Goal: Task Accomplishment & Management: Use online tool/utility

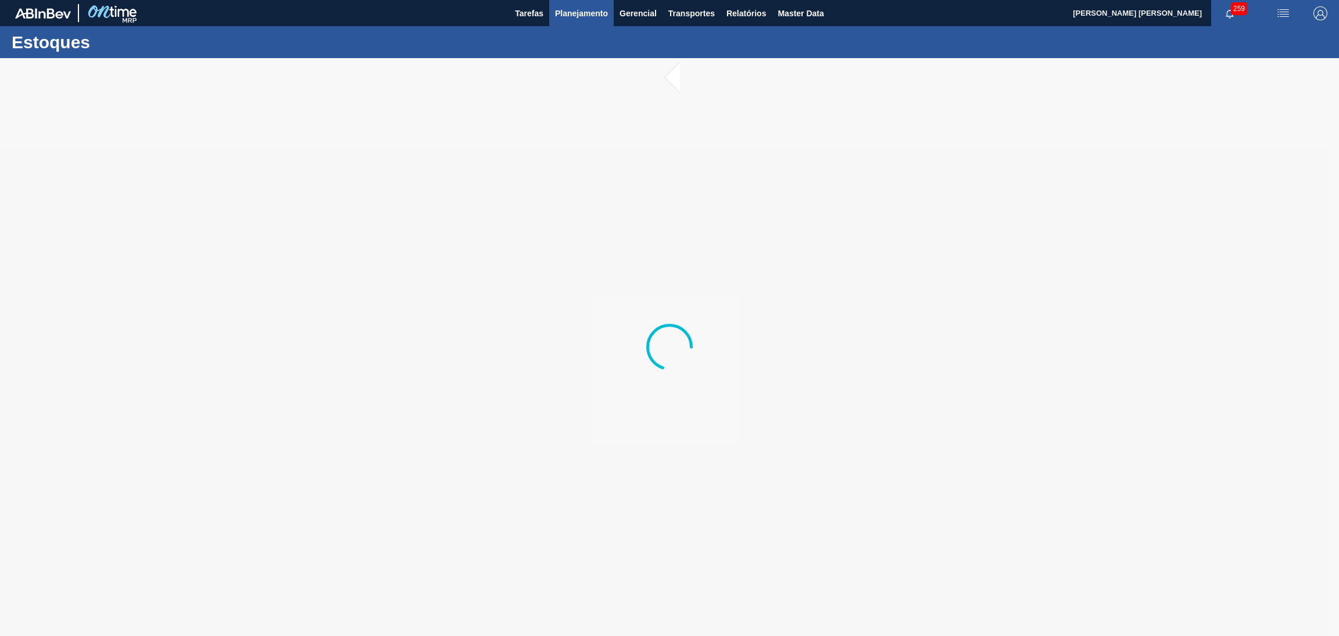
click at [588, 19] on main "Tarefas Planejamento Gerencial Transportes Relatórios Master Data Aline Apareci…" at bounding box center [669, 318] width 1339 height 636
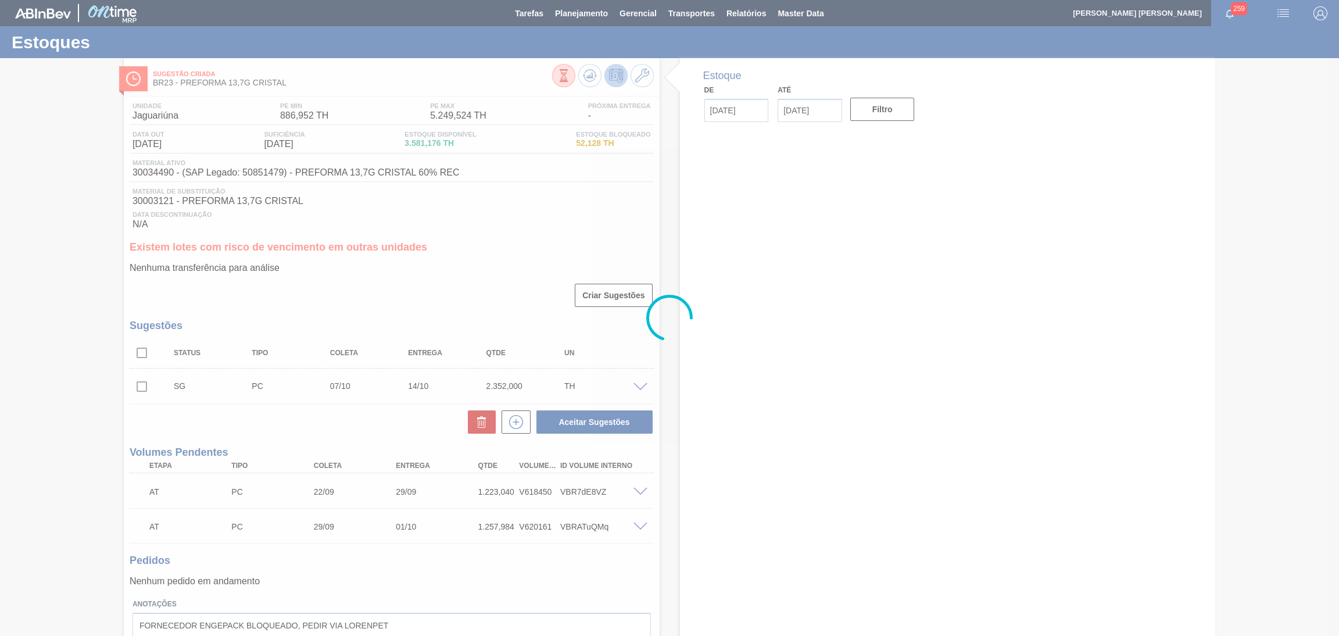
click at [752, 15] on div at bounding box center [669, 318] width 1339 height 636
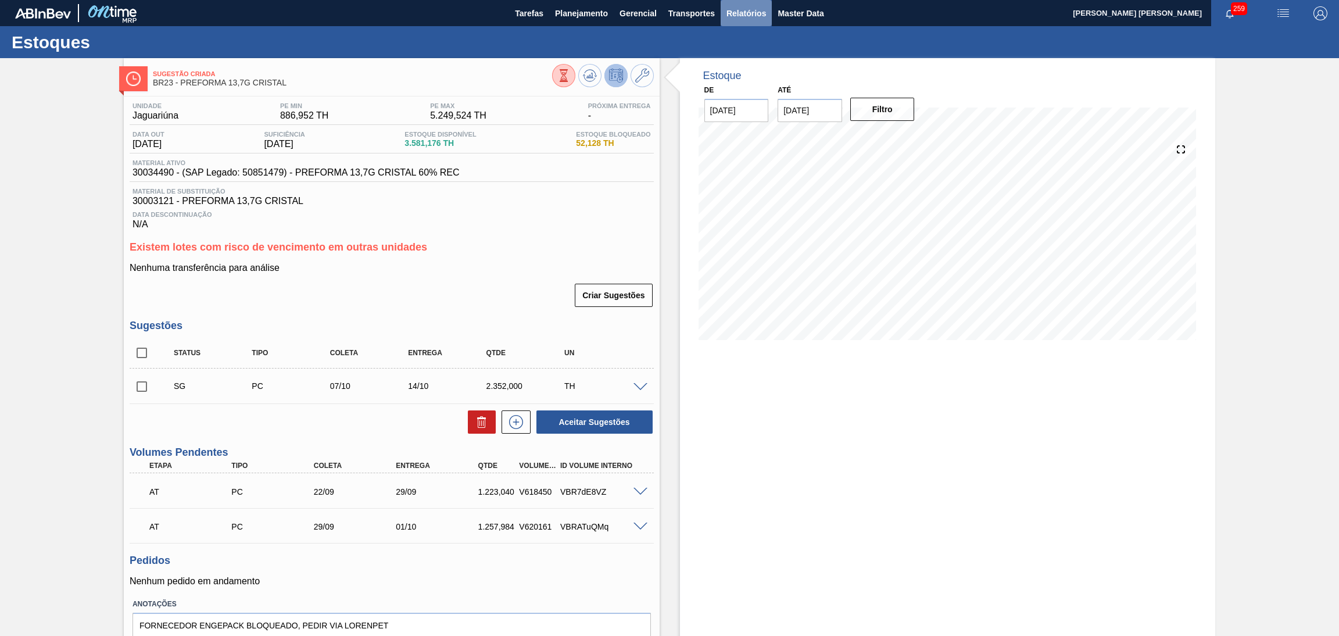
click at [747, 12] on span "Relatórios" at bounding box center [747, 13] width 40 height 14
click at [745, 14] on span "Relatórios" at bounding box center [747, 13] width 40 height 14
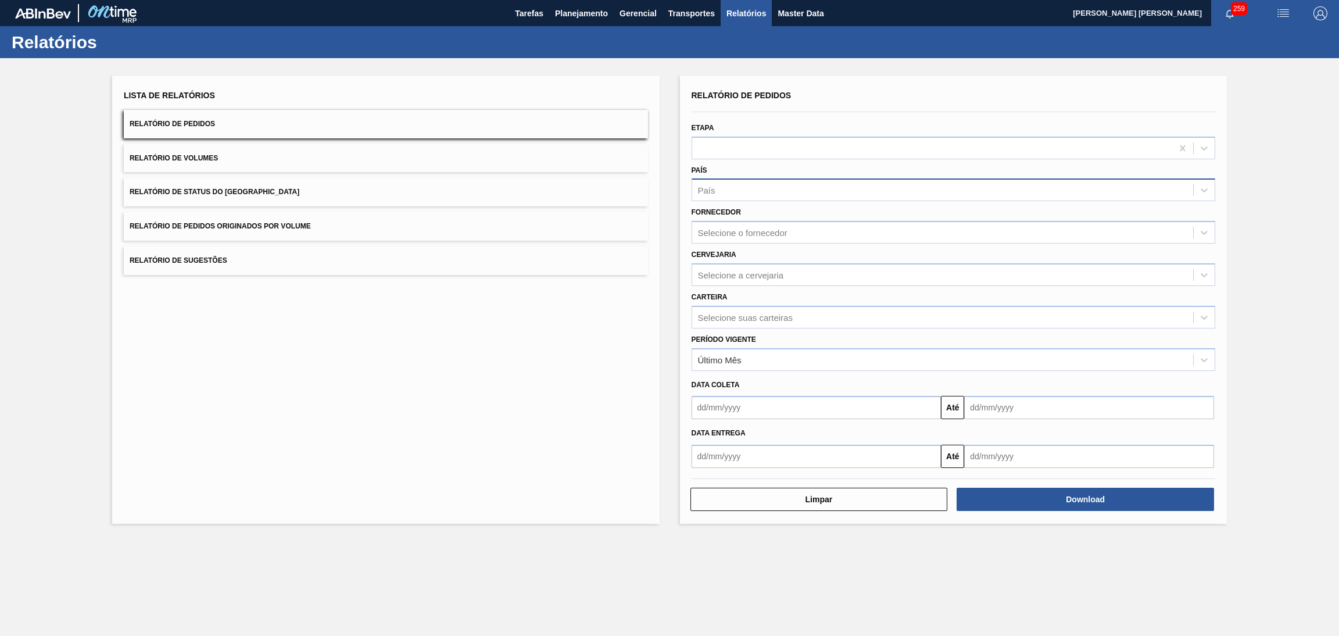
click at [720, 195] on div "País" at bounding box center [943, 190] width 502 height 17
type input "br"
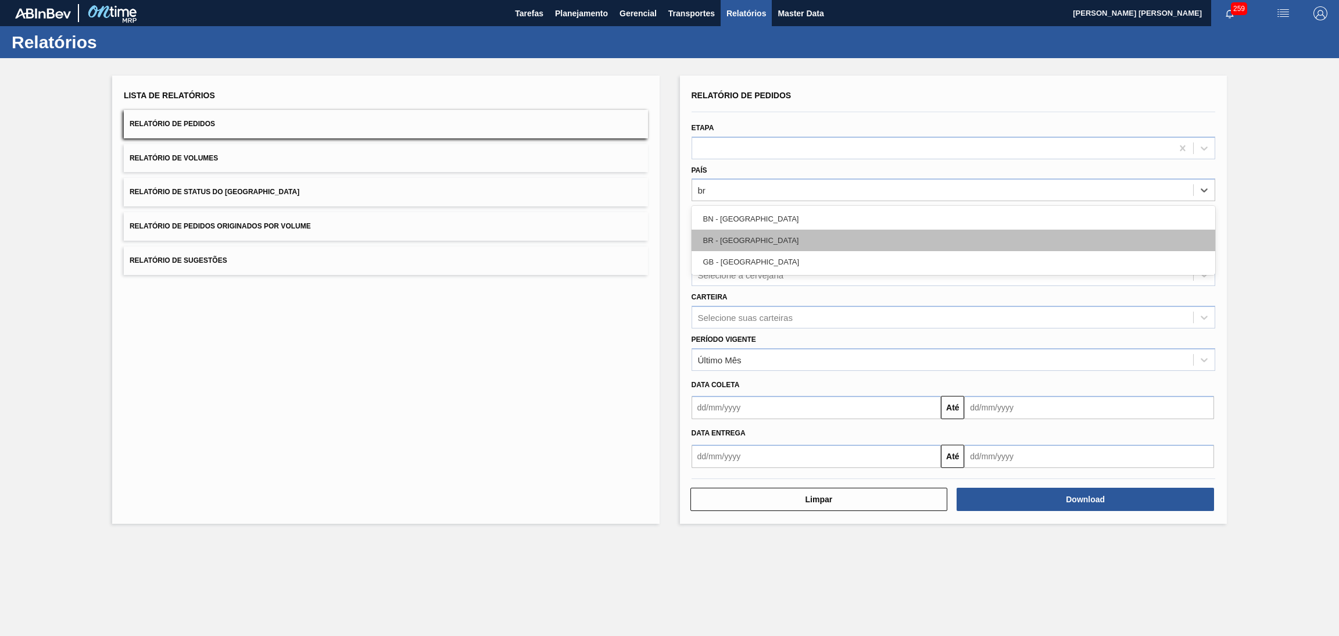
click at [735, 234] on div "BR - Brasil" at bounding box center [954, 241] width 524 height 22
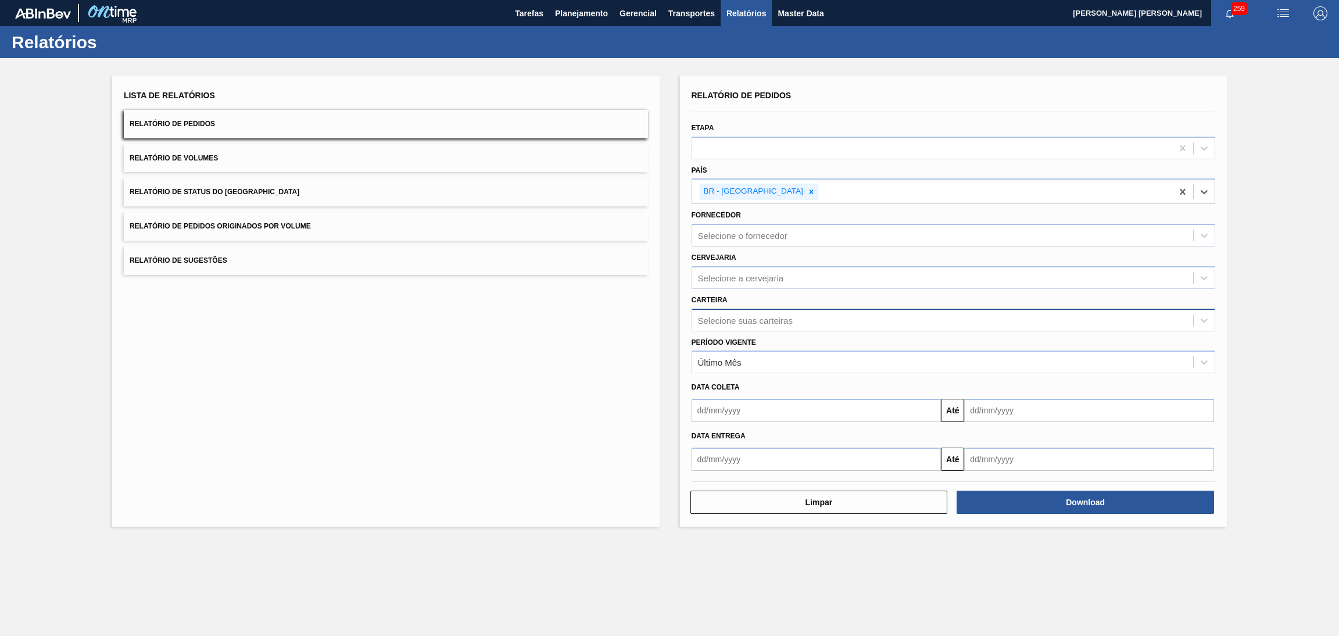
click at [727, 315] on div "Selecione suas carteiras" at bounding box center [745, 320] width 95 height 10
type input "rolha"
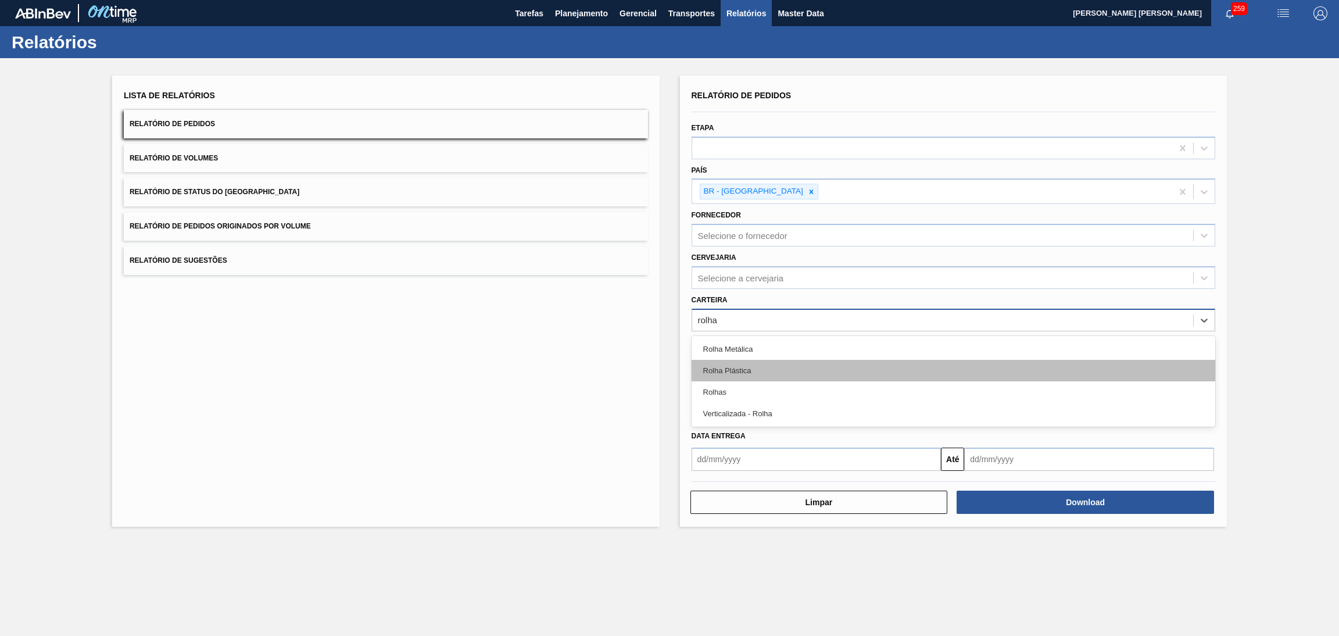
click at [733, 370] on div "Rolha Plástica" at bounding box center [954, 371] width 524 height 22
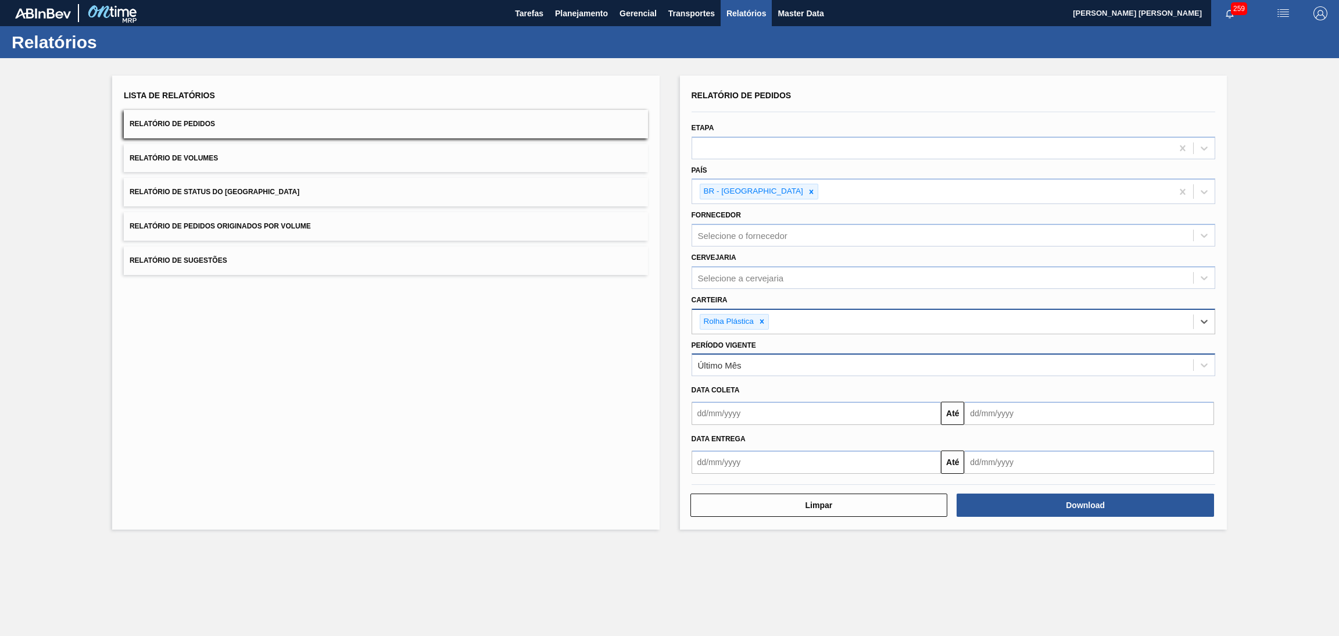
click at [731, 369] on div "Último Mês" at bounding box center [943, 365] width 502 height 17
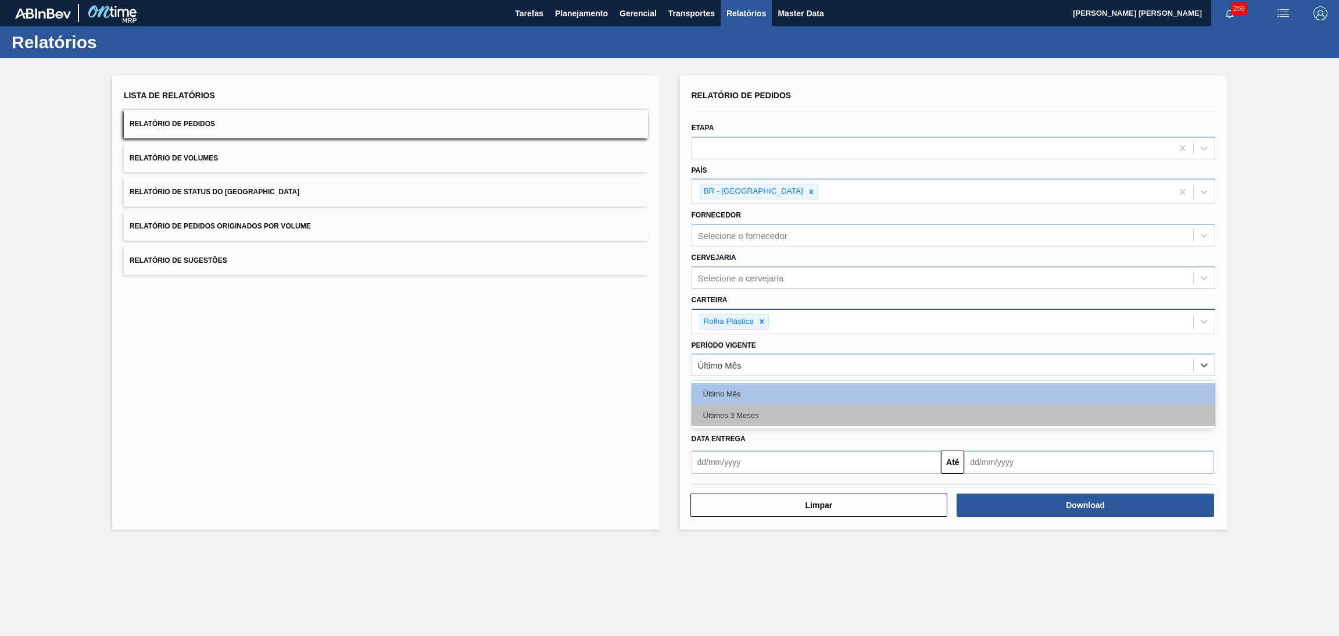
click at [738, 416] on div "Últimos 3 Meses" at bounding box center [954, 416] width 524 height 22
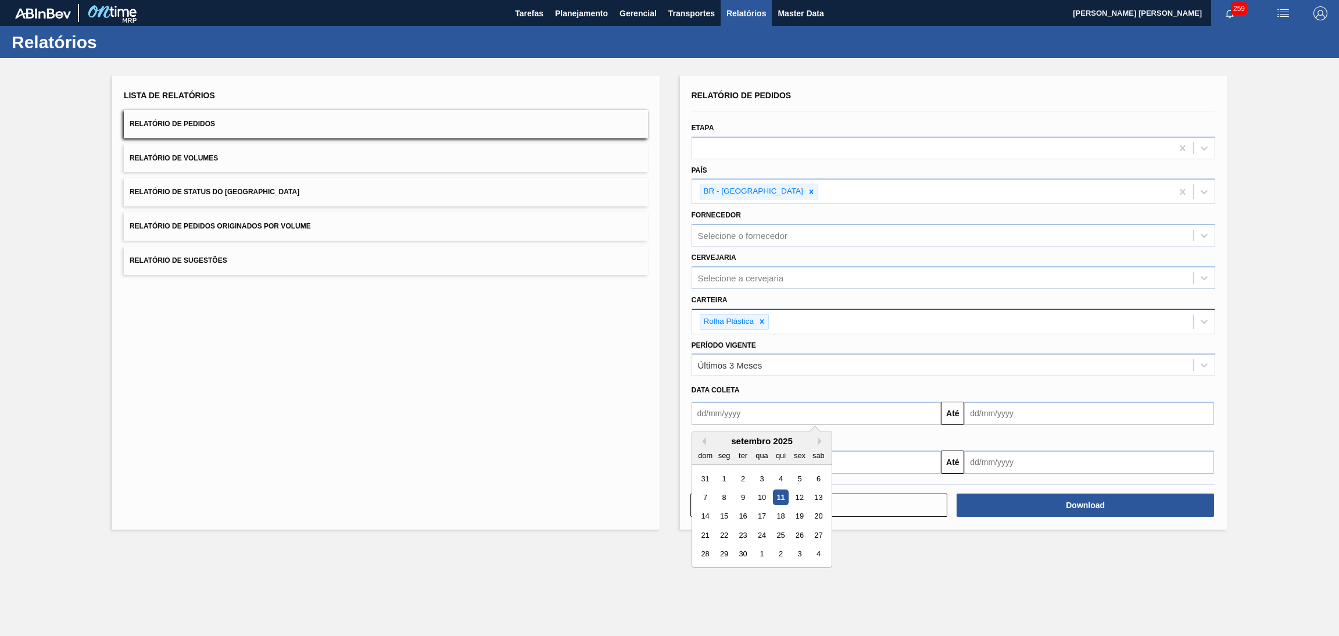
click at [738, 416] on input "text" at bounding box center [817, 413] width 250 height 23
click at [753, 433] on div "setembro 2025 dom seg ter qua qui sex sab" at bounding box center [762, 448] width 140 height 34
click at [705, 441] on button "Previous Month" at bounding box center [702, 441] width 8 height 8
click at [798, 478] on div "1" at bounding box center [800, 479] width 16 height 16
type input "01/08/2025"
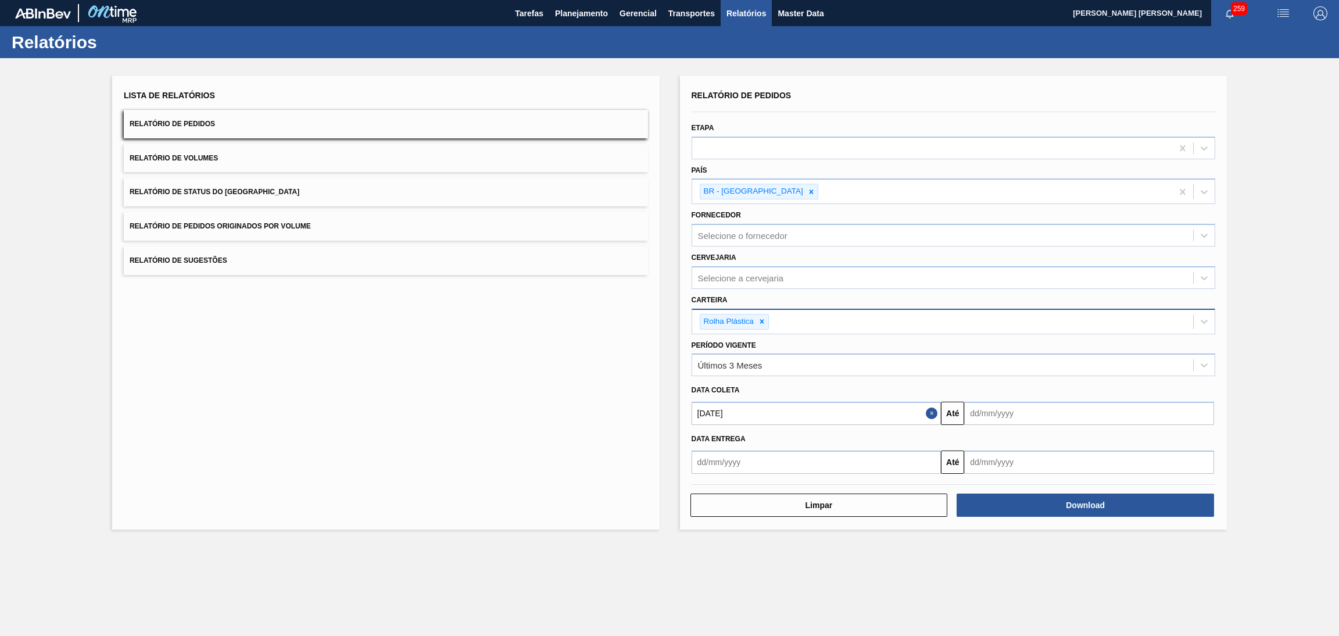
click at [996, 413] on input "text" at bounding box center [1089, 413] width 250 height 23
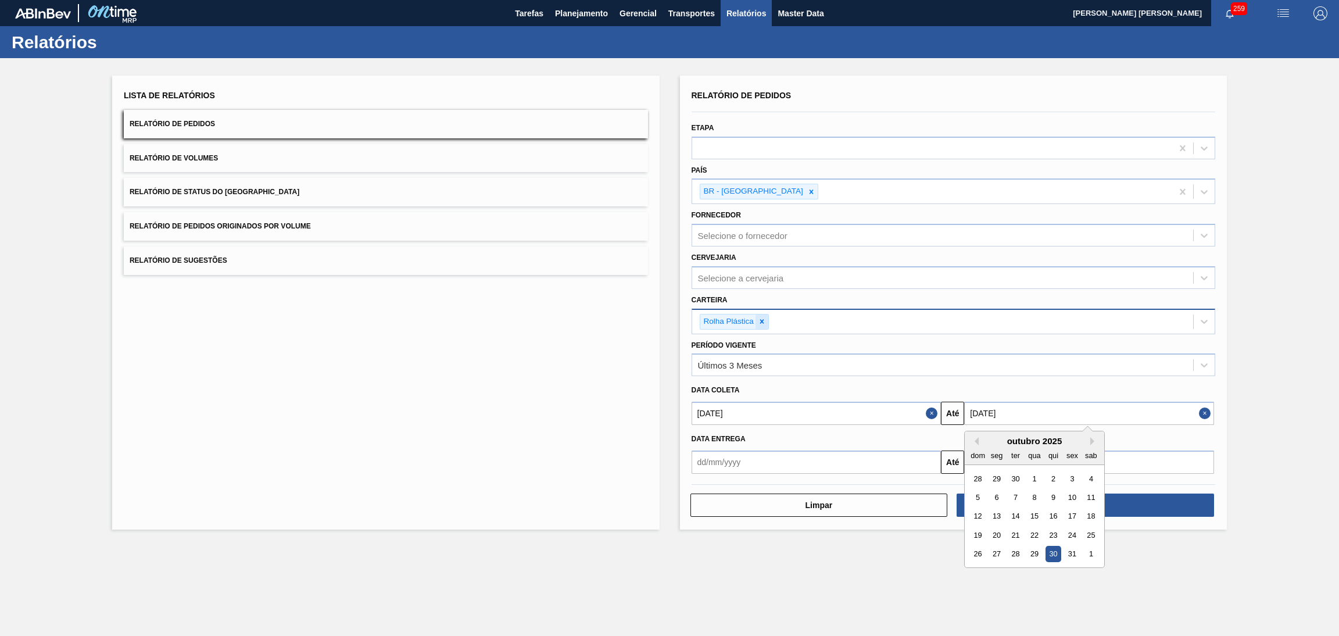
click at [763, 324] on div at bounding box center [762, 322] width 13 height 15
type input "30/10/2025"
click at [784, 569] on main "Tarefas Planejamento Gerencial Transportes Relatórios Master Data Aline Apareci…" at bounding box center [669, 318] width 1339 height 636
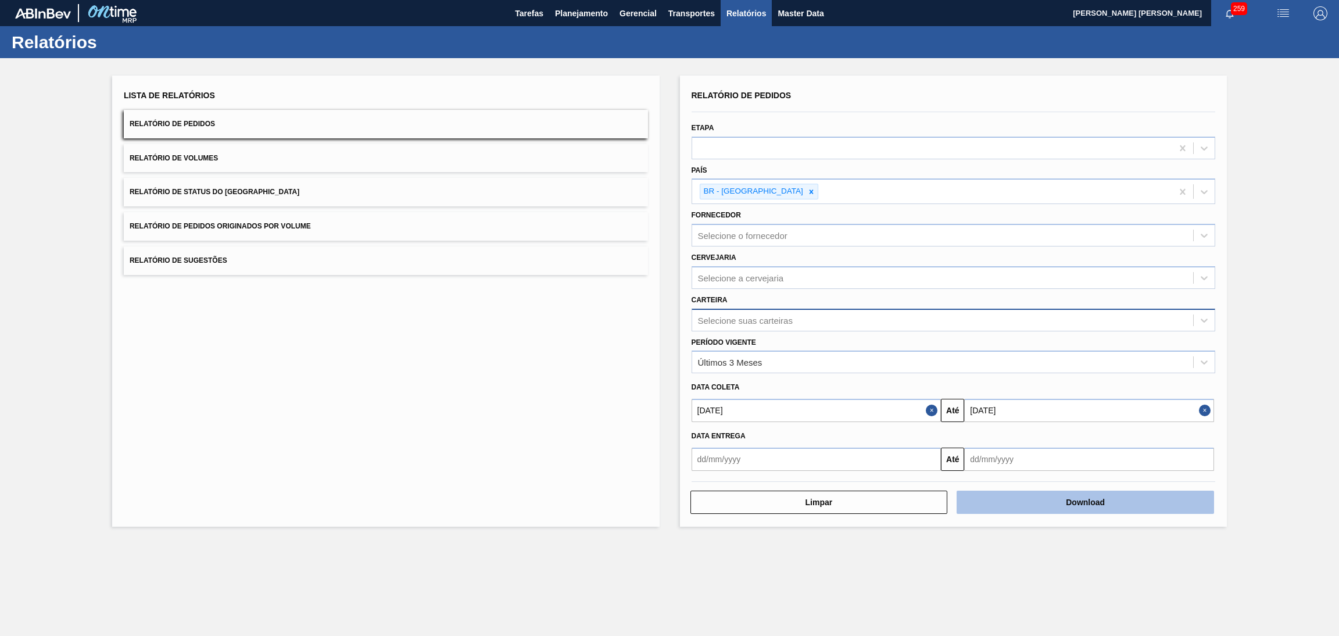
click at [1075, 495] on button "Download" at bounding box center [1086, 502] width 258 height 23
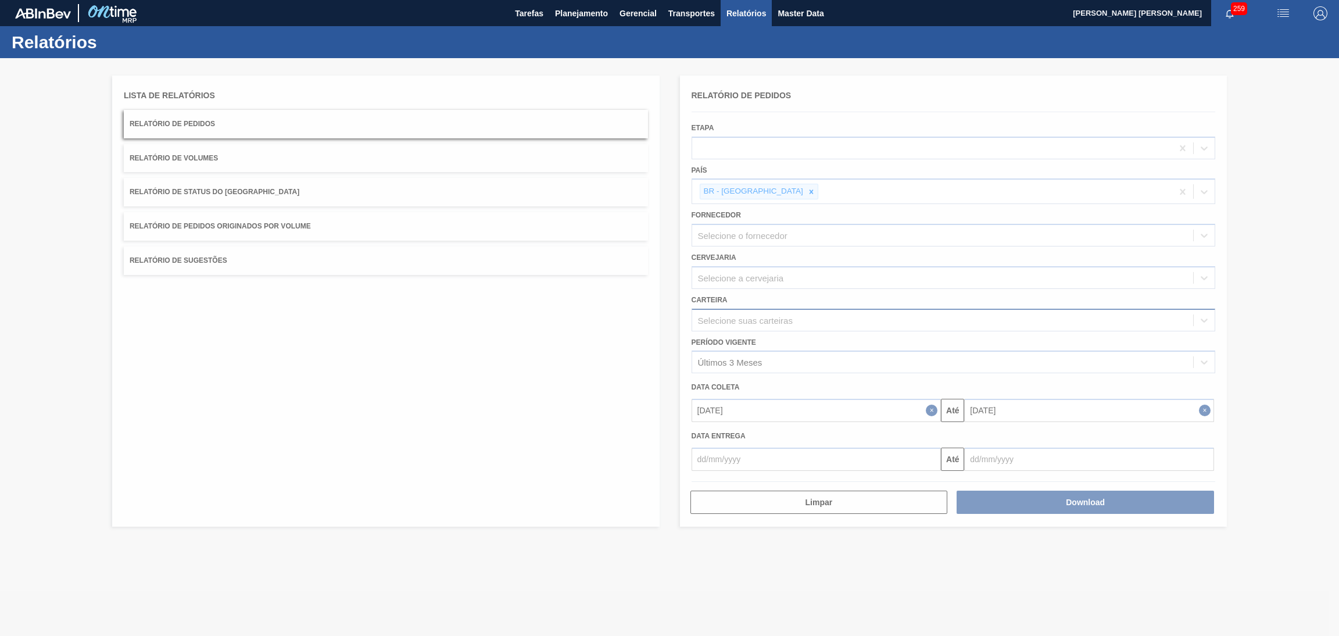
click at [773, 545] on div at bounding box center [669, 347] width 1339 height 578
click at [602, 455] on div at bounding box center [669, 347] width 1339 height 578
click at [326, 426] on div at bounding box center [669, 347] width 1339 height 578
click at [539, 353] on div at bounding box center [669, 347] width 1339 height 578
click at [582, 19] on span "Planejamento" at bounding box center [581, 13] width 53 height 14
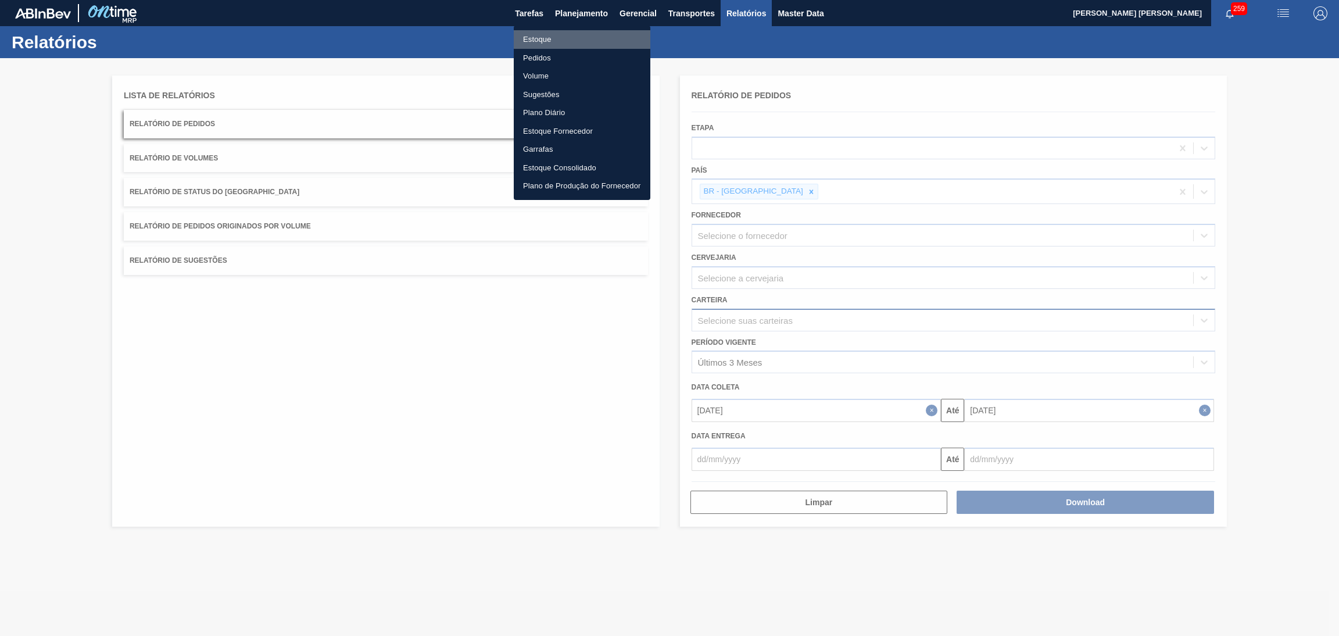
click at [553, 43] on li "Estoque" at bounding box center [582, 39] width 137 height 19
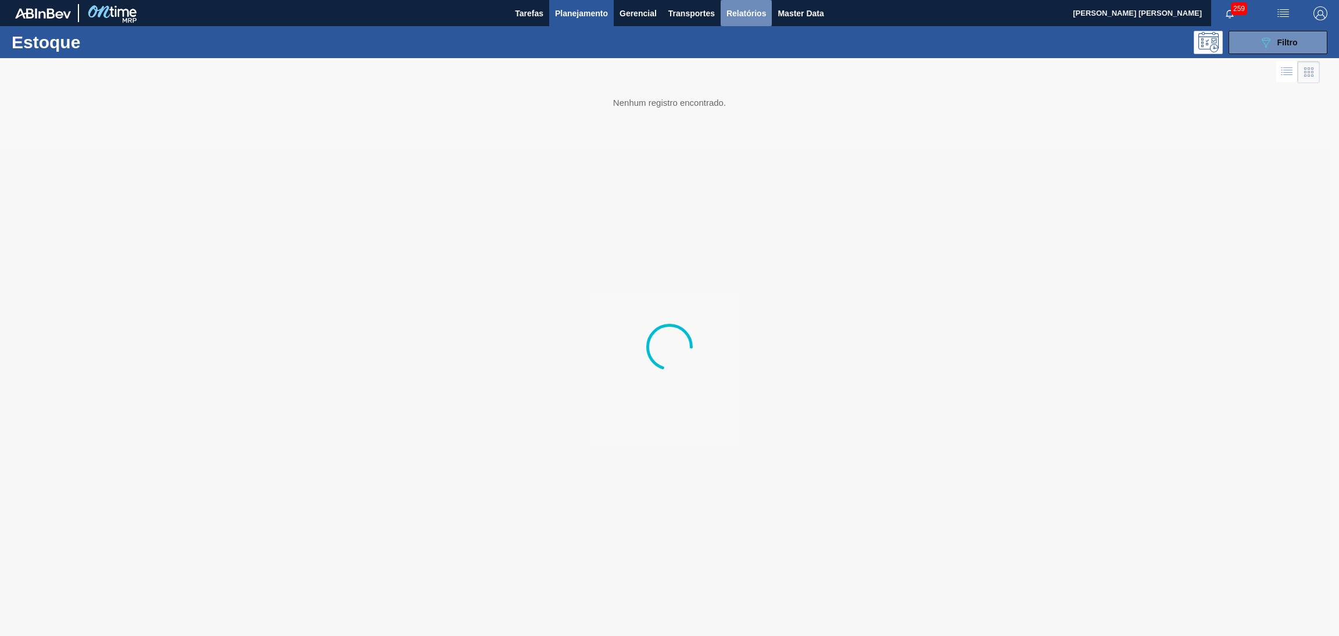
click at [749, 11] on span "Relatórios" at bounding box center [747, 13] width 40 height 14
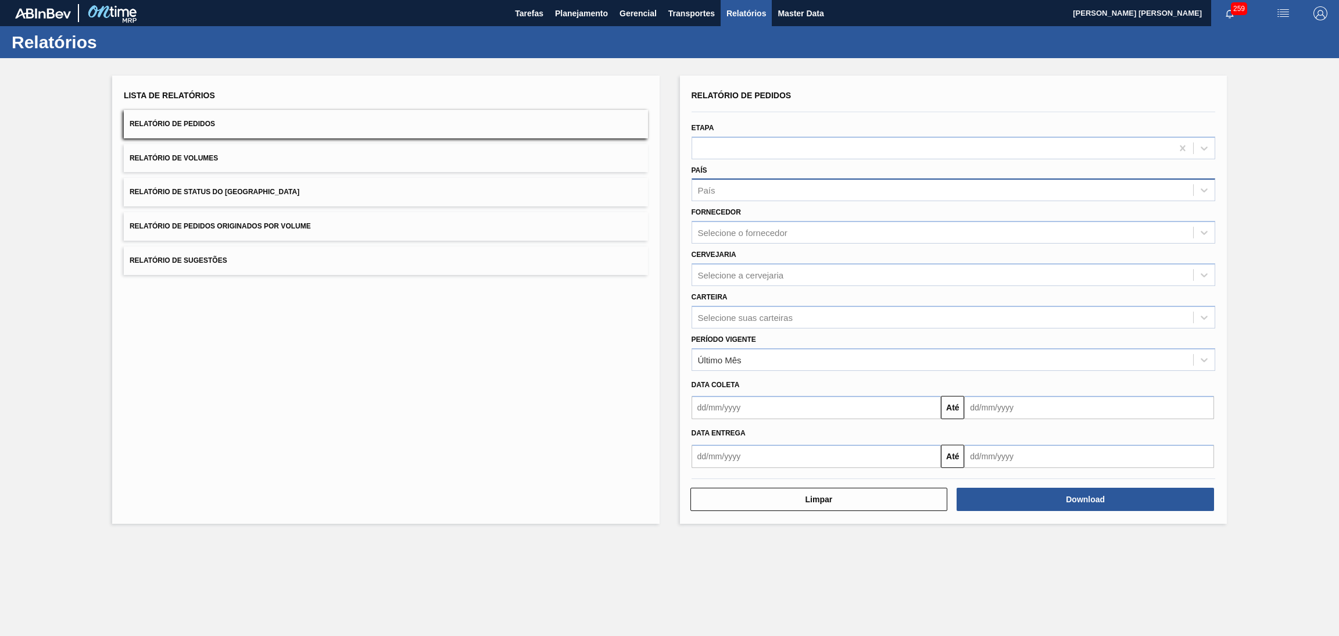
click at [741, 192] on div "País" at bounding box center [943, 190] width 502 height 17
type input "br"
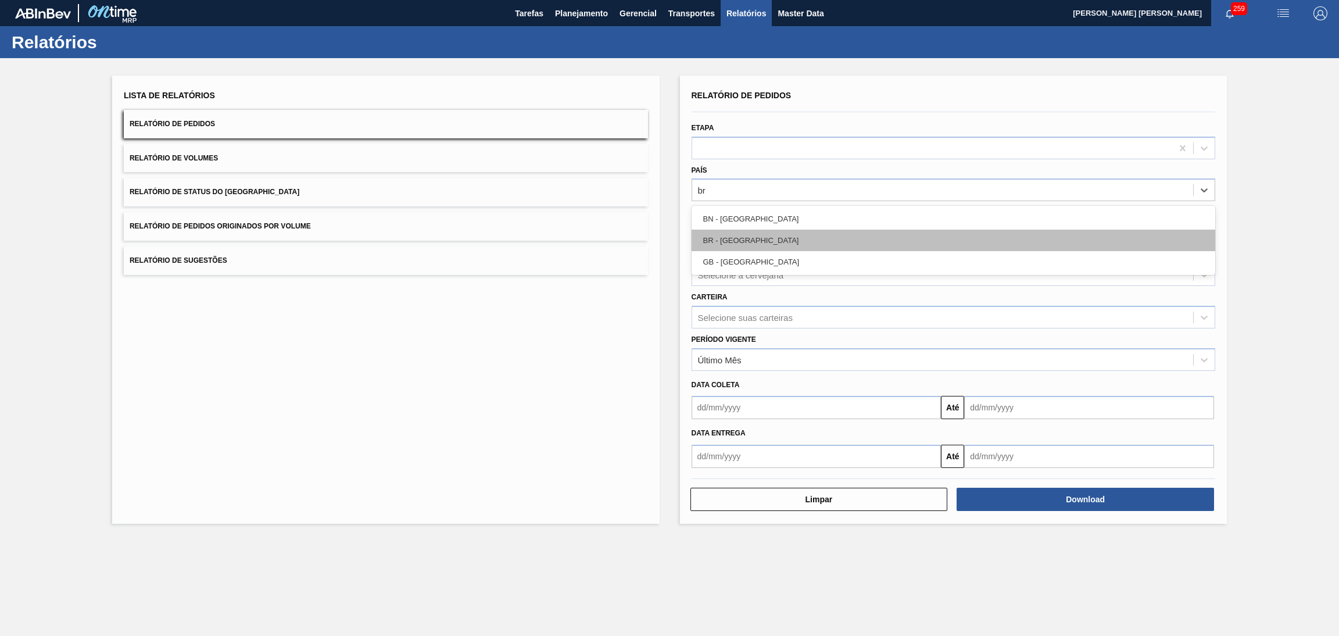
click at [744, 248] on div "BR - Brasil" at bounding box center [954, 241] width 524 height 22
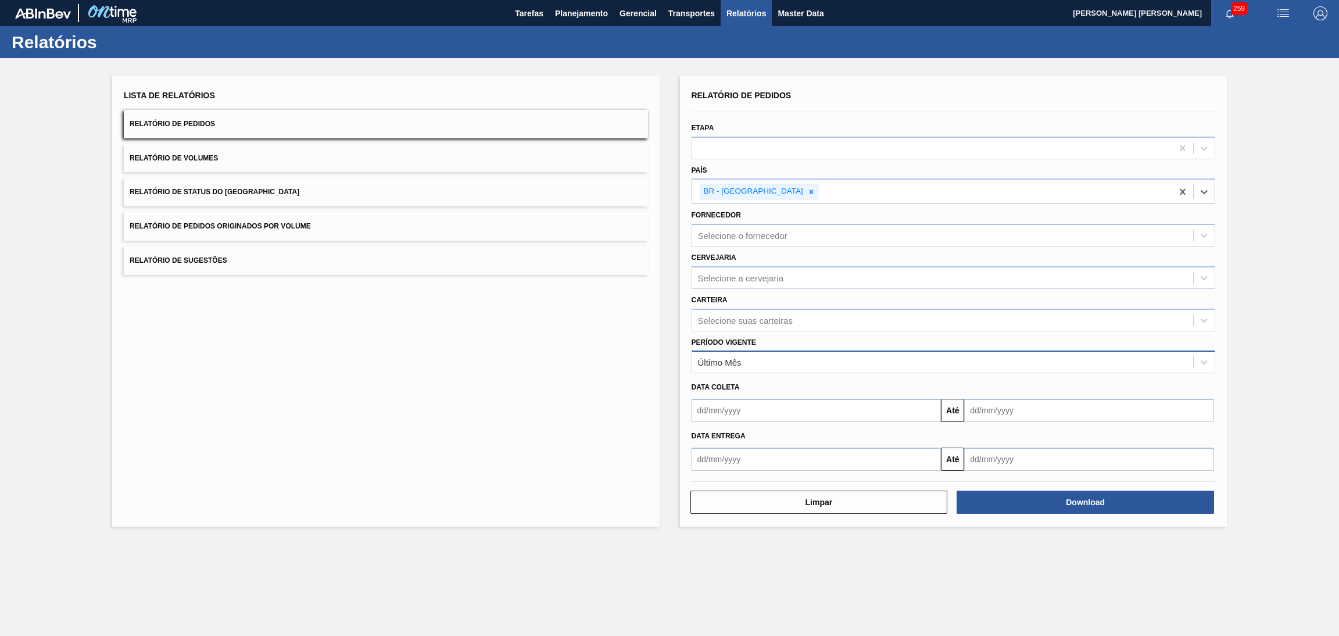
click at [737, 358] on div "Último Mês" at bounding box center [720, 363] width 44 height 10
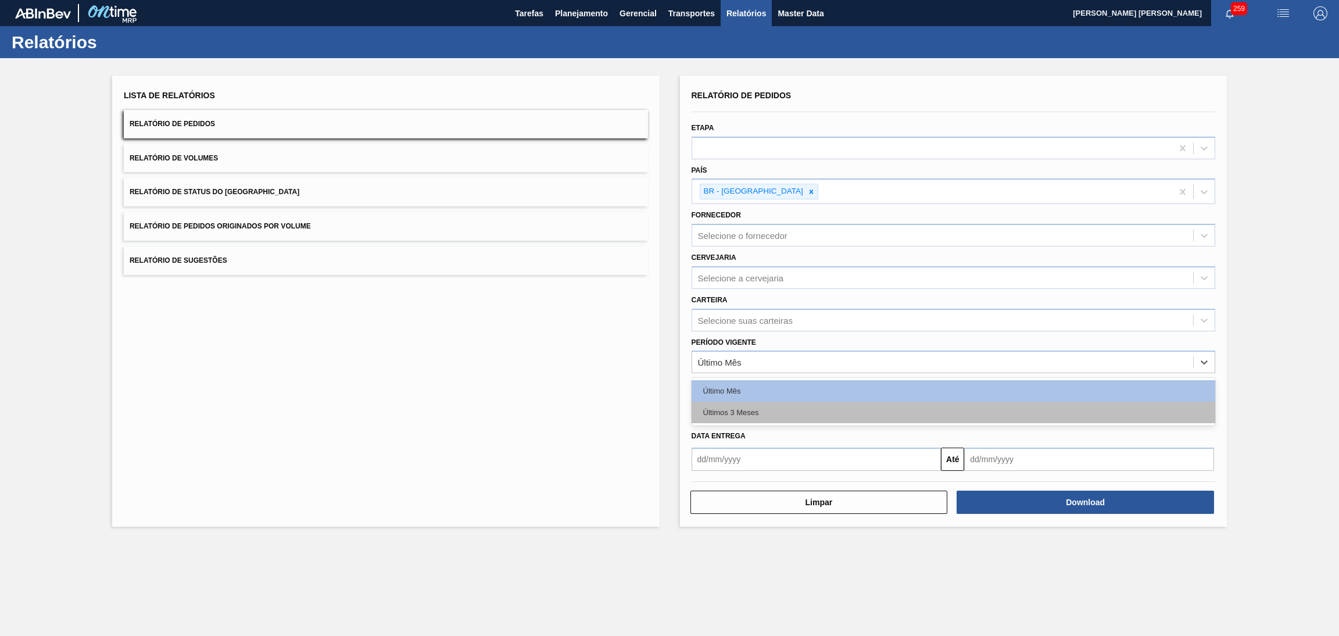
click at [740, 408] on div "Últimos 3 Meses" at bounding box center [954, 413] width 524 height 22
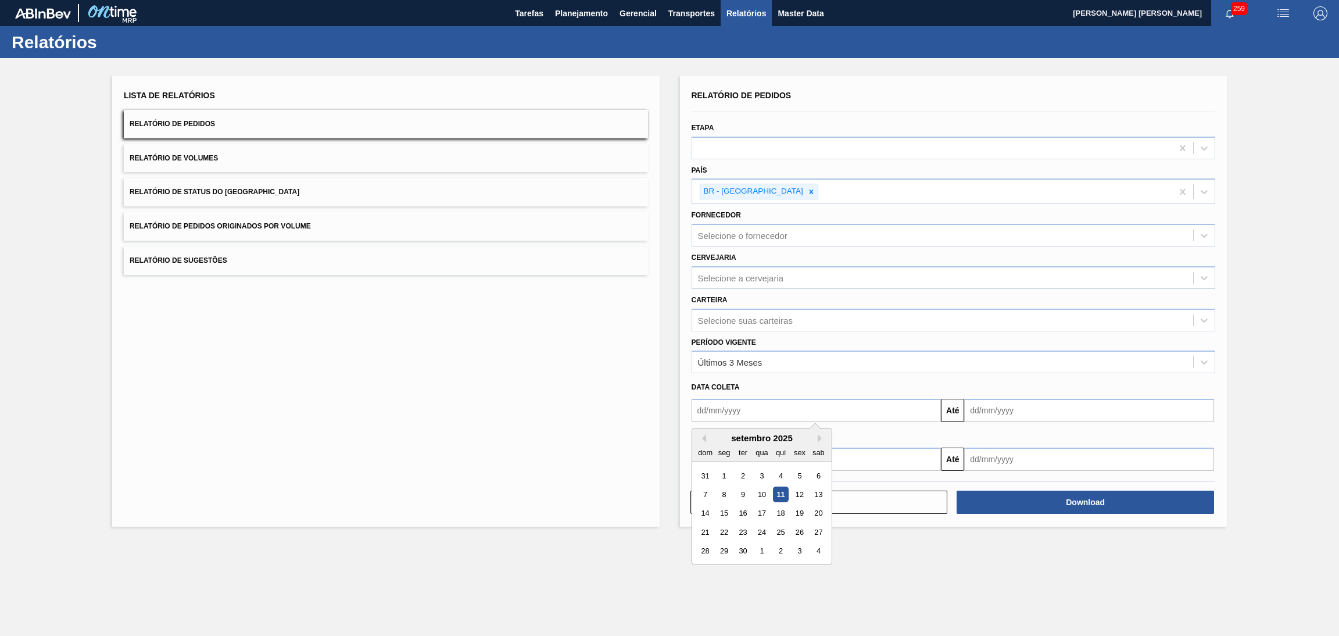
click at [797, 411] on input "text" at bounding box center [817, 410] width 250 height 23
click at [874, 399] on input "text" at bounding box center [817, 410] width 250 height 23
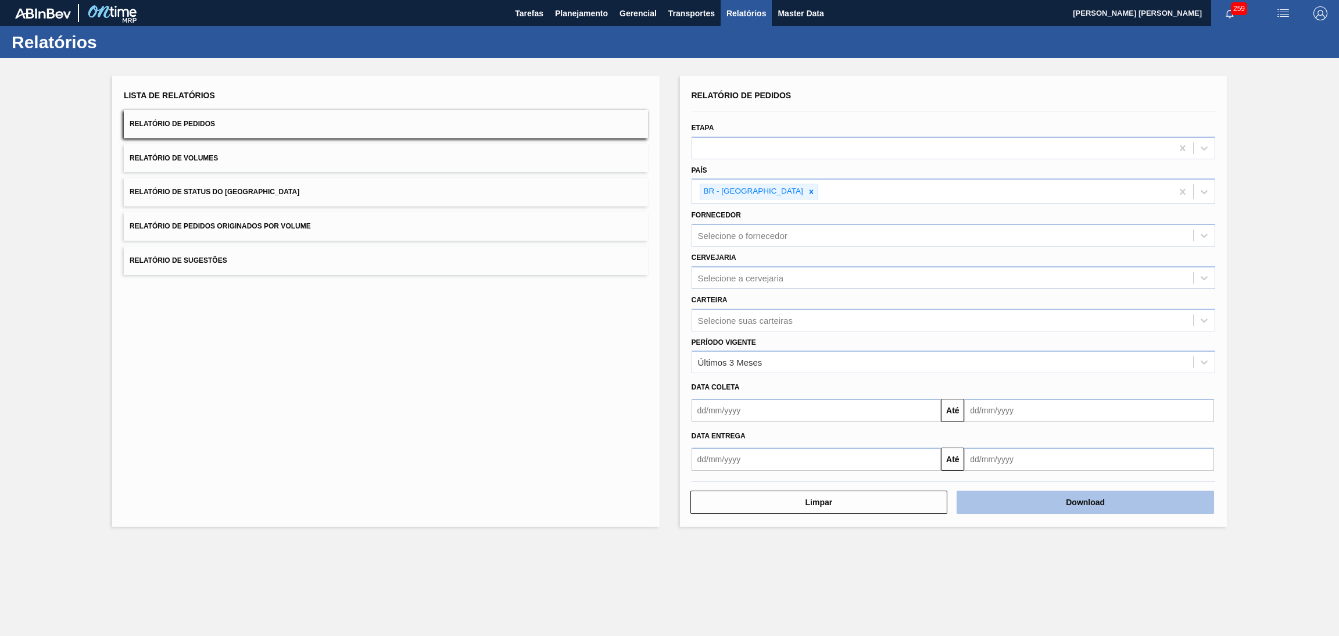
click at [1066, 495] on button "Download" at bounding box center [1086, 502] width 258 height 23
click at [494, 380] on div "Lista de Relatórios Relatório de Pedidos Relatório de Volumes Relatório de Stat…" at bounding box center [386, 301] width 548 height 451
click at [469, 369] on div "Lista de Relatórios Relatório de Pedidos Relatório de Volumes Relatório de Stat…" at bounding box center [386, 301] width 548 height 451
click at [532, 315] on div "Lista de Relatórios Relatório de Pedidos Relatório de Volumes Relatório de Stat…" at bounding box center [386, 301] width 548 height 451
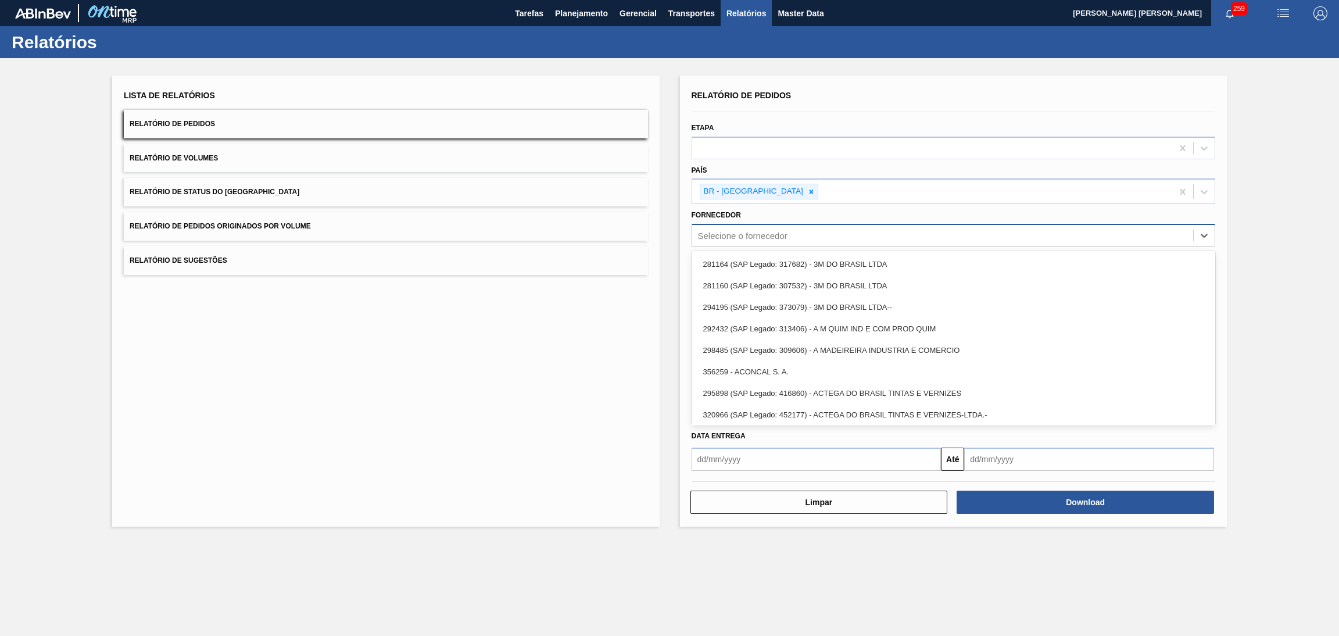
click at [767, 233] on div "Selecione o fornecedor" at bounding box center [743, 236] width 90 height 10
type input "america"
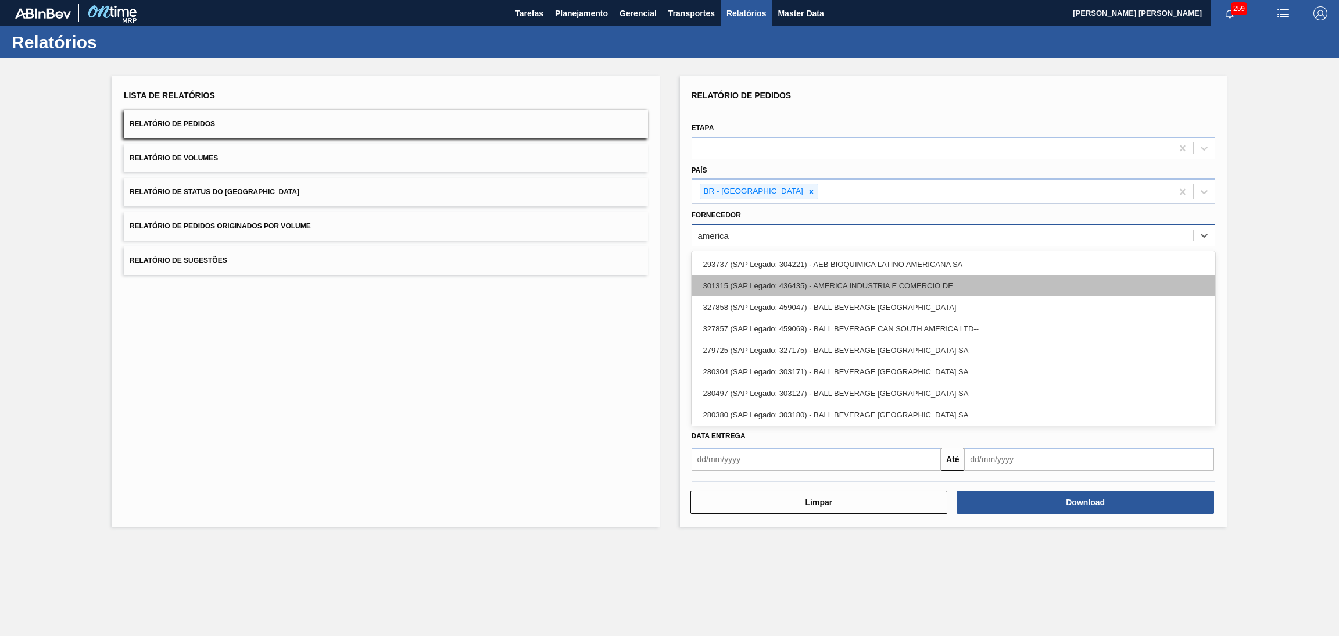
click at [919, 283] on div "301315 (SAP Legado: 436435) - AMERICA INDUSTRIA E COMERCIO DE" at bounding box center [954, 286] width 524 height 22
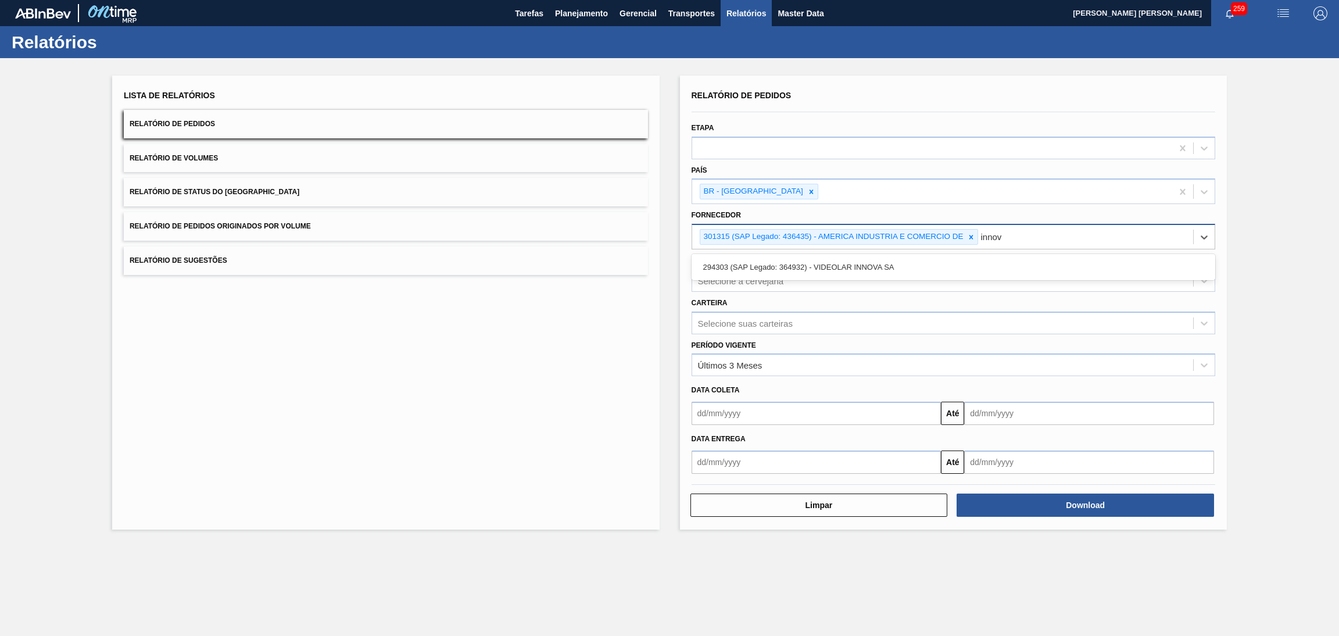
type input "innova"
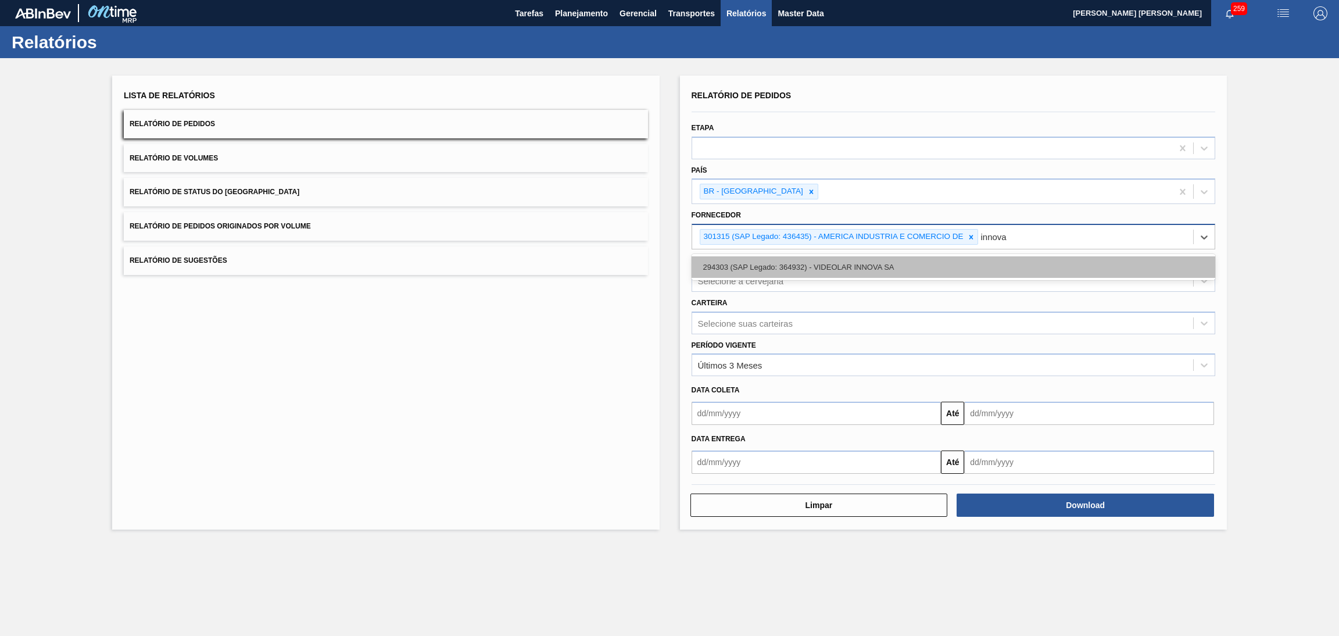
click at [819, 270] on div "294303 (SAP Legado: 364932) - VIDEOLAR INNOVA SA" at bounding box center [954, 267] width 524 height 22
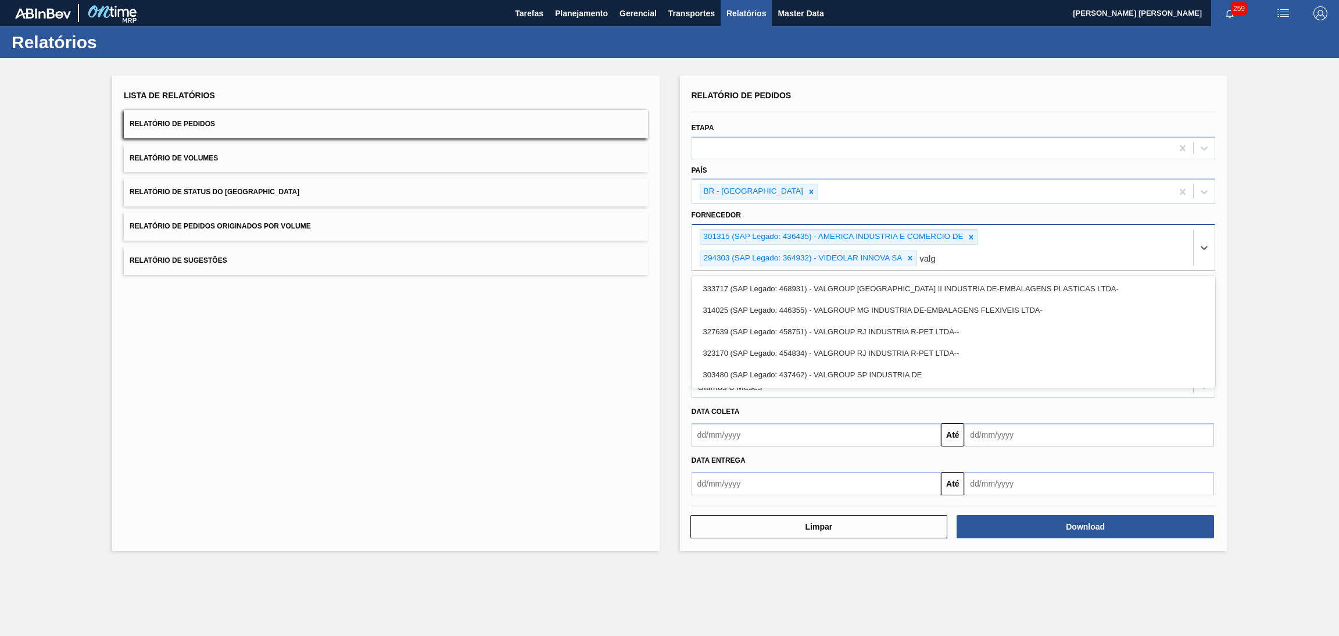
type input "valg"
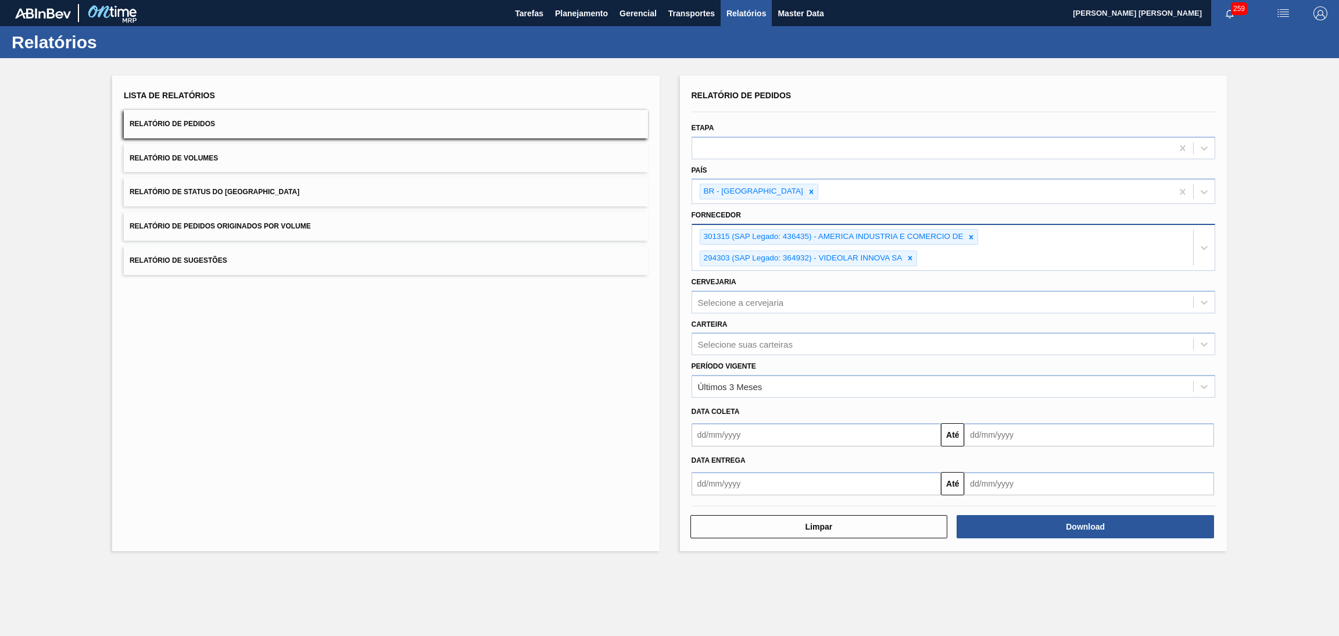
click at [577, 377] on div "Lista de Relatórios Relatório de Pedidos Relatório de Volumes Relatório de Stat…" at bounding box center [386, 314] width 548 height 476
click at [944, 251] on div "301315 (SAP Legado: 436435) - AMERICA INDUSTRIA E COMERCIO DE 294303 (SAP Legad…" at bounding box center [943, 247] width 502 height 45
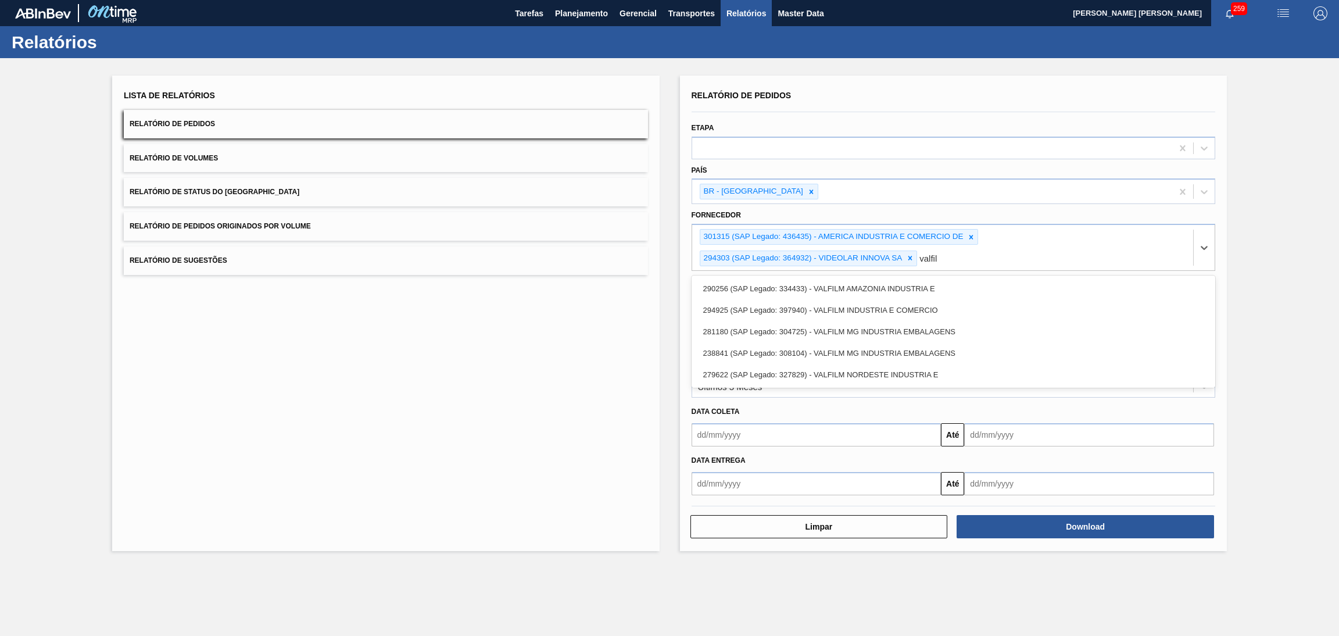
type input "valfil"
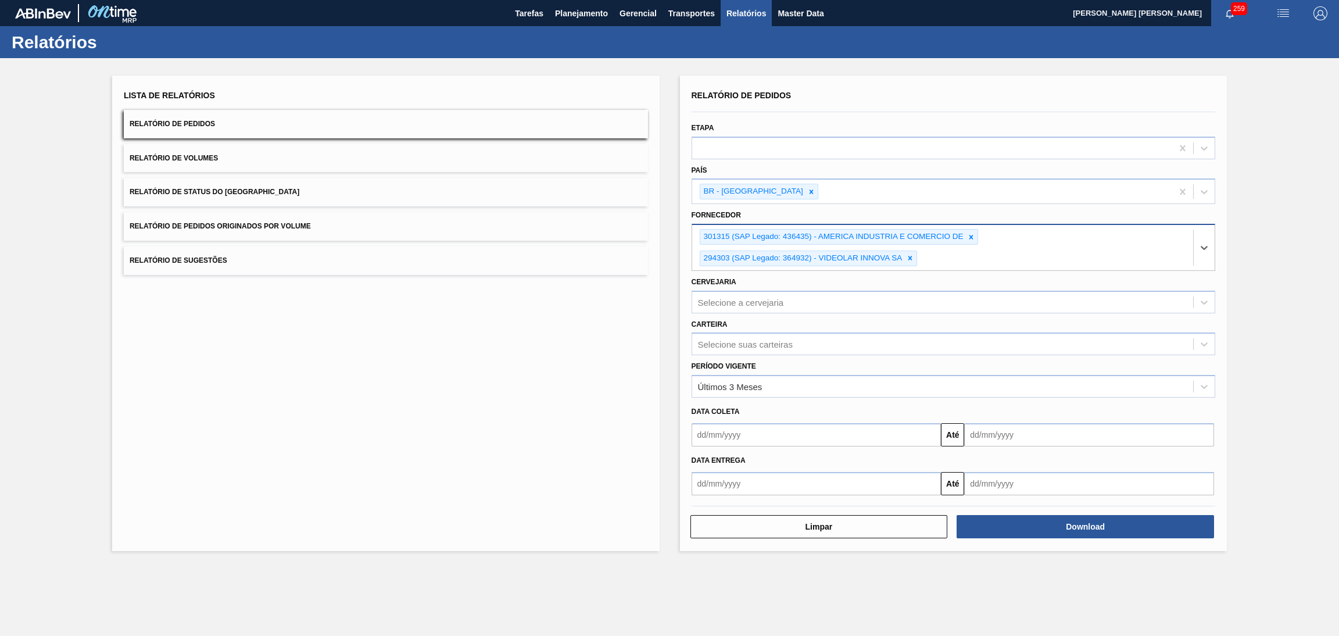
click at [947, 258] on div "301315 (SAP Legado: 436435) - AMERICA INDUSTRIA E COMERCIO DE 294303 (SAP Legad…" at bounding box center [943, 247] width 502 height 45
type input "308104"
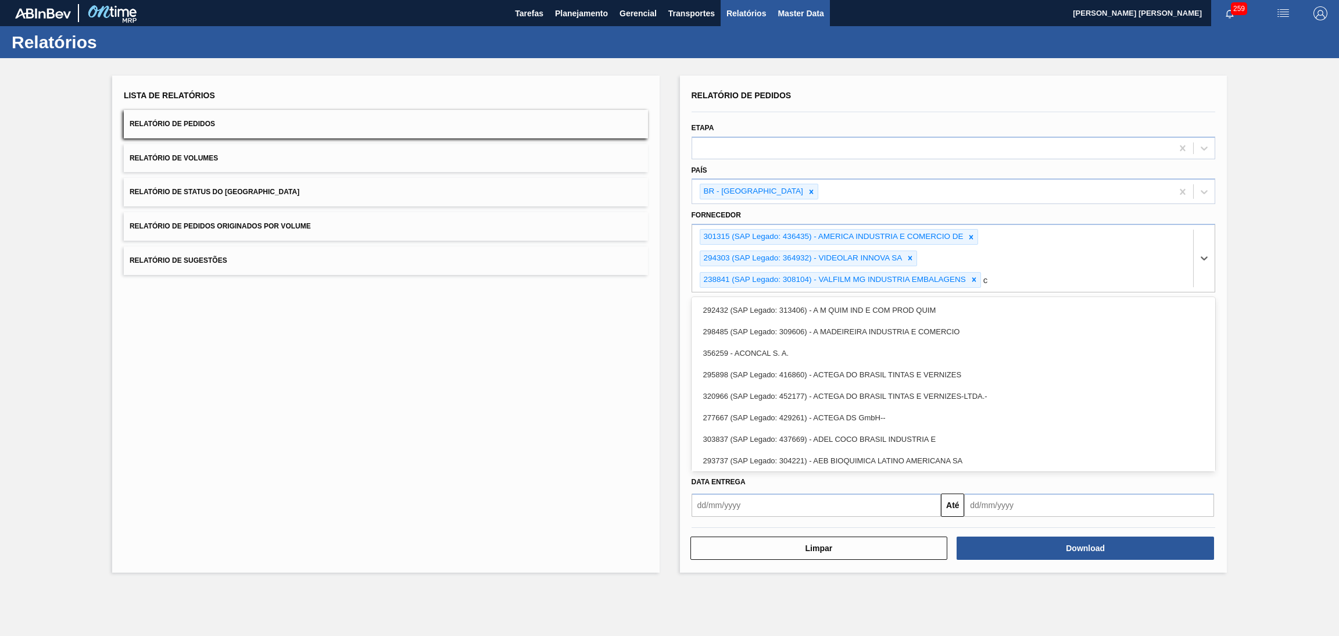
type input "c"
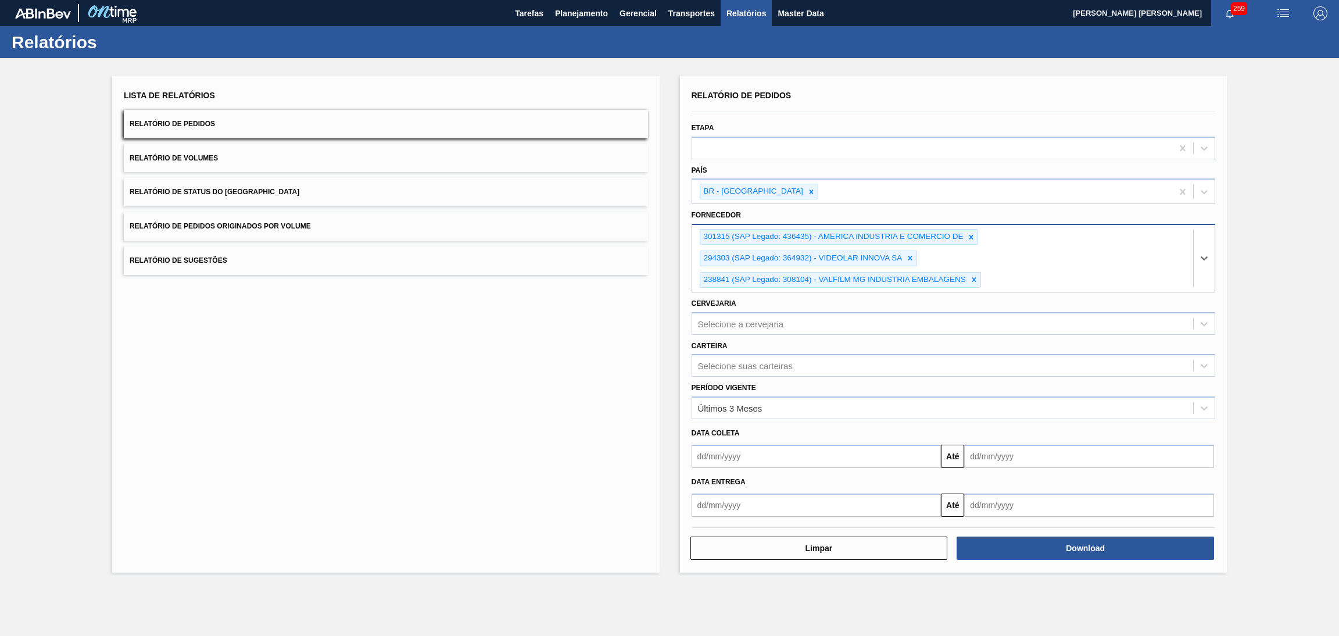
click at [1016, 278] on div "301315 (SAP Legado: 436435) - AMERICA INDUSTRIA E COMERCIO DE 294303 (SAP Legad…" at bounding box center [943, 258] width 502 height 67
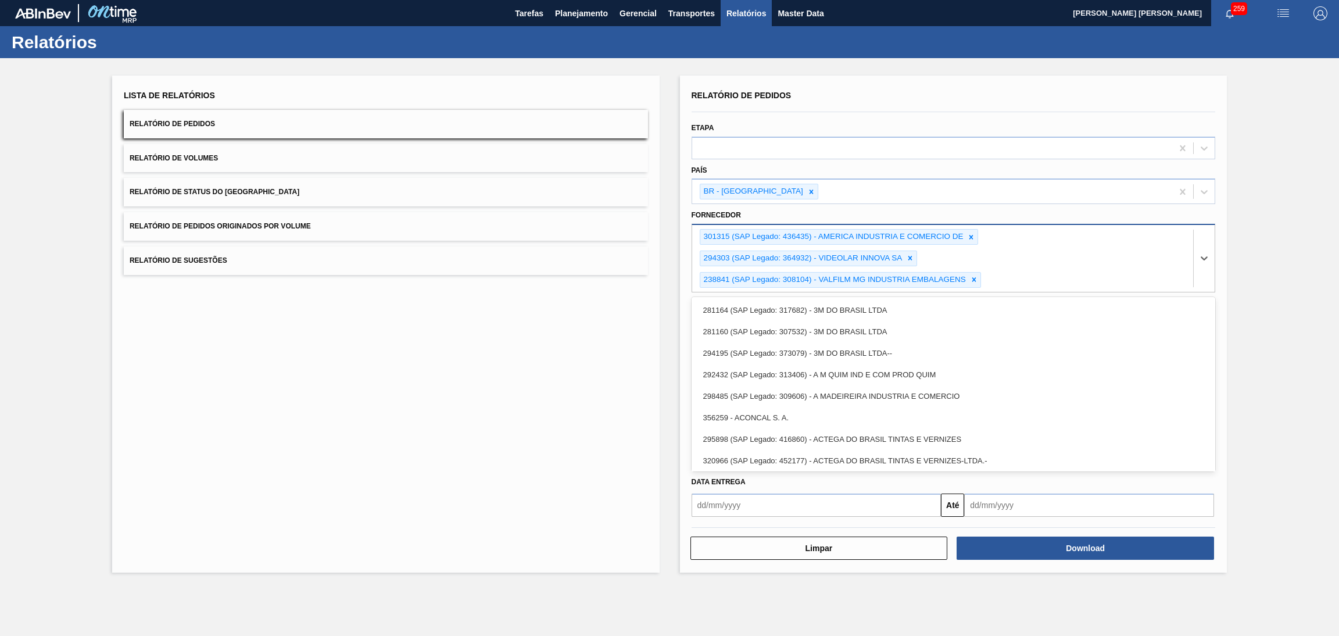
type input "2"
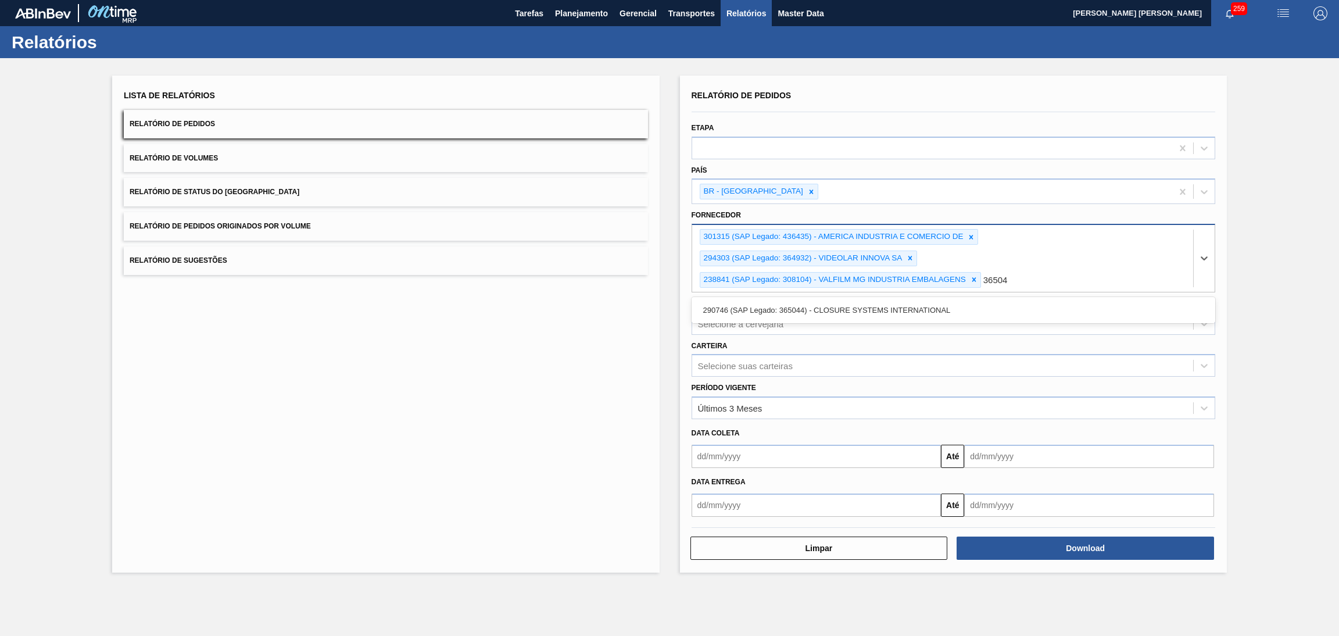
type input "365044"
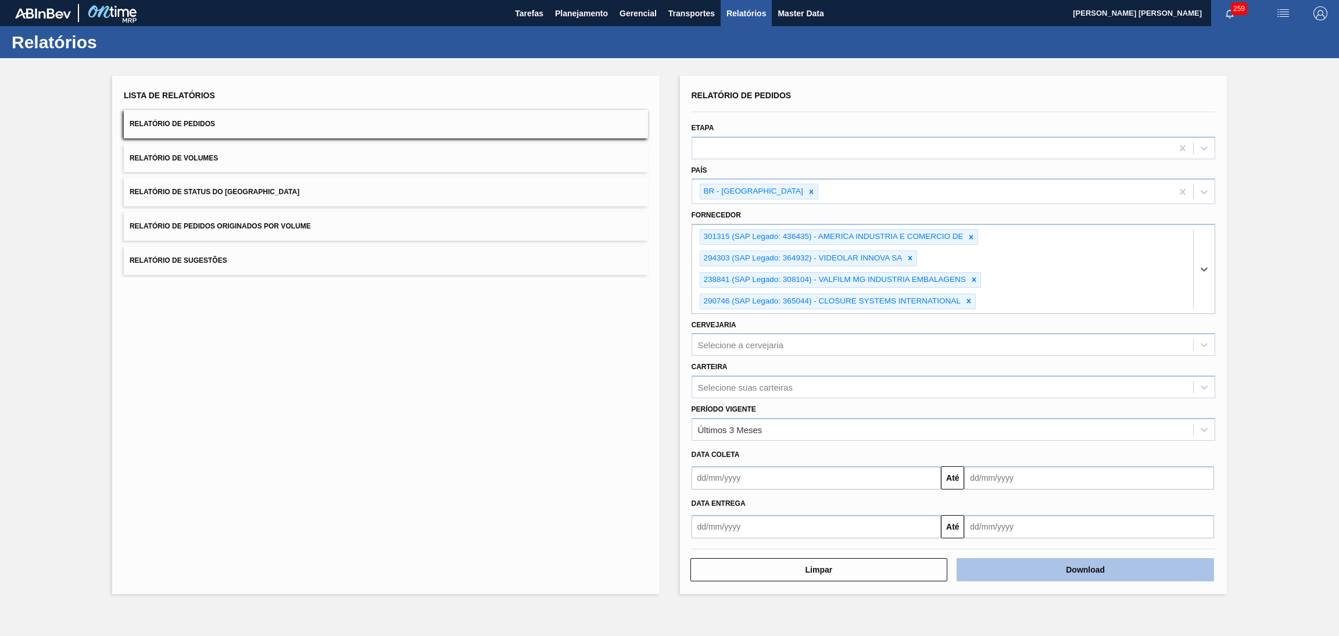
click at [1125, 566] on button "Download" at bounding box center [1086, 569] width 258 height 23
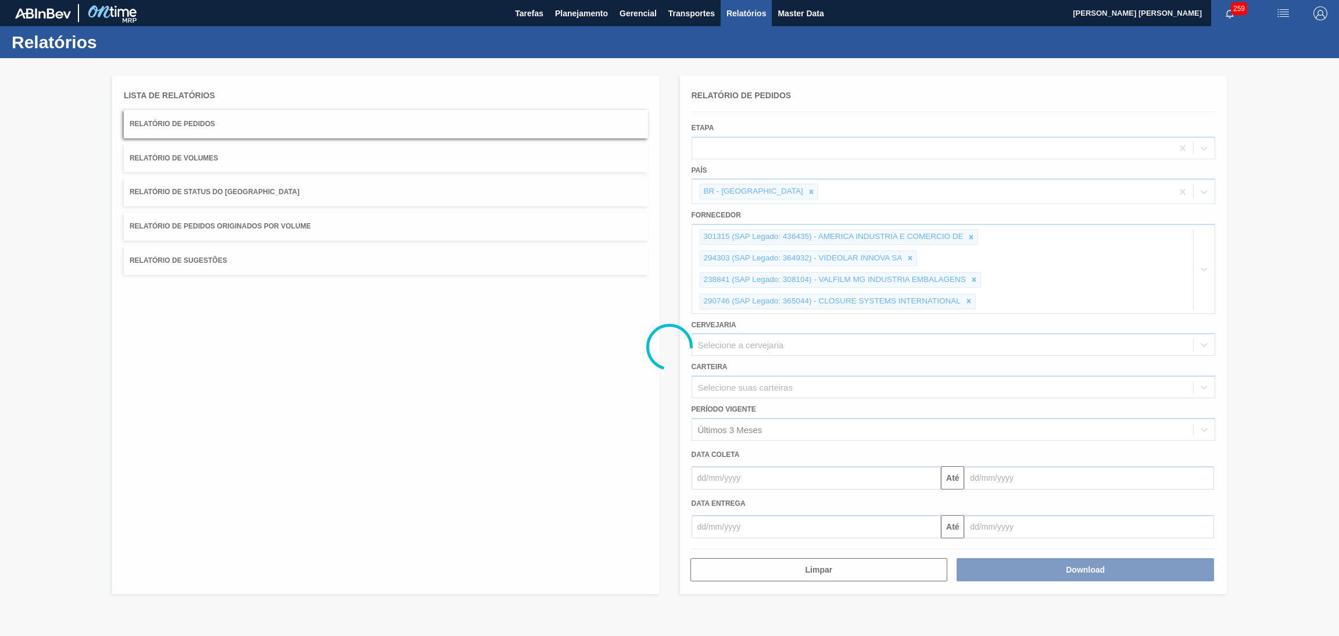
click at [234, 382] on div at bounding box center [669, 347] width 1339 height 578
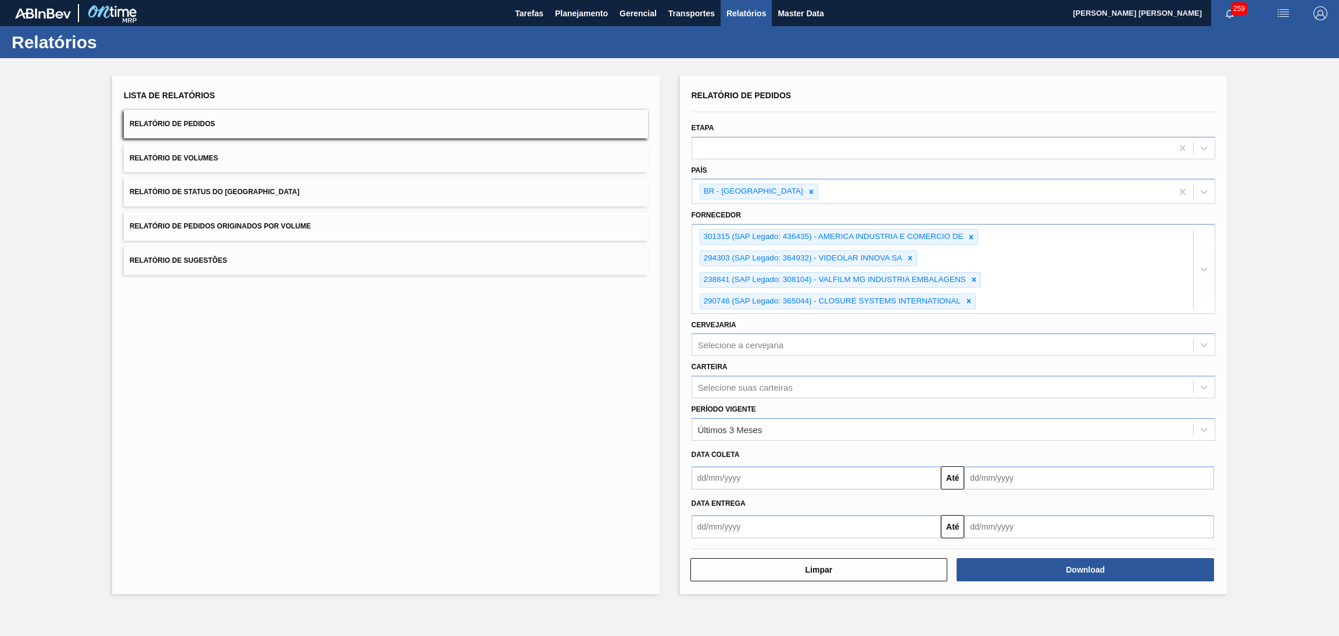
click at [512, 370] on div "Lista de Relatórios Relatório de Pedidos Relatório de Volumes Relatório de Stat…" at bounding box center [386, 335] width 548 height 519
click at [477, 405] on div "Lista de Relatórios Relatório de Pedidos Relatório de Volumes Relatório de Stat…" at bounding box center [386, 335] width 548 height 519
click at [325, 365] on div "Lista de Relatórios Relatório de Pedidos Relatório de Volumes Relatório de Stat…" at bounding box center [386, 335] width 548 height 519
click at [378, 371] on div "Lista de Relatórios Relatório de Pedidos Relatório de Volumes Relatório de Stat…" at bounding box center [386, 335] width 548 height 519
click at [601, 19] on span "Planejamento" at bounding box center [581, 13] width 53 height 14
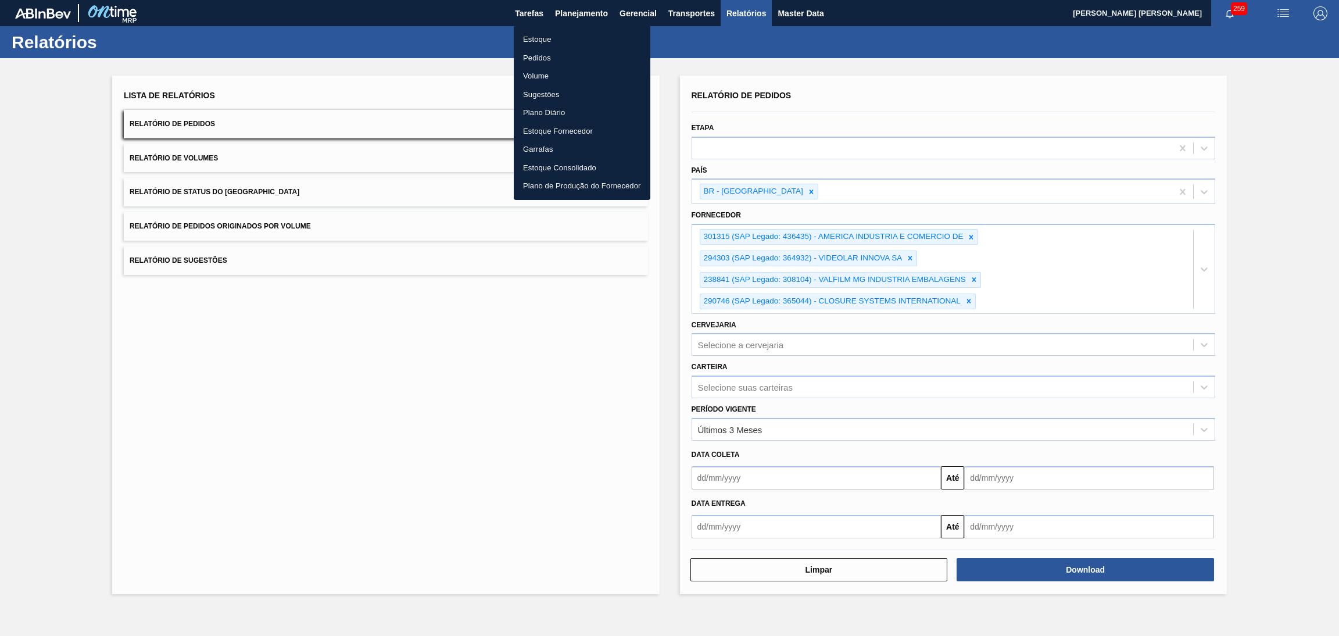
click at [543, 37] on li "Estoque" at bounding box center [582, 39] width 137 height 19
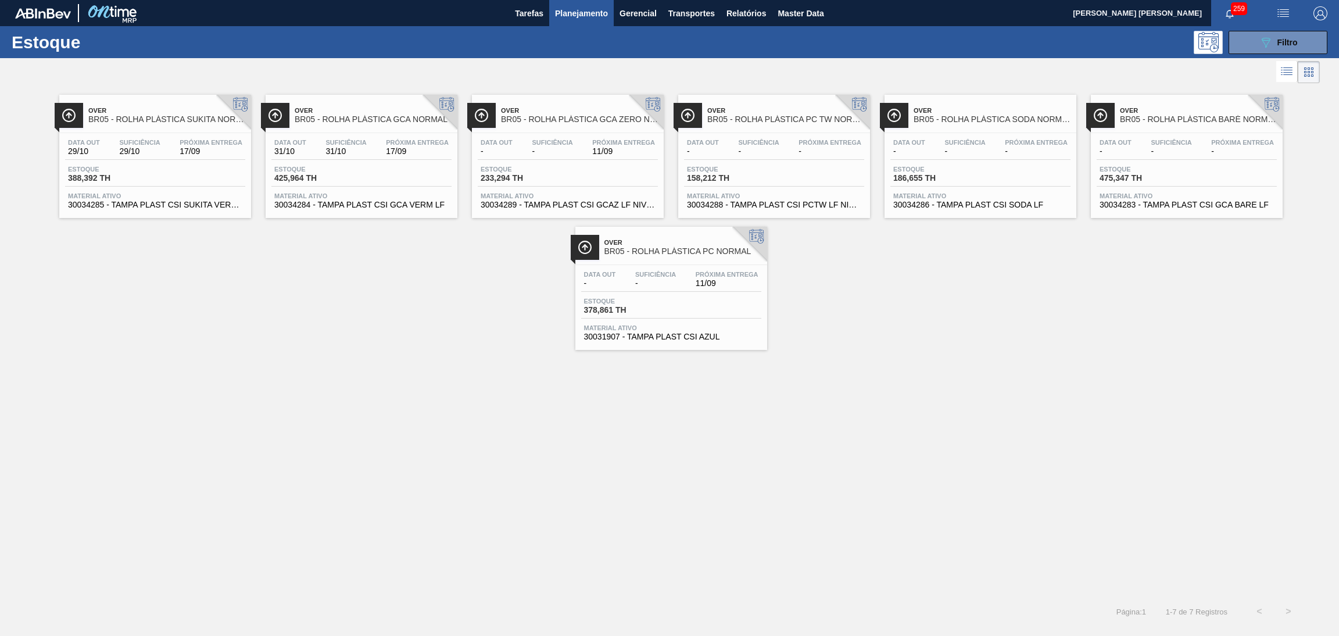
click at [347, 273] on div "Over BR05 - ROLHA PLÁSTICA SUKITA NORMAL Data out 29/10 Suficiência 29/10 Próxi…" at bounding box center [669, 218] width 1339 height 264
click at [438, 391] on div "Over BR05 - ROLHA PLÁSTICA SUKITA NORMAL Data out 29/10 Suficiência 29/10 Próxi…" at bounding box center [669, 341] width 1339 height 511
click at [1247, 44] on button "089F7B8B-B2A5-4AFE-B5C0-19BA573D28AC Filtro" at bounding box center [1278, 42] width 99 height 23
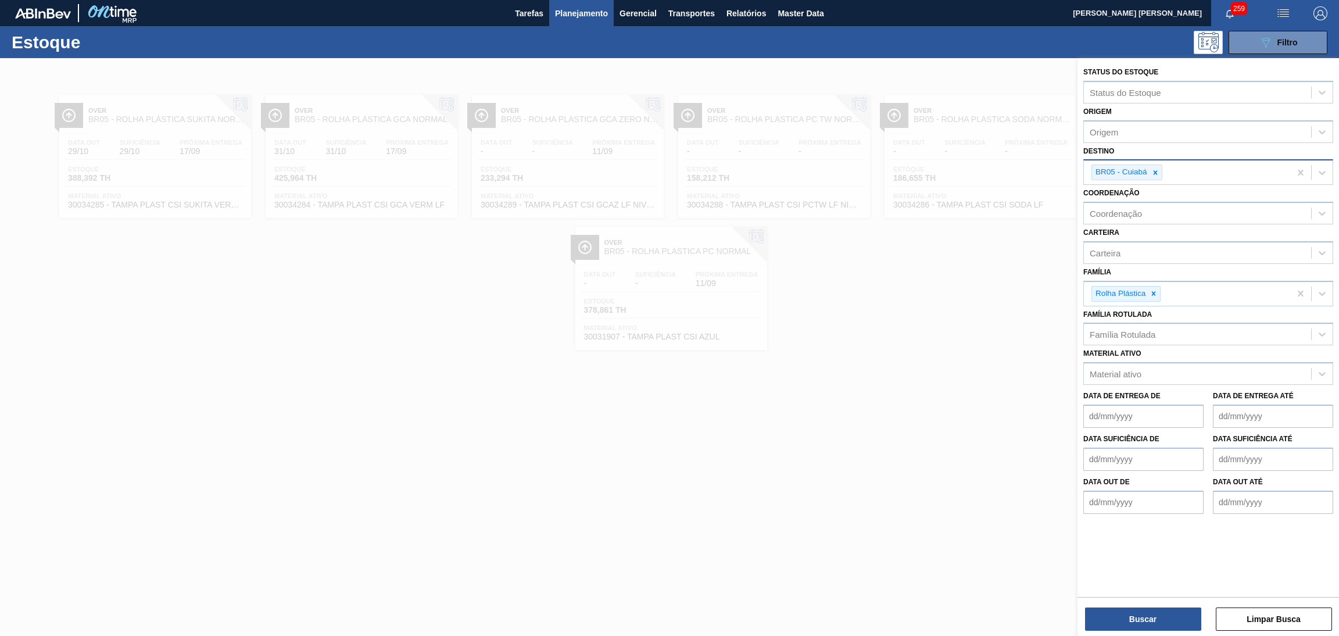
click at [1159, 168] on div at bounding box center [1155, 172] width 13 height 15
type input "br20"
click at [1123, 617] on button "Buscar" at bounding box center [1143, 619] width 116 height 23
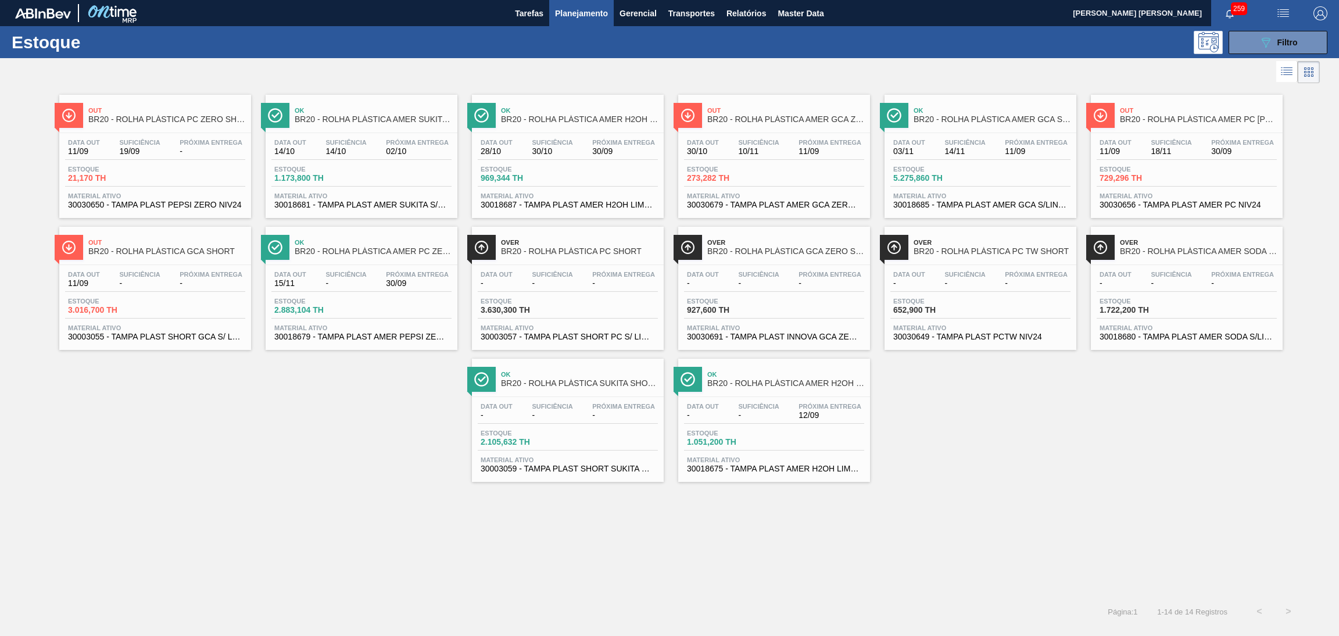
click at [1289, 70] on icon at bounding box center [1287, 72] width 14 height 14
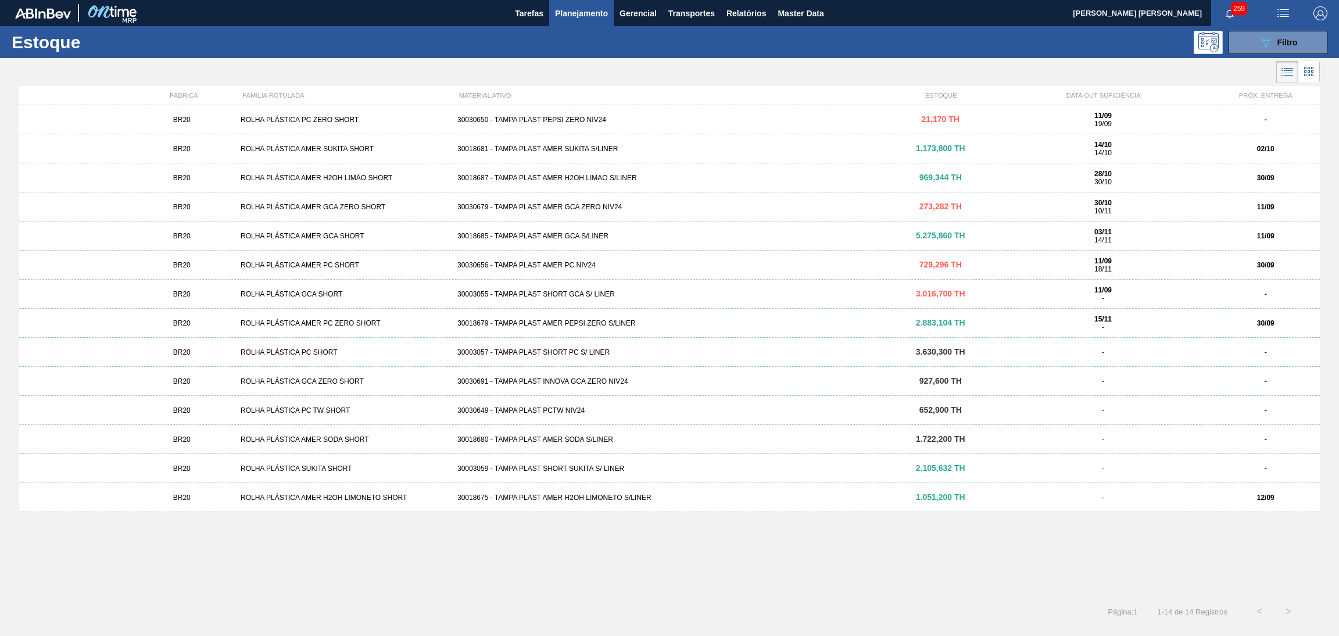
click at [512, 569] on div "BR20 ROLHA PLÁSTICA PC ZERO SHORT 30030650 - TAMPA PLAST PEPSI ZERO NIV24 21,17…" at bounding box center [669, 347] width 1301 height 485
click at [473, 239] on div "BR20 ROLHA PLÁSTICA AMER GCA SHORT 30018685 - TAMPA PLAST AMER GCA S/LINER 5.27…" at bounding box center [669, 235] width 1301 height 29
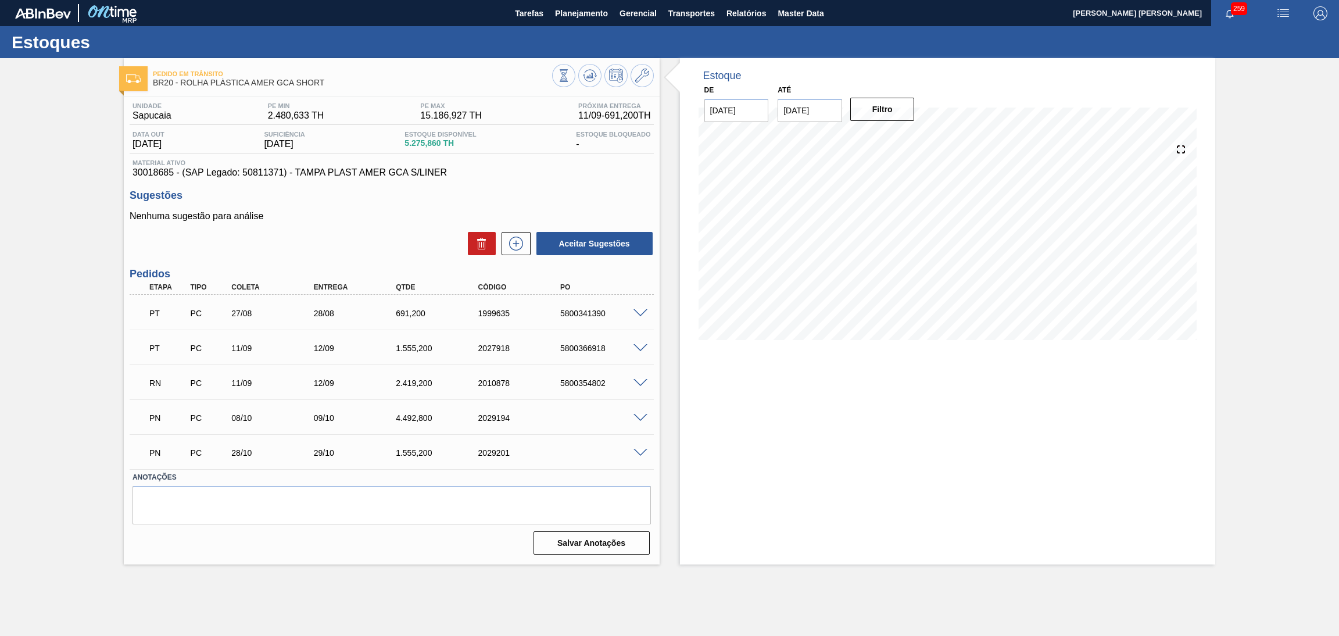
click at [587, 310] on div "5800341390" at bounding box center [605, 313] width 94 height 9
click at [585, 310] on div "5800341390" at bounding box center [605, 313] width 94 height 9
click at [581, 311] on div "5800341390" at bounding box center [605, 313] width 94 height 9
copy div "5800341390"
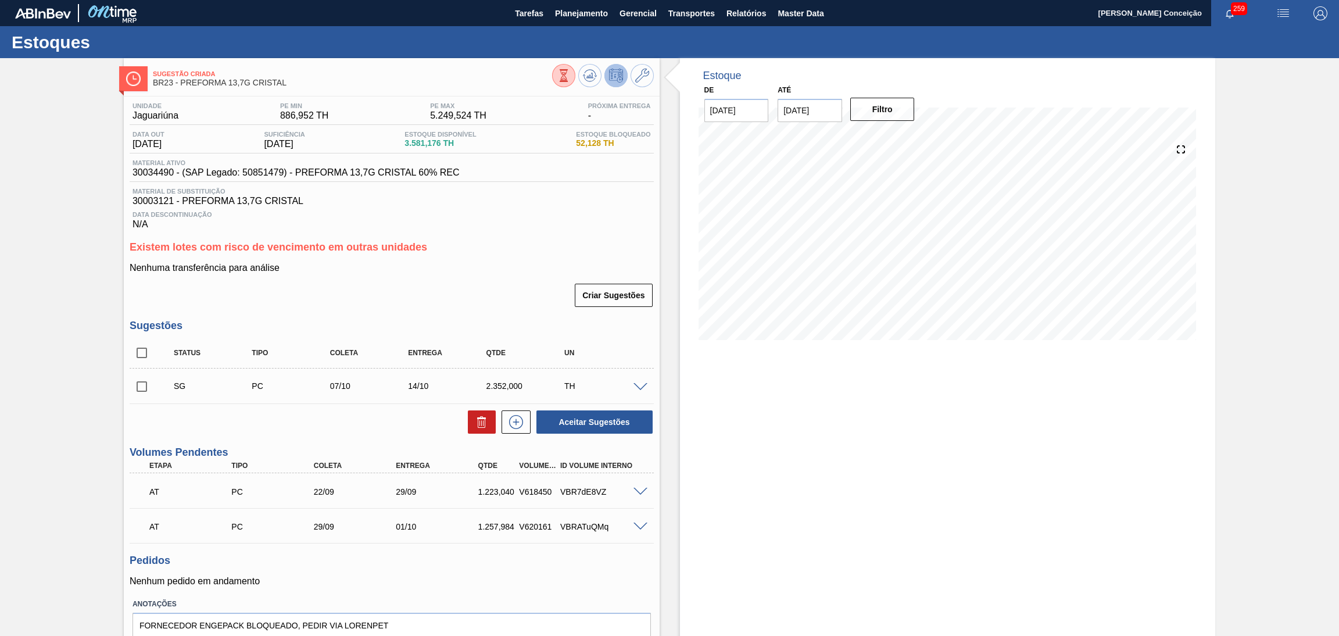
click at [426, 306] on div "Criar Sugestões" at bounding box center [392, 296] width 524 height 26
click at [946, 441] on div "Estoque De 11/09/2025 Até 30/10/2025 Filtro 15/10 Projeção de Estoque 2,852.224…" at bounding box center [948, 374] width 536 height 633
click at [491, 241] on h3 "Existem lotes com risco de vencimento em outras unidades" at bounding box center [392, 247] width 524 height 12
click at [497, 262] on div "Existem lotes com risco de vencimento em outras unidades Nenhuma transferência …" at bounding box center [392, 274] width 524 height 67
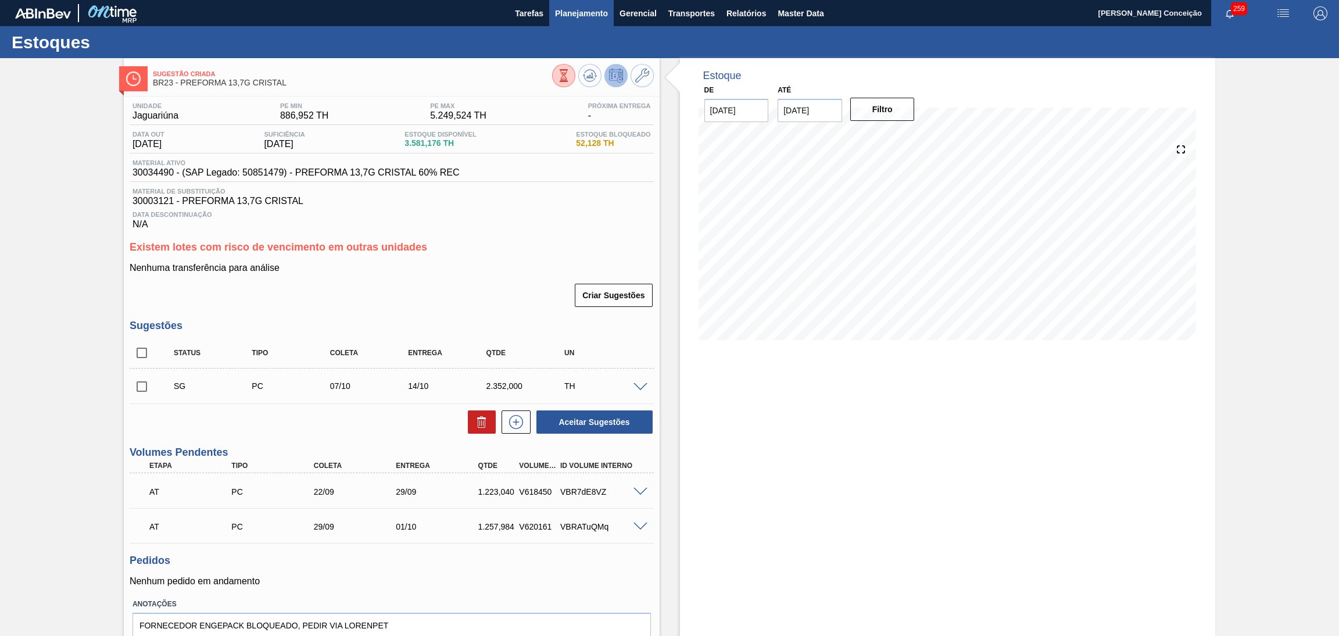
click at [568, 24] on button "Planejamento" at bounding box center [581, 13] width 65 height 26
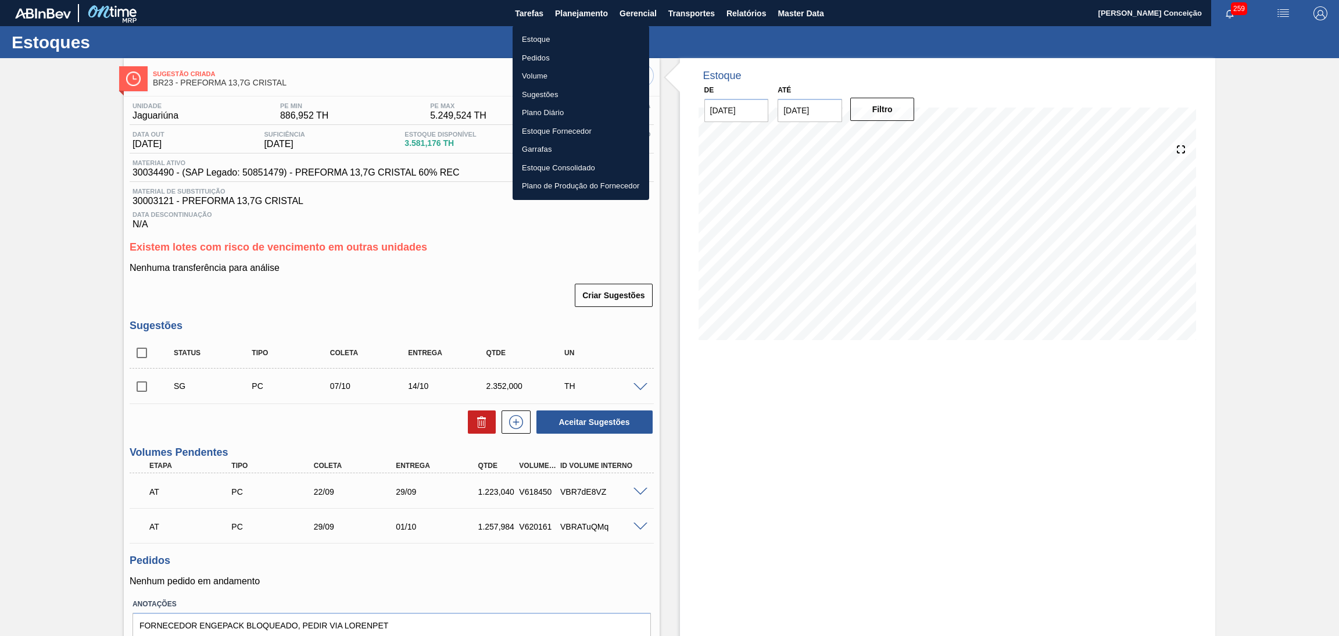
drag, startPoint x: 554, startPoint y: 38, endPoint x: 567, endPoint y: 41, distance: 13.1
click at [554, 38] on li "Estoque" at bounding box center [581, 39] width 137 height 19
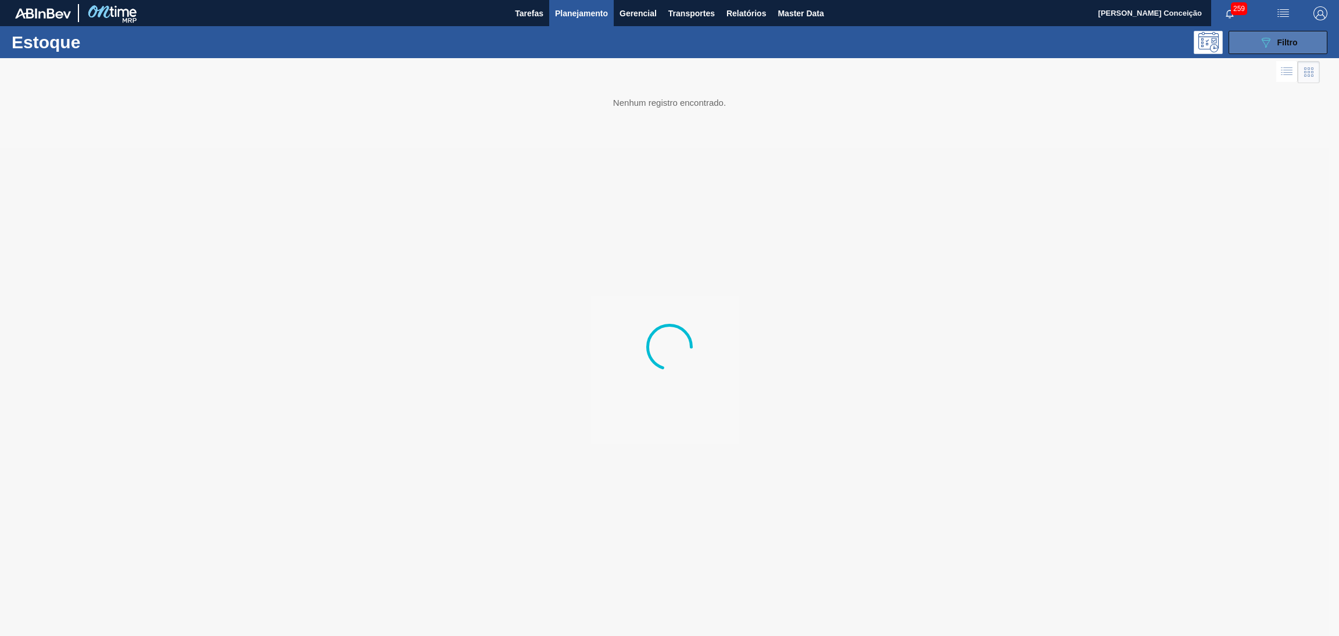
click at [1266, 35] on icon "089F7B8B-B2A5-4AFE-B5C0-19BA573D28AC" at bounding box center [1266, 42] width 14 height 14
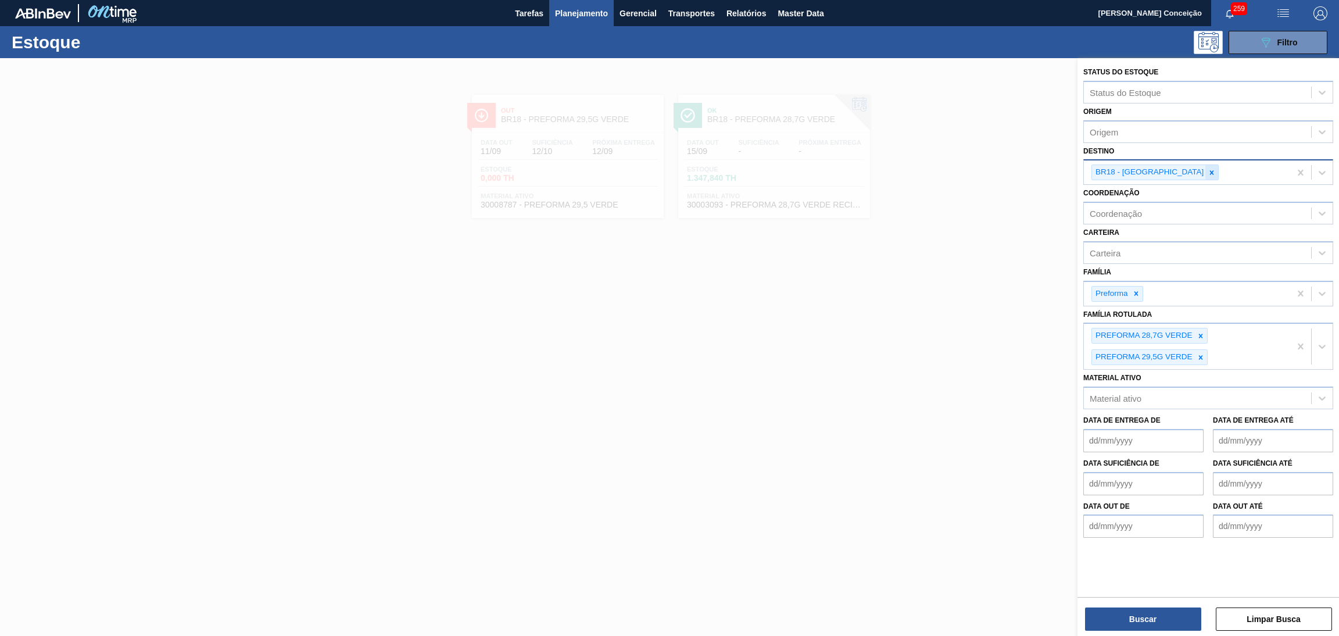
click at [1210, 171] on icon at bounding box center [1212, 172] width 4 height 4
click at [1202, 333] on icon at bounding box center [1201, 333] width 8 height 8
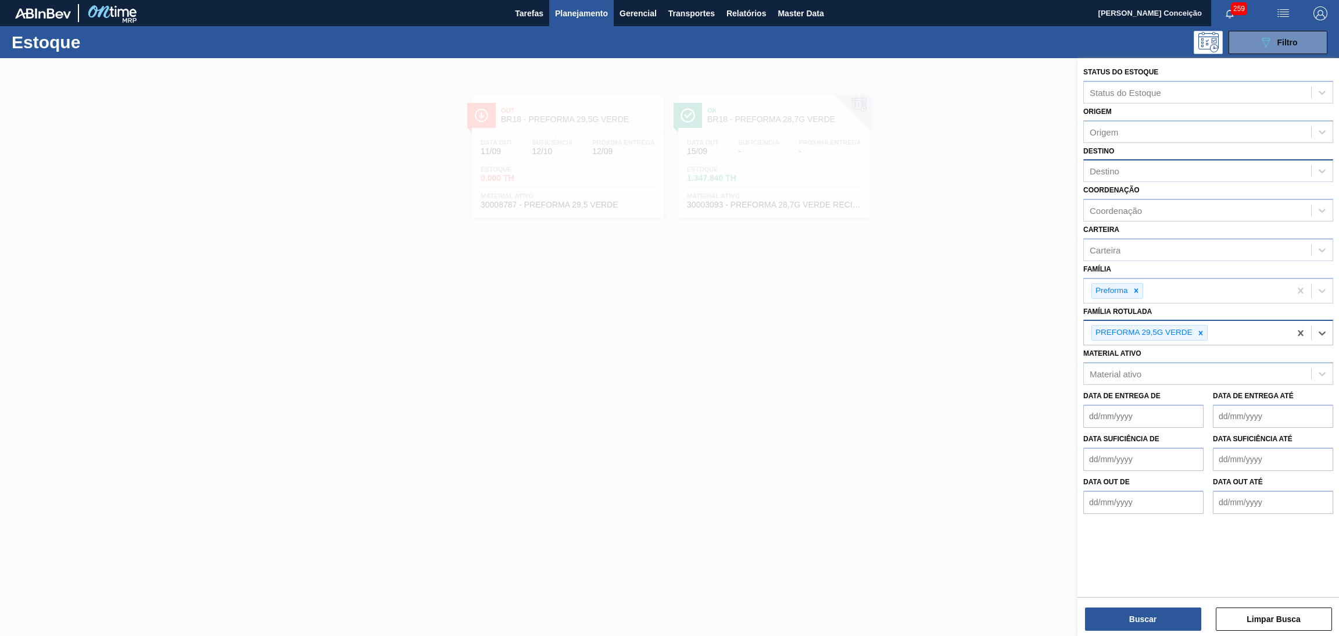
click at [1202, 350] on div "Material ativo Material ativo" at bounding box center [1209, 365] width 250 height 40
click at [1125, 174] on div "Destino" at bounding box center [1197, 171] width 227 height 17
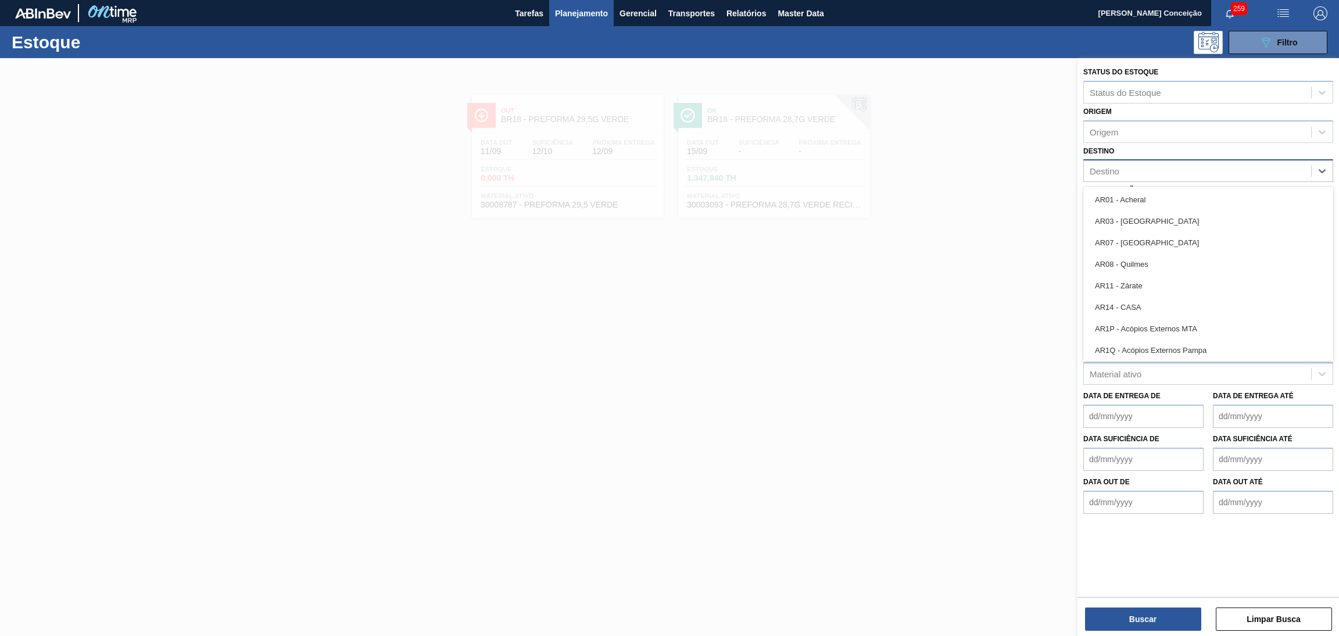
type input "v"
type input "br18"
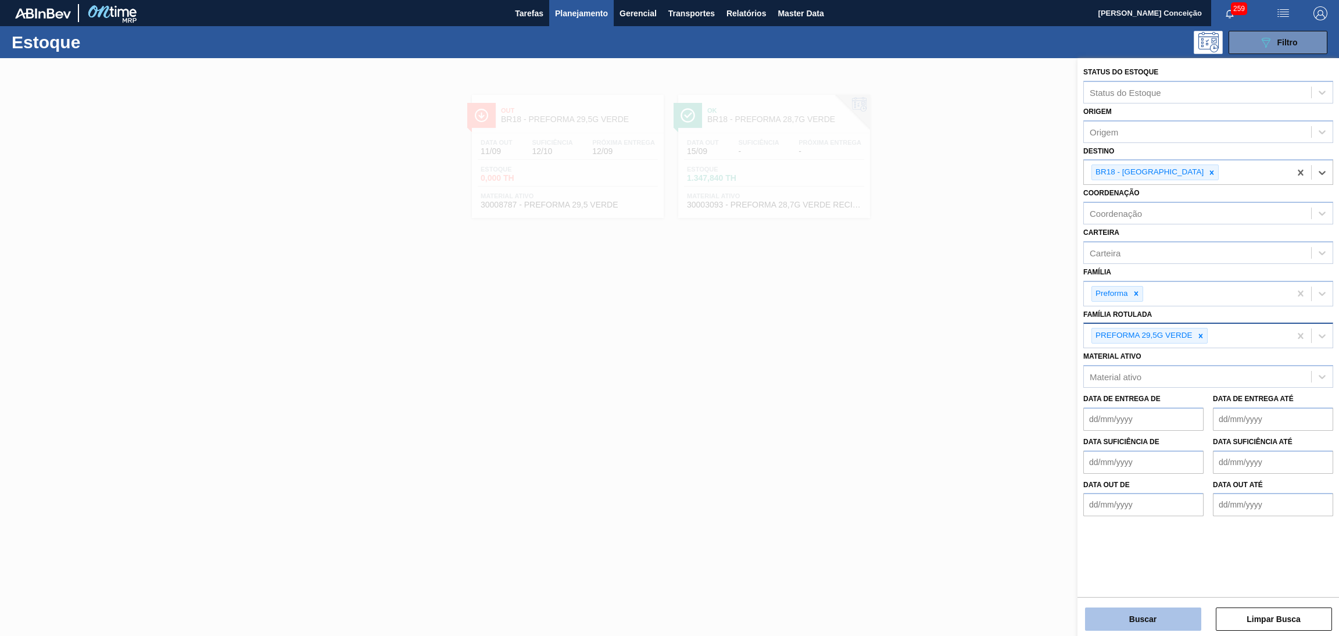
click at [1145, 625] on button "Buscar" at bounding box center [1143, 619] width 116 height 23
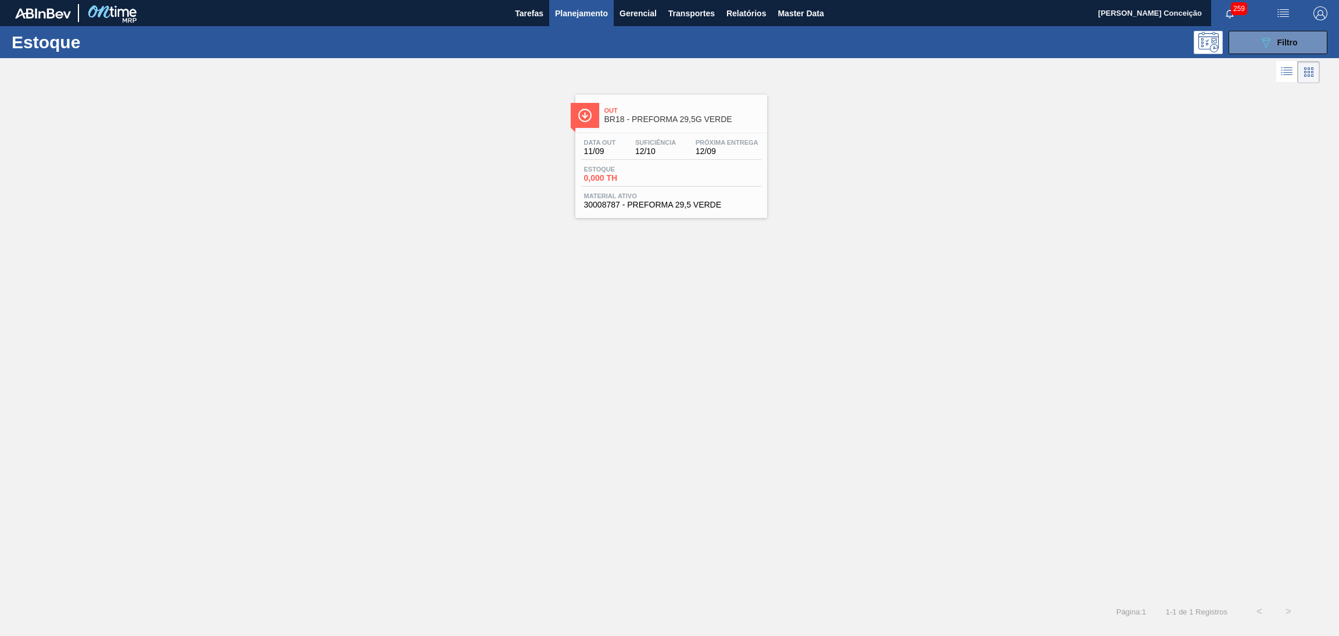
click at [716, 144] on span "Próxima Entrega" at bounding box center [727, 142] width 63 height 7
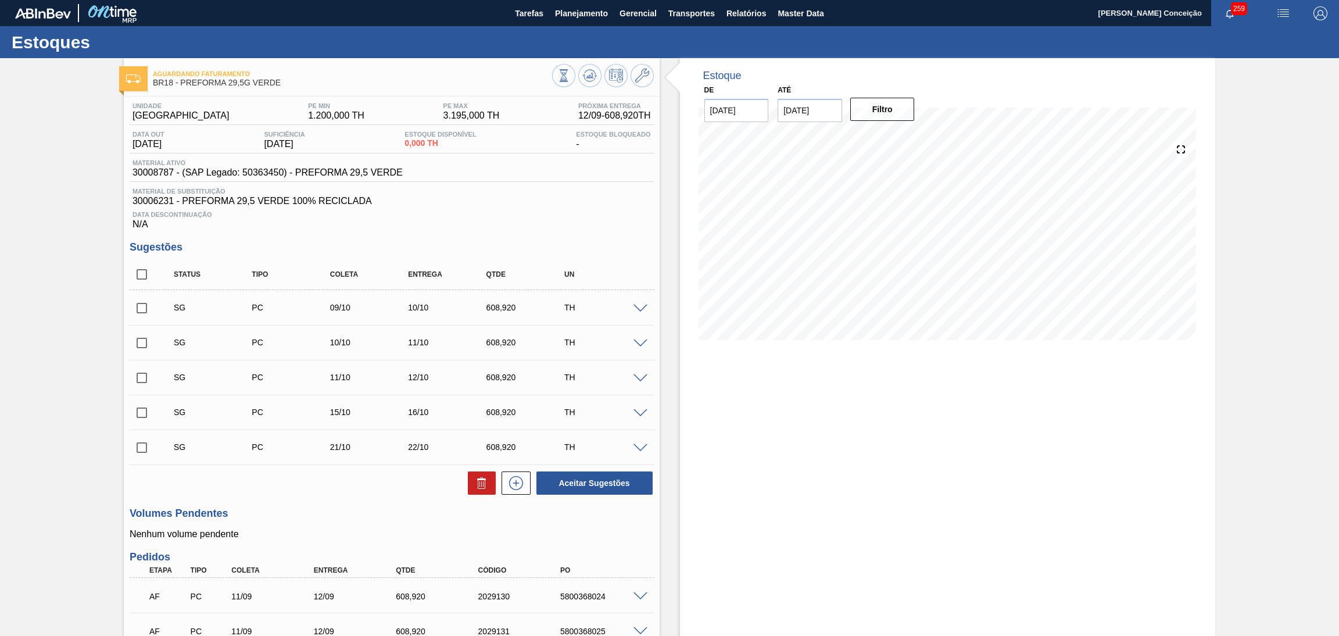
click at [549, 233] on div "Unidade Pernambuco PE MIN 1.200,000 TH PE MAX 3.195,000 TH Próxima Entrega 12/0…" at bounding box center [392, 504] width 536 height 815
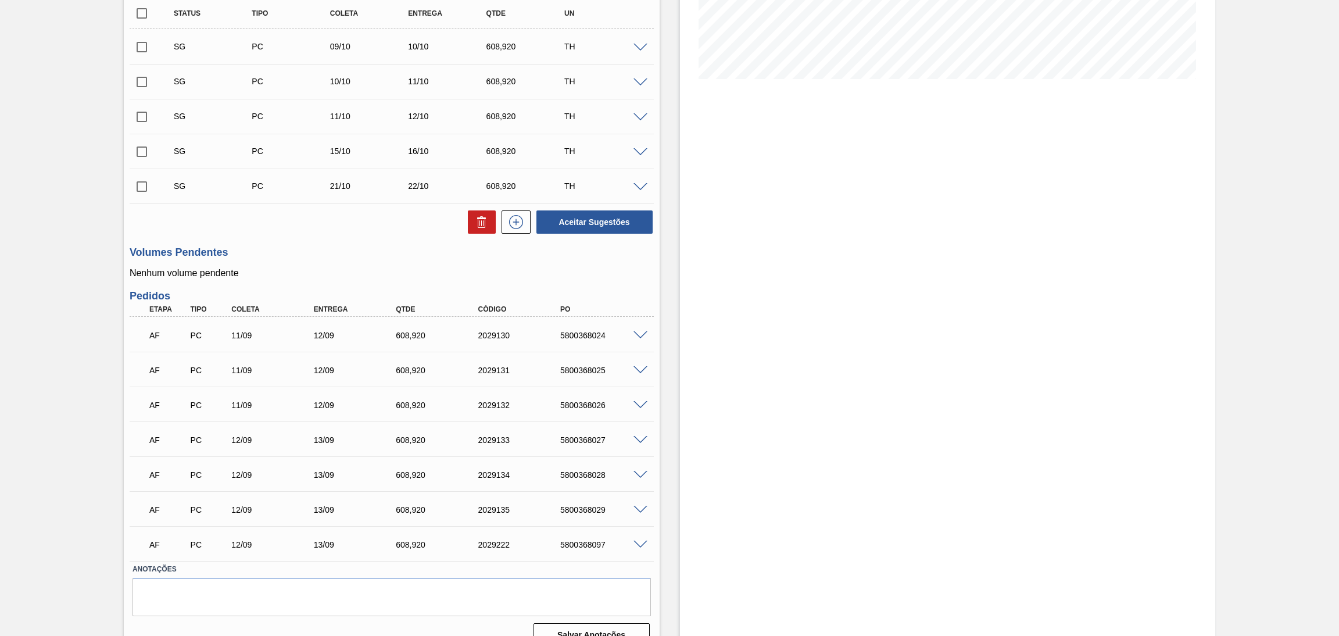
scroll to position [280, 0]
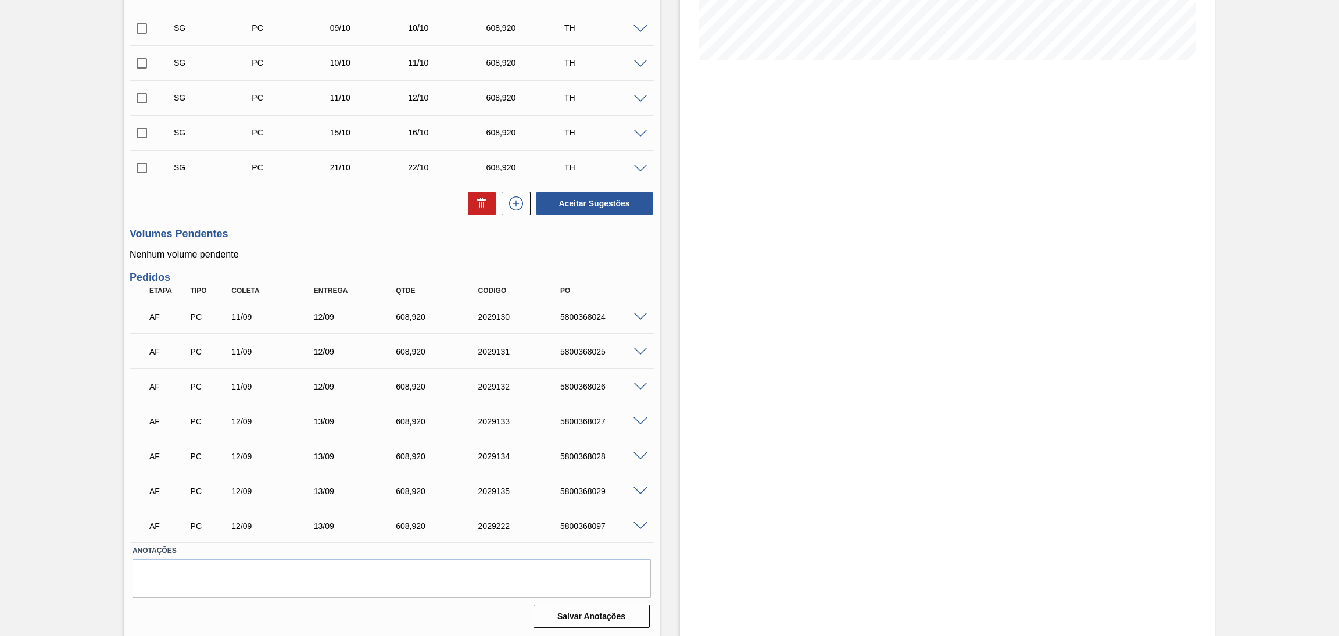
click at [405, 209] on div "Aceitar Sugestões" at bounding box center [392, 204] width 524 height 26
click at [641, 314] on span at bounding box center [641, 317] width 14 height 9
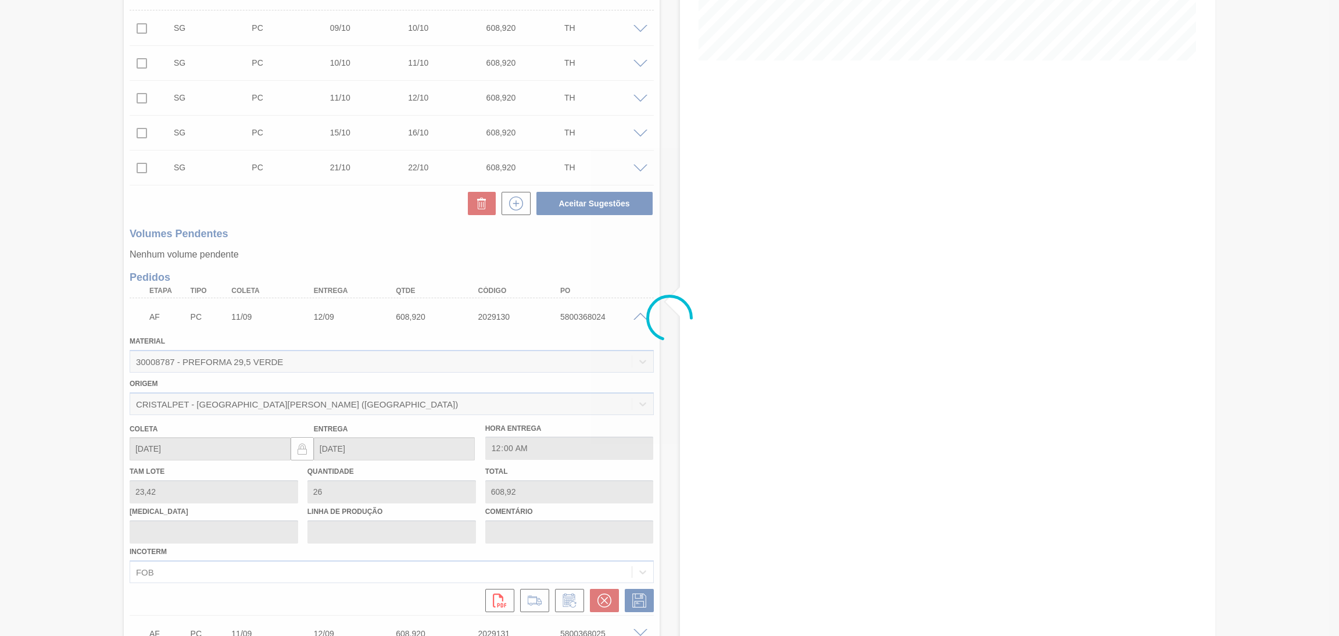
click at [641, 314] on div at bounding box center [669, 318] width 1339 height 636
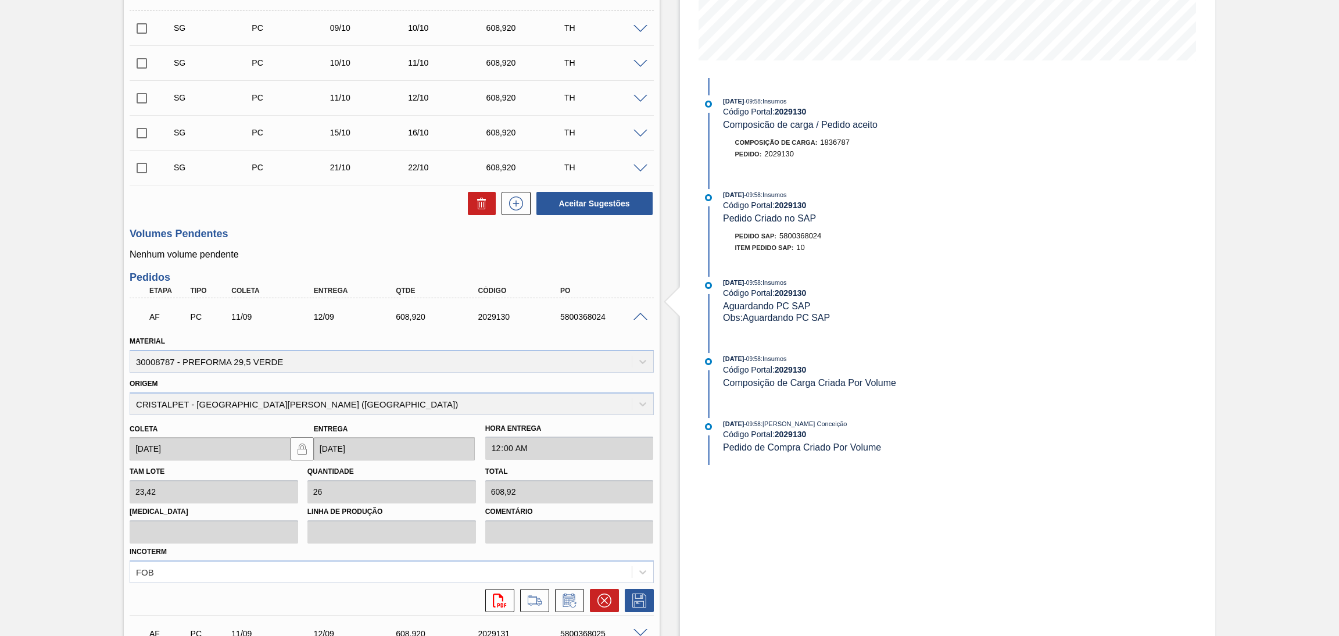
click at [641, 314] on span at bounding box center [641, 317] width 14 height 9
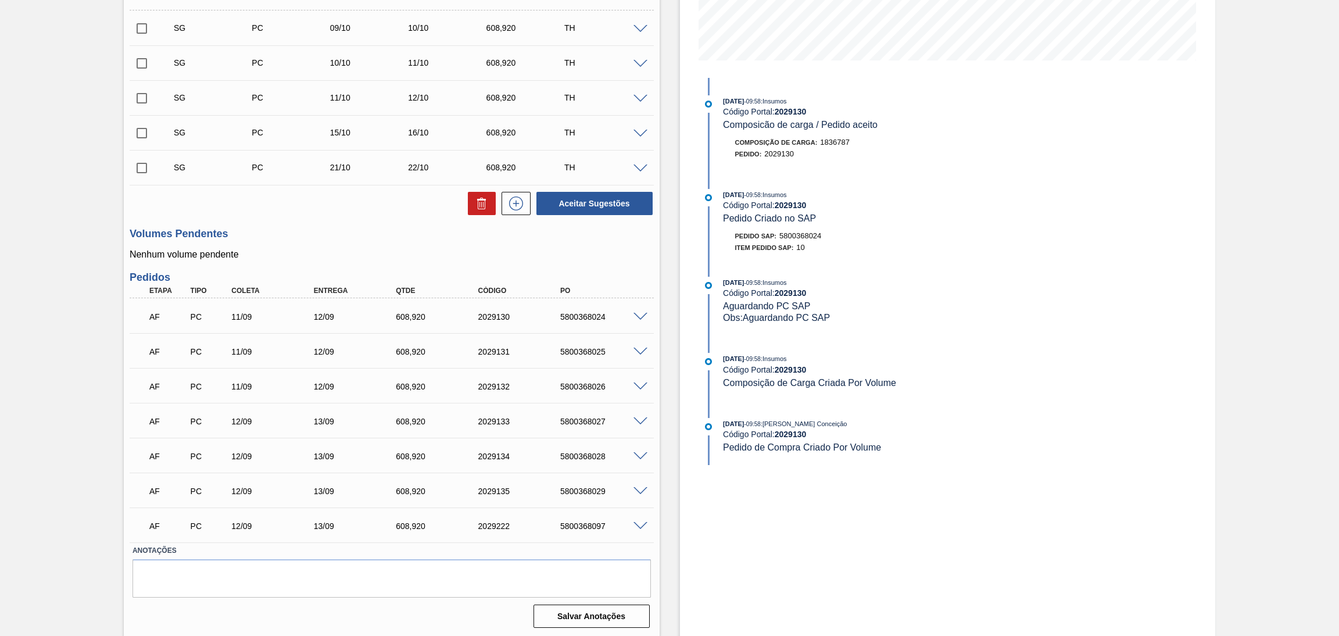
click at [637, 524] on span at bounding box center [641, 526] width 14 height 9
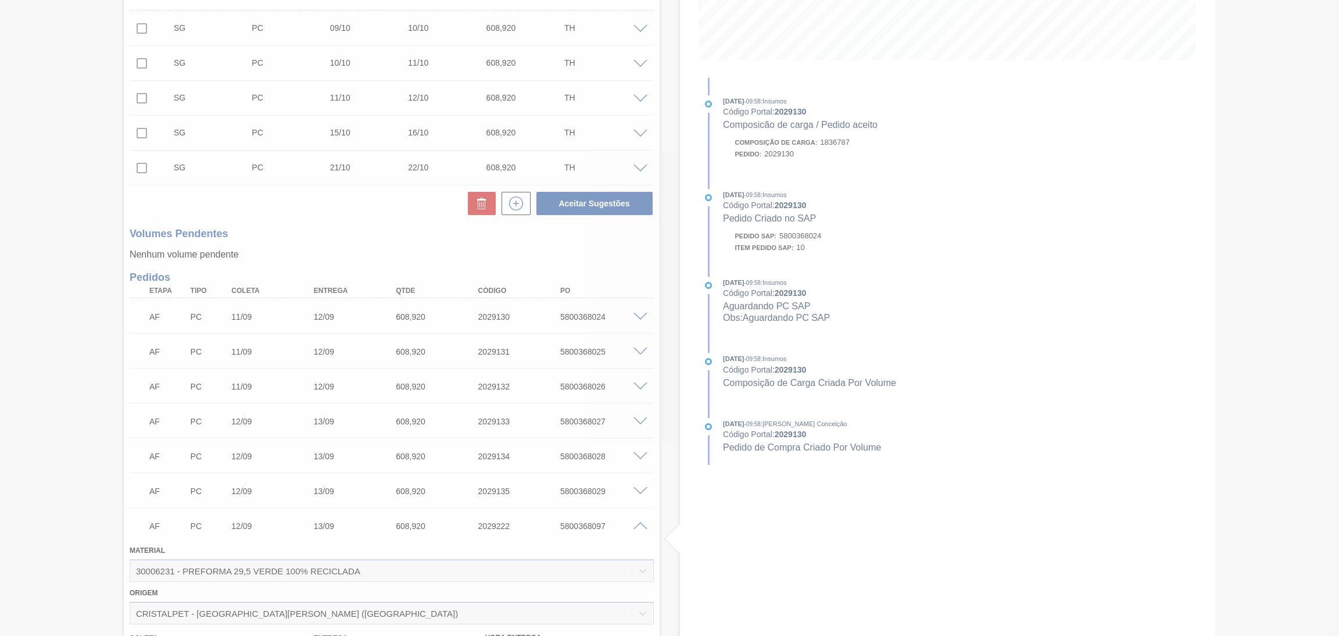
click at [639, 524] on div at bounding box center [669, 318] width 1339 height 636
click at [640, 525] on div at bounding box center [669, 318] width 1339 height 636
click at [641, 525] on span at bounding box center [641, 526] width 14 height 9
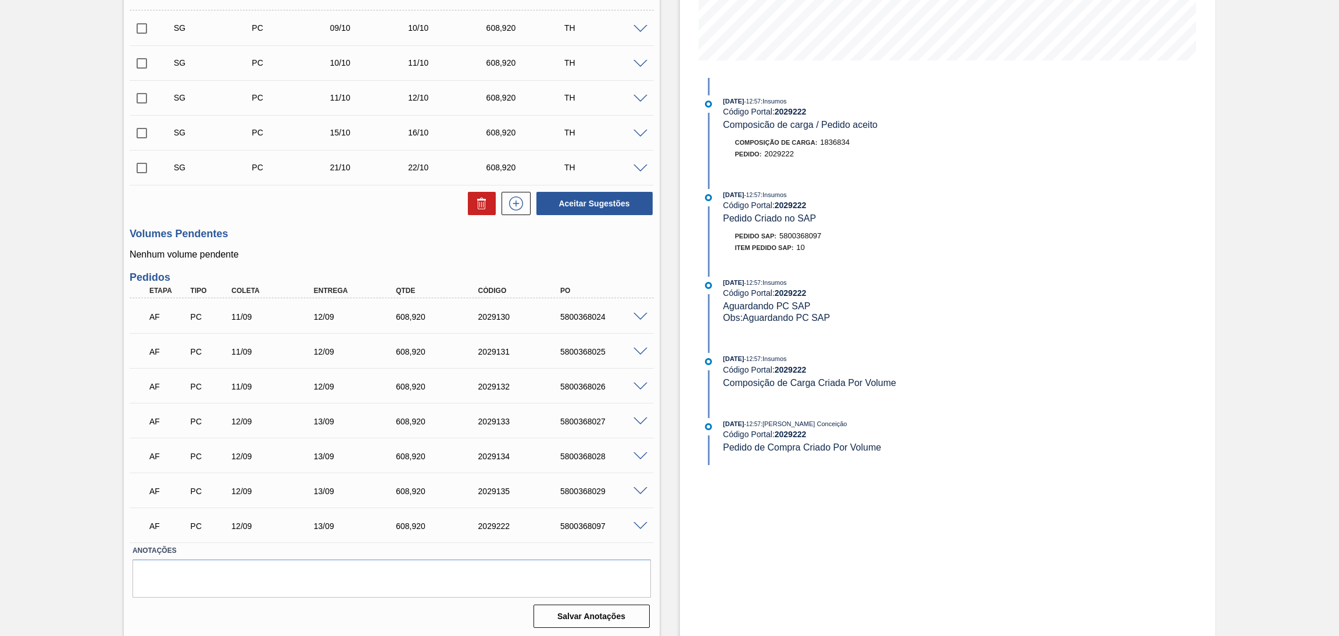
click at [585, 531] on div "AF PC 12/09 13/09 608,920 2029222 5800368097" at bounding box center [389, 524] width 494 height 23
copy div "5800368097"
click at [410, 223] on div "Unidade Pernambuco PE MIN 1.200,000 TH PE MAX 3.195,000 TH Próxima Entrega 12/0…" at bounding box center [392, 224] width 536 height 815
click at [398, 255] on p "Nenhum volume pendente" at bounding box center [392, 254] width 524 height 10
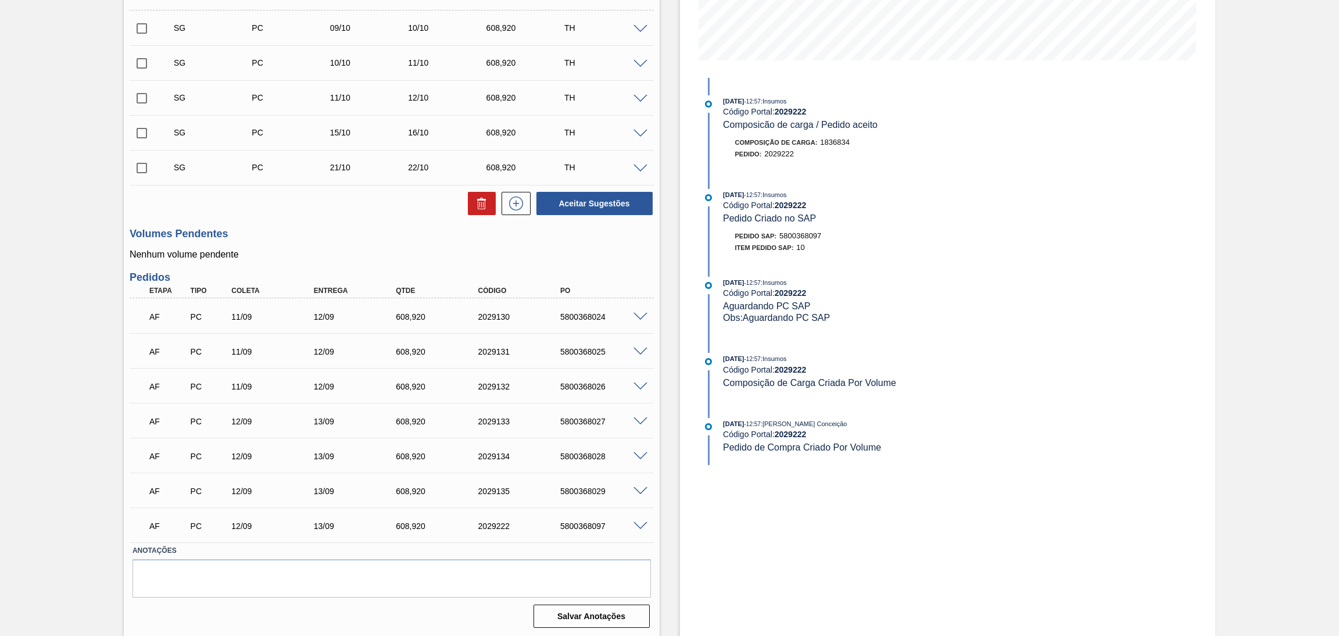
click at [335, 234] on h3 "Volumes Pendentes" at bounding box center [392, 234] width 524 height 12
click at [368, 239] on h3 "Volumes Pendentes" at bounding box center [392, 234] width 524 height 12
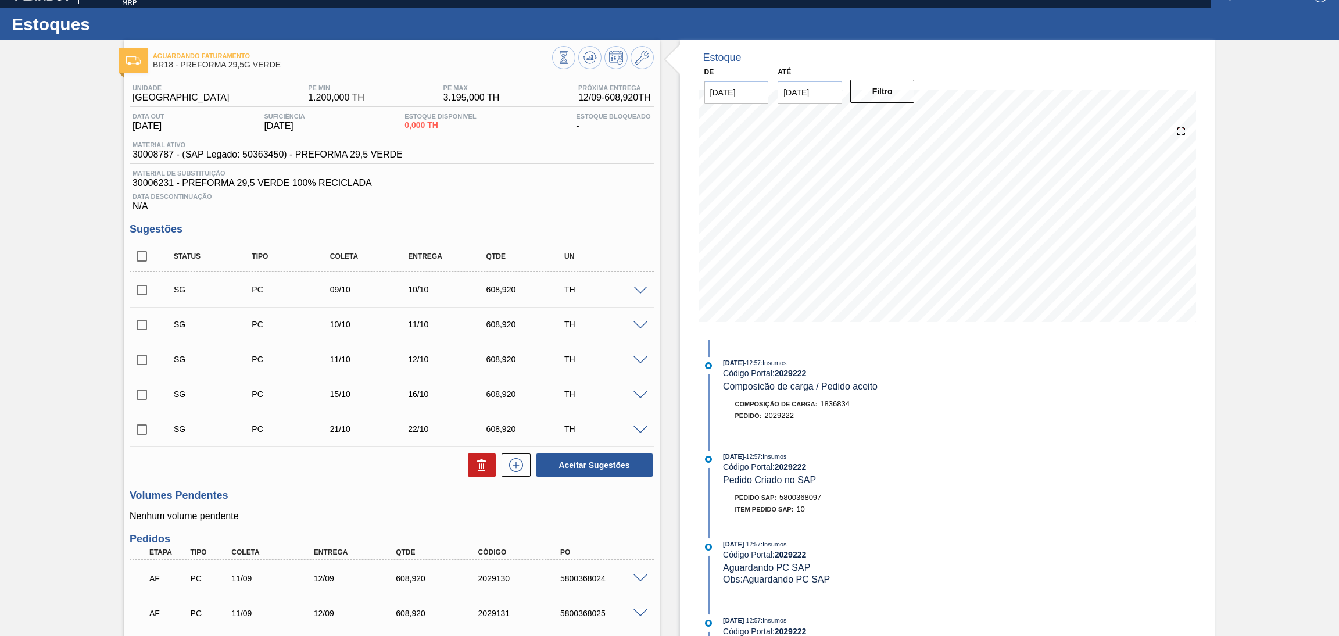
scroll to position [0, 0]
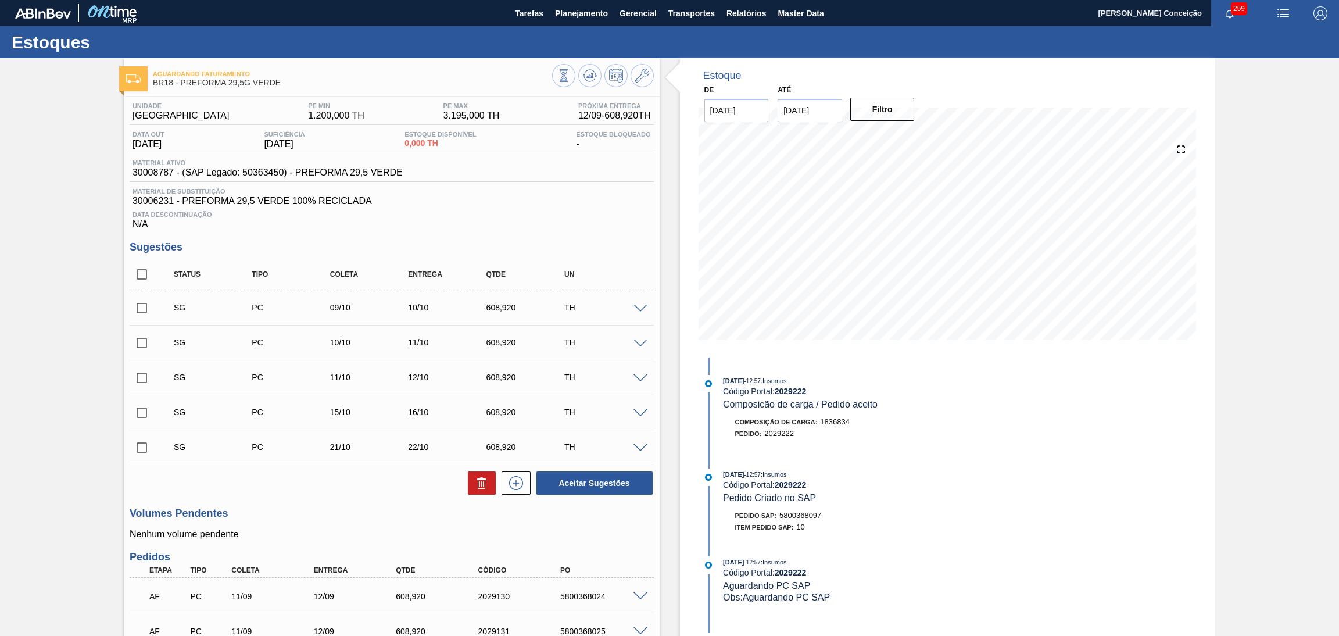
click at [542, 231] on div "Unidade Pernambuco PE MIN 1.200,000 TH PE MAX 3.195,000 TH Próxima Entrega 12/0…" at bounding box center [392, 504] width 536 height 815
click at [141, 272] on input "checkbox" at bounding box center [142, 274] width 24 height 24
checkbox input "true"
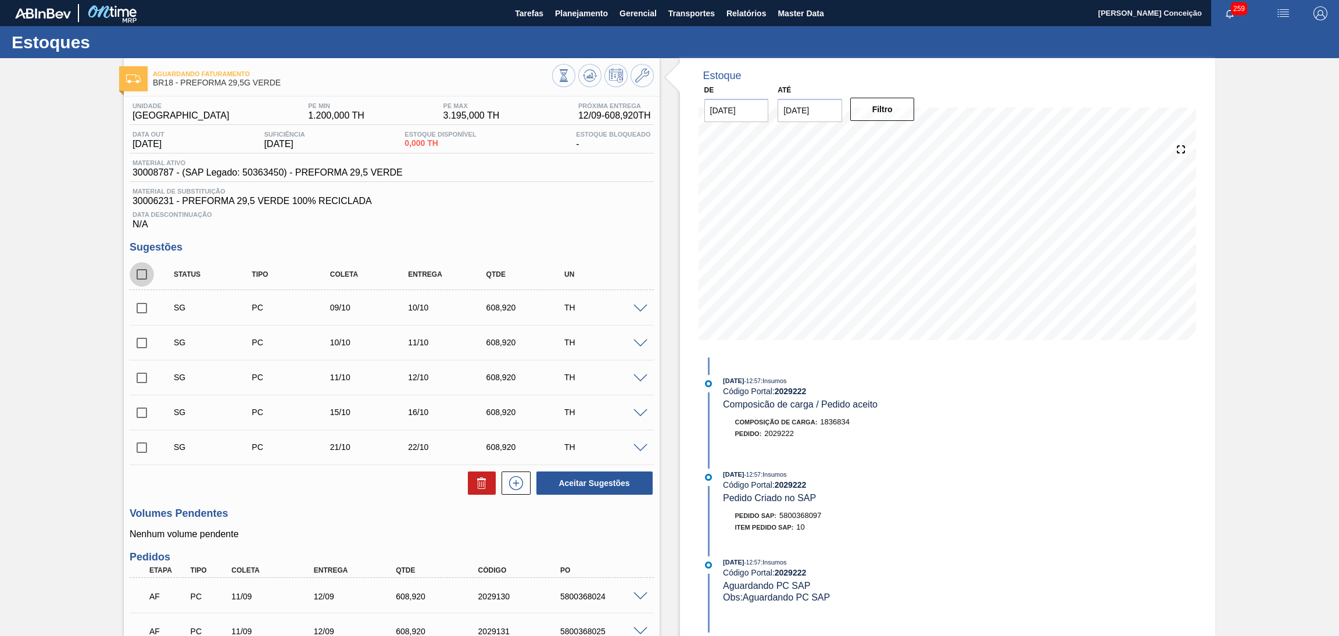
checkbox input "true"
click at [488, 483] on button at bounding box center [482, 482] width 28 height 23
checkbox input "false"
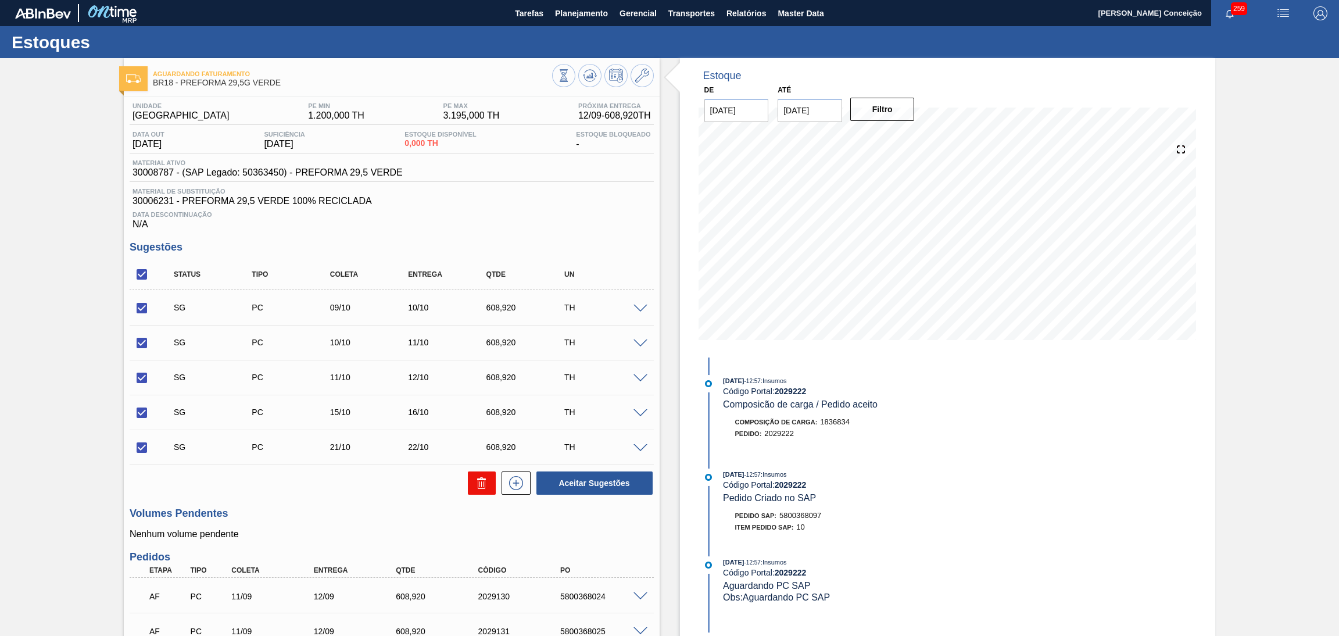
checkbox input "false"
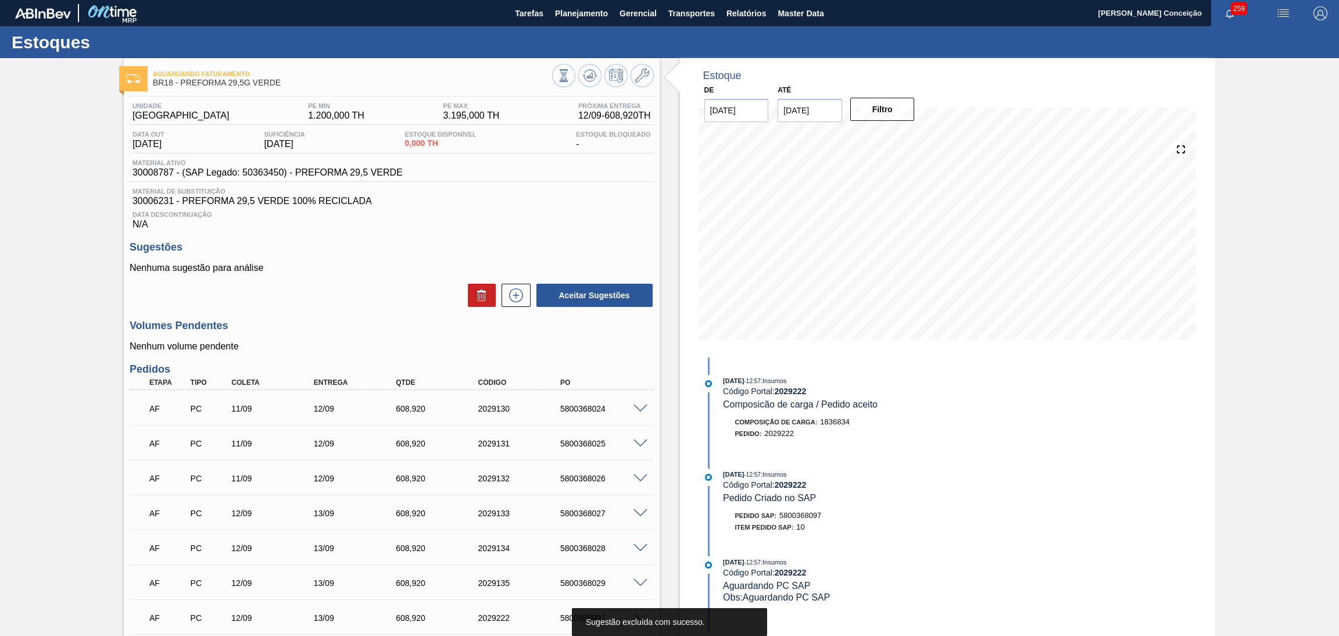
click at [551, 239] on div "Unidade Pernambuco PE MIN 1.200,000 TH PE MAX 3.195,000 TH Próxima Entrega 12/0…" at bounding box center [392, 410] width 536 height 627
click at [615, 221] on div "Data Descontinuação N/A" at bounding box center [392, 217] width 524 height 23
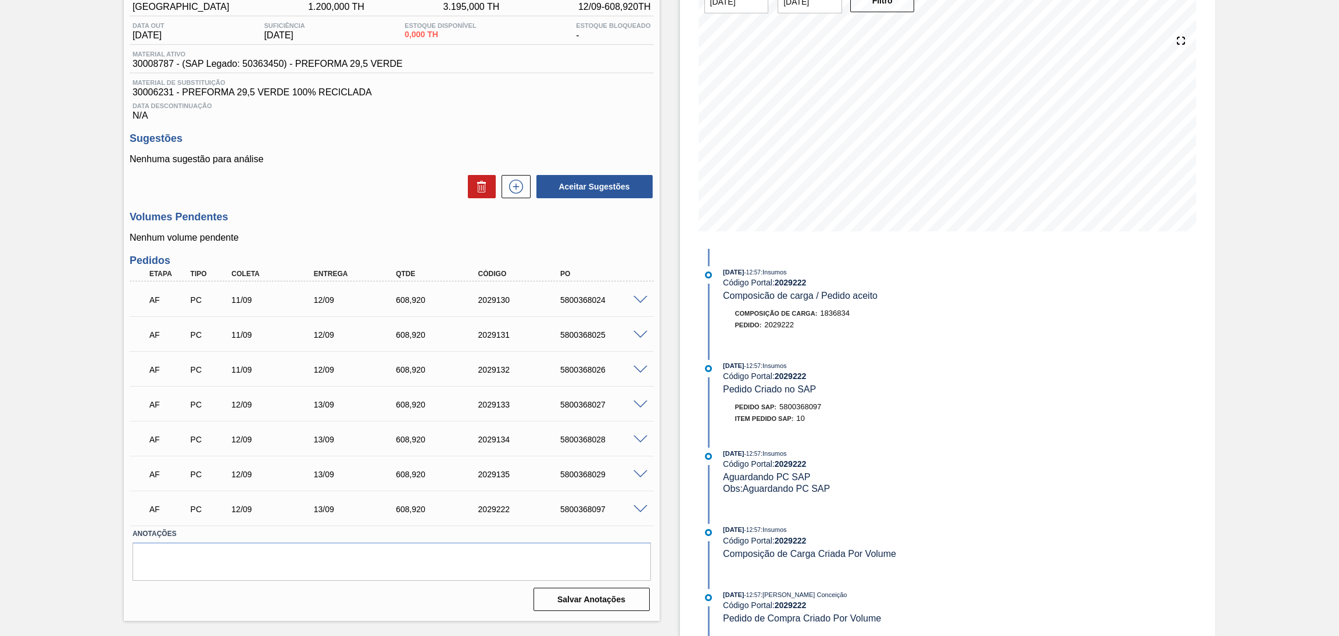
scroll to position [112, 0]
click at [326, 187] on div "Aceitar Sugestões" at bounding box center [392, 187] width 524 height 26
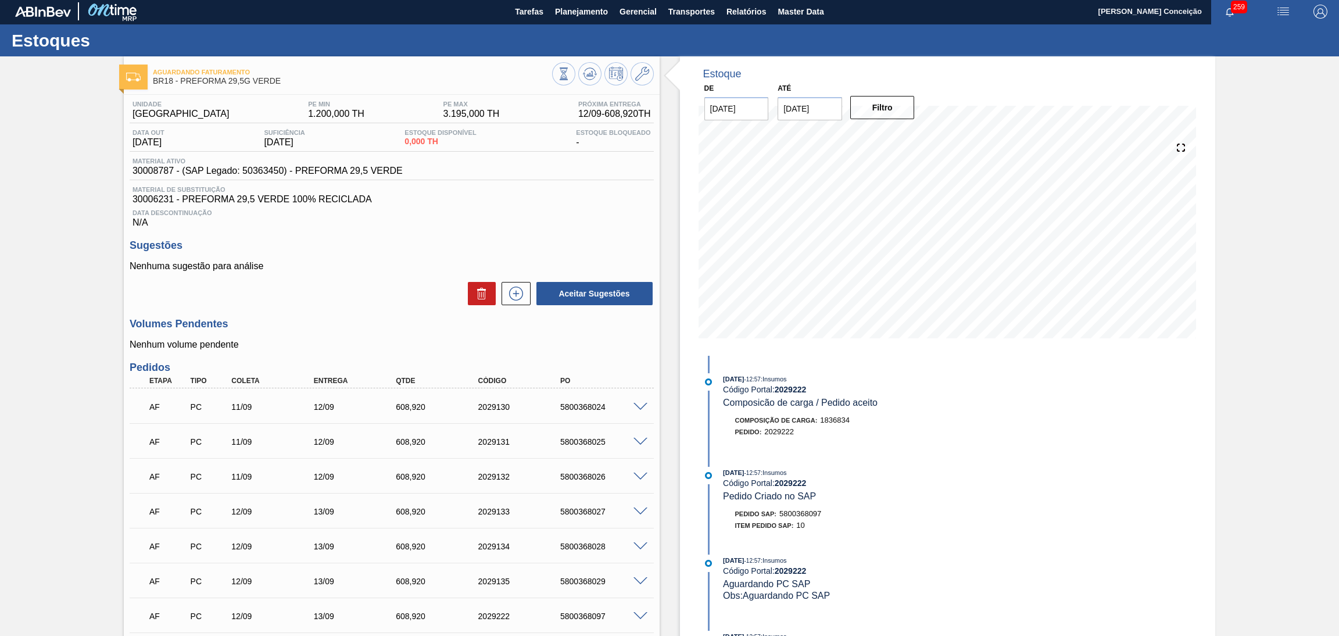
scroll to position [0, 0]
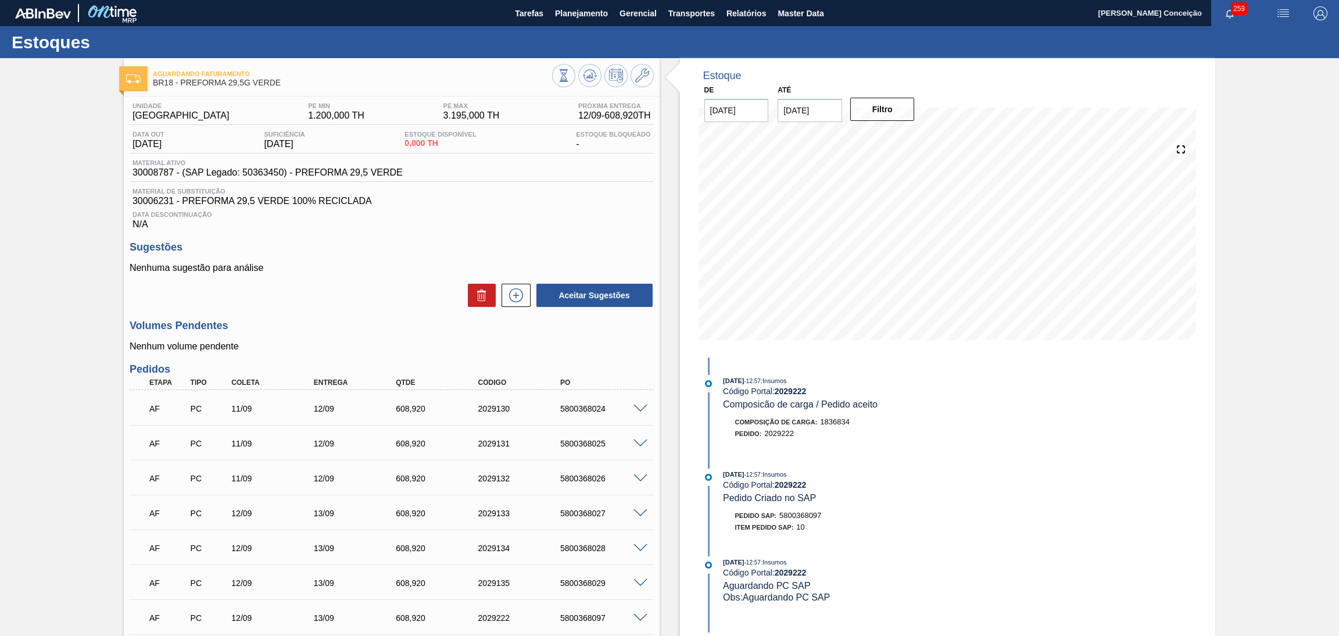
click at [481, 213] on span "Data Descontinuação" at bounding box center [392, 214] width 519 height 7
click at [382, 286] on div "Aceitar Sugestões" at bounding box center [392, 296] width 524 height 26
click at [560, 18] on span "Planejamento" at bounding box center [581, 13] width 53 height 14
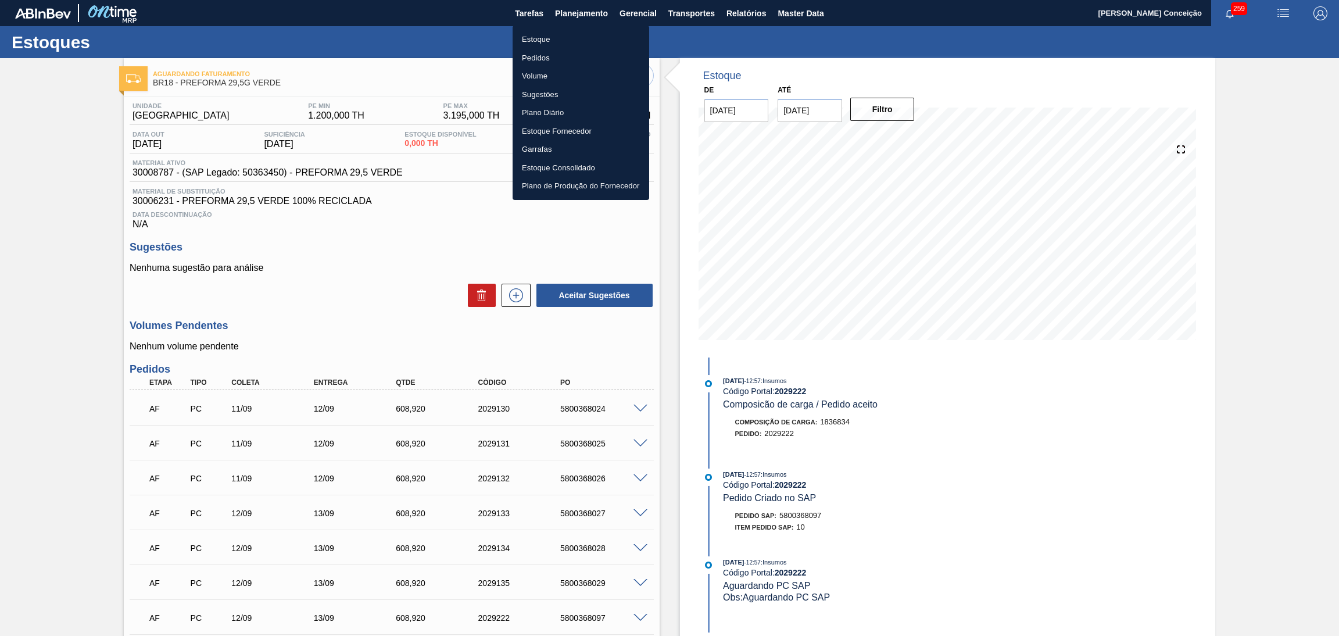
click at [541, 45] on li "Estoque" at bounding box center [581, 39] width 137 height 19
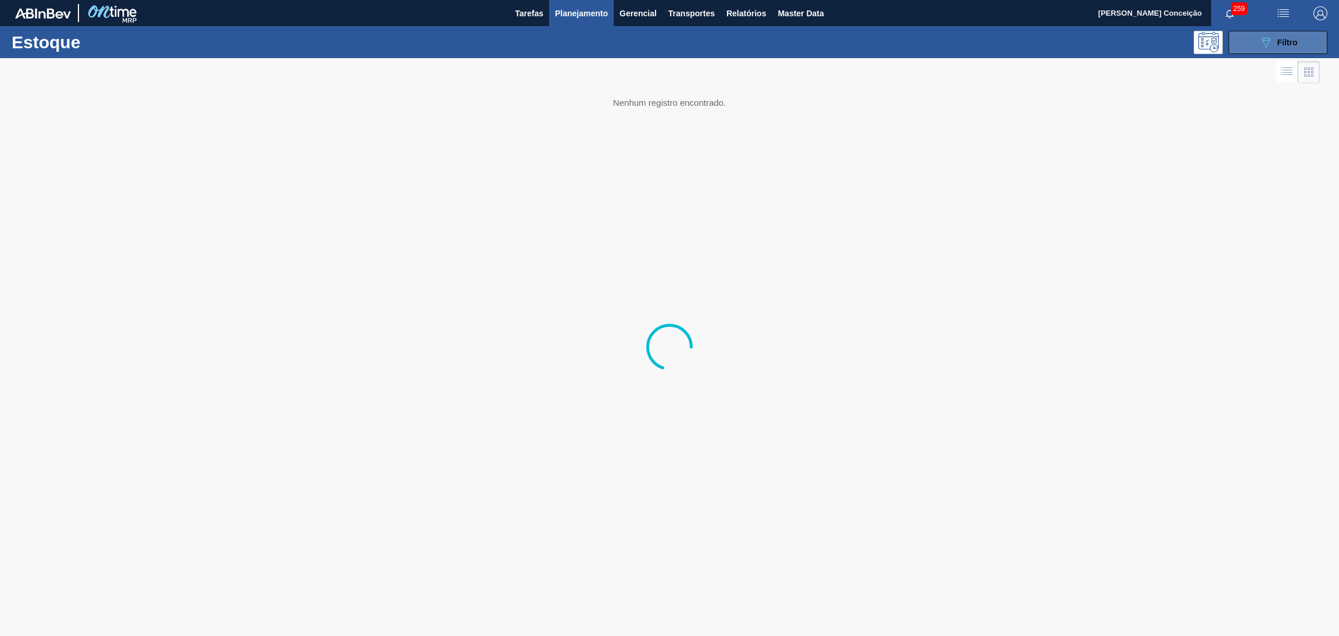
click at [1243, 47] on button "089F7B8B-B2A5-4AFE-B5C0-19BA573D28AC Filtro" at bounding box center [1278, 42] width 99 height 23
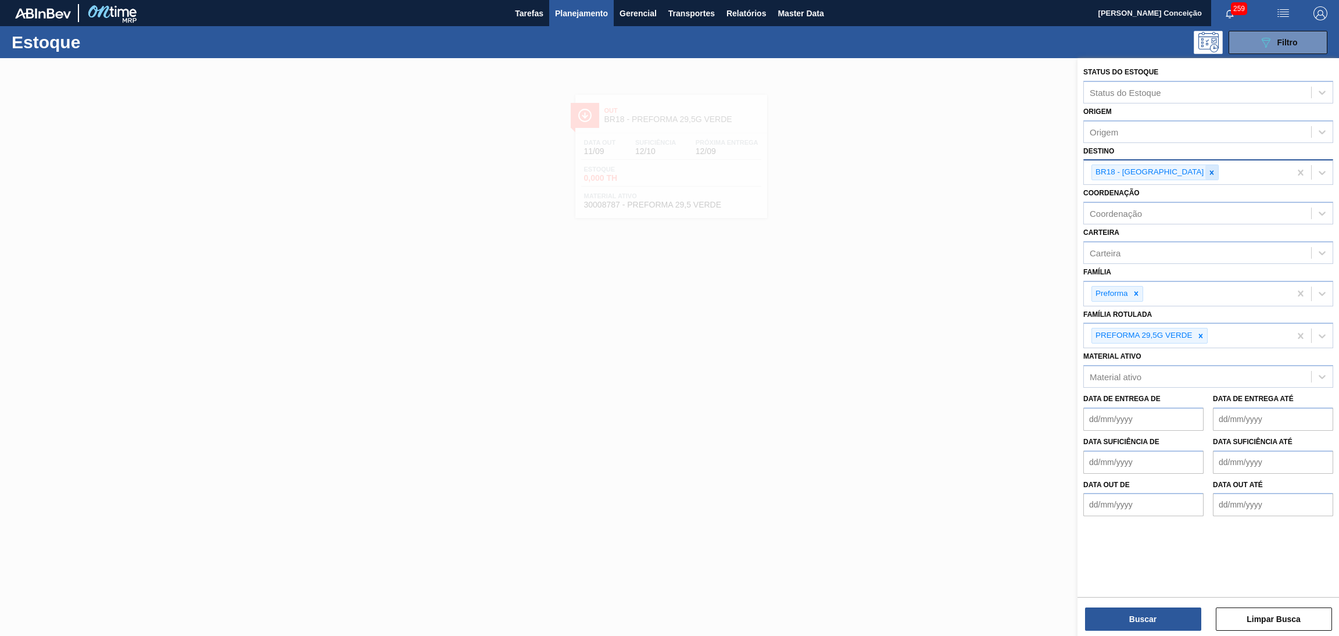
click at [1208, 174] on icon at bounding box center [1212, 173] width 8 height 8
click at [1199, 334] on icon at bounding box center [1201, 336] width 8 height 8
type input "br23"
click at [1141, 296] on div at bounding box center [1136, 294] width 13 height 15
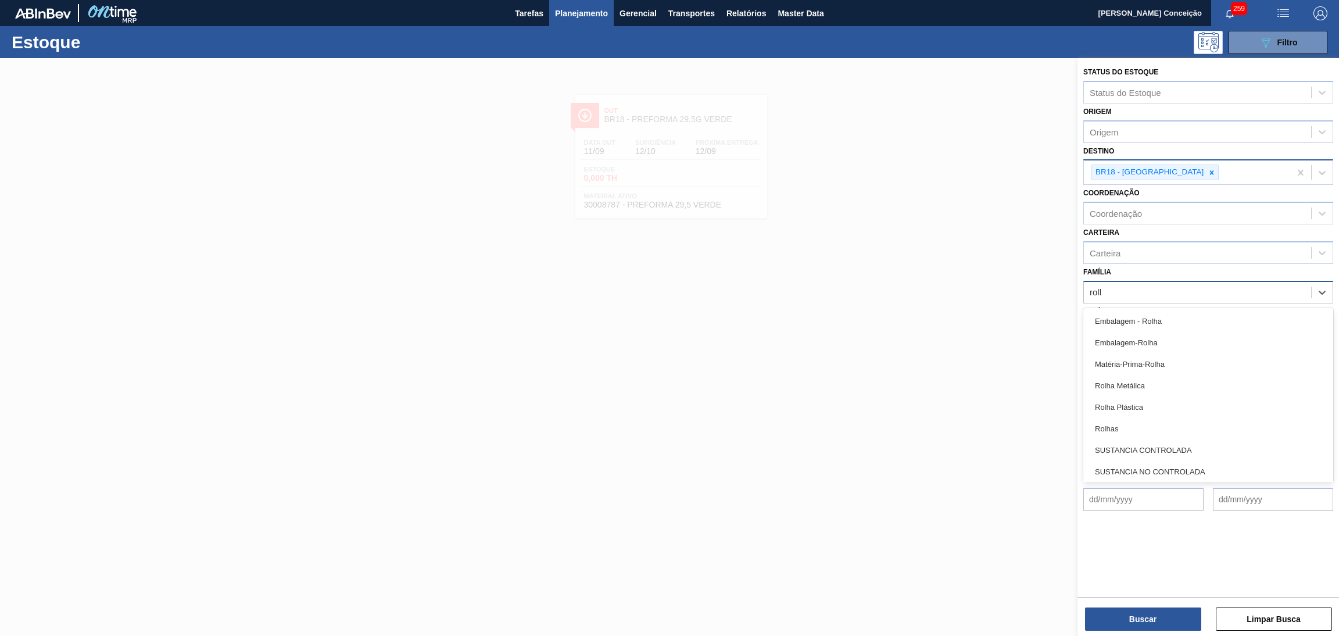
type input "rolha"
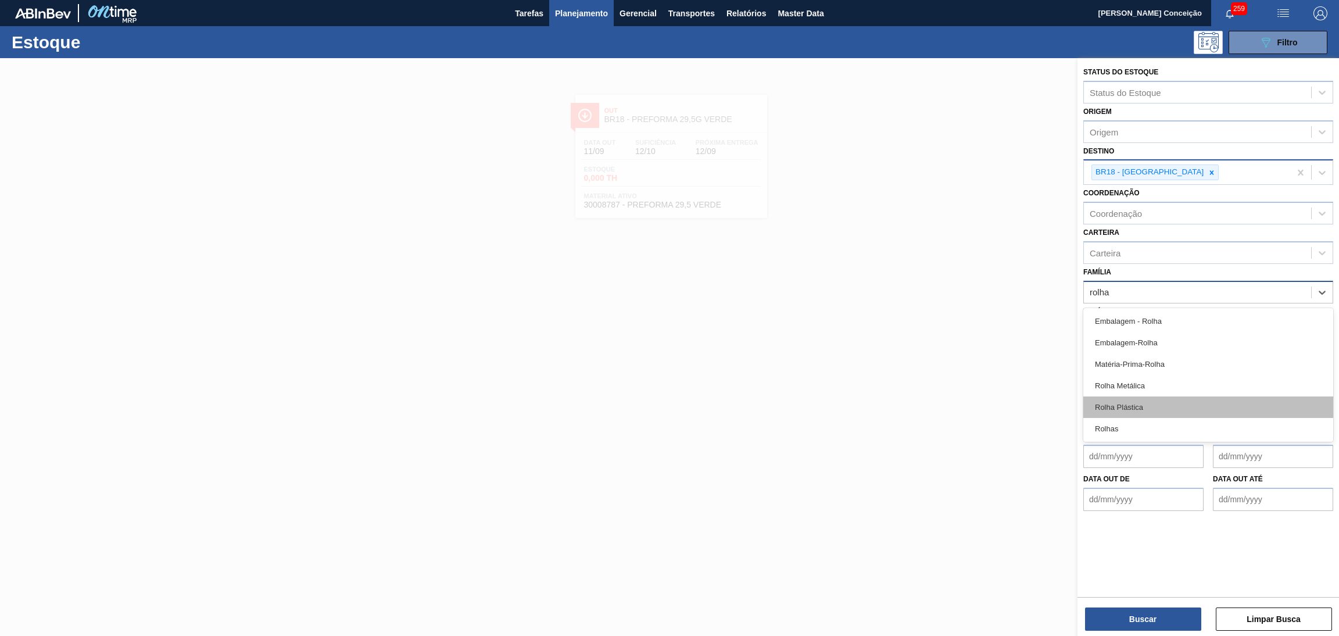
click at [1145, 403] on div "Rolha Plástica" at bounding box center [1209, 407] width 250 height 22
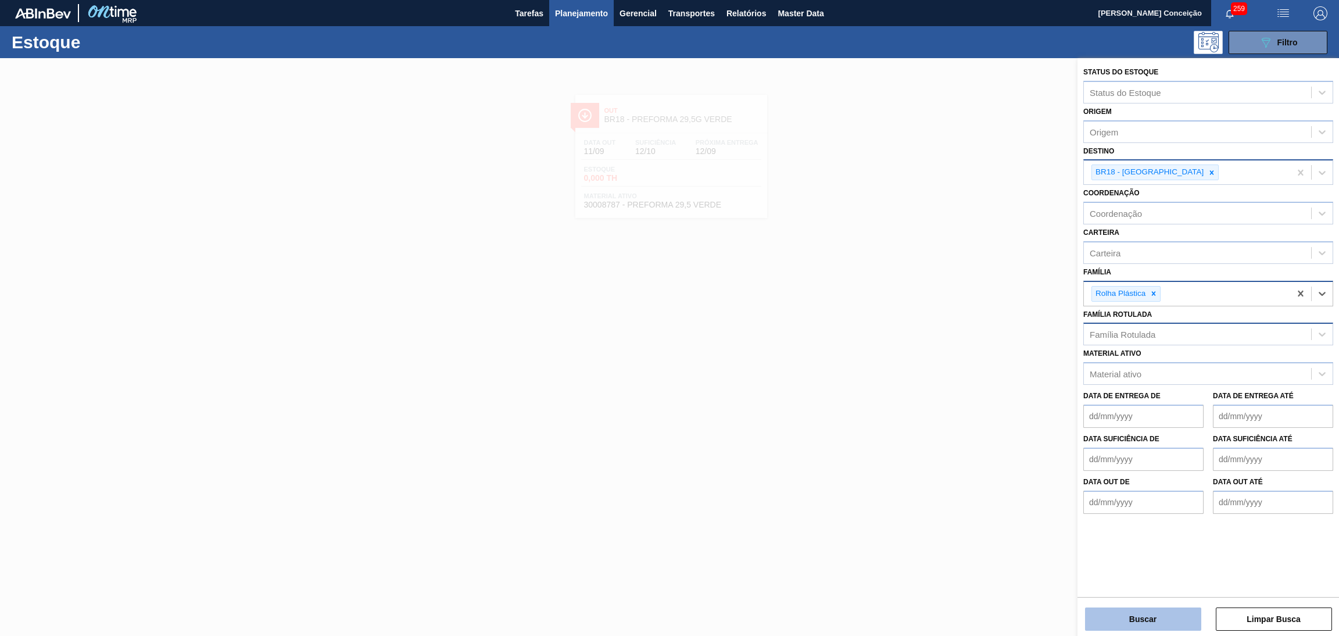
click at [1159, 626] on button "Buscar" at bounding box center [1143, 619] width 116 height 23
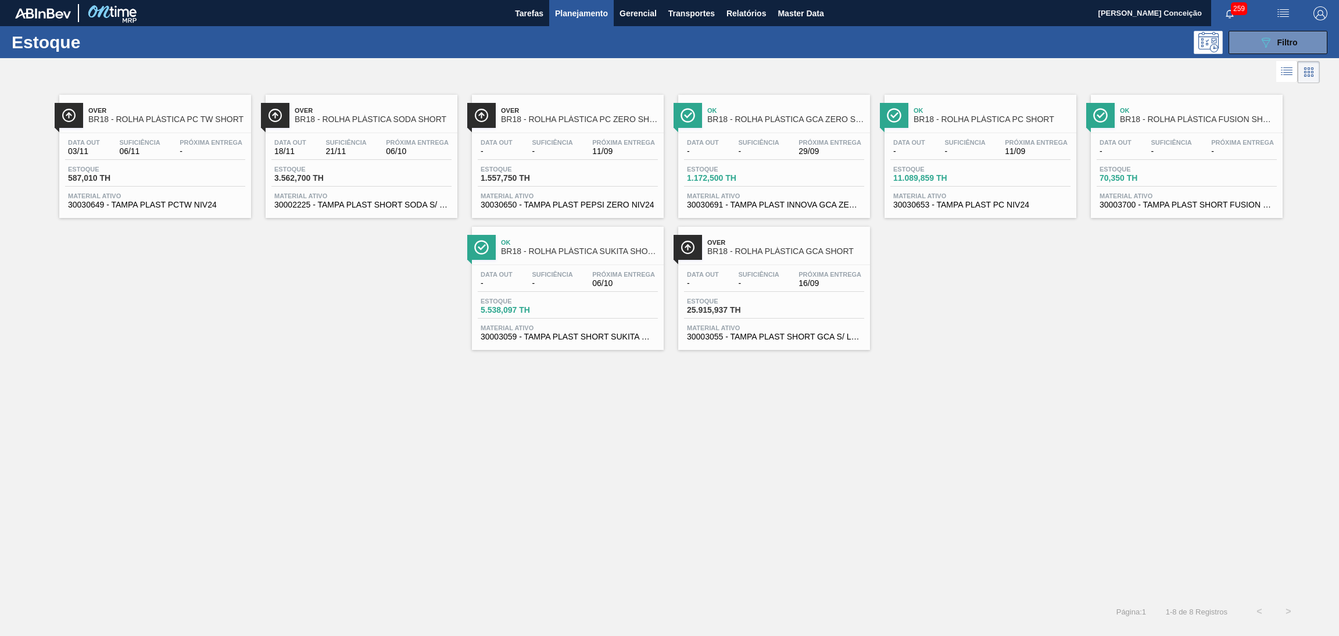
click at [383, 137] on div "Data out 18/11 Suficiência 21/11 Próxima Entrega 06/10 Estoque 3.562,700 TH Mat…" at bounding box center [362, 172] width 192 height 79
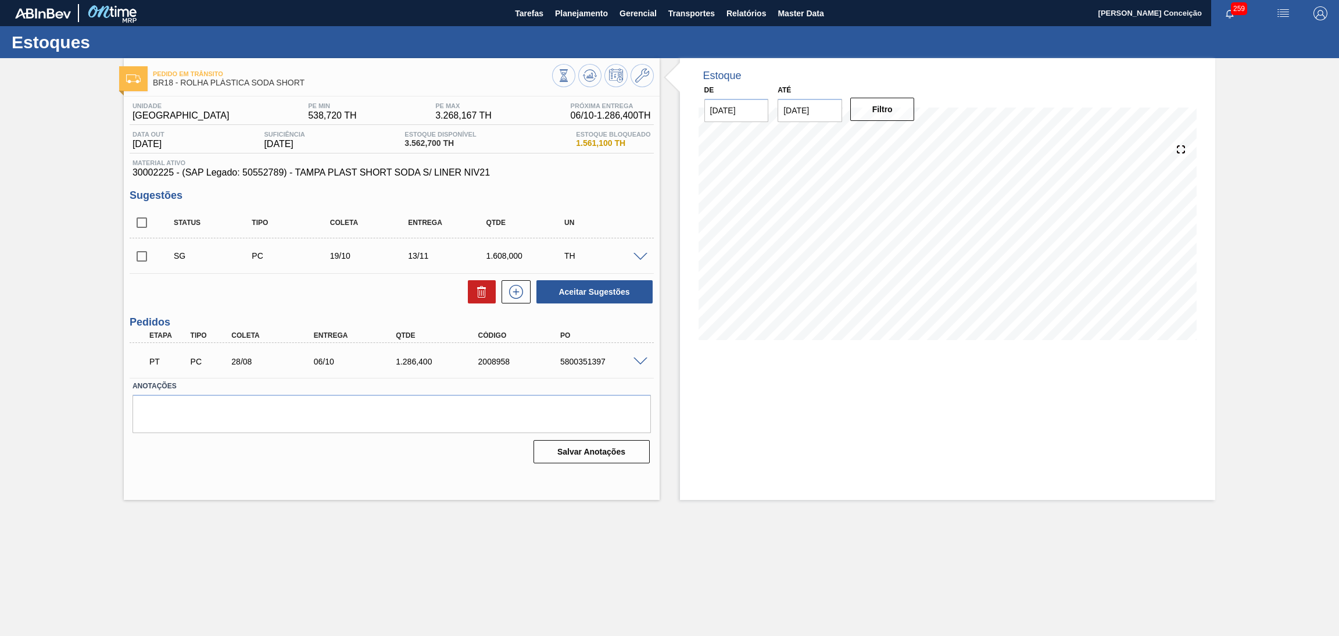
click at [641, 363] on span at bounding box center [641, 362] width 14 height 9
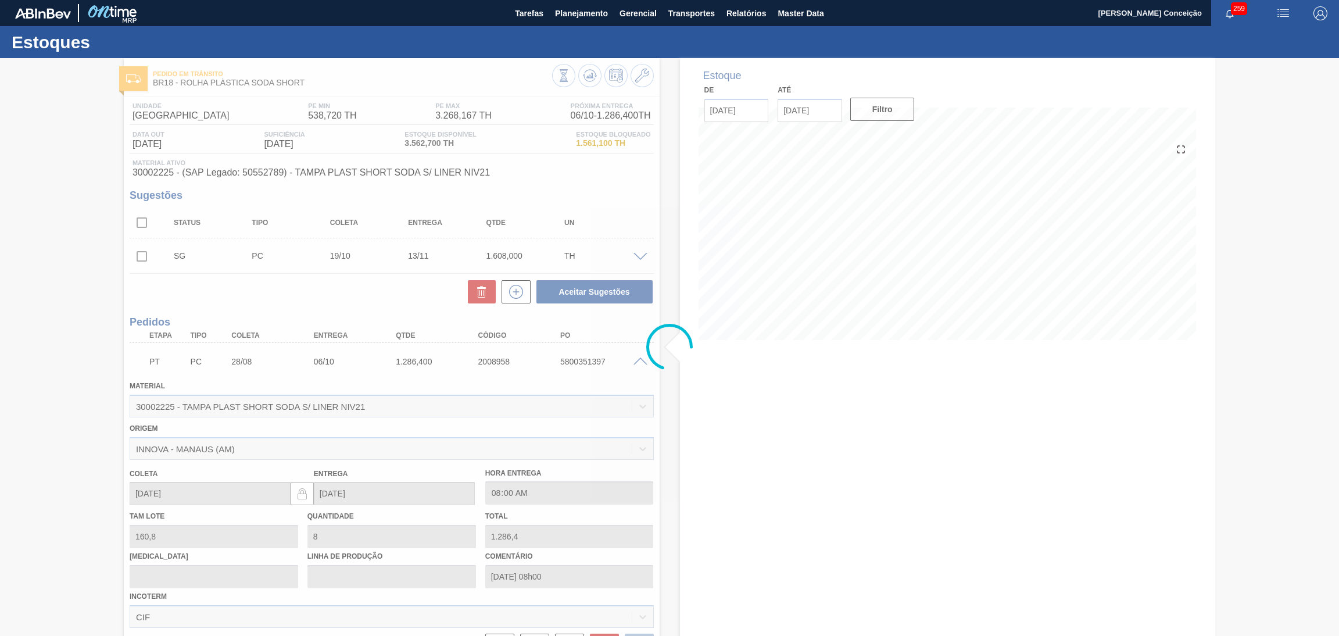
click at [641, 363] on div at bounding box center [669, 347] width 1339 height 578
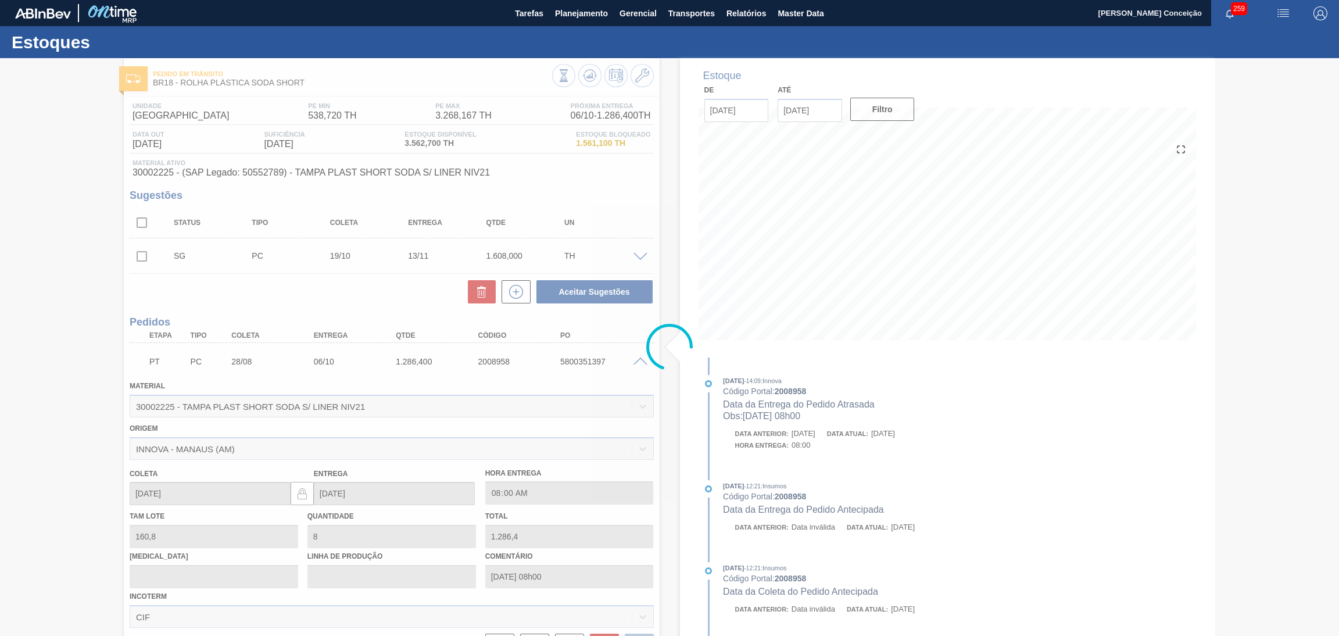
click at [640, 363] on div at bounding box center [669, 347] width 1339 height 578
click at [637, 360] on div at bounding box center [669, 347] width 1339 height 578
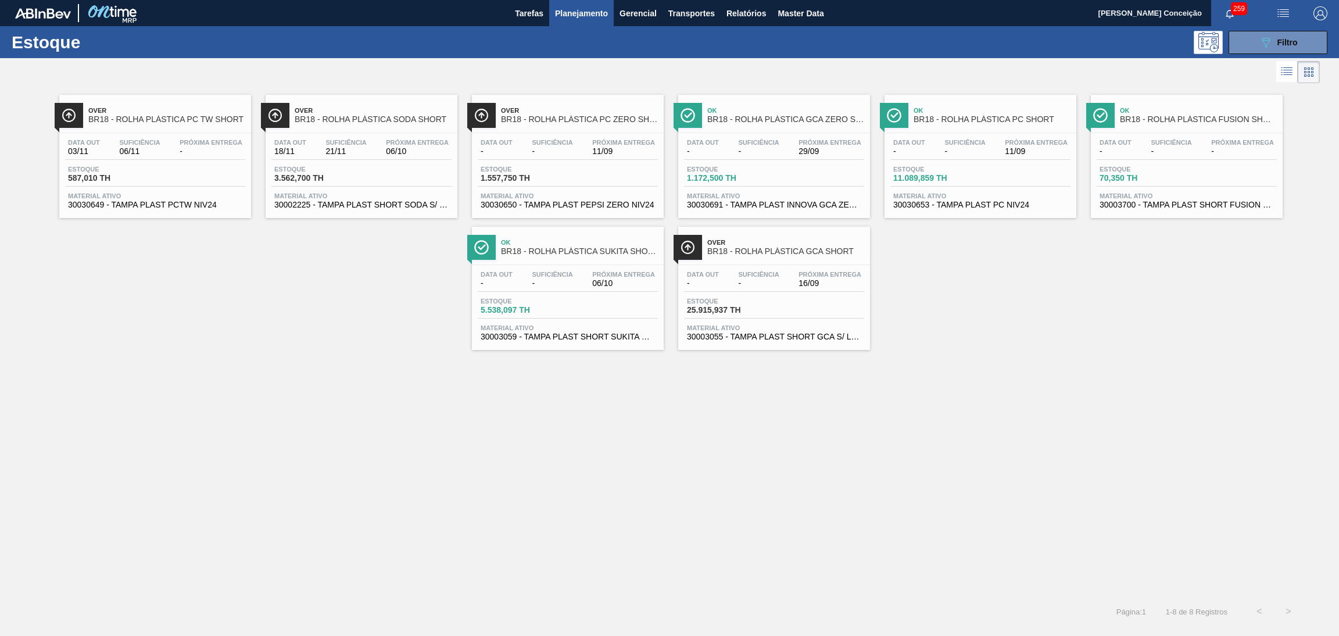
click at [1285, 28] on div "Estoque 089F7B8B-B2A5-4AFE-B5C0-19BA573D28AC Filtro" at bounding box center [669, 42] width 1339 height 32
click at [1285, 38] on span "Filtro" at bounding box center [1288, 42] width 20 height 9
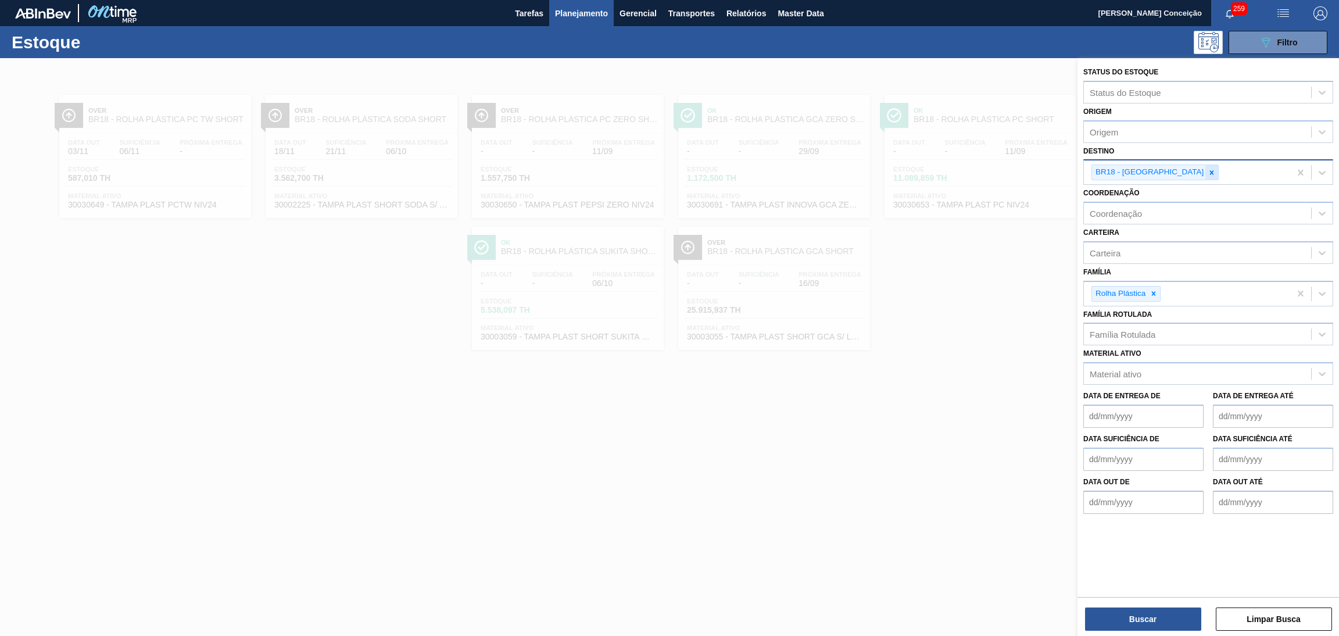
click at [1206, 169] on div at bounding box center [1212, 172] width 13 height 15
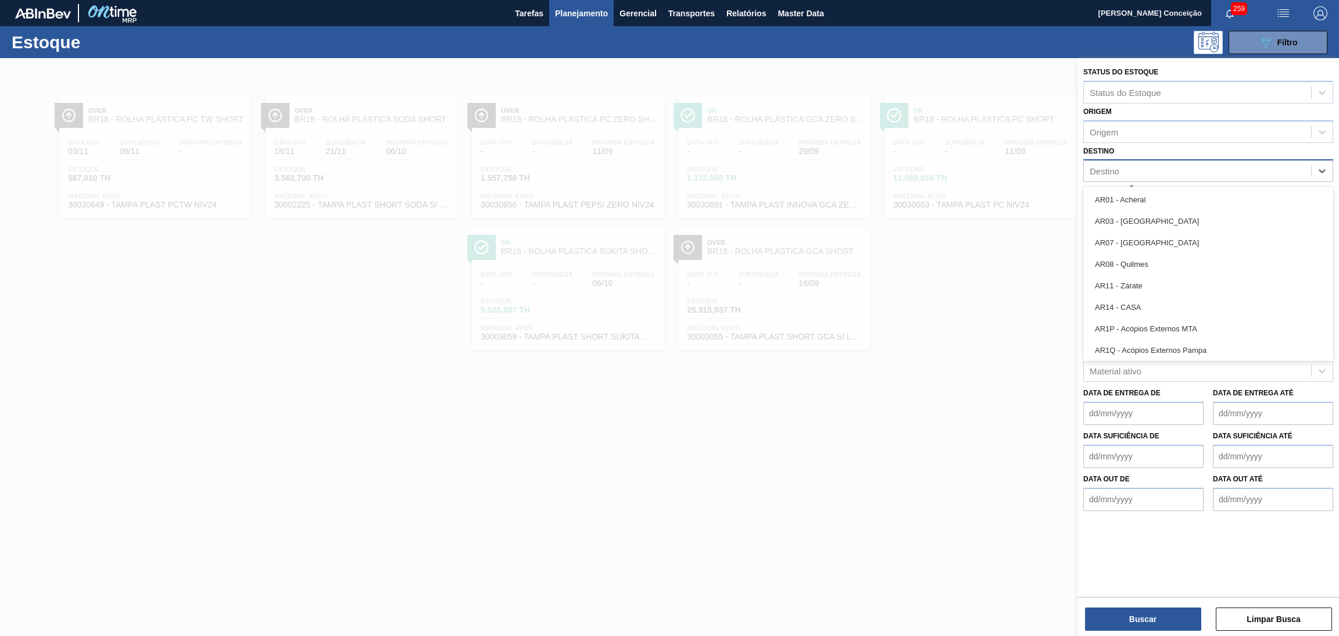
click at [1181, 169] on div "Destino" at bounding box center [1197, 171] width 227 height 17
type input "br23"
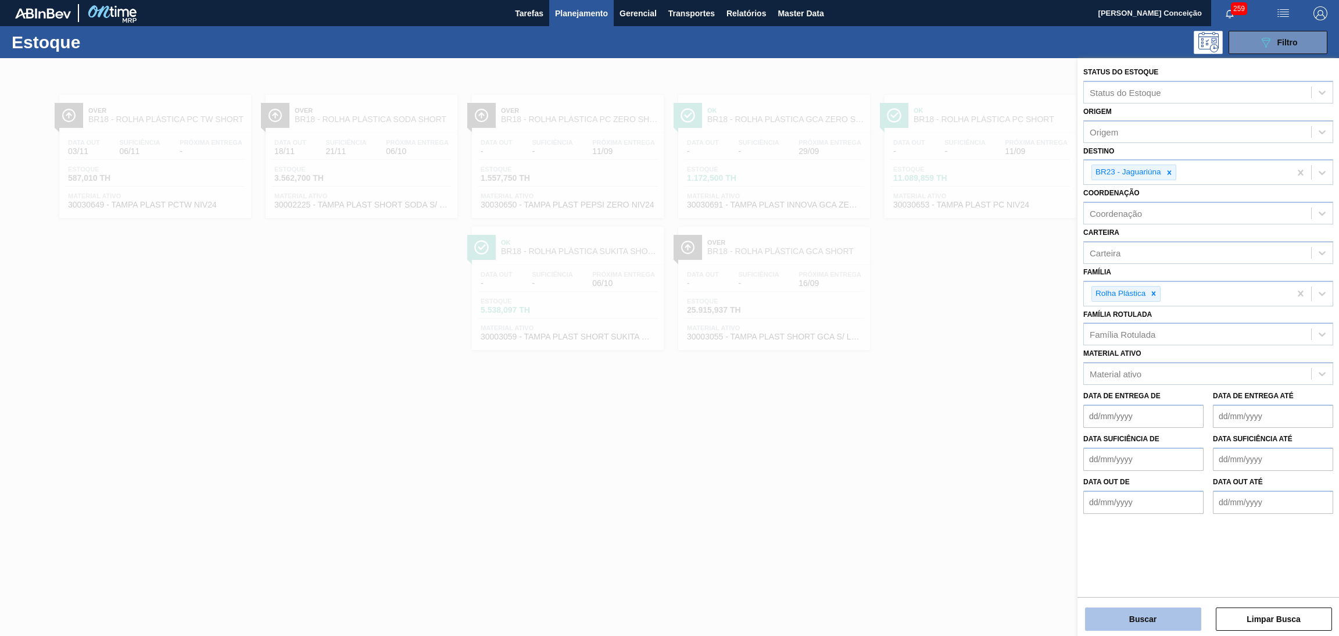
click at [1128, 620] on button "Buscar" at bounding box center [1143, 619] width 116 height 23
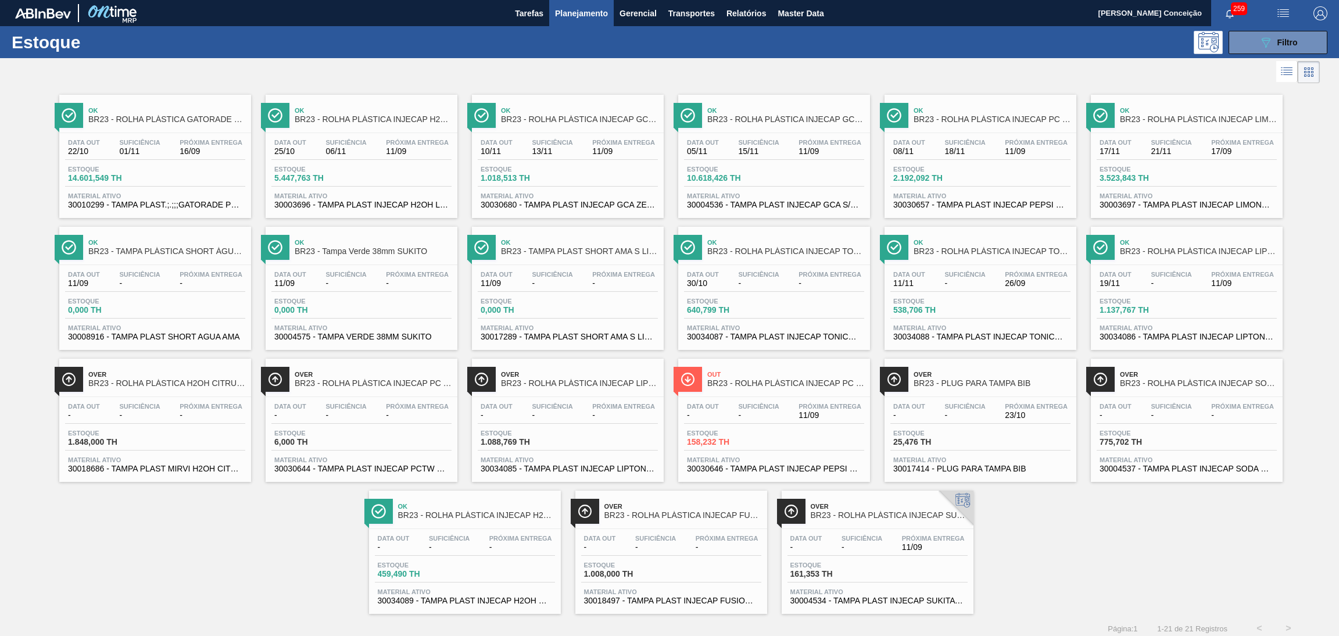
click at [553, 140] on span "Suficiência" at bounding box center [552, 142] width 41 height 7
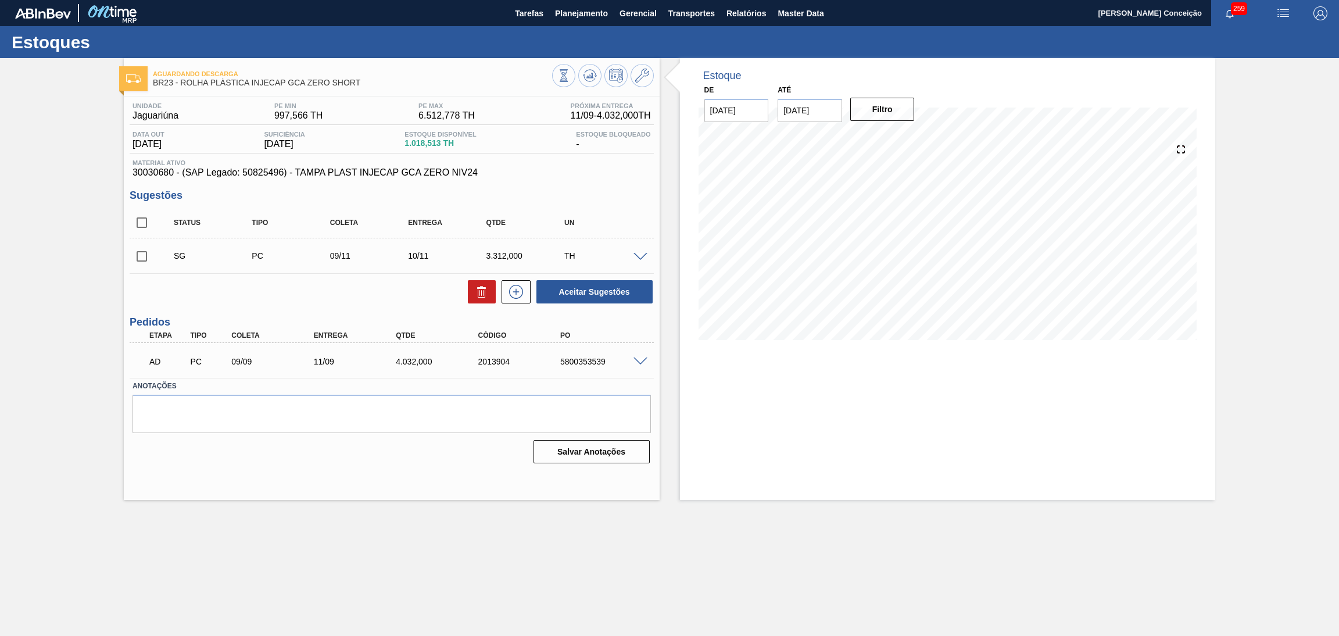
click at [636, 361] on span at bounding box center [641, 362] width 14 height 9
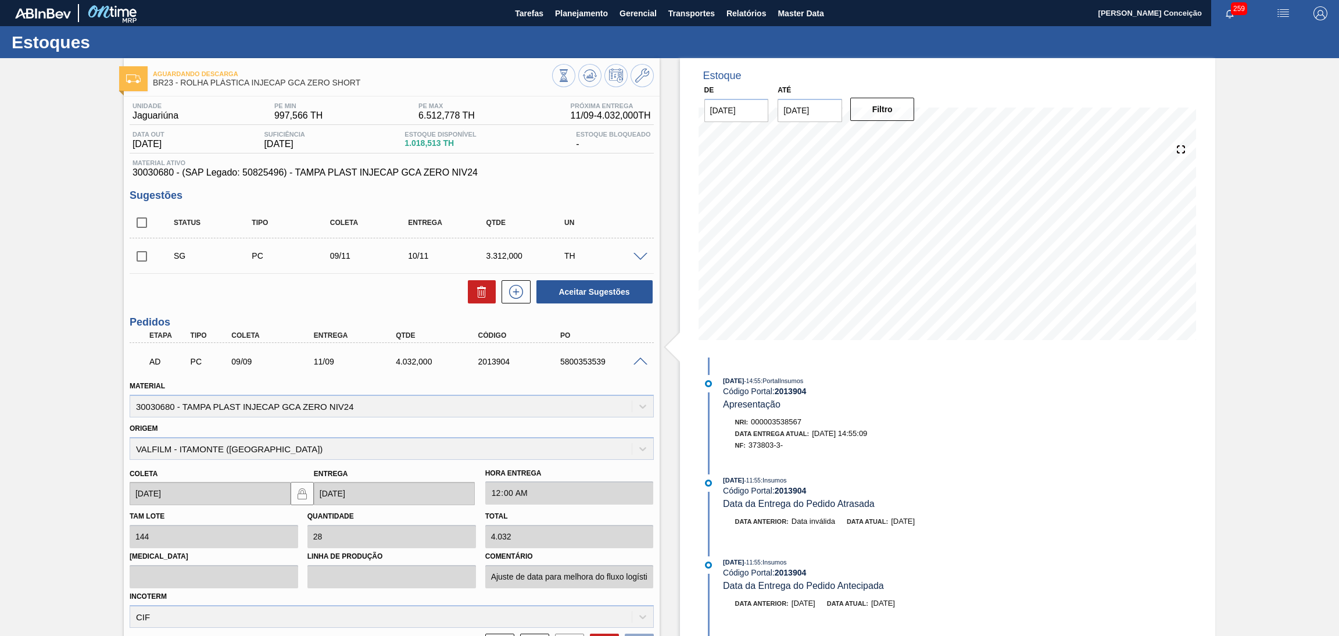
click at [639, 256] on span at bounding box center [641, 257] width 14 height 9
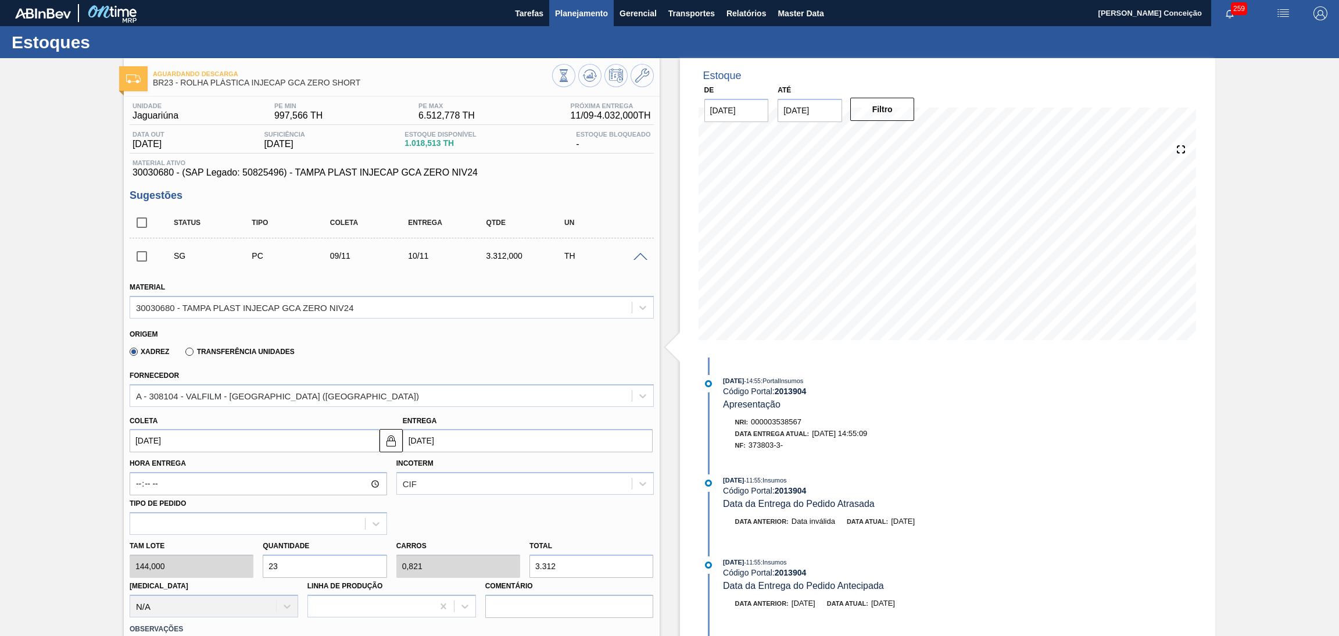
click at [555, 12] on span "Planejamento" at bounding box center [581, 13] width 53 height 14
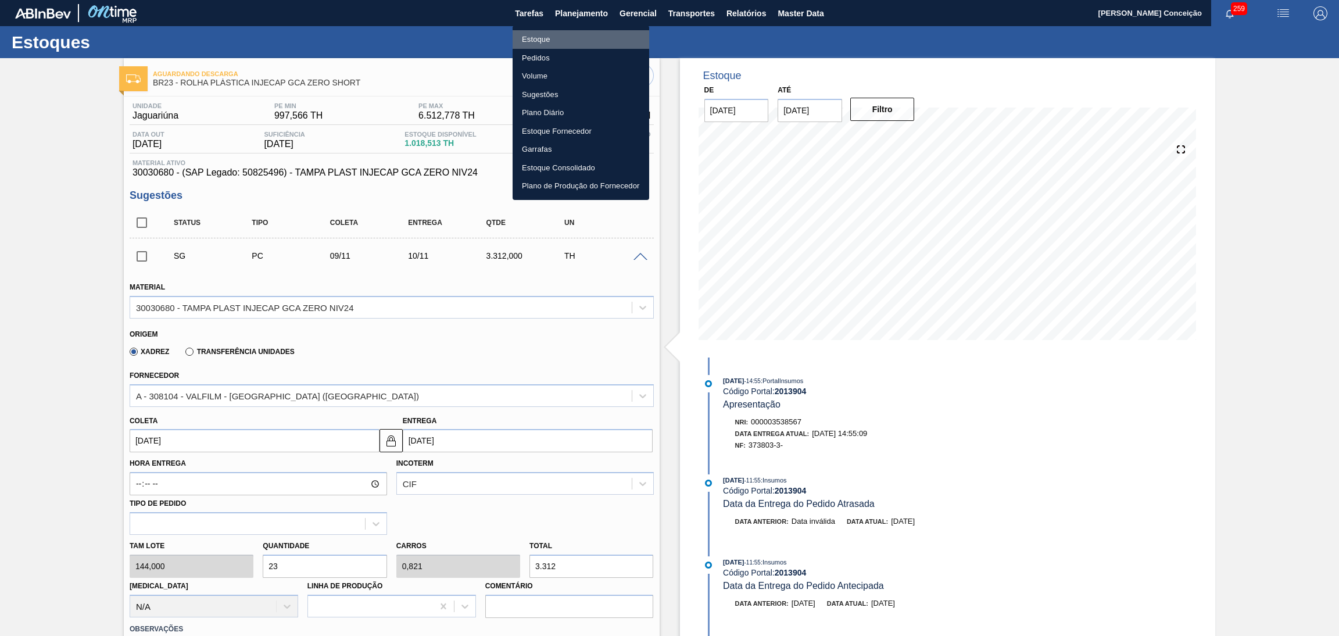
click at [541, 35] on li "Estoque" at bounding box center [581, 39] width 137 height 19
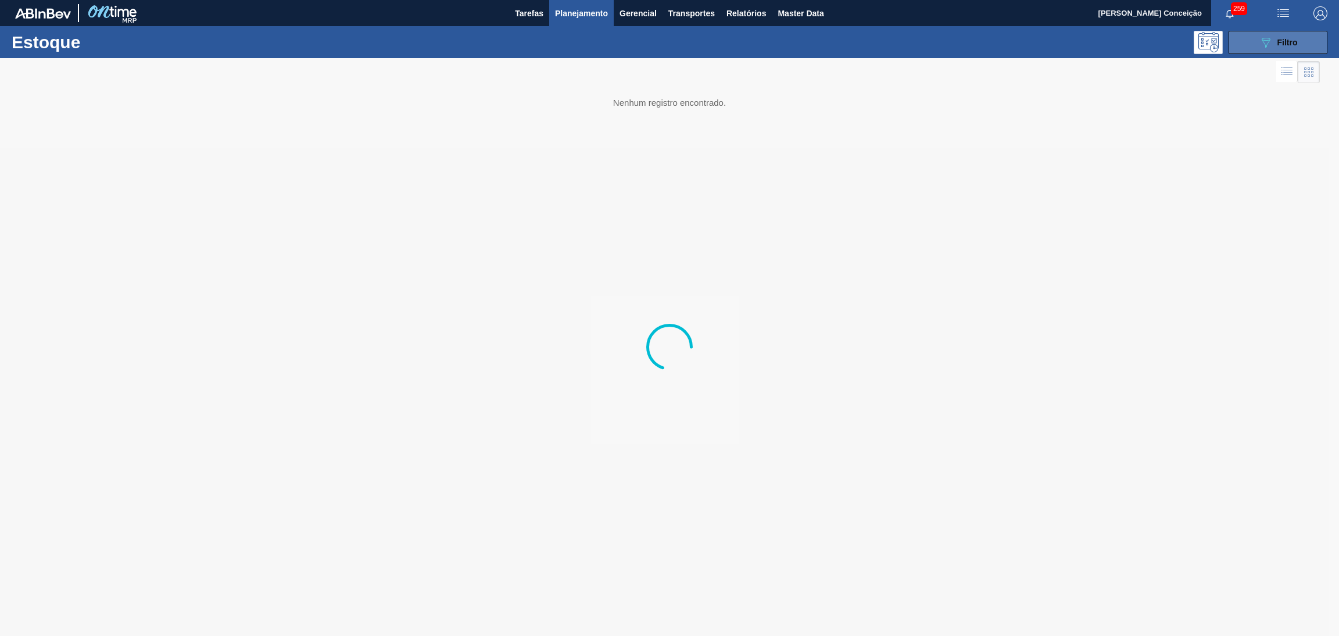
click at [1278, 45] on span "Filtro" at bounding box center [1288, 42] width 20 height 9
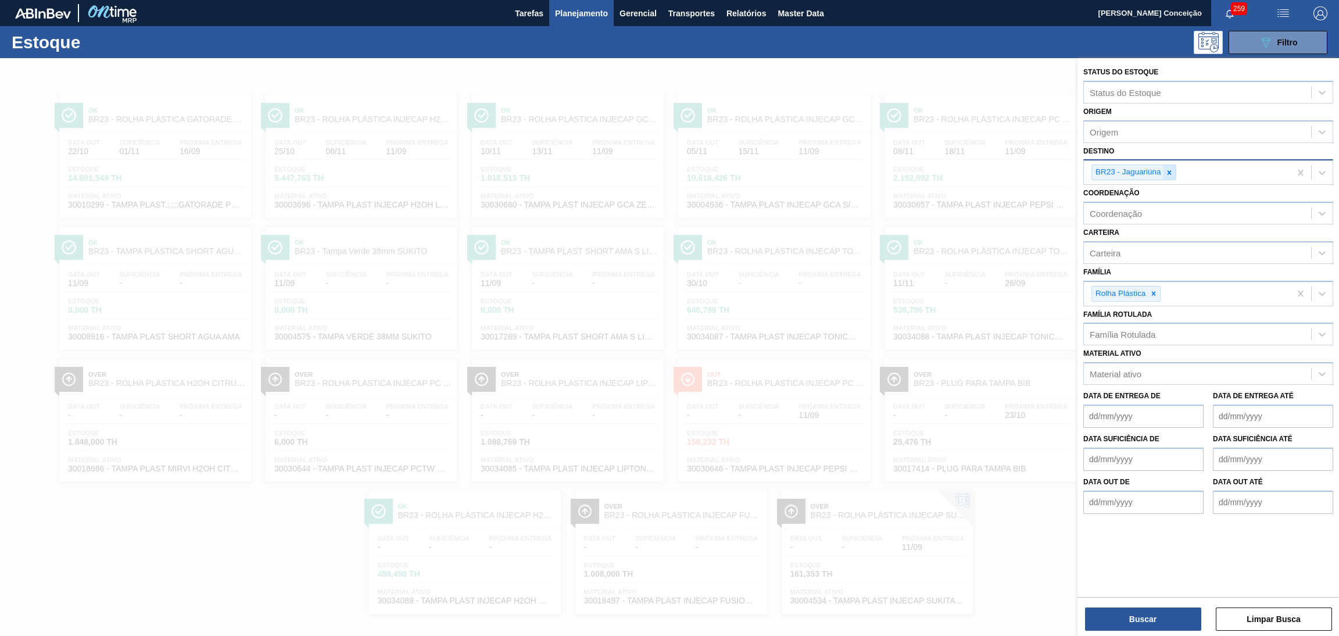
click at [1171, 172] on icon at bounding box center [1170, 173] width 8 height 8
type input "br05"
click at [1112, 615] on button "Buscar" at bounding box center [1143, 619] width 116 height 23
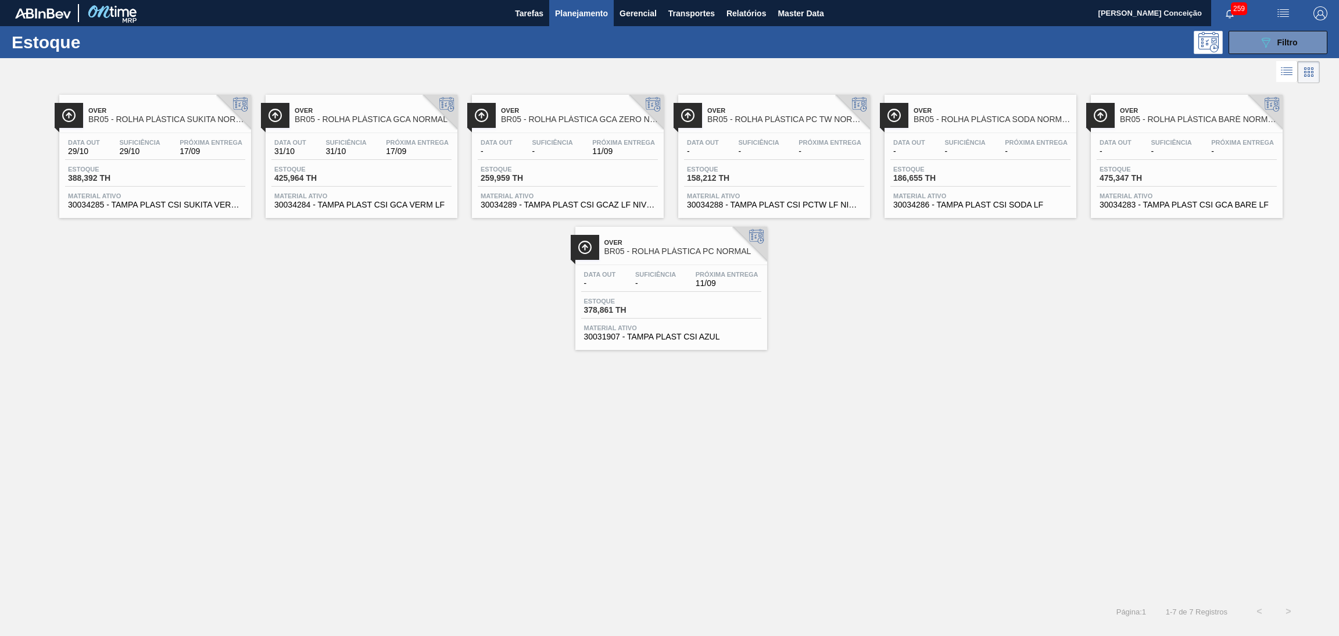
click at [573, 157] on div "Data out - Suficiência - Próxima Entrega 11/09" at bounding box center [568, 149] width 180 height 21
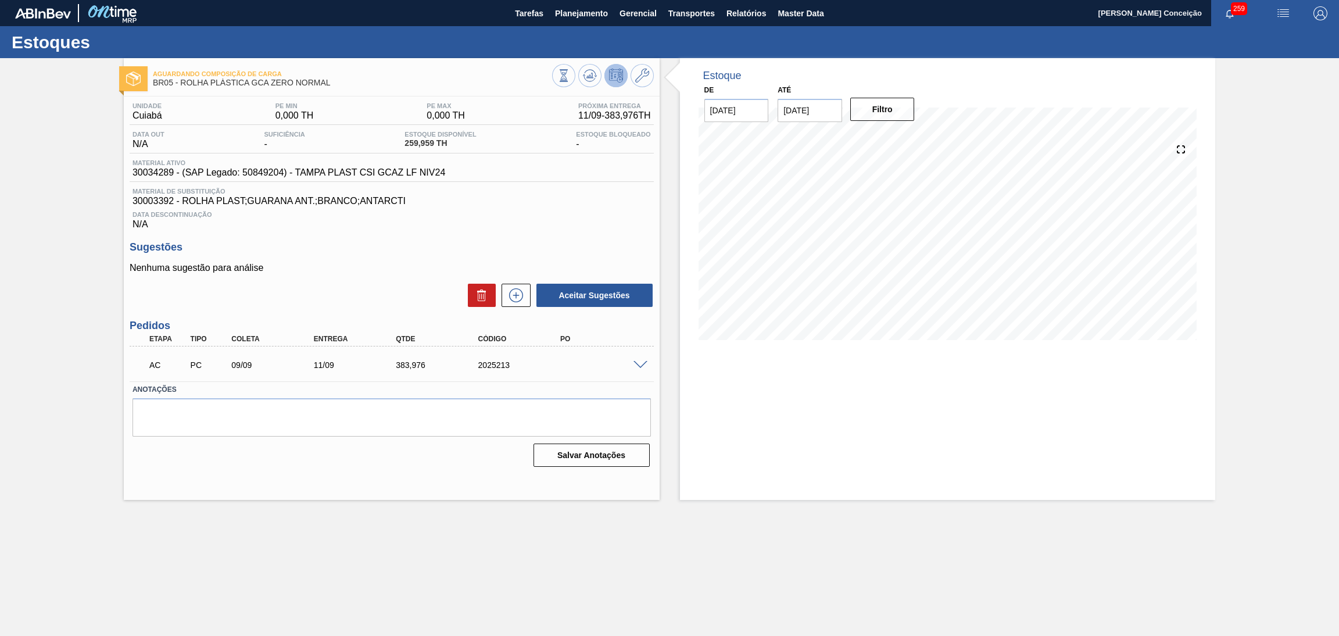
click at [388, 281] on div "Nenhuma sugestão para análise Aceitar Sugestões" at bounding box center [392, 285] width 524 height 45
click at [638, 363] on span at bounding box center [641, 365] width 14 height 9
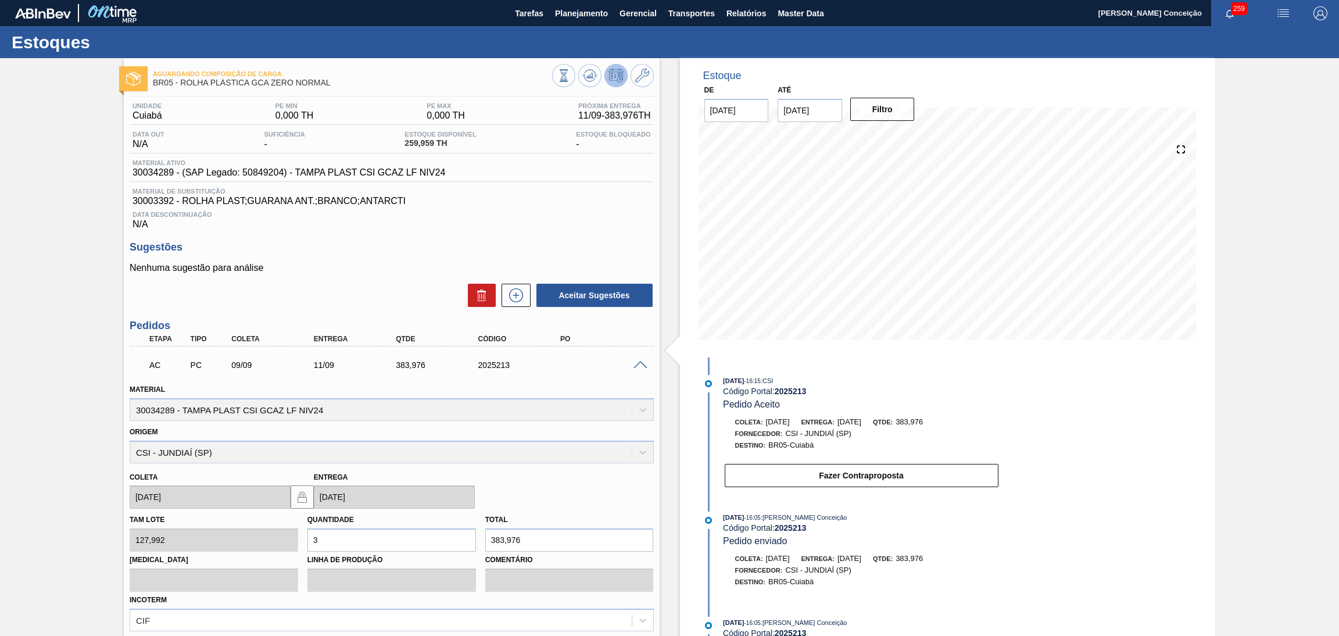
click at [343, 289] on div "Aceitar Sugestões" at bounding box center [392, 296] width 524 height 26
click at [518, 289] on icon at bounding box center [516, 295] width 14 height 14
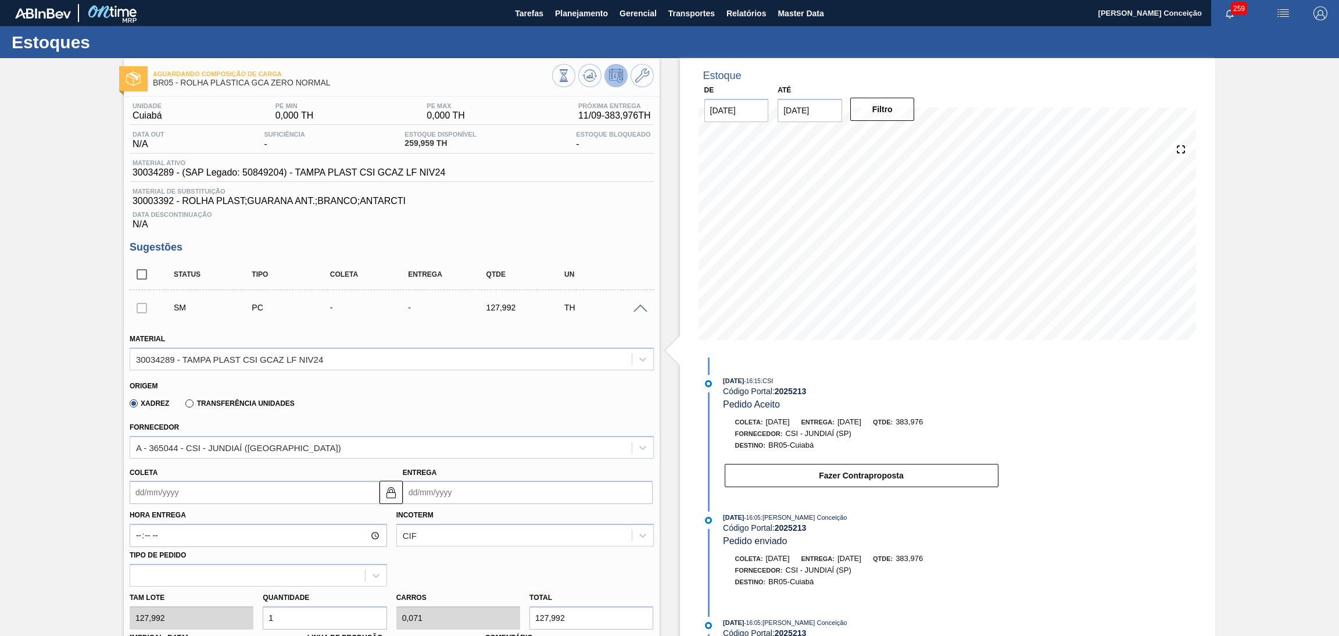
click at [512, 390] on div "Xadrez Transferência Unidades" at bounding box center [387, 401] width 514 height 23
click at [581, 16] on span "Planejamento" at bounding box center [581, 13] width 53 height 14
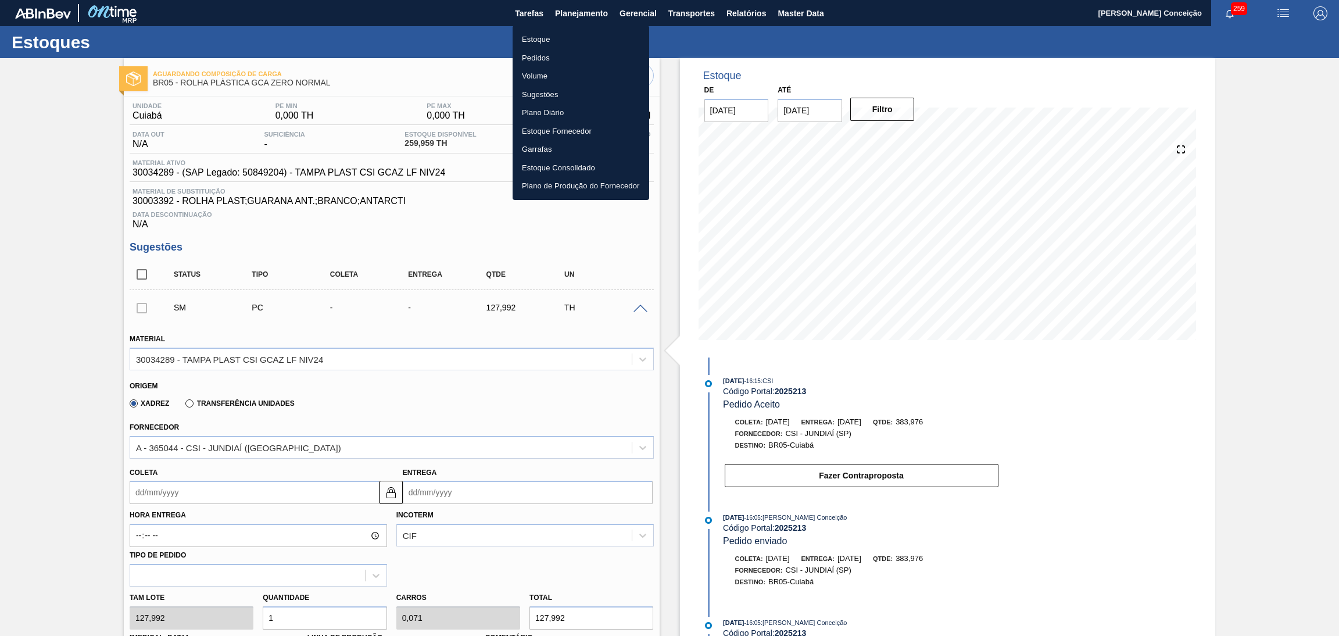
click at [466, 54] on div at bounding box center [669, 318] width 1339 height 636
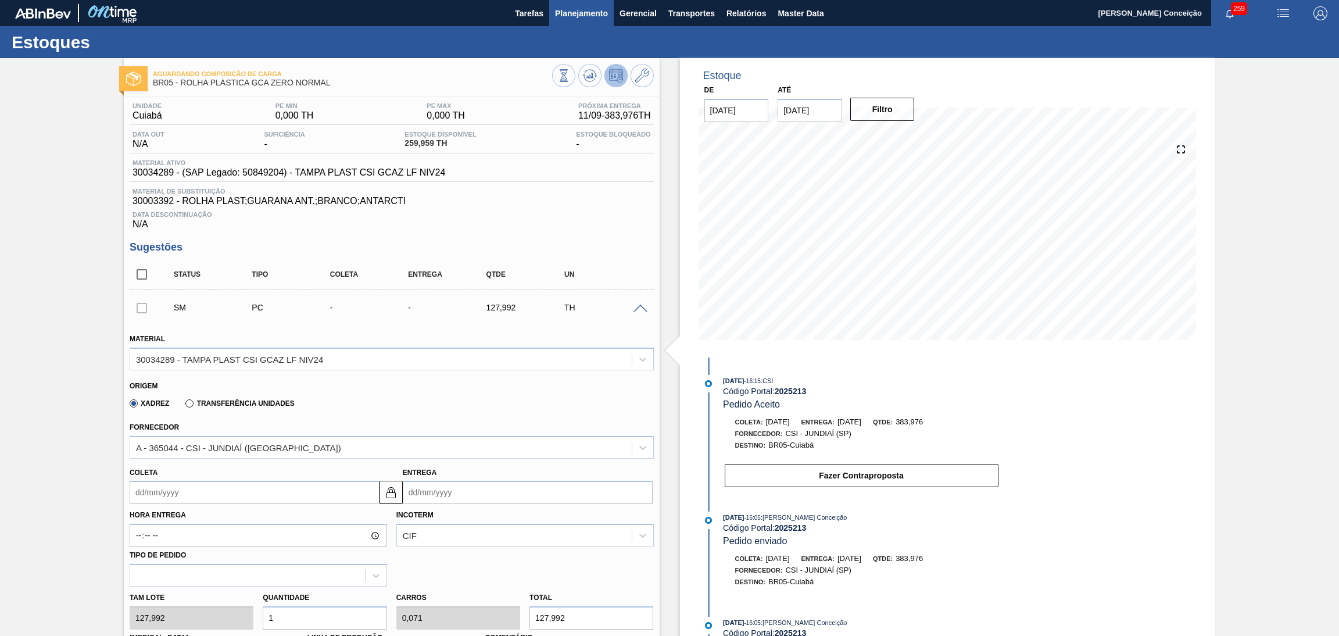
click at [580, 9] on span "Planejamento" at bounding box center [581, 13] width 53 height 14
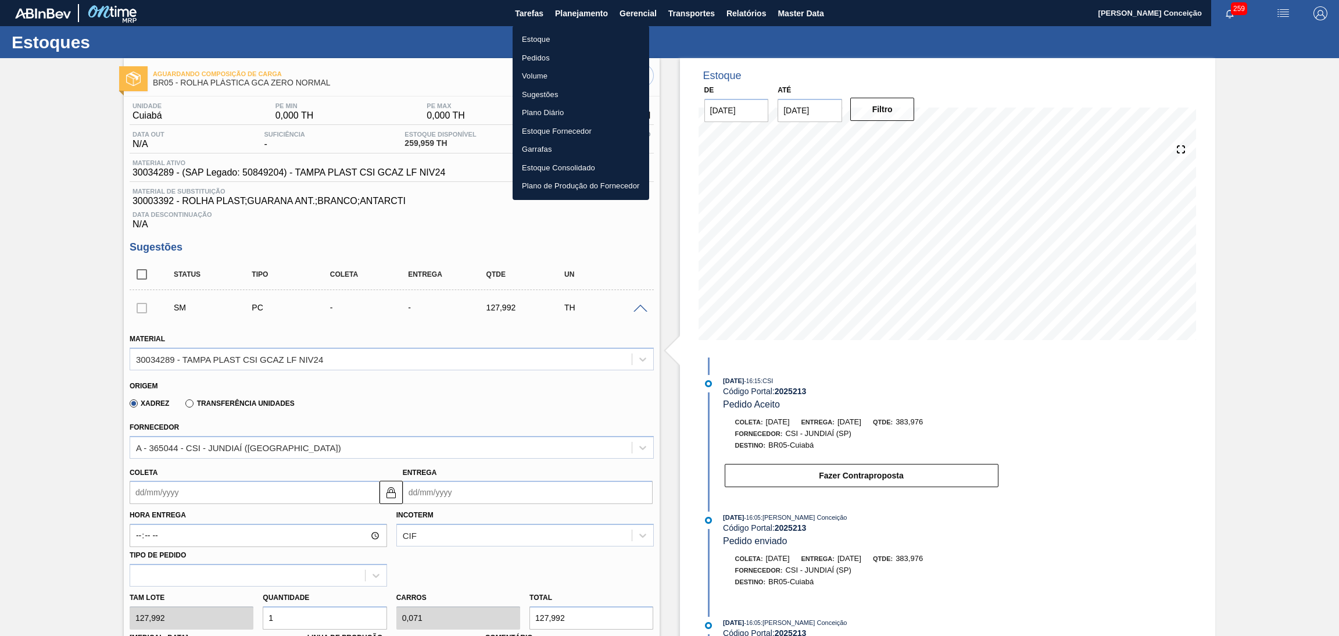
click at [539, 54] on li "Pedidos" at bounding box center [581, 58] width 137 height 19
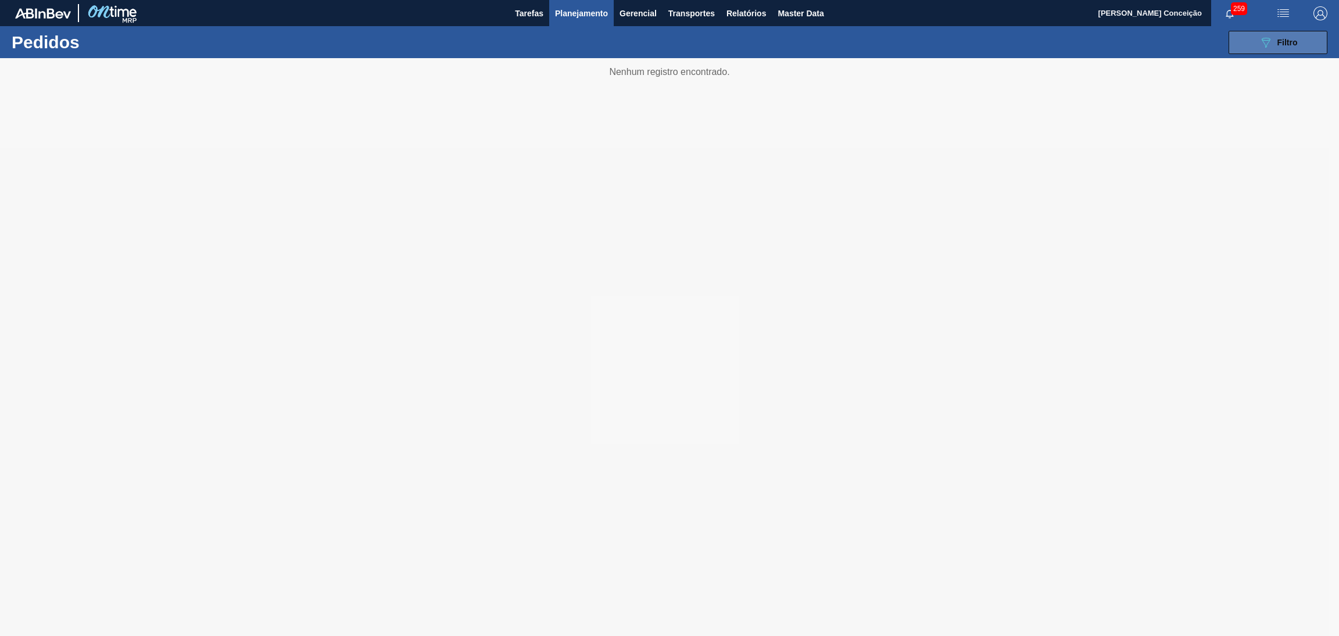
click at [1240, 49] on button "089F7B8B-B2A5-4AFE-B5C0-19BA573D28AC Filtro" at bounding box center [1278, 42] width 99 height 23
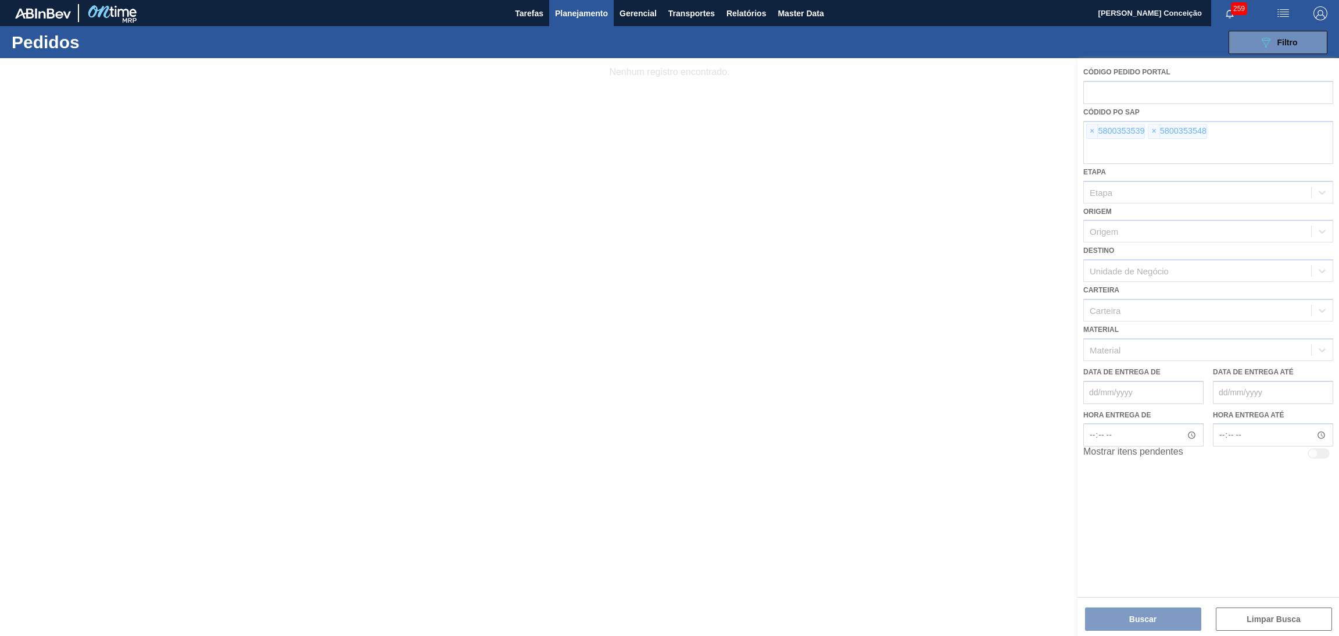
click at [1091, 134] on div at bounding box center [669, 347] width 1339 height 578
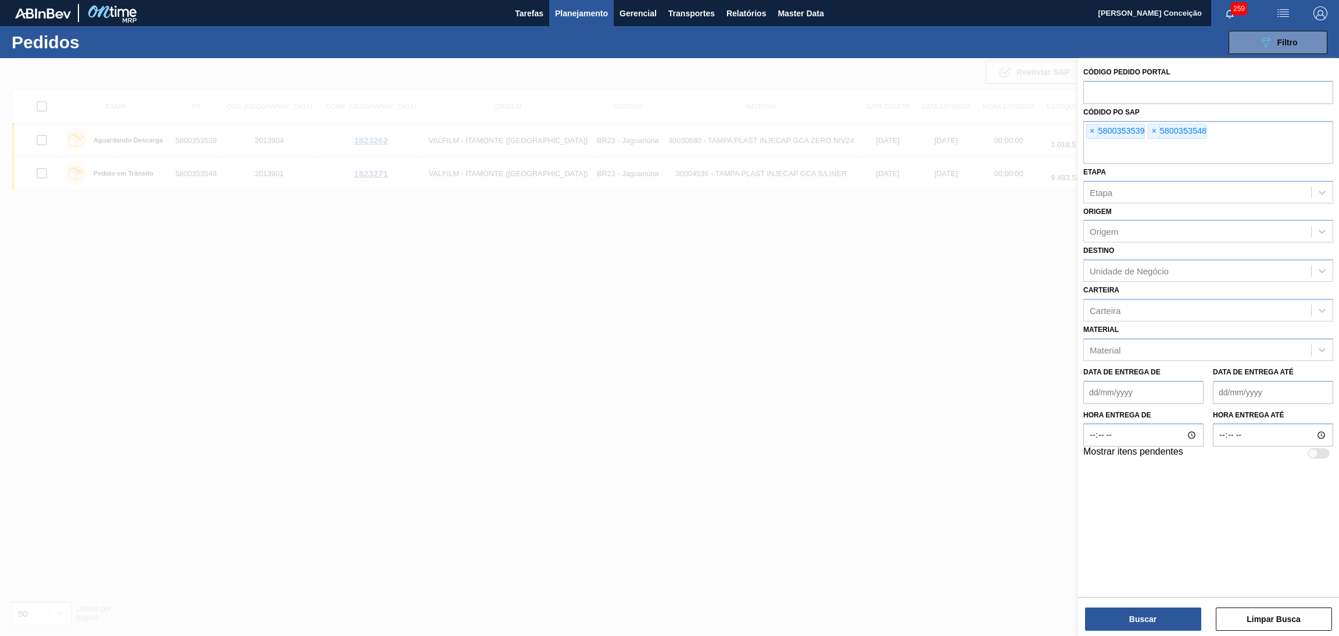
click at [1091, 134] on span "×" at bounding box center [1092, 131] width 11 height 14
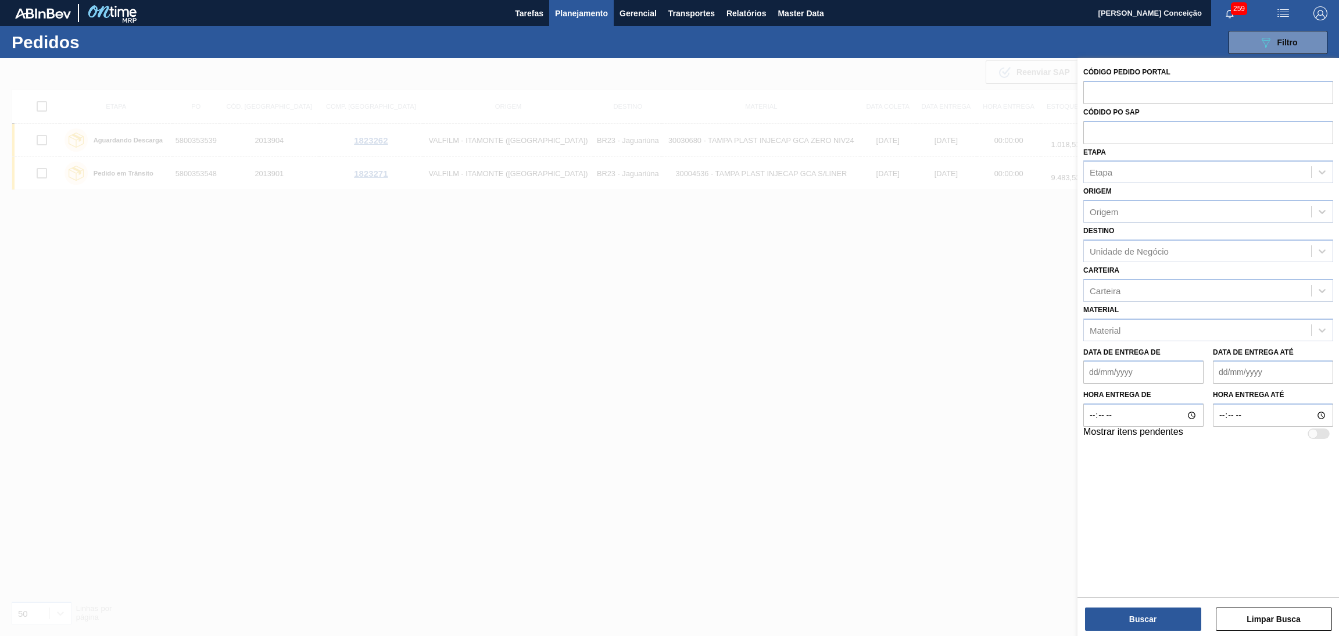
paste input "5800341390"
type input "5800341390"
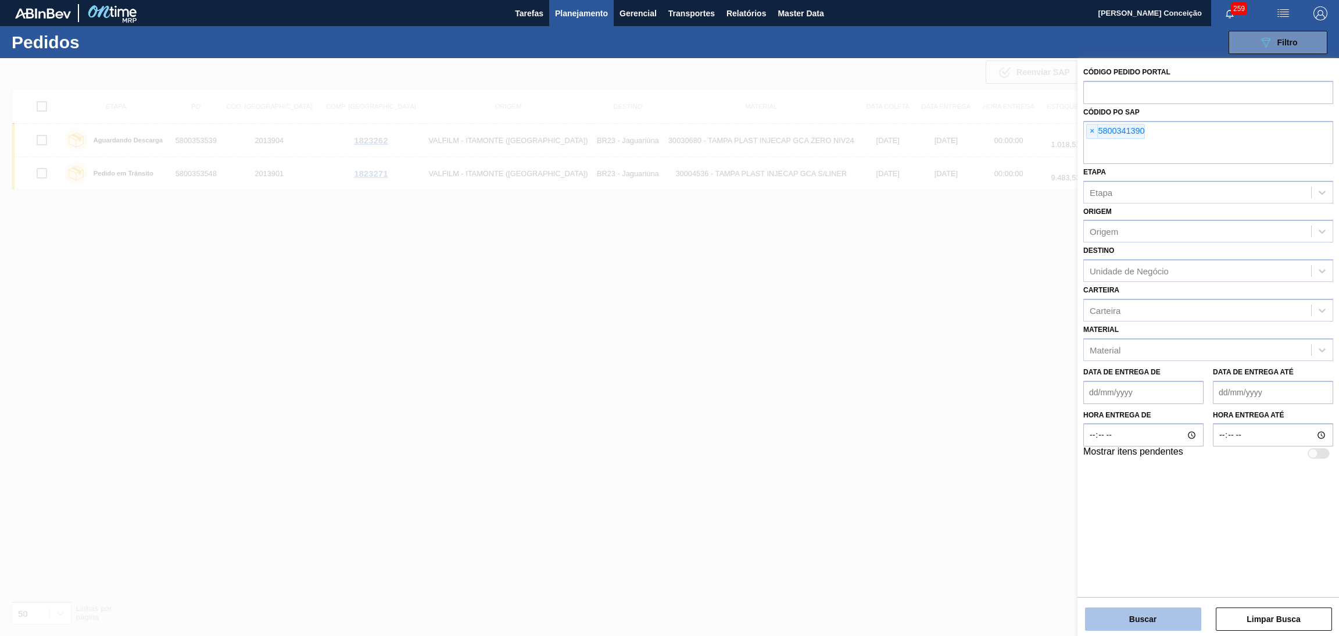
click at [1130, 617] on button "Buscar" at bounding box center [1143, 619] width 116 height 23
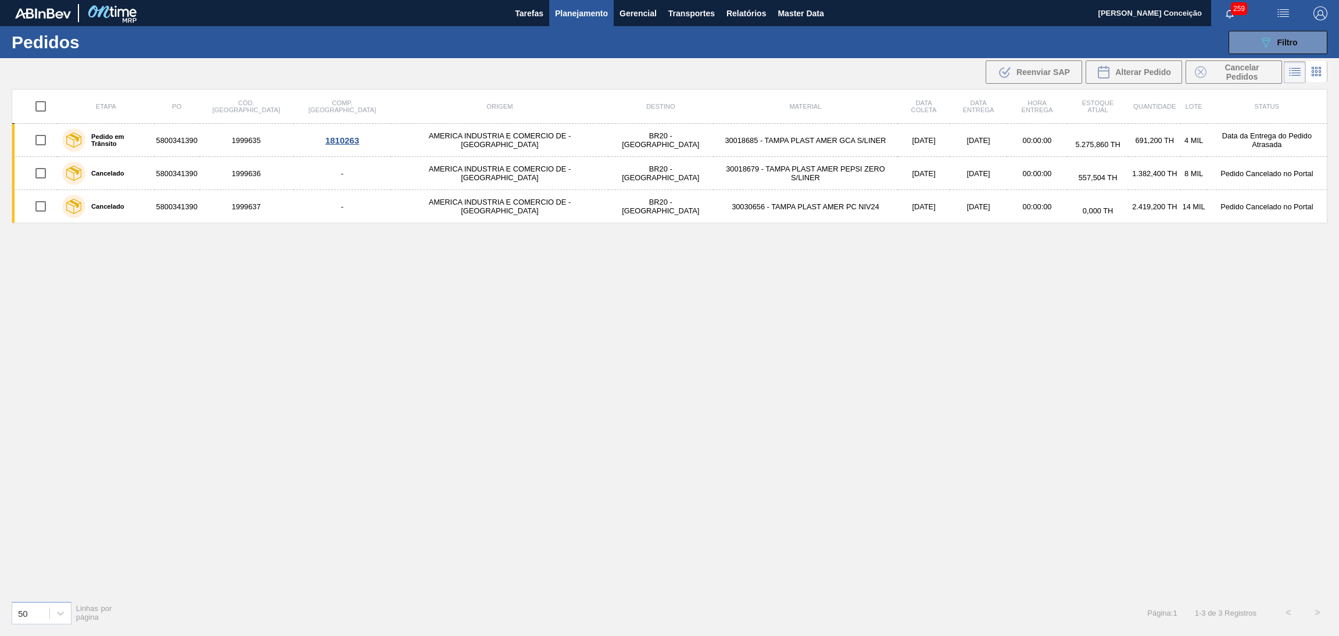
click at [244, 273] on div "Etapa PO Cód. Pedido Comp. Carga Origem Destino Material Data coleta Data entre…" at bounding box center [670, 340] width 1316 height 502
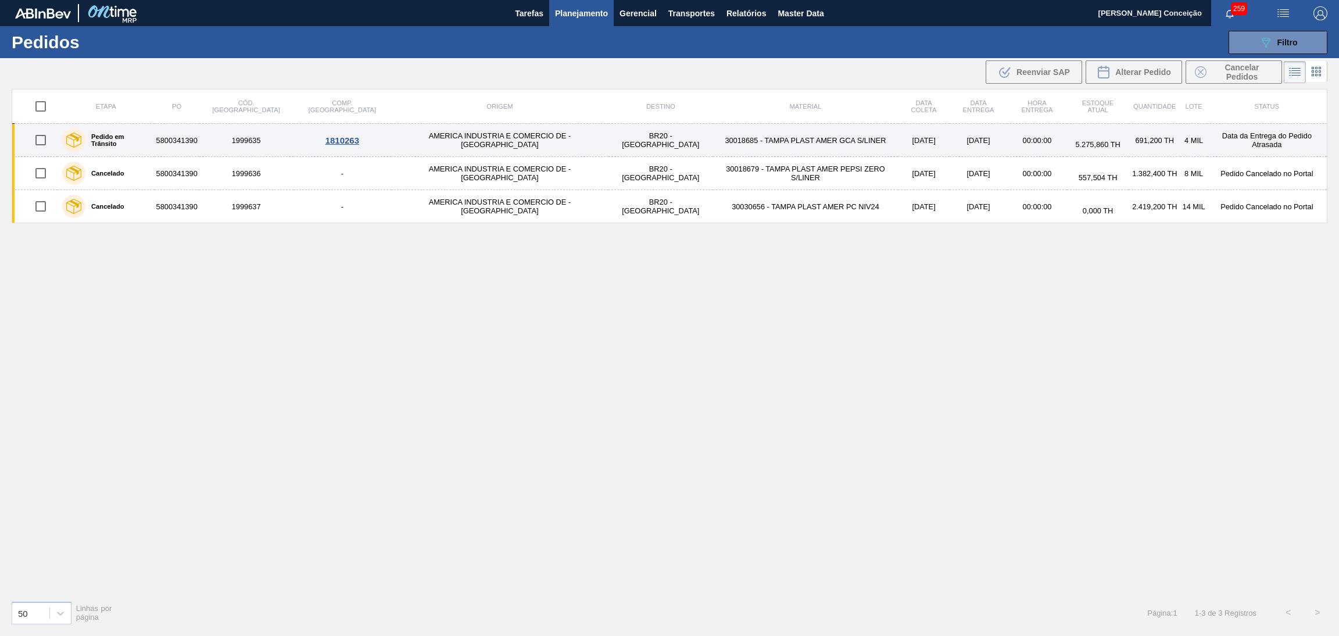
click at [309, 144] on div "1810263" at bounding box center [342, 140] width 95 height 10
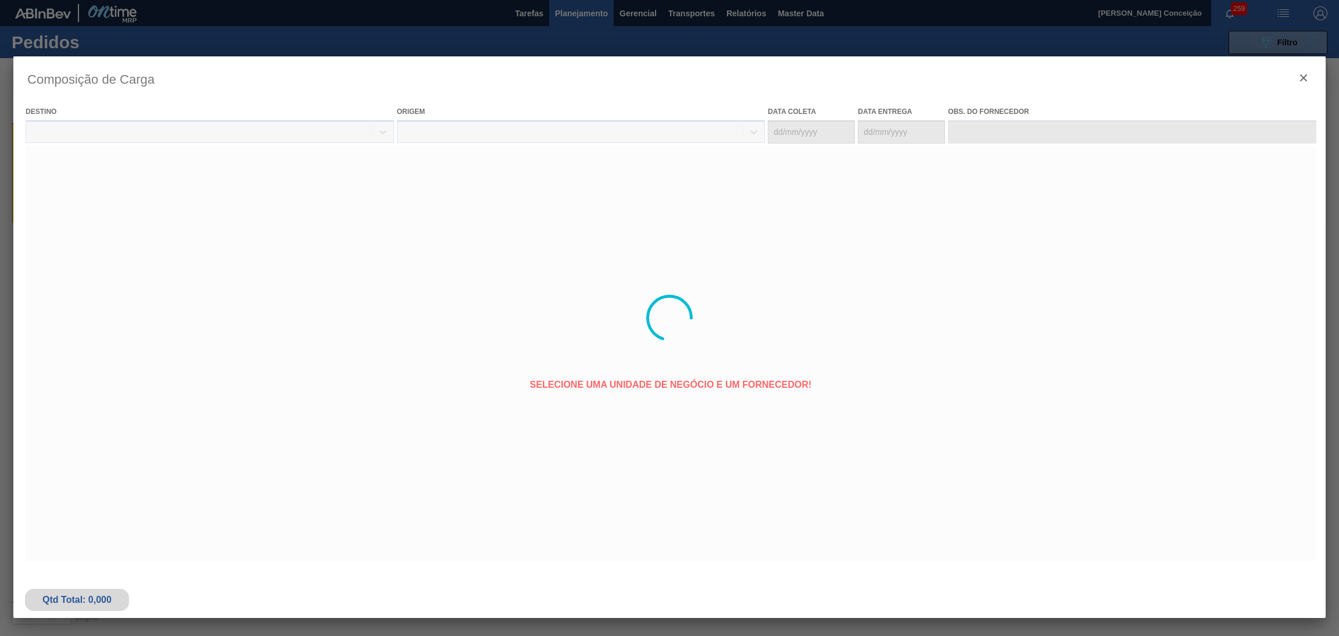
type coleta "26/08/2025"
type entrega "27/08/2025"
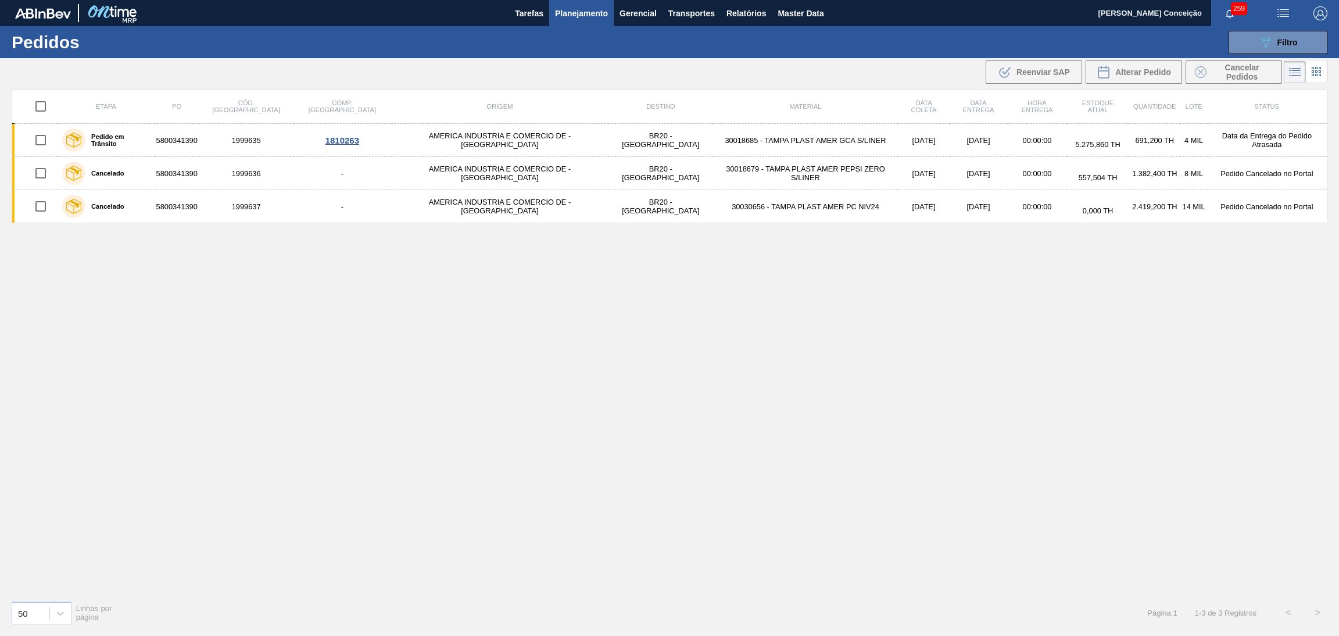
click at [375, 469] on div "Etapa PO Cód. Pedido Comp. Carga Origem Destino Material Data coleta Data entre…" at bounding box center [670, 340] width 1316 height 502
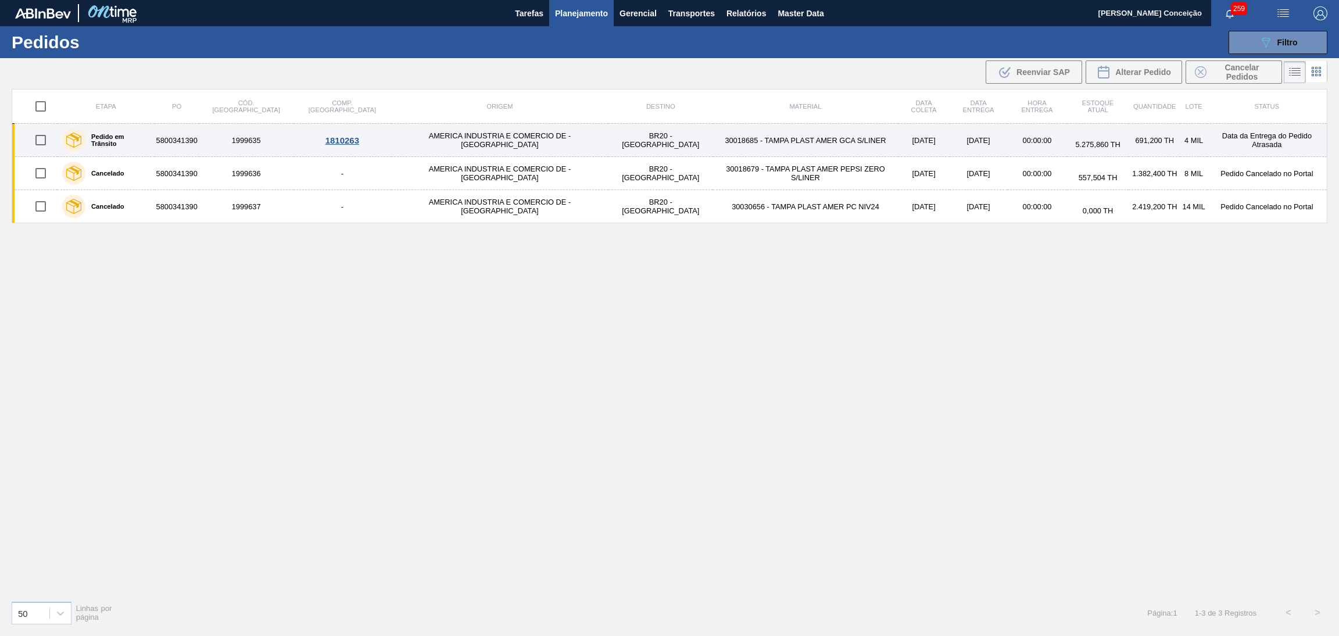
click at [1153, 138] on td "691,200 TH" at bounding box center [1155, 140] width 52 height 33
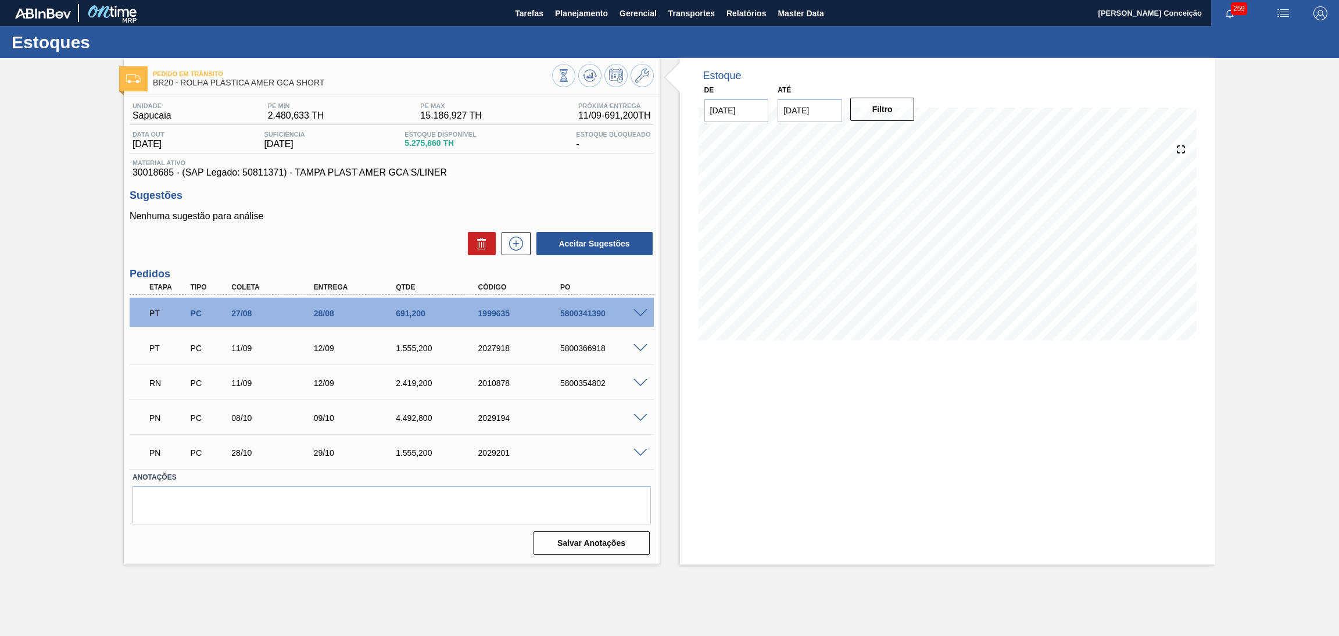
click at [641, 313] on span at bounding box center [641, 313] width 14 height 9
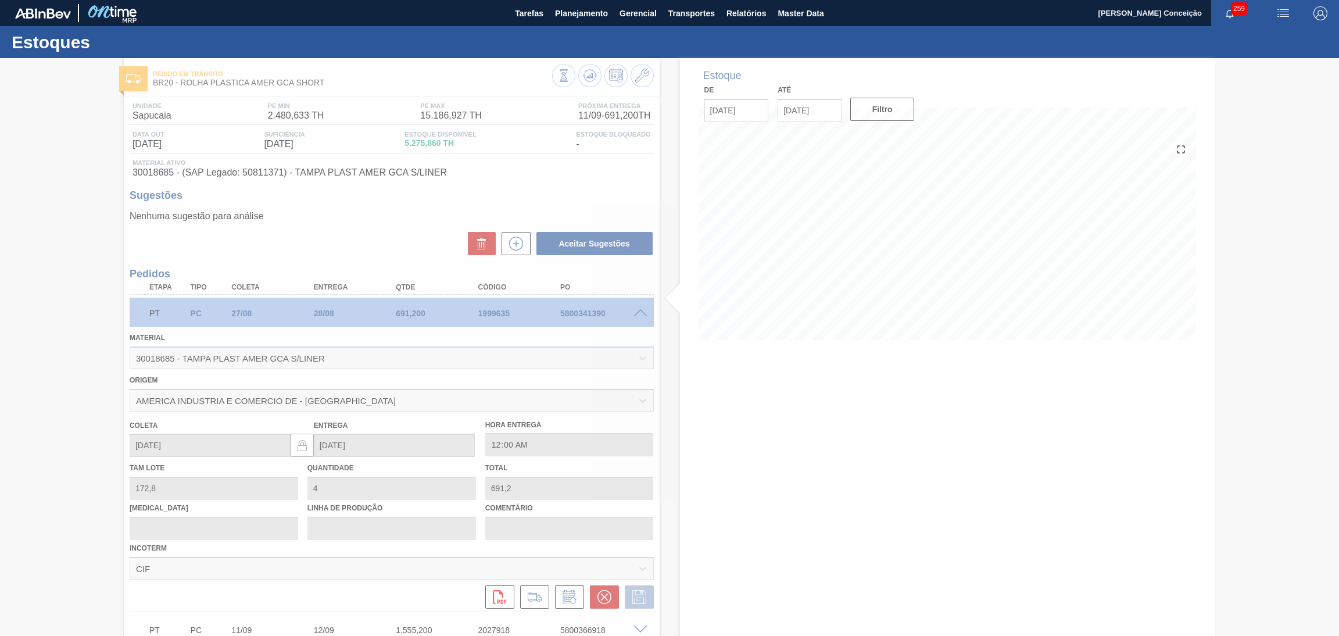
click at [596, 597] on div at bounding box center [669, 347] width 1339 height 578
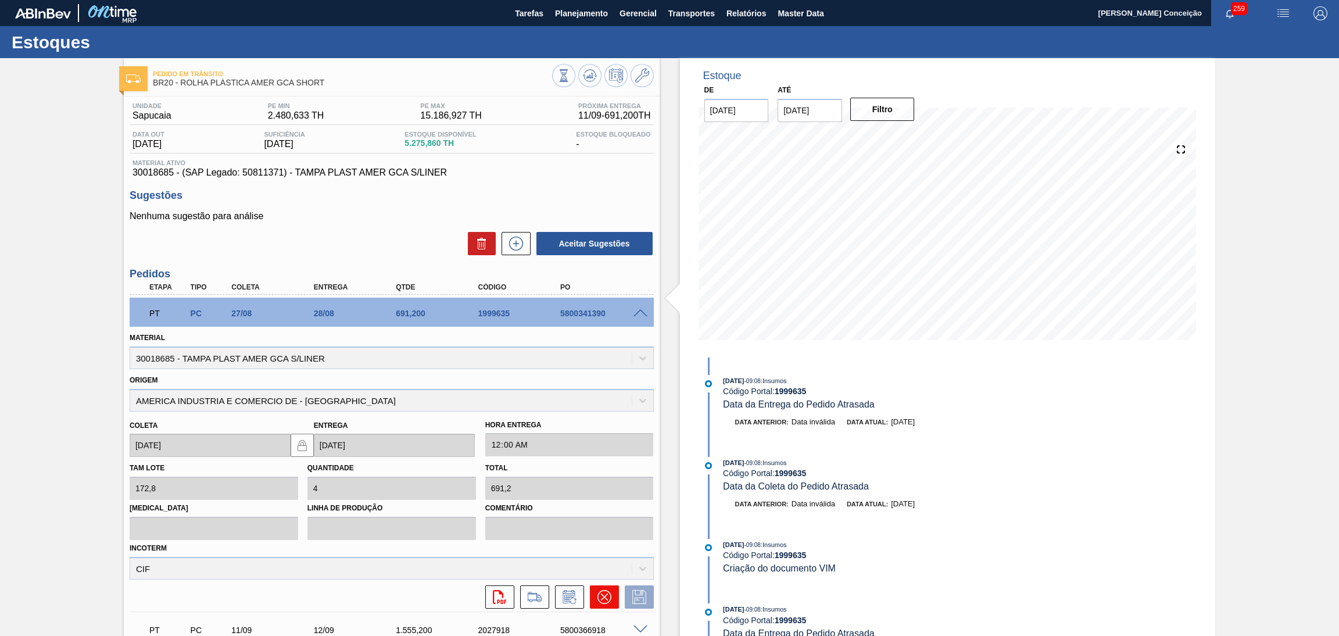
click at [604, 594] on icon at bounding box center [604, 597] width 7 height 7
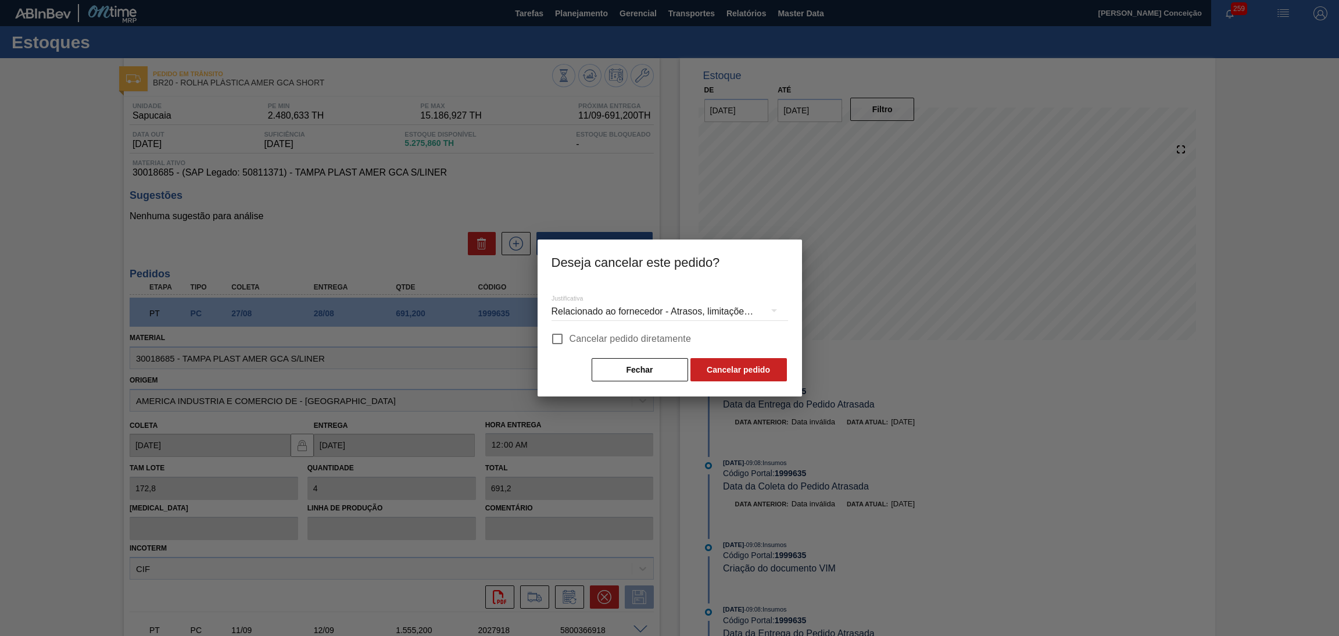
click at [634, 335] on span "Cancelar pedido diretamente" at bounding box center [631, 339] width 122 height 14
click at [570, 335] on input "Cancelar pedido diretamente" at bounding box center [557, 339] width 24 height 24
checkbox input "true"
click at [693, 310] on div "Relacionado ao fornecedor - Atrasos, limitações de capacidade, etc." at bounding box center [670, 311] width 237 height 33
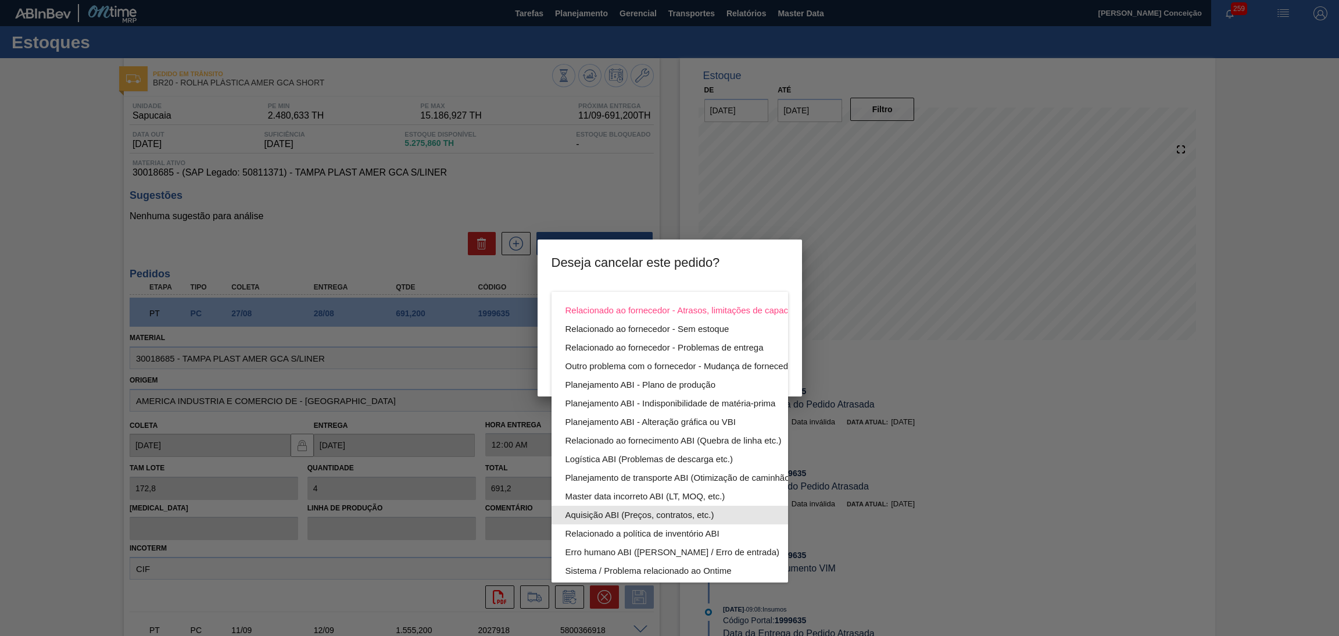
scroll to position [76, 0]
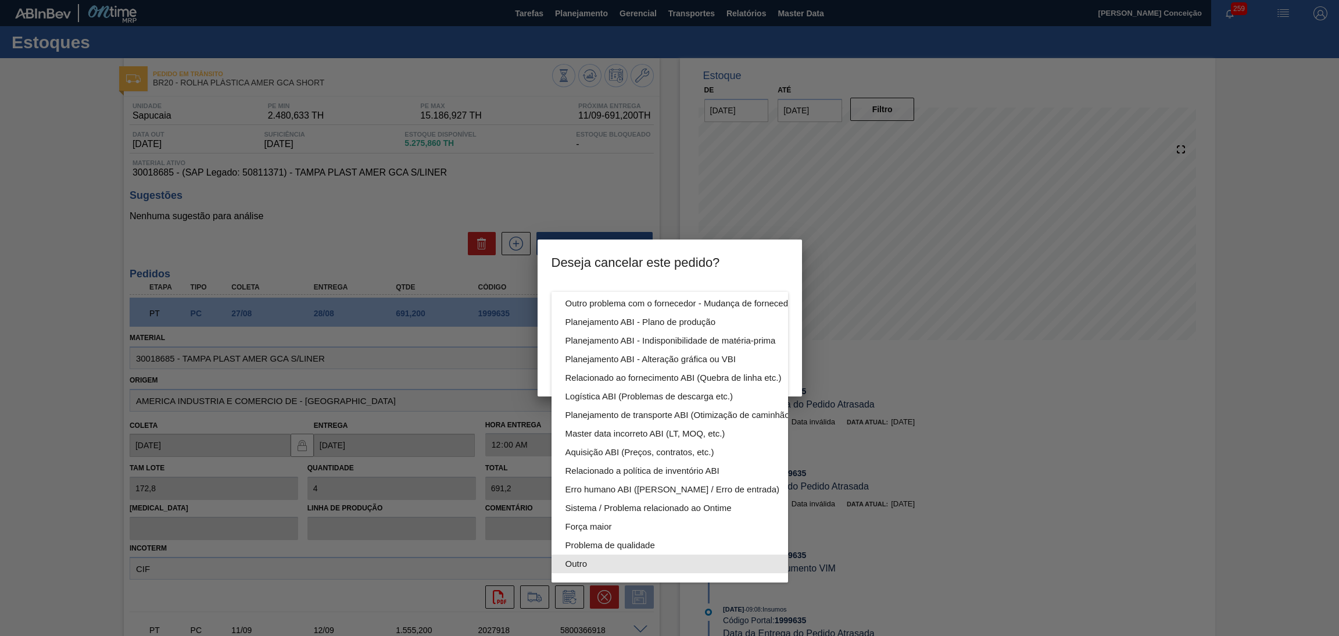
click at [606, 555] on div "Outro" at bounding box center [697, 564] width 263 height 19
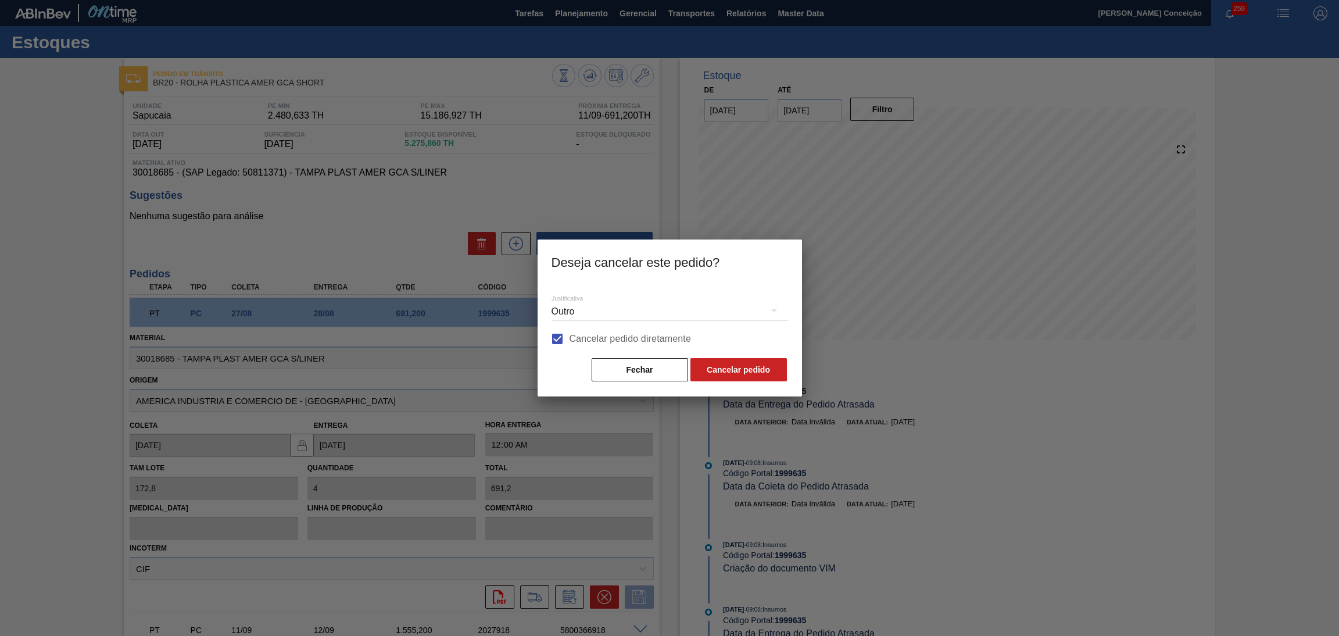
click at [697, 306] on div "Outro" at bounding box center [670, 311] width 237 height 33
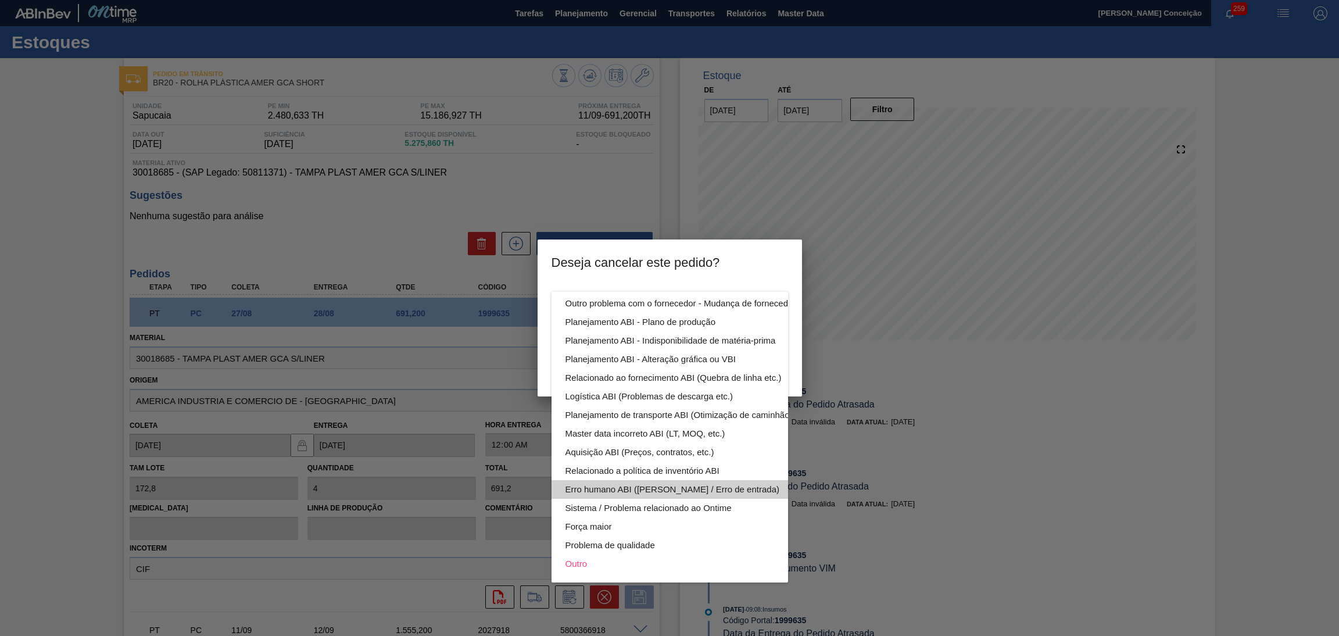
click at [723, 480] on div "Erro humano ABI (Cálculo / Erro de entrada)" at bounding box center [697, 489] width 263 height 19
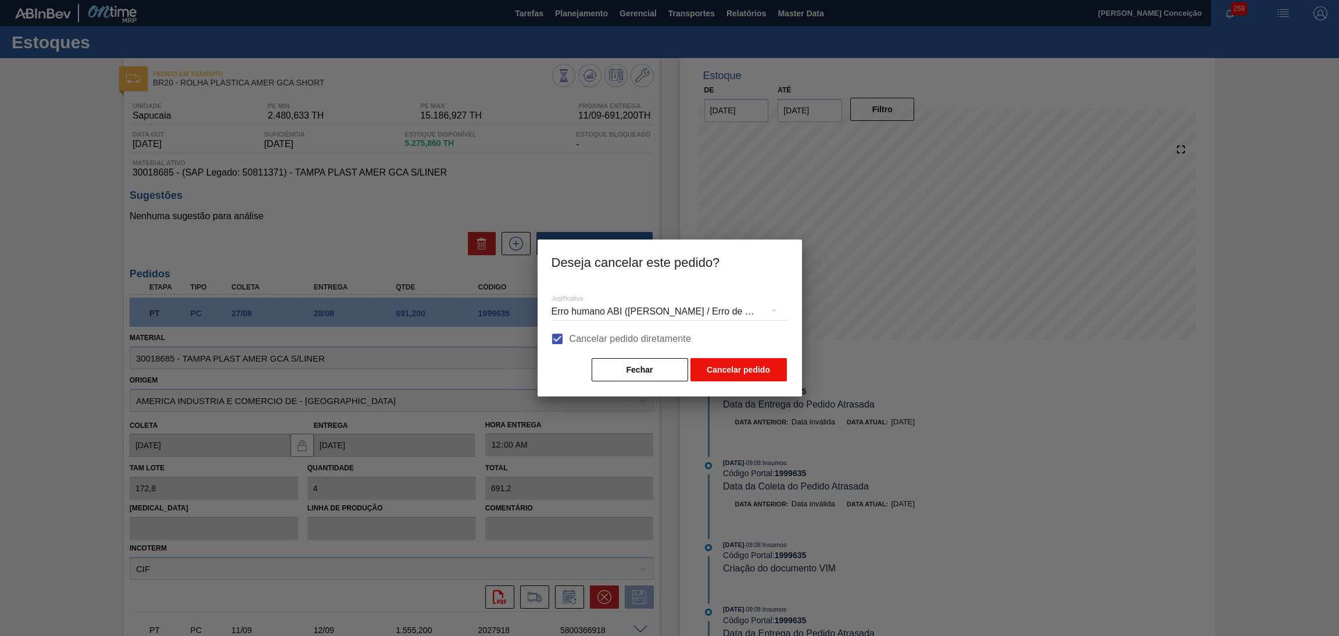
click at [755, 376] on button "Cancelar pedido" at bounding box center [739, 369] width 97 height 23
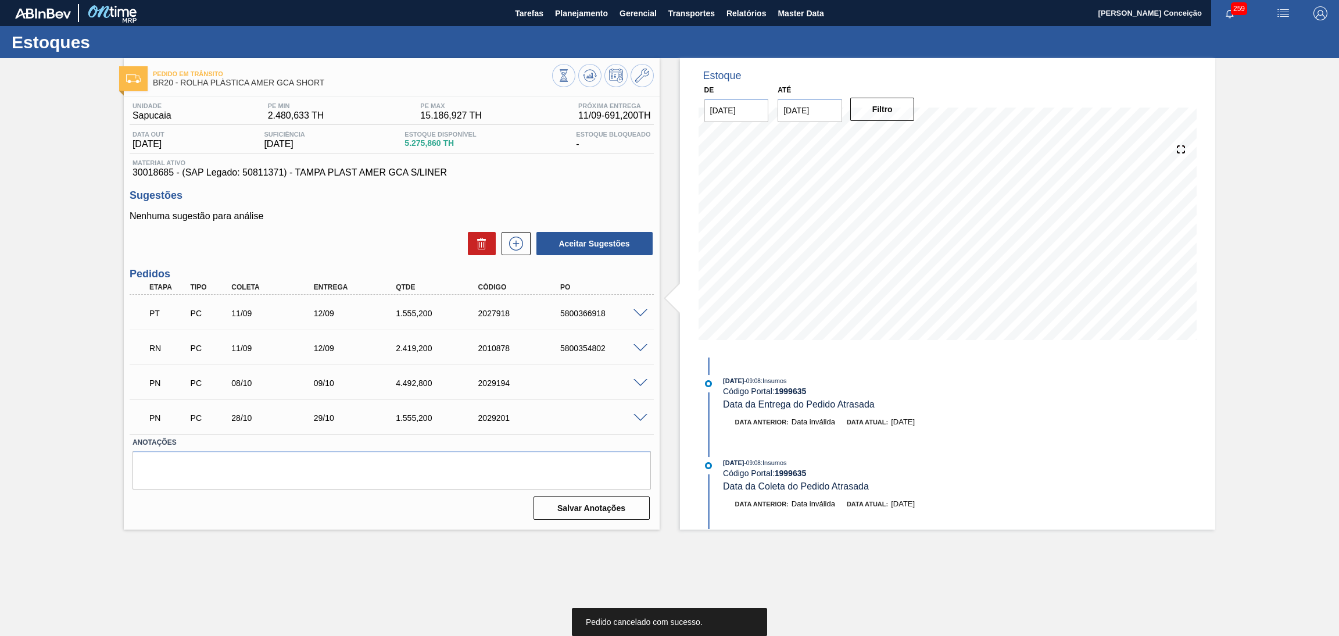
click at [292, 570] on main "Tarefas Planejamento Gerencial Transportes Relatórios Master Data Aline Apareci…" at bounding box center [669, 318] width 1339 height 636
click at [594, 74] on icon at bounding box center [590, 76] width 14 height 14
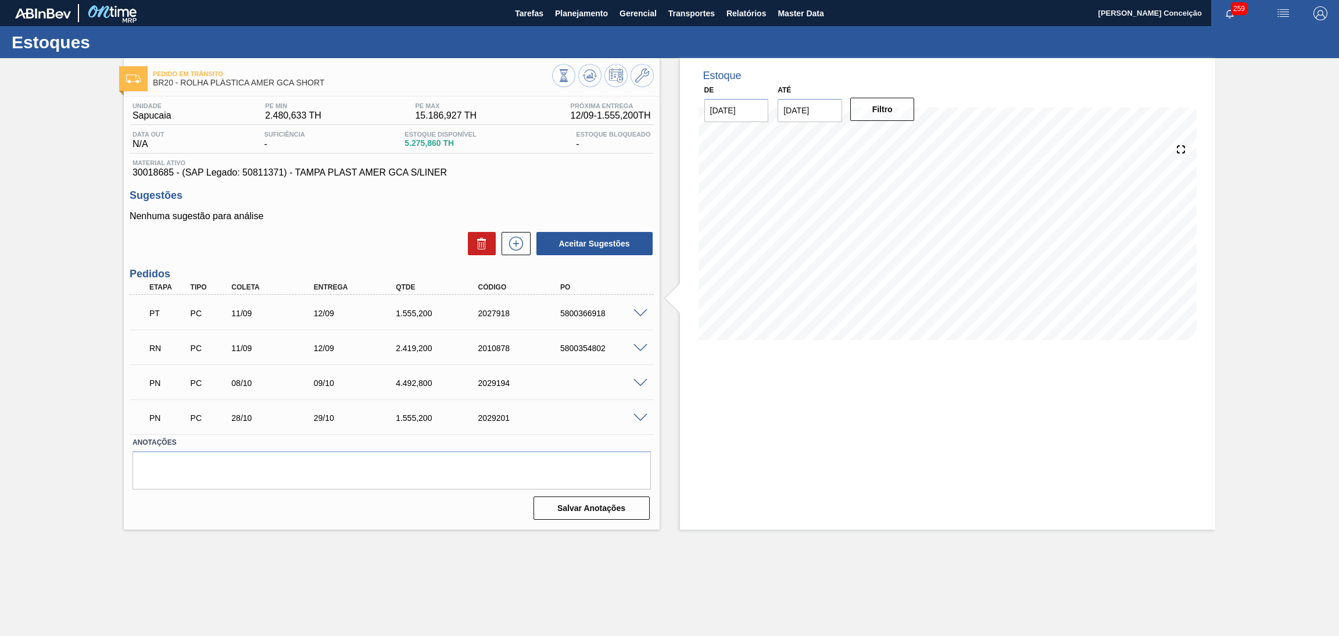
click at [437, 231] on div "Aceitar Sugestões" at bounding box center [392, 244] width 524 height 26
click at [389, 237] on div "Aceitar Sugestões" at bounding box center [392, 244] width 524 height 26
click at [585, 316] on div "5800366918" at bounding box center [605, 313] width 94 height 9
copy div "5800366918"
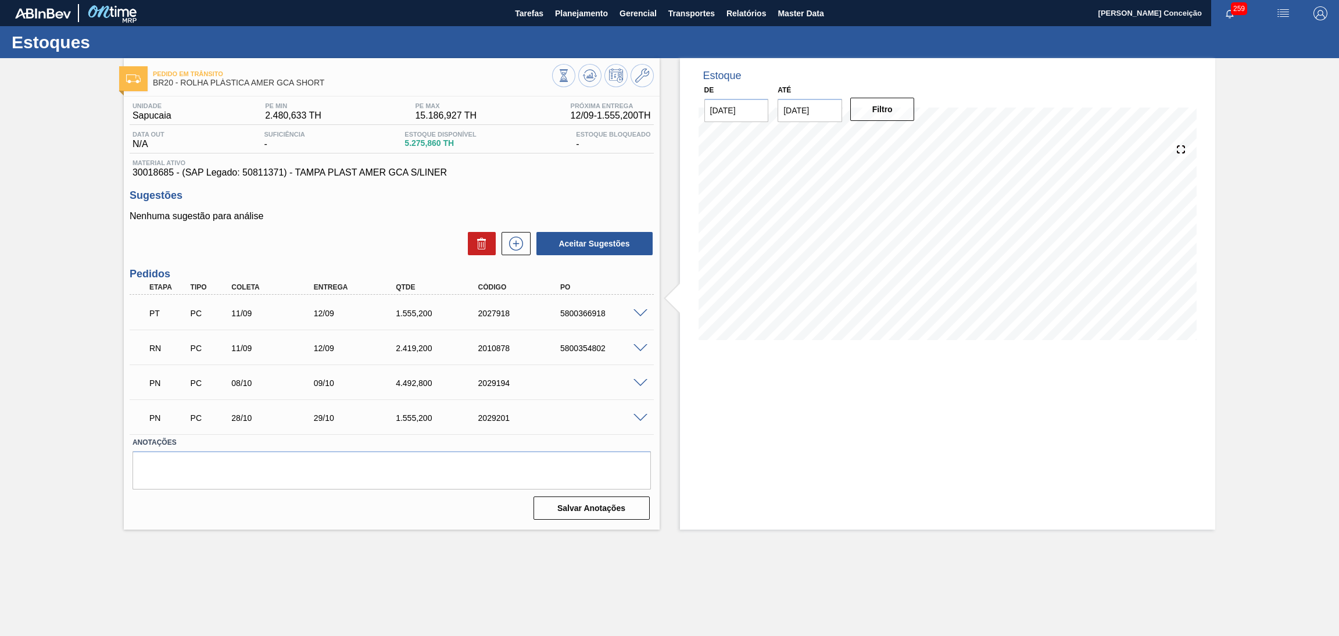
click at [498, 309] on div "2027918" at bounding box center [523, 313] width 94 height 9
click at [491, 315] on div "2027918" at bounding box center [523, 313] width 94 height 9
click at [576, 315] on div "5800366918" at bounding box center [605, 313] width 94 height 9
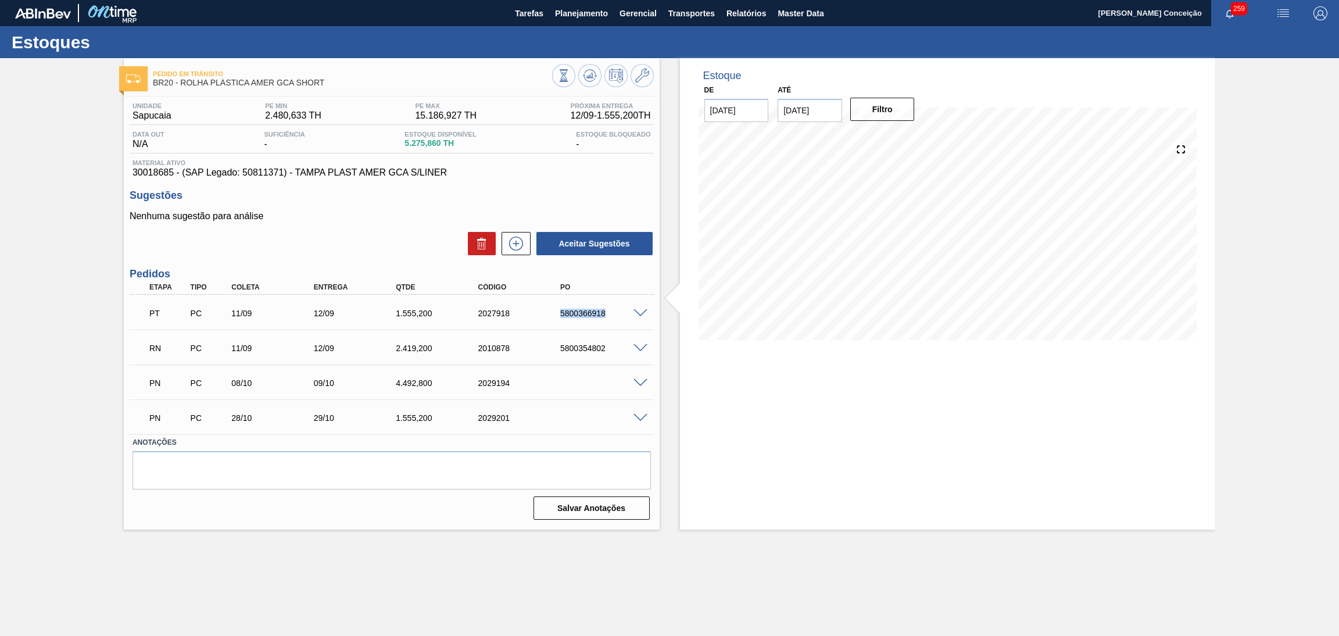
copy div "5800366918"
click at [617, 10] on button "Gerencial" at bounding box center [638, 13] width 49 height 26
click at [537, 12] on div at bounding box center [669, 318] width 1339 height 636
click at [564, 10] on span "Planejamento" at bounding box center [581, 13] width 53 height 14
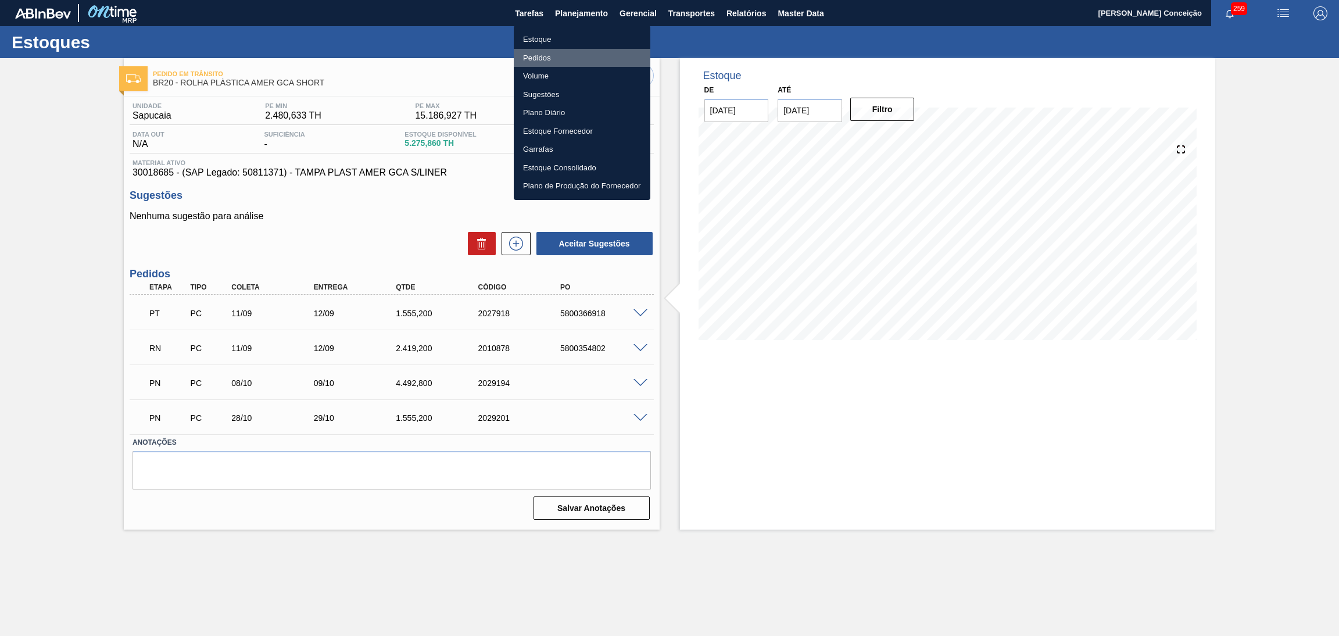
click at [545, 58] on li "Pedidos" at bounding box center [582, 58] width 137 height 19
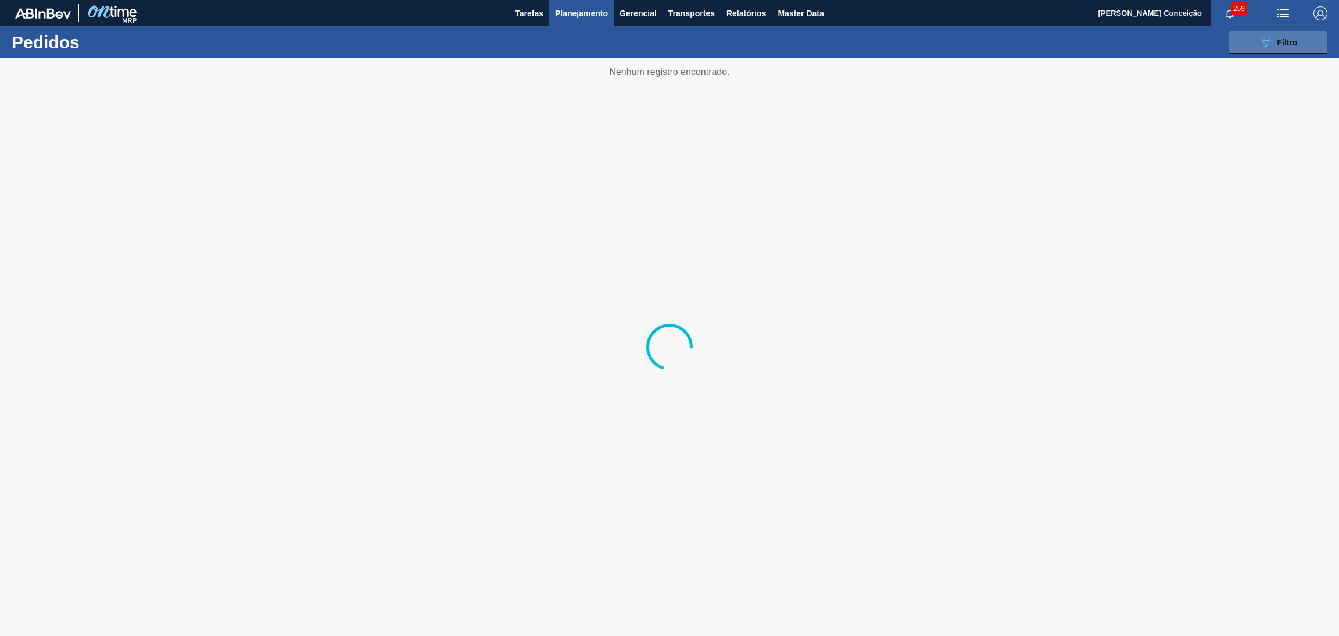
click at [1259, 35] on icon "089F7B8B-B2A5-4AFE-B5C0-19BA573D28AC" at bounding box center [1266, 42] width 14 height 14
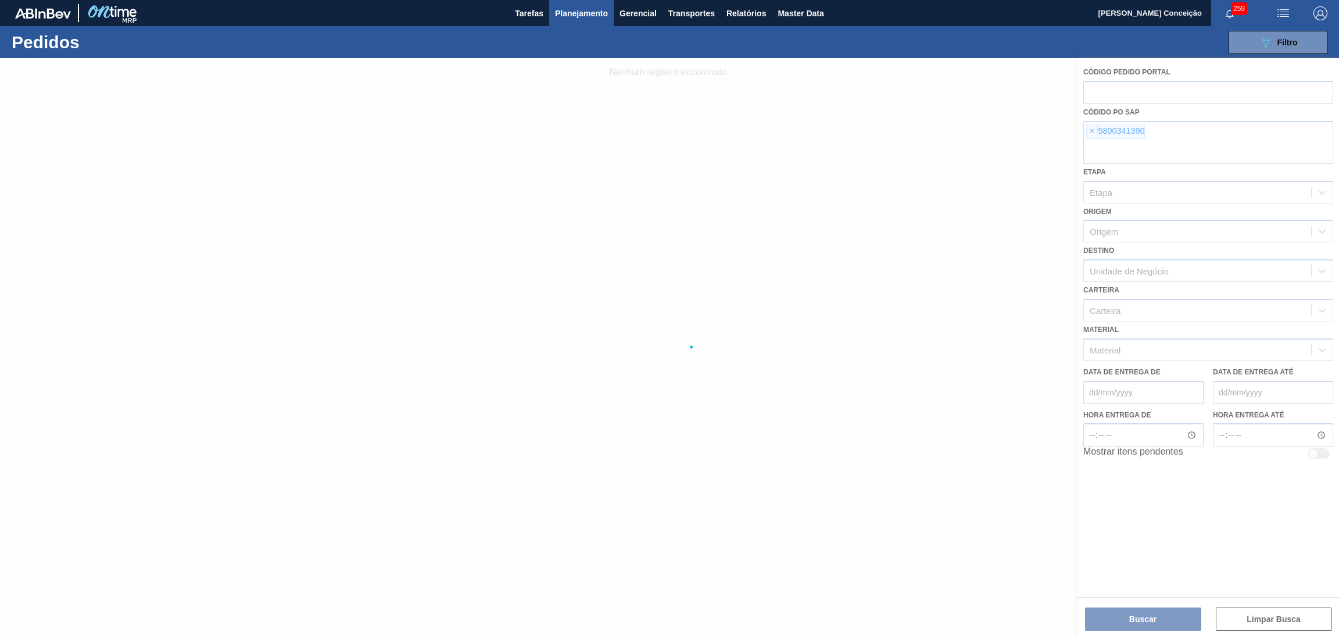
click at [1087, 134] on div at bounding box center [669, 347] width 1339 height 578
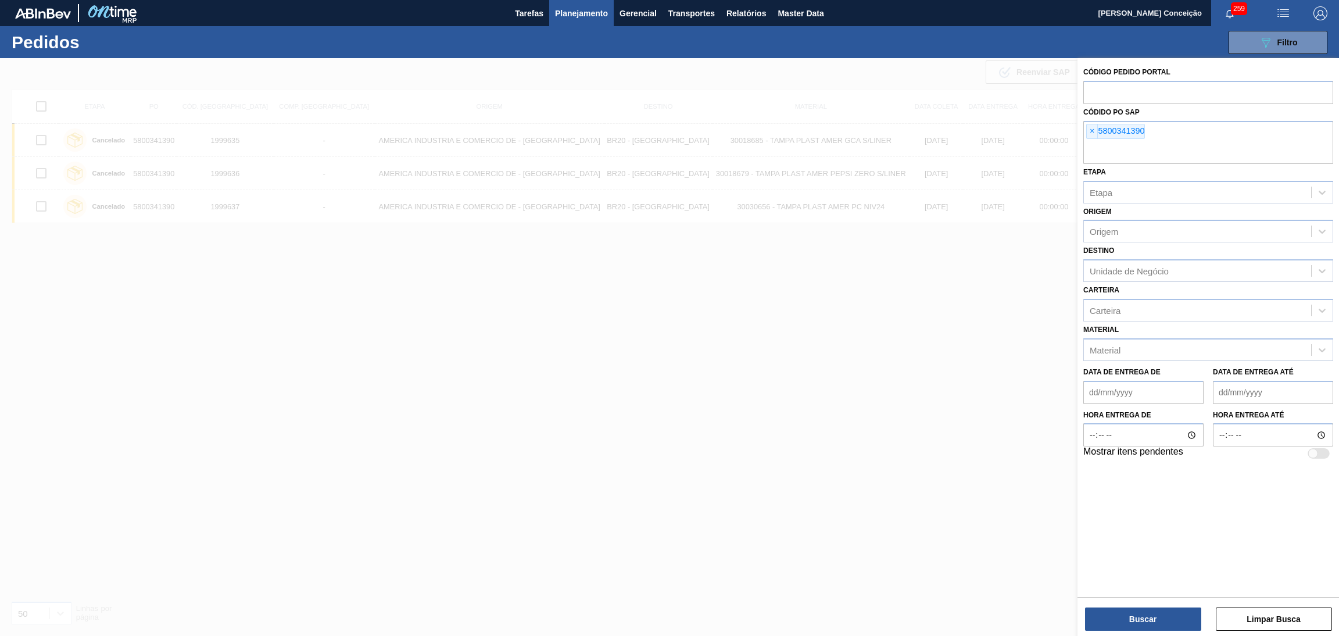
click at [1089, 135] on span "×" at bounding box center [1092, 131] width 11 height 14
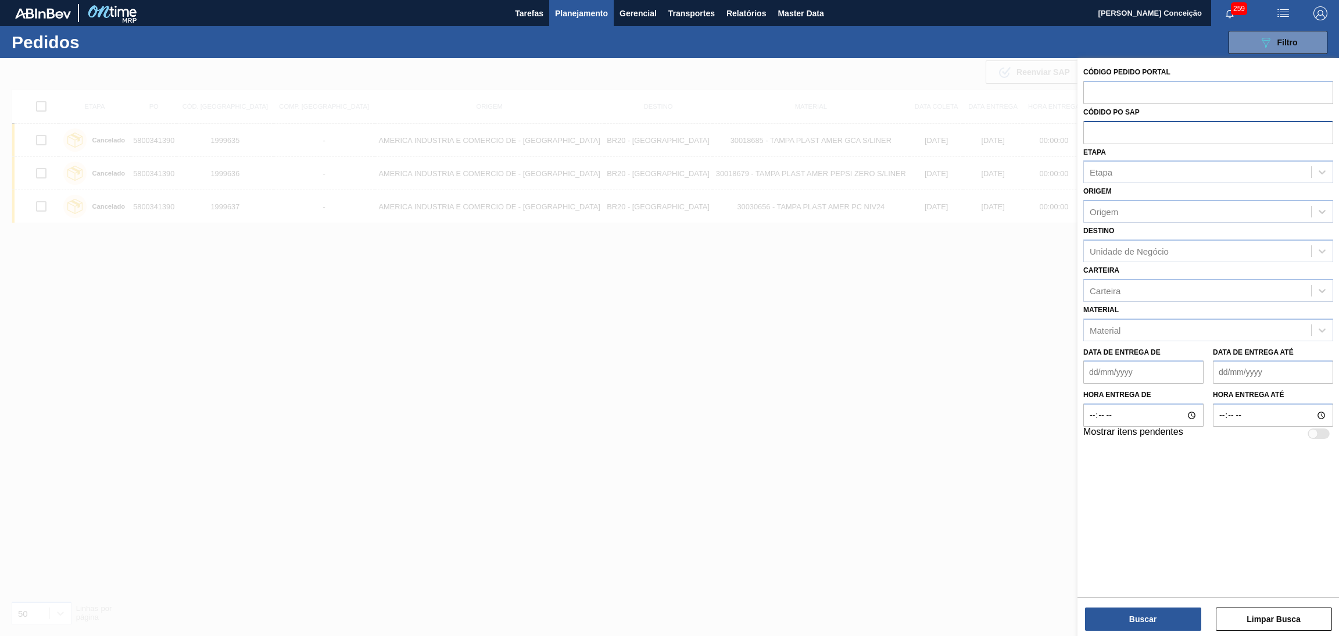
click at [1090, 135] on input "text" at bounding box center [1209, 132] width 250 height 22
paste input "5800366918"
type input "5800366918"
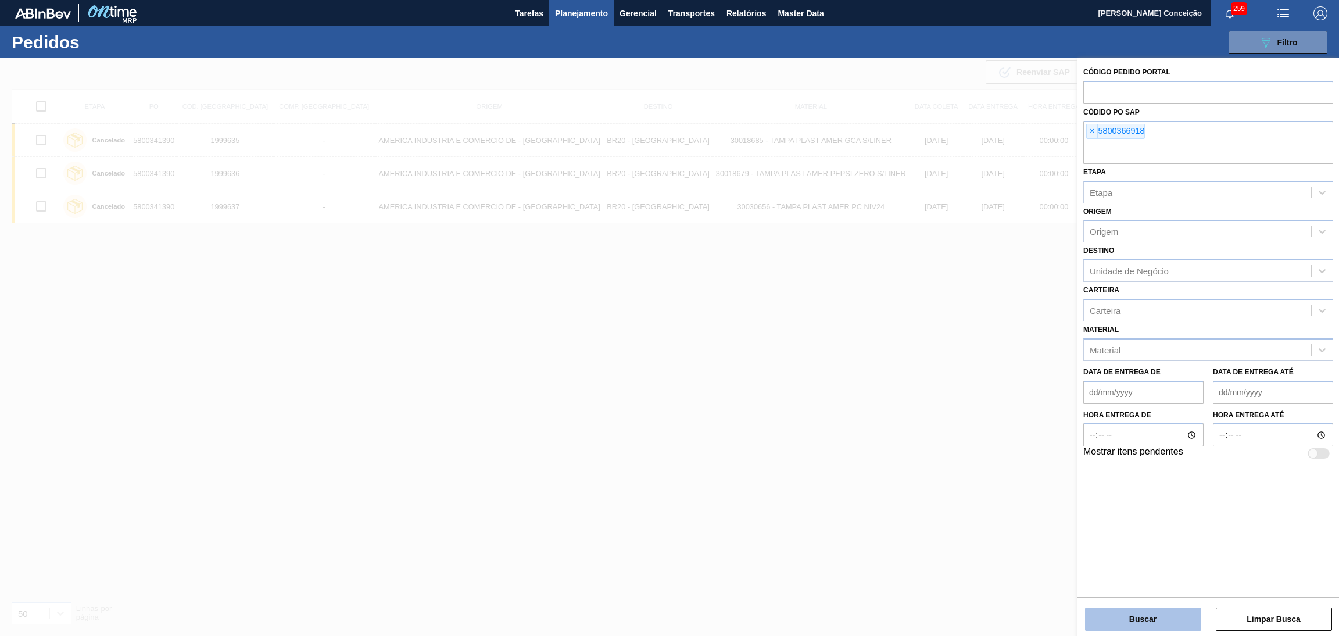
click at [1159, 608] on button "Buscar" at bounding box center [1143, 619] width 116 height 23
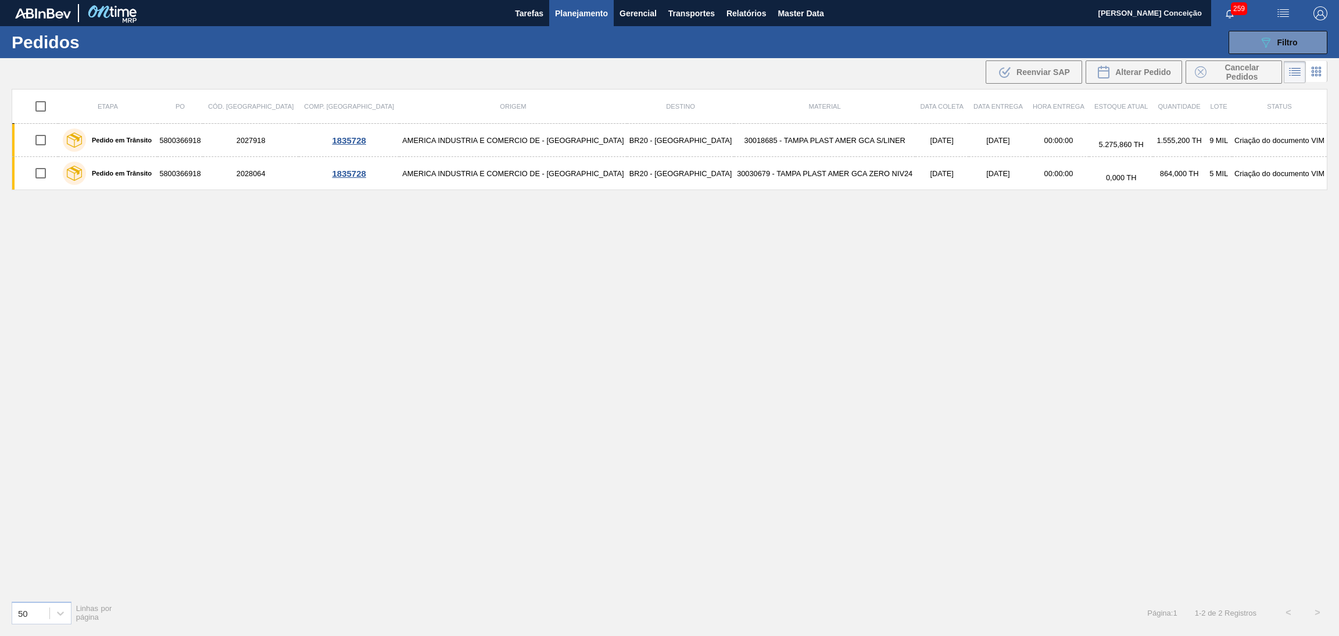
click at [386, 363] on div "Etapa PO Cód. Pedido Comp. Carga Origem Destino Material Data coleta Data entre…" at bounding box center [670, 340] width 1316 height 502
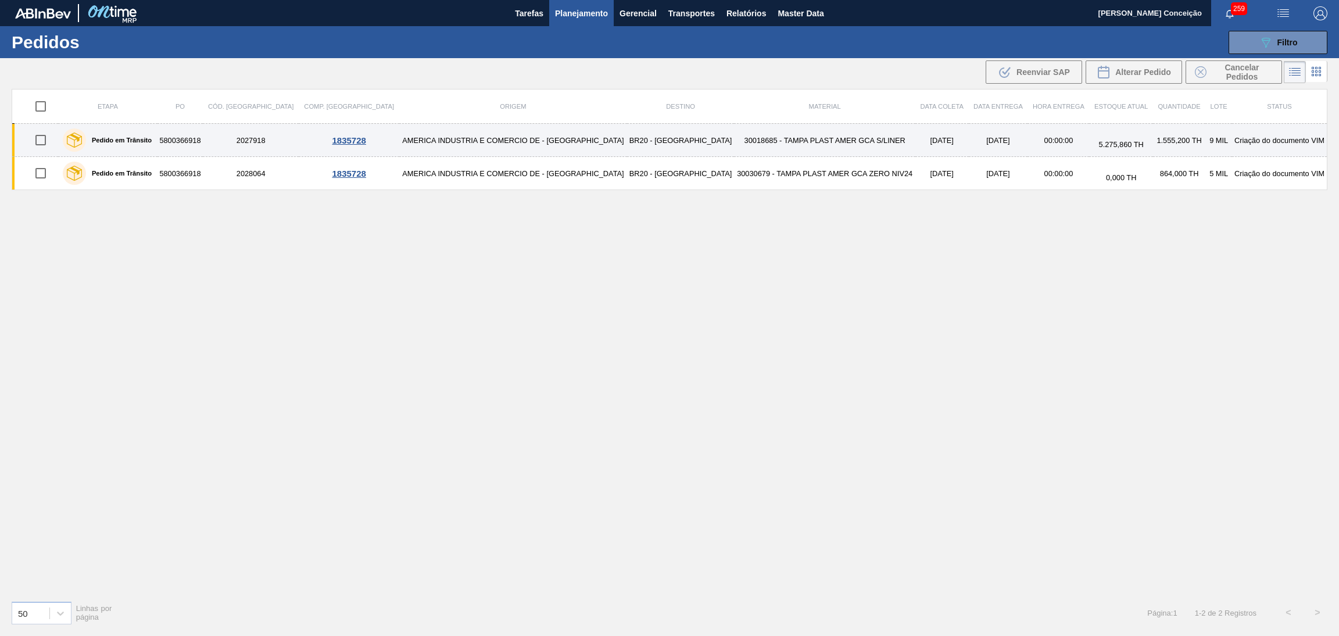
click at [310, 136] on div "1835728" at bounding box center [349, 140] width 97 height 10
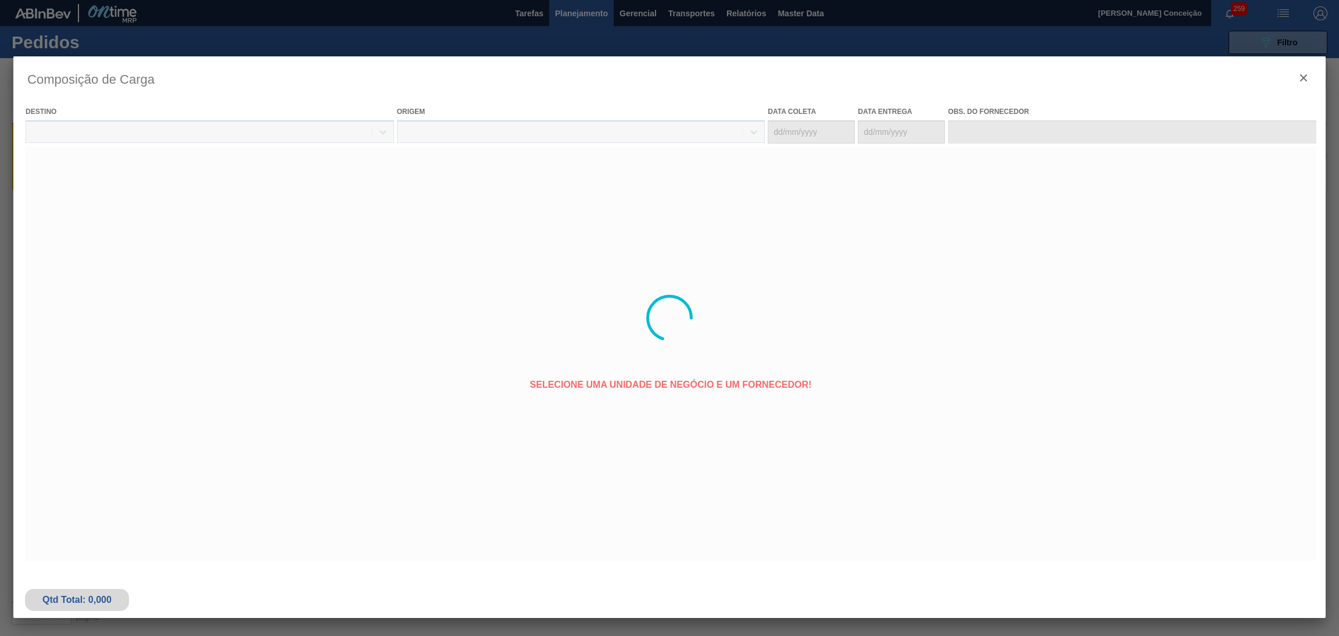
type coleta "[DATE]"
type entrega "12/09/2025"
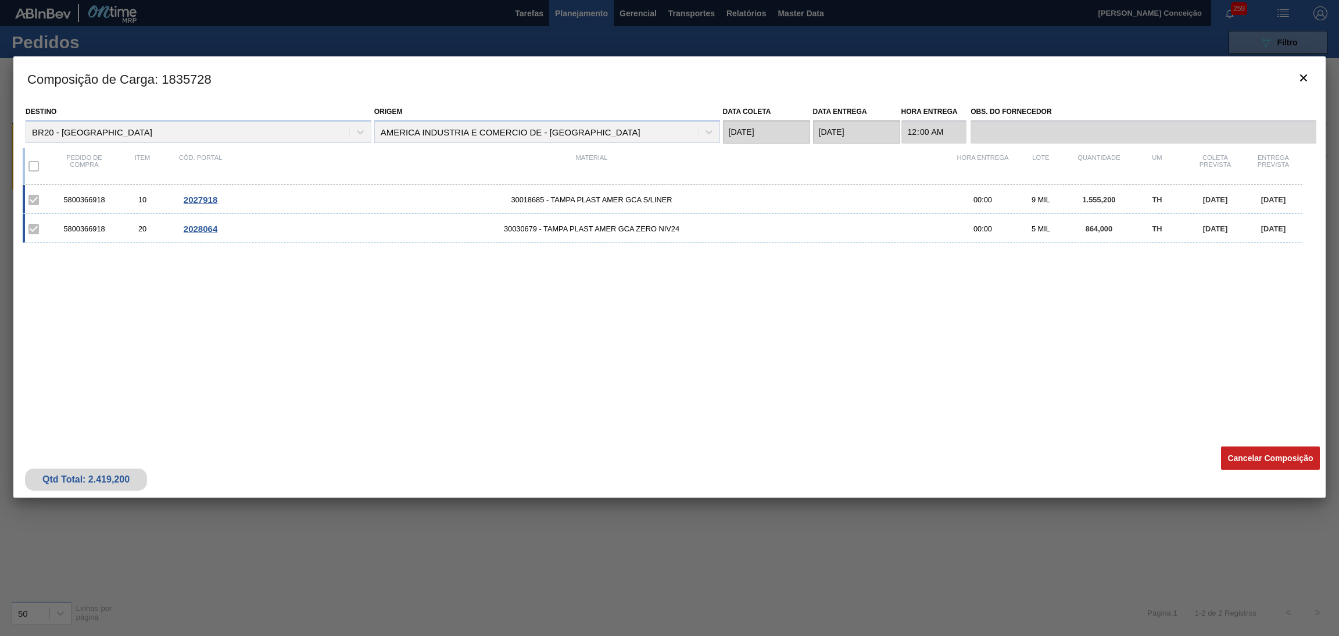
click at [541, 304] on div "5800366918 10 2027918 30018685 - TAMPA PLAST AMER GCA S/LINER 00:00 9 MIL 1.555…" at bounding box center [667, 306] width 1289 height 242
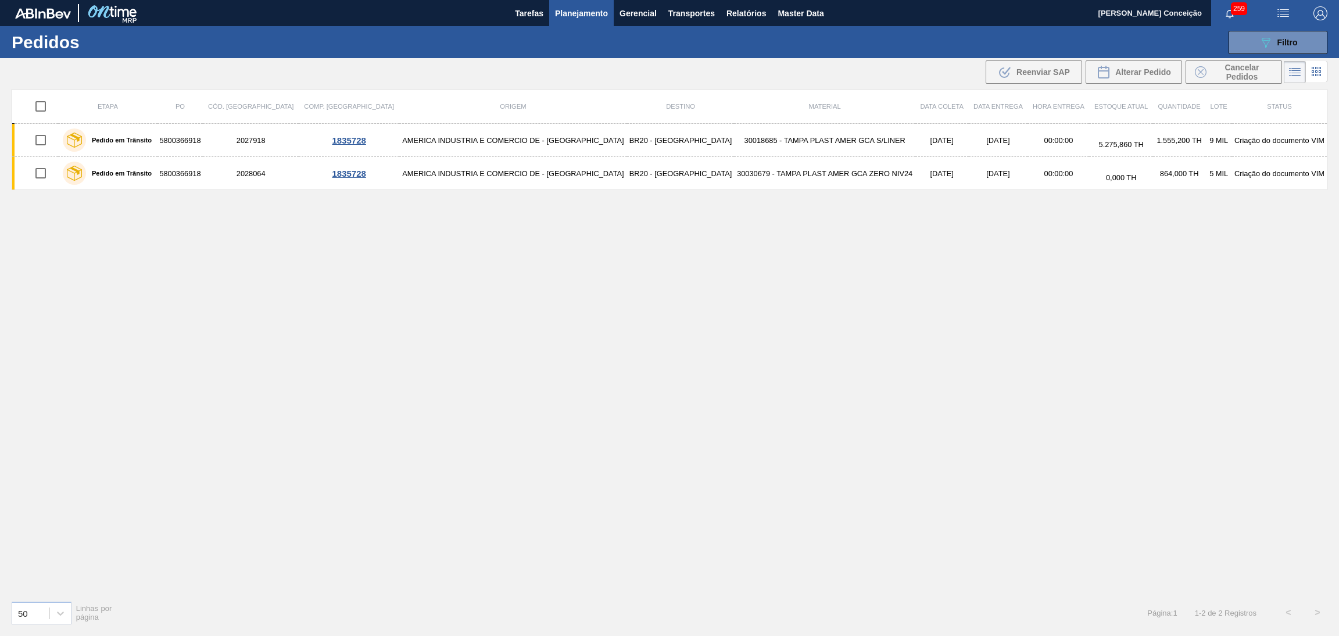
click at [541, 304] on div "Etapa PO Cód. Pedido Comp. Carga Origem Destino Material Data coleta Data entre…" at bounding box center [670, 340] width 1316 height 502
click at [660, 265] on div "Etapa PO Cód. Pedido Comp. Carga Origem Destino Material Data coleta Data entre…" at bounding box center [670, 340] width 1316 height 502
click at [377, 276] on div "Etapa PO Cód. Pedido Comp. Carga Origem Destino Material Data coleta Data entre…" at bounding box center [670, 340] width 1316 height 502
click at [620, 276] on div "Etapa PO Cód. Pedido Comp. Carga Origem Destino Material Data coleta Data entre…" at bounding box center [670, 340] width 1316 height 502
click at [584, 9] on span "Planejamento" at bounding box center [581, 13] width 53 height 14
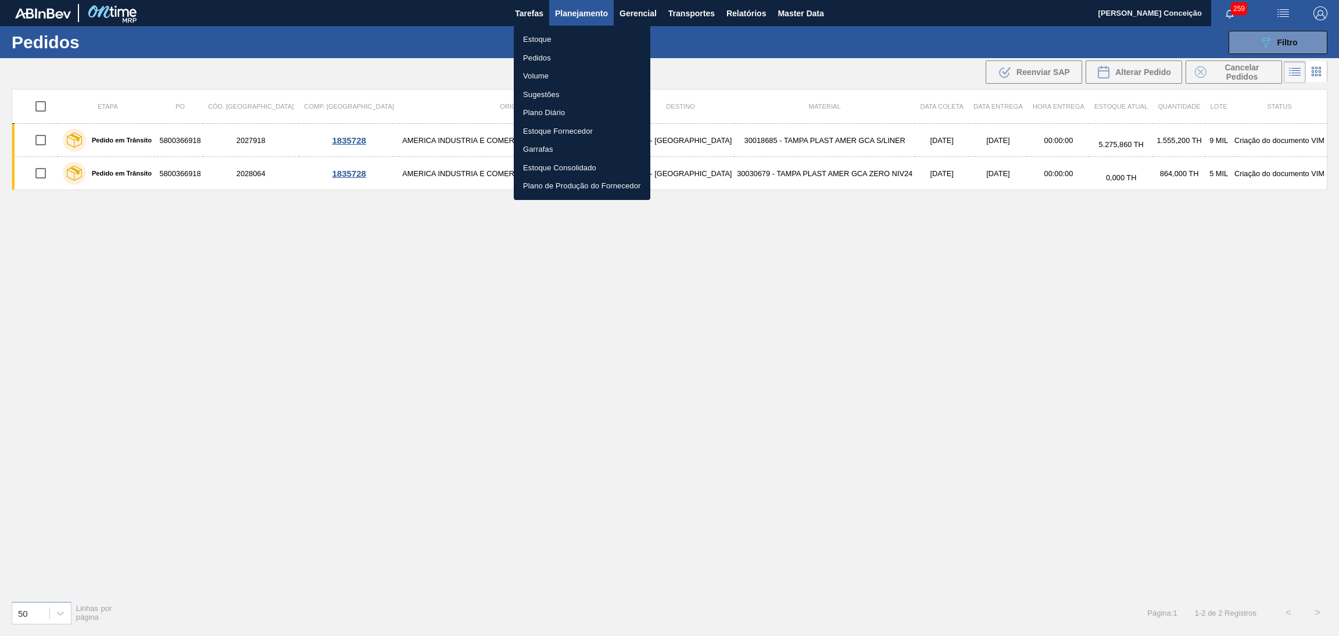
click at [545, 40] on li "Estoque" at bounding box center [582, 39] width 137 height 19
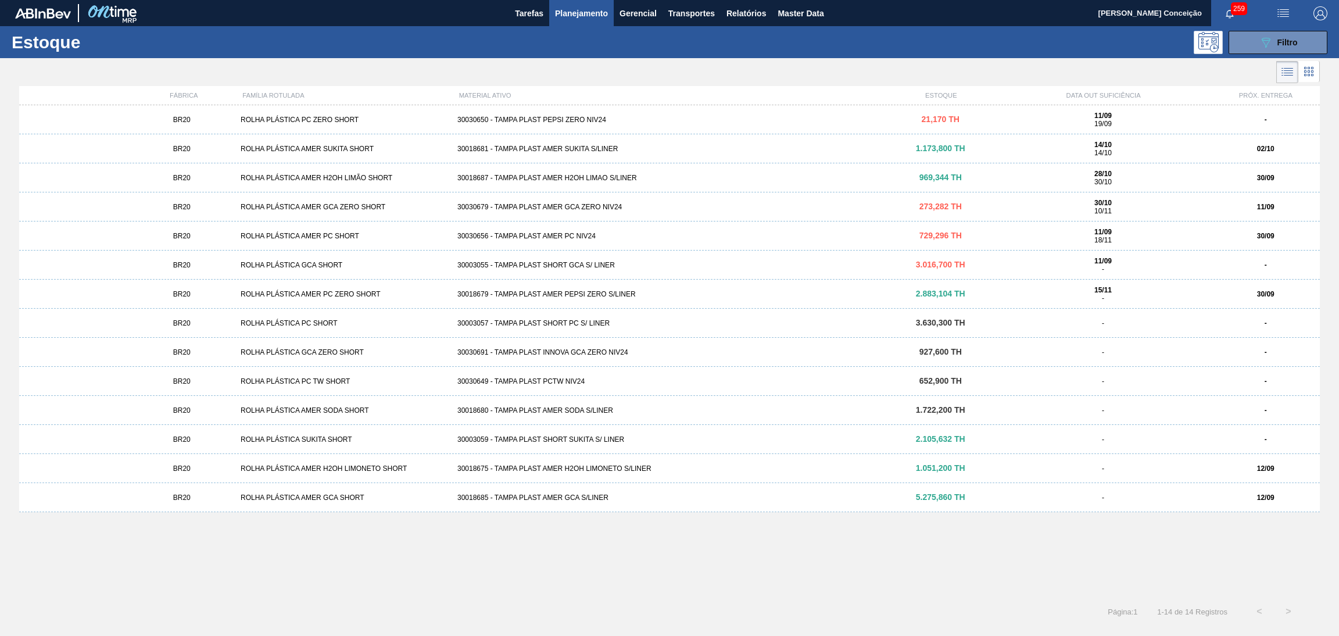
click at [588, 470] on div "30018675 - TAMPA PLAST AMER H2OH LIMONETO S/LINER" at bounding box center [670, 468] width 434 height 8
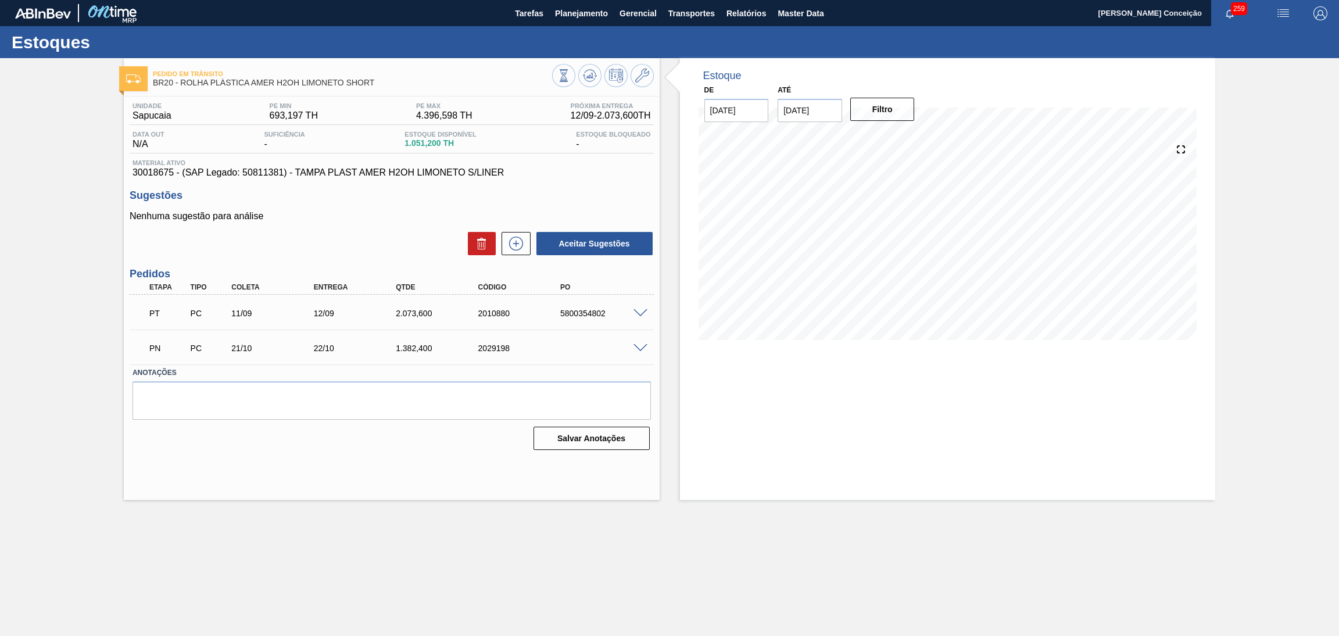
click at [573, 317] on div "PT PC 11/09 12/09 2.073,600 2010880 5800354802" at bounding box center [389, 312] width 494 height 23
copy div "5800354802"
click at [576, 12] on span "Planejamento" at bounding box center [581, 13] width 53 height 14
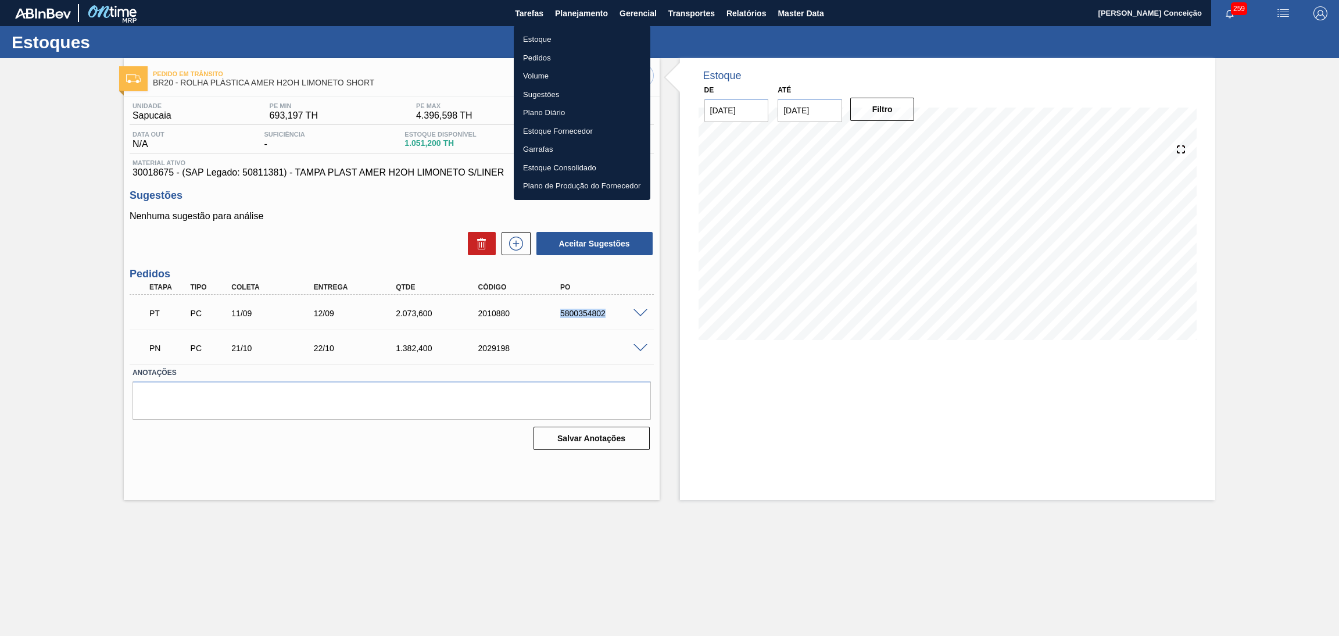
click at [547, 56] on li "Pedidos" at bounding box center [582, 58] width 137 height 19
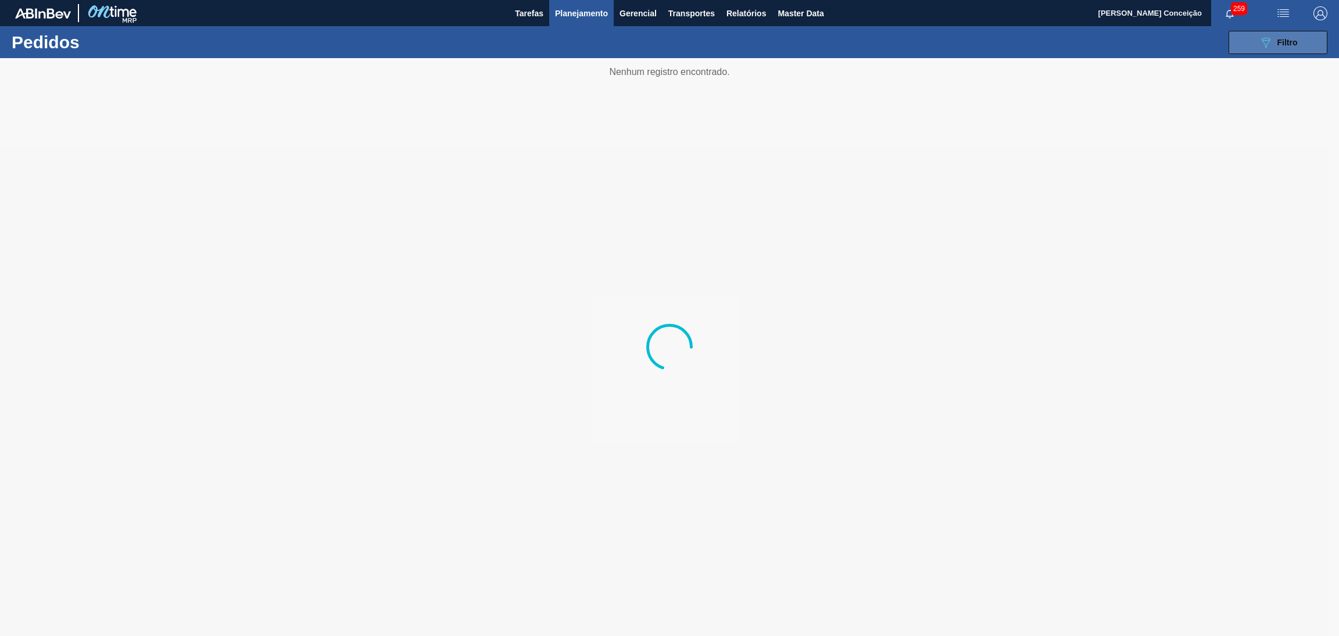
click at [1248, 47] on button "089F7B8B-B2A5-4AFE-B5C0-19BA573D28AC Filtro" at bounding box center [1278, 42] width 99 height 23
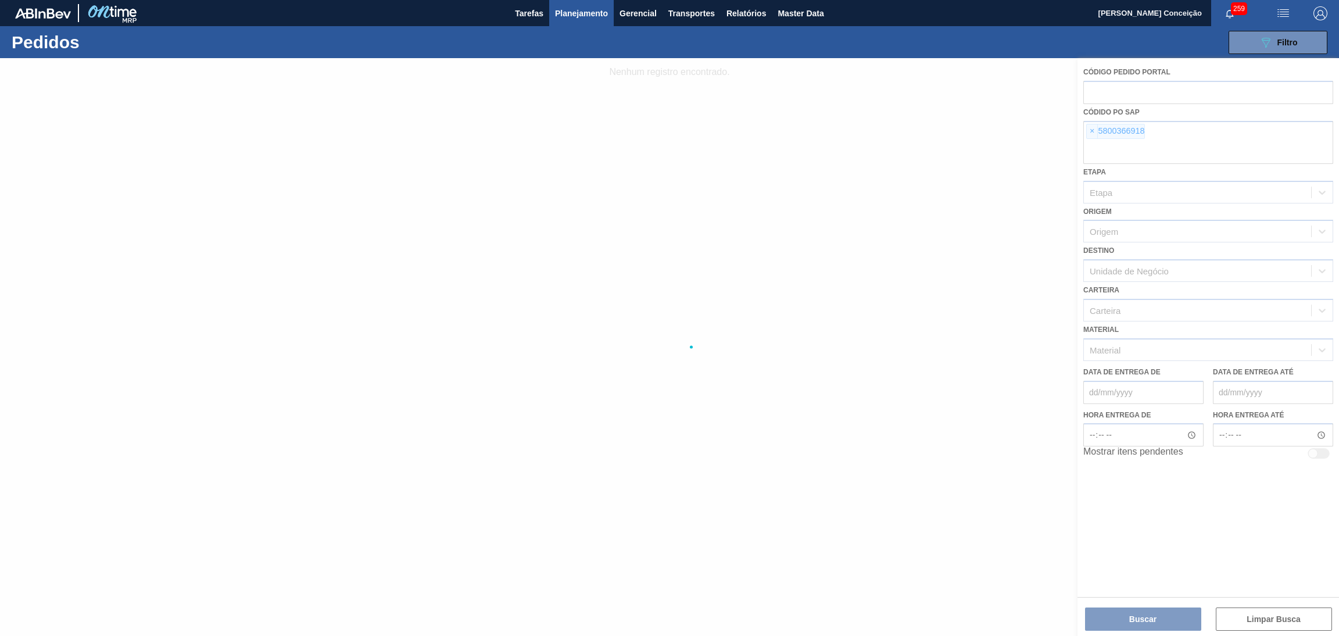
click at [1174, 143] on div at bounding box center [669, 347] width 1339 height 578
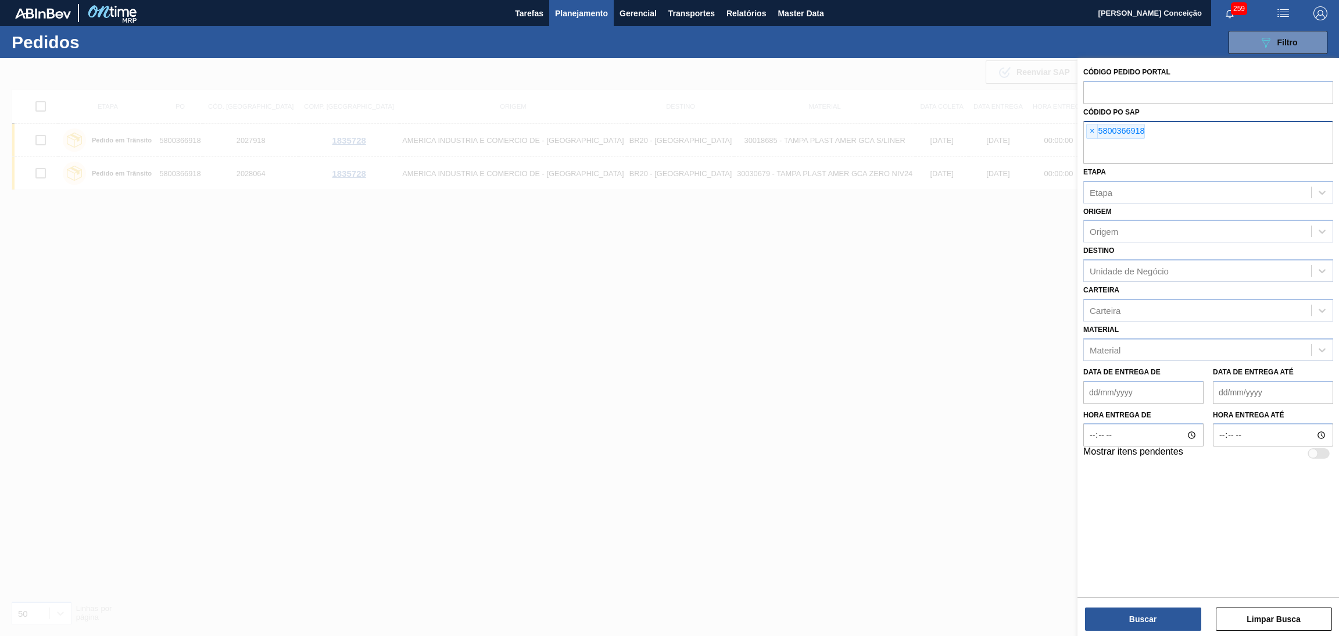
click at [1175, 140] on div "× 5800366918" at bounding box center [1209, 142] width 250 height 43
paste input "5800354802"
type input "5800354802"
click at [1128, 611] on button "Buscar" at bounding box center [1143, 619] width 116 height 23
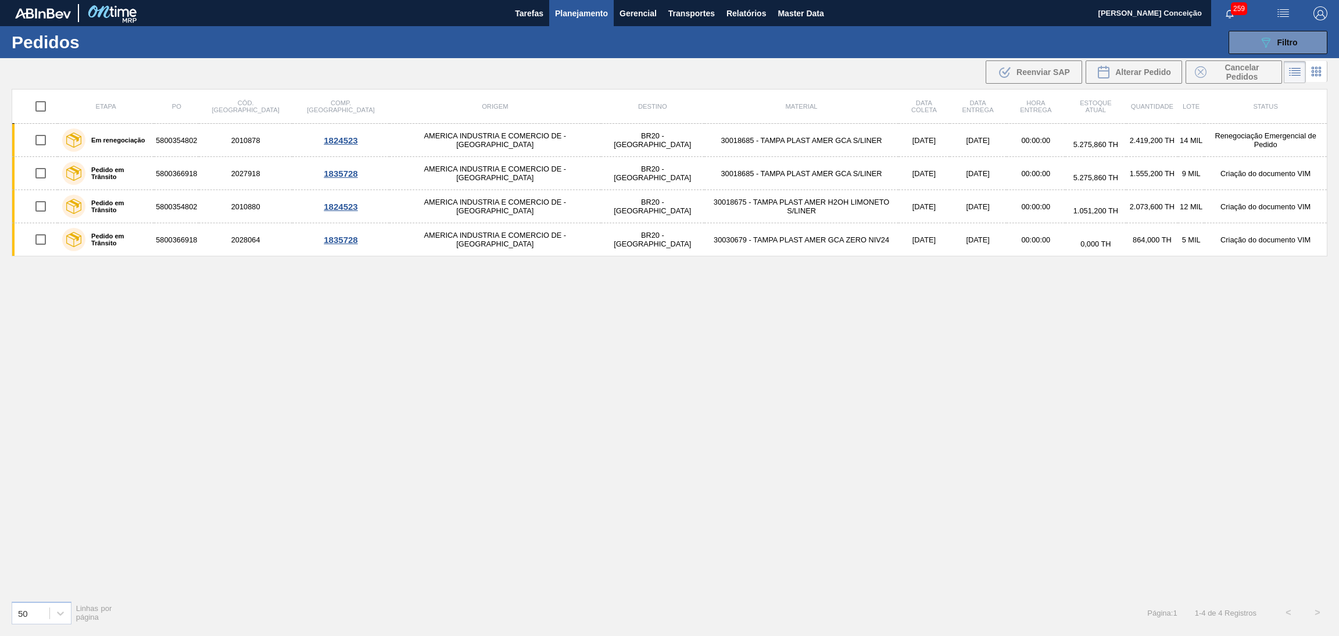
click at [925, 340] on div "Etapa PO Cód. Pedido Comp. Carga Origem Destino Material Data coleta Data entre…" at bounding box center [670, 340] width 1316 height 502
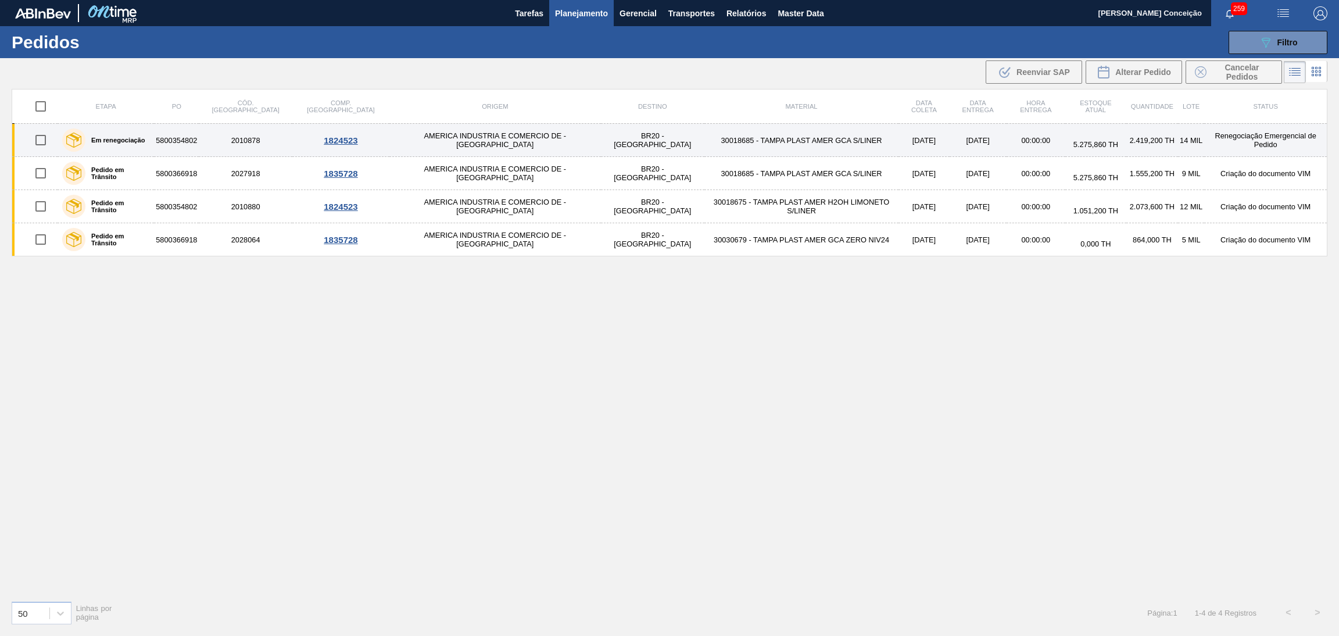
click at [710, 151] on td "30018685 - TAMPA PLAST AMER GCA S/LINER" at bounding box center [802, 140] width 194 height 33
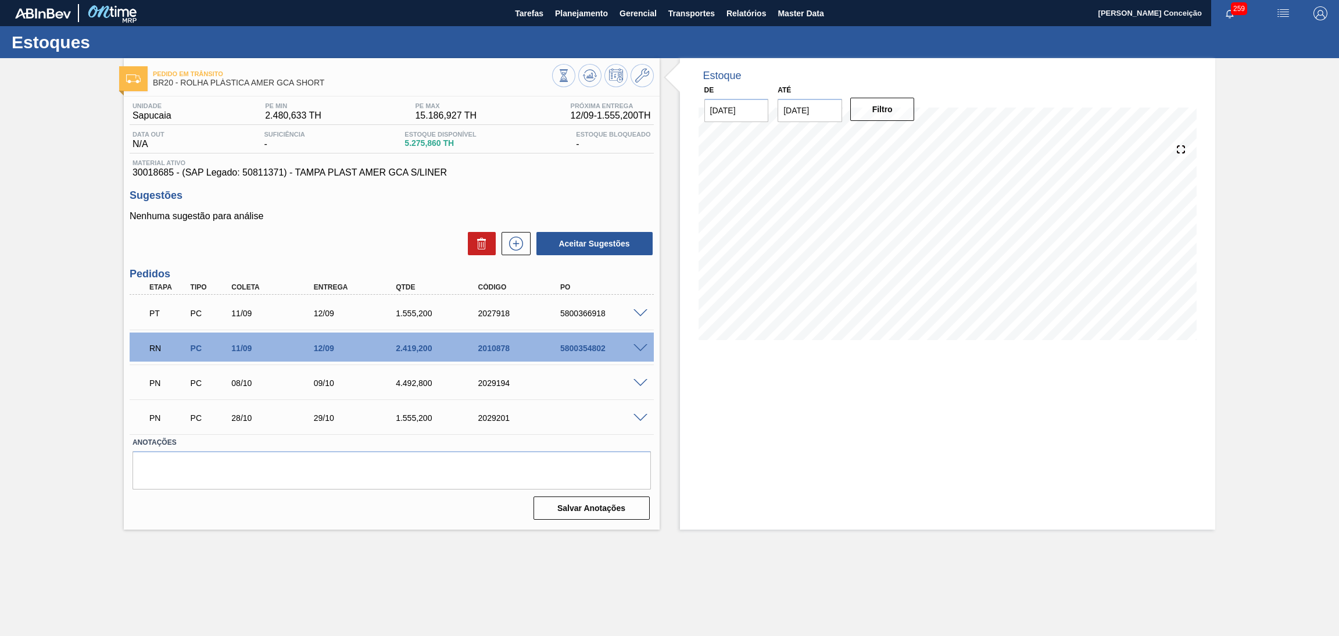
click at [641, 382] on span at bounding box center [641, 383] width 14 height 9
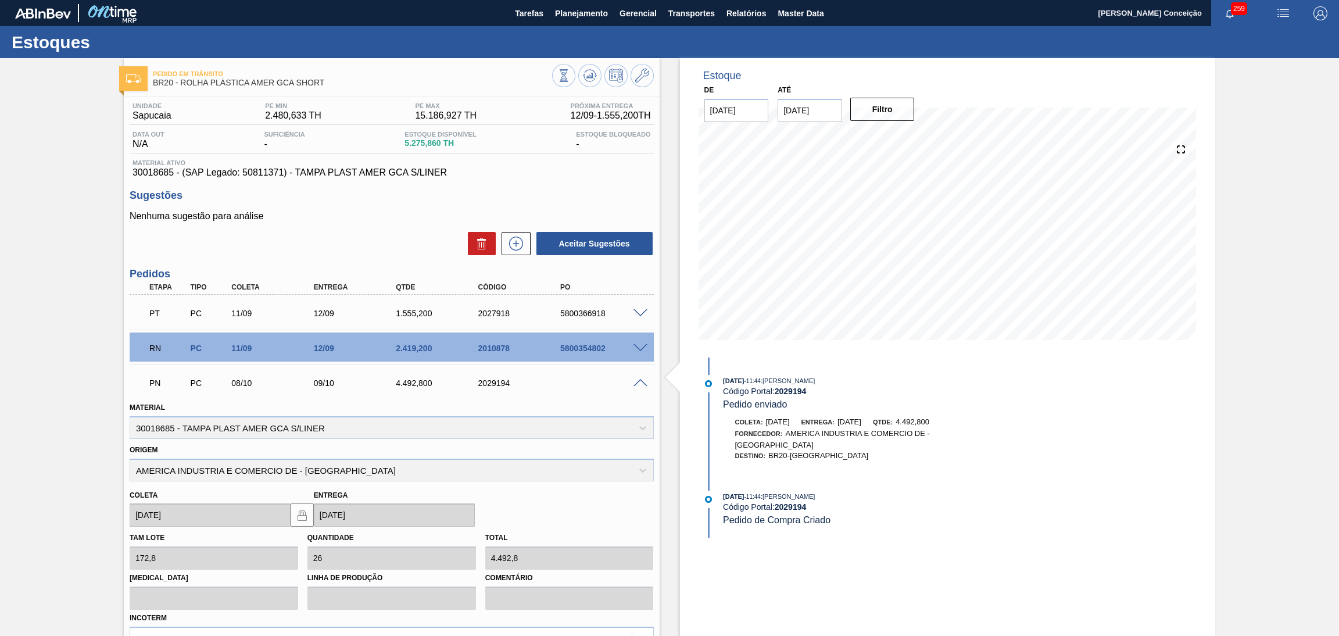
click at [641, 385] on span at bounding box center [641, 383] width 14 height 9
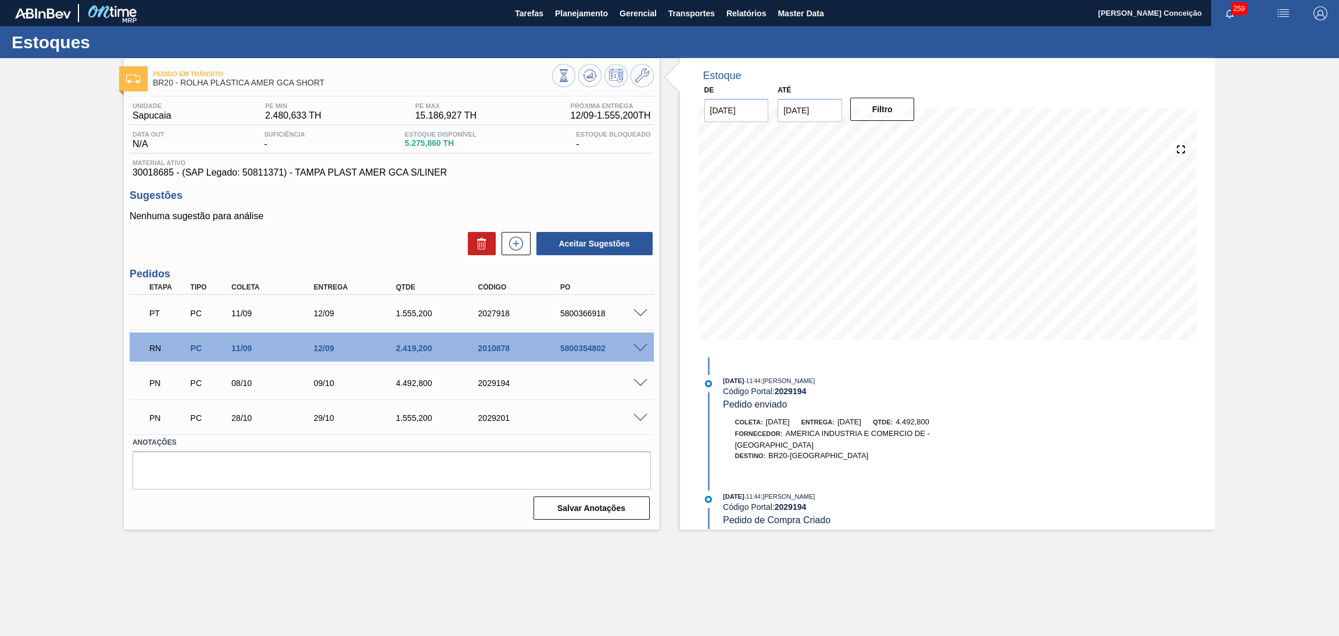
click at [641, 390] on div "PN PC 08/10 09/10 4.492,800 2029194" at bounding box center [392, 381] width 524 height 29
click at [641, 387] on div "PN PC 08/10 09/10 4.492,800 2029194" at bounding box center [392, 381] width 524 height 29
click at [641, 384] on span at bounding box center [641, 383] width 14 height 9
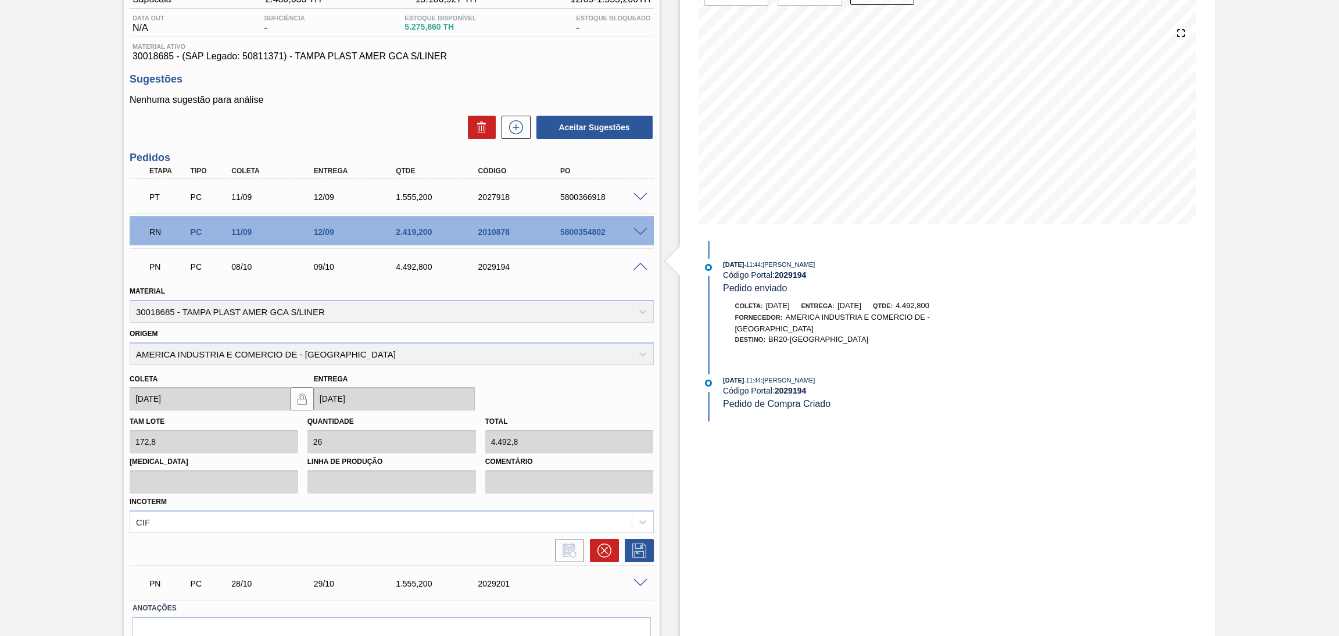
scroll to position [85, 0]
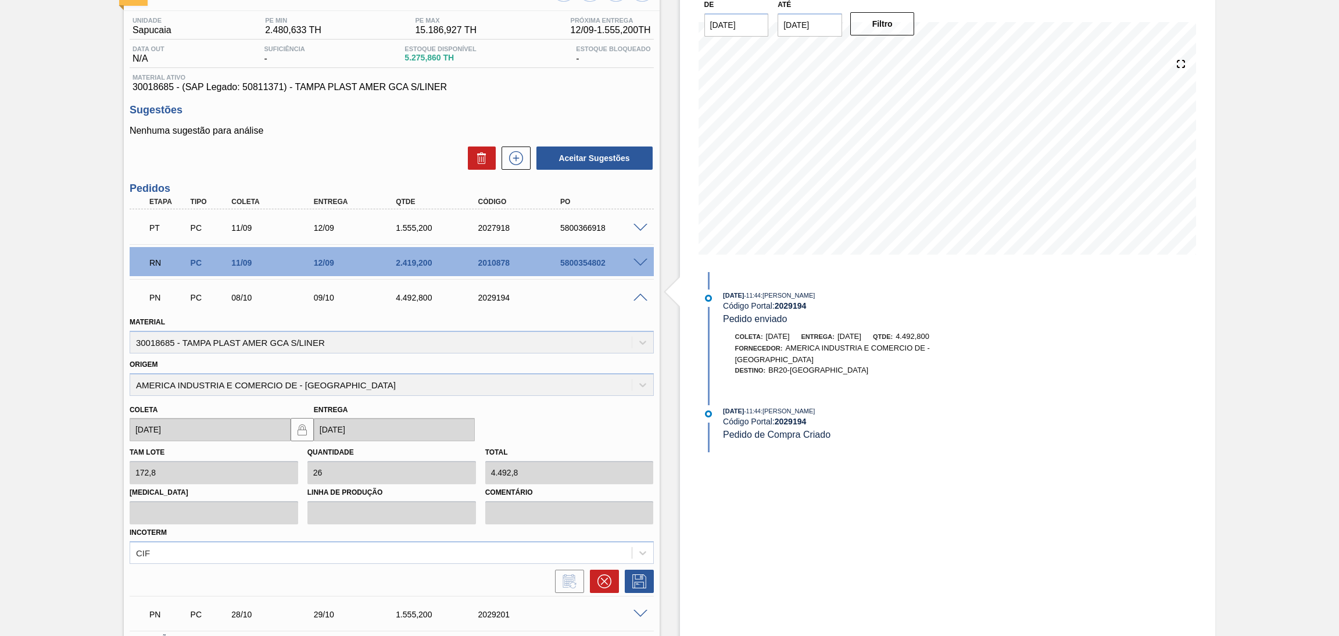
click at [643, 294] on span at bounding box center [641, 298] width 14 height 9
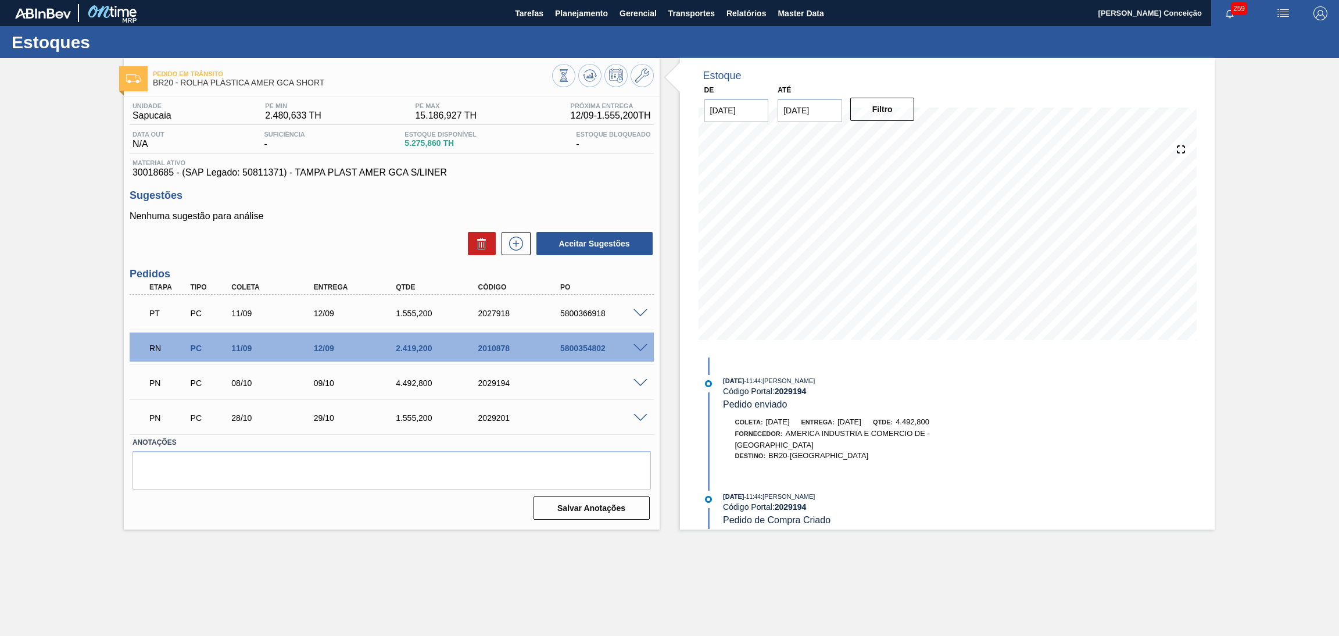
click at [639, 381] on span at bounding box center [641, 383] width 14 height 9
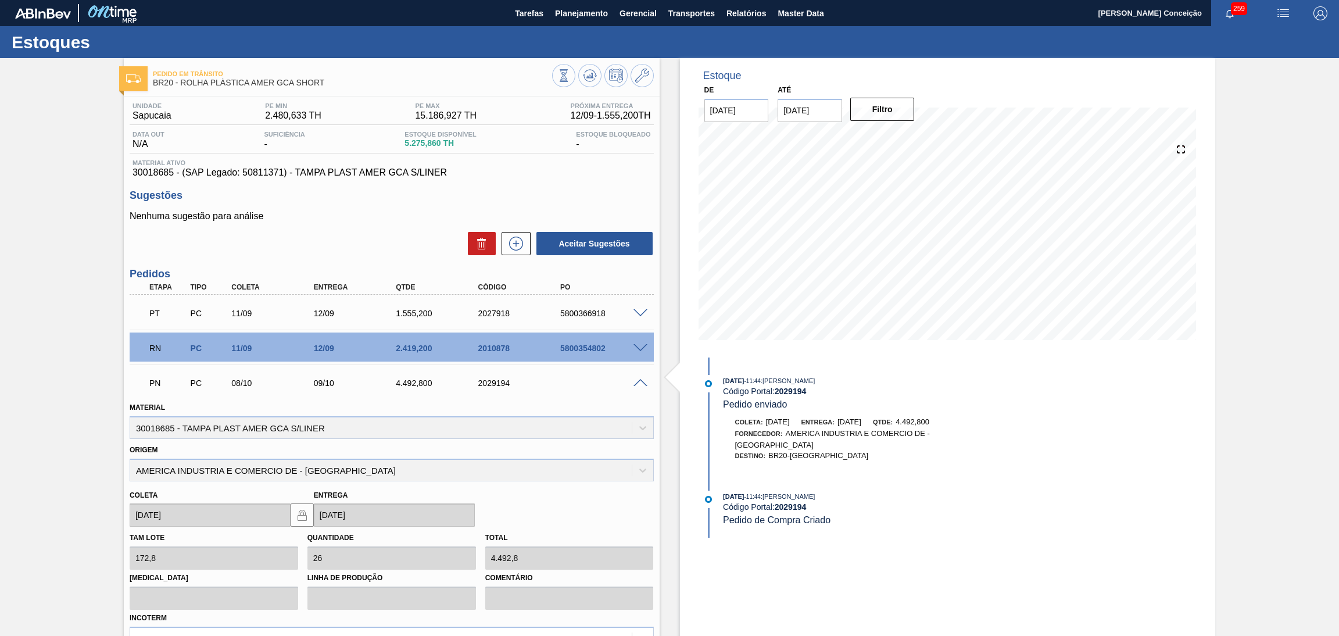
click at [640, 381] on span at bounding box center [641, 383] width 14 height 9
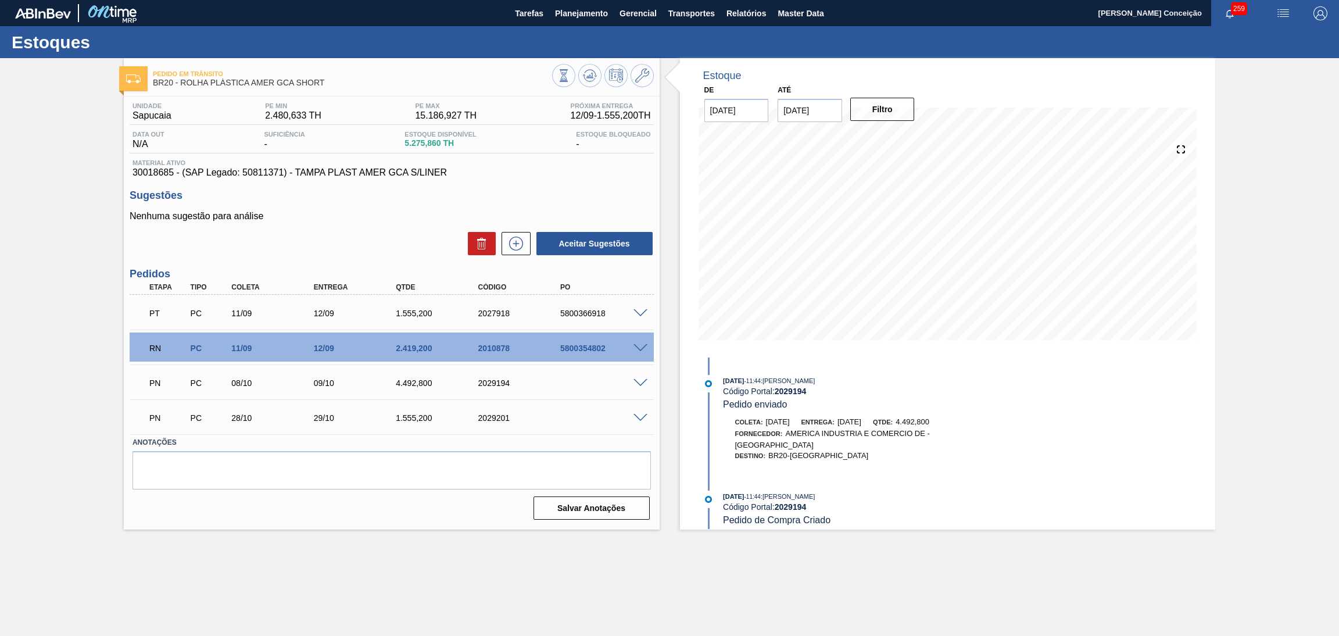
click at [638, 420] on span at bounding box center [641, 418] width 14 height 9
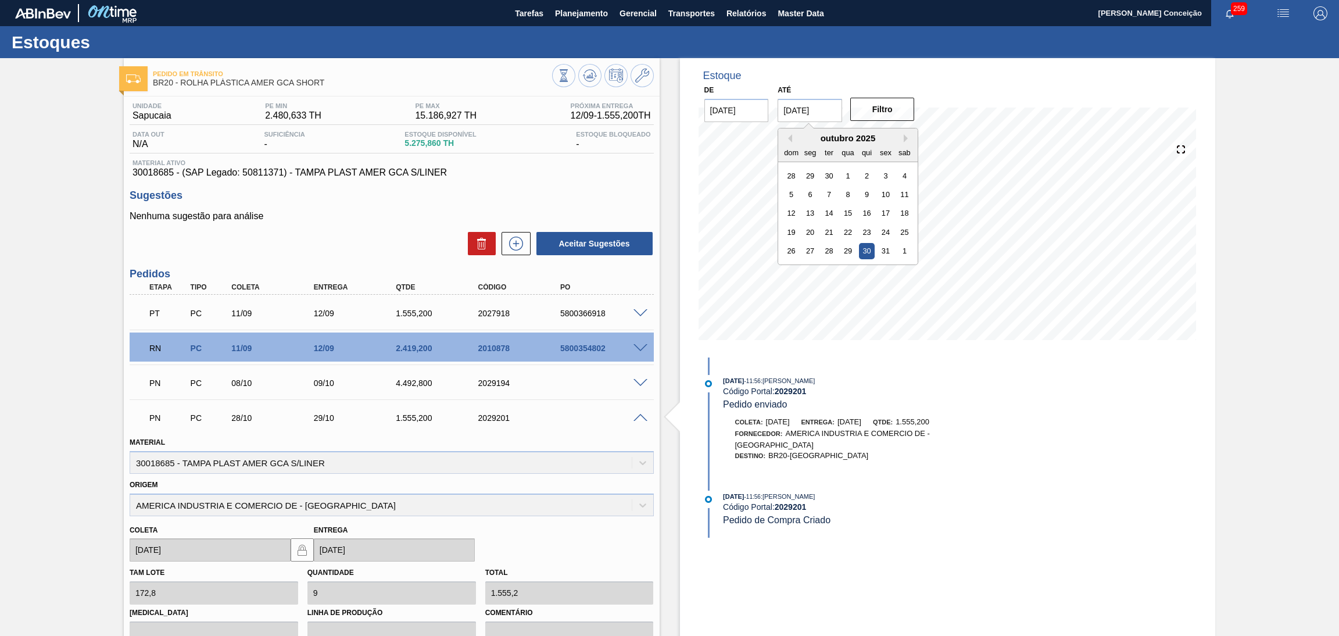
drag, startPoint x: 829, startPoint y: 111, endPoint x: 693, endPoint y: 108, distance: 136.1
click at [738, 106] on div "De 11/09/2025 Até 30/10/2025 Previous Month Next Month outubro 2025 dom seg ter…" at bounding box center [810, 102] width 233 height 40
type input "15/11/2025"
click at [890, 110] on button "Filtro" at bounding box center [883, 109] width 65 height 23
click at [635, 421] on div "PN PC 28/10 29/10 1.555,200 2029201" at bounding box center [392, 416] width 524 height 29
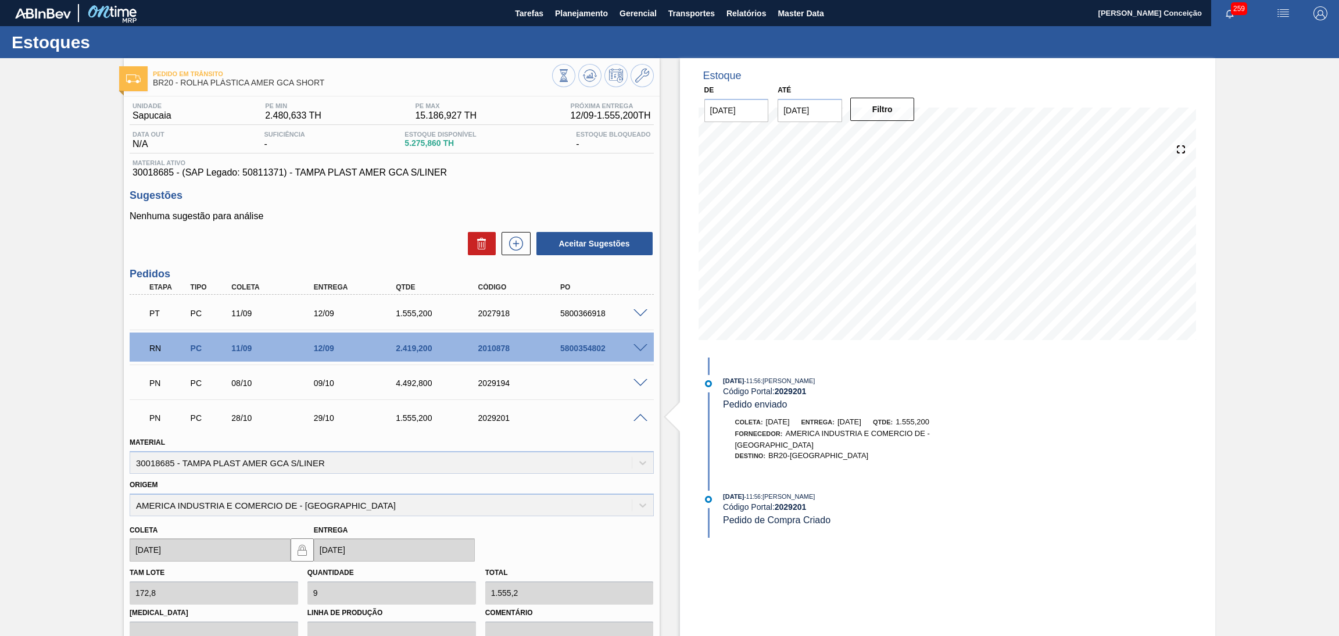
click at [638, 414] on span at bounding box center [641, 418] width 14 height 9
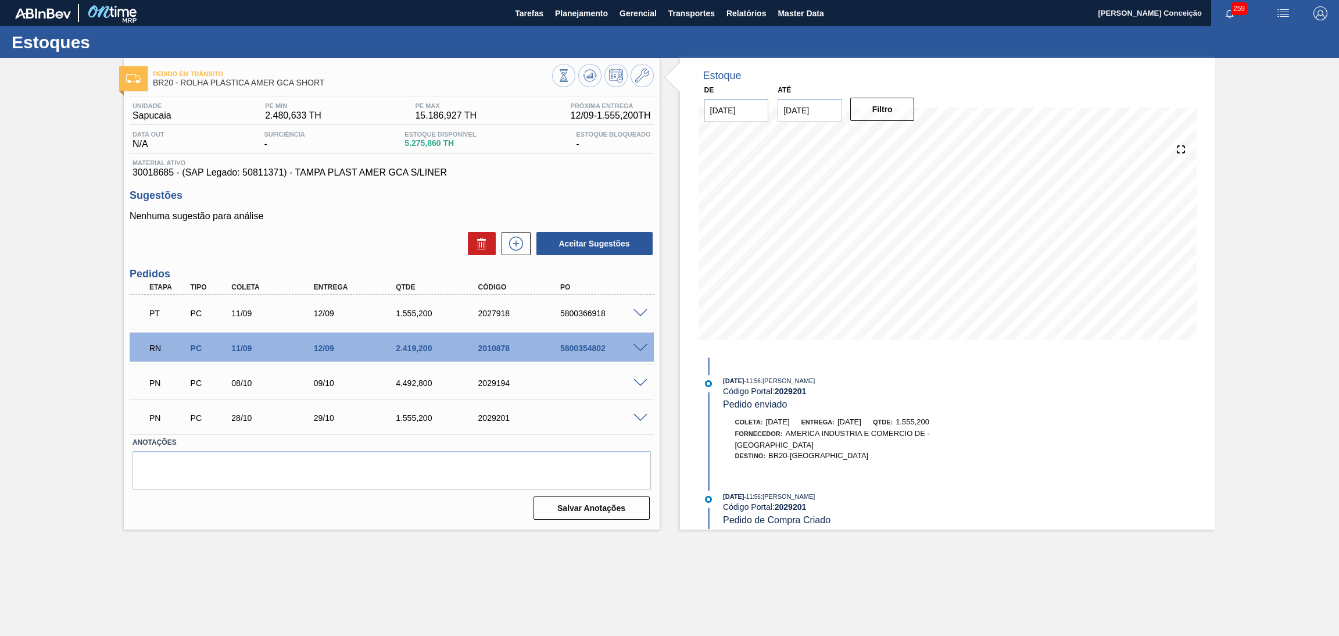
click at [371, 246] on div "Aceitar Sugestões" at bounding box center [392, 244] width 524 height 26
click at [319, 234] on div "Aceitar Sugestões" at bounding box center [392, 244] width 524 height 26
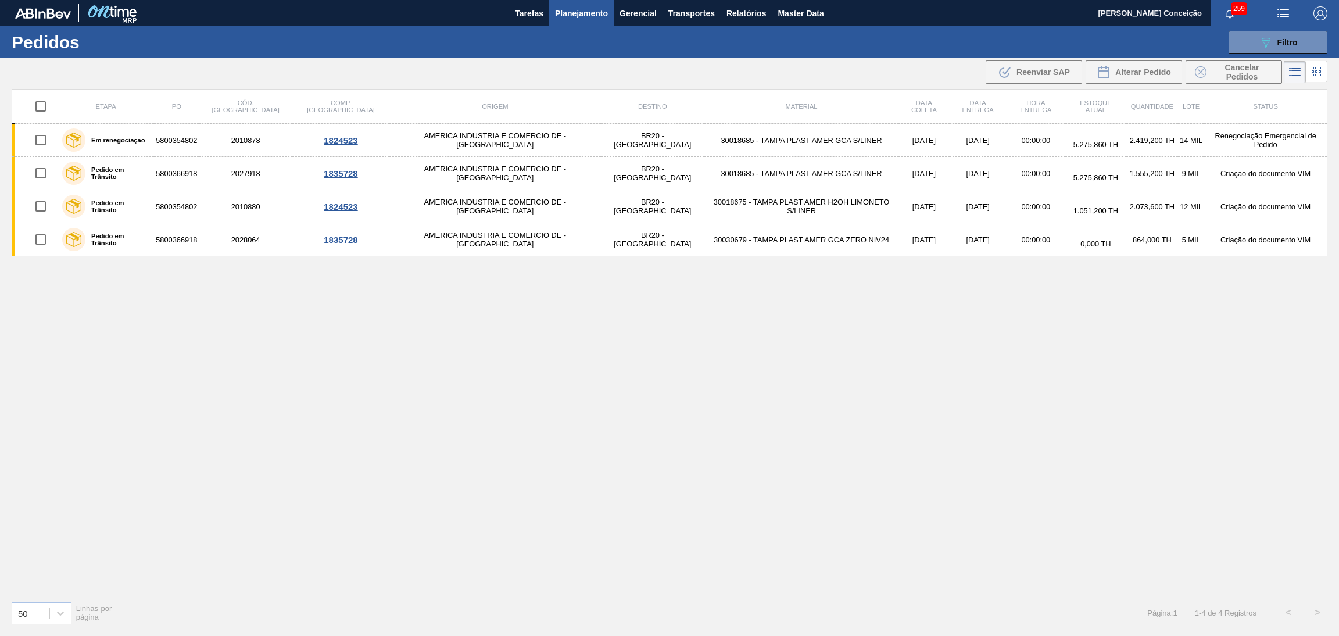
click at [514, 326] on div "Etapa PO Cód. Pedido Comp. Carga Origem Destino Material Data coleta Data entre…" at bounding box center [670, 340] width 1316 height 502
click at [577, 14] on span "Planejamento" at bounding box center [581, 13] width 53 height 14
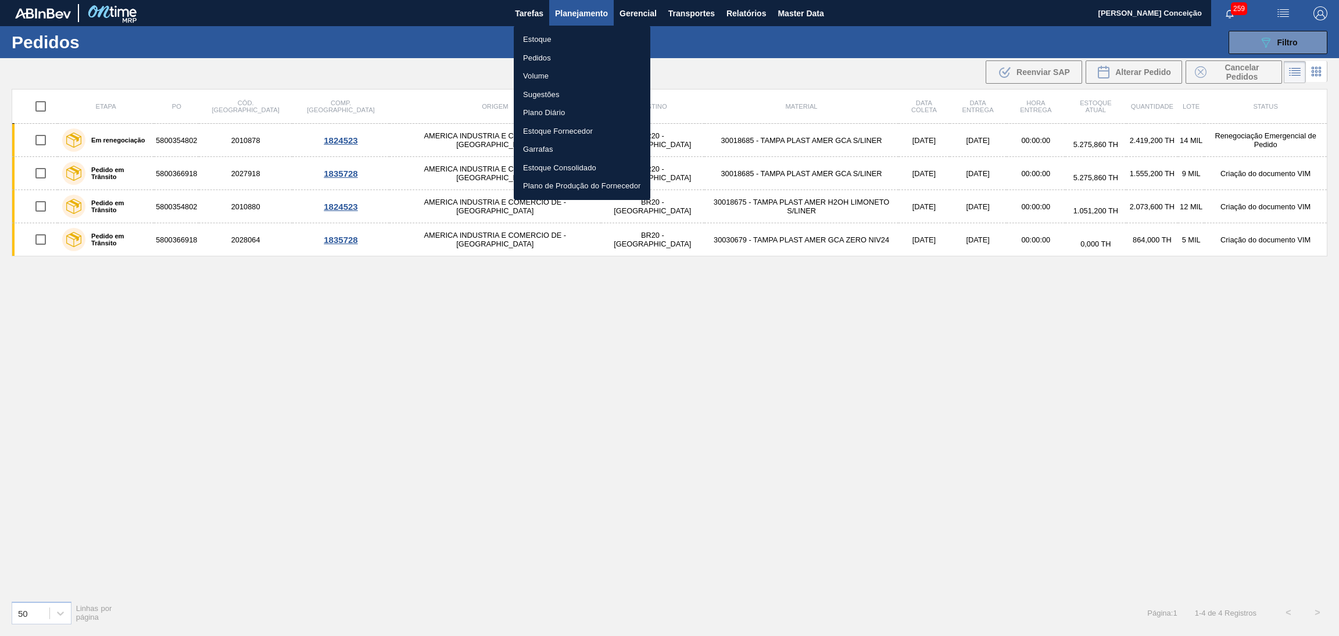
click at [447, 353] on div at bounding box center [669, 318] width 1339 height 636
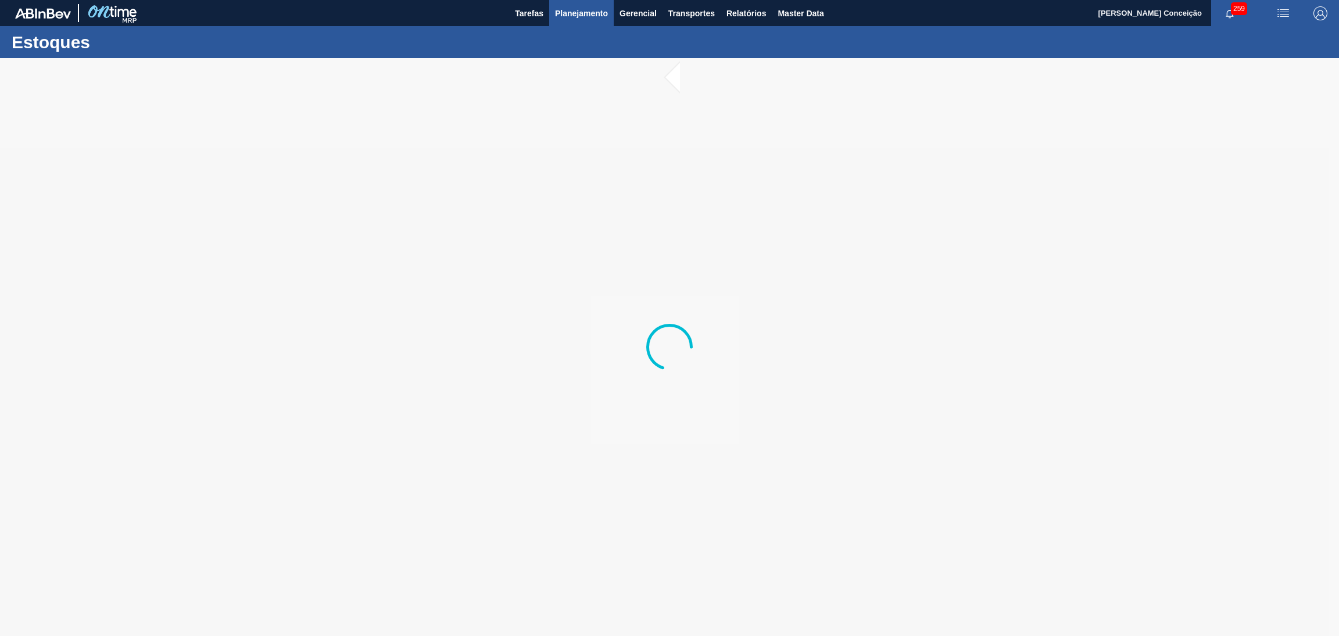
click at [599, 19] on span "Planejamento" at bounding box center [581, 13] width 53 height 14
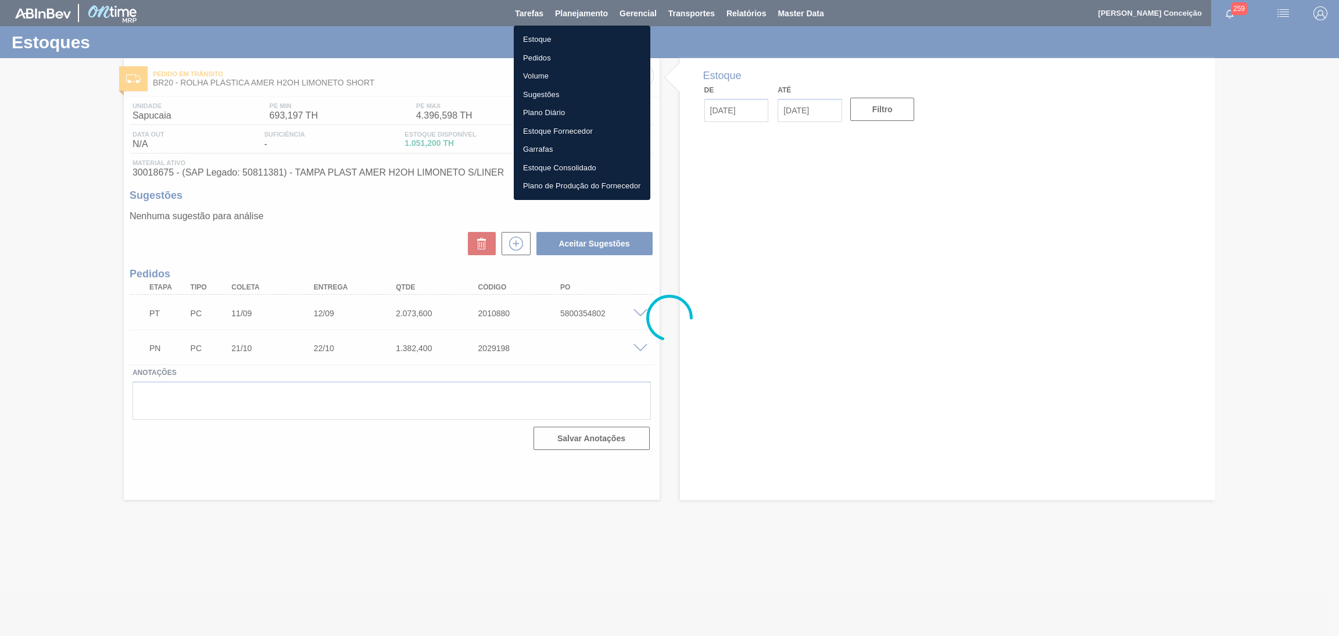
click at [543, 38] on li "Estoque" at bounding box center [582, 39] width 137 height 19
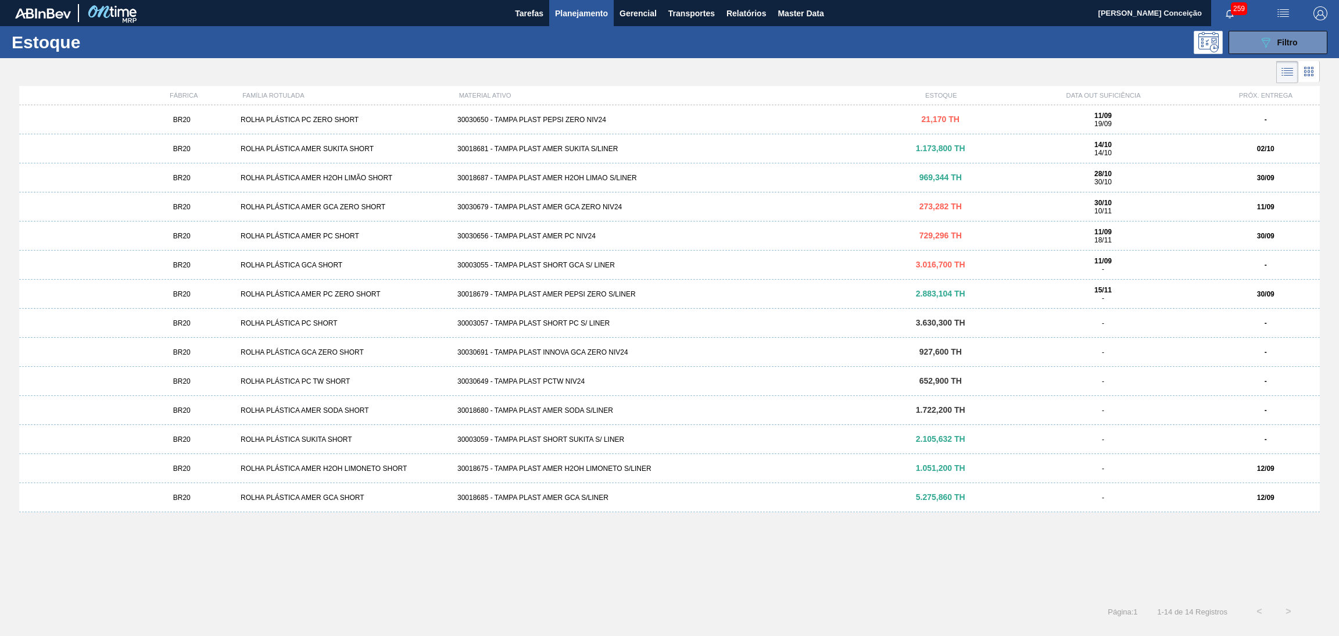
click at [575, 151] on div "30018681 - TAMPA PLAST AMER SUKITA S/LINER" at bounding box center [670, 149] width 434 height 8
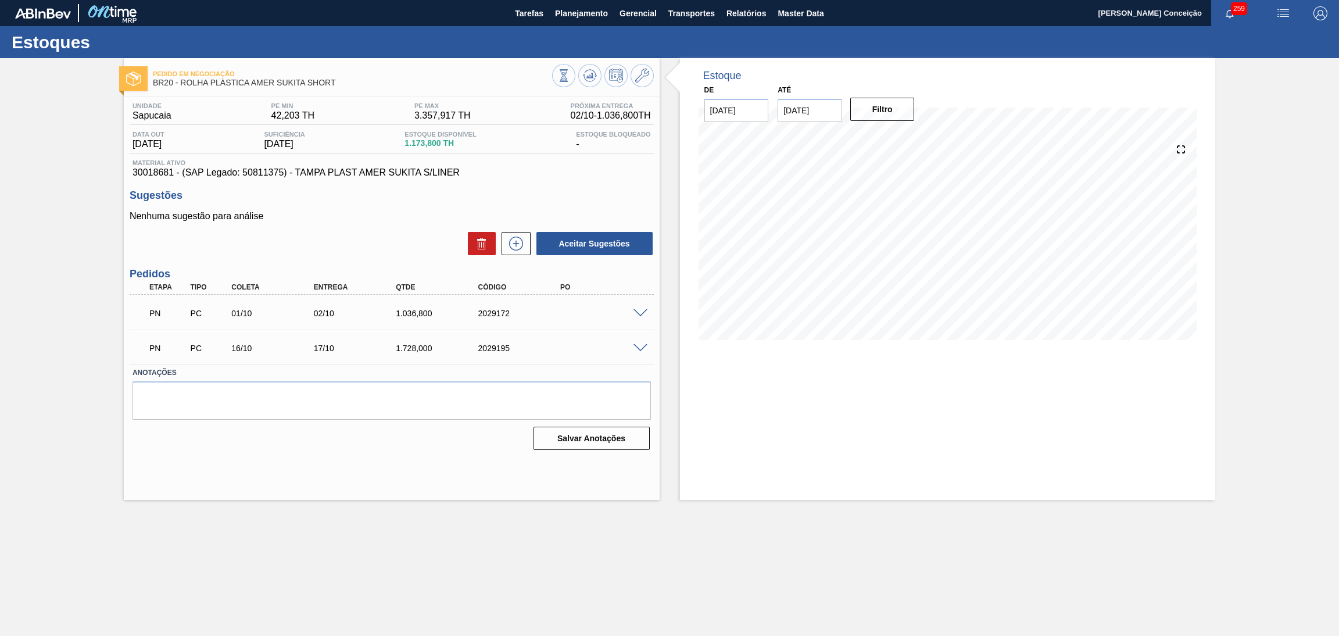
click at [389, 371] on label "Anotações" at bounding box center [392, 373] width 519 height 17
click at [637, 348] on span at bounding box center [641, 348] width 14 height 9
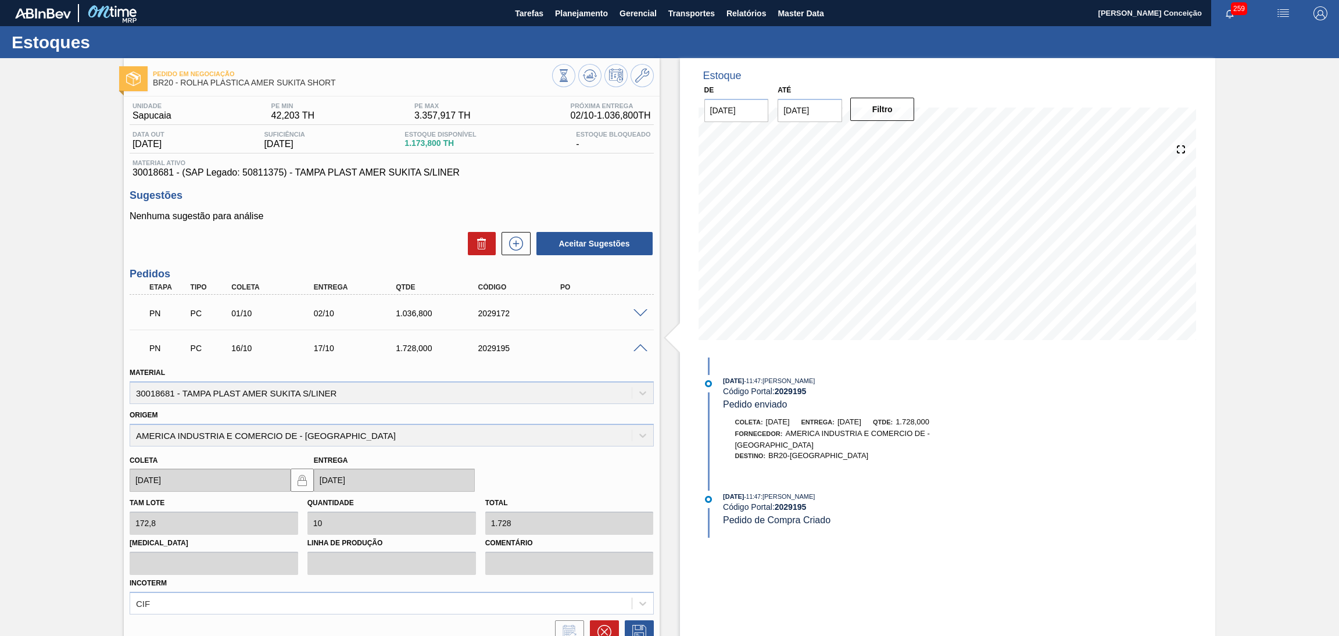
click at [638, 344] on span at bounding box center [641, 348] width 14 height 9
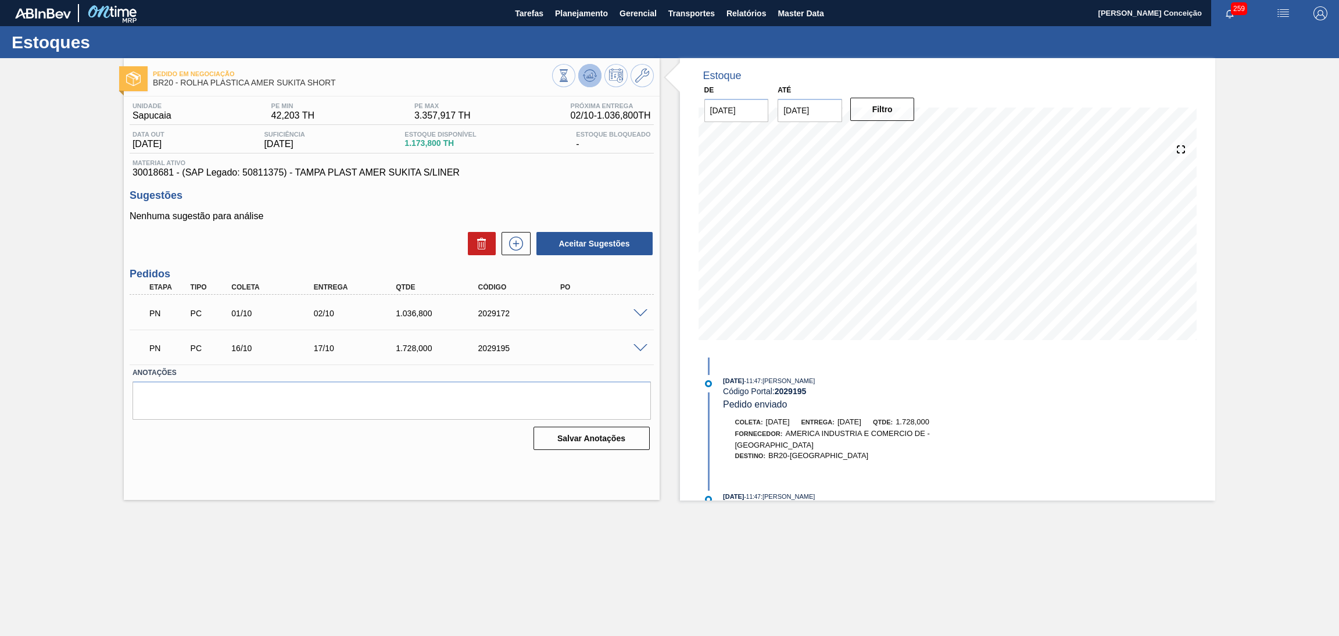
click at [591, 73] on icon at bounding box center [590, 76] width 14 height 14
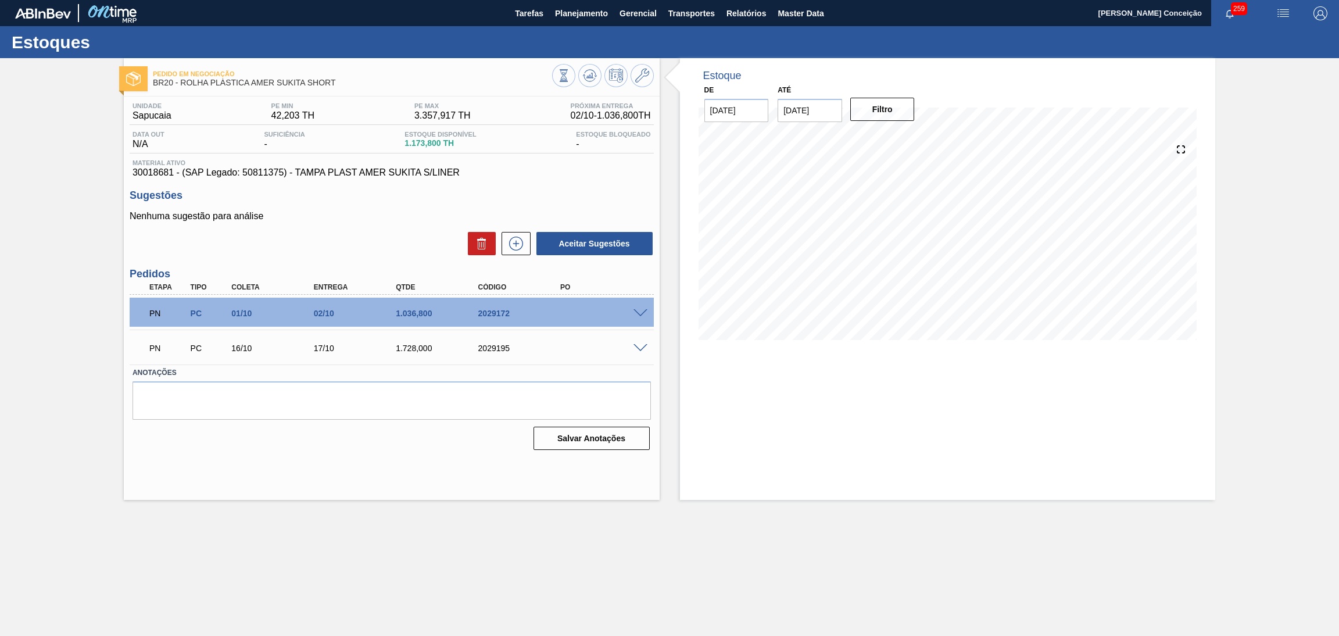
click at [334, 211] on p "Nenhuma sugestão para análise" at bounding box center [392, 216] width 524 height 10
click at [430, 206] on div "Sugestões Nenhuma sugestão para análise Aceitar Sugestões" at bounding box center [392, 223] width 524 height 67
click at [369, 192] on h3 "Sugestões" at bounding box center [392, 196] width 524 height 12
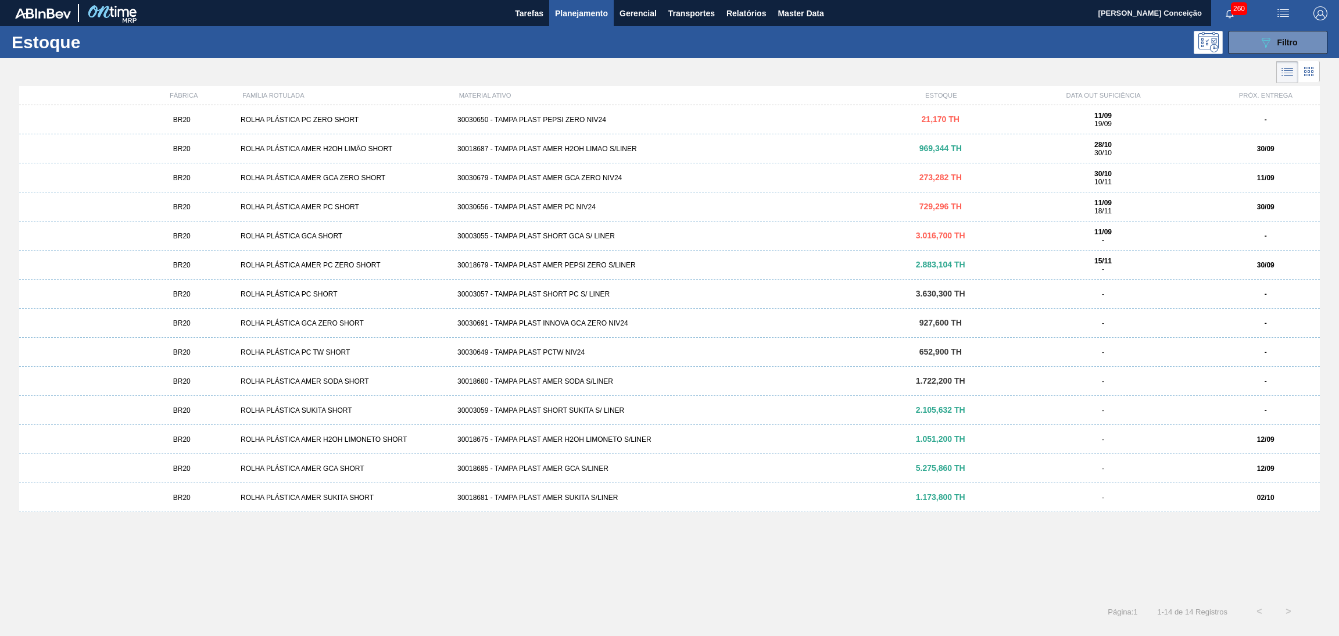
click at [1314, 83] on div at bounding box center [1310, 72] width 22 height 22
click at [1313, 72] on icon at bounding box center [1313, 71] width 2 height 2
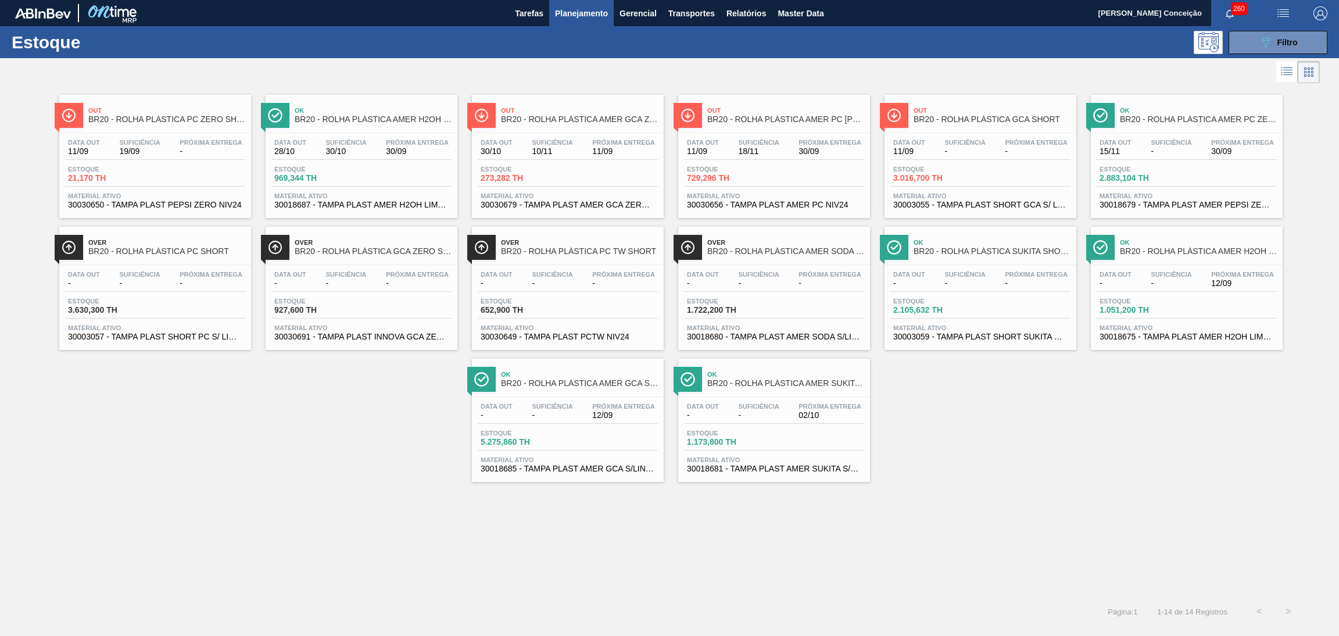
click at [334, 195] on span "Material ativo" at bounding box center [361, 195] width 174 height 7
click at [489, 166] on span "Estoque" at bounding box center [521, 169] width 81 height 7
click at [278, 450] on div "Out BR20 - ROLHA PLÁSTICA PC ZERO SHORT Data out 11/09 Suficiência 19/09 Próxim…" at bounding box center [669, 284] width 1339 height 396
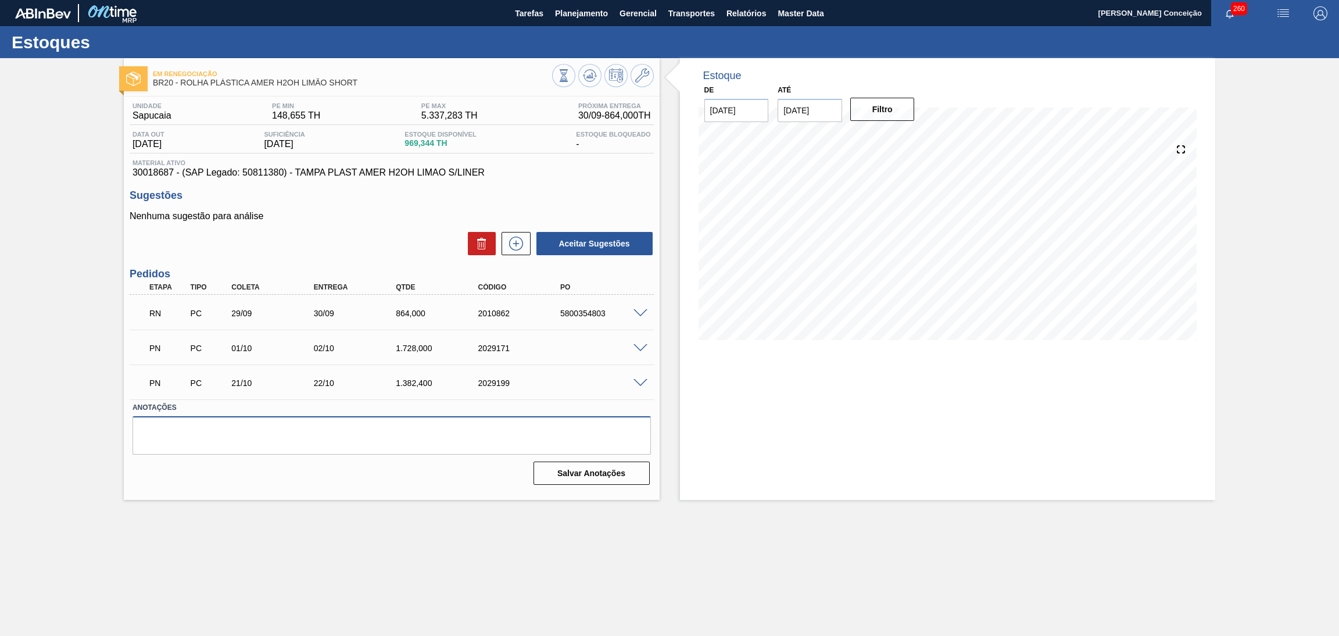
click at [362, 453] on textarea at bounding box center [392, 435] width 519 height 38
click at [592, 77] on icon at bounding box center [590, 76] width 14 height 14
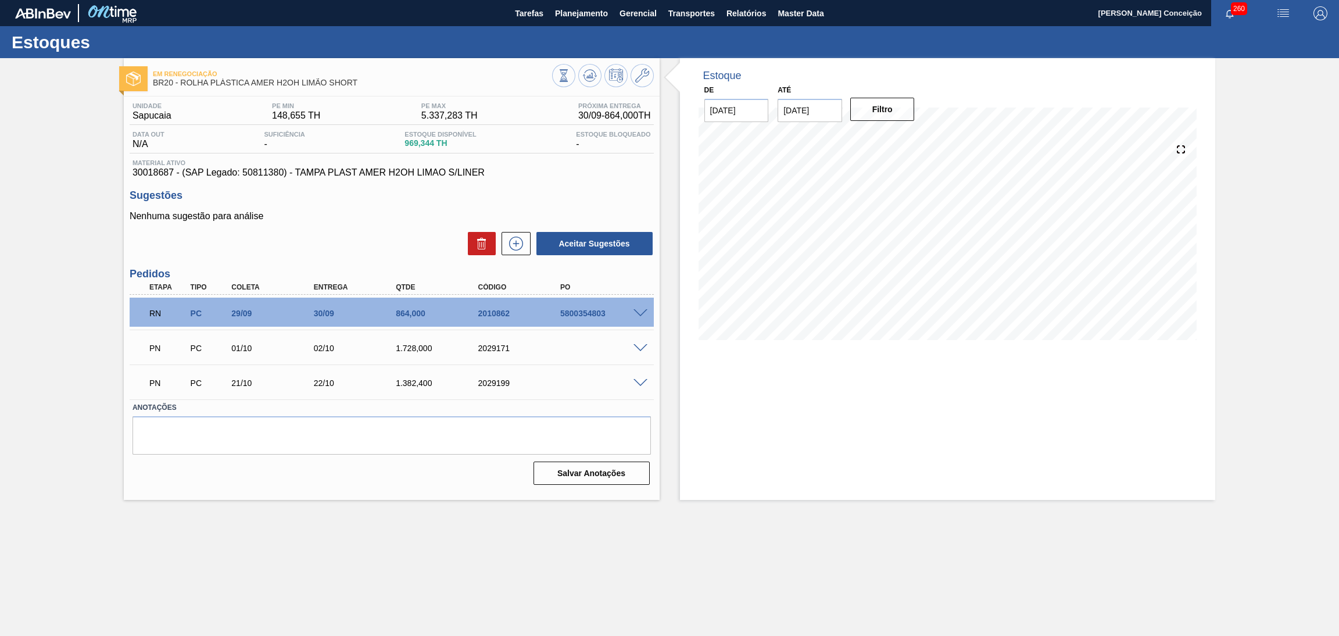
click at [642, 309] on span at bounding box center [641, 313] width 14 height 9
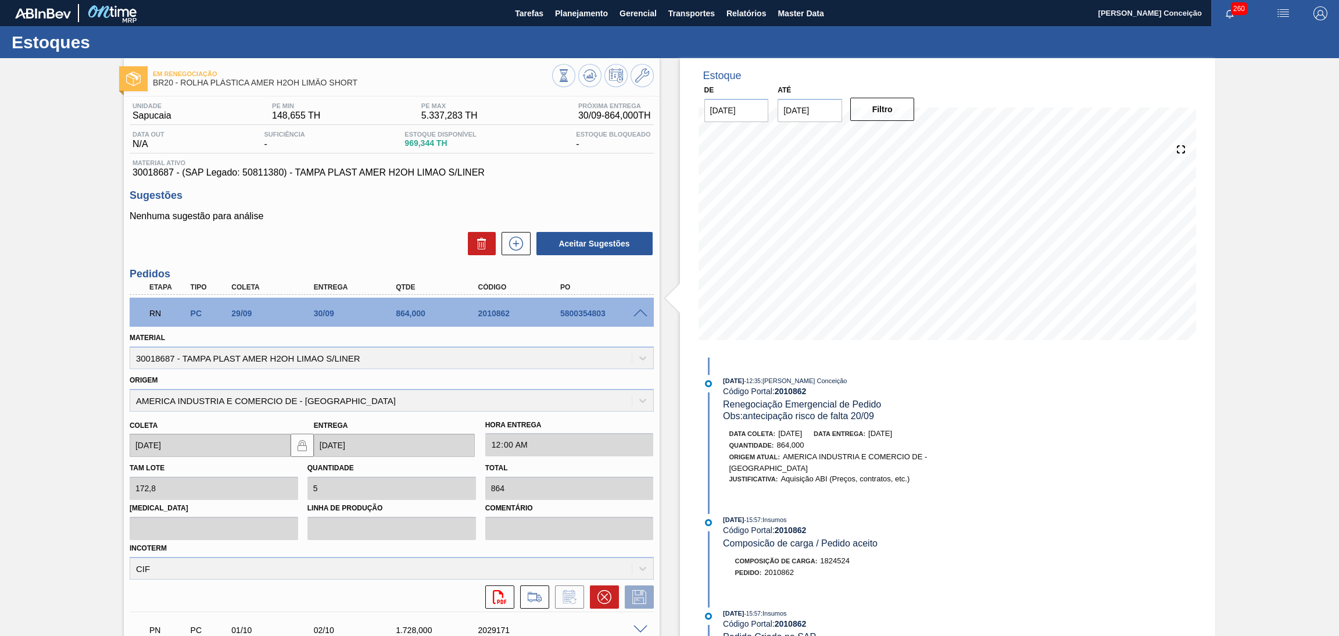
click at [641, 309] on span at bounding box center [641, 313] width 14 height 9
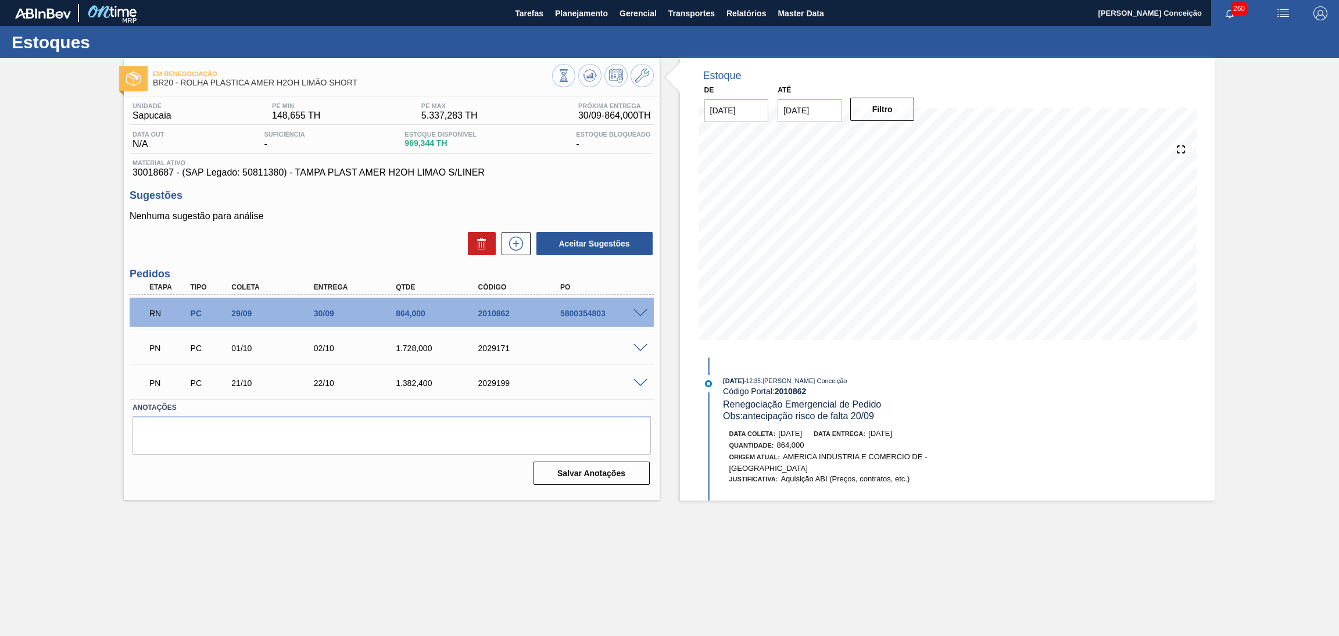
click at [569, 315] on div "5800354803" at bounding box center [605, 313] width 94 height 9
copy div "5800354803"
click at [618, 7] on button "Gerencial" at bounding box center [638, 13] width 49 height 26
click at [602, 11] on div at bounding box center [669, 318] width 1339 height 636
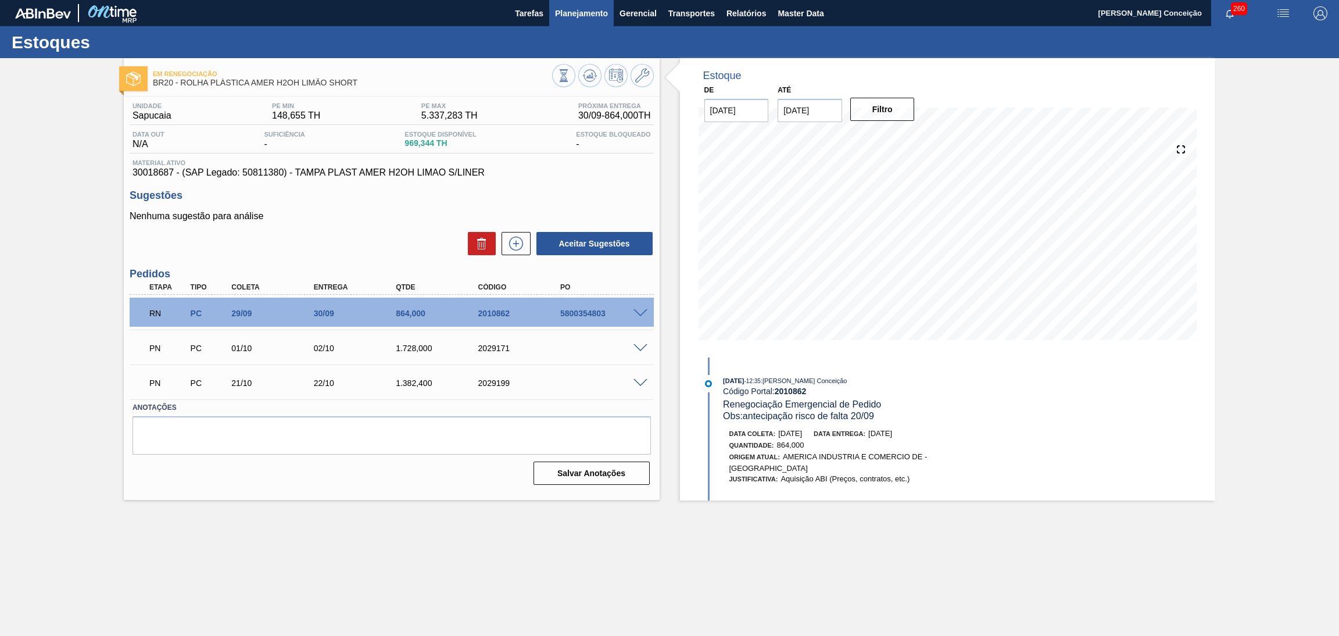
click at [595, 9] on span "Planejamento" at bounding box center [581, 13] width 53 height 14
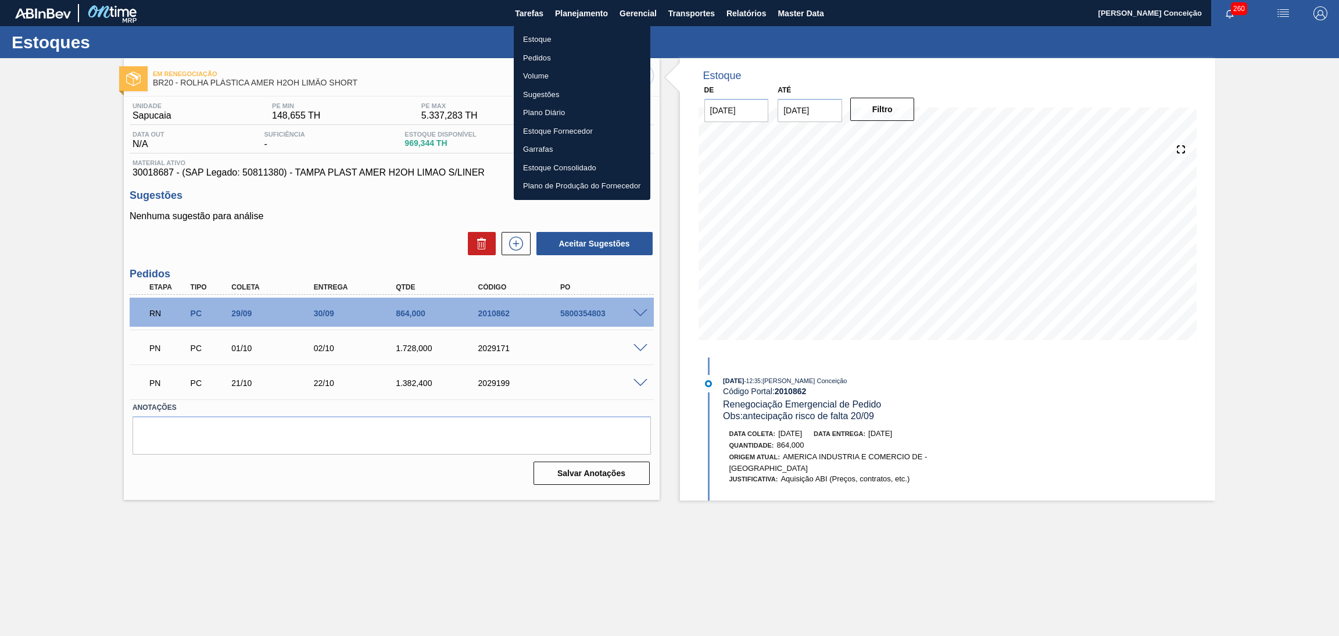
click at [542, 58] on li "Pedidos" at bounding box center [582, 58] width 137 height 19
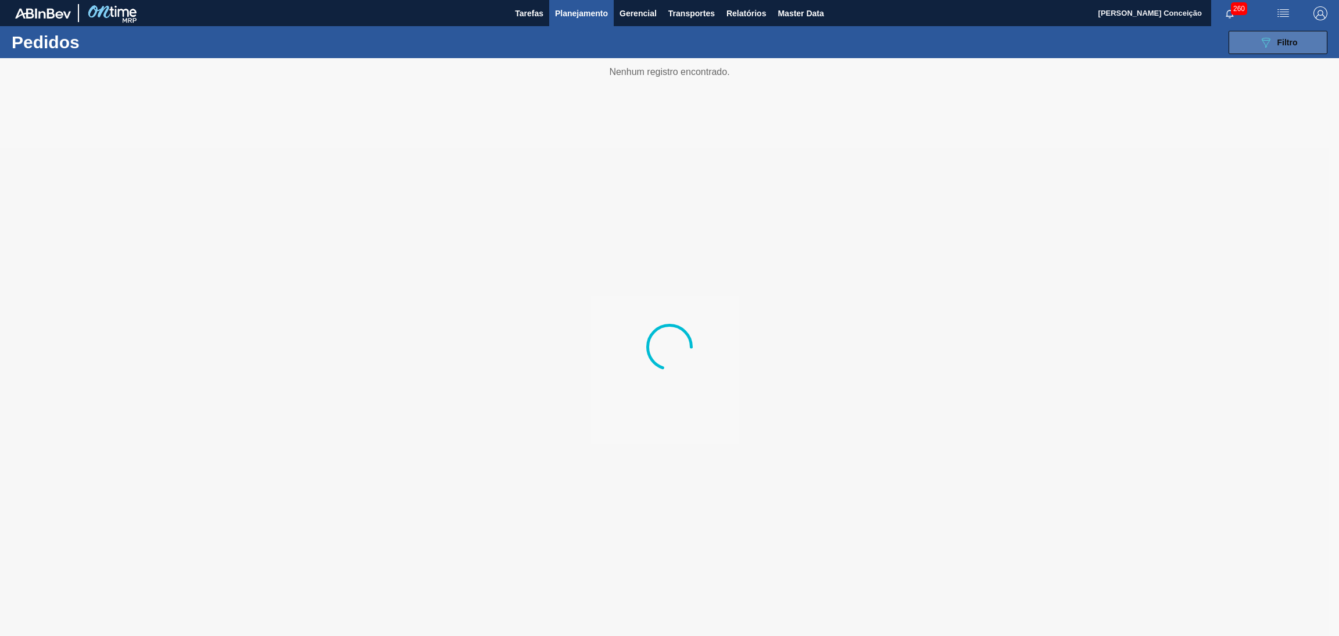
click at [1275, 36] on div "089F7B8B-B2A5-4AFE-B5C0-19BA573D28AC Filtro" at bounding box center [1278, 42] width 39 height 14
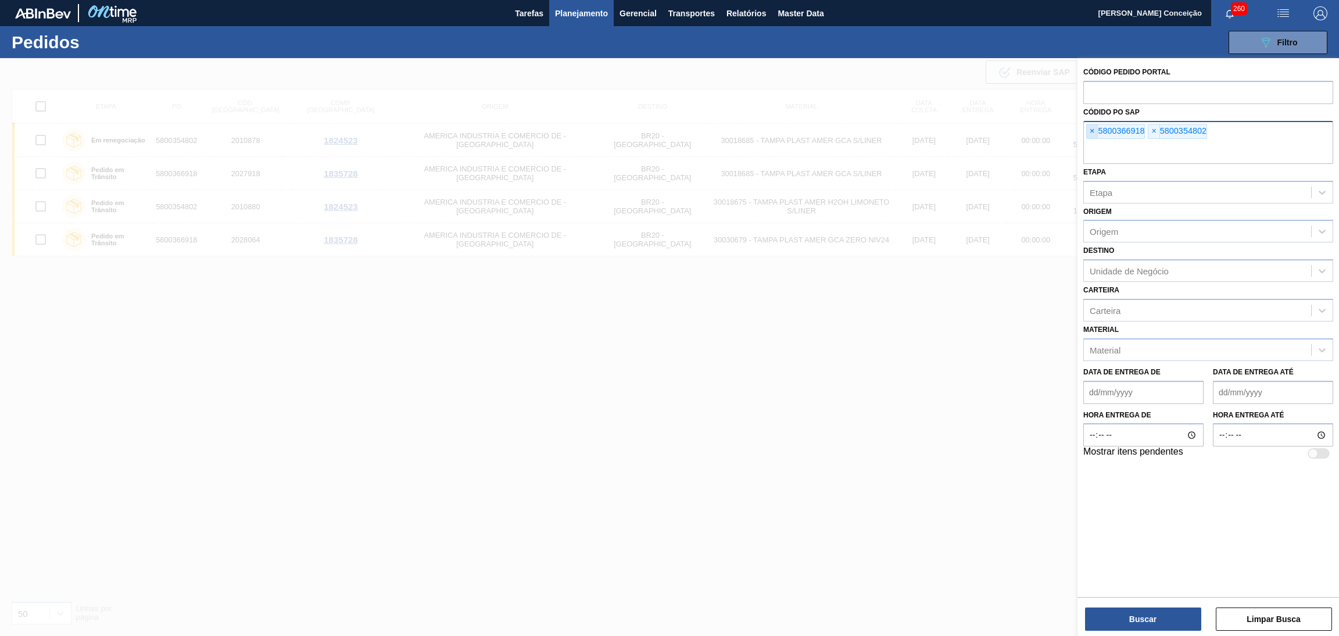
click at [1091, 133] on span "×" at bounding box center [1092, 131] width 11 height 14
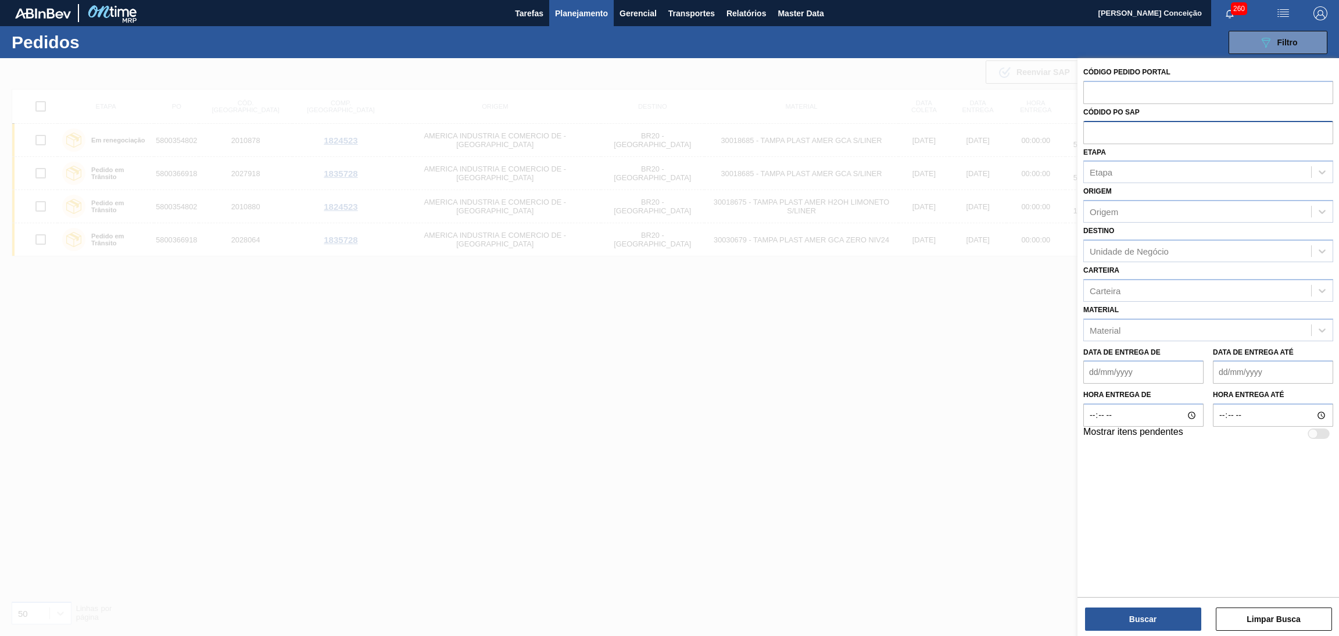
paste input "5800354803"
type input "5800354803"
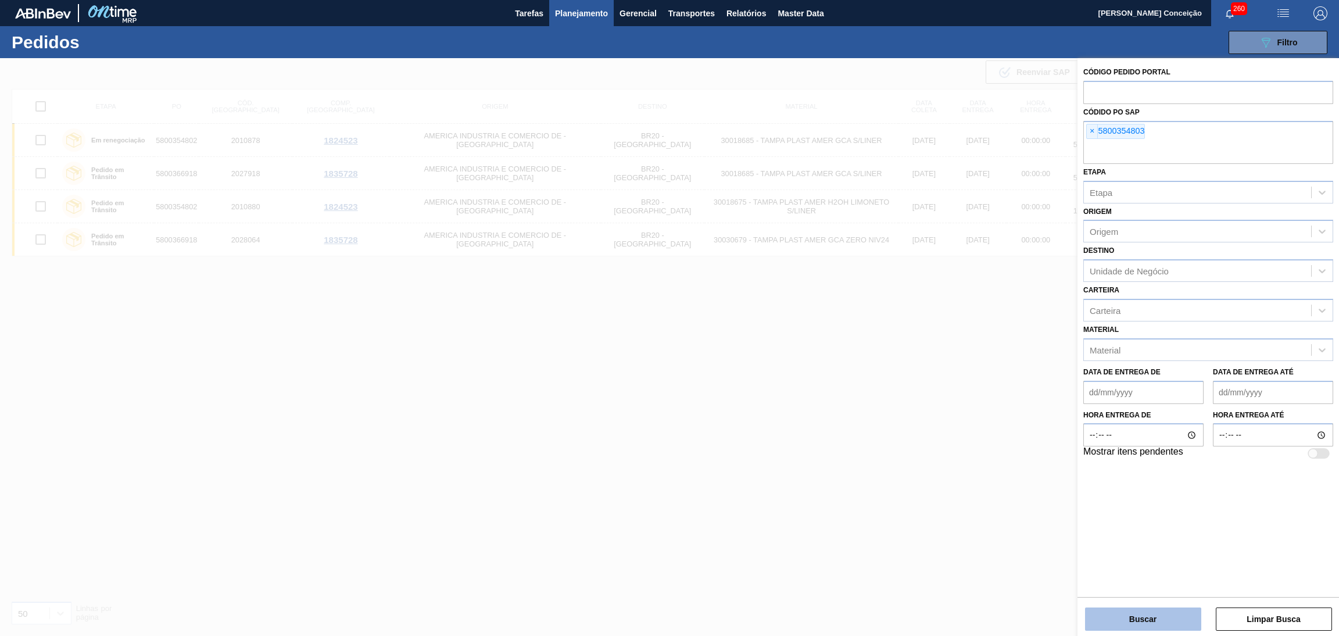
click at [1173, 628] on button "Buscar" at bounding box center [1143, 619] width 116 height 23
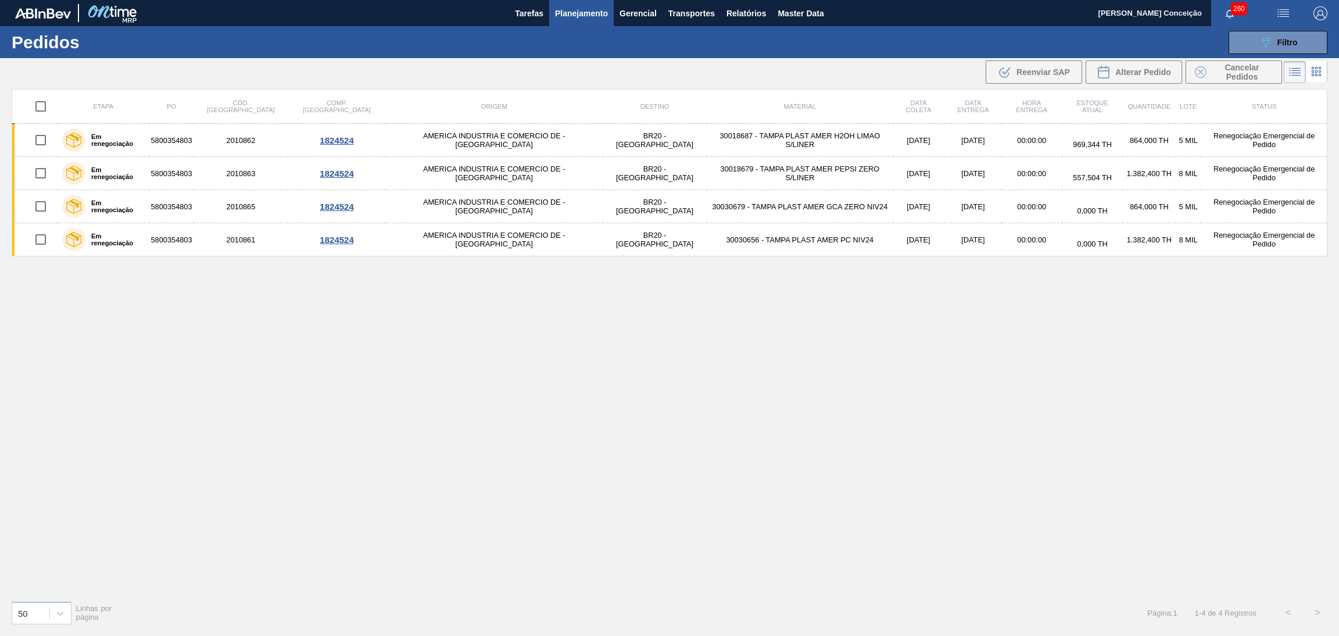
click at [845, 394] on div "Etapa PO Cód. Pedido Comp. Carga Origem Destino Material Data coleta Data entre…" at bounding box center [670, 340] width 1316 height 502
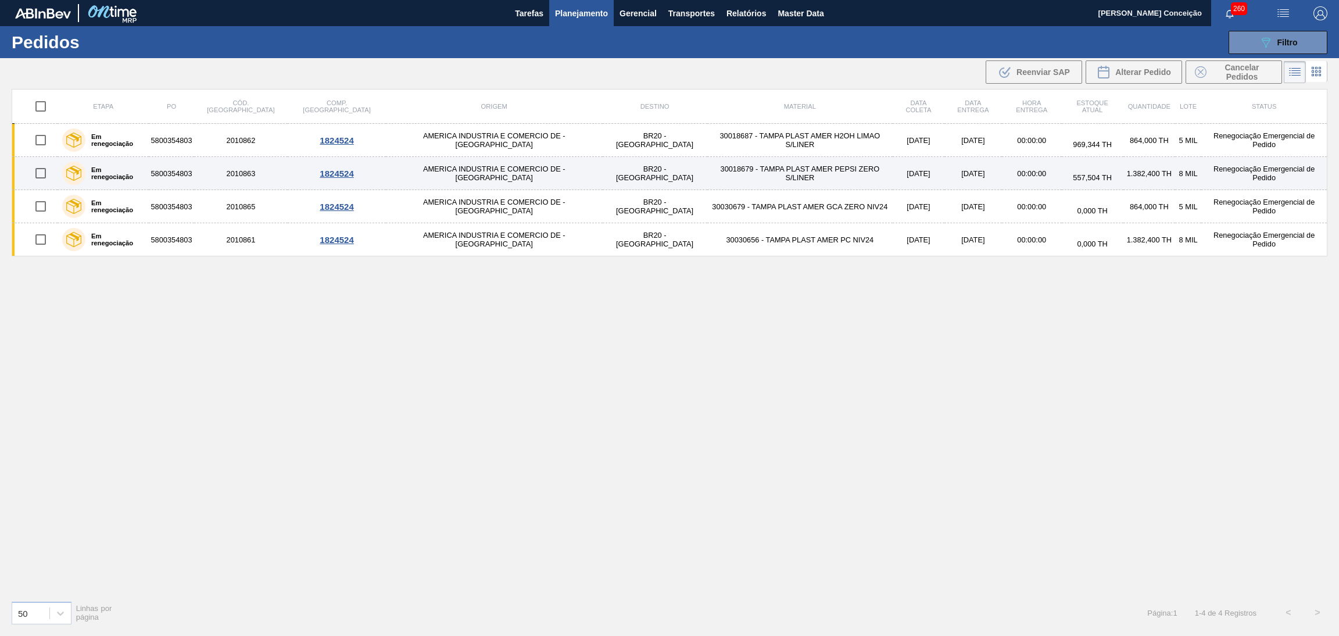
click at [707, 186] on td "30018679 - TAMPA PLAST AMER PEPSI ZERO S/LINER" at bounding box center [800, 173] width 186 height 33
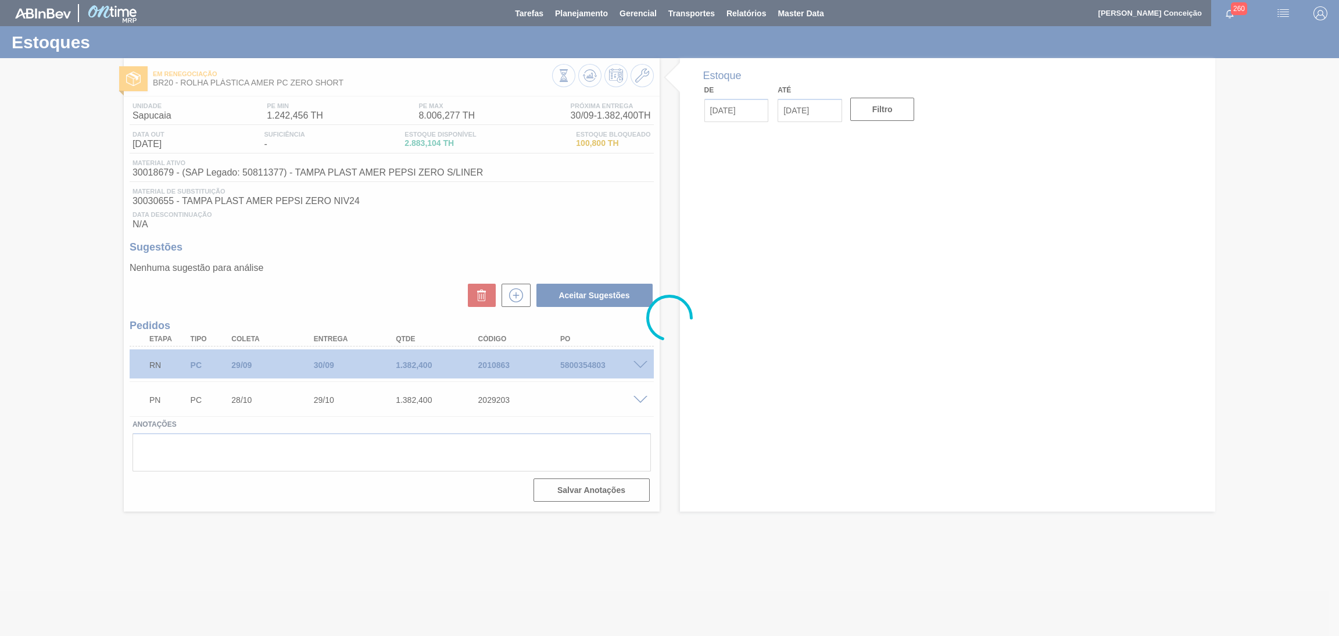
click at [359, 251] on div at bounding box center [669, 318] width 1339 height 636
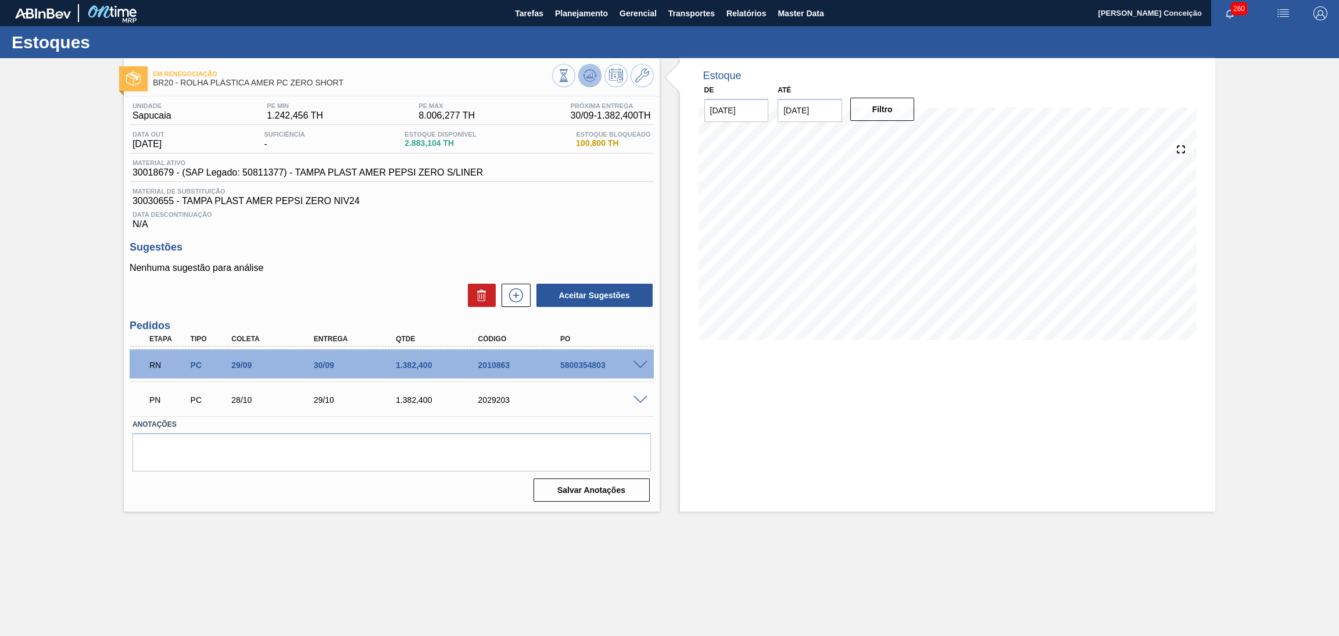
click at [592, 74] on icon at bounding box center [590, 76] width 14 height 14
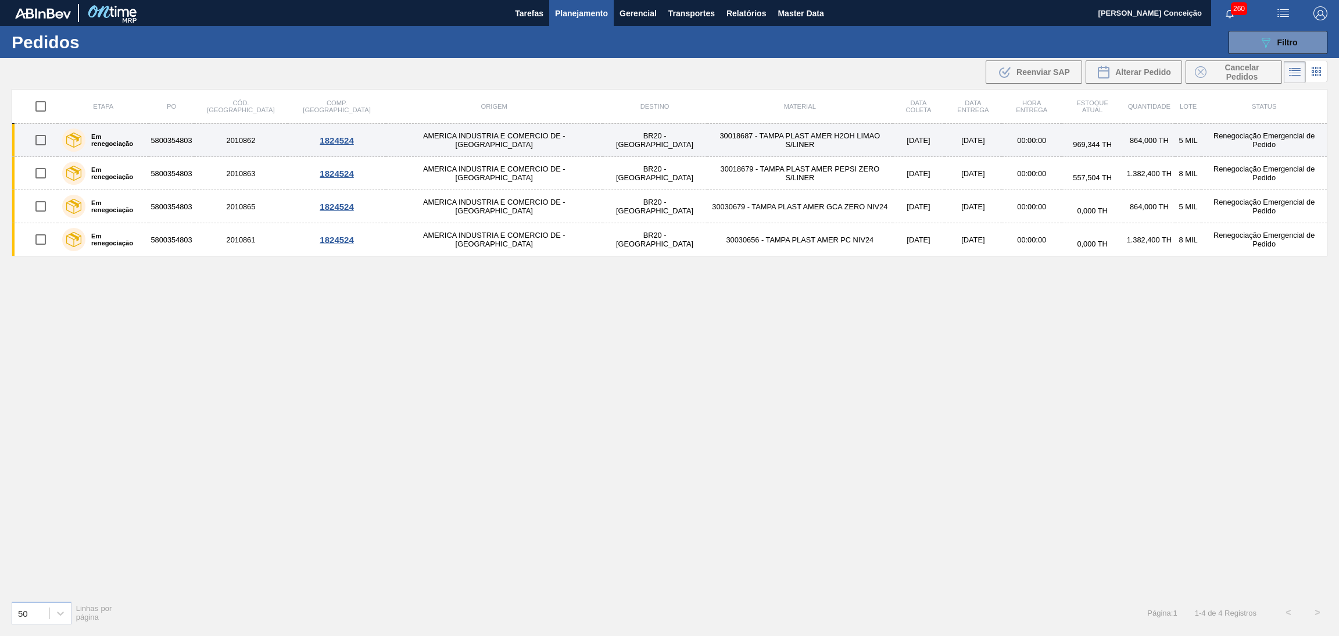
click at [721, 141] on td "30018687 - TAMPA PLAST AMER H2OH LIMAO S/LINER" at bounding box center [800, 140] width 186 height 33
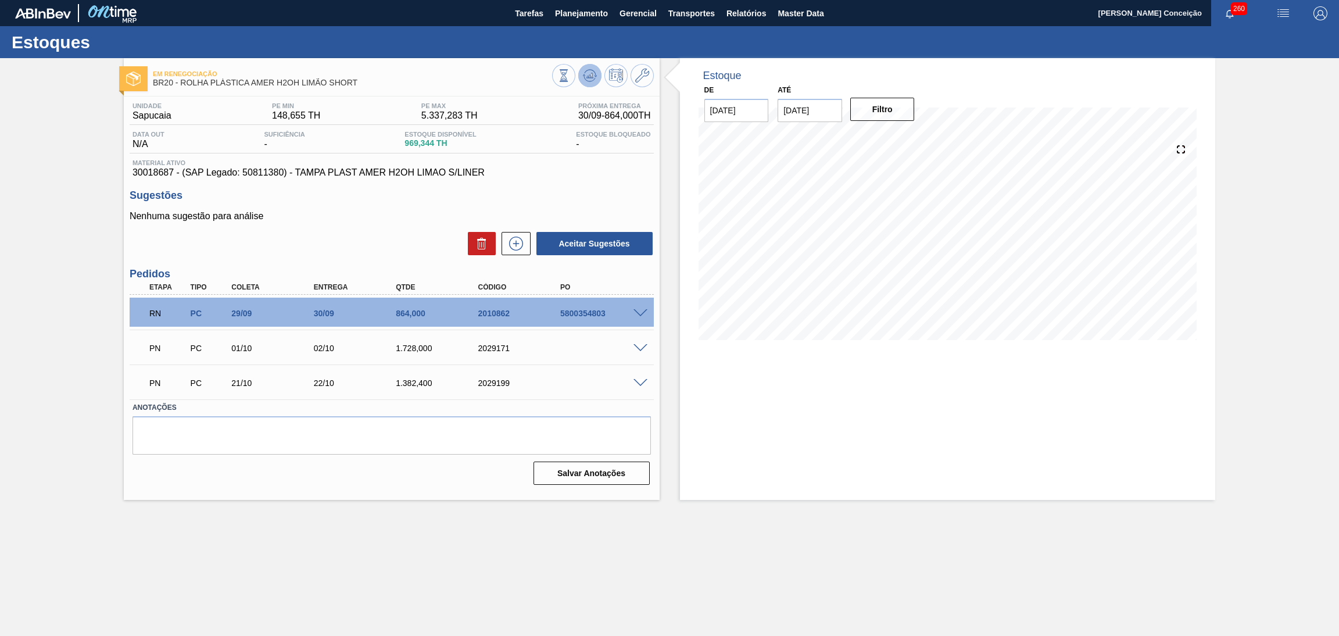
click at [584, 77] on icon at bounding box center [590, 76] width 14 height 14
click at [637, 309] on span at bounding box center [641, 313] width 14 height 9
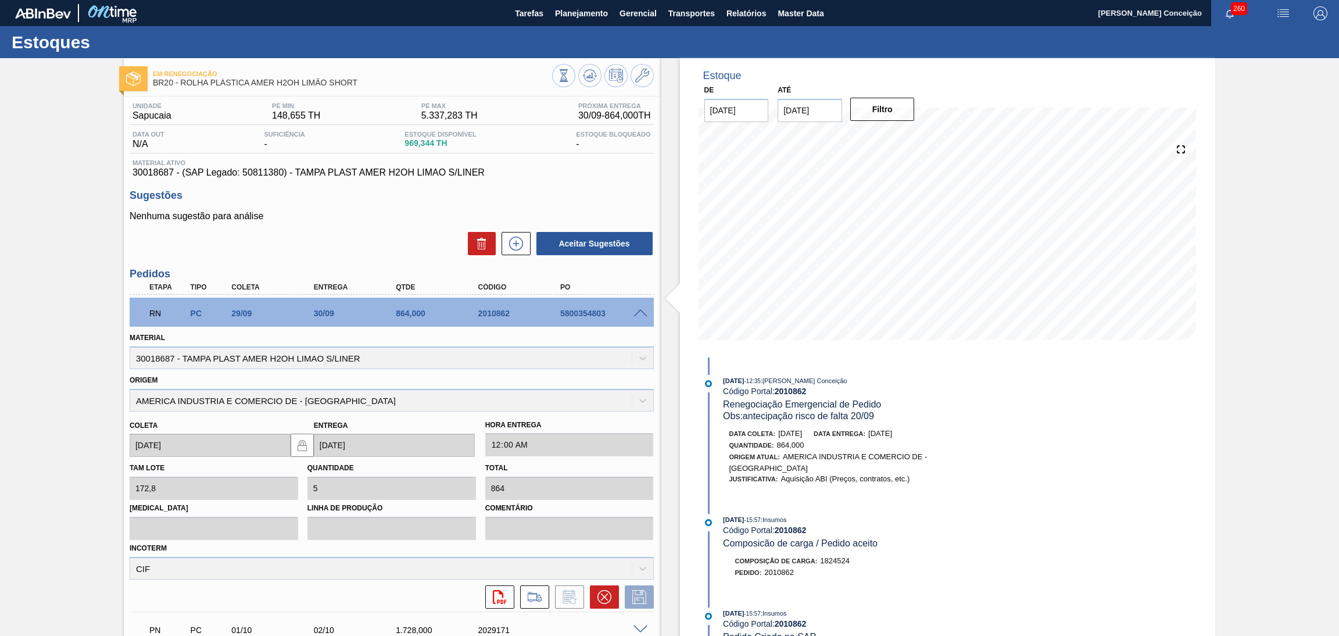
click at [637, 311] on span at bounding box center [641, 313] width 14 height 9
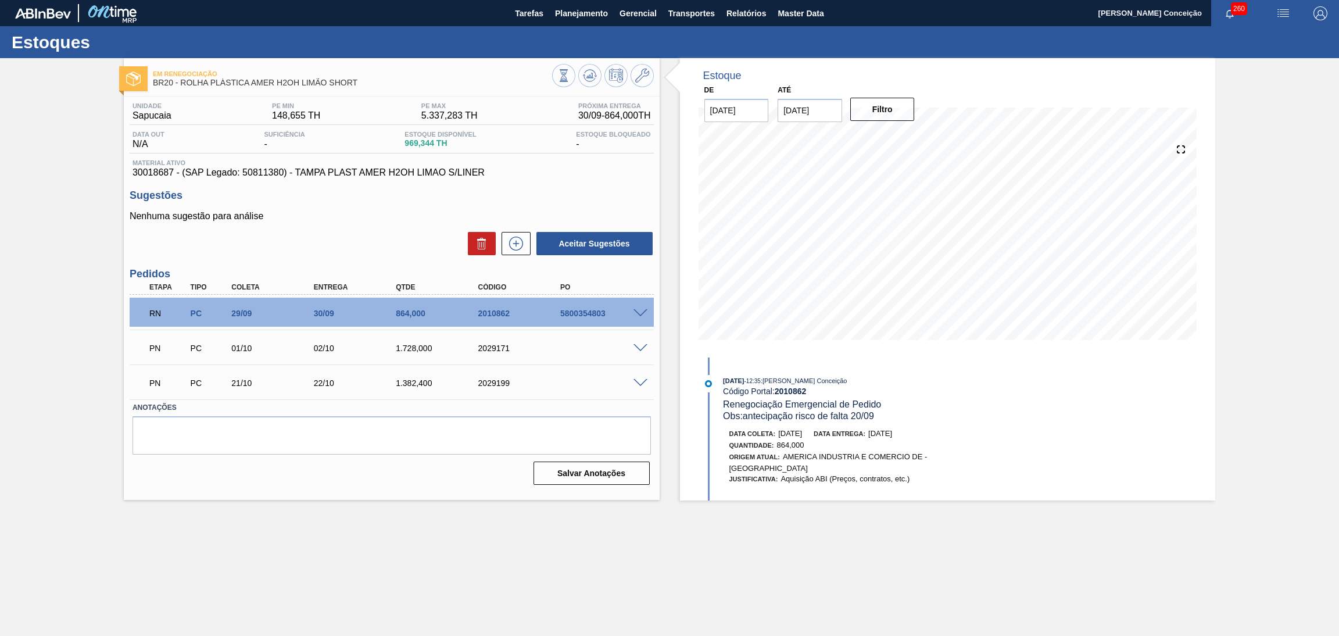
click at [592, 312] on div "5800354803" at bounding box center [605, 313] width 94 height 9
copy div "5800354803"
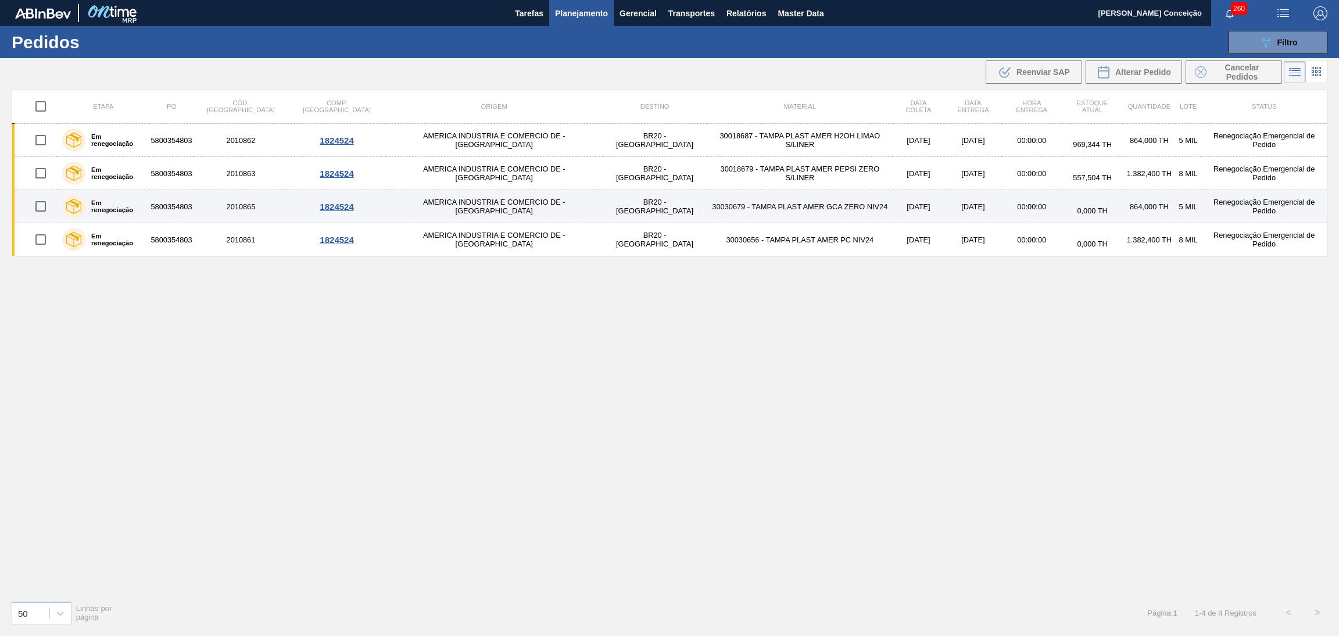
click at [782, 209] on td "30030679 - TAMPA PLAST AMER GCA ZERO NIV24" at bounding box center [800, 206] width 186 height 33
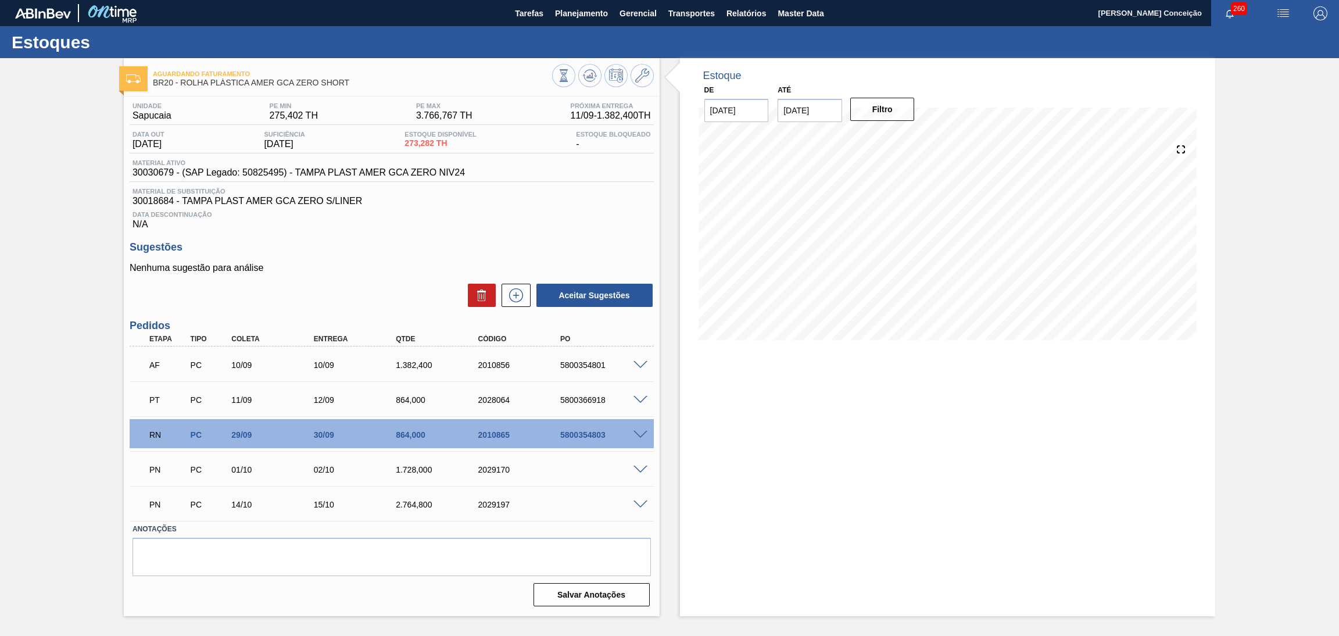
click at [374, 290] on div "Aceitar Sugestões" at bounding box center [392, 296] width 524 height 26
click at [560, 26] on div "Estoques" at bounding box center [669, 42] width 1339 height 32
click at [435, 242] on h3 "Sugestões" at bounding box center [392, 247] width 524 height 12
click at [606, 15] on span "Planejamento" at bounding box center [581, 13] width 53 height 14
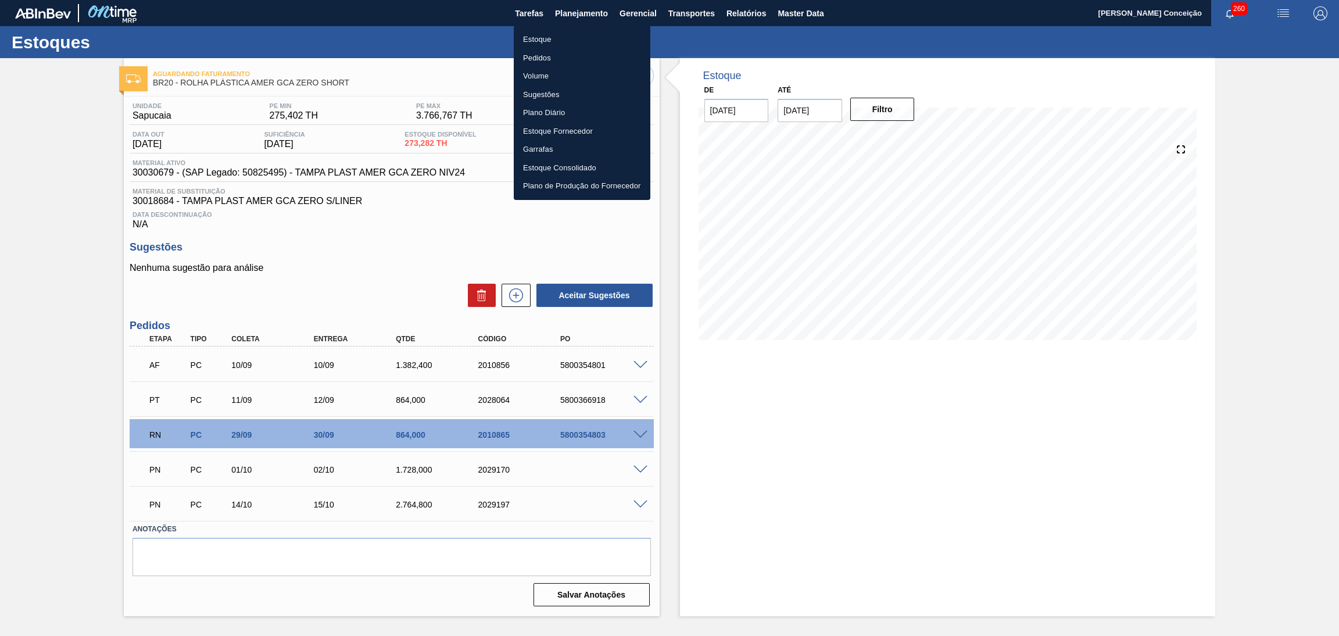
click at [533, 60] on li "Pedidos" at bounding box center [582, 58] width 137 height 19
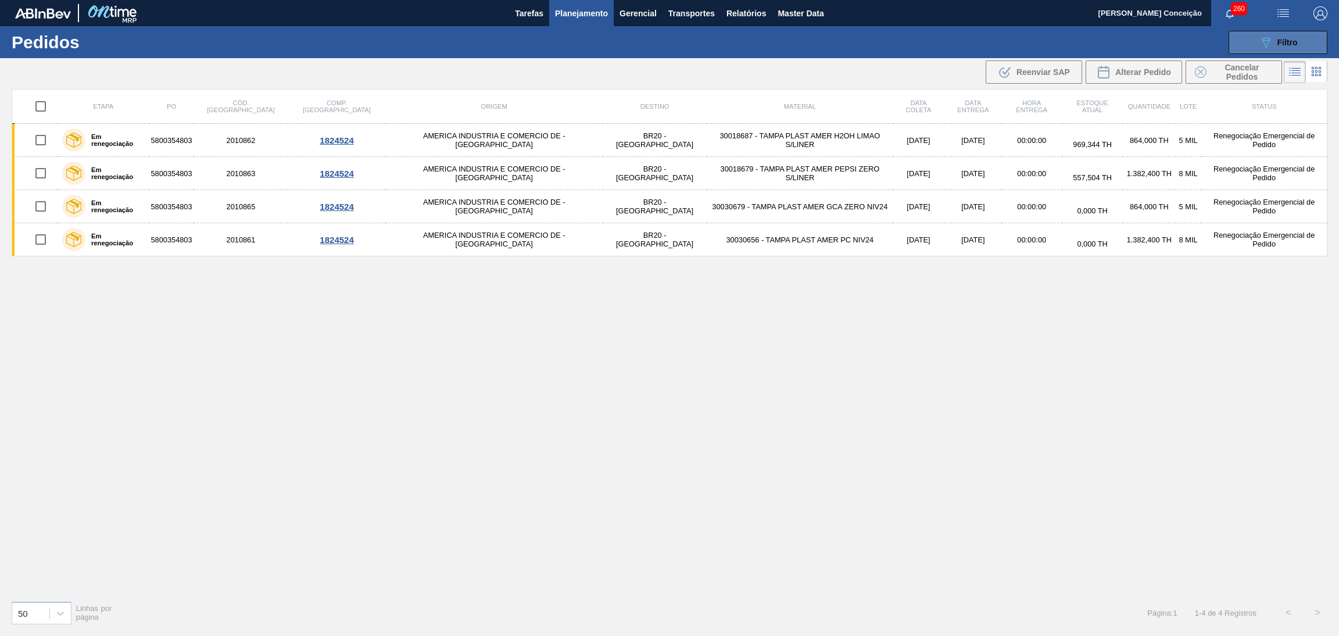
click at [1258, 52] on button "089F7B8B-B2A5-4AFE-B5C0-19BA573D28AC Filtro" at bounding box center [1278, 42] width 99 height 23
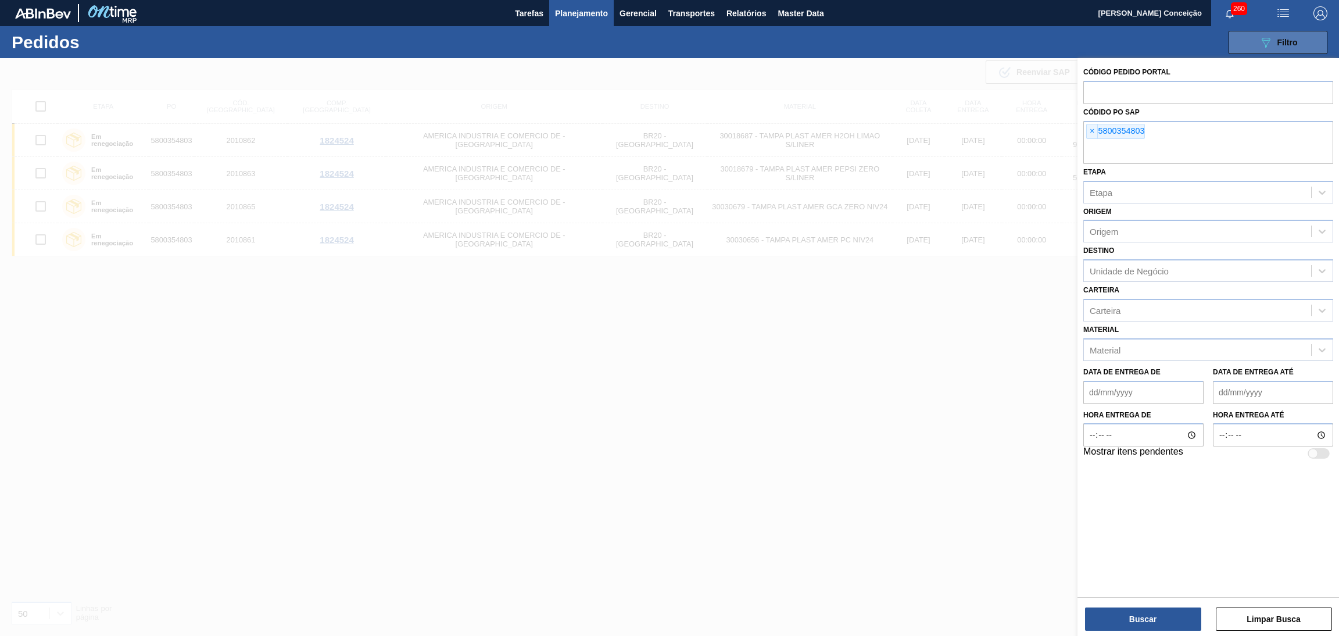
click at [1259, 51] on button "089F7B8B-B2A5-4AFE-B5C0-19BA573D28AC Filtro" at bounding box center [1278, 42] width 99 height 23
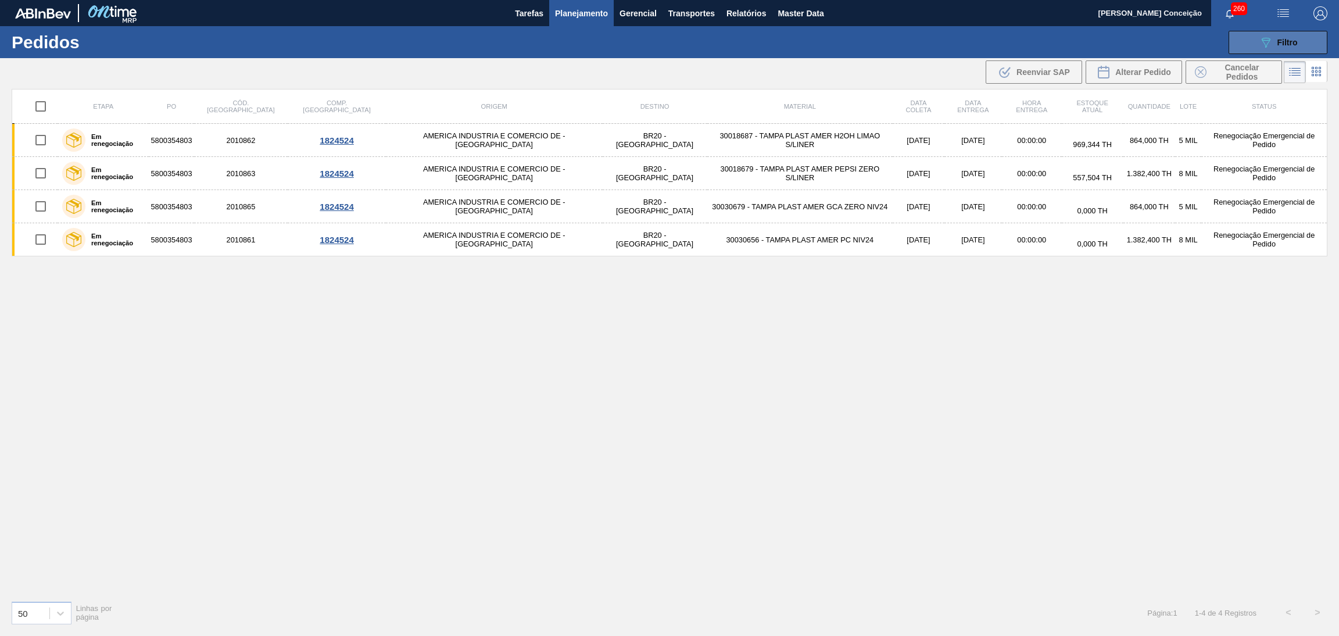
click at [1262, 47] on icon "089F7B8B-B2A5-4AFE-B5C0-19BA573D28AC" at bounding box center [1266, 42] width 14 height 14
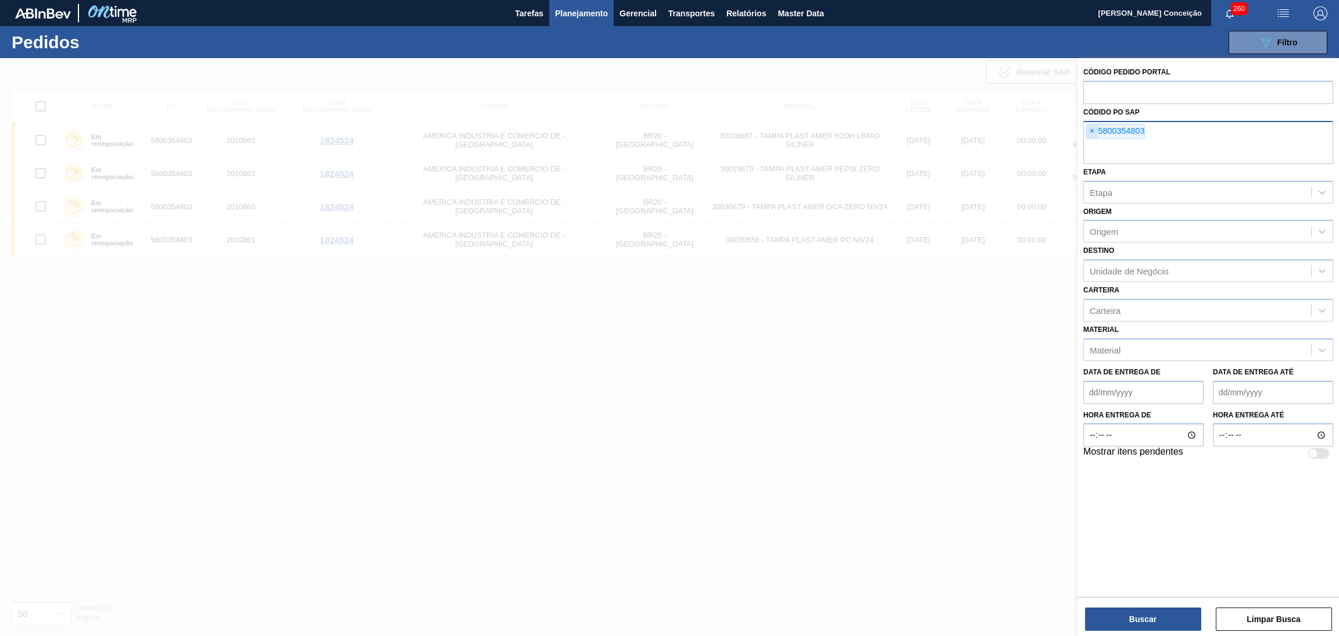
click at [1093, 133] on span "×" at bounding box center [1092, 131] width 11 height 14
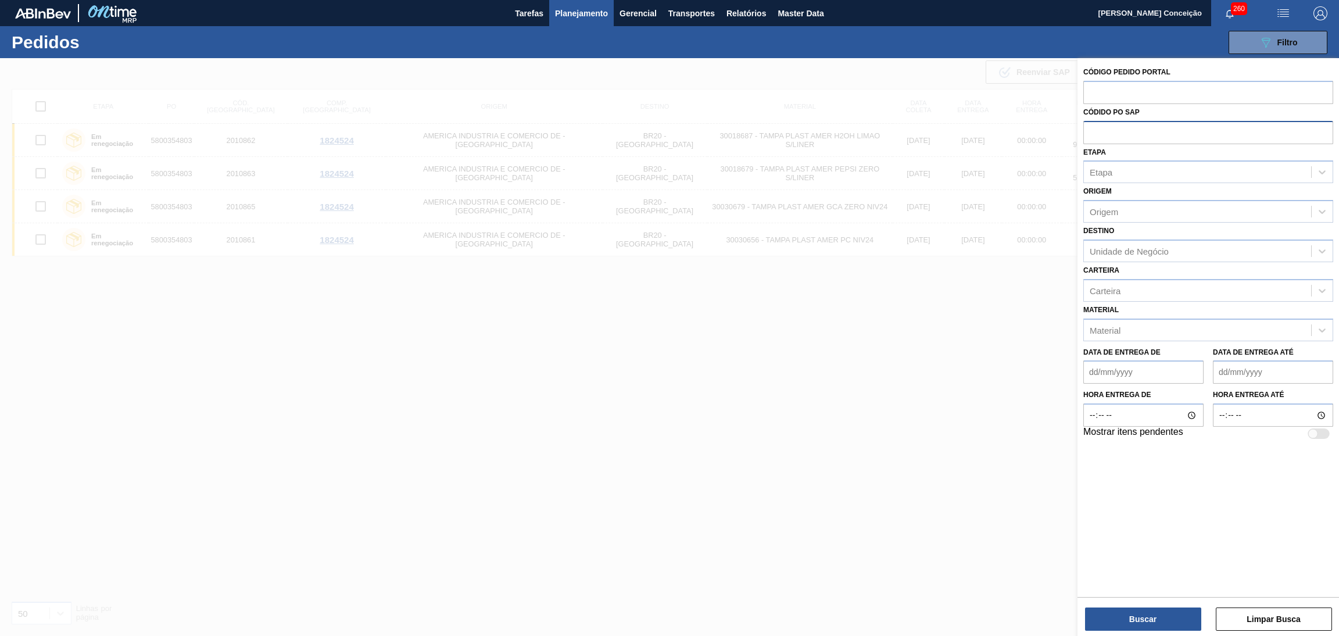
paste input "5800353989"
type input "5800353989"
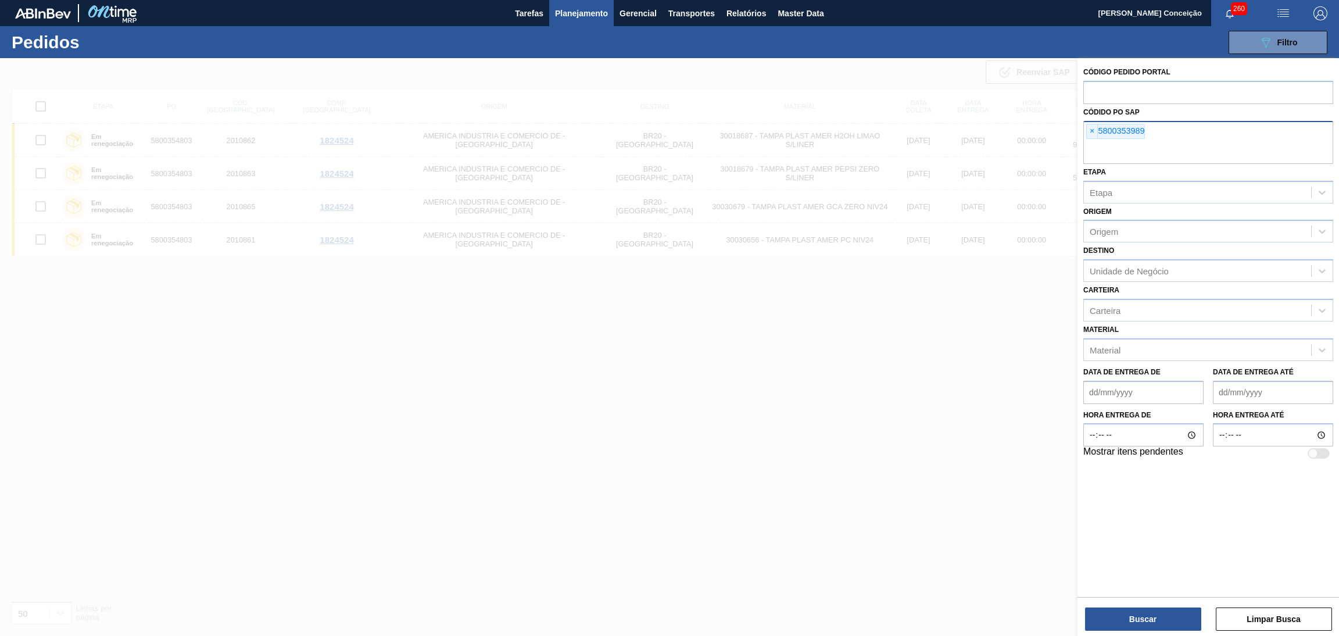
click at [1159, 150] on input "text" at bounding box center [1209, 153] width 250 height 22
paste input "5800354662"
type input "5800354662"
paste input "text"
click at [1149, 161] on input "text" at bounding box center [1209, 153] width 250 height 22
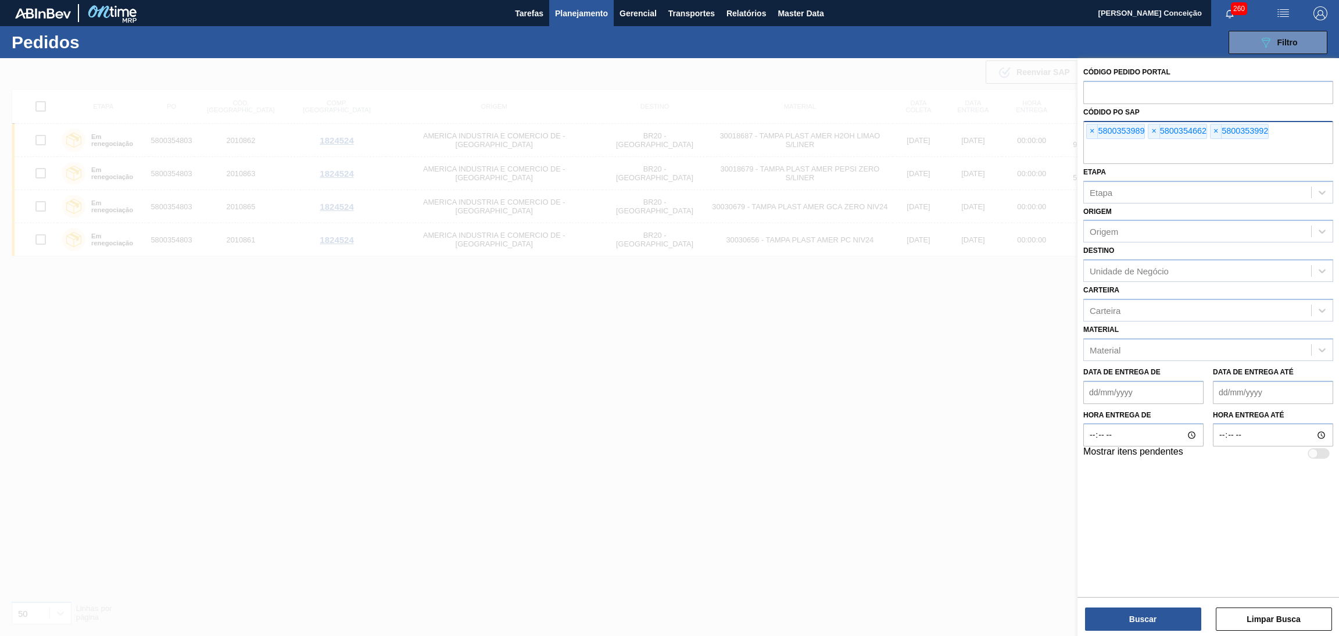
paste input "text"
click at [1141, 621] on button "Buscar" at bounding box center [1143, 619] width 116 height 23
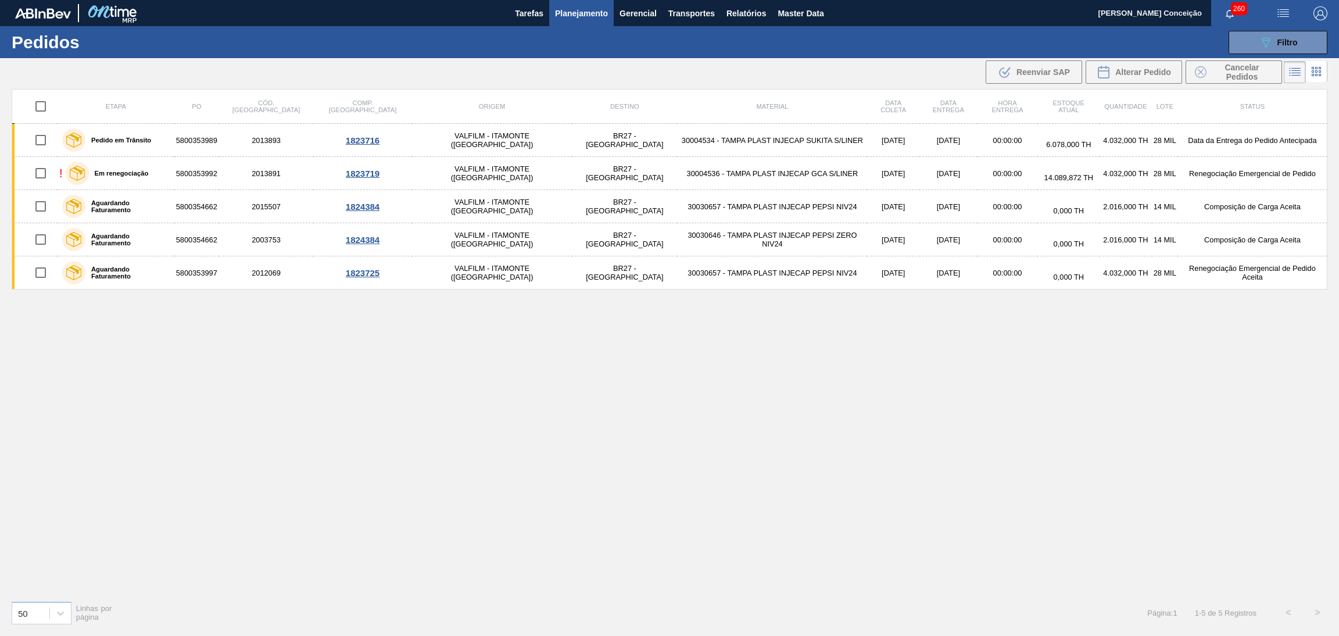
click at [623, 426] on div "Etapa PO Cód. Pedido Comp. Carga Origem Destino Material Data coleta Data entre…" at bounding box center [670, 340] width 1316 height 502
click at [634, 377] on div "Etapa PO Cód. Pedido Comp. Carga Origem Destino Material Data coleta Data entre…" at bounding box center [670, 340] width 1316 height 502
click at [369, 374] on div "Etapa PO Cód. Pedido Comp. Carga Origem Destino Material Data coleta Data entre…" at bounding box center [670, 340] width 1316 height 502
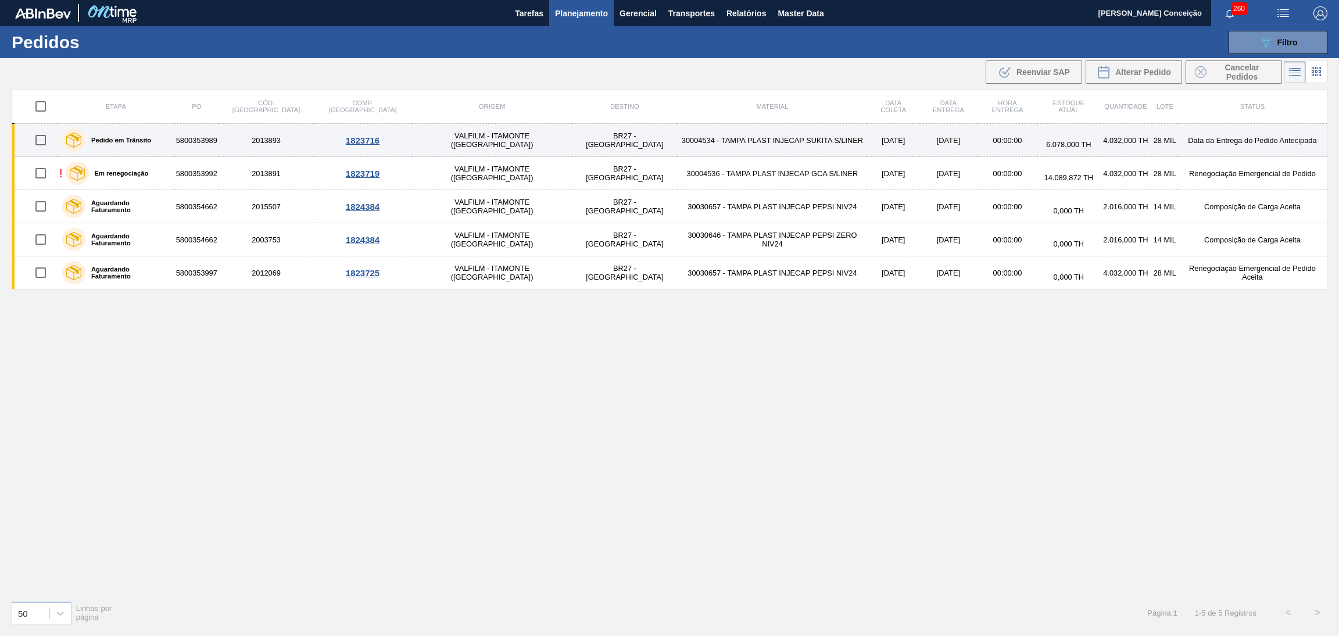
click at [707, 138] on td "30004534 - TAMPA PLAST INJECAP SUKITA S/LINER" at bounding box center [772, 140] width 190 height 33
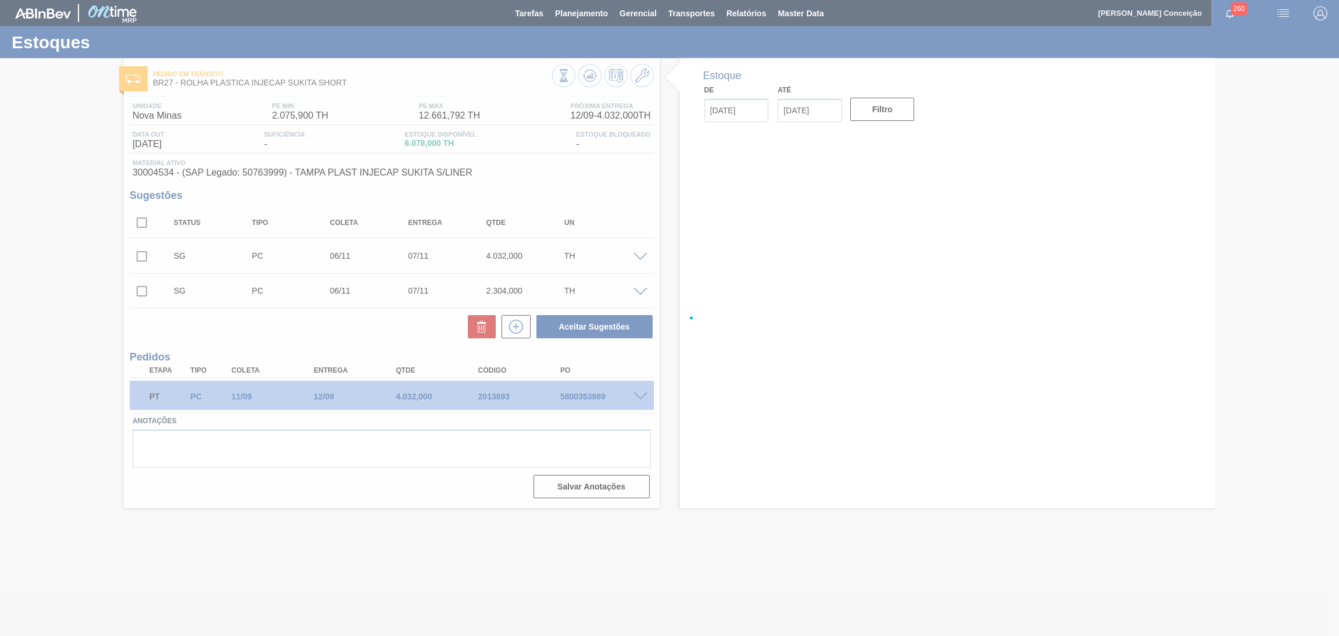
click at [491, 430] on div at bounding box center [669, 318] width 1339 height 636
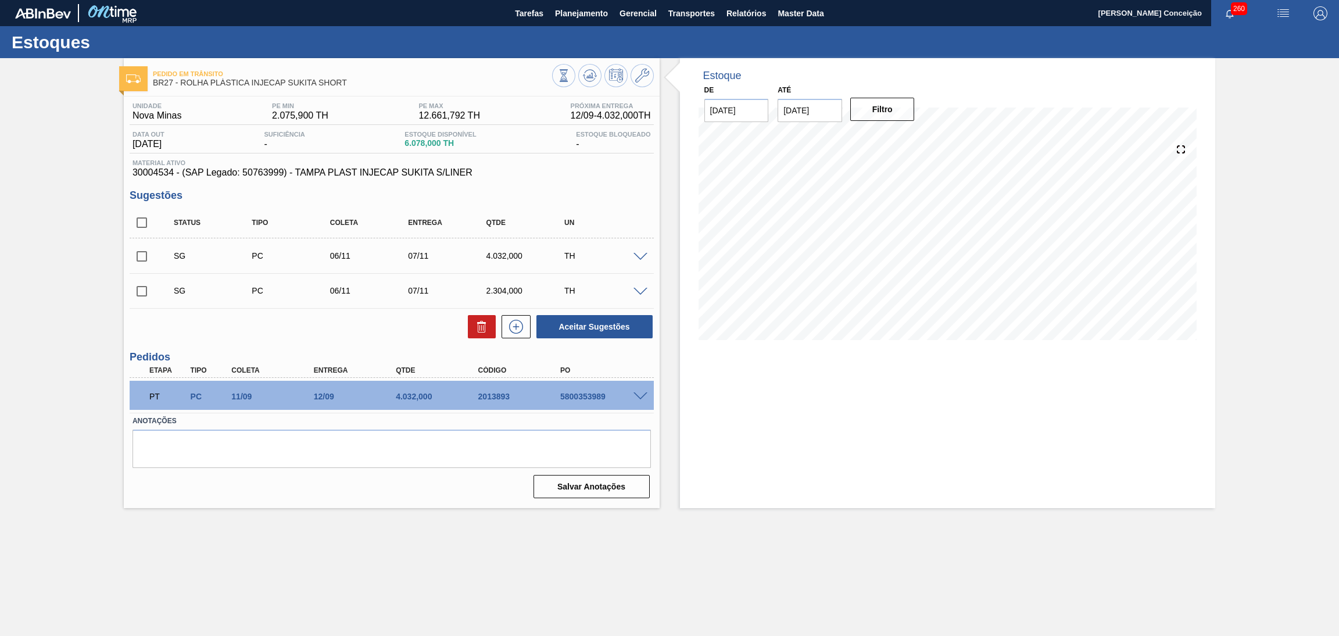
click at [597, 192] on h3 "Sugestões" at bounding box center [392, 196] width 524 height 12
click at [588, 78] on icon at bounding box center [590, 76] width 14 height 14
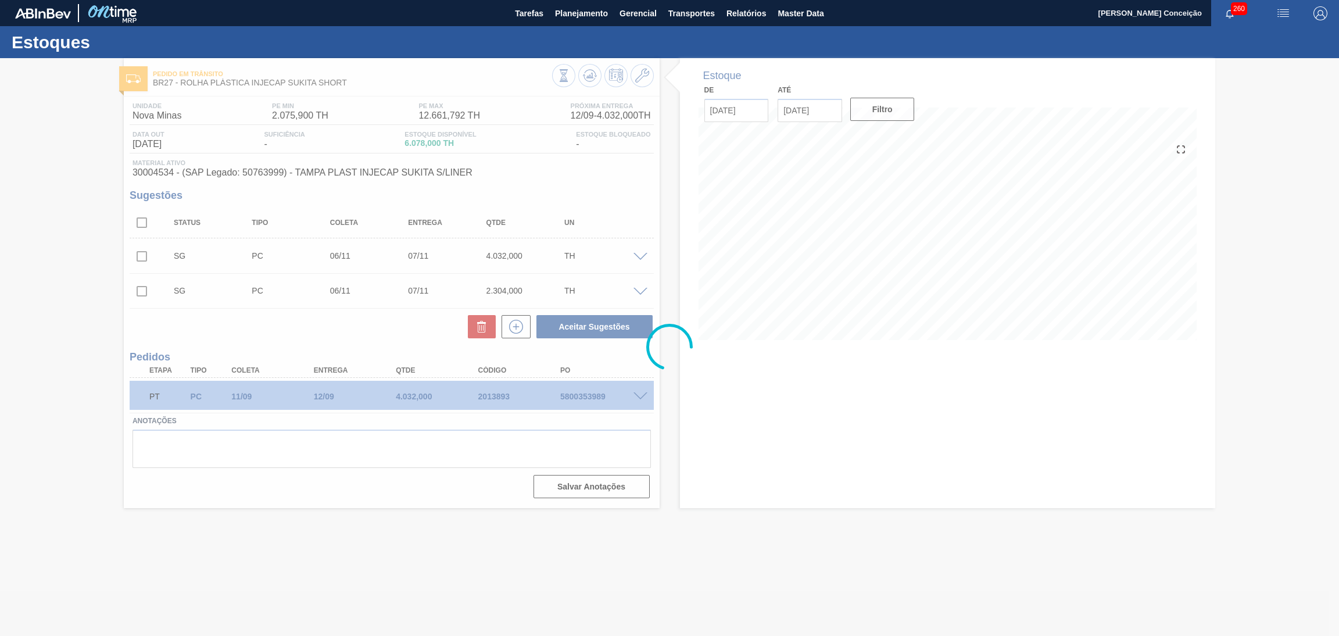
click at [666, 398] on div at bounding box center [669, 347] width 1339 height 578
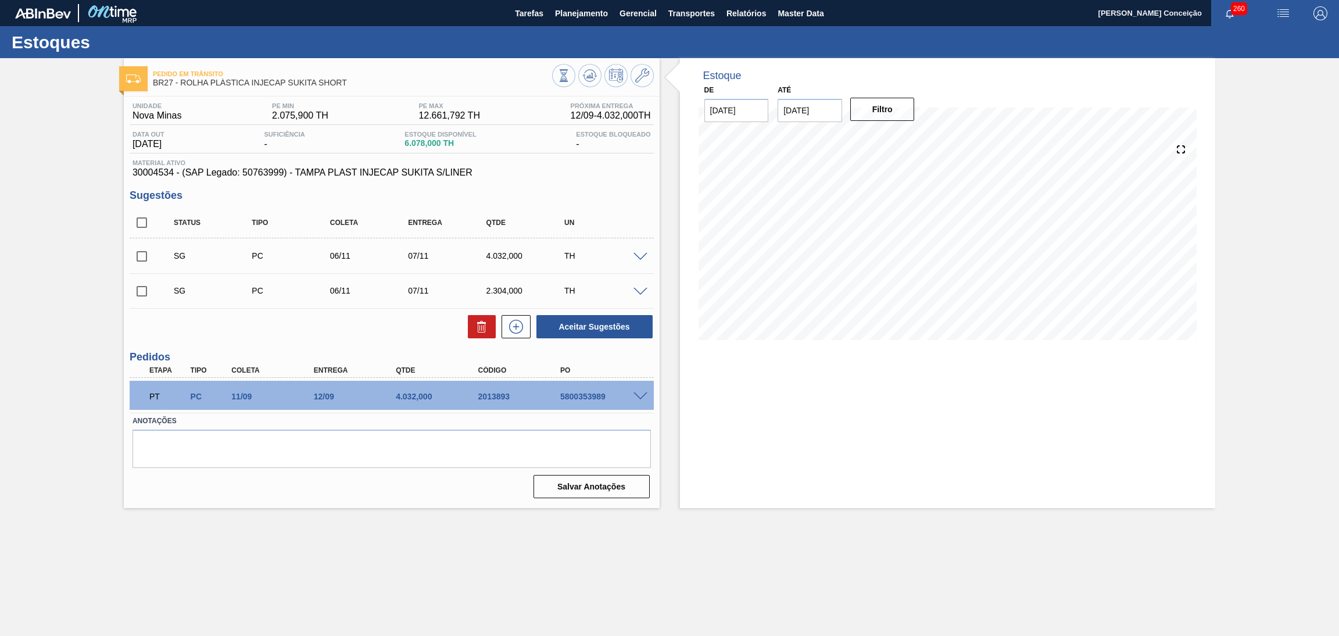
click at [678, 359] on div "Estoque De [DATE] Até [DATE] Filtro" at bounding box center [938, 283] width 556 height 450
click at [667, 183] on div "Estoque De 11/09/2025 Até 15/11/2025 Filtro 26/10 Projeção de Estoque 3,629.994…" at bounding box center [938, 283] width 556 height 450
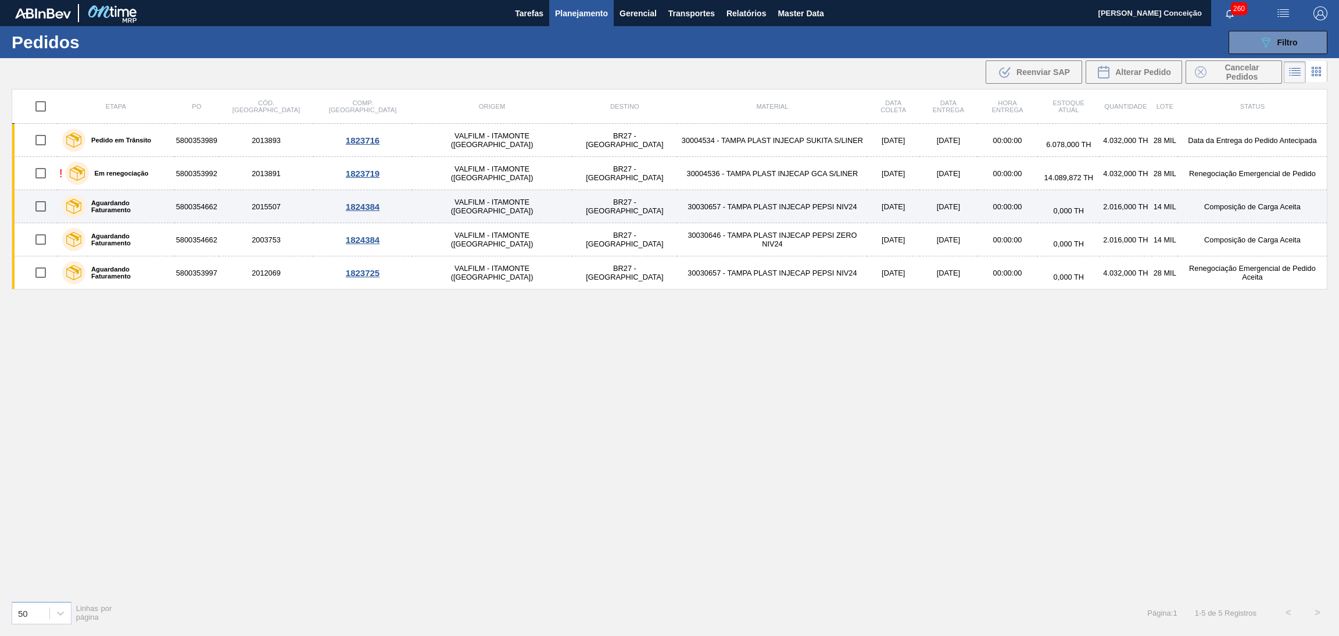
click at [677, 208] on td "30030657 - TAMPA PLAST INJECAP PEPSI NIV24" at bounding box center [772, 206] width 190 height 33
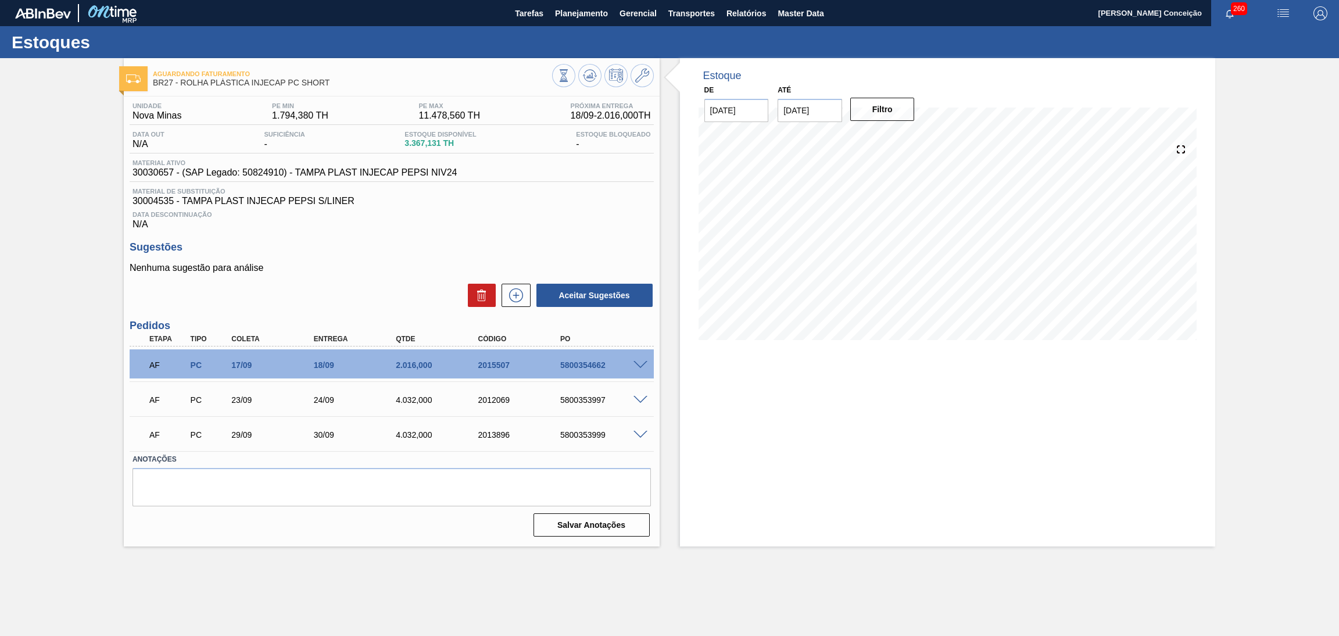
click at [528, 230] on div "Unidade Nova Minas PE MIN 1.794,380 TH PE MAX 11.478,560 TH Próxima Entrega 18/…" at bounding box center [392, 319] width 536 height 444
click at [591, 80] on icon at bounding box center [590, 76] width 14 height 14
click at [456, 207] on div "Data Descontinuação N/A" at bounding box center [392, 217] width 524 height 23
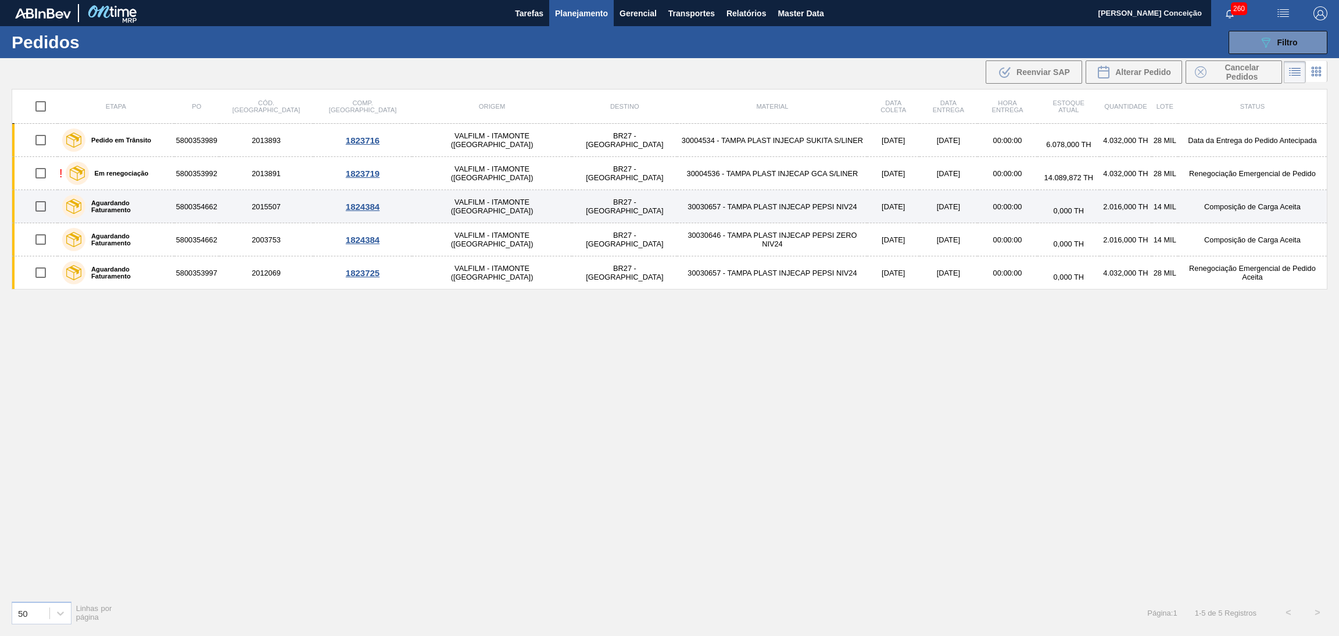
click at [677, 208] on td "30030657 - TAMPA PLAST INJECAP PEPSI NIV24" at bounding box center [772, 206] width 190 height 33
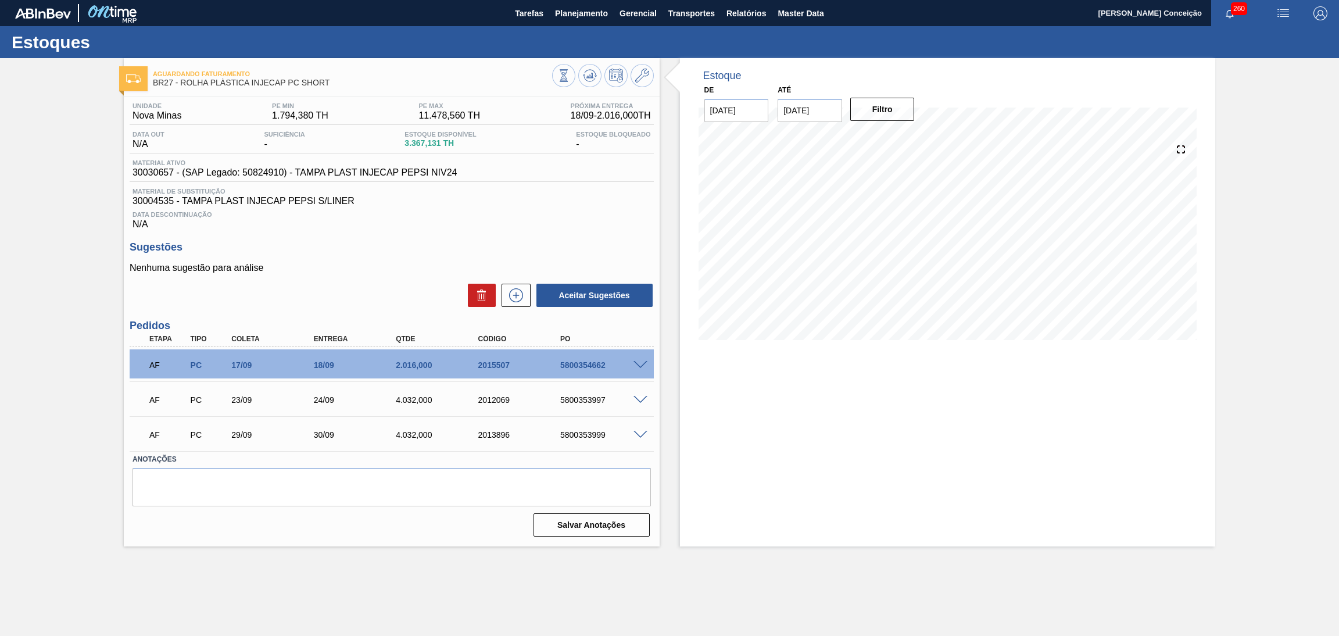
click at [582, 211] on span "Data Descontinuação" at bounding box center [392, 214] width 519 height 7
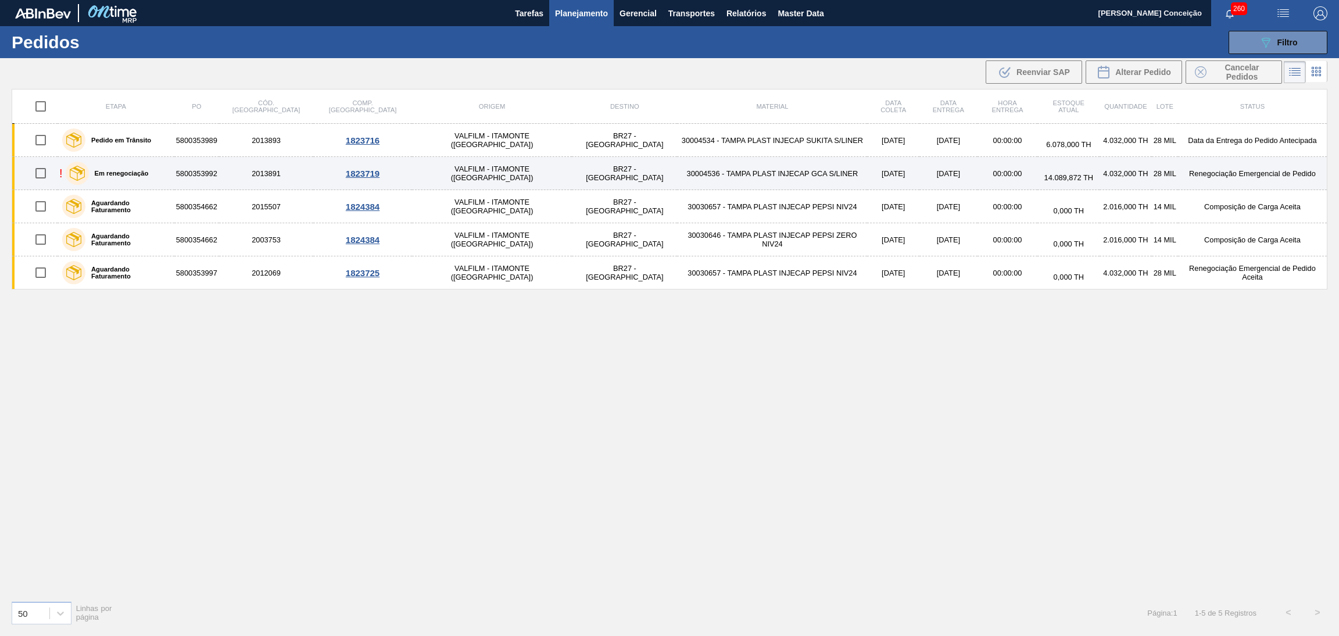
click at [690, 176] on td "30004536 - TAMPA PLAST INJECAP GCA S/LINER" at bounding box center [772, 173] width 190 height 33
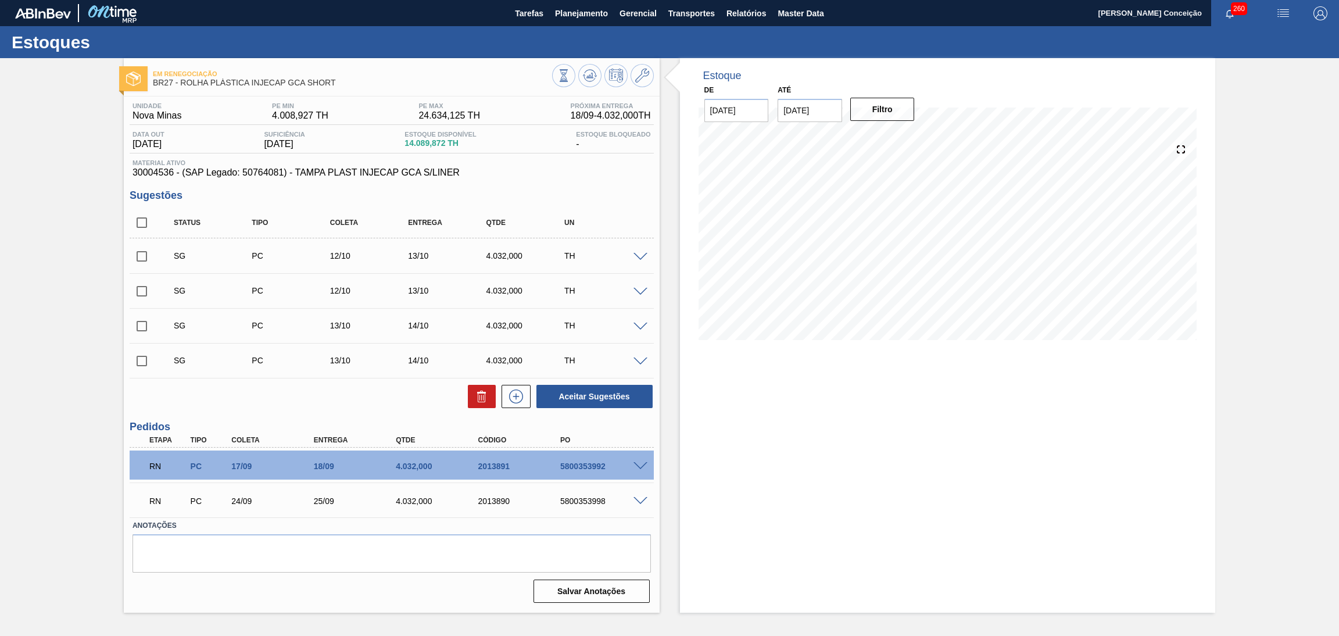
click at [142, 216] on input "checkbox" at bounding box center [142, 222] width 24 height 24
checkbox input "true"
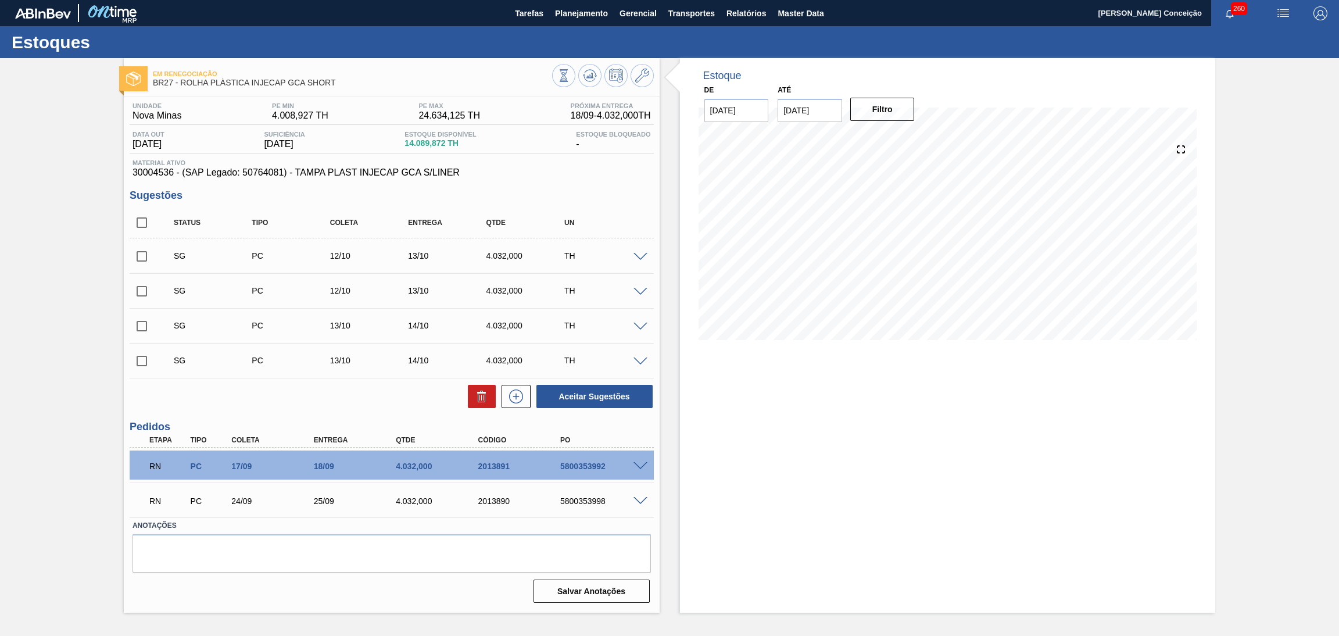
checkbox input "true"
click at [483, 399] on icon at bounding box center [482, 396] width 14 height 14
checkbox input "false"
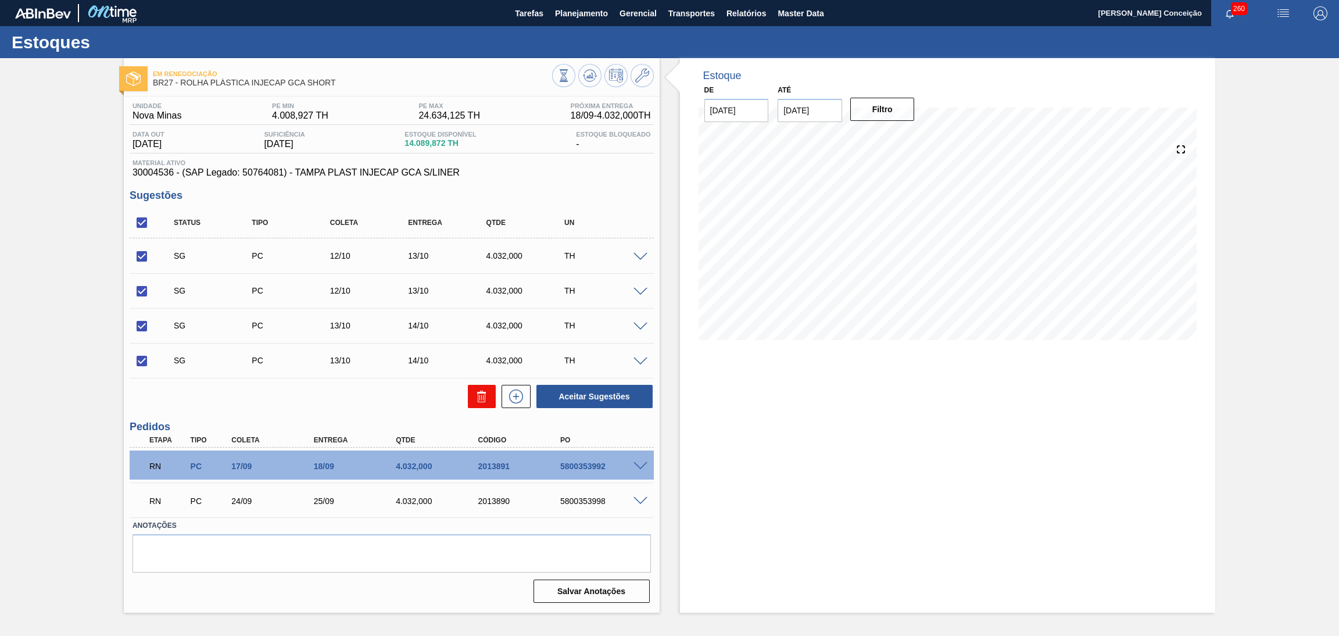
checkbox input "false"
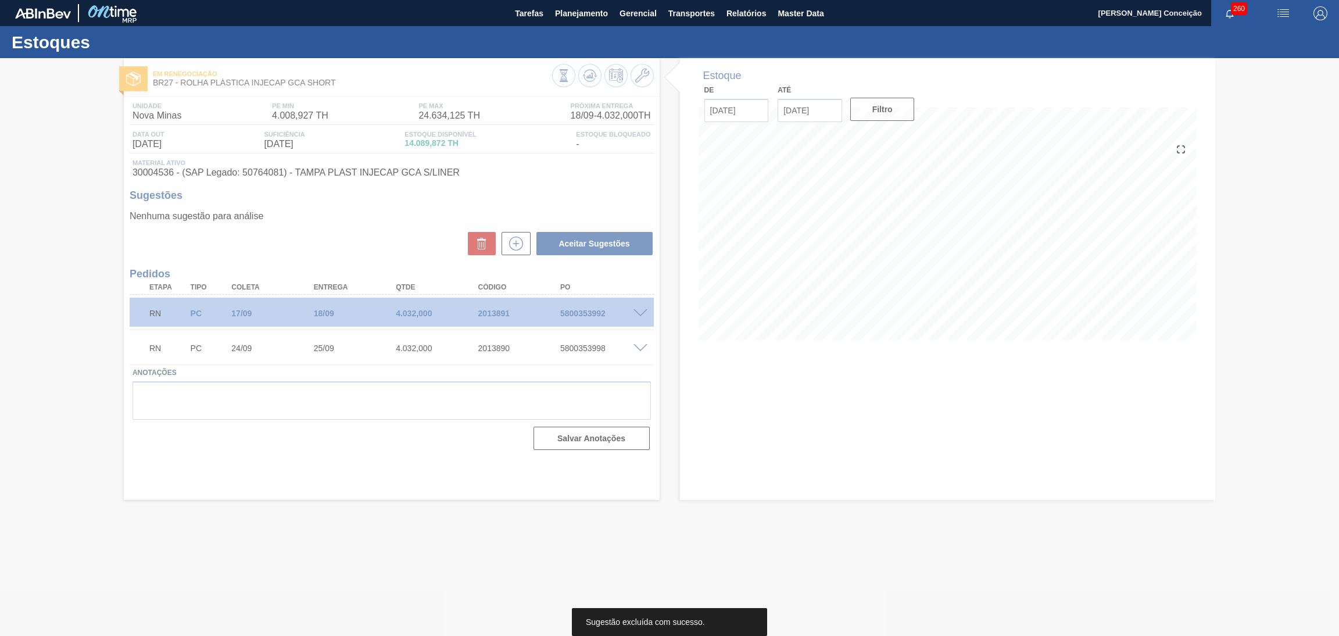
click at [791, 359] on div at bounding box center [669, 347] width 1339 height 578
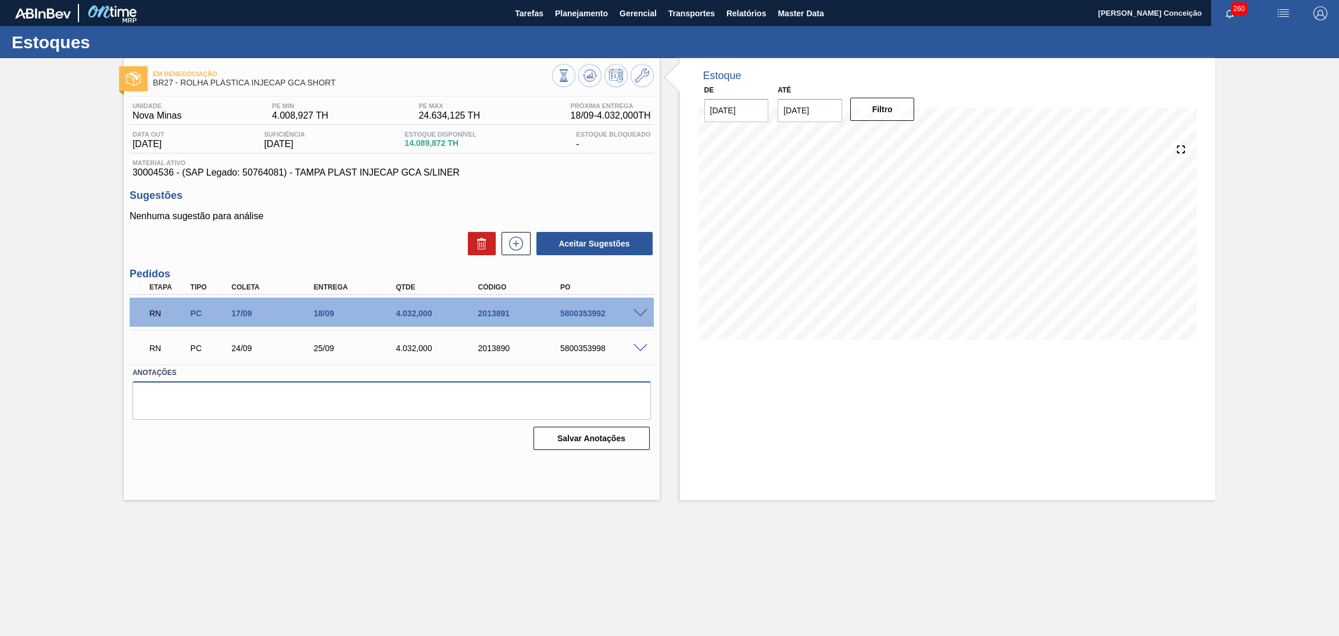
click at [462, 388] on textarea at bounding box center [392, 400] width 519 height 38
click at [352, 241] on div "Aceitar Sugestões" at bounding box center [392, 244] width 524 height 26
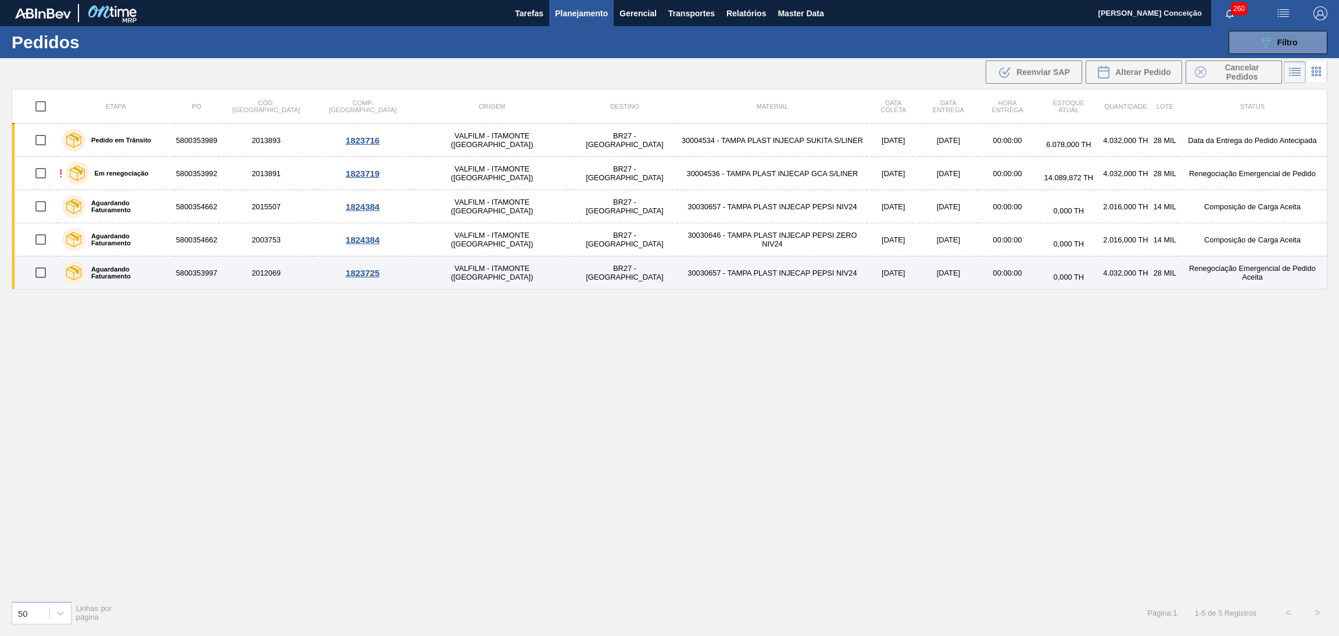
click at [677, 276] on td "30030657 - TAMPA PLAST INJECAP PEPSI NIV24" at bounding box center [772, 272] width 190 height 33
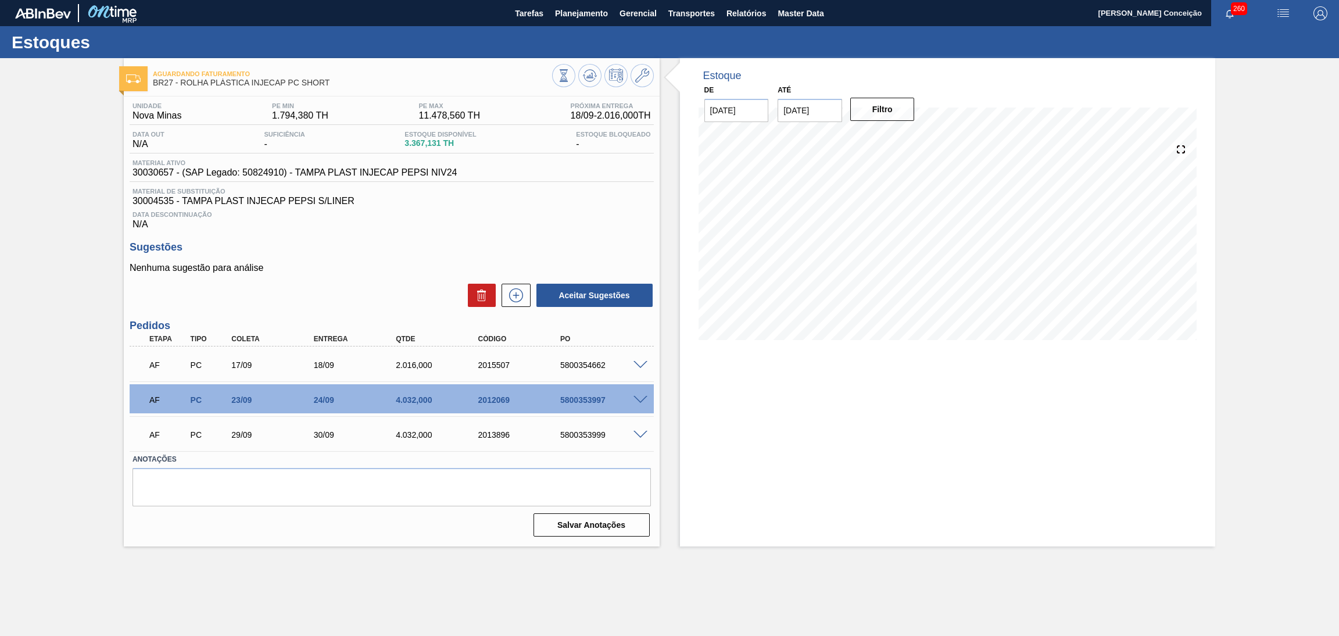
click at [770, 385] on div "Estoque De 11/09/2025 Até 15/11/2025 Filtro 17/09 Projeção de Estoque 2,552.127…" at bounding box center [948, 302] width 536 height 488
click at [589, 80] on icon at bounding box center [590, 76] width 14 height 14
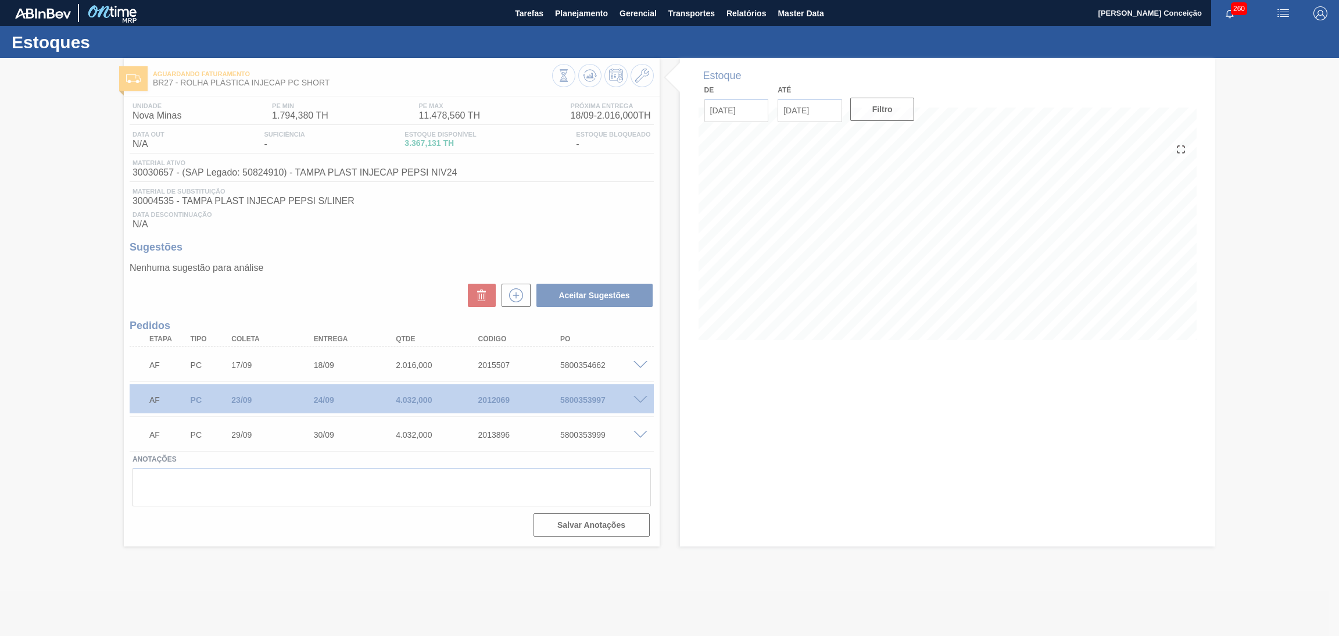
click at [694, 426] on div at bounding box center [669, 347] width 1339 height 578
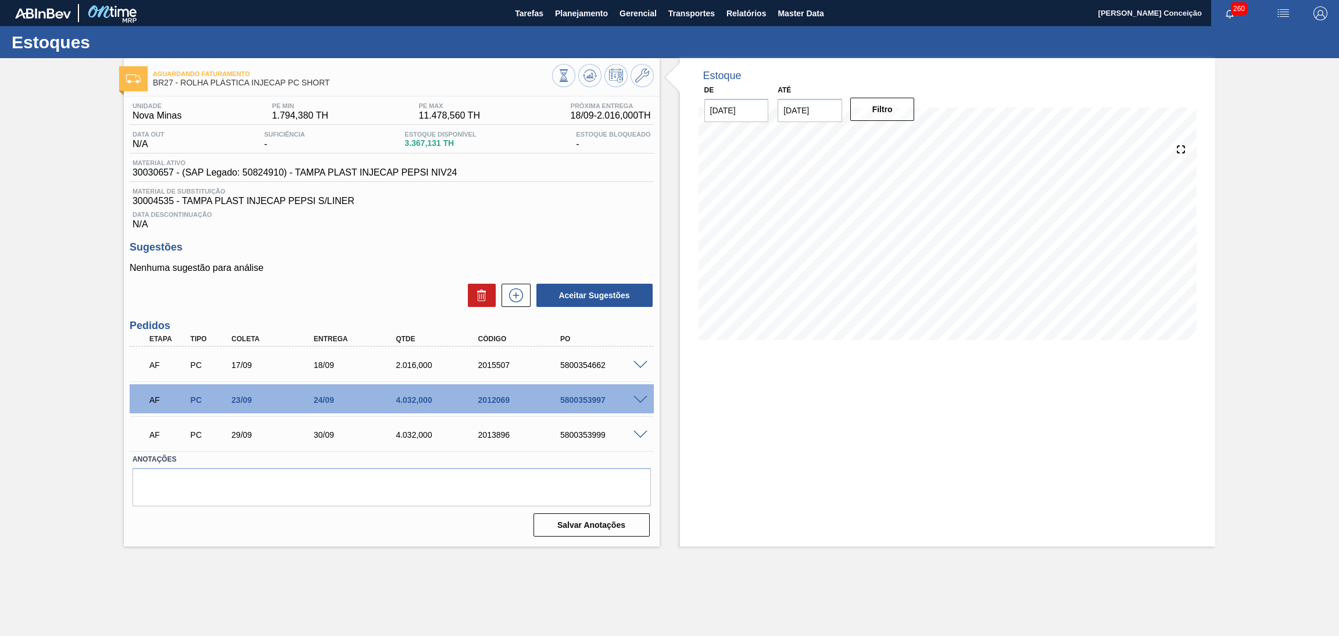
click at [692, 415] on div "Estoque De 11/09/2025 Até 15/11/2025 Filtro 17/09 Projeção de Estoque 2,552.127…" at bounding box center [948, 302] width 536 height 488
click at [58, 338] on div "Aguardando Faturamento BR27 - ROLHA PLÁSTICA INJECAP PC SHORT Unidade Nova Mina…" at bounding box center [669, 302] width 1339 height 488
click at [512, 199] on span "30004535 - TAMPA PLAST INJECAP PEPSI S/LINER" at bounding box center [392, 201] width 519 height 10
click at [642, 397] on span at bounding box center [641, 400] width 14 height 9
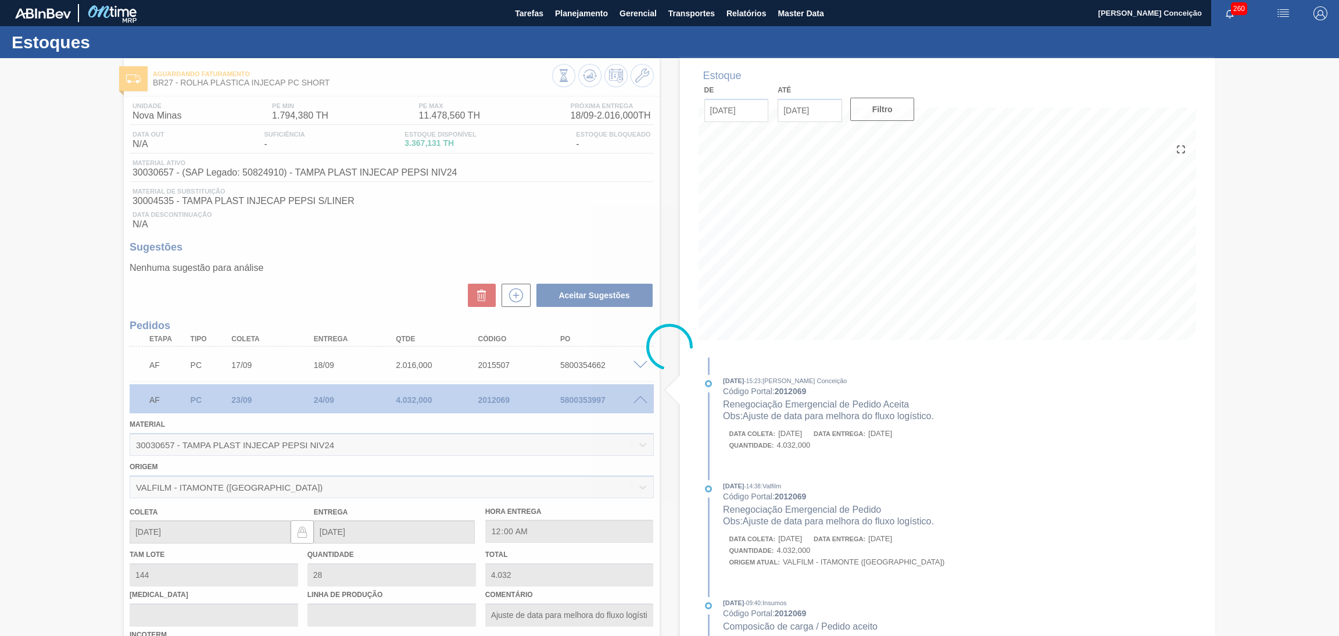
click at [643, 401] on div at bounding box center [669, 347] width 1339 height 578
click at [644, 401] on span at bounding box center [641, 400] width 14 height 9
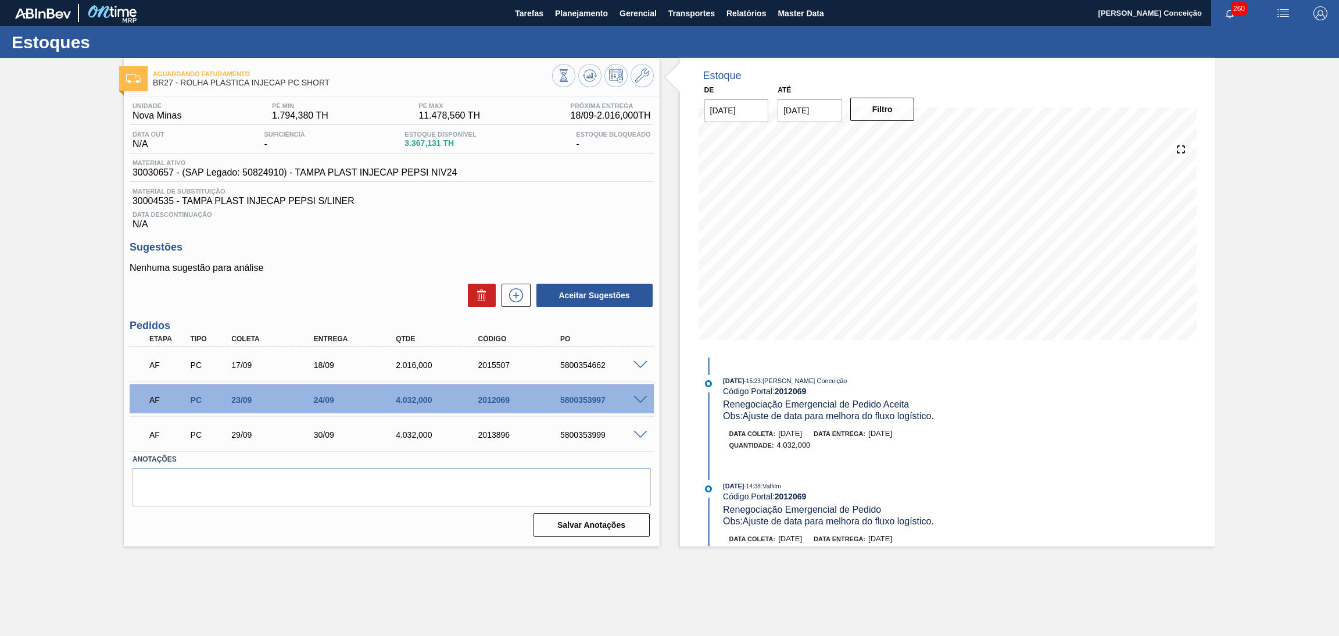
click at [605, 252] on h3 "Sugestões" at bounding box center [392, 247] width 524 height 12
click at [580, 241] on h3 "Sugestões" at bounding box center [392, 247] width 524 height 12
click at [601, 214] on span "Data Descontinuação" at bounding box center [392, 214] width 519 height 7
click at [573, 9] on span "Planejamento" at bounding box center [581, 13] width 53 height 14
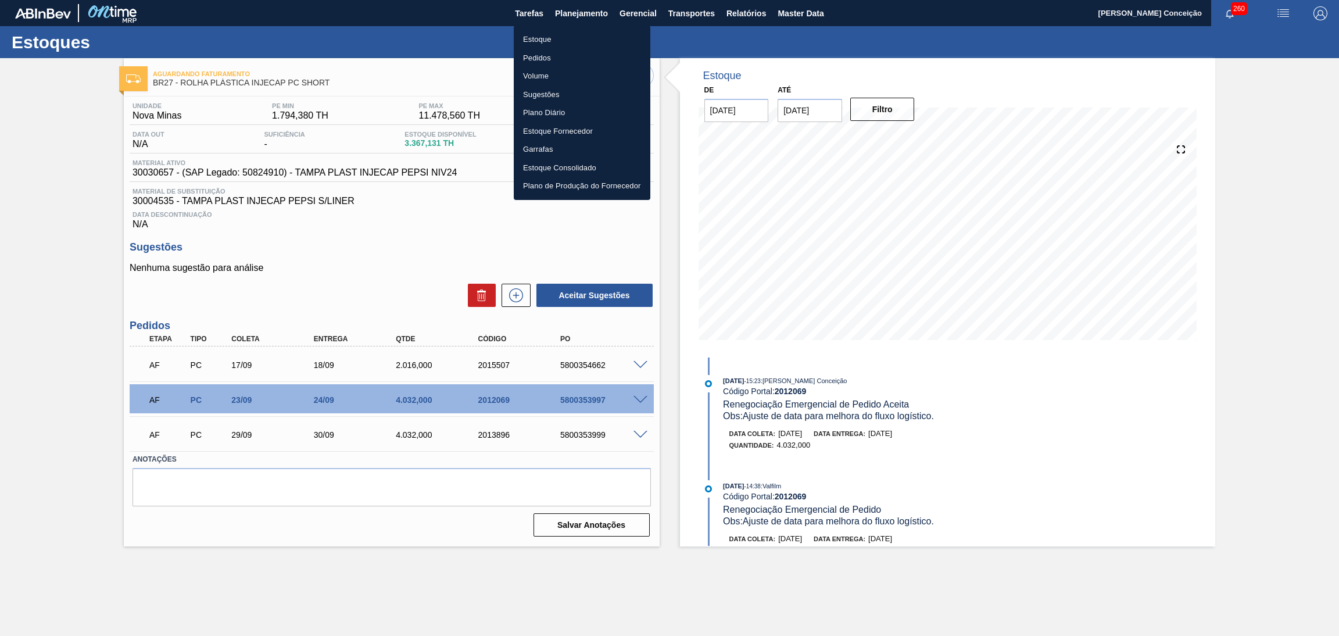
click at [542, 45] on li "Estoque" at bounding box center [582, 39] width 137 height 19
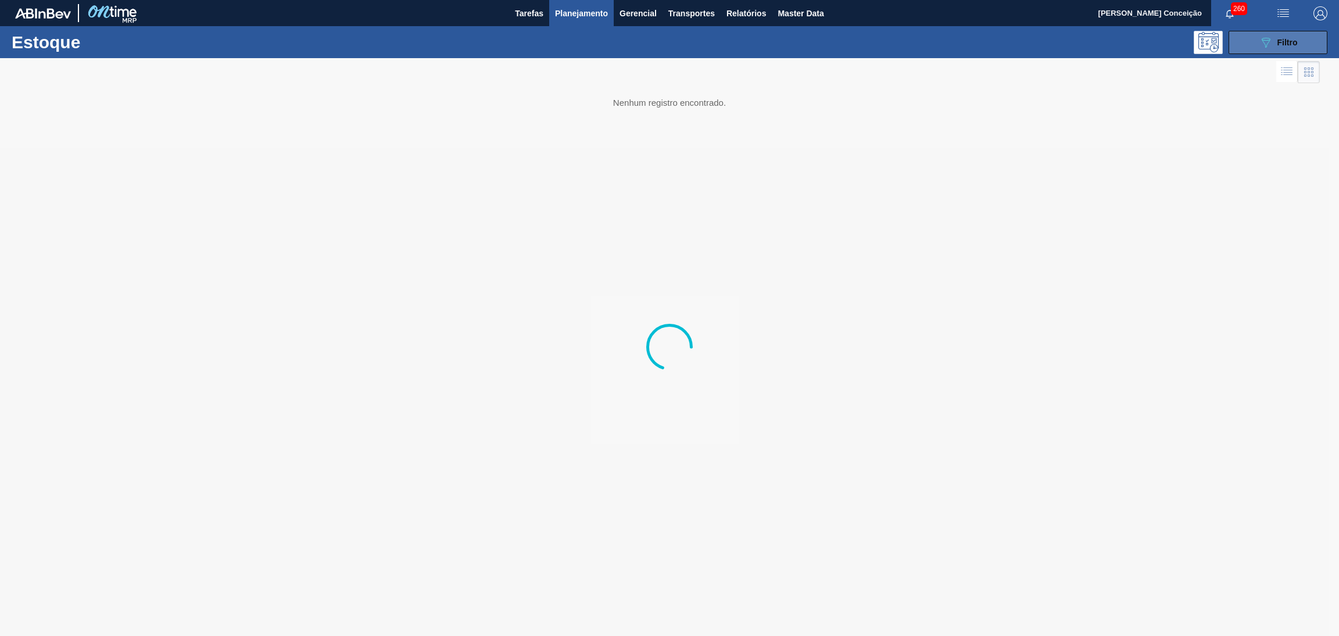
click at [1237, 44] on button "089F7B8B-B2A5-4AFE-B5C0-19BA573D28AC Filtro" at bounding box center [1278, 42] width 99 height 23
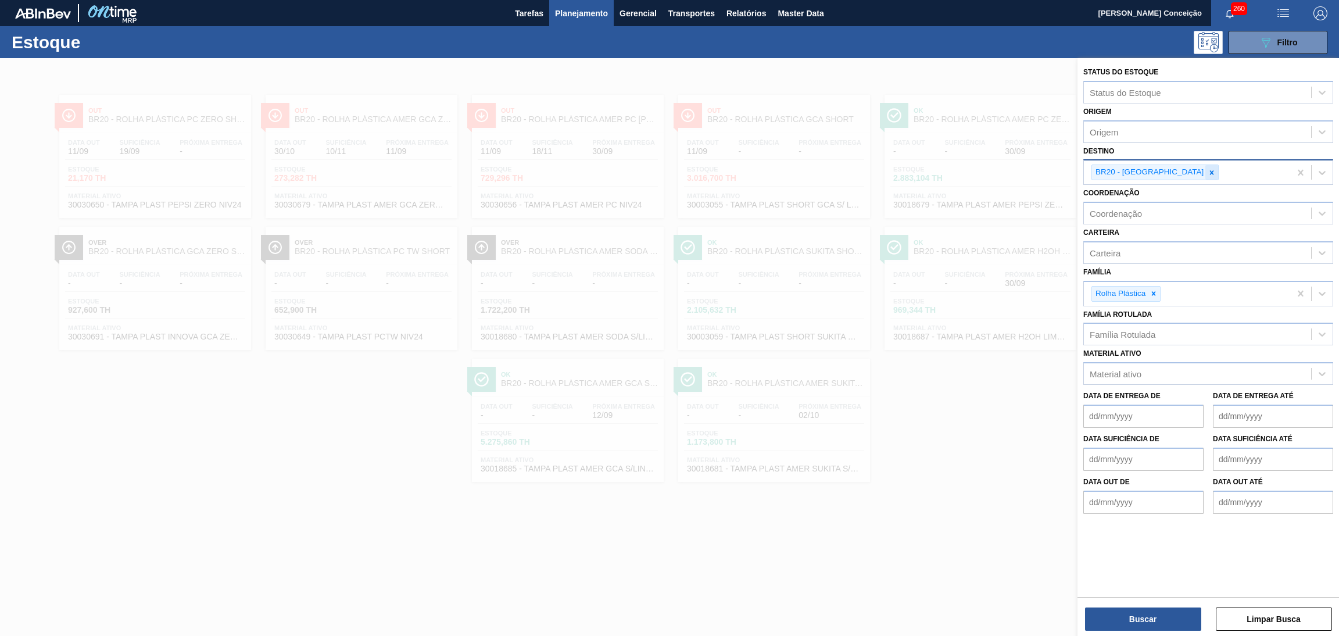
click at [1210, 171] on icon at bounding box center [1212, 172] width 4 height 4
type input "br05"
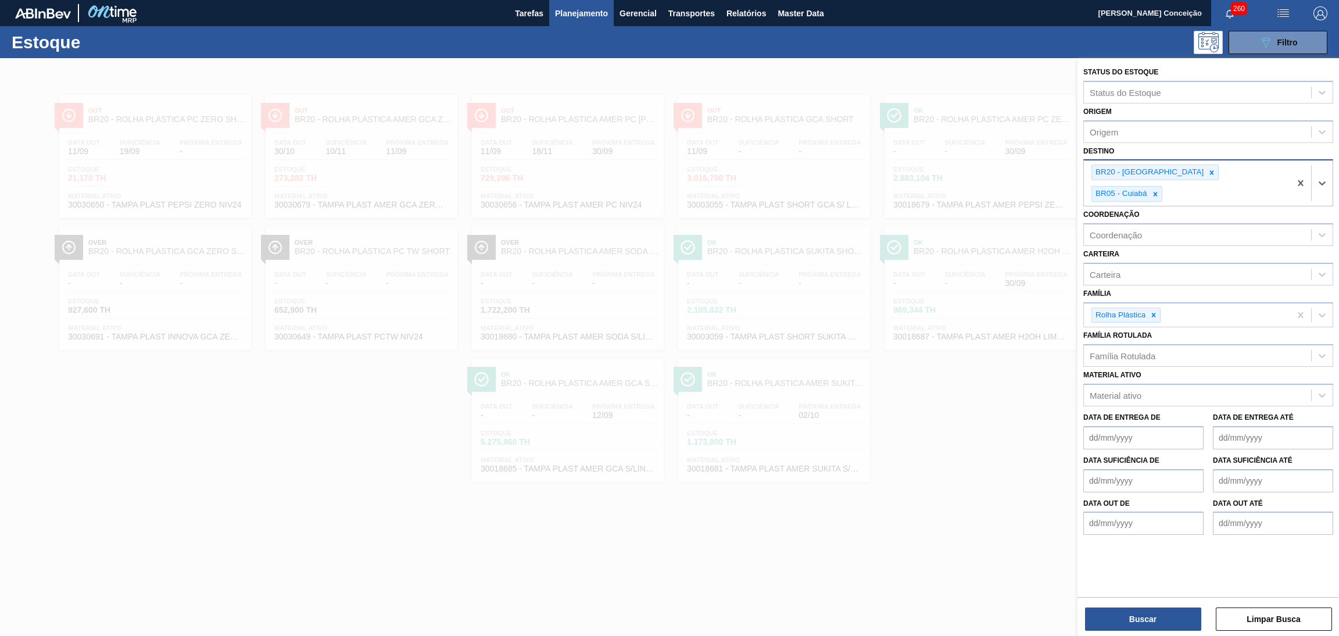
click at [1210, 171] on icon at bounding box center [1212, 172] width 4 height 4
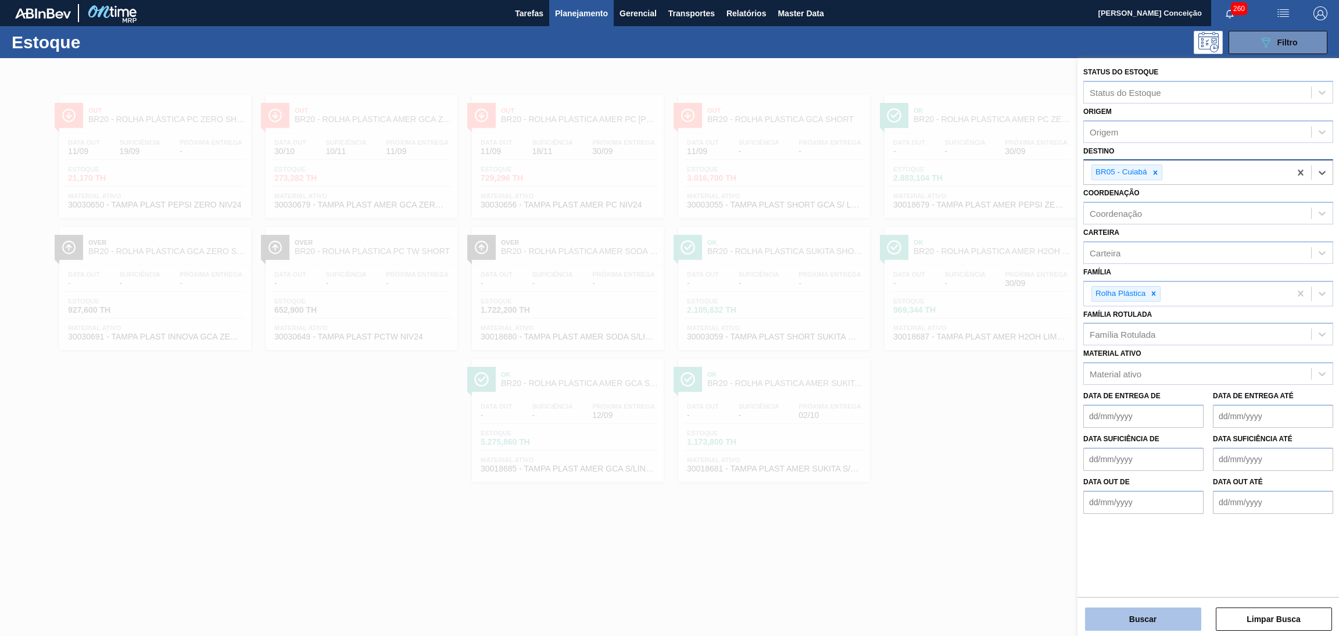
click at [1149, 614] on button "Buscar" at bounding box center [1143, 619] width 116 height 23
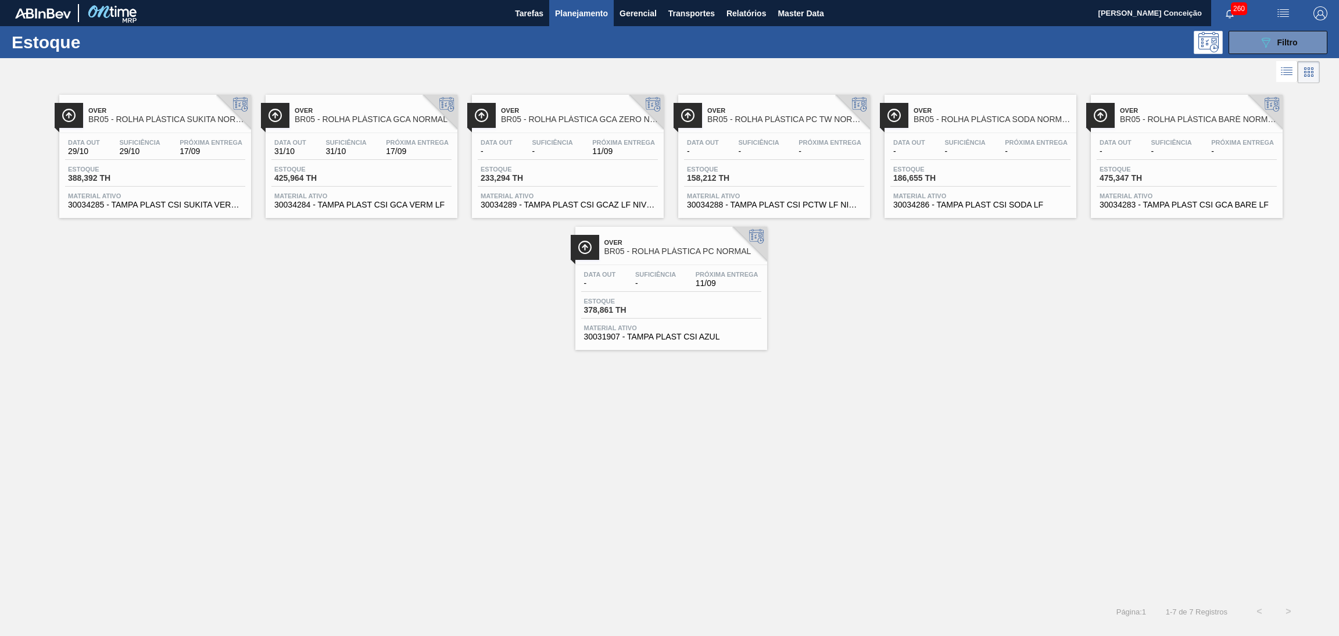
click at [316, 378] on div "Over BR05 - ROLHA PLÁSTICA SUKITA NORMAL Data out 29/10 Suficiência 29/10 Próxi…" at bounding box center [669, 341] width 1339 height 511
click at [184, 177] on div "Estoque 388,392 TH" at bounding box center [155, 176] width 180 height 21
click at [345, 172] on span "Estoque" at bounding box center [314, 169] width 81 height 7
click at [507, 171] on span "Estoque" at bounding box center [521, 169] width 81 height 7
drag, startPoint x: 777, startPoint y: 179, endPoint x: 847, endPoint y: 177, distance: 70.4
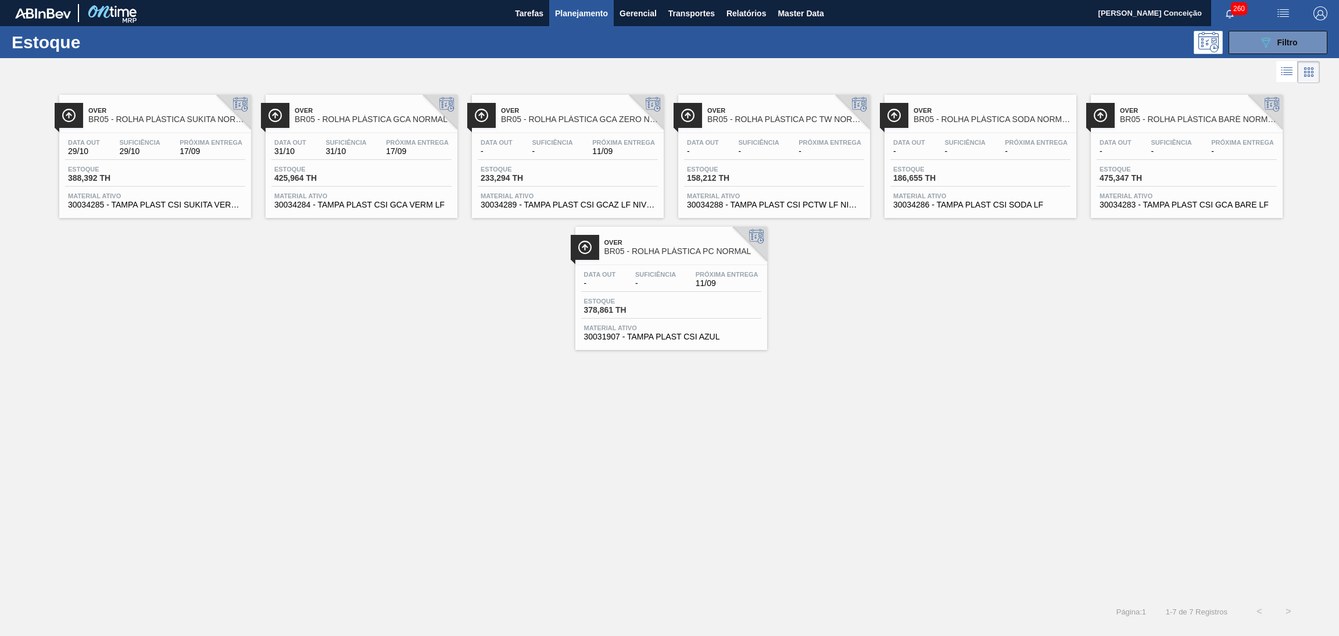
click at [777, 178] on div "Estoque 158,212 TH" at bounding box center [774, 176] width 180 height 21
click at [959, 169] on span "Estoque" at bounding box center [934, 169] width 81 height 7
drag, startPoint x: 1199, startPoint y: 169, endPoint x: 1157, endPoint y: 200, distance: 51.5
click at [1199, 169] on div "Estoque 475,347 TH" at bounding box center [1187, 176] width 180 height 21
click at [728, 294] on div "Data out - Suficiência - Próxima Entrega 11/09 Estoque 378,861 TH Material ativ…" at bounding box center [672, 304] width 192 height 79
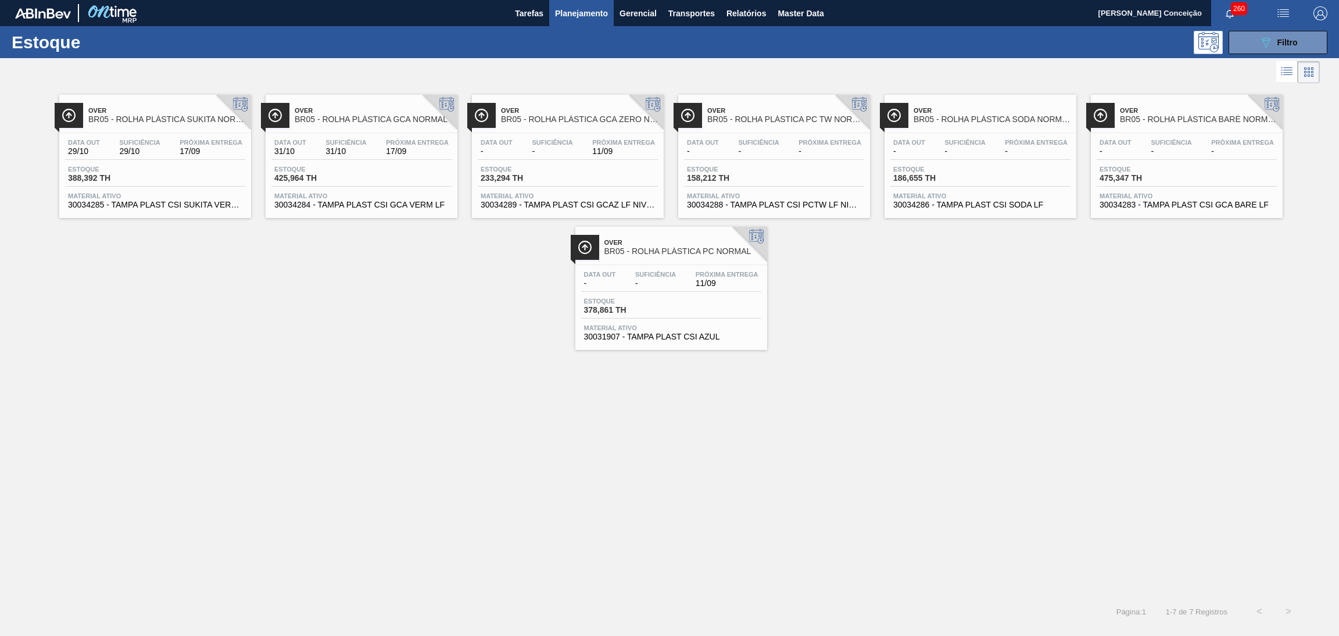
click at [196, 296] on div "Over BR05 - ROLHA PLÁSTICA SUKITA NORMAL Data out 29/10 Suficiência 29/10 Próxi…" at bounding box center [669, 218] width 1339 height 264
click at [454, 364] on div "Over BR05 - ROLHA PLÁSTICA SUKITA NORMAL Data out 29/10 Suficiência 29/10 Próxi…" at bounding box center [669, 341] width 1339 height 511
click at [189, 160] on div "Data out 29/10 Suficiência 29/10 Próxima Entrega 17/09 Estoque 388,392 TH Mater…" at bounding box center [155, 172] width 192 height 79
click at [368, 158] on div "Data out 31/10 Suficiência 31/10 Próxima Entrega 17/09" at bounding box center [361, 149] width 180 height 21
drag, startPoint x: 558, startPoint y: 159, endPoint x: 582, endPoint y: 159, distance: 24.4
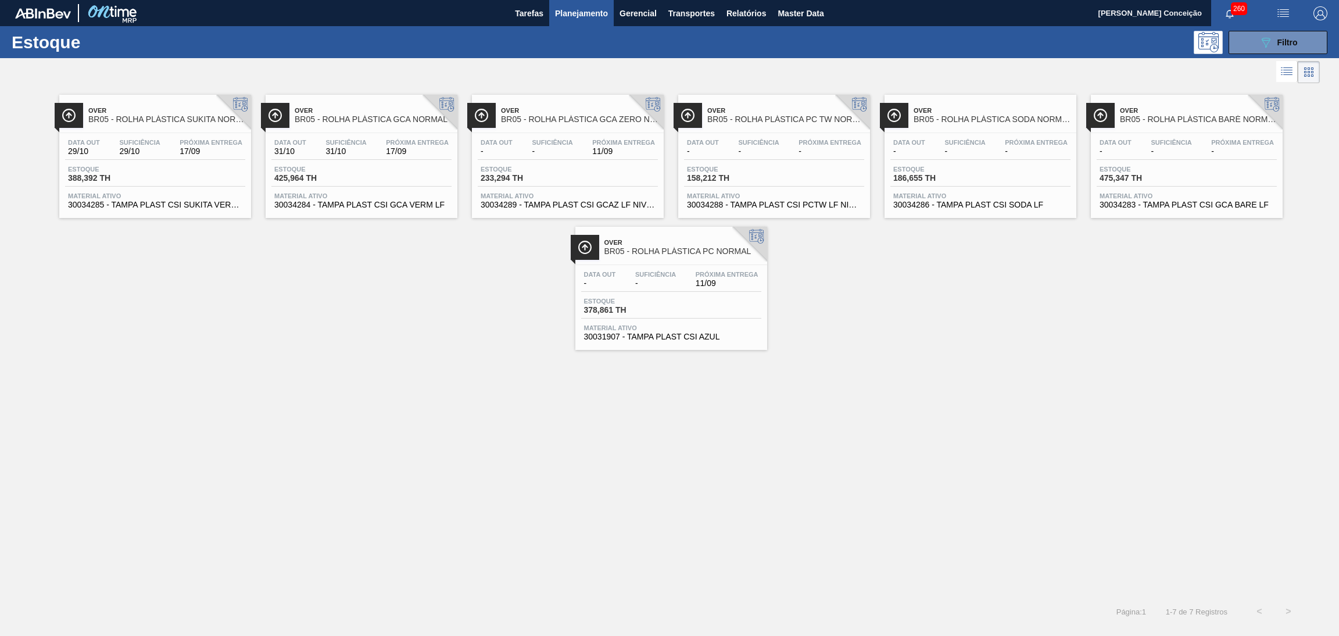
click at [559, 158] on div "Data out - Suficiência - Próxima Entrega 11/09" at bounding box center [568, 149] width 180 height 21
click at [737, 149] on div "Suficiência -" at bounding box center [758, 147] width 47 height 17
click at [957, 142] on span "Suficiência" at bounding box center [965, 142] width 41 height 7
click at [1166, 144] on span "Suficiência" at bounding box center [1171, 142] width 41 height 7
click at [717, 278] on div "Próxima Entrega 11/09" at bounding box center [727, 279] width 69 height 17
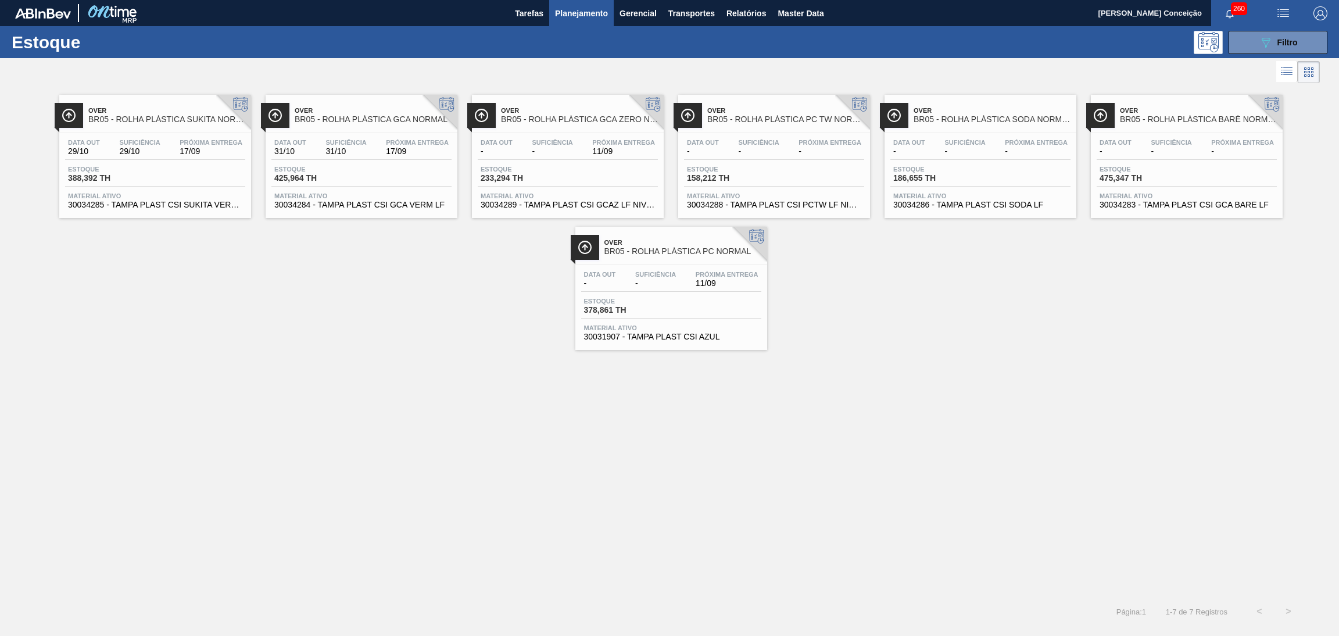
click at [445, 378] on div "Over BR05 - ROLHA PLÁSTICA SUKITA NORMAL Data out 29/10 Suficiência 29/10 Próxi…" at bounding box center [669, 341] width 1339 height 511
click at [465, 365] on div "Over BR05 - ROLHA PLÁSTICA SUKITA NORMAL Data out 29/10 Suficiência 29/10 Próxi…" at bounding box center [669, 341] width 1339 height 511
click at [379, 353] on div "Over BR05 - ROLHA PLÁSTICA SUKITA NORMAL Data out 29/10 Suficiência 29/10 Próxi…" at bounding box center [669, 341] width 1339 height 511
click at [580, 167] on div "Estoque 233,294 TH" at bounding box center [568, 176] width 180 height 21
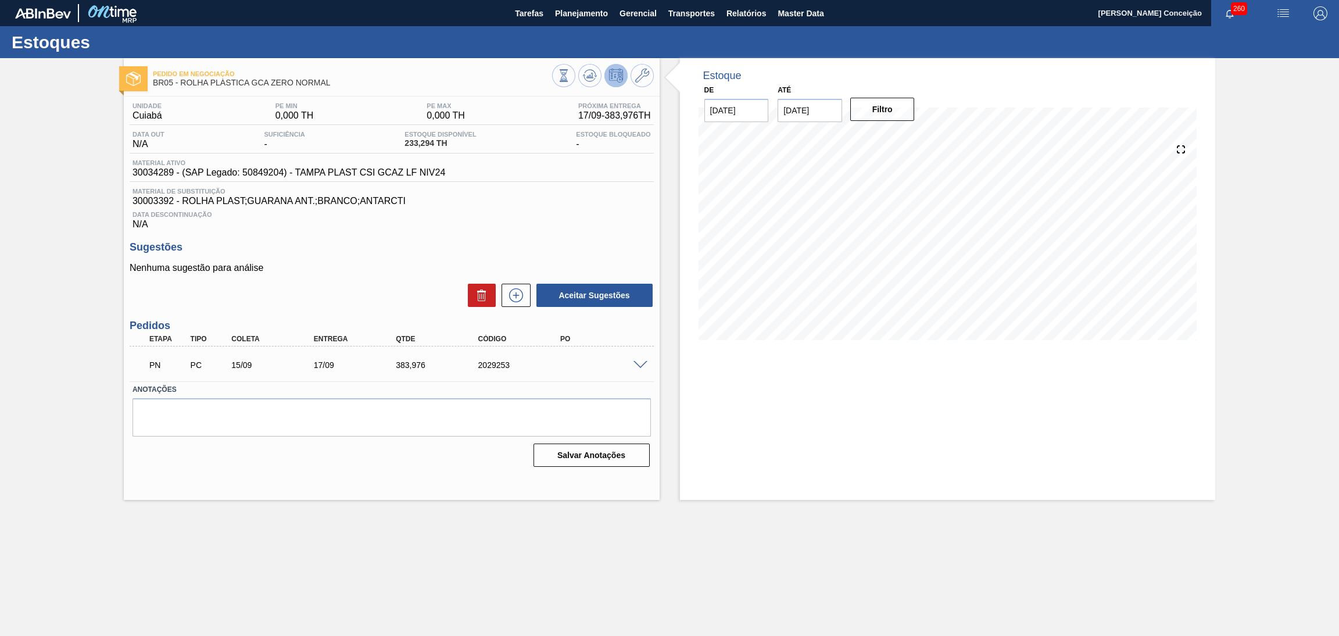
click at [323, 294] on div "Aceitar Sugestões" at bounding box center [392, 296] width 524 height 26
click at [550, 233] on div "Unidade Cuiabá PE MIN 0,000 TH PE MAX 0,000 TH Próxima Entrega 17/09 - 383,976 …" at bounding box center [392, 284] width 536 height 374
click at [470, 228] on div "Data Descontinuação N/A" at bounding box center [392, 217] width 524 height 23
click at [613, 244] on h3 "Sugestões" at bounding box center [392, 247] width 524 height 12
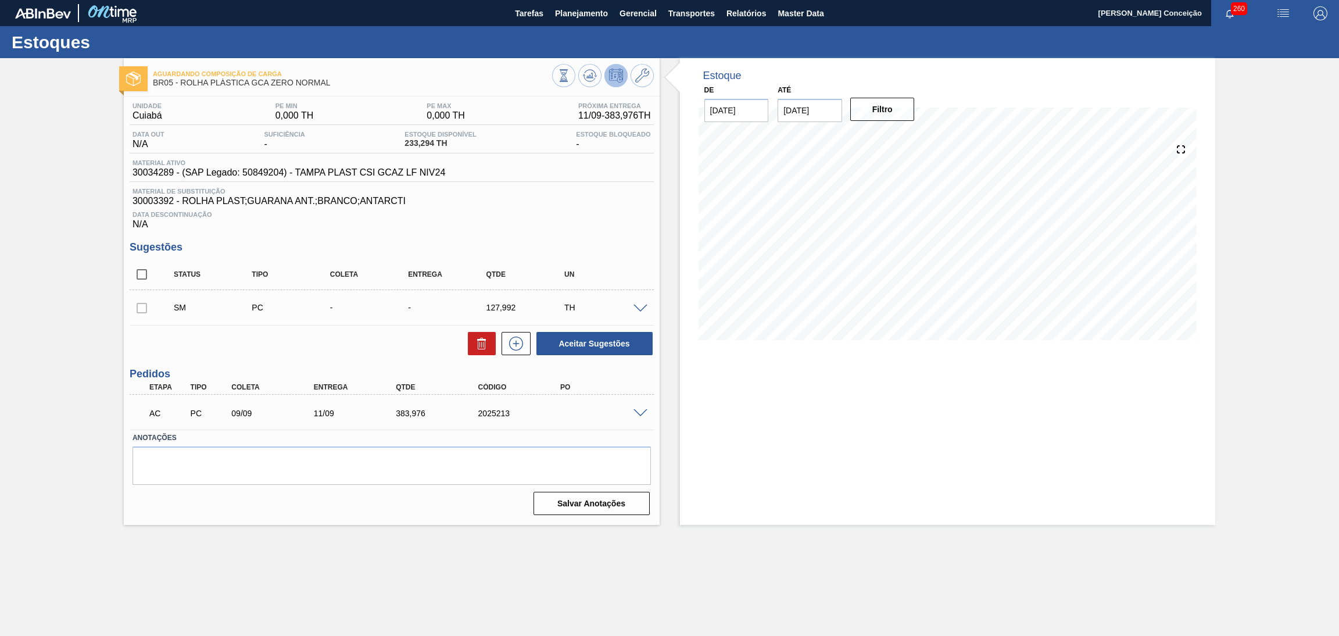
click at [688, 413] on div "Estoque De [DATE] Até [DATE] Filtro" at bounding box center [948, 291] width 536 height 467
click at [585, 75] on icon at bounding box center [590, 76] width 14 height 14
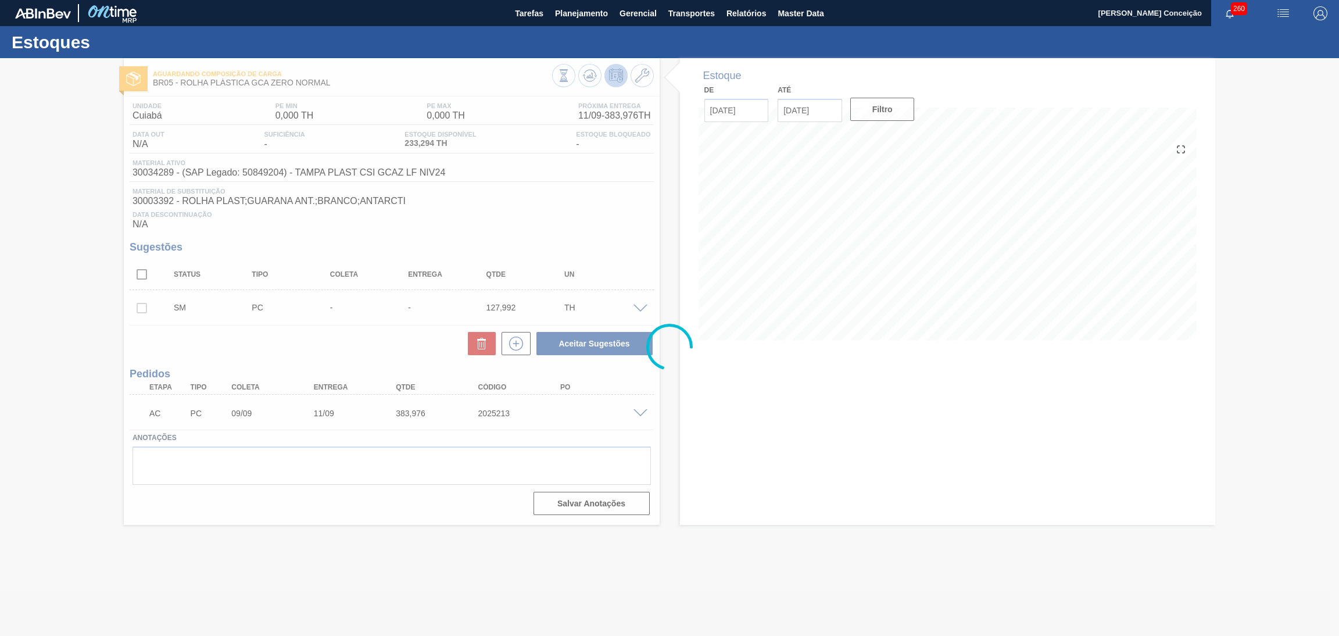
click at [757, 404] on div at bounding box center [669, 347] width 1339 height 578
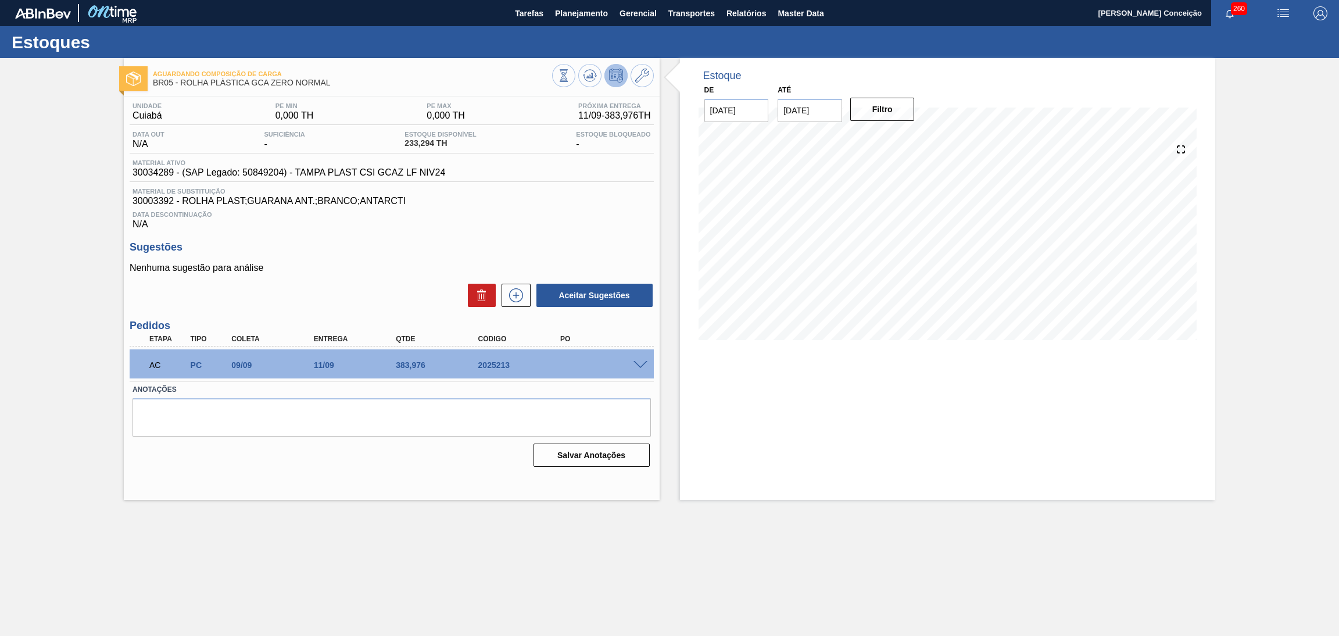
click at [427, 464] on div "Salvar Anotações" at bounding box center [392, 455] width 519 height 26
click at [604, 235] on div "Unidade Cuiabá PE MIN 0,000 TH PE MAX 0,000 TH Próxima Entrega 11/09 - 383,976 …" at bounding box center [392, 284] width 536 height 374
click at [381, 278] on div "Nenhuma sugestão para análise Aceitar Sugestões" at bounding box center [392, 285] width 524 height 45
click at [594, 75] on icon at bounding box center [590, 76] width 14 height 14
click at [644, 363] on span at bounding box center [641, 365] width 14 height 9
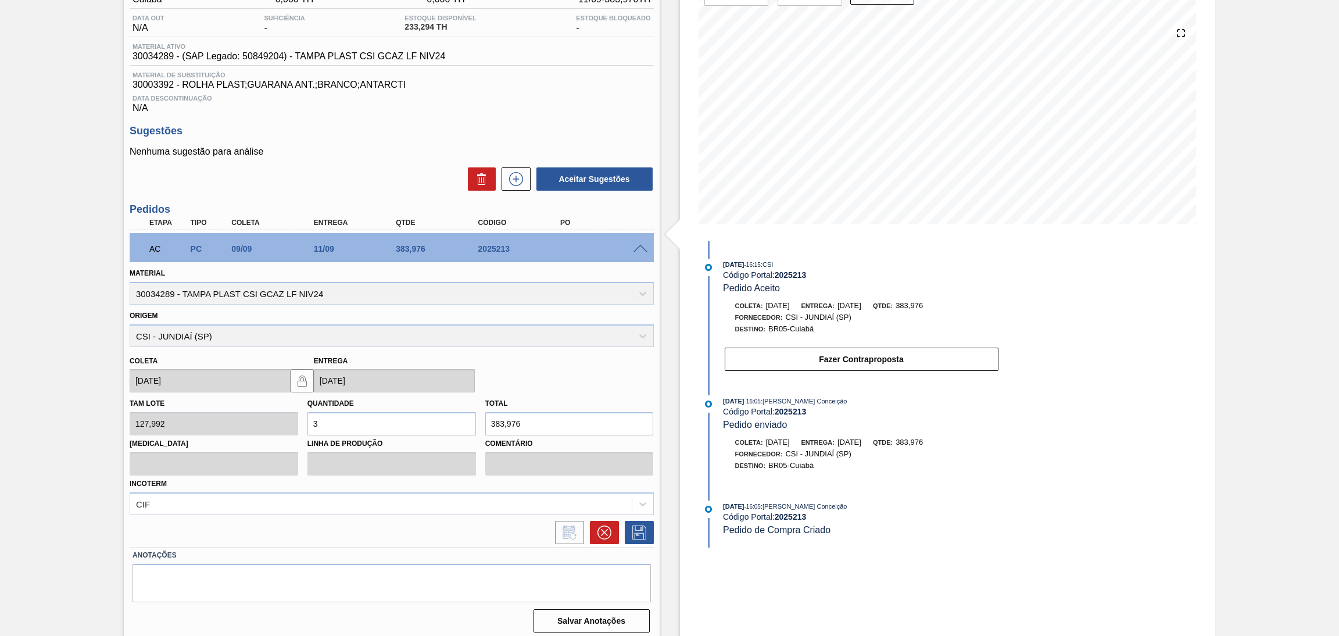
scroll to position [120, 0]
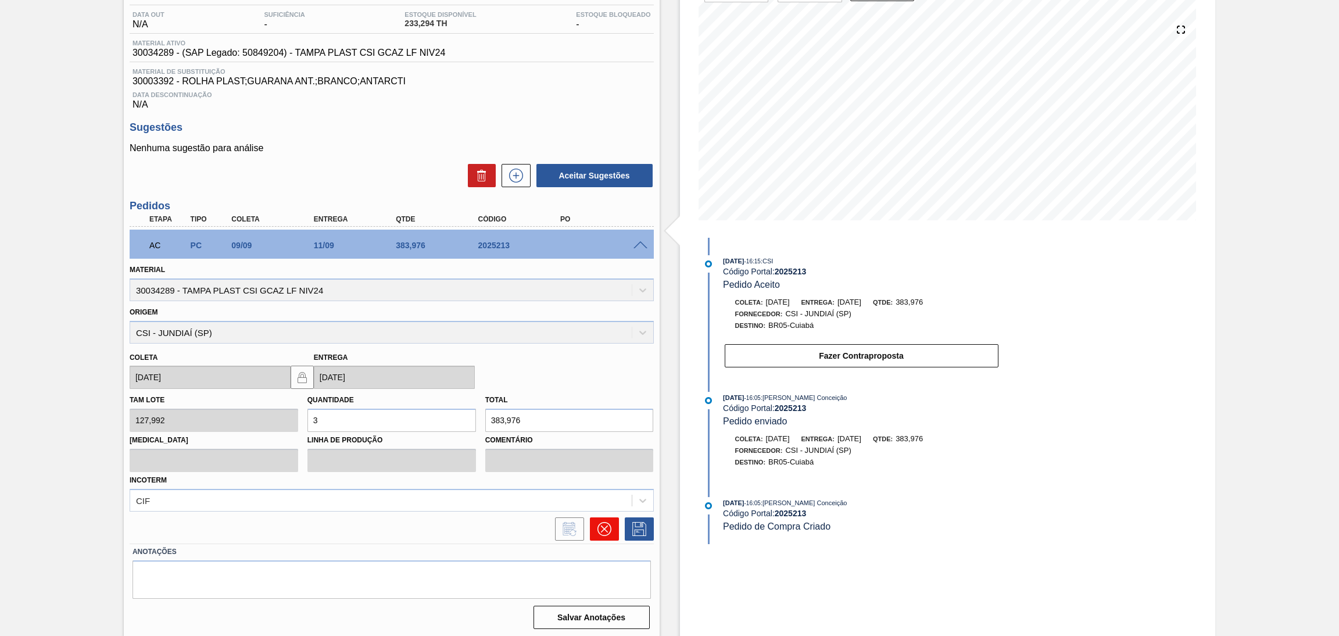
click at [612, 524] on button at bounding box center [604, 528] width 29 height 23
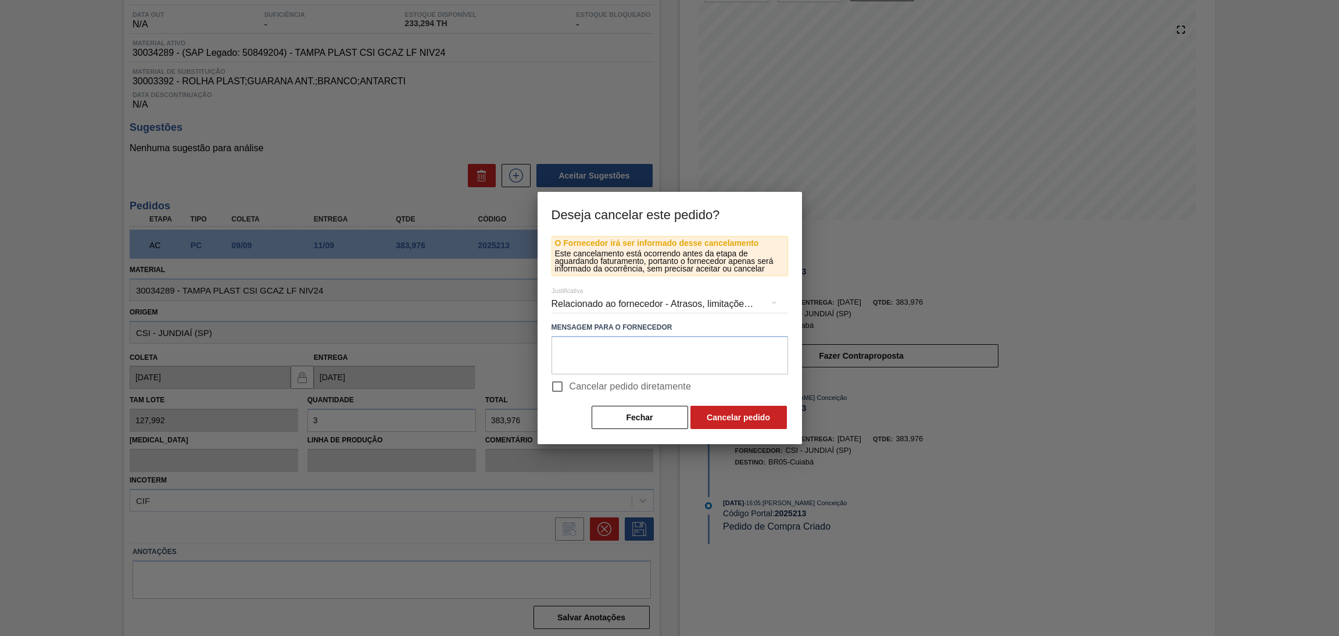
click at [606, 374] on label "Cancelar pedido diretamente" at bounding box center [618, 386] width 146 height 24
click at [570, 374] on input "Cancelar pedido diretamente" at bounding box center [557, 386] width 24 height 24
checkbox input "true"
click at [713, 409] on button "Cancelar pedido" at bounding box center [739, 417] width 97 height 23
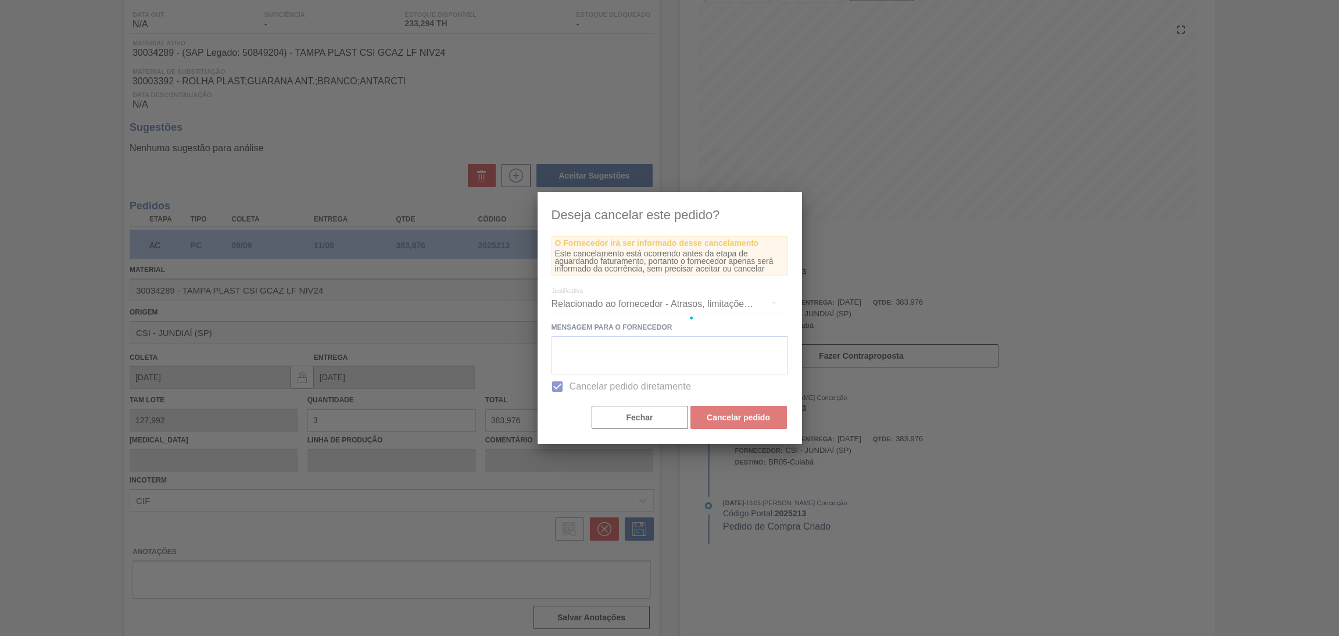
scroll to position [0, 0]
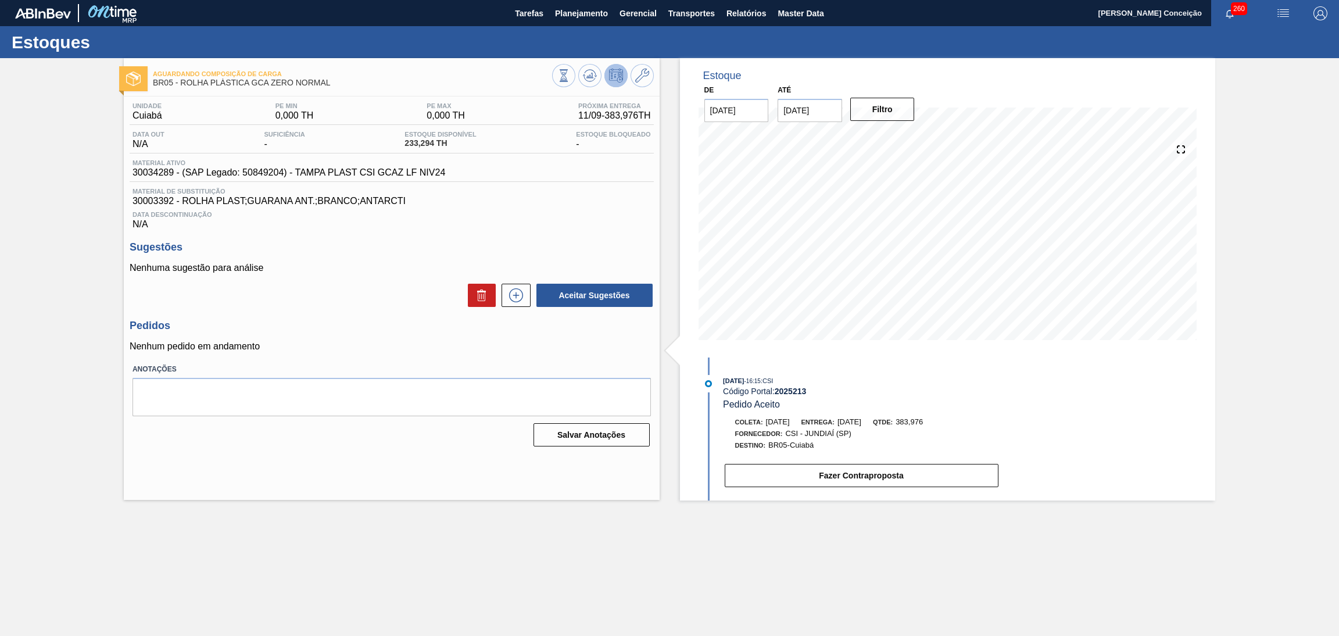
click at [564, 219] on div "Data Descontinuação N/A" at bounding box center [392, 217] width 524 height 23
click at [517, 303] on button at bounding box center [516, 295] width 29 height 23
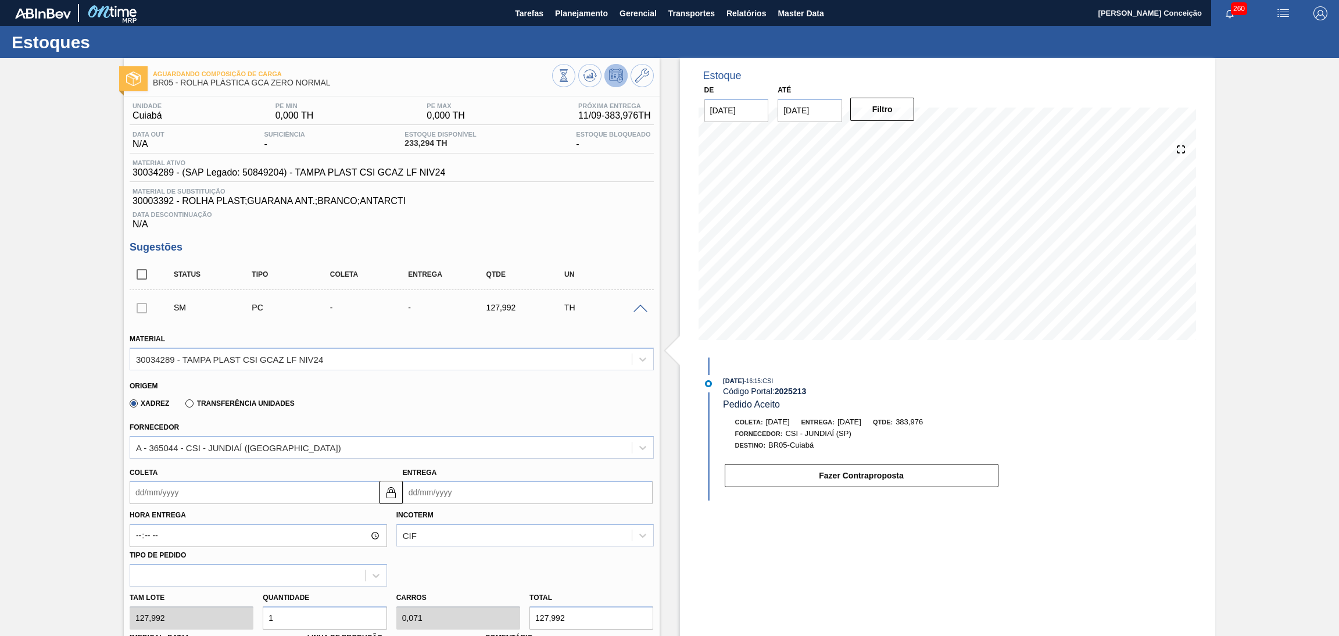
click at [637, 307] on span at bounding box center [641, 309] width 14 height 9
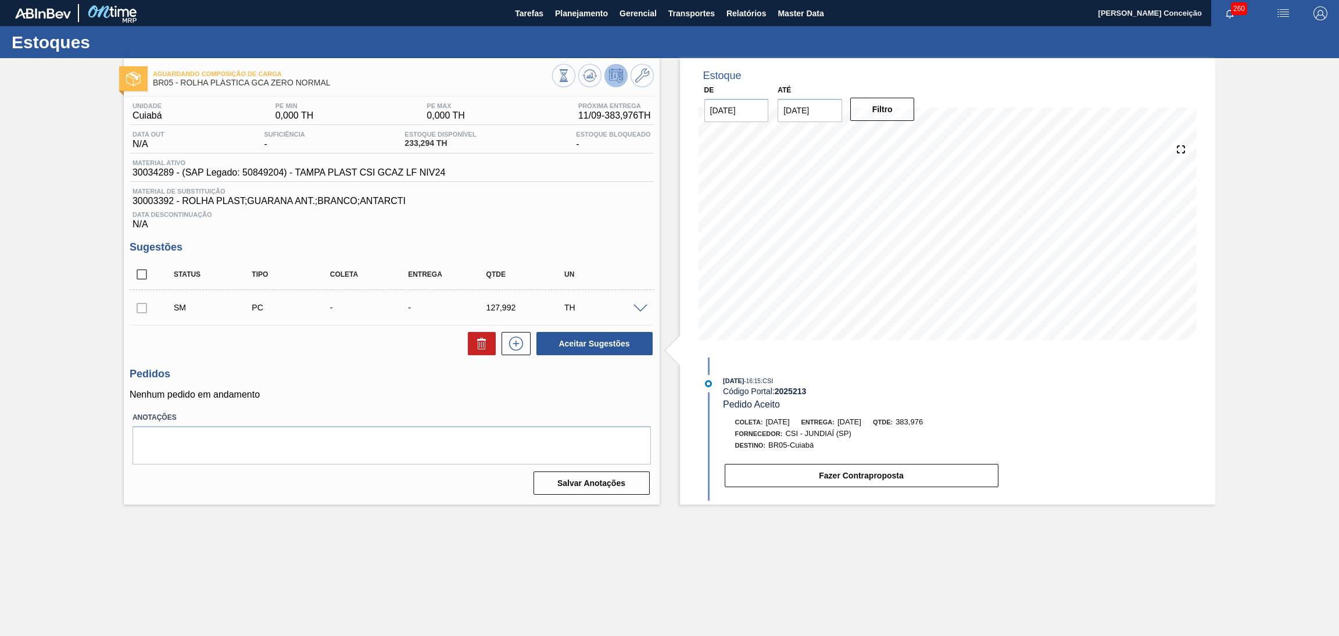
click at [608, 245] on h3 "Sugestões" at bounding box center [392, 247] width 524 height 12
click at [588, 70] on icon at bounding box center [590, 76] width 14 height 14
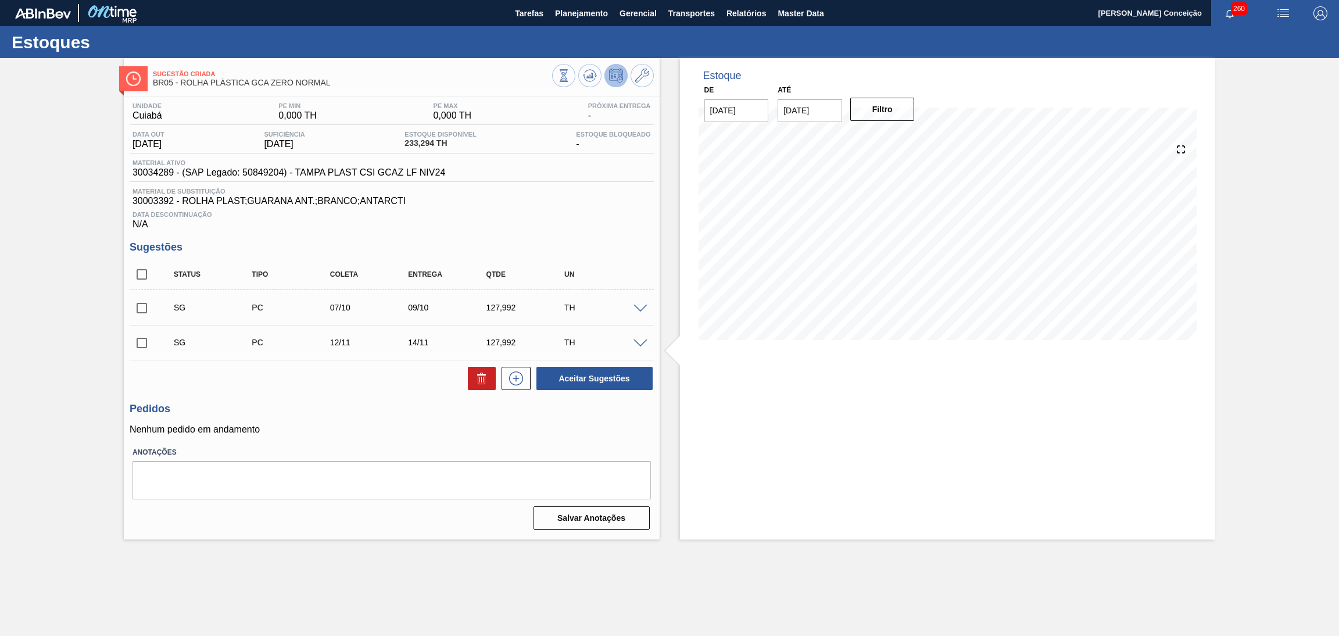
click at [642, 305] on span at bounding box center [641, 309] width 14 height 9
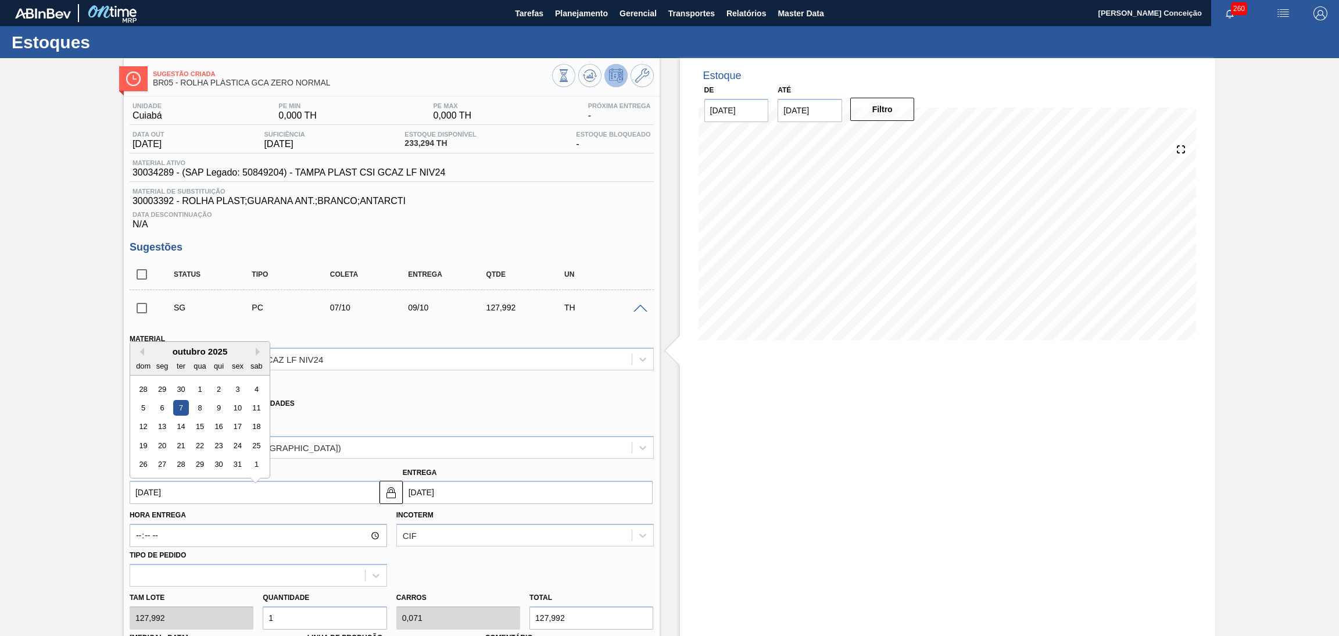
click at [177, 495] on input "07/10/2025" at bounding box center [255, 492] width 250 height 23
click at [200, 401] on div "8" at bounding box center [200, 402] width 16 height 16
type input "[DATE]"
click at [172, 496] on input "08/10/2025" at bounding box center [255, 492] width 250 height 23
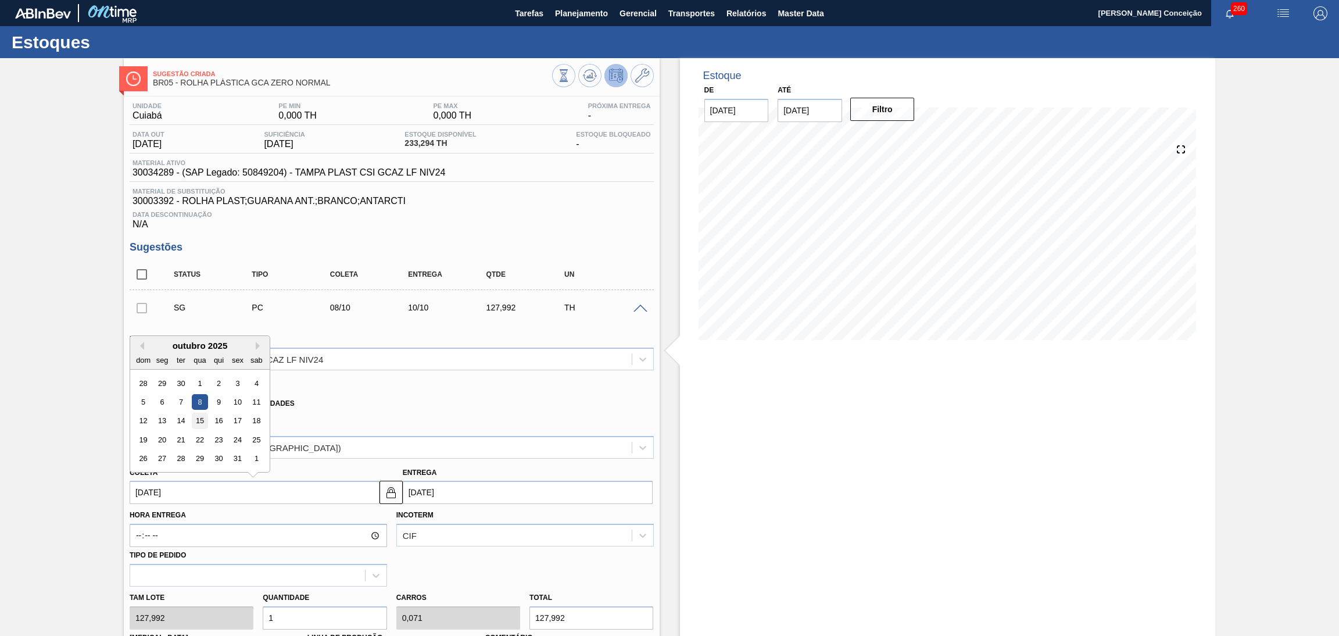
click at [204, 421] on div "15" at bounding box center [200, 421] width 16 height 16
type input "[DATE]"
type input "17/10/2025"
click at [153, 485] on input "[DATE]" at bounding box center [255, 492] width 250 height 23
click at [158, 495] on input "[DATE]" at bounding box center [255, 492] width 250 height 23
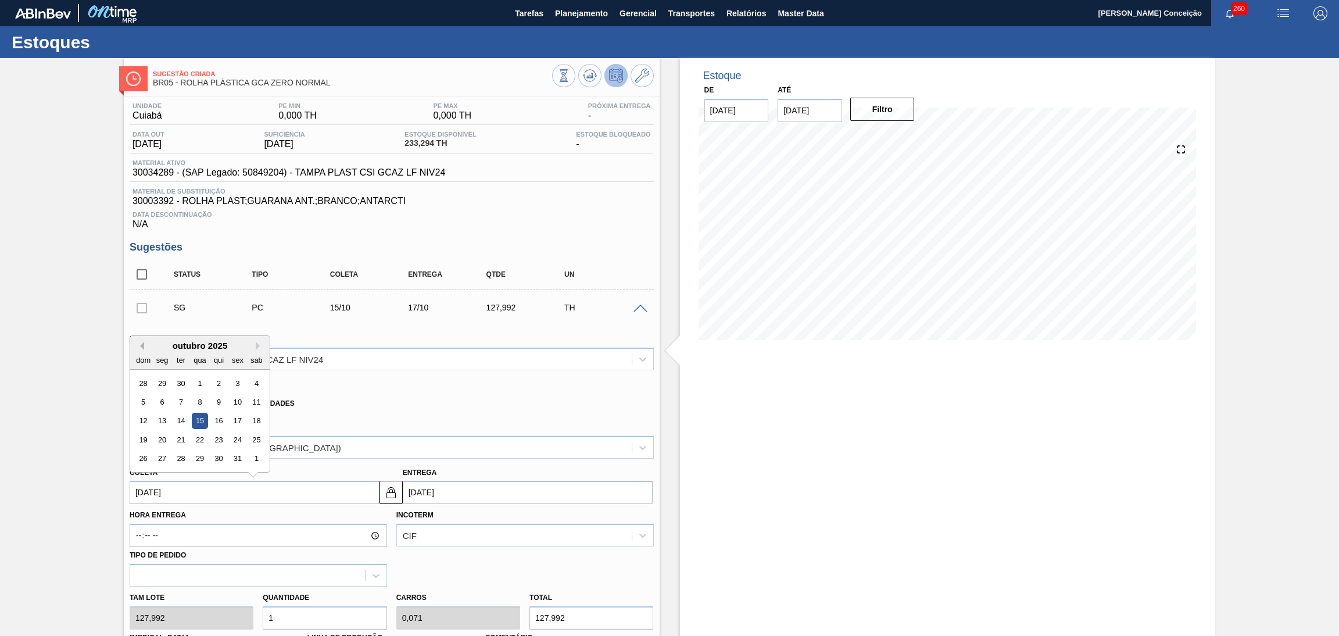
click at [144, 342] on button "Previous Month" at bounding box center [140, 346] width 8 height 8
click at [163, 418] on div "15" at bounding box center [162, 421] width 16 height 16
type input "[DATE]"
click at [233, 605] on div "Tam lote 127,992 Quantidade 1 Carros 0,071 Total 127,992 [MEDICAL_DATA] N/A Lin…" at bounding box center [392, 628] width 534 height 83
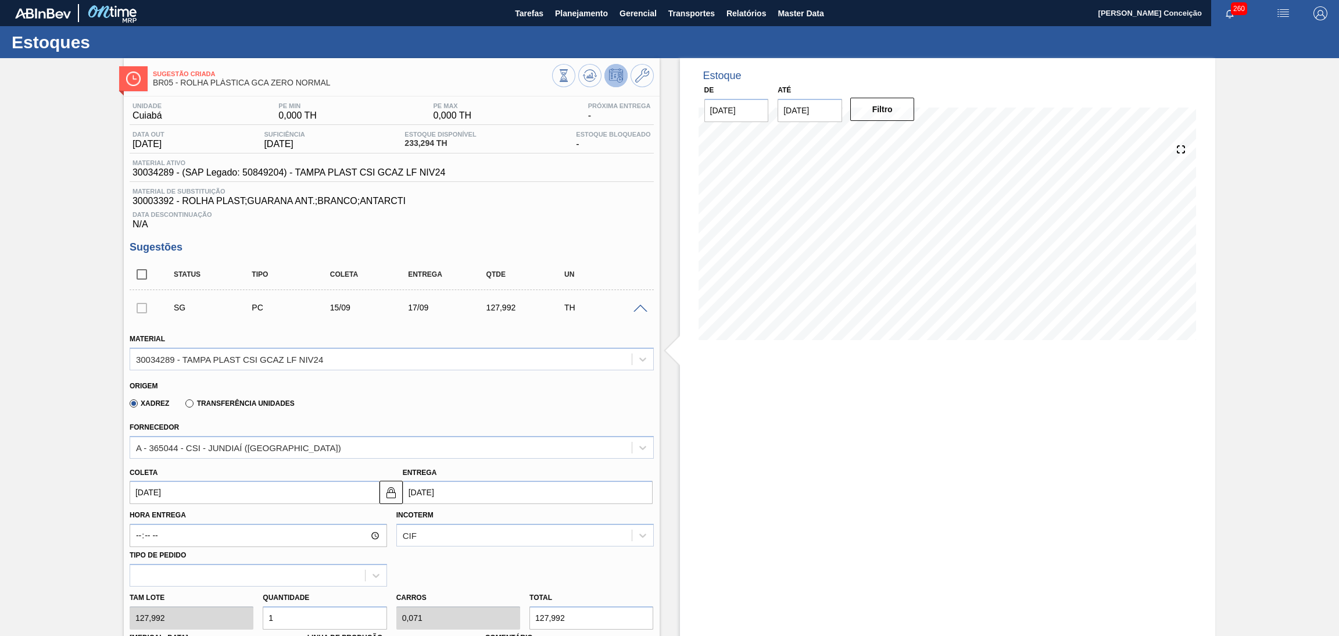
type input "3"
type input "0,214"
type input "383,976"
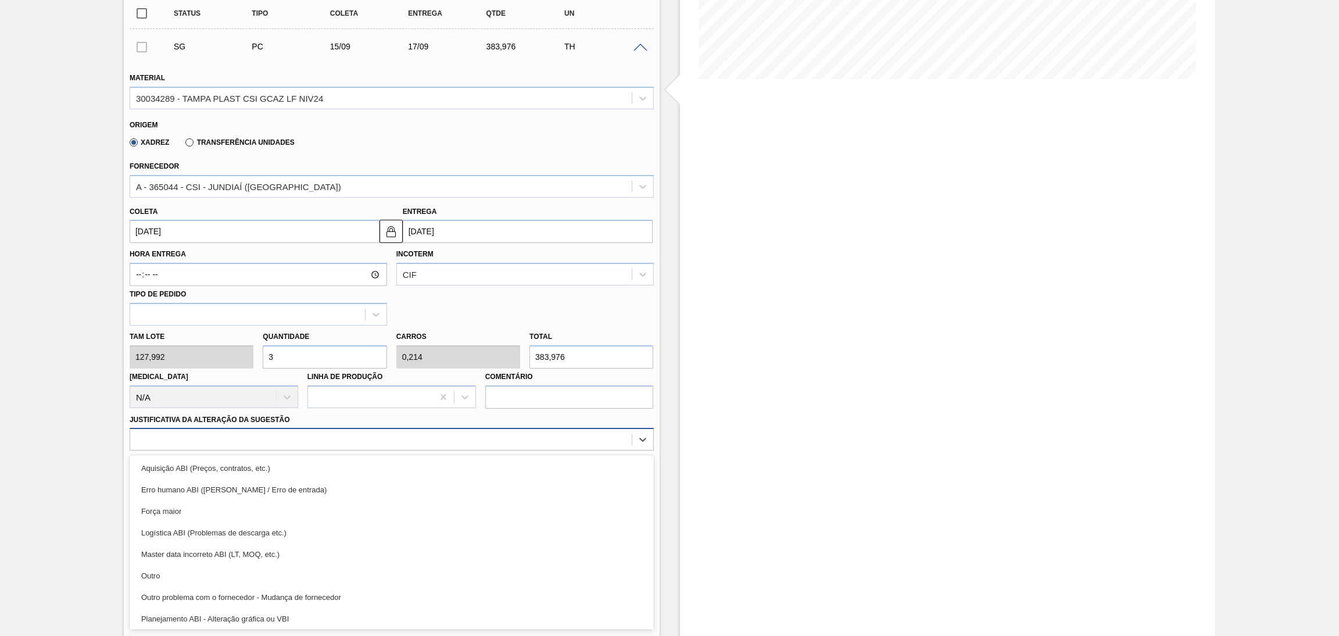
click at [267, 437] on div at bounding box center [381, 439] width 502 height 17
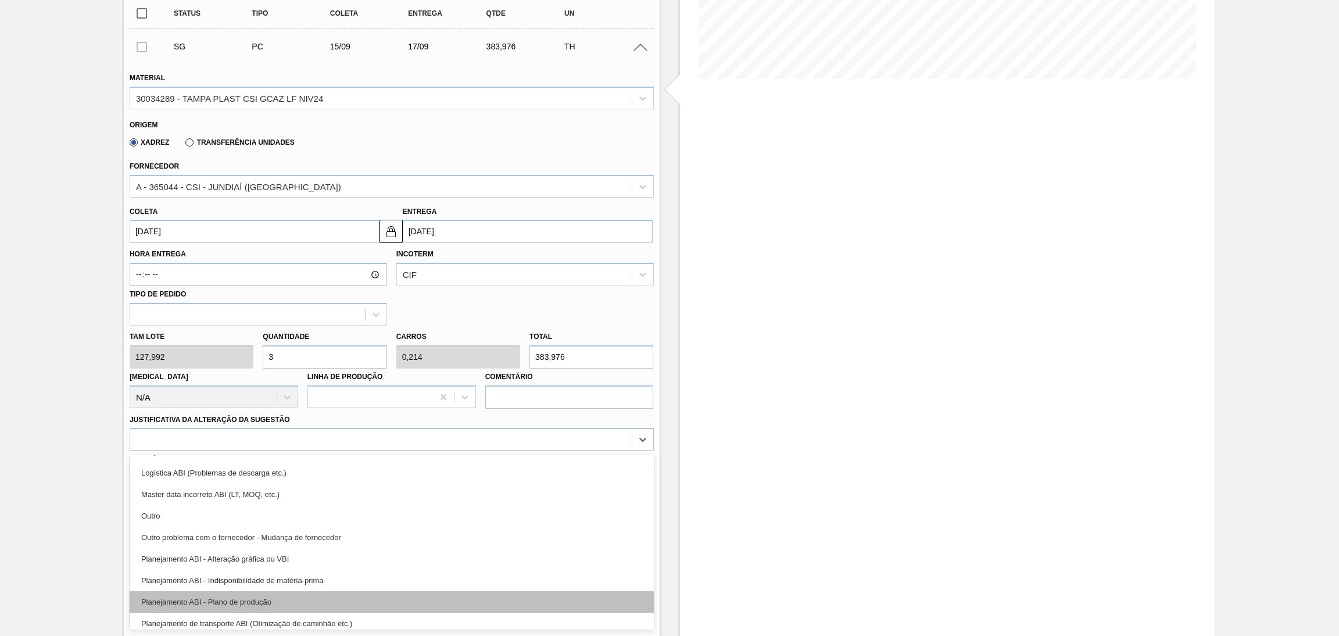
scroll to position [87, 0]
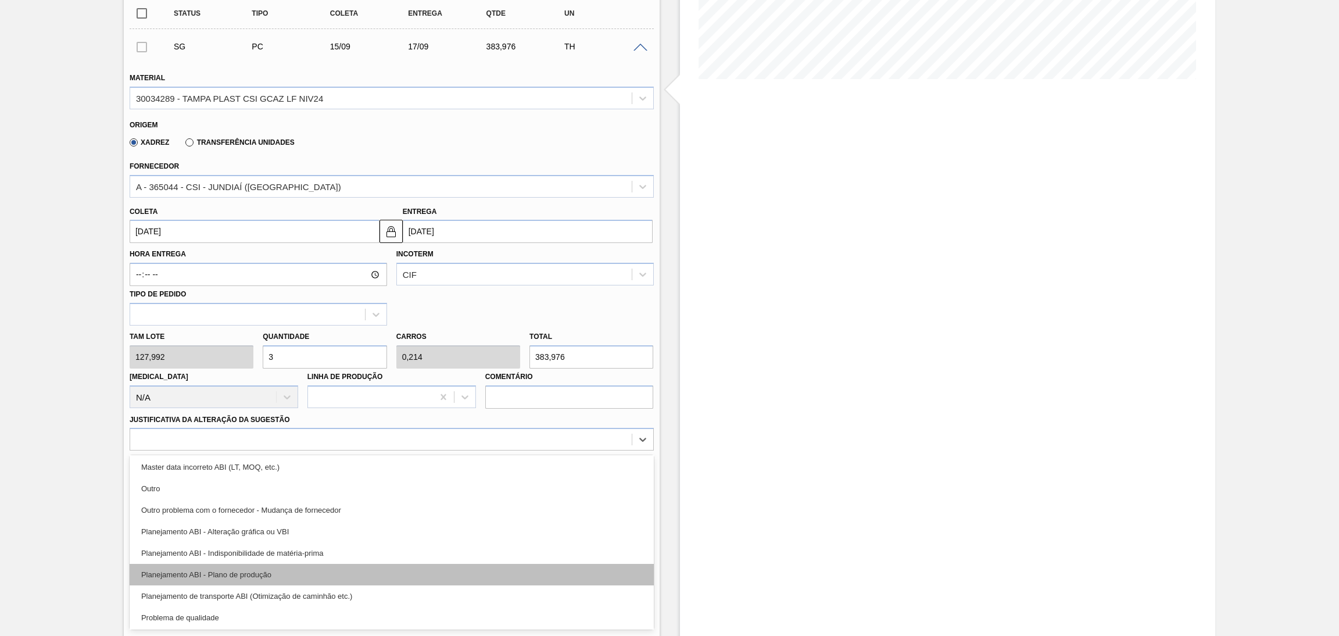
click at [253, 570] on div "Planejamento ABI - Plano de produção" at bounding box center [392, 575] width 524 height 22
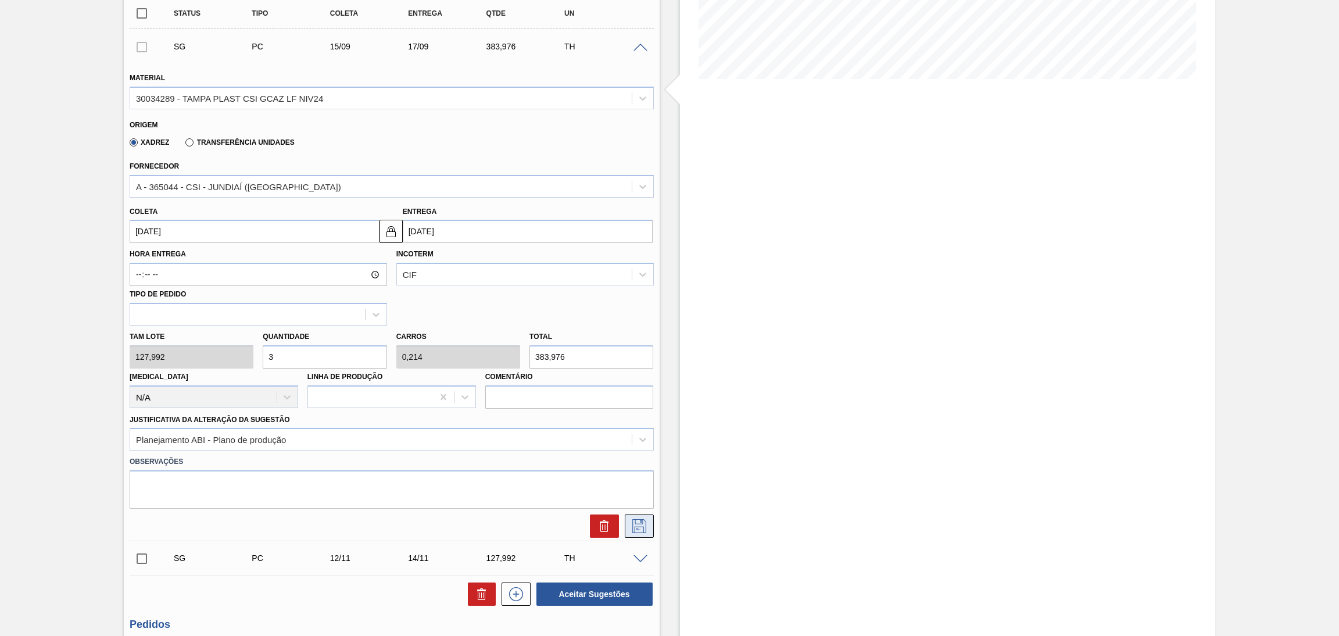
click at [638, 521] on icon at bounding box center [639, 526] width 19 height 14
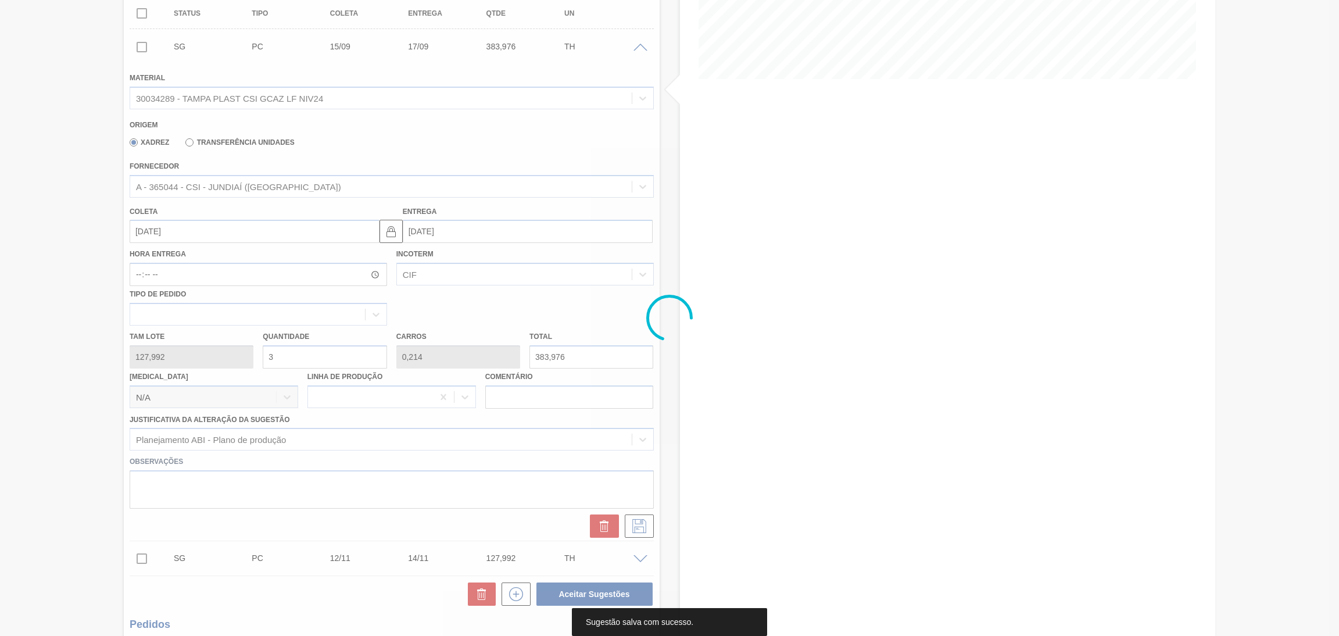
scroll to position [0, 0]
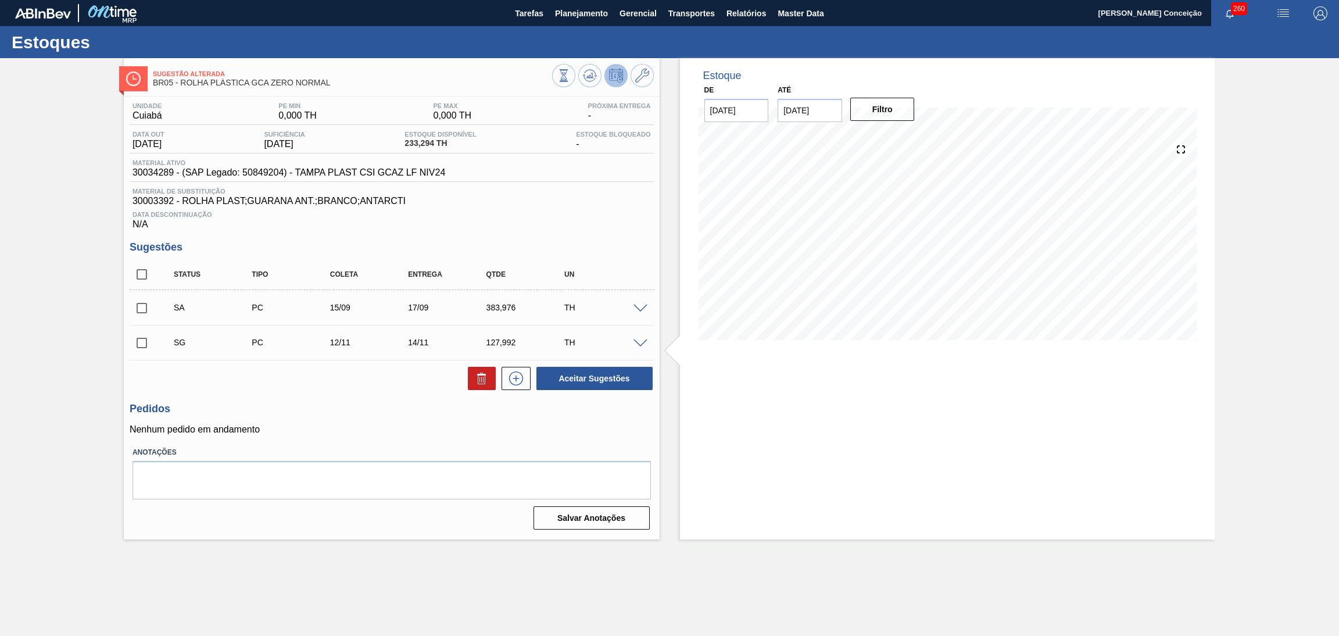
click at [634, 307] on span at bounding box center [641, 309] width 14 height 9
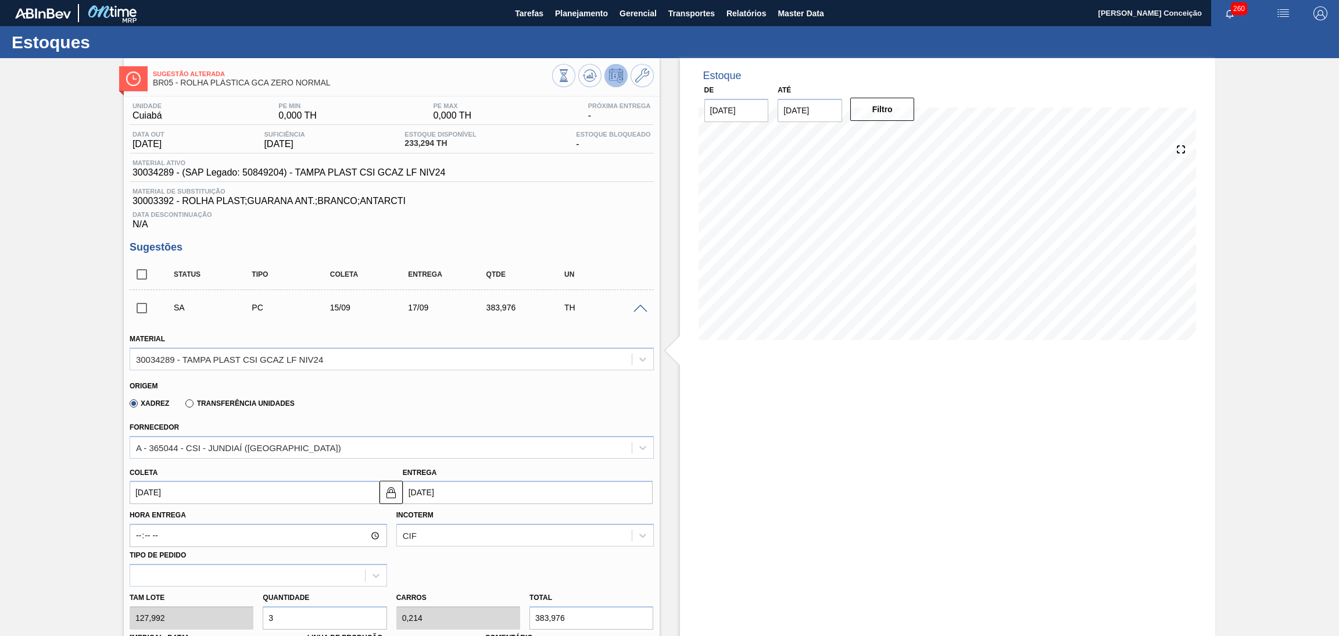
click at [217, 614] on div "Tam lote 127,992 Quantidade 3 Carros 0,214 Total 383,976 [MEDICAL_DATA] N/A Lin…" at bounding box center [392, 628] width 534 height 83
type input "2"
type input "0,143"
type input "255,984"
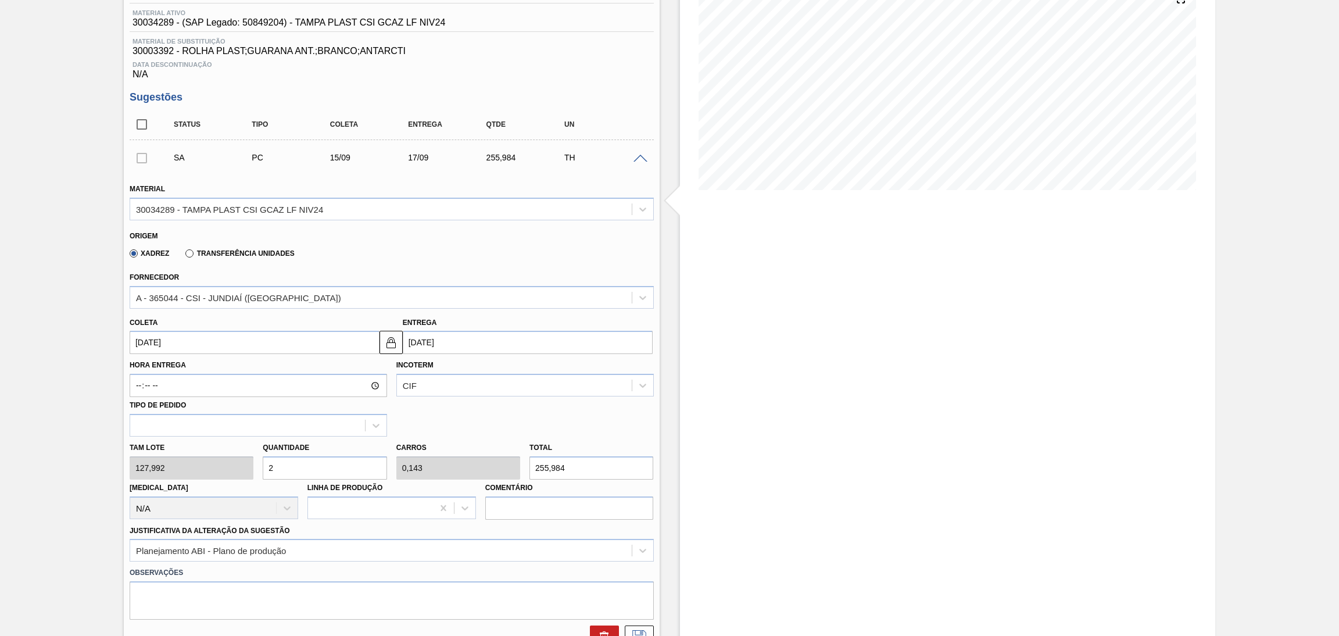
scroll to position [349, 0]
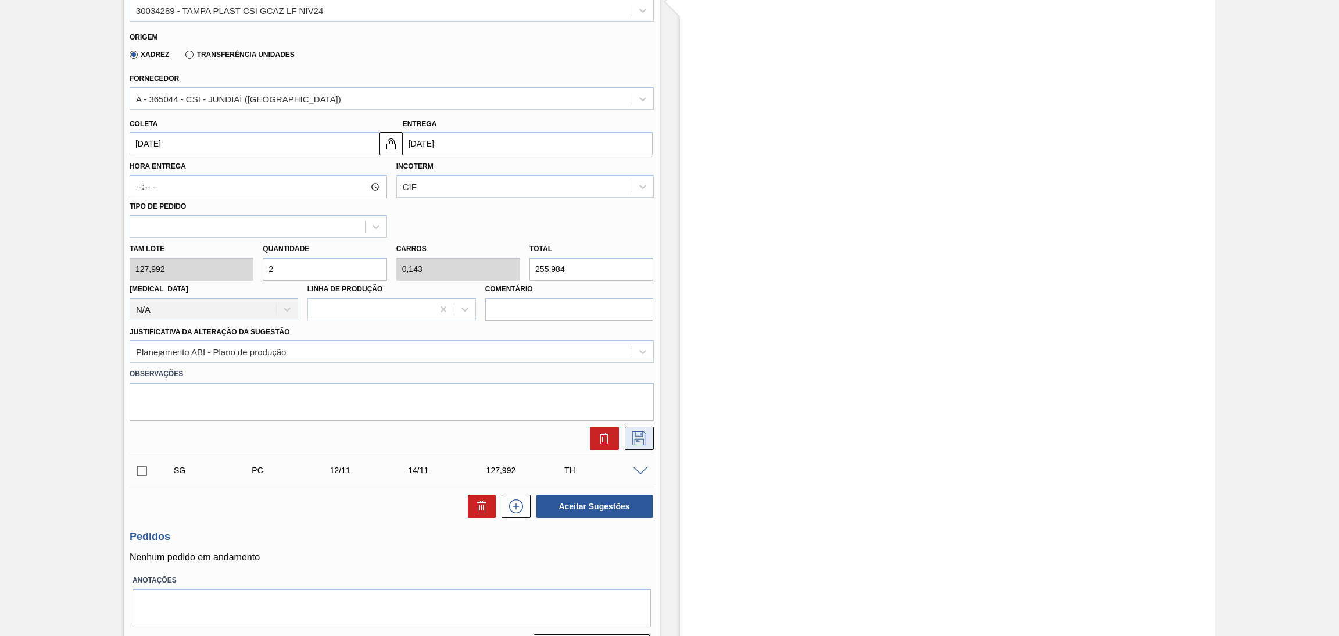
click at [644, 434] on icon at bounding box center [639, 438] width 19 height 14
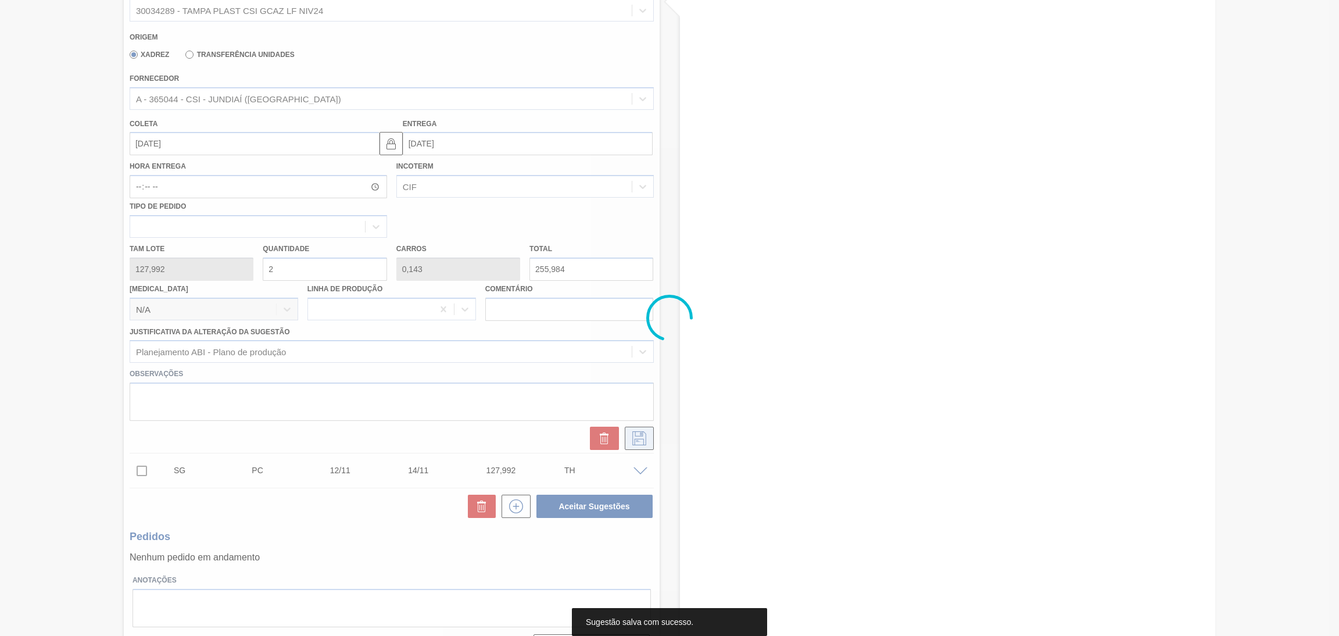
scroll to position [0, 0]
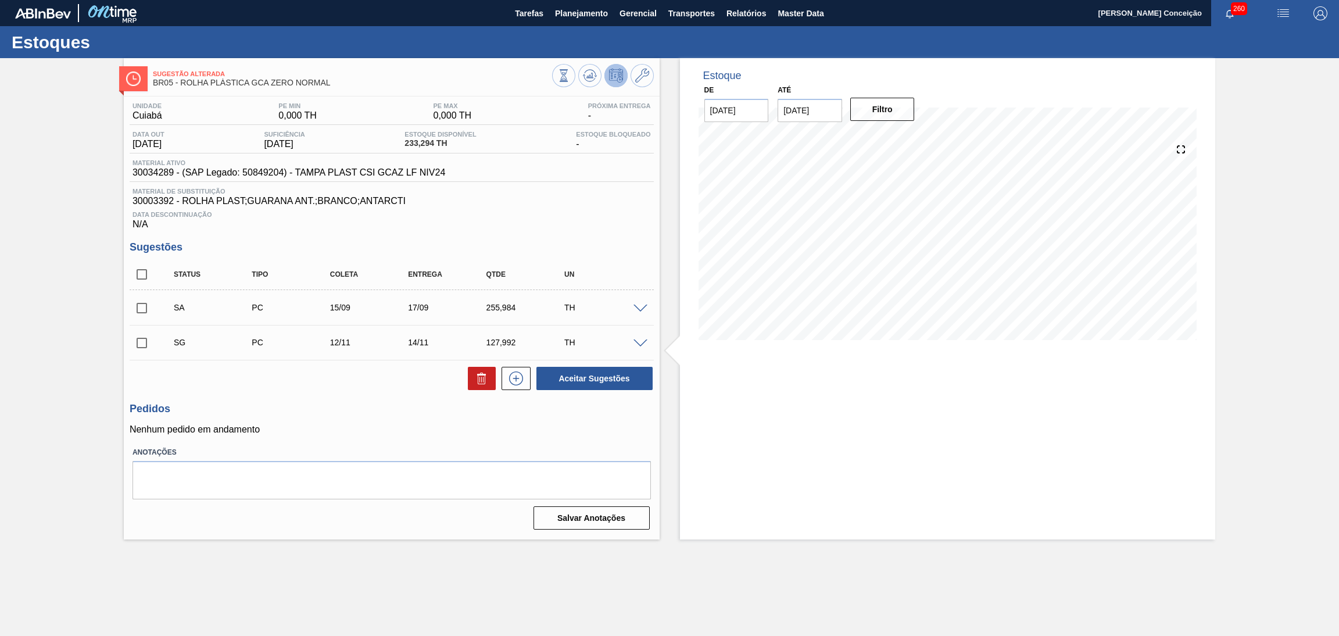
click at [751, 465] on div "Estoque De [DATE] Até [DATE] Filtro" at bounding box center [948, 298] width 536 height 481
click at [637, 306] on span at bounding box center [641, 309] width 14 height 9
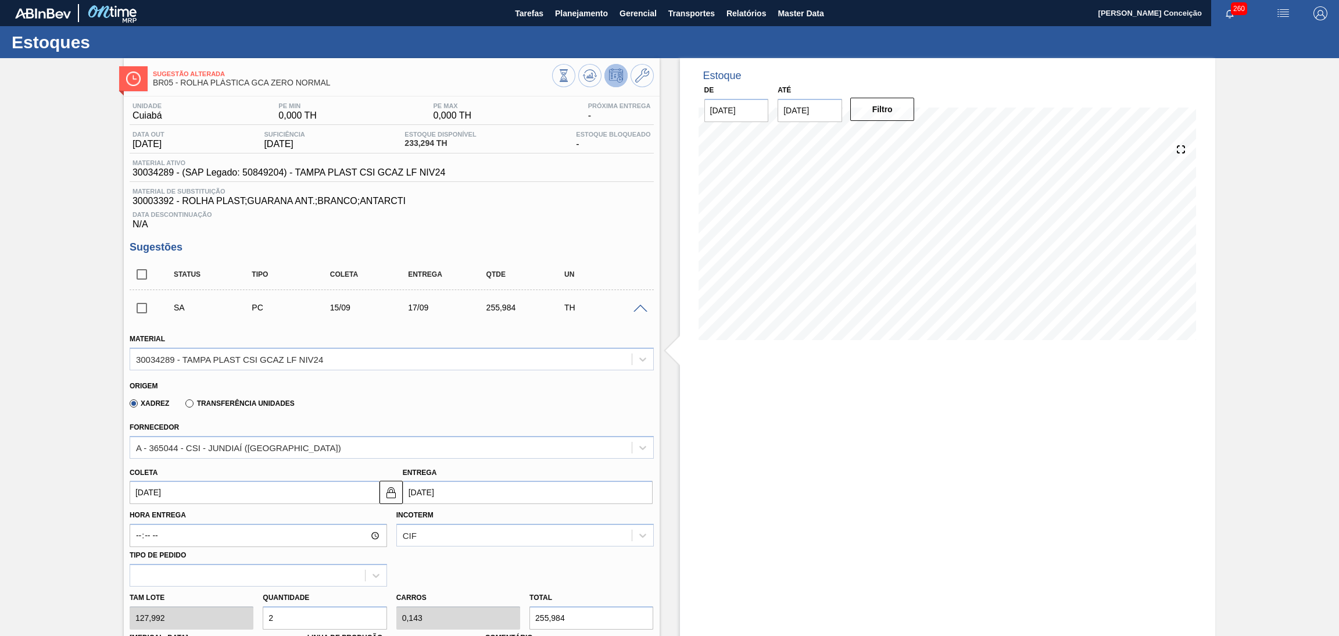
click at [221, 617] on div "Tam lote 127,992 Quantidade 2 Carros 0,143 Total 255,984 Doca N/A Linha de Prod…" at bounding box center [392, 628] width 534 height 83
type input "3"
type input "0,214"
type input "383,976"
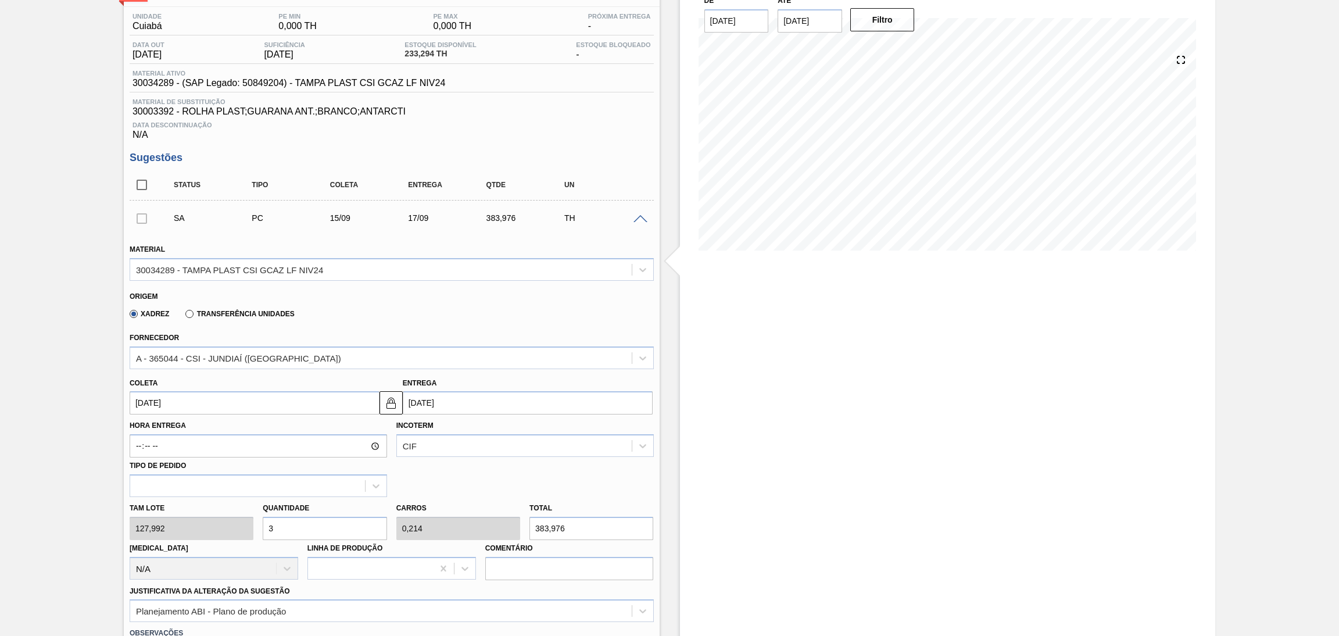
scroll to position [261, 0]
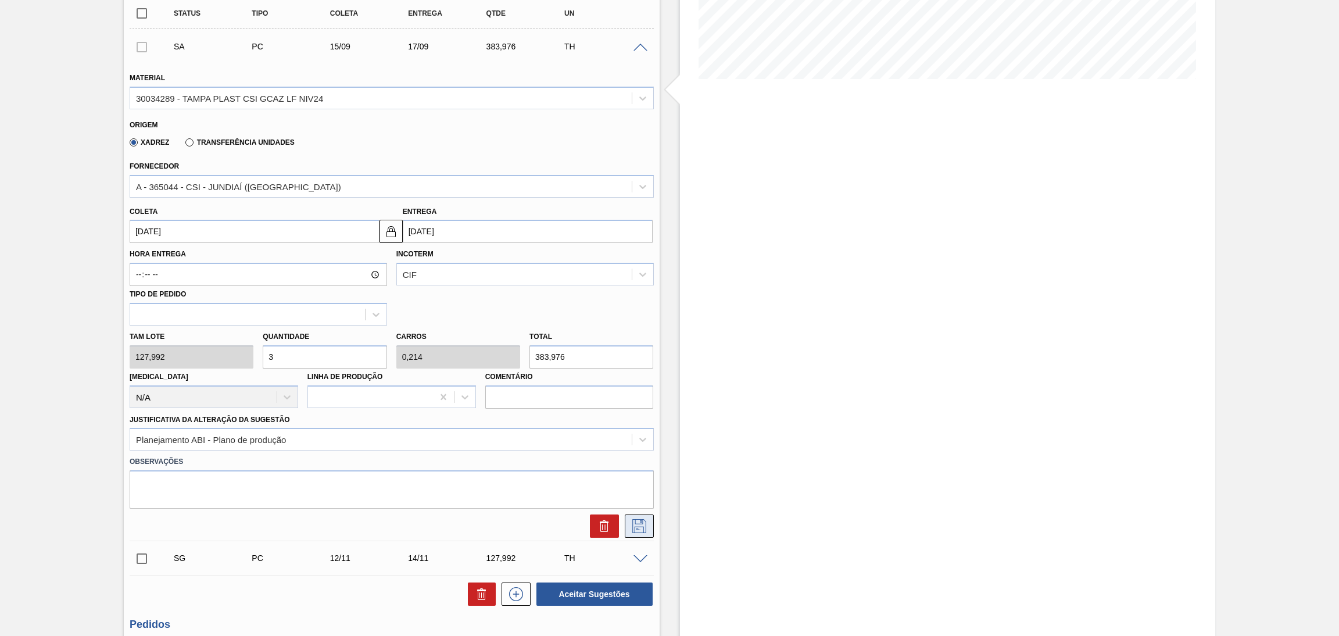
type input "3"
click at [643, 524] on icon at bounding box center [639, 526] width 19 height 14
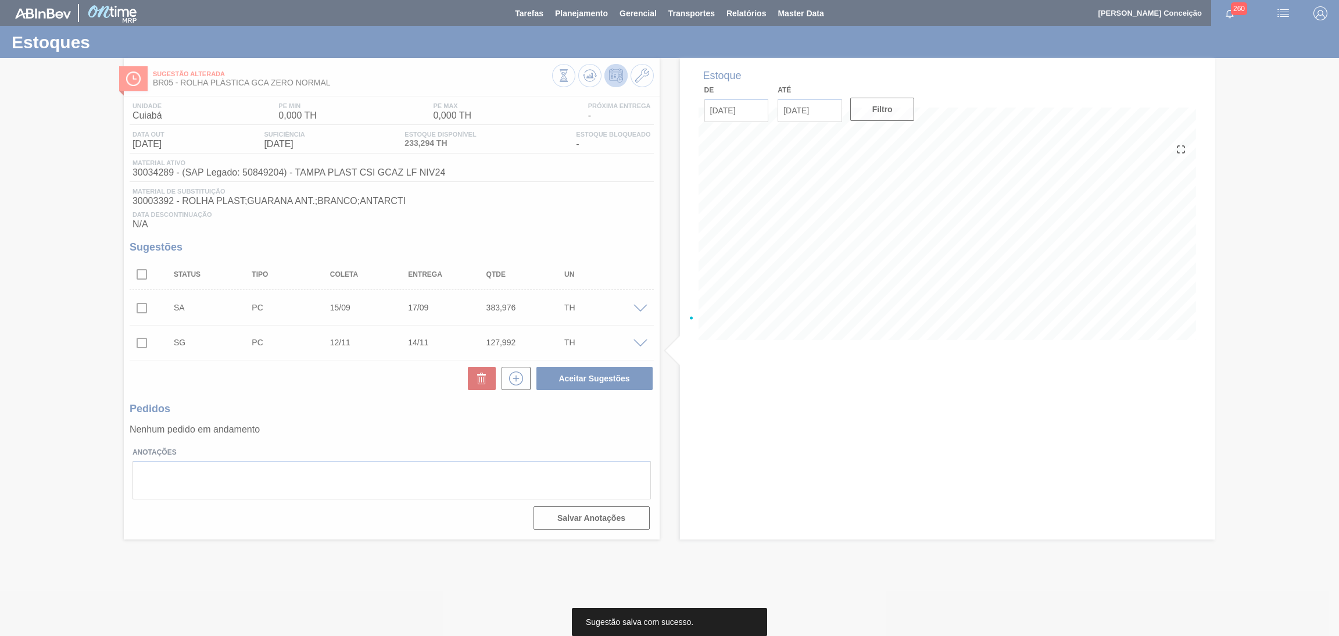
scroll to position [0, 0]
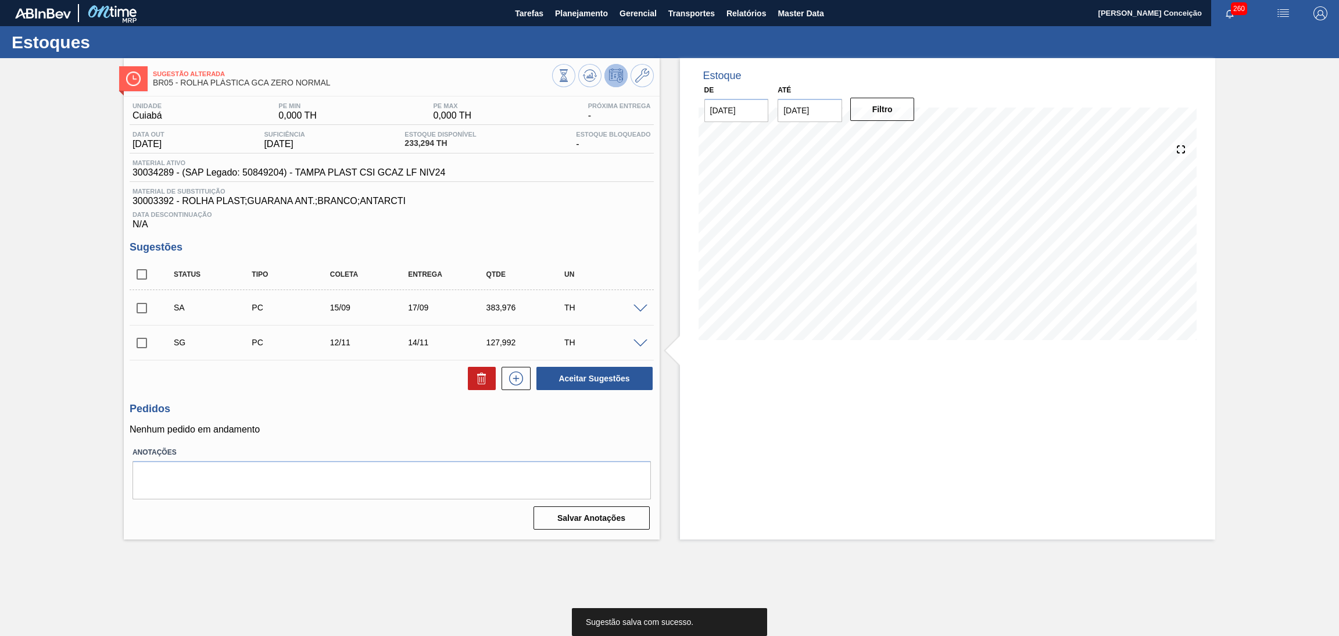
click at [138, 311] on input "checkbox" at bounding box center [142, 308] width 24 height 24
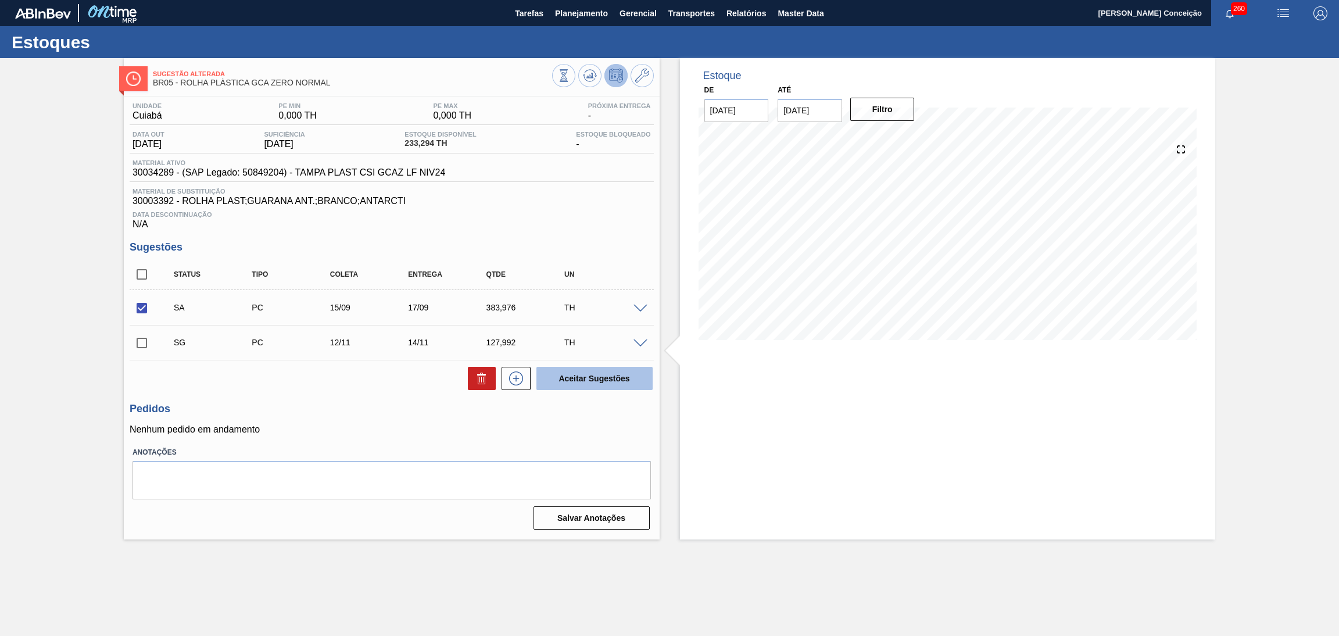
click at [605, 376] on button "Aceitar Sugestões" at bounding box center [595, 378] width 116 height 23
checkbox input "false"
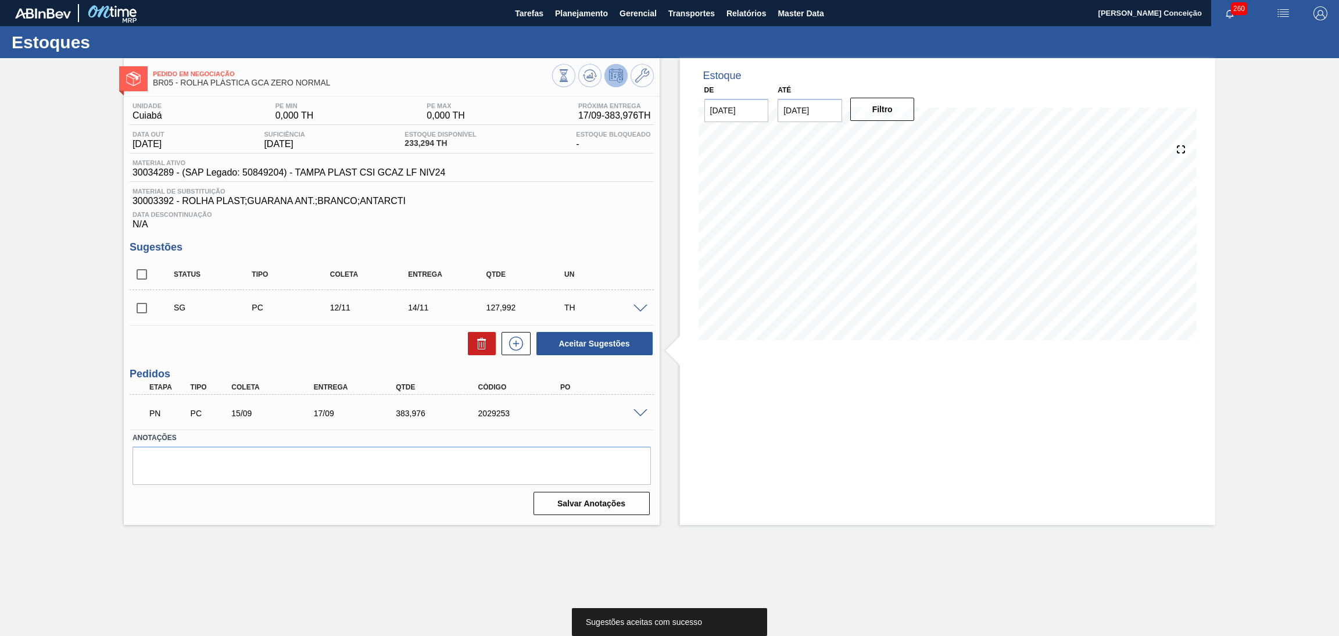
click at [301, 346] on div "Aceitar Sugestões" at bounding box center [392, 344] width 524 height 26
click at [639, 410] on span at bounding box center [641, 413] width 14 height 9
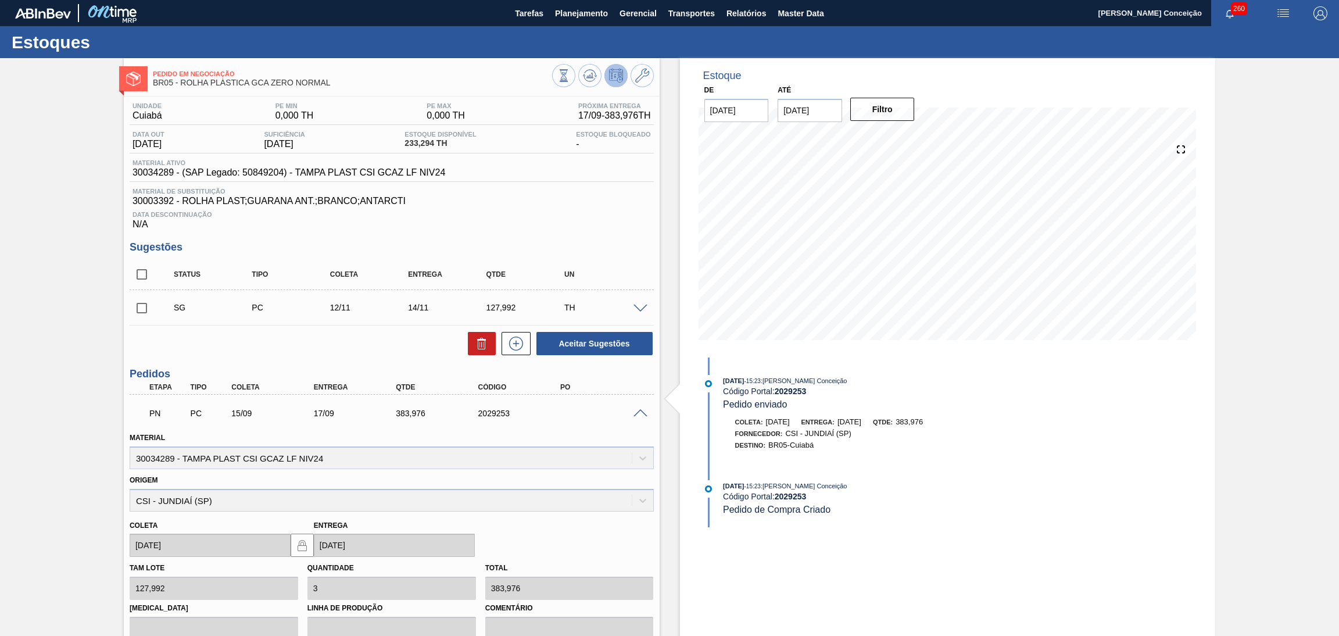
click at [640, 410] on span at bounding box center [641, 413] width 14 height 9
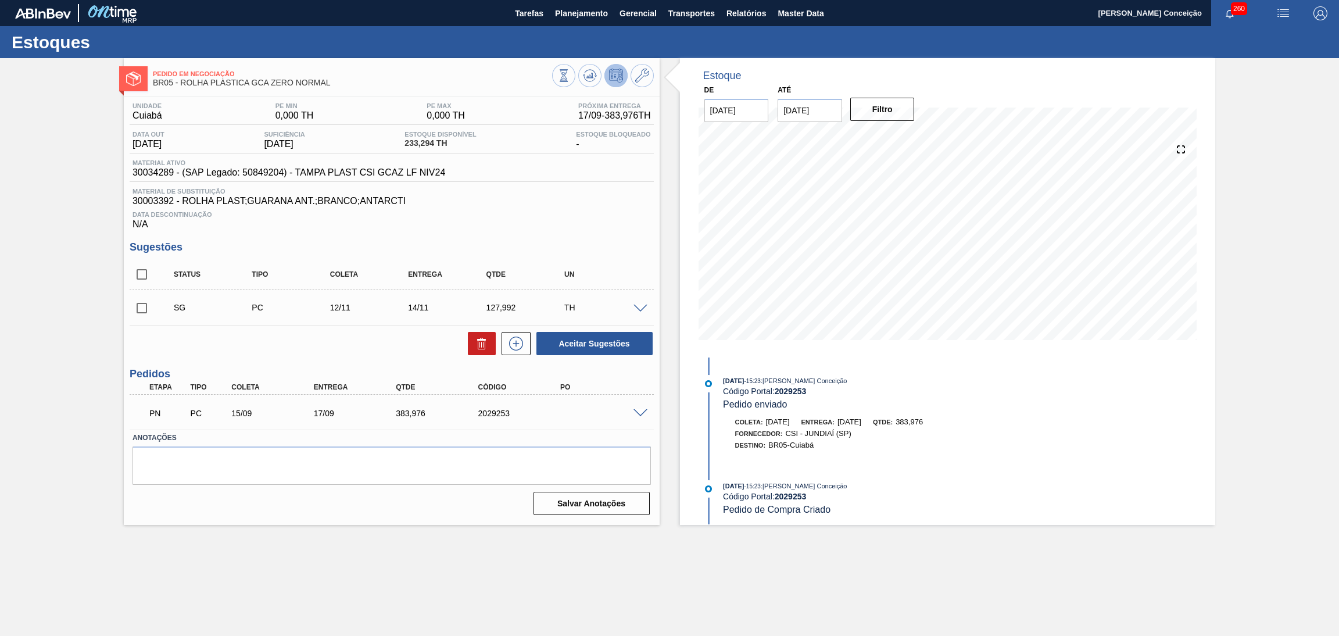
click at [646, 415] on span at bounding box center [641, 413] width 14 height 9
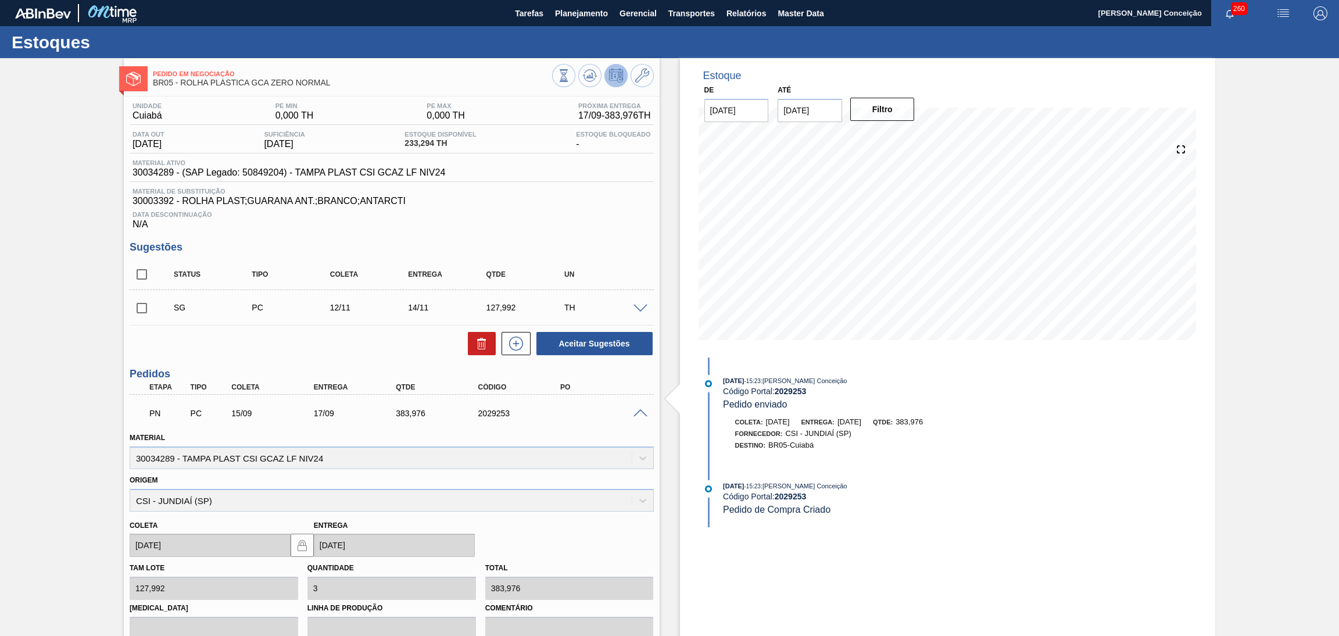
click at [646, 414] on span at bounding box center [641, 413] width 14 height 9
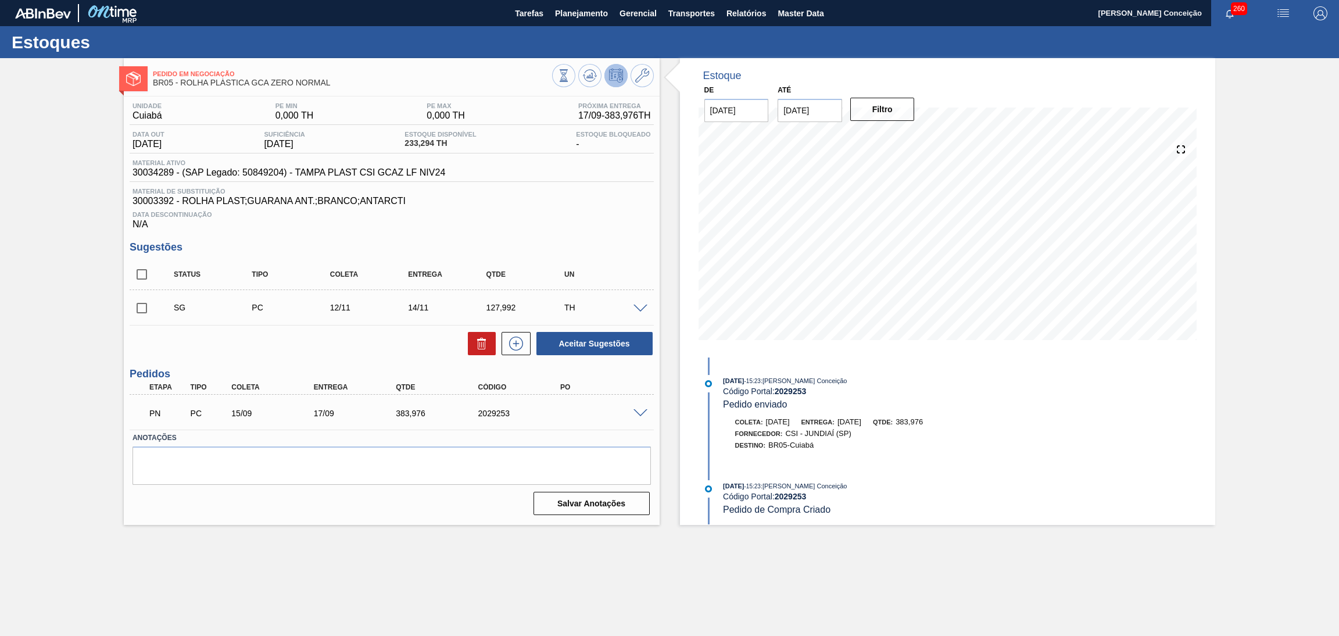
click at [585, 192] on span "Material de Substituição" at bounding box center [392, 191] width 519 height 7
click at [549, 217] on span "Data Descontinuação" at bounding box center [392, 214] width 519 height 7
click at [557, 196] on span "30003392 - ROLHA PLAST;GUARANA ANT.;BRANCO;ANTARCTI" at bounding box center [392, 201] width 519 height 10
click at [567, 420] on div "PN PC 15/09 17/09 383,976 2029253" at bounding box center [389, 412] width 494 height 23
click at [658, 235] on div "Unidade Cuiabá PE MIN 0,000 TH PE MAX 0,000 TH Próxima Entrega 17/09 - 383,976 …" at bounding box center [392, 308] width 536 height 423
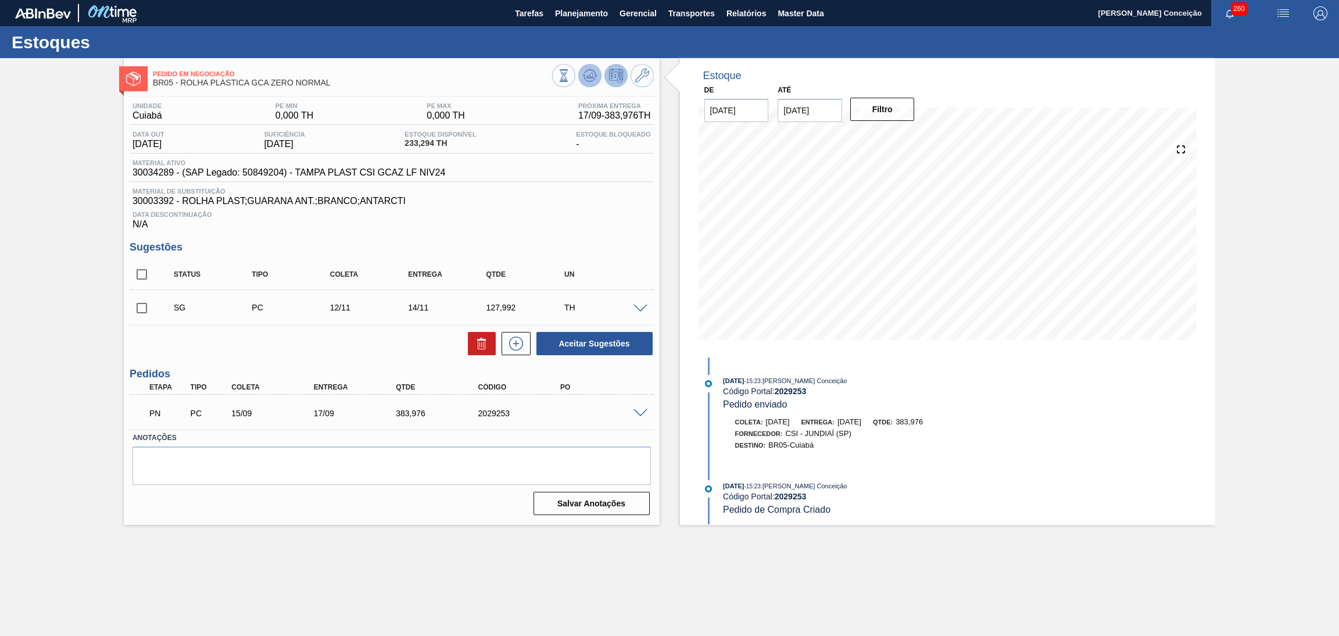
click at [588, 80] on icon at bounding box center [590, 76] width 14 height 14
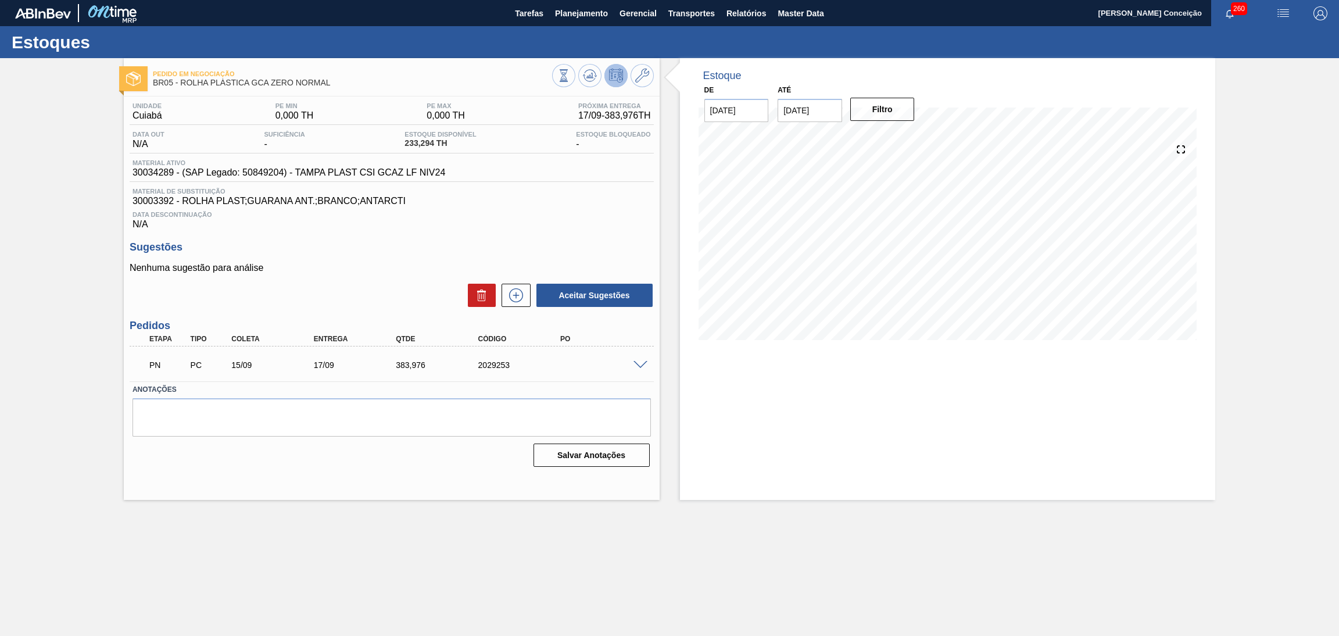
click at [748, 402] on div "Estoque De 11/09/2025 Até 15/11/2025 Filtro" at bounding box center [948, 279] width 536 height 442
click at [591, 74] on icon at bounding box center [591, 75] width 1 height 5
click at [346, 465] on div "Salvar Anotações" at bounding box center [392, 455] width 519 height 26
click at [371, 292] on div "Aceitar Sugestões" at bounding box center [392, 296] width 524 height 26
click at [522, 223] on div "Data Descontinuação N/A" at bounding box center [392, 217] width 524 height 23
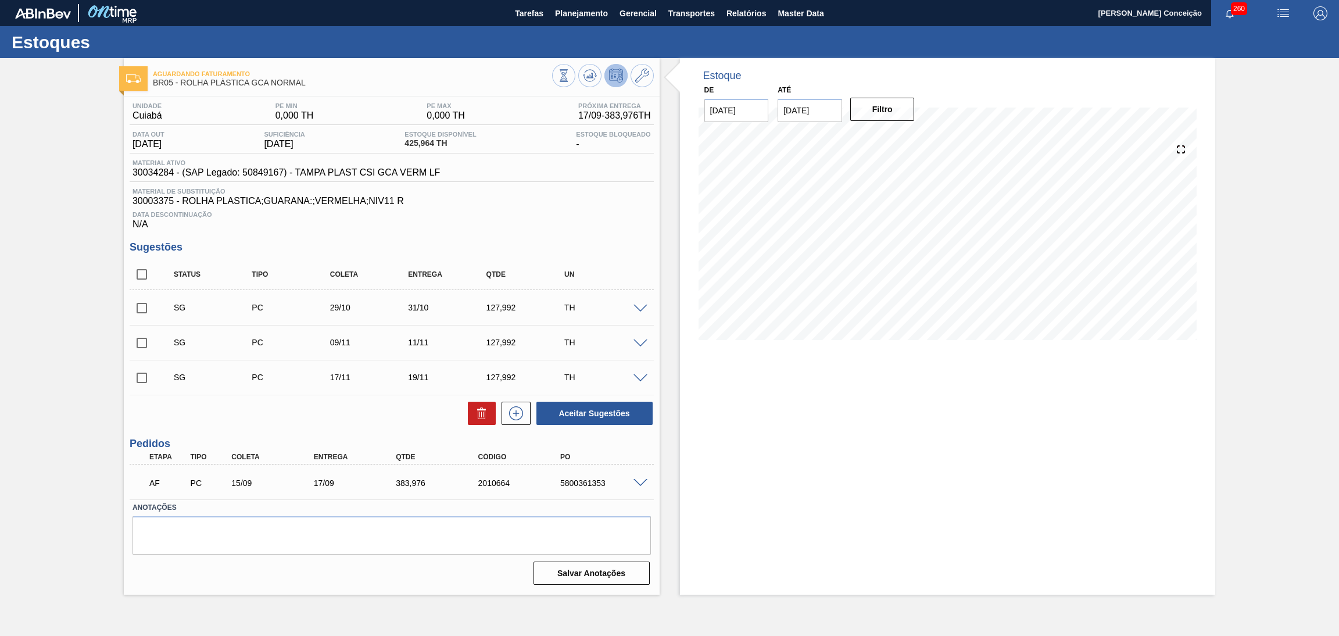
click at [770, 389] on div "Estoque De [DATE] Até [DATE] Filtro" at bounding box center [948, 326] width 536 height 537
click at [637, 485] on div "5800361353" at bounding box center [605, 482] width 94 height 9
click at [637, 485] on span at bounding box center [641, 483] width 14 height 9
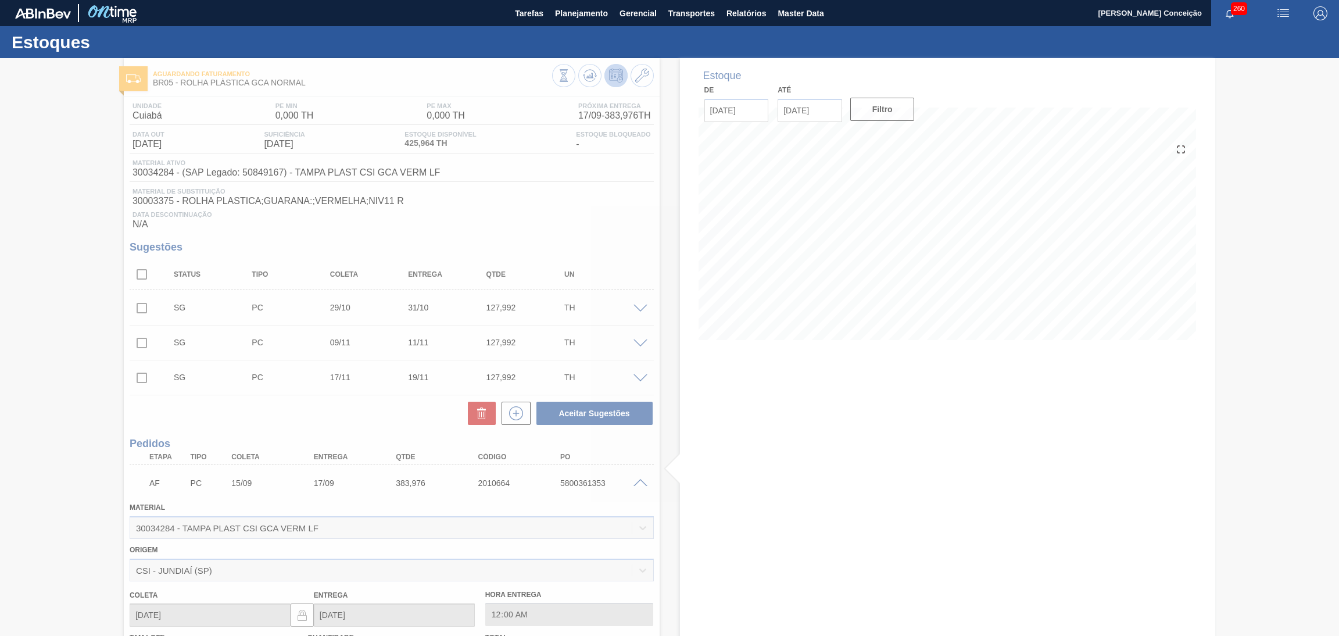
click at [640, 483] on div at bounding box center [669, 347] width 1339 height 578
click at [642, 482] on div at bounding box center [669, 347] width 1339 height 578
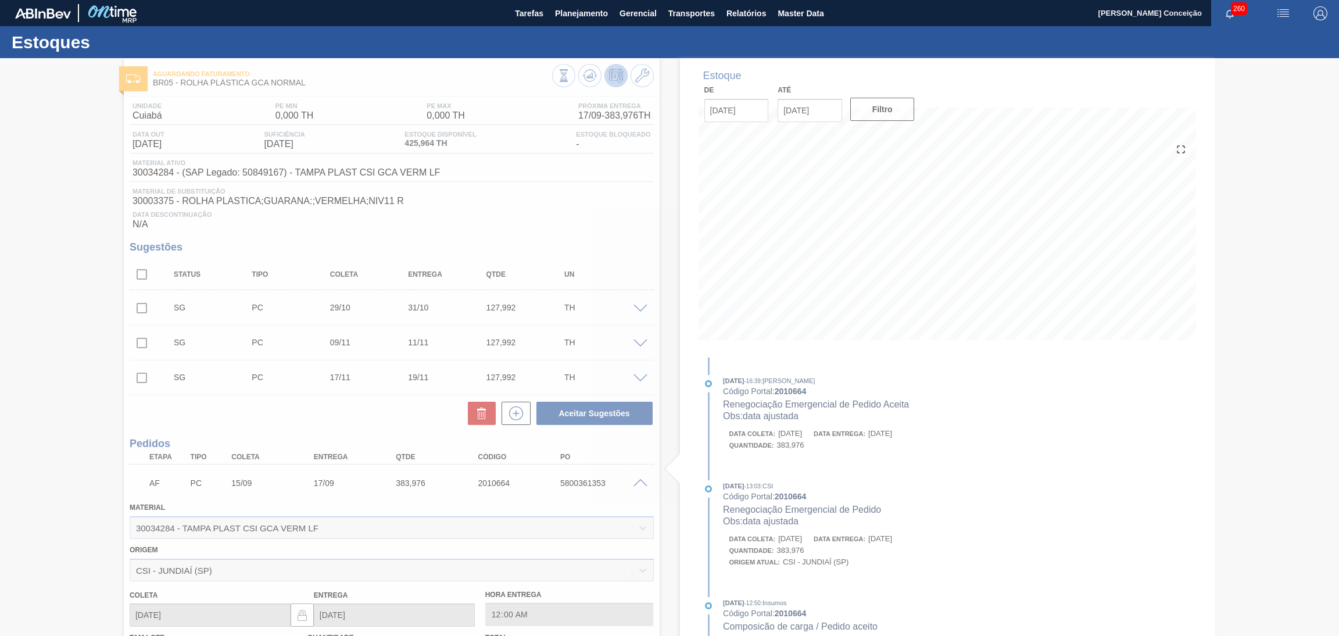
click at [642, 482] on div at bounding box center [669, 347] width 1339 height 578
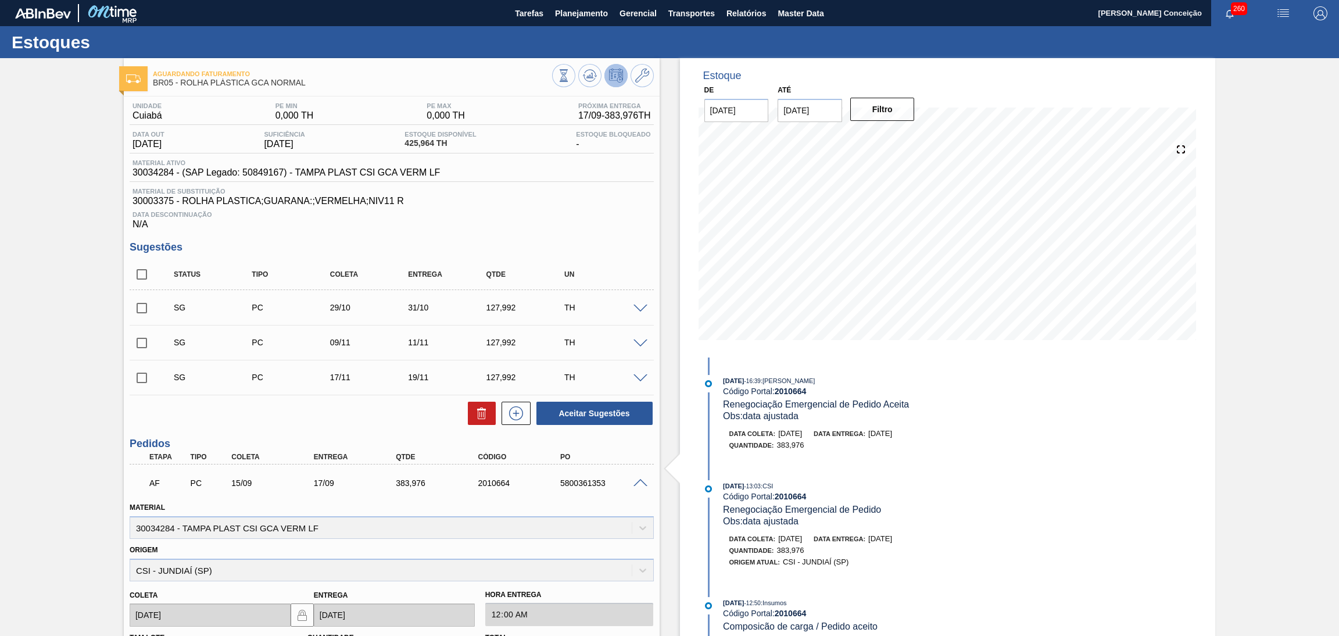
click at [641, 481] on span at bounding box center [641, 483] width 14 height 9
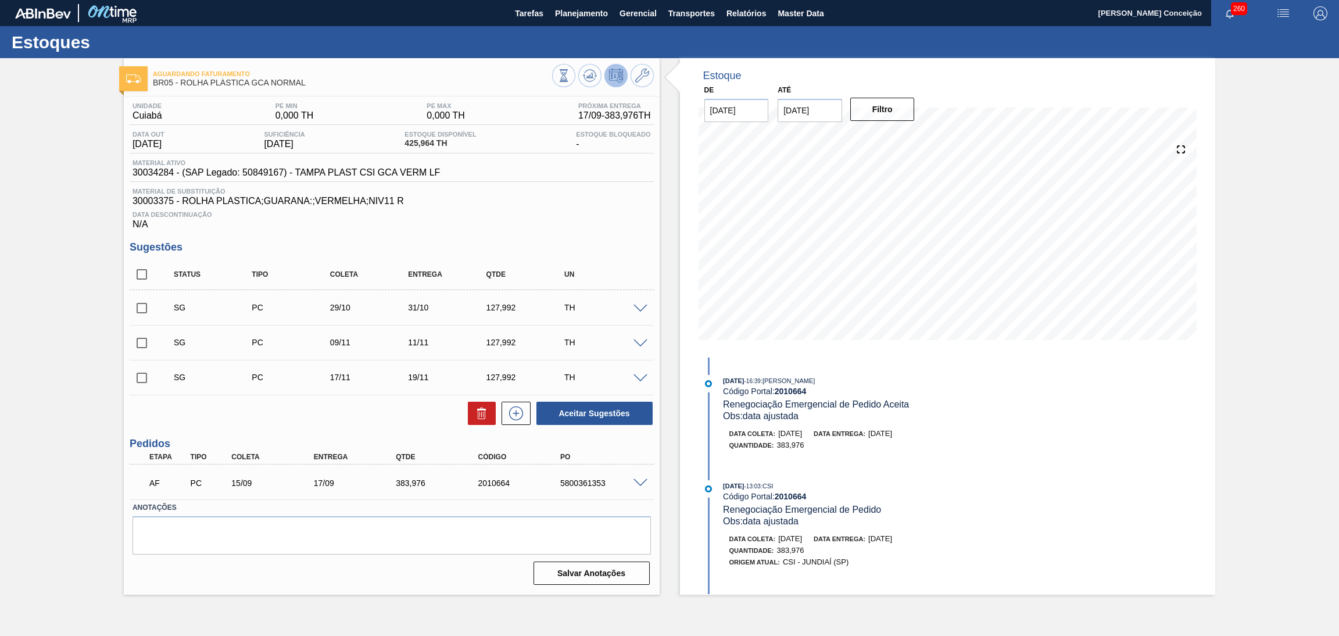
click at [641, 481] on span at bounding box center [641, 483] width 14 height 9
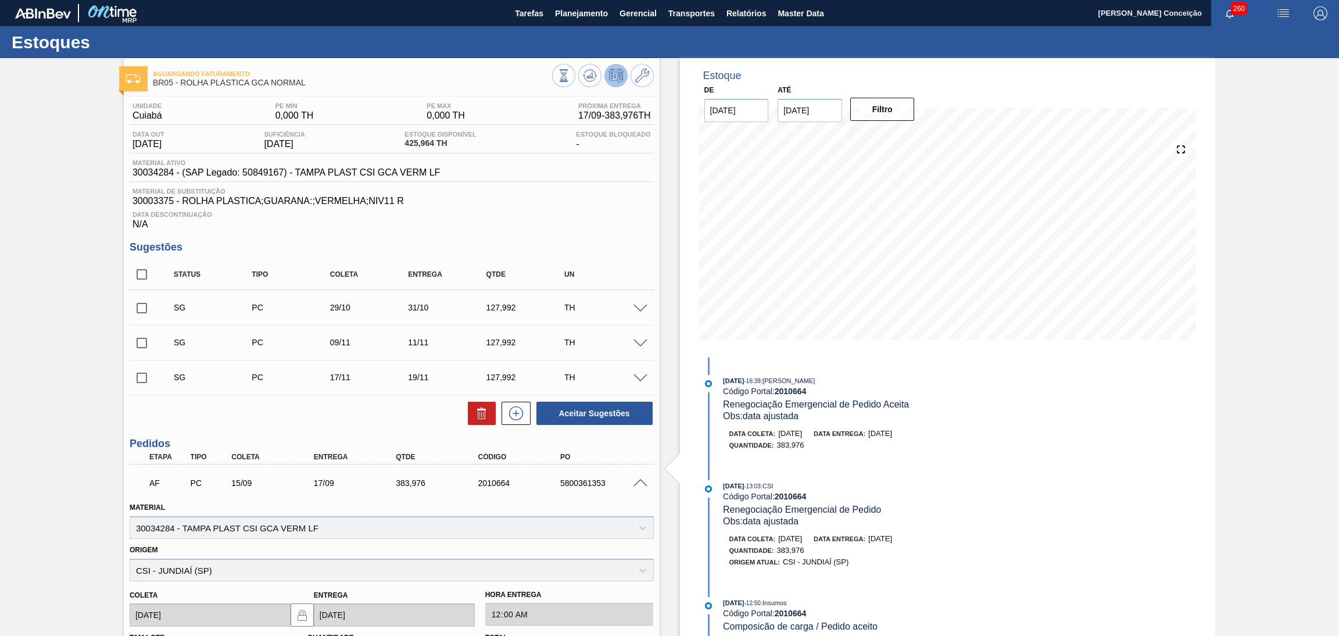
click at [639, 481] on span at bounding box center [641, 483] width 14 height 9
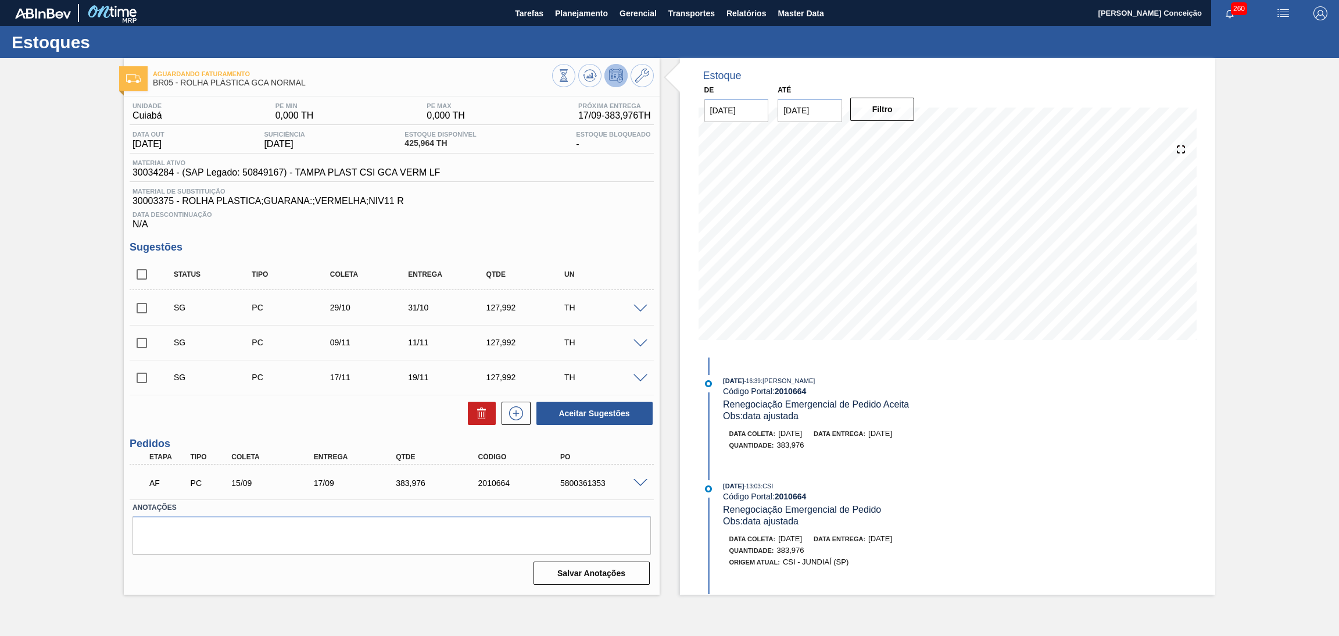
click at [540, 227] on div "Data Descontinuação N/A" at bounding box center [392, 217] width 524 height 23
click at [544, 233] on div "Unidade Cuiabá PE MIN 0,000 TH PE MAX 0,000 TH Próxima Entrega 17/09 - 383,976 …" at bounding box center [392, 343] width 536 height 492
click at [584, 76] on icon at bounding box center [590, 76] width 14 height 14
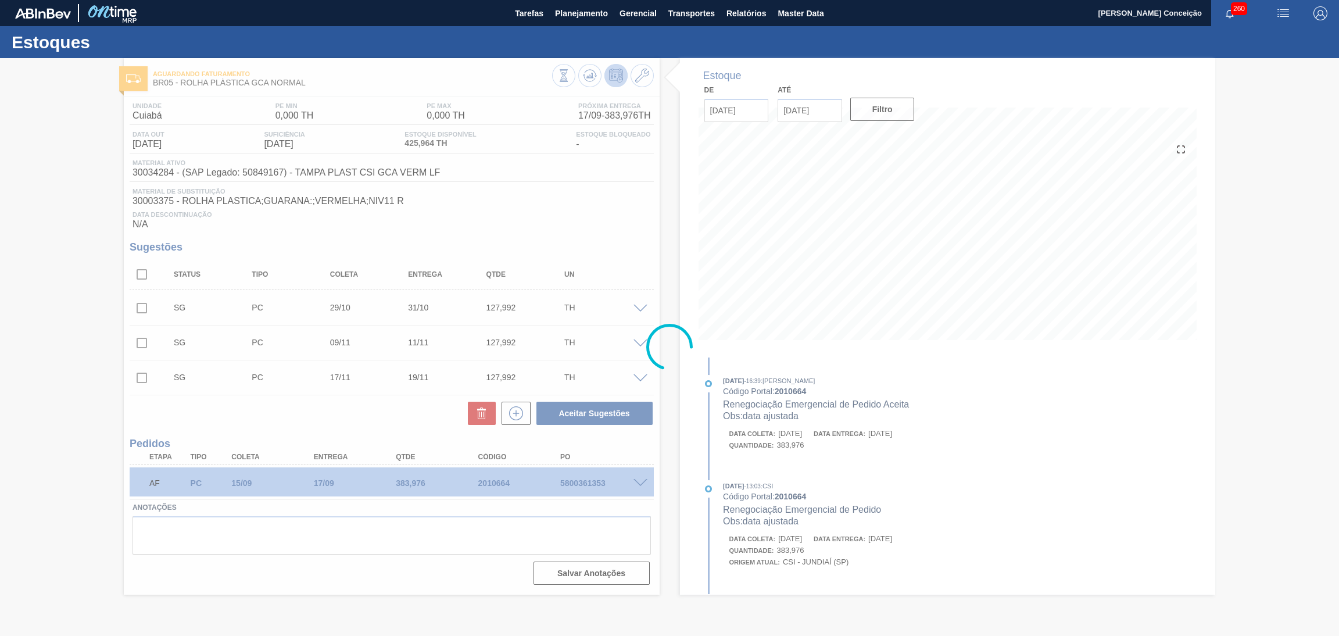
click at [596, 198] on div at bounding box center [669, 347] width 1339 height 578
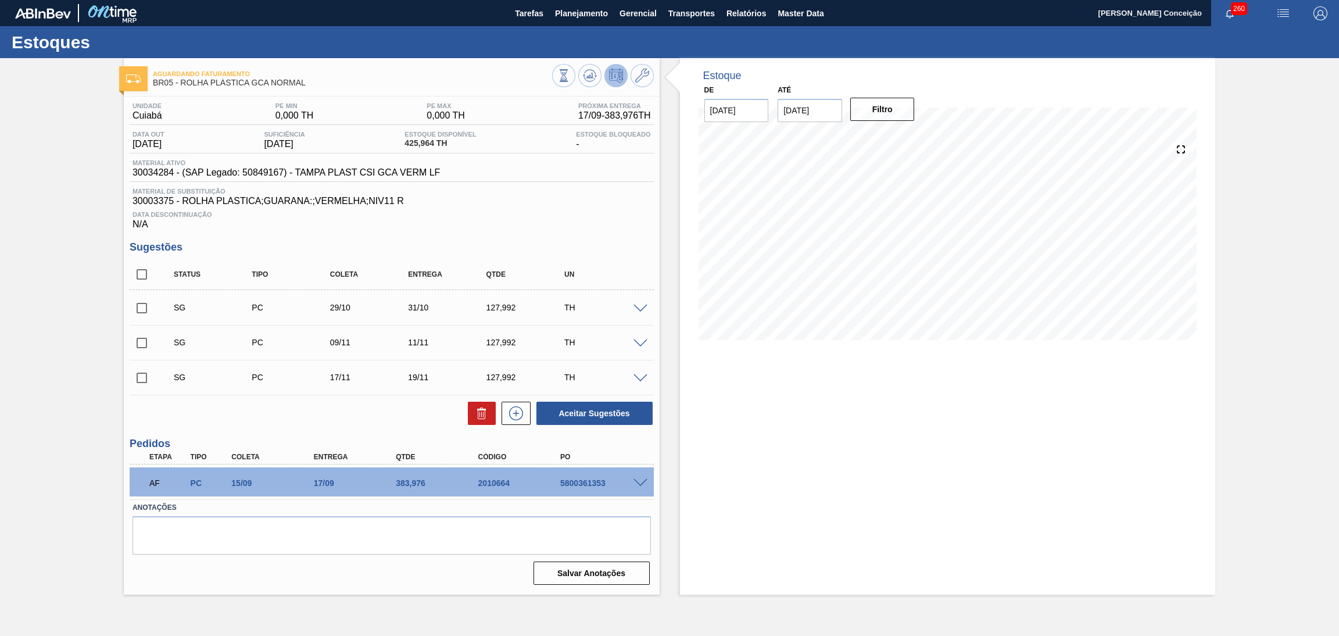
click at [617, 228] on div "Data Descontinuação N/A" at bounding box center [392, 217] width 524 height 23
click at [547, 213] on span "Data Descontinuação" at bounding box center [392, 214] width 519 height 7
click at [149, 277] on input "checkbox" at bounding box center [142, 274] width 24 height 24
checkbox input "true"
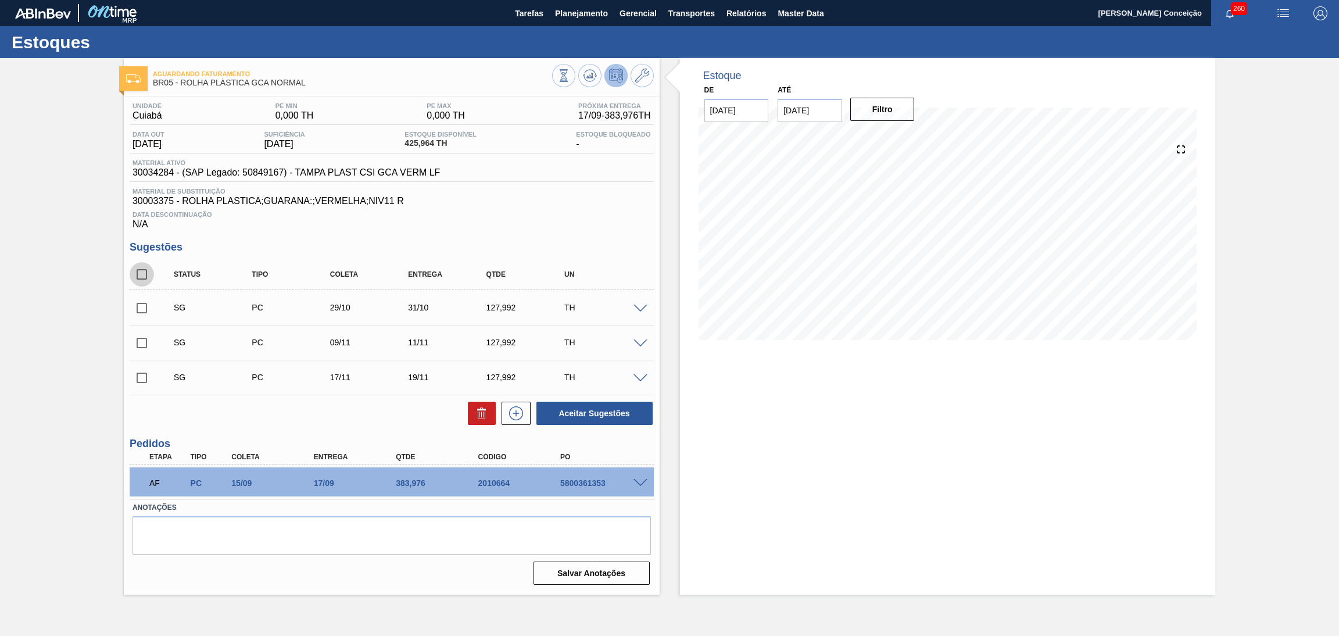
checkbox input "true"
click at [471, 411] on button at bounding box center [482, 413] width 28 height 23
checkbox input "false"
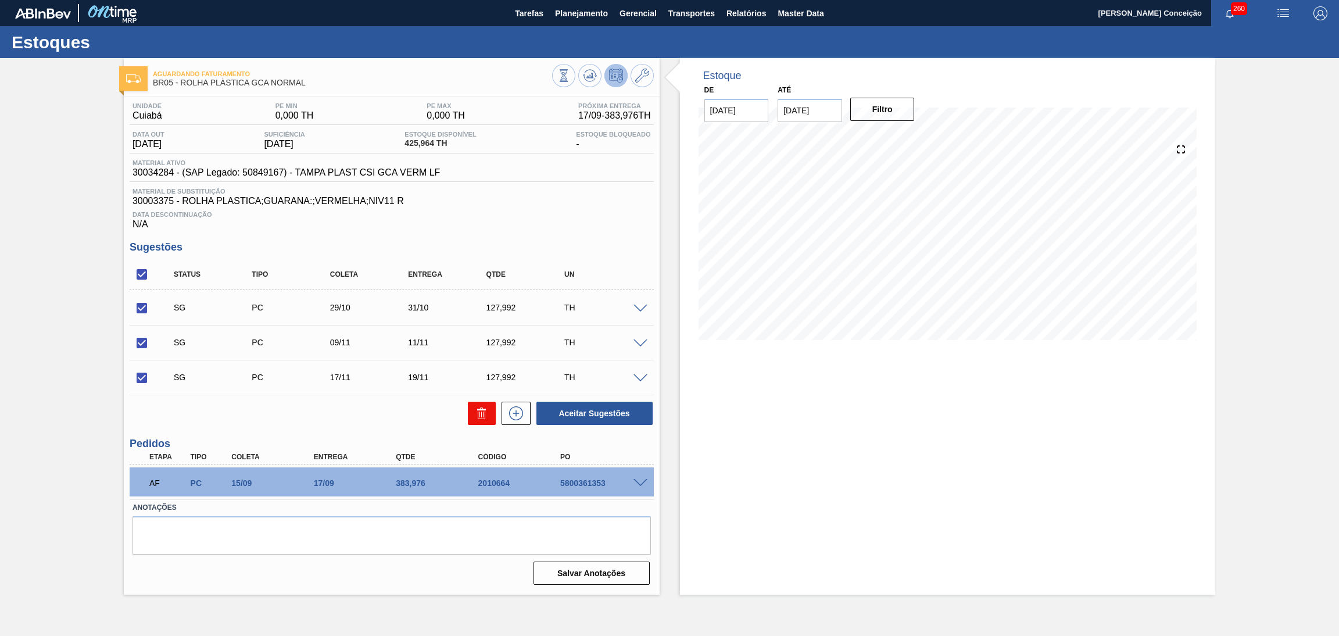
checkbox input "false"
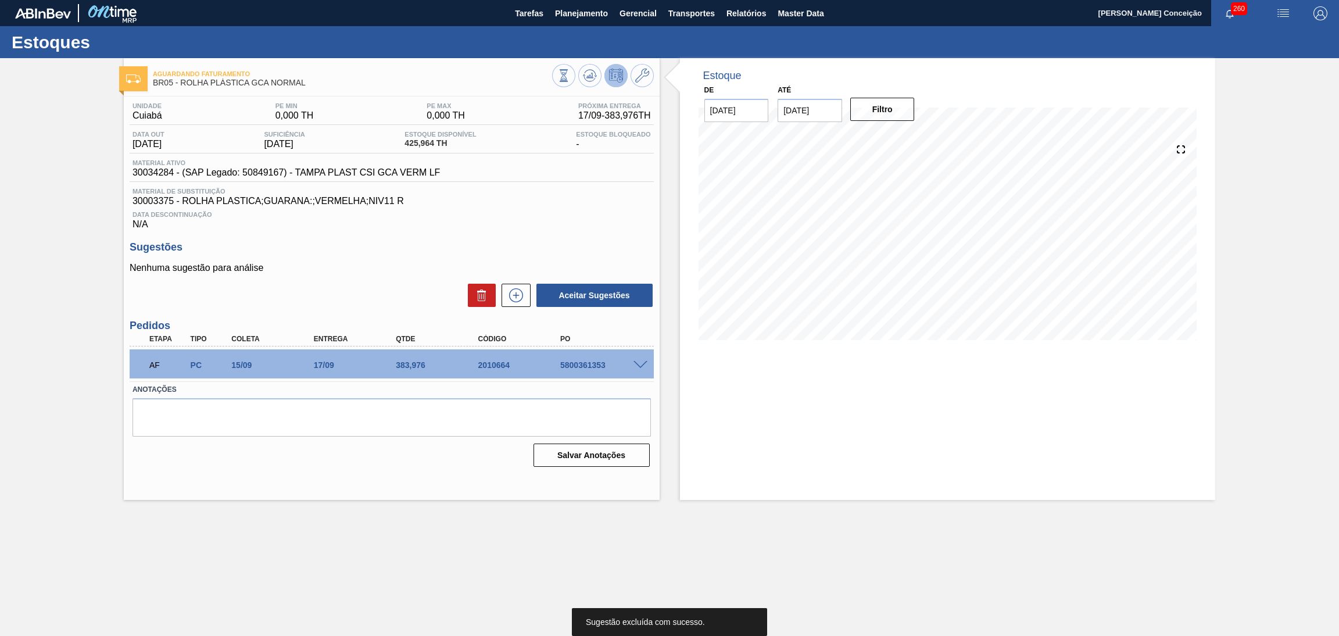
click at [620, 203] on span "30003375 - ROLHA PLASTICA;GUARANA:;VERMELHA;NIV11 R" at bounding box center [392, 201] width 519 height 10
click at [885, 115] on button "Filtro" at bounding box center [883, 109] width 65 height 23
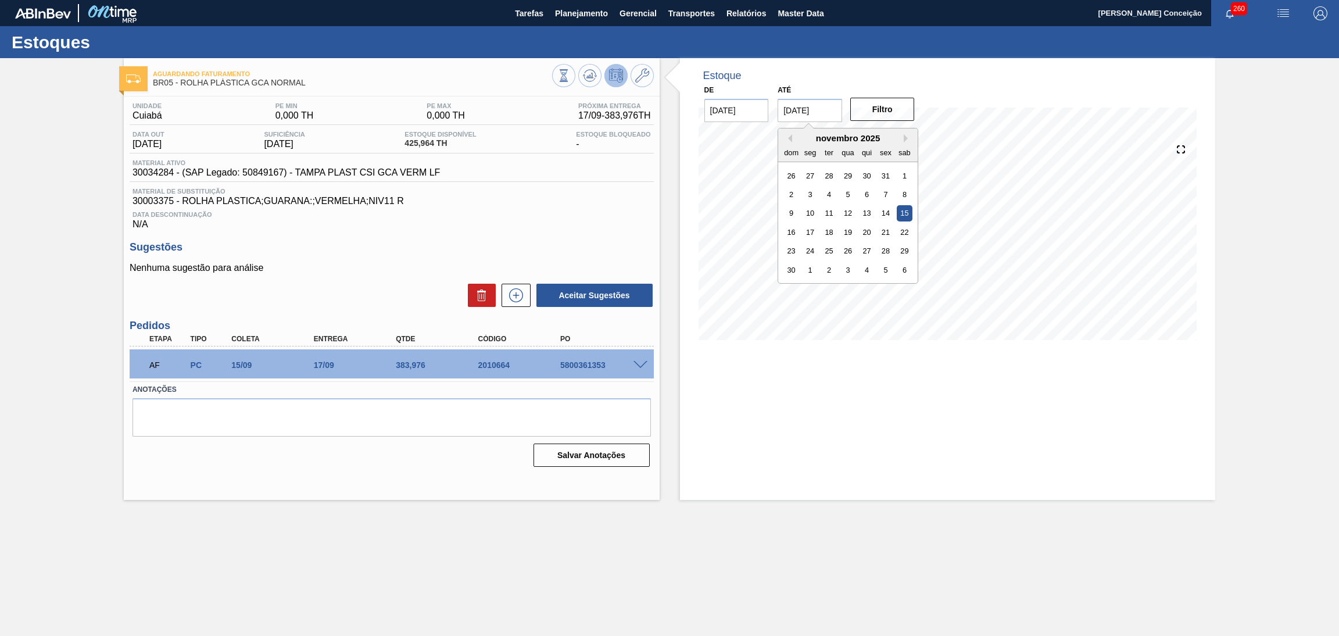
drag, startPoint x: 826, startPoint y: 106, endPoint x: 761, endPoint y: 102, distance: 65.2
click at [761, 102] on div "De [DATE] Até [DATE] Previous Month Next Month [DATE] dom seg ter qua qui sex s…" at bounding box center [810, 102] width 233 height 40
type input "[DATE]"
click at [867, 116] on button "Filtro" at bounding box center [883, 109] width 65 height 23
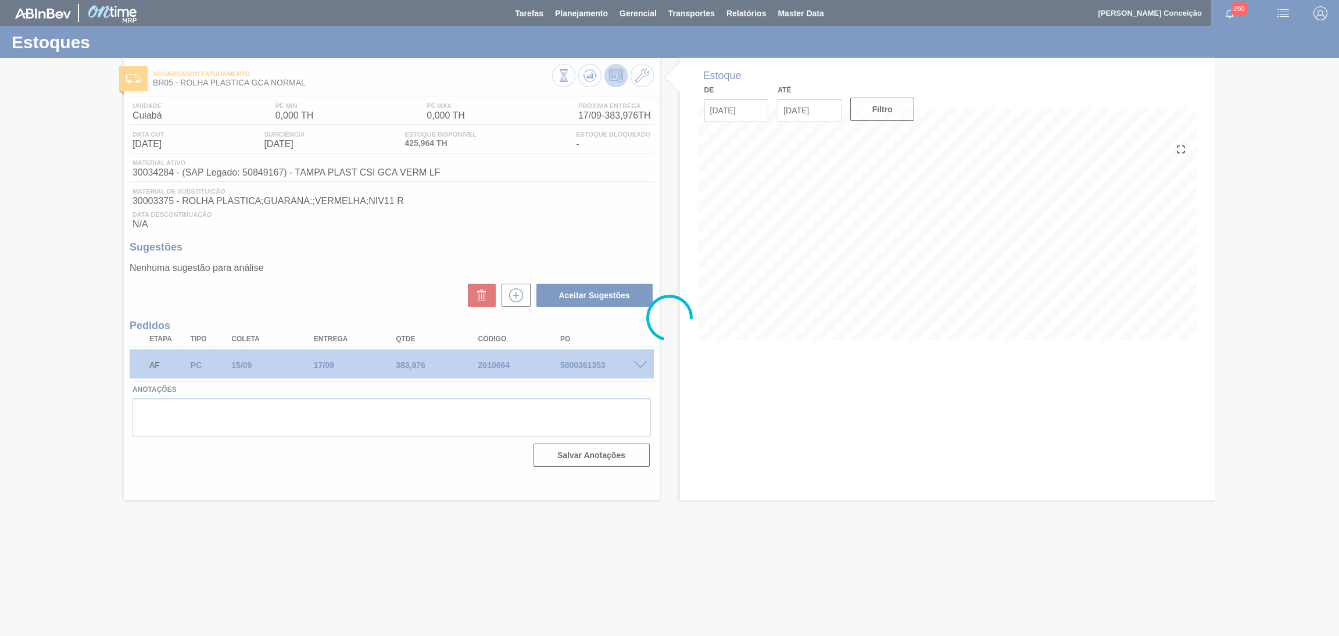
click at [857, 392] on div at bounding box center [669, 318] width 1339 height 636
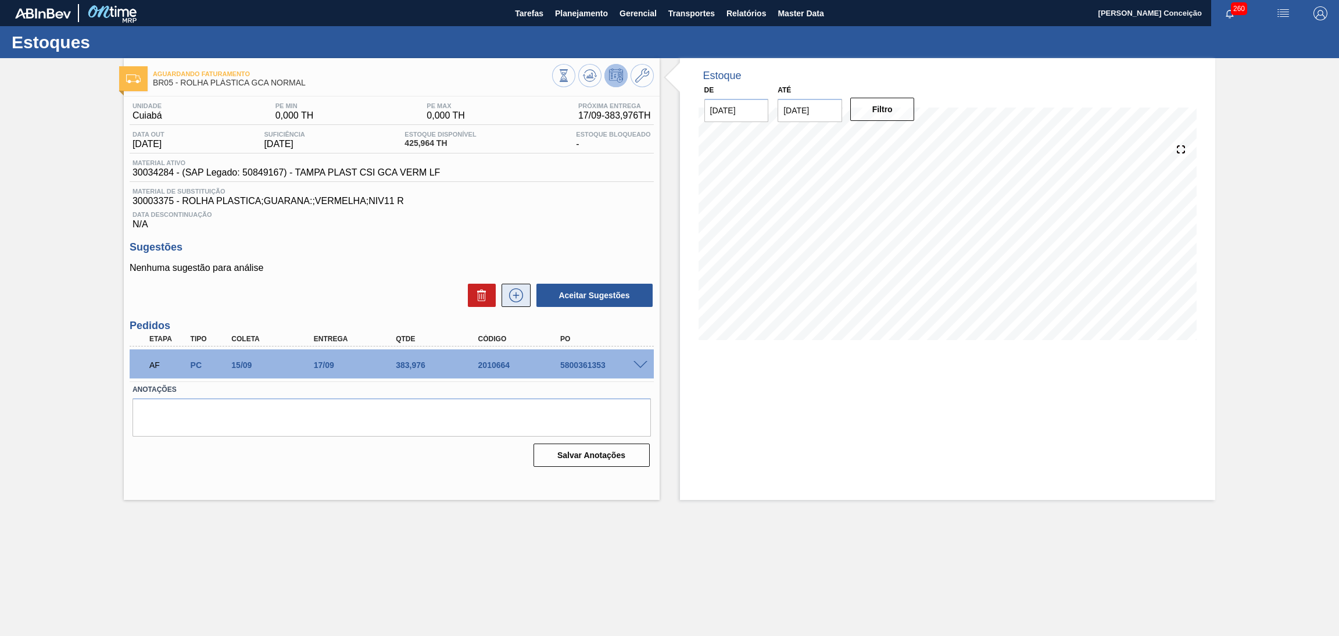
click at [515, 297] on icon at bounding box center [516, 295] width 19 height 14
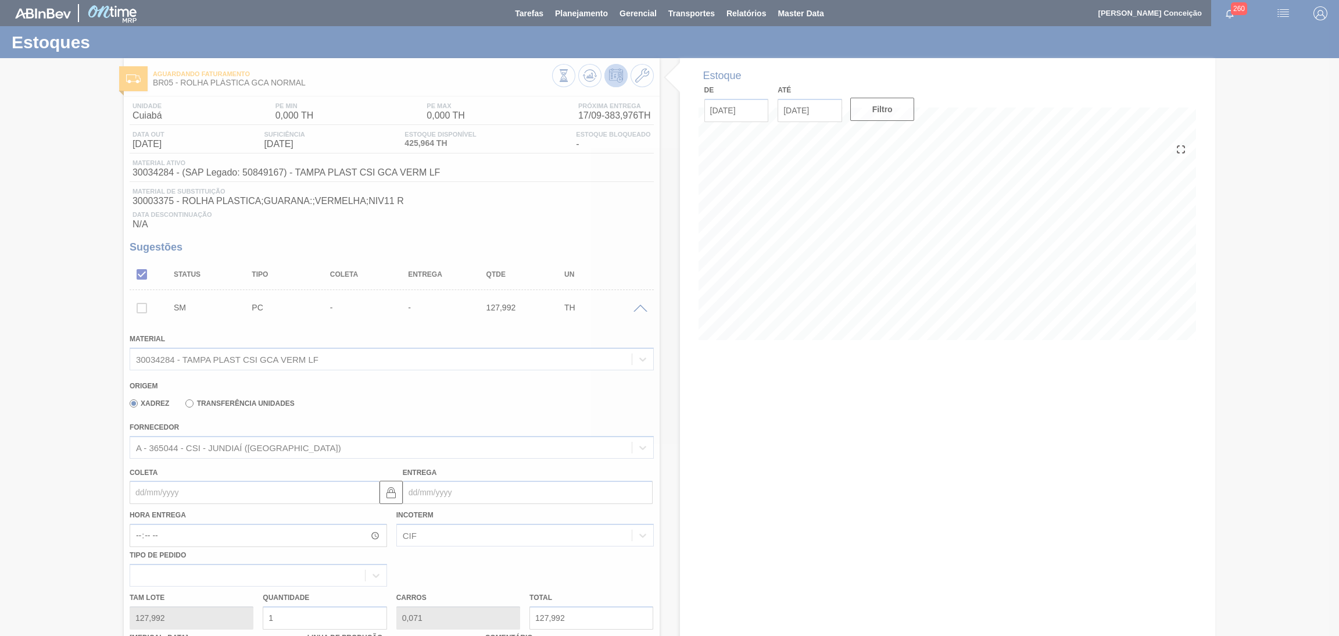
click at [766, 412] on div at bounding box center [669, 318] width 1339 height 636
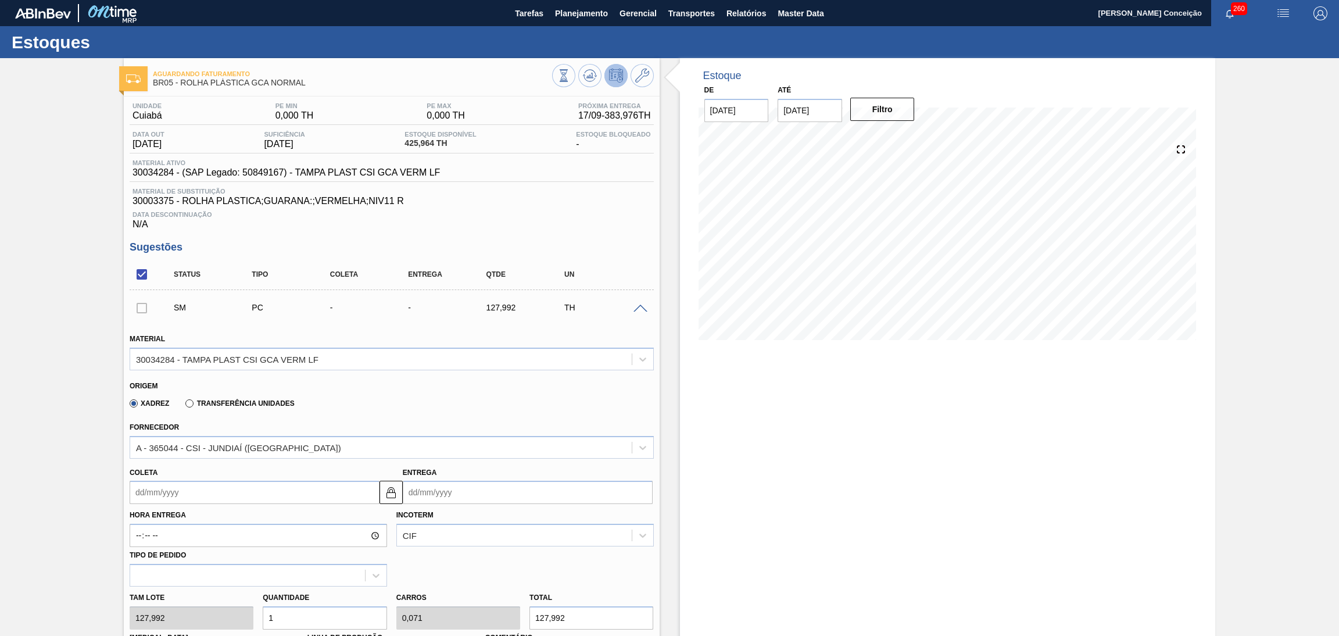
click at [713, 402] on div "Estoque De [DATE] Até [DATE] Filtro 03/10 Projeção de Estoque 529.944 [DOMAIN_N…" at bounding box center [948, 530] width 536 height 944
click at [397, 402] on div "Xadrez Transferência Unidades" at bounding box center [387, 401] width 514 height 23
click at [219, 605] on div "Tam lote 127,992 Quantidade 1 Carros 0,071 Total 127,992 [MEDICAL_DATA] N/A Lin…" at bounding box center [392, 628] width 534 height 83
type input "4"
type input "0,286"
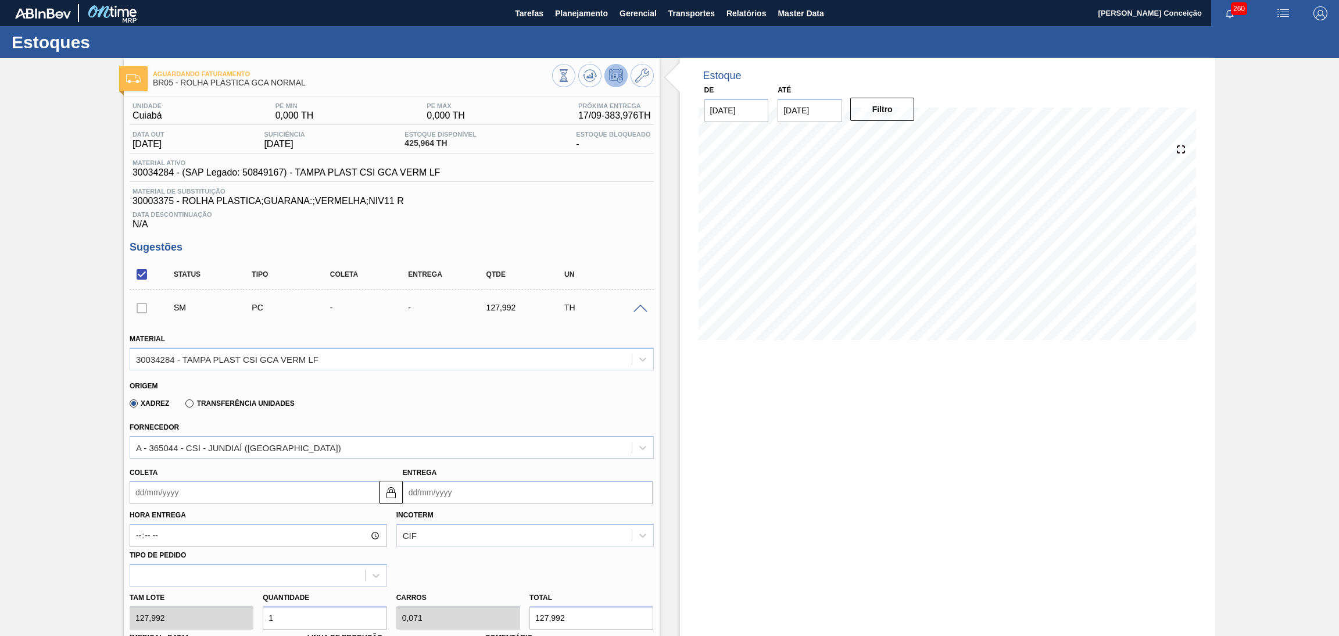
type input "511,968"
type input "4"
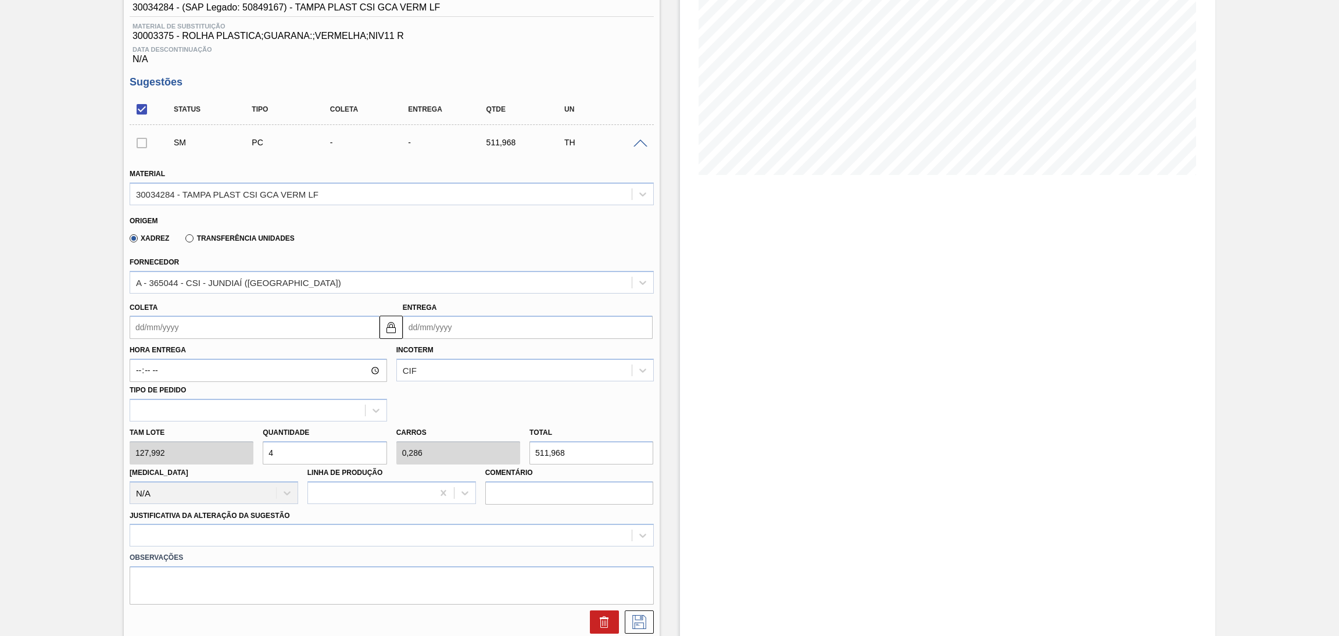
scroll to position [349, 0]
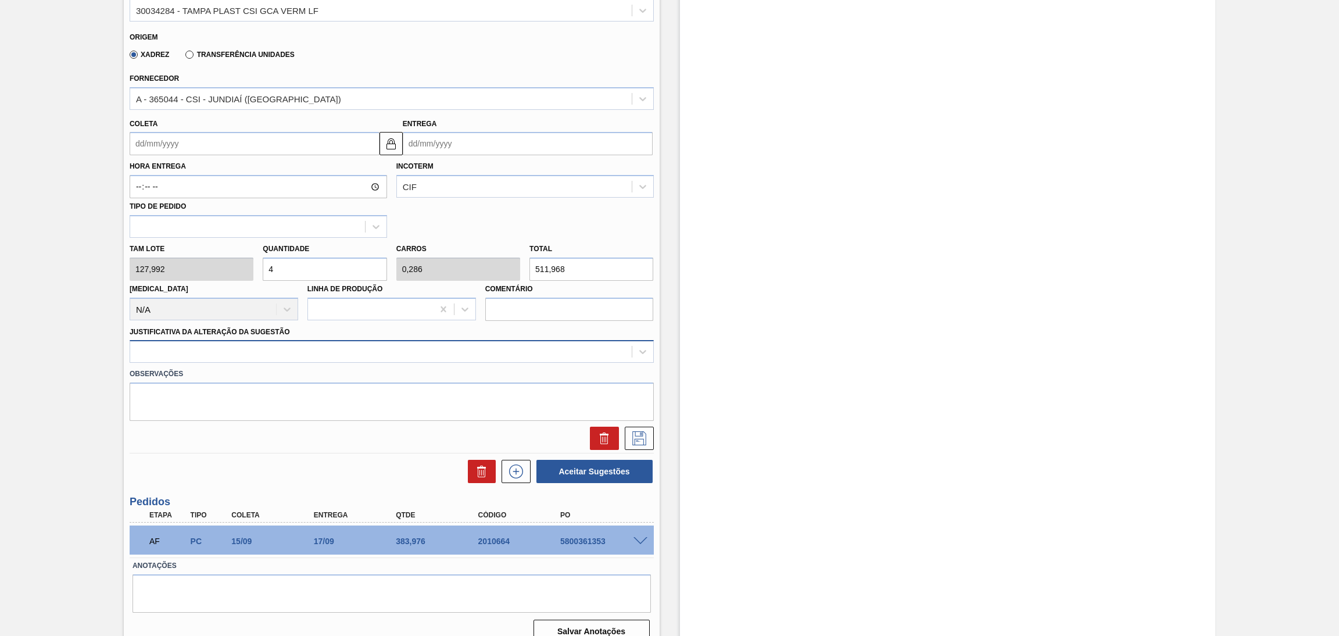
click at [301, 349] on div at bounding box center [381, 352] width 502 height 17
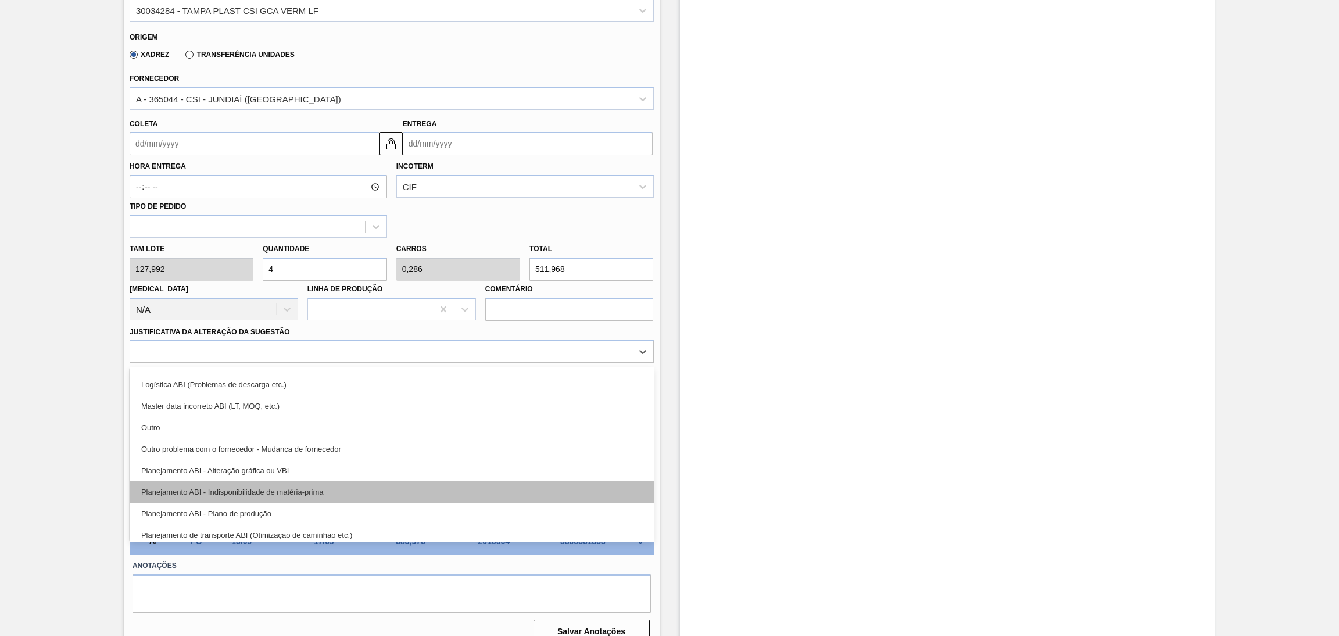
scroll to position [87, 0]
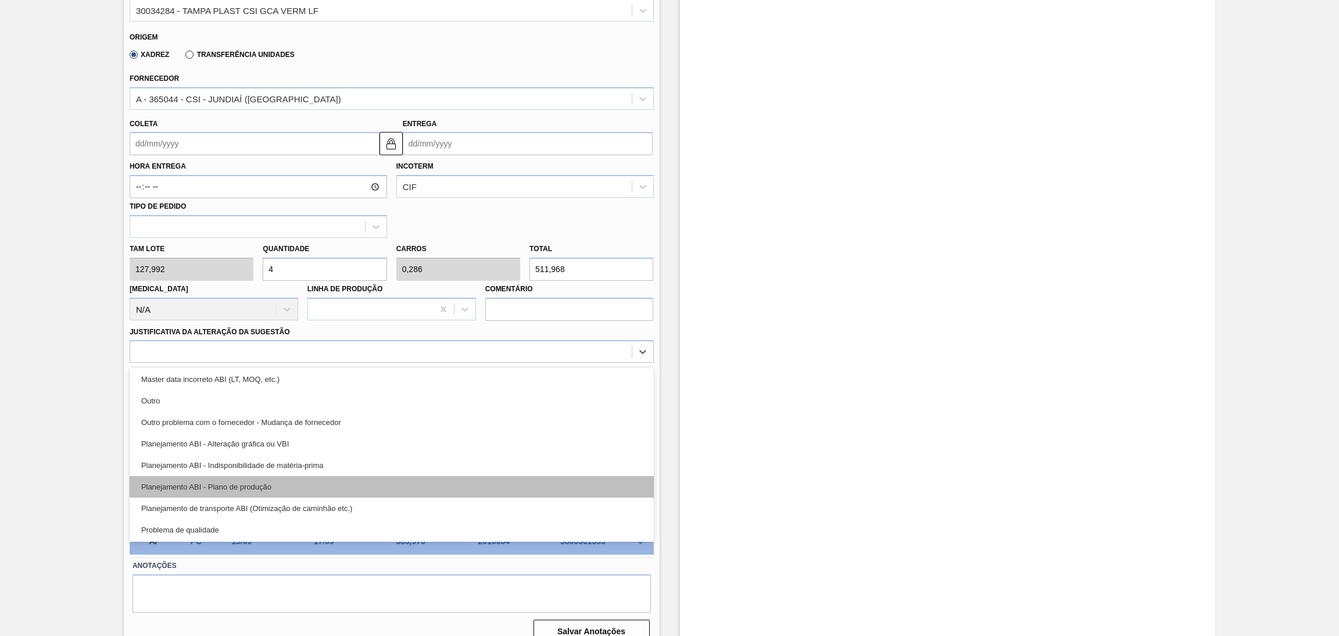
click at [270, 490] on div "Planejamento ABI - Plano de produção" at bounding box center [392, 487] width 524 height 22
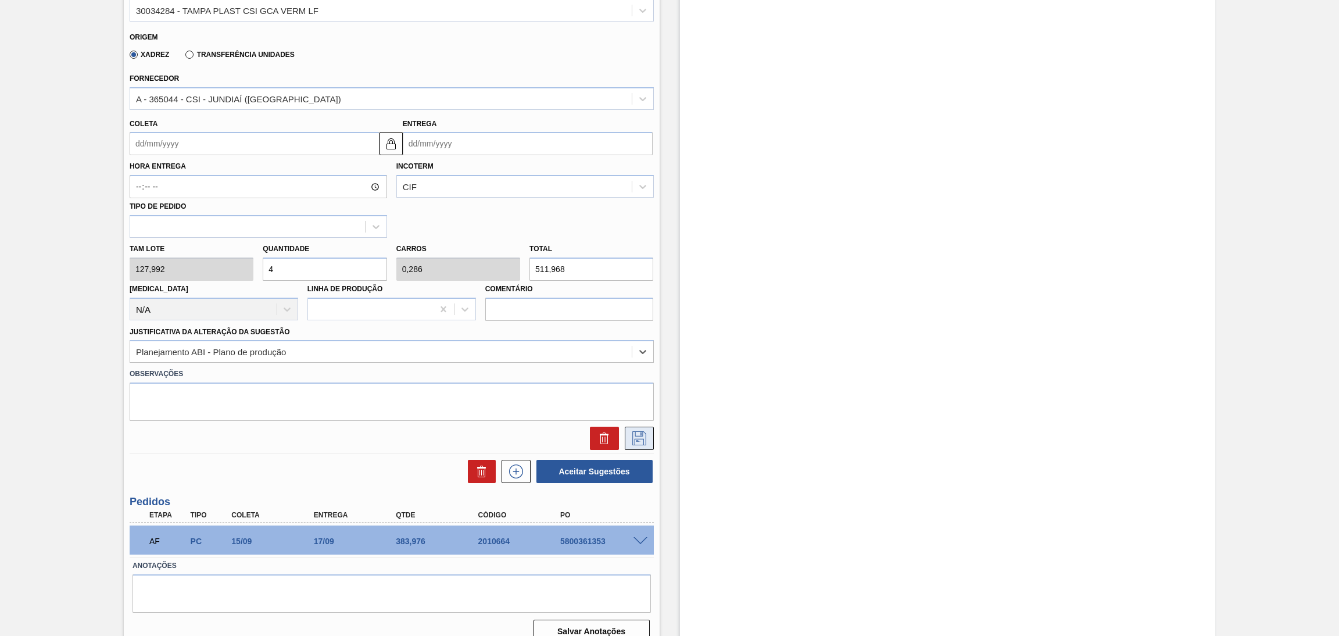
click at [638, 440] on icon at bounding box center [639, 438] width 19 height 14
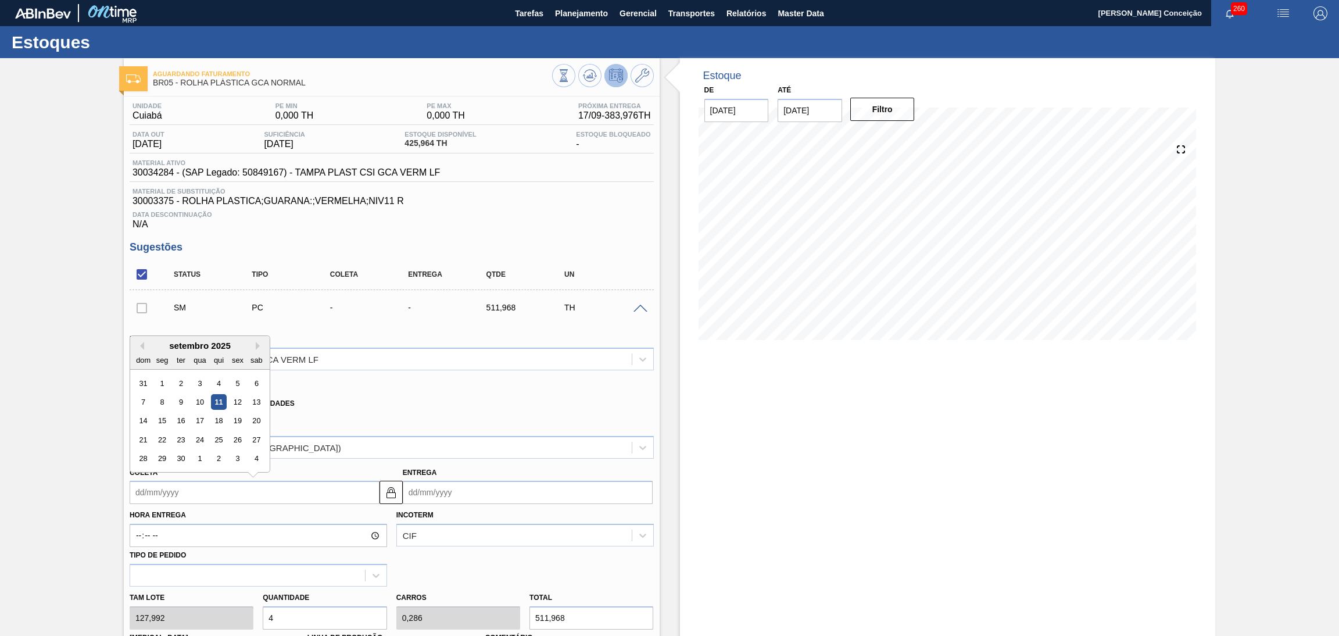
click at [146, 490] on input "Coleta" at bounding box center [255, 492] width 250 height 23
click at [254, 345] on div "setembro 2025" at bounding box center [200, 346] width 140 height 10
click at [256, 345] on button "Next Month" at bounding box center [260, 346] width 8 height 8
click at [198, 419] on div "15" at bounding box center [200, 421] width 16 height 16
type input "[DATE]"
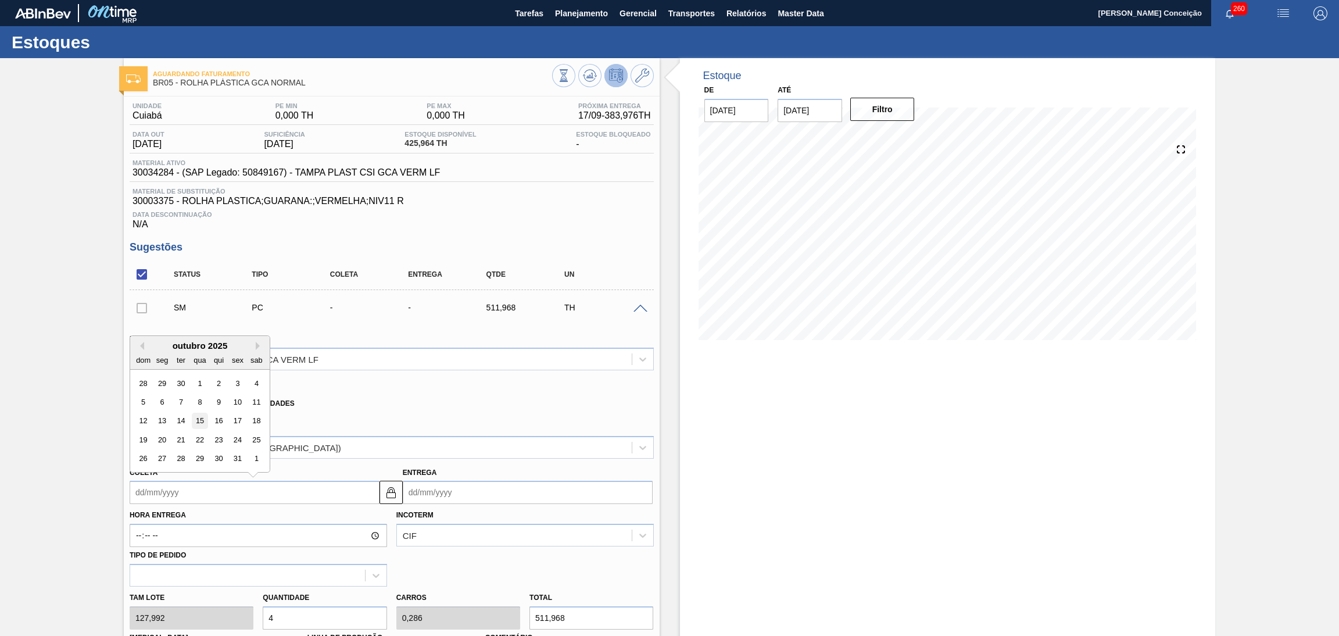
type input "[DATE]"
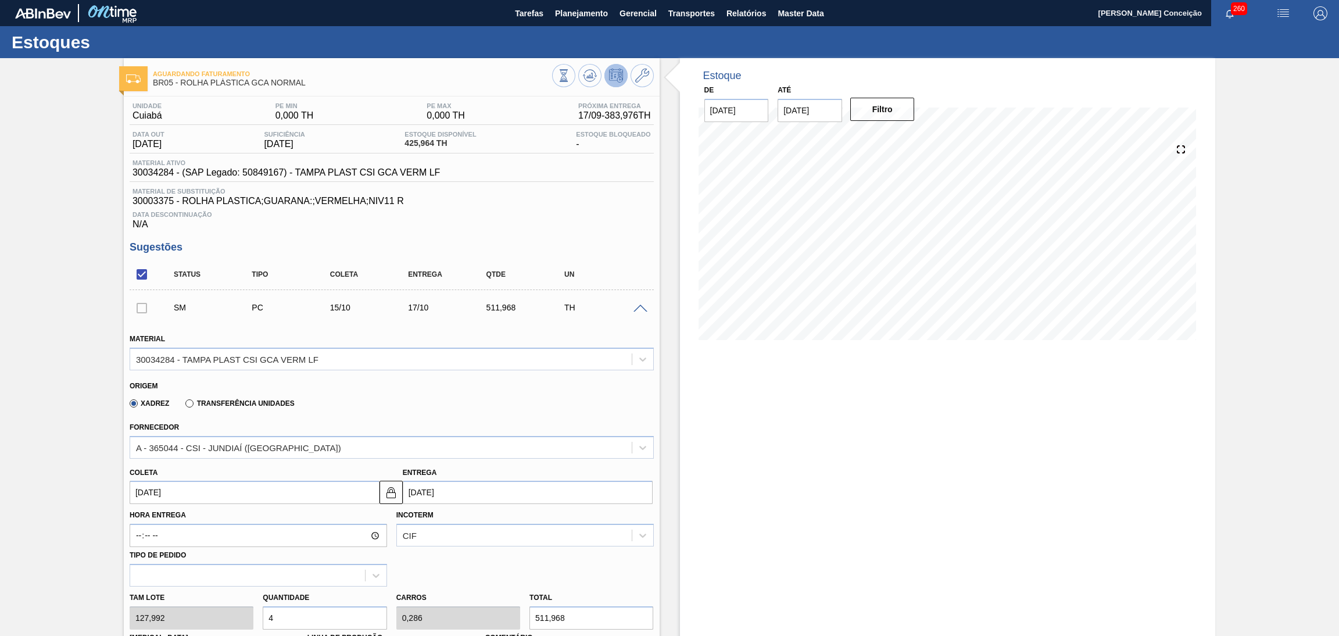
click at [173, 488] on input "[DATE]" at bounding box center [255, 492] width 250 height 23
click at [198, 404] on div "8" at bounding box center [200, 402] width 16 height 16
type input "[DATE]"
click at [165, 490] on input "[DATE]" at bounding box center [255, 492] width 250 height 23
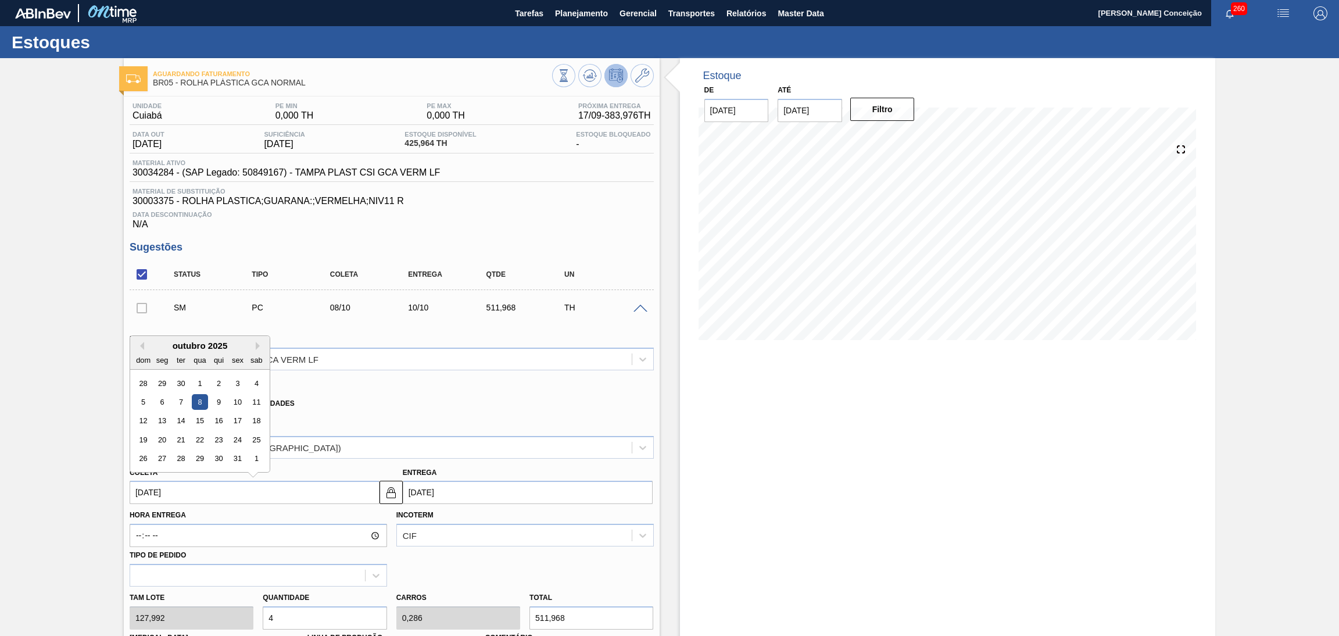
click at [191, 494] on input "[DATE]" at bounding box center [255, 492] width 250 height 23
click at [337, 411] on div "Origem Xadrez Transferência Unidades" at bounding box center [392, 394] width 534 height 43
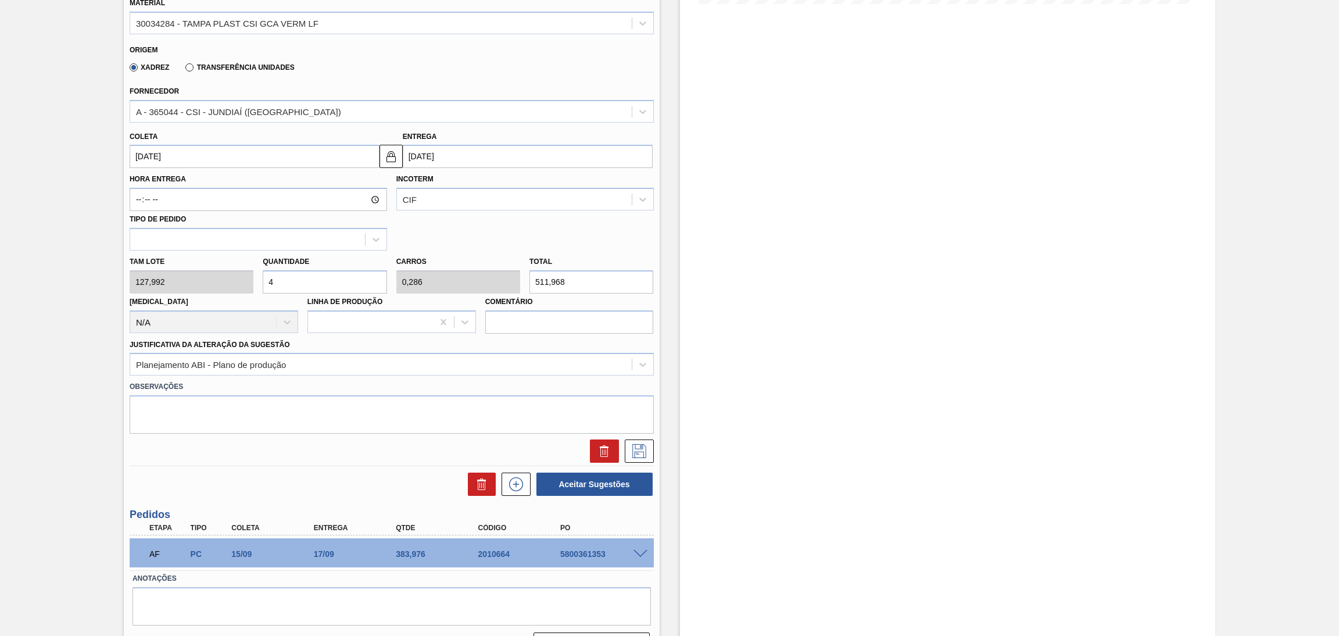
scroll to position [349, 0]
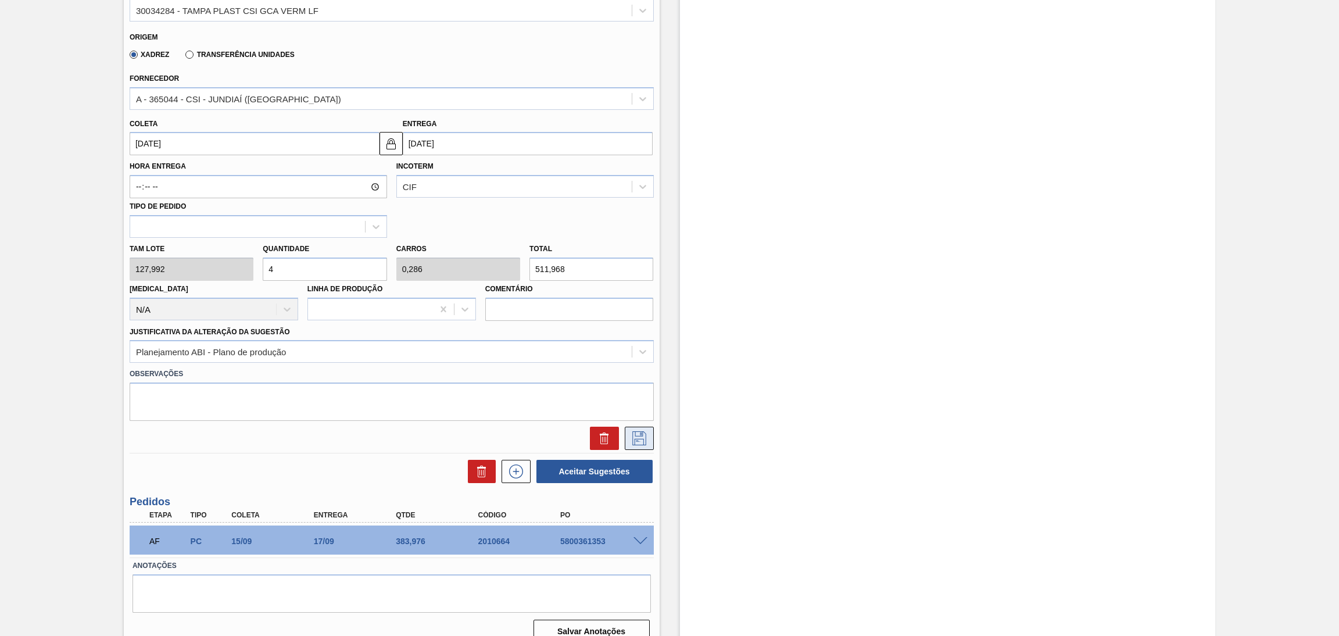
click at [630, 437] on icon at bounding box center [639, 438] width 19 height 14
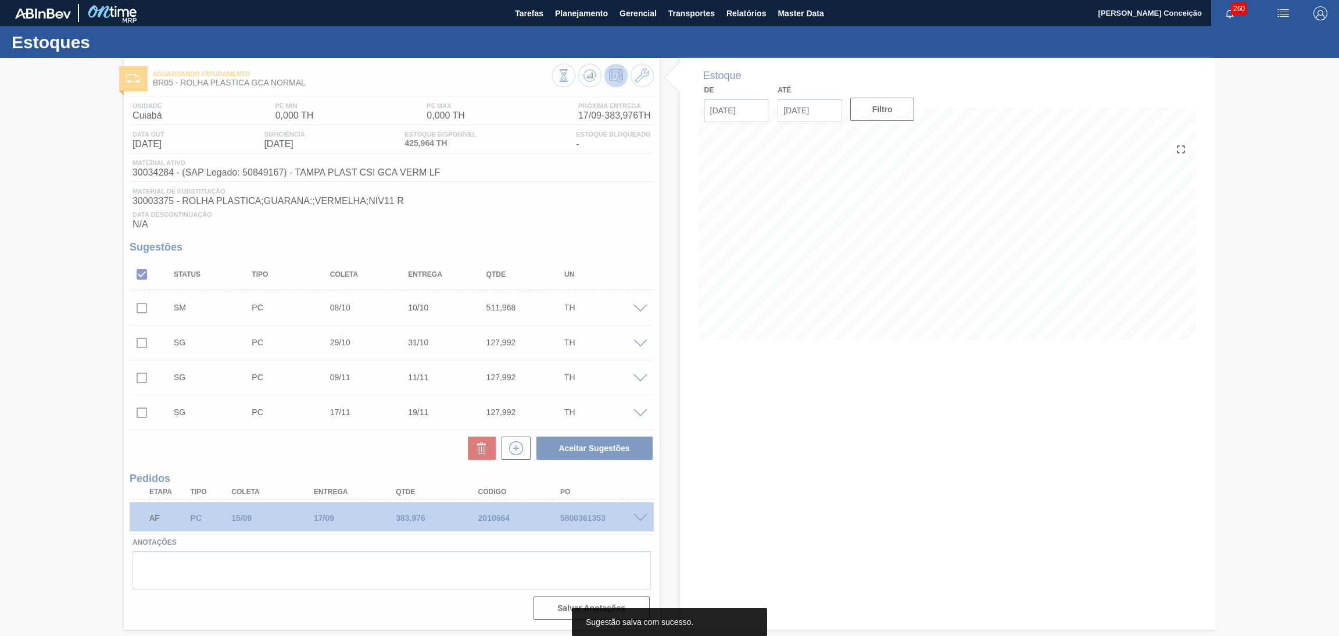
scroll to position [0, 0]
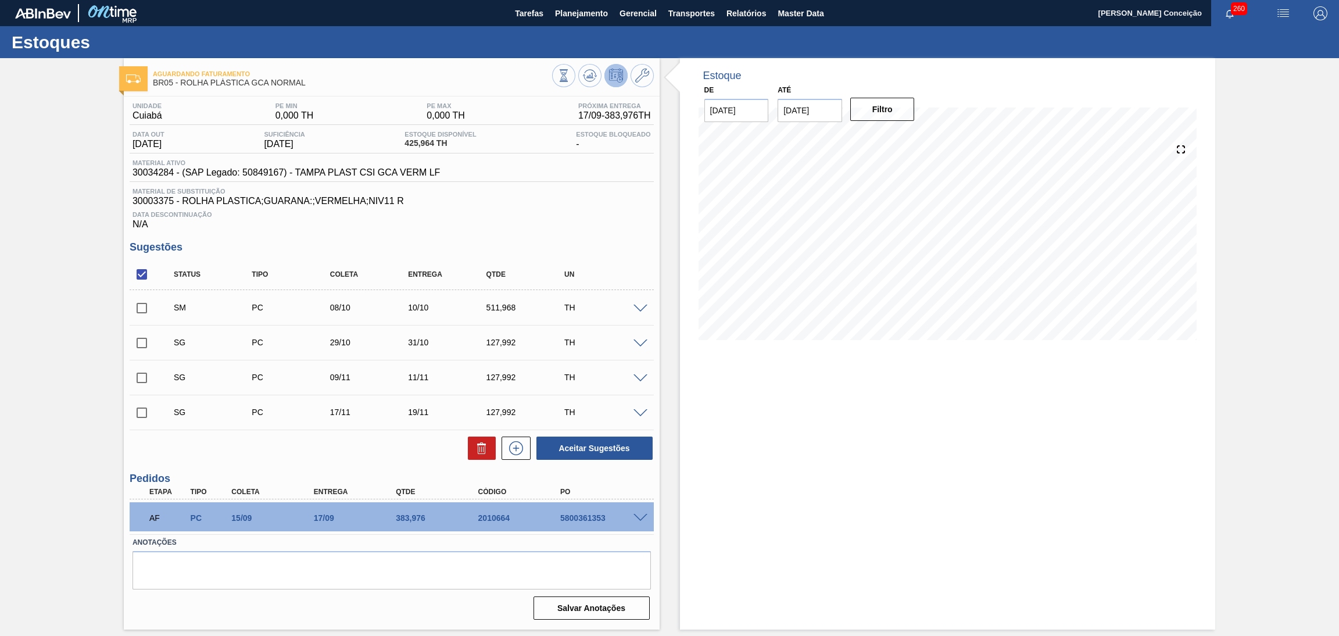
click at [138, 306] on input "checkbox" at bounding box center [142, 308] width 24 height 24
checkbox input "true"
click at [644, 307] on span at bounding box center [641, 309] width 14 height 9
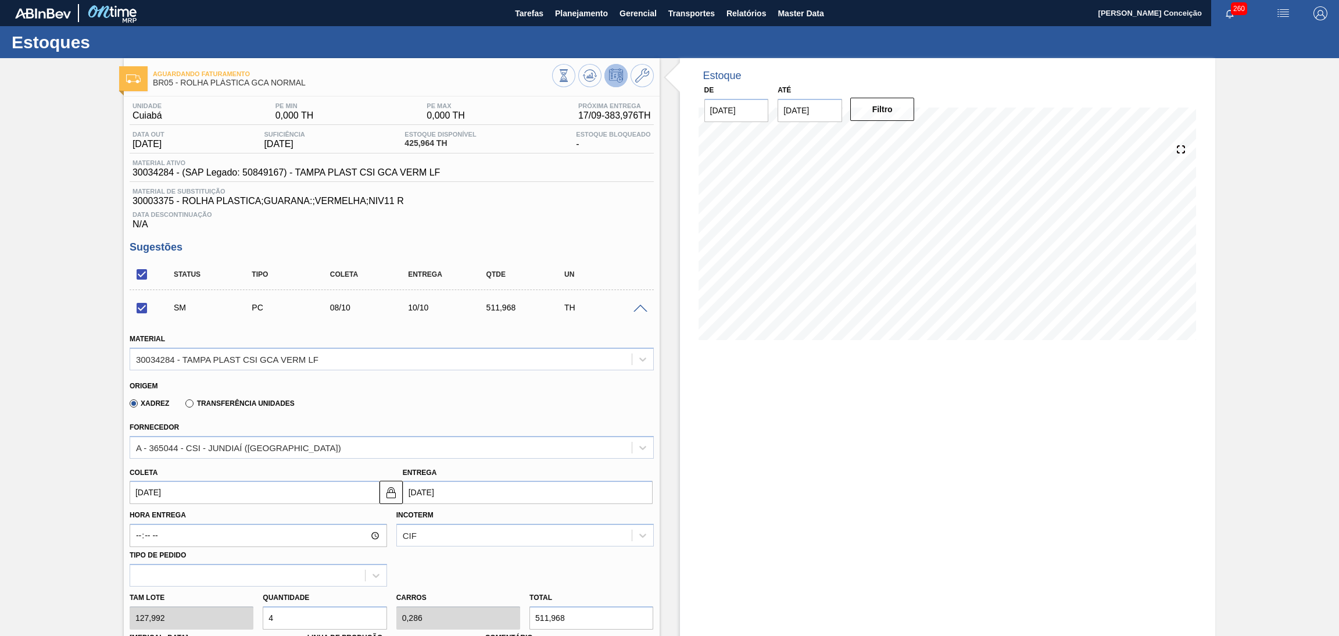
click at [644, 307] on span at bounding box center [641, 309] width 14 height 9
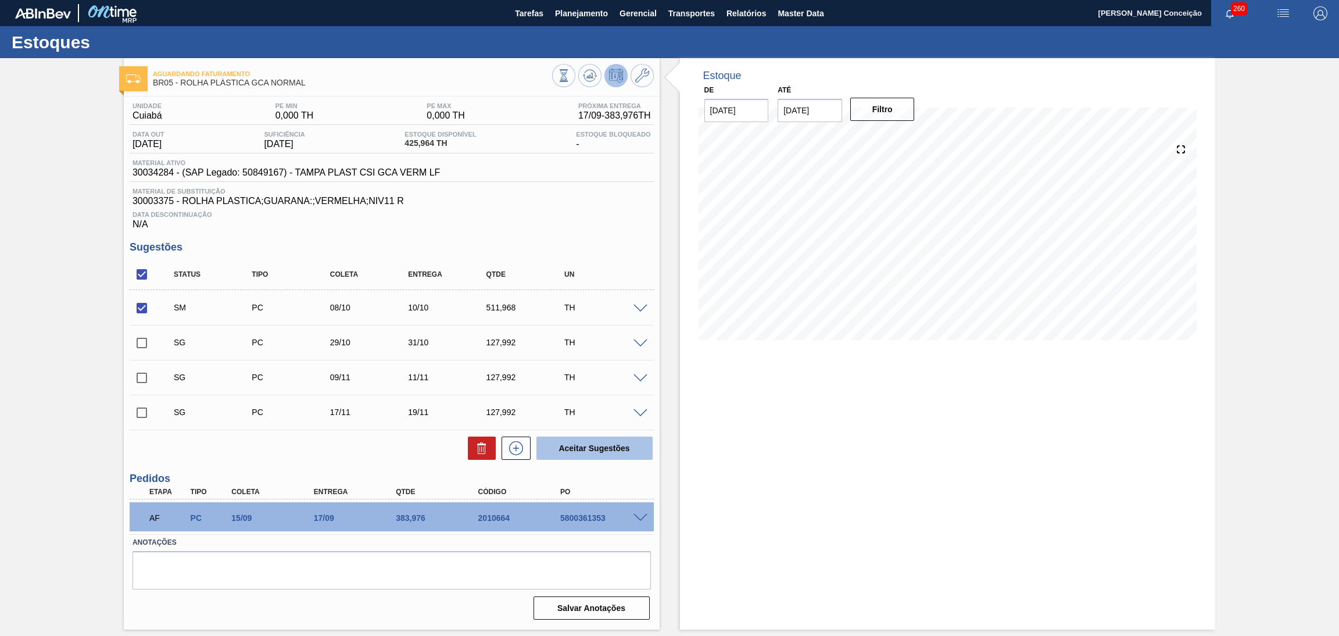
click at [623, 450] on button "Aceitar Sugestões" at bounding box center [595, 448] width 116 height 23
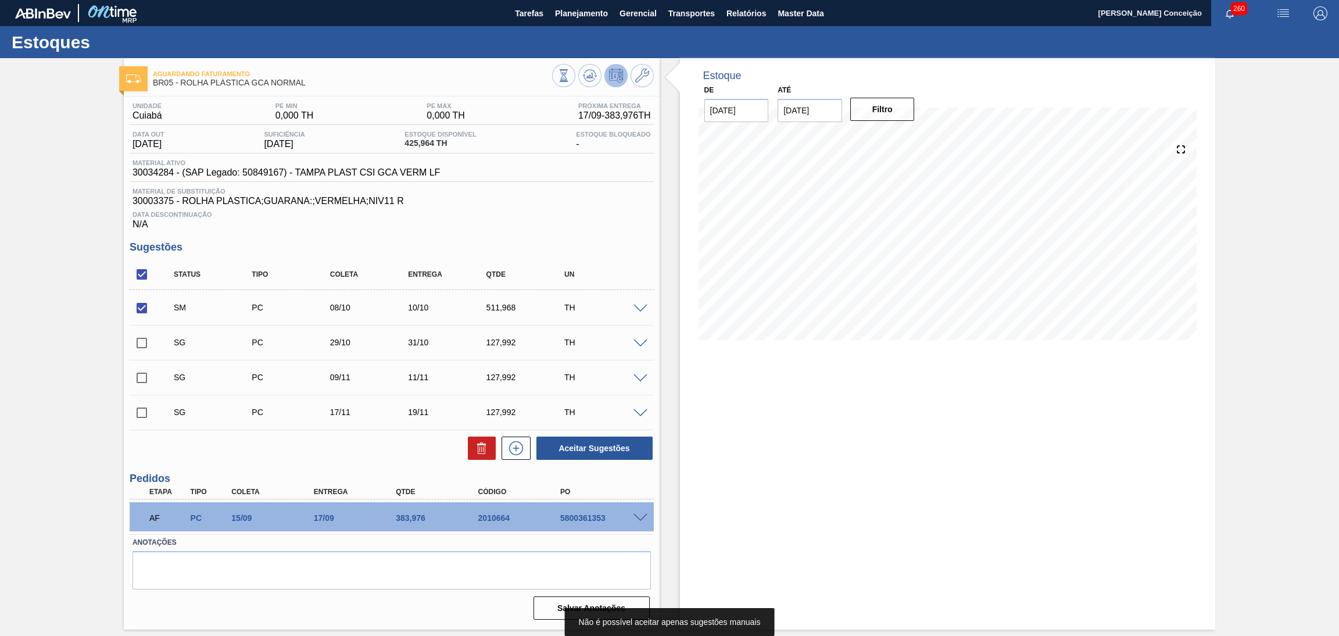
click at [148, 338] on input "checkbox" at bounding box center [142, 343] width 24 height 24
checkbox input "true"
click at [568, 433] on div "Status Tipo Coleta Entrega Qtde UN SM PC 08/10 10/10 511,968 TH Material 300342…" at bounding box center [392, 360] width 524 height 202
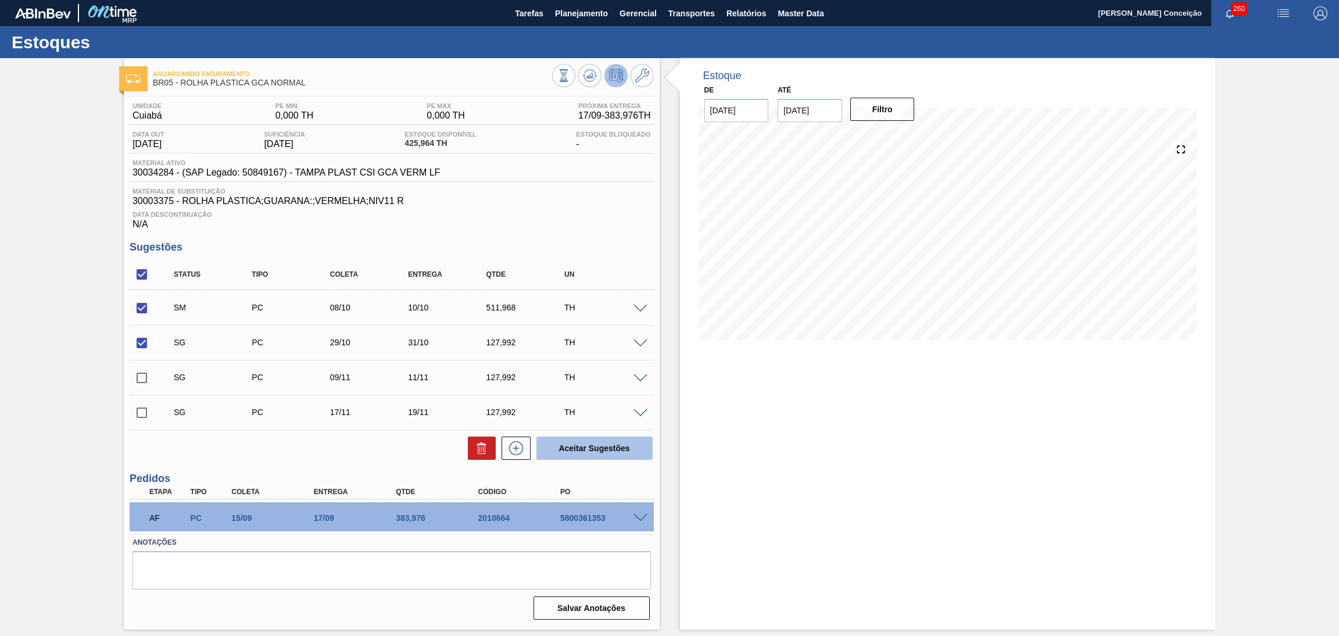
click at [575, 440] on button "Aceitar Sugestões" at bounding box center [595, 448] width 116 height 23
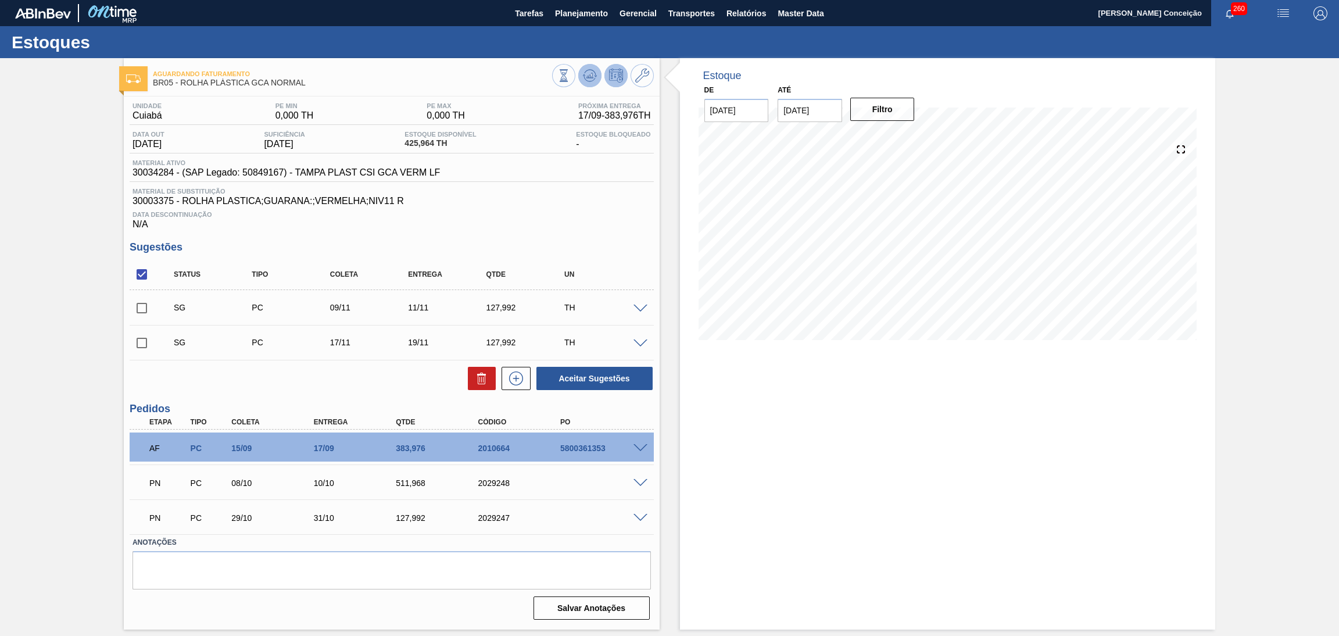
click at [595, 77] on icon at bounding box center [590, 76] width 14 height 14
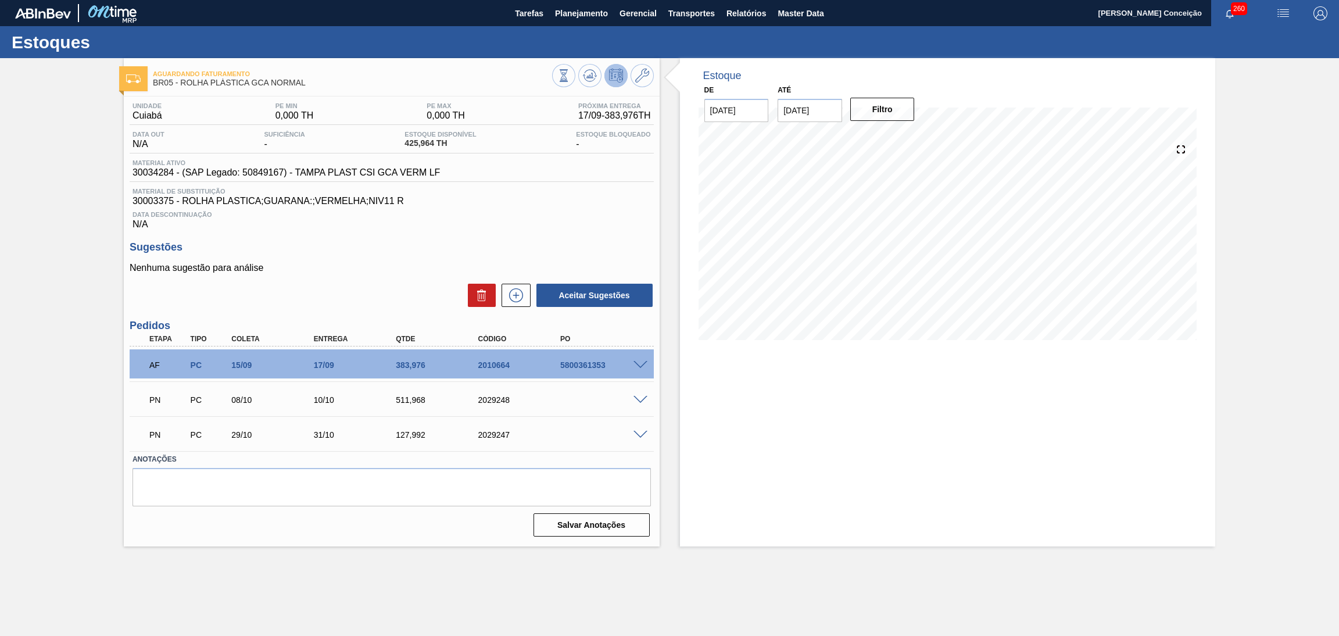
click at [639, 398] on span at bounding box center [641, 400] width 14 height 9
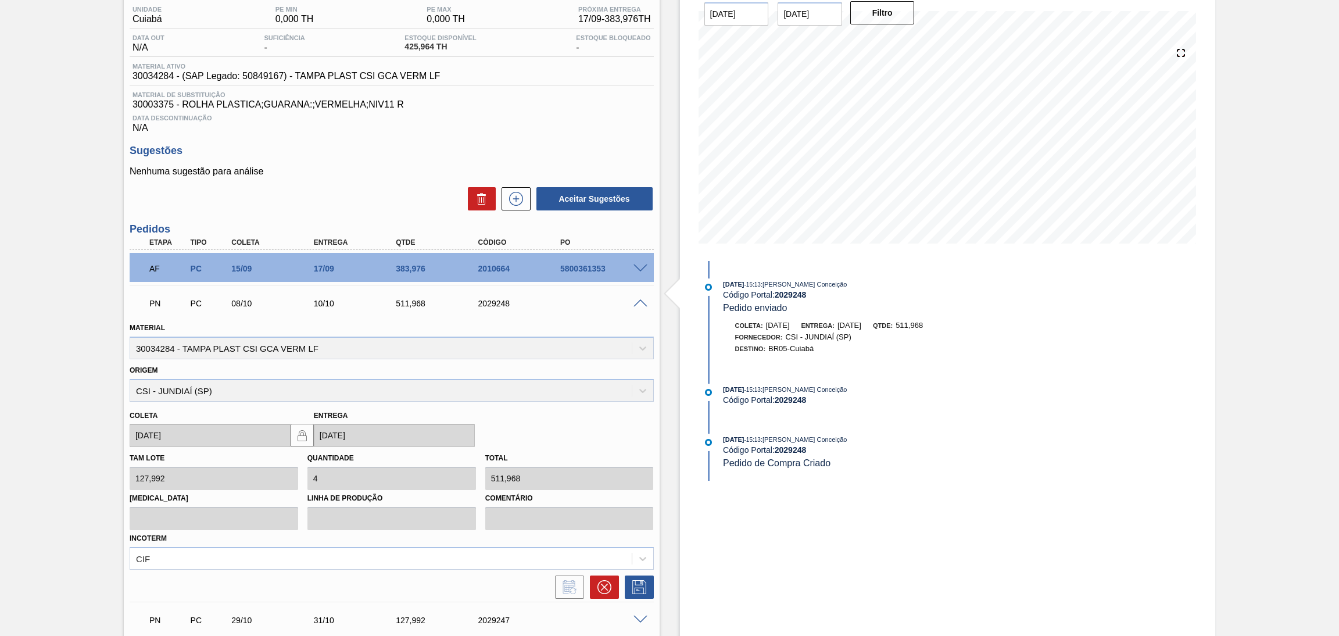
scroll to position [190, 0]
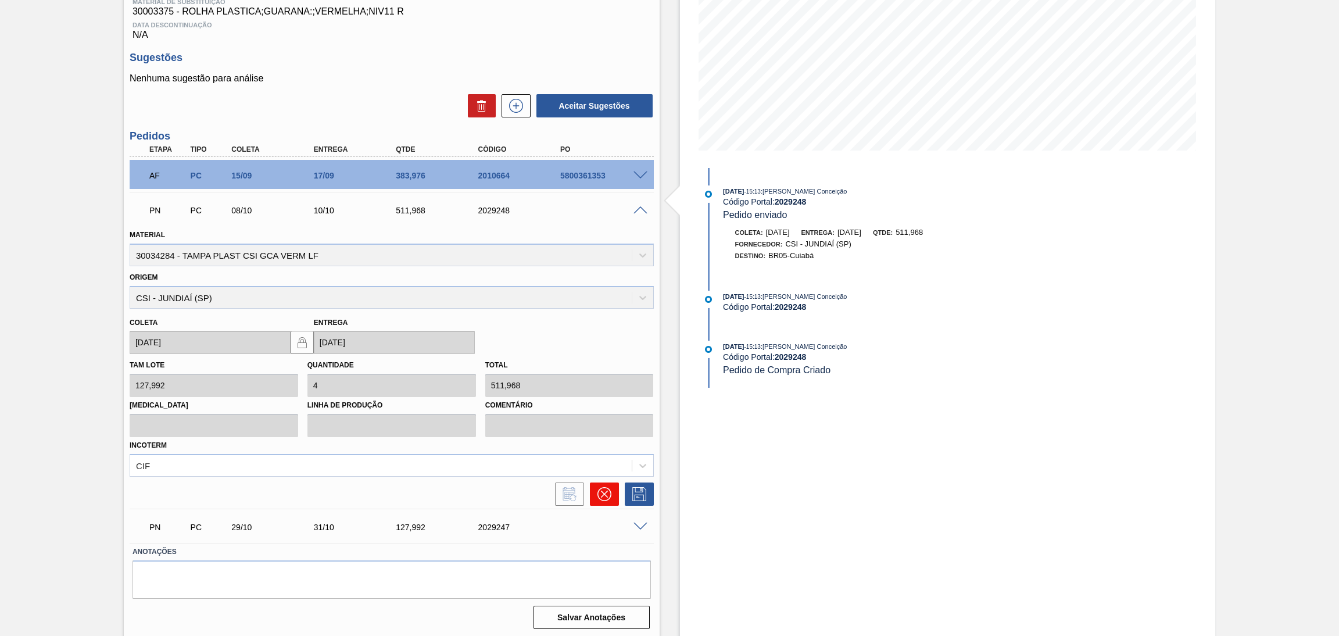
click at [602, 491] on icon at bounding box center [605, 494] width 14 height 14
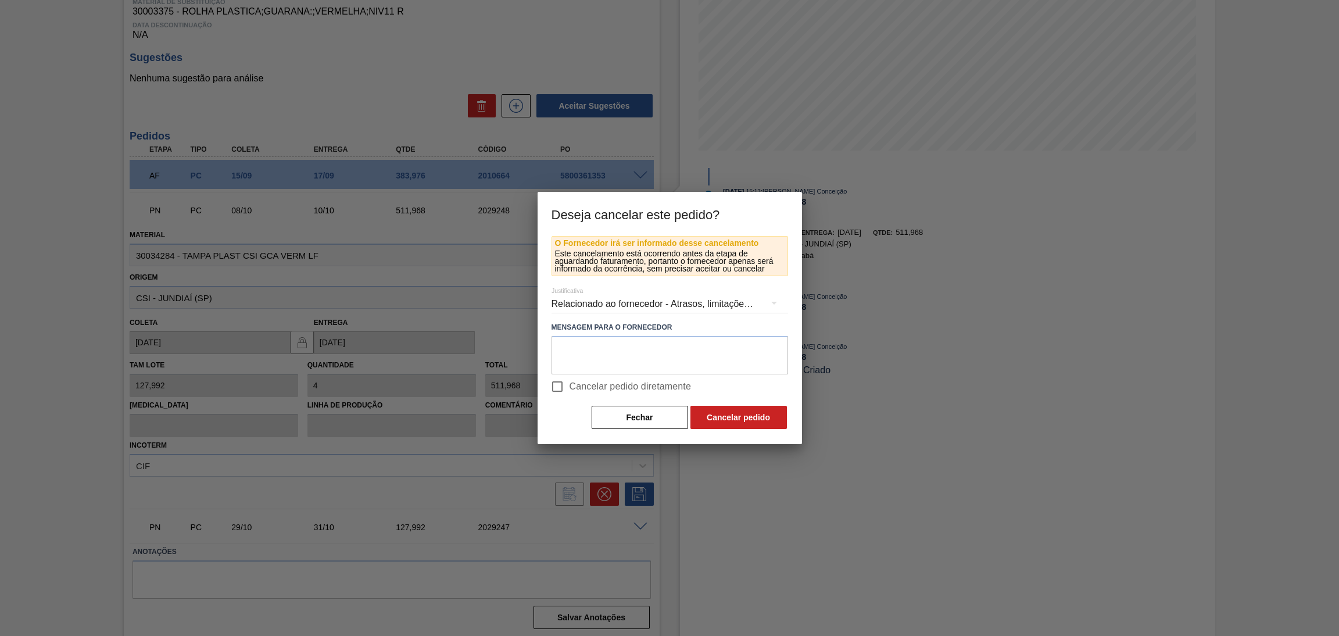
click at [592, 392] on span "Cancelar pedido diretamente" at bounding box center [631, 387] width 122 height 14
click at [570, 392] on input "Cancelar pedido diretamente" at bounding box center [557, 386] width 24 height 24
checkbox input "true"
click at [749, 416] on button "Cancelar pedido" at bounding box center [739, 417] width 97 height 23
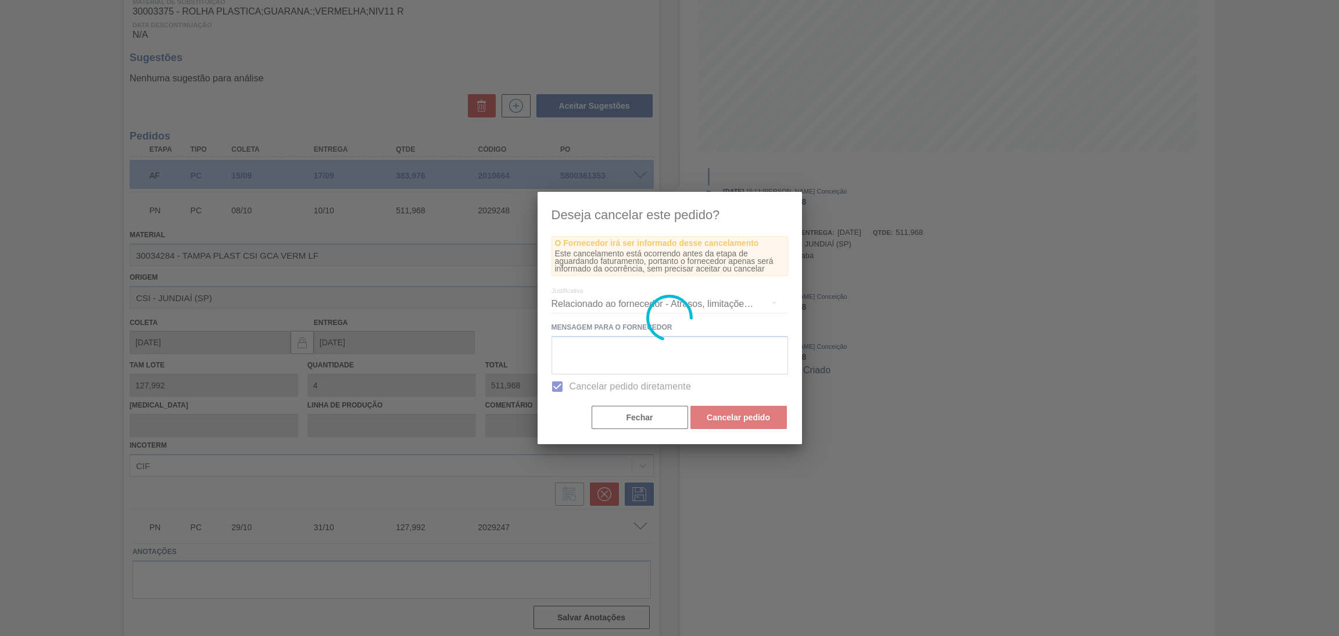
scroll to position [0, 0]
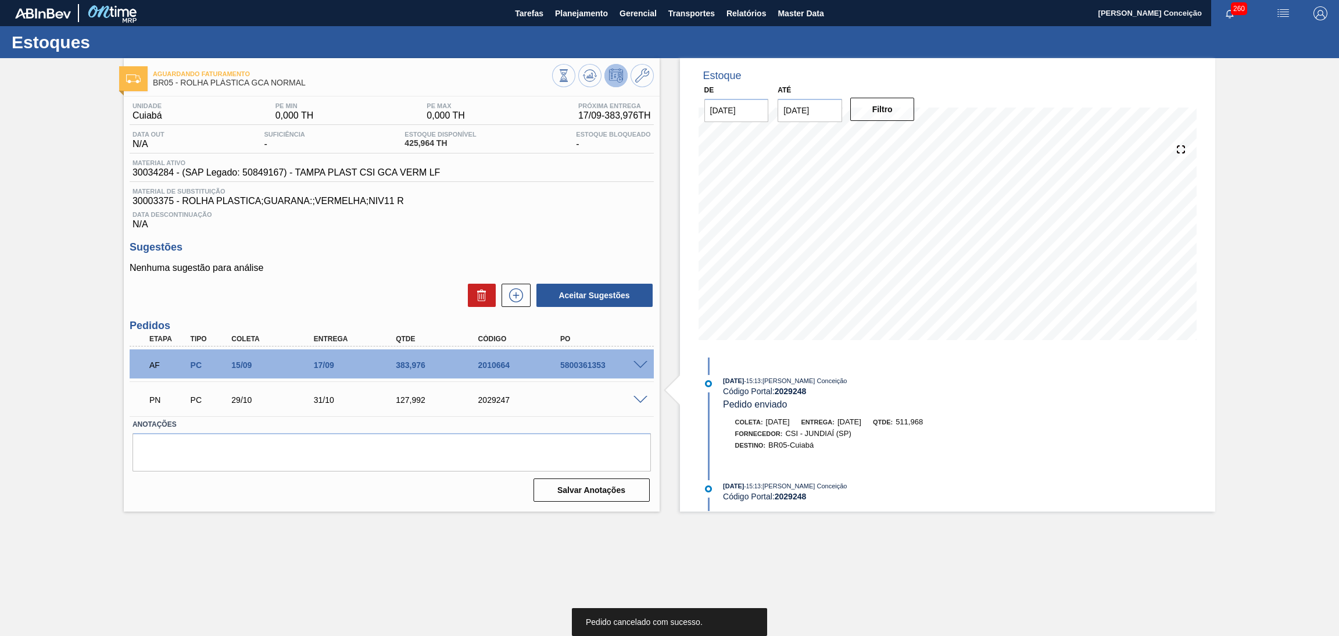
click at [641, 398] on span at bounding box center [641, 400] width 14 height 9
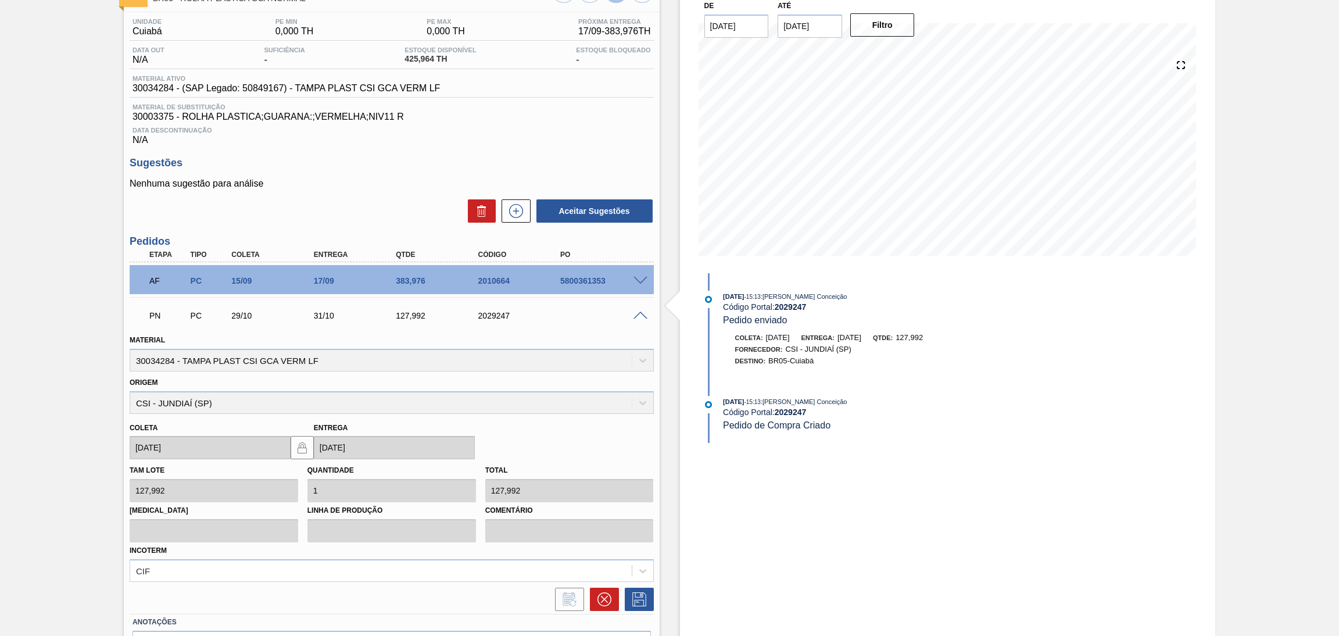
scroll to position [155, 0]
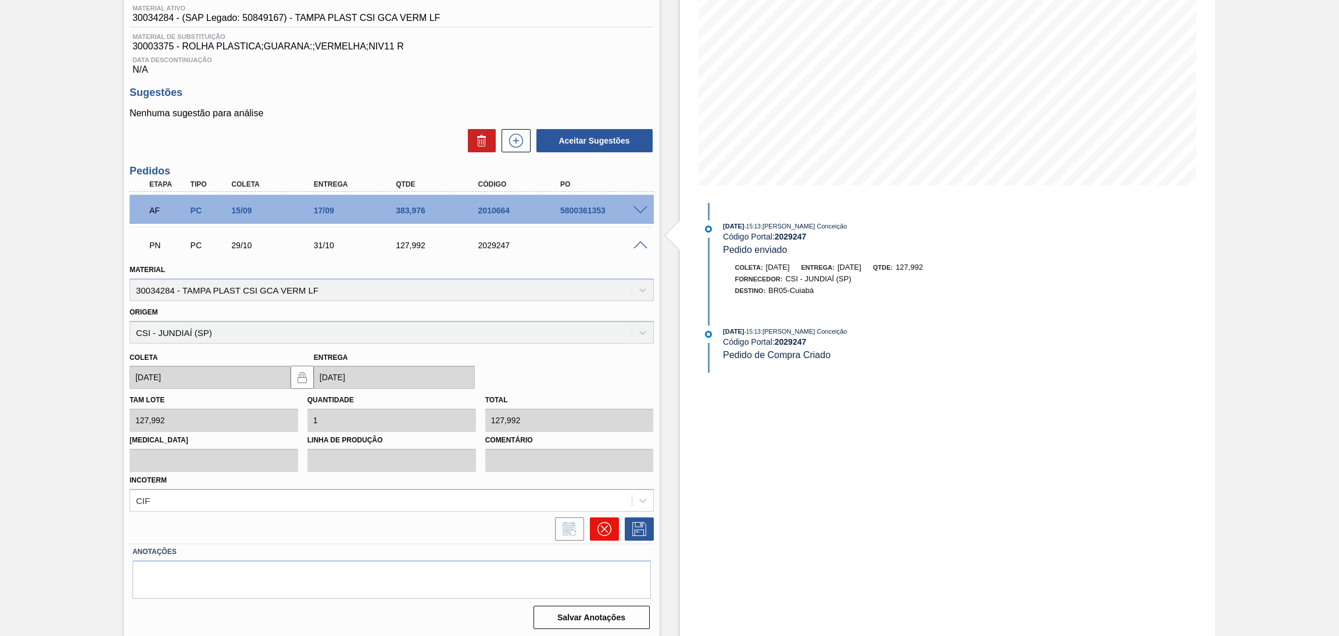
click at [606, 517] on button at bounding box center [604, 528] width 29 height 23
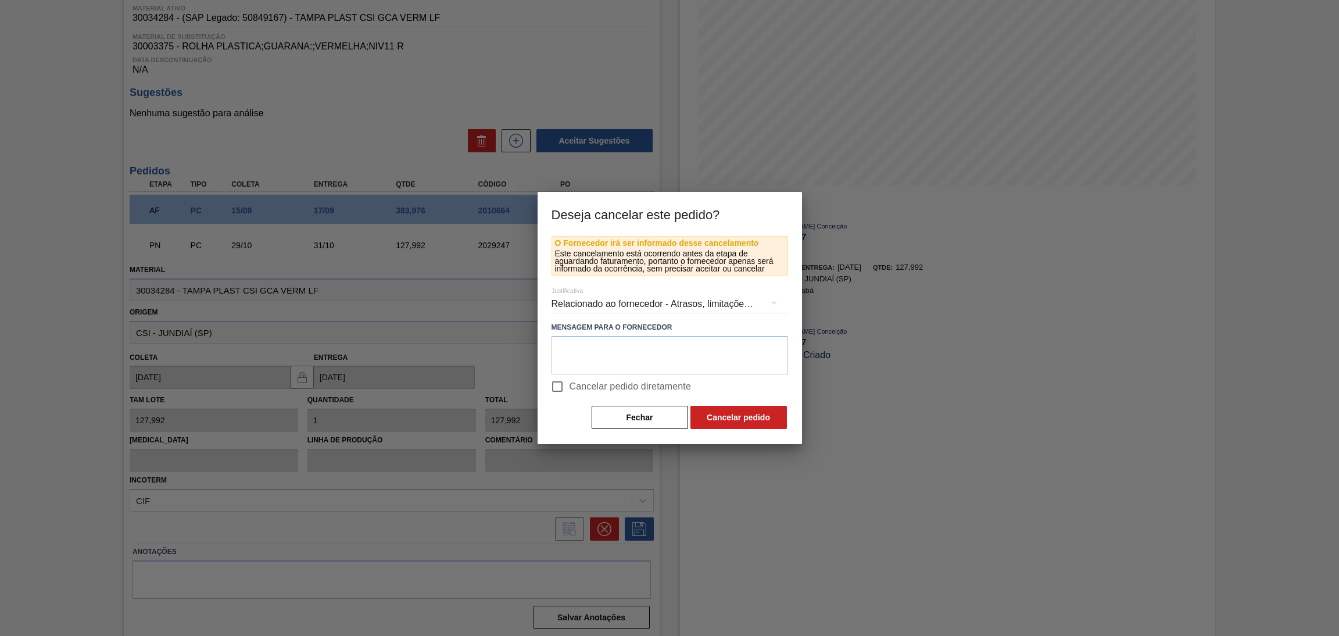
click at [617, 380] on span "Cancelar pedido diretamente" at bounding box center [631, 387] width 122 height 14
click at [570, 380] on input "Cancelar pedido diretamente" at bounding box center [557, 386] width 24 height 24
checkbox input "true"
click at [720, 425] on button "Cancelar pedido" at bounding box center [739, 417] width 97 height 23
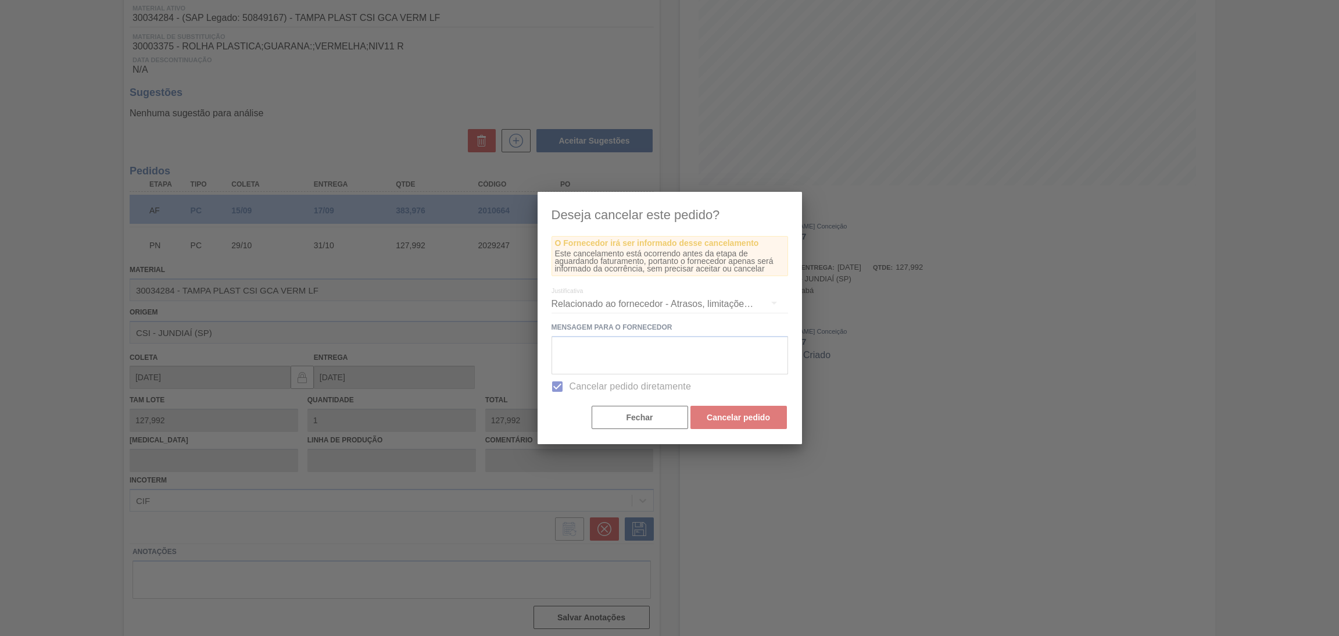
scroll to position [0, 0]
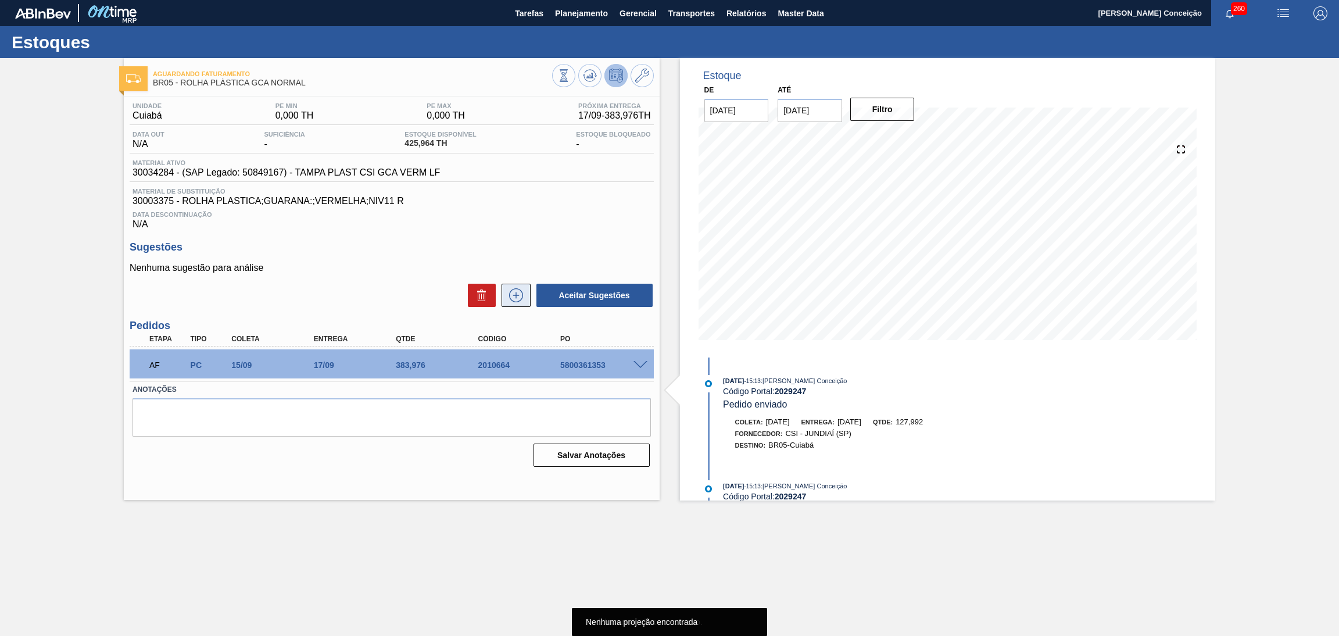
click at [512, 290] on icon at bounding box center [516, 295] width 14 height 14
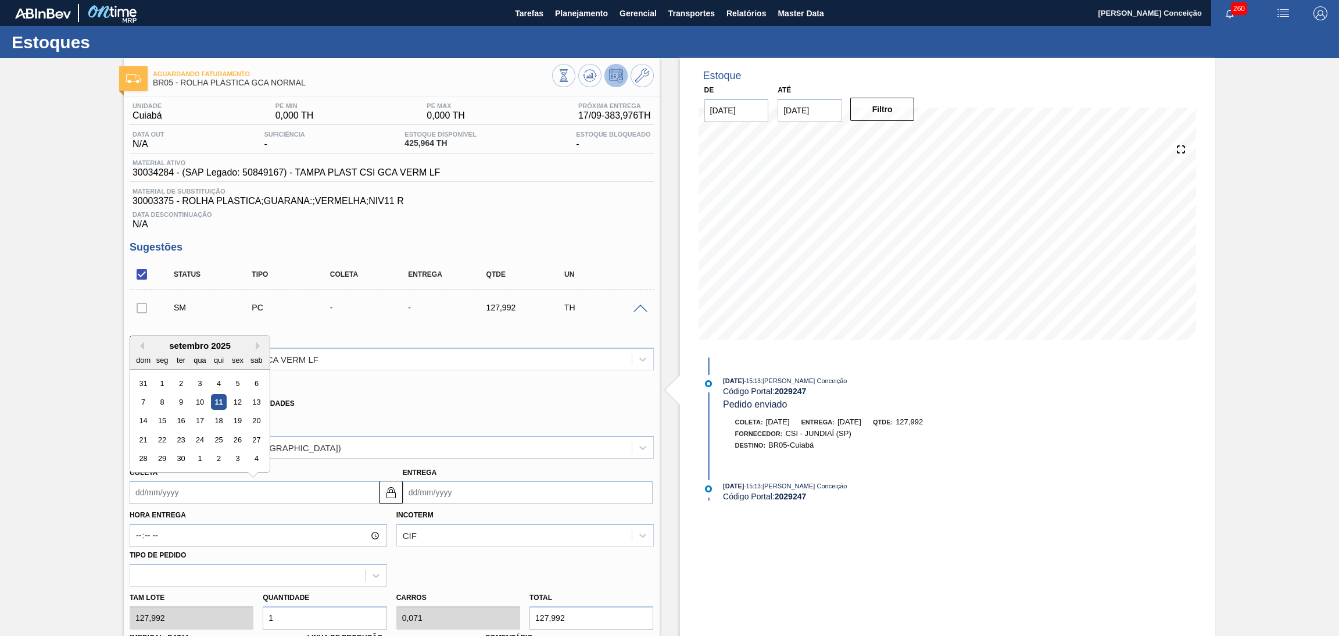
click at [180, 496] on input "Coleta" at bounding box center [255, 492] width 250 height 23
click at [166, 399] on div "8" at bounding box center [162, 402] width 16 height 16
type input "[DATE]"
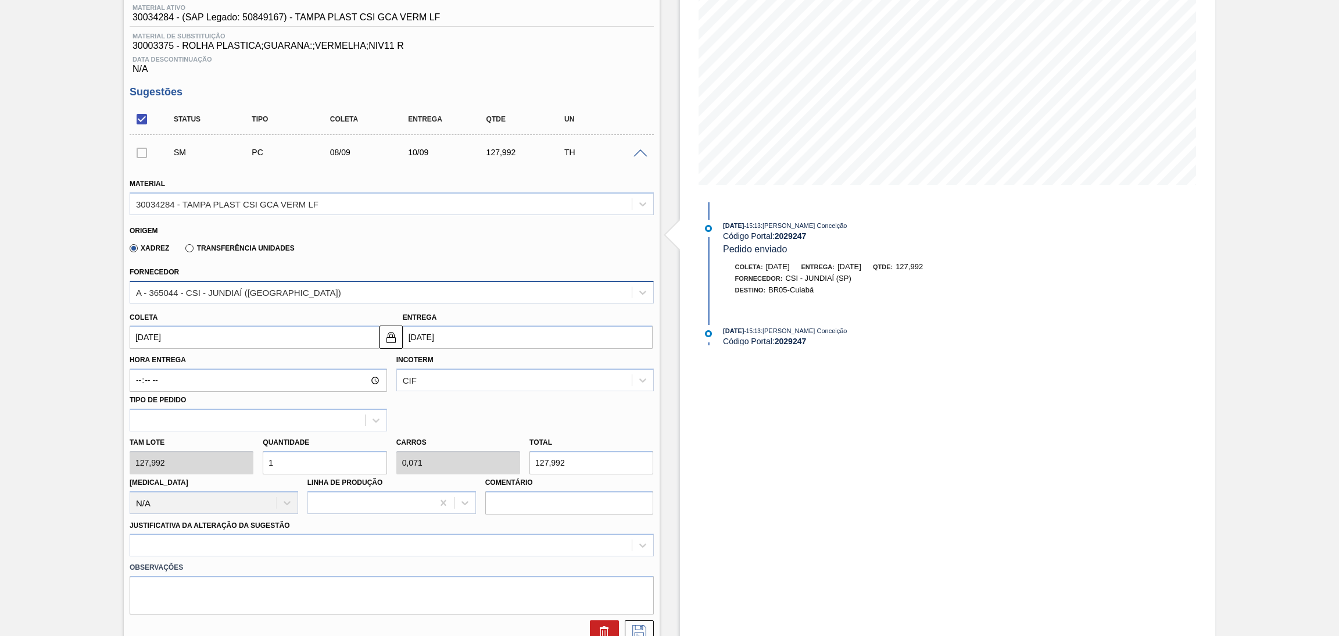
scroll to position [174, 0]
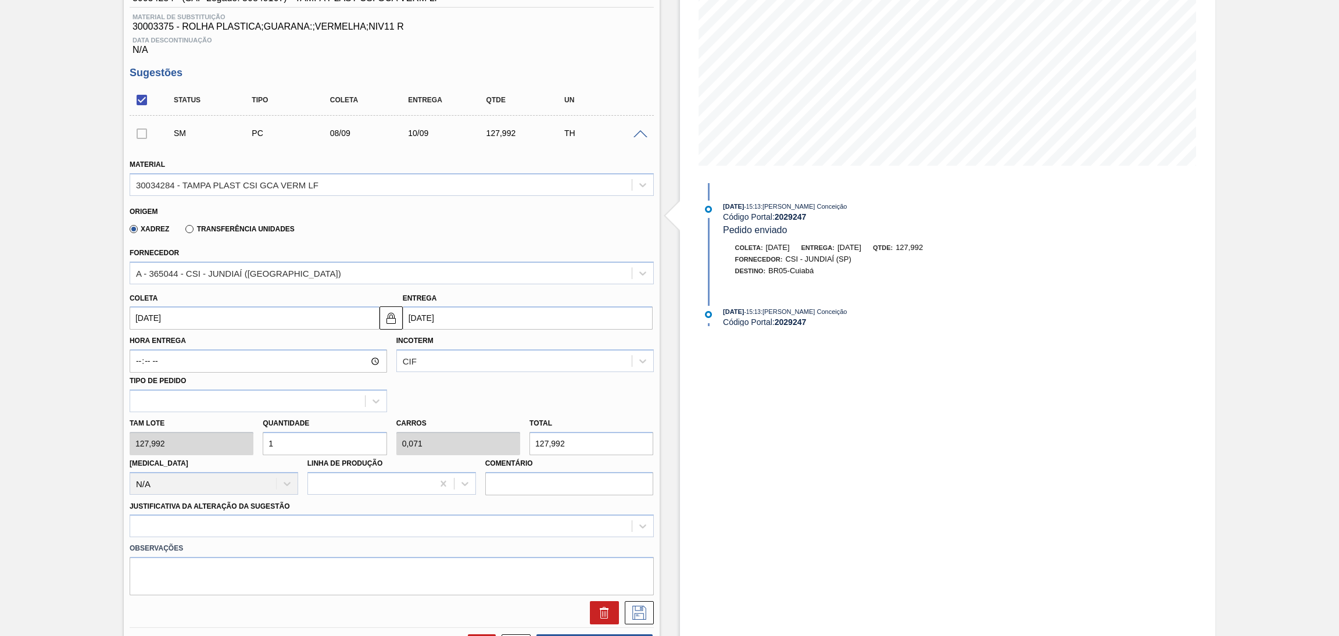
click at [233, 436] on div "Tam lote 127,992 Quantidade 1 Carros 0,071 Total 127,992 [MEDICAL_DATA] N/A Lin…" at bounding box center [392, 453] width 534 height 83
type input "3"
type input "0,214"
type input "383,976"
type input "3"
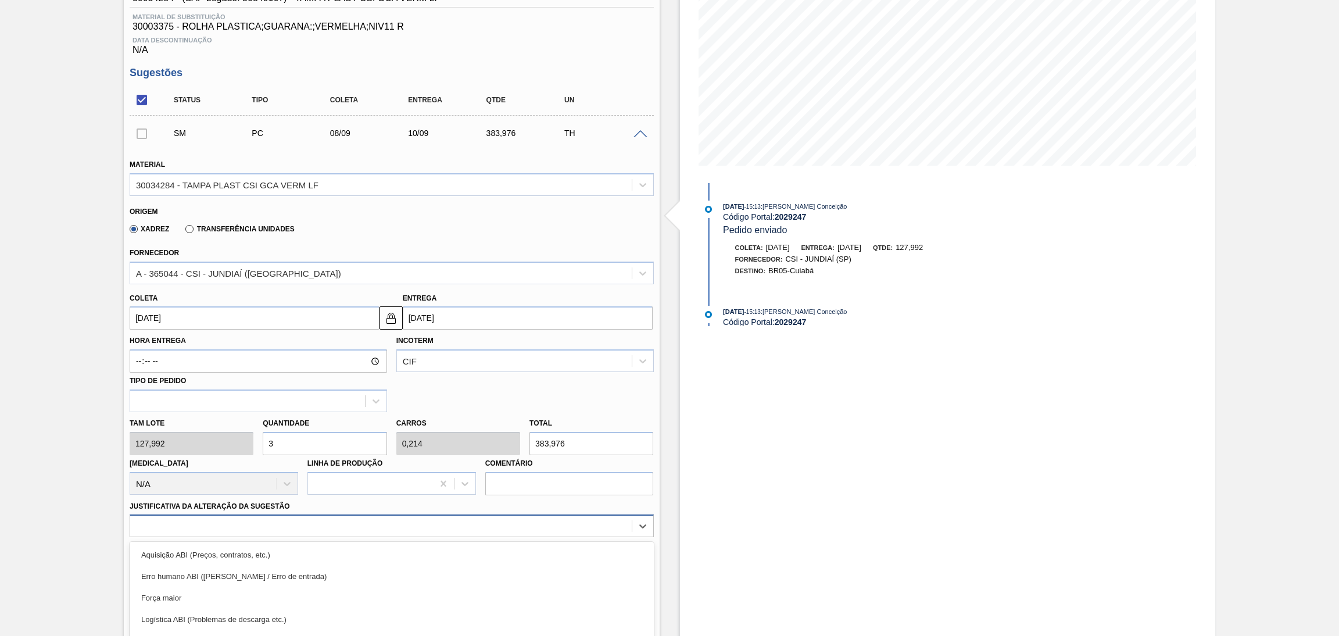
click at [188, 524] on div "option Logística ABI (Problemas de descarga etc.) focused, 4 of 18. 18 results …" at bounding box center [392, 525] width 524 height 23
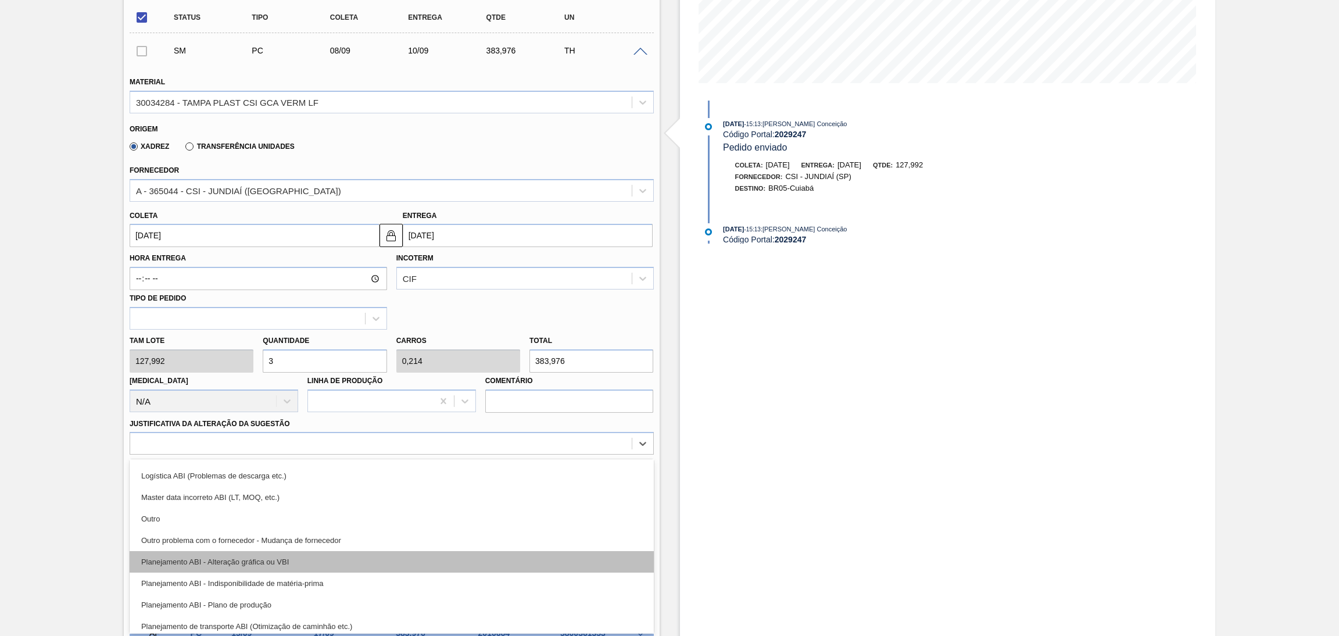
scroll to position [87, 0]
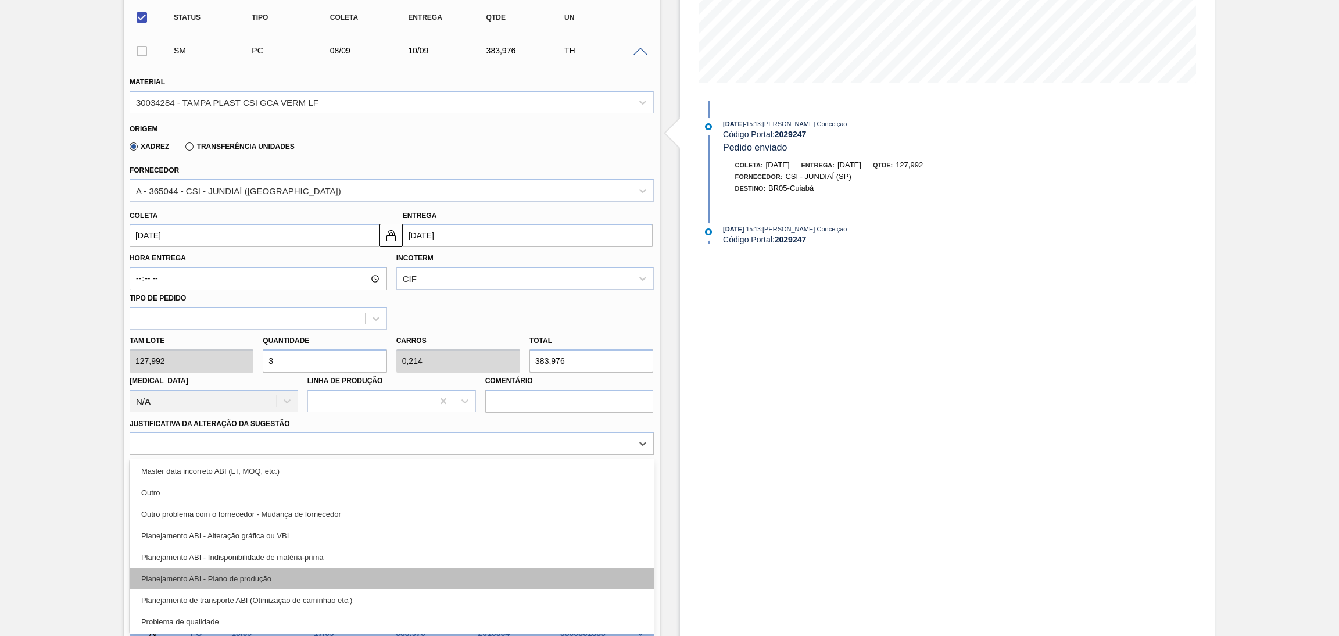
click at [264, 577] on div "Planejamento ABI - Plano de produção" at bounding box center [392, 579] width 524 height 22
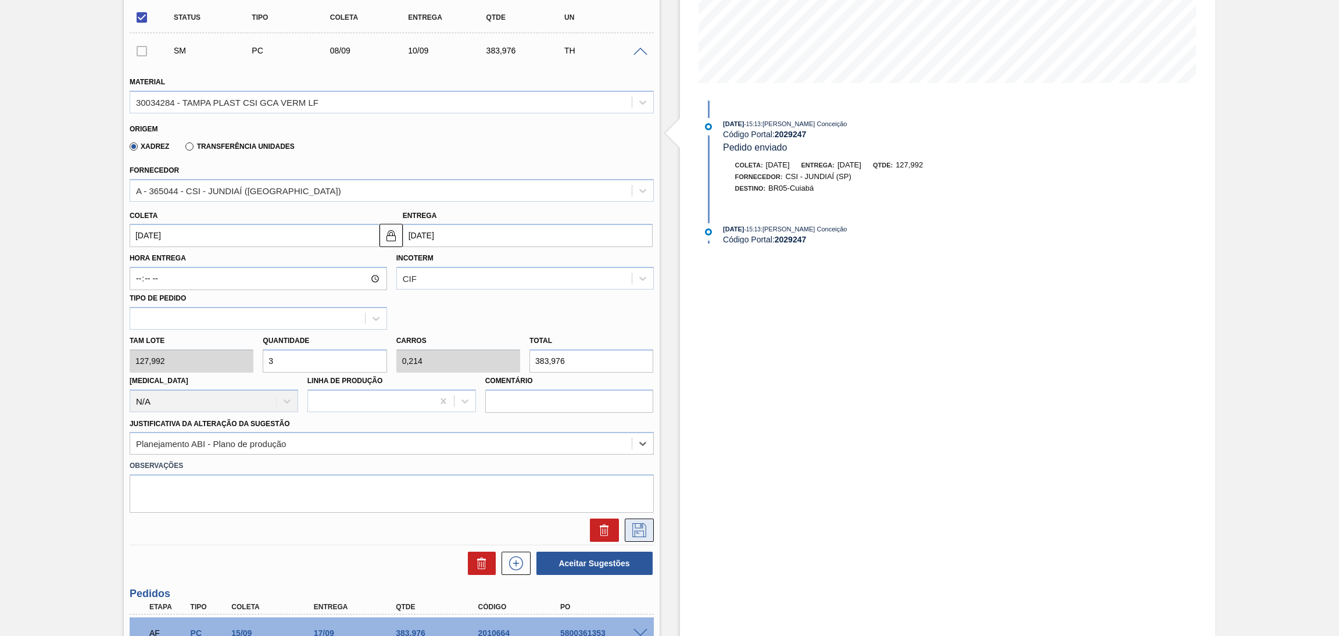
click at [639, 525] on icon at bounding box center [640, 530] width 14 height 14
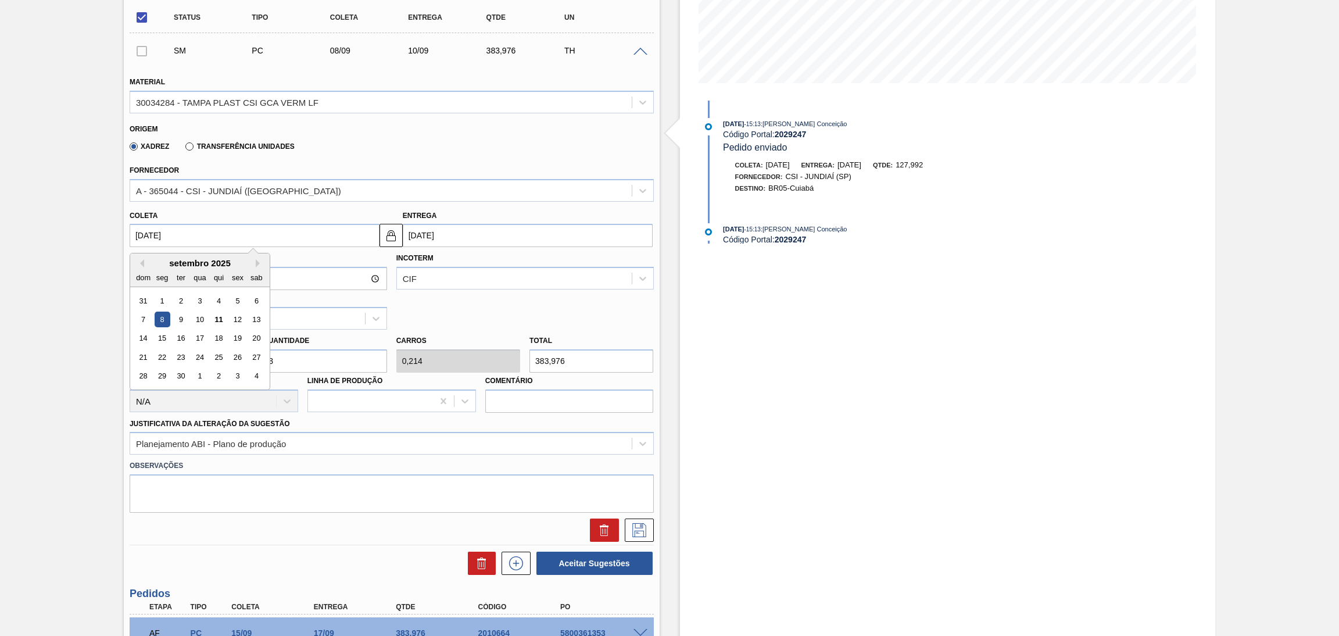
click at [177, 238] on input "[DATE]" at bounding box center [255, 235] width 250 height 23
click at [257, 260] on button "Next Month" at bounding box center [260, 263] width 8 height 8
click at [203, 321] on div "8" at bounding box center [200, 320] width 16 height 16
type input "[DATE]"
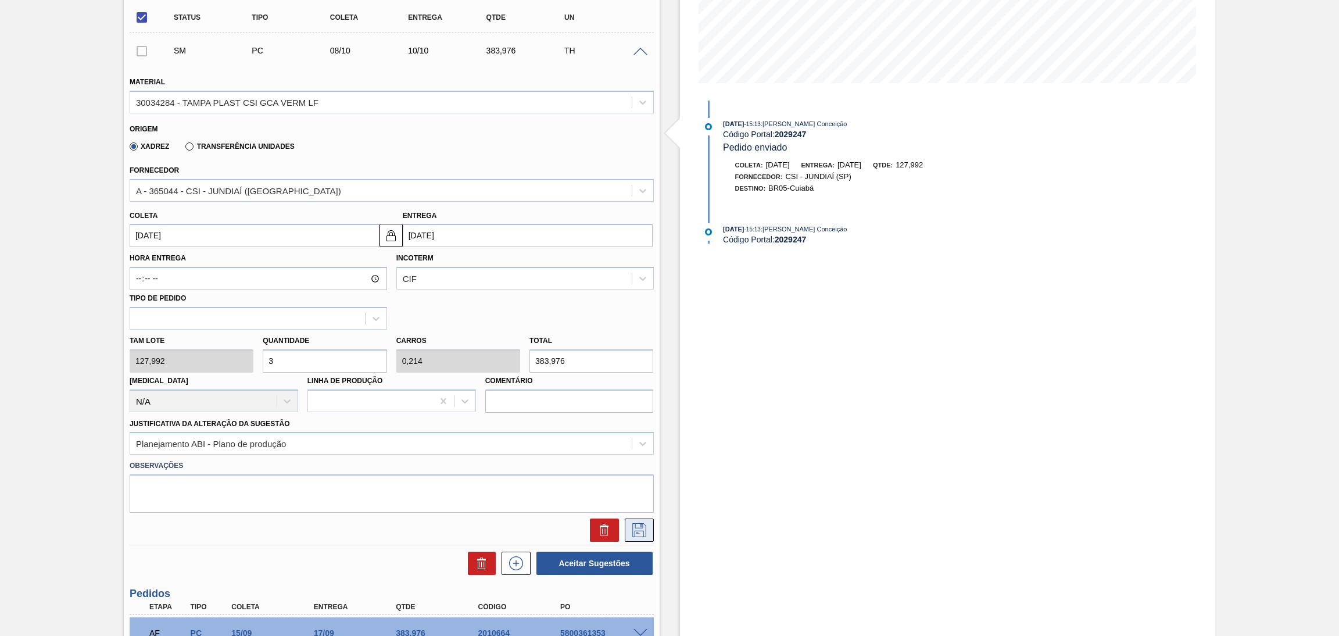
click at [644, 525] on icon at bounding box center [639, 530] width 19 height 14
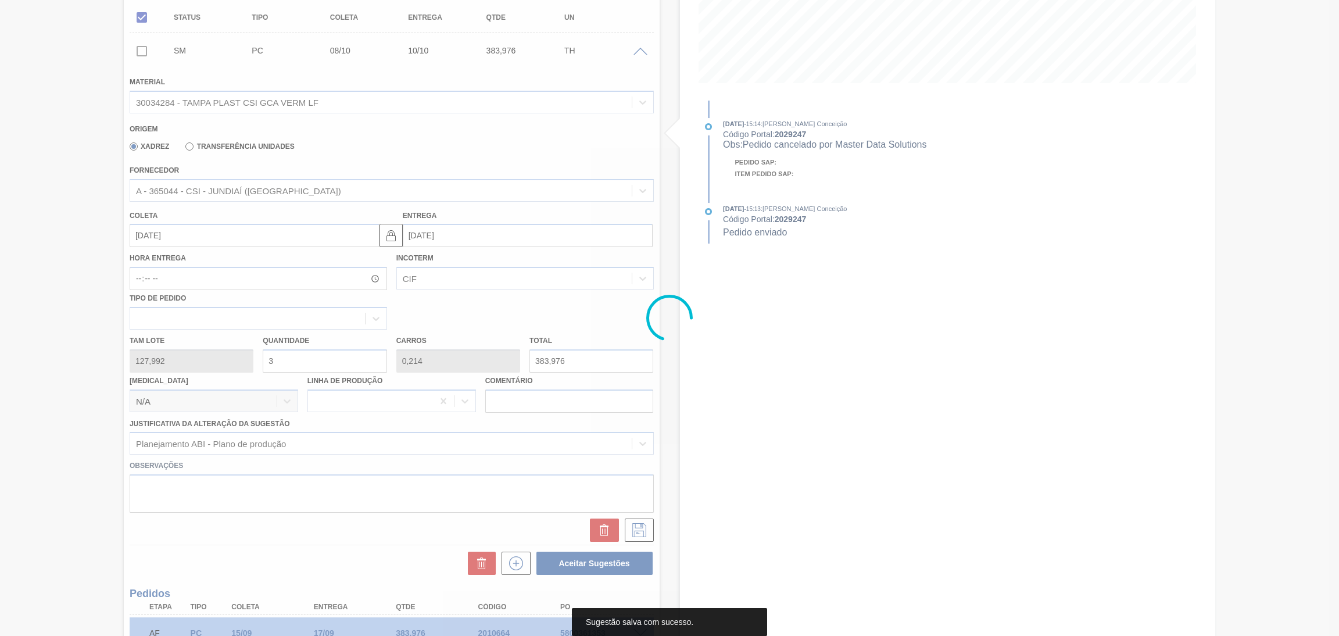
scroll to position [0, 0]
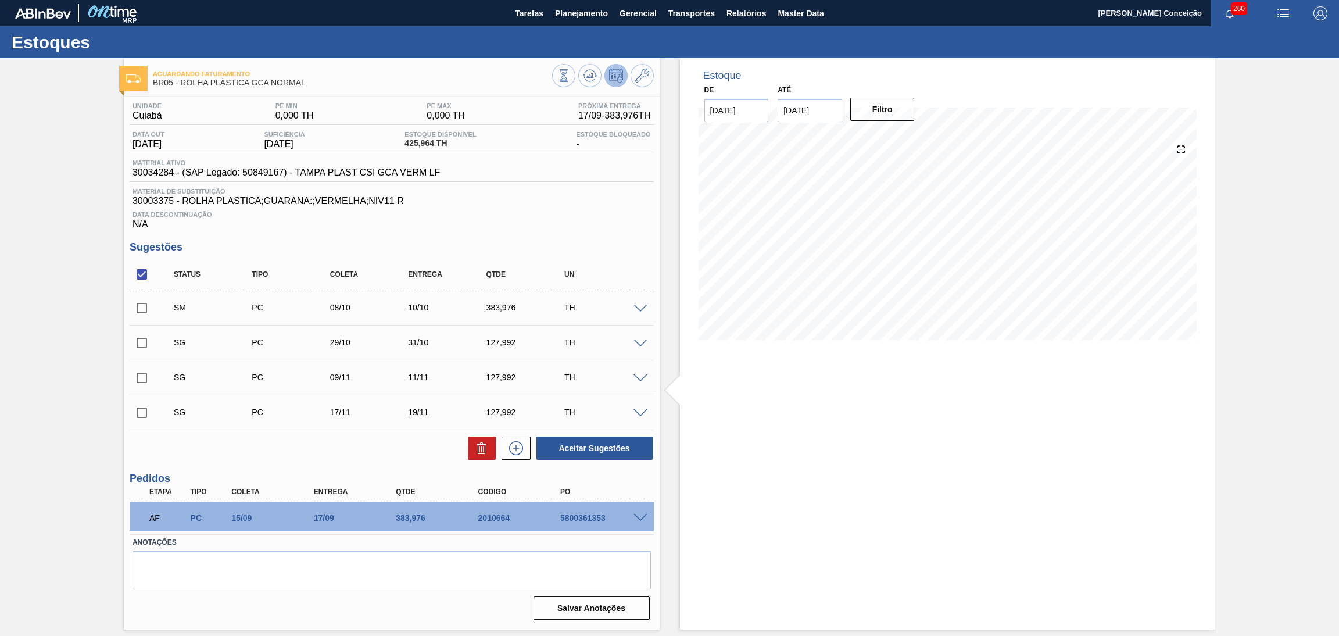
click at [141, 304] on input "checkbox" at bounding box center [142, 308] width 24 height 24
checkbox input "true"
click at [580, 451] on button "Aceitar Sugestões" at bounding box center [595, 448] width 116 height 23
click at [151, 341] on input "checkbox" at bounding box center [142, 343] width 24 height 24
checkbox input "true"
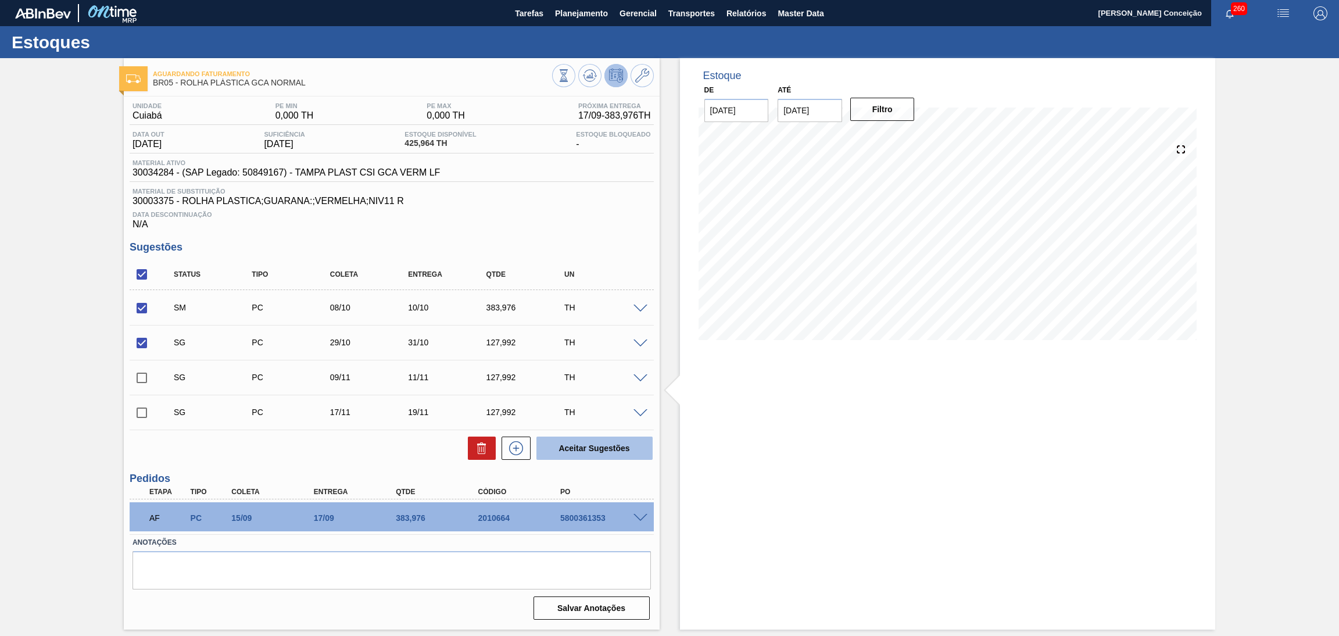
click at [603, 451] on button "Aceitar Sugestões" at bounding box center [595, 448] width 116 height 23
checkbox input "false"
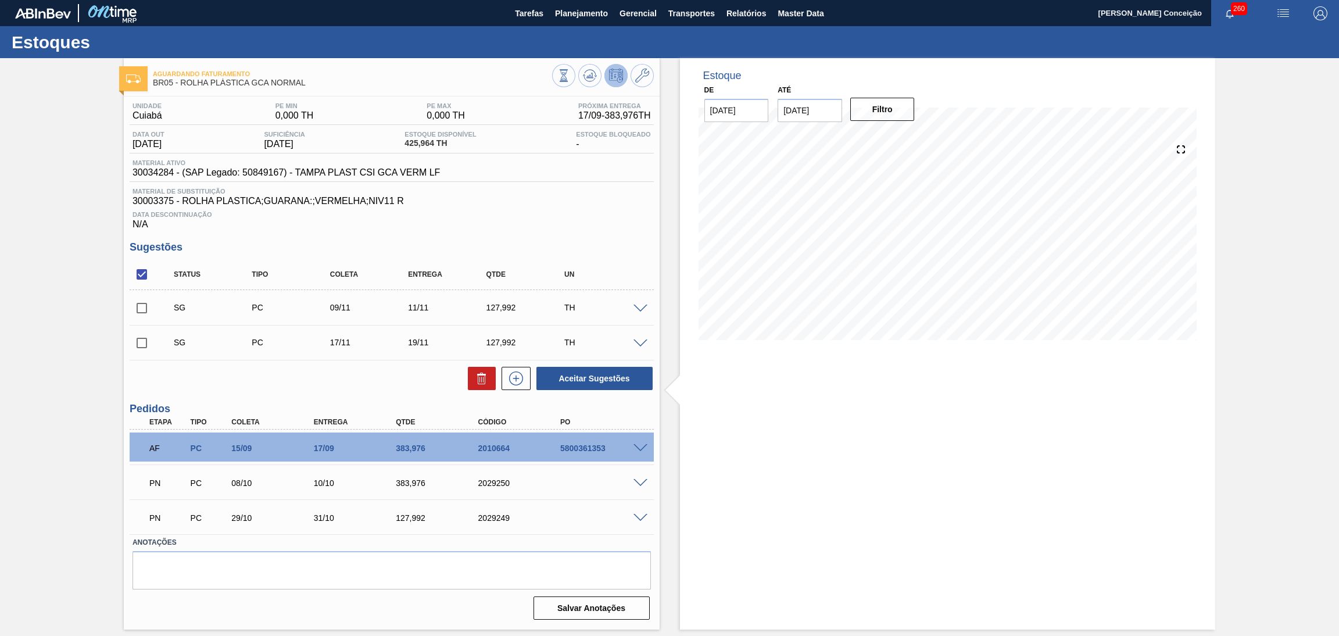
click at [639, 517] on span at bounding box center [641, 518] width 14 height 9
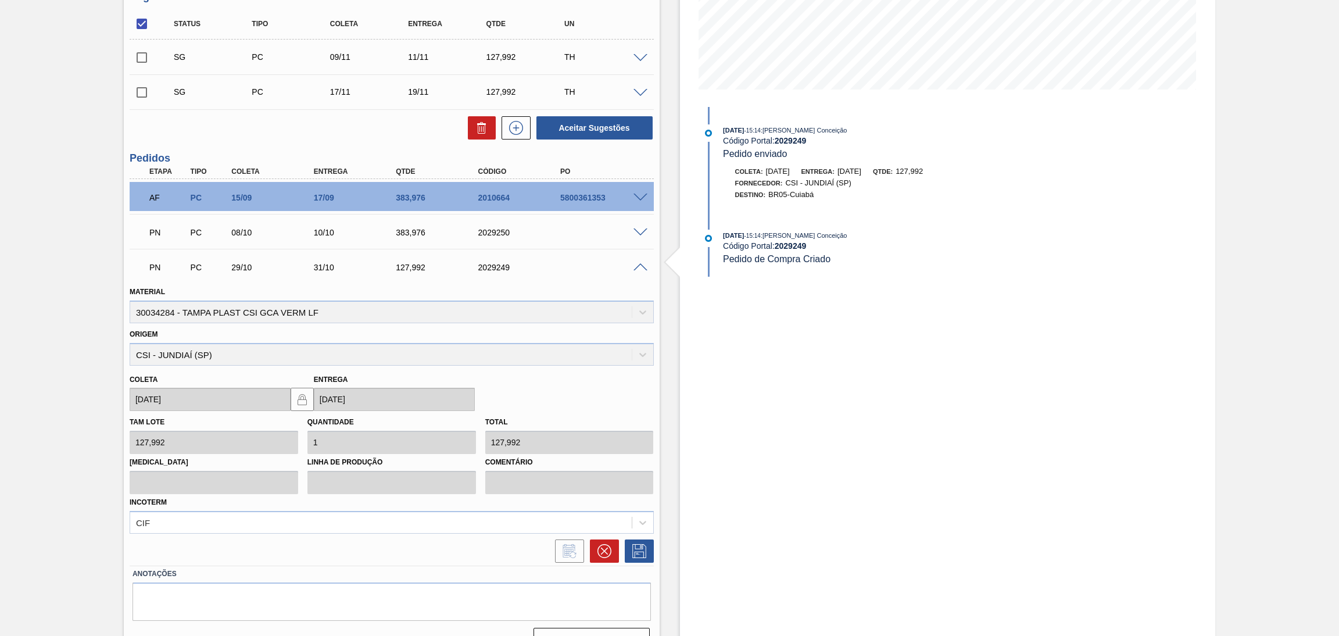
scroll to position [261, 0]
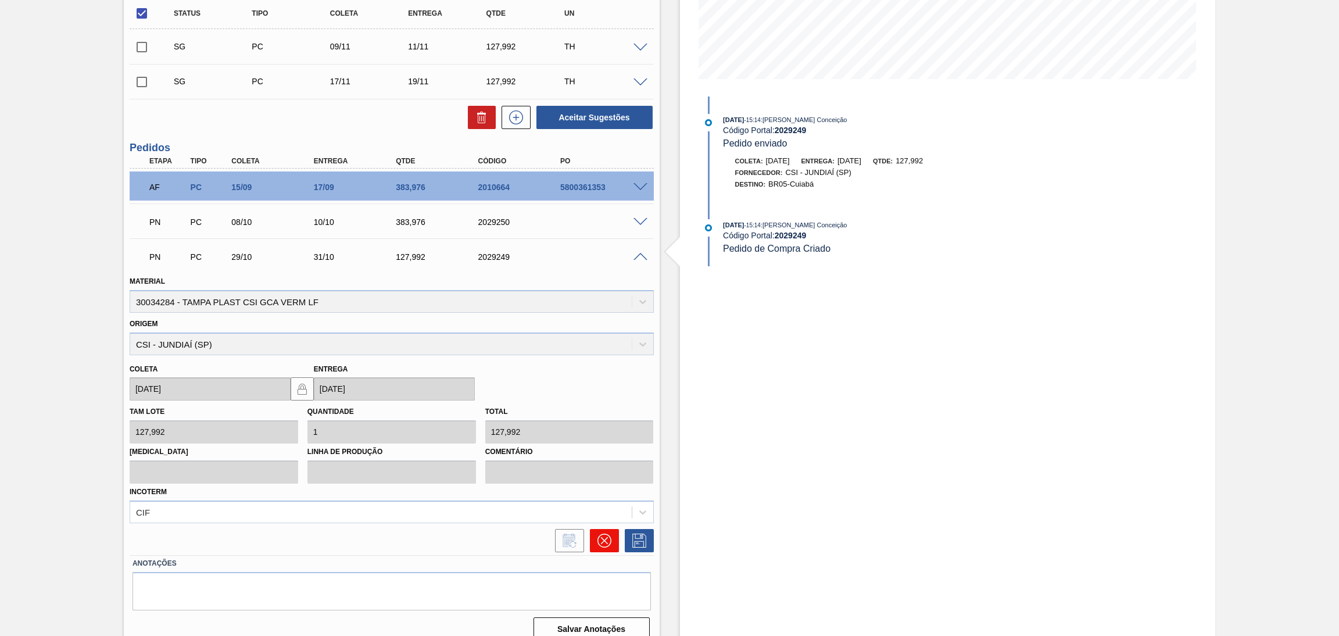
click at [604, 545] on button at bounding box center [604, 540] width 29 height 23
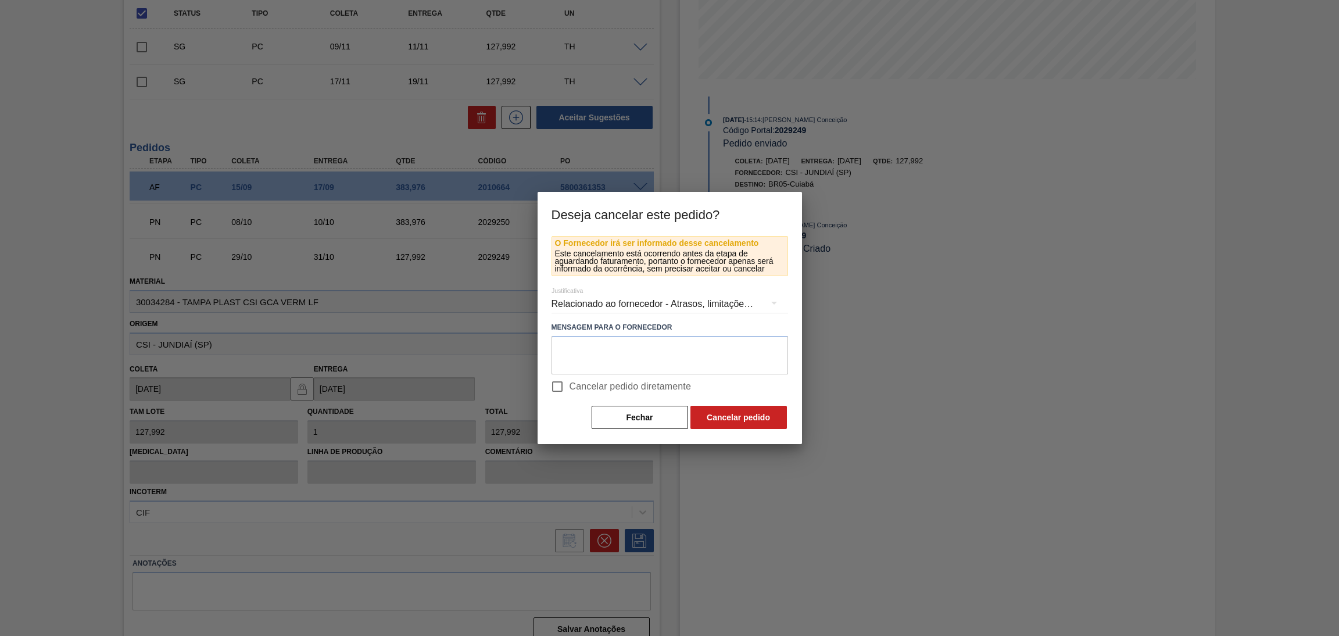
click at [682, 390] on span "Cancelar pedido diretamente" at bounding box center [631, 387] width 122 height 14
click at [570, 390] on input "Cancelar pedido diretamente" at bounding box center [557, 386] width 24 height 24
checkbox input "true"
click at [738, 420] on button "Cancelar pedido" at bounding box center [739, 417] width 97 height 23
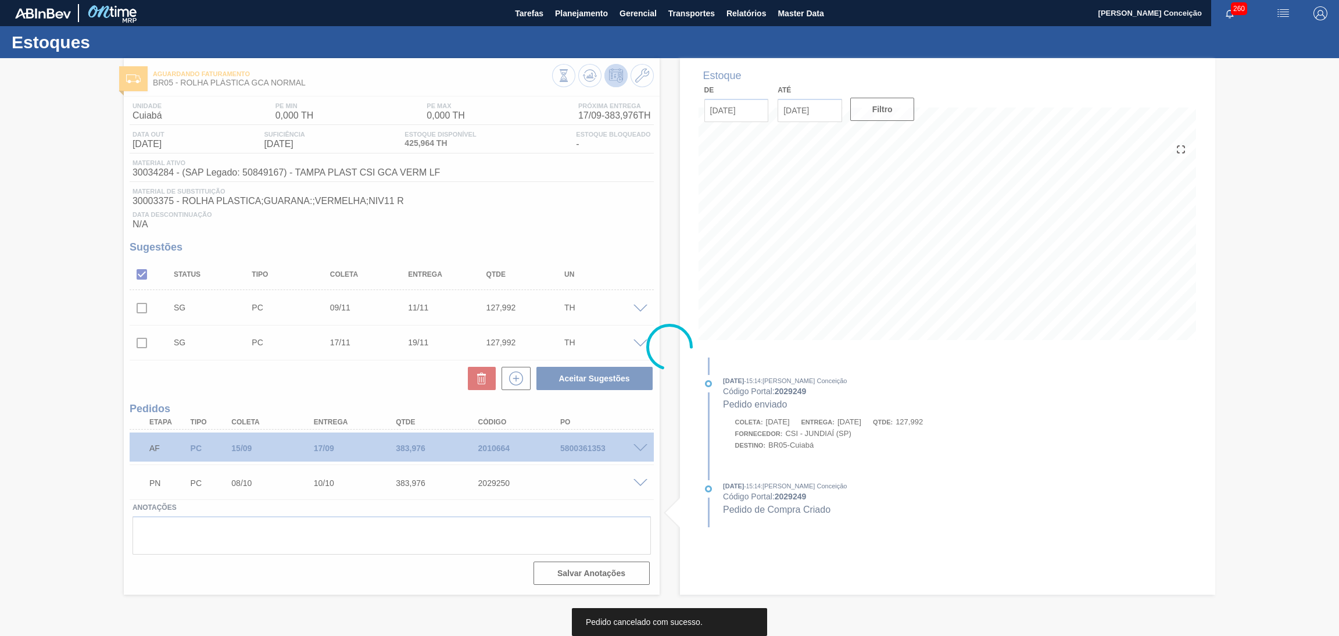
scroll to position [0, 0]
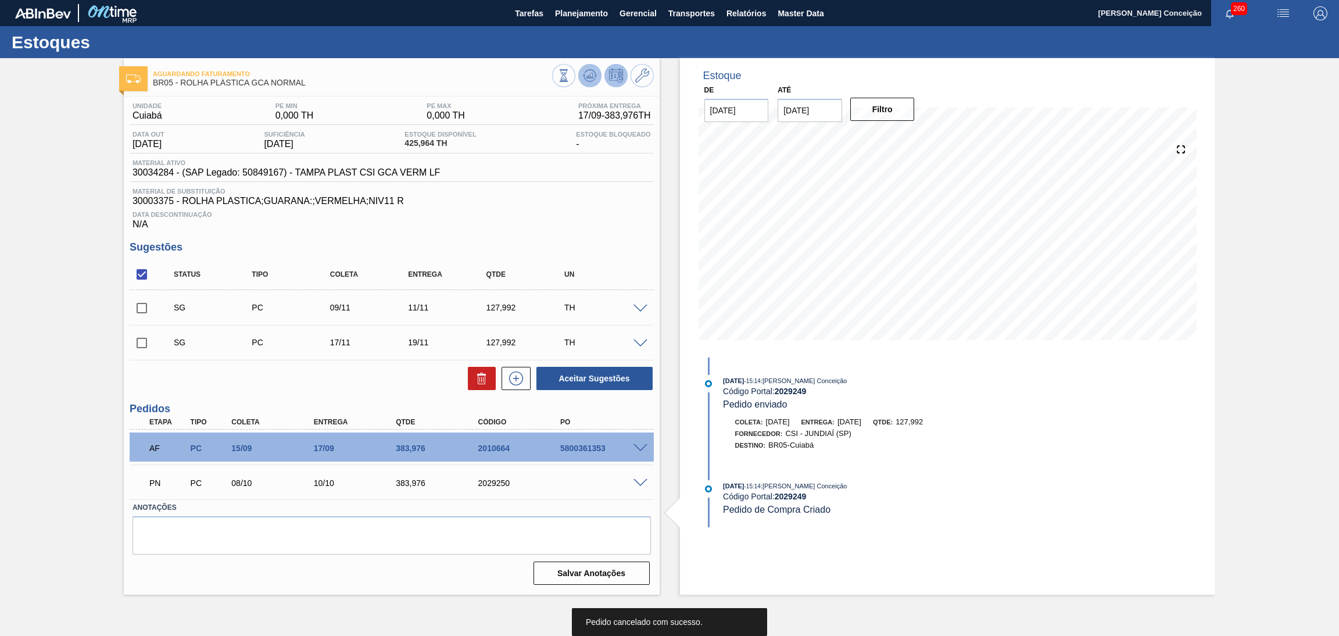
click at [583, 77] on icon at bounding box center [590, 76] width 14 height 14
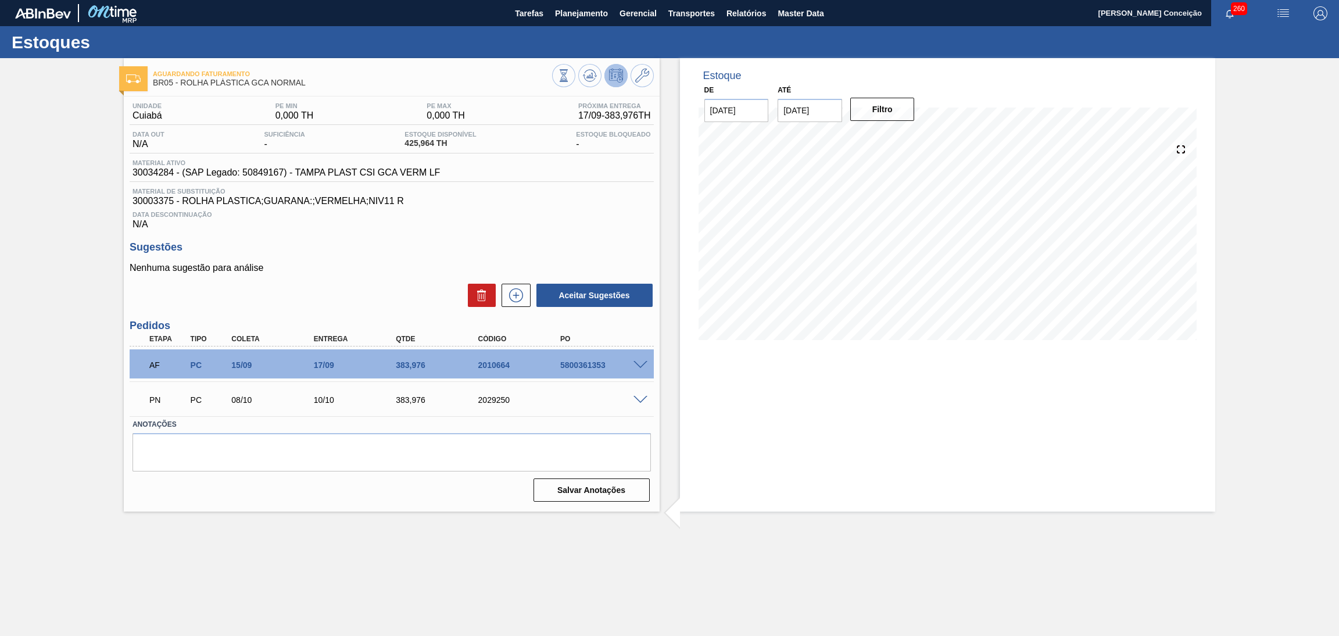
click at [701, 390] on div "Estoque De [DATE] Até [DATE] Filtro 16/11 Projeção de Estoque 173.946 [DOMAIN_N…" at bounding box center [948, 284] width 536 height 453
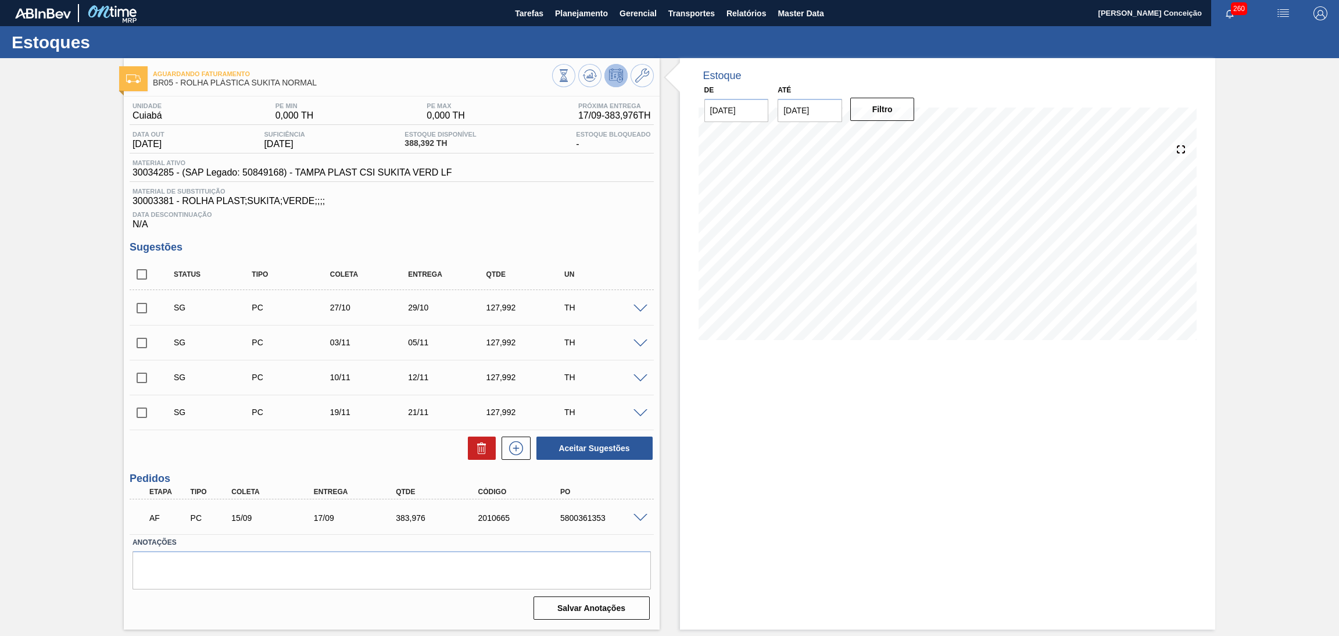
click at [725, 408] on div "Estoque De [DATE] Até [DATE] Filtro" at bounding box center [948, 343] width 536 height 571
click at [584, 510] on div "AF PC 15/09 17/09 383,[PHONE_NUMBER] 5800361353" at bounding box center [389, 516] width 494 height 23
copy div "5800361353"
click at [643, 514] on span at bounding box center [641, 518] width 14 height 9
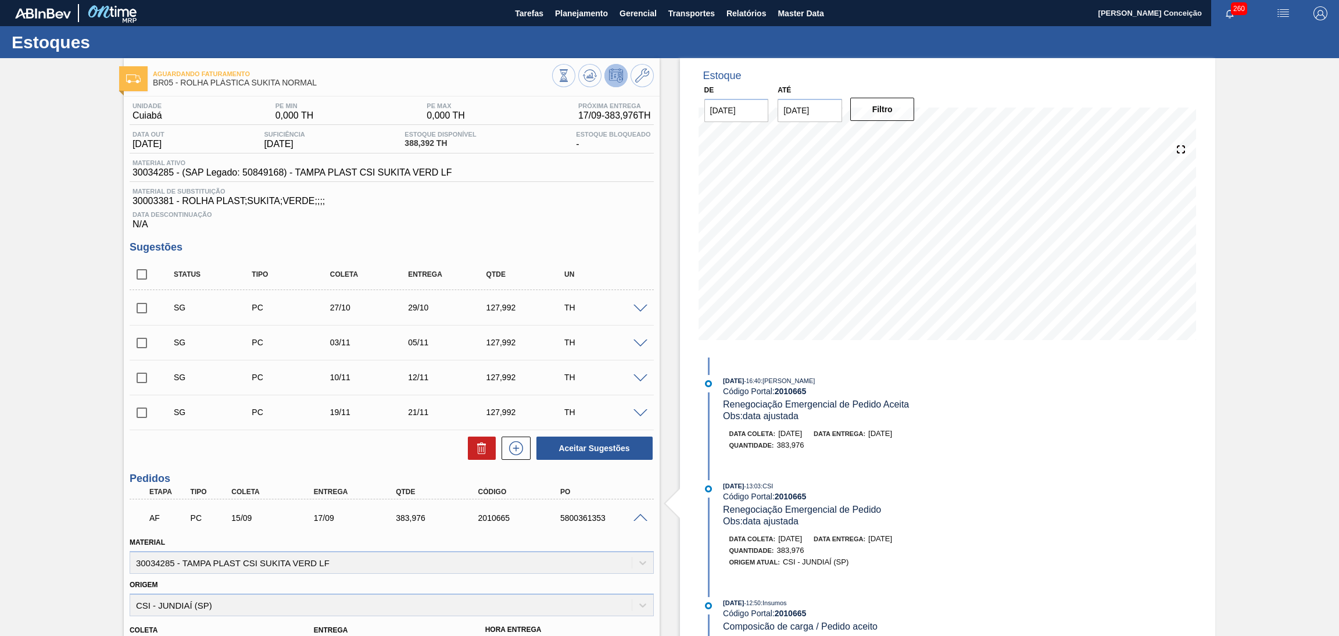
click at [640, 514] on span at bounding box center [641, 518] width 14 height 9
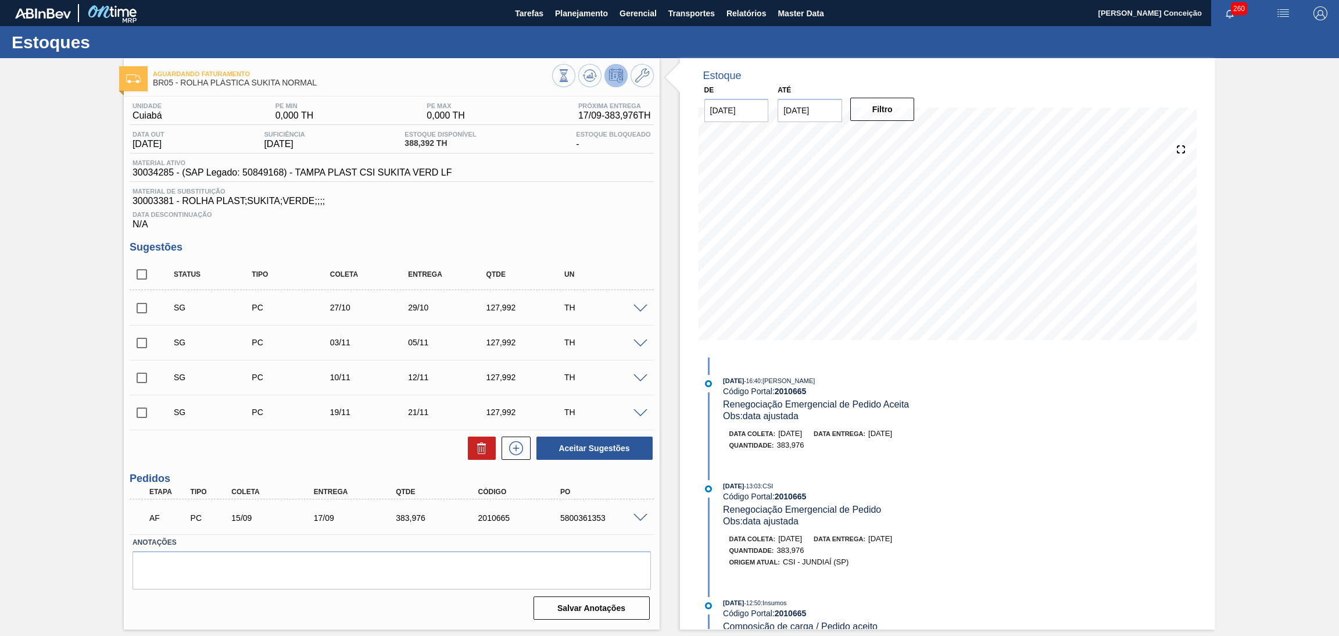
click at [595, 200] on span "30003381 - ROLHA PLAST;SUKITA;VERDE;;;;" at bounding box center [392, 201] width 519 height 10
click at [575, 228] on div "Data Descontinuação N/A" at bounding box center [392, 217] width 524 height 23
click at [155, 262] on span at bounding box center [162, 274] width 17 height 24
click at [145, 268] on input "checkbox" at bounding box center [142, 274] width 24 height 24
checkbox input "true"
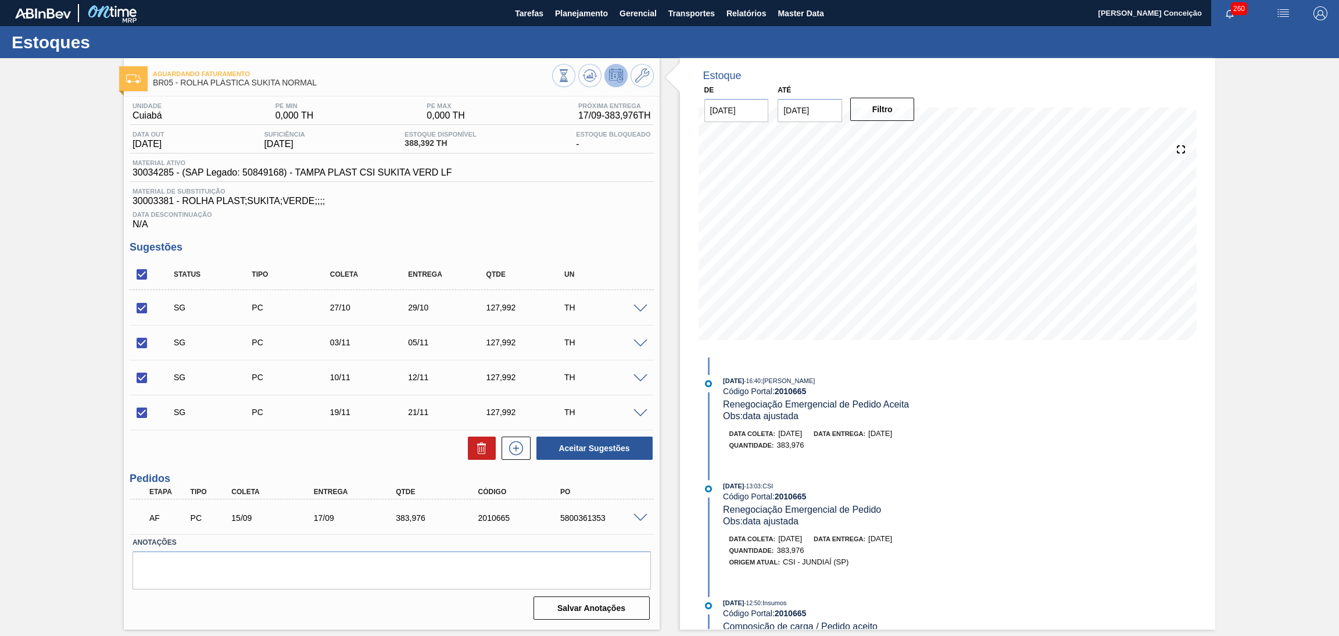
checkbox input "true"
click at [477, 443] on icon at bounding box center [482, 448] width 14 height 14
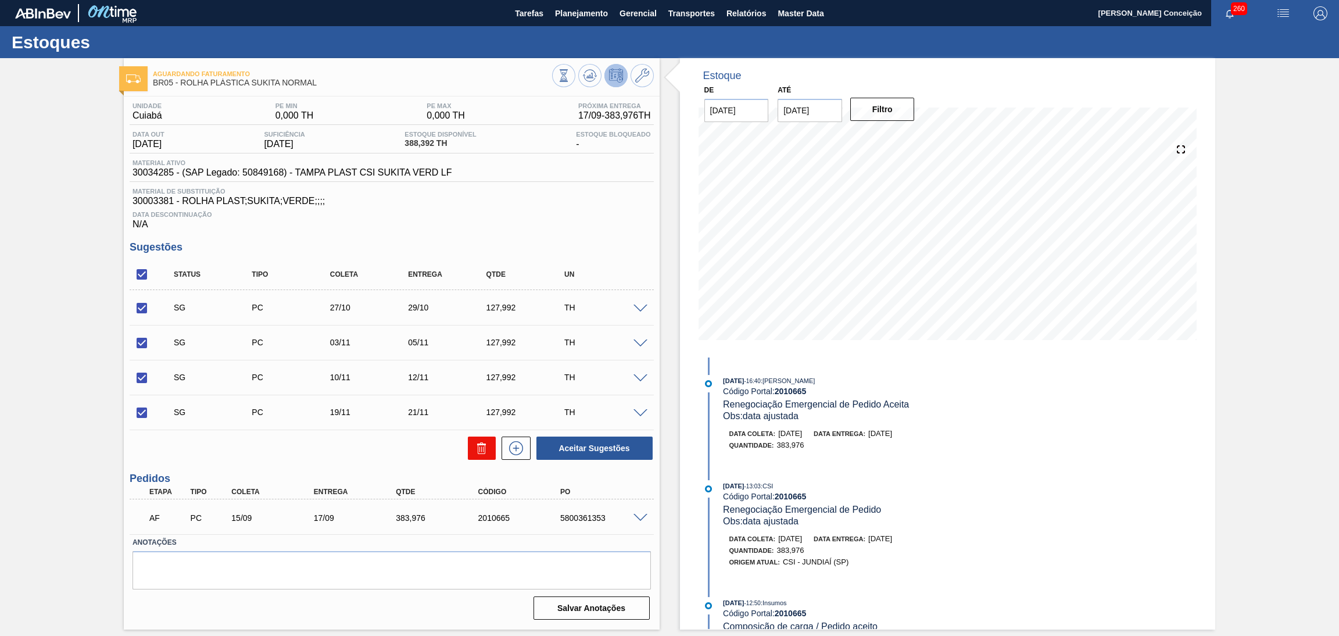
checkbox input "false"
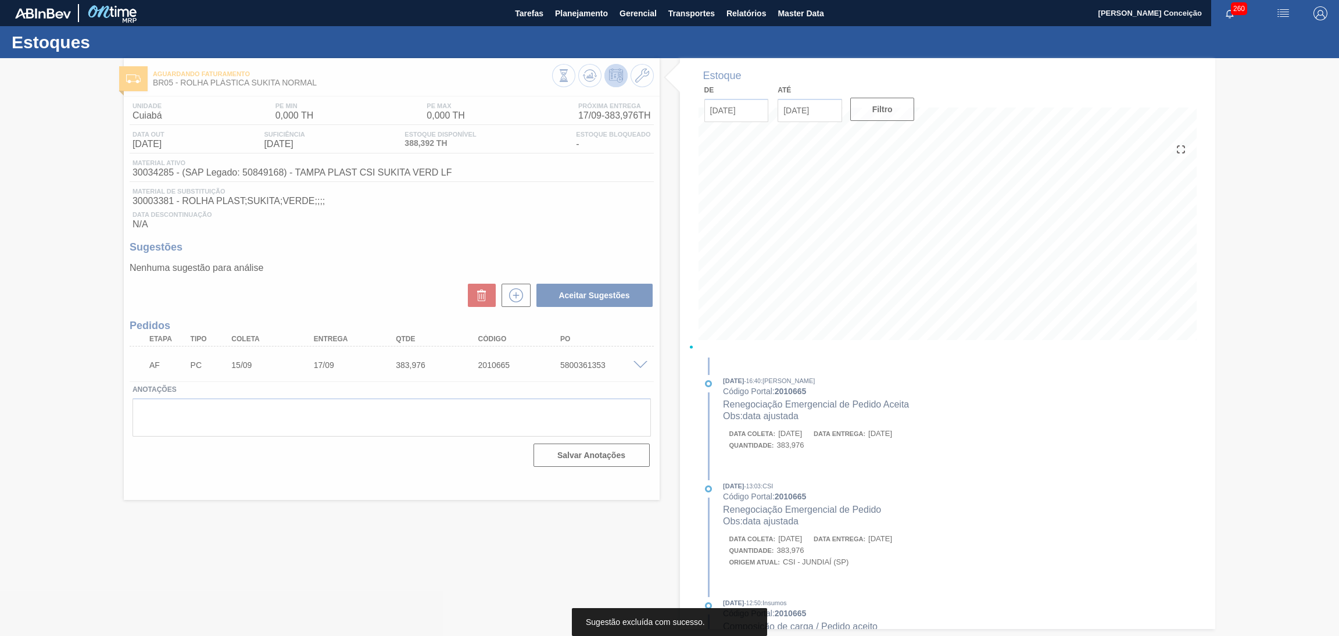
click at [402, 285] on div at bounding box center [669, 347] width 1339 height 578
click at [426, 256] on div at bounding box center [669, 347] width 1339 height 578
click at [538, 244] on div at bounding box center [669, 347] width 1339 height 578
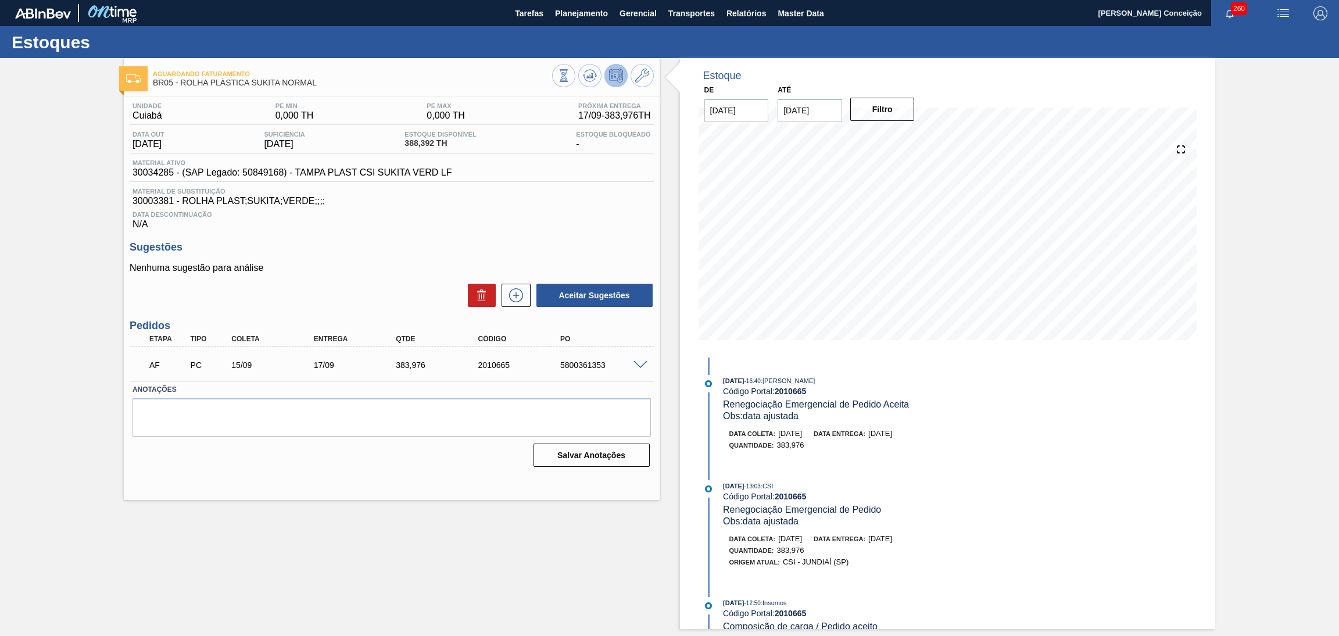
click at [660, 224] on div "Estoque De [DATE] Até [DATE] Filtro [DATE] 16:40 : [PERSON_NAME] Código Portal:…" at bounding box center [938, 343] width 556 height 571
click at [523, 192] on span "Material de Substituição" at bounding box center [392, 191] width 519 height 7
click at [382, 285] on div "Aceitar Sugestões" at bounding box center [392, 296] width 524 height 26
click at [583, 367] on div "5800361353" at bounding box center [605, 364] width 94 height 9
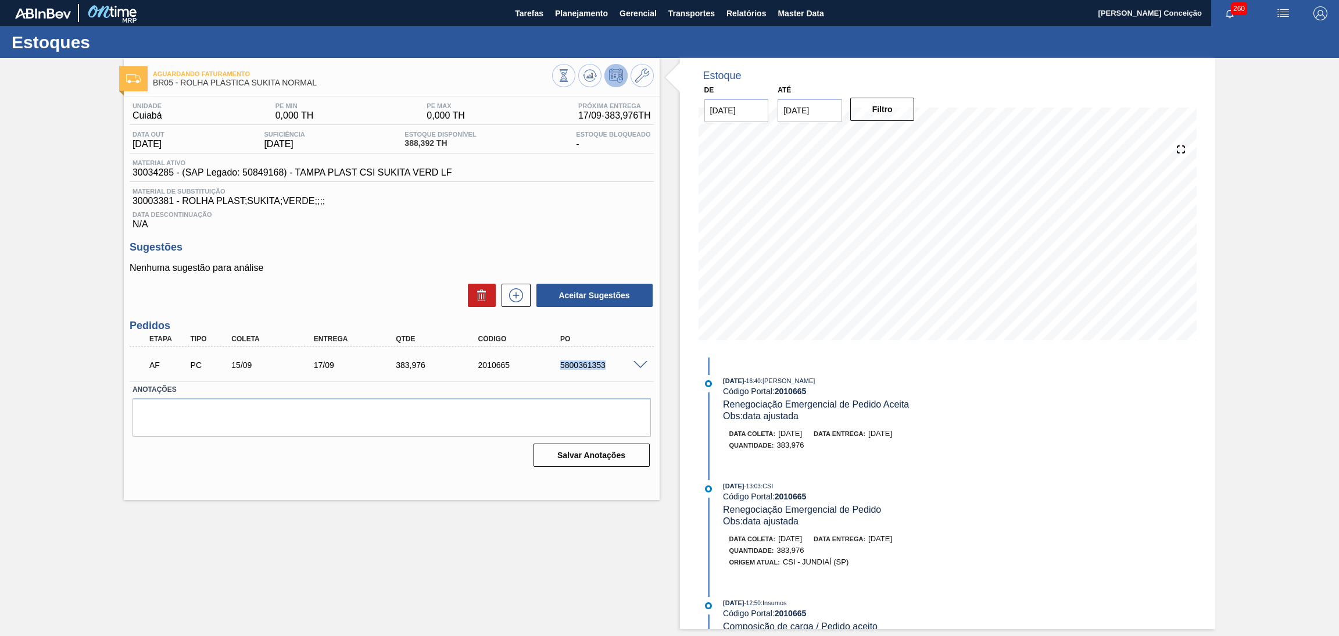
copy div "5800361353"
click at [578, 220] on div "Data Descontinuação N/A" at bounding box center [392, 217] width 524 height 23
click at [363, 231] on div "Unidade Cuiabá PE MIN 0,000 TH PE MAX 0,000 TH Próxima Entrega 17/09 - 383,976 …" at bounding box center [392, 284] width 536 height 374
click at [543, 203] on span "30003381 - ROLHA PLAST;SUKITA;VERDE;;;;" at bounding box center [392, 201] width 519 height 10
click at [448, 261] on div "Sugestões Nenhuma sugestão para análise Aceitar Sugestões" at bounding box center [392, 274] width 524 height 67
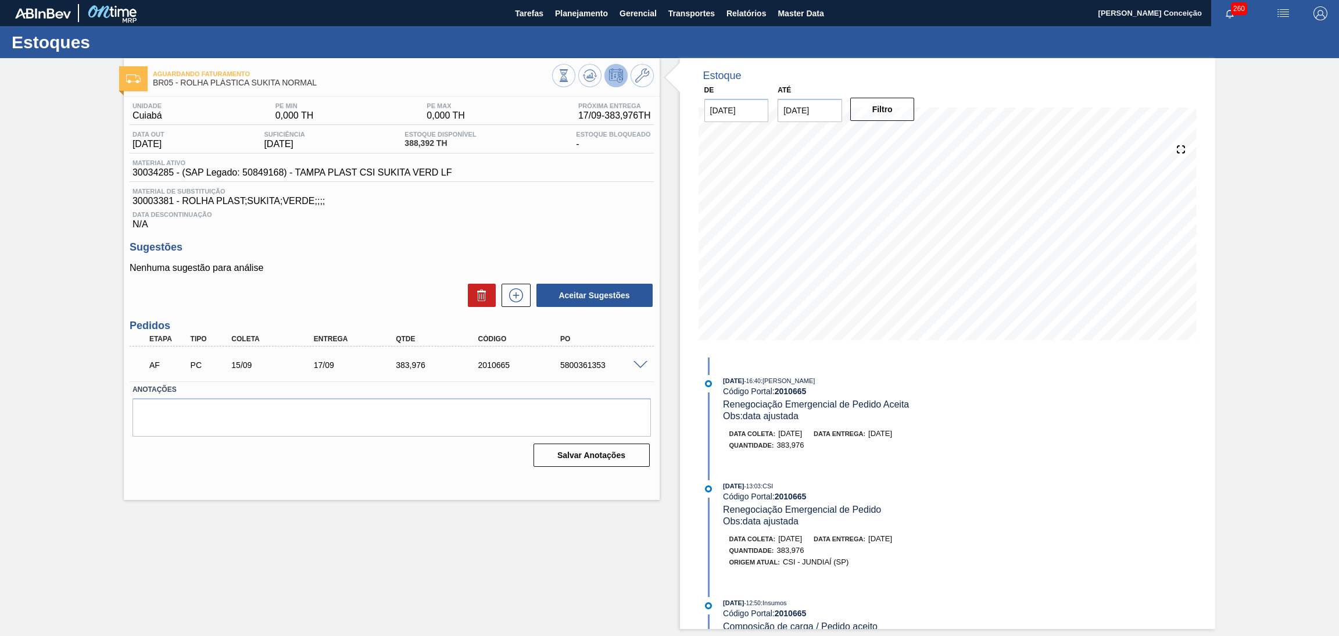
click at [597, 368] on div "5800361353" at bounding box center [605, 364] width 94 height 9
copy div "5800361353"
click at [384, 266] on p "Nenhuma sugestão para análise" at bounding box center [392, 268] width 524 height 10
click at [578, 78] on button at bounding box center [589, 75] width 23 height 23
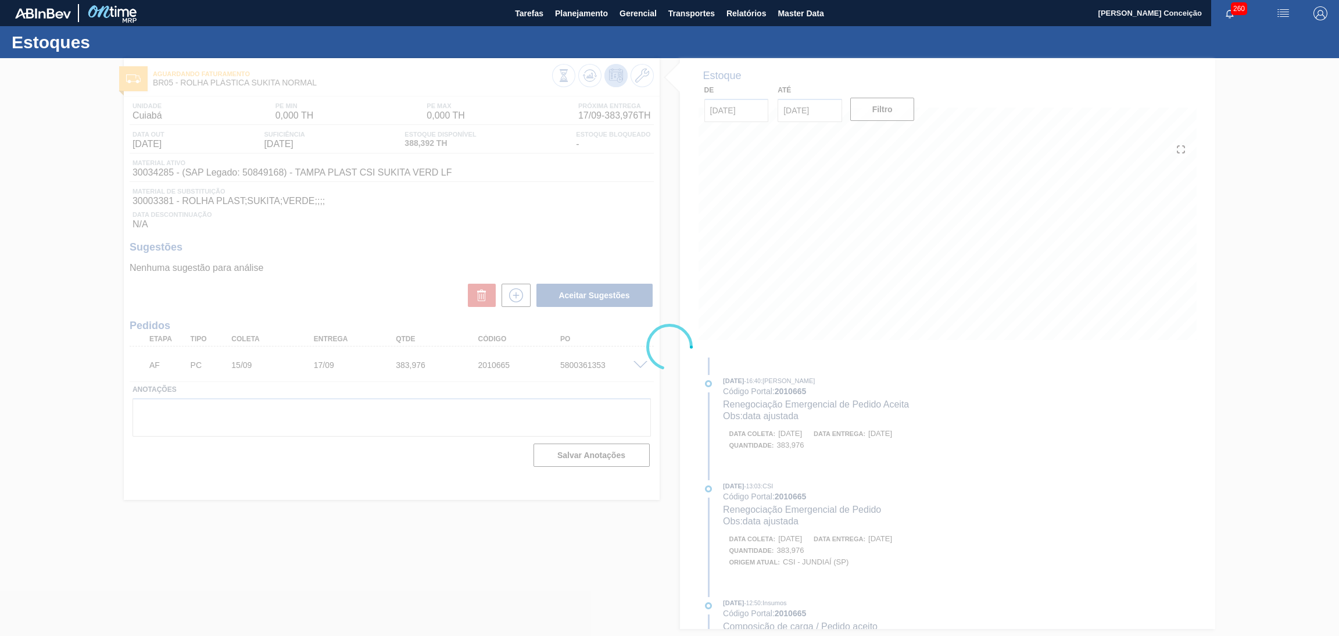
click at [378, 256] on div at bounding box center [669, 347] width 1339 height 578
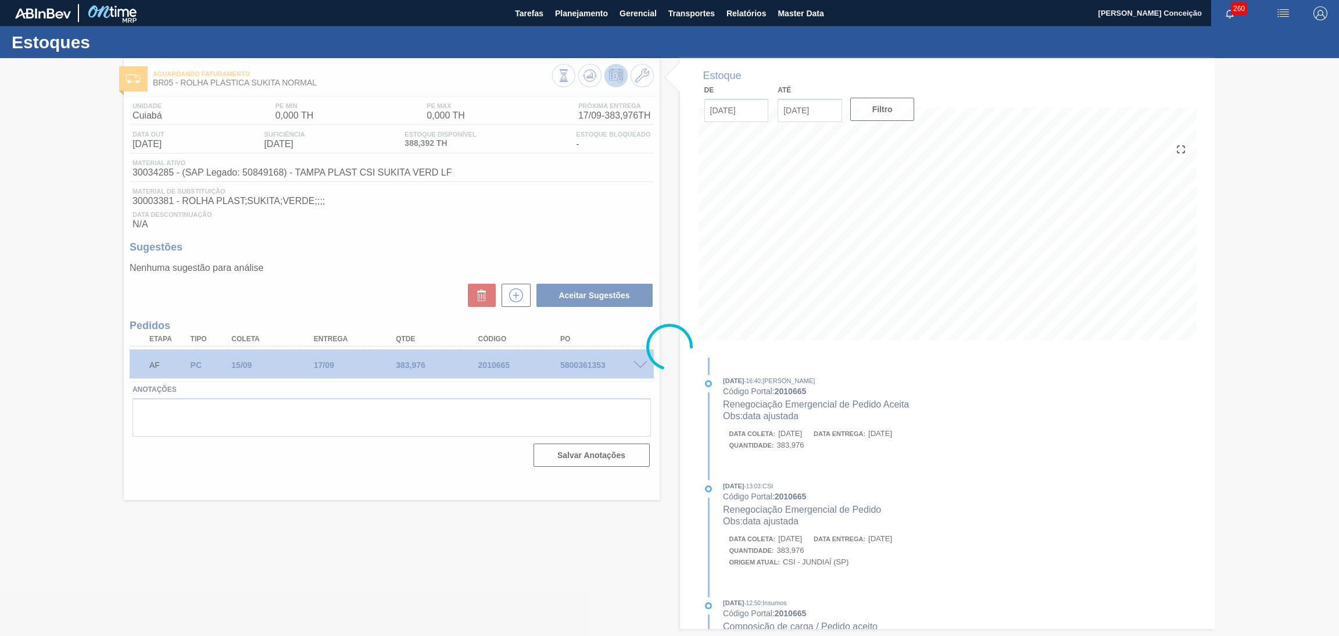
click at [510, 203] on div at bounding box center [669, 347] width 1339 height 578
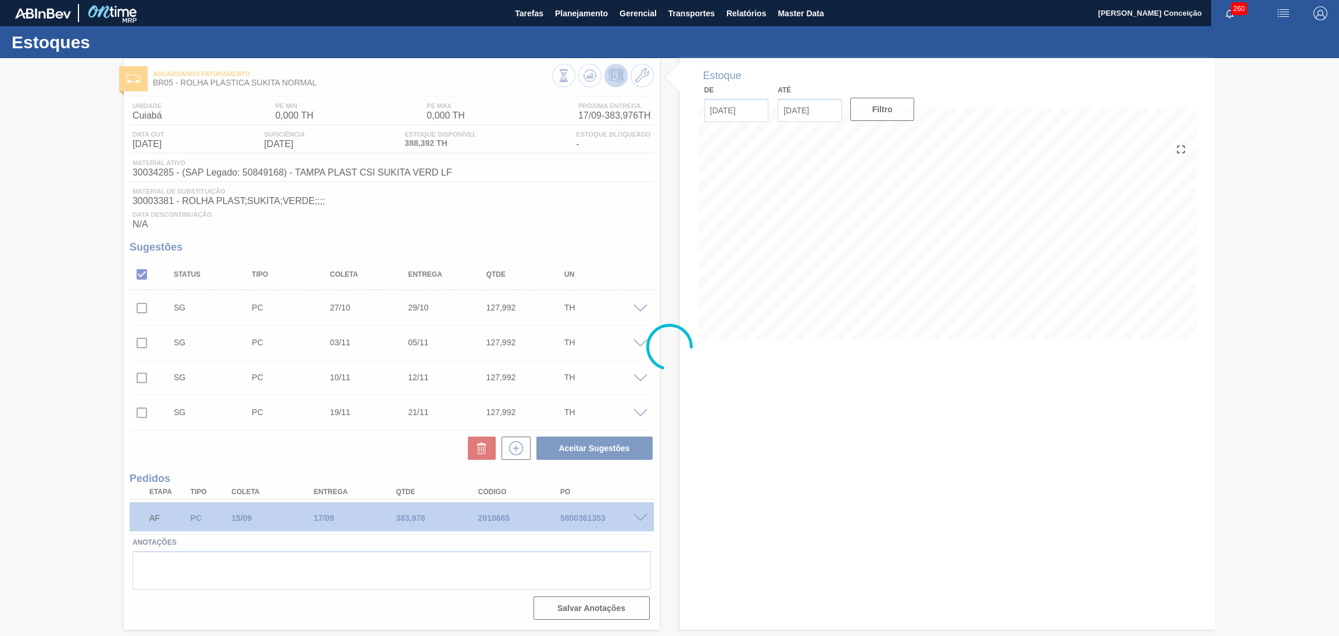
click at [609, 224] on div at bounding box center [669, 347] width 1339 height 578
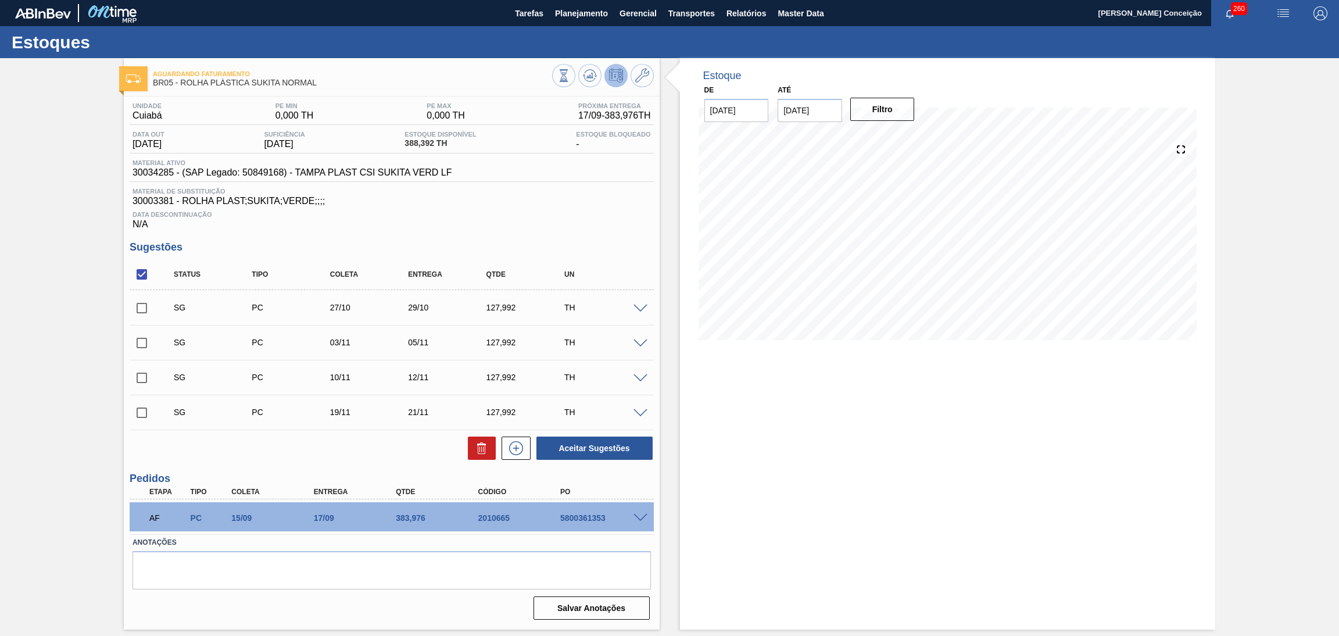
click at [641, 246] on h3 "Sugestões" at bounding box center [392, 247] width 524 height 12
click at [589, 517] on div "5800361353" at bounding box center [605, 517] width 94 height 9
copy div "5800361353"
click at [626, 265] on div "Status Tipo Coleta Entrega Qtde UN" at bounding box center [400, 274] width 469 height 24
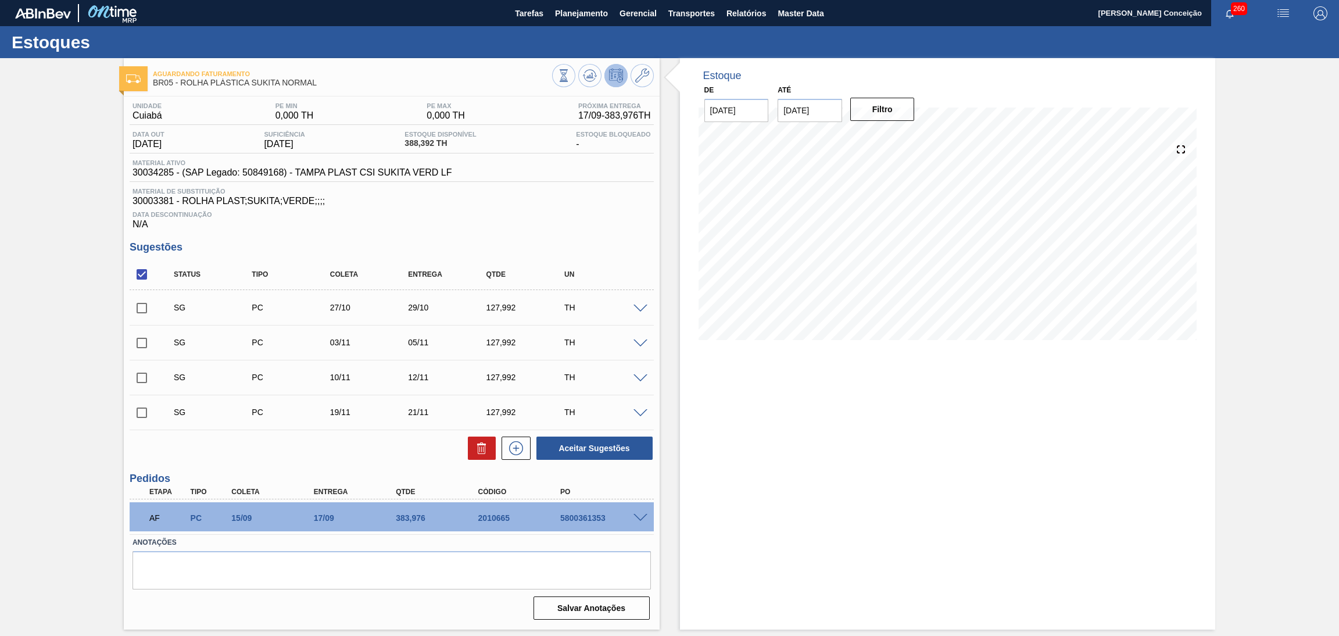
click at [709, 419] on div "Estoque De [DATE] Até [DATE] Filtro" at bounding box center [948, 343] width 536 height 571
click at [590, 211] on span "Data Descontinuação" at bounding box center [392, 214] width 519 height 7
click at [639, 517] on span at bounding box center [641, 518] width 14 height 9
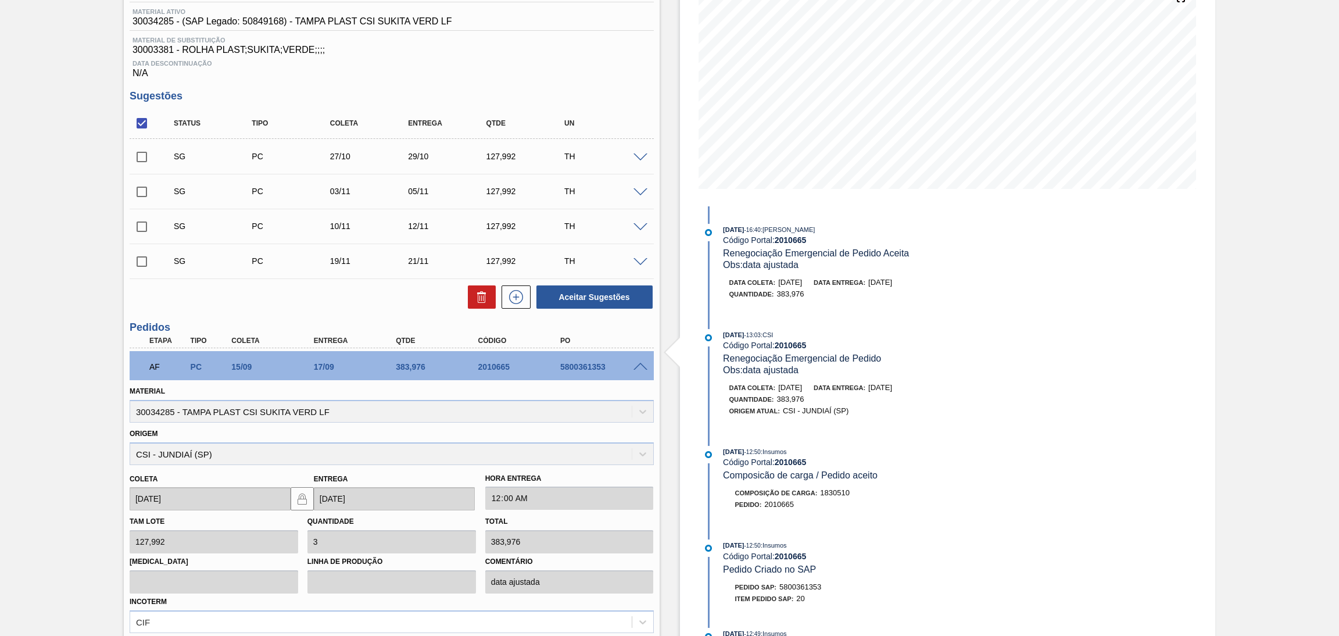
scroll to position [87, 0]
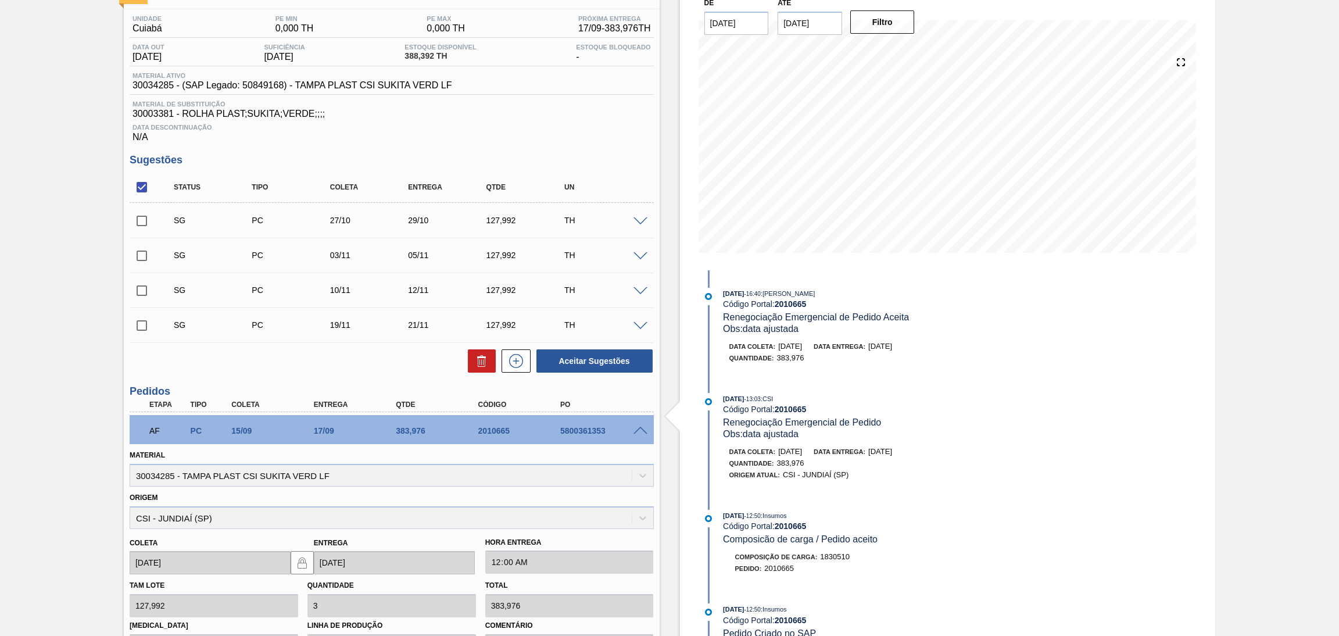
click at [639, 427] on span at bounding box center [641, 431] width 14 height 9
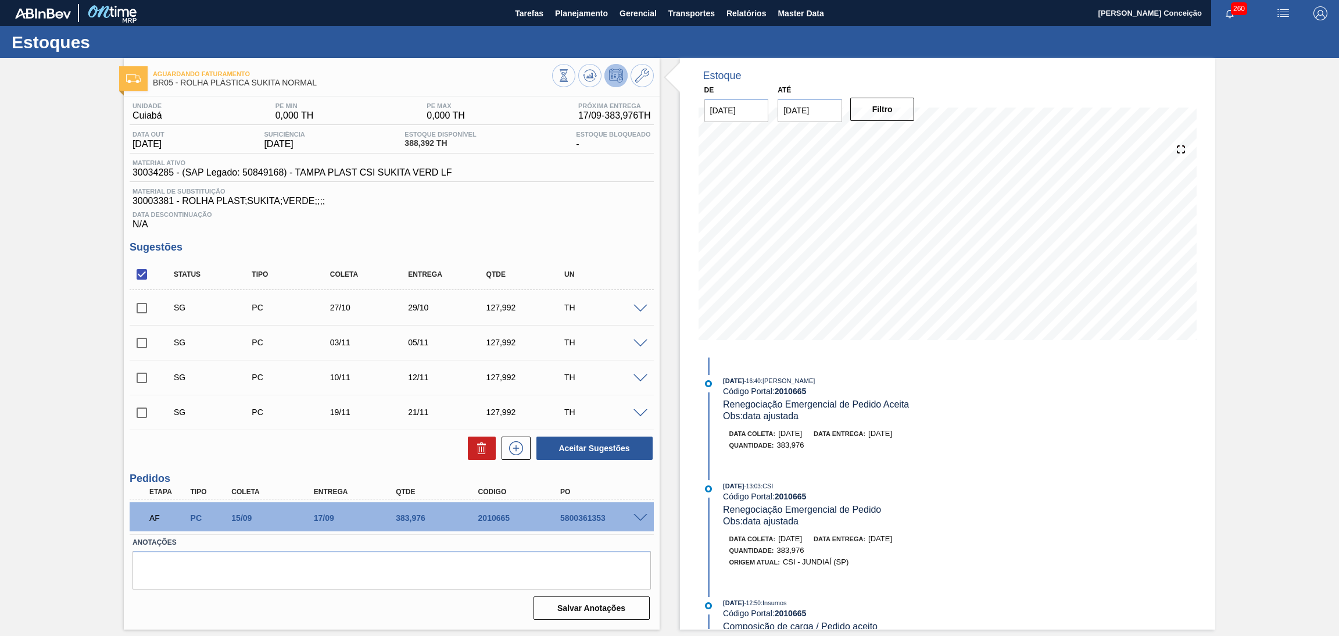
click at [305, 450] on div "Aceitar Sugestões" at bounding box center [392, 448] width 524 height 26
click at [581, 214] on span "Data Descontinuação" at bounding box center [392, 214] width 519 height 7
drag, startPoint x: 135, startPoint y: 274, endPoint x: 141, endPoint y: 273, distance: 5.8
click at [137, 274] on input "checkbox" at bounding box center [142, 274] width 24 height 24
click at [141, 273] on input "checkbox" at bounding box center [142, 274] width 24 height 24
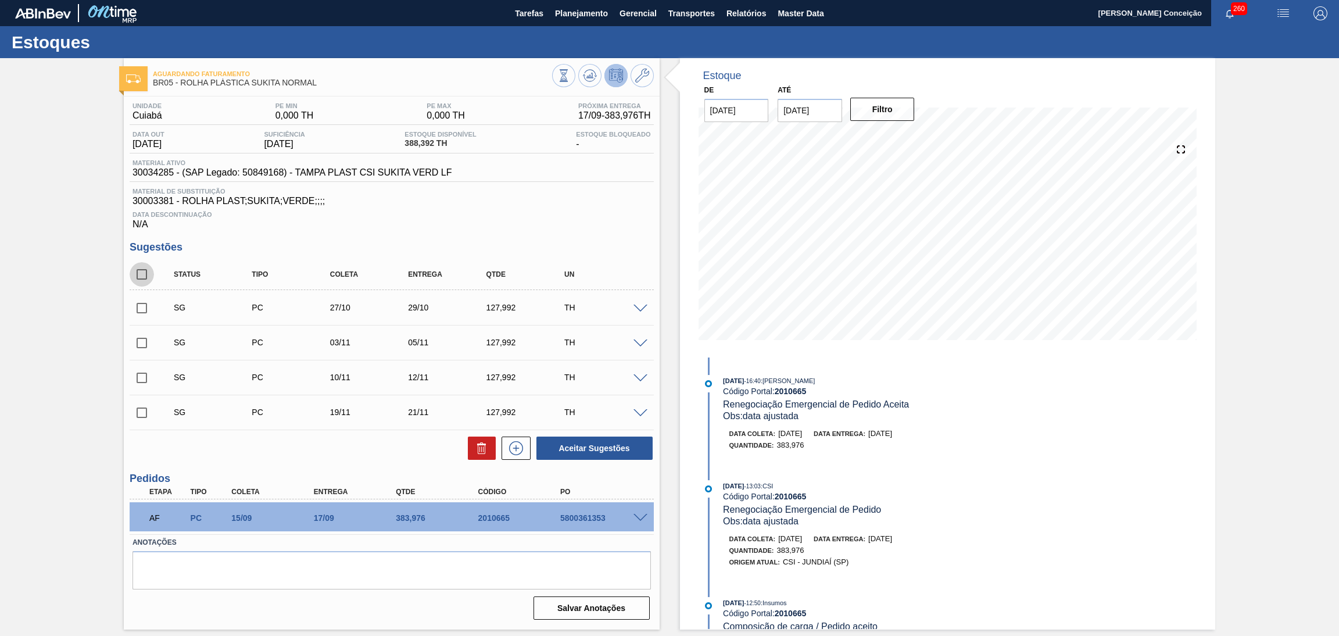
checkbox input "true"
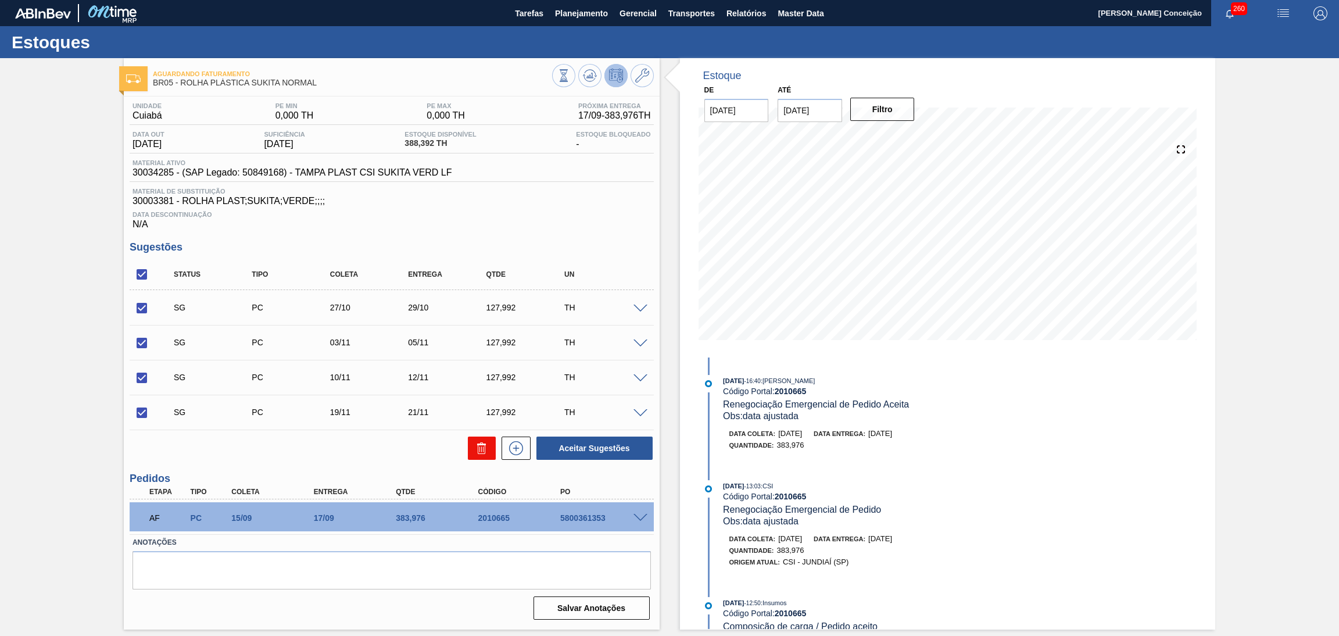
click at [479, 443] on icon at bounding box center [482, 448] width 14 height 14
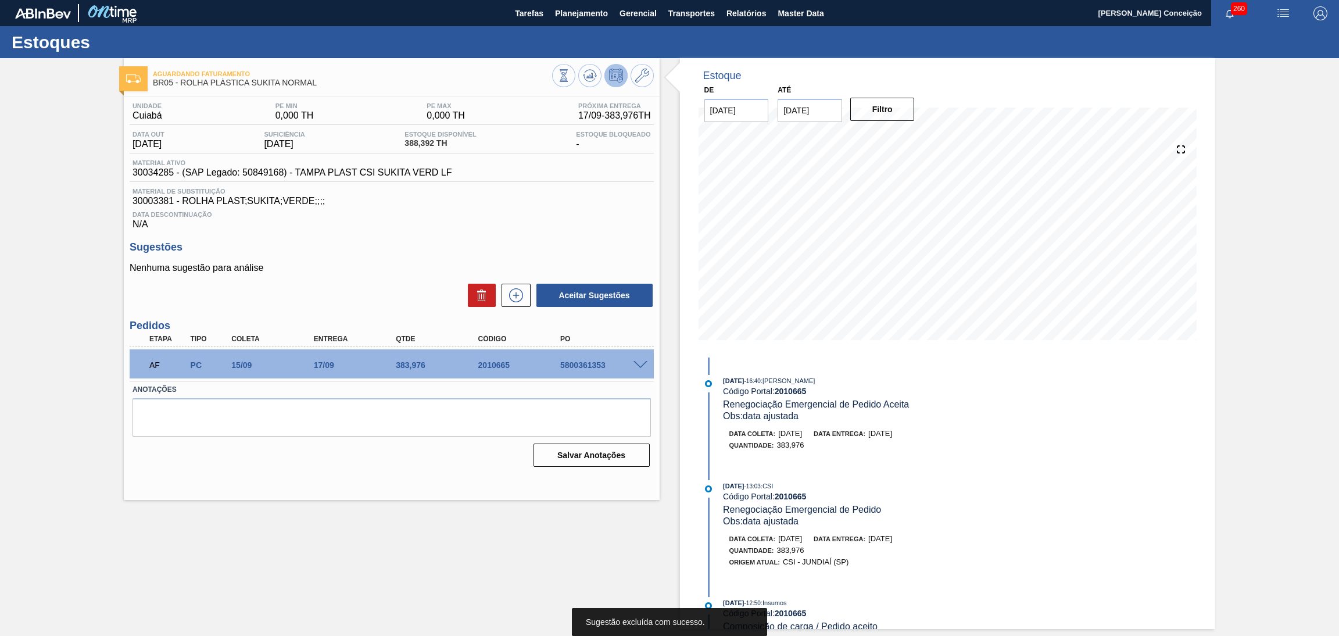
click at [444, 251] on h3 "Sugestões" at bounding box center [392, 247] width 524 height 12
click at [585, 74] on icon at bounding box center [590, 76] width 14 height 14
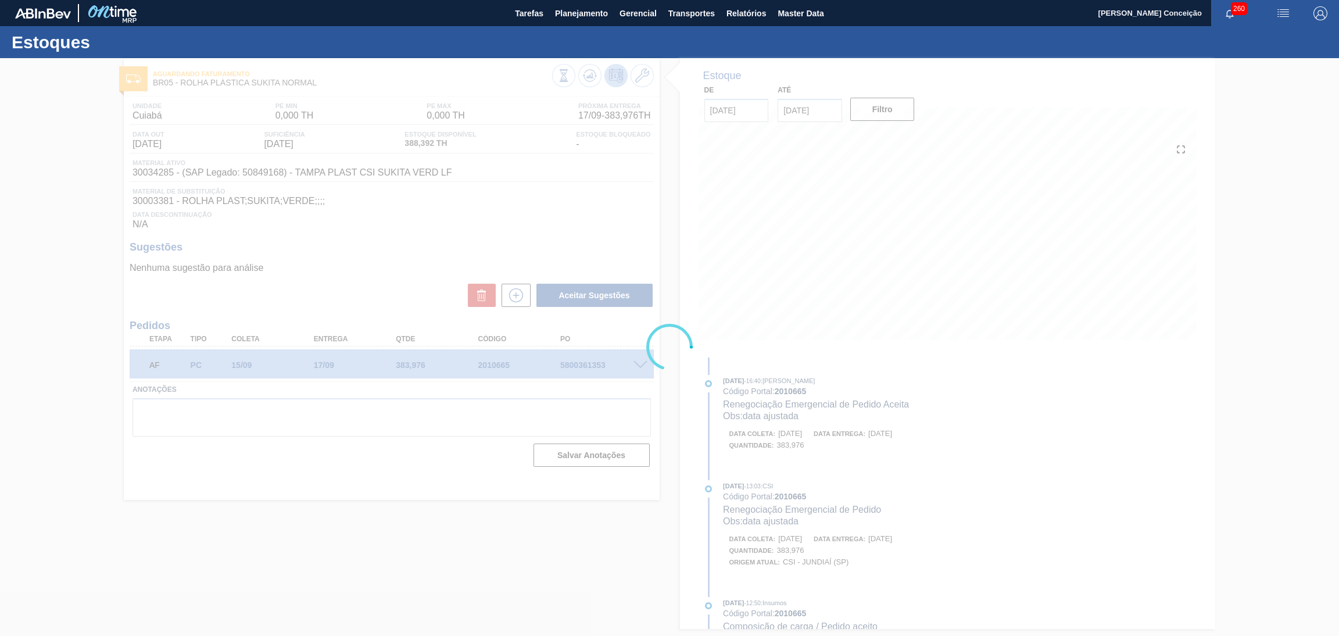
click at [634, 239] on div at bounding box center [669, 347] width 1339 height 578
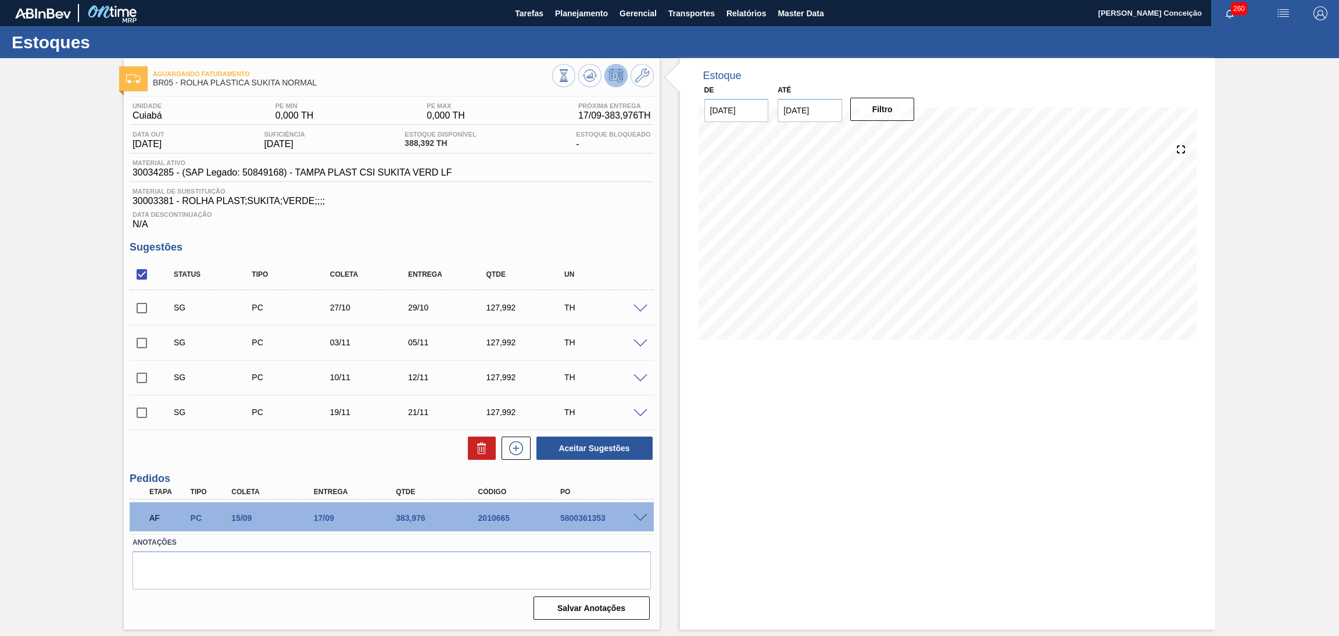
click at [151, 299] on input "checkbox" at bounding box center [142, 308] width 24 height 24
checkbox input "true"
click at [148, 280] on input "checkbox" at bounding box center [142, 274] width 24 height 24
checkbox input "false"
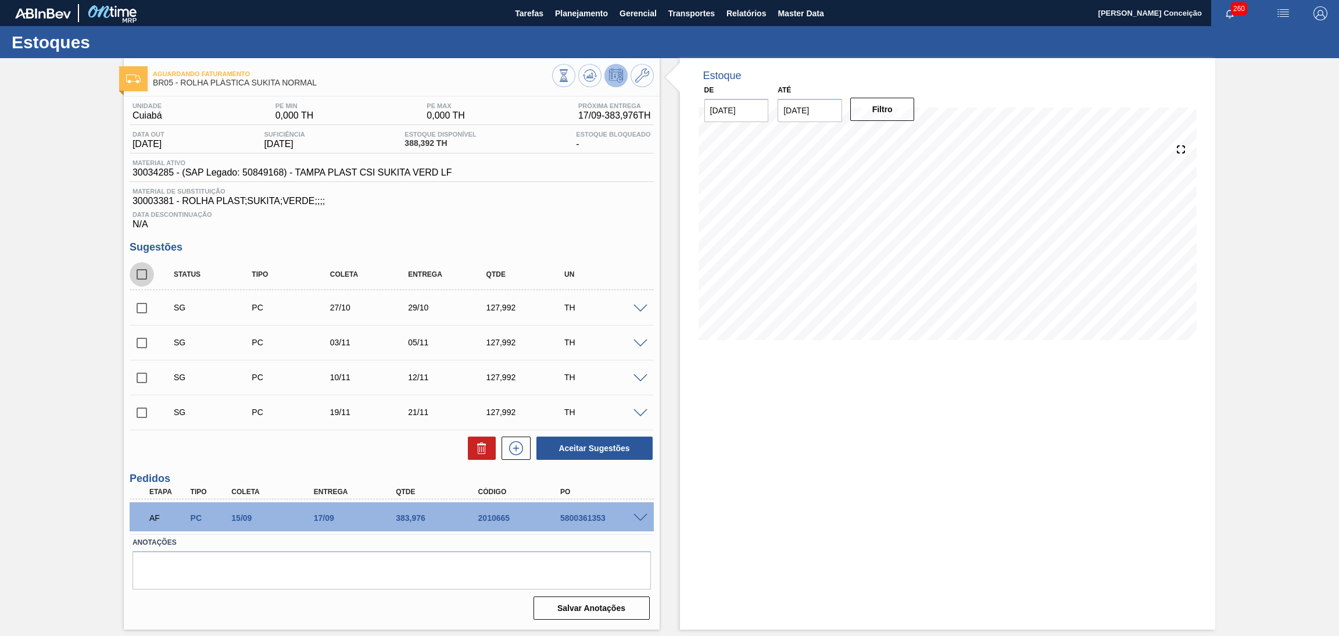
click at [148, 280] on input "checkbox" at bounding box center [142, 274] width 24 height 24
checkbox input "true"
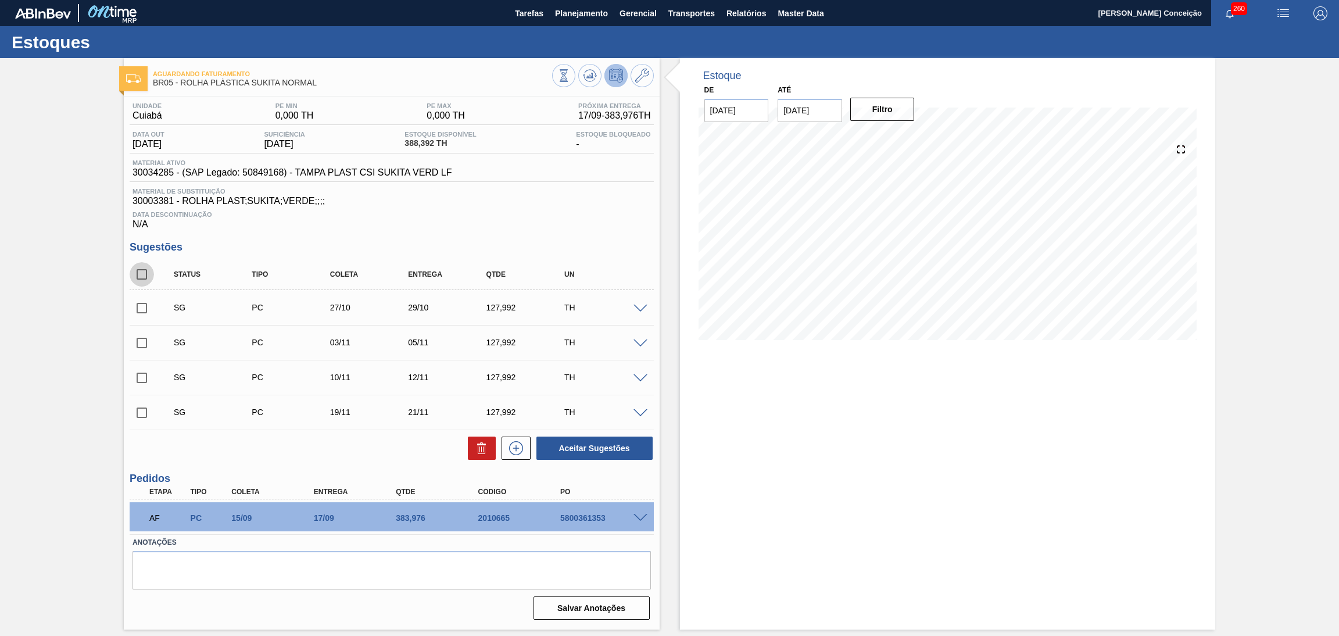
checkbox input "true"
click at [480, 458] on button at bounding box center [482, 448] width 28 height 23
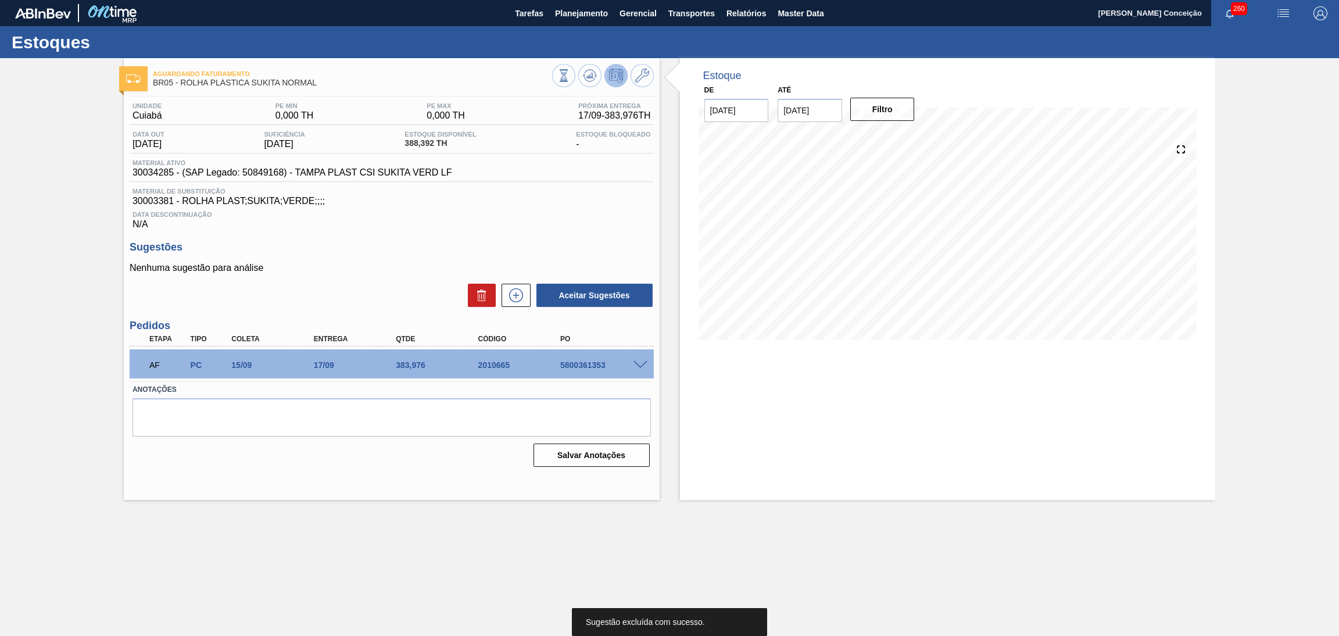
click at [751, 475] on div "Estoque De [DATE] Até [DATE] Filtro 13/09 Projeção de Estoque 248.388 [DOMAIN_N…" at bounding box center [948, 279] width 536 height 442
click at [476, 226] on div "Data Descontinuação N/A" at bounding box center [392, 217] width 524 height 23
click at [589, 81] on icon at bounding box center [590, 76] width 14 height 14
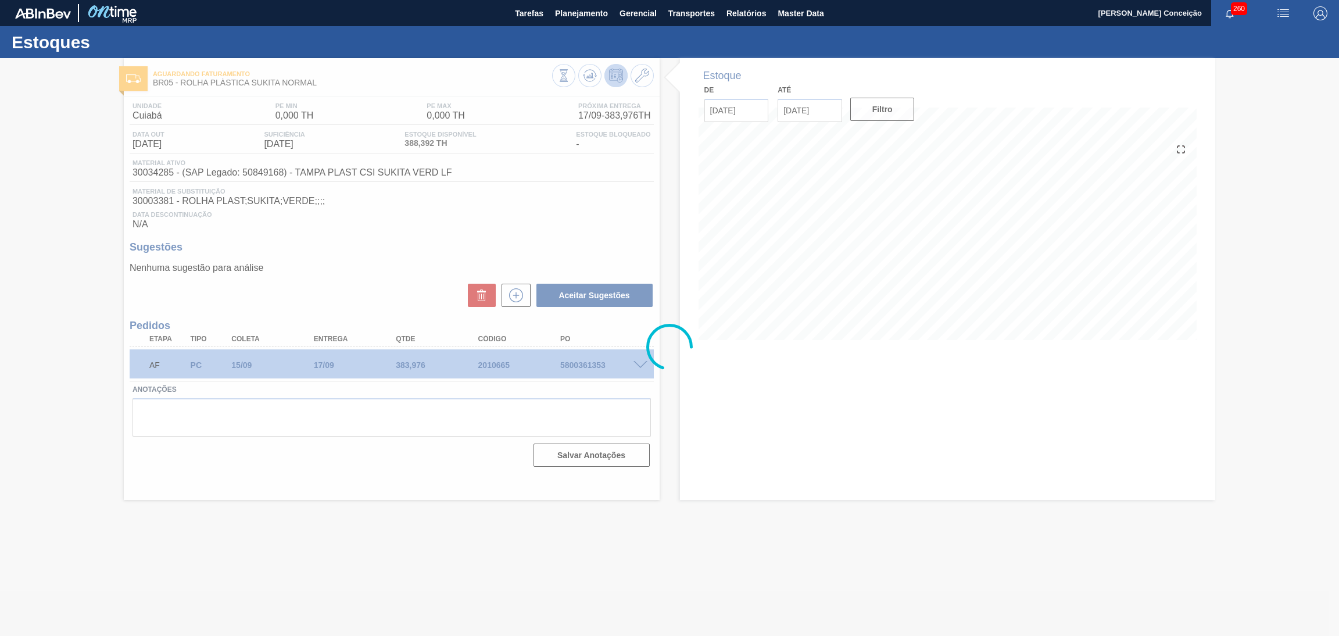
click at [566, 224] on div at bounding box center [669, 347] width 1339 height 578
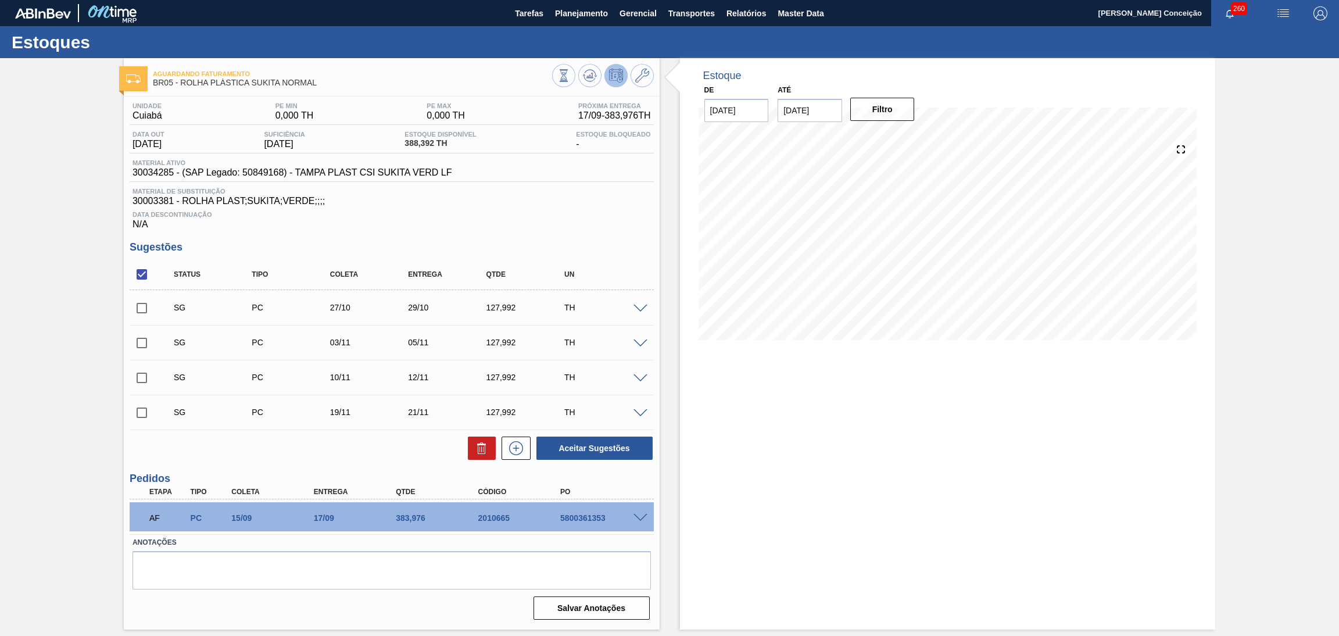
click at [826, 472] on div "Estoque De [DATE] Até [DATE] Filtro 15/09 Projeção de Estoque 248.388 [DOMAIN_N…" at bounding box center [948, 343] width 536 height 571
click at [642, 305] on span at bounding box center [641, 309] width 14 height 9
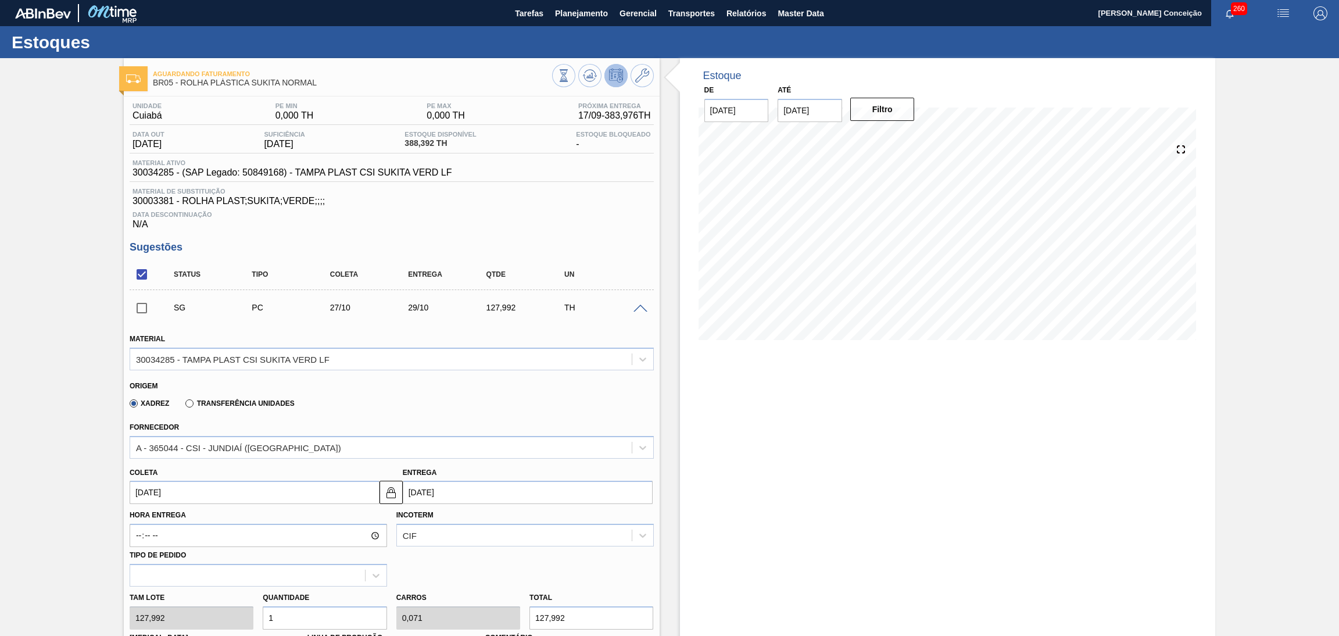
click at [644, 306] on span at bounding box center [641, 309] width 14 height 9
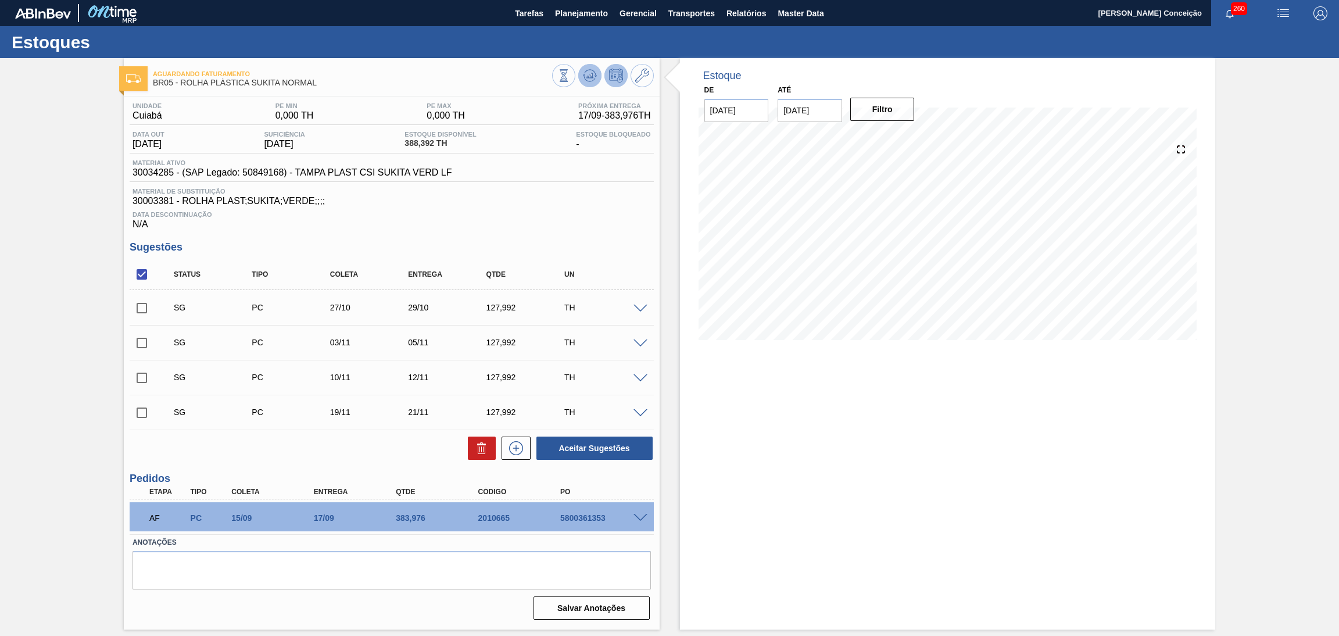
click at [597, 74] on button at bounding box center [589, 75] width 23 height 23
click at [442, 230] on div "Data Descontinuação N/A" at bounding box center [392, 217] width 524 height 23
click at [618, 221] on div "Data Descontinuação N/A" at bounding box center [392, 217] width 524 height 23
click at [595, 211] on span "Data Descontinuação" at bounding box center [392, 214] width 519 height 7
click at [643, 307] on span at bounding box center [641, 309] width 14 height 9
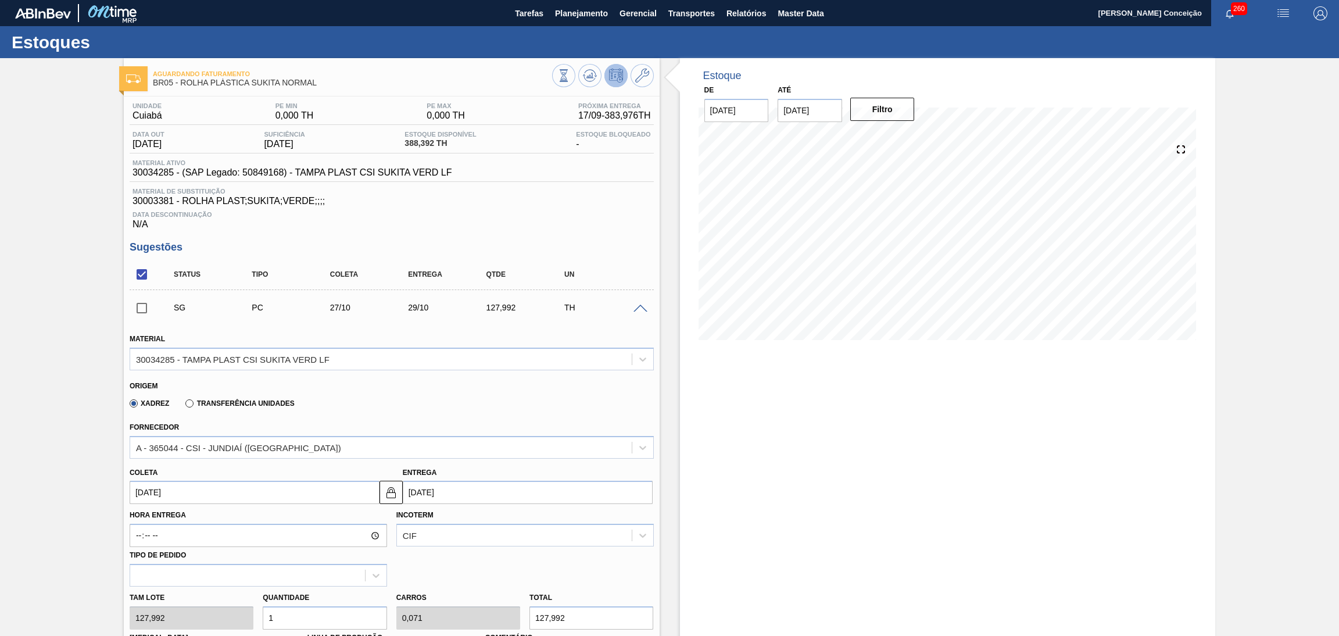
click at [154, 497] on input "[DATE]" at bounding box center [255, 492] width 250 height 23
click at [219, 403] on div "9" at bounding box center [219, 402] width 16 height 16
type input "[DATE]"
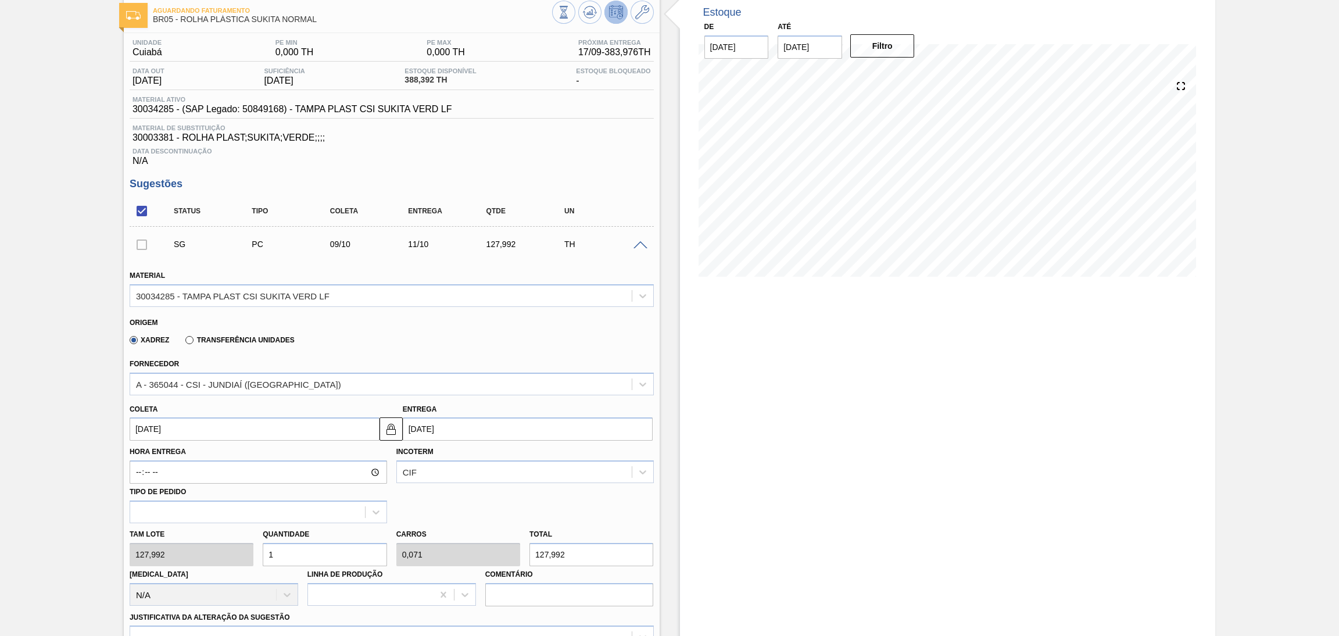
scroll to position [174, 0]
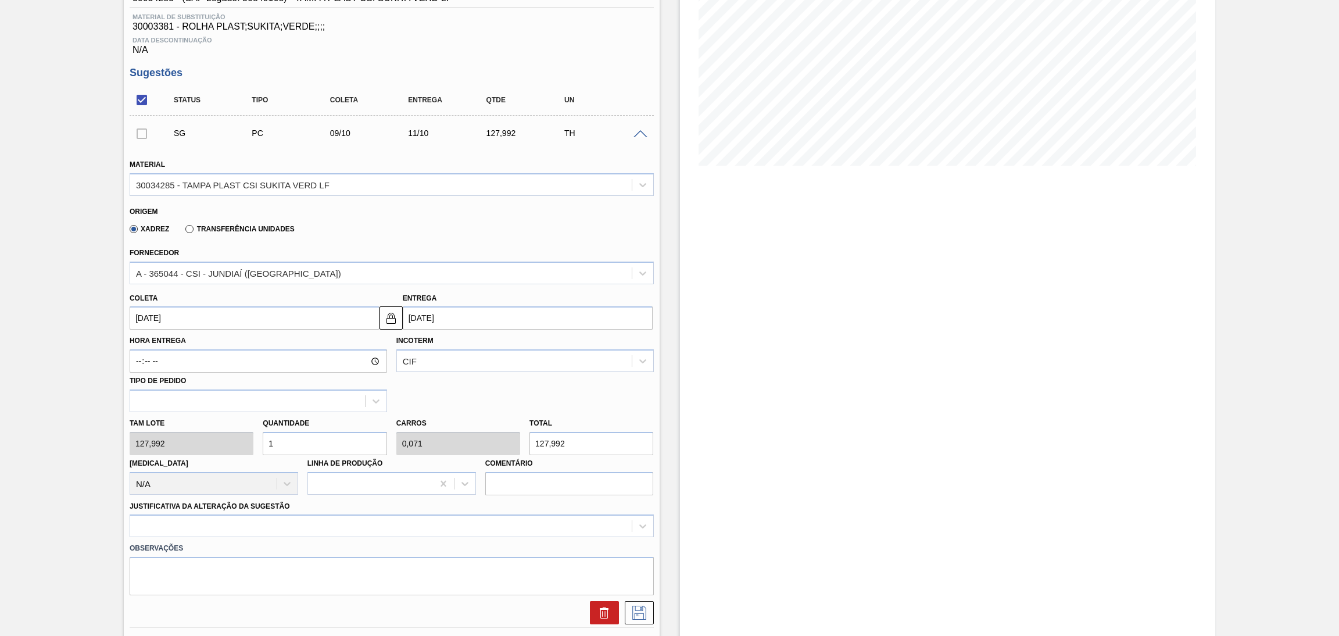
drag, startPoint x: 285, startPoint y: 445, endPoint x: 221, endPoint y: 427, distance: 65.9
click at [225, 427] on div "Tam lote 127,992 Quantidade 1 Carros 0,071 Total 127,992 [MEDICAL_DATA] N/A Lin…" at bounding box center [392, 453] width 534 height 83
type input "4"
type input "0,286"
type input "511,968"
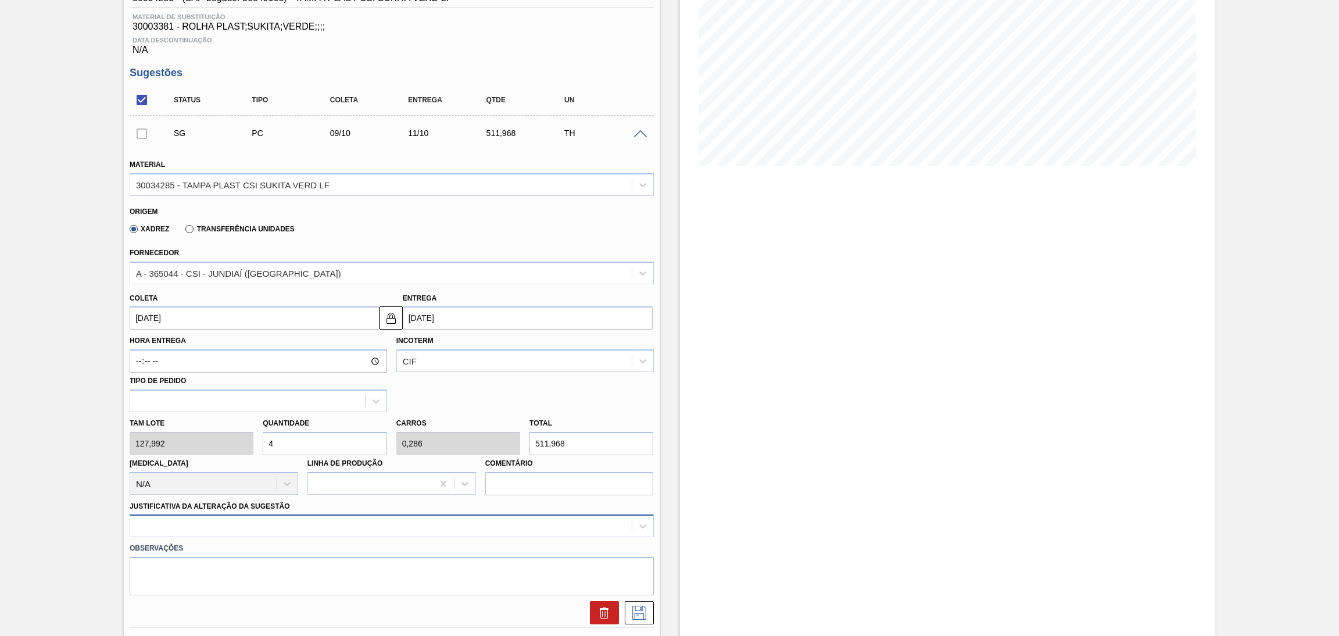
type input "4"
click at [233, 527] on div at bounding box center [392, 525] width 524 height 23
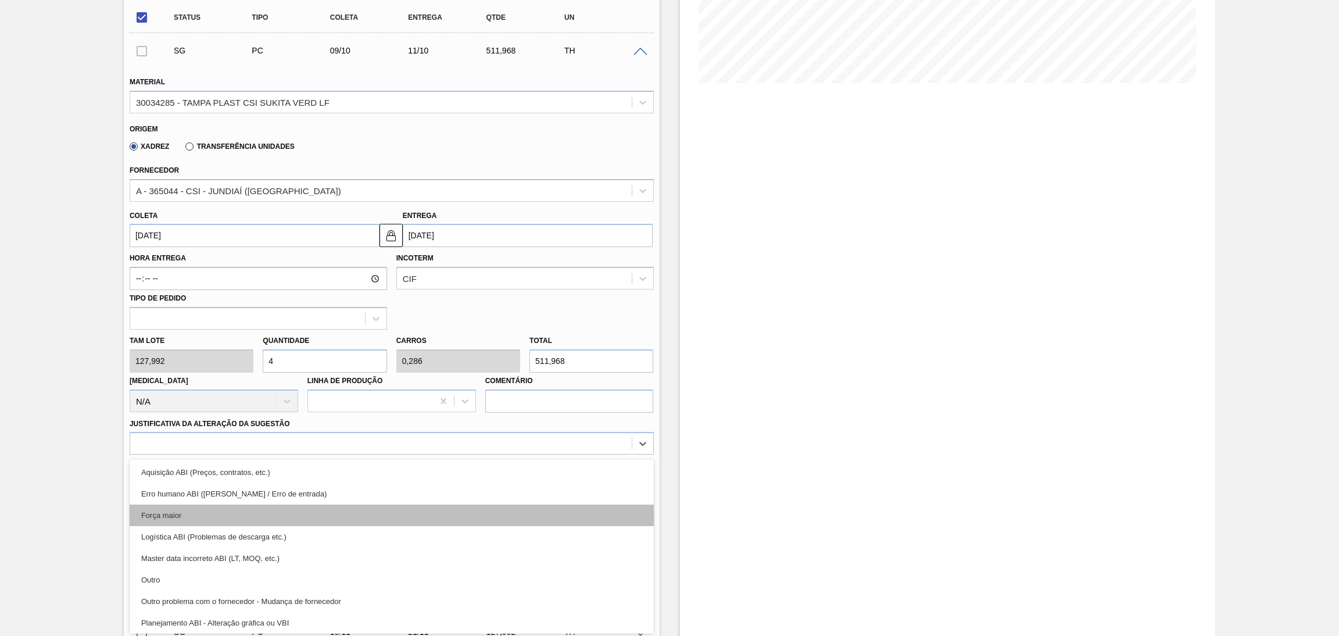
scroll to position [87, 0]
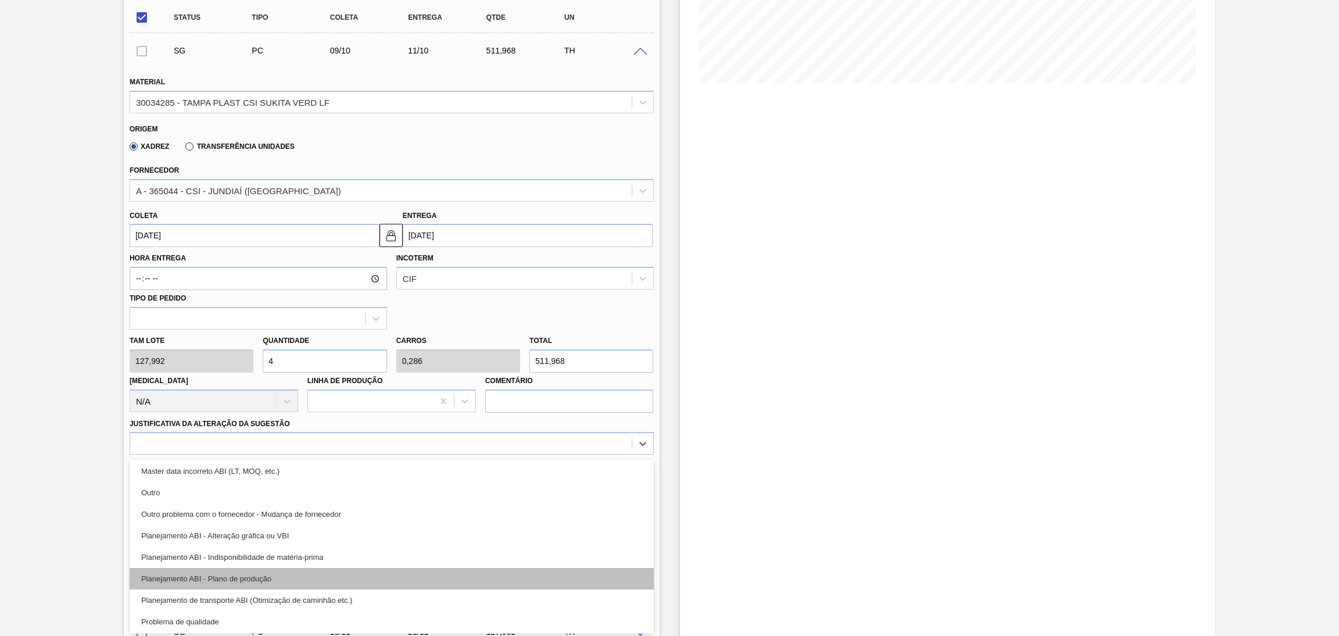
click at [271, 576] on div "Planejamento ABI - Plano de produção" at bounding box center [392, 579] width 524 height 22
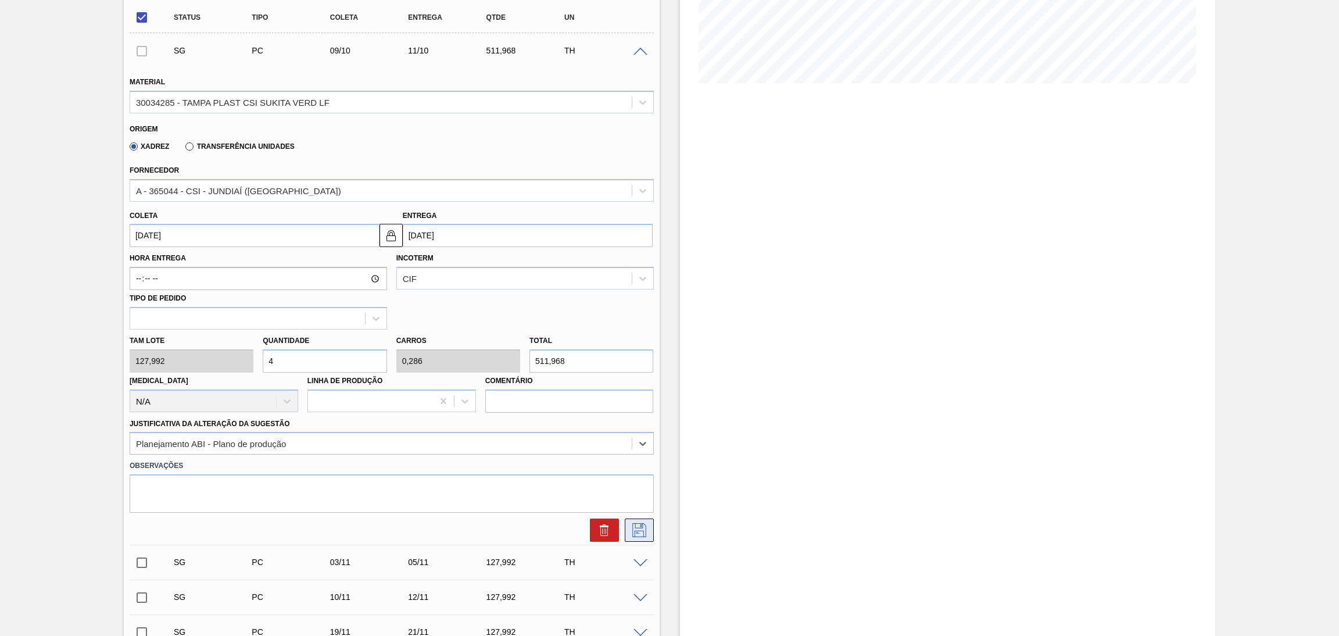
click at [626, 527] on button at bounding box center [639, 530] width 29 height 23
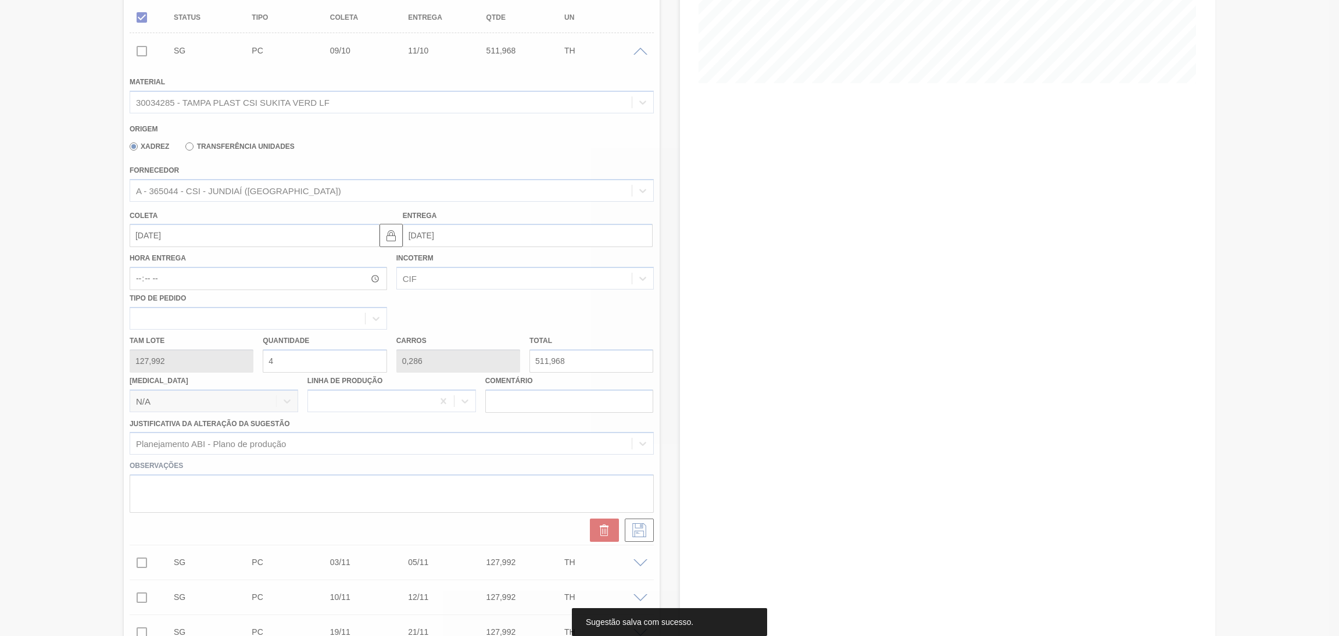
scroll to position [0, 0]
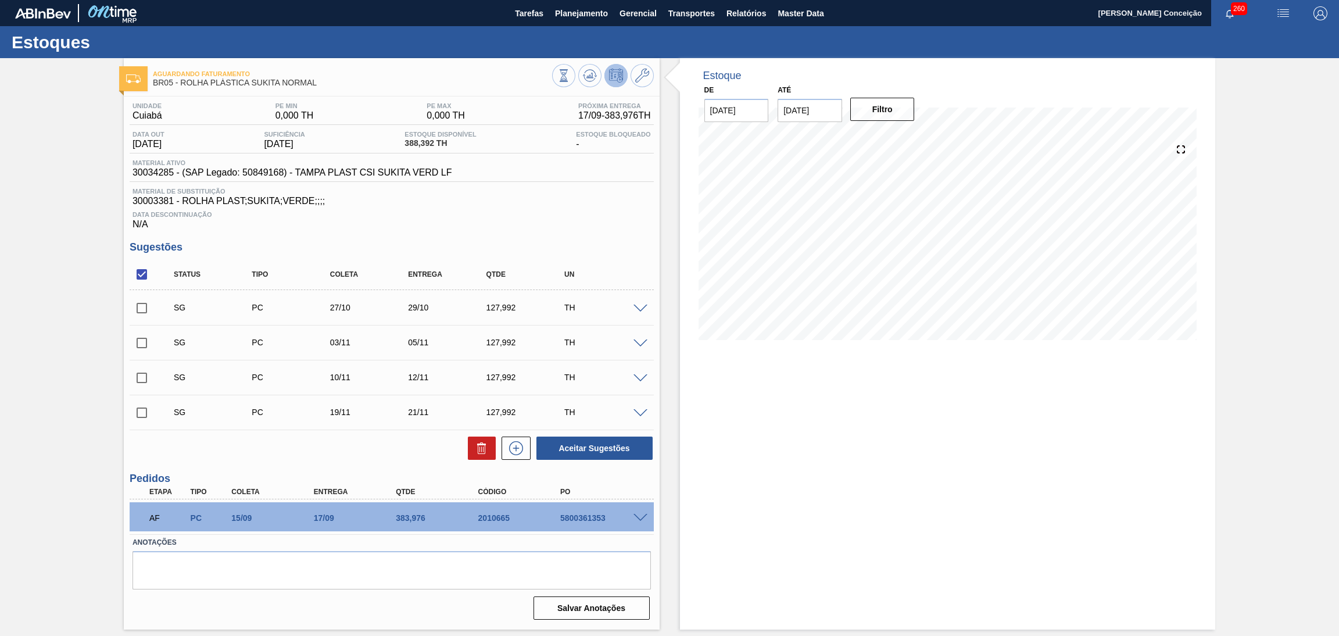
click at [642, 309] on span at bounding box center [641, 309] width 14 height 9
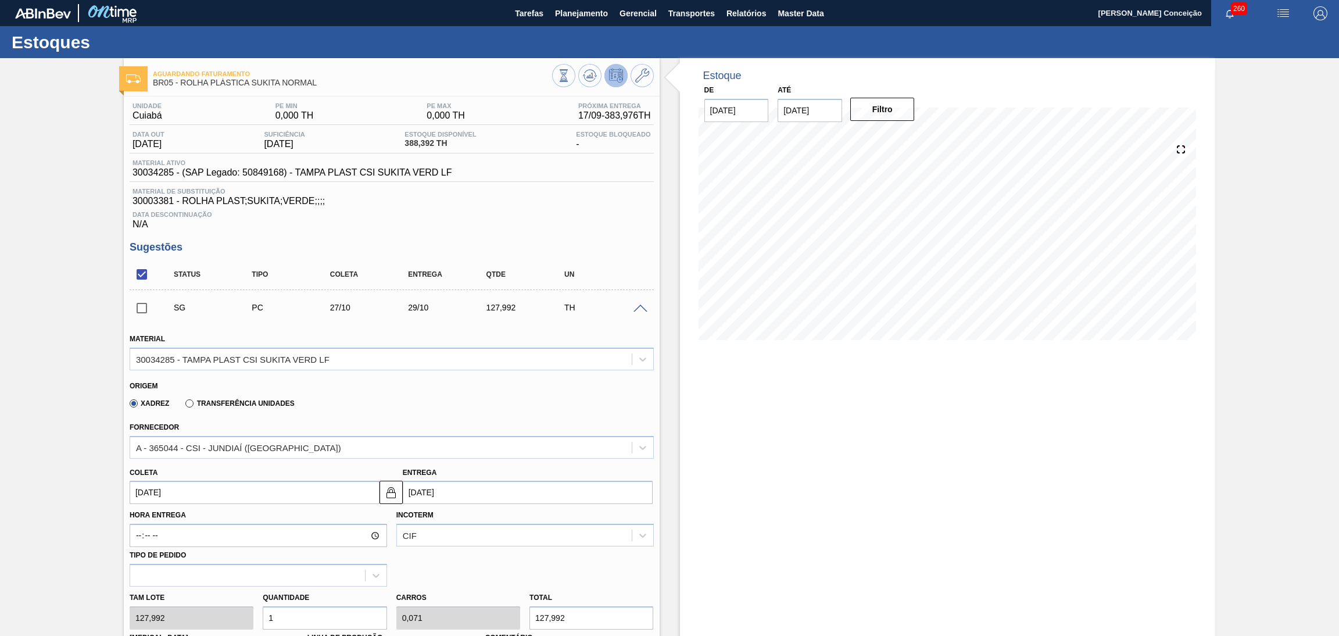
click at [172, 500] on input "[DATE]" at bounding box center [255, 492] width 250 height 23
click at [240, 398] on div "10" at bounding box center [238, 402] width 16 height 16
type input "[DATE]"
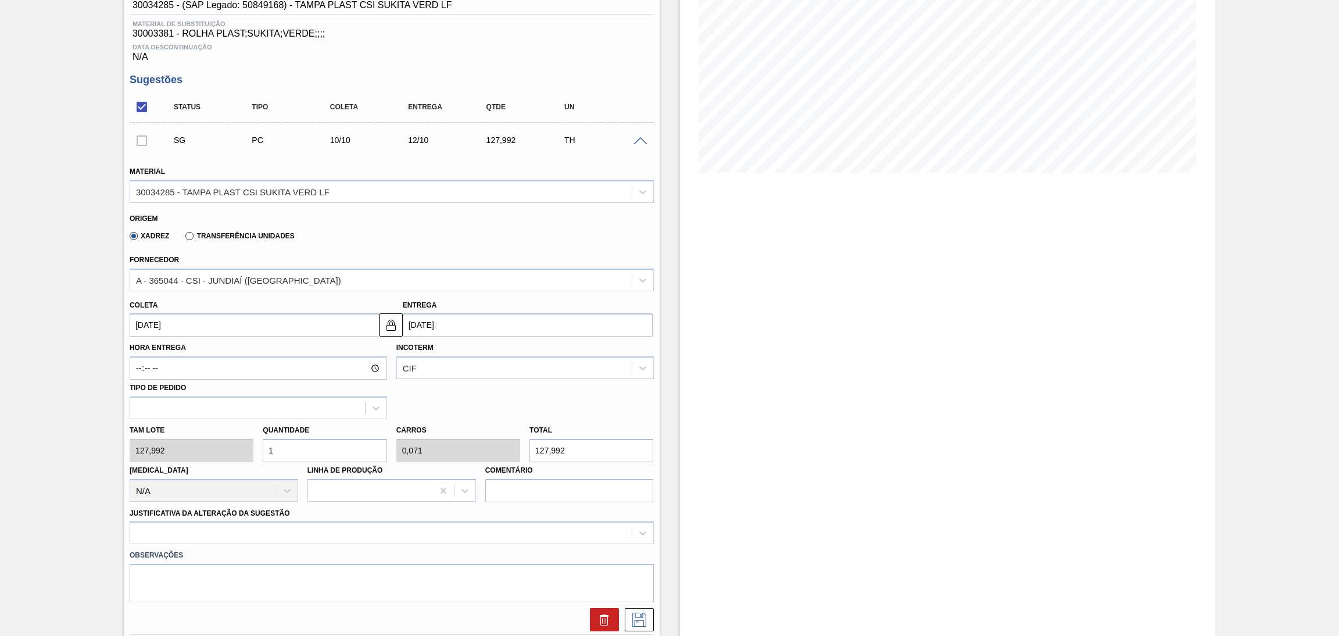
scroll to position [174, 0]
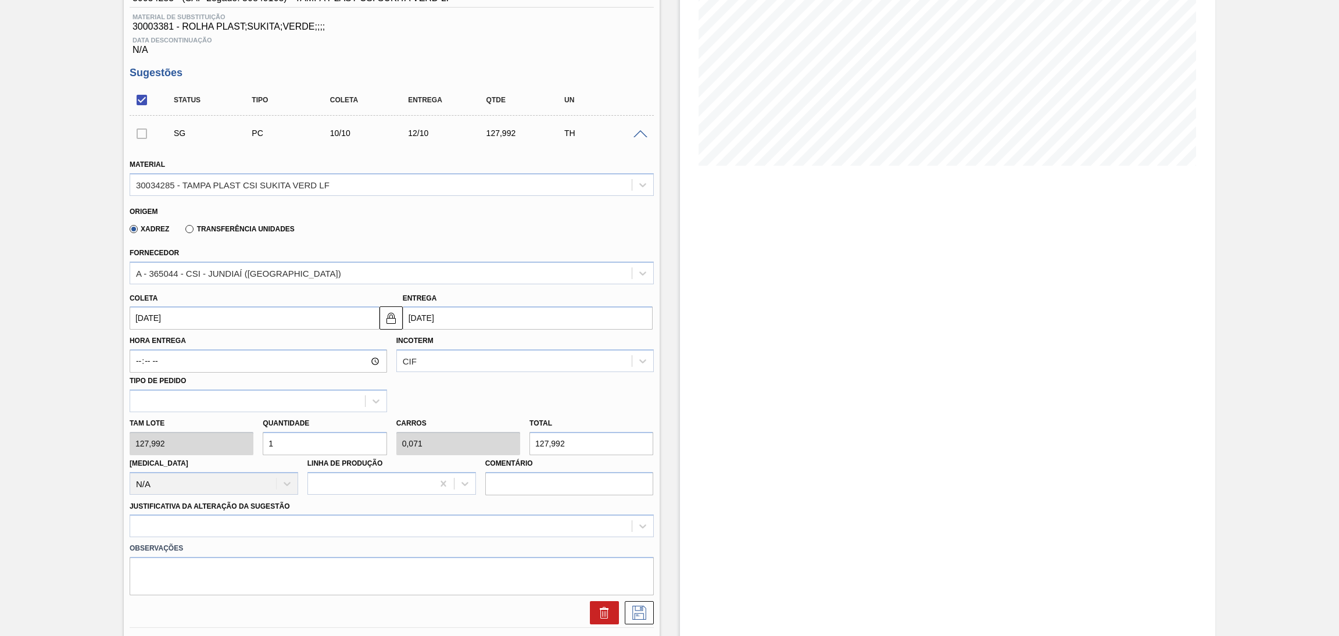
click at [247, 441] on div "Tam lote 127,992 Quantidade 1 Carros 0,071 Total 127,992 [MEDICAL_DATA] N/A Lin…" at bounding box center [392, 453] width 534 height 83
click at [223, 439] on div "Tam lote 127,992 Quantidade 1 Carros 0,071 Total 127,992 [MEDICAL_DATA] N/A Lin…" at bounding box center [392, 453] width 534 height 83
type input "4"
type input "0,286"
type input "511,968"
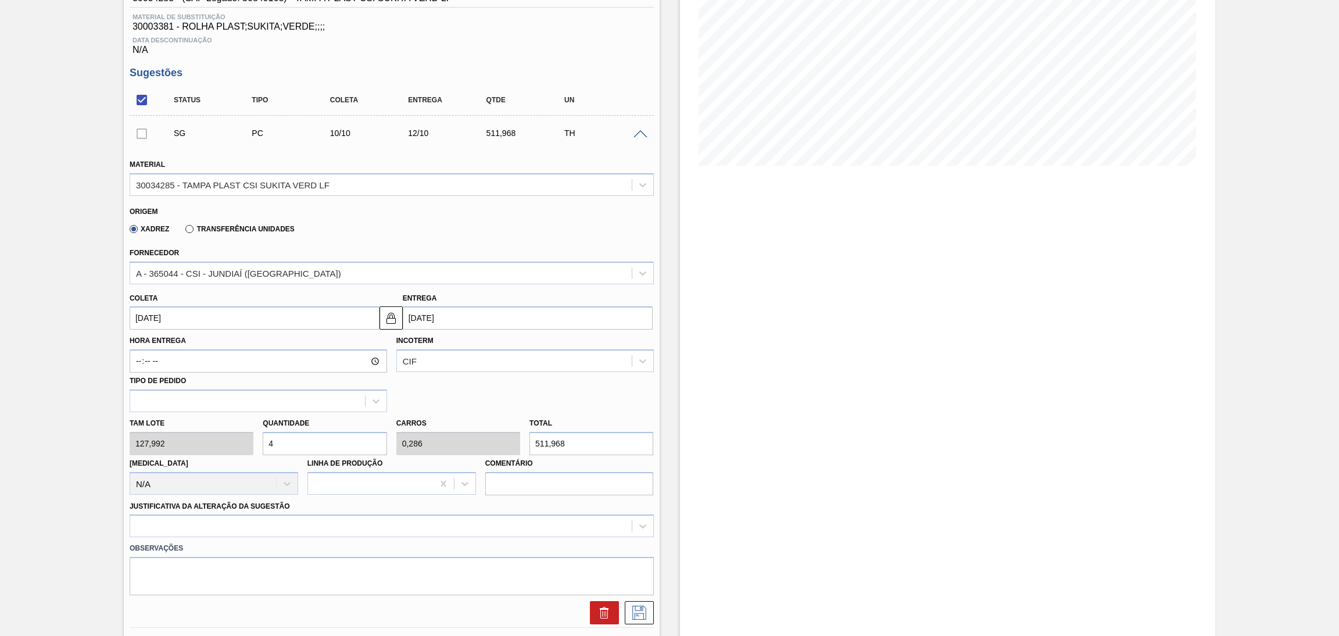
type input "0"
type input "3"
type input "0,214"
type input "383,976"
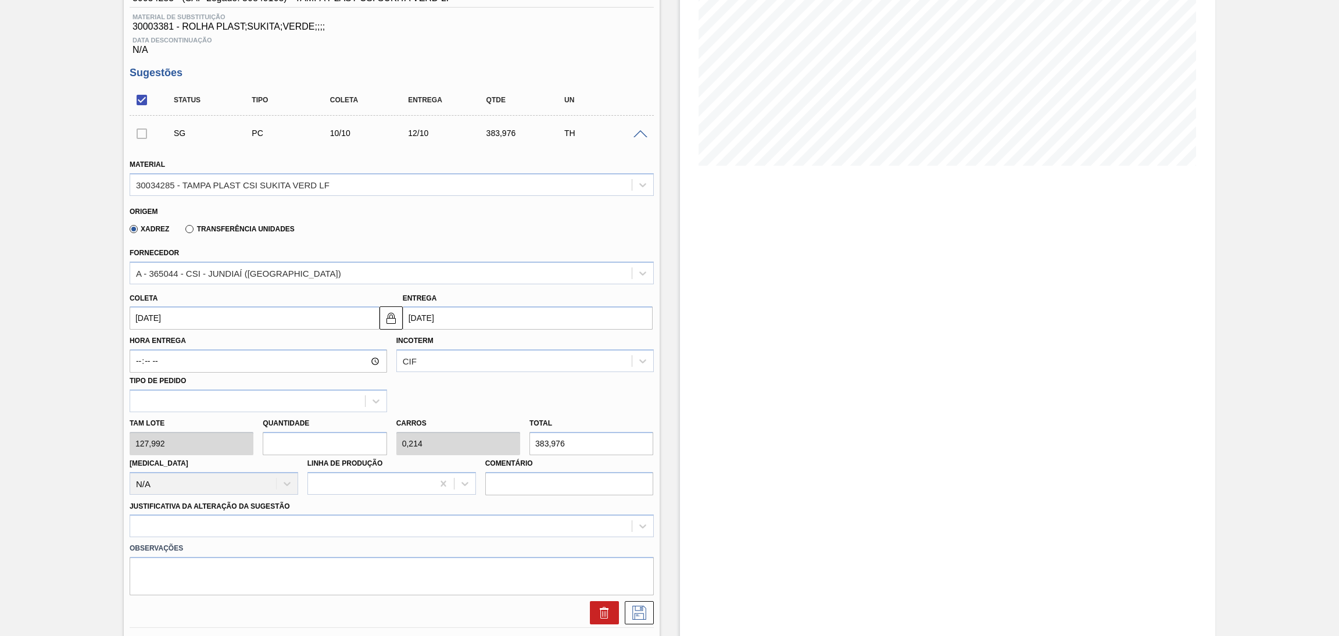
type input "0"
type input "4"
type input "0,286"
type input "511,968"
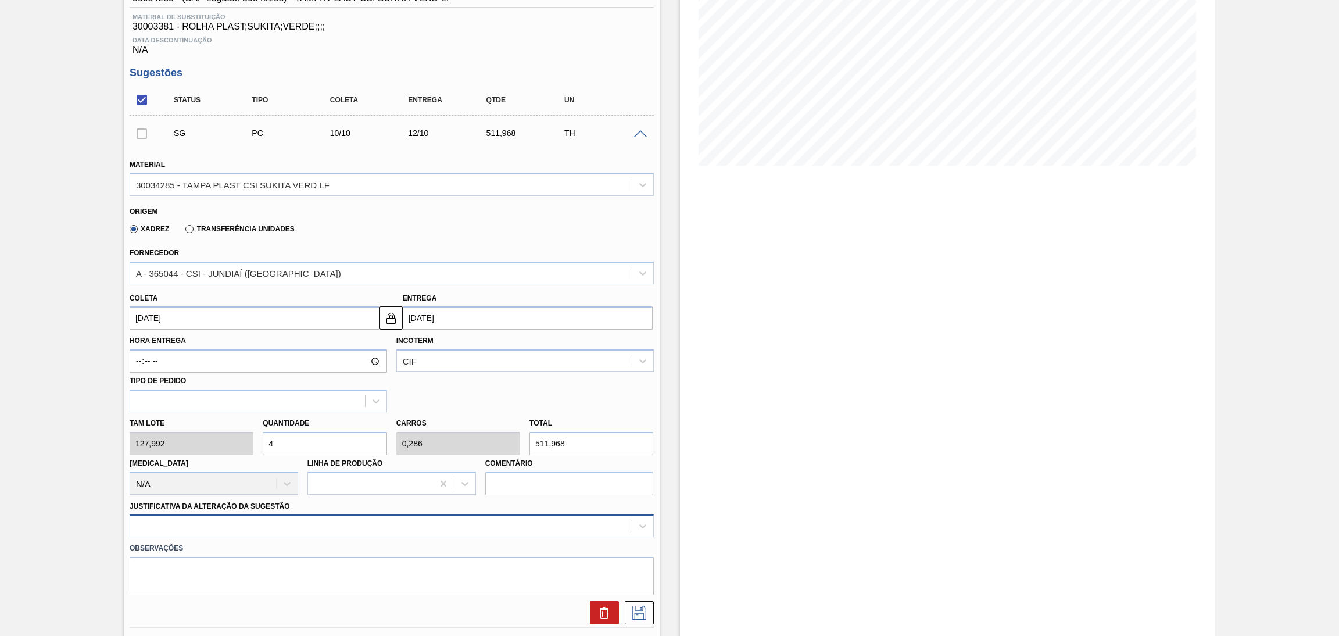
type input "4"
click at [169, 530] on div at bounding box center [392, 525] width 524 height 23
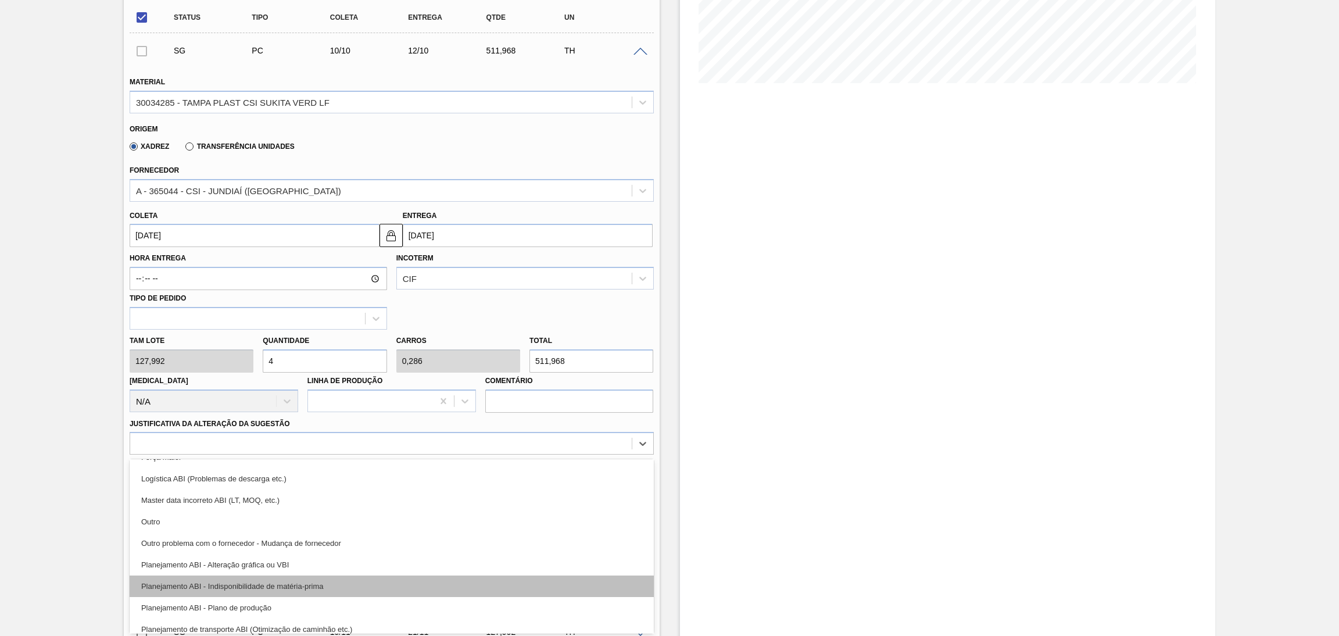
scroll to position [87, 0]
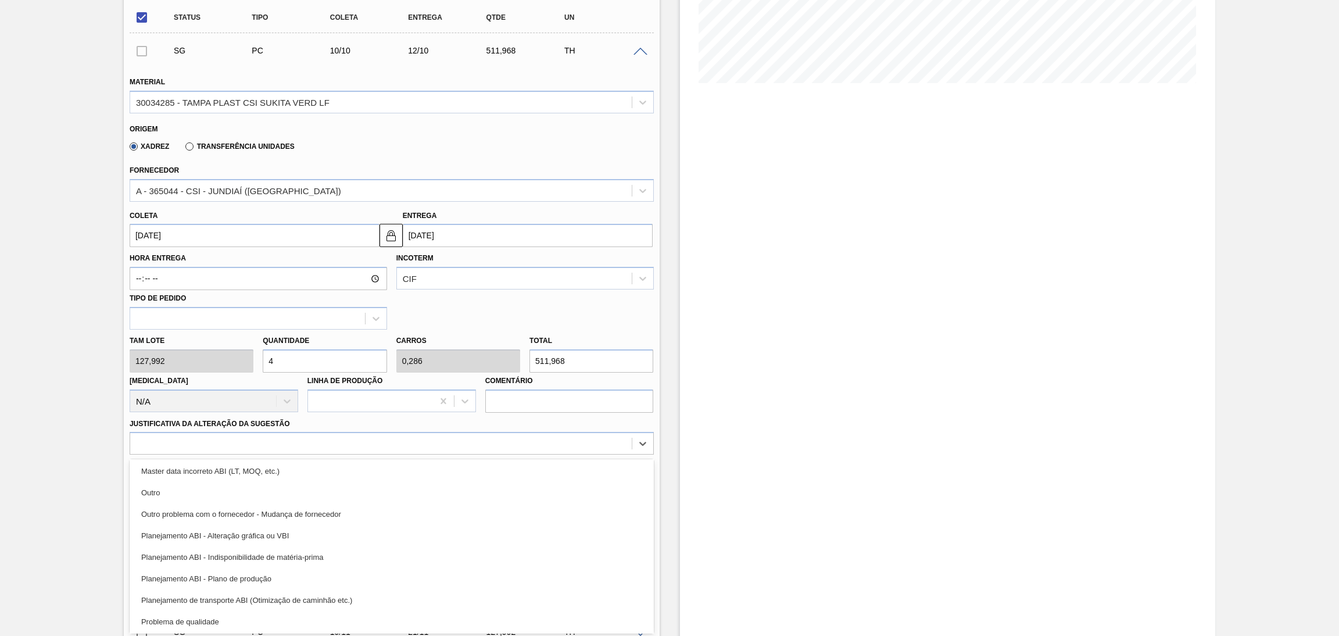
click at [263, 563] on div "Planejamento ABI - Indisponibilidade de matéria-prima" at bounding box center [392, 557] width 524 height 22
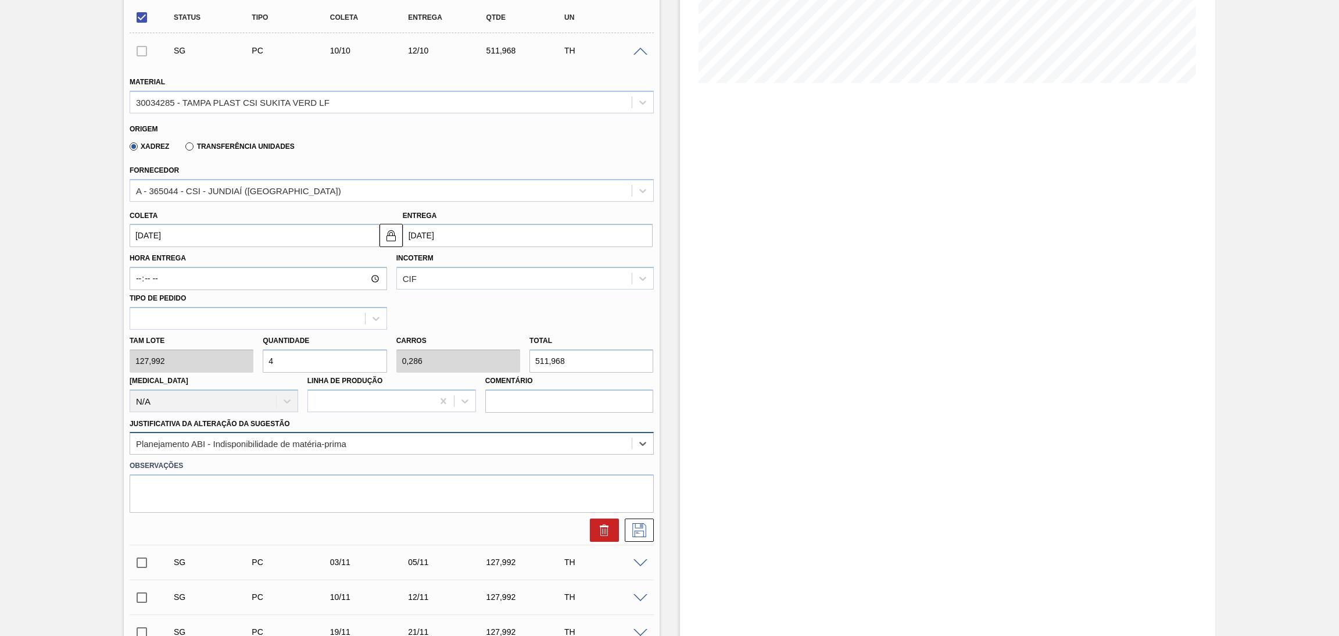
click at [317, 439] on div "Planejamento ABI - Indisponibilidade de matéria-prima" at bounding box center [241, 444] width 210 height 10
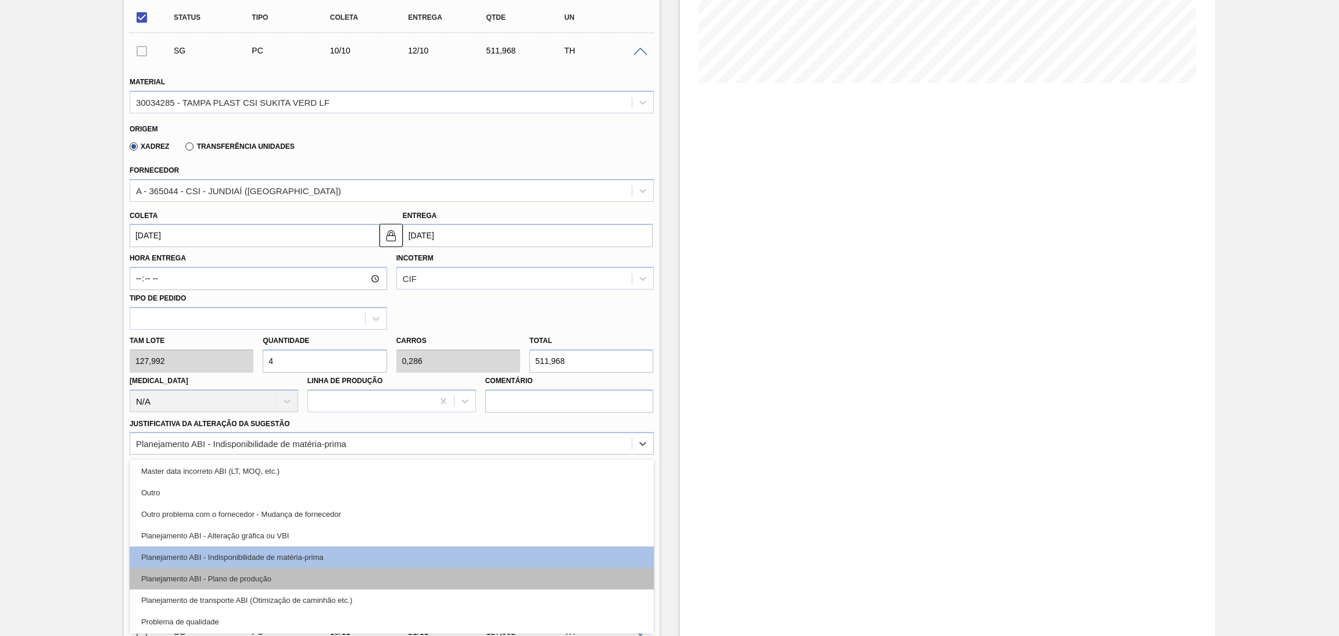
click at [262, 578] on div "Planejamento ABI - Plano de produção" at bounding box center [392, 579] width 524 height 22
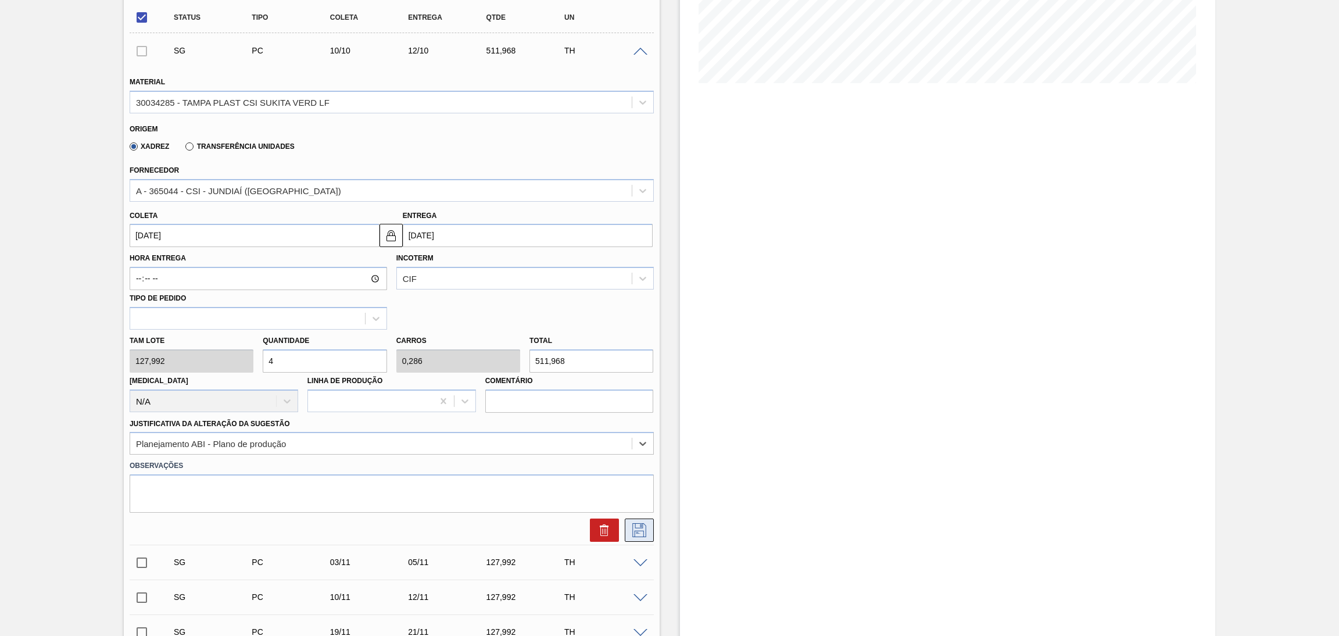
click at [640, 525] on icon at bounding box center [640, 530] width 14 height 14
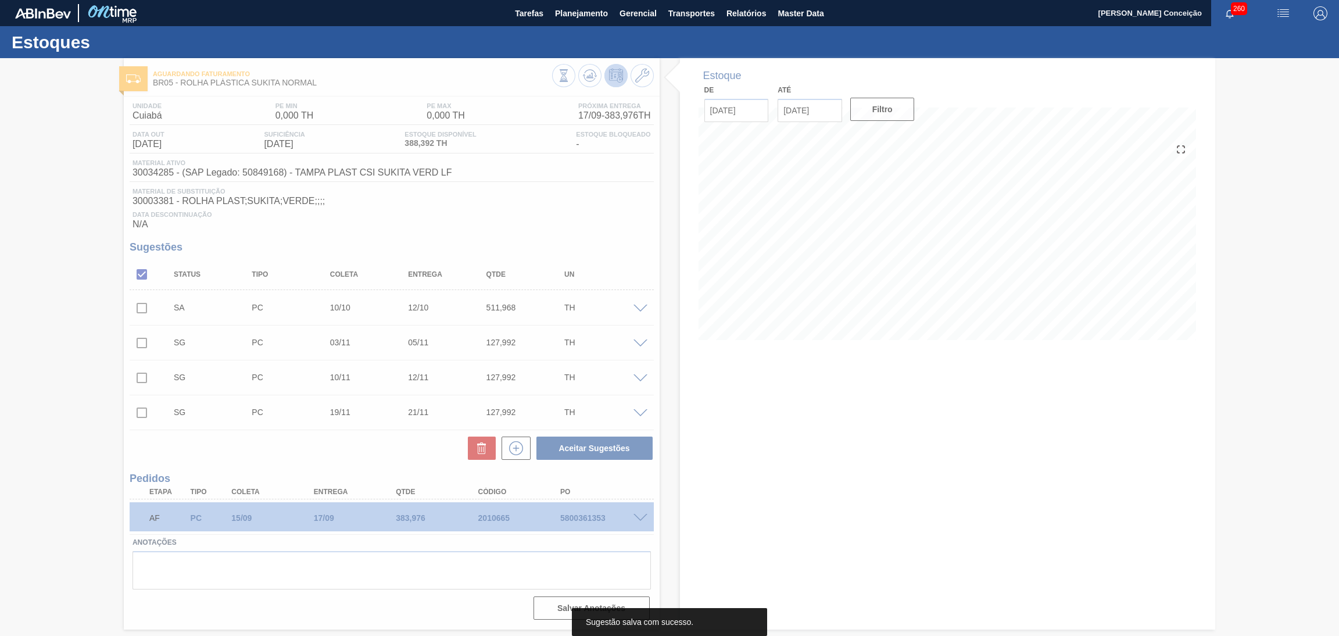
scroll to position [0, 0]
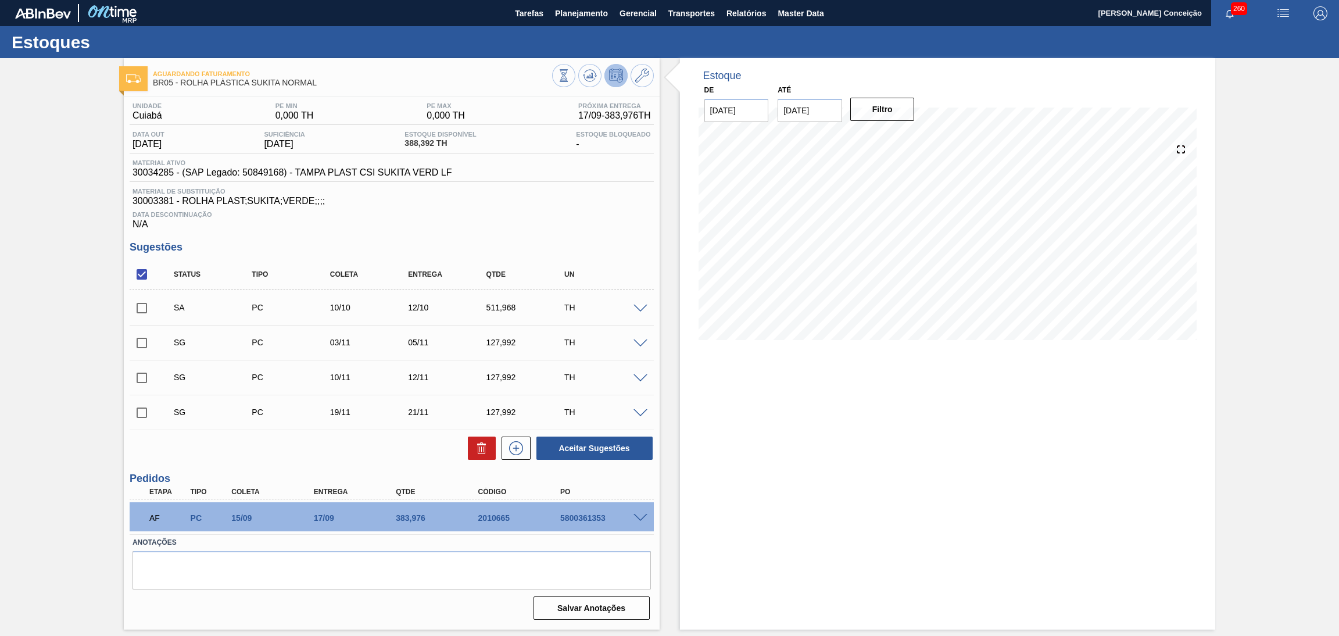
click at [644, 307] on span at bounding box center [641, 309] width 14 height 9
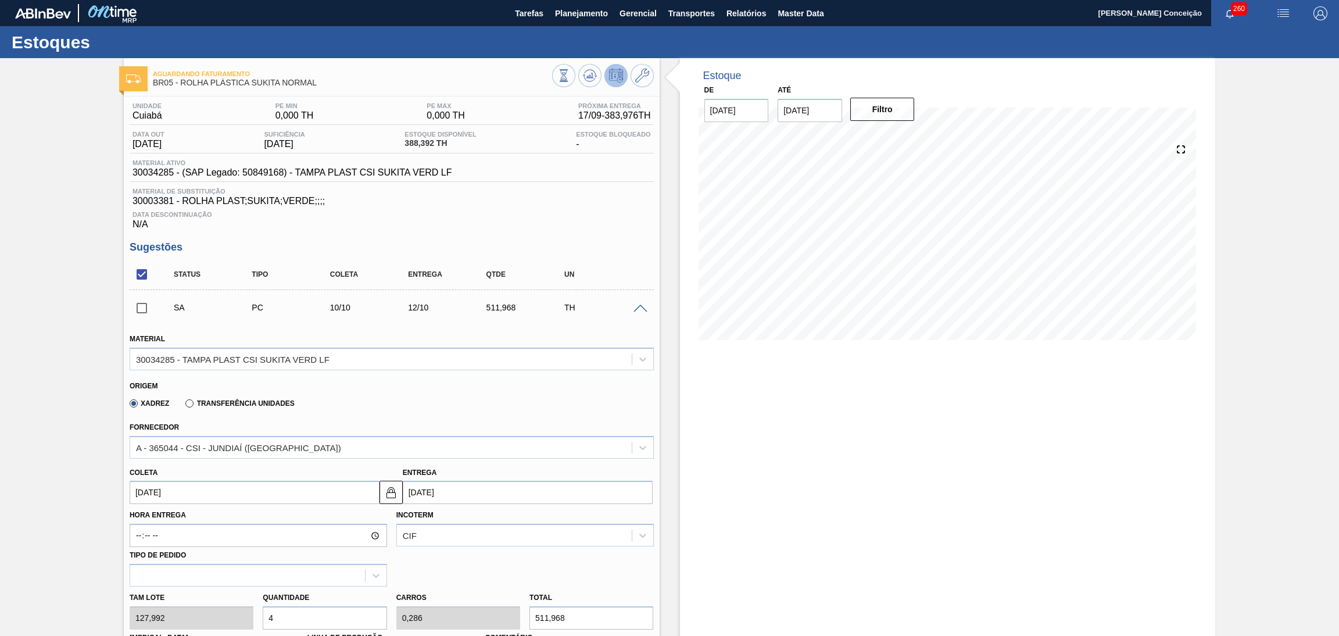
click at [296, 618] on input "4" at bounding box center [325, 617] width 124 height 23
type input "0"
type input "3"
type input "0,214"
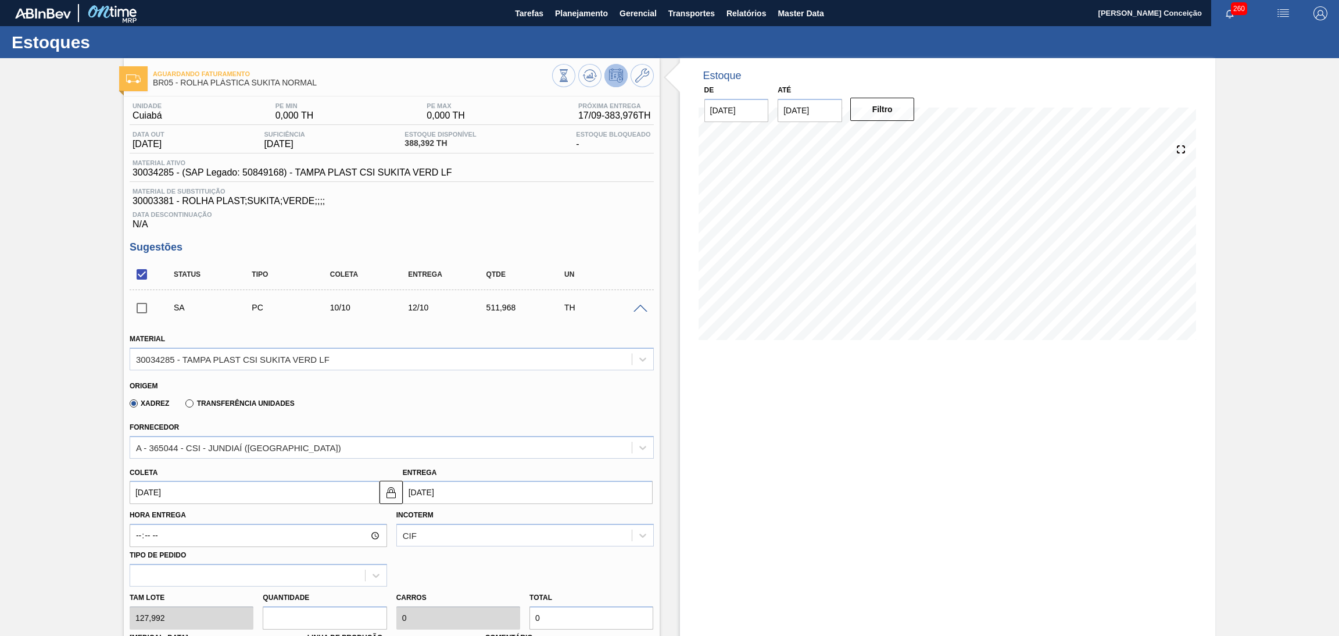
type input "383,976"
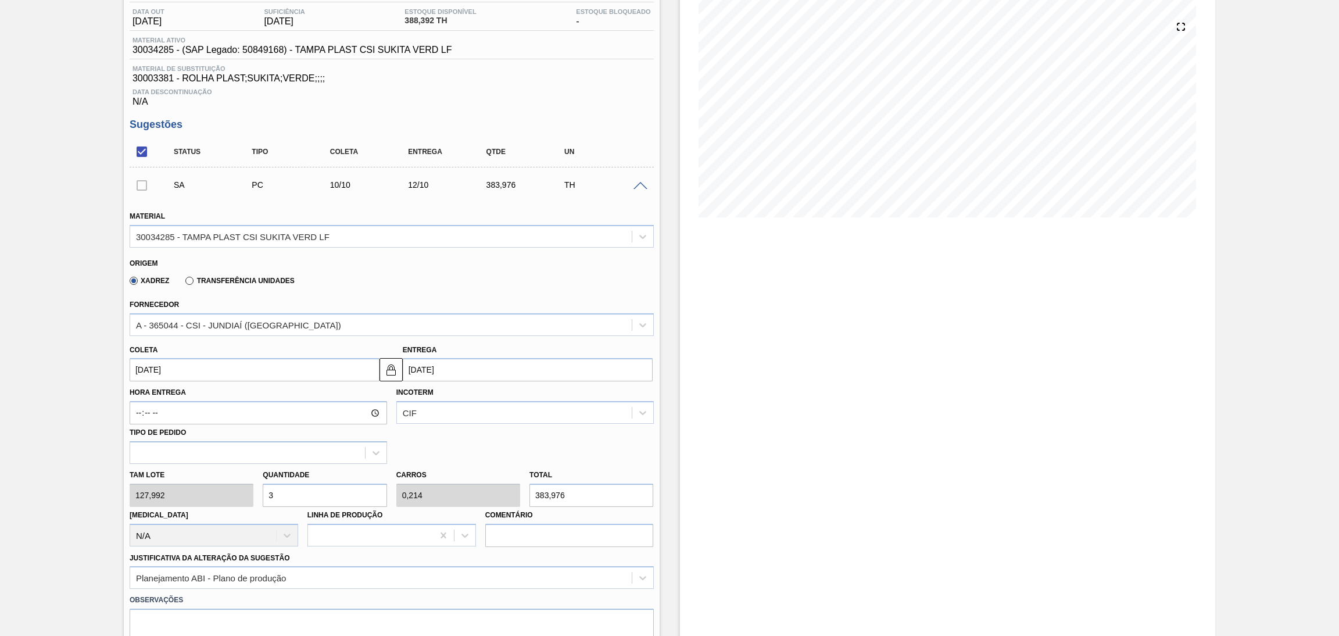
scroll to position [261, 0]
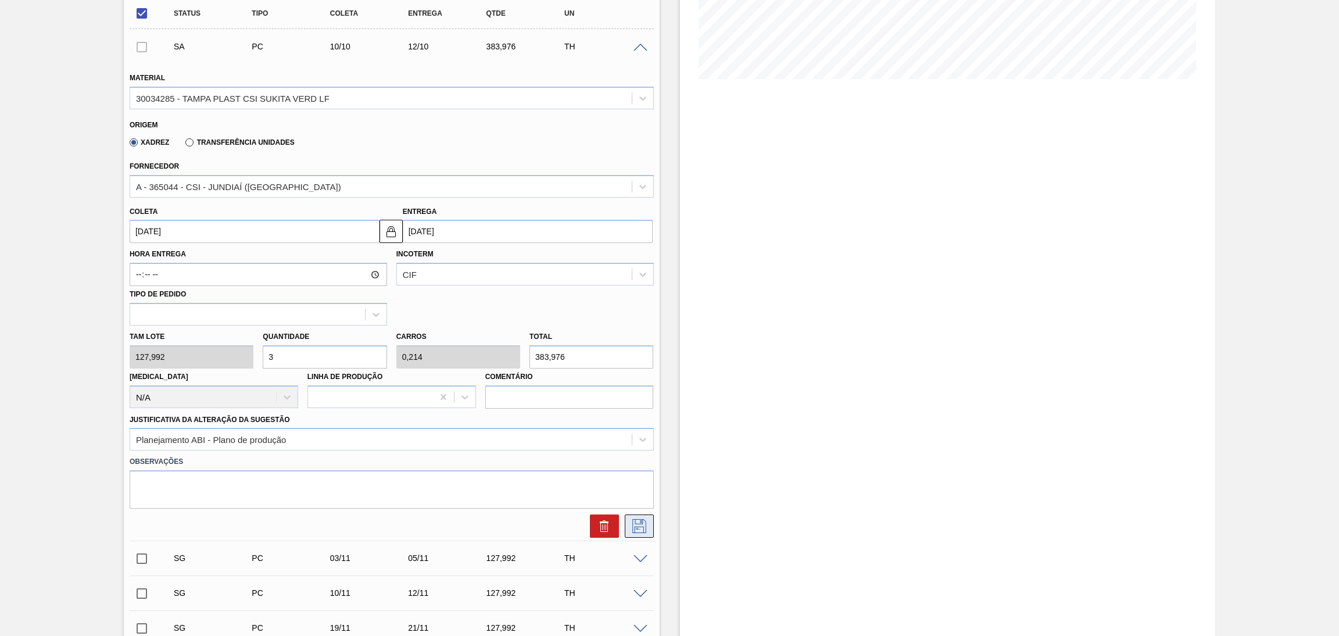
type input "3"
click at [638, 523] on icon at bounding box center [639, 526] width 19 height 14
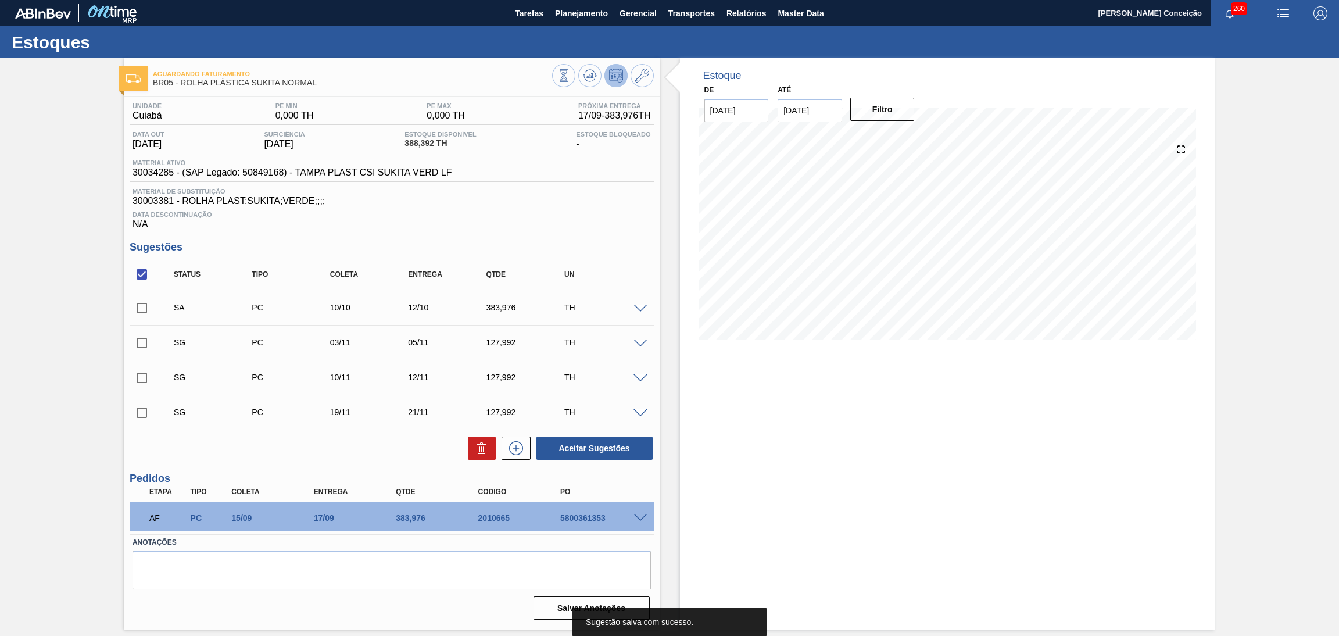
scroll to position [0, 0]
click at [610, 244] on h3 "Sugestões" at bounding box center [392, 247] width 524 height 12
click at [643, 308] on span at bounding box center [641, 309] width 14 height 9
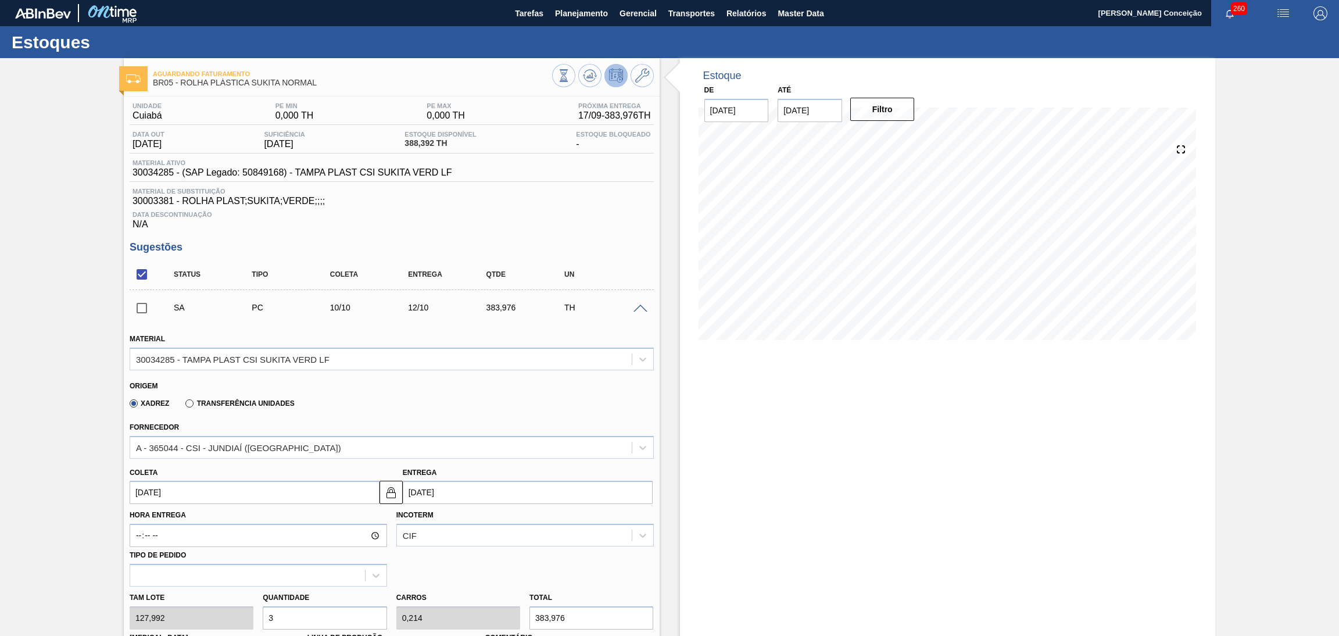
click at [177, 495] on input "[DATE]" at bounding box center [255, 492] width 250 height 23
click at [241, 399] on div "10" at bounding box center [238, 402] width 16 height 16
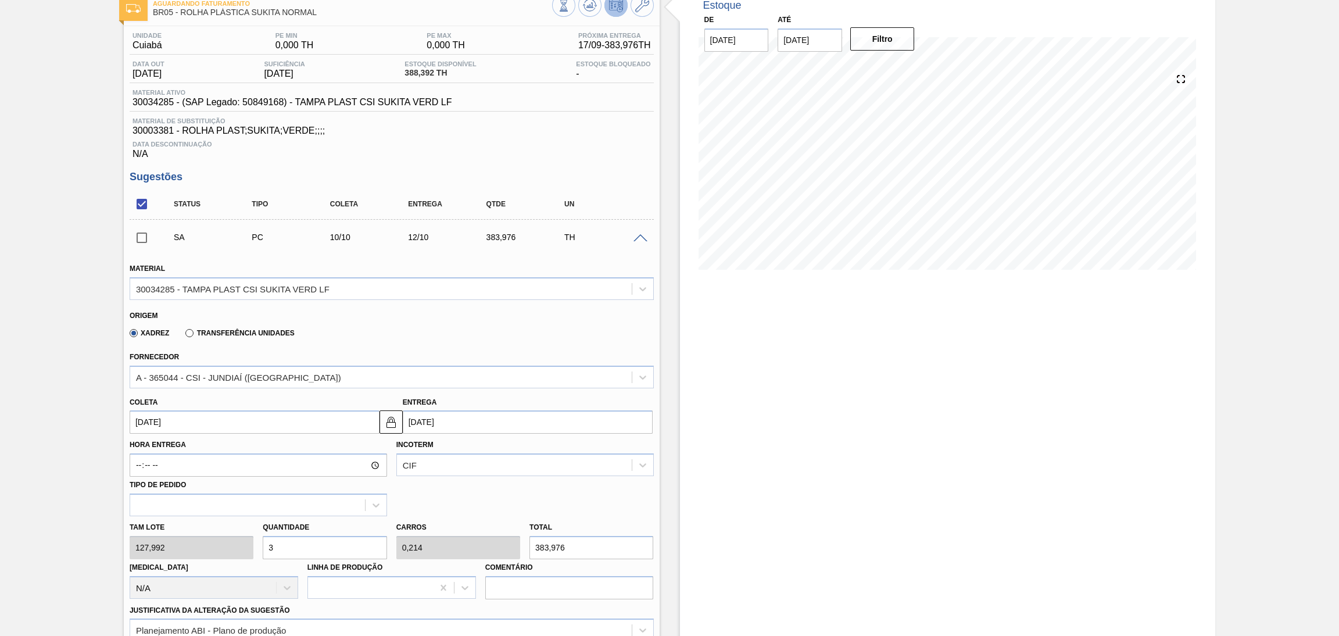
scroll to position [174, 0]
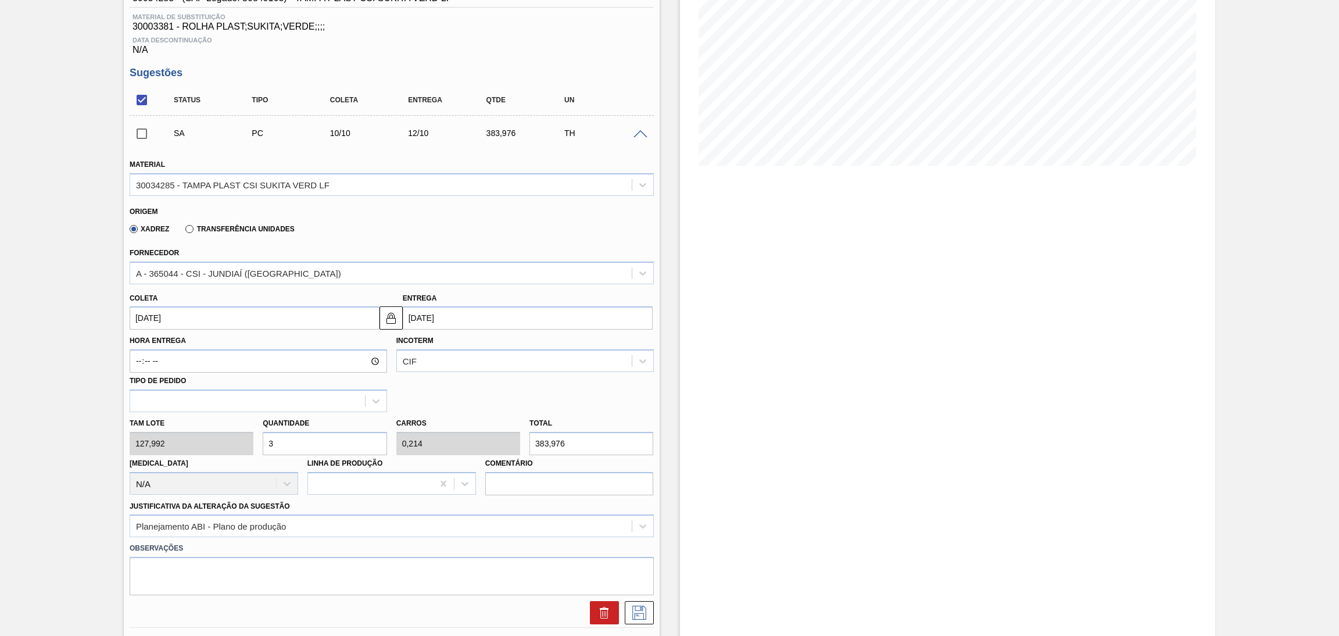
click at [250, 444] on div "Tam lote 127,992 Quantidade 3 Carros 0,214 Total 383,976 [MEDICAL_DATA] N/A Lin…" at bounding box center [392, 453] width 534 height 83
click at [645, 619] on button at bounding box center [639, 612] width 29 height 23
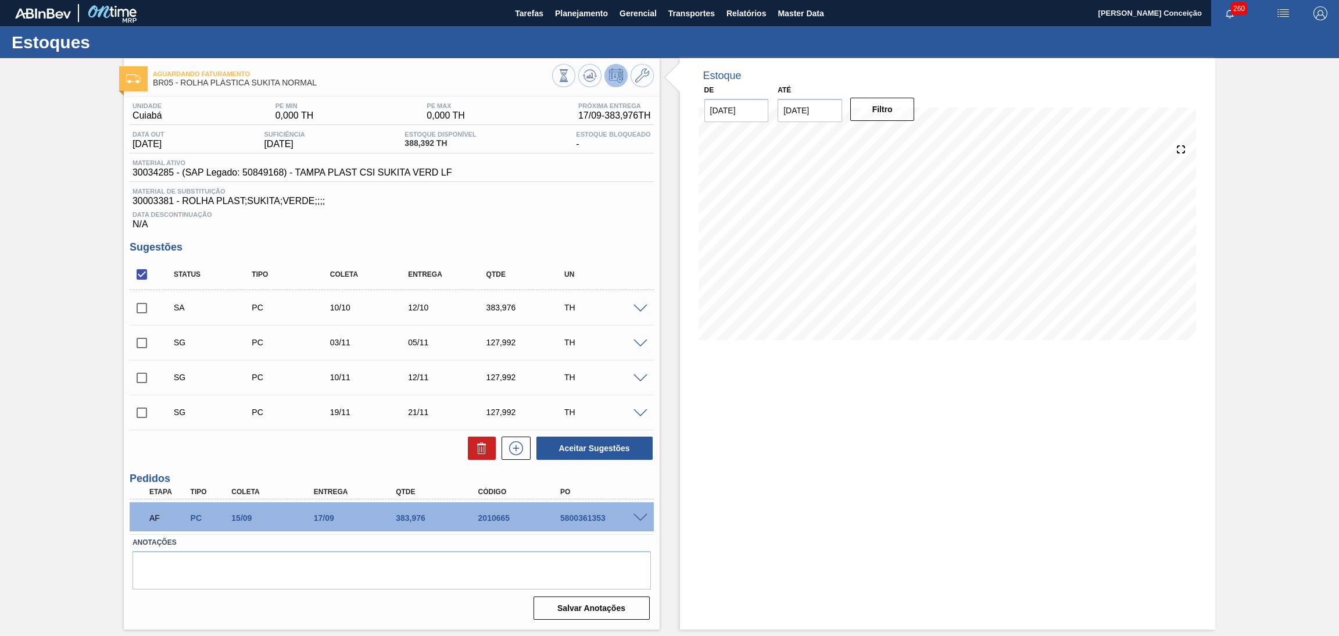
scroll to position [0, 0]
click at [137, 314] on input "checkbox" at bounding box center [142, 308] width 24 height 24
click at [560, 451] on button "Aceitar Sugestões" at bounding box center [595, 448] width 116 height 23
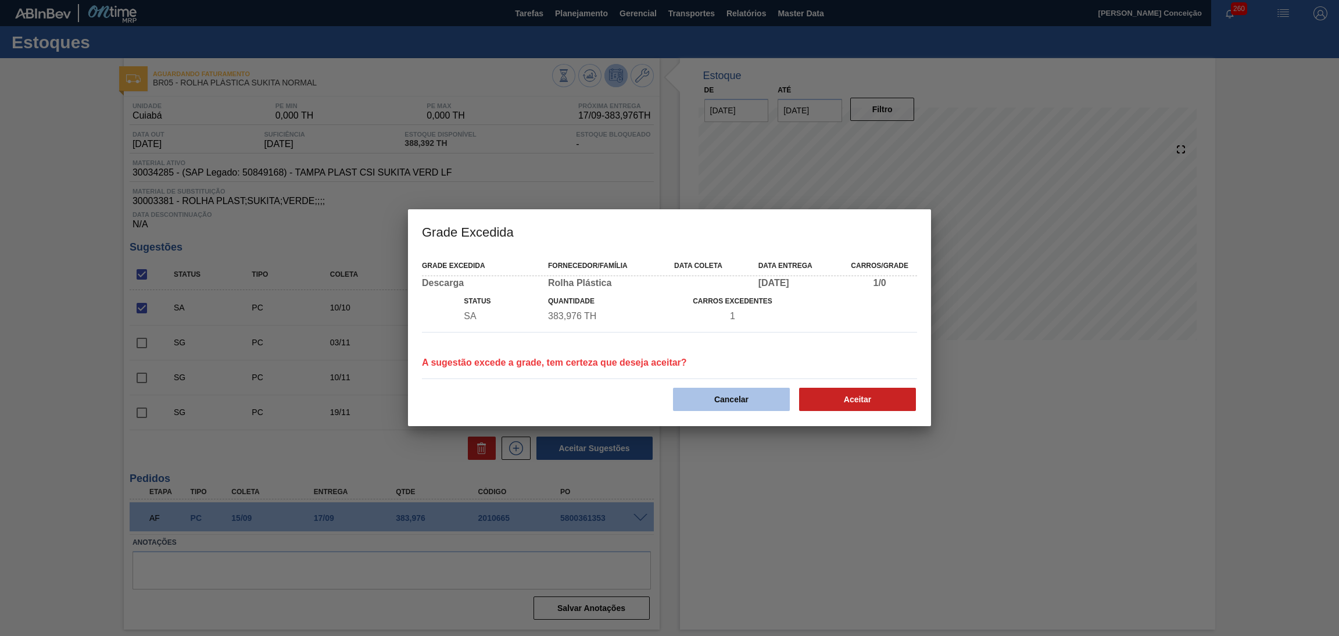
click at [744, 395] on button "Cancelar" at bounding box center [731, 399] width 117 height 23
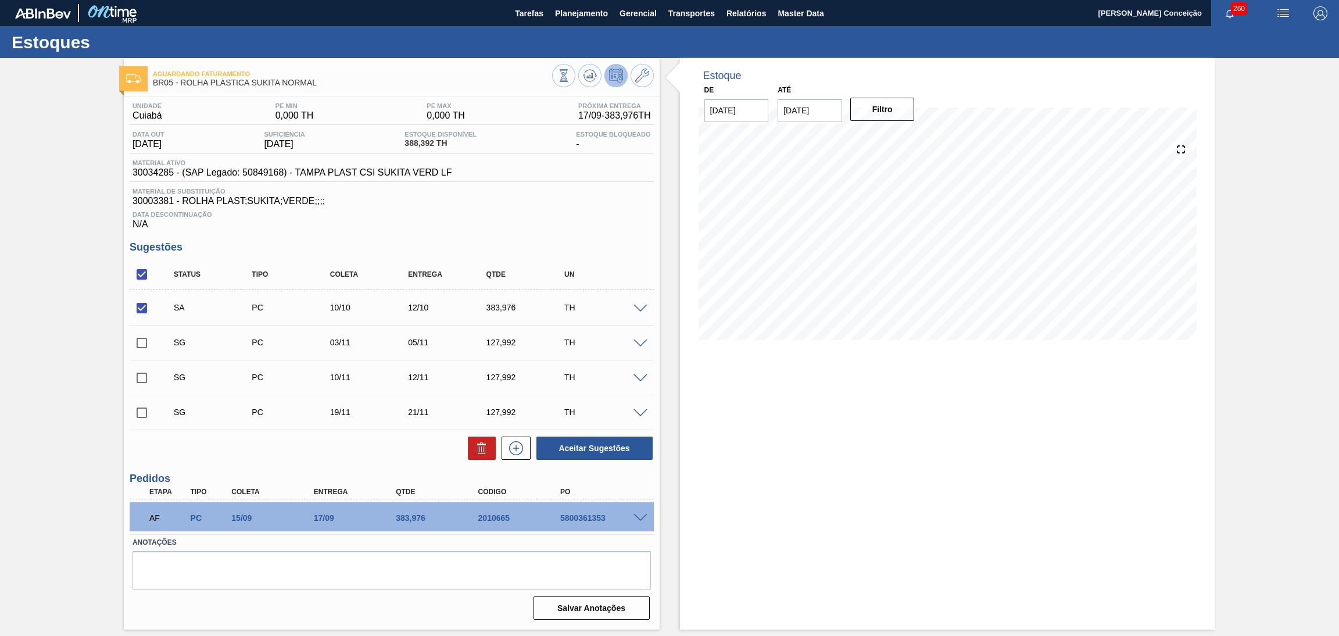
click at [641, 308] on span at bounding box center [641, 309] width 14 height 9
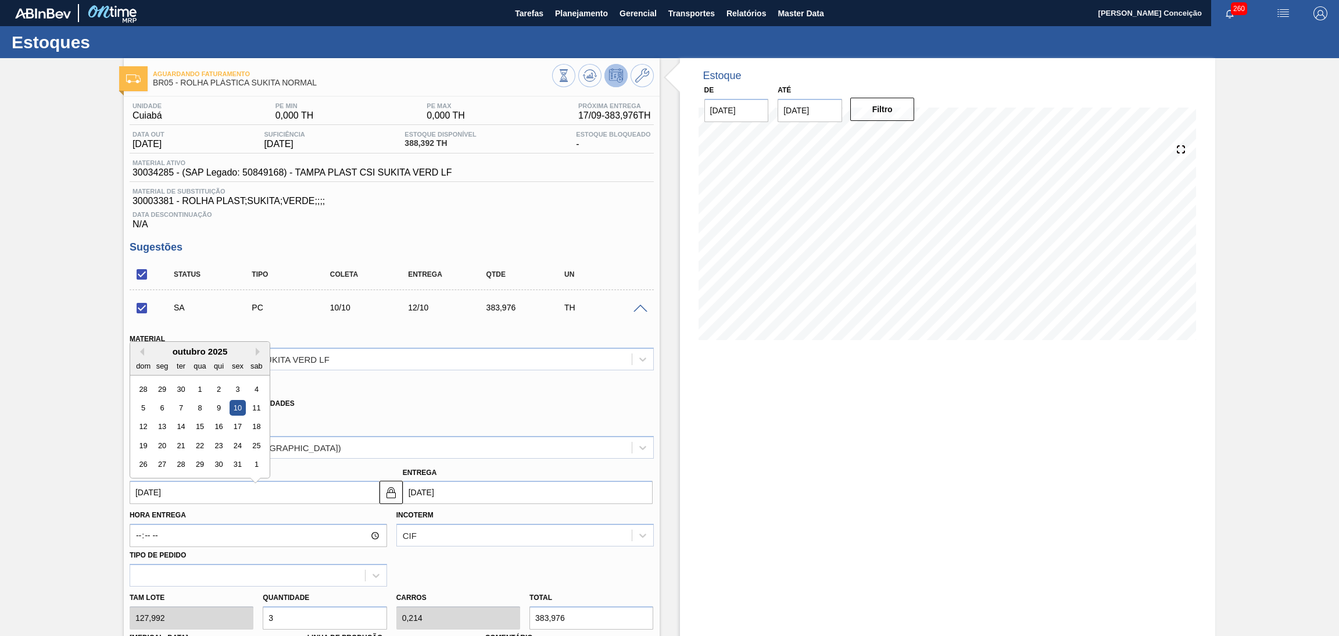
click at [180, 494] on input "[DATE]" at bounding box center [255, 492] width 250 height 23
click at [215, 402] on div "9" at bounding box center [219, 402] width 16 height 16
checkbox input "false"
type input "[DATE]"
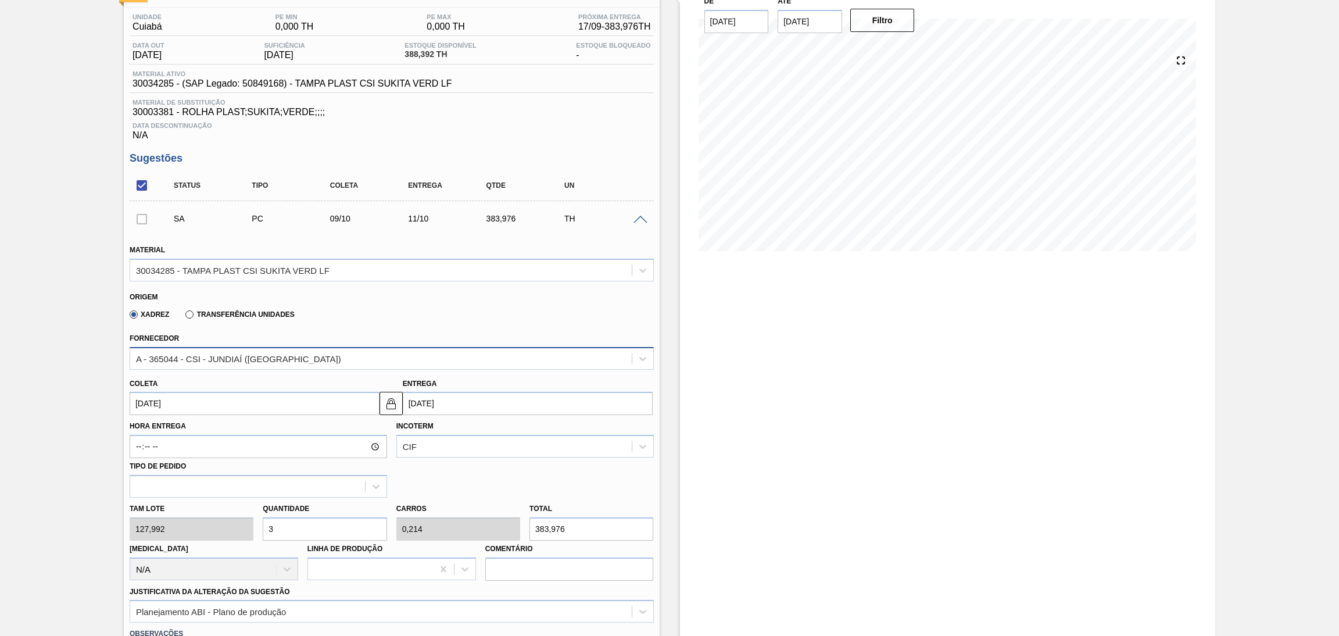
scroll to position [174, 0]
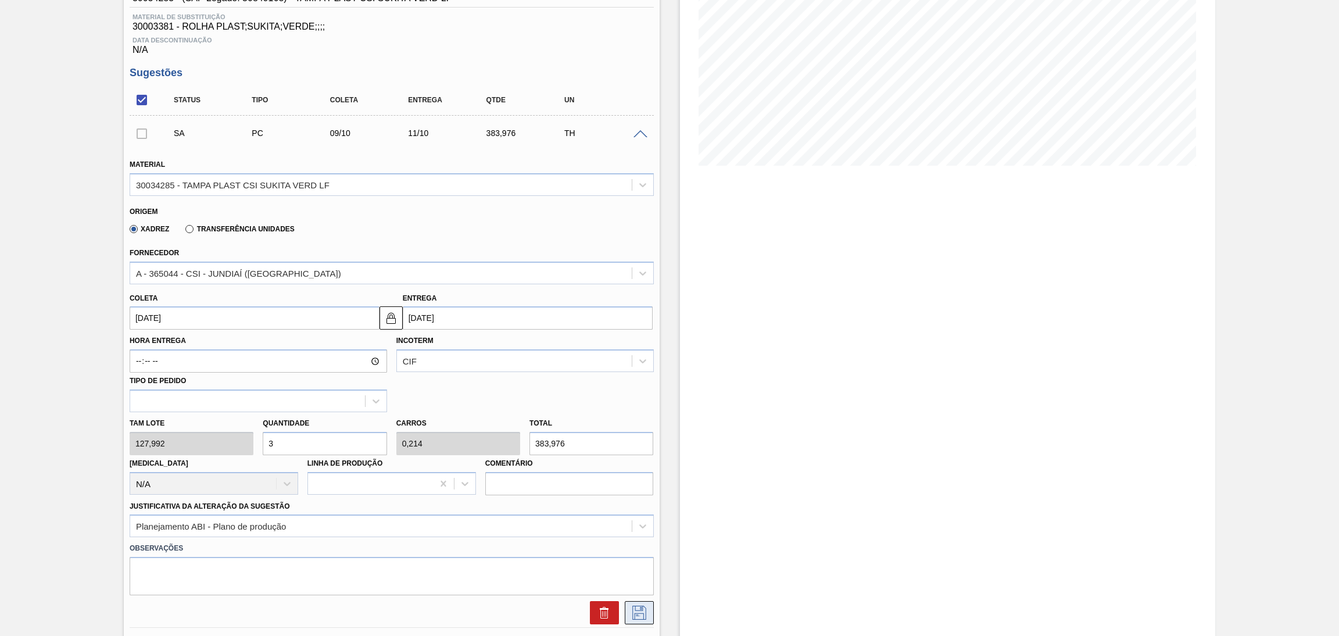
click at [633, 612] on icon at bounding box center [639, 613] width 19 height 14
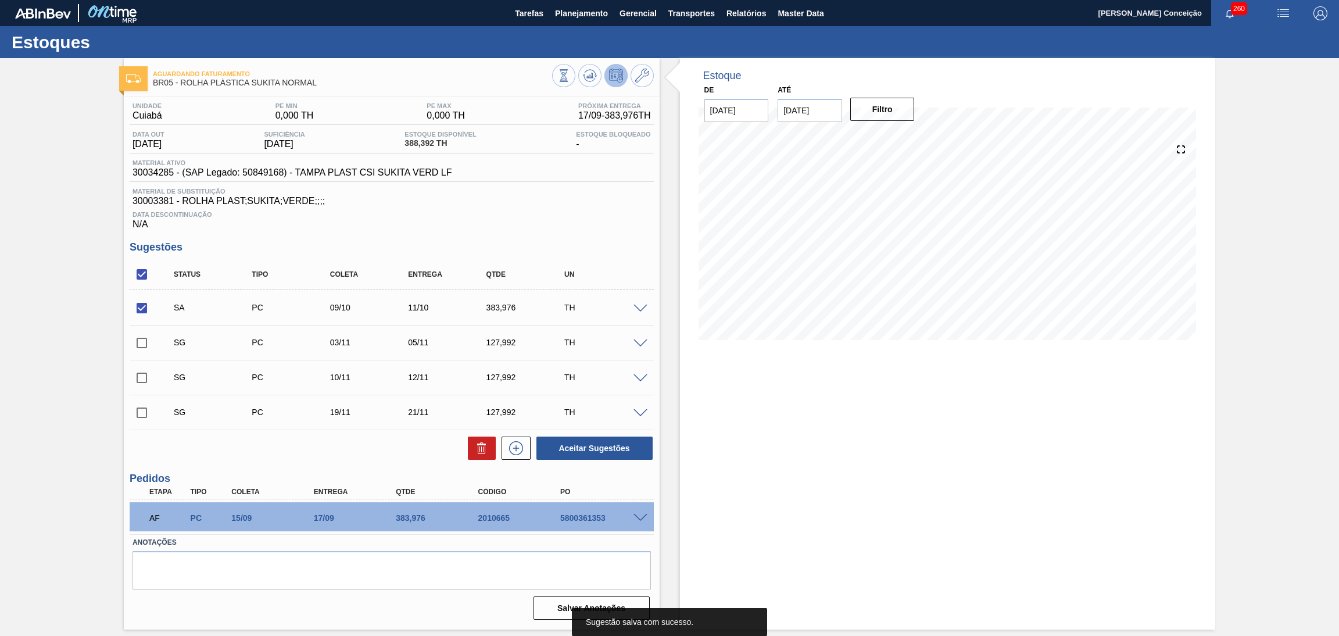
scroll to position [0, 0]
click at [147, 307] on input "checkbox" at bounding box center [142, 308] width 24 height 24
click at [145, 308] on input "checkbox" at bounding box center [142, 308] width 24 height 24
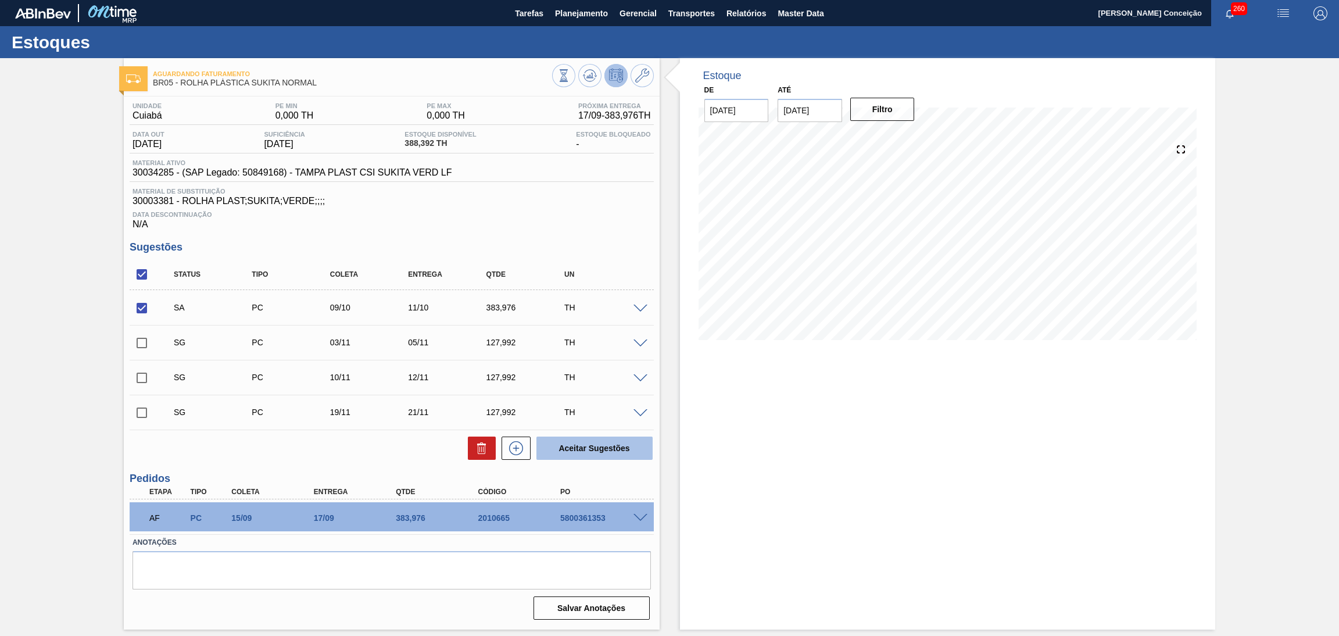
click at [571, 451] on button "Aceitar Sugestões" at bounding box center [595, 448] width 116 height 23
checkbox input "false"
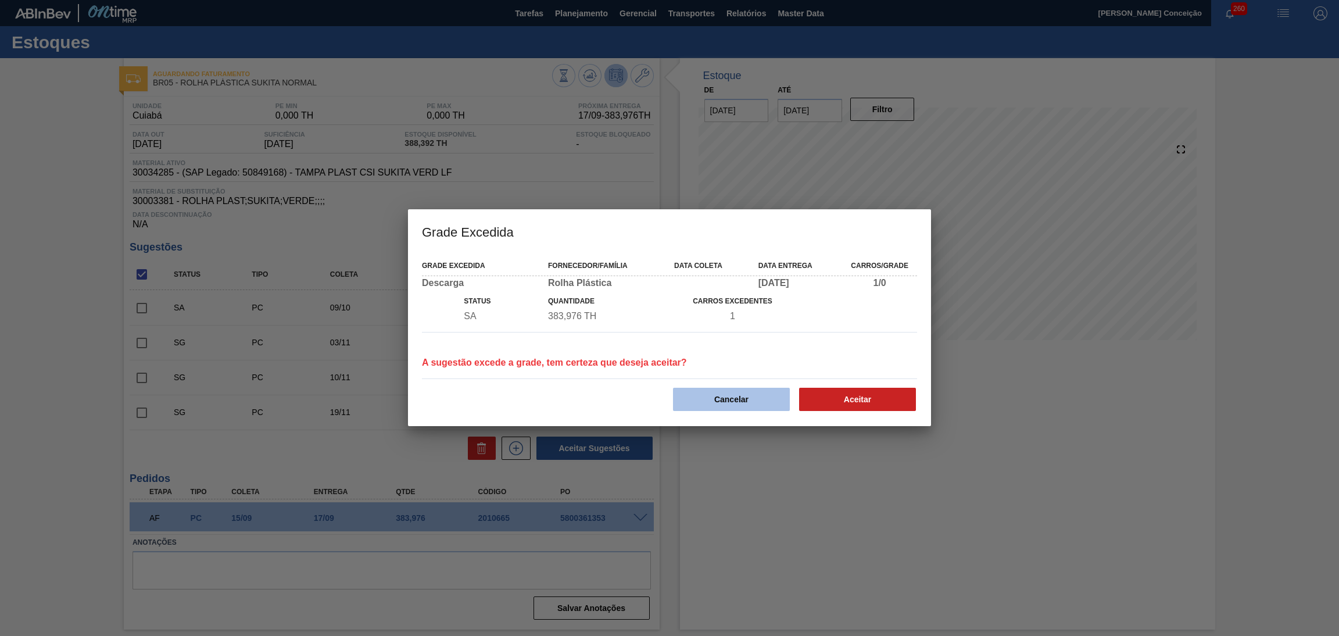
click at [774, 396] on button "Cancelar" at bounding box center [731, 399] width 117 height 23
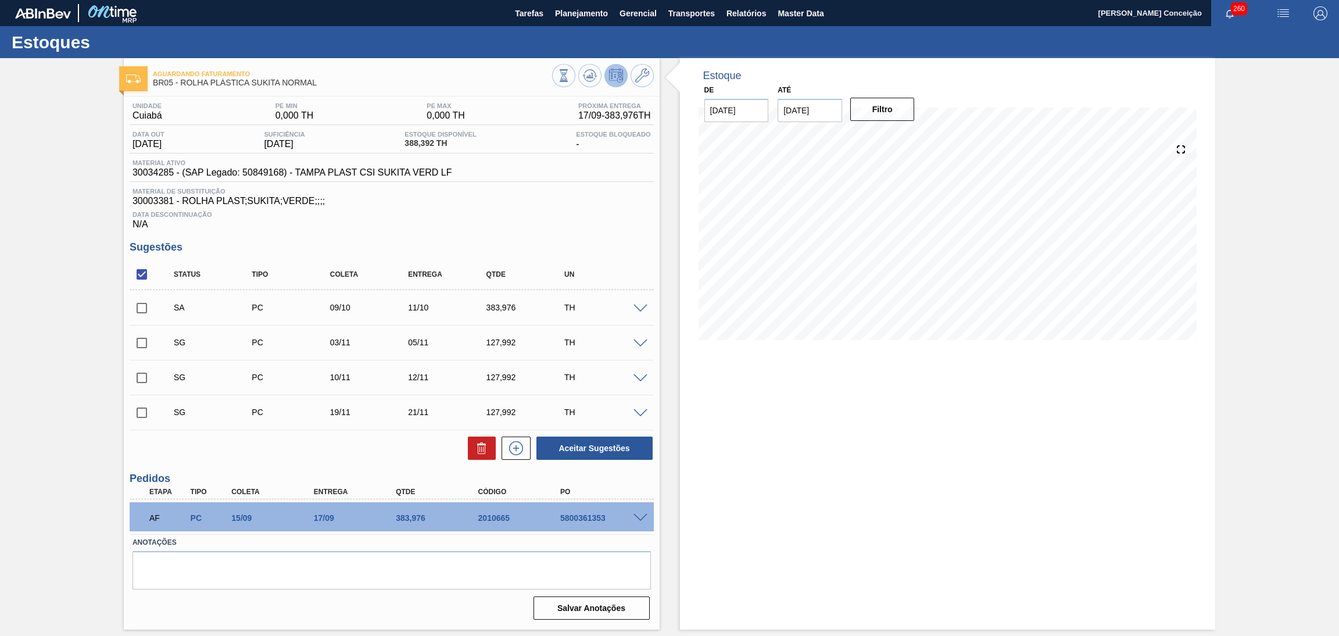
click at [629, 301] on div "SA PC 09/10 11/10 383,976 TH" at bounding box center [400, 307] width 469 height 23
click at [642, 306] on span at bounding box center [641, 309] width 14 height 9
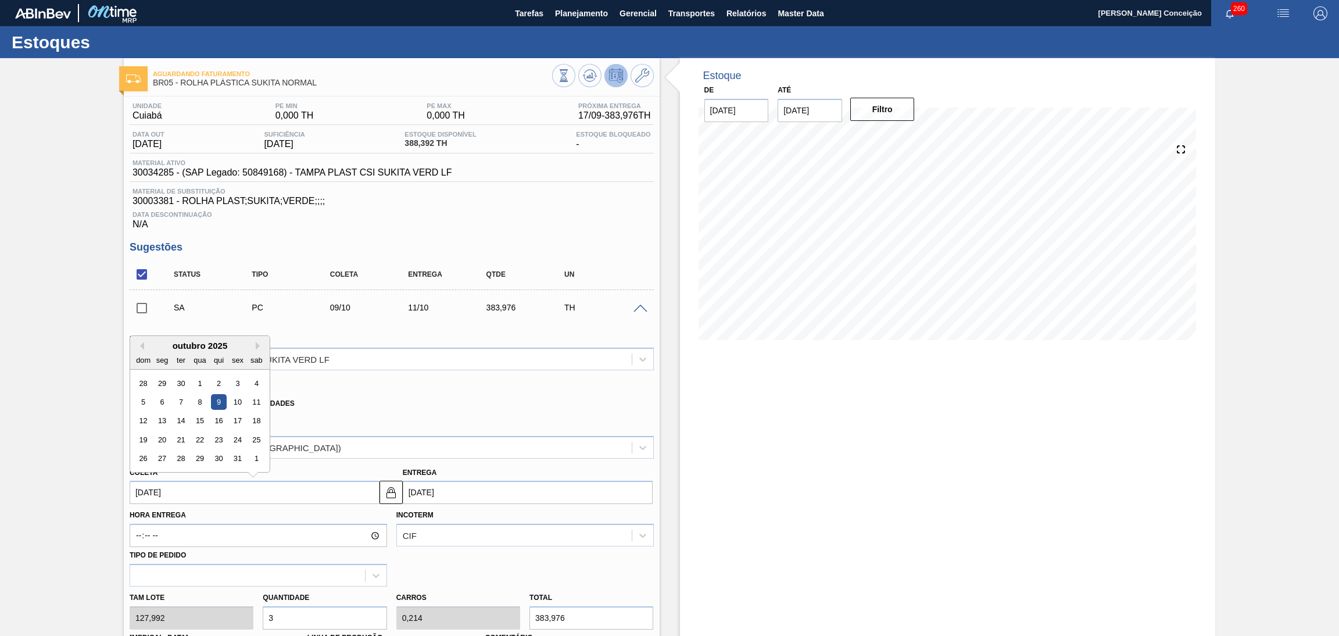
click at [174, 499] on input "[DATE]" at bounding box center [255, 492] width 250 height 23
click at [163, 421] on div "13" at bounding box center [162, 421] width 16 height 16
type input "[DATE]"
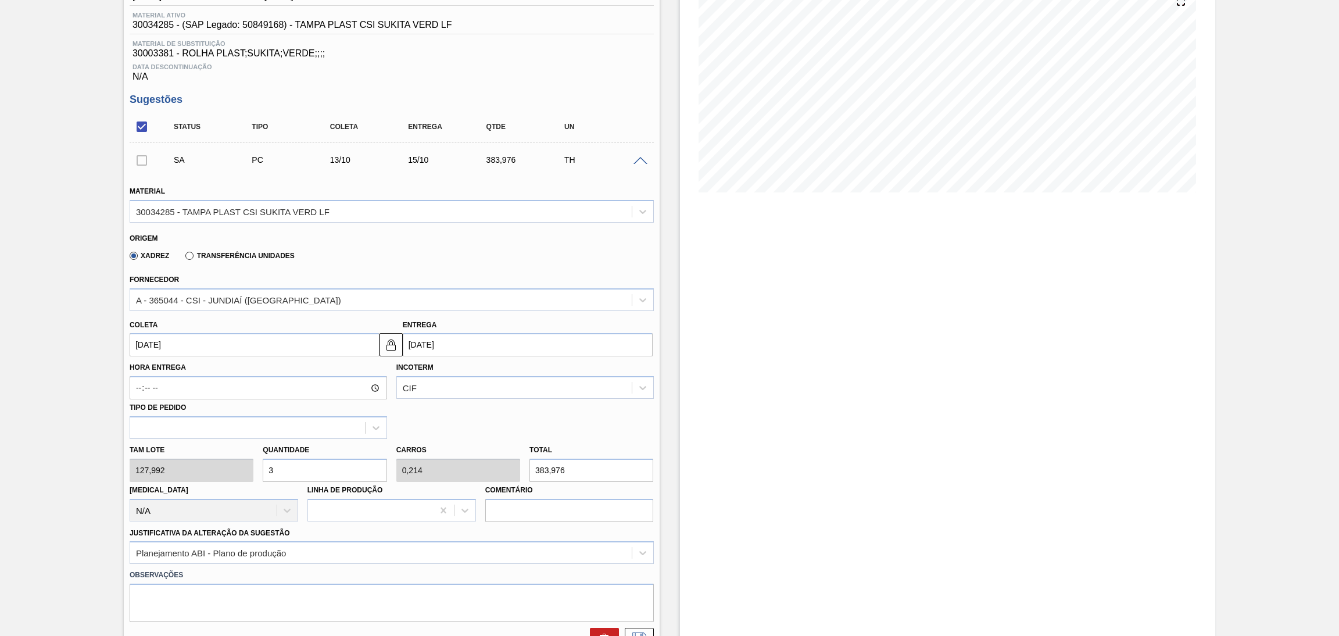
scroll to position [174, 0]
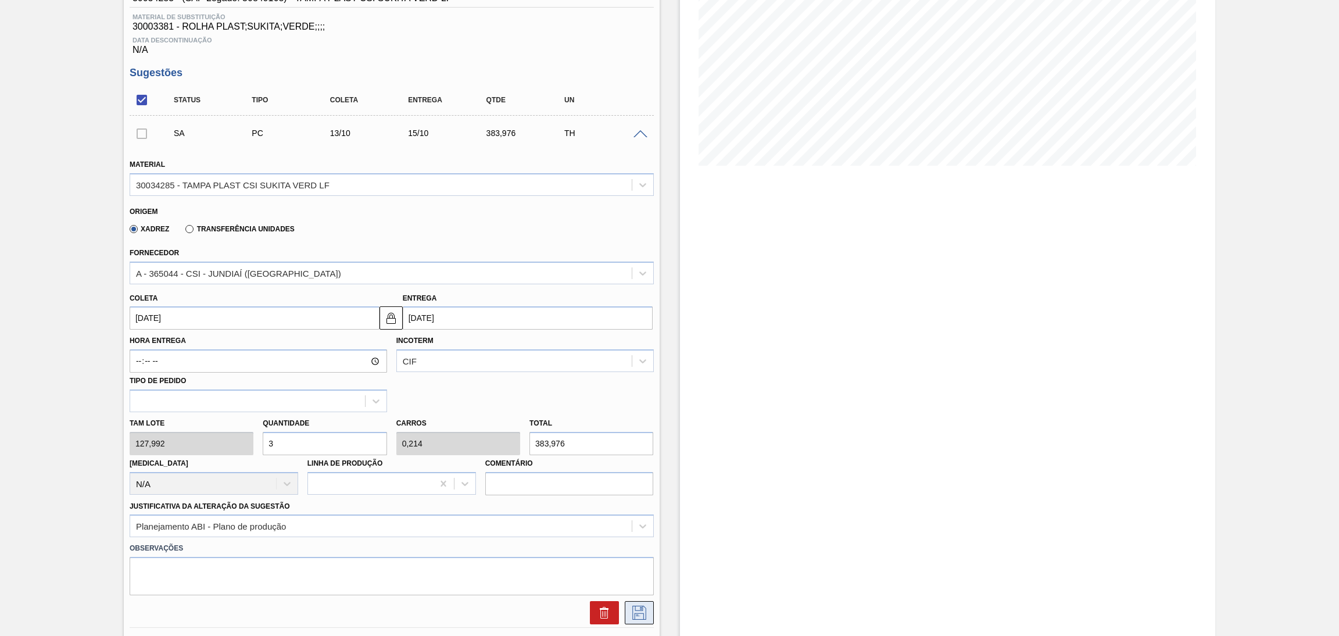
click at [637, 617] on icon at bounding box center [639, 613] width 19 height 14
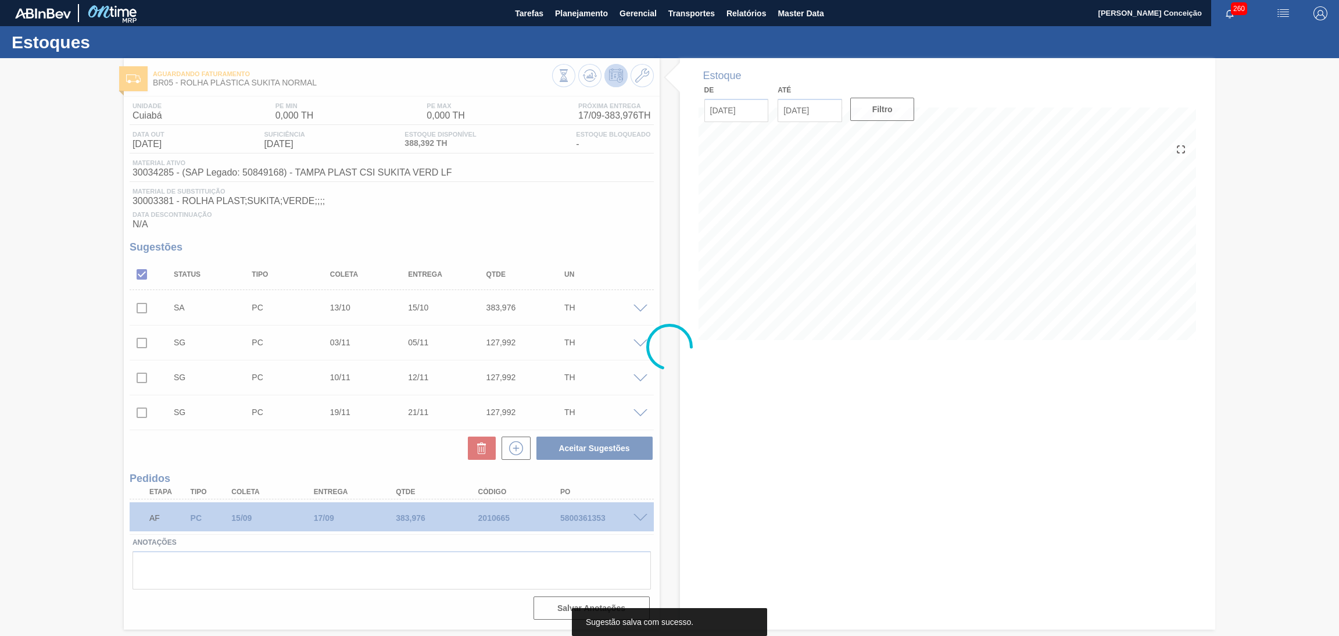
scroll to position [0, 0]
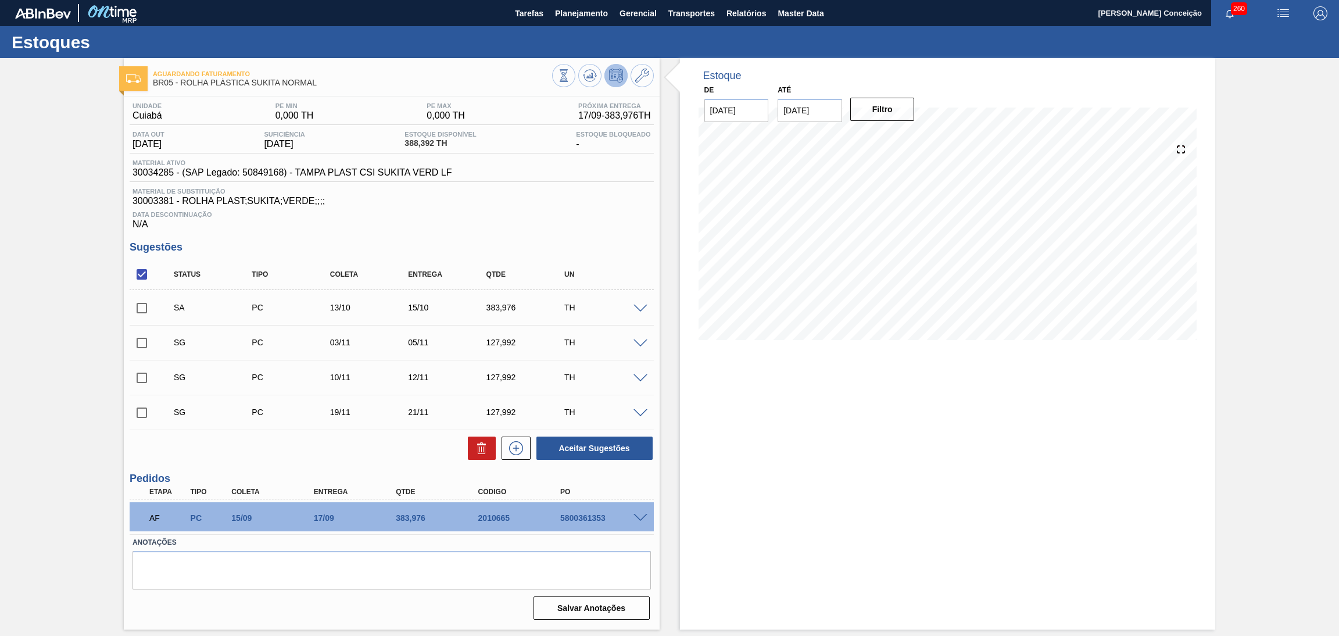
click at [639, 308] on span at bounding box center [641, 309] width 14 height 9
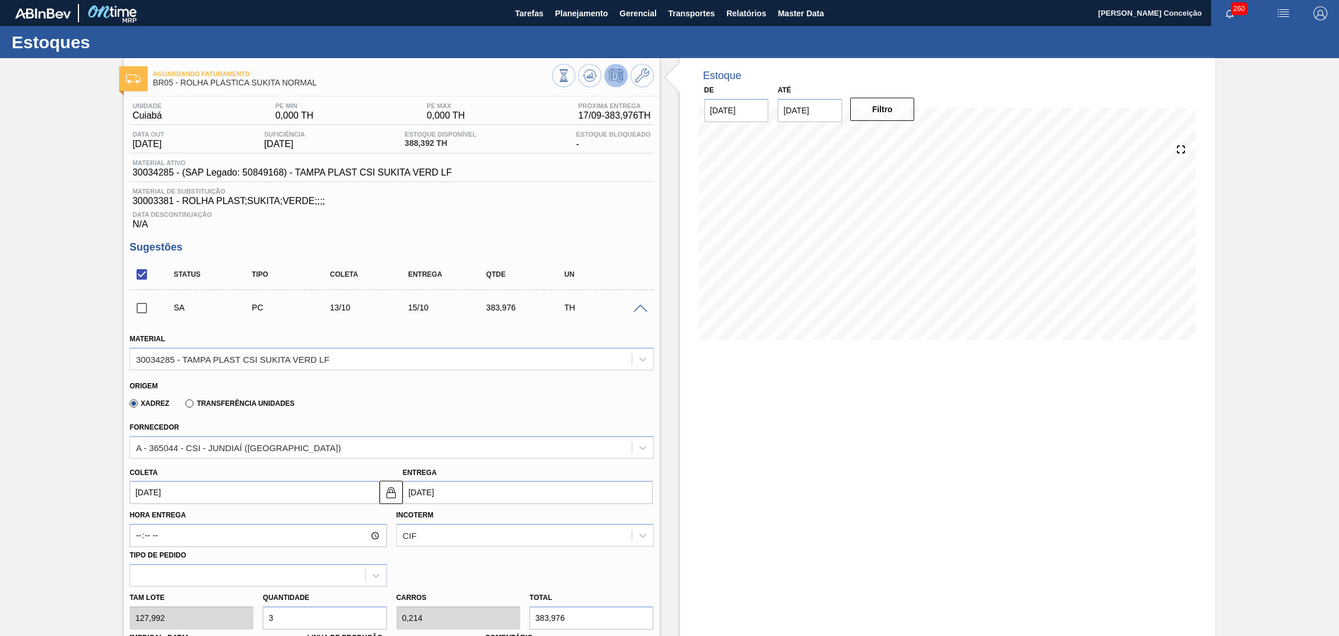
click at [184, 487] on input "[DATE]" at bounding box center [255, 492] width 250 height 23
click at [192, 402] on div "8" at bounding box center [200, 402] width 16 height 16
type input "[DATE]"
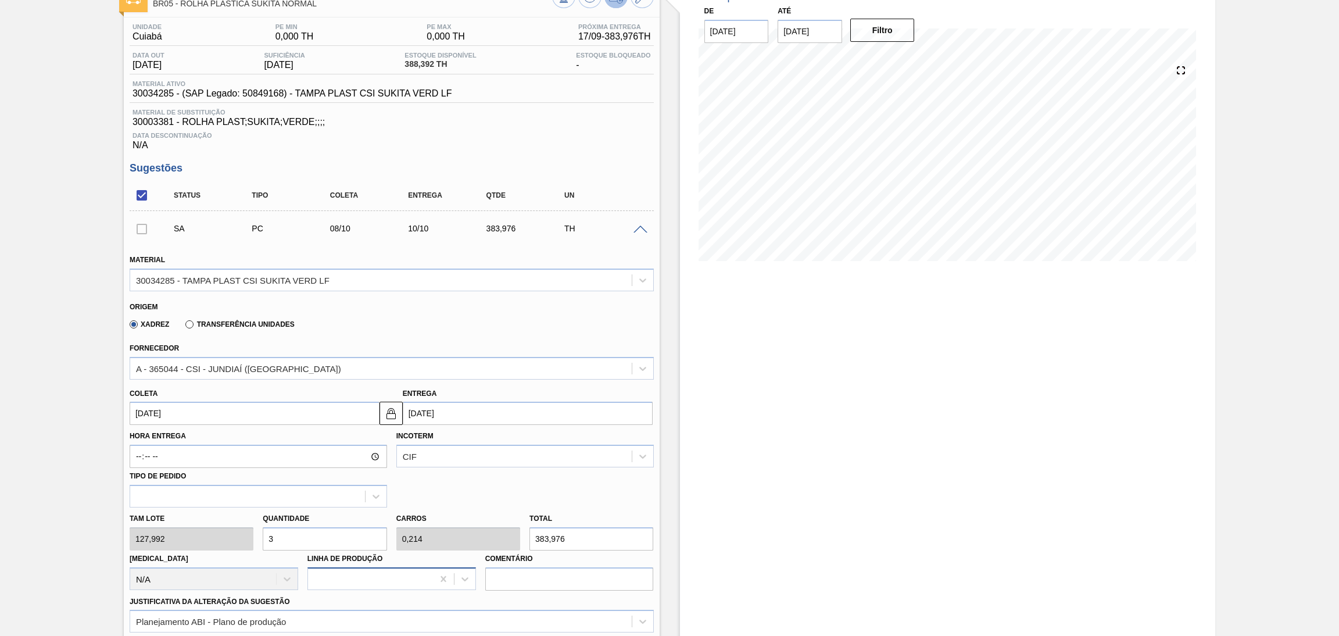
scroll to position [174, 0]
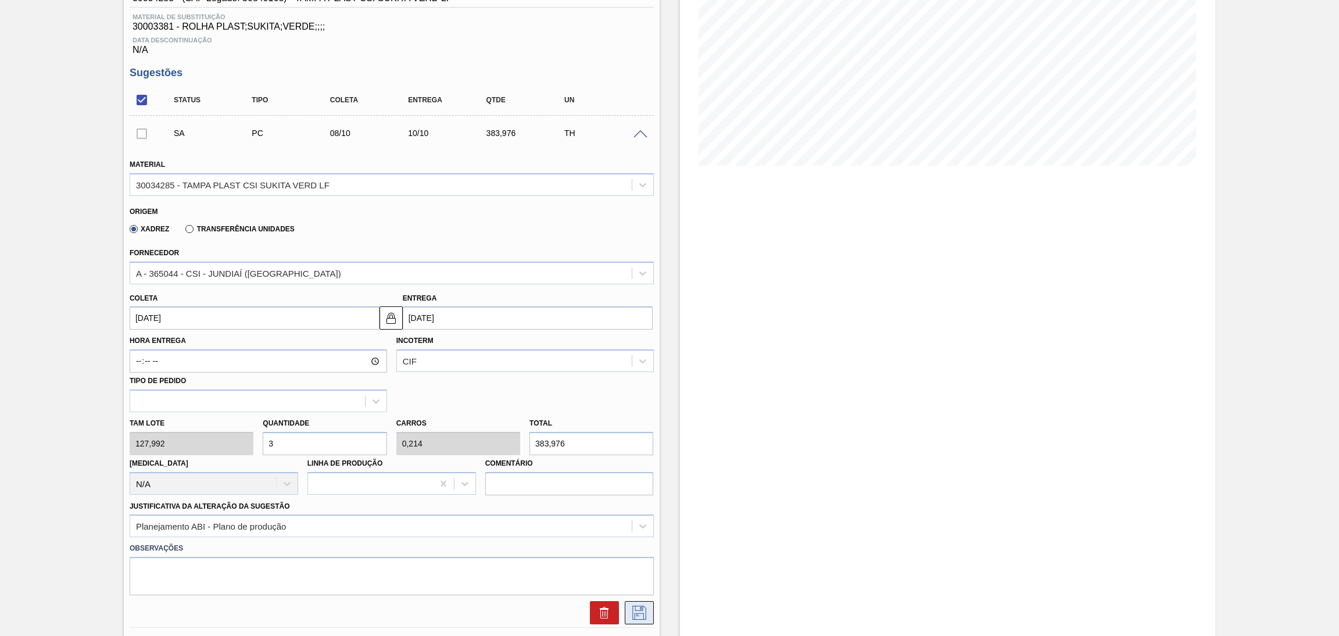
click at [639, 611] on icon at bounding box center [640, 613] width 14 height 14
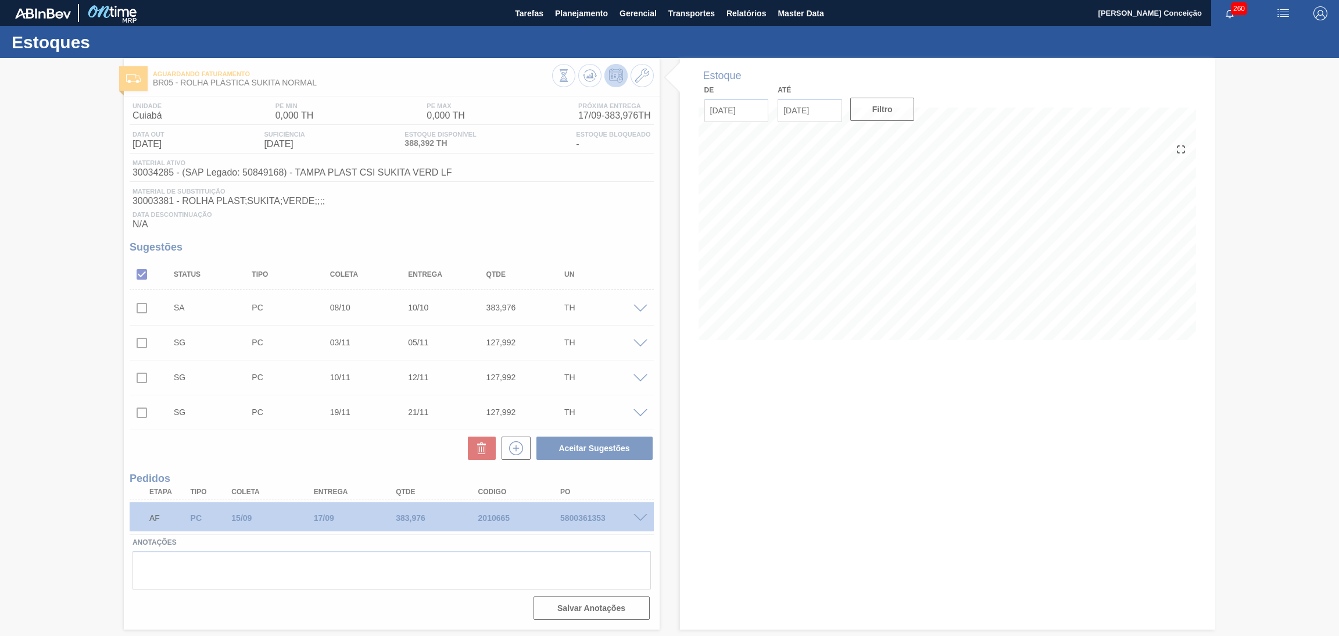
scroll to position [0, 0]
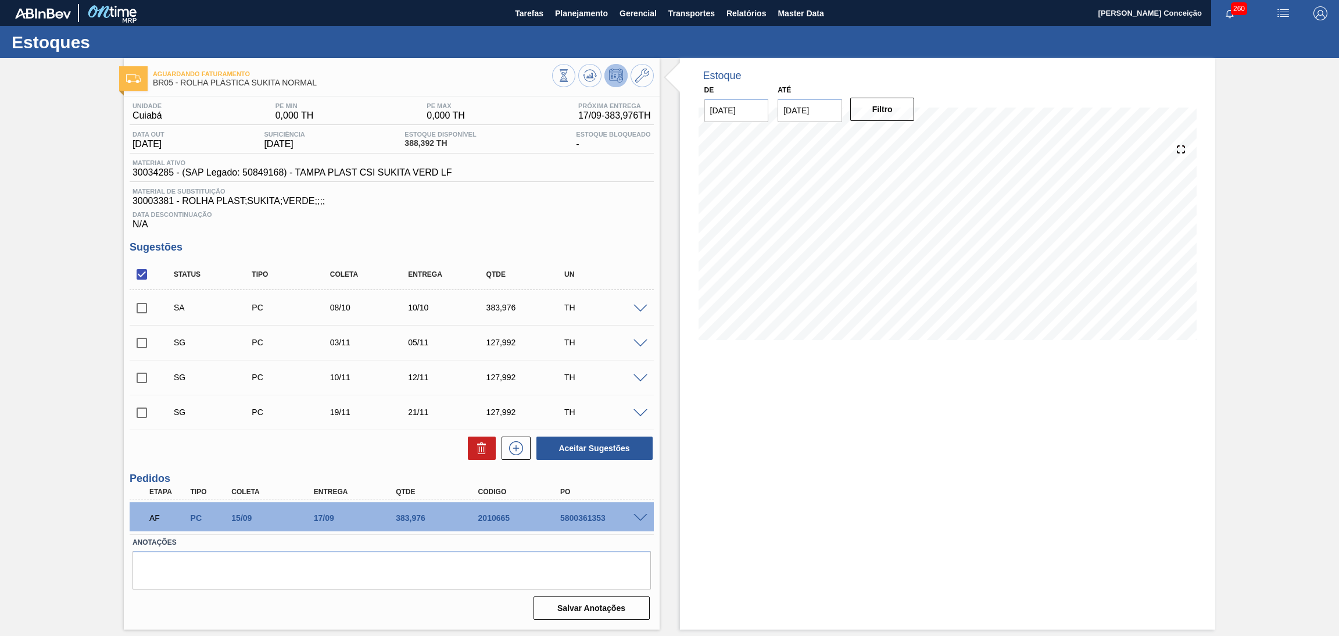
click at [134, 312] on input "checkbox" at bounding box center [142, 308] width 24 height 24
click at [620, 444] on button "Aceitar Sugestões" at bounding box center [595, 448] width 116 height 23
checkbox input "false"
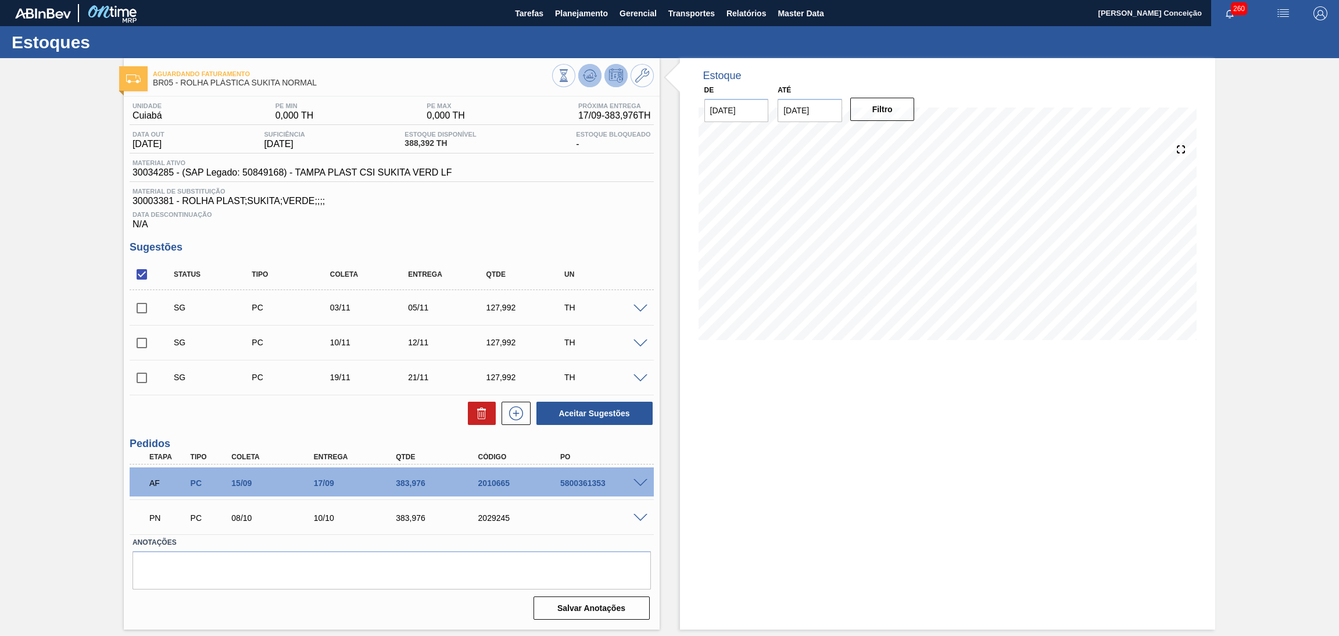
click at [583, 80] on icon at bounding box center [590, 76] width 14 height 14
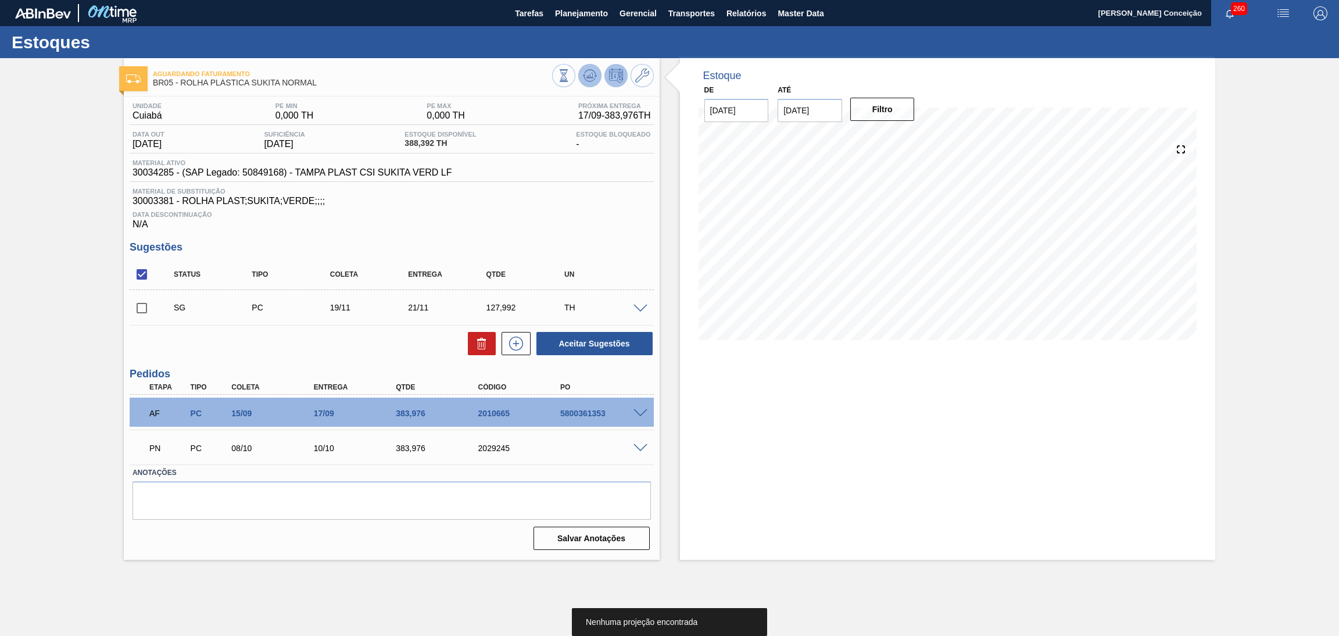
click at [588, 78] on icon at bounding box center [590, 76] width 14 height 14
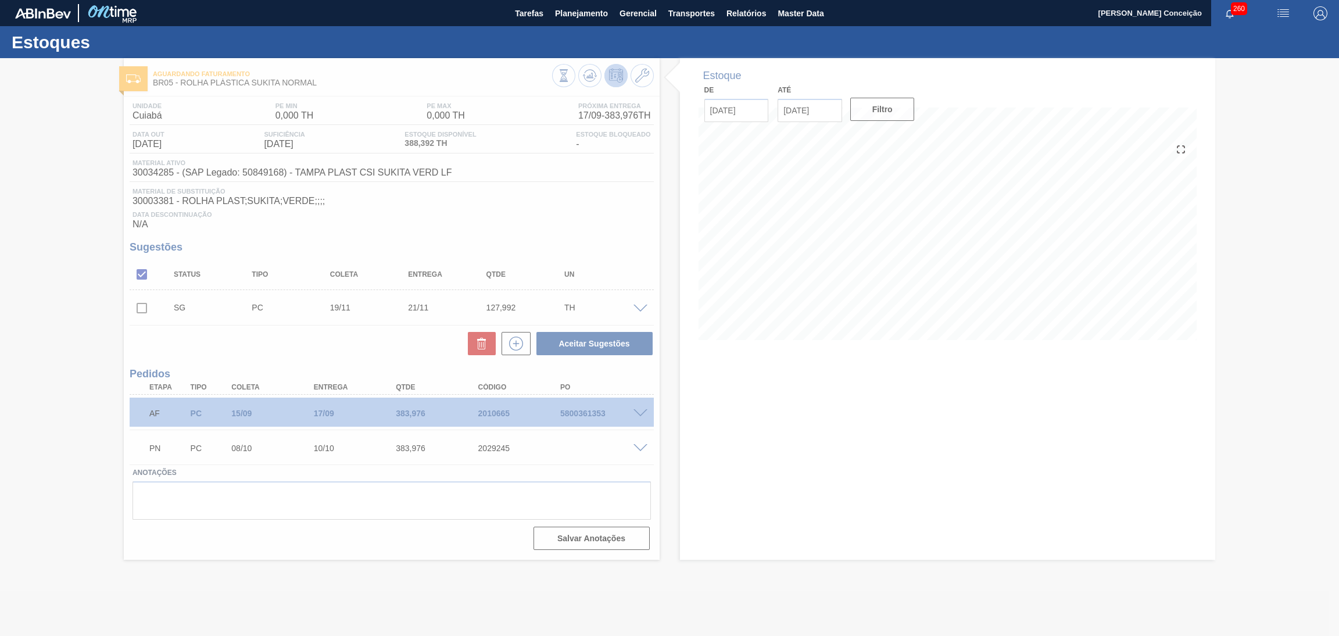
click at [671, 467] on div at bounding box center [669, 347] width 1339 height 578
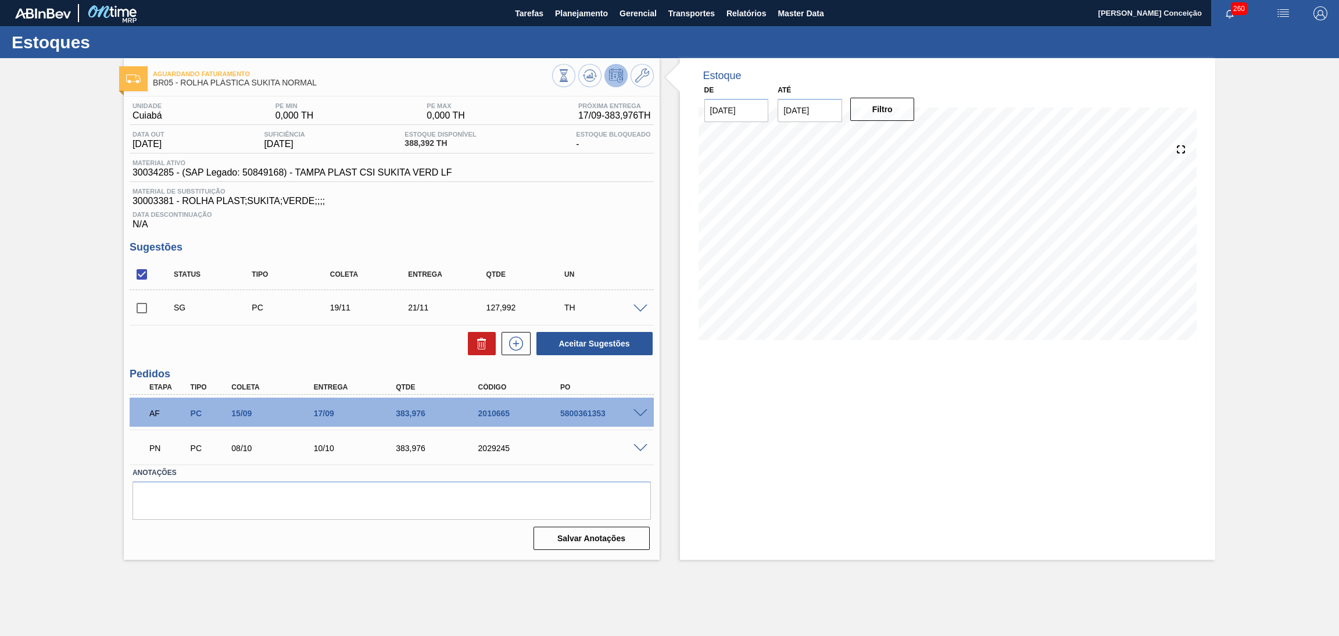
click at [644, 447] on span at bounding box center [641, 448] width 14 height 9
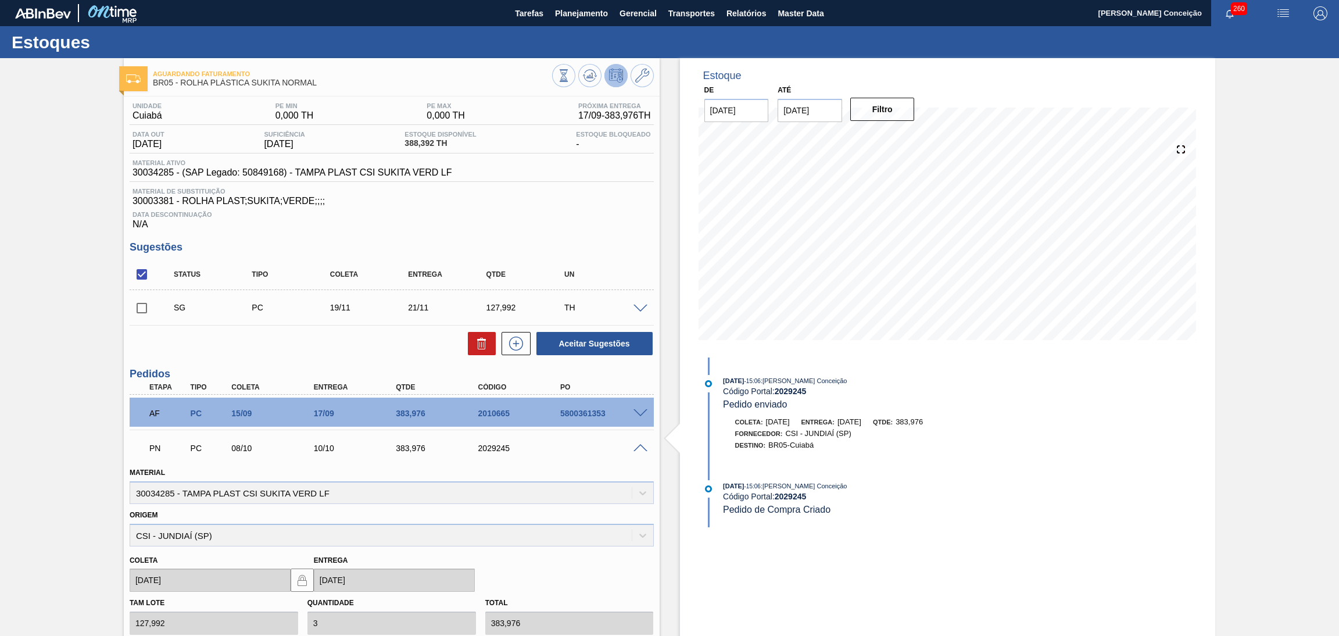
click at [372, 356] on div "Aceitar Sugestões" at bounding box center [392, 344] width 524 height 26
click at [639, 449] on span at bounding box center [641, 448] width 14 height 9
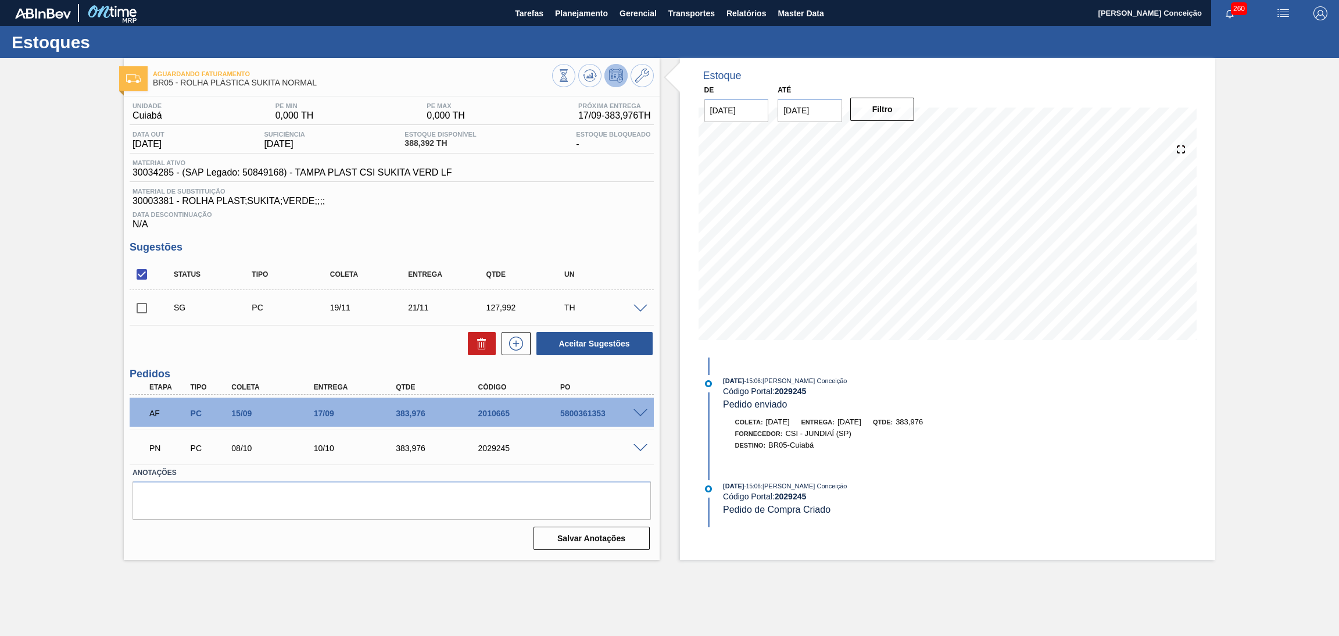
click at [341, 349] on div "Aceitar Sugestões" at bounding box center [392, 344] width 524 height 26
drag, startPoint x: 811, startPoint y: 115, endPoint x: 765, endPoint y: 109, distance: 46.2
click at [776, 110] on div "Até [DATE]" at bounding box center [810, 102] width 74 height 40
click at [794, 265] on div "30" at bounding box center [792, 270] width 16 height 16
type input "[DATE]"
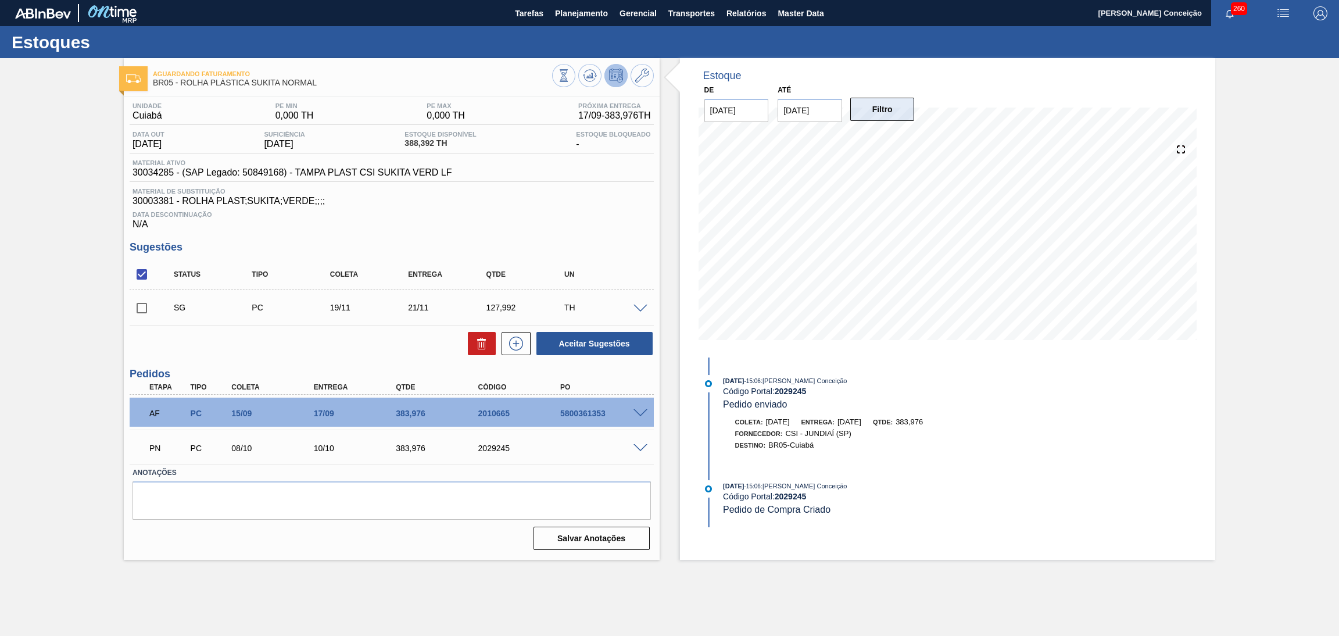
click at [884, 109] on button "Filtro" at bounding box center [883, 109] width 65 height 23
click at [622, 258] on div "Sugestões Status Tipo Coleta Entrega Qtde UN SG PC 19/11 21/11 127,992 TH Mater…" at bounding box center [392, 298] width 524 height 115
click at [635, 307] on span at bounding box center [641, 309] width 14 height 9
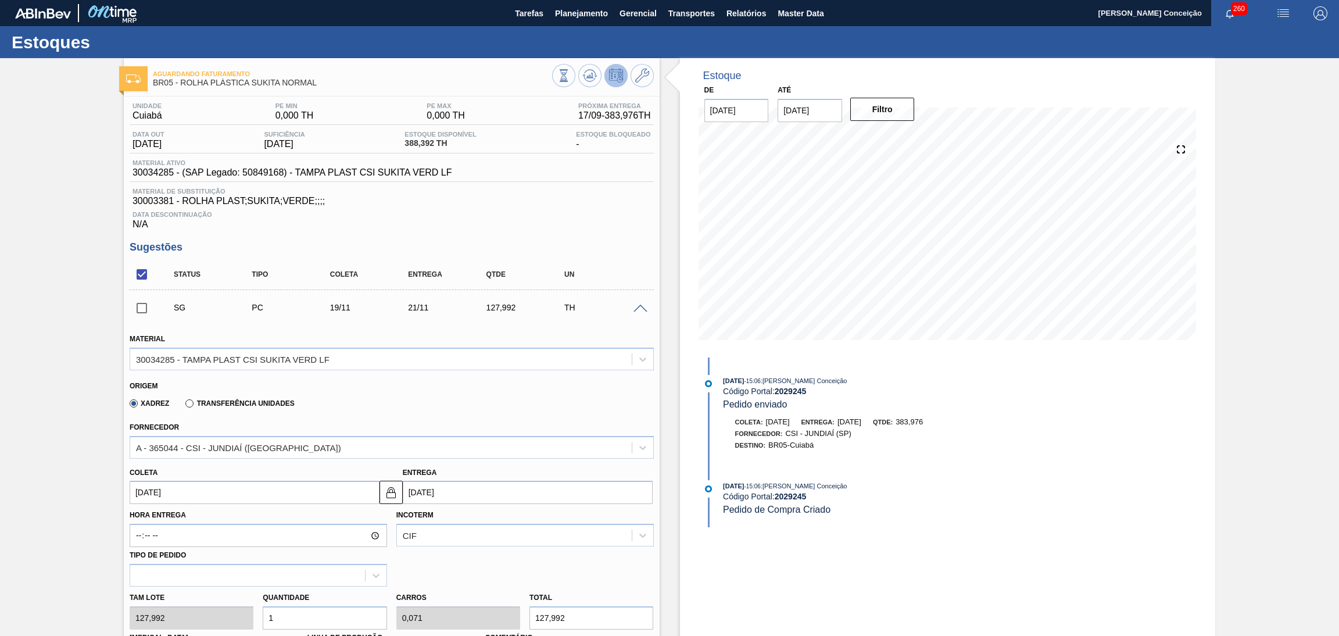
click at [187, 496] on input "[DATE]" at bounding box center [255, 492] width 250 height 23
click at [163, 381] on div "3" at bounding box center [162, 384] width 16 height 16
type input "[DATE]"
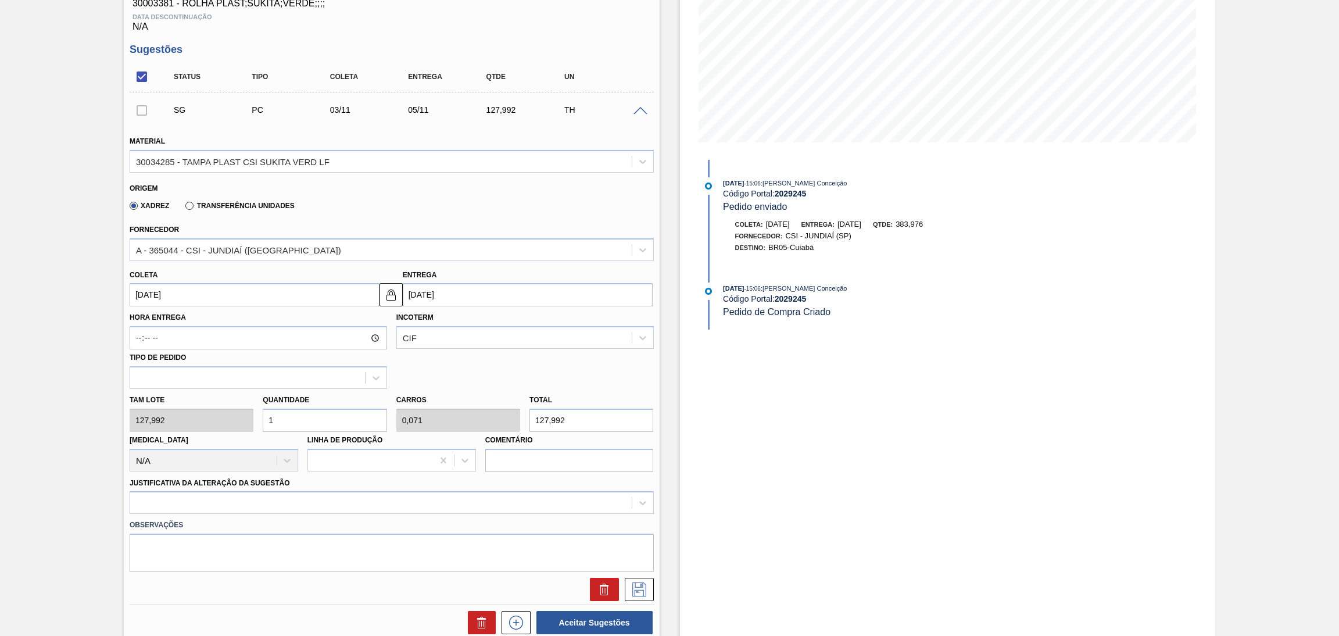
scroll to position [261, 0]
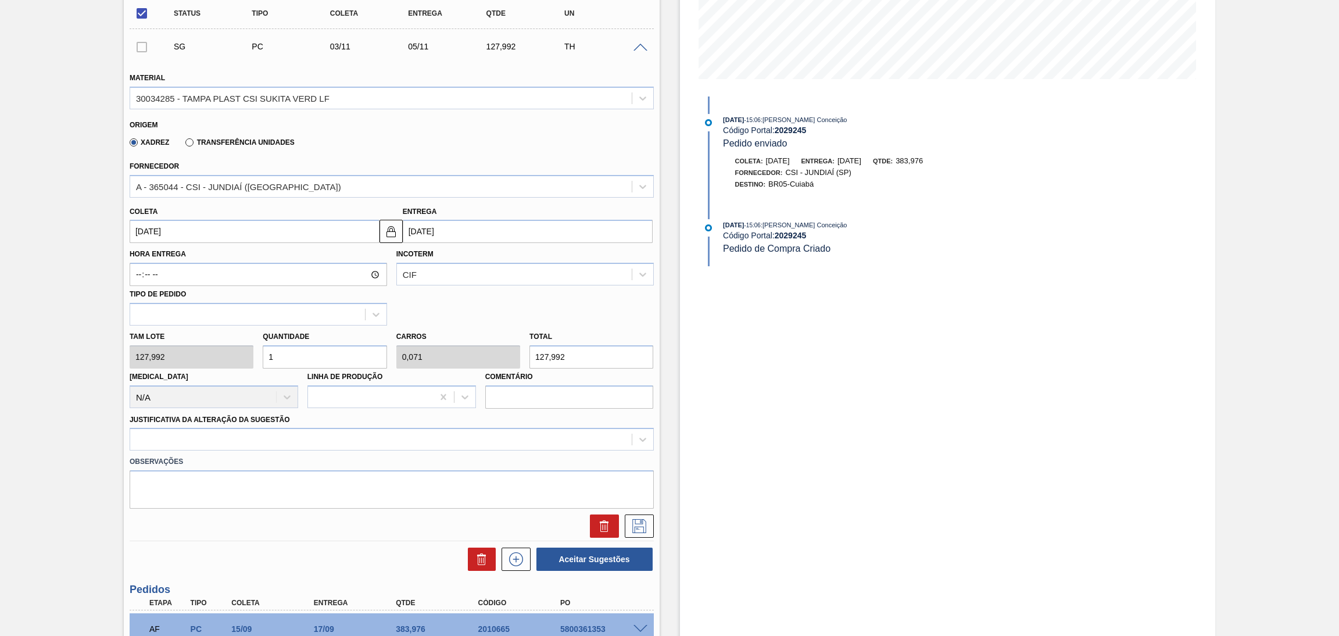
click at [243, 353] on div "Tam lote 127,992 Quantidade 1 Carros 0,071 Total 127,992 [MEDICAL_DATA] N/A Lin…" at bounding box center [392, 367] width 534 height 83
type input "3"
type input "0,214"
type input "383,976"
type input "3"
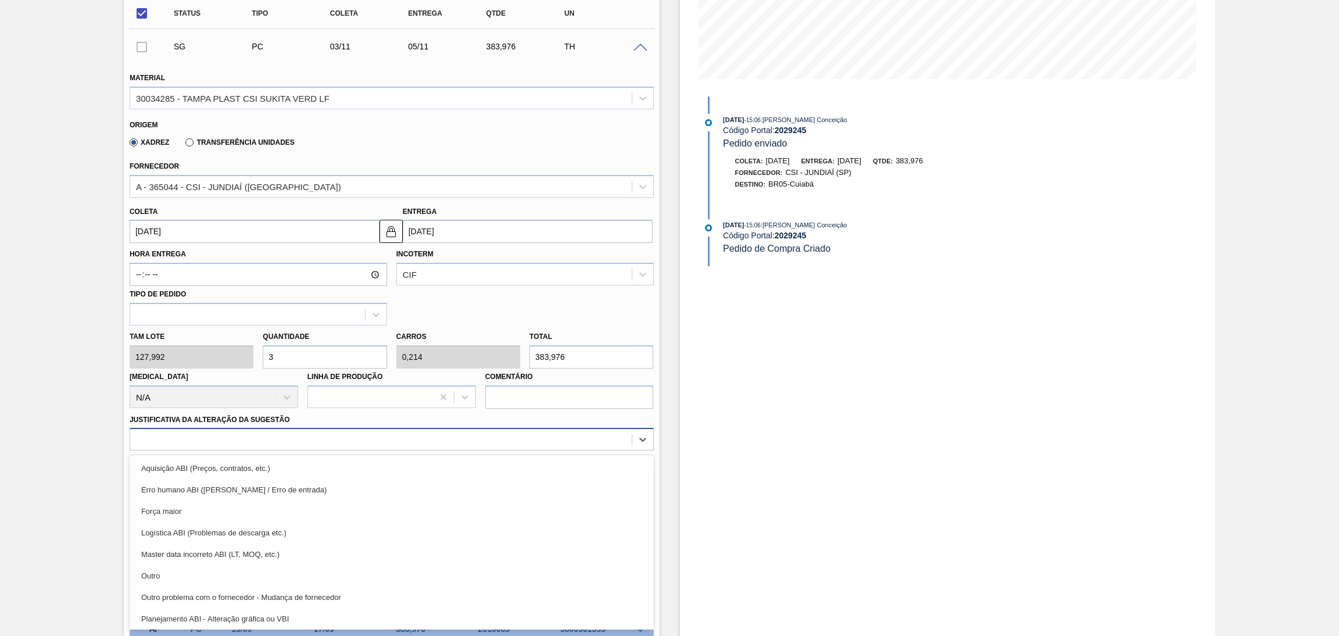
click at [218, 438] on div at bounding box center [381, 439] width 502 height 17
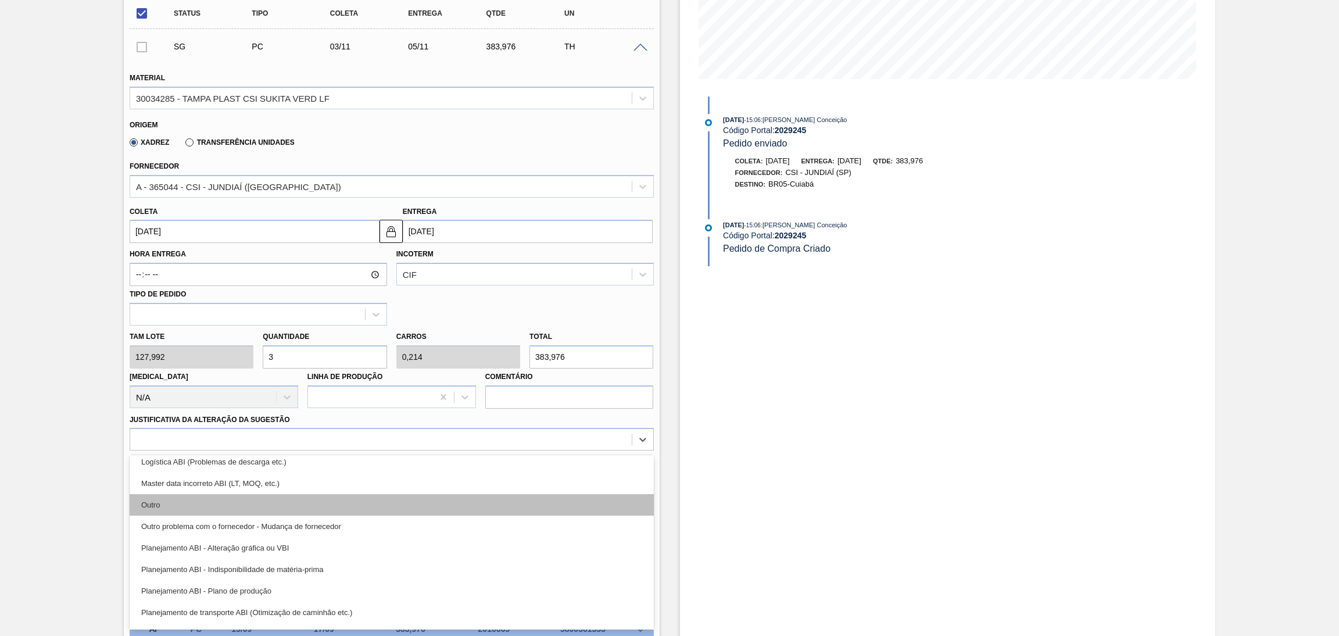
scroll to position [174, 0]
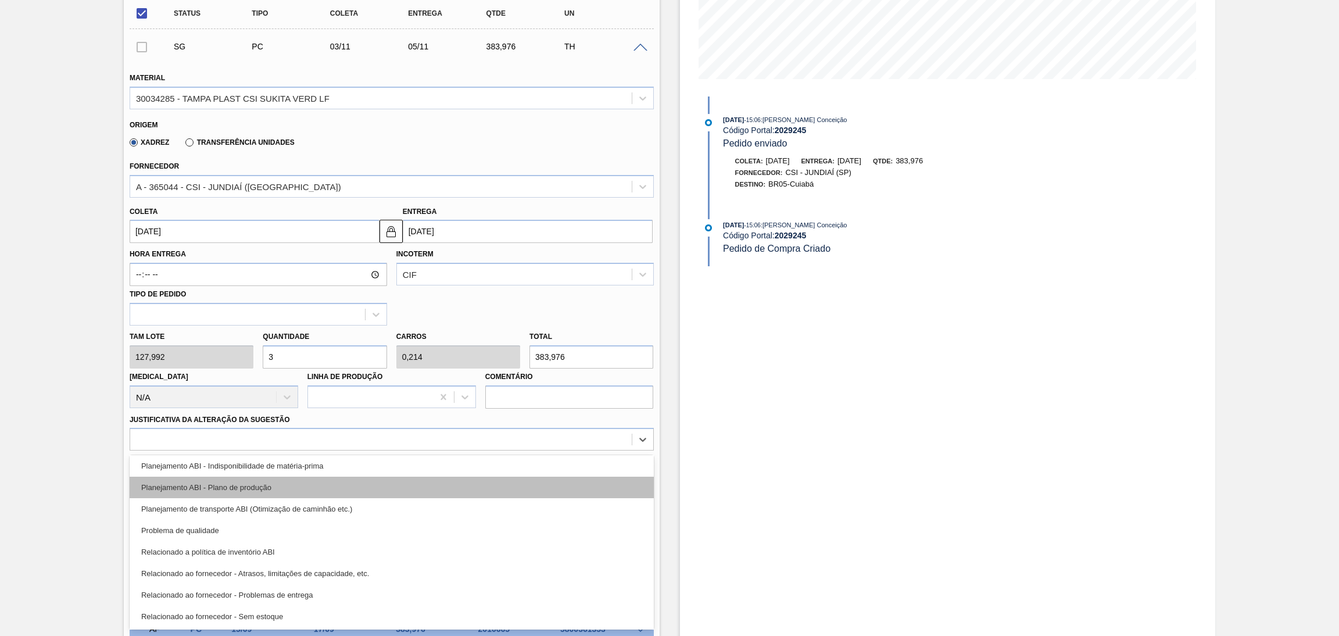
click at [258, 488] on div "Planejamento ABI - Plano de produção" at bounding box center [392, 488] width 524 height 22
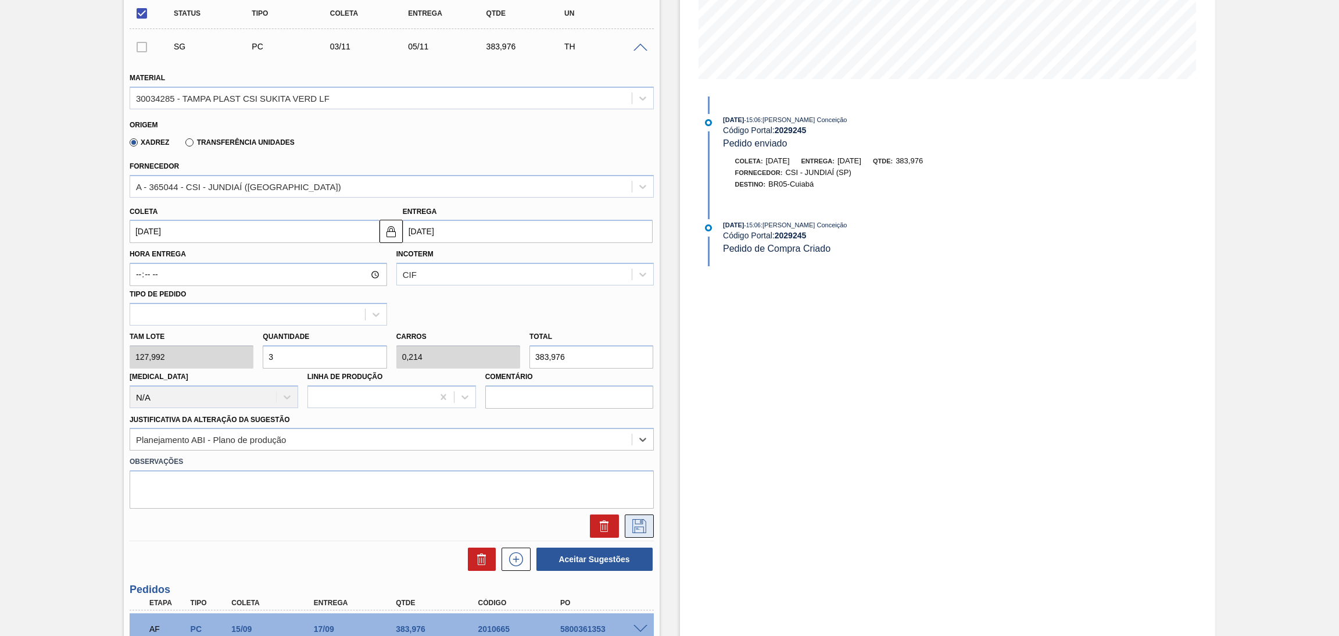
click at [639, 526] on icon at bounding box center [639, 526] width 19 height 14
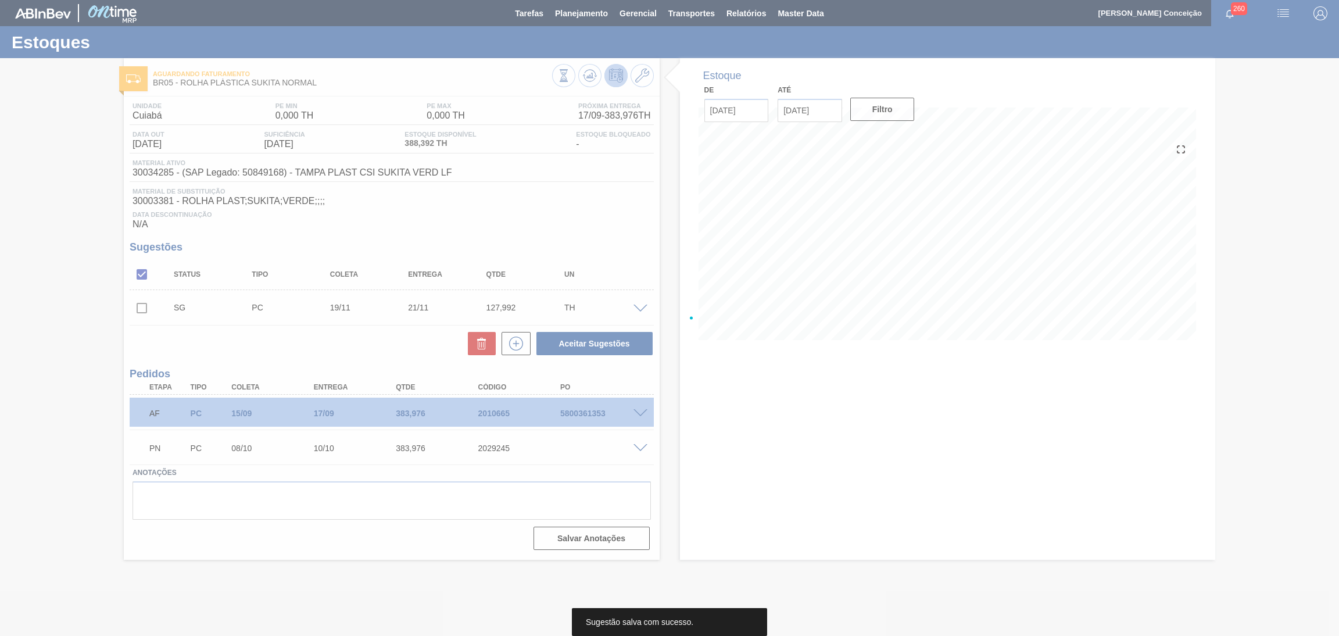
scroll to position [0, 0]
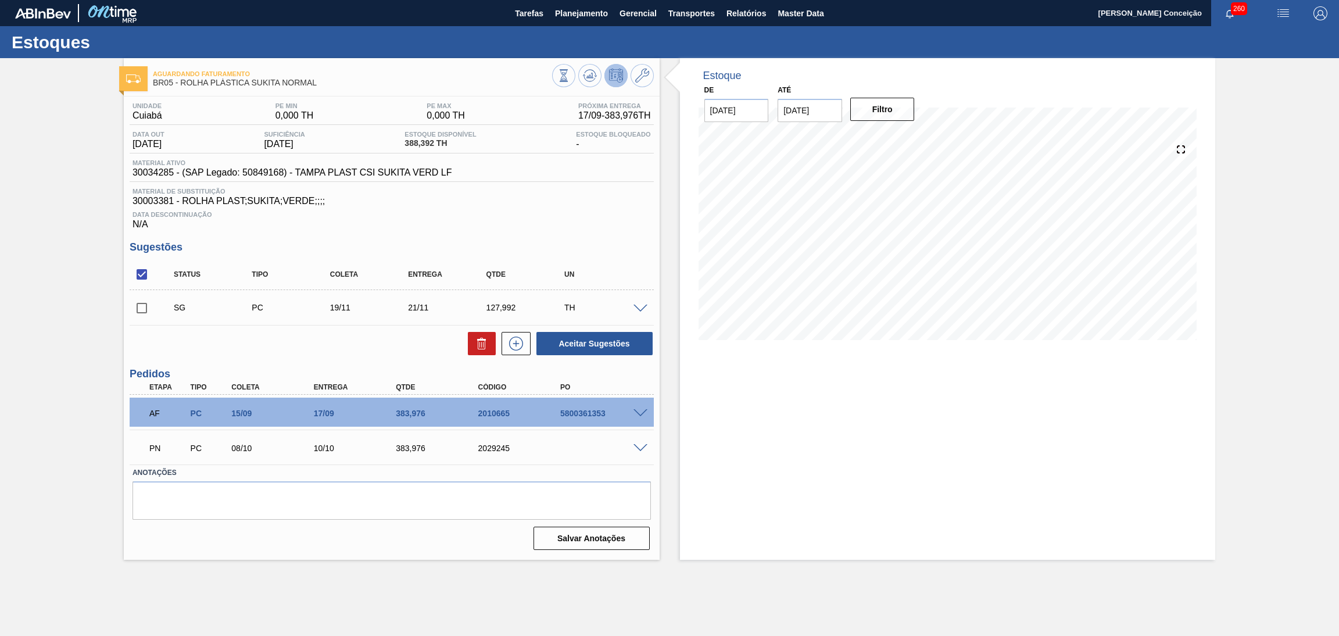
click at [640, 308] on span at bounding box center [641, 309] width 14 height 9
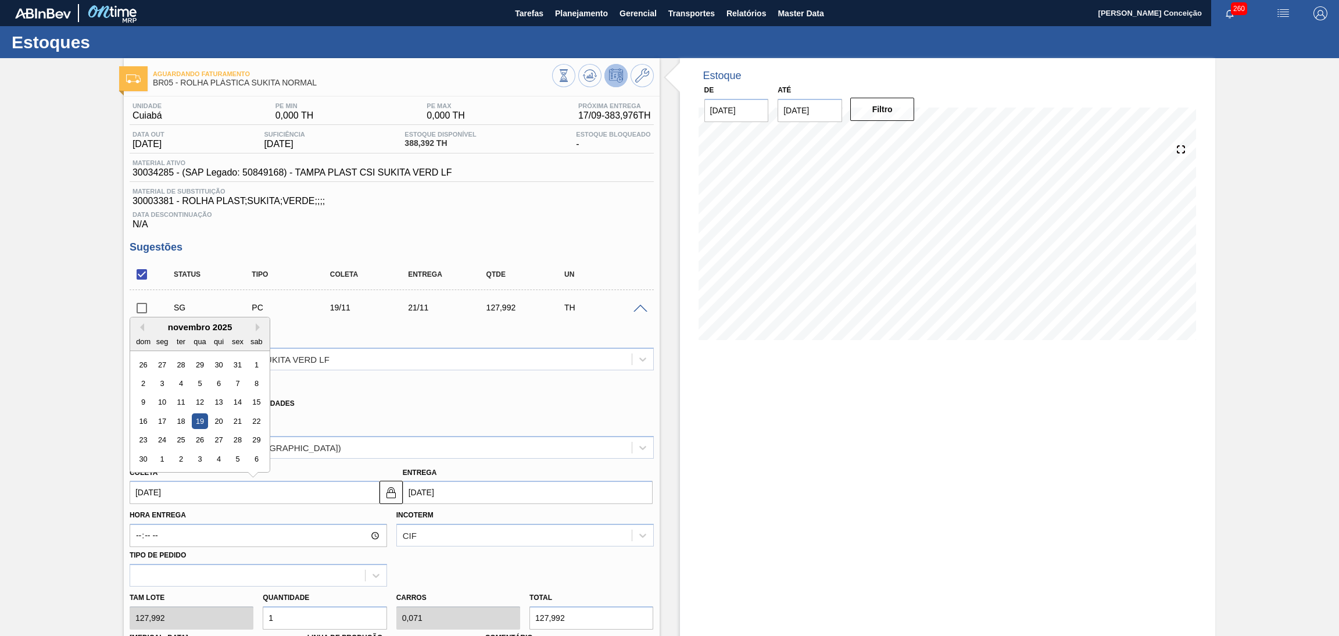
click at [162, 496] on input "[DATE]" at bounding box center [255, 492] width 250 height 23
click at [166, 382] on div "3" at bounding box center [162, 384] width 16 height 16
type input "[DATE]"
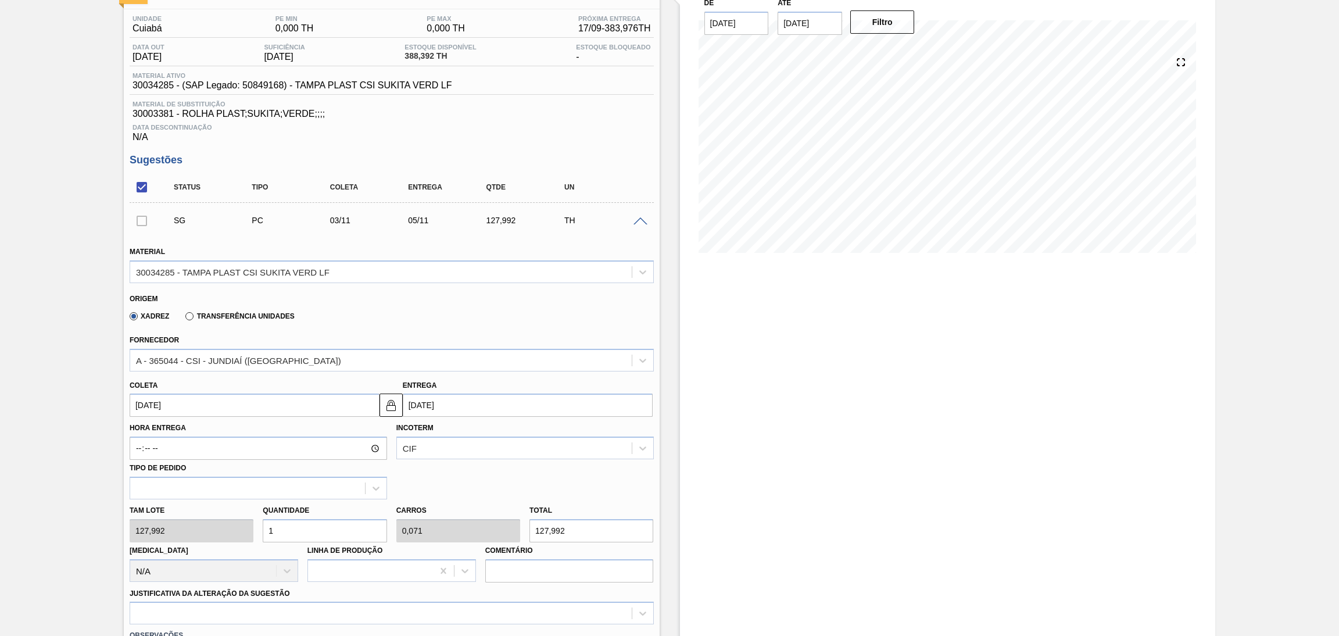
click at [190, 523] on div "Tam lote 127,992 Quantidade 1 Carros 0,071 Total 127,992 [MEDICAL_DATA] N/A Lin…" at bounding box center [392, 540] width 534 height 83
type input "3"
type input "0,214"
type input "383,976"
type input "3"
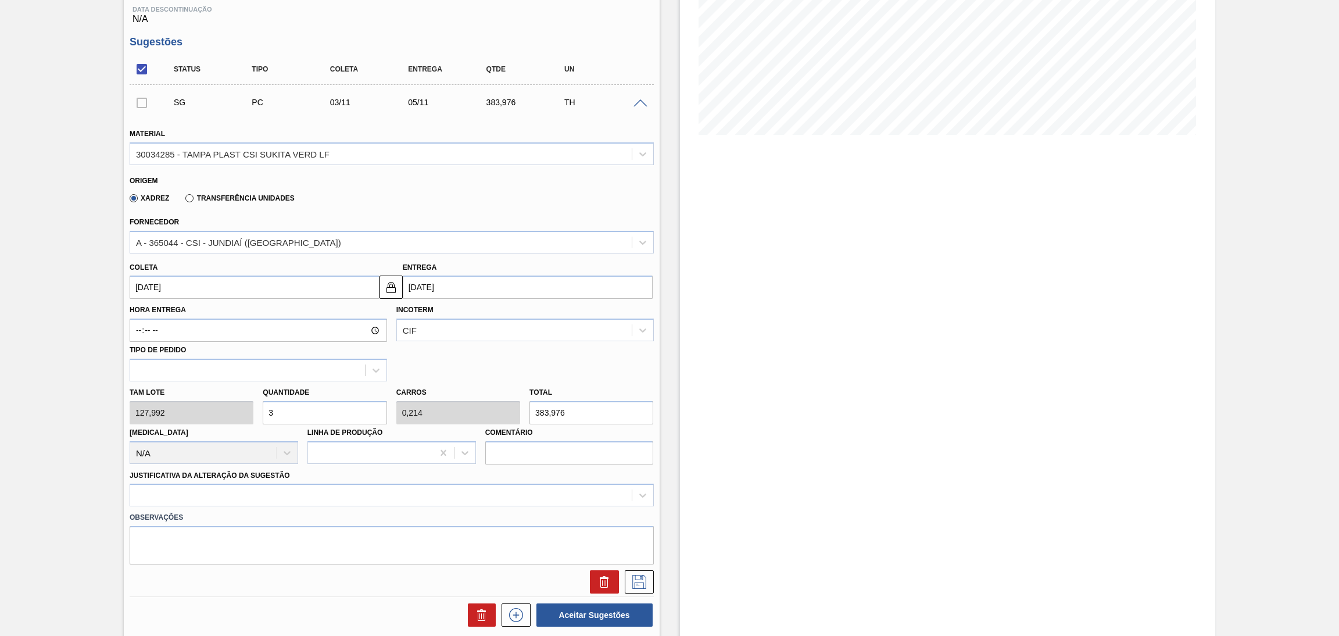
scroll to position [349, 0]
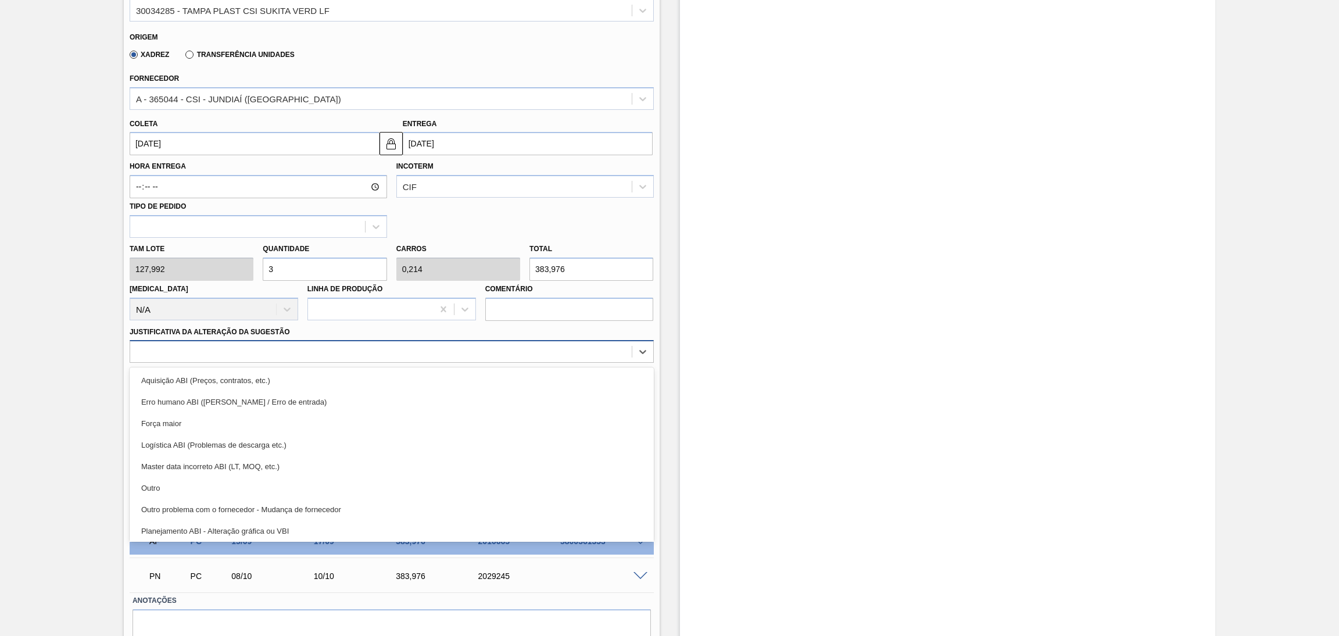
click at [225, 352] on div at bounding box center [381, 352] width 502 height 17
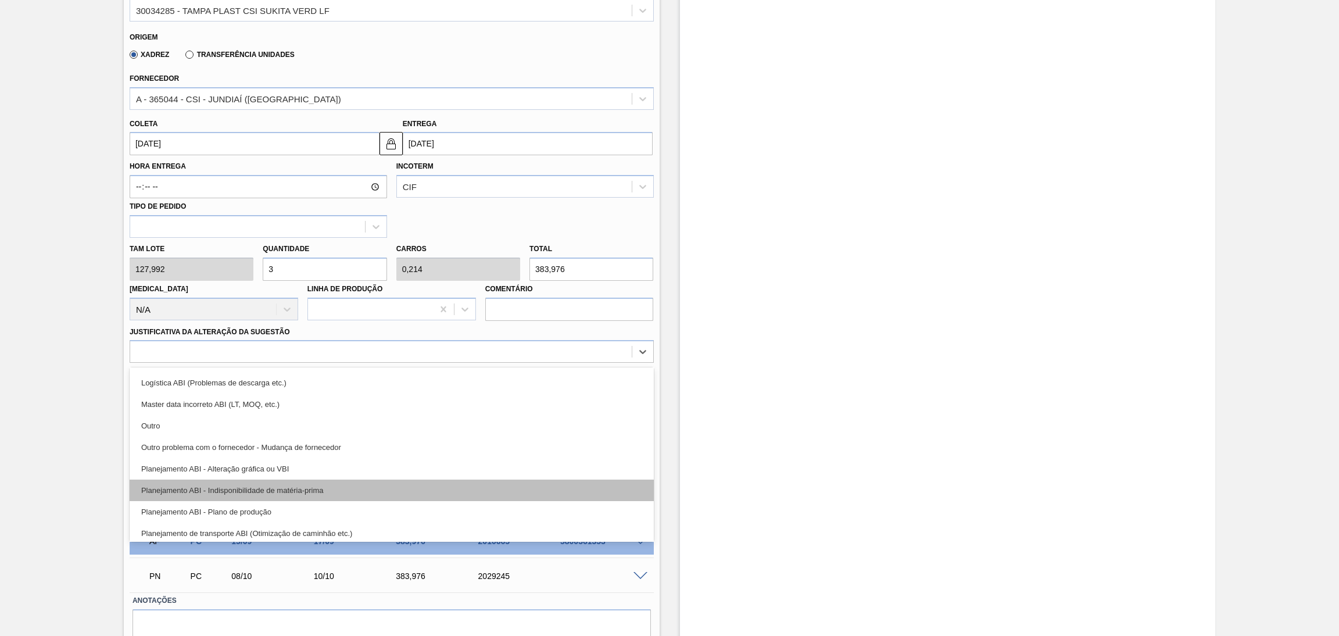
scroll to position [87, 0]
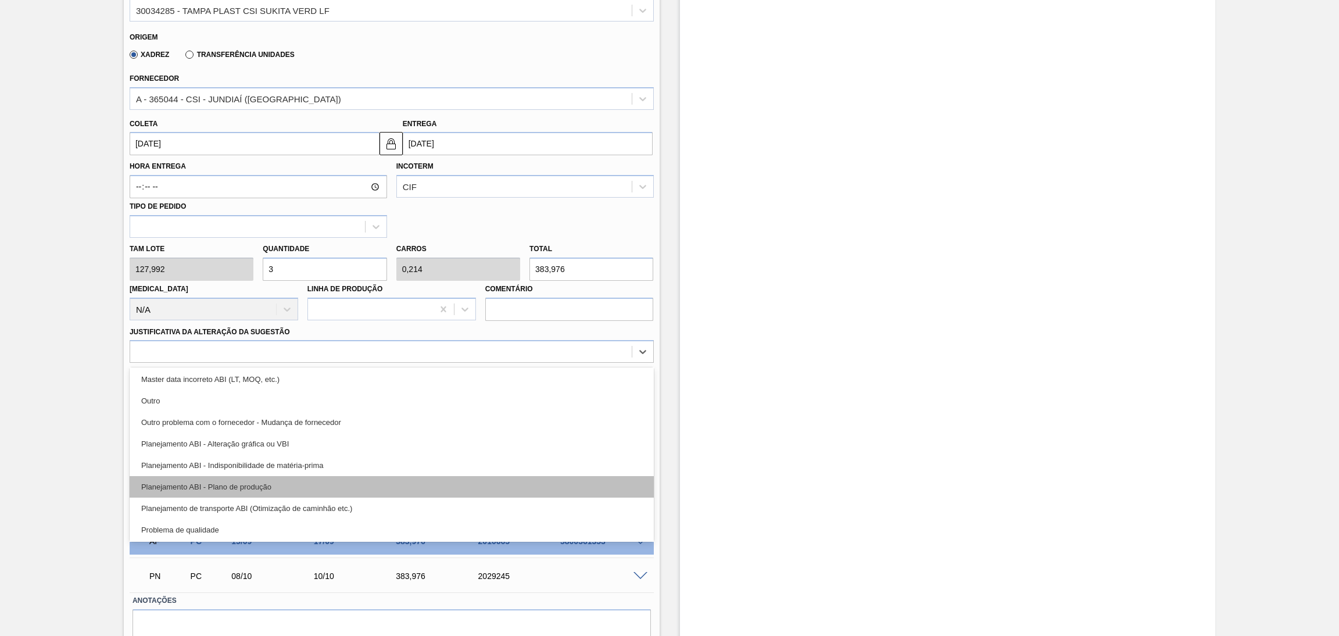
click at [284, 485] on div "Planejamento ABI - Plano de produção" at bounding box center [392, 487] width 524 height 22
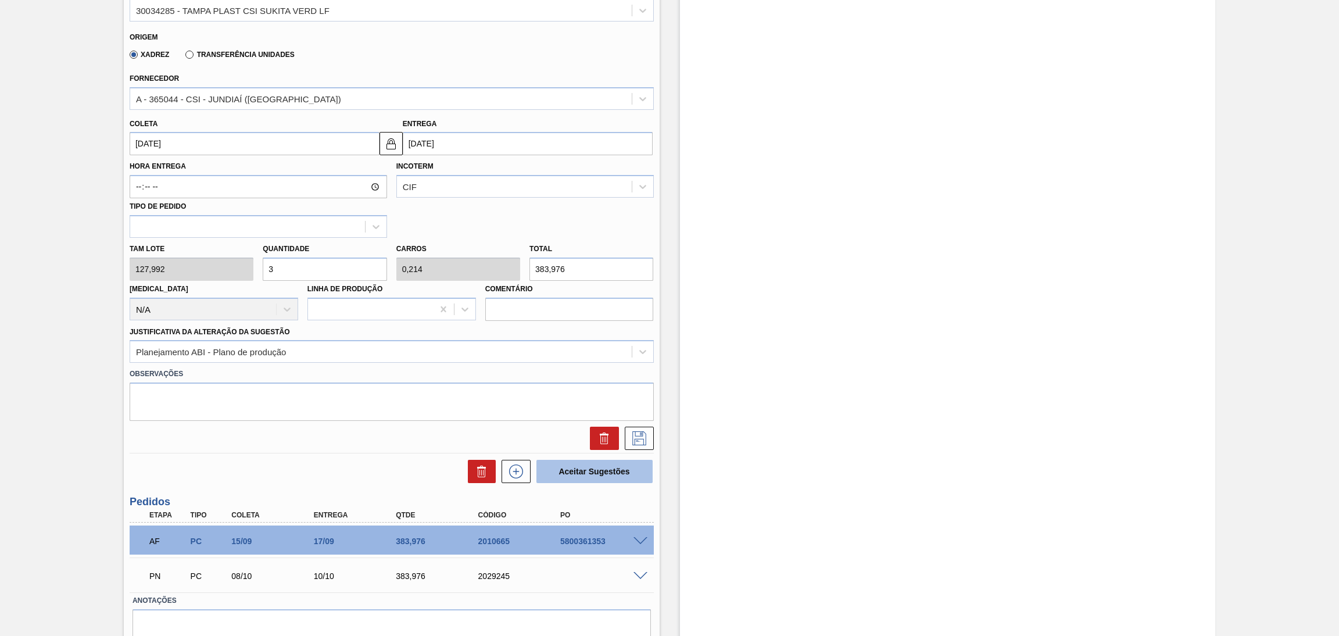
click at [584, 474] on button "Aceitar Sugestões" at bounding box center [595, 471] width 116 height 23
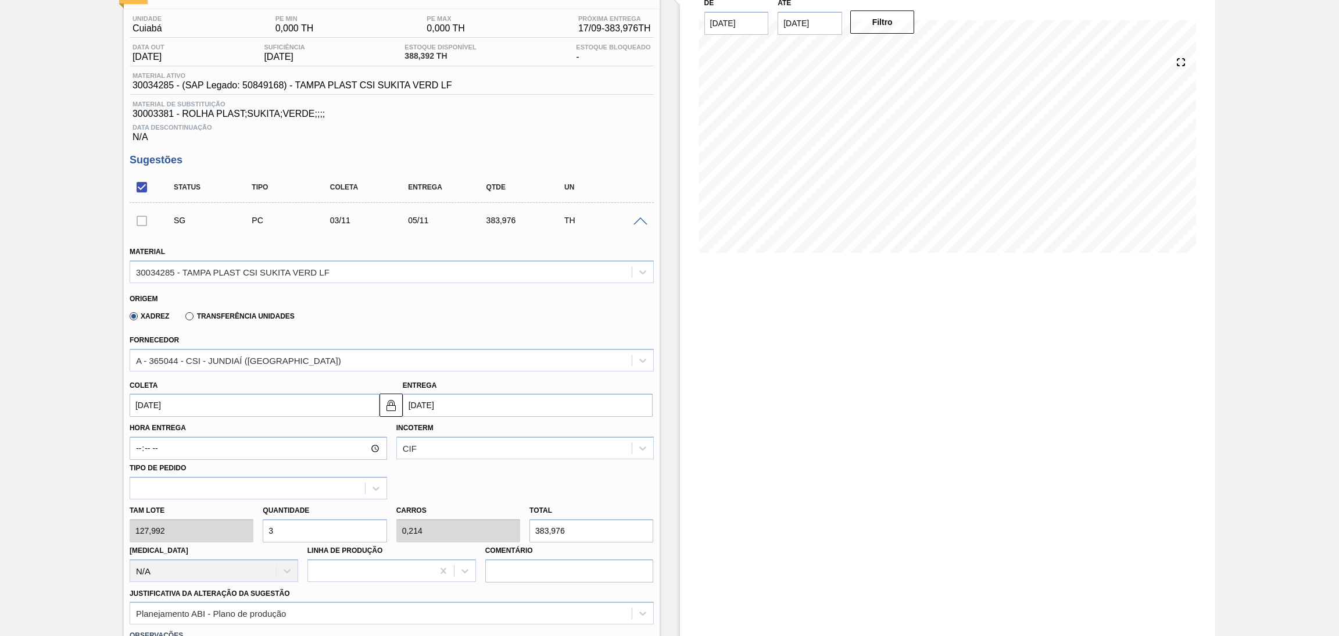
click at [141, 220] on div at bounding box center [142, 220] width 24 height 23
click at [635, 224] on span at bounding box center [641, 221] width 14 height 9
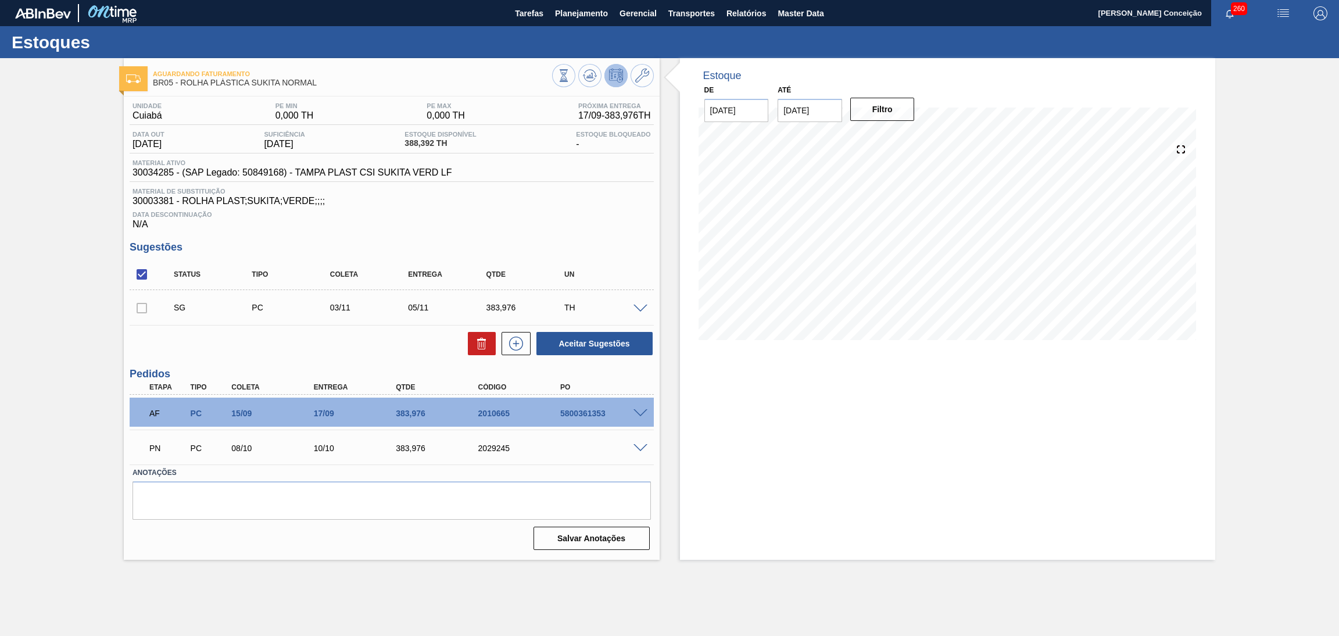
scroll to position [0, 0]
click at [135, 312] on div at bounding box center [142, 307] width 24 height 23
click at [146, 313] on div at bounding box center [142, 307] width 24 height 23
click at [484, 342] on icon at bounding box center [482, 344] width 14 height 14
click at [587, 73] on icon at bounding box center [590, 76] width 14 height 14
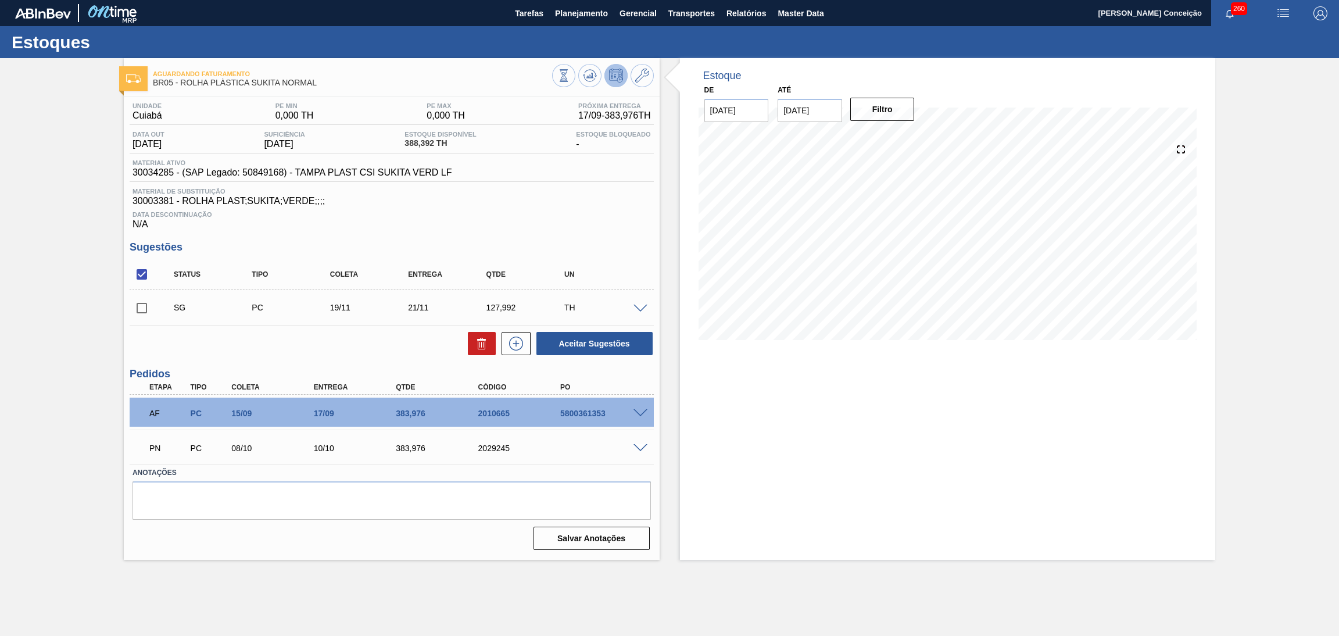
click at [737, 427] on div "Estoque De [DATE] Até [DATE] Filtro 16/09 Projeção de Estoque 178.386 [DOMAIN_N…" at bounding box center [948, 309] width 536 height 502
click at [639, 301] on div "SG PC 19/11 21/11 127,992 TH" at bounding box center [392, 307] width 524 height 29
click at [641, 305] on span at bounding box center [641, 309] width 14 height 9
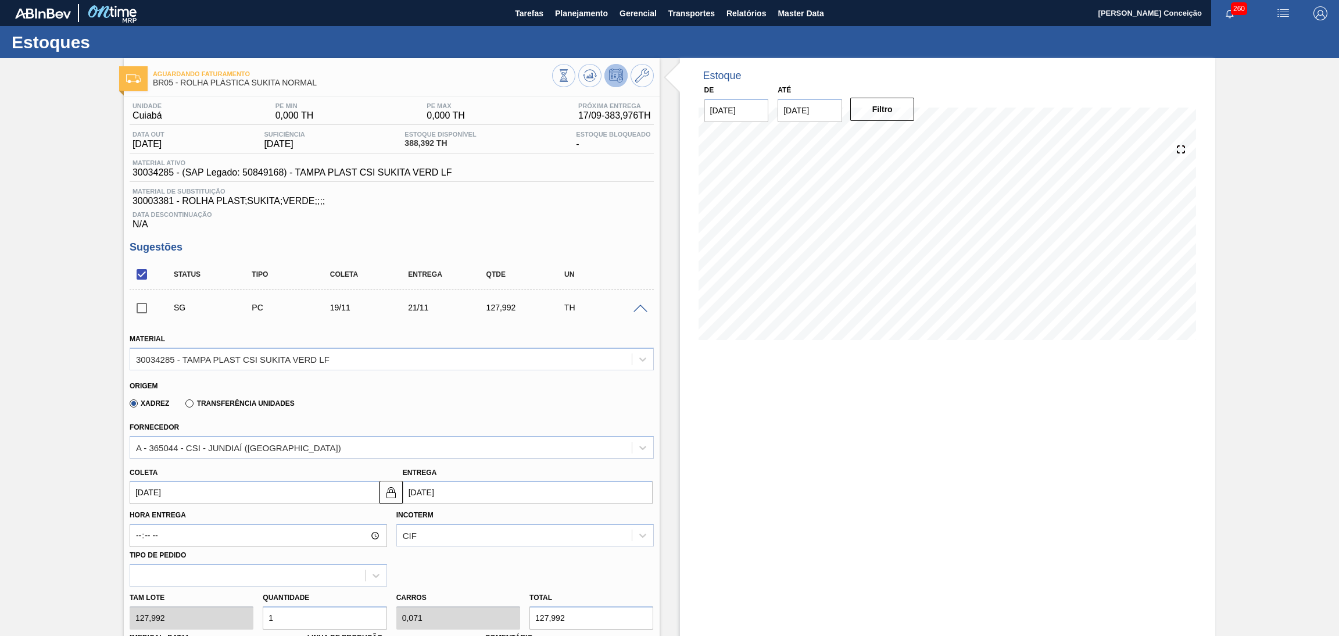
click at [212, 494] on input "[DATE]" at bounding box center [255, 492] width 250 height 23
click at [365, 413] on div "Origem Xadrez Transferência Unidades" at bounding box center [392, 394] width 534 height 43
click at [161, 502] on input "[DATE]" at bounding box center [255, 492] width 250 height 23
click at [165, 380] on div "3" at bounding box center [162, 384] width 16 height 16
type input "[DATE]"
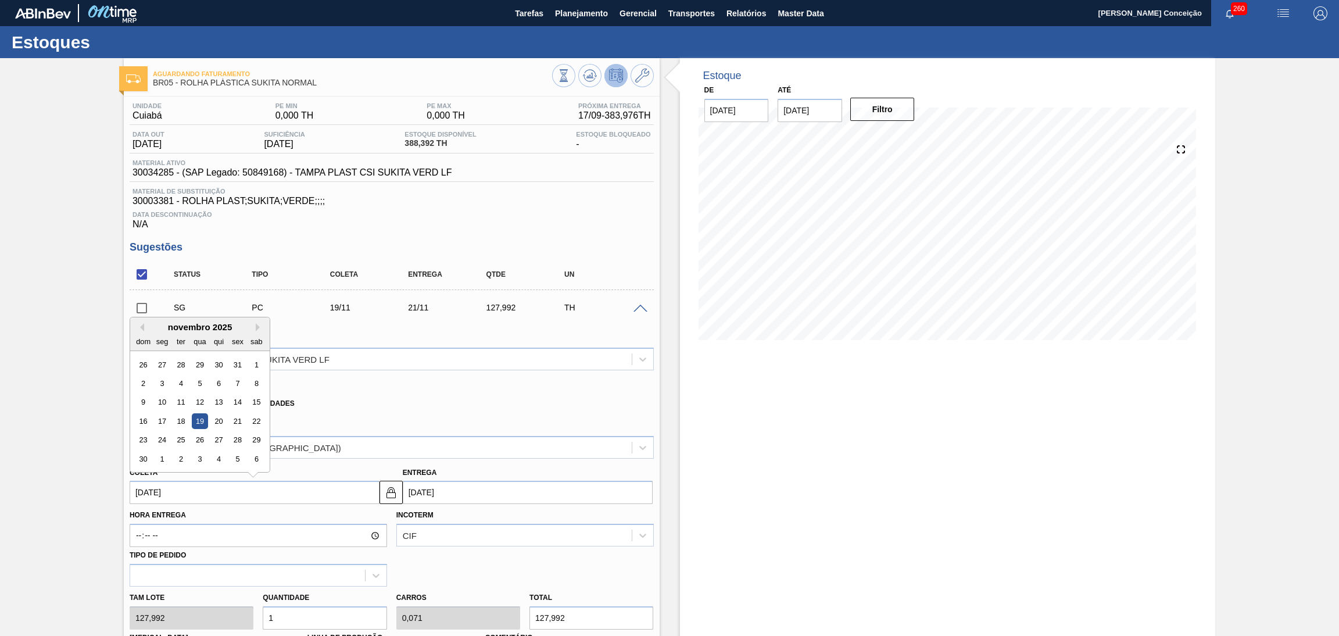
type input "[DATE]"
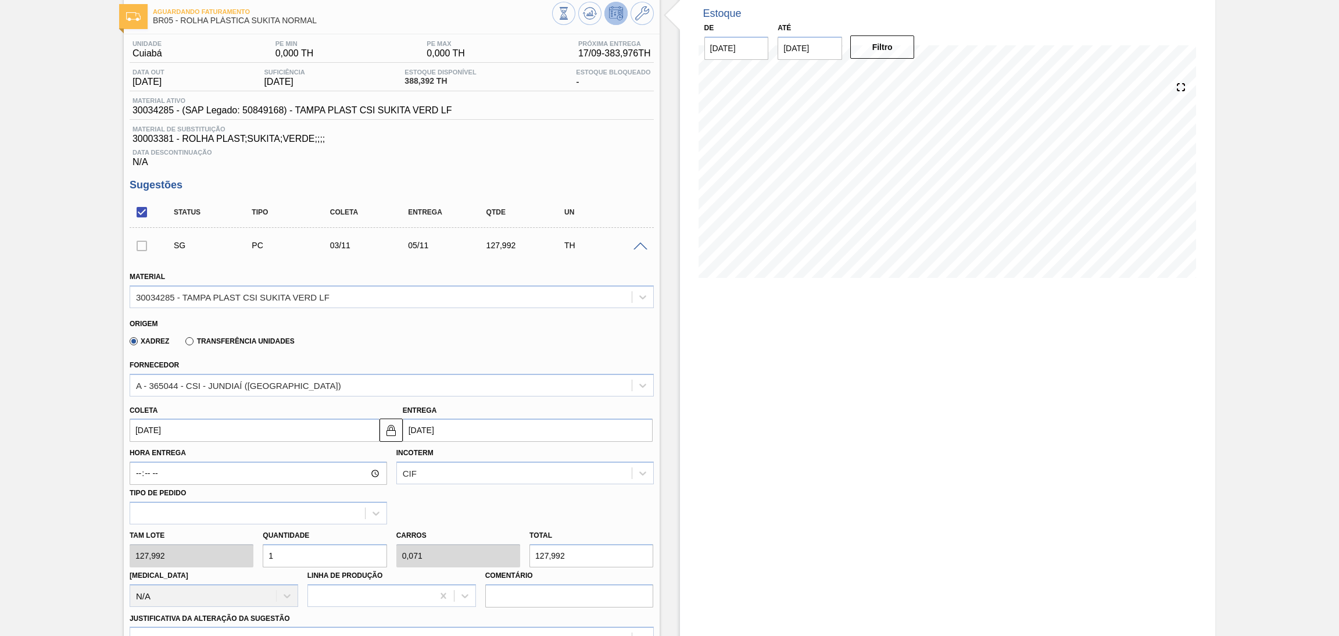
scroll to position [174, 0]
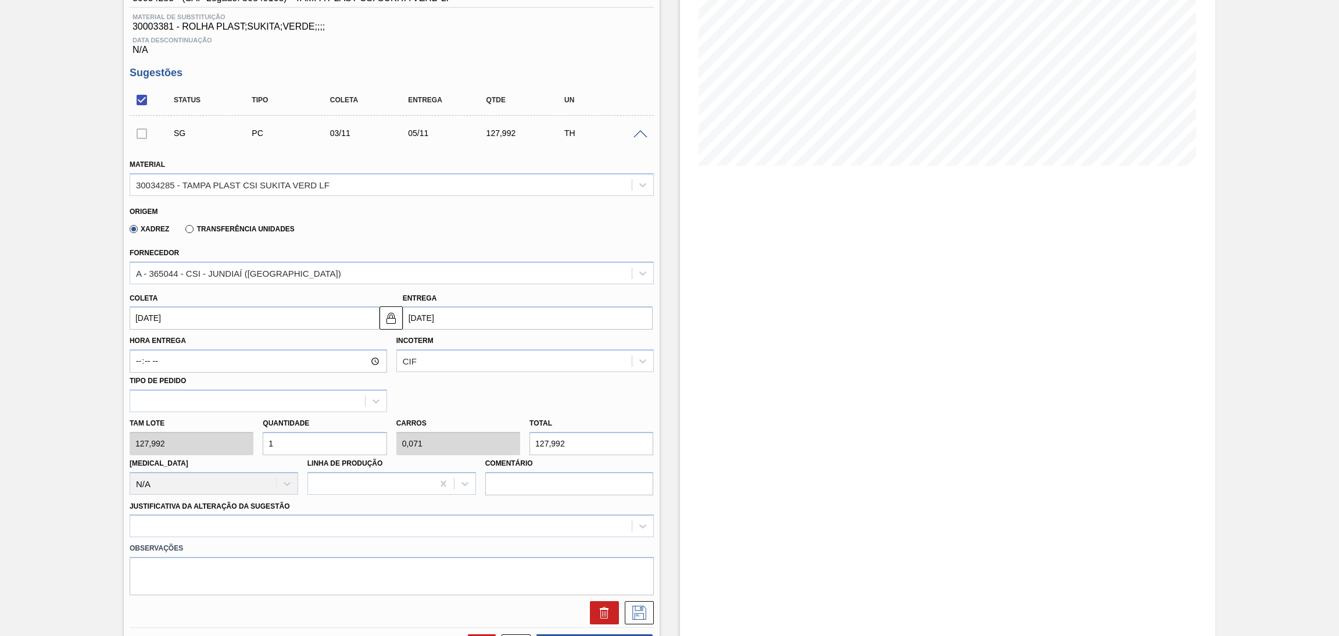
click at [195, 441] on div "Tam lote 127,992 Quantidade 1 Carros 0,071 Total 127,992 [MEDICAL_DATA] N/A Lin…" at bounding box center [392, 453] width 534 height 83
type input "3"
type input "0,214"
type input "383,976"
type input "0"
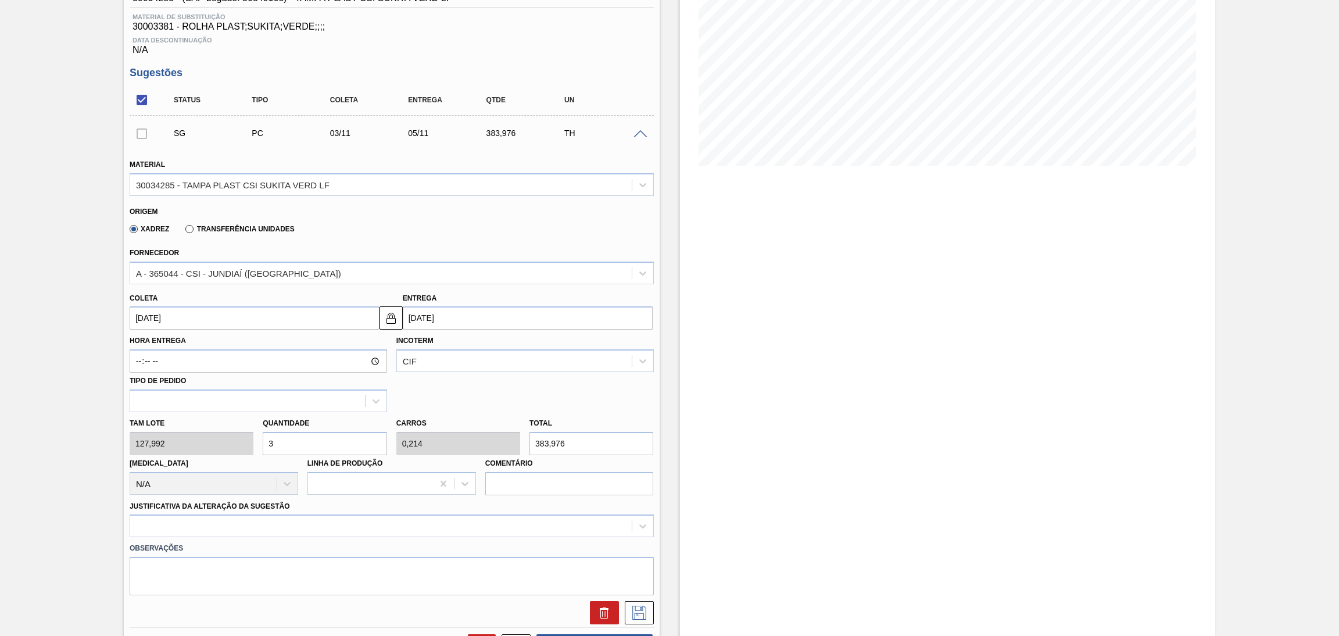
type input "0"
type input "4"
type input "0,286"
type input "511,968"
type input "4"
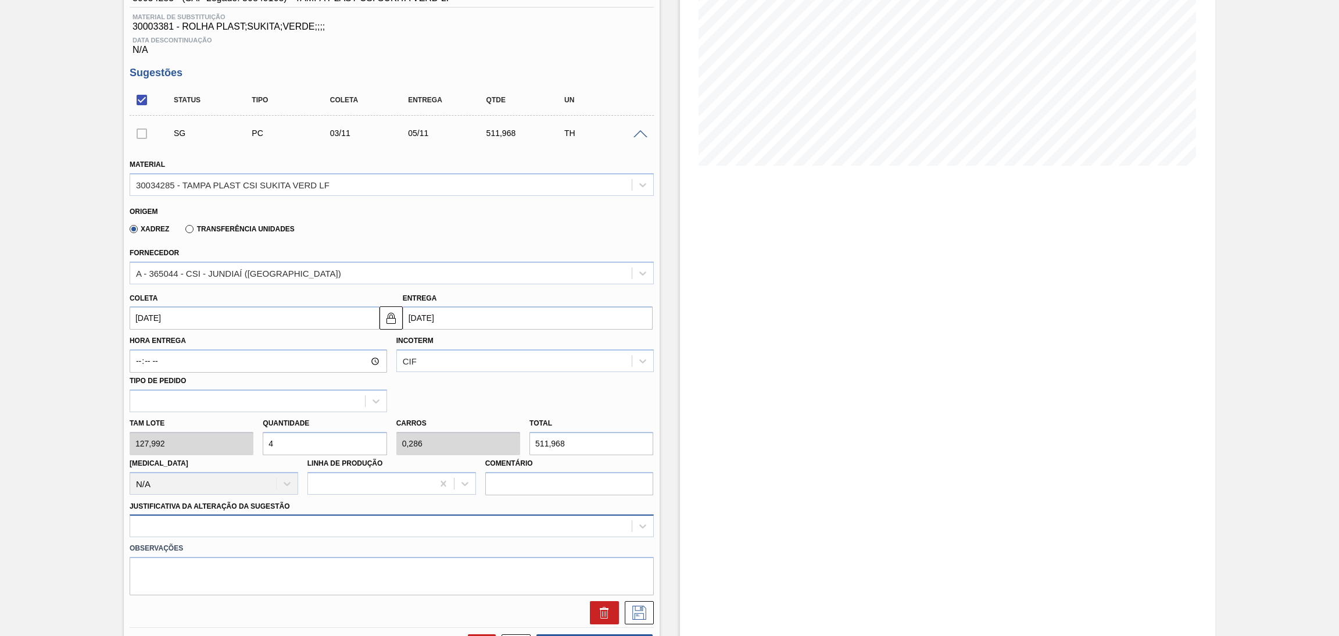
click at [291, 526] on div at bounding box center [392, 525] width 524 height 23
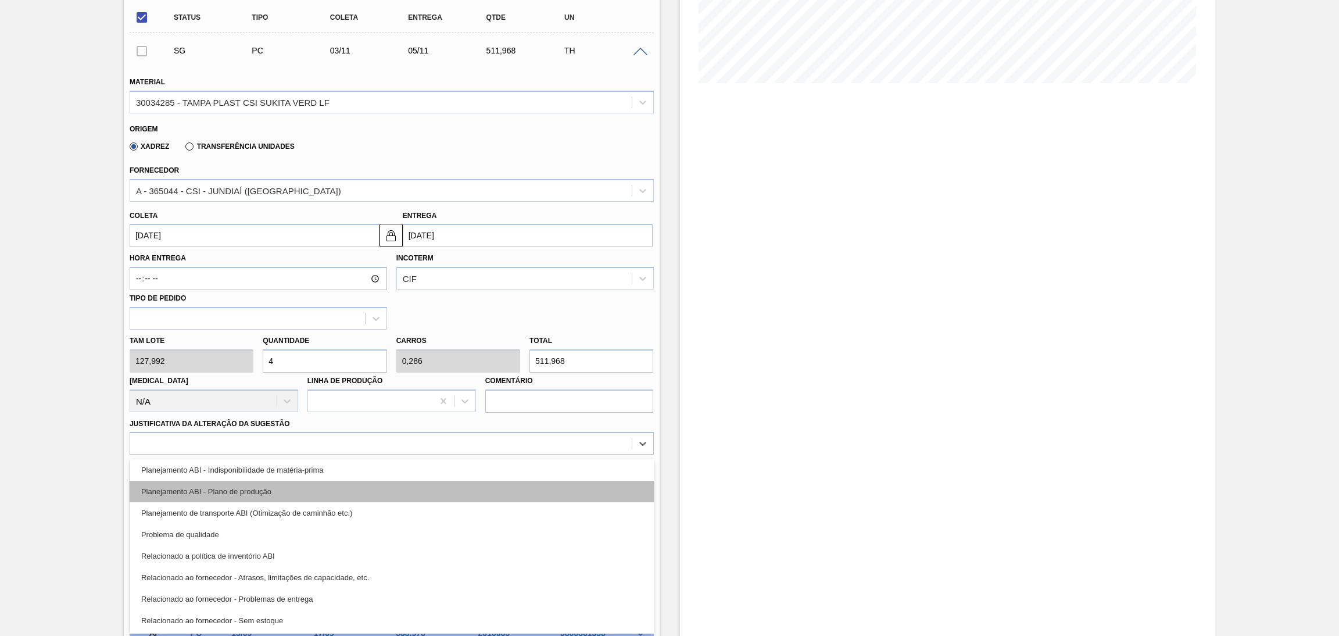
click at [271, 486] on div "Planejamento ABI - Plano de produção" at bounding box center [392, 492] width 524 height 22
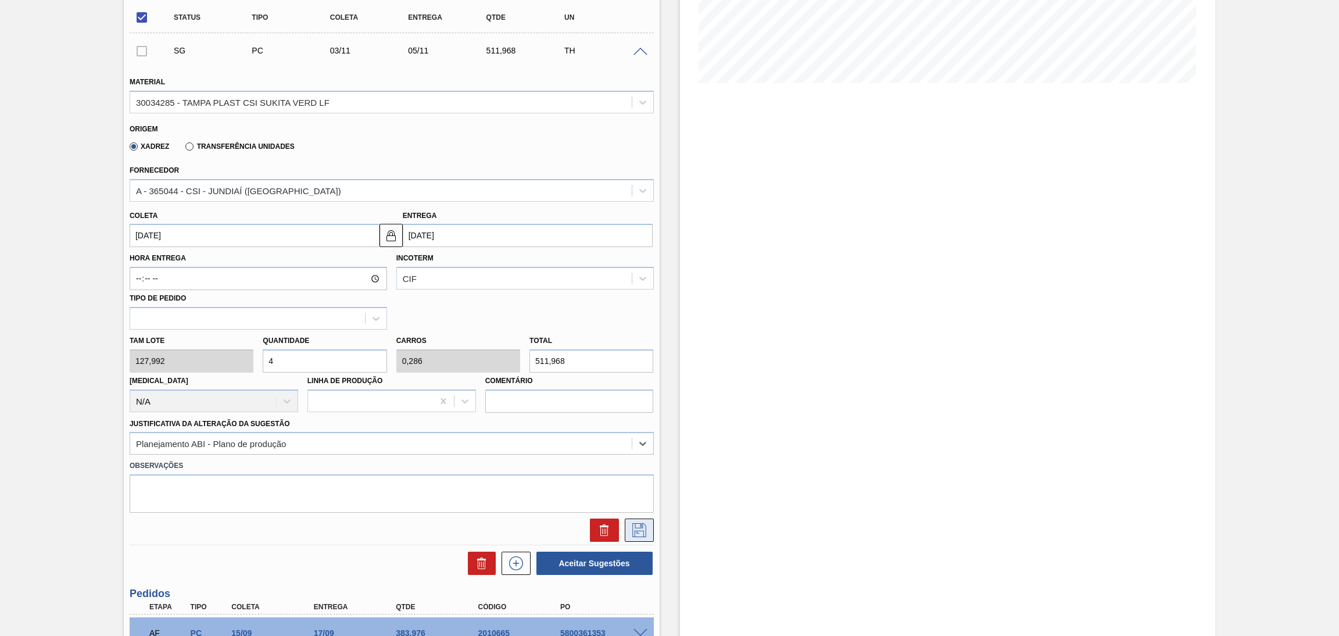
click at [638, 528] on icon at bounding box center [640, 530] width 14 height 14
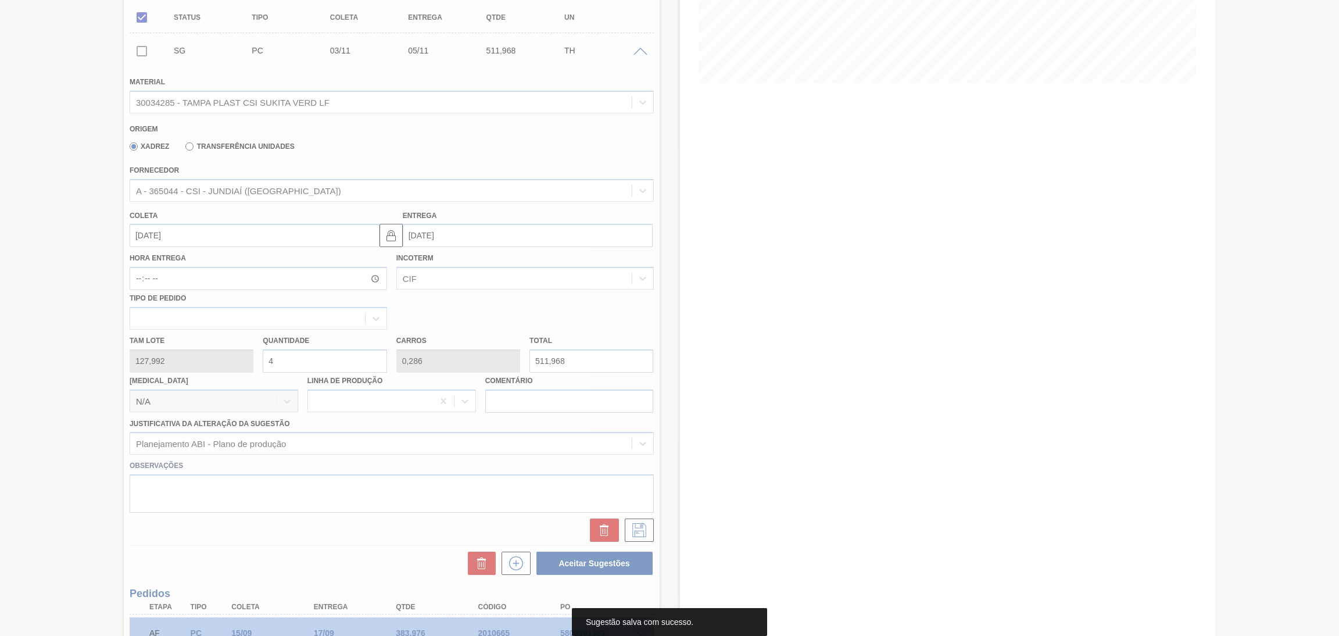
scroll to position [0, 0]
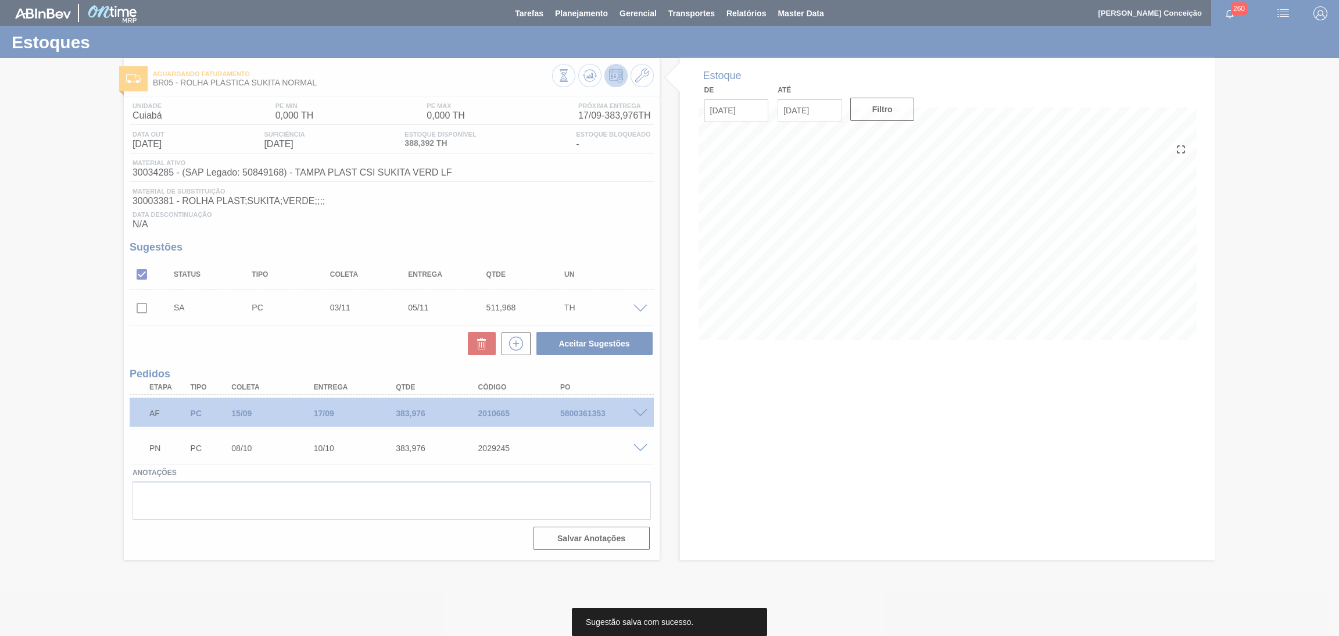
click at [235, 349] on div at bounding box center [669, 318] width 1339 height 636
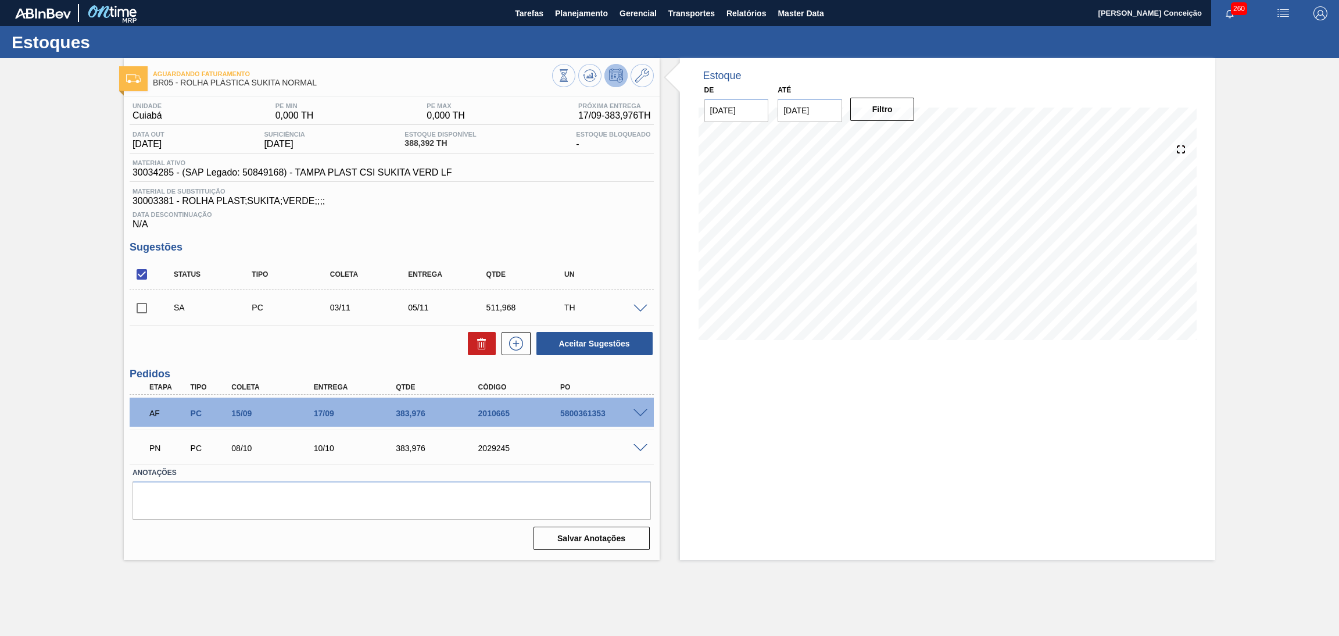
click at [140, 306] on input "checkbox" at bounding box center [142, 308] width 24 height 24
click at [608, 342] on button "Aceitar Sugestões" at bounding box center [595, 343] width 116 height 23
checkbox input "false"
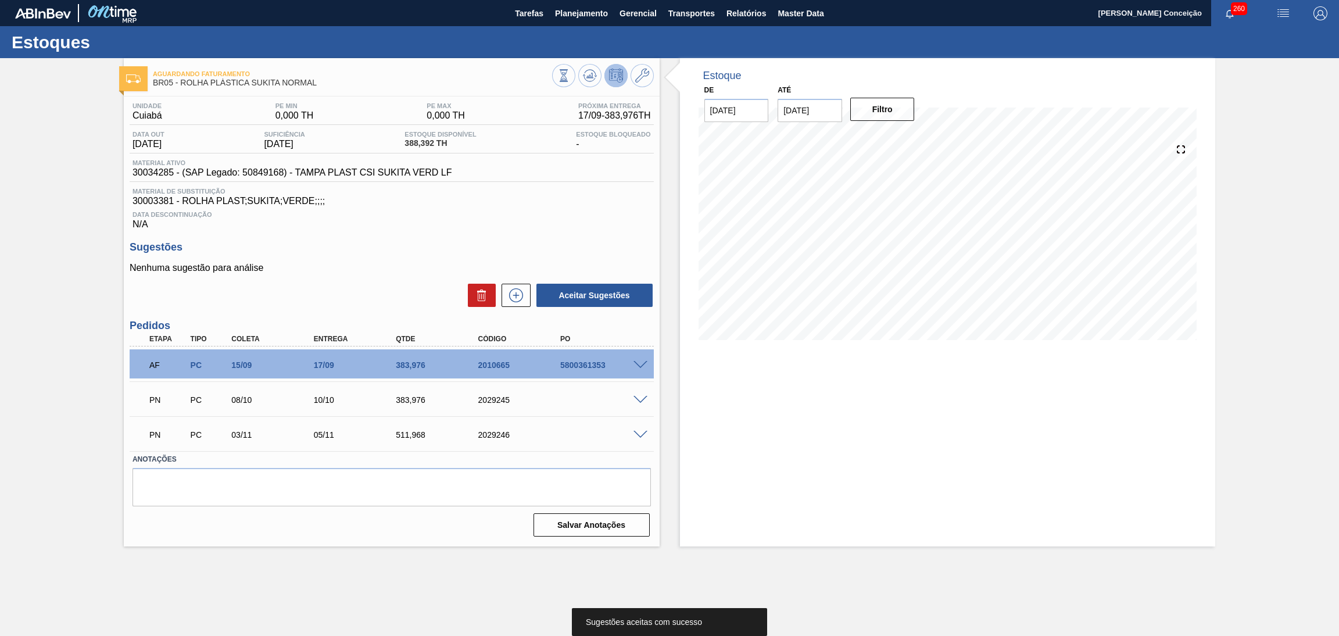
click at [645, 433] on span at bounding box center [641, 435] width 14 height 9
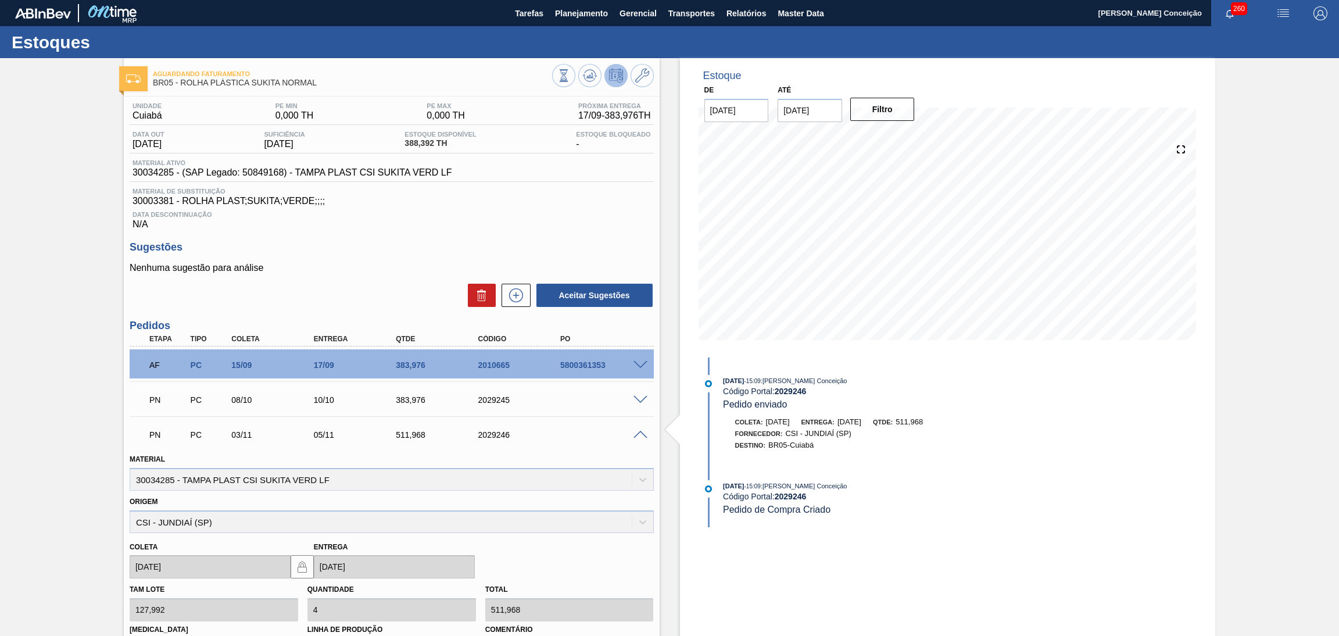
click at [640, 435] on span at bounding box center [641, 435] width 14 height 9
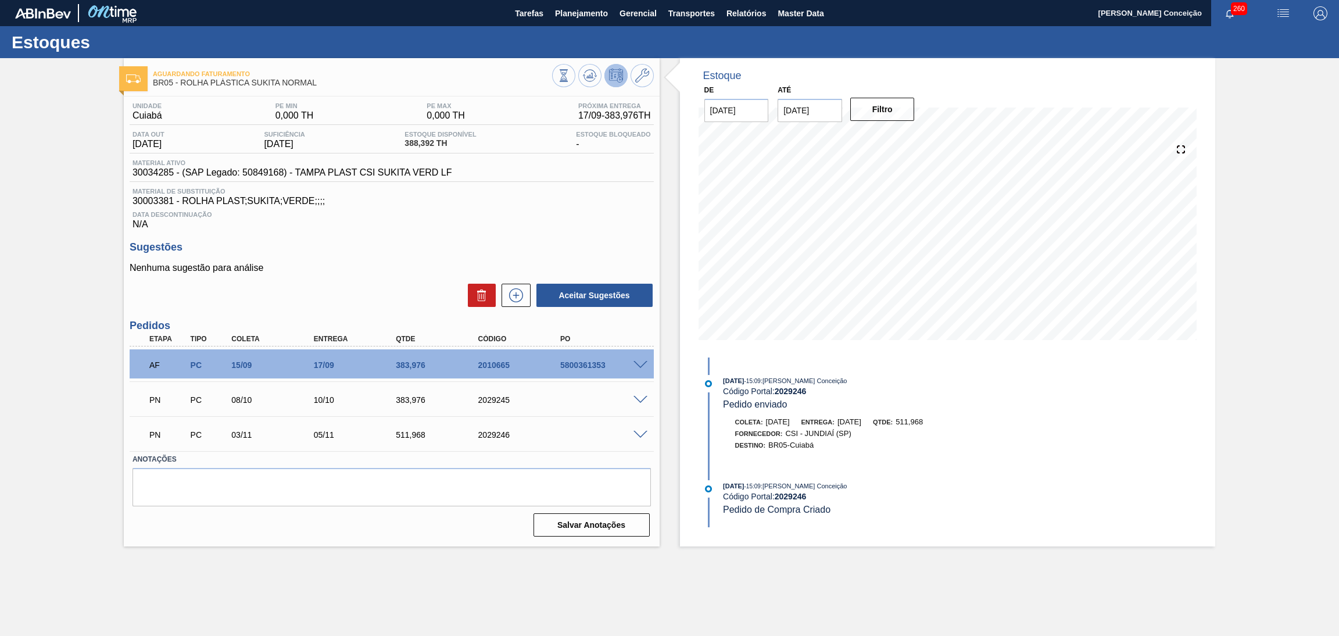
click at [618, 235] on div "Unidade Cuiabá PE MIN 0,000 TH PE MAX 0,000 TH Próxima Entrega 17/09 - 383,976 …" at bounding box center [392, 319] width 536 height 444
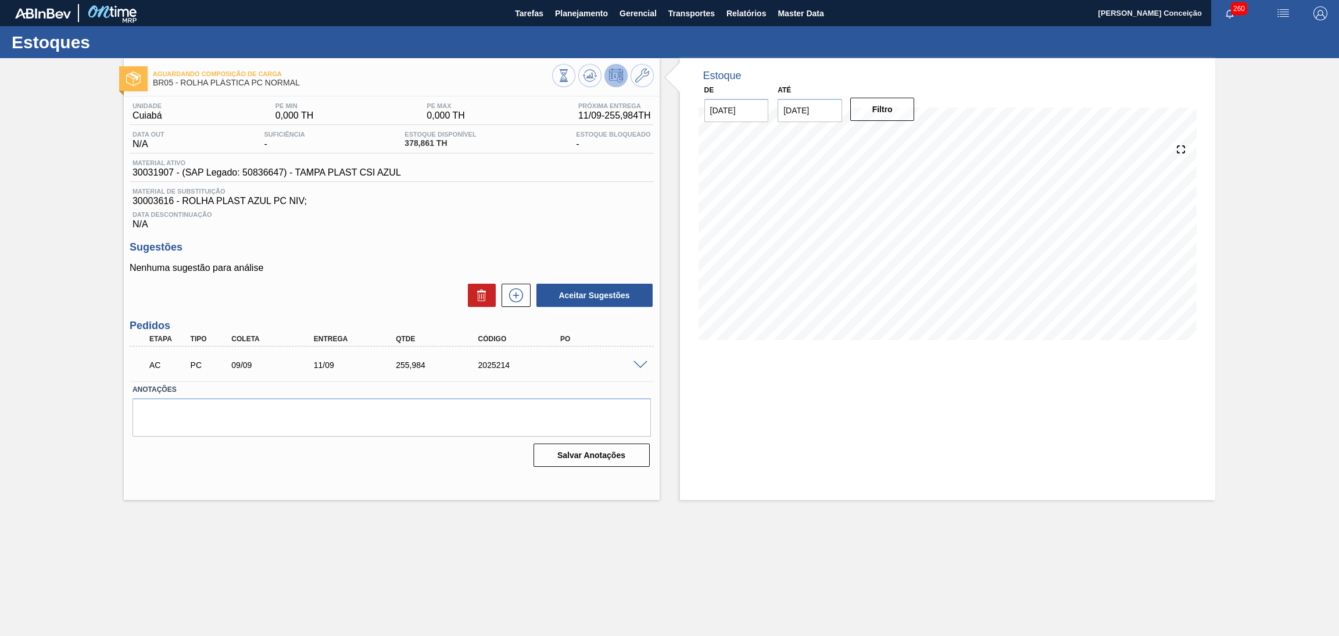
click at [499, 216] on span "Data Descontinuação" at bounding box center [392, 214] width 519 height 7
click at [660, 334] on div "Estoque De [DATE] Até [DATE] Filtro 13/09 Projeção de Estoque 554.847 [DOMAIN_N…" at bounding box center [938, 279] width 556 height 442
click at [611, 244] on h3 "Sugestões" at bounding box center [392, 247] width 524 height 12
click at [417, 220] on div "Data Descontinuação N/A" at bounding box center [392, 217] width 524 height 23
click at [642, 361] on span at bounding box center [641, 365] width 14 height 9
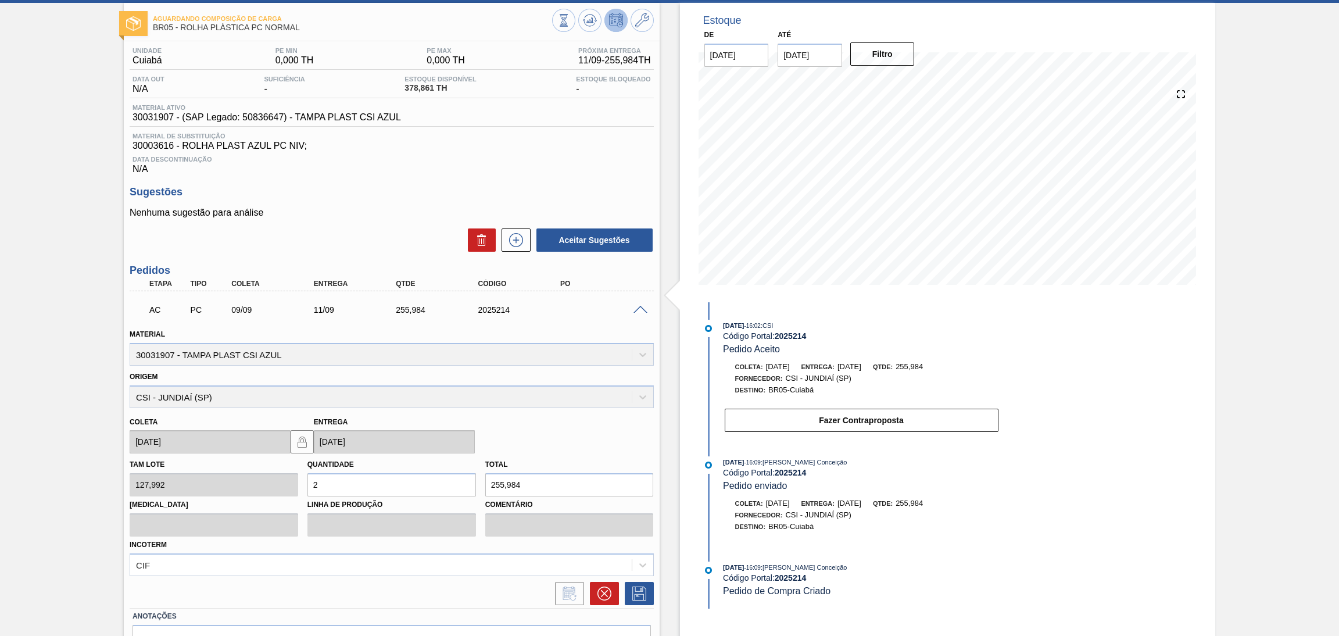
scroll to position [120, 0]
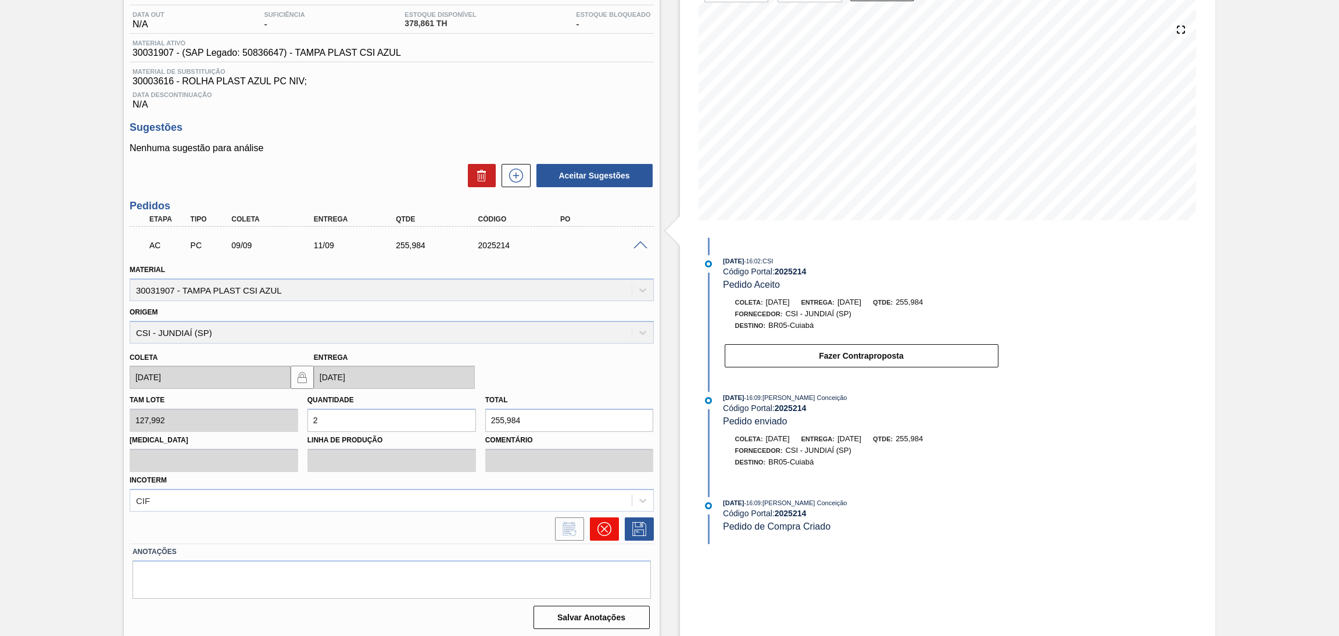
click at [602, 526] on icon at bounding box center [604, 529] width 7 height 7
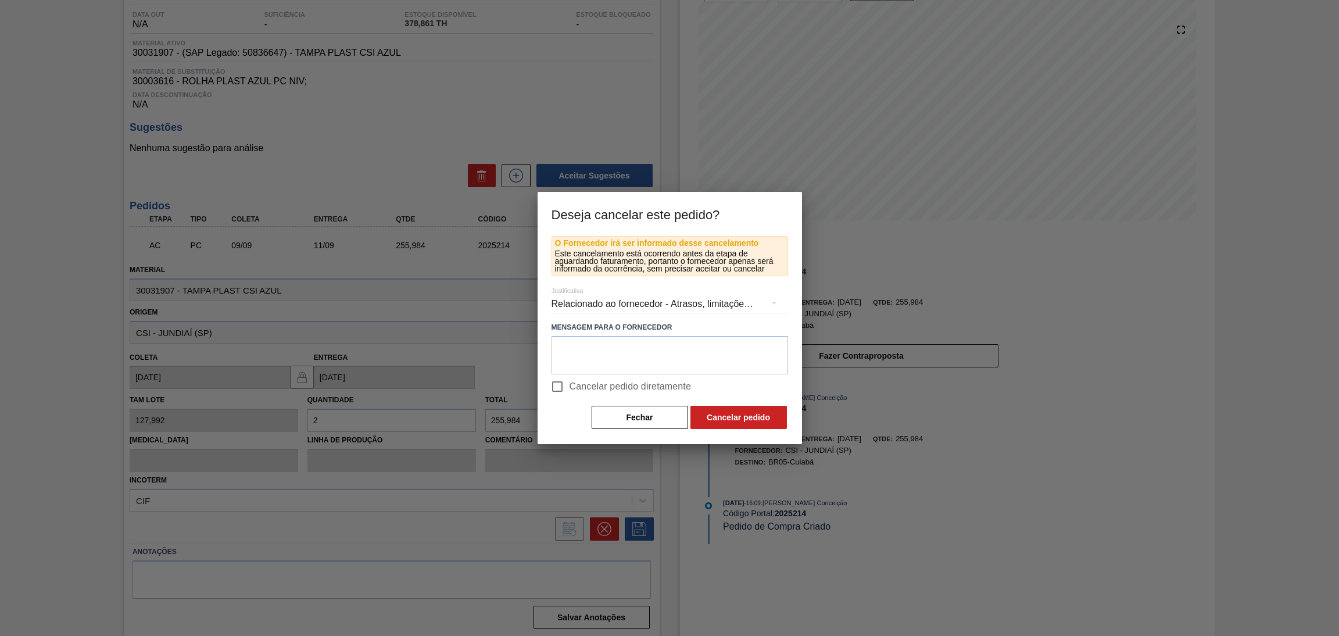
click at [609, 385] on span "Cancelar pedido diretamente" at bounding box center [631, 387] width 122 height 14
click at [570, 385] on input "Cancelar pedido diretamente" at bounding box center [557, 386] width 24 height 24
checkbox input "true"
click at [654, 351] on textarea at bounding box center [670, 355] width 237 height 38
drag, startPoint x: 630, startPoint y: 348, endPoint x: 524, endPoint y: 353, distance: 105.9
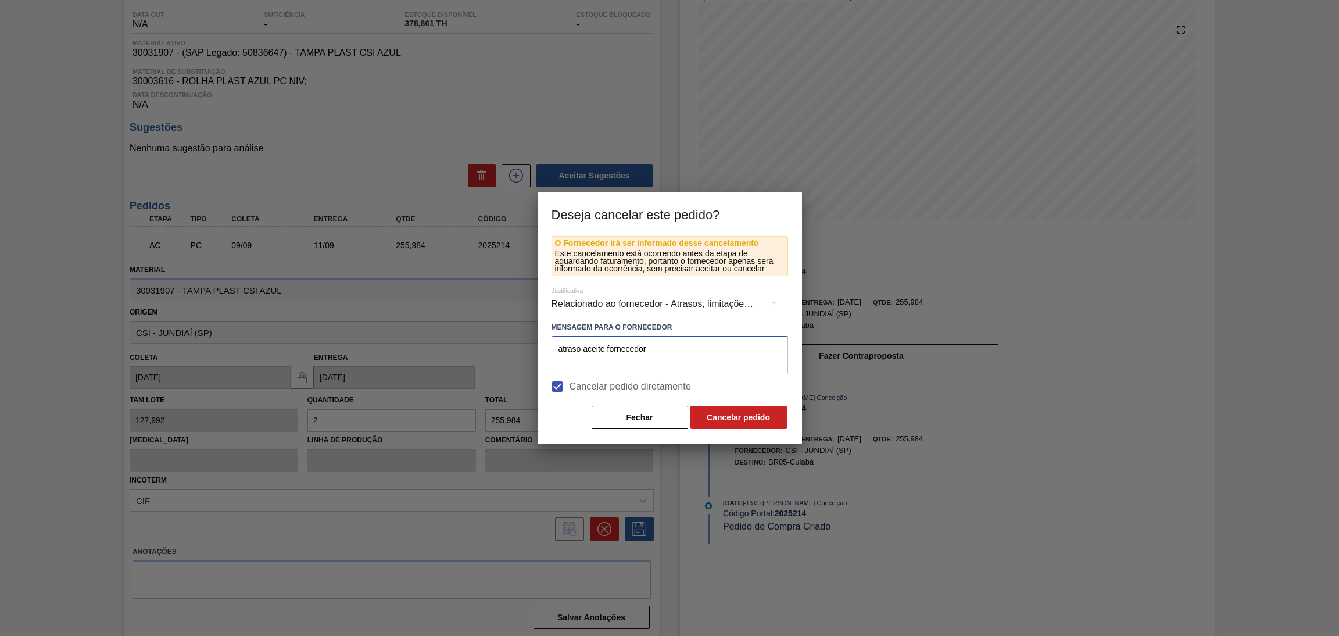
click at [524, 352] on div "Deseja cancelar este pedido? O Fornecedor irá ser informado desse cancelamento …" at bounding box center [669, 318] width 1339 height 636
type textarea "atraso aceite fornecedor"
click at [756, 413] on button "Cancelar pedido" at bounding box center [739, 417] width 97 height 23
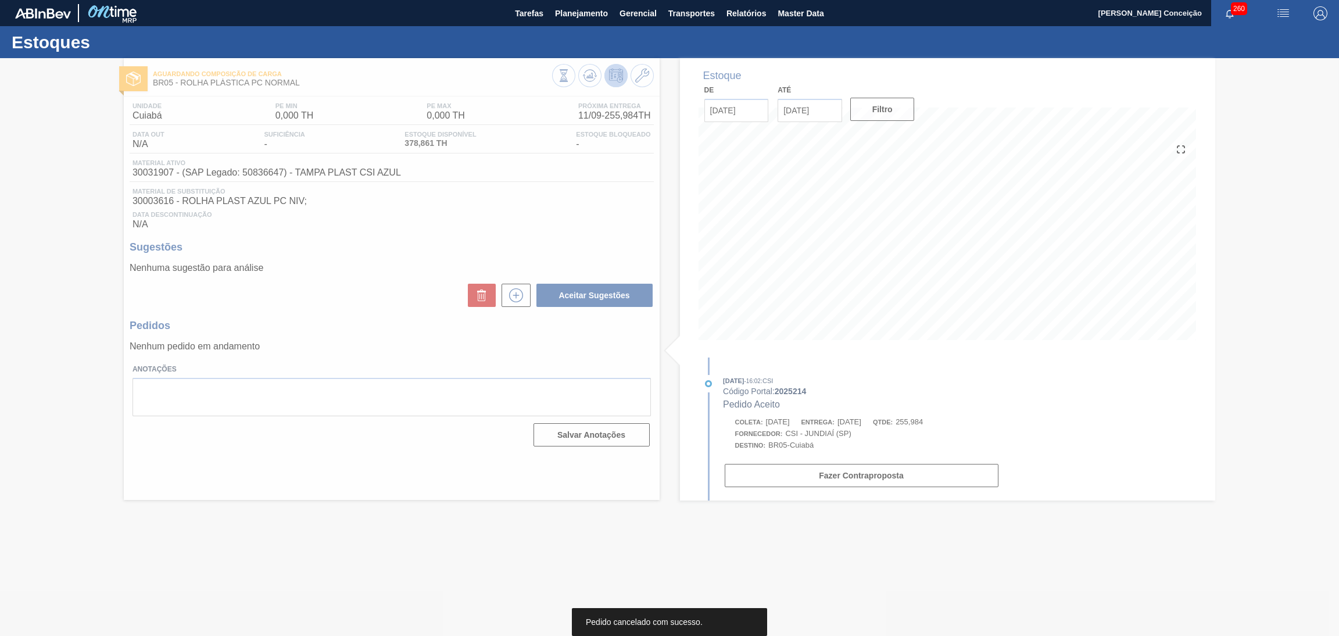
scroll to position [0, 0]
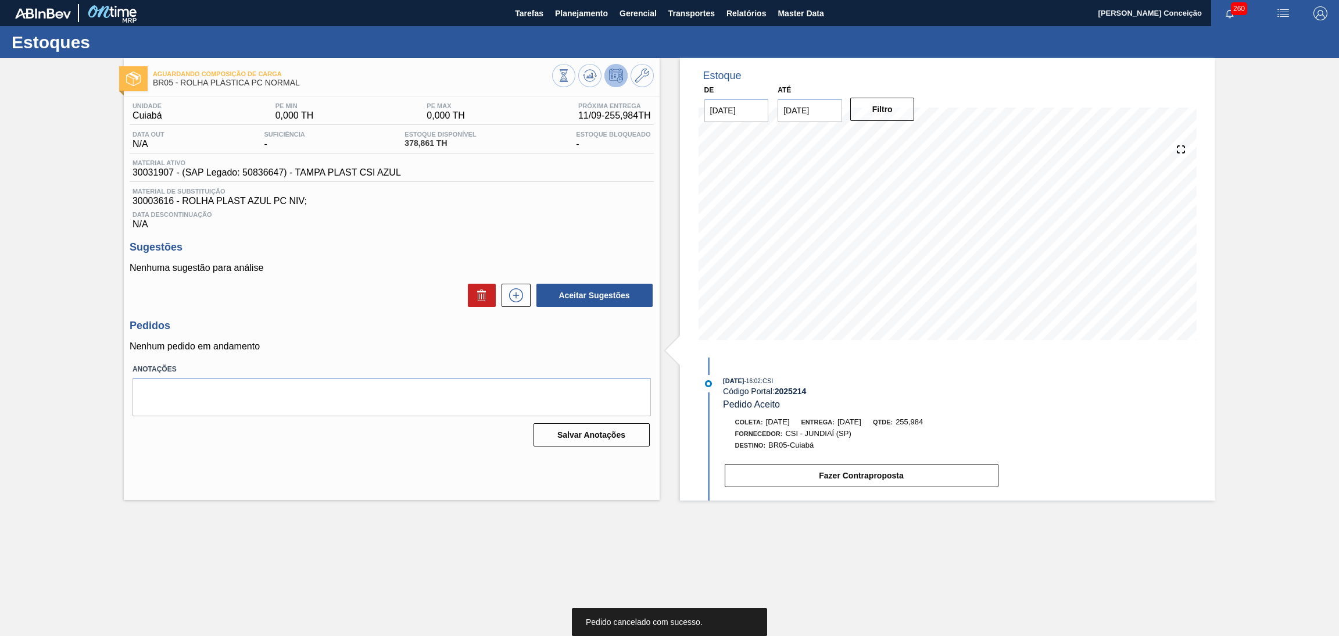
click at [560, 231] on div "Unidade Cuiabá PE MIN 0,000 TH PE MAX 0,000 TH Próxima Entrega 11/09 - 255,984 …" at bounding box center [392, 274] width 536 height 354
click at [591, 75] on icon at bounding box center [591, 75] width 1 height 5
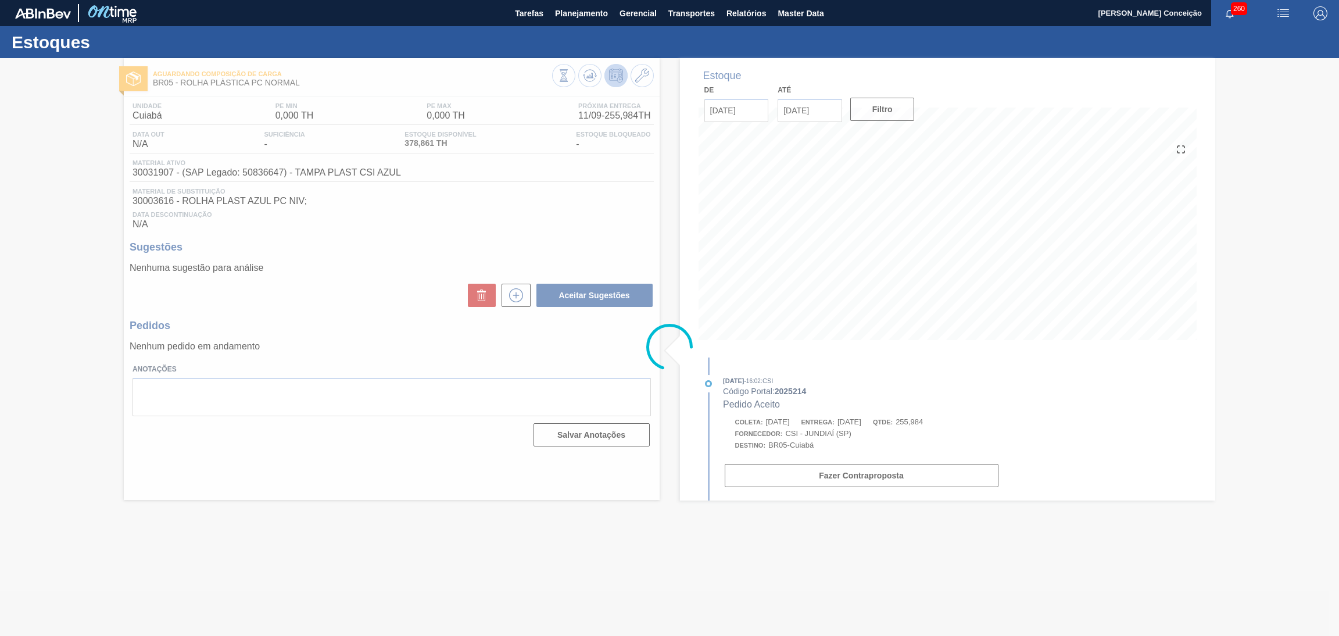
click at [601, 216] on div at bounding box center [669, 347] width 1339 height 578
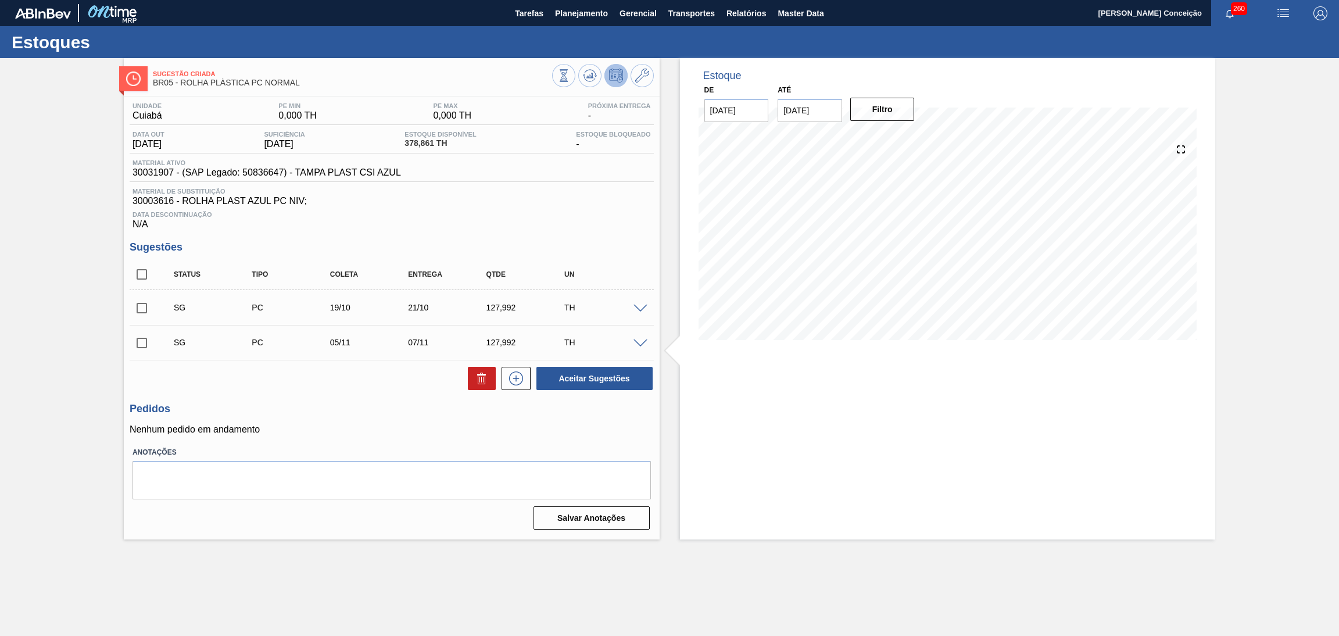
click at [639, 305] on span at bounding box center [641, 309] width 14 height 9
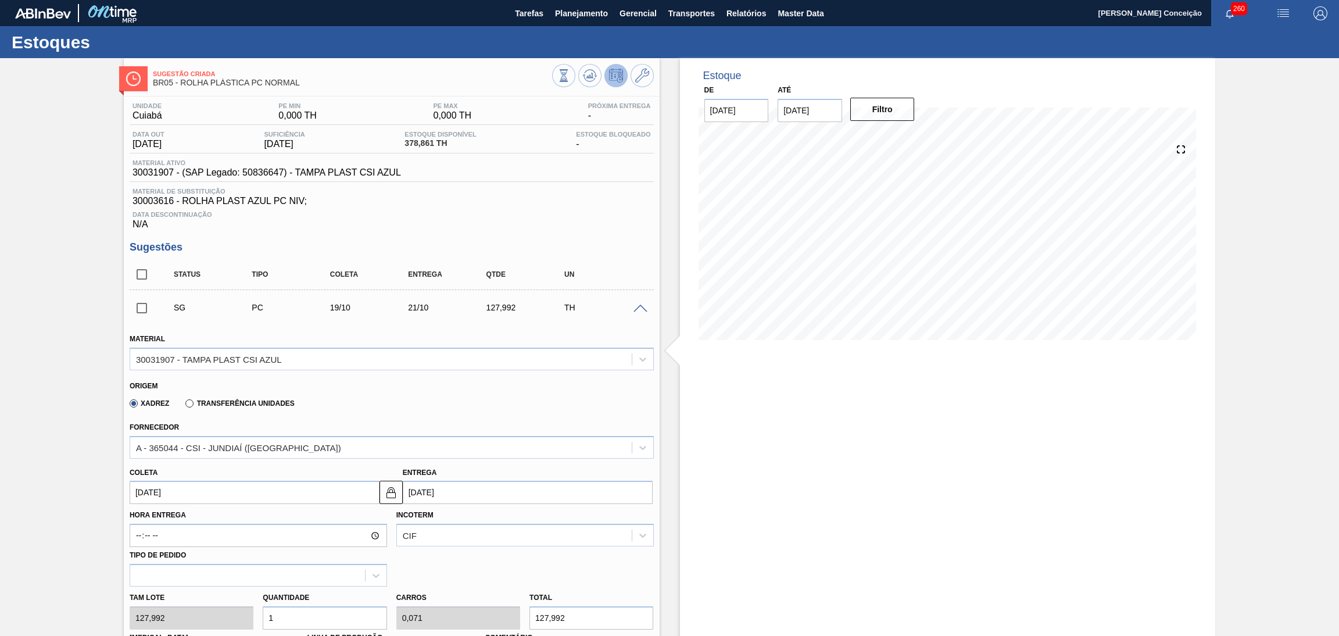
click at [213, 491] on input "[DATE]" at bounding box center [255, 492] width 250 height 23
click at [201, 419] on div "15" at bounding box center [200, 421] width 16 height 16
type input "[DATE]"
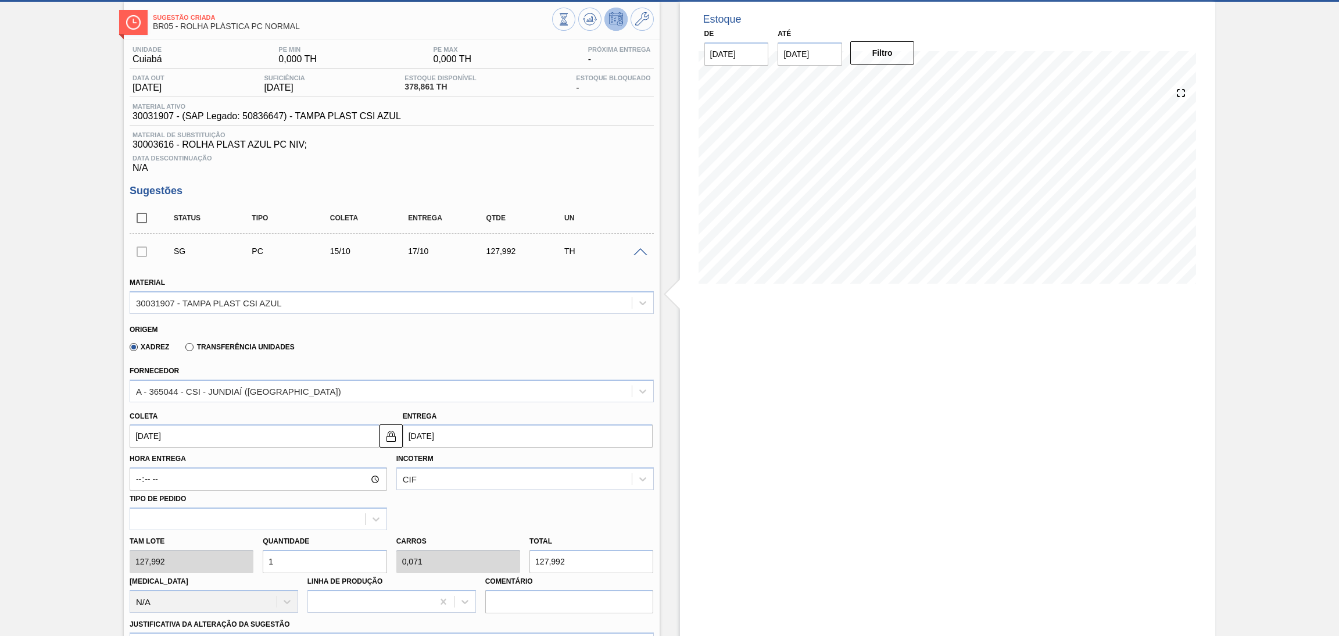
scroll to position [87, 0]
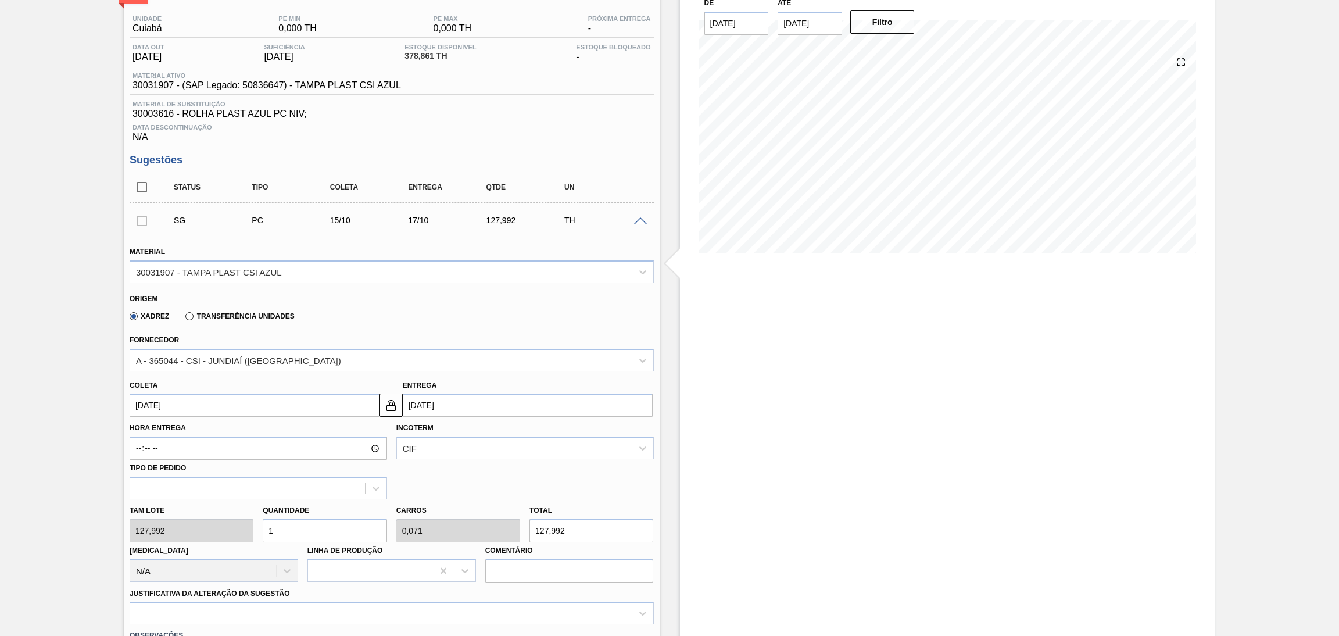
click at [870, 399] on div "Estoque De [DATE] Até [DATE] Filtro 23/09 Projeção de Estoque 218.865 [DOMAIN_N…" at bounding box center [948, 450] width 536 height 958
click at [344, 298] on div "Origem" at bounding box center [387, 297] width 514 height 11
click at [641, 220] on span at bounding box center [641, 221] width 14 height 9
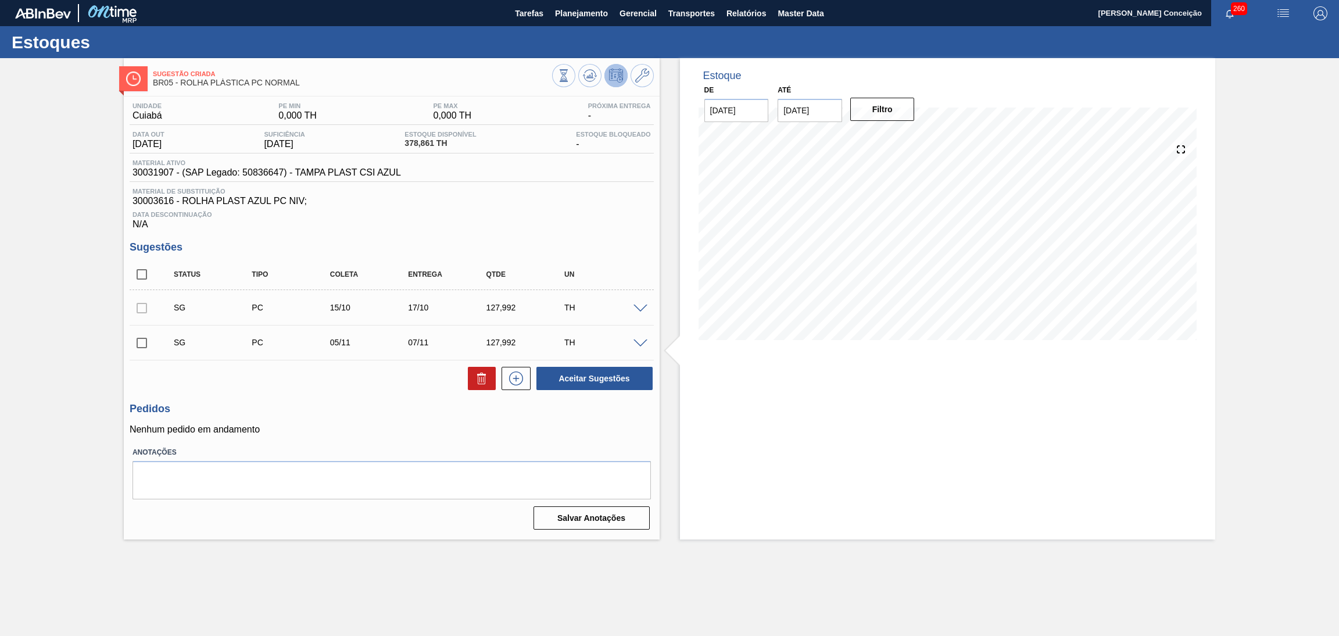
click at [138, 271] on input "checkbox" at bounding box center [142, 274] width 24 height 24
checkbox input "true"
click at [589, 70] on icon at bounding box center [590, 73] width 12 height 6
click at [287, 389] on div "Aceitar Sugestões" at bounding box center [392, 379] width 524 height 26
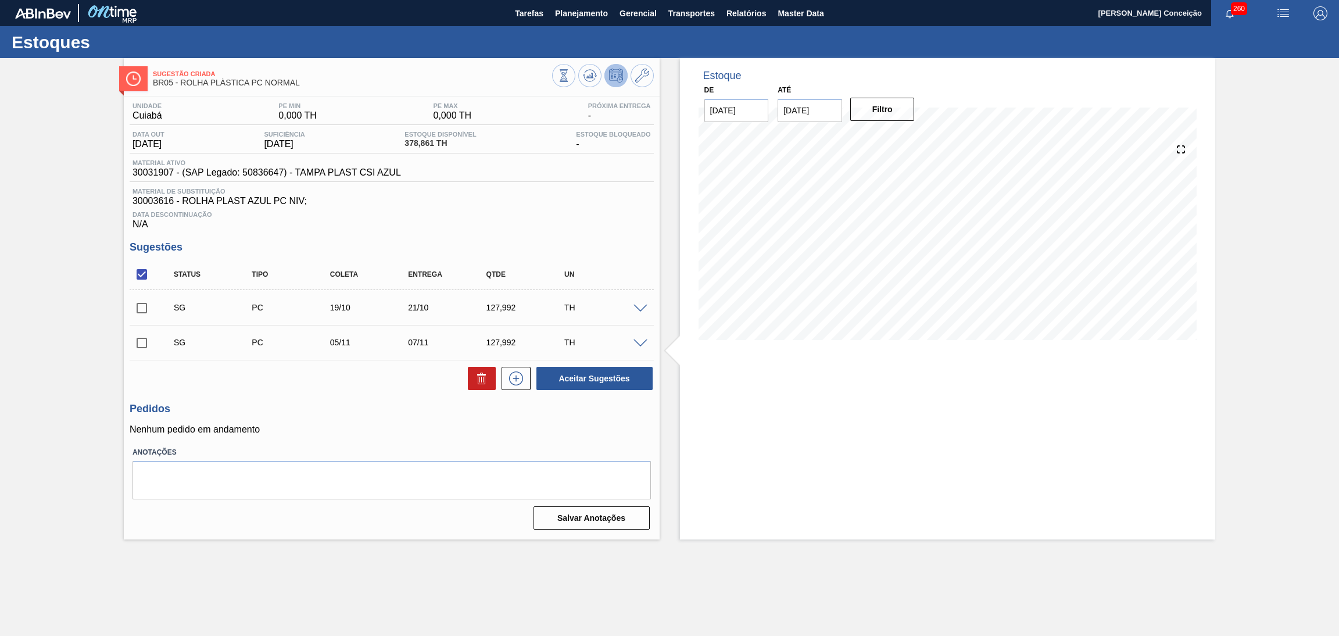
click at [392, 406] on h3 "Pedidos" at bounding box center [392, 409] width 524 height 12
click at [588, 74] on icon at bounding box center [590, 76] width 14 height 14
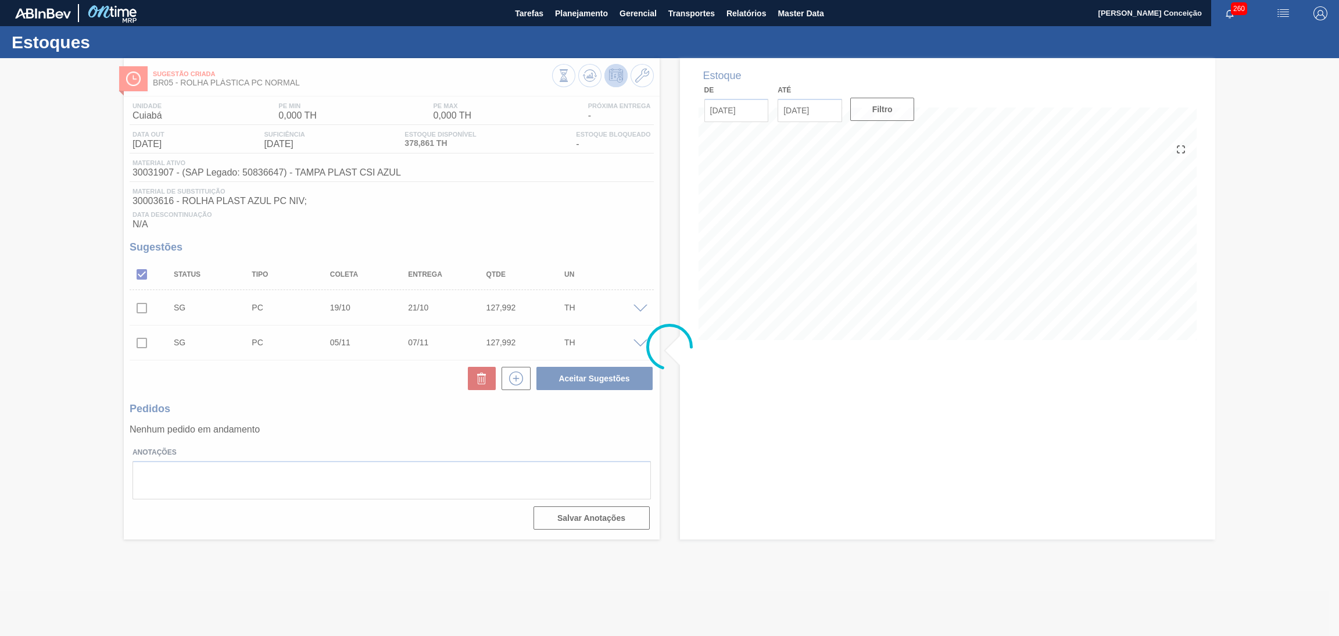
click at [682, 361] on icon at bounding box center [669, 347] width 47 height 47
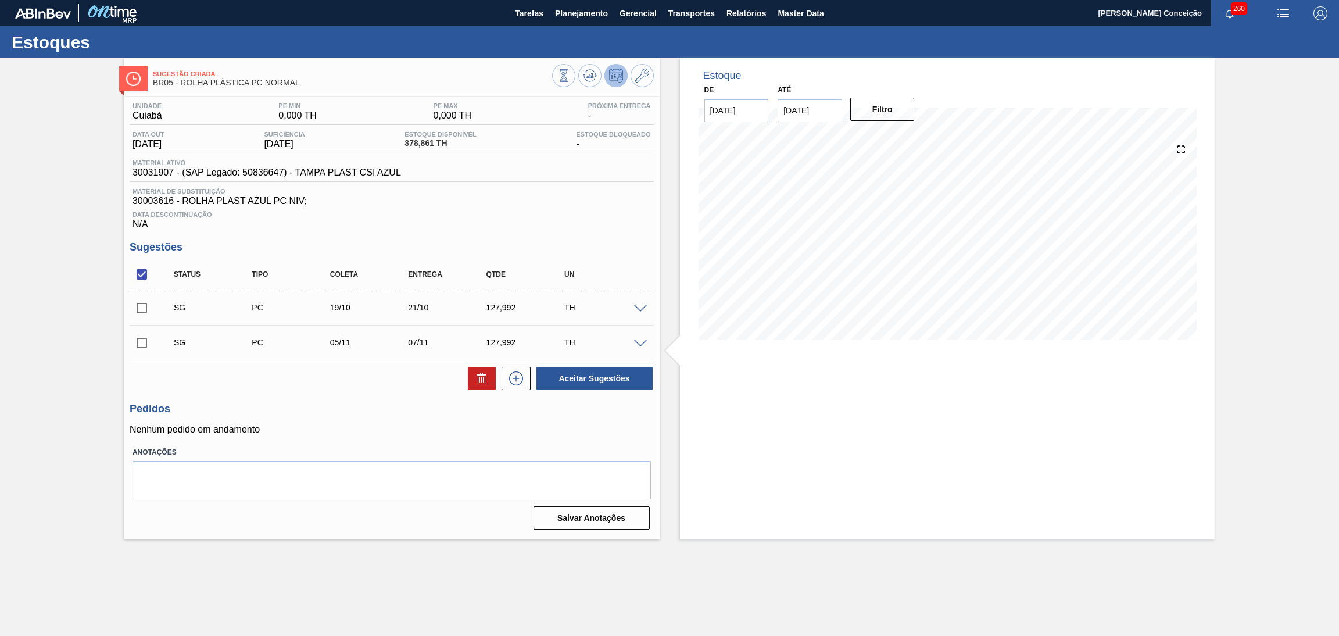
click at [349, 389] on div "Aceitar Sugestões" at bounding box center [392, 379] width 524 height 26
click at [588, 81] on icon at bounding box center [590, 76] width 14 height 14
click at [644, 312] on div "SG PC 19/10 21/10 127,992 TH" at bounding box center [392, 307] width 524 height 29
click at [642, 310] on span at bounding box center [641, 309] width 14 height 9
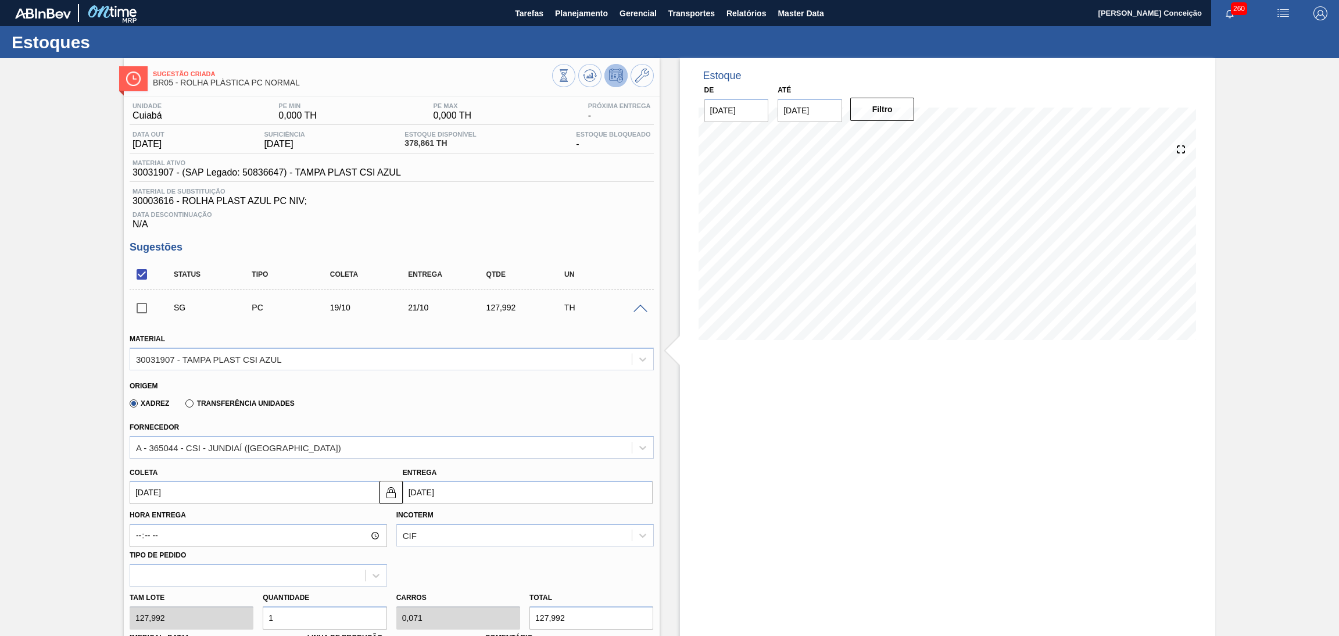
click at [179, 488] on input "[DATE]" at bounding box center [255, 492] width 250 height 23
click at [199, 398] on div "8" at bounding box center [200, 402] width 16 height 16
type input "[DATE]"
click at [223, 615] on div "Tam lote 127,992 Quantidade 1 Carros 0,071 Total 127,992 [MEDICAL_DATA] N/A Lin…" at bounding box center [392, 628] width 534 height 83
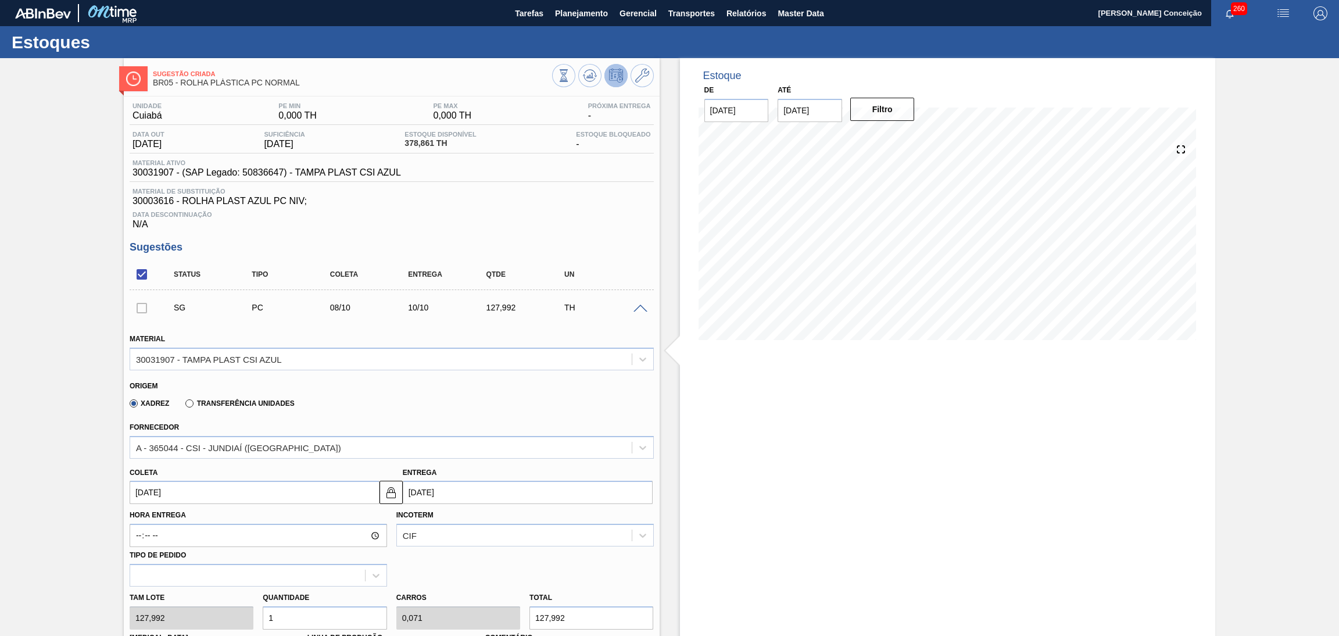
type input "4"
type input "0,286"
type input "511,968"
type input "4"
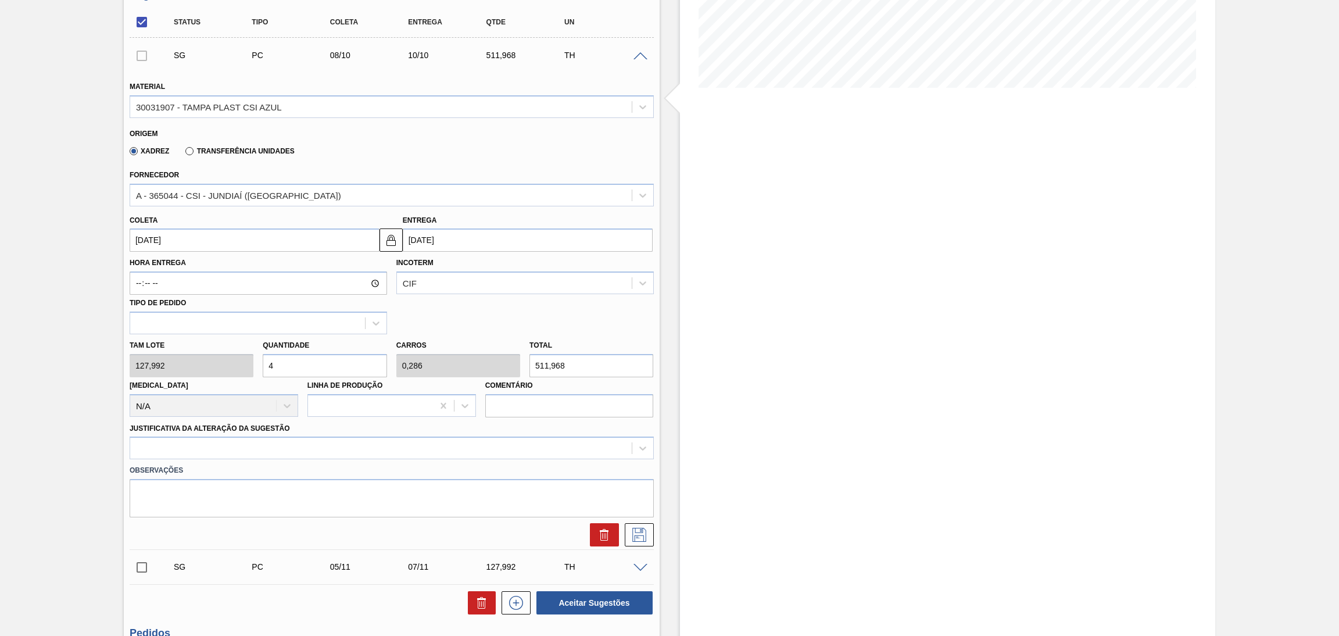
scroll to position [261, 0]
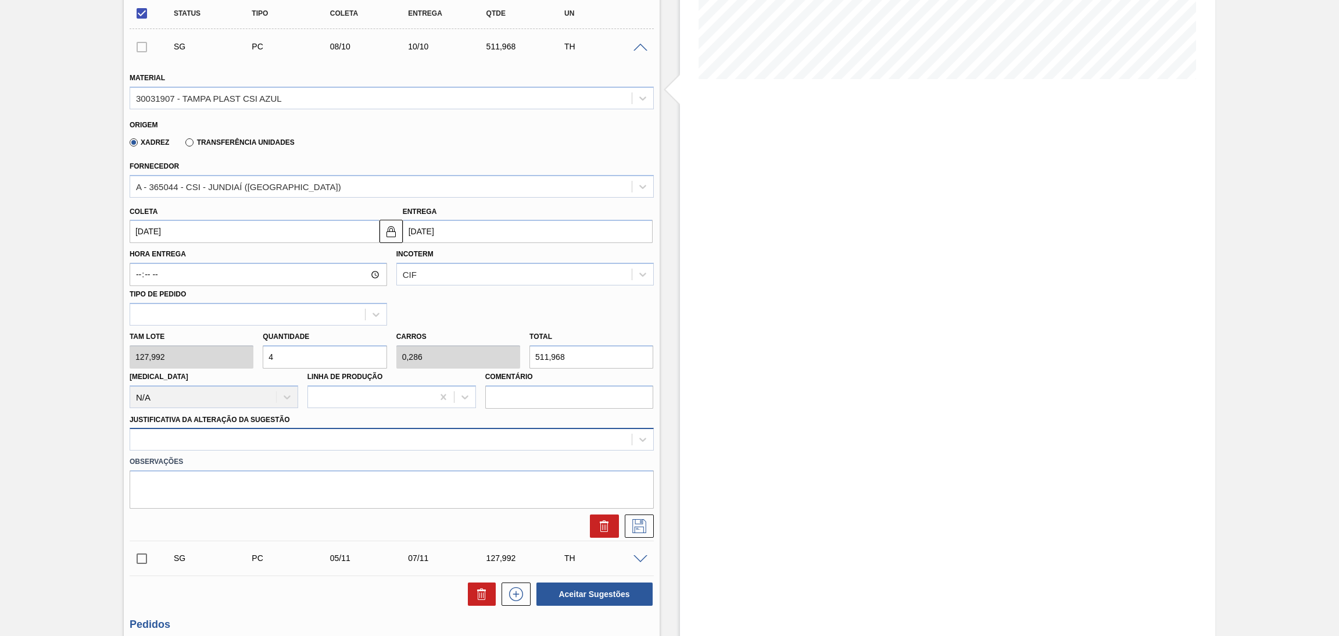
click at [271, 447] on div at bounding box center [392, 439] width 524 height 23
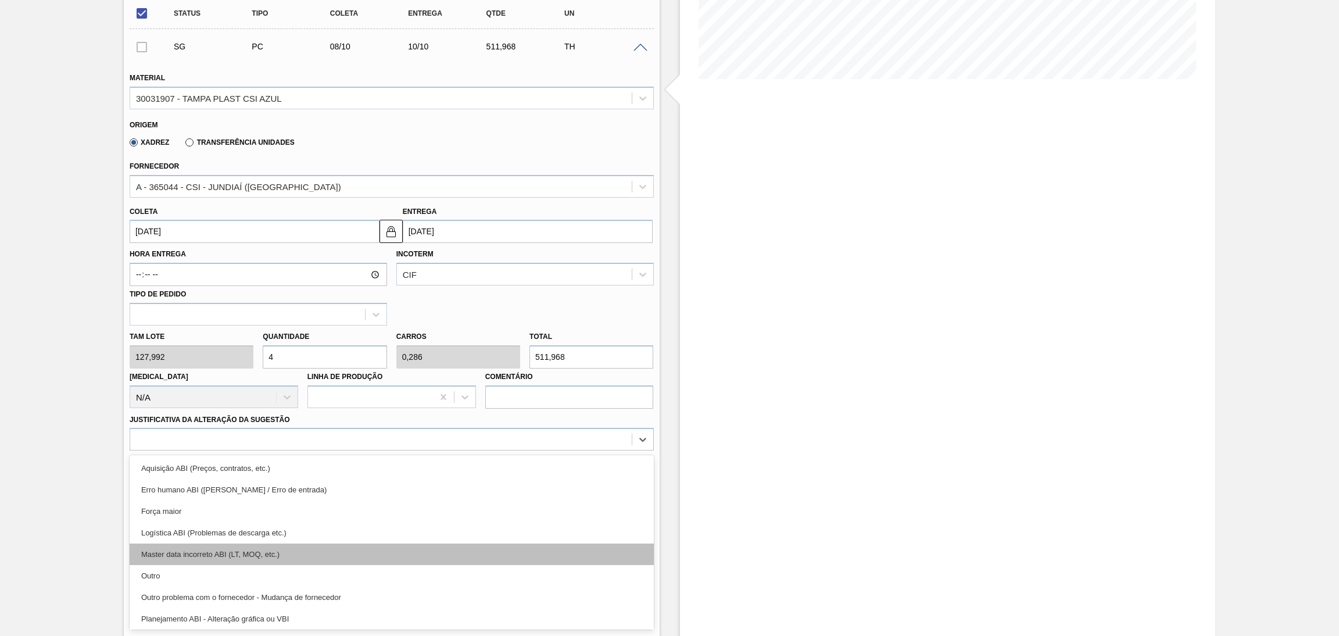
scroll to position [87, 0]
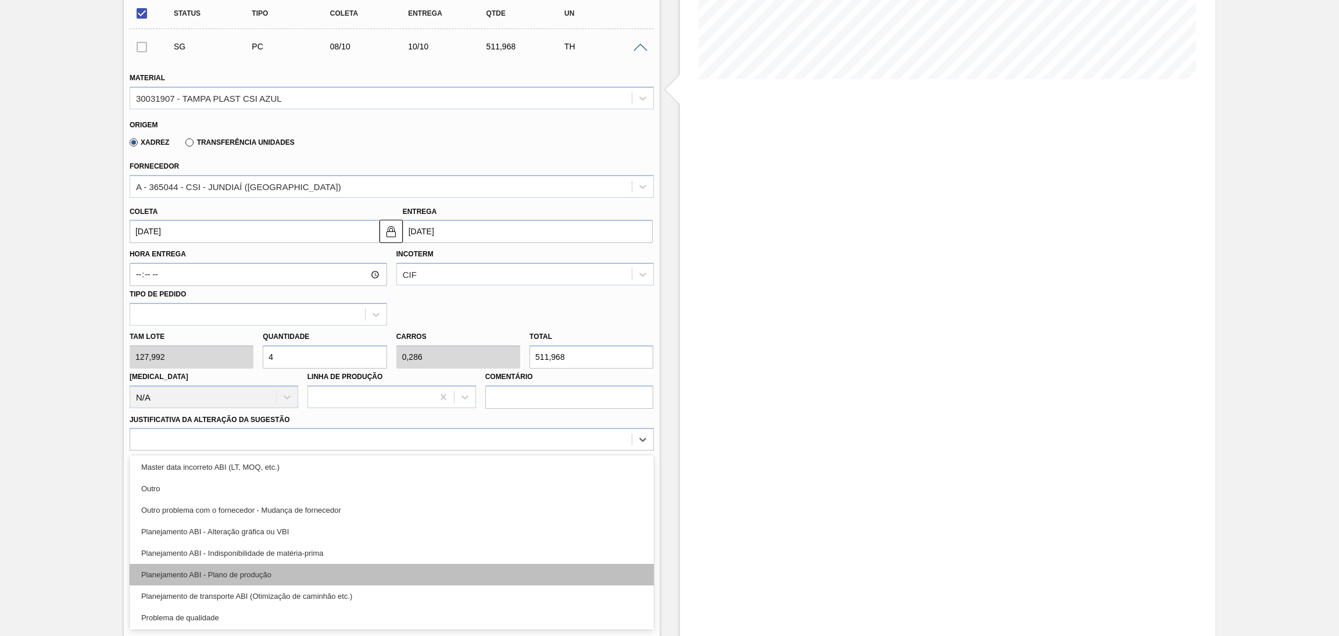
click at [248, 571] on div "Planejamento ABI - Plano de produção" at bounding box center [392, 575] width 524 height 22
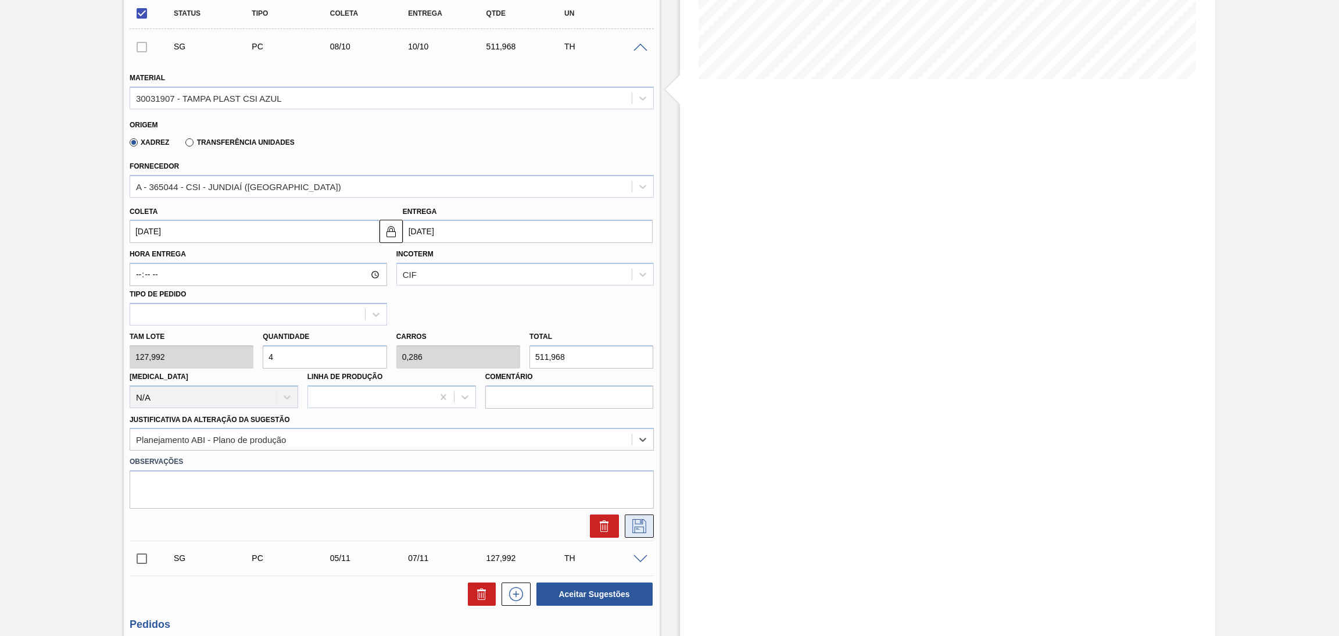
click at [641, 527] on icon at bounding box center [639, 526] width 19 height 14
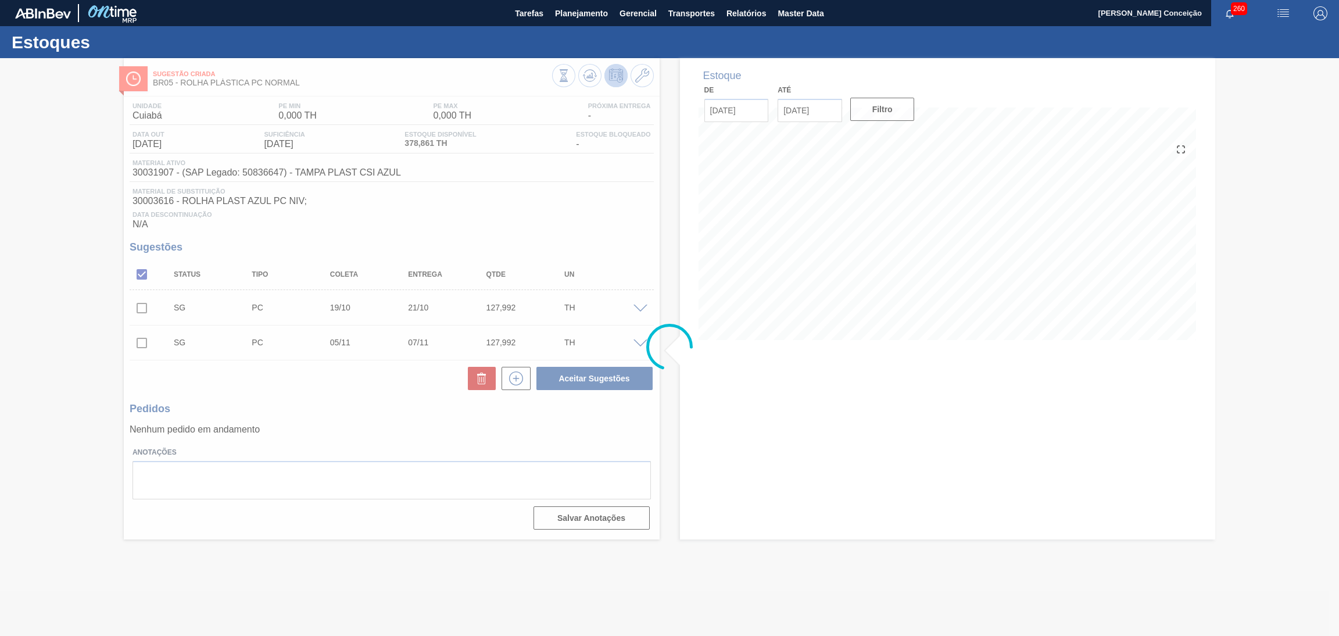
scroll to position [0, 0]
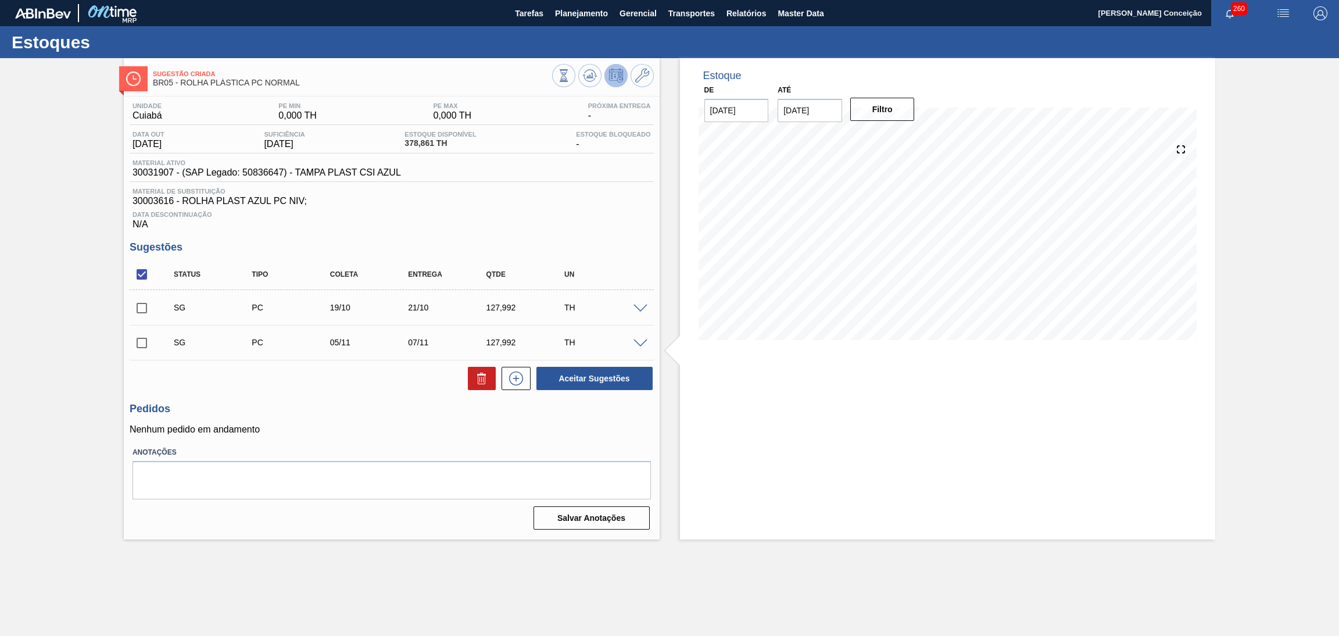
click at [641, 308] on span at bounding box center [641, 309] width 14 height 9
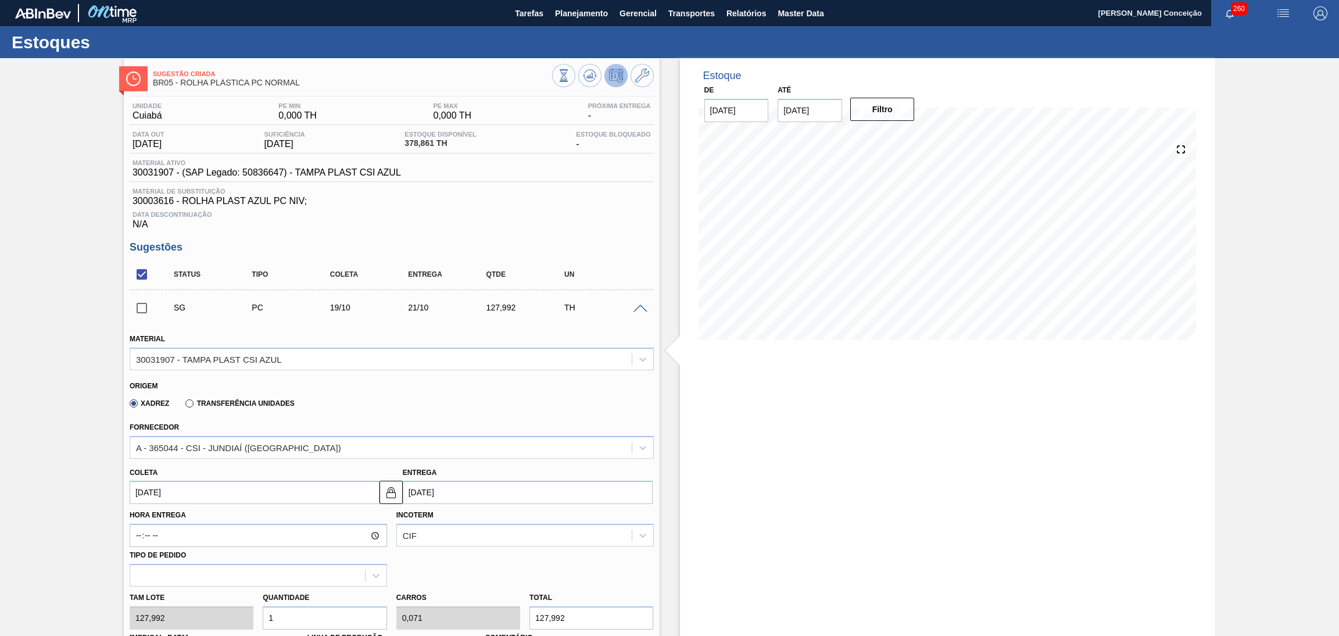
click at [198, 613] on div "Tam lote 127,992 Quantidade 1 Carros 0,071 Total 127,992 [MEDICAL_DATA] N/A Lin…" at bounding box center [392, 628] width 534 height 83
type input "4"
type input "0,286"
type input "511,968"
type input "4"
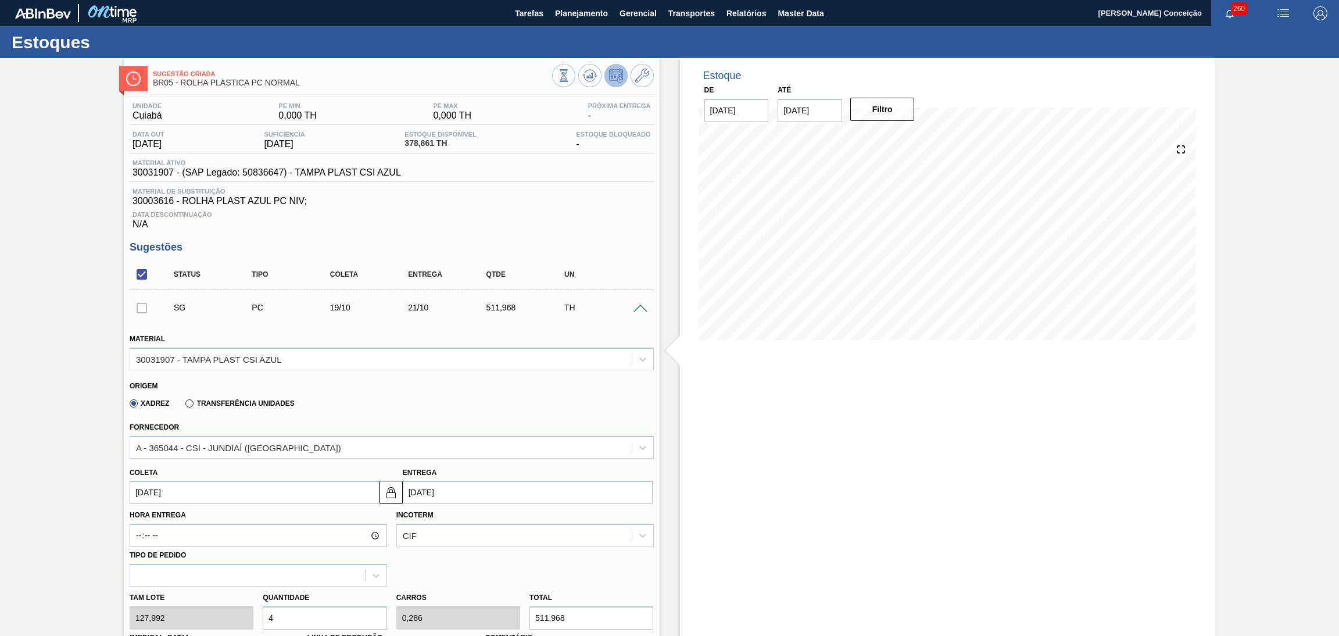
click at [177, 487] on input "[DATE]" at bounding box center [255, 492] width 250 height 23
click at [200, 398] on div "8" at bounding box center [200, 402] width 16 height 16
type input "[DATE]"
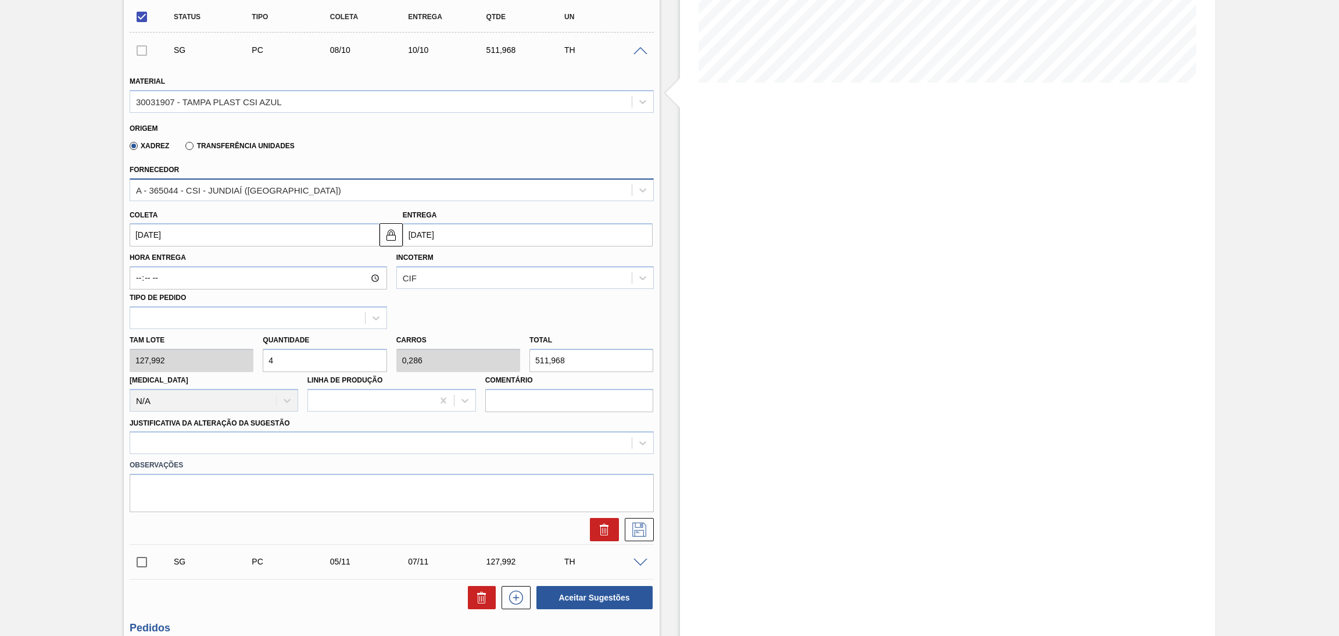
scroll to position [261, 0]
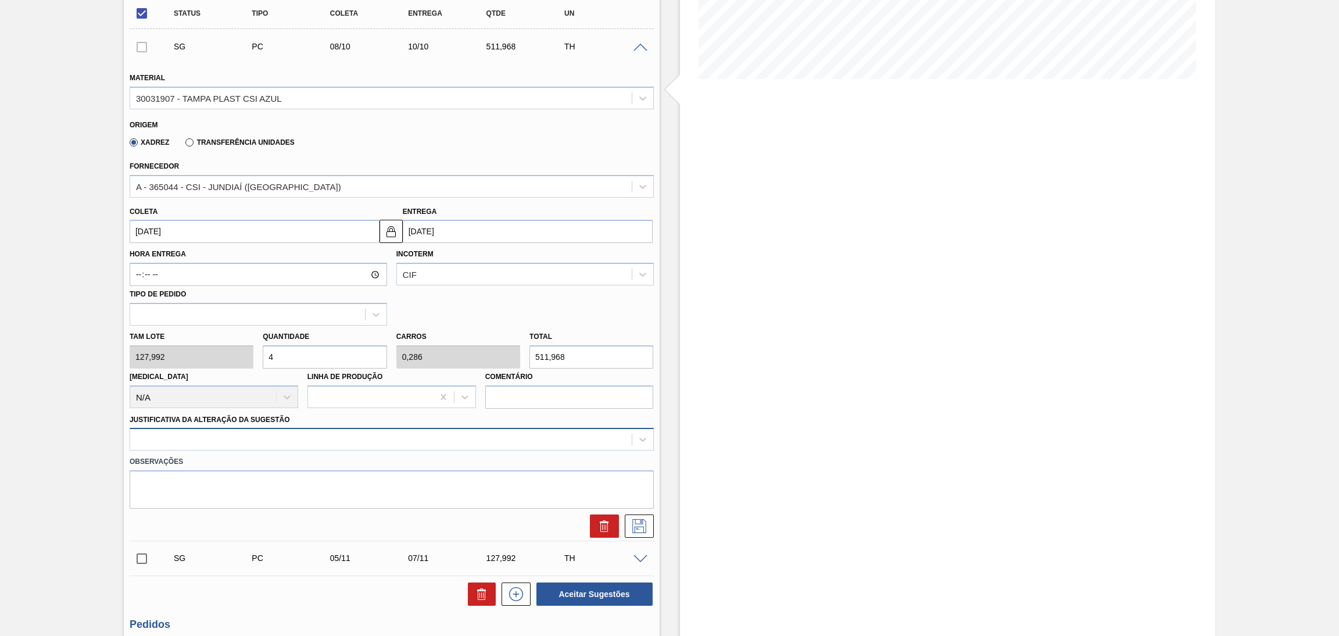
click at [548, 434] on div at bounding box center [381, 439] width 502 height 17
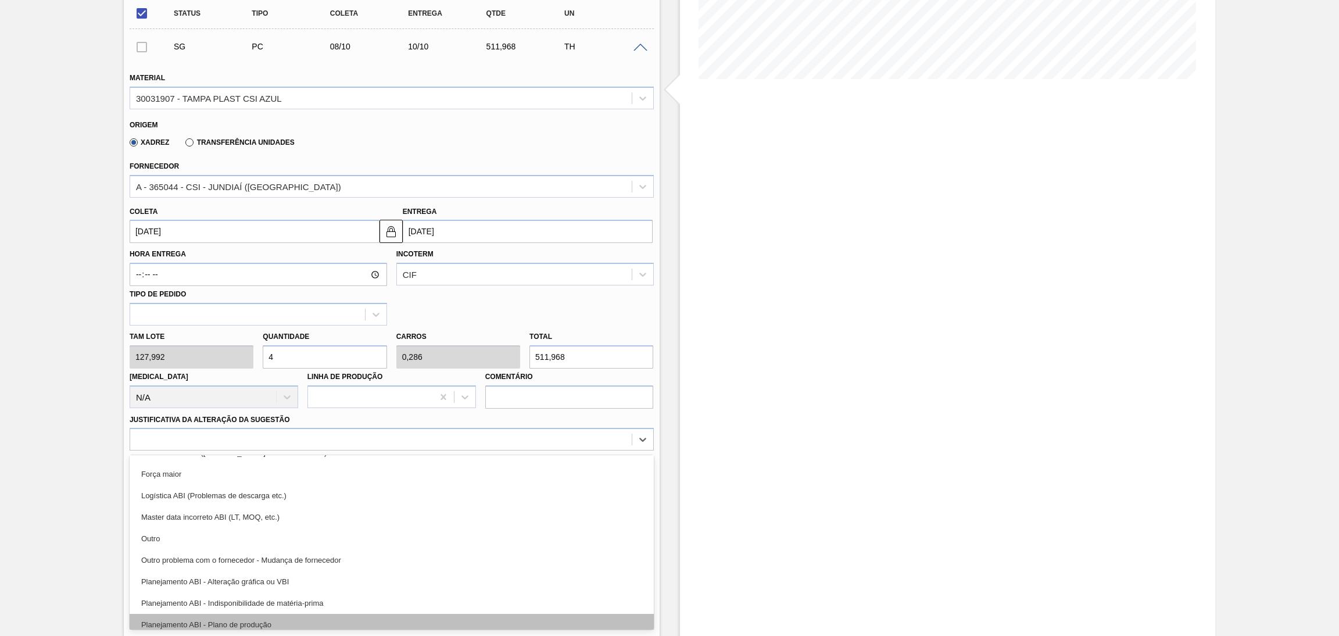
scroll to position [87, 0]
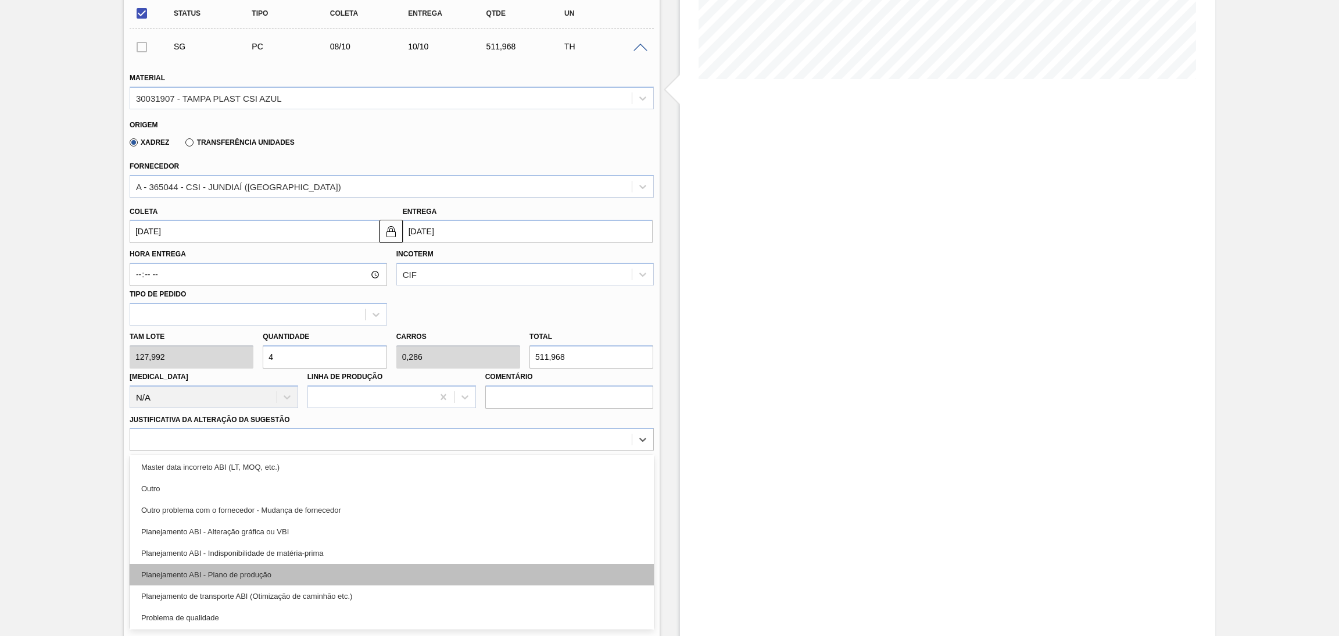
click at [271, 573] on div "Planejamento ABI - Plano de produção" at bounding box center [392, 575] width 524 height 22
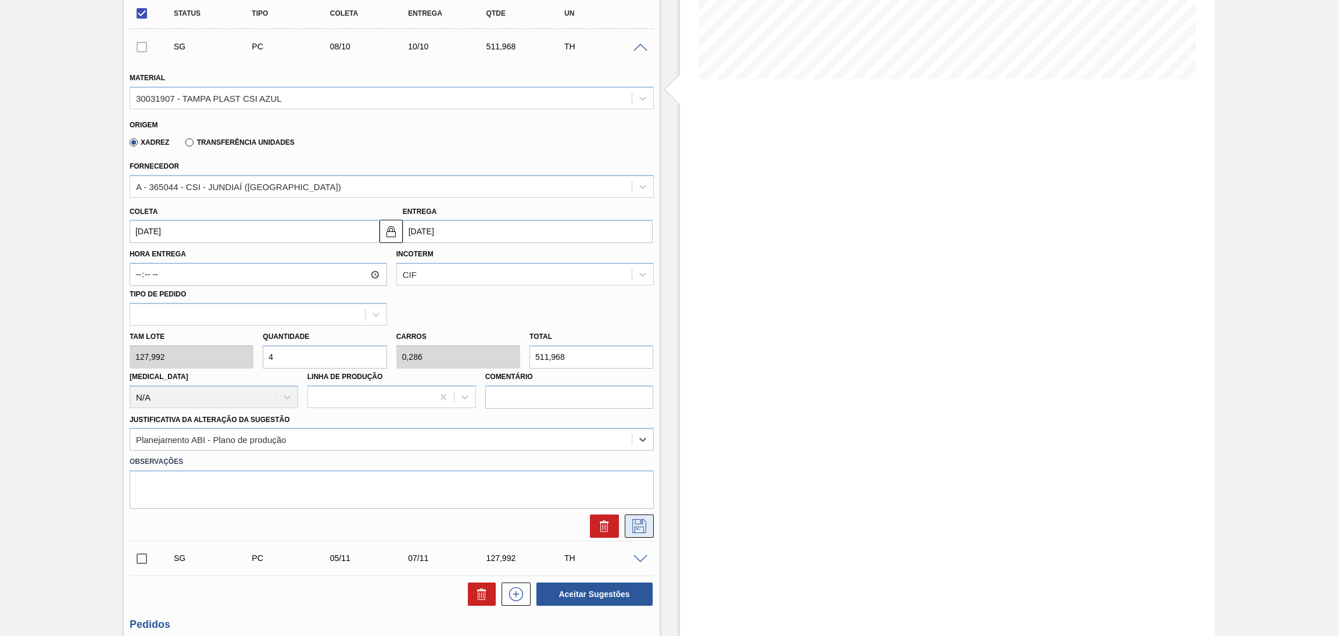
click at [645, 524] on icon at bounding box center [640, 526] width 14 height 14
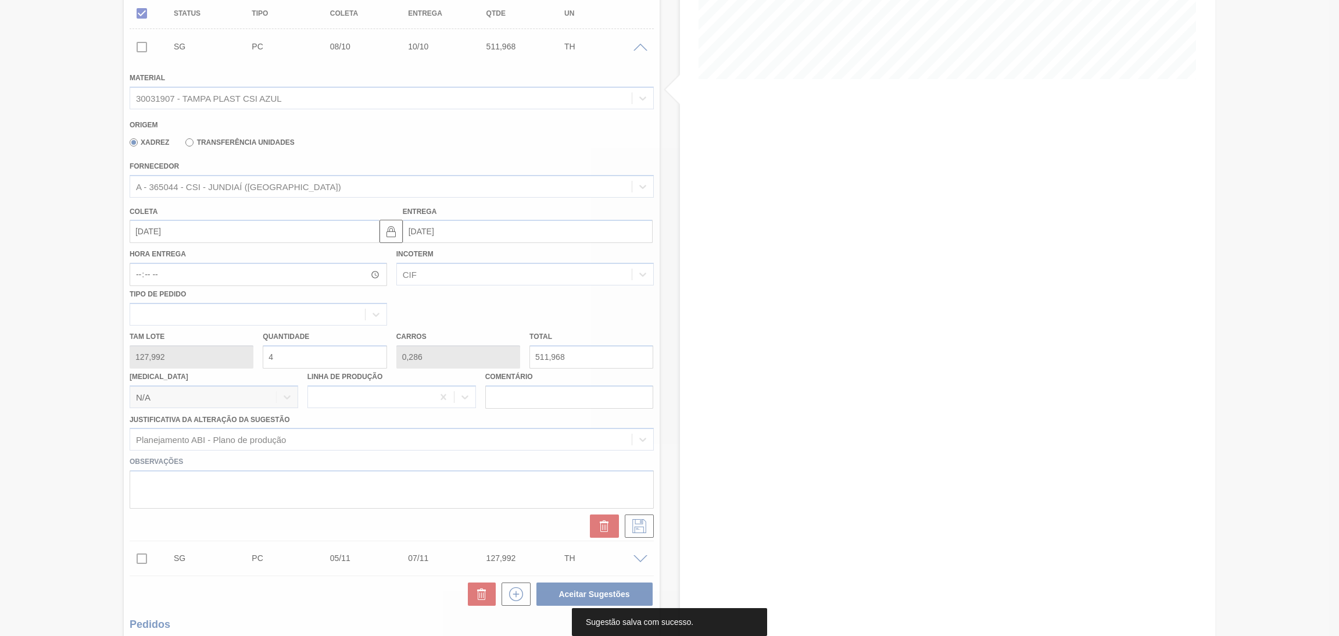
scroll to position [0, 0]
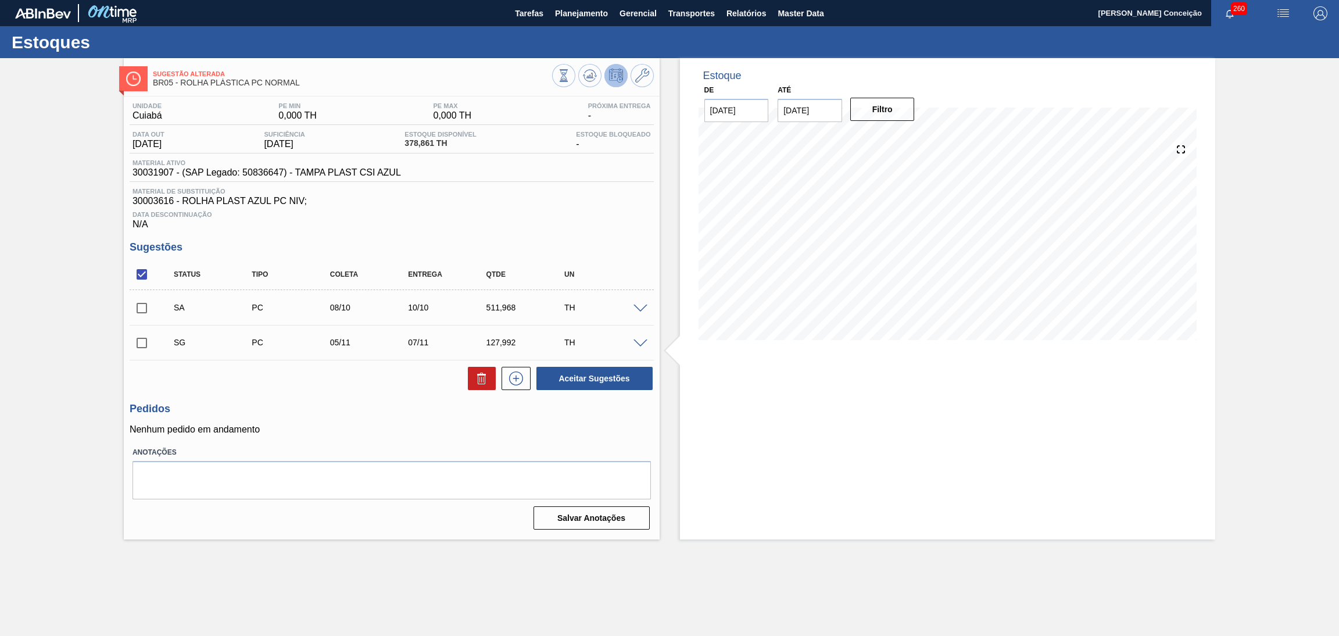
click at [838, 370] on div "Estoque De [DATE] Até [DATE] Filtro 12/10 Projeção de Estoque 610.833 [DOMAIN_N…" at bounding box center [948, 298] width 536 height 481
click at [139, 317] on input "checkbox" at bounding box center [142, 308] width 24 height 24
click at [606, 381] on button "Aceitar Sugestões" at bounding box center [595, 378] width 116 height 23
checkbox input "false"
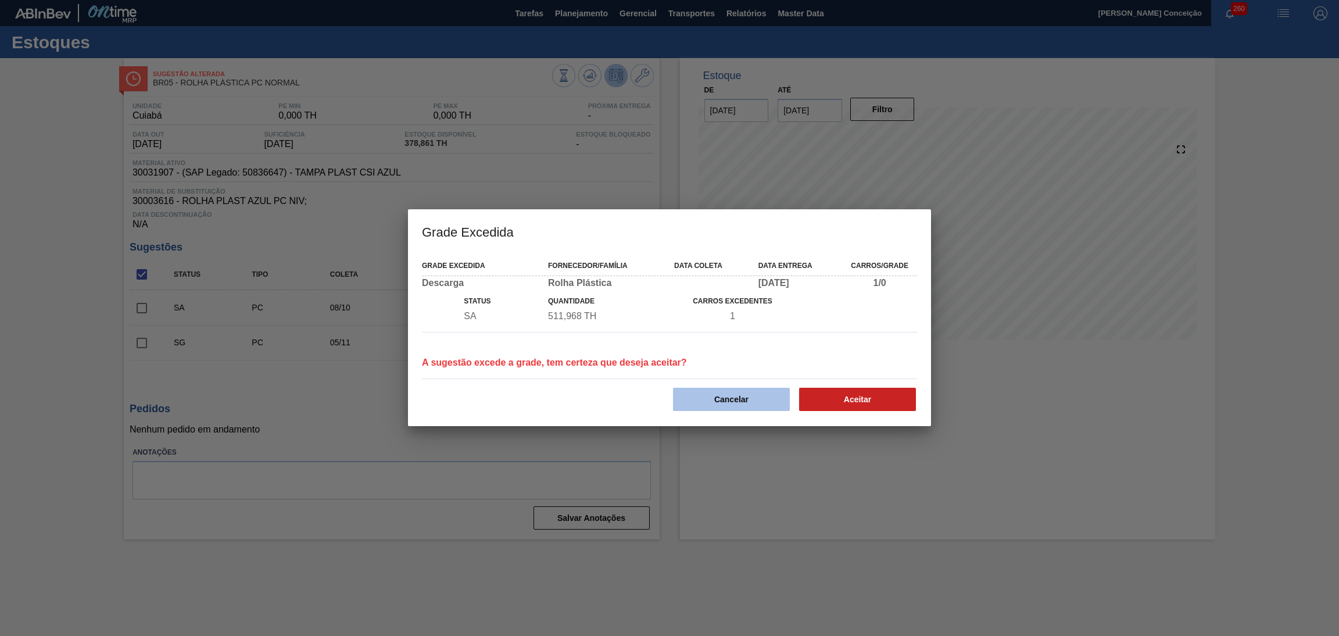
click at [756, 403] on button "Cancelar" at bounding box center [731, 399] width 117 height 23
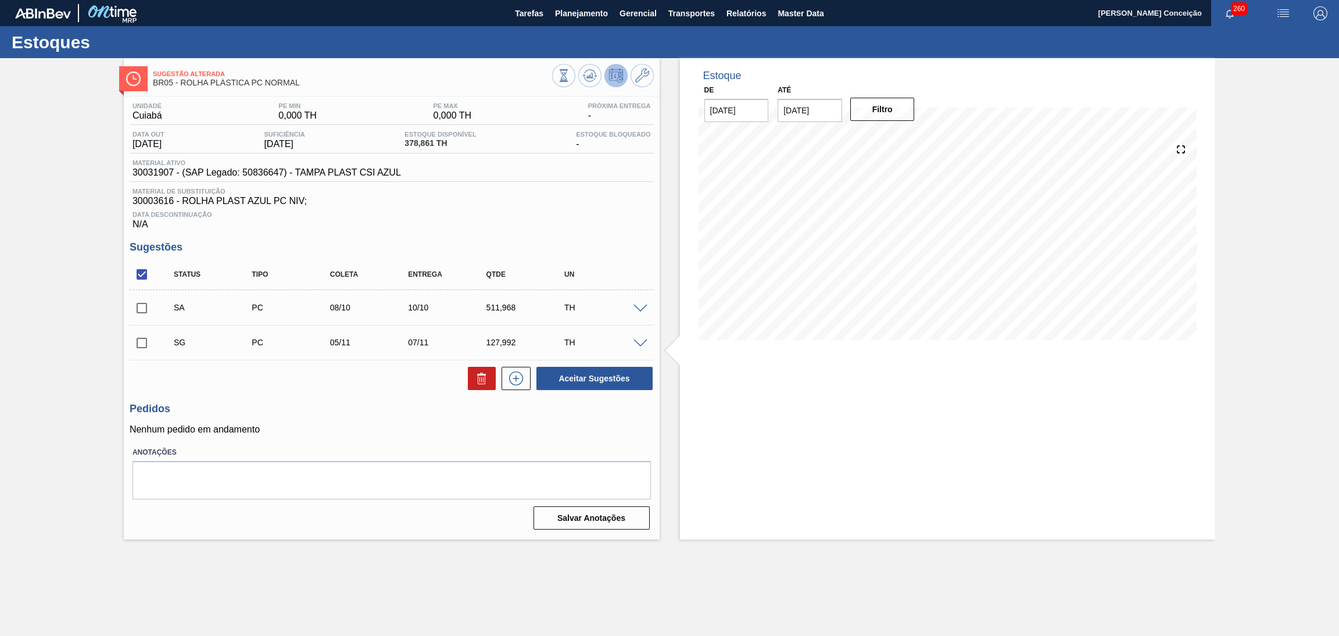
click at [635, 306] on span at bounding box center [641, 309] width 14 height 9
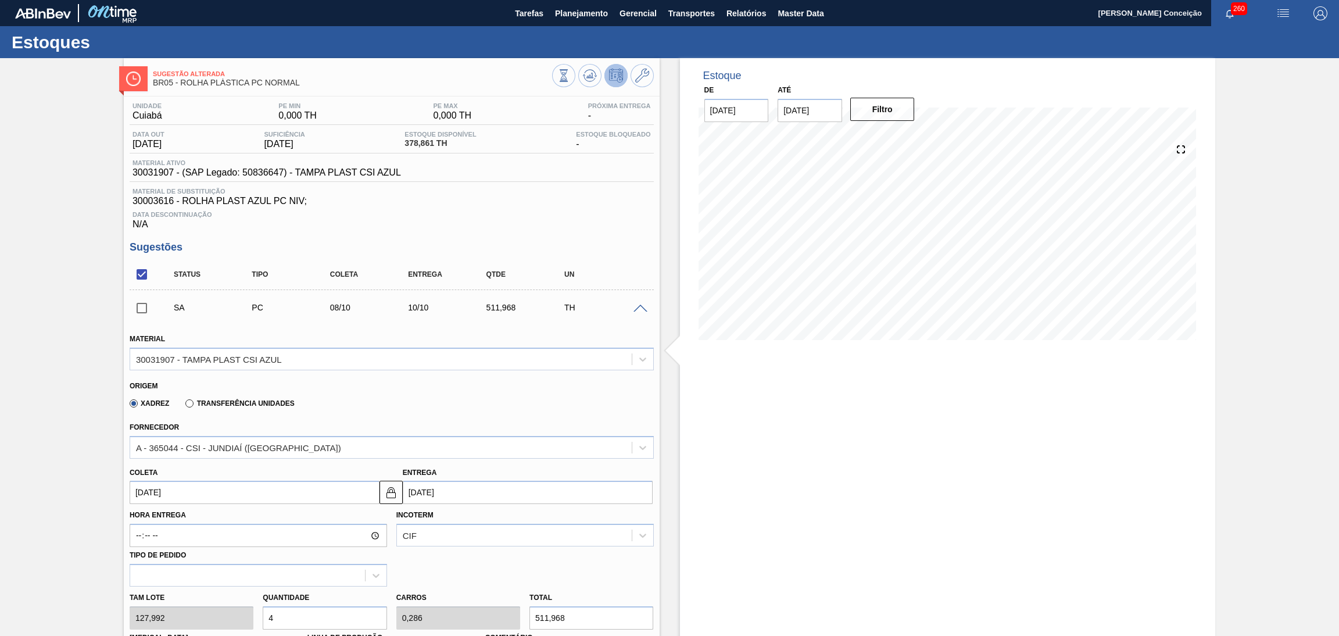
click at [172, 492] on input "[DATE]" at bounding box center [255, 492] width 250 height 23
click at [220, 401] on div "9" at bounding box center [219, 402] width 16 height 16
type input "[DATE]"
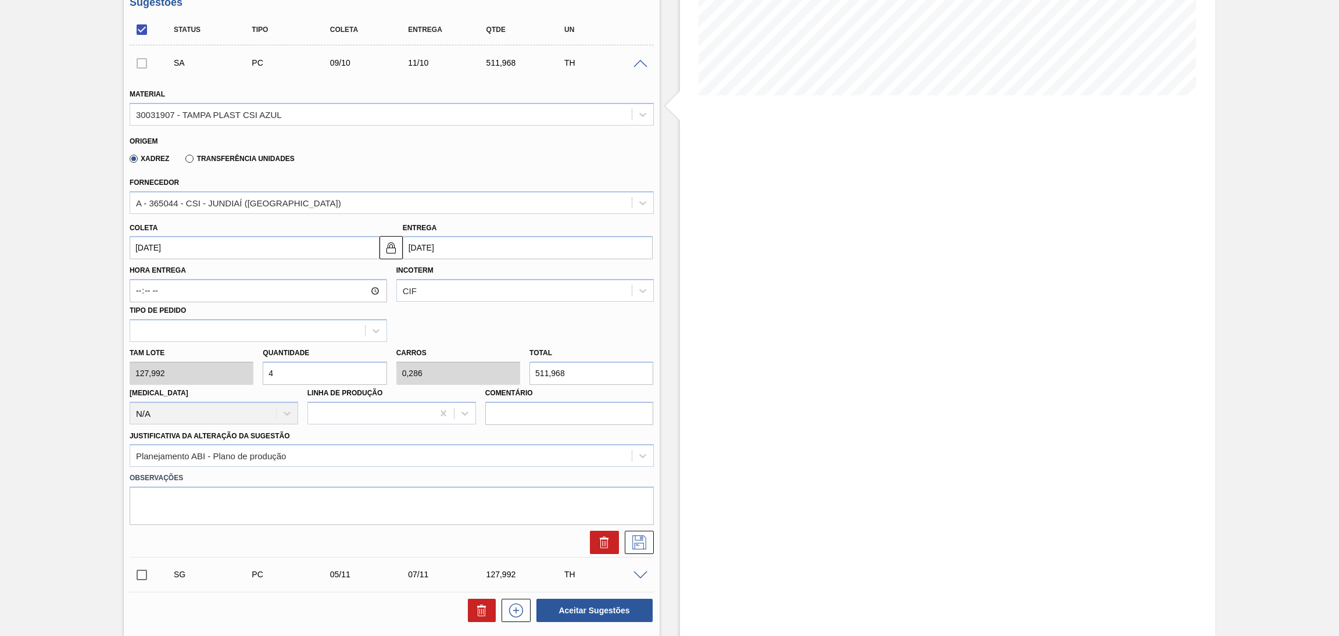
scroll to position [261, 0]
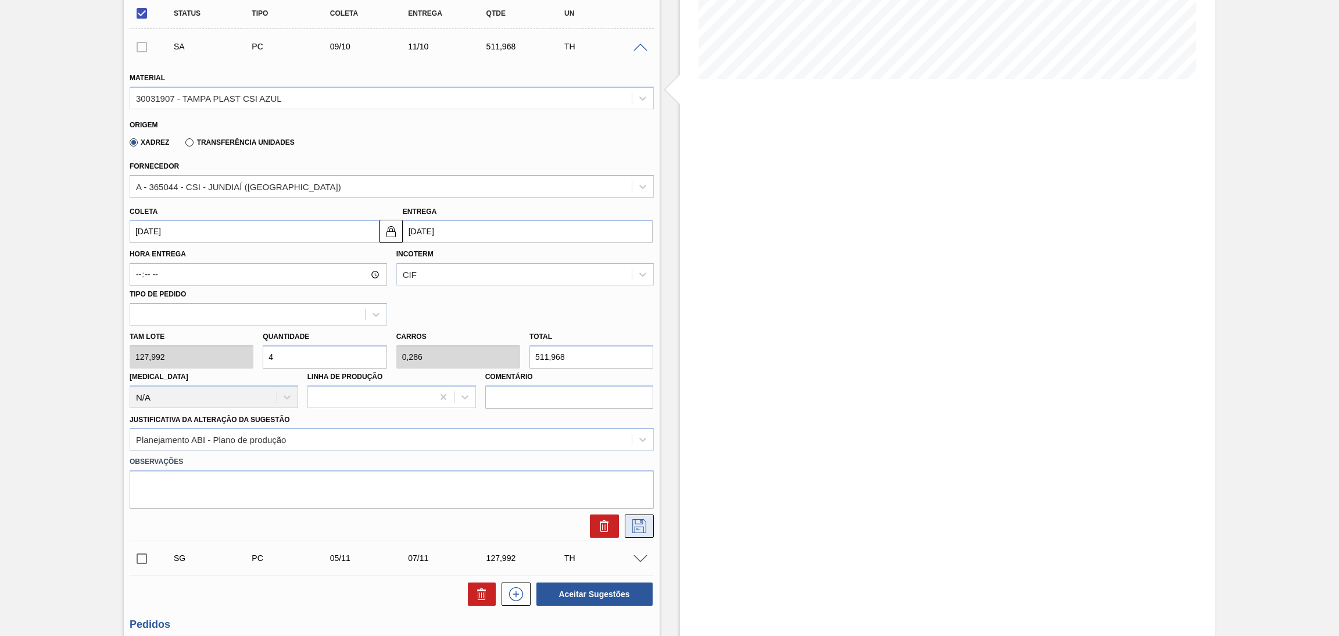
click at [633, 530] on icon at bounding box center [639, 526] width 19 height 14
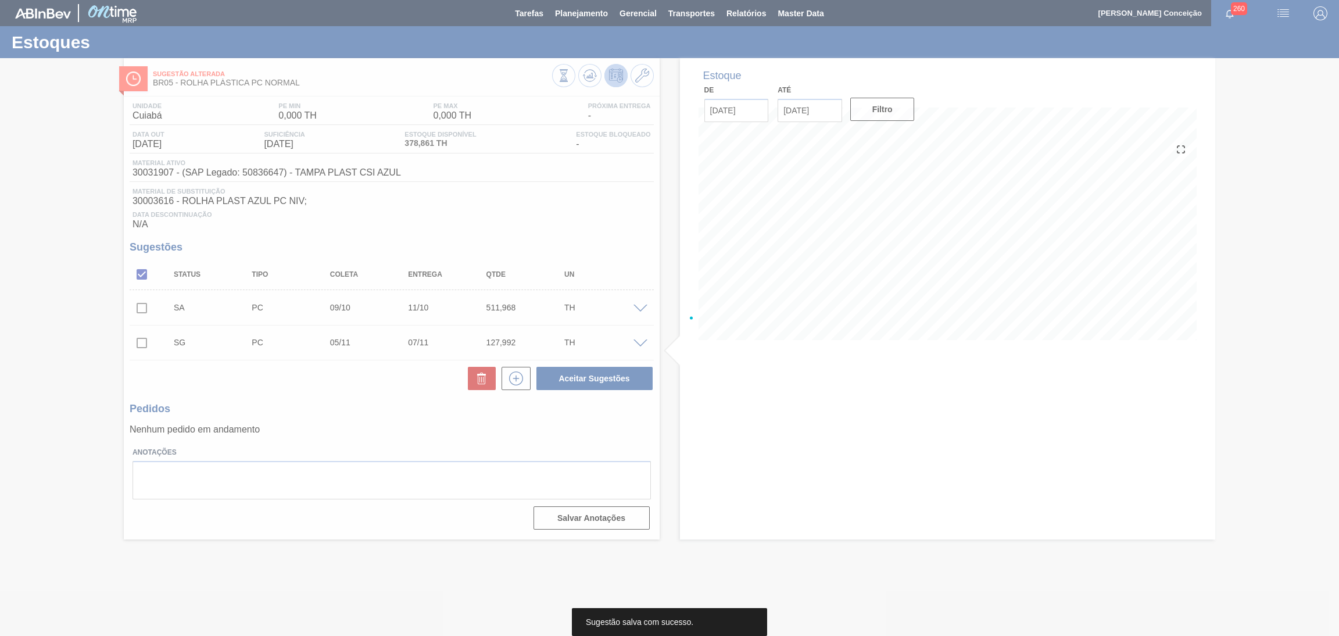
scroll to position [0, 0]
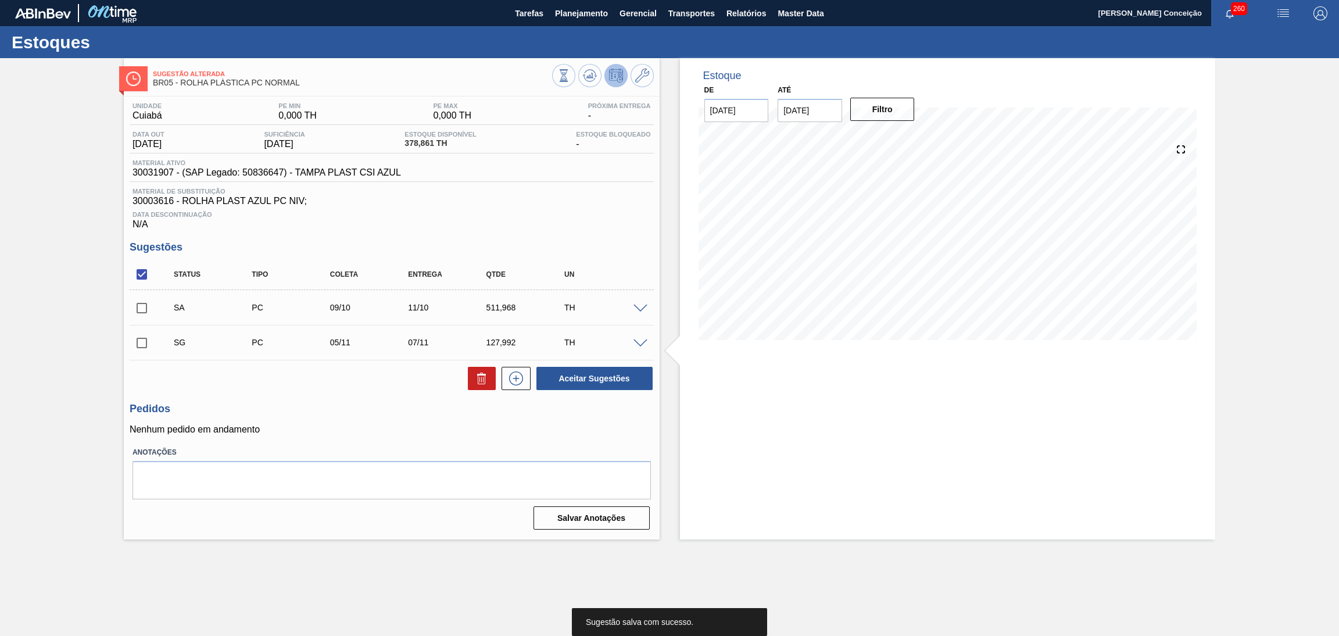
click at [687, 433] on div "Estoque De [DATE] Até [DATE] Filtro" at bounding box center [948, 298] width 536 height 481
click at [643, 307] on span at bounding box center [641, 309] width 14 height 9
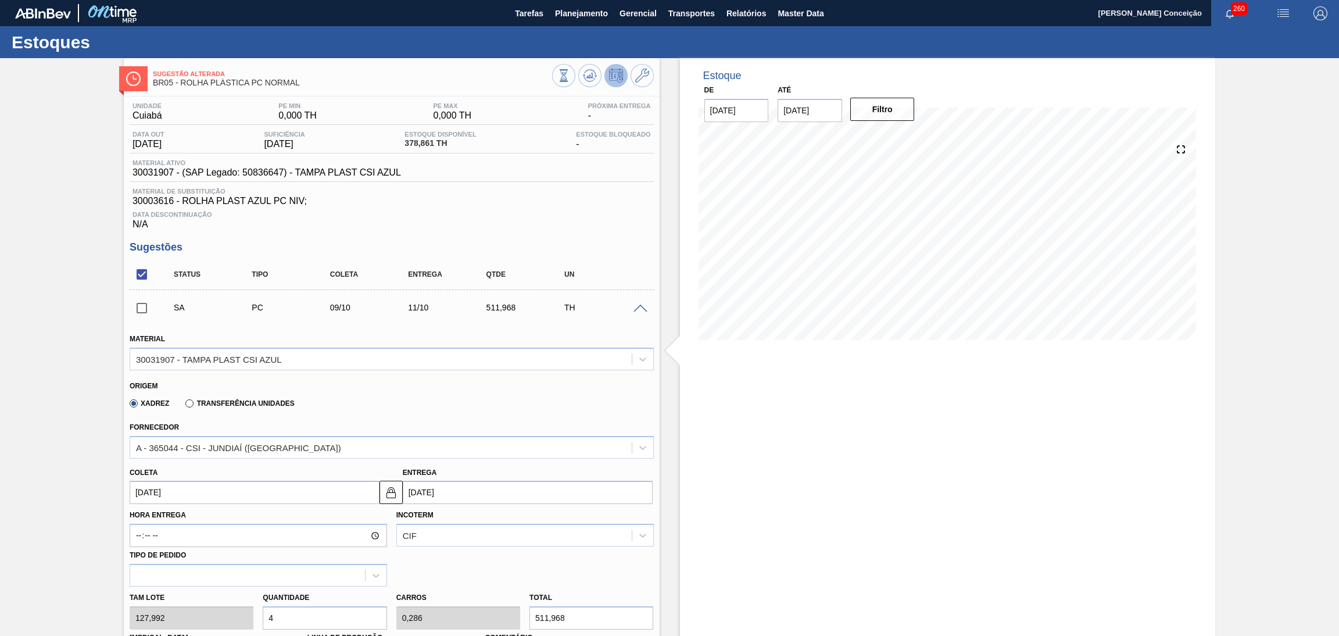
click at [155, 497] on input "[DATE]" at bounding box center [255, 492] width 250 height 23
click at [371, 416] on div "Fornecedor A - 365044 - CSI - JUNDIAÍ (SP)" at bounding box center [392, 437] width 534 height 42
click at [174, 500] on input "[DATE]" at bounding box center [255, 492] width 250 height 23
click at [203, 398] on div "8" at bounding box center [200, 402] width 16 height 16
type input "[DATE]"
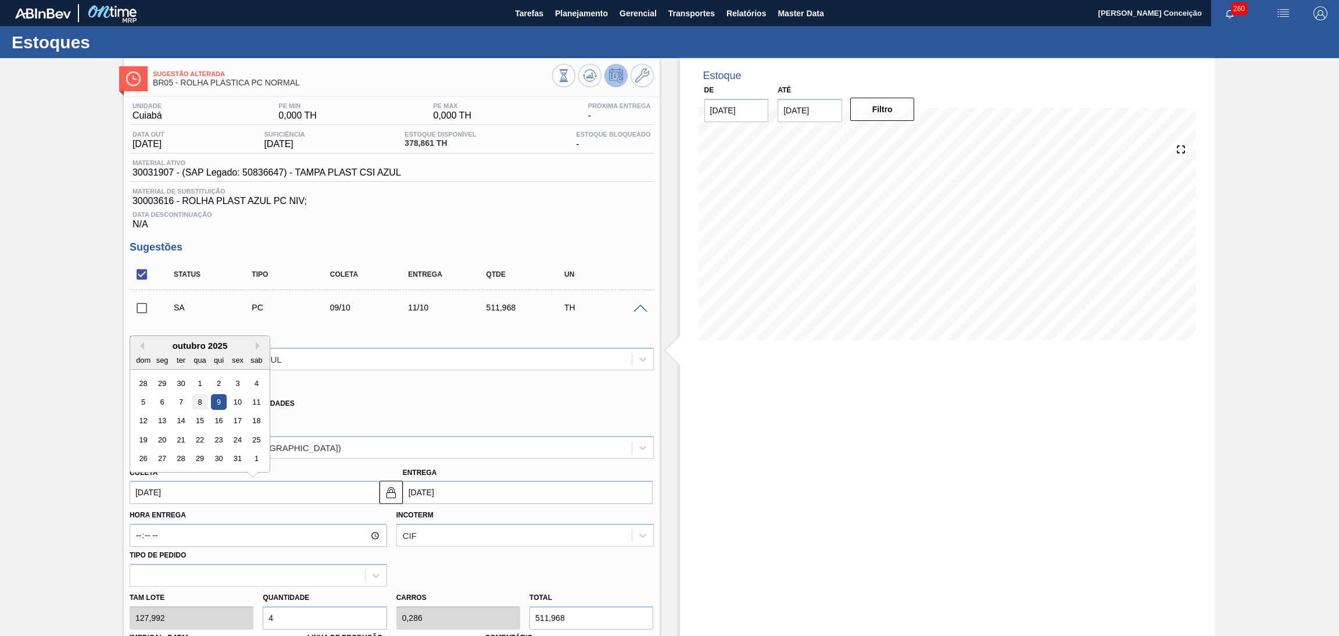
type input "[DATE]"
click at [406, 403] on div "Xadrez Transferência Unidades" at bounding box center [387, 401] width 514 height 23
click at [216, 612] on div "Tam lote 127,992 Quantidade 4 Carros 0,286 Total 511,968 [MEDICAL_DATA] N/A Lin…" at bounding box center [392, 628] width 534 height 83
type input "3"
type input "0,214"
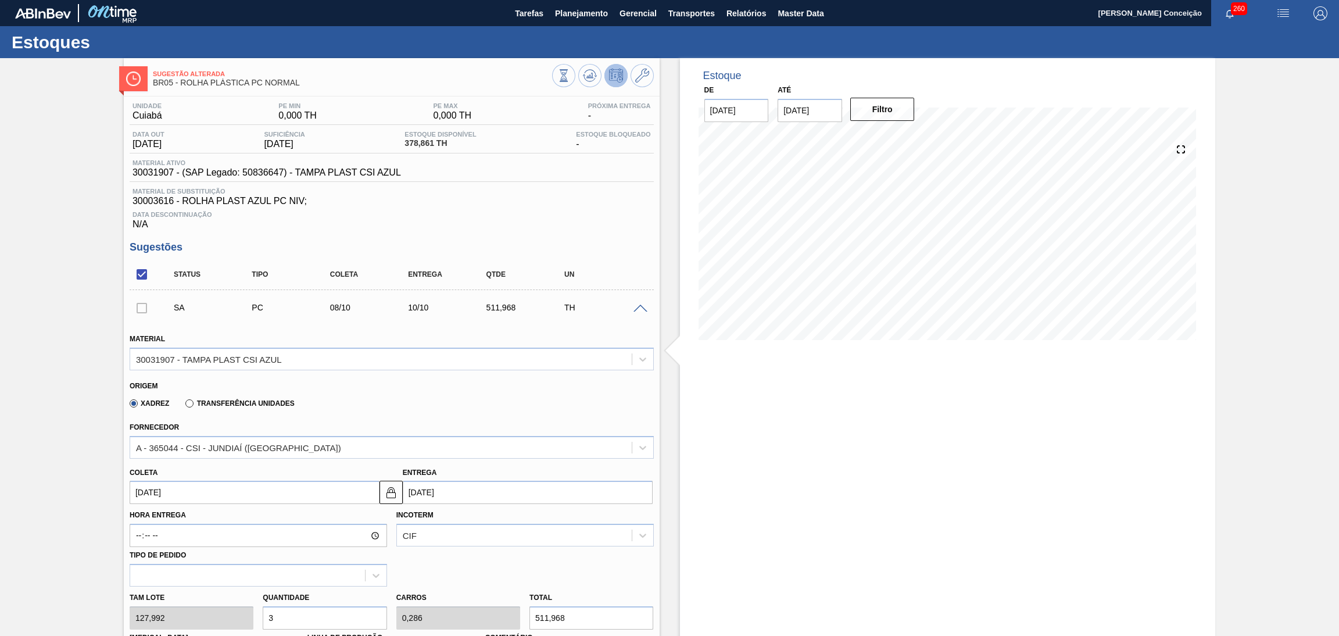
type input "383,976"
type input "3"
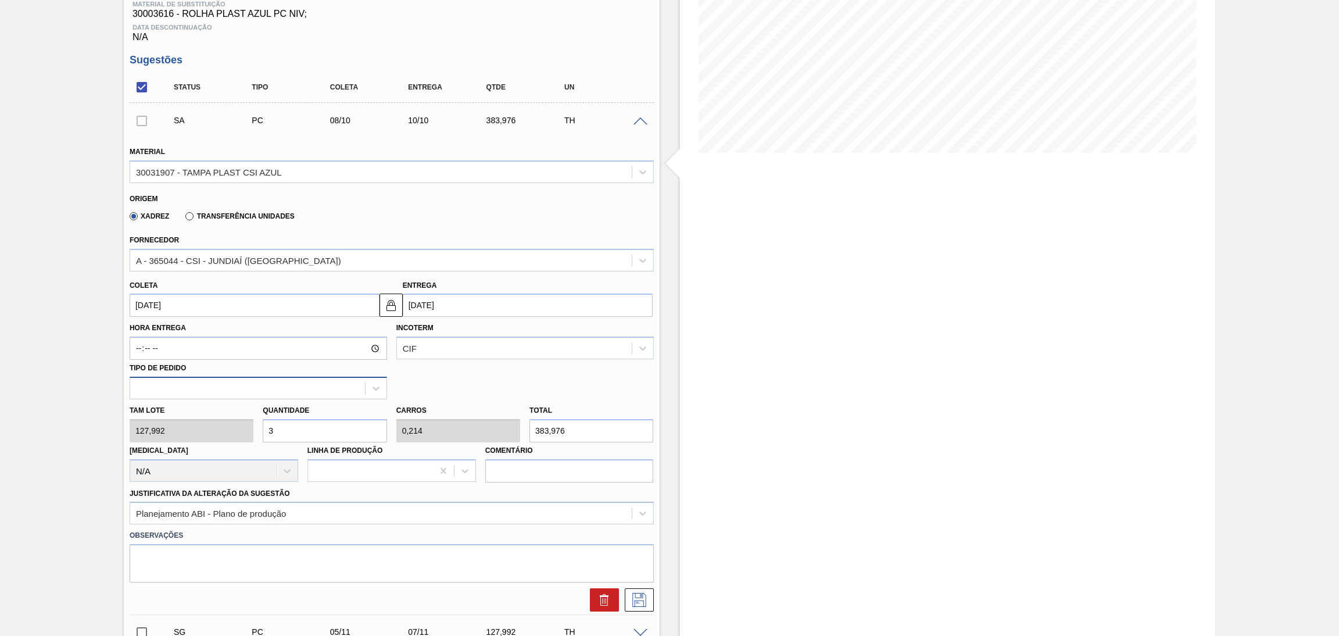
scroll to position [261, 0]
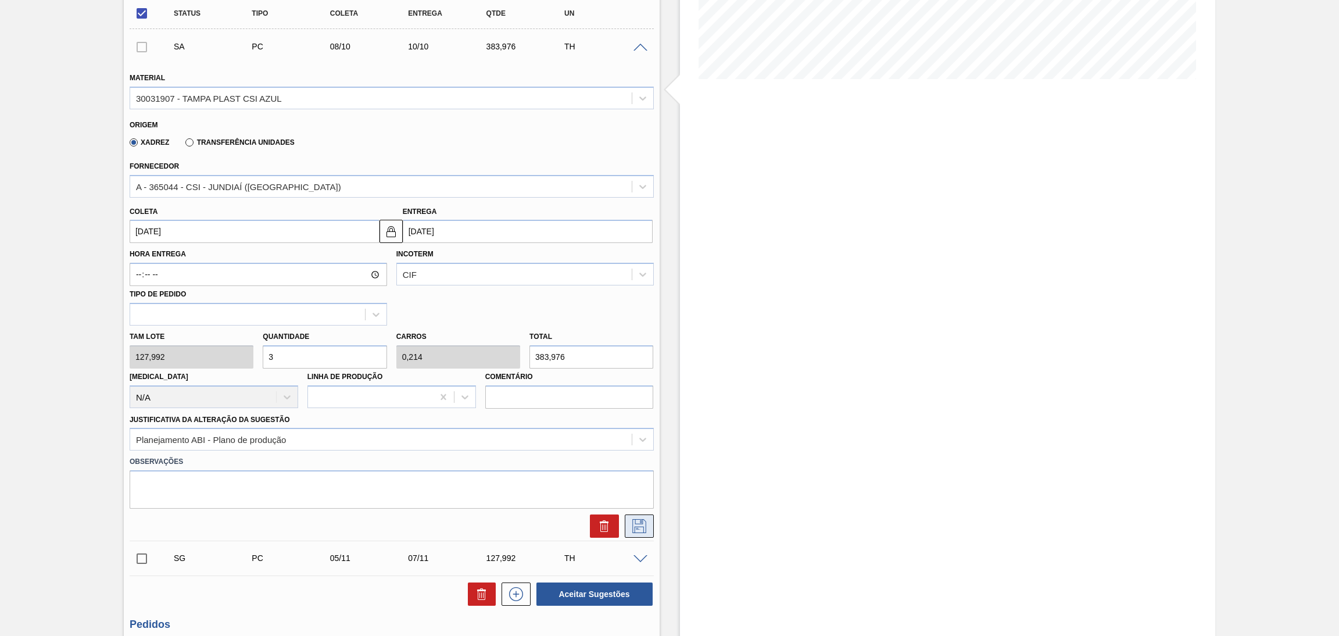
click at [644, 523] on icon at bounding box center [639, 526] width 19 height 14
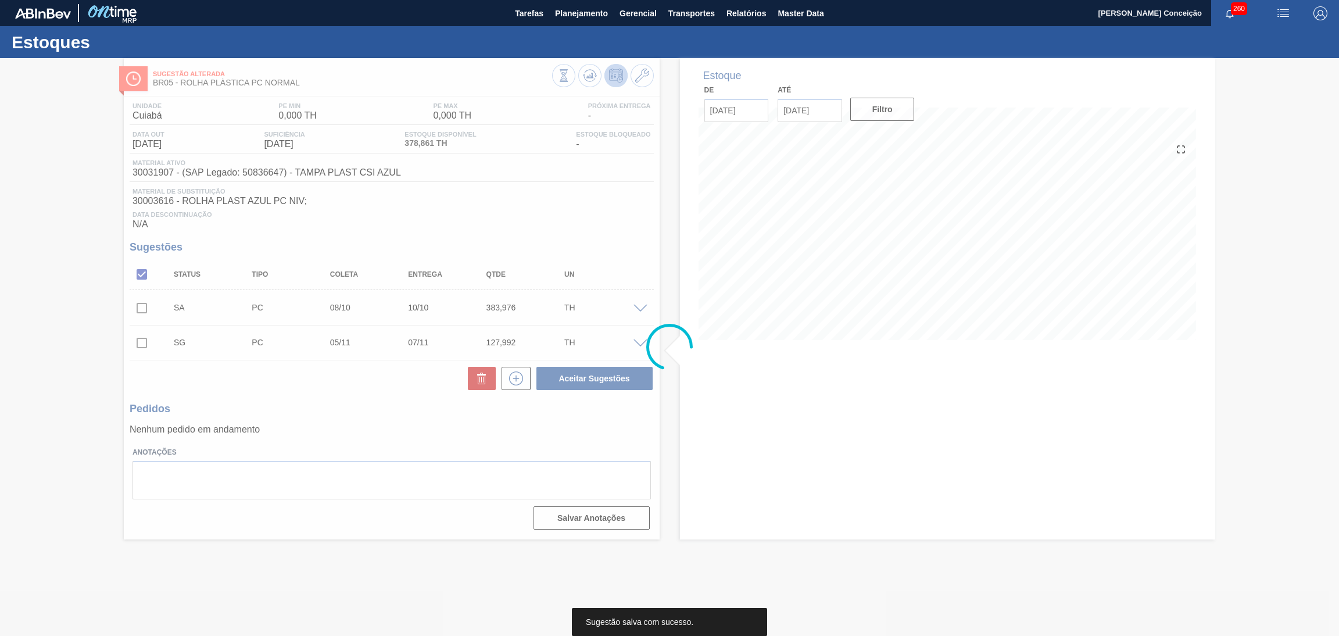
scroll to position [0, 0]
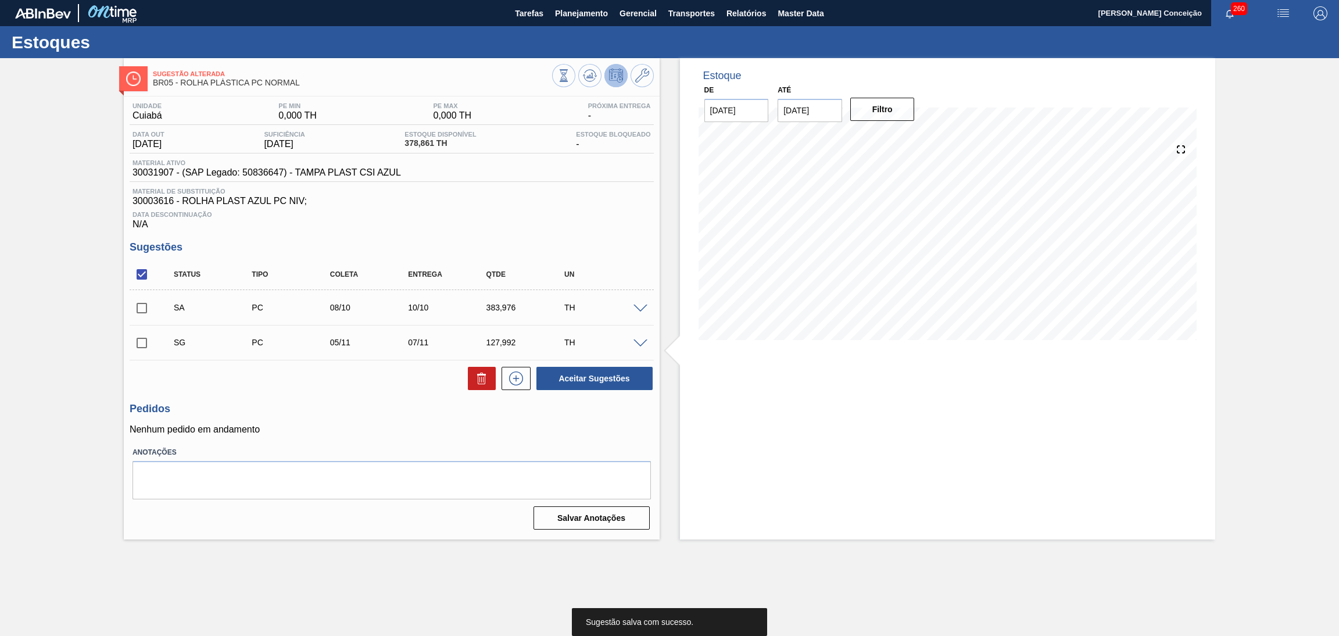
click at [358, 384] on div "Aceitar Sugestões" at bounding box center [392, 379] width 524 height 26
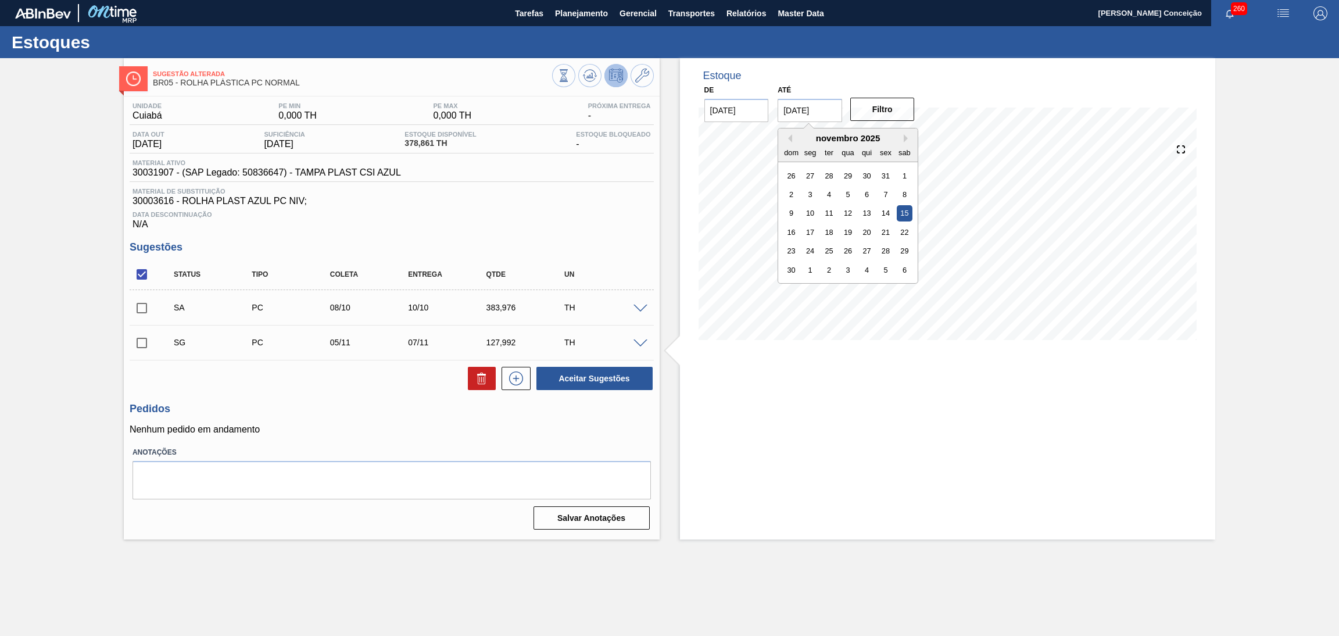
drag, startPoint x: 824, startPoint y: 117, endPoint x: 633, endPoint y: 122, distance: 191.3
click at [655, 120] on div "Sugestão Alterada BR05 - ROLHA PLÁSTICA PC NORMAL Unidade Cuiabá PE MIN 0,000 T…" at bounding box center [669, 298] width 1339 height 481
type input "[DATE]"
click at [885, 112] on button "Filtro" at bounding box center [883, 109] width 65 height 23
click at [138, 312] on input "checkbox" at bounding box center [142, 308] width 24 height 24
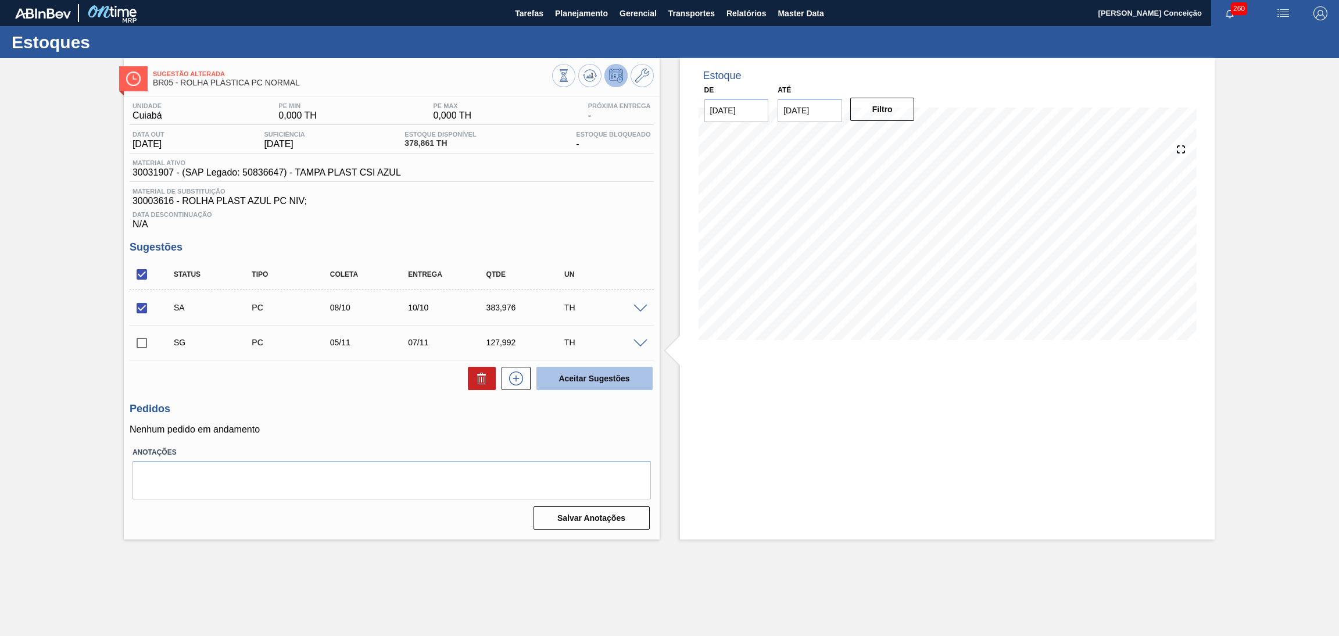
click at [582, 374] on button "Aceitar Sugestões" at bounding box center [595, 378] width 116 height 23
checkbox input "false"
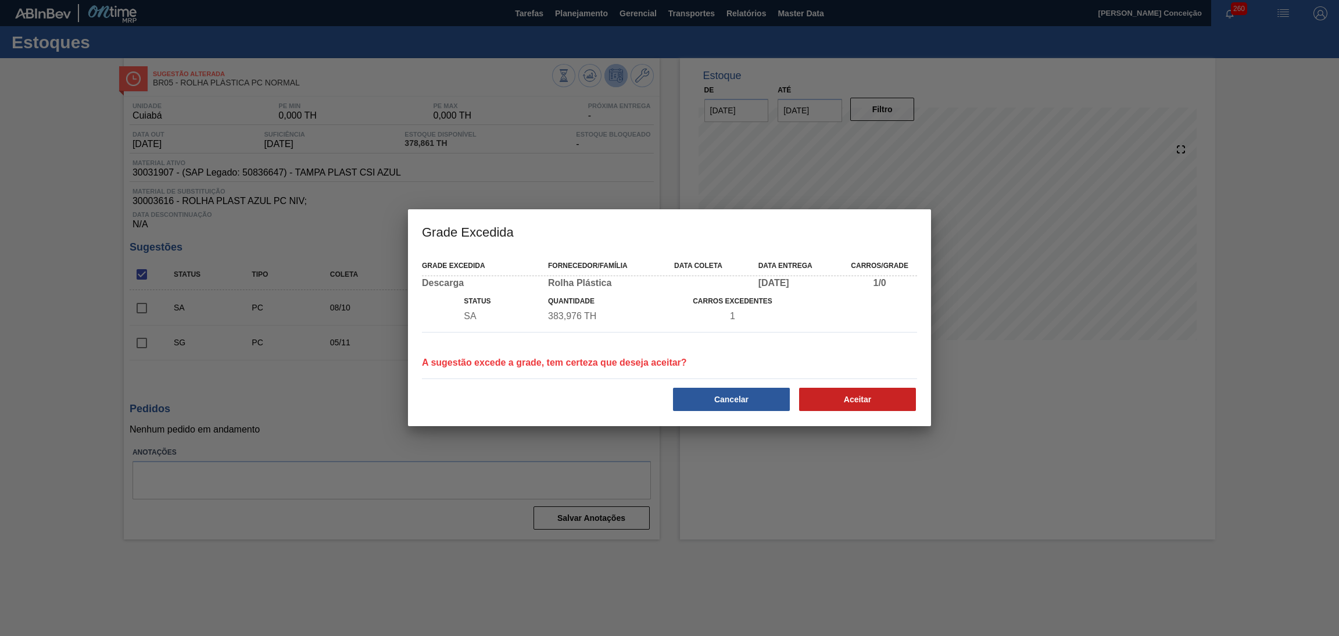
click at [863, 384] on div "Cancelar Aceitar" at bounding box center [669, 398] width 505 height 28
click at [863, 399] on button "Aceitar" at bounding box center [857, 399] width 117 height 23
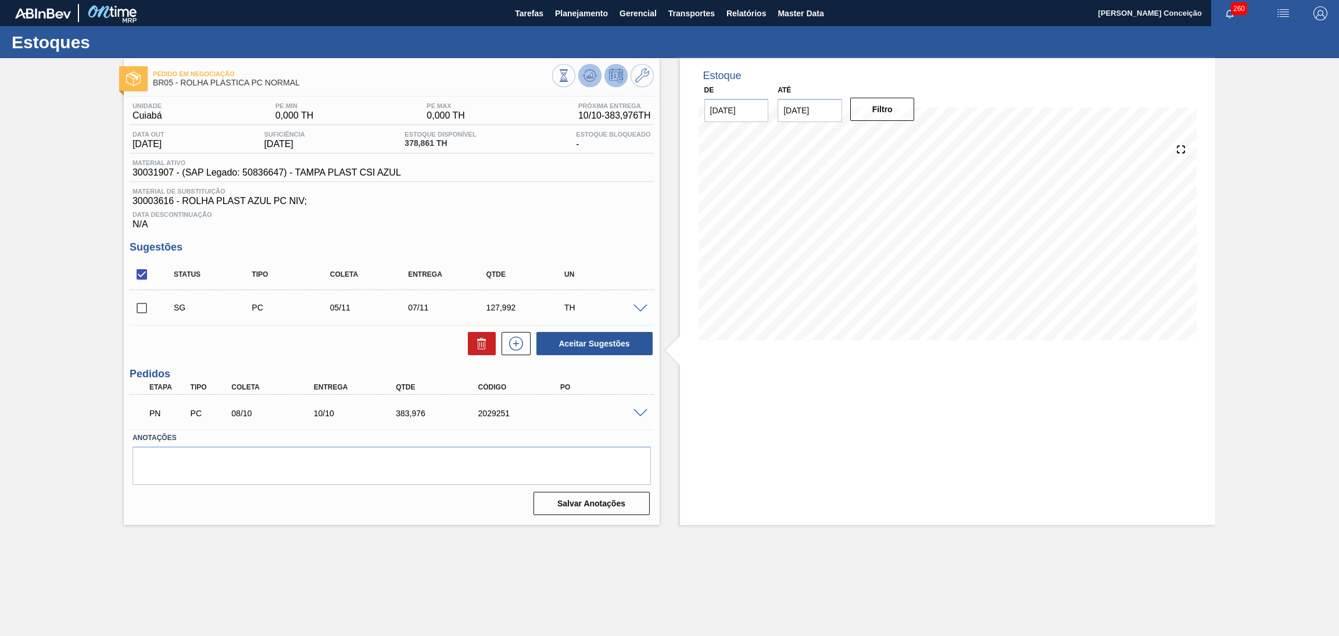
click at [588, 78] on icon at bounding box center [590, 76] width 14 height 14
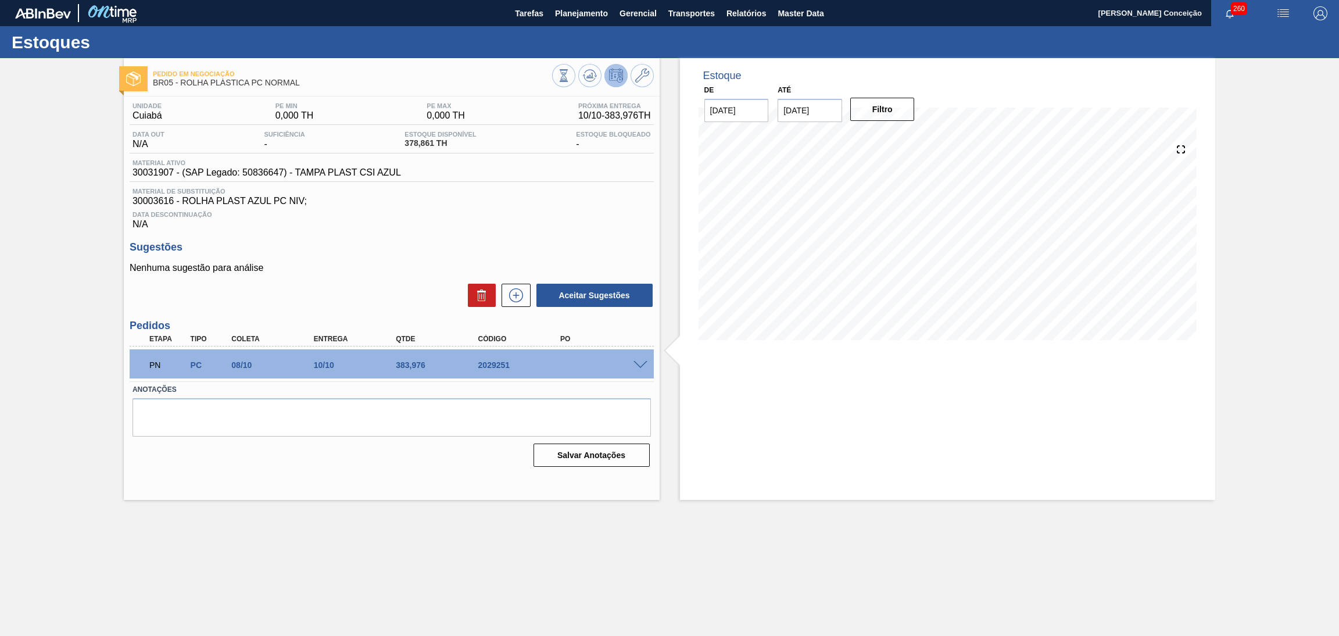
click at [387, 216] on span "Data Descontinuação" at bounding box center [392, 214] width 519 height 7
click at [585, 71] on icon at bounding box center [590, 76] width 14 height 14
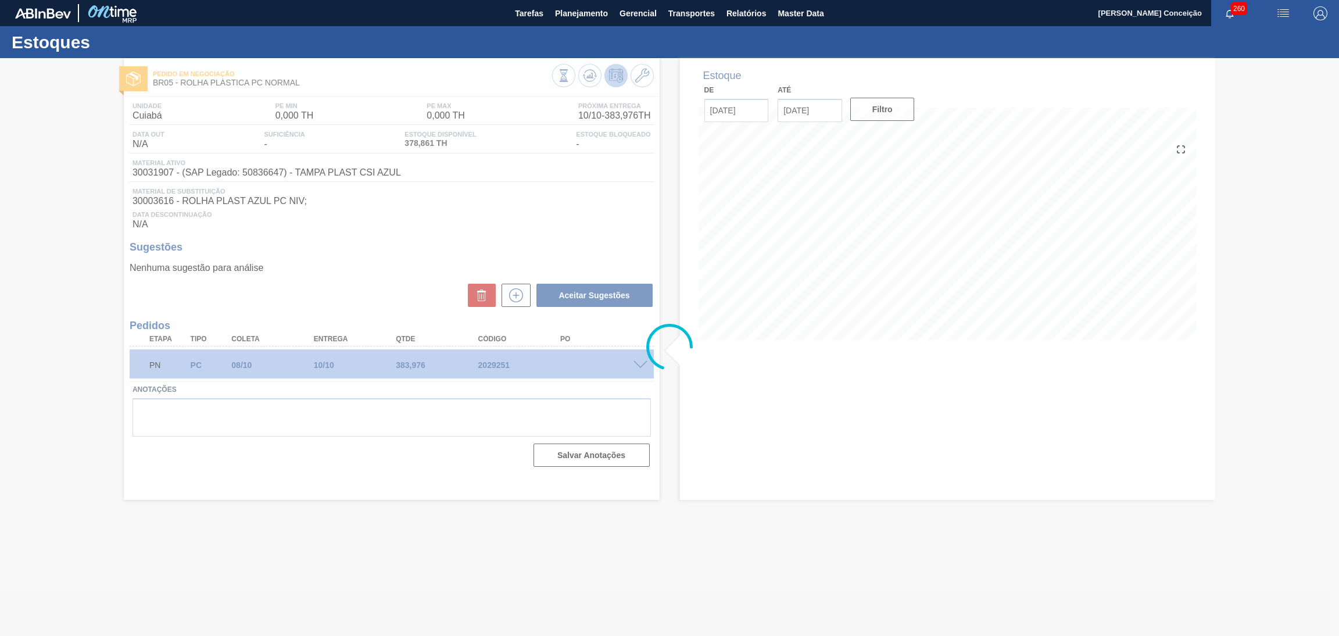
click at [503, 206] on div at bounding box center [669, 347] width 1339 height 578
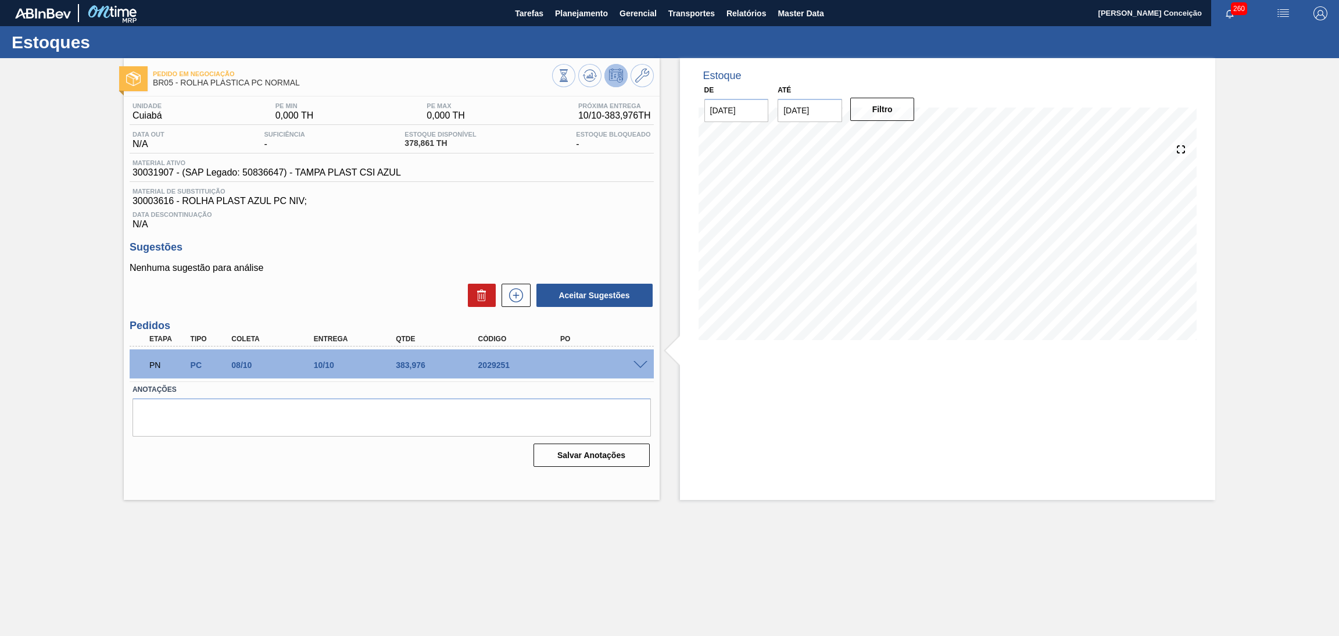
click at [407, 202] on span "30003616 - ROLHA PLAST AZUL PC NIV;" at bounding box center [392, 201] width 519 height 10
click at [511, 209] on div "Data Descontinuação N/A" at bounding box center [392, 217] width 524 height 23
click at [545, 221] on div "Data Descontinuação N/A" at bounding box center [392, 217] width 524 height 23
click at [591, 70] on icon at bounding box center [590, 76] width 14 height 14
click at [591, 256] on div "Sugestões Nenhuma sugestão para análise Aceitar Sugestões" at bounding box center [392, 274] width 524 height 67
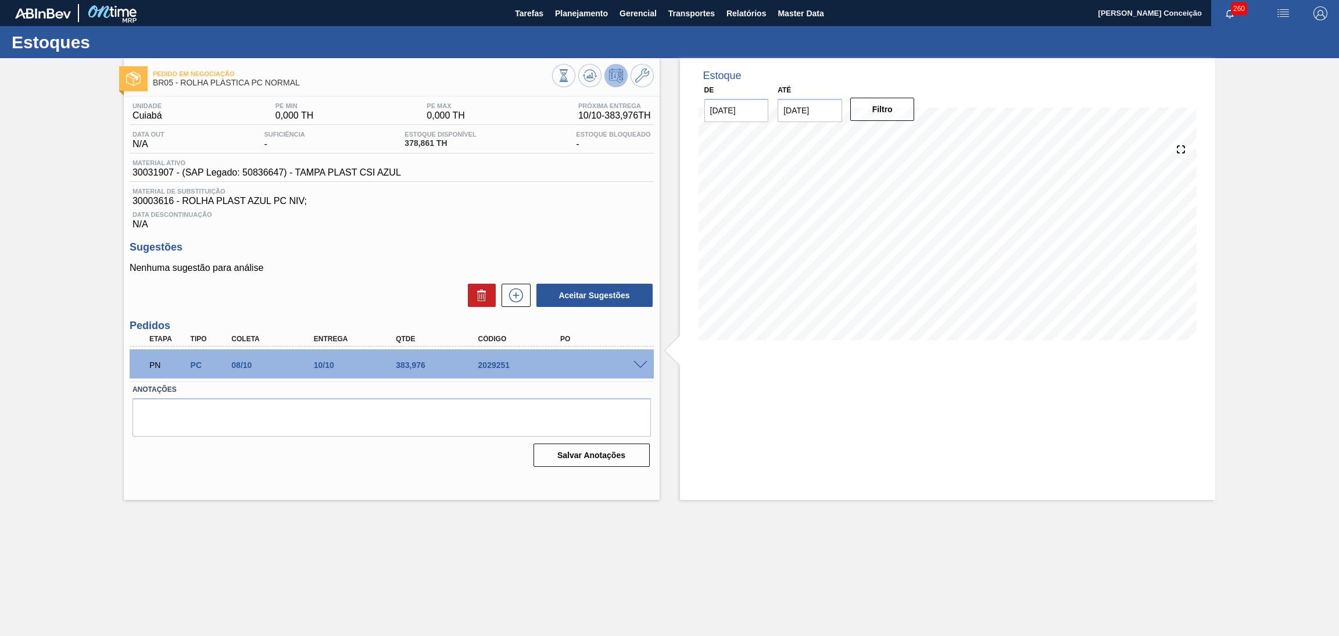
click at [575, 238] on div "Unidade Cuiabá PE MIN 0,000 TH PE MAX 0,000 TH Próxima Entrega 10/10 - 383,976 …" at bounding box center [392, 284] width 536 height 374
click at [525, 298] on button at bounding box center [516, 295] width 29 height 23
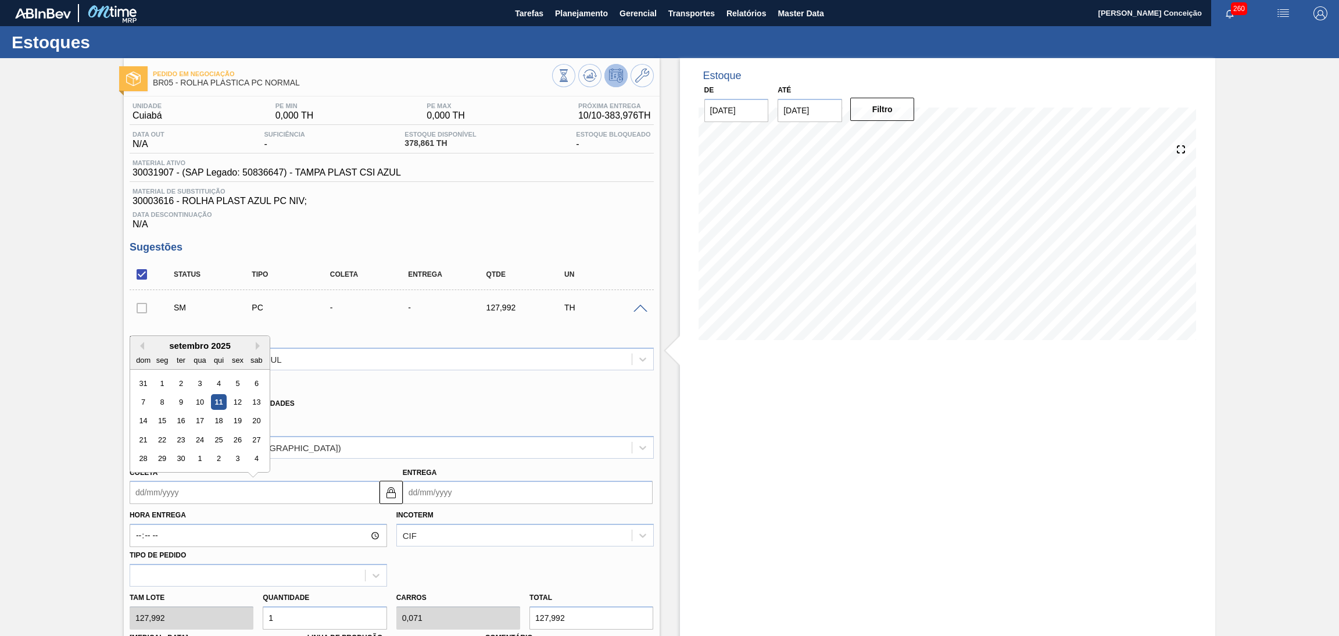
click at [183, 491] on input "Coleta" at bounding box center [255, 492] width 250 height 23
click at [473, 198] on span "30003616 - ROLHA PLAST AZUL PC NIV;" at bounding box center [392, 201] width 519 height 10
click at [642, 305] on span at bounding box center [641, 309] width 14 height 9
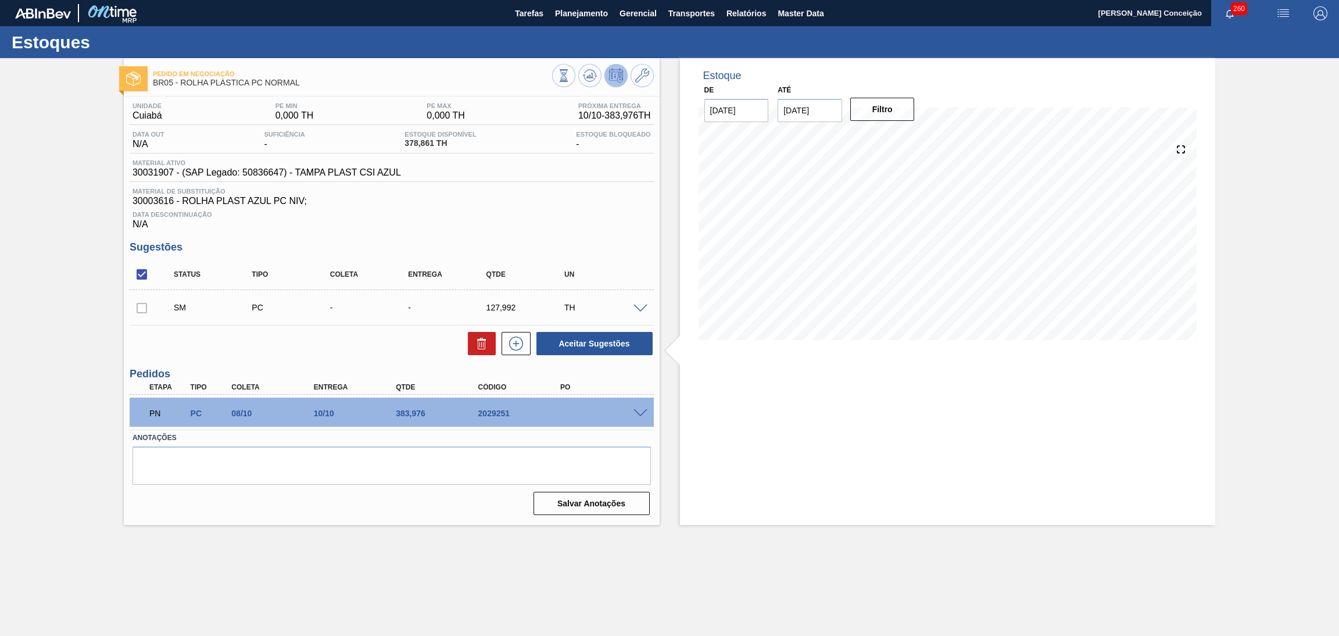
click at [706, 408] on div "Estoque De [DATE] Até [DATE] Filtro 18/09 Projeção de Estoque 218.865 [DOMAIN_N…" at bounding box center [948, 291] width 536 height 467
click at [588, 66] on button at bounding box center [589, 75] width 23 height 23
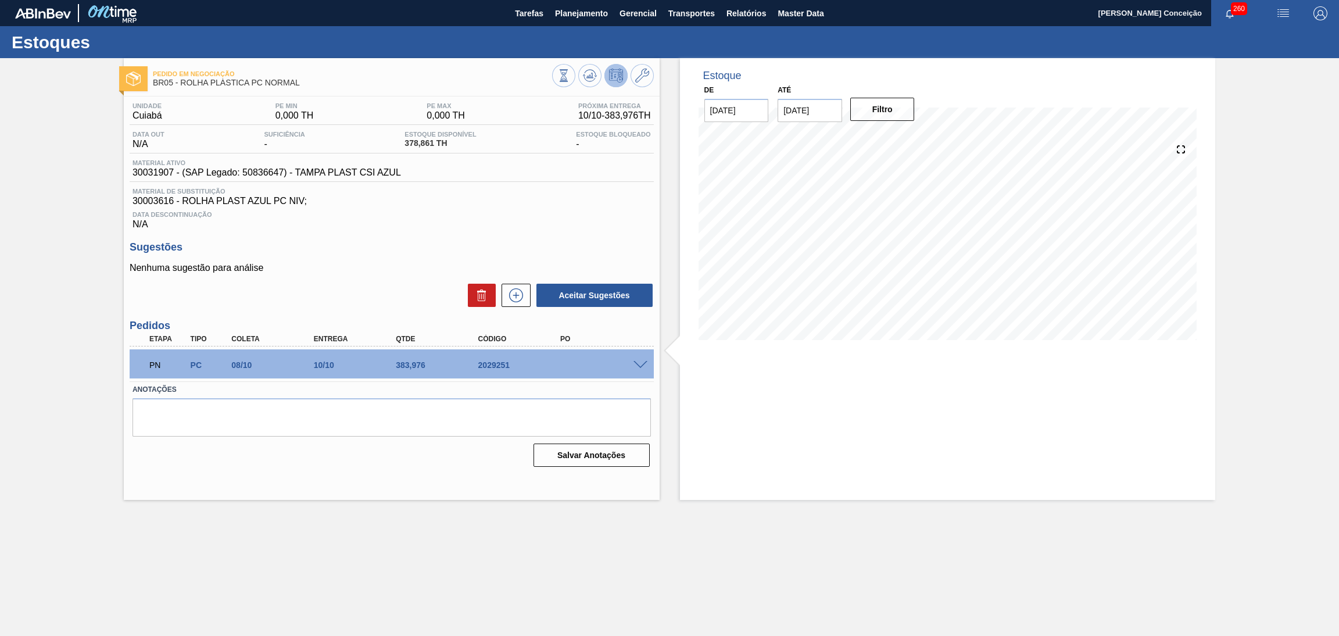
click at [405, 269] on p "Nenhuma sugestão para análise" at bounding box center [392, 268] width 524 height 10
click at [383, 249] on h3 "Sugestões" at bounding box center [392, 247] width 524 height 12
click at [332, 258] on div "Sugestões Nenhuma sugestão para análise Aceitar Sugestões" at bounding box center [392, 274] width 524 height 67
click at [341, 261] on div "Sugestões Nenhuma sugestão para análise Aceitar Sugestões" at bounding box center [392, 274] width 524 height 67
click at [455, 249] on h3 "Sugestões" at bounding box center [392, 247] width 524 height 12
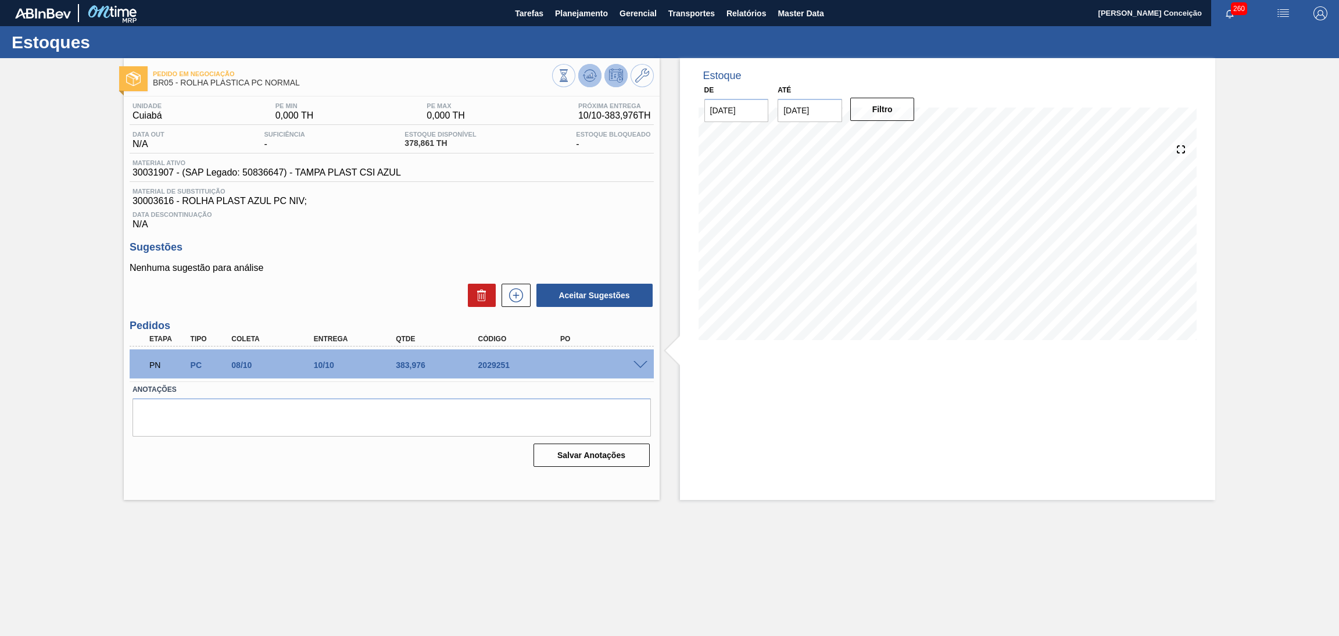
click at [589, 75] on icon at bounding box center [589, 76] width 1 height 3
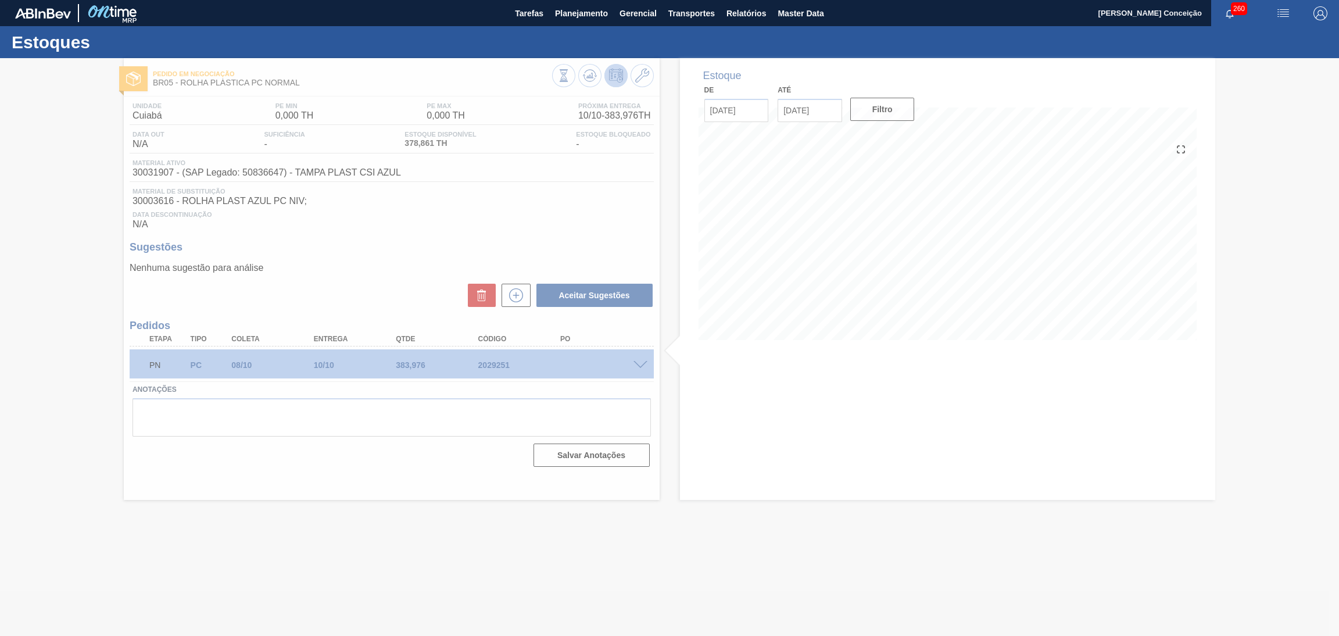
click at [762, 392] on div at bounding box center [669, 347] width 1339 height 578
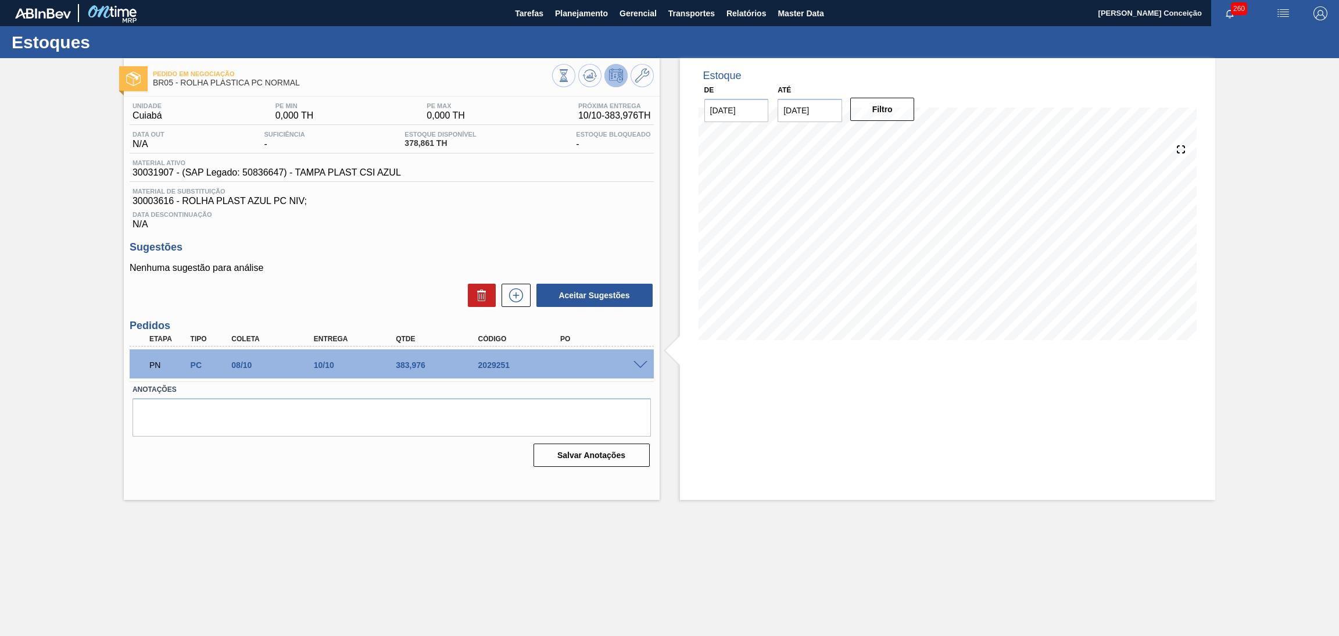
click at [438, 237] on div "Unidade Cuiabá PE MIN 0,000 TH PE MAX 0,000 TH Próxima Entrega 10/10 - 383,976 …" at bounding box center [392, 284] width 536 height 374
click at [499, 245] on h3 "Sugestões" at bounding box center [392, 247] width 524 height 12
click at [431, 258] on div "Sugestões Nenhuma sugestão para análise Aceitar Sugestões" at bounding box center [392, 274] width 524 height 67
click at [574, 217] on span "Data Descontinuação" at bounding box center [392, 214] width 519 height 7
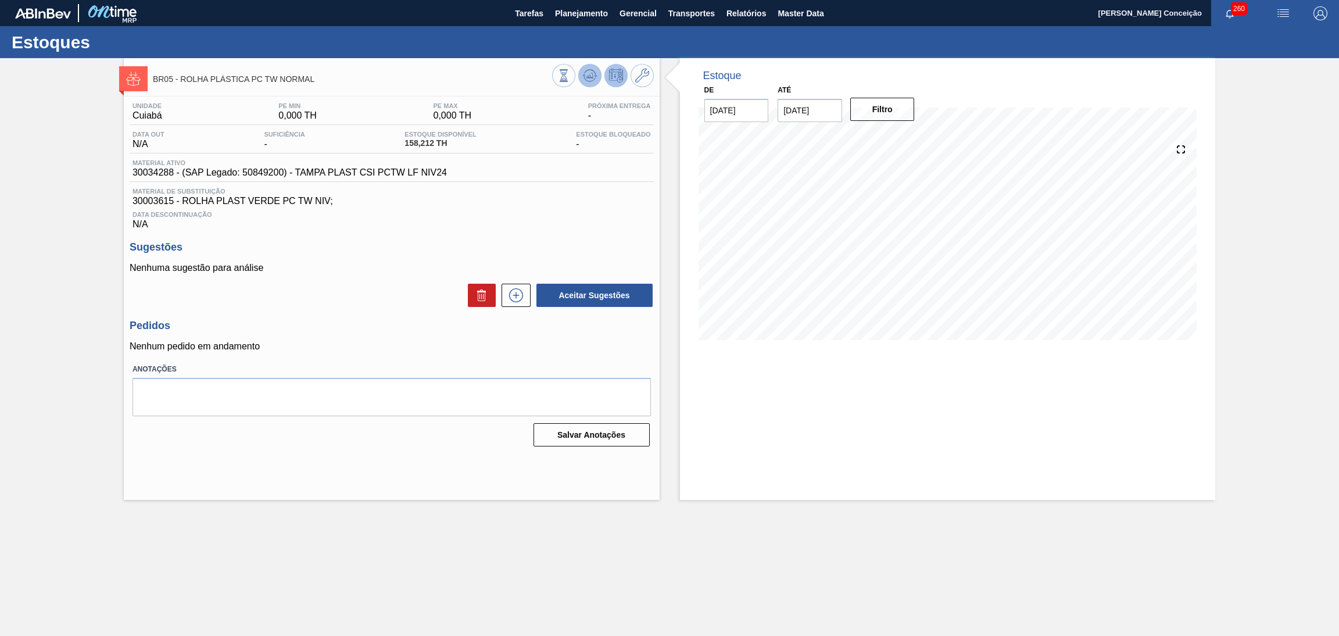
click at [585, 77] on icon at bounding box center [590, 76] width 14 height 14
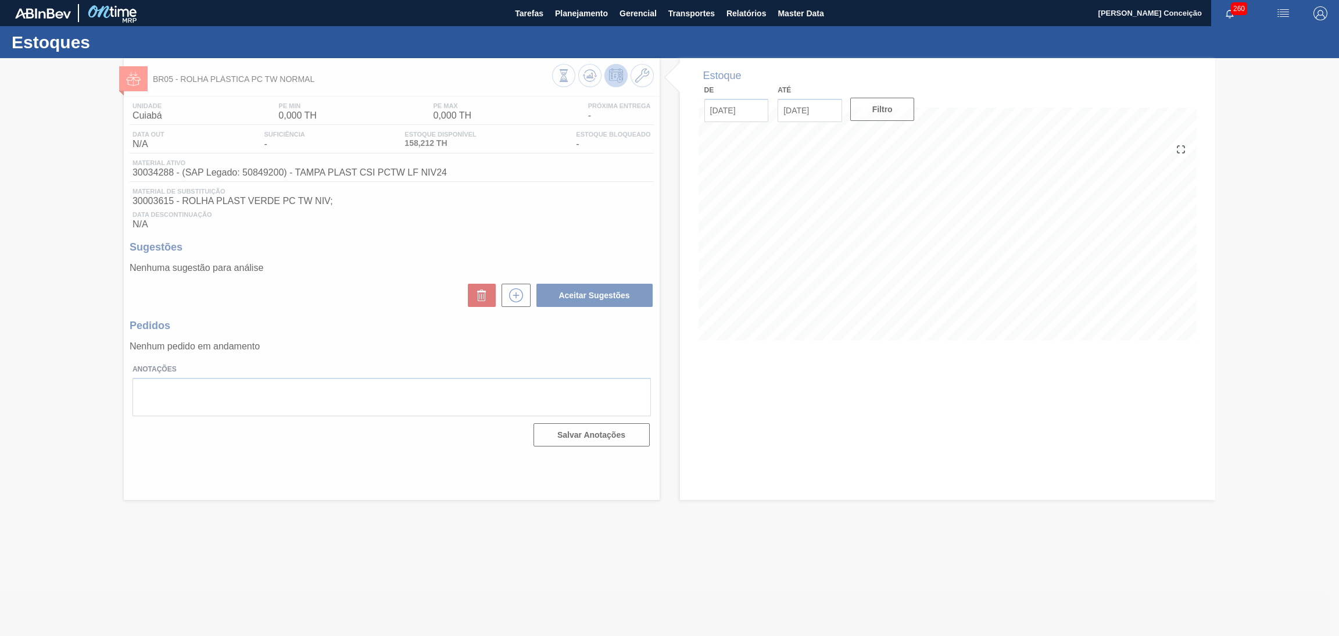
click at [601, 227] on div at bounding box center [669, 347] width 1339 height 578
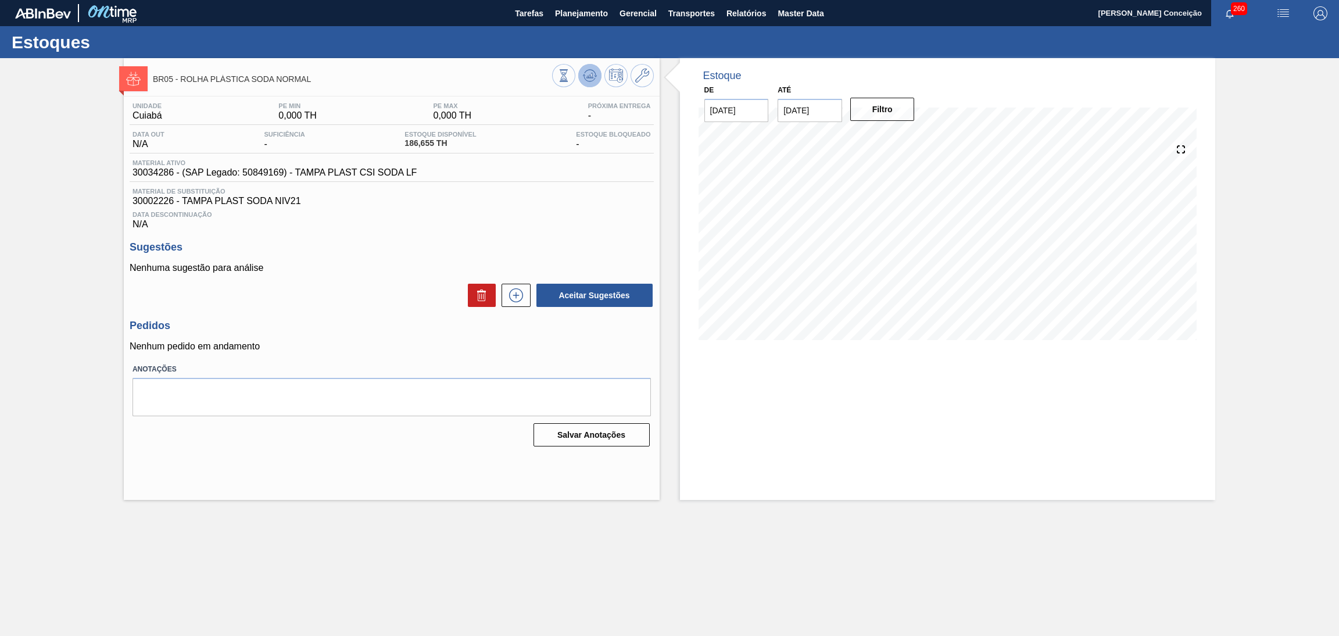
click at [587, 76] on icon at bounding box center [590, 76] width 14 height 14
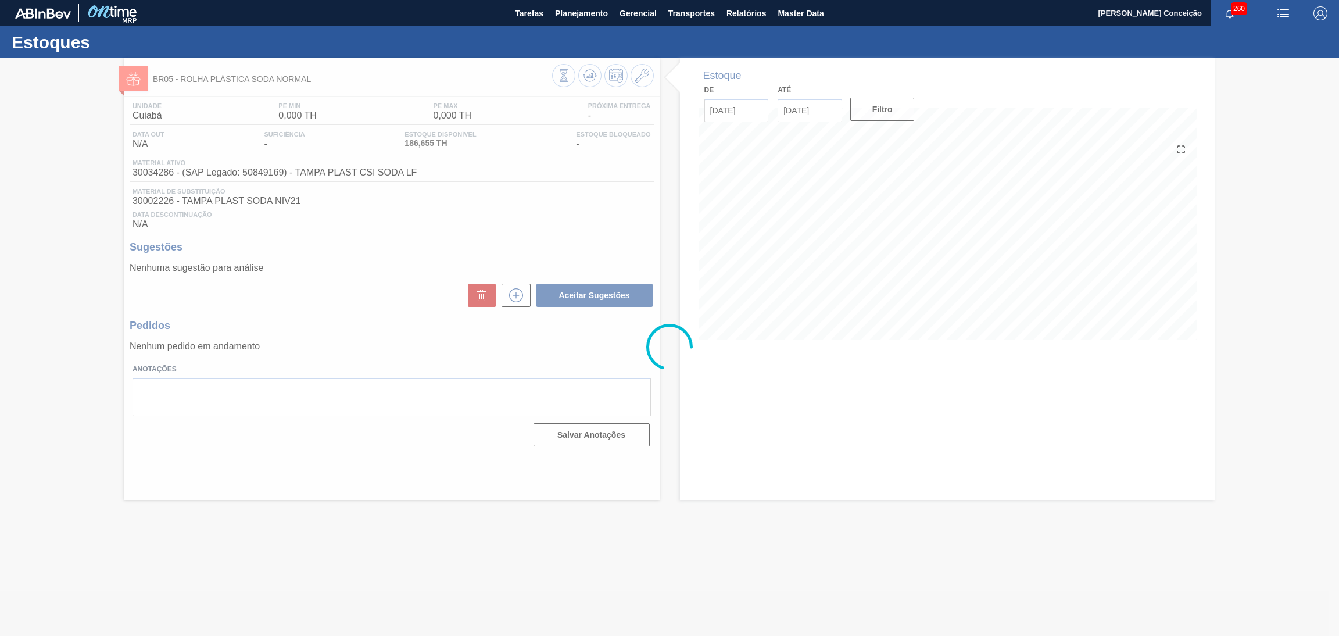
click at [592, 211] on div at bounding box center [669, 347] width 1339 height 578
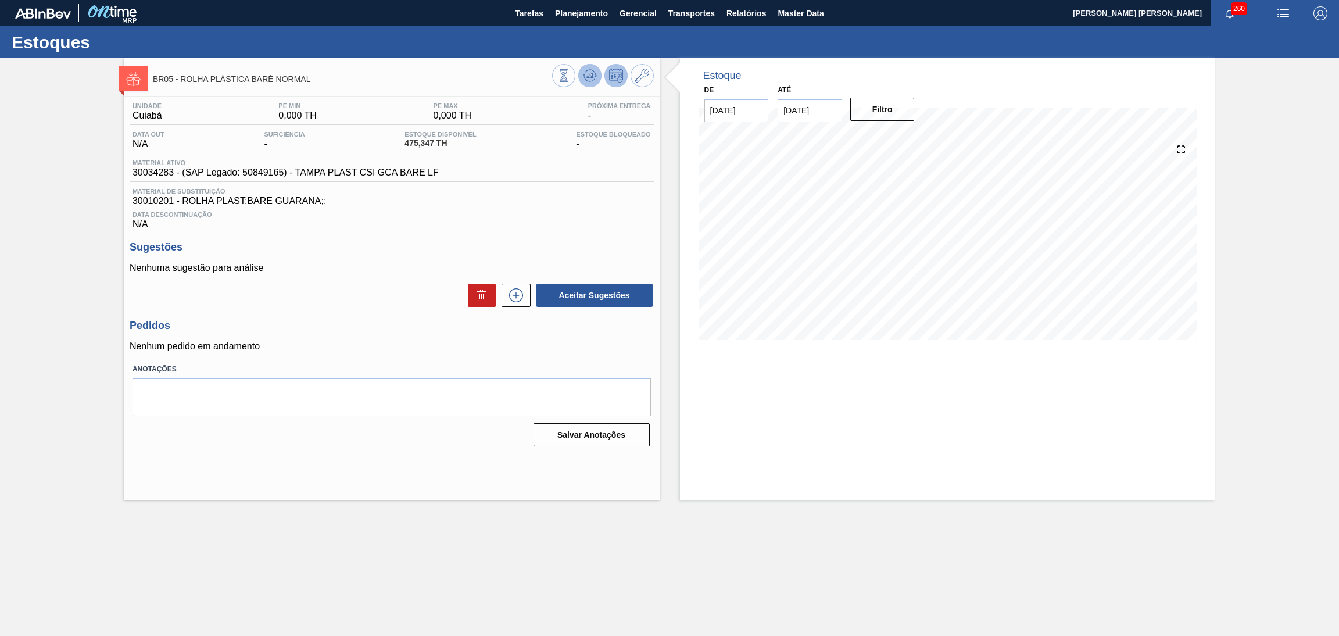
click at [591, 80] on icon at bounding box center [590, 76] width 14 height 14
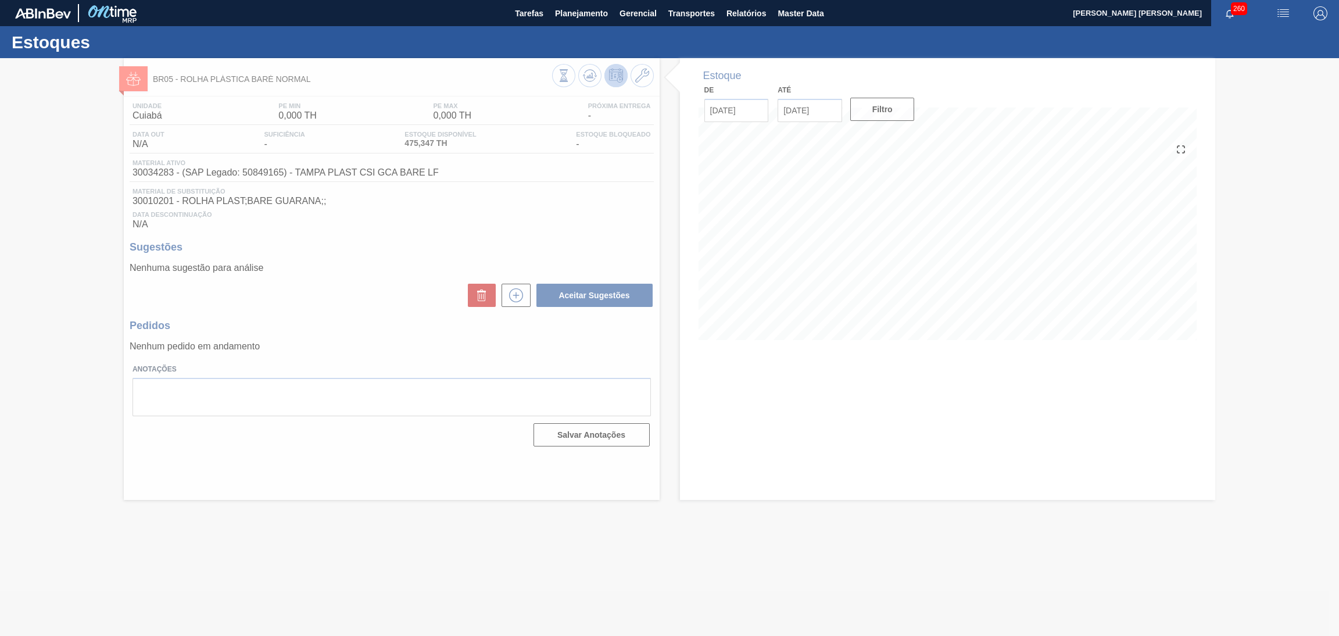
click at [678, 235] on div at bounding box center [669, 347] width 1339 height 578
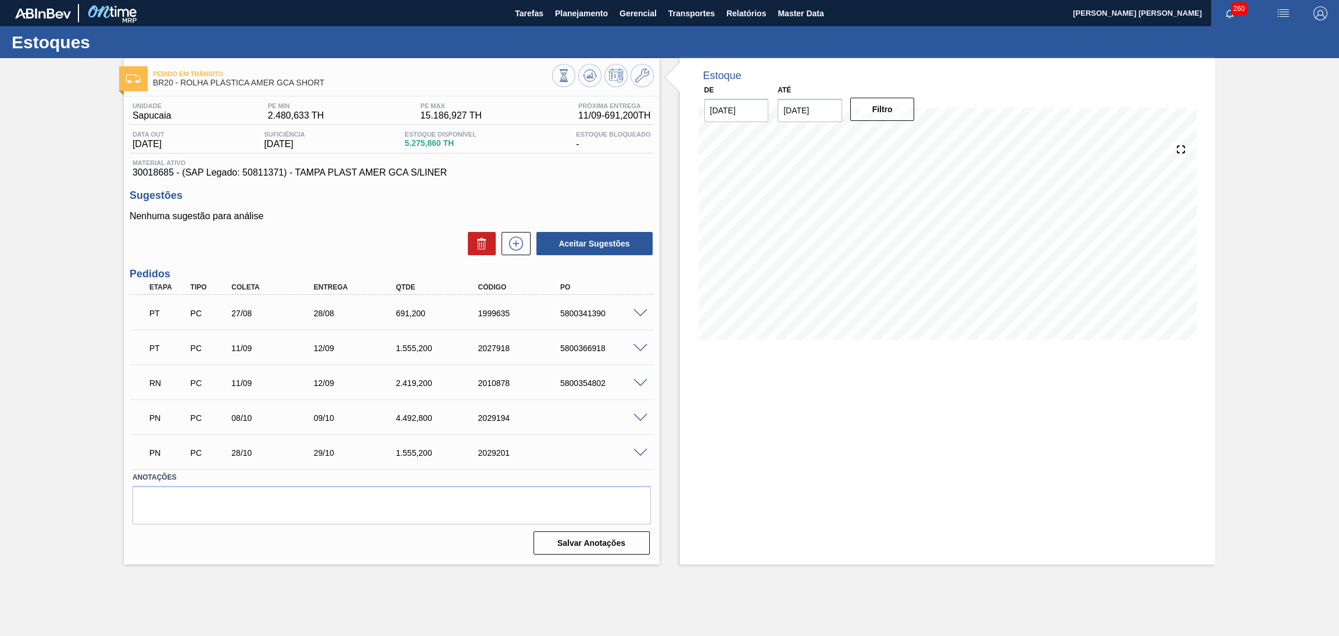
click at [362, 215] on p "Nenhuma sugestão para análise" at bounding box center [392, 216] width 524 height 10
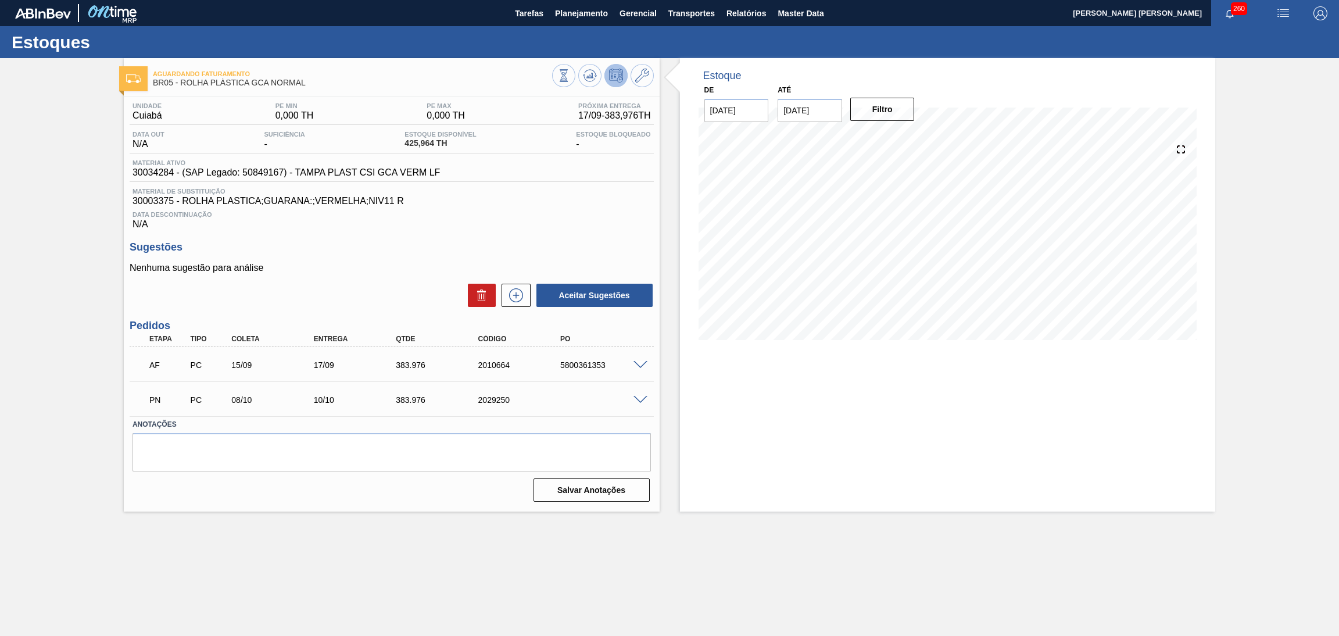
click at [372, 263] on p "Nenhuma sugestão para análise" at bounding box center [392, 268] width 524 height 10
click at [553, 242] on h3 "Sugestões" at bounding box center [392, 247] width 524 height 12
click at [399, 268] on p "Nenhuma sugestão para análise" at bounding box center [392, 268] width 524 height 10
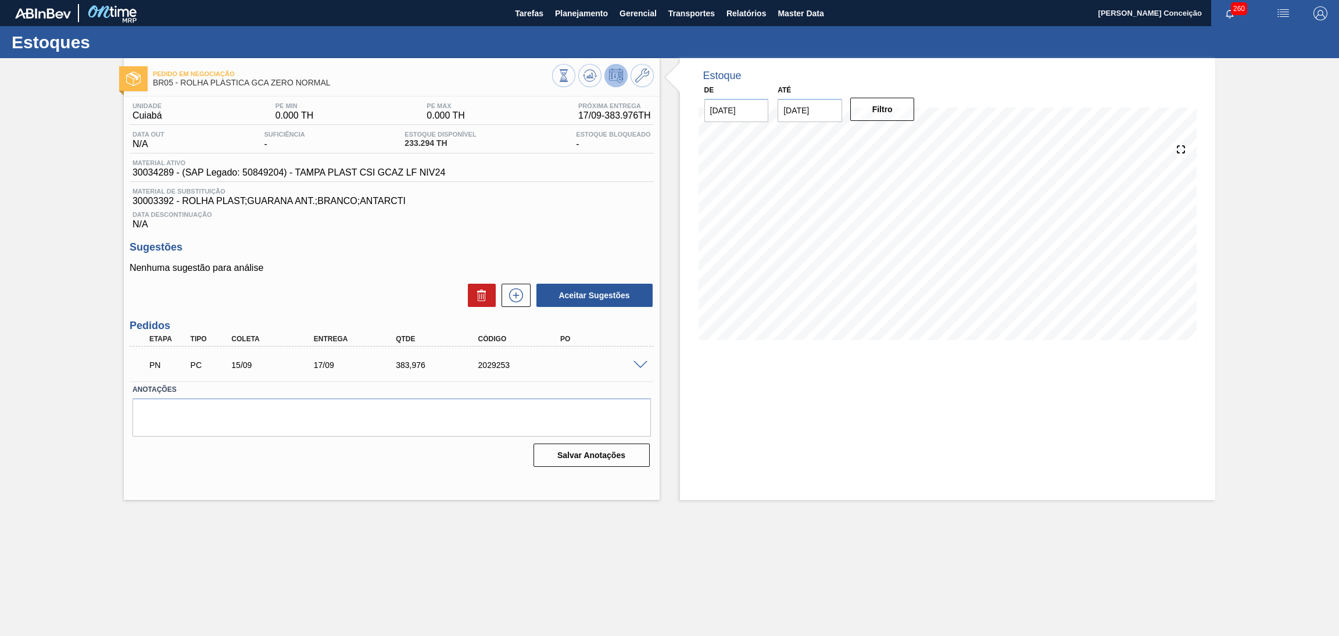
click at [364, 248] on h3 "Sugestões" at bounding box center [392, 247] width 524 height 12
click at [583, 77] on icon at bounding box center [590, 76] width 14 height 14
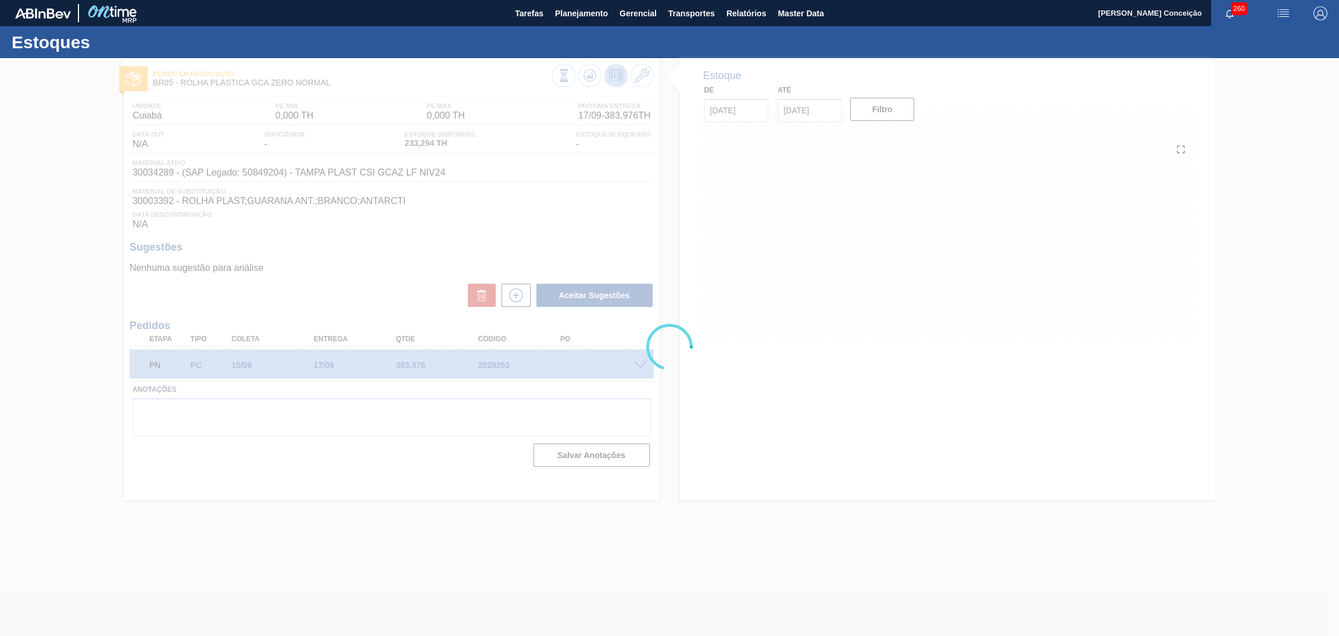
click at [578, 238] on div at bounding box center [669, 347] width 1339 height 578
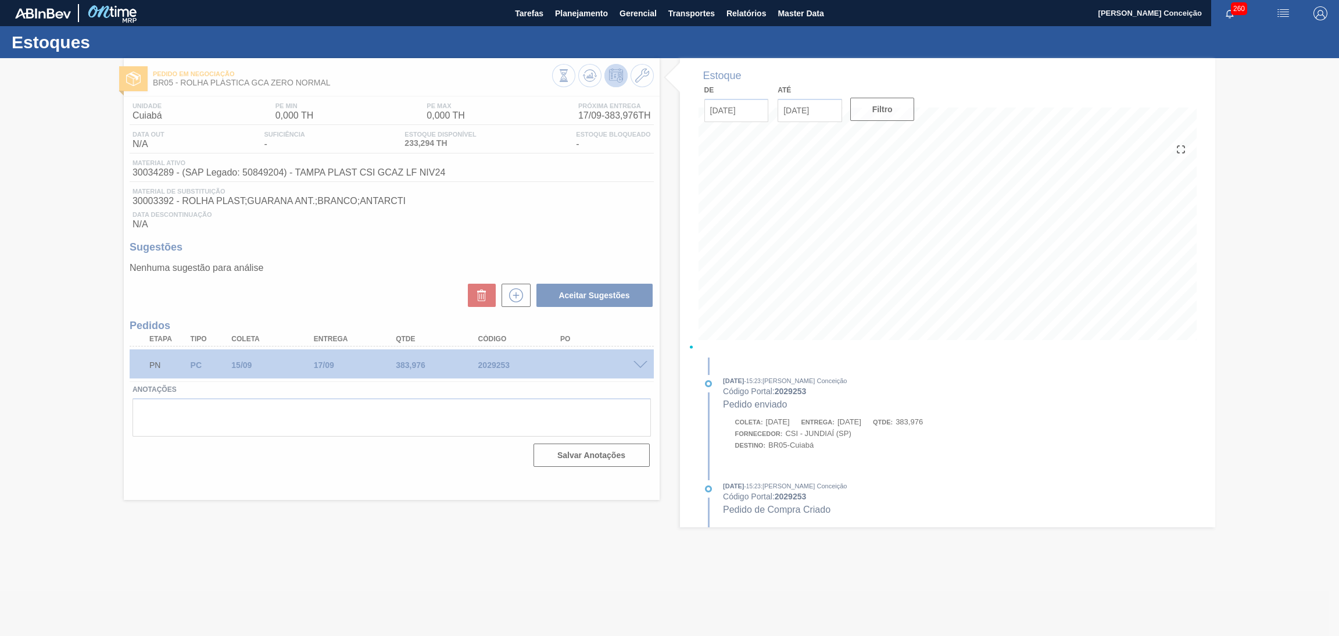
click at [613, 238] on div at bounding box center [669, 347] width 1339 height 578
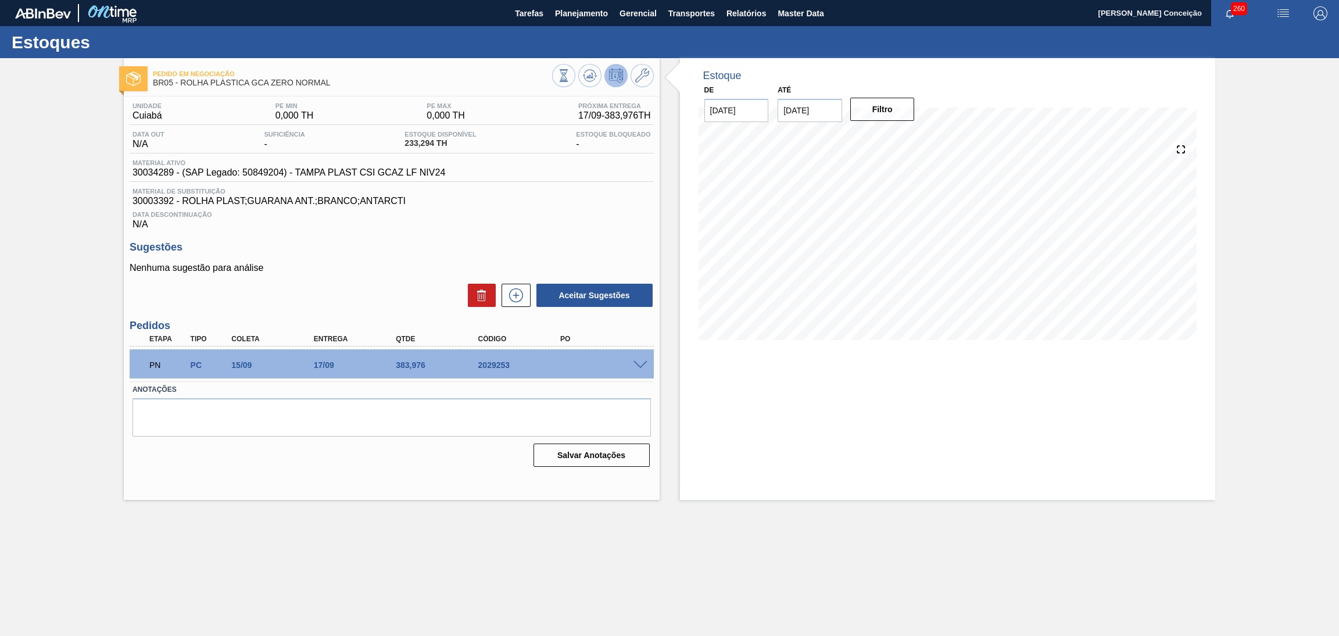
click at [664, 237] on div "Estoque De [DATE] Até [DATE] Filtro 11/09 Projeção de Estoque 233.294 [DOMAIN_N…" at bounding box center [938, 279] width 556 height 442
click at [619, 205] on span "30003392 - ROLHA PLAST;GUARANA ANT.;BRANCO;ANTARCTI" at bounding box center [392, 201] width 519 height 10
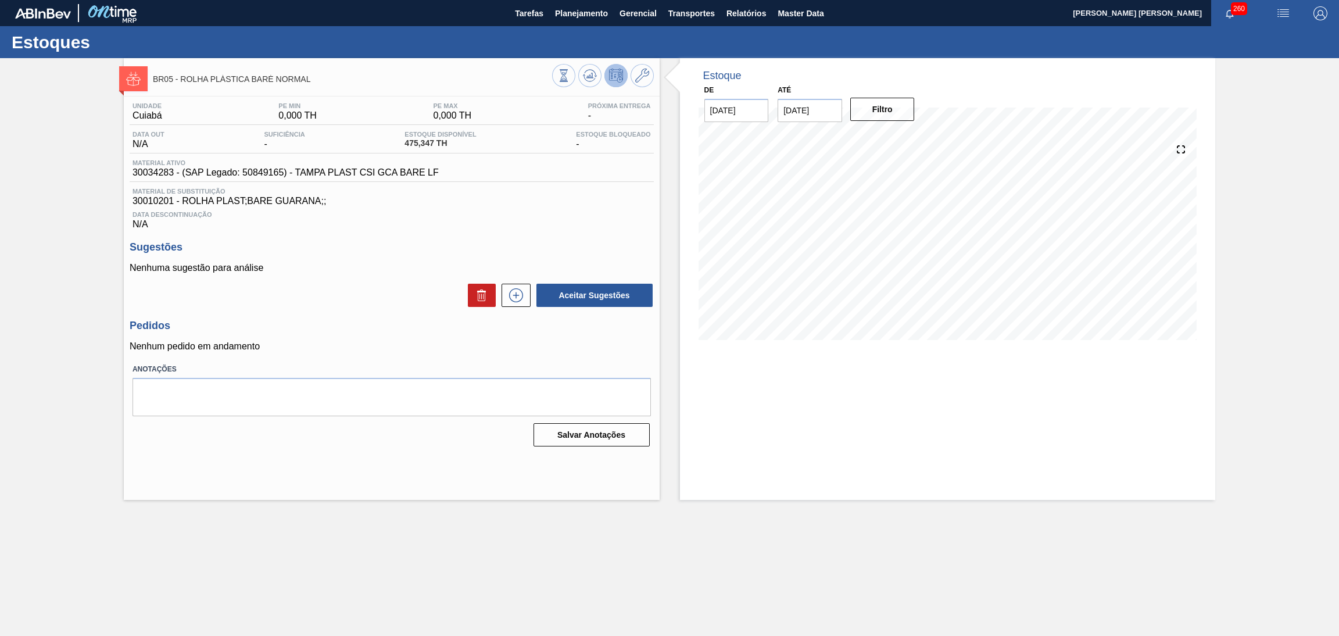
click at [601, 205] on span "30010201 - ROLHA PLAST;BARE GUARANA;;" at bounding box center [392, 201] width 519 height 10
click at [583, 77] on icon at bounding box center [590, 76] width 14 height 14
click at [416, 199] on span "30002226 - TAMPA PLAST SODA NIV21" at bounding box center [392, 201] width 519 height 10
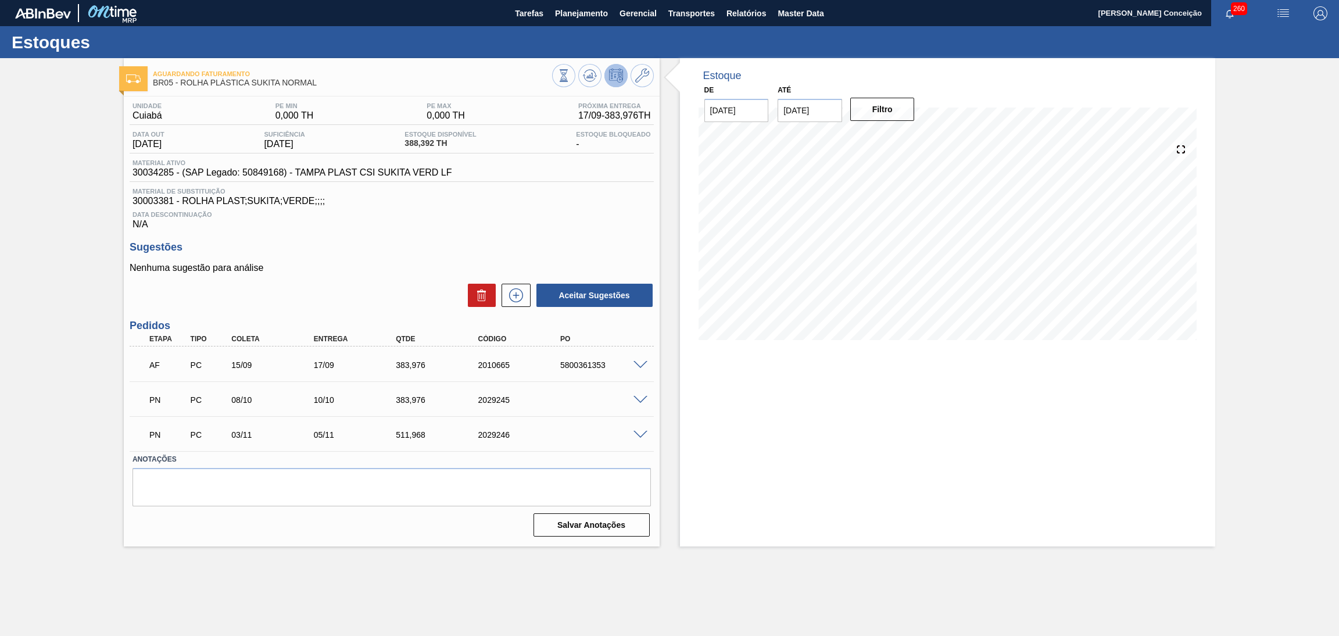
click at [681, 345] on div "Estoque De [DATE] Até [DATE] Filtro 17/09 Projeção de Estoque 562.362 [DOMAIN_N…" at bounding box center [948, 207] width 536 height 299
click at [469, 217] on span "Data Descontinuação" at bounding box center [392, 214] width 519 height 7
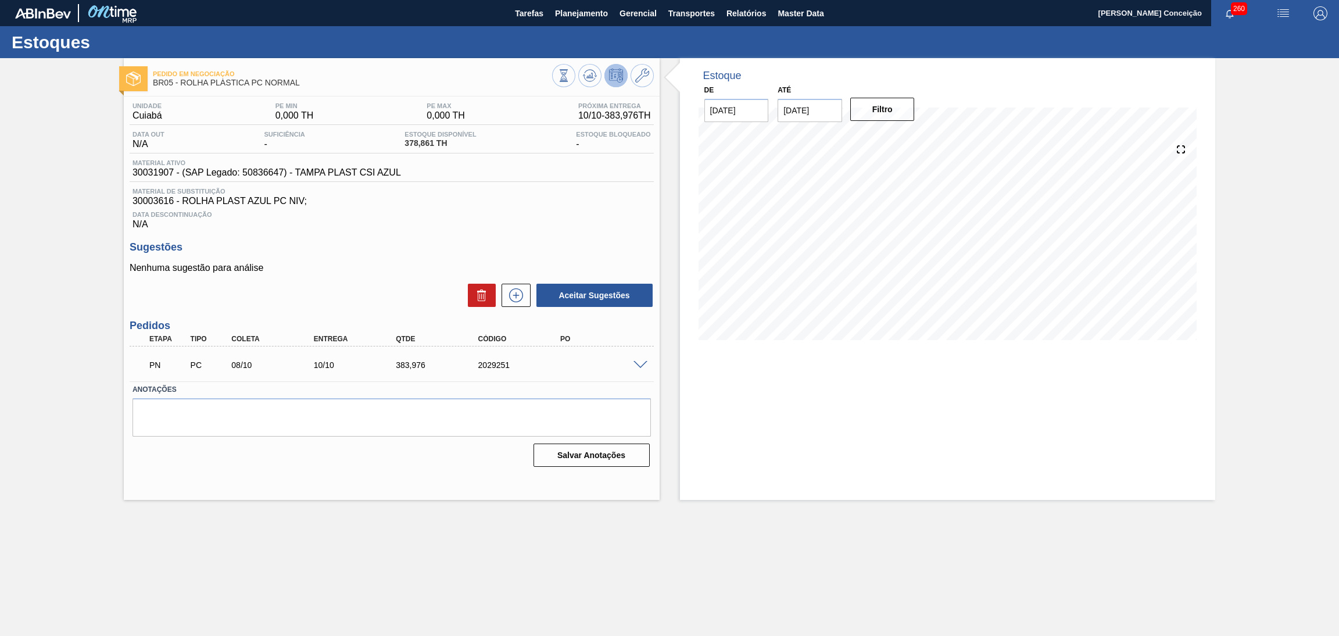
click at [474, 206] on span "30003616 - ROLHA PLAST AZUL PC NIV;" at bounding box center [392, 201] width 519 height 10
click at [509, 298] on icon at bounding box center [516, 295] width 19 height 14
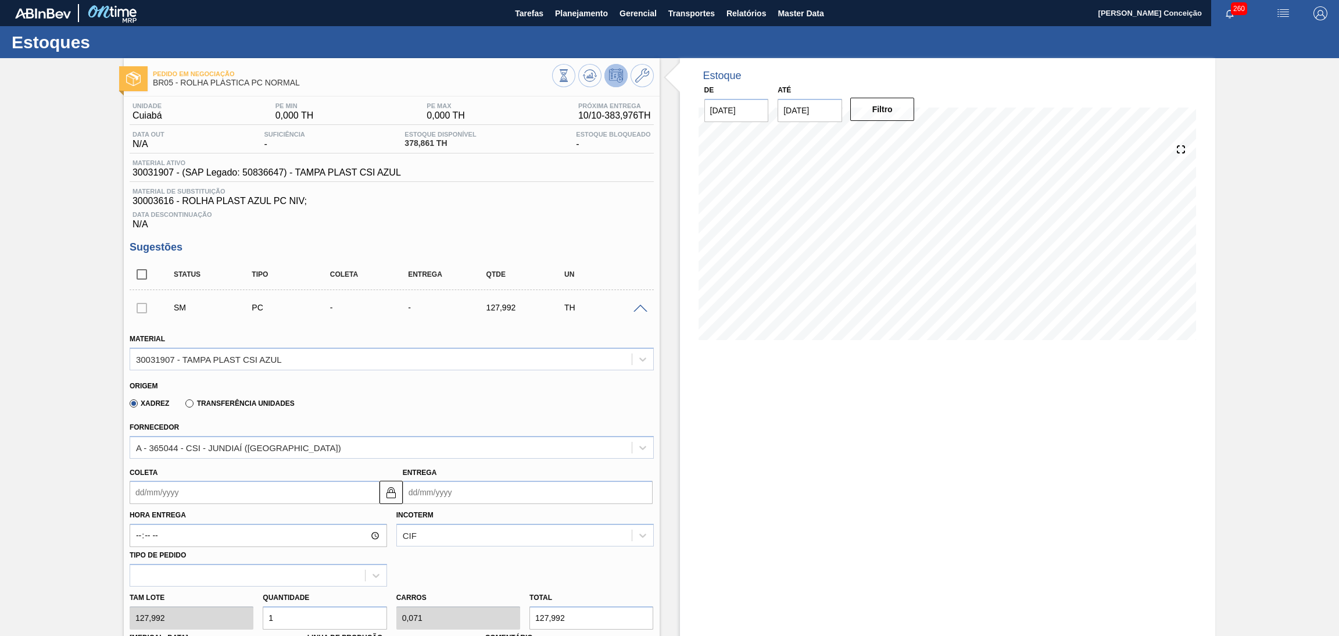
click at [197, 490] on input "Coleta" at bounding box center [255, 492] width 250 height 23
click at [180, 417] on div "16" at bounding box center [181, 421] width 16 height 16
type input "[DATE]"
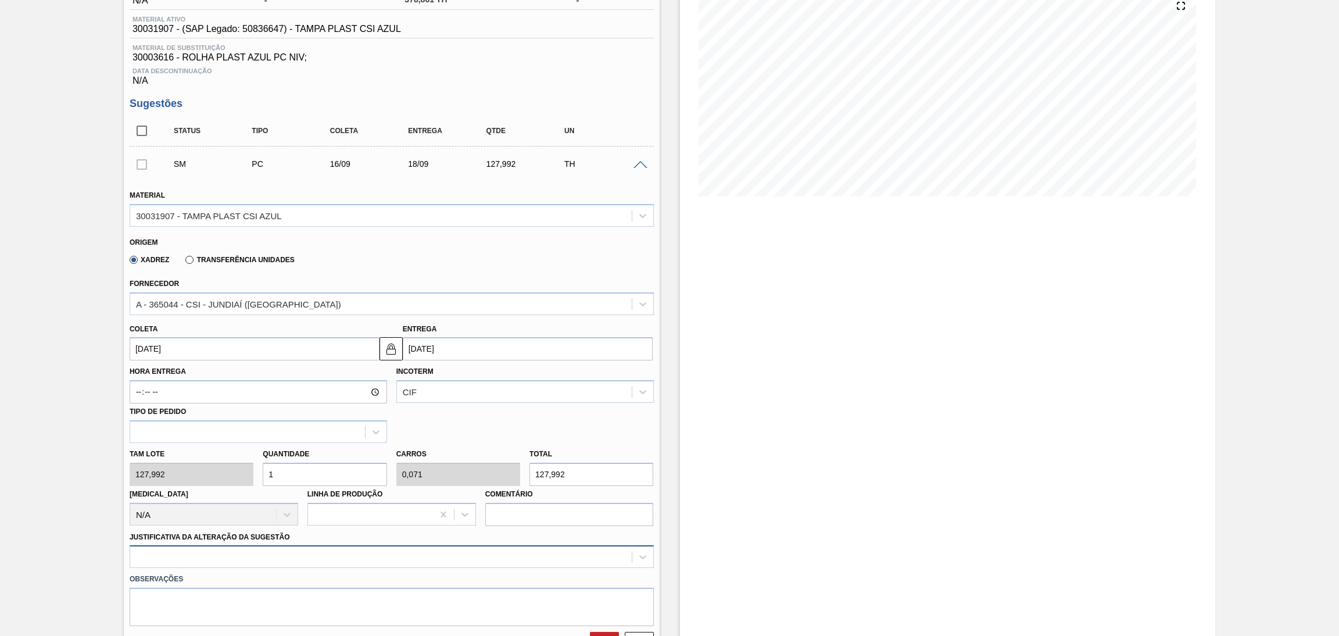
scroll to position [174, 0]
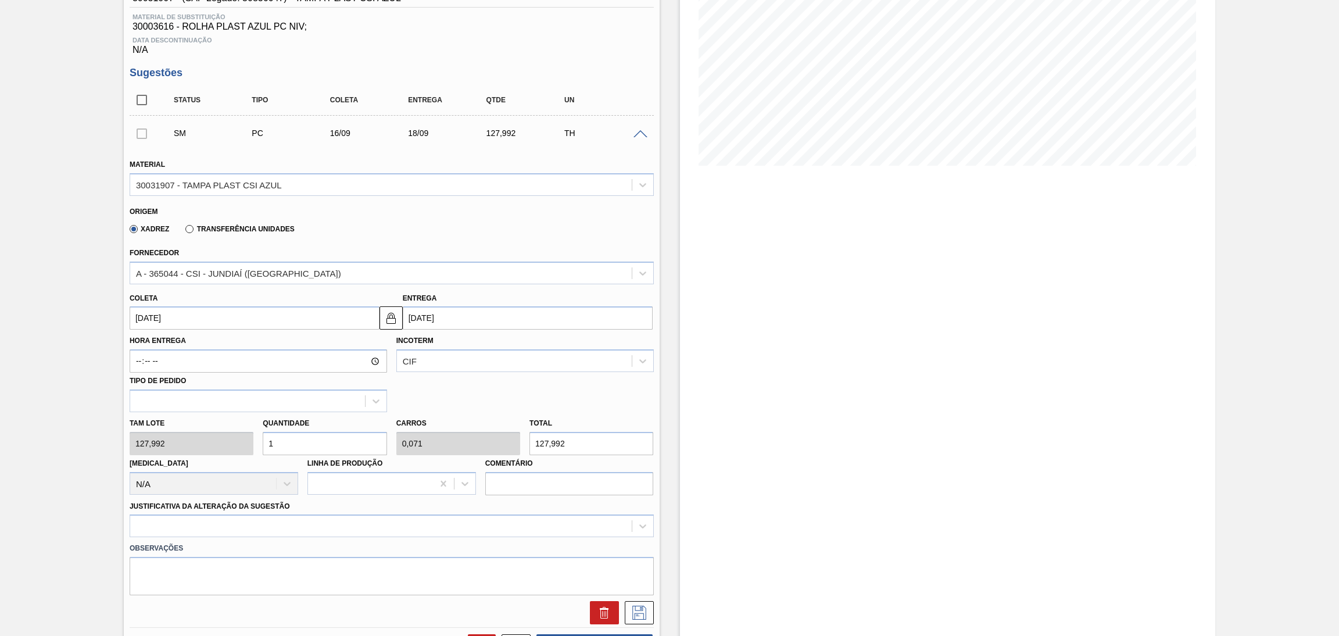
click at [212, 434] on div "Tam lote 127,992 Quantidade 1 Carros 0,071 Total 127,992 [MEDICAL_DATA] N/A Lin…" at bounding box center [392, 453] width 534 height 83
click at [287, 530] on div at bounding box center [392, 525] width 524 height 23
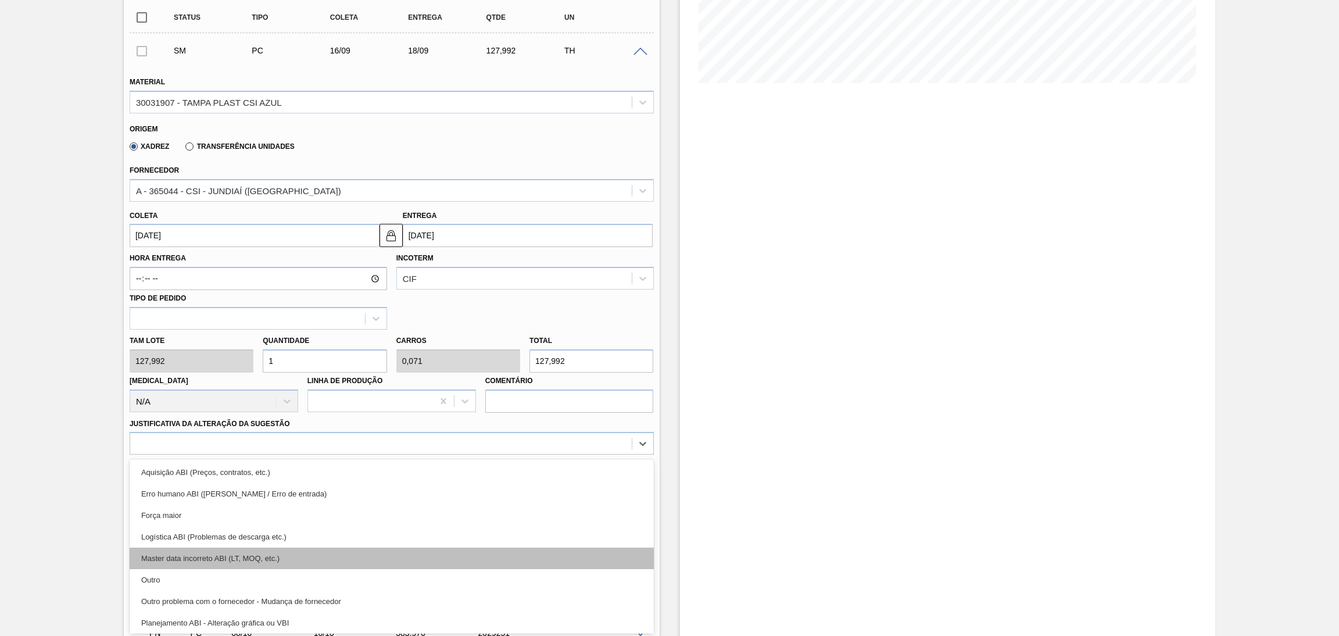
scroll to position [87, 0]
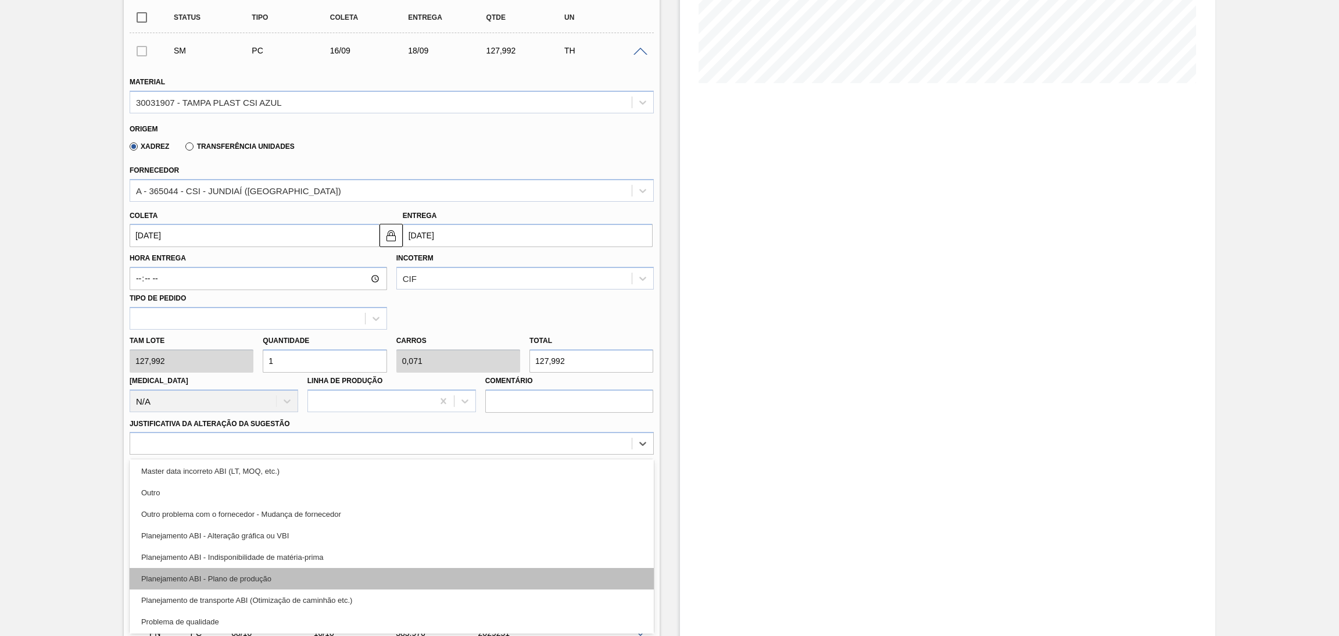
click at [256, 582] on div "Planejamento ABI - Plano de produção" at bounding box center [392, 579] width 524 height 22
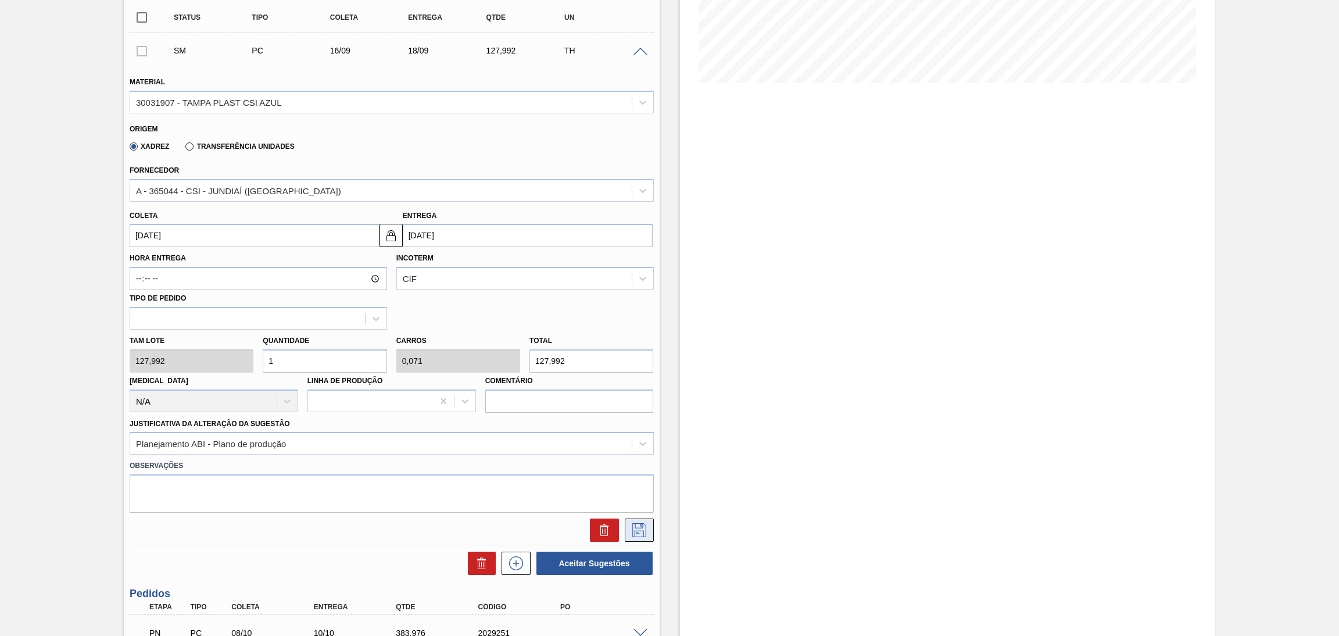
click at [630, 525] on icon at bounding box center [639, 530] width 19 height 14
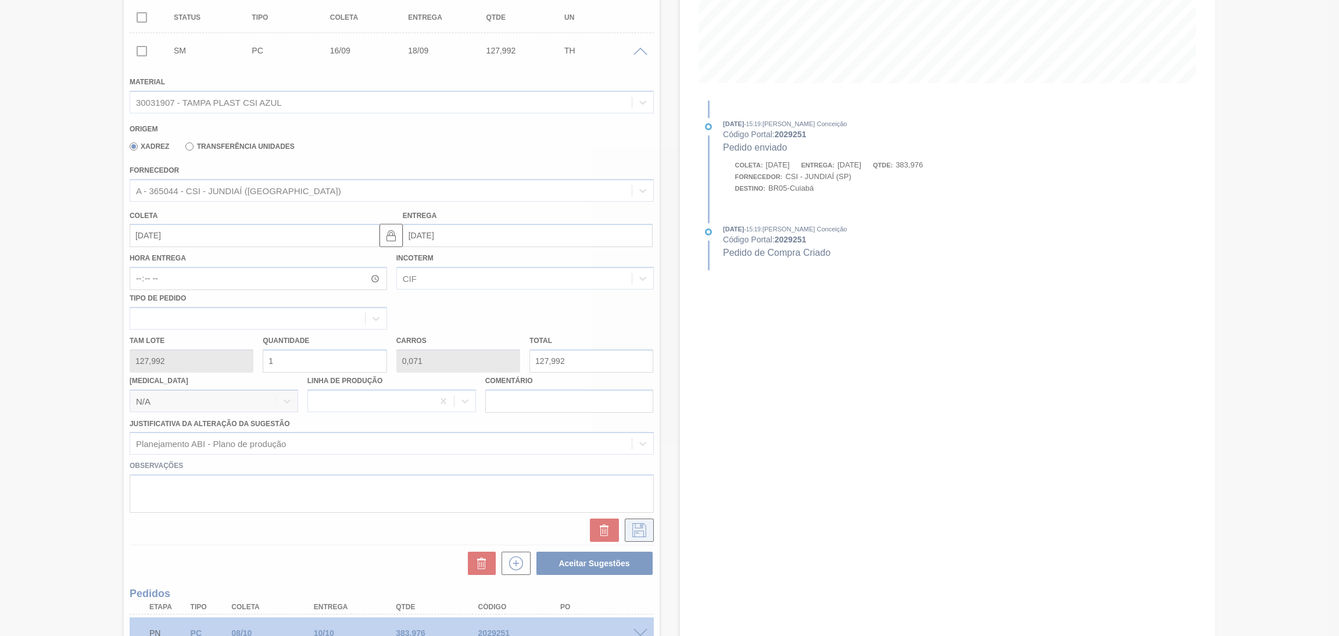
scroll to position [0, 0]
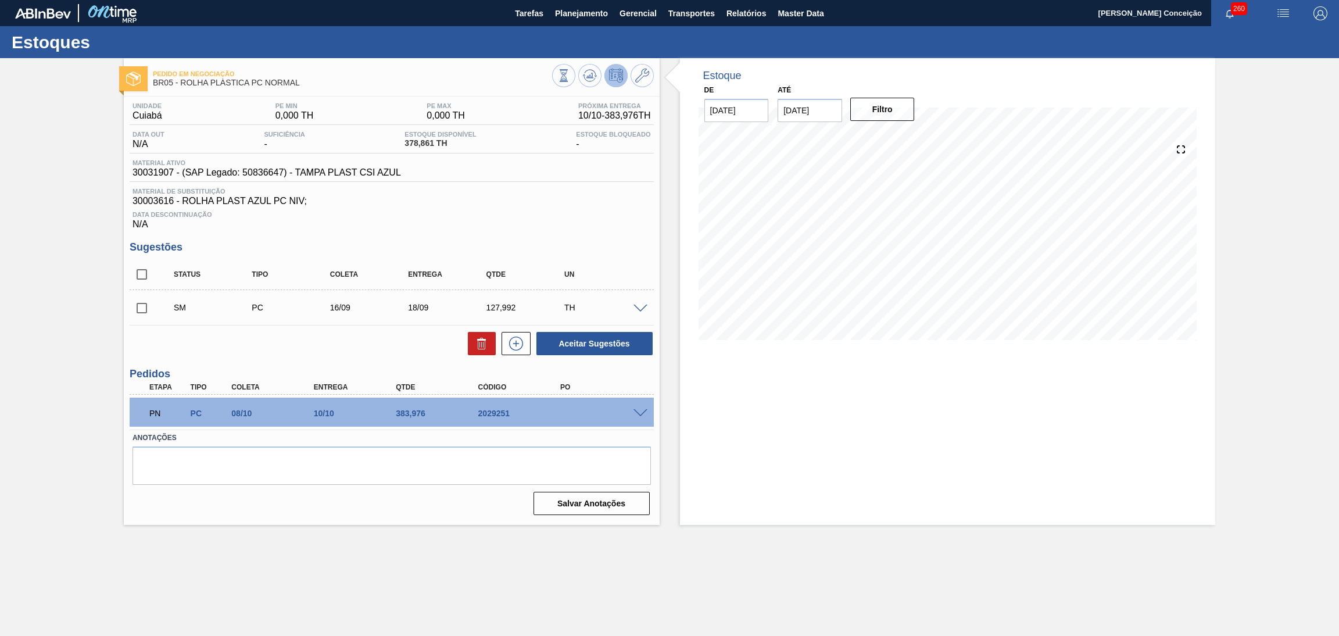
click at [145, 297] on input "checkbox" at bounding box center [142, 308] width 24 height 24
click at [563, 340] on button "Aceitar Sugestões" at bounding box center [595, 343] width 116 height 23
checkbox input "false"
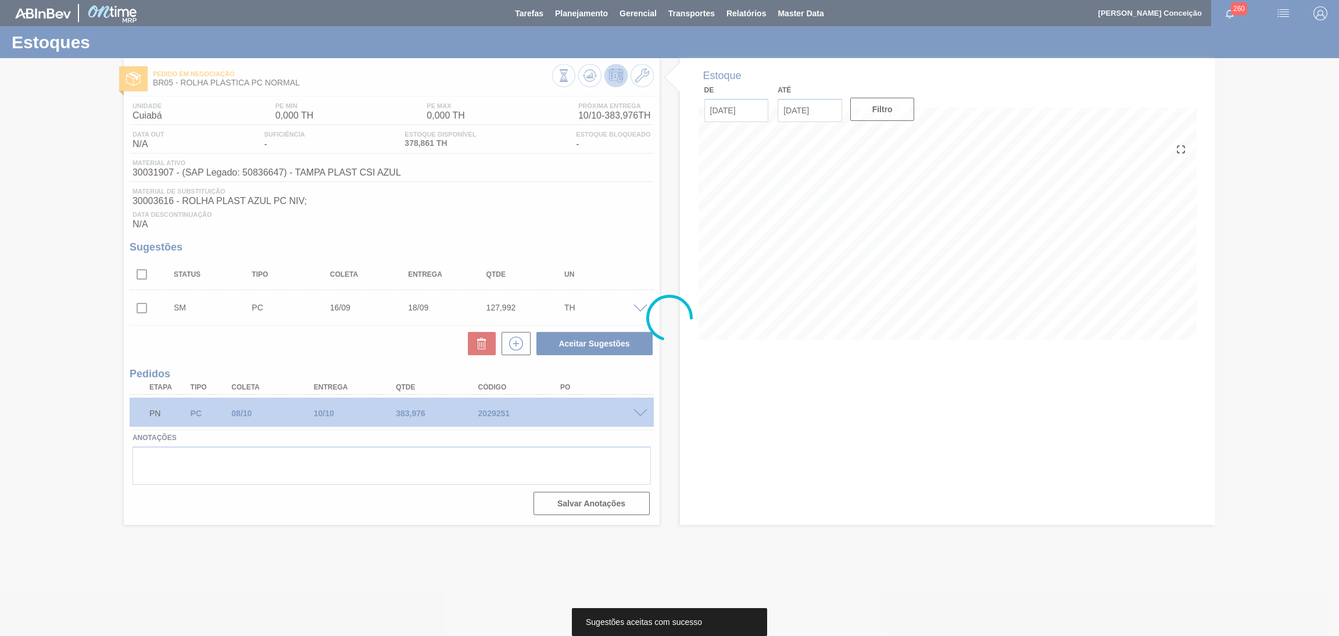
click at [757, 513] on div at bounding box center [669, 318] width 1339 height 636
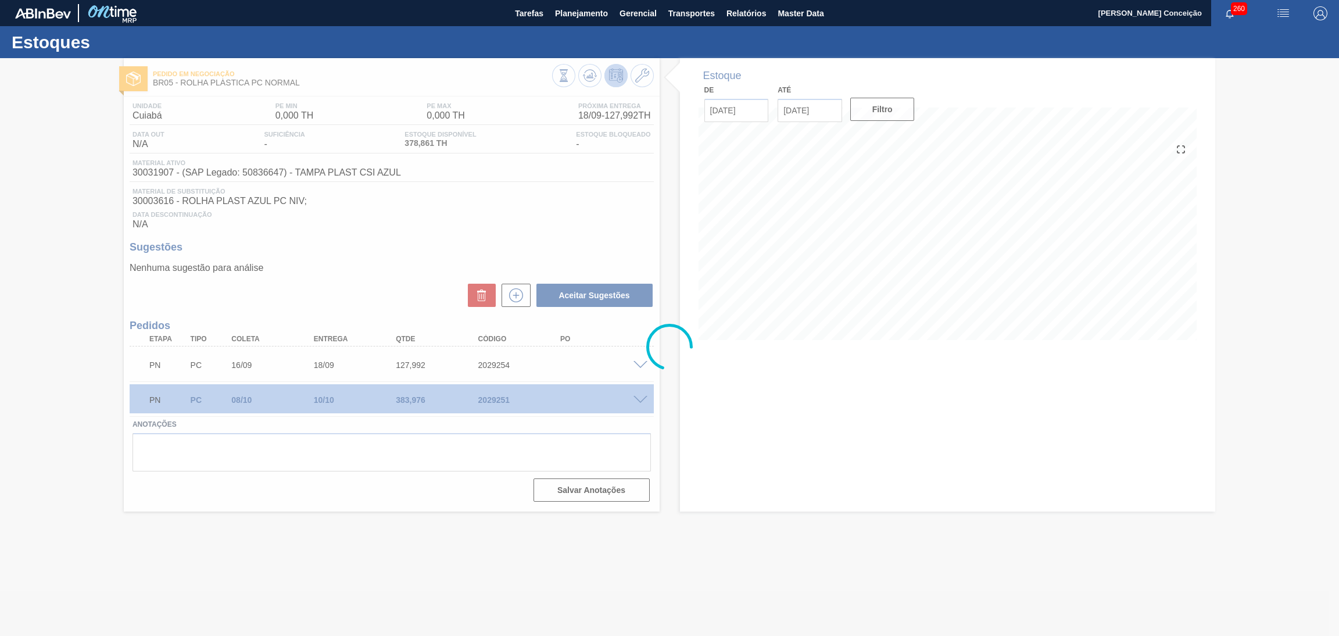
click at [597, 206] on div at bounding box center [669, 347] width 1339 height 578
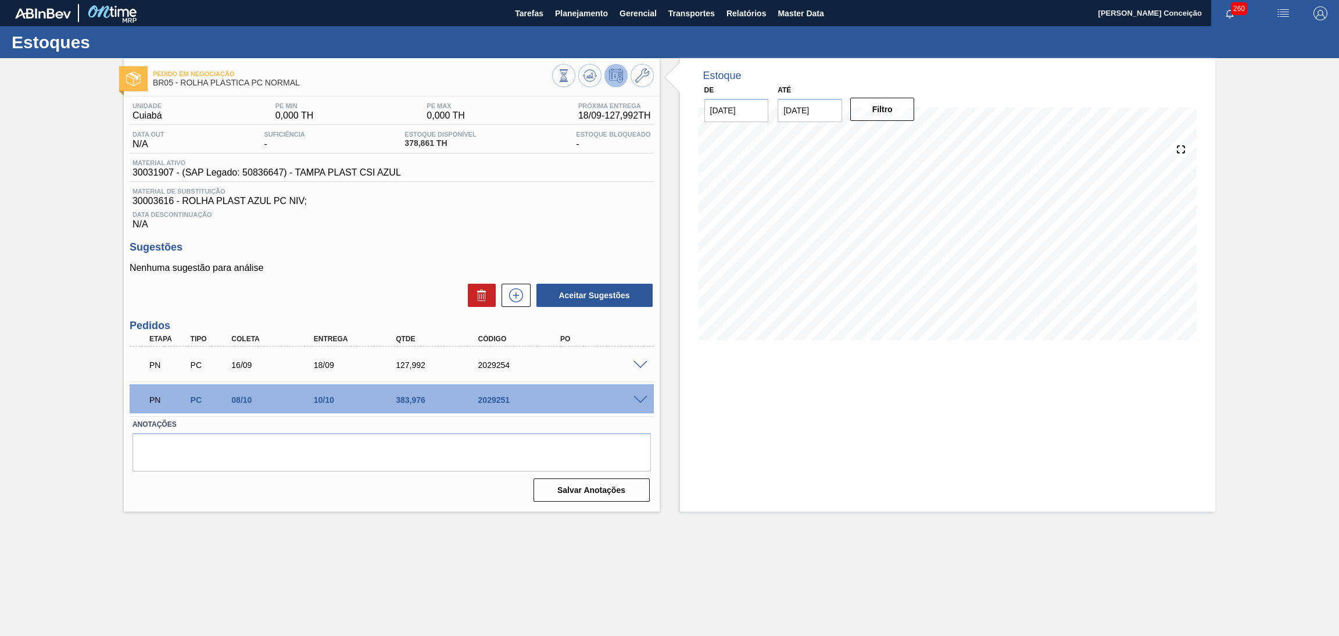
click at [762, 504] on div "Estoque De [DATE] Até [DATE] Filtro" at bounding box center [948, 284] width 536 height 453
click at [748, 499] on div "Estoque De [DATE] Até [DATE] Filtro" at bounding box center [948, 284] width 536 height 453
click at [680, 313] on div "Estoque De [DATE] Até [DATE] Filtro" at bounding box center [948, 207] width 536 height 299
click at [590, 82] on icon at bounding box center [590, 76] width 14 height 14
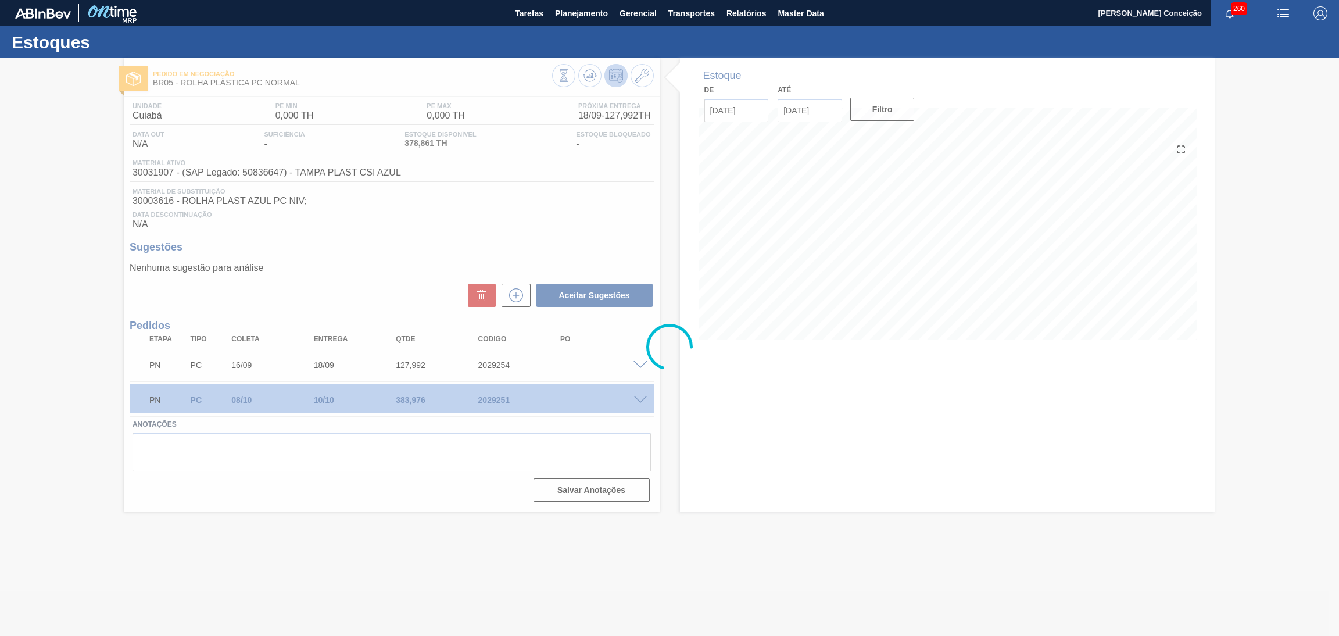
click at [689, 409] on div at bounding box center [669, 347] width 1339 height 578
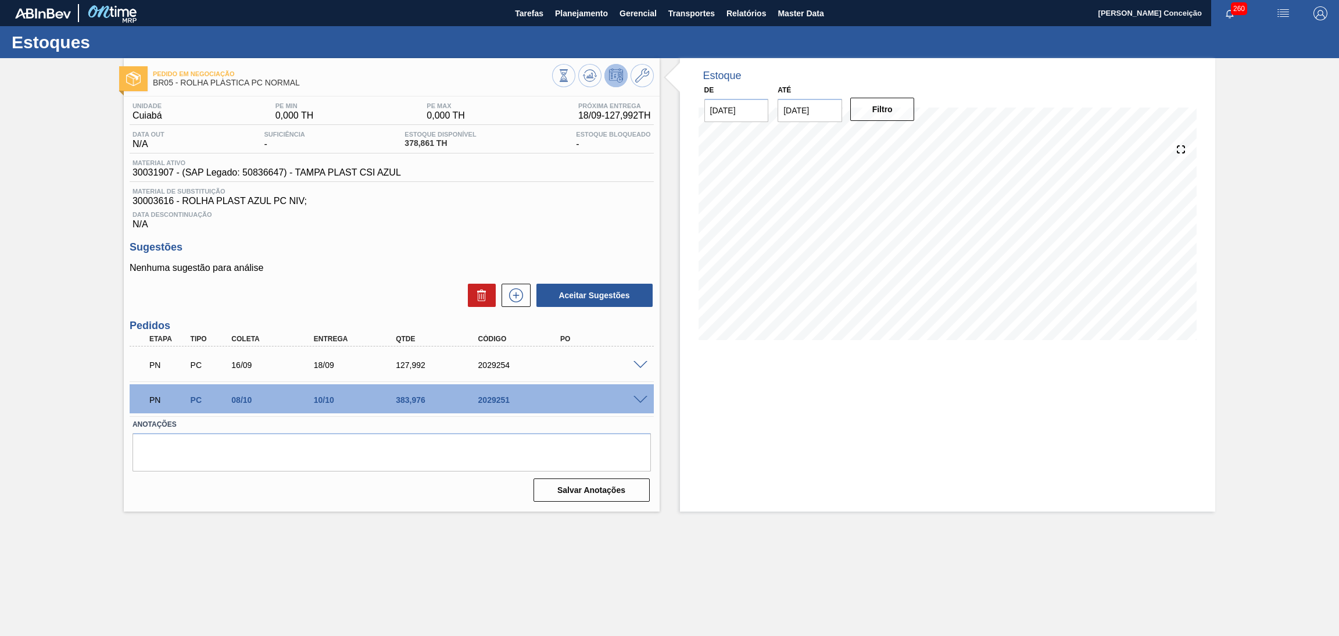
click at [326, 279] on div "Nenhuma sugestão para análise Aceitar Sugestões" at bounding box center [392, 285] width 524 height 45
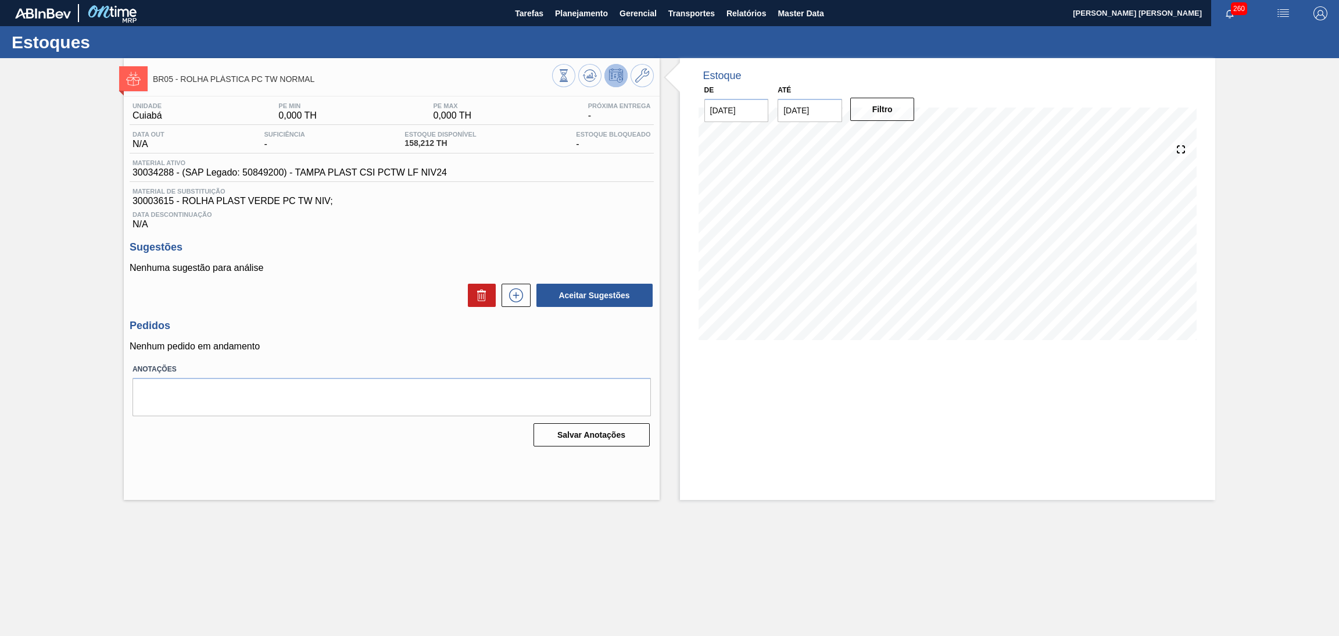
click at [393, 233] on div "Unidade Cuiabá PE MIN 0,000 TH PE MAX 0,000 TH Próxima Entrega - Data out N/A S…" at bounding box center [392, 274] width 536 height 354
click at [584, 78] on icon at bounding box center [590, 79] width 12 height 6
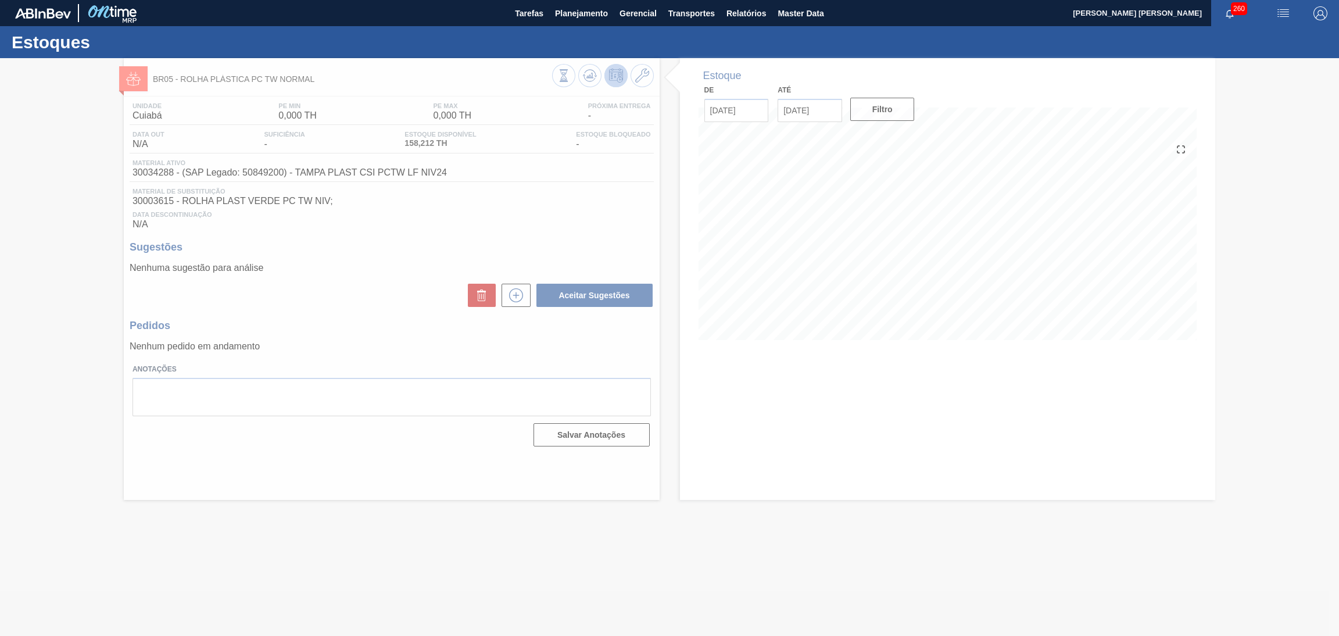
click at [521, 249] on div at bounding box center [669, 347] width 1339 height 578
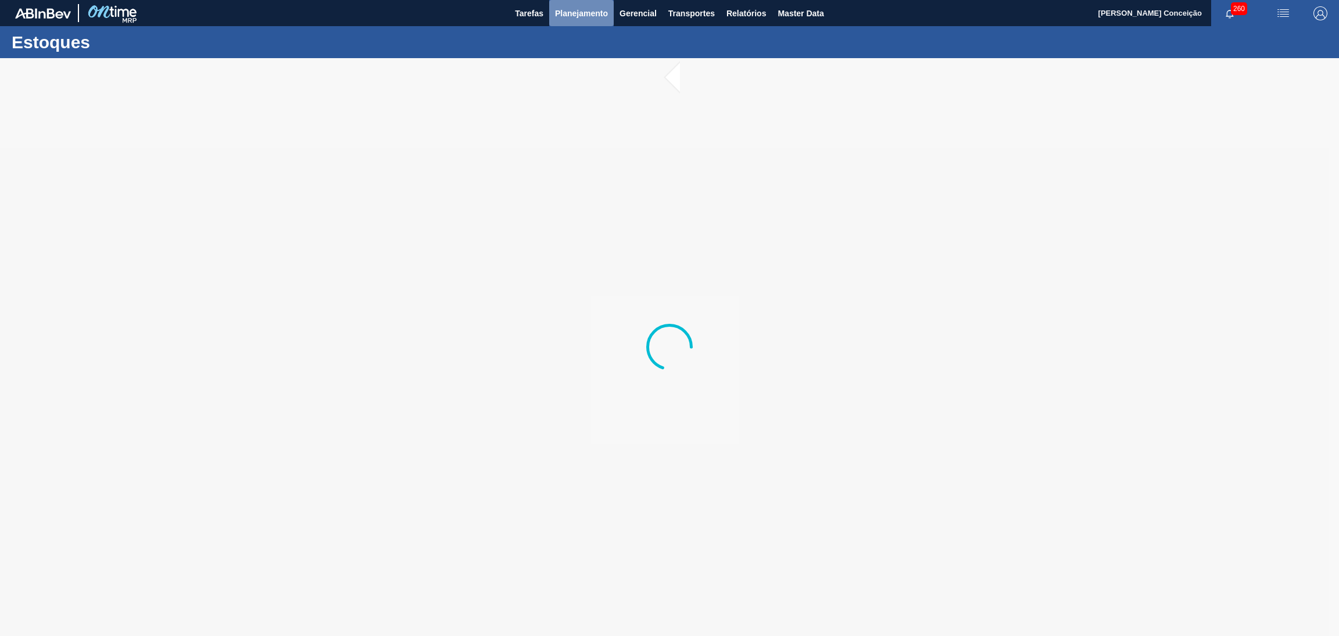
click at [580, 17] on span "Planejamento" at bounding box center [581, 13] width 53 height 14
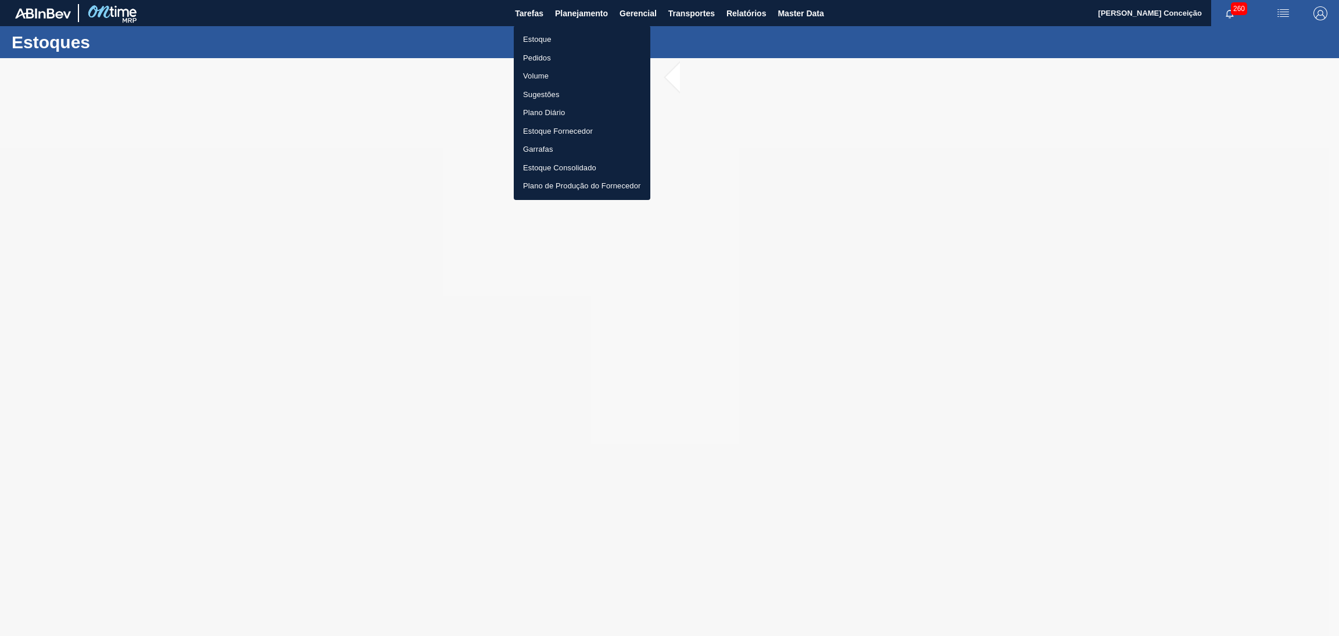
click at [549, 34] on li "Estoque" at bounding box center [582, 39] width 137 height 19
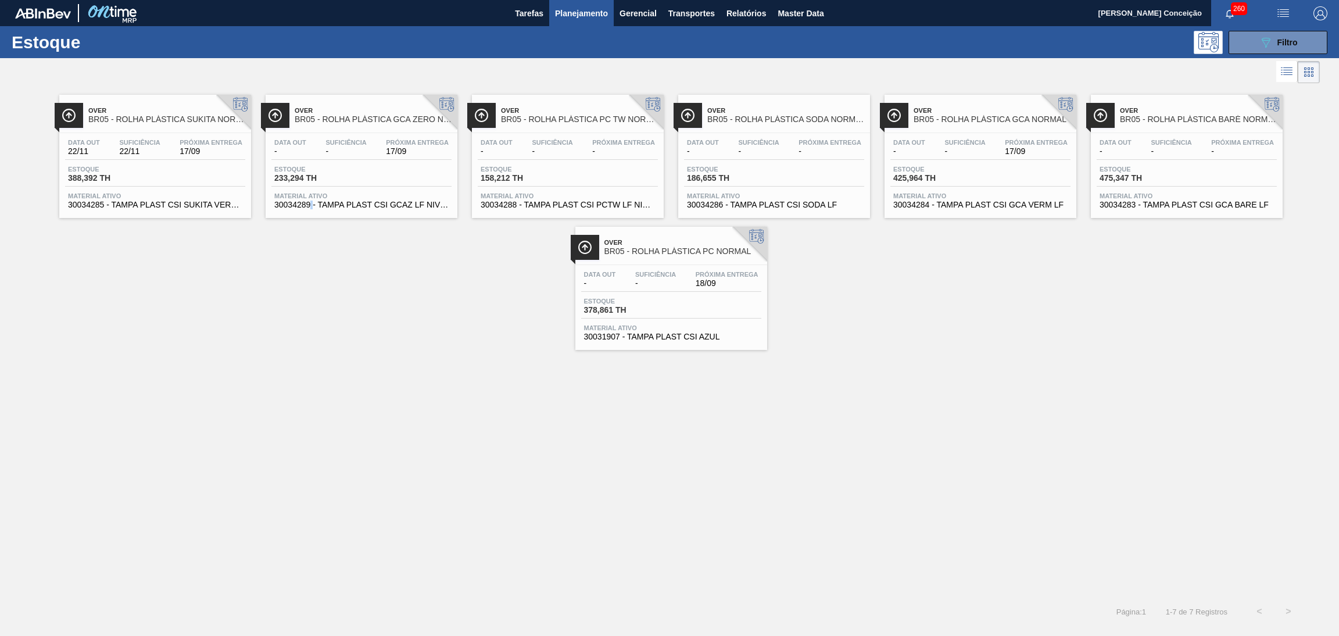
click at [313, 312] on div "Over BR05 - ROLHA PLÁSTICA SUKITA NORMAL Data out 22/11 Suficiência 22/11 Próxi…" at bounding box center [669, 218] width 1339 height 264
click at [512, 227] on div "Over BR05 - ROLHA PLÁSTICA SUKITA NORMAL Data out 22/11 Suficiência 22/11 Próxi…" at bounding box center [669, 218] width 1339 height 264
click at [376, 137] on div "Data out - Suficiência - Próxima Entrega 17/09 Estoque 233,294 TH Material ativ…" at bounding box center [362, 172] width 192 height 79
click at [183, 144] on span "Próxima Entrega" at bounding box center [211, 142] width 63 height 7
click at [1291, 44] on span "Filtro" at bounding box center [1288, 42] width 20 height 9
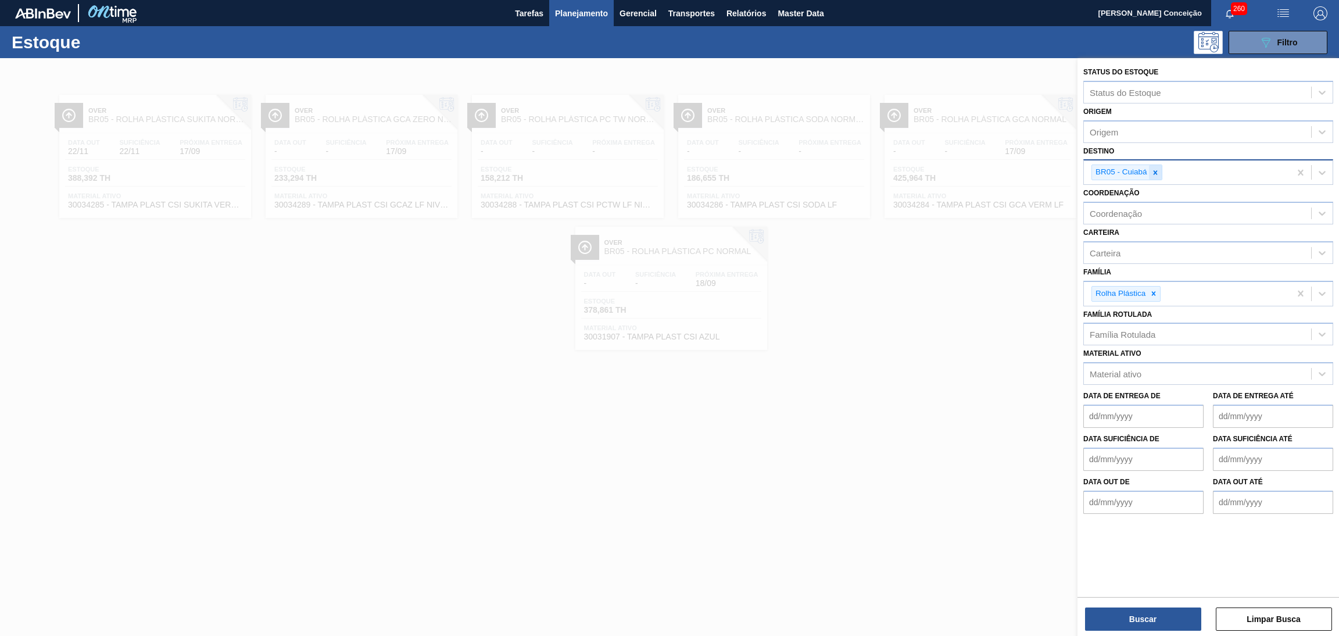
click at [1155, 171] on icon at bounding box center [1155, 172] width 4 height 4
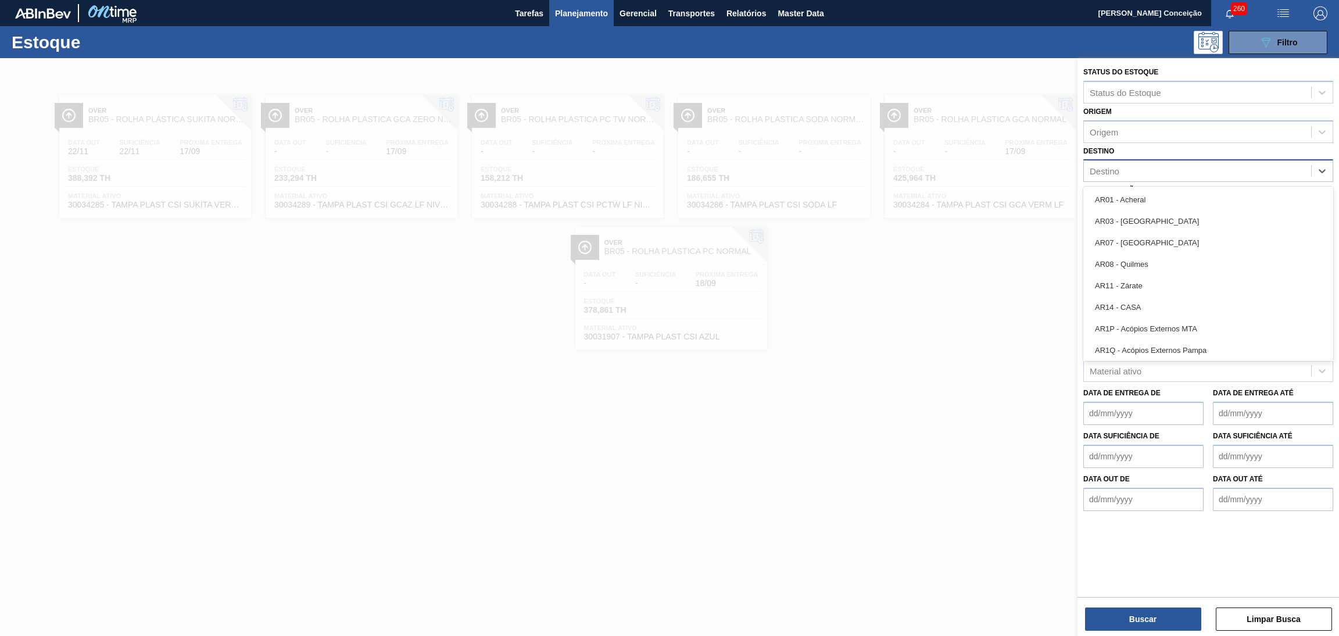
click at [1137, 174] on div "Destino" at bounding box center [1197, 171] width 227 height 17
type input "br13"
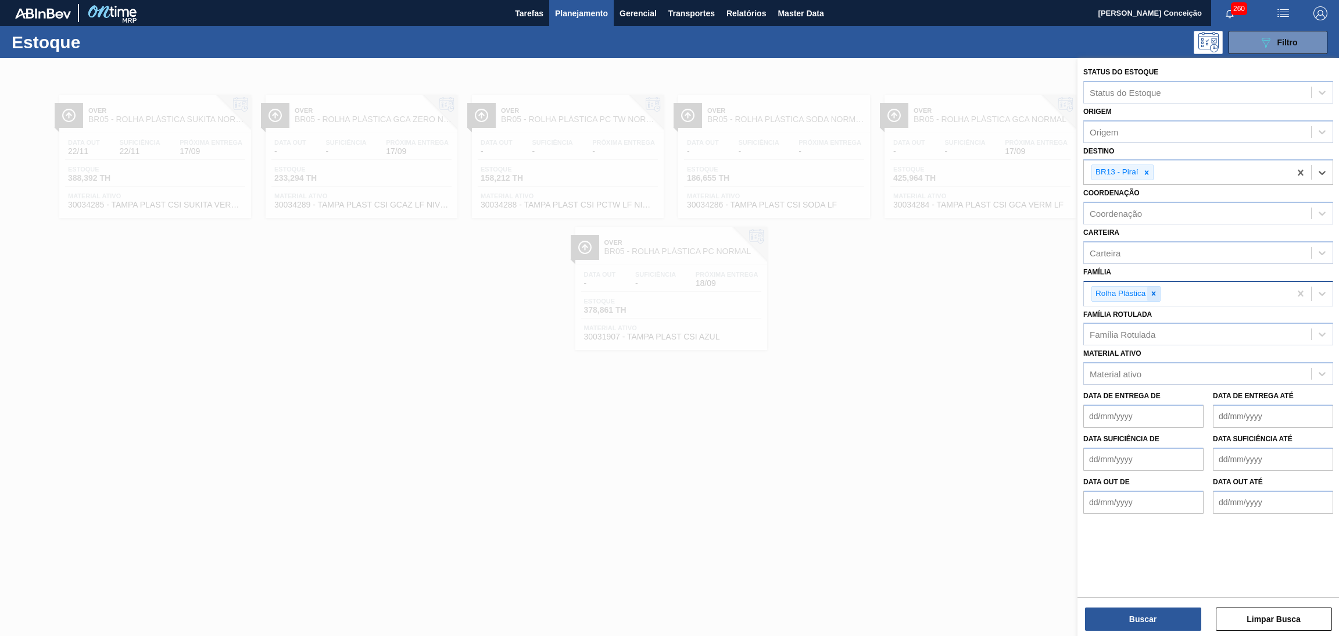
click at [1156, 287] on div at bounding box center [1154, 294] width 13 height 15
type input "preforma"
click at [1132, 614] on button "Buscar" at bounding box center [1143, 619] width 116 height 23
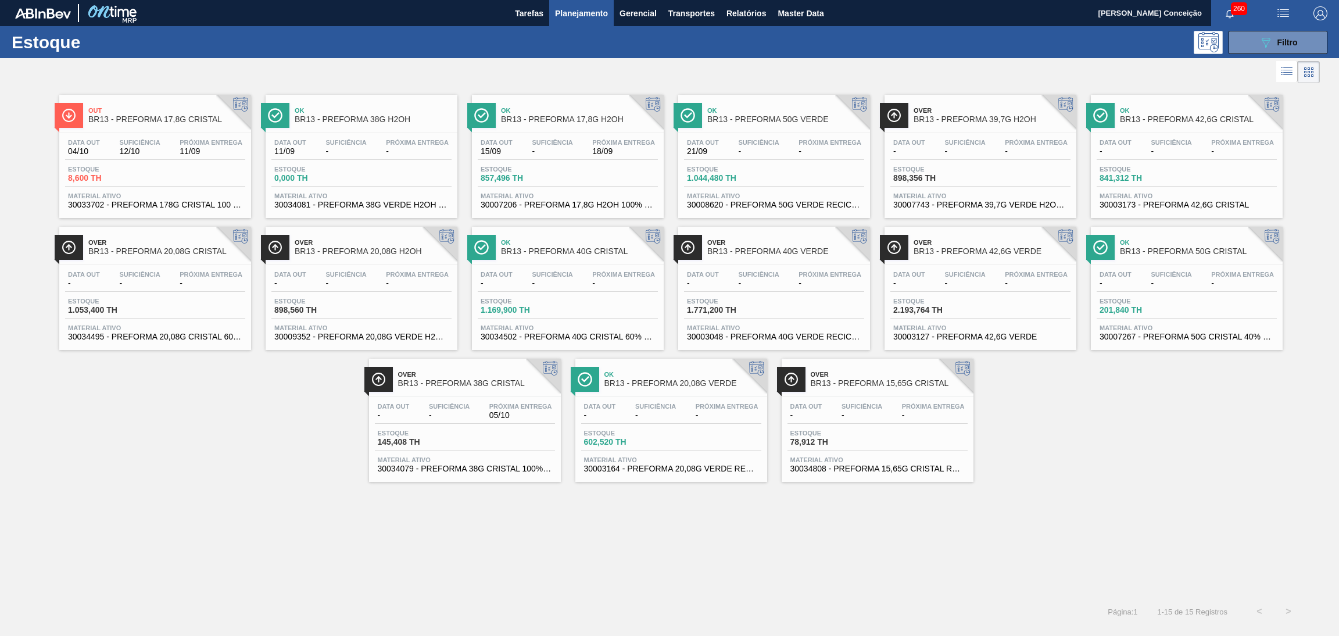
click at [1134, 463] on div "Out BR13 - PREFORMA 17,8G CRISTAL Data out 04/10 Suficiência 12/10 Próxima Entr…" at bounding box center [669, 284] width 1339 height 396
click at [1271, 49] on button "089F7B8B-B2A5-4AFE-B5C0-19BA573D28AC Filtro" at bounding box center [1278, 42] width 99 height 23
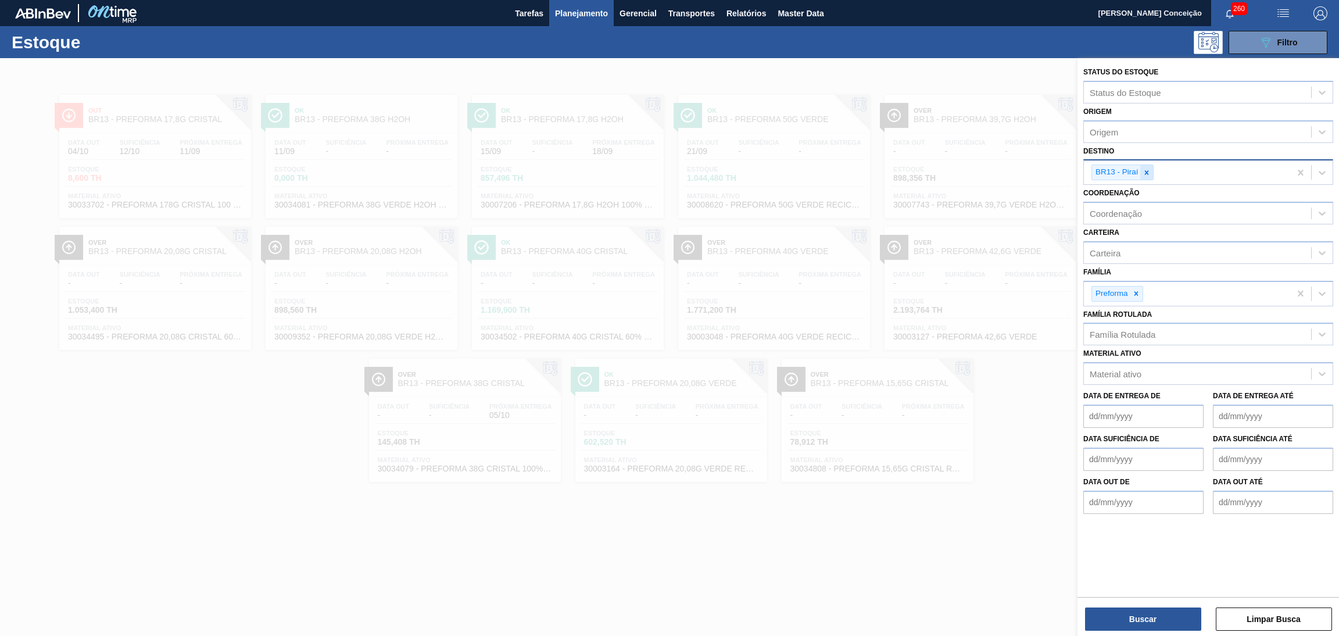
click at [1150, 173] on icon at bounding box center [1147, 173] width 8 height 8
type input "br18"
click at [1145, 627] on button "Buscar" at bounding box center [1143, 619] width 116 height 23
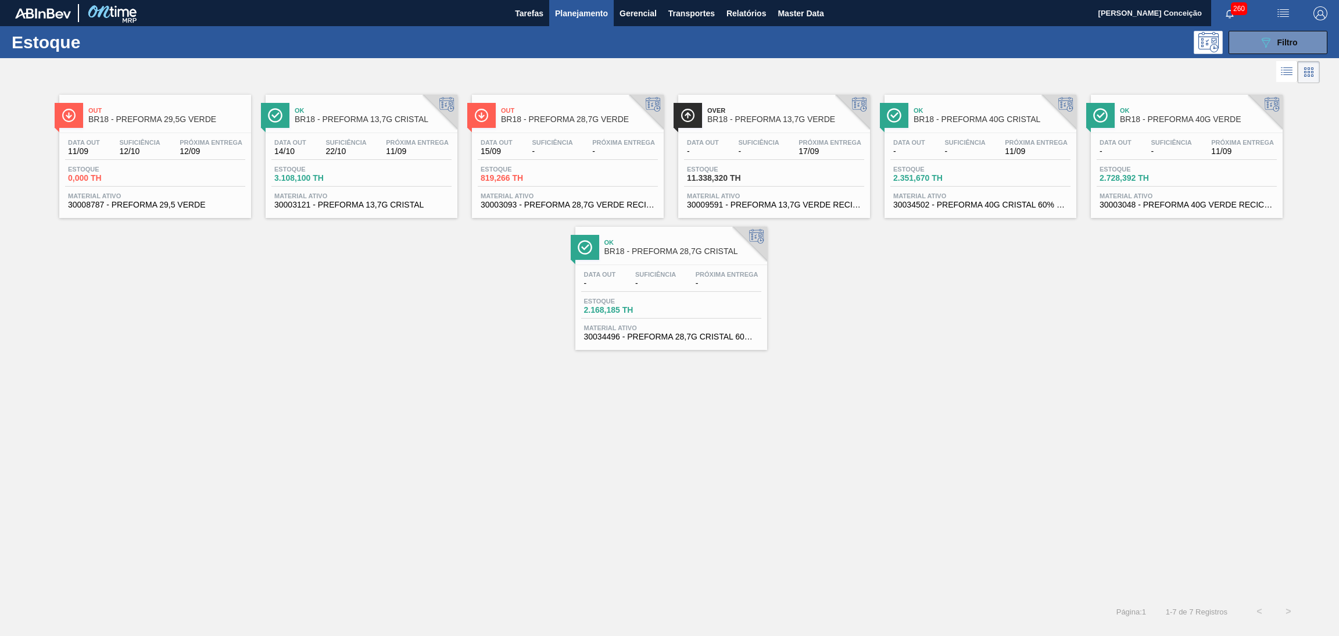
click at [130, 137] on div "Data out 11/09 Suficiência 12/10 Próxima Entrega 12/09 Estoque 0,000 TH Materia…" at bounding box center [155, 172] width 192 height 79
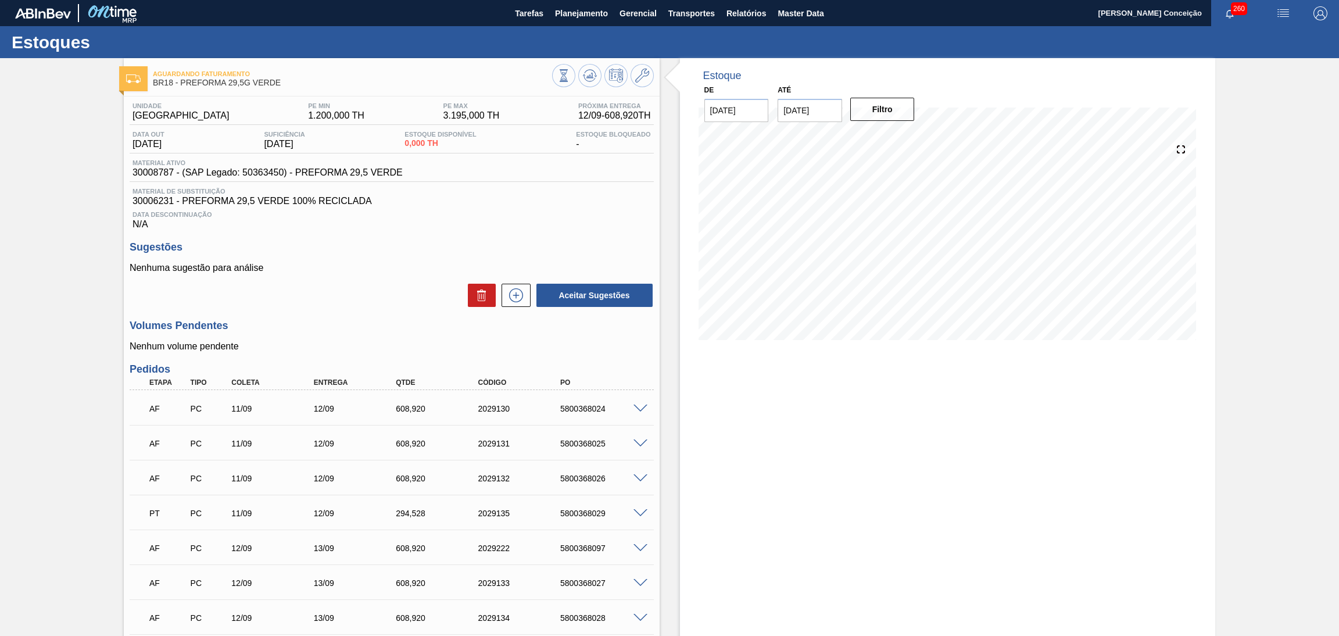
click at [399, 306] on div "Aceitar Sugestões" at bounding box center [392, 296] width 524 height 26
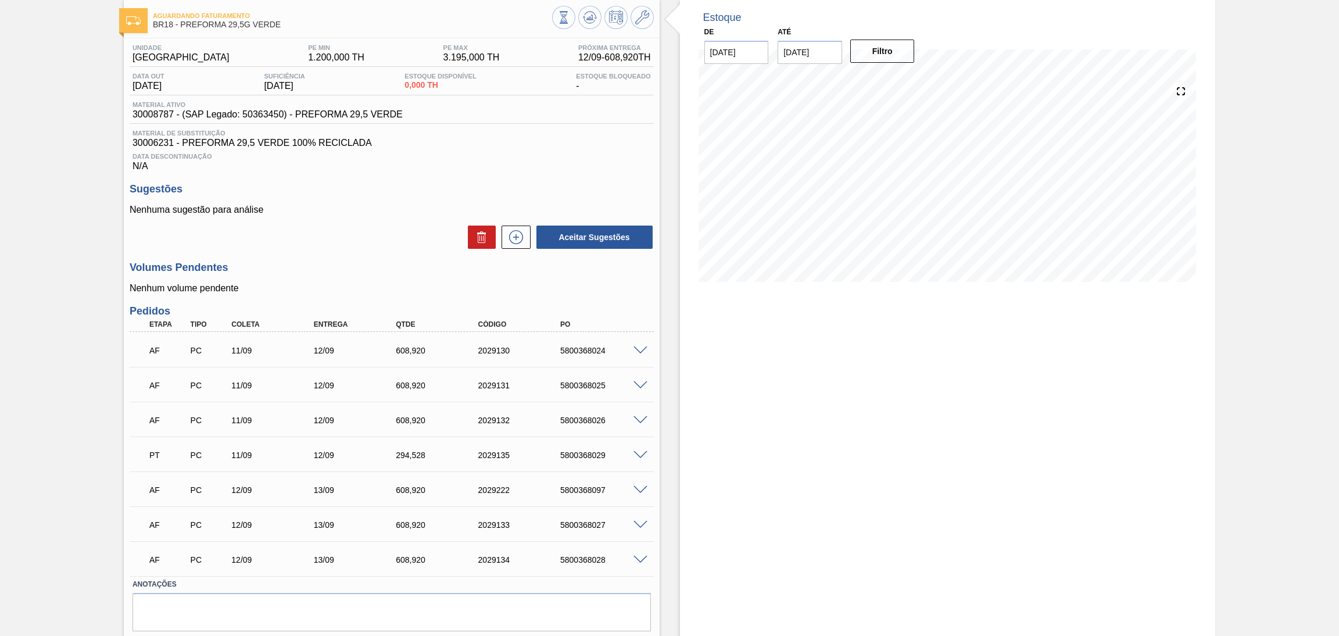
scroll to position [92, 0]
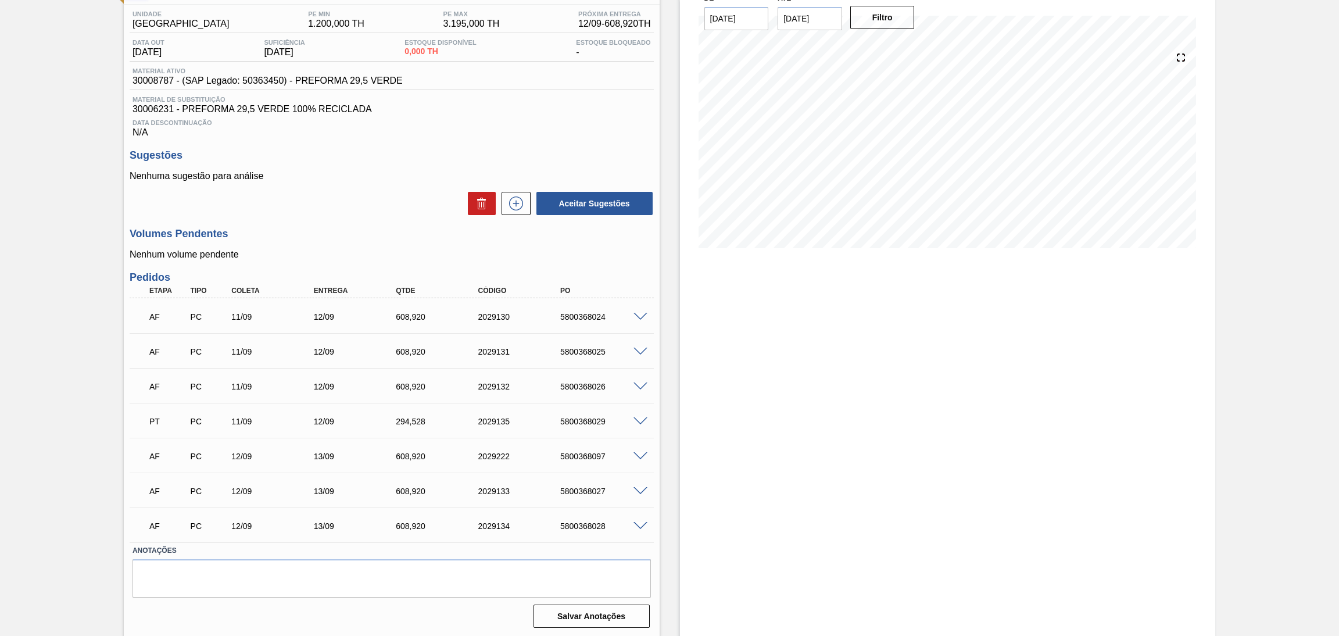
click at [641, 417] on span at bounding box center [641, 421] width 14 height 9
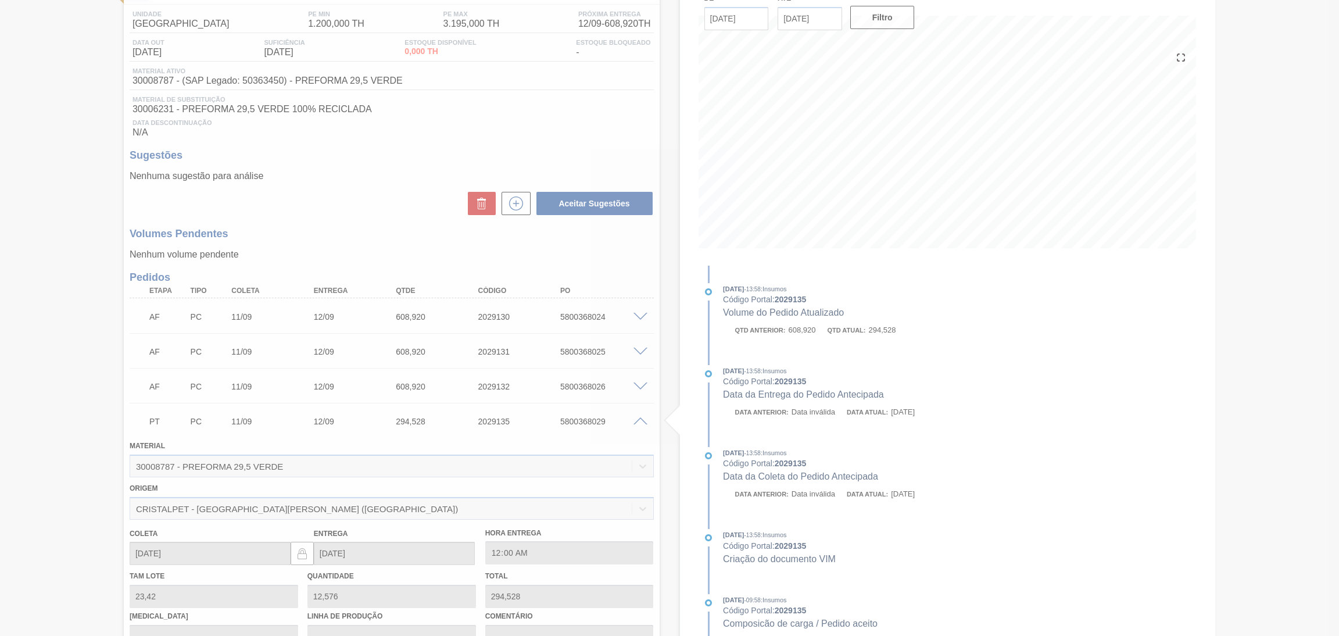
click at [641, 417] on div at bounding box center [669, 318] width 1339 height 636
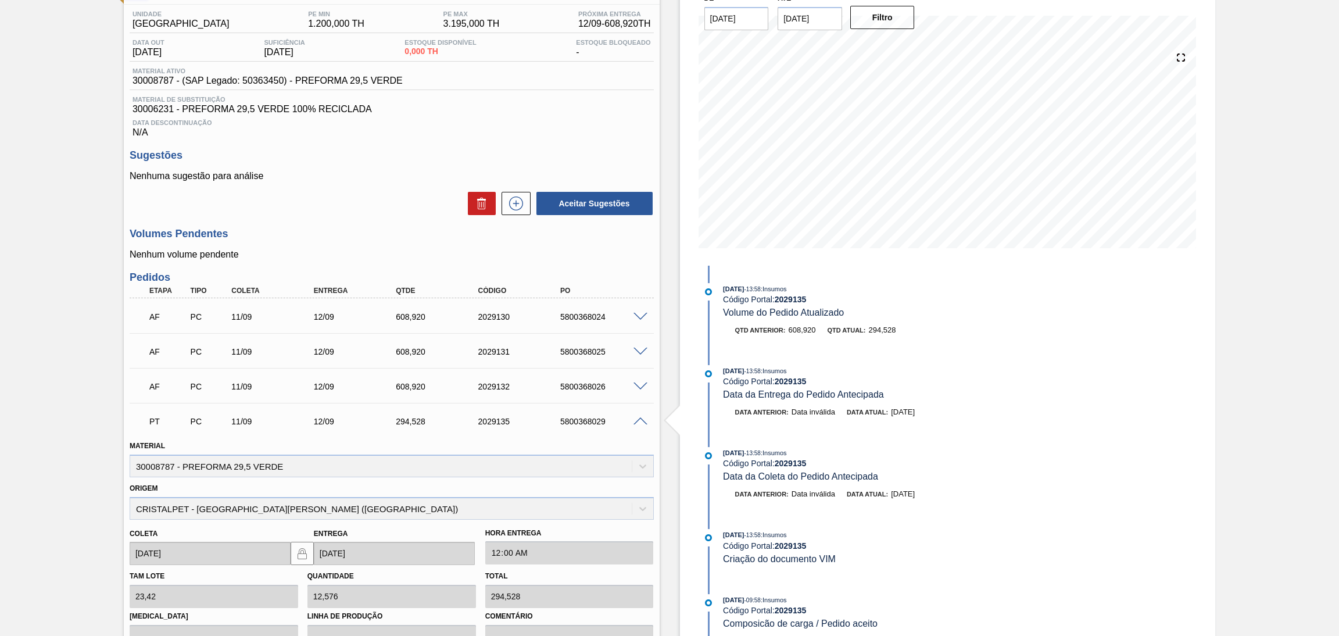
click at [641, 417] on span at bounding box center [641, 421] width 14 height 9
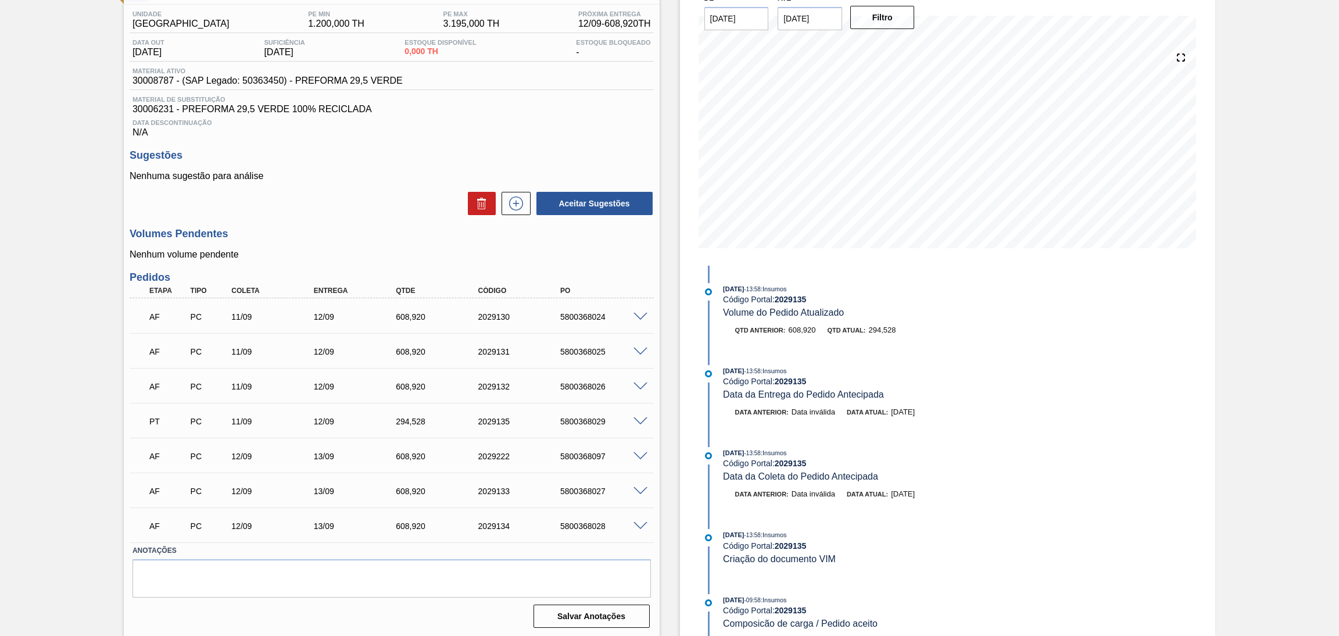
click at [641, 417] on span at bounding box center [641, 421] width 14 height 9
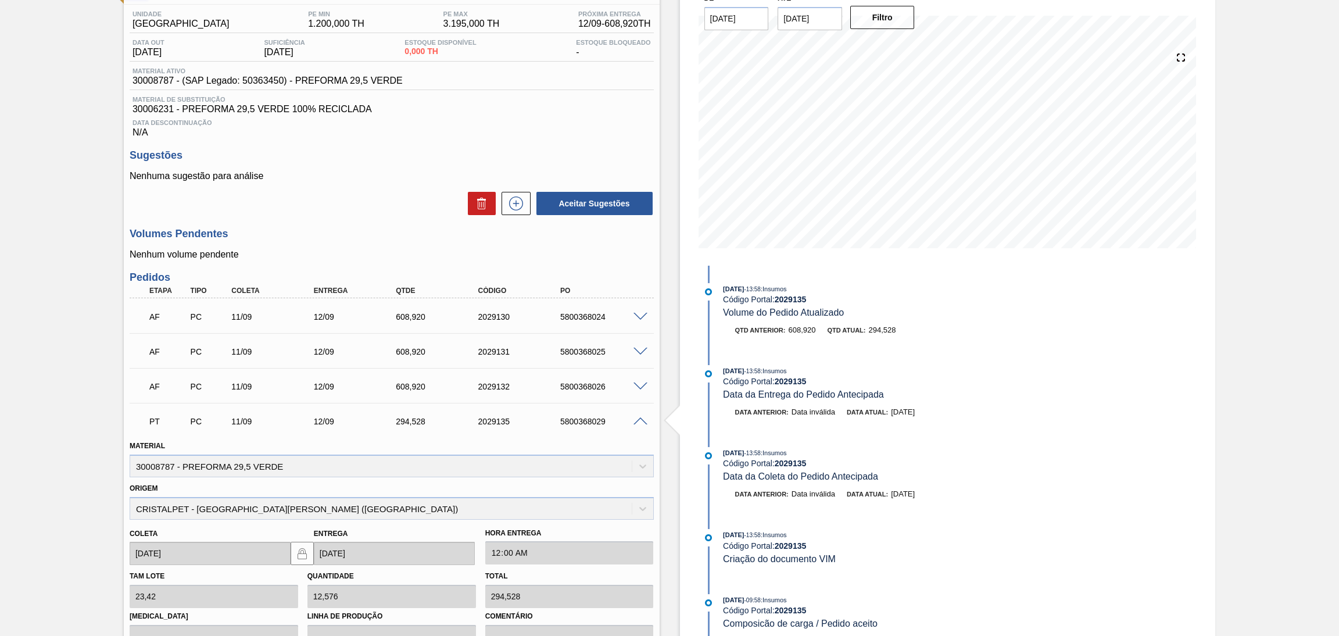
click at [641, 417] on span at bounding box center [641, 421] width 14 height 9
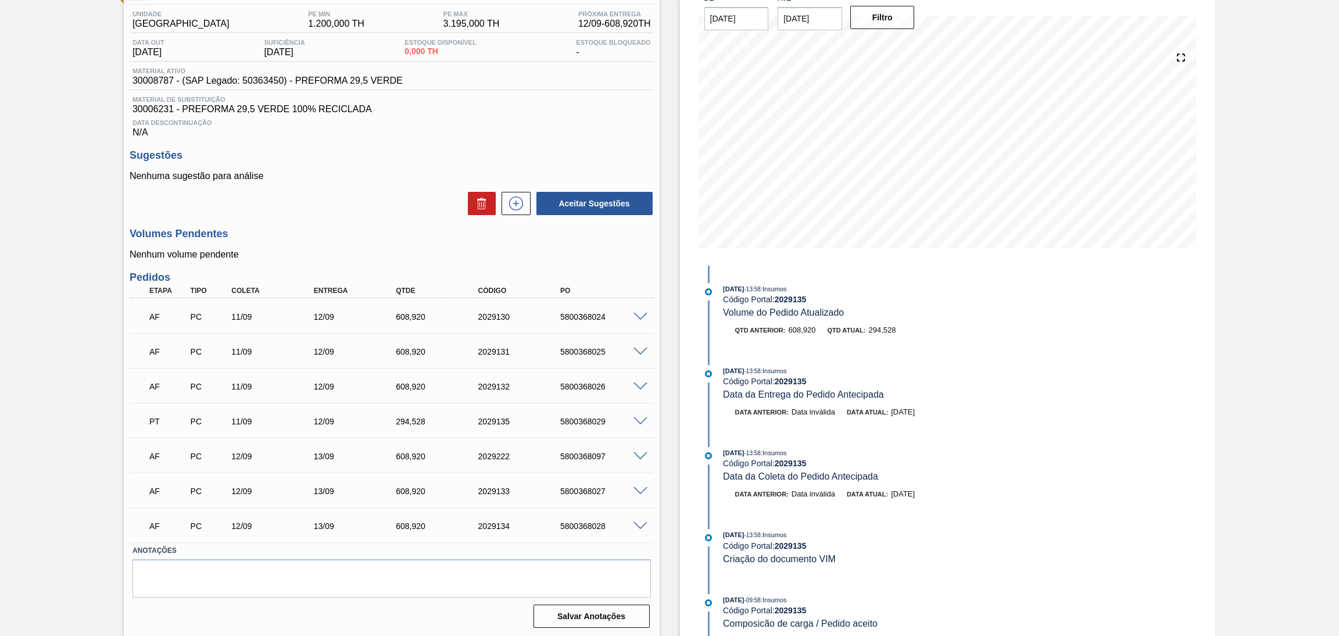
click at [639, 453] on span at bounding box center [641, 456] width 14 height 9
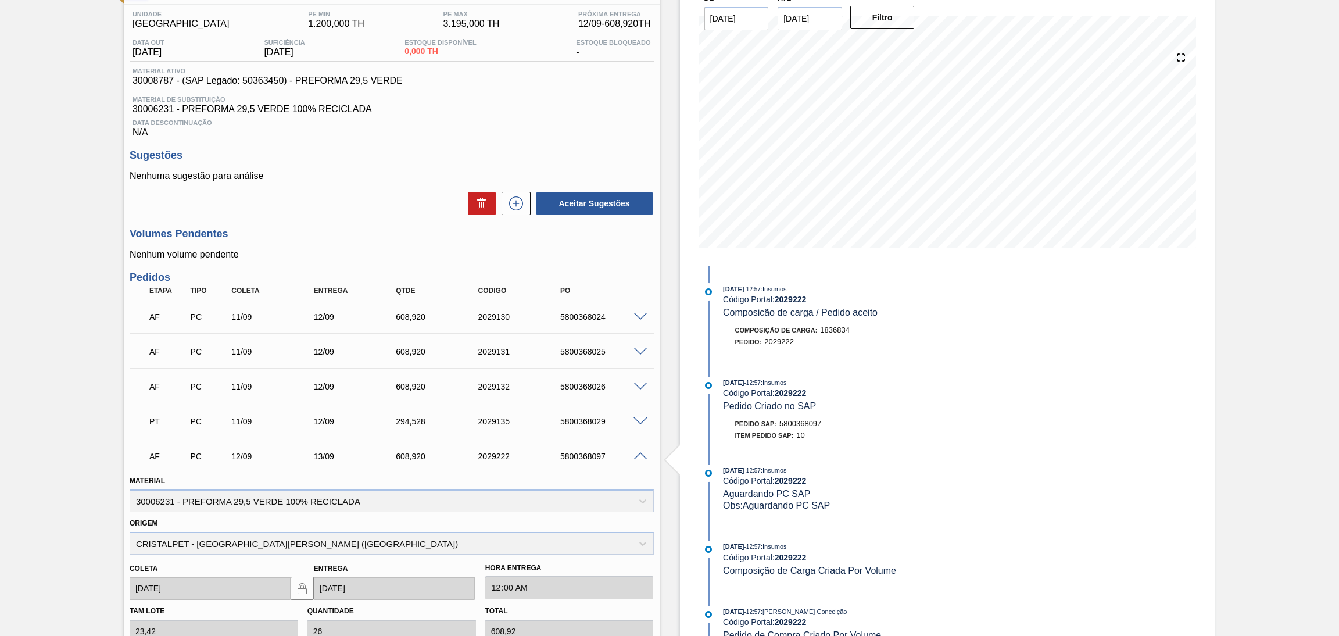
click at [639, 453] on span at bounding box center [641, 456] width 14 height 9
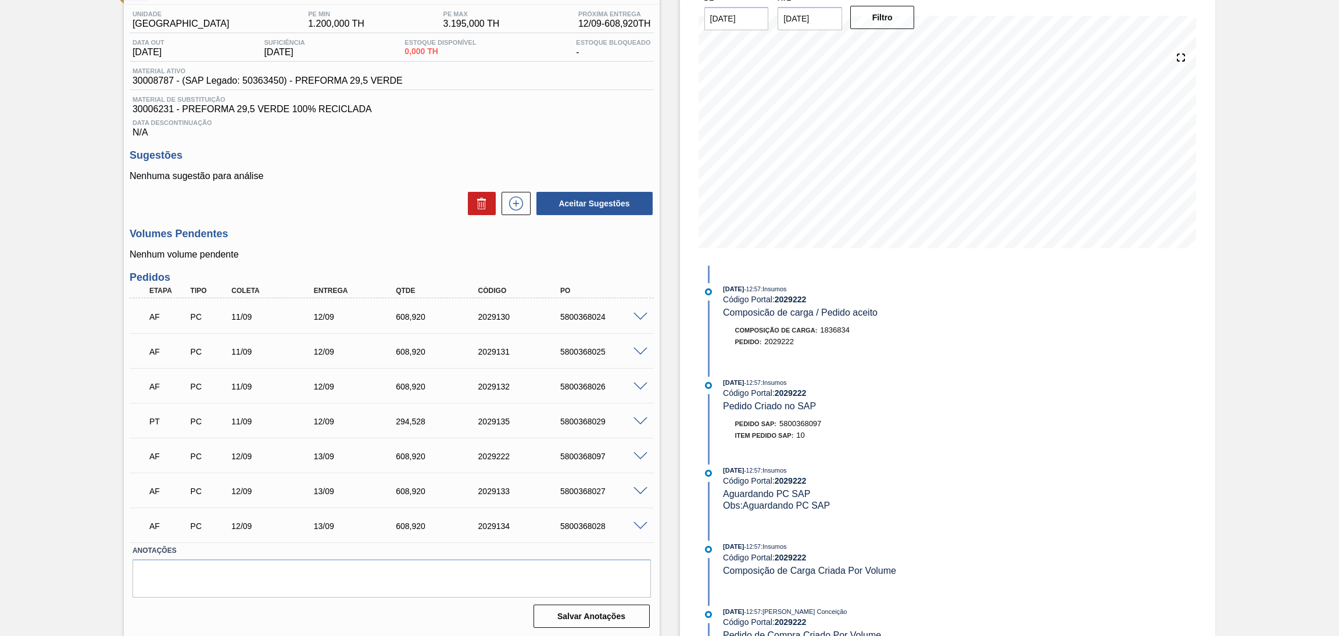
click at [639, 525] on span at bounding box center [641, 526] width 14 height 9
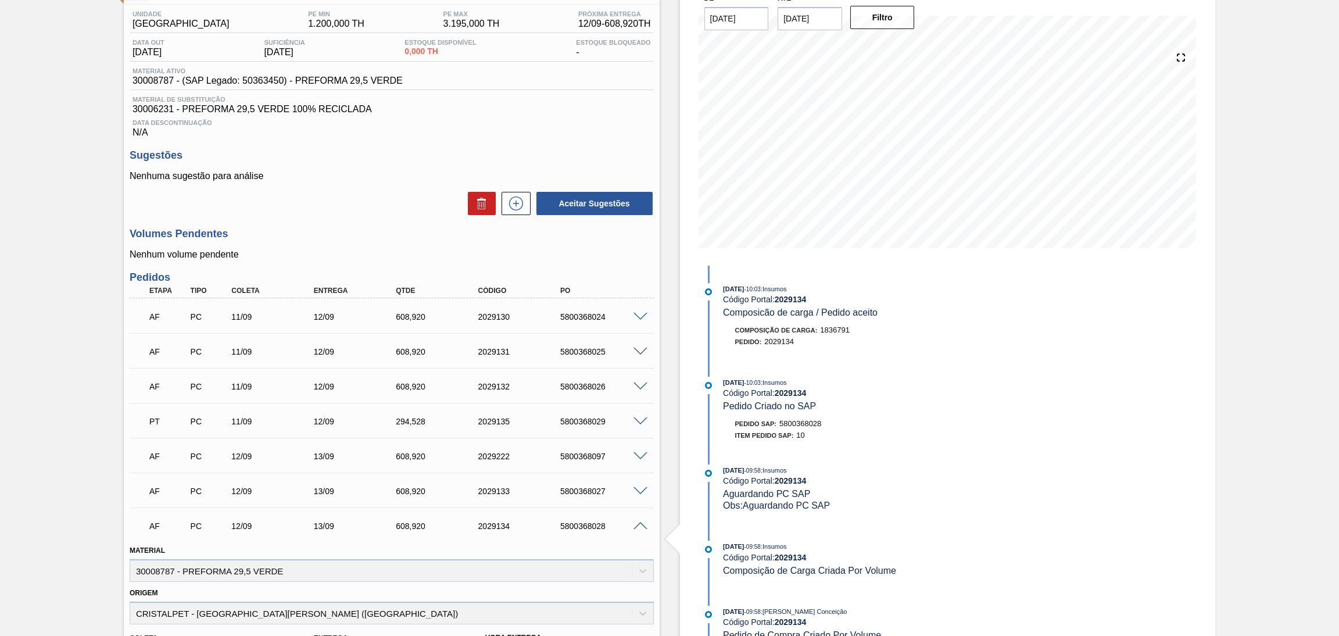
click at [640, 525] on span at bounding box center [641, 526] width 14 height 9
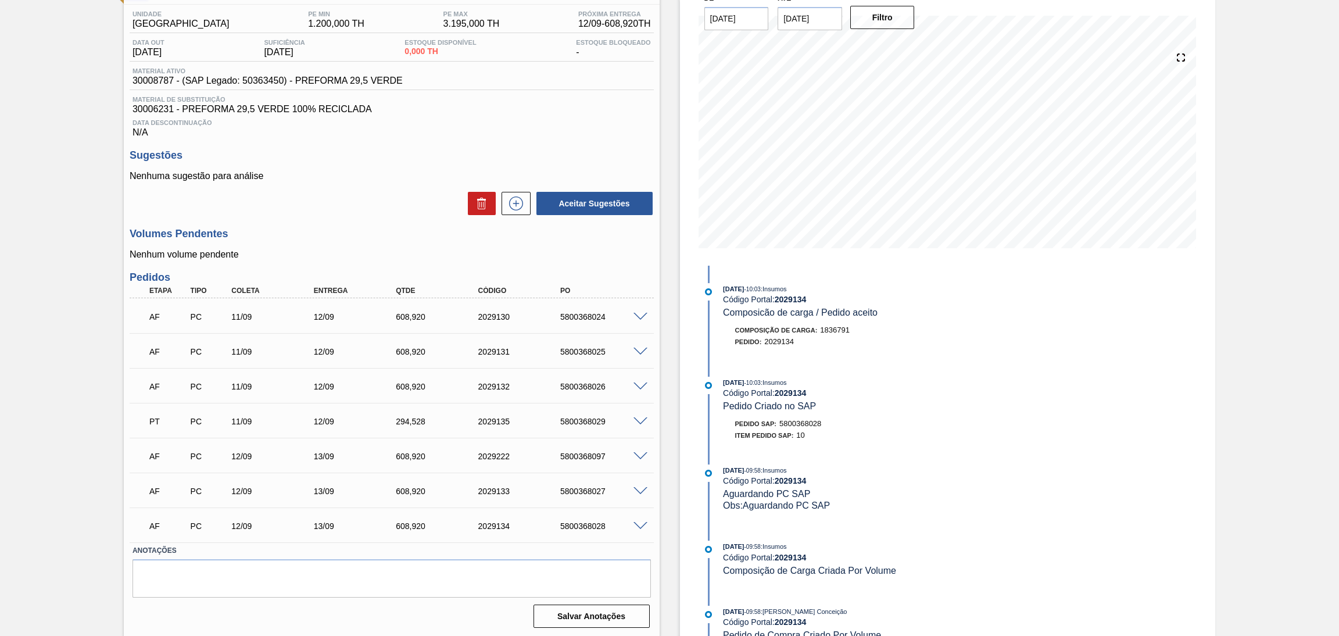
click at [598, 349] on div "5800368025" at bounding box center [605, 351] width 94 height 9
copy div "5800368025"
click at [642, 521] on div at bounding box center [642, 525] width 23 height 9
click at [641, 523] on span at bounding box center [641, 526] width 14 height 9
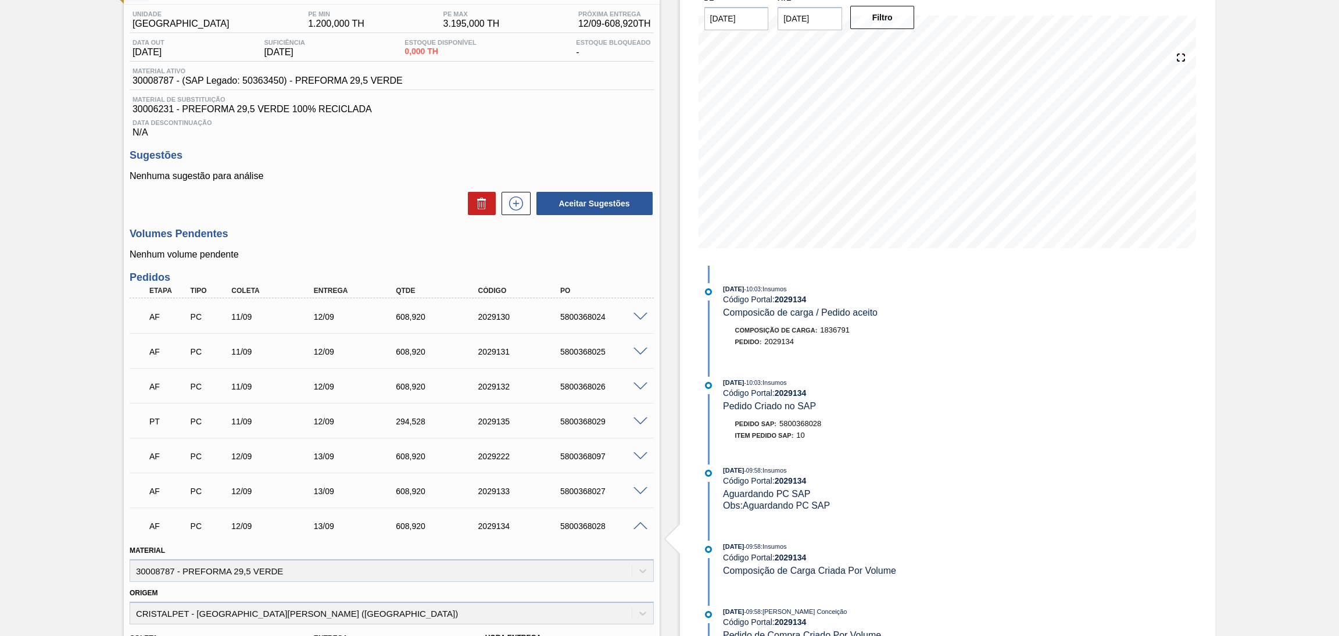
click at [641, 523] on span at bounding box center [641, 526] width 14 height 9
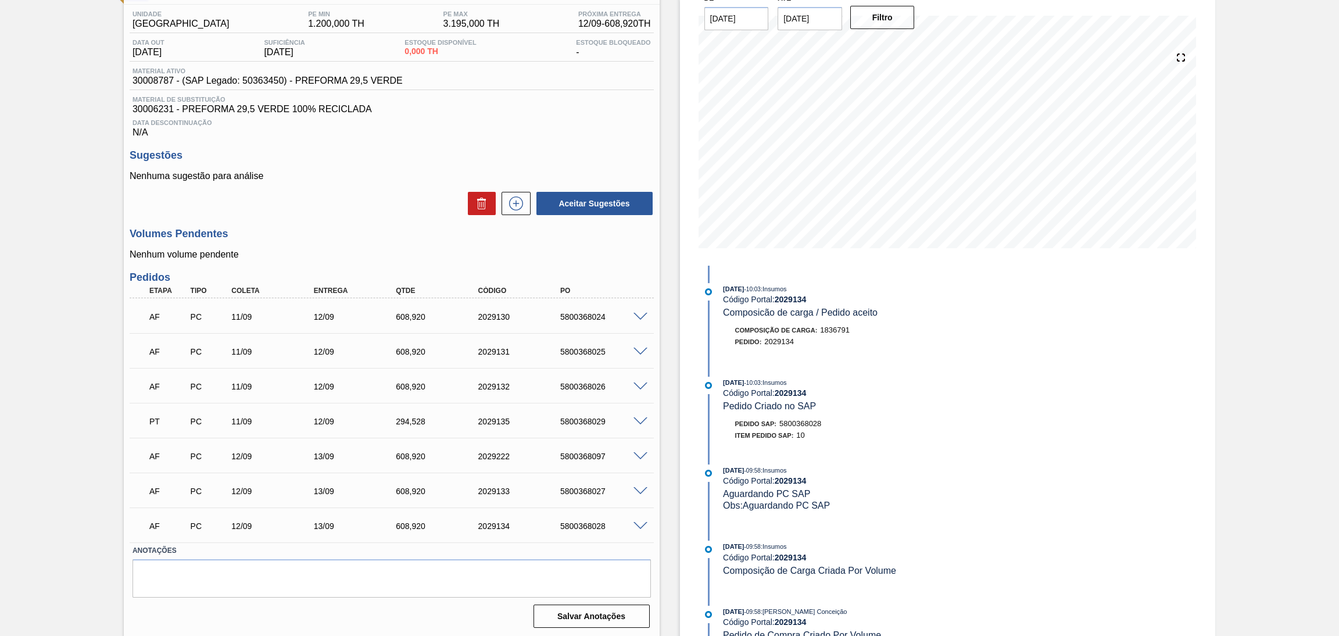
click at [640, 419] on span at bounding box center [641, 421] width 14 height 9
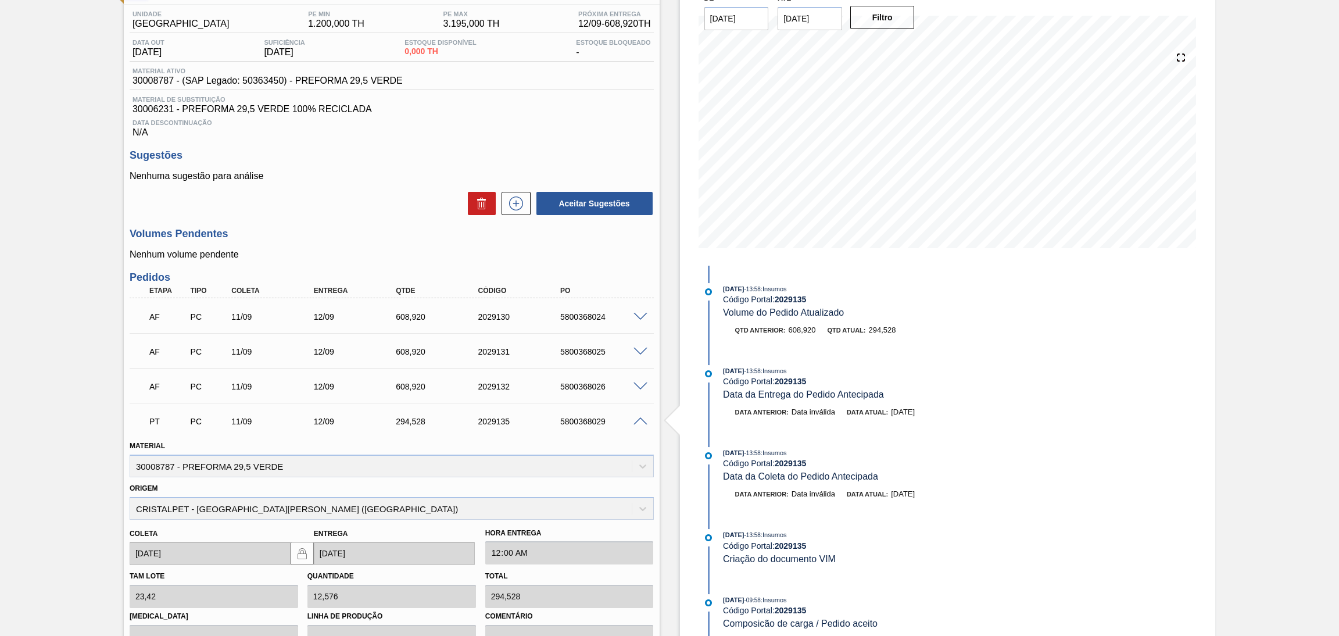
click at [640, 419] on span at bounding box center [641, 421] width 14 height 9
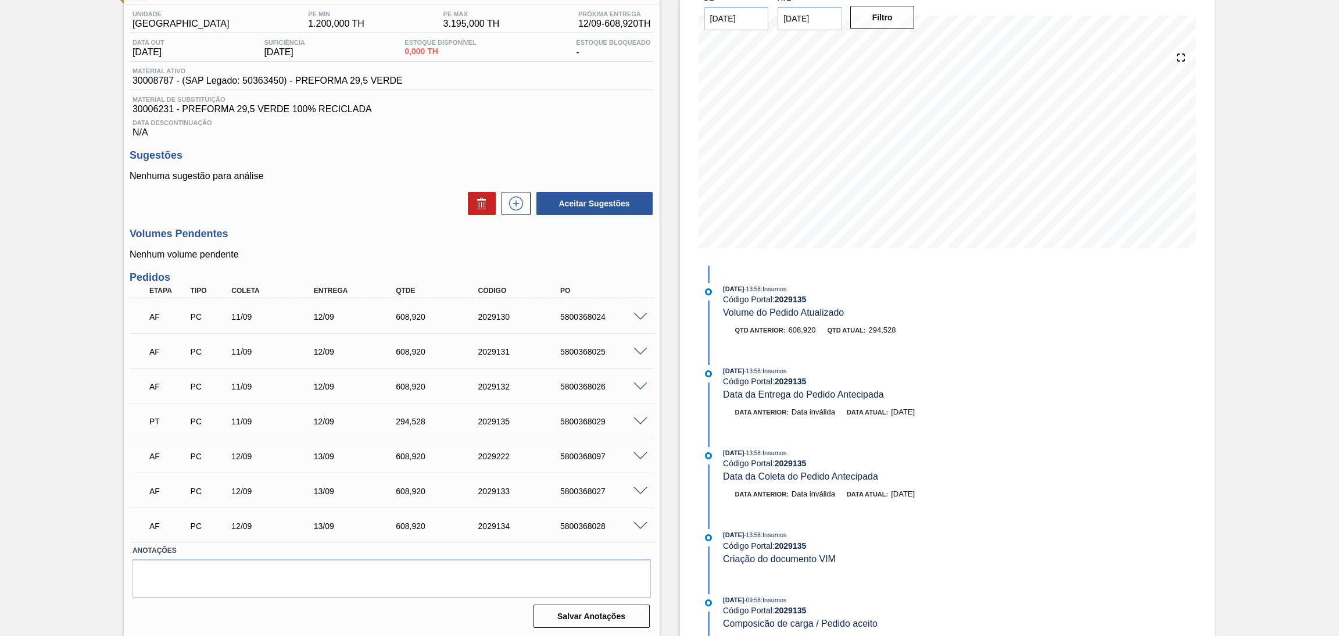
click at [634, 383] on span at bounding box center [641, 387] width 14 height 9
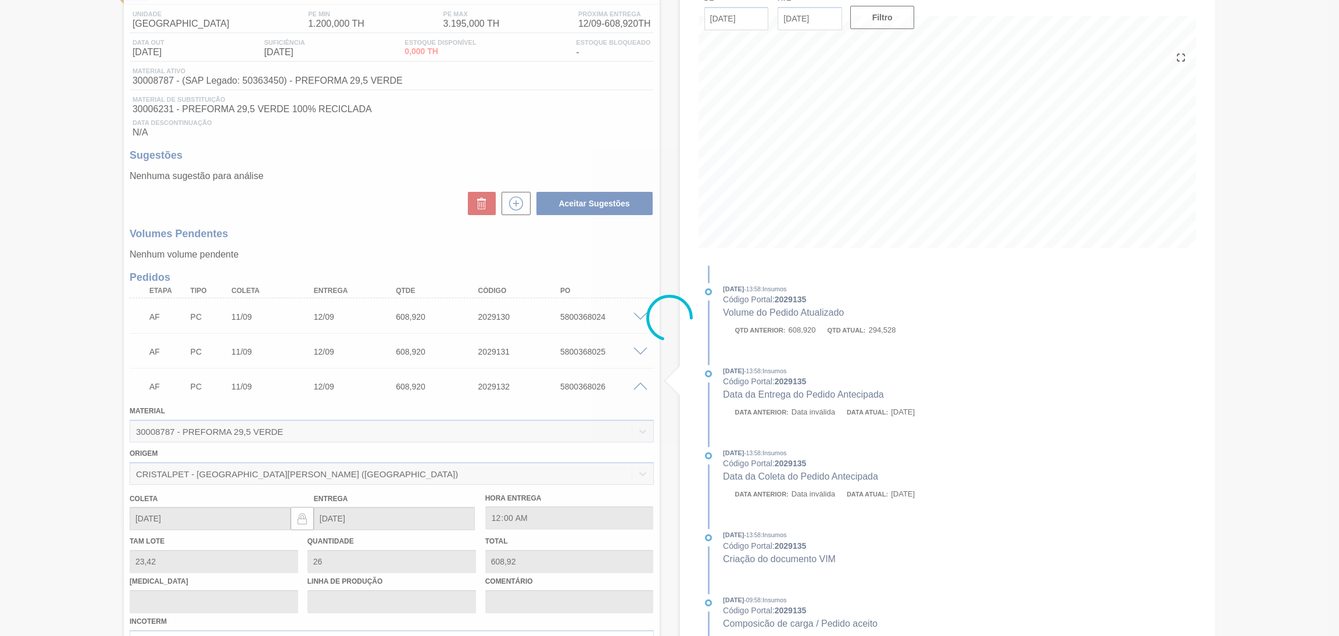
click at [637, 384] on div at bounding box center [669, 318] width 1339 height 636
click at [641, 387] on div at bounding box center [669, 318] width 1339 height 636
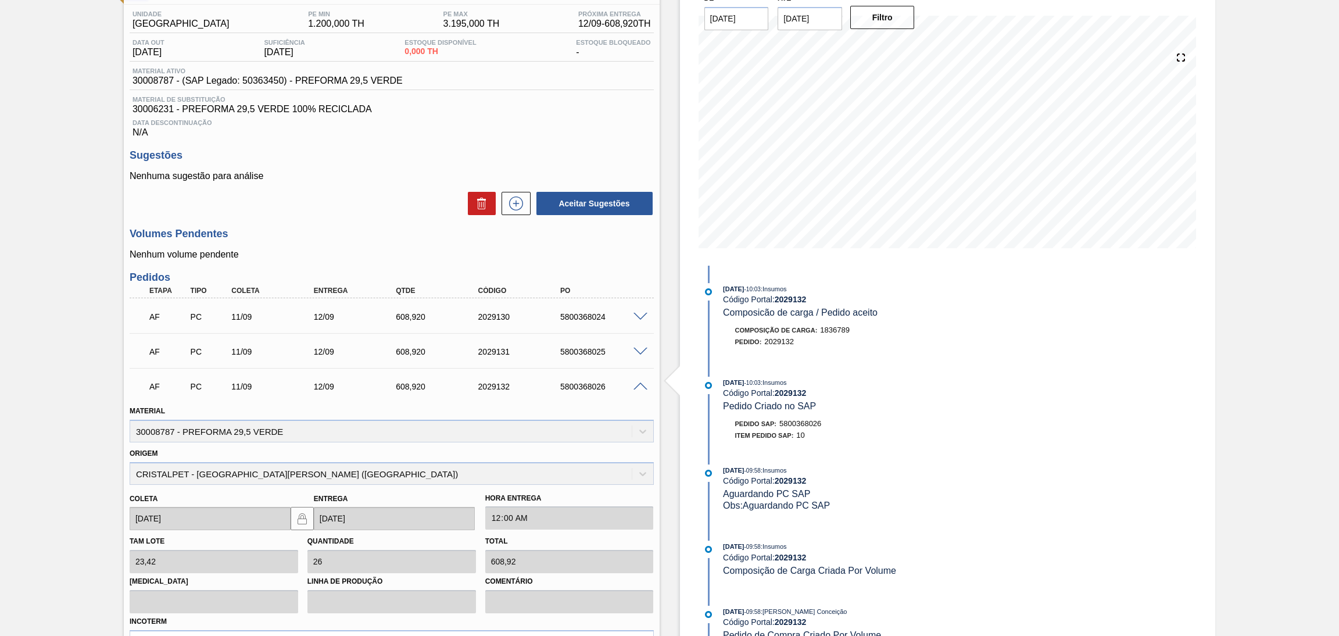
click at [639, 385] on span at bounding box center [641, 387] width 14 height 9
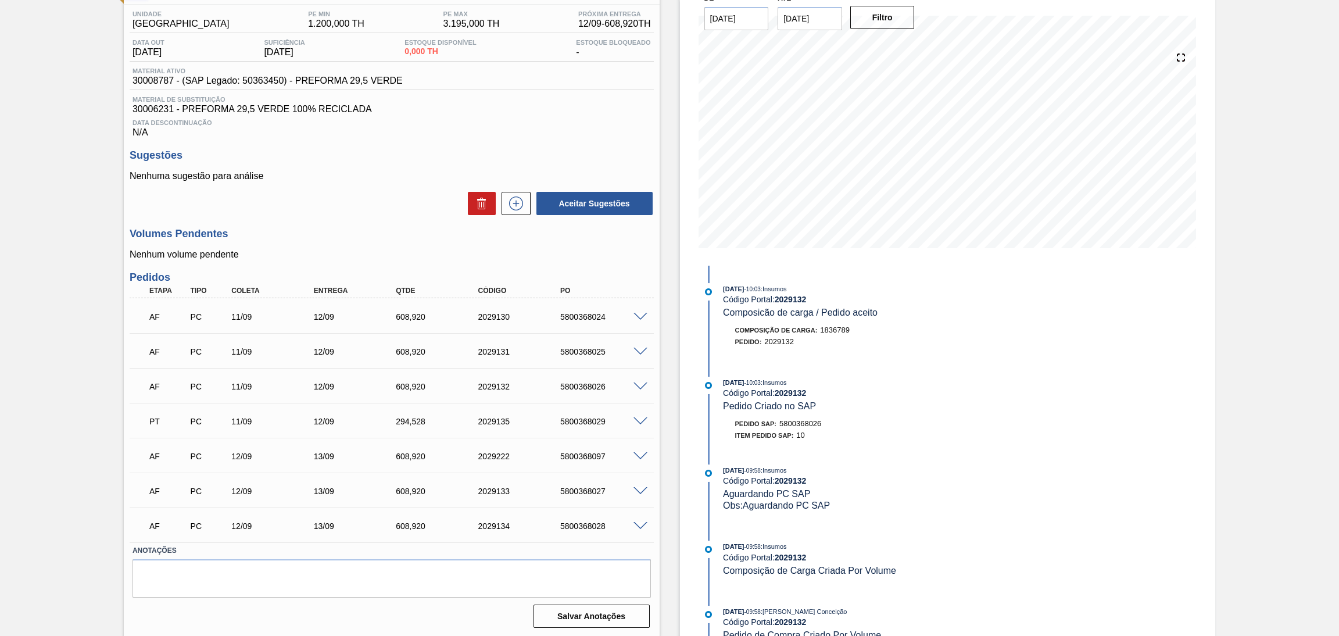
click at [641, 488] on span at bounding box center [641, 491] width 14 height 9
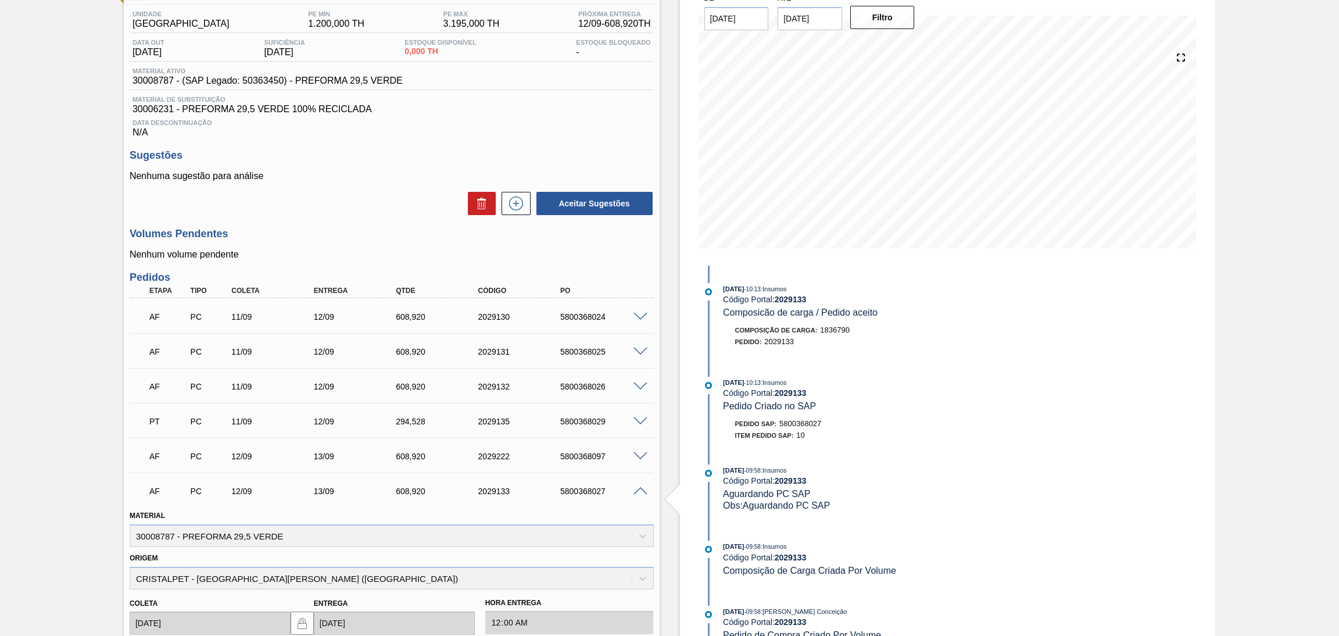
click at [641, 488] on span at bounding box center [641, 491] width 14 height 9
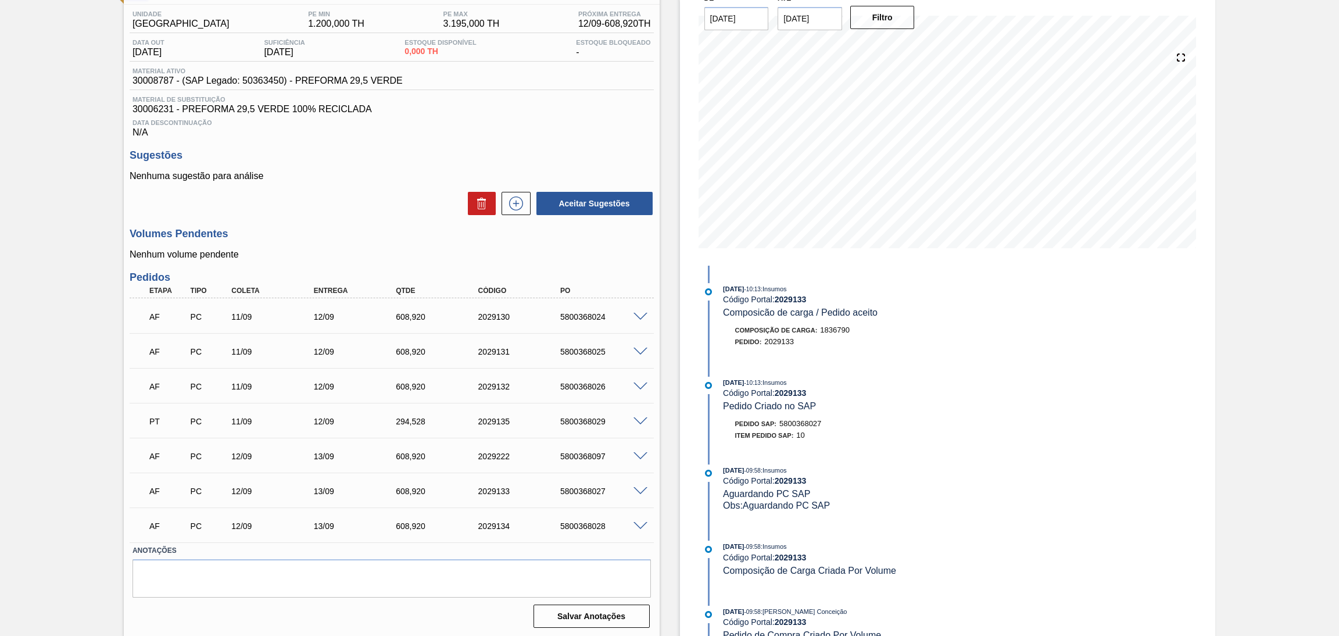
click at [641, 454] on span at bounding box center [641, 456] width 14 height 9
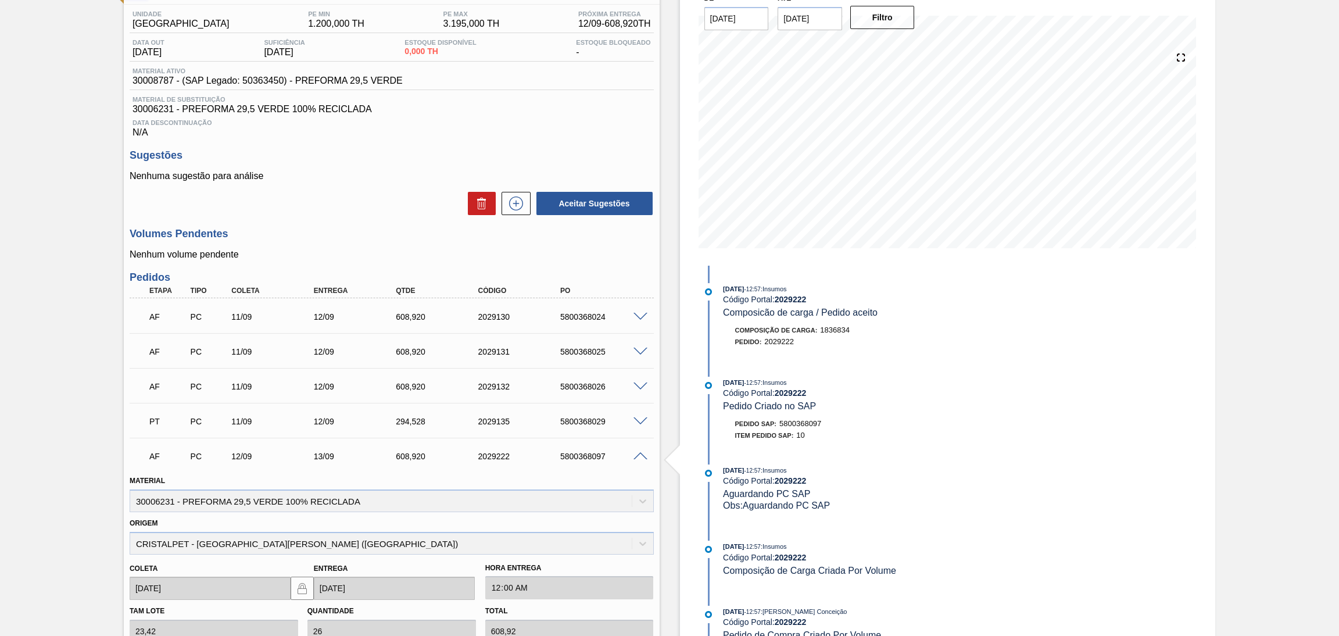
click at [641, 454] on span at bounding box center [641, 456] width 14 height 9
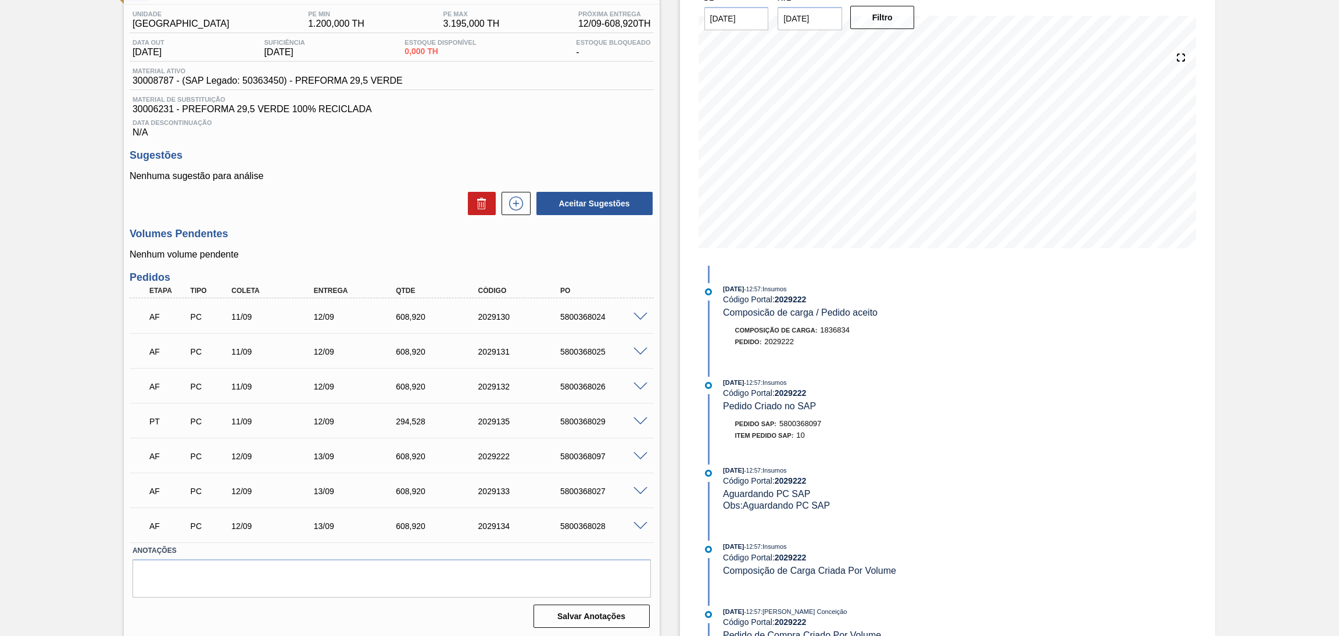
click at [588, 491] on div "5800368027" at bounding box center [605, 491] width 94 height 9
copy div "5800368027"
click at [354, 180] on p "Nenhuma sugestão para análise" at bounding box center [392, 176] width 524 height 10
click at [323, 220] on div "Unidade Pernambuco PE MIN 1.200,000 TH PE MAX 3.195,000 TH Próxima Entrega 12/0…" at bounding box center [392, 318] width 536 height 627
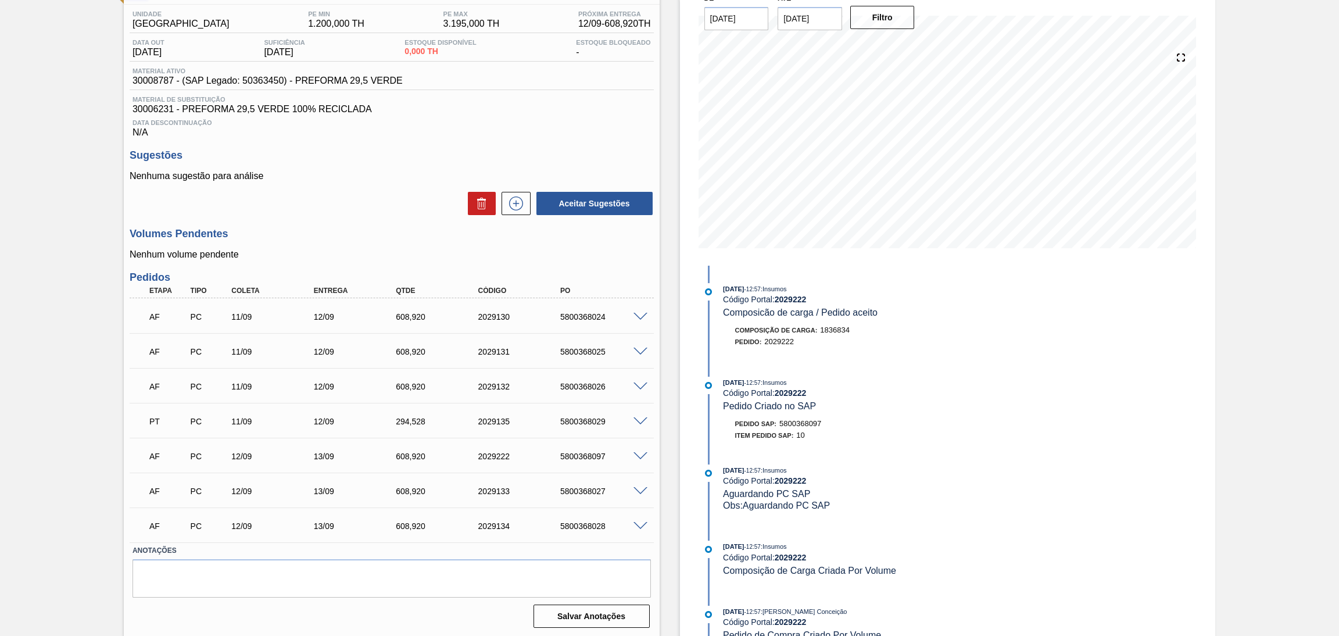
scroll to position [0, 0]
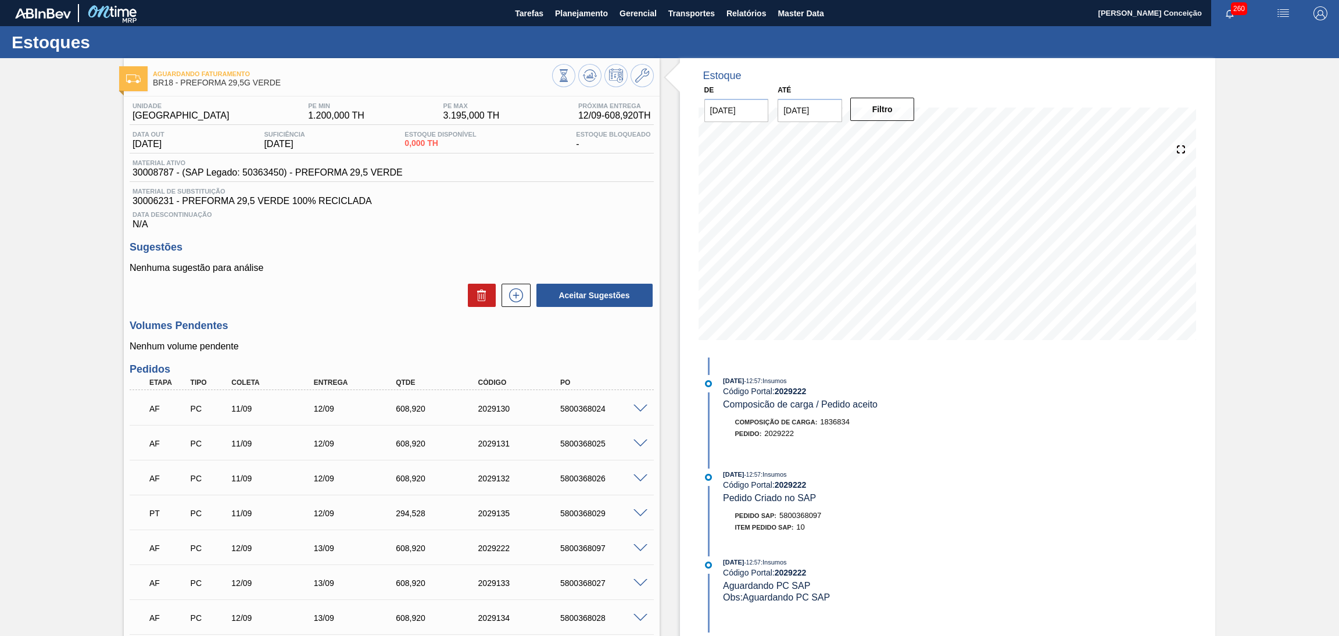
click at [517, 246] on h3 "Sugestões" at bounding box center [392, 247] width 524 height 12
click at [588, 17] on span "Planejamento" at bounding box center [581, 13] width 53 height 14
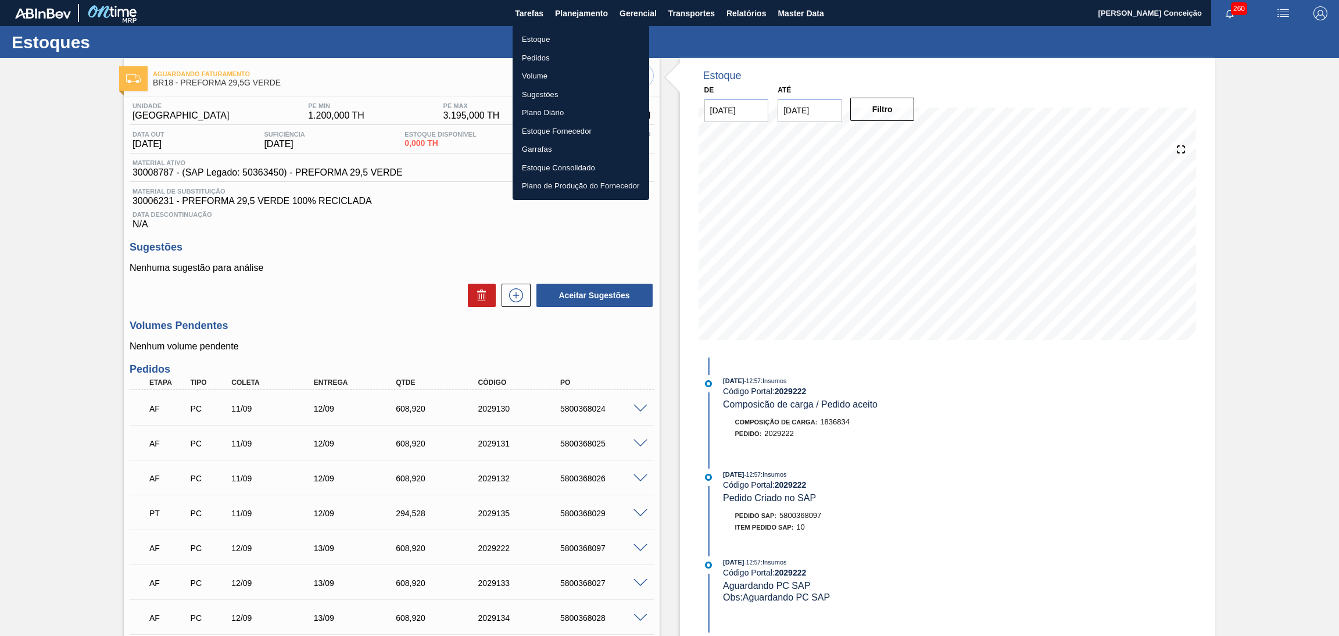
click at [531, 37] on li "Estoque" at bounding box center [581, 39] width 137 height 19
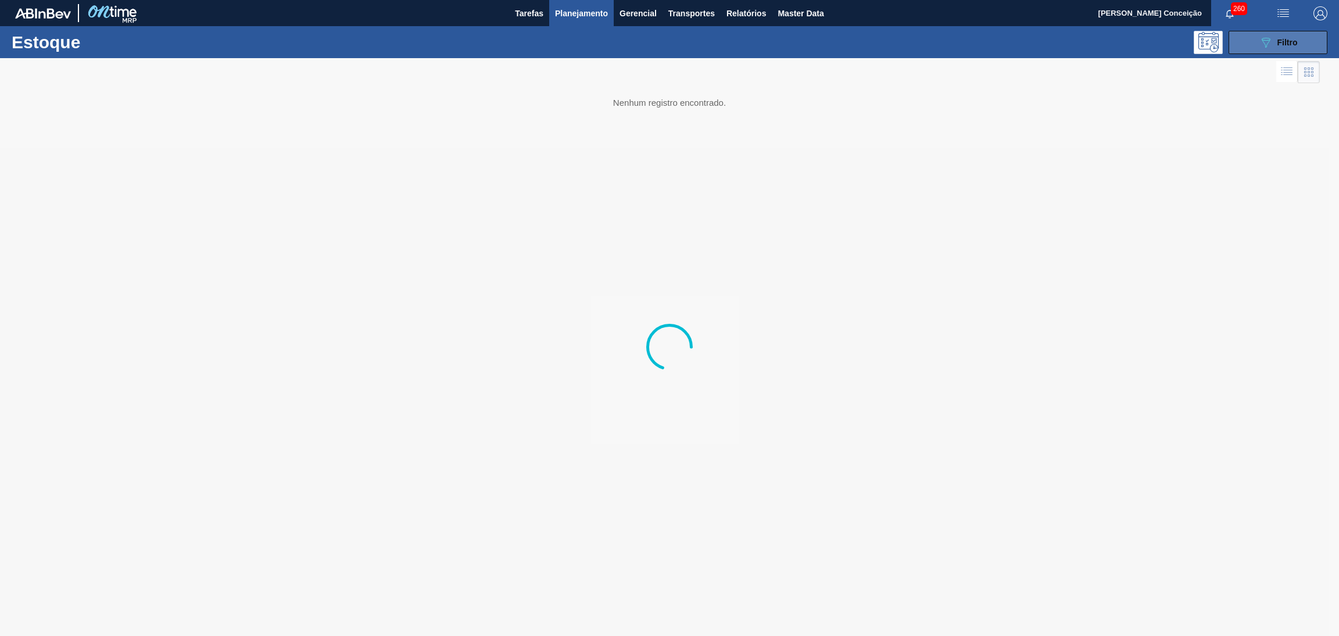
click at [1267, 45] on icon "089F7B8B-B2A5-4AFE-B5C0-19BA573D28AC" at bounding box center [1266, 42] width 14 height 14
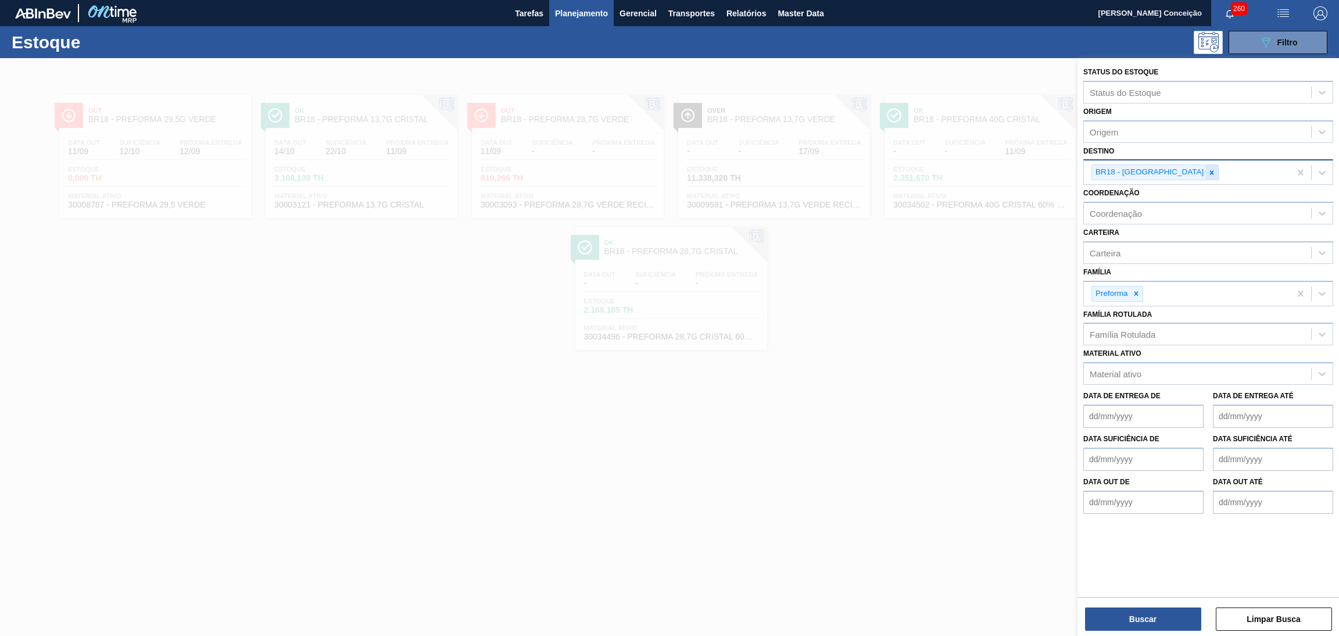
click at [1206, 166] on div at bounding box center [1212, 172] width 13 height 15
click at [1131, 171] on div "Destino" at bounding box center [1197, 171] width 227 height 17
type input "br13"
click at [1135, 619] on button "Buscar" at bounding box center [1143, 619] width 116 height 23
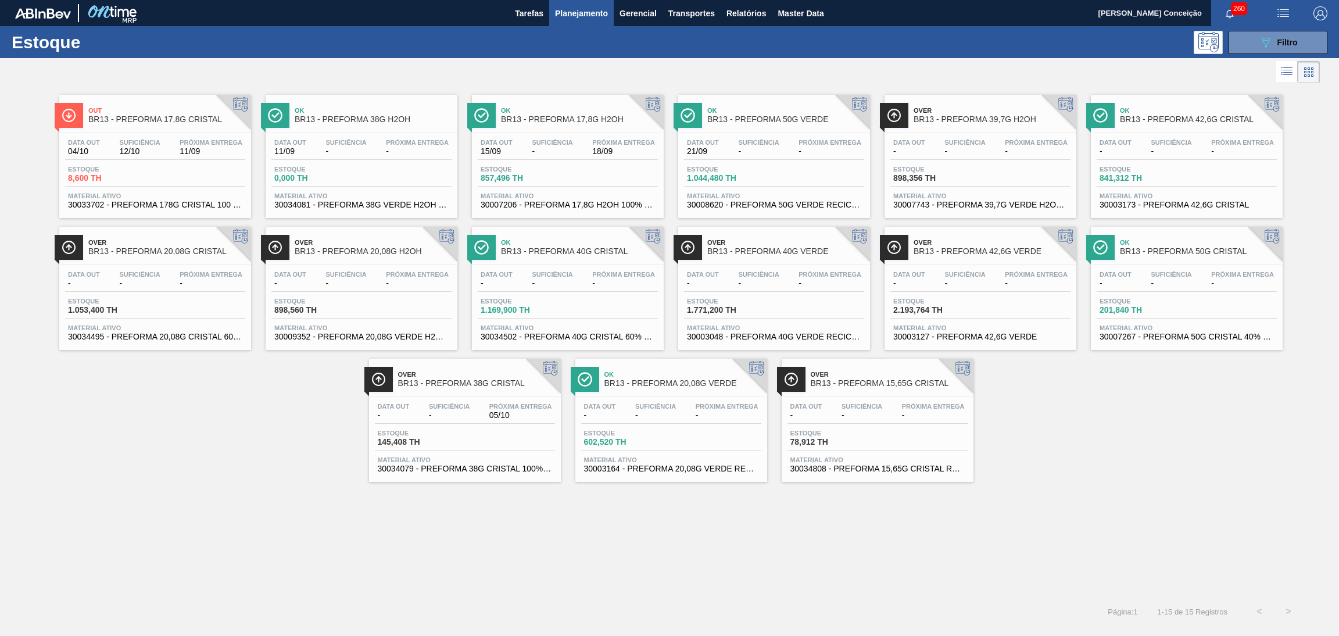
click at [763, 123] on span "BR13 - PREFORMA 50G VERDE" at bounding box center [785, 119] width 157 height 9
click at [1282, 38] on span "Filtro" at bounding box center [1288, 42] width 20 height 9
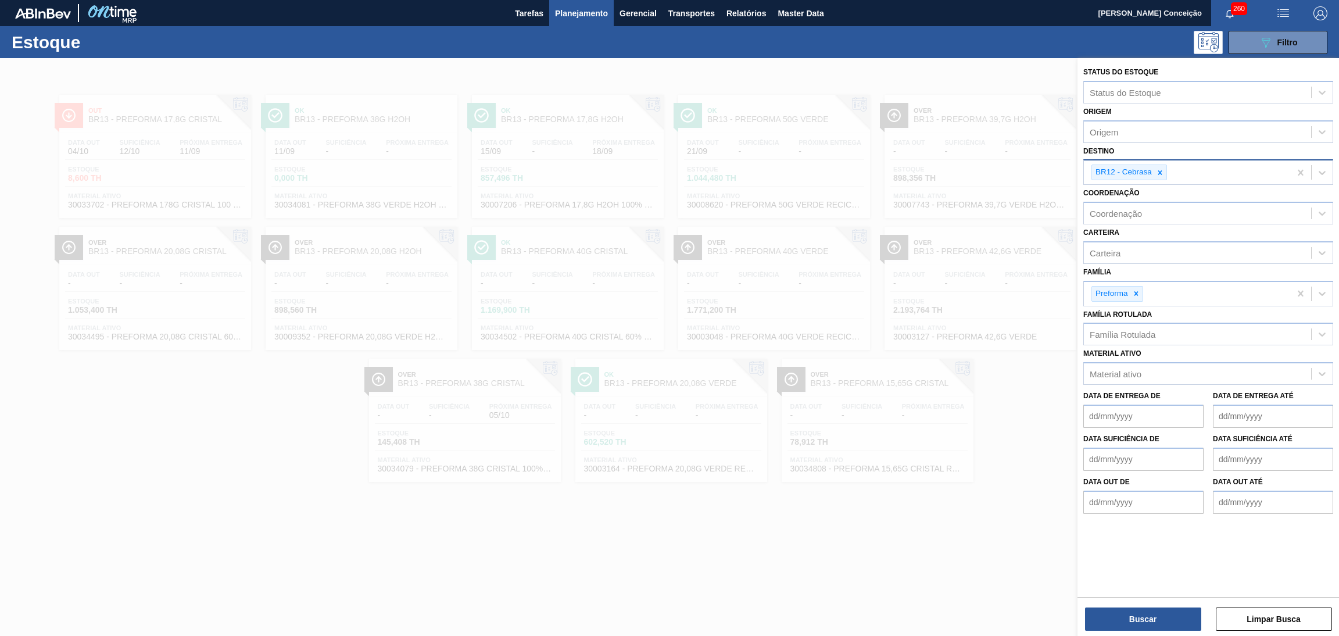
click at [1157, 170] on div at bounding box center [1160, 172] width 13 height 15
type input "br13"
click at [1146, 612] on button "Buscar" at bounding box center [1143, 619] width 116 height 23
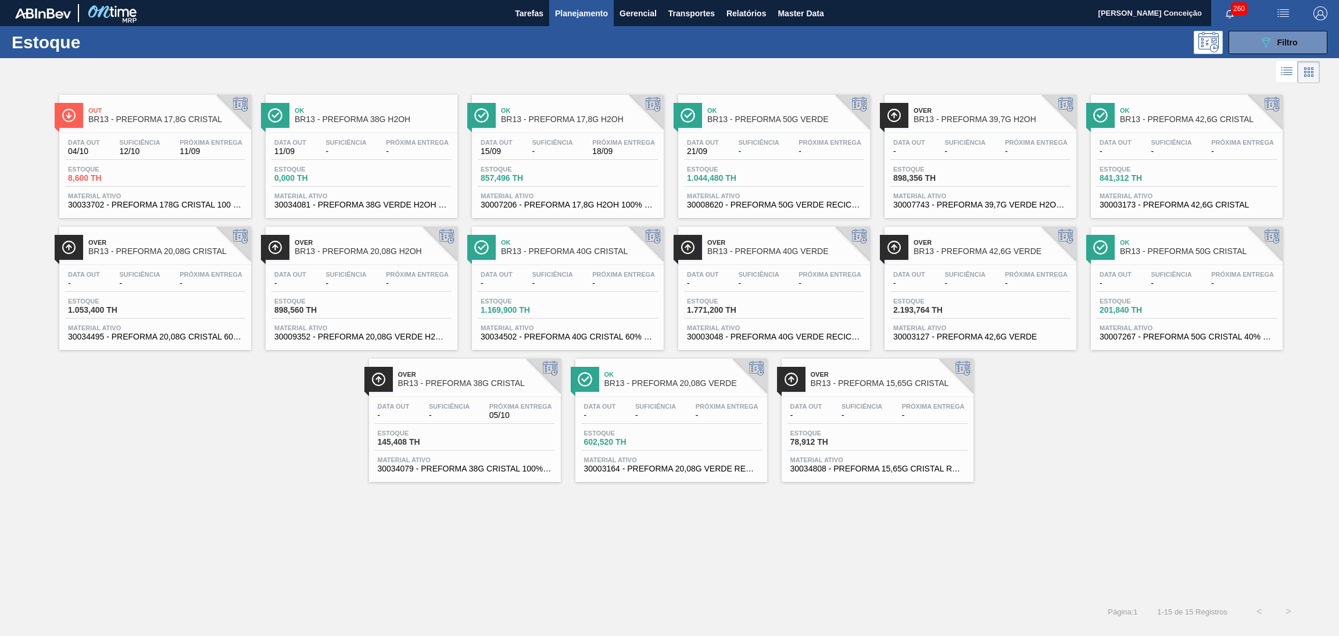
click at [236, 514] on div "Out BR13 - PREFORMA 17,8G CRISTAL Data out 04/10 Suficiência 12/10 Próxima Entr…" at bounding box center [669, 341] width 1339 height 511
click at [254, 416] on div "Out BR13 - PREFORMA 17,8G CRISTAL Data out 04/10 Suficiência 12/10 Próxima Entr…" at bounding box center [669, 284] width 1339 height 396
click at [789, 140] on div "Data out 21/09 Suficiência - Próxima Entrega -" at bounding box center [774, 149] width 180 height 21
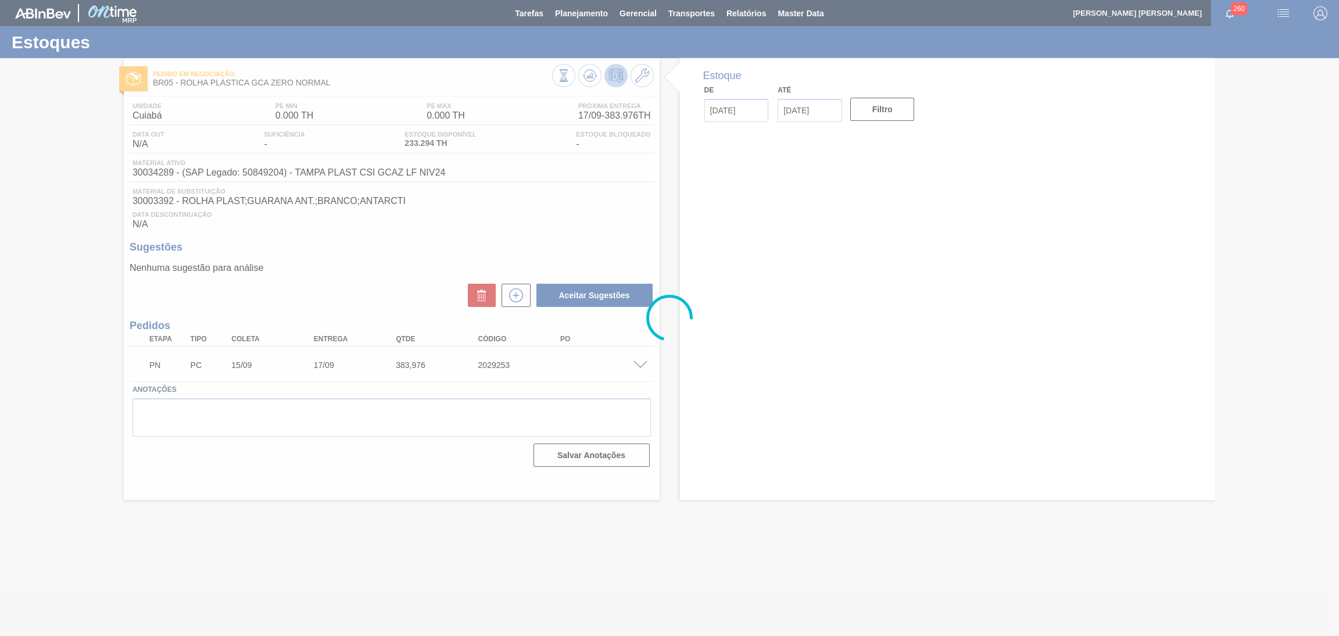
click at [714, 377] on div at bounding box center [669, 318] width 1339 height 636
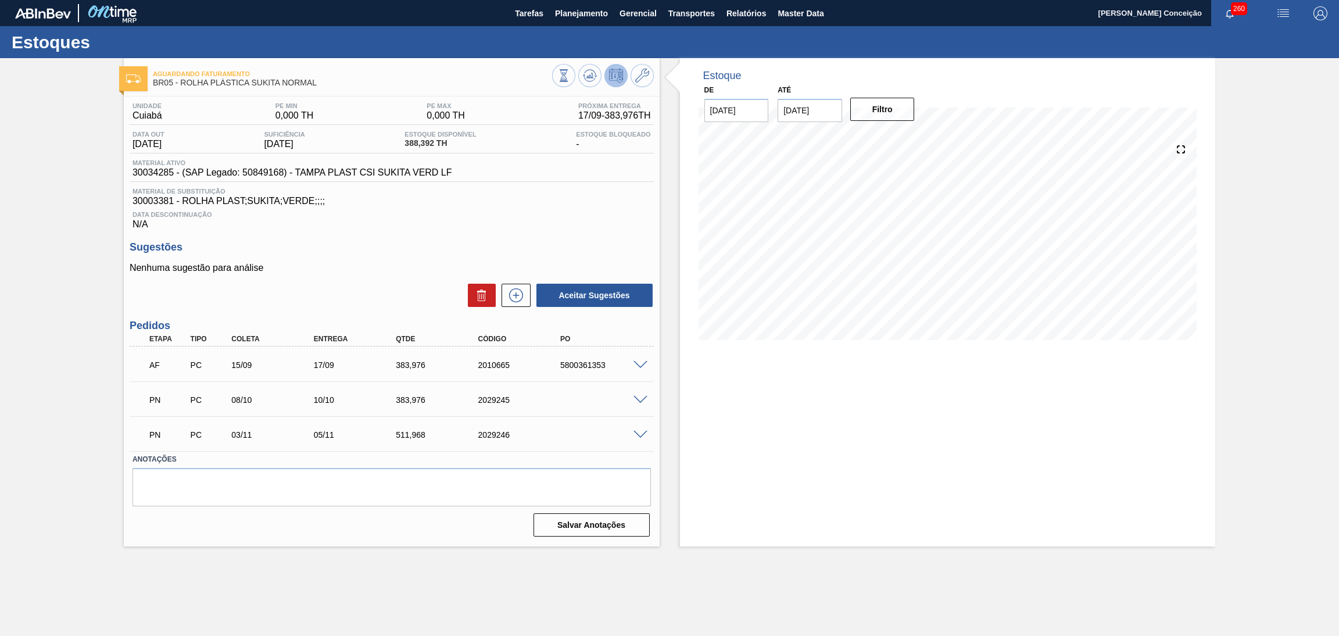
click at [383, 287] on div "Aceitar Sugestões" at bounding box center [392, 296] width 524 height 26
click at [939, 559] on main "Tarefas Planejamento Gerencial Transportes Relatórios Master Data Aline Apareci…" at bounding box center [669, 318] width 1339 height 636
click at [831, 453] on div "Estoque De [DATE] Até [DATE] Filtro" at bounding box center [948, 302] width 536 height 488
click at [759, 373] on div "Estoque De [DATE] Até [DATE] Filtro 17/09 Projeção de Estoque 562.362 [DOMAIN_N…" at bounding box center [948, 302] width 536 height 488
click at [514, 204] on span "30003381 - ROLHA PLAST;SUKITA;VERDE;;;;" at bounding box center [392, 201] width 519 height 10
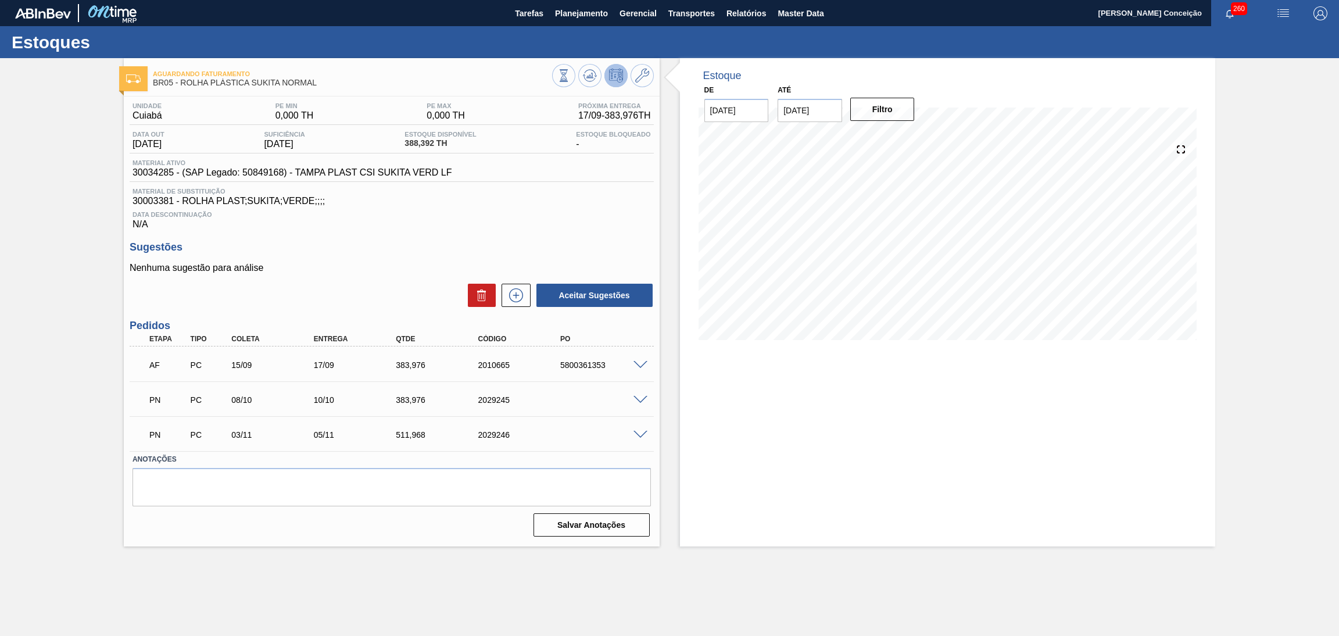
click at [413, 230] on div "Data Descontinuação N/A" at bounding box center [392, 217] width 524 height 23
click at [413, 255] on div "Sugestões Nenhuma sugestão para análise Aceitar Sugestões" at bounding box center [392, 274] width 524 height 67
click at [700, 454] on div "Estoque De [DATE] Até [DATE] Filtro 17/09 Projeção de Estoque 562.362 [DOMAIN_N…" at bounding box center [948, 302] width 536 height 488
click at [606, 363] on div "5800361353" at bounding box center [605, 364] width 94 height 9
click at [605, 363] on div "5800361353" at bounding box center [605, 364] width 94 height 9
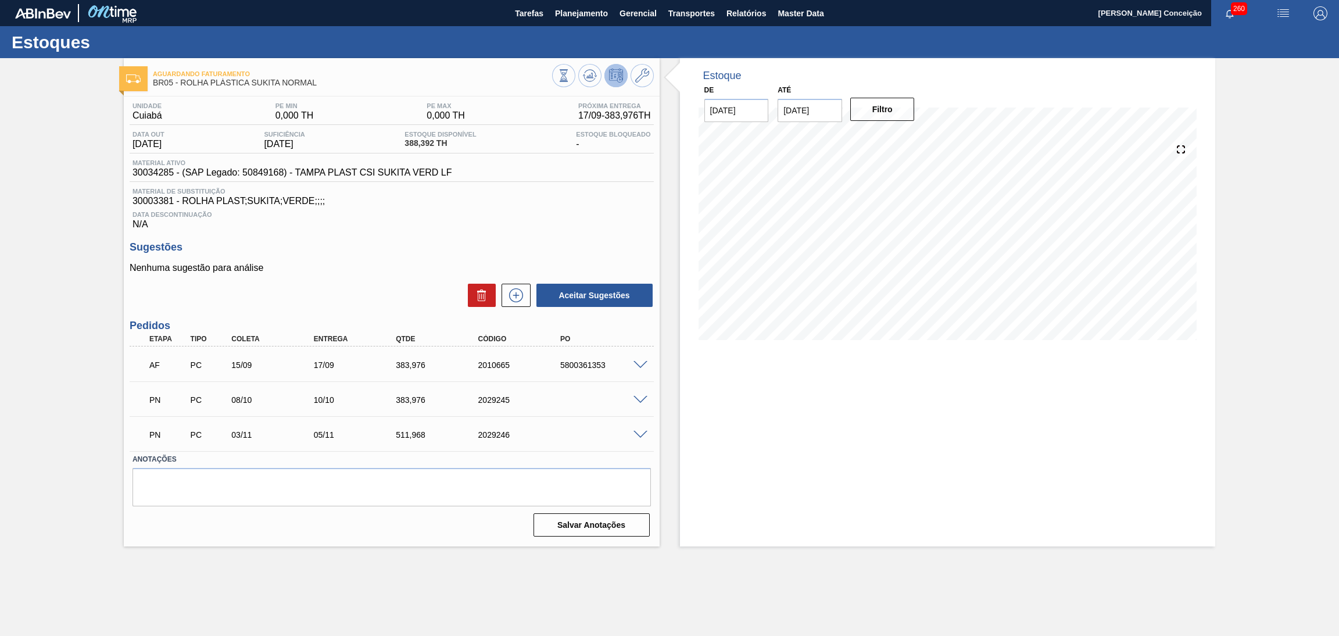
click at [594, 363] on div "5800361353" at bounding box center [605, 364] width 94 height 9
copy div "5800361353"
click at [578, 8] on span "Planejamento" at bounding box center [581, 13] width 53 height 14
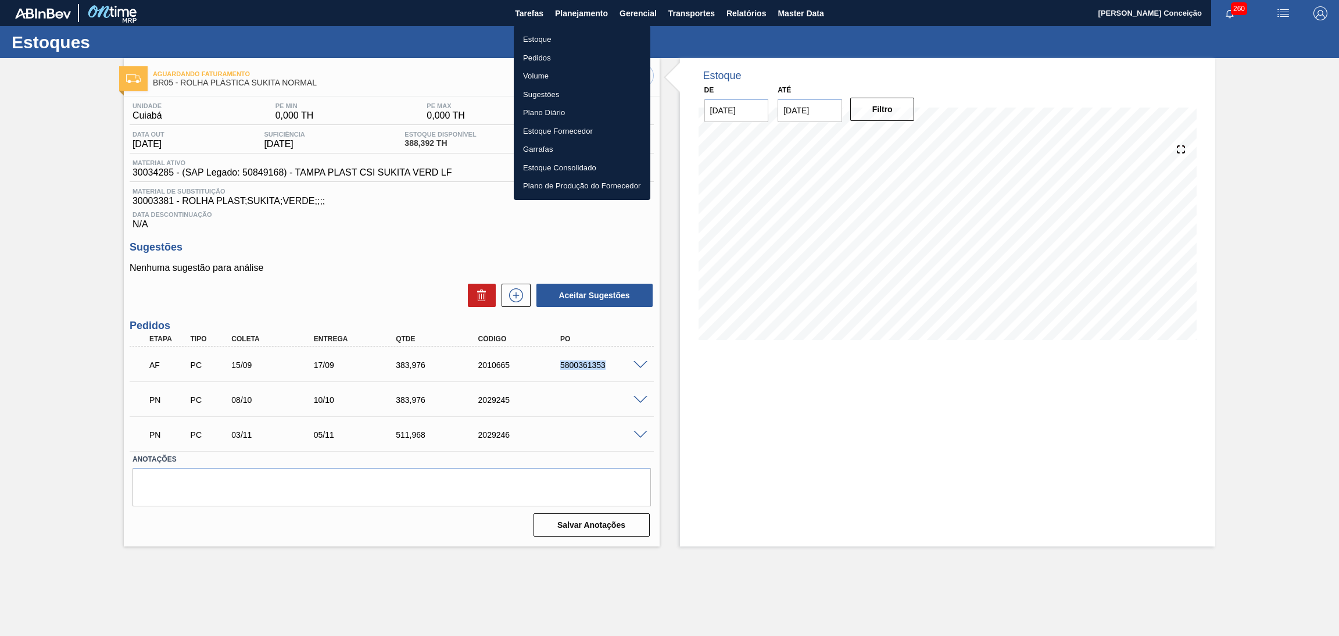
click at [548, 58] on li "Pedidos" at bounding box center [582, 58] width 137 height 19
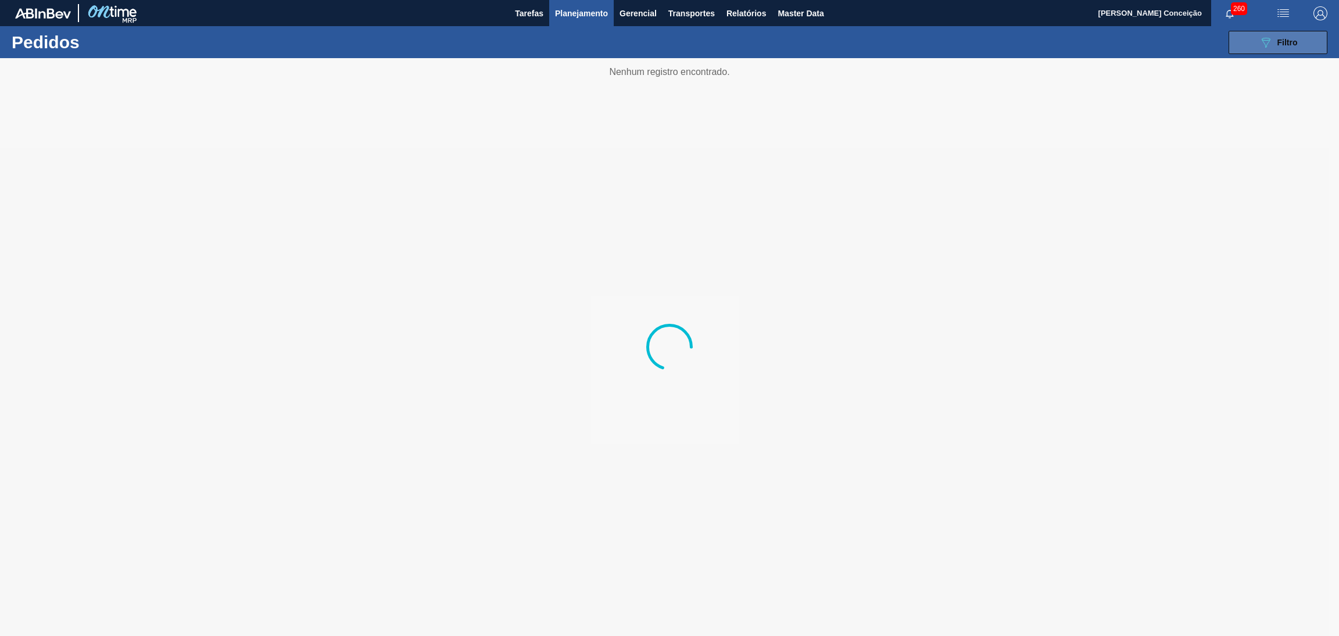
click at [1274, 40] on div "089F7B8B-B2A5-4AFE-B5C0-19BA573D28AC Filtro" at bounding box center [1278, 42] width 39 height 14
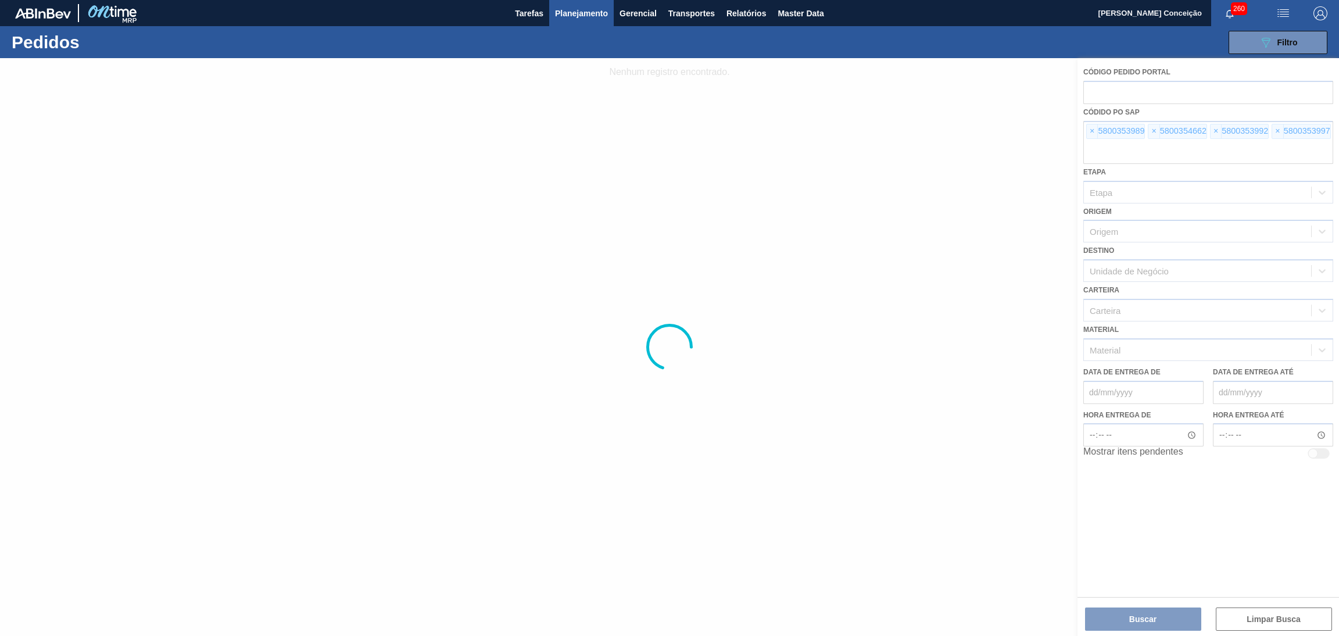
click at [1091, 135] on div at bounding box center [669, 347] width 1339 height 578
click at [1091, 134] on div at bounding box center [669, 347] width 1339 height 578
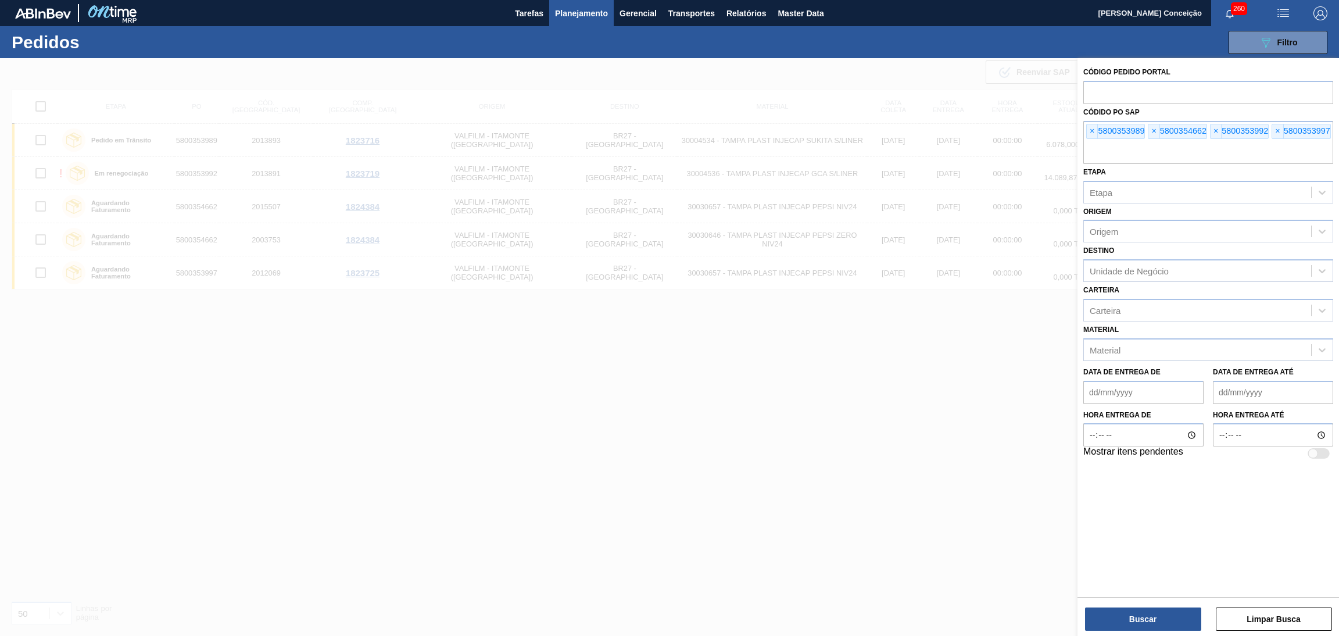
click at [1091, 134] on span "×" at bounding box center [1092, 131] width 11 height 14
click at [1091, 142] on input "text" at bounding box center [1209, 153] width 250 height 22
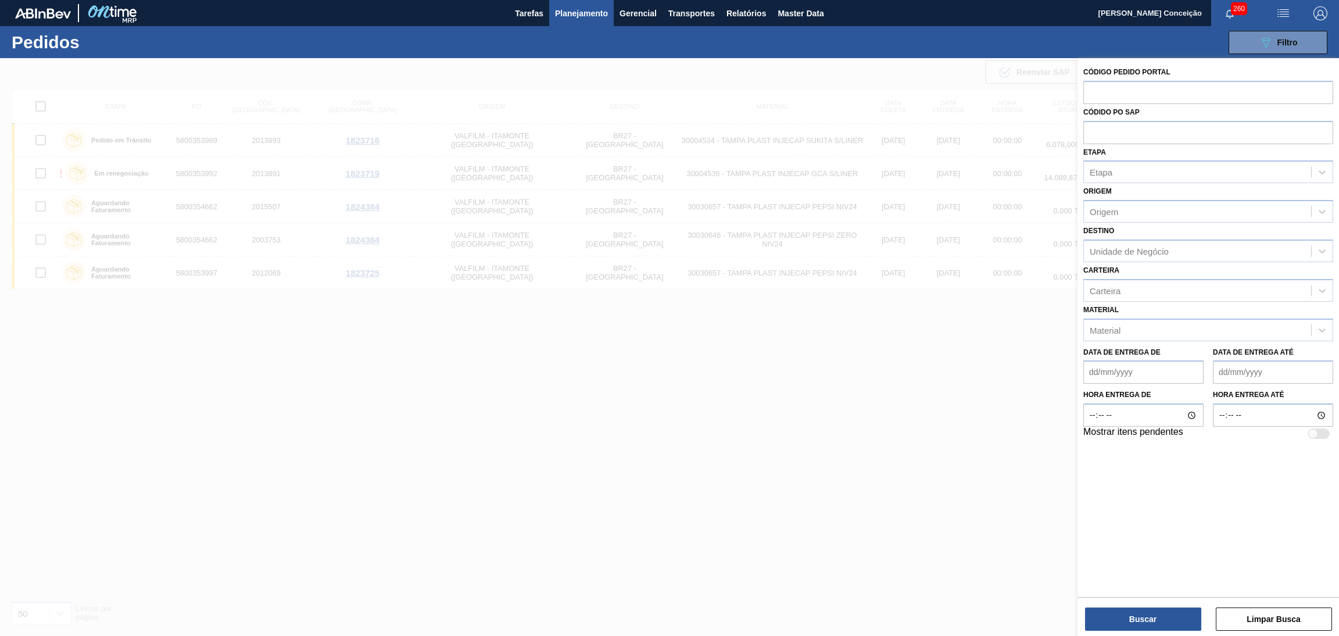
paste input "5800361353"
type input "5800361353"
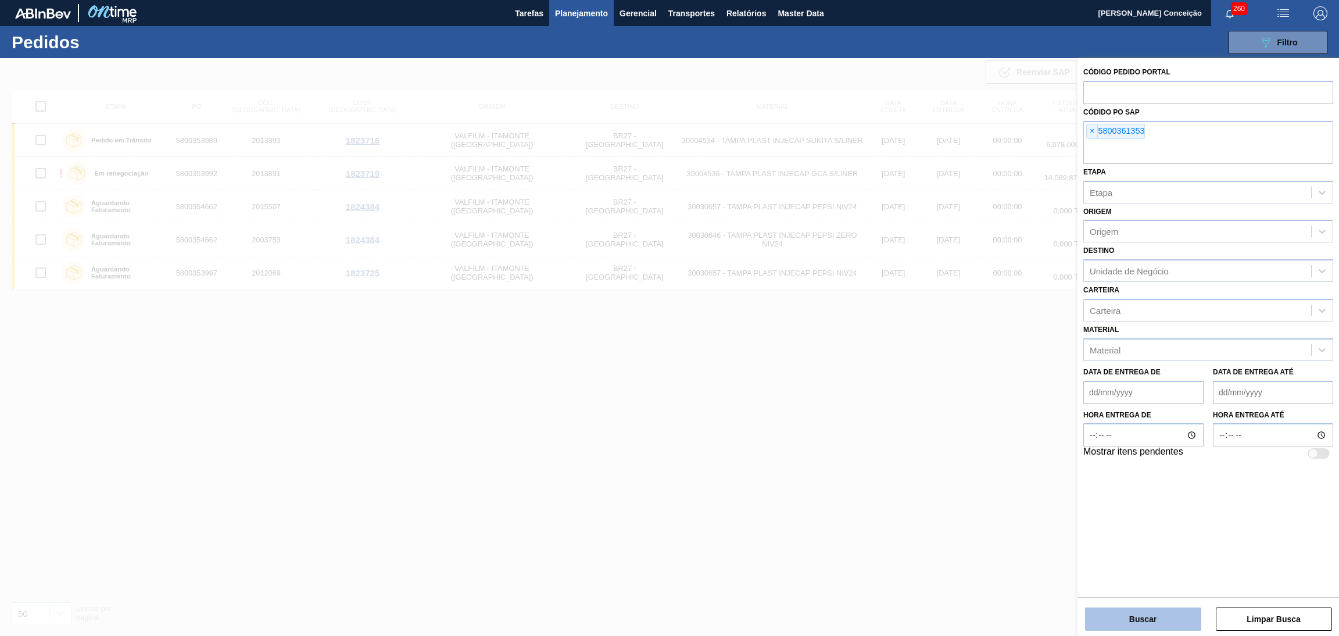
click at [1126, 616] on button "Buscar" at bounding box center [1143, 619] width 116 height 23
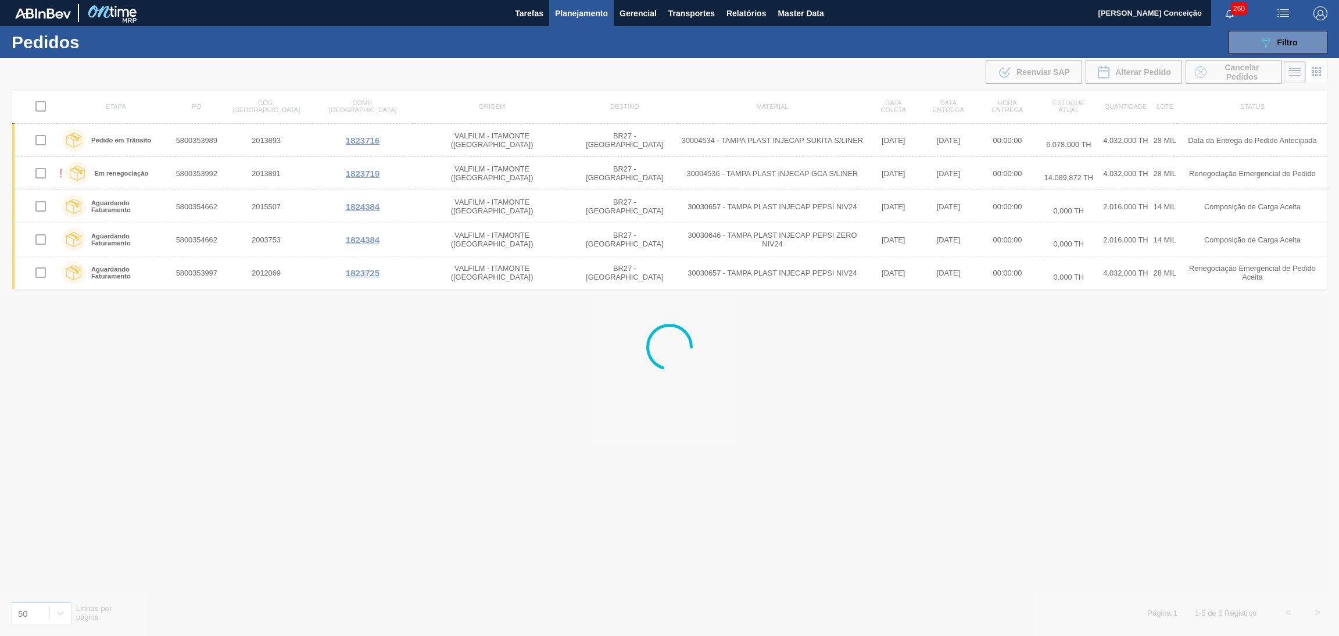
click at [388, 553] on div at bounding box center [669, 347] width 1339 height 578
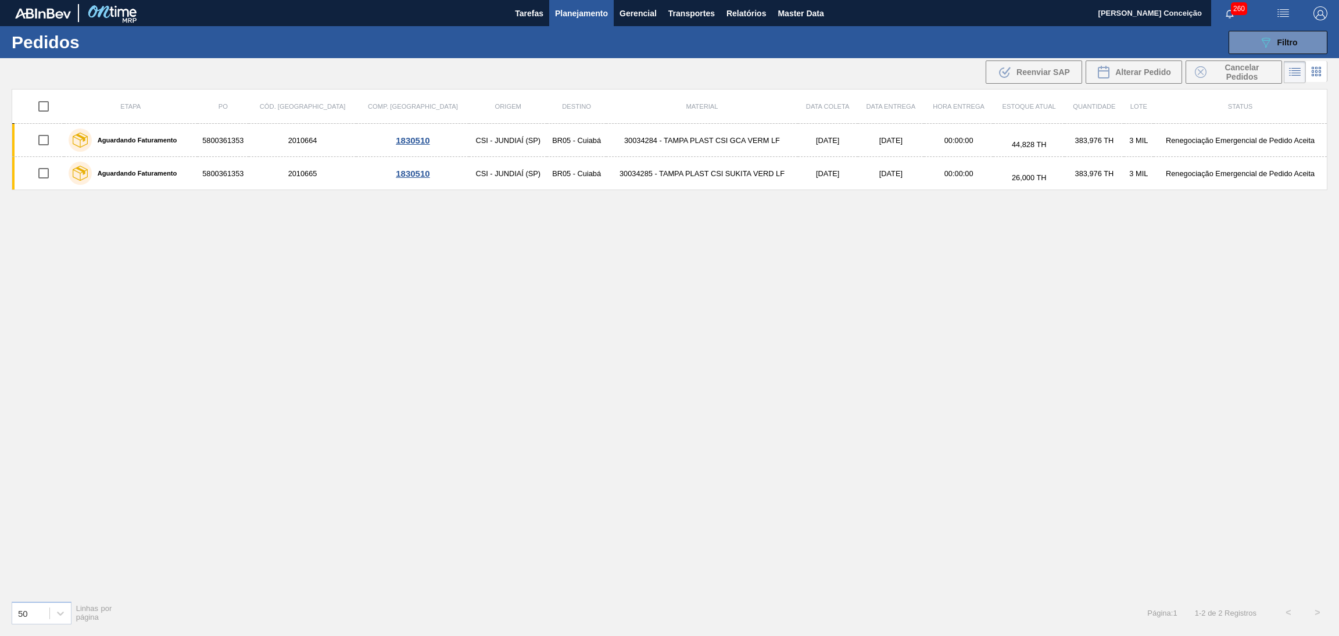
click at [710, 370] on div "Etapa PO Cód. Pedido Comp. Carga Origem Destino Material Data coleta Data entre…" at bounding box center [670, 340] width 1316 height 502
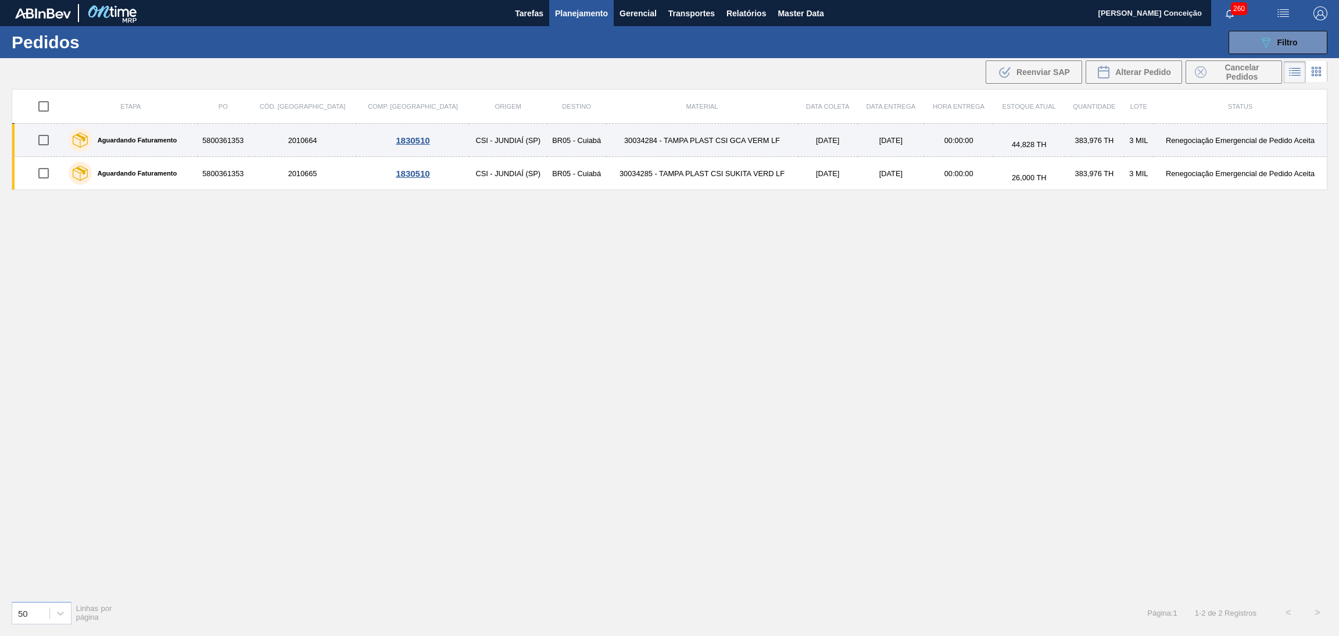
click at [249, 140] on td "5800361353" at bounding box center [223, 140] width 51 height 33
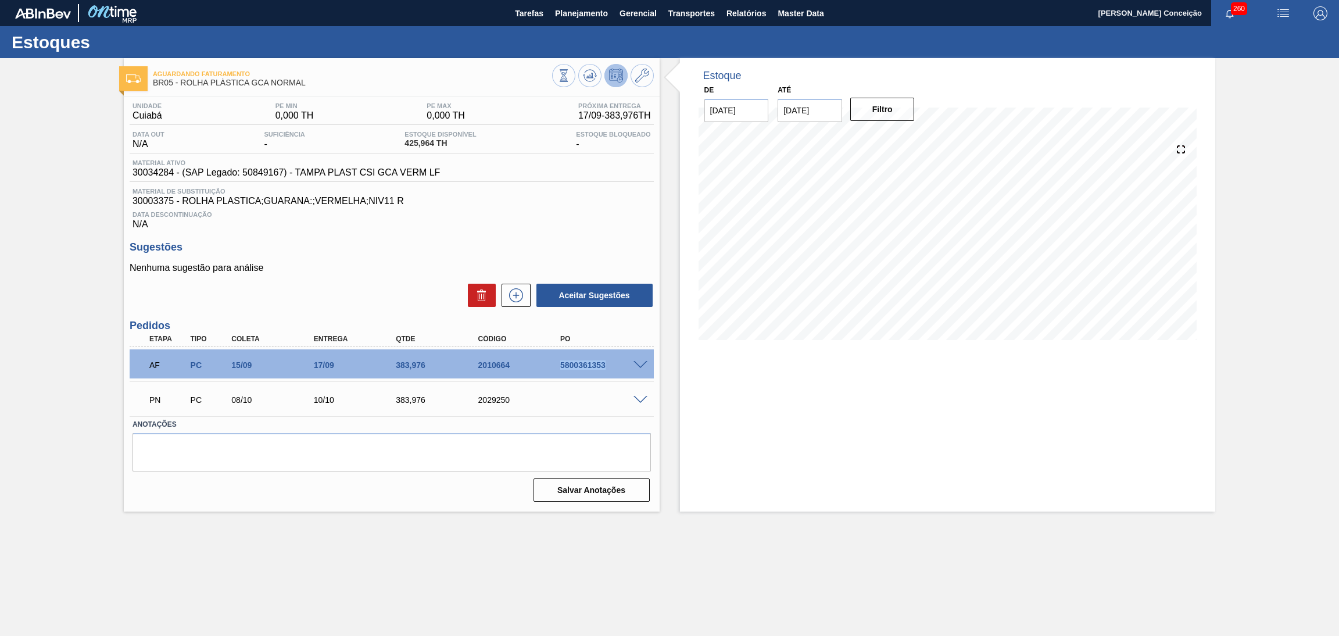
drag, startPoint x: 603, startPoint y: 367, endPoint x: 559, endPoint y: 359, distance: 44.5
click at [559, 359] on div "AF PC 15/09 17/09 383,[PHONE_NUMBER] 5800361353" at bounding box center [389, 363] width 494 height 23
copy div "5800361353"
click at [728, 509] on div "Estoque De [DATE] Até [DATE] Filtro" at bounding box center [948, 284] width 536 height 453
click at [592, 240] on div "Unidade Cuiabá PE MIN 0,000 TH PE MAX 0,000 TH Próxima Entrega 17/09 - 383,976 …" at bounding box center [392, 301] width 536 height 409
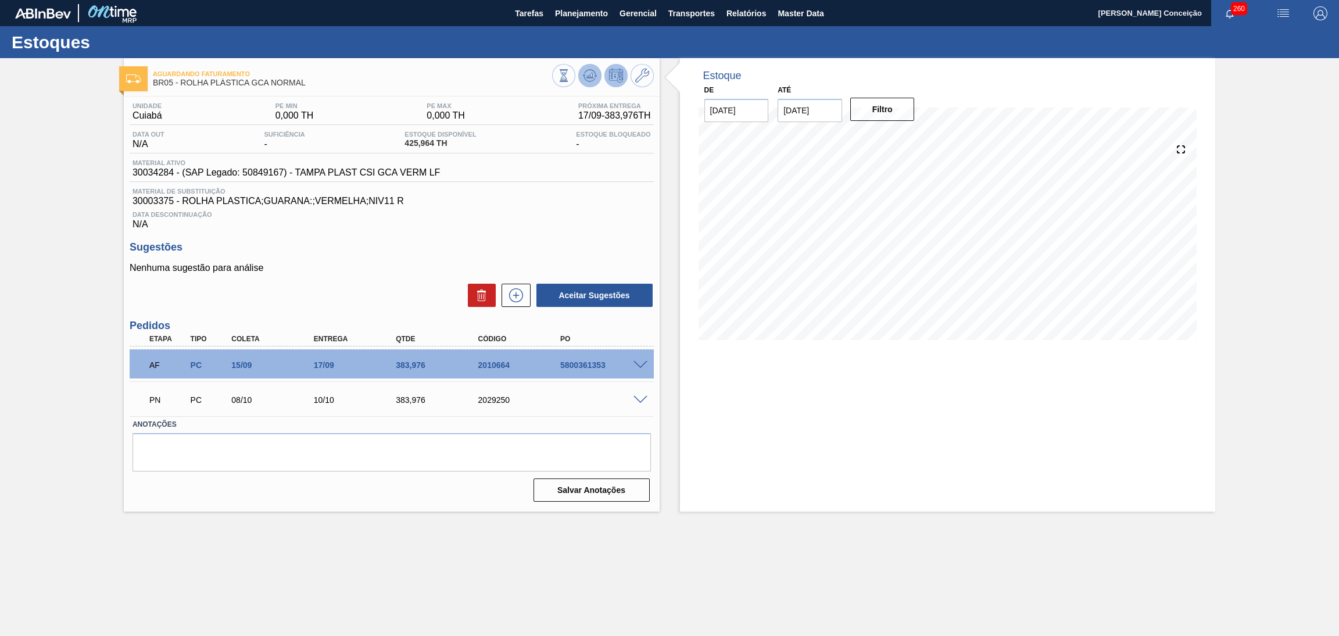
click at [592, 74] on icon at bounding box center [590, 76] width 14 height 14
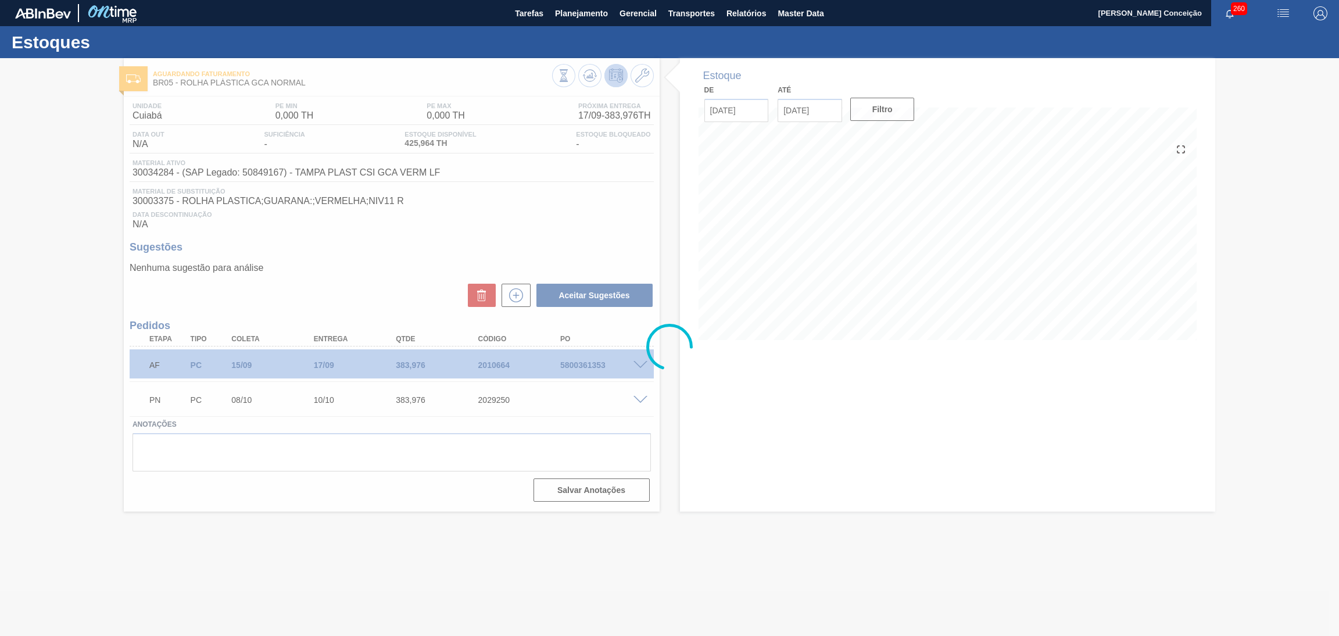
click at [681, 548] on div at bounding box center [669, 347] width 1339 height 578
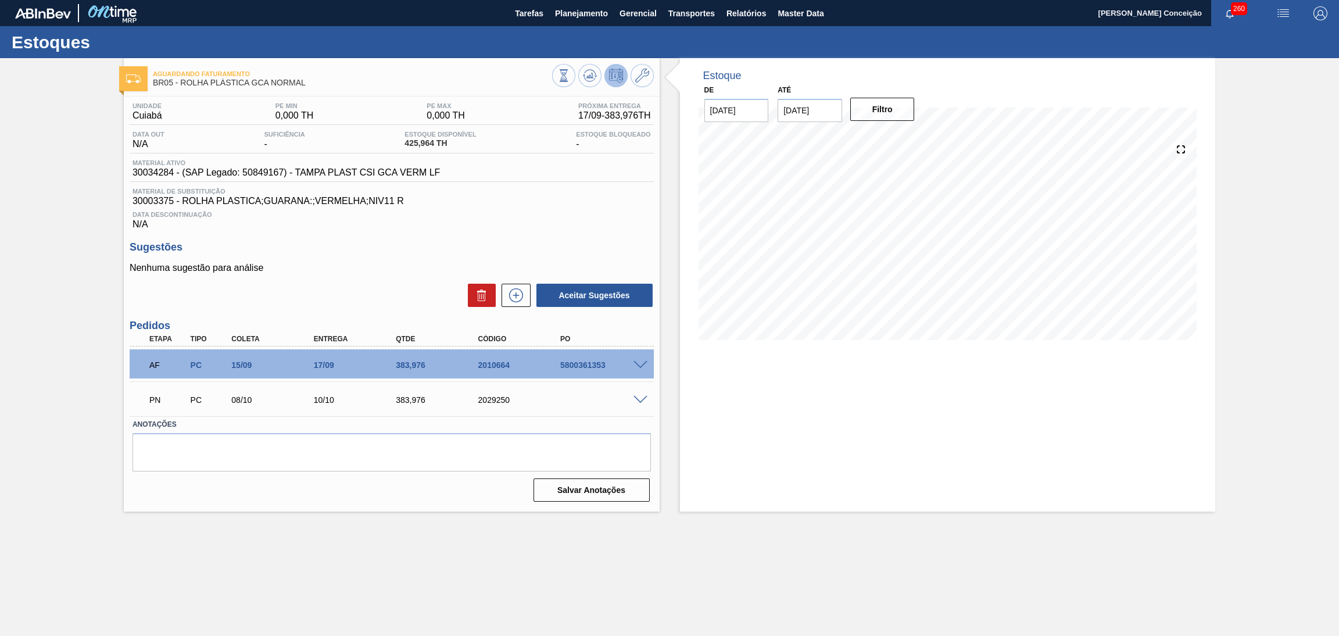
click at [451, 265] on p "Nenhuma sugestão para análise" at bounding box center [392, 268] width 524 height 10
click at [657, 183] on div "Unidade Cuiabá PE MIN 0,000 TH PE MAX 0,000 TH Próxima Entrega 17/09 - 383,976 …" at bounding box center [392, 301] width 536 height 409
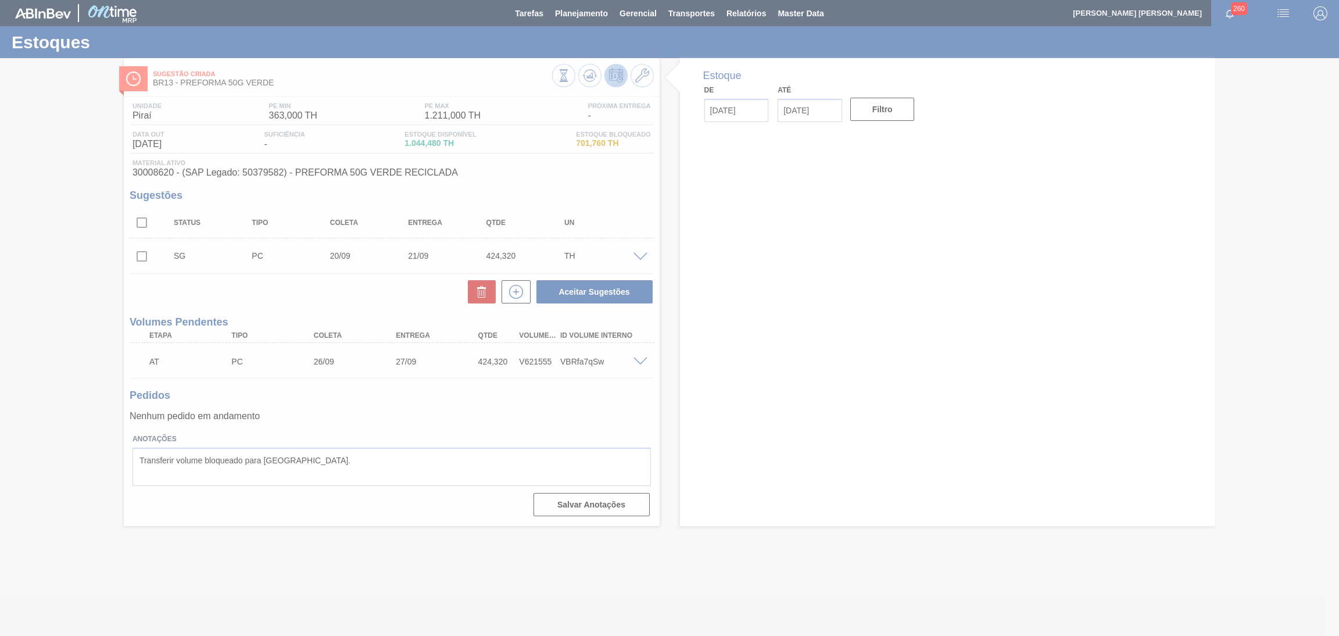
click at [397, 424] on div at bounding box center [669, 318] width 1339 height 636
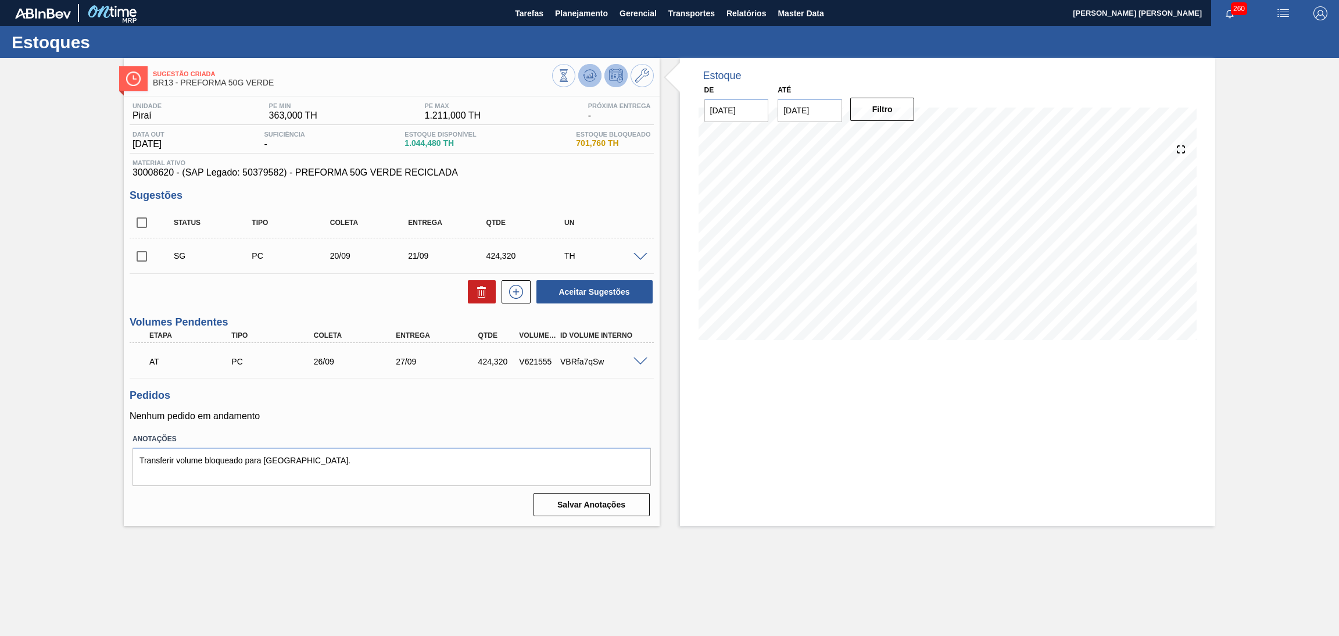
click at [587, 72] on icon at bounding box center [590, 76] width 14 height 14
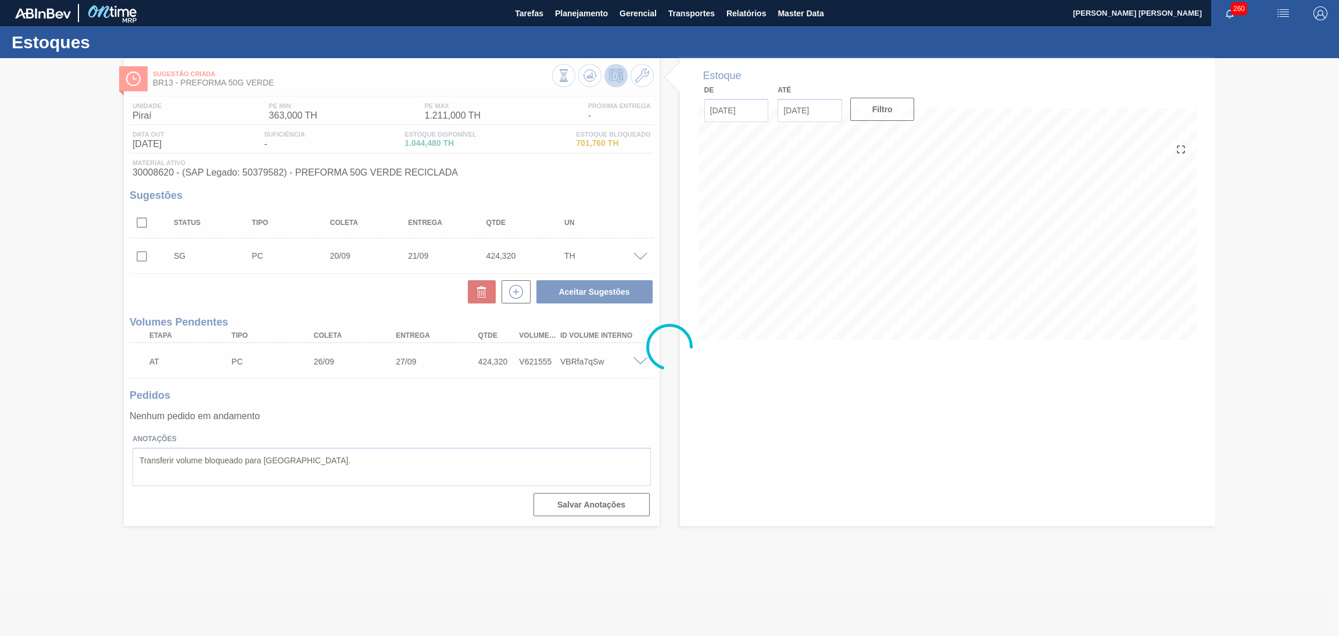
click at [418, 391] on div at bounding box center [669, 347] width 1339 height 578
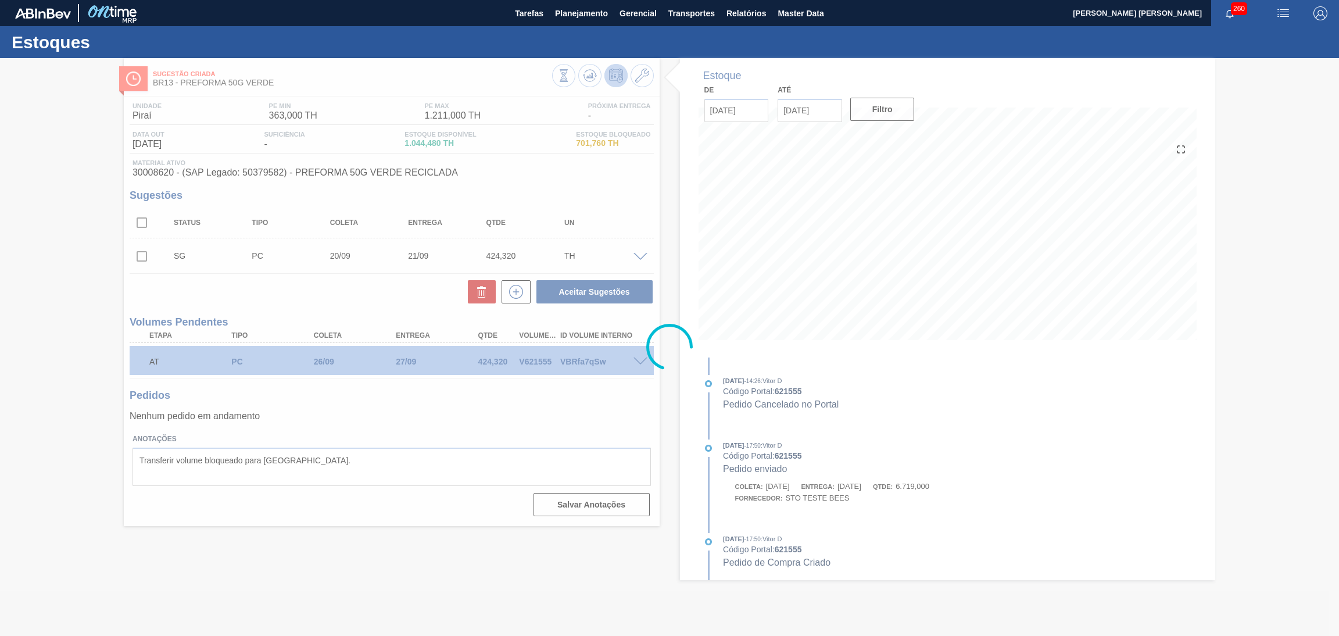
click at [144, 256] on div at bounding box center [669, 347] width 1339 height 578
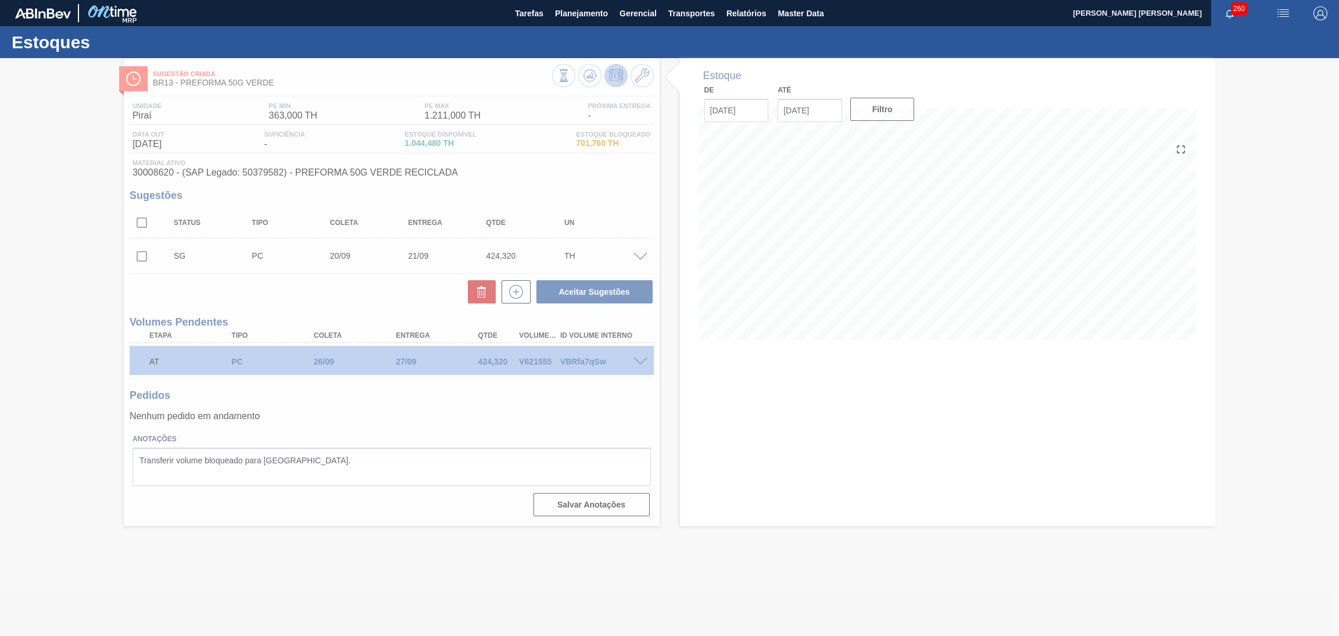
click at [144, 256] on div at bounding box center [669, 347] width 1339 height 578
click at [142, 256] on div at bounding box center [669, 347] width 1339 height 578
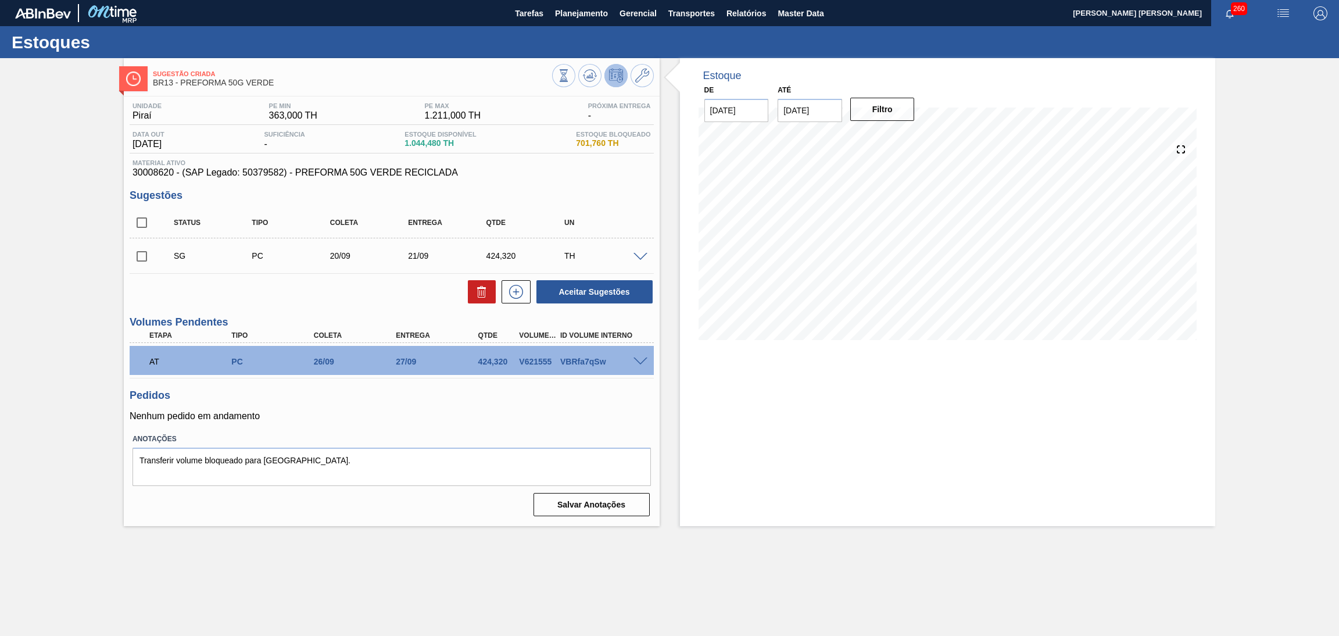
click at [142, 256] on input "checkbox" at bounding box center [142, 256] width 24 height 24
click at [482, 287] on icon at bounding box center [482, 292] width 14 height 14
checkbox input "false"
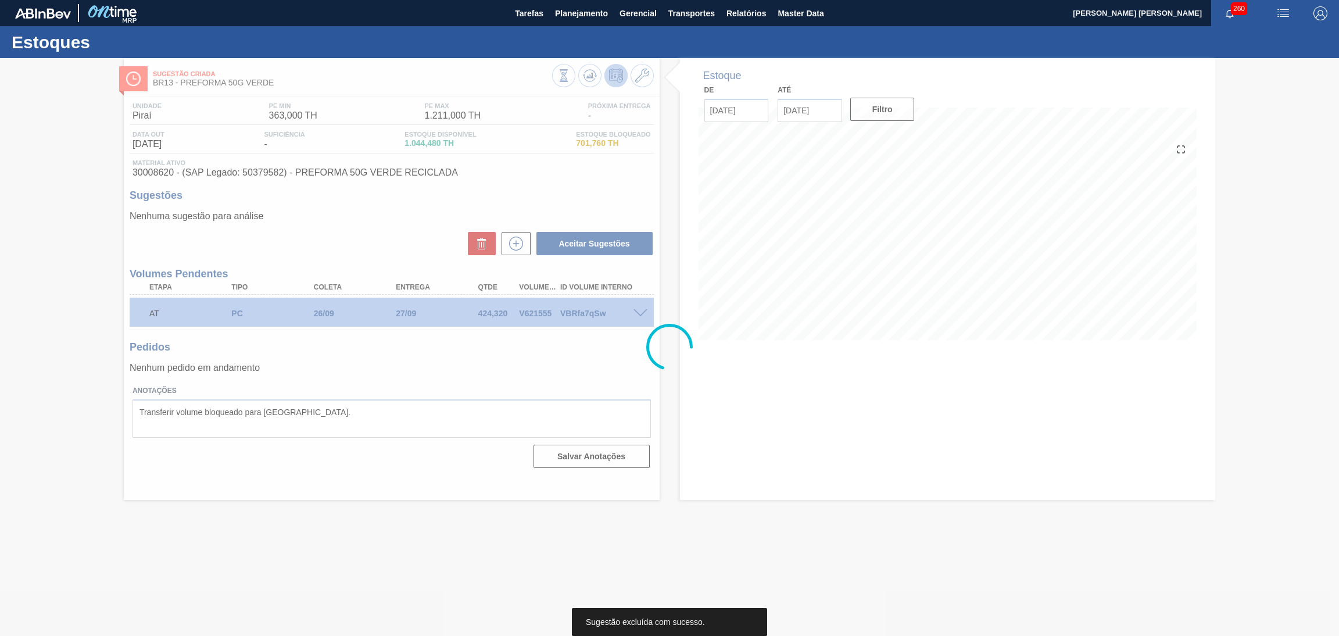
click at [623, 354] on div at bounding box center [669, 347] width 1339 height 578
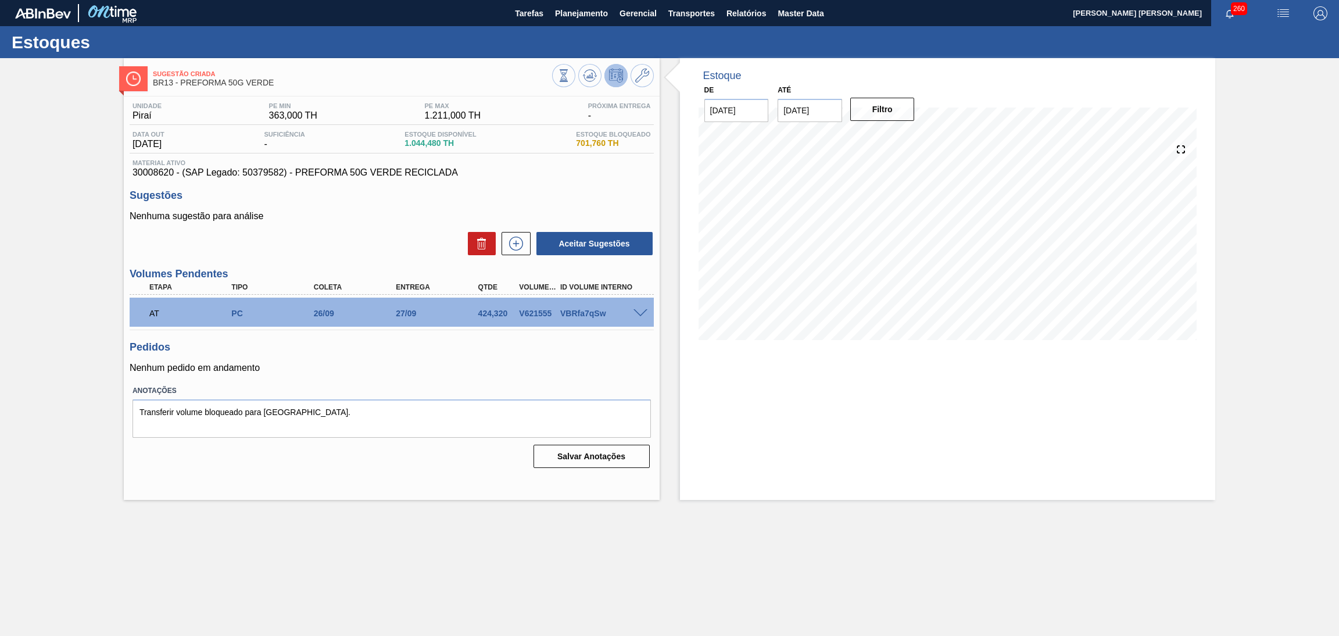
drag, startPoint x: 459, startPoint y: 350, endPoint x: 464, endPoint y: 346, distance: 6.3
click at [463, 348] on h3 "Pedidos" at bounding box center [392, 347] width 524 height 12
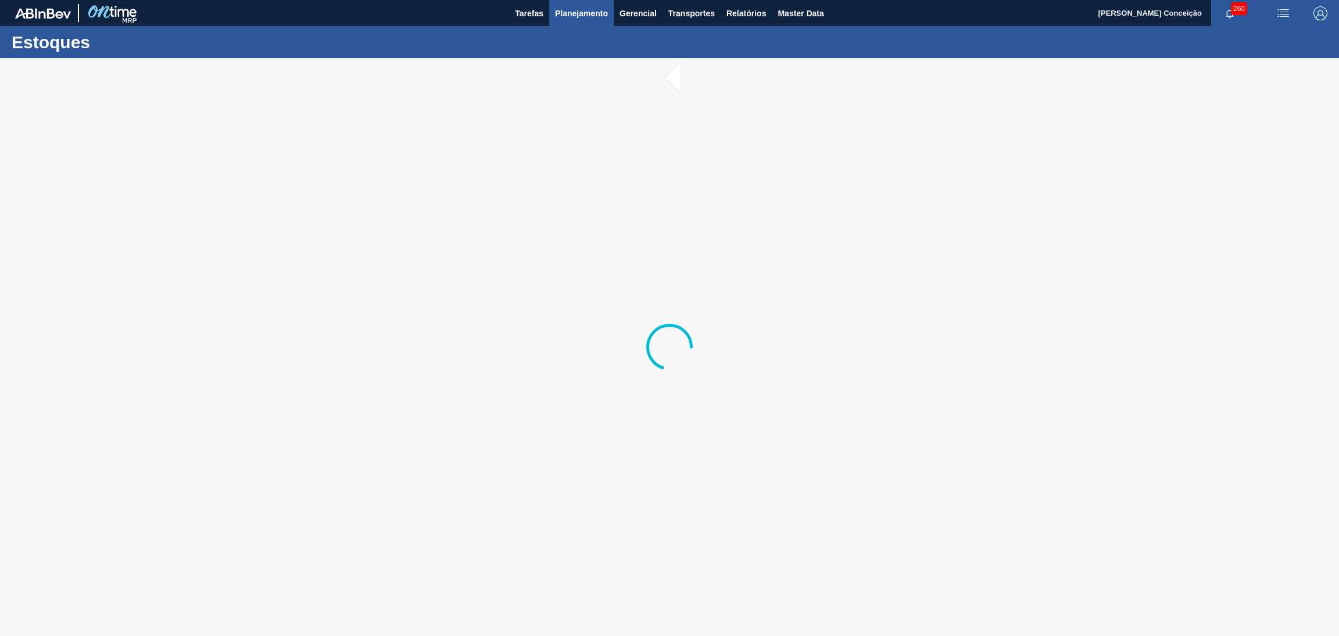
click at [581, 10] on span "Planejamento" at bounding box center [581, 13] width 53 height 14
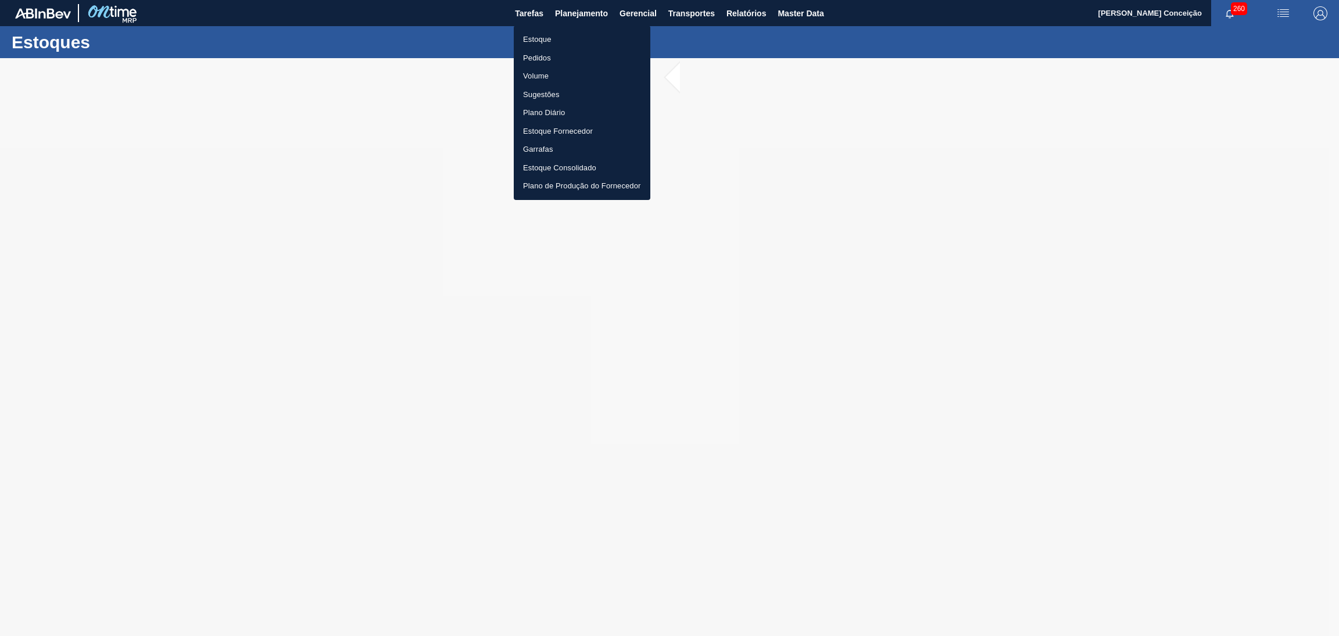
click at [553, 38] on li "Estoque" at bounding box center [582, 39] width 137 height 19
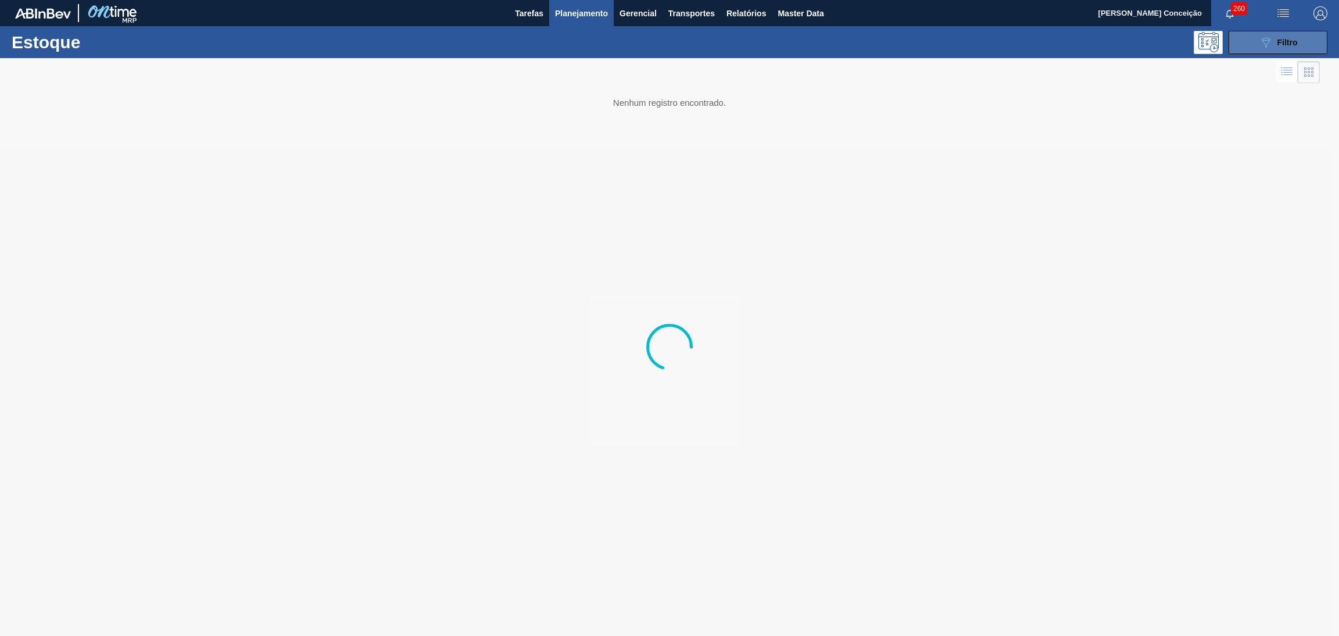
click at [1268, 49] on icon "089F7B8B-B2A5-4AFE-B5C0-19BA573D28AC" at bounding box center [1266, 42] width 14 height 14
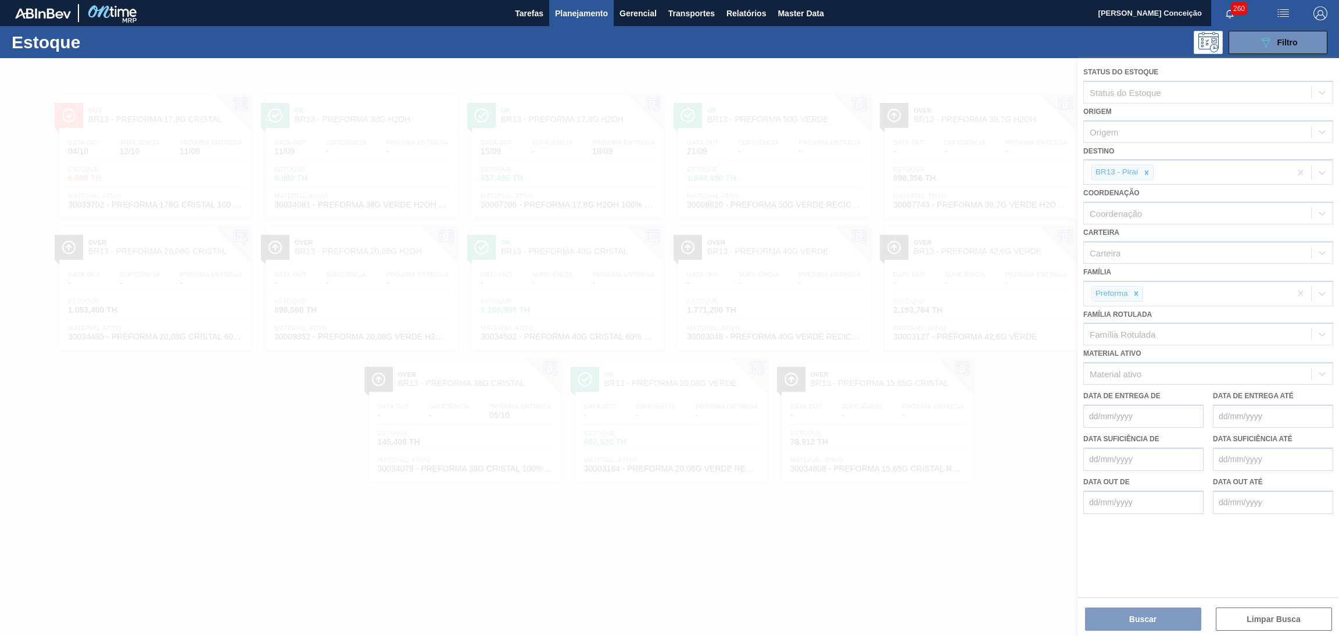
click at [1140, 618] on div at bounding box center [669, 347] width 1339 height 578
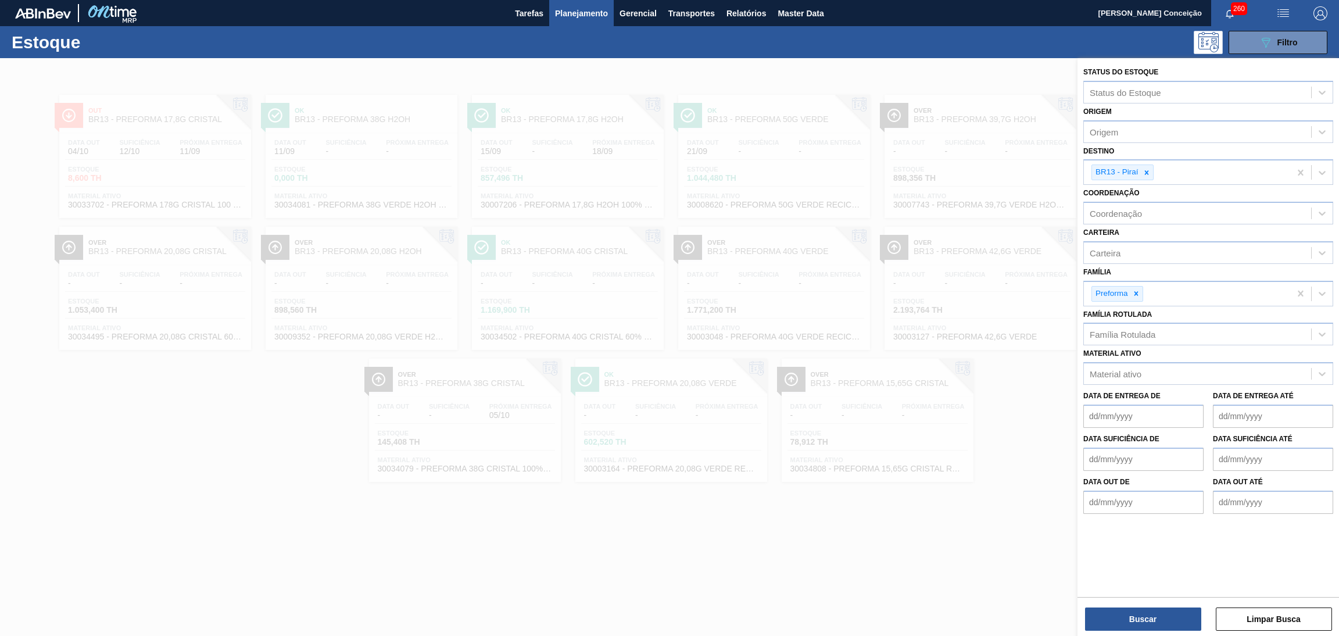
click at [1140, 619] on button "Buscar" at bounding box center [1143, 619] width 116 height 23
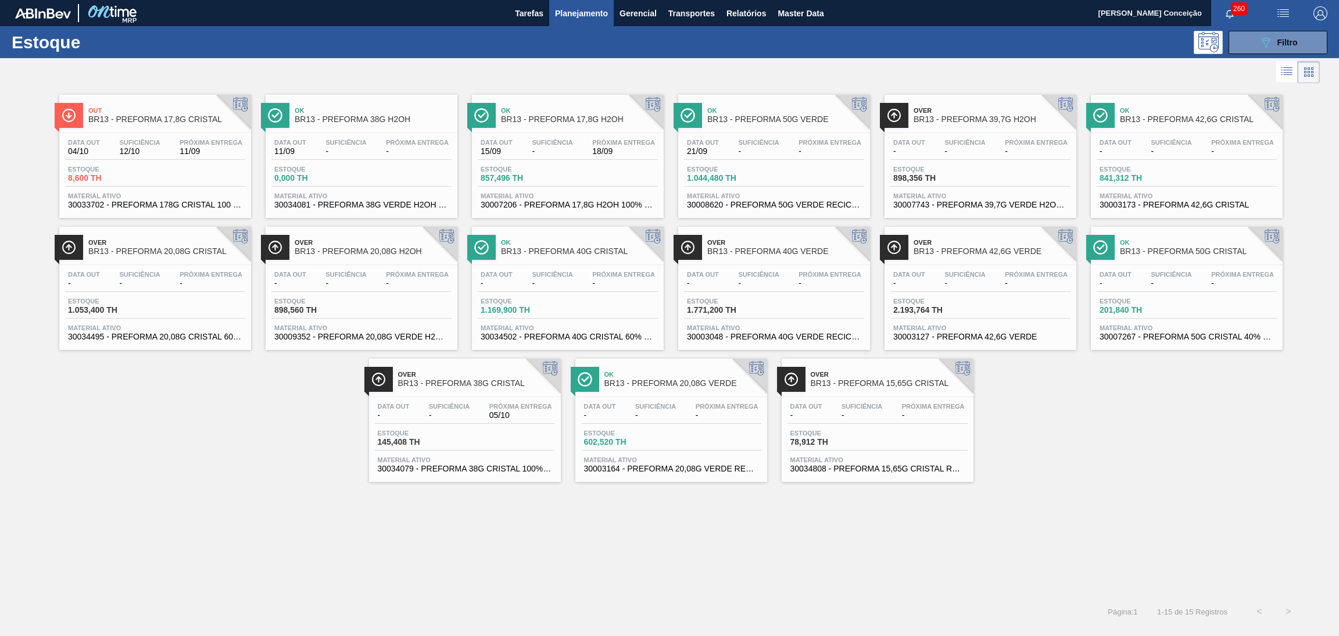
click at [838, 139] on span "Próxima Entrega" at bounding box center [830, 142] width 63 height 7
click at [1274, 42] on div "089F7B8B-B2A5-4AFE-B5C0-19BA573D28AC Filtro" at bounding box center [1278, 42] width 39 height 14
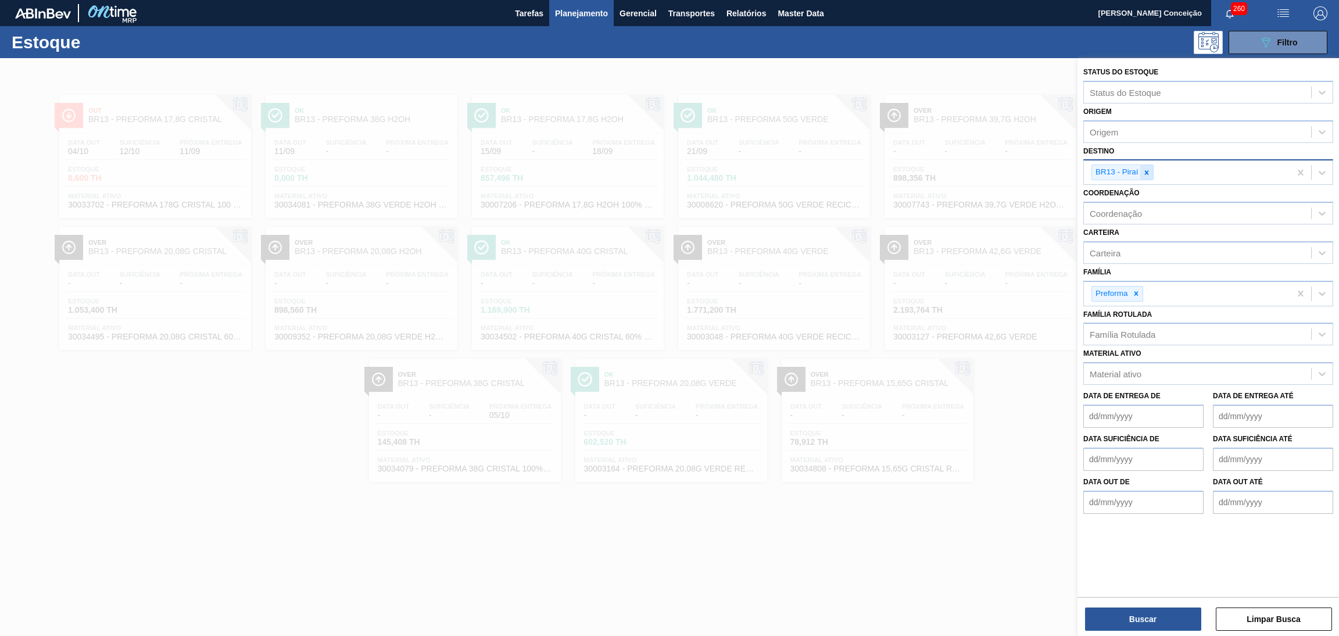
click at [1149, 170] on icon at bounding box center [1147, 173] width 8 height 8
type input "br20"
click at [1144, 199] on div "BR20 - [GEOGRAPHIC_DATA]" at bounding box center [1209, 200] width 250 height 22
click at [1105, 332] on div "Família Rotulada" at bounding box center [1123, 335] width 66 height 10
type Rotulada "50g v"
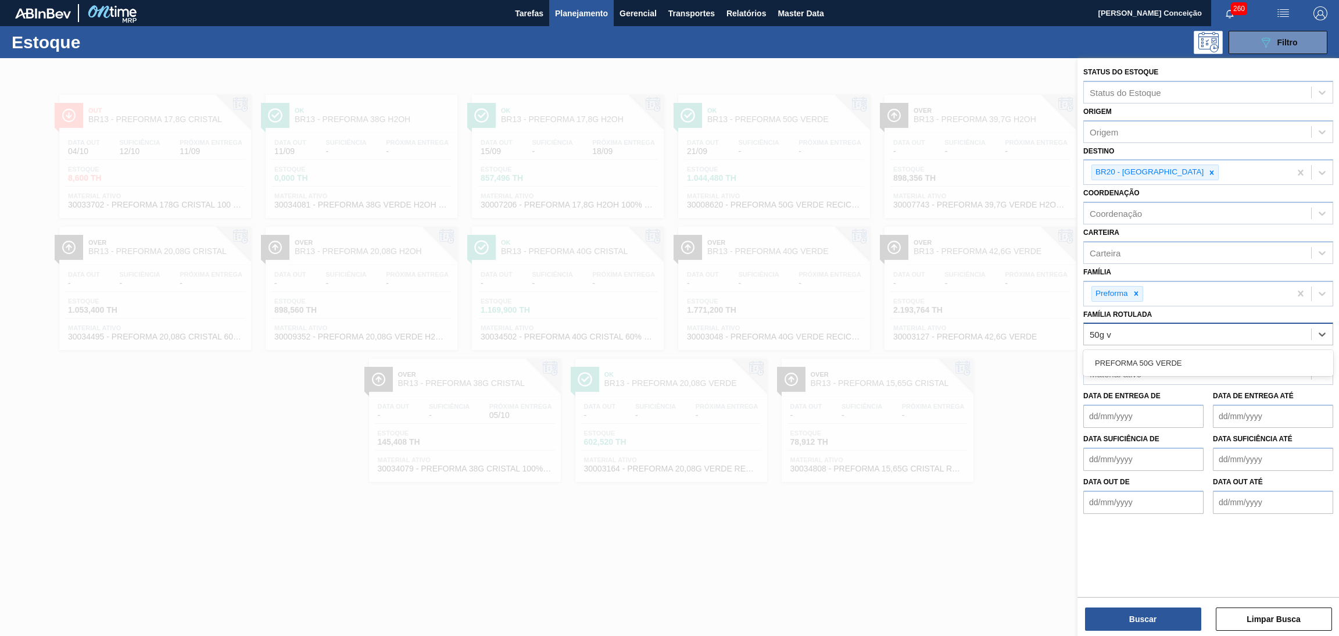
click at [1139, 367] on div "PREFORMA 50G VERDE" at bounding box center [1209, 363] width 250 height 22
click at [1148, 612] on button "Buscar" at bounding box center [1143, 619] width 116 height 23
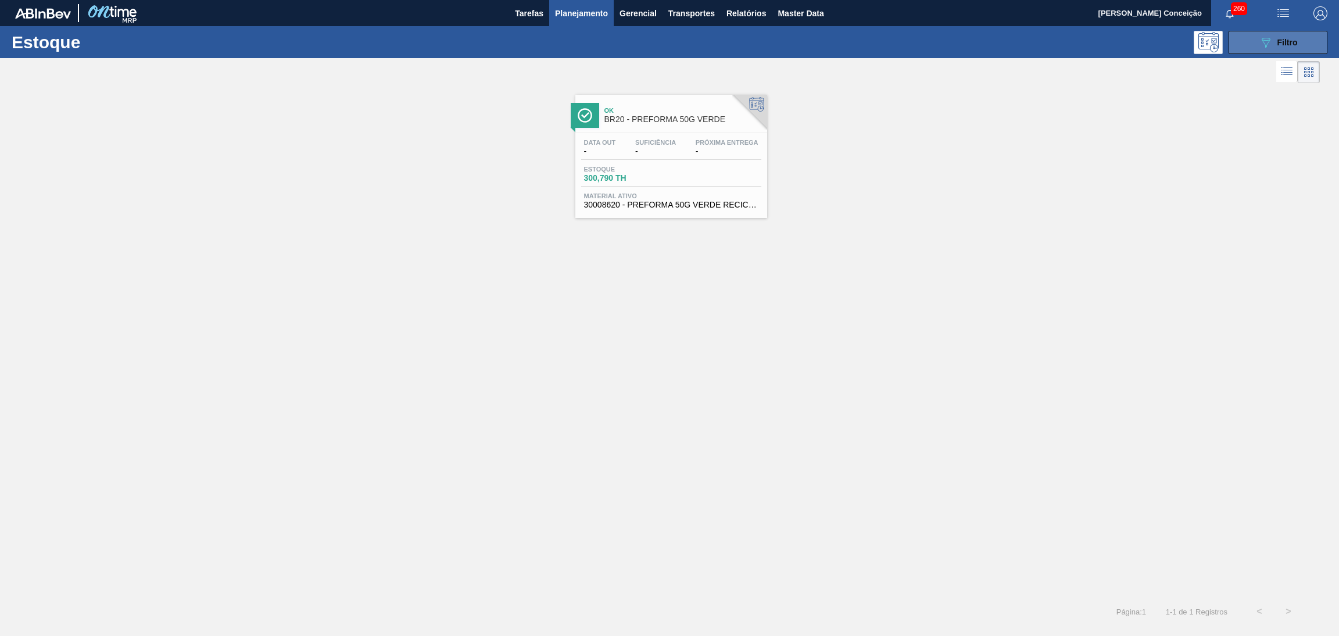
drag, startPoint x: 1288, startPoint y: 36, endPoint x: 1289, endPoint y: 47, distance: 11.1
click at [1288, 36] on div "089F7B8B-B2A5-4AFE-B5C0-19BA573D28AC Filtro" at bounding box center [1278, 42] width 39 height 14
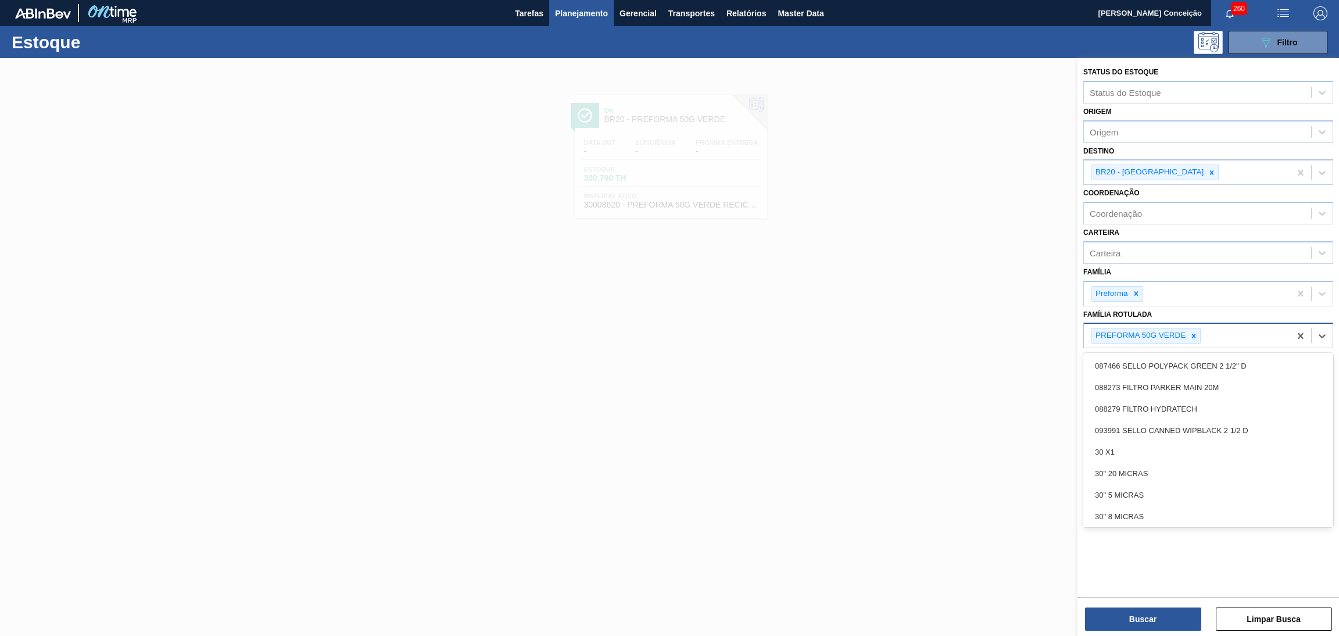
click at [1212, 340] on div "PREFORMA 50G VERDE" at bounding box center [1187, 336] width 206 height 24
type Rotulada "48g v"
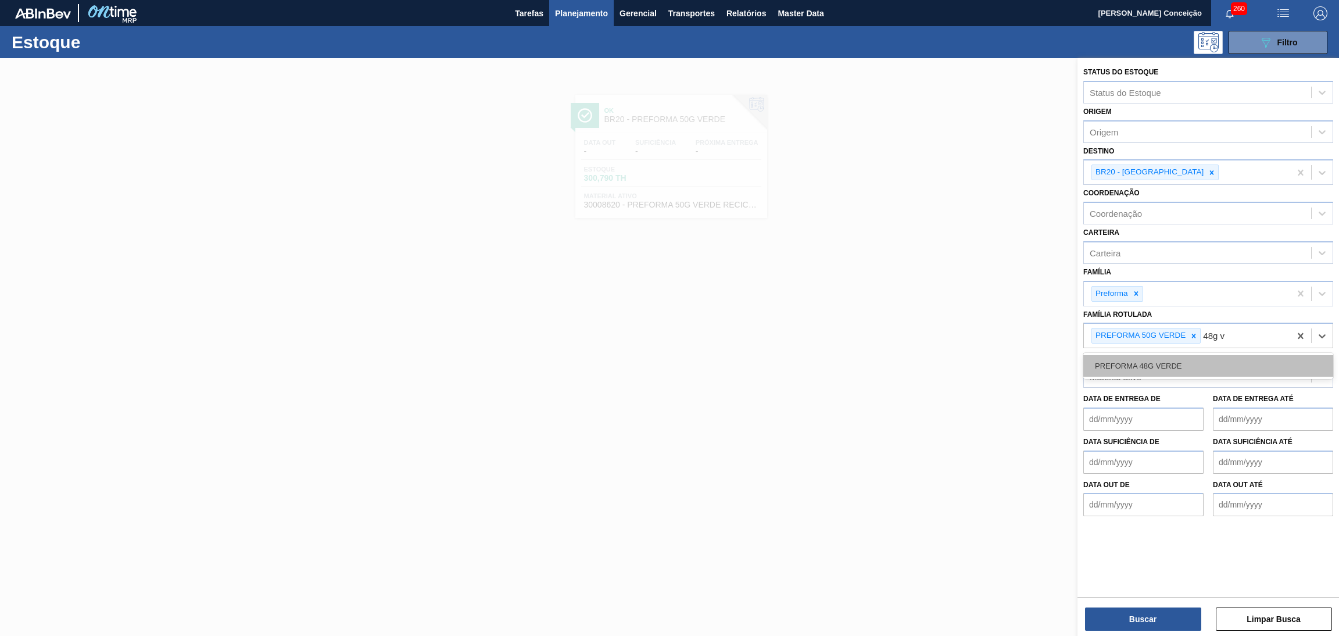
click at [1196, 356] on div "PREFORMA 48G VERDE" at bounding box center [1209, 366] width 250 height 22
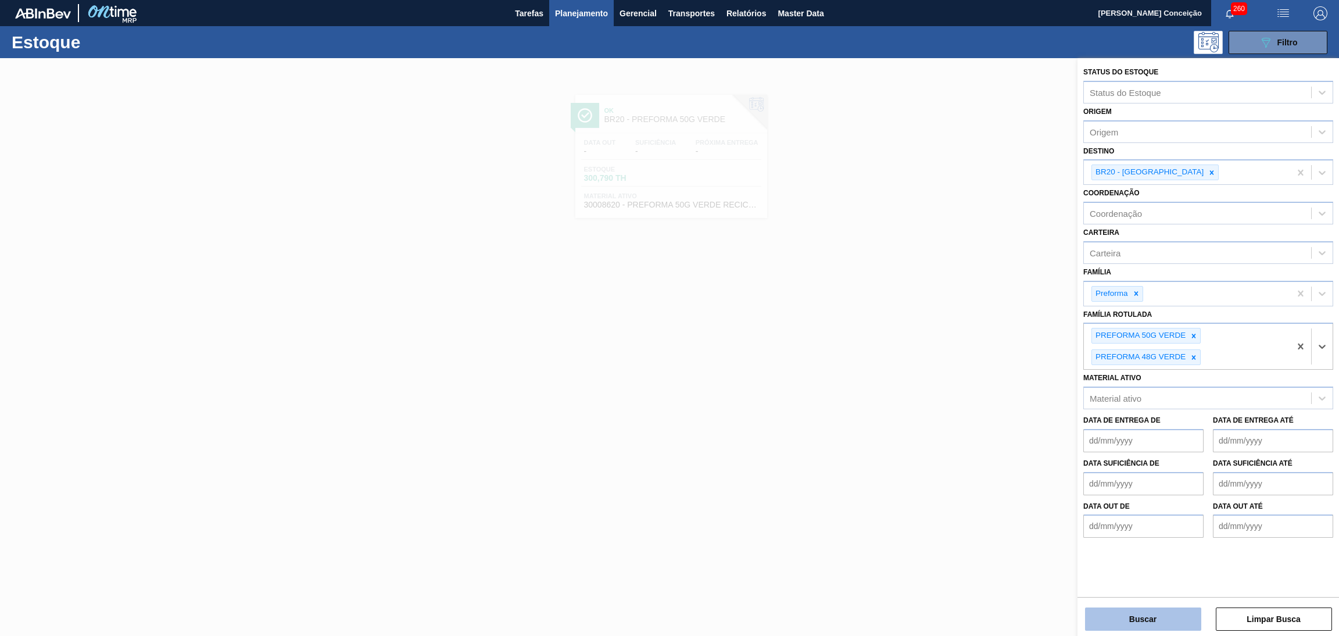
click at [1121, 619] on button "Buscar" at bounding box center [1143, 619] width 116 height 23
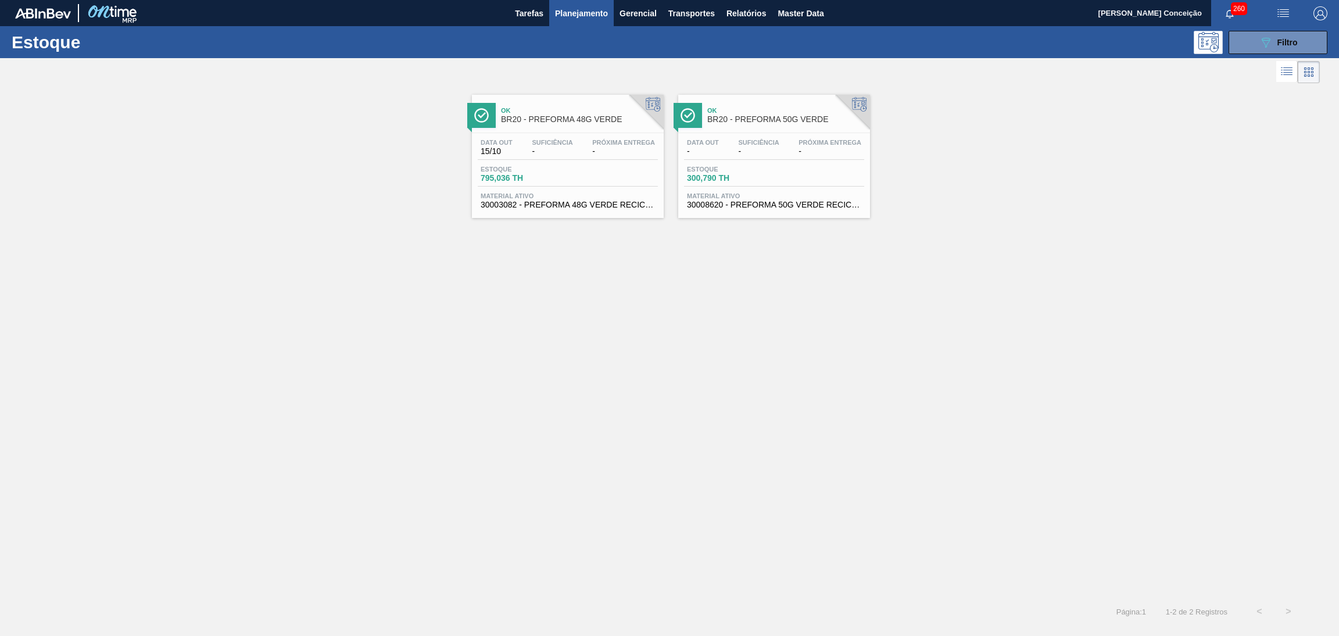
click at [745, 141] on span "Suficiência" at bounding box center [758, 142] width 41 height 7
click at [587, 146] on div "Data out 15/10 Suficiência - Próxima Entrega -" at bounding box center [568, 149] width 180 height 21
click at [1260, 43] on icon "089F7B8B-B2A5-4AFE-B5C0-19BA573D28AC" at bounding box center [1266, 42] width 14 height 14
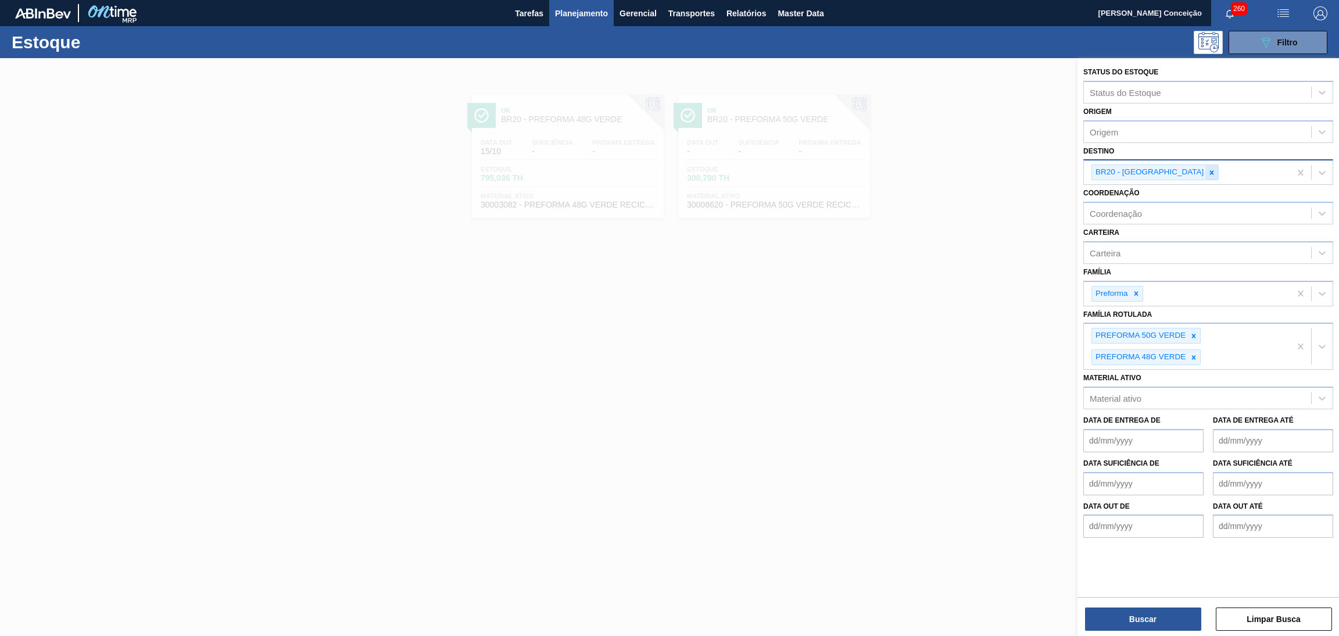
click at [1206, 171] on div at bounding box center [1212, 172] width 13 height 15
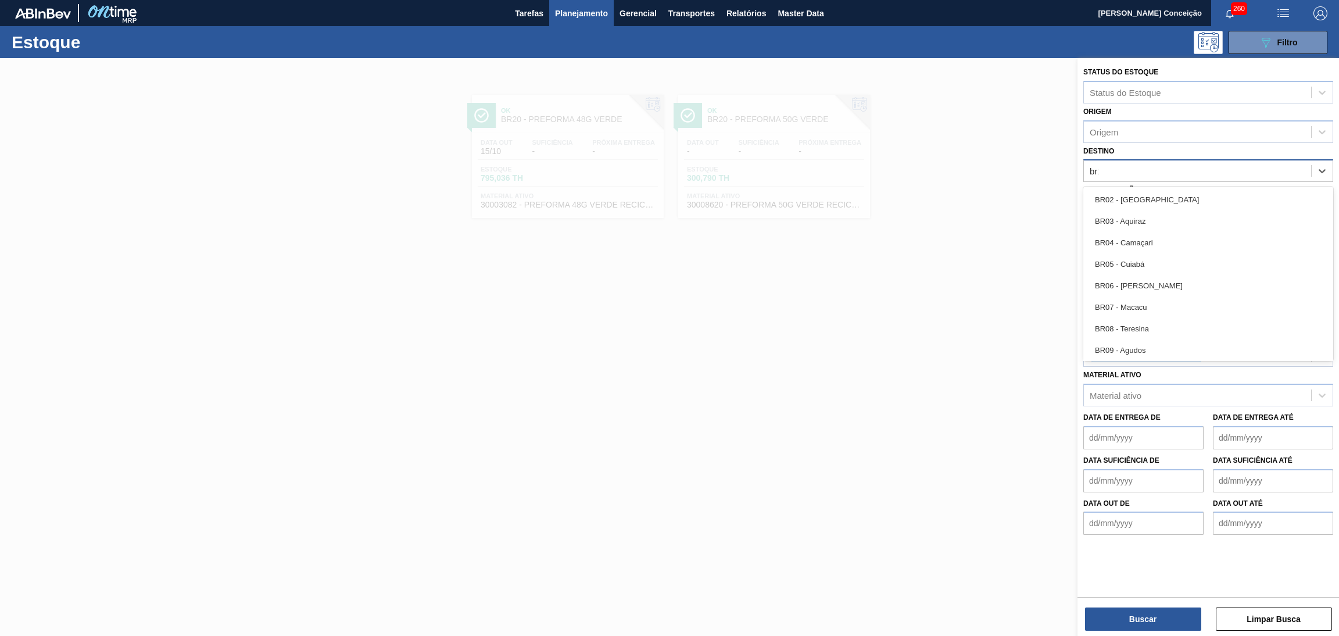
type input "br13"
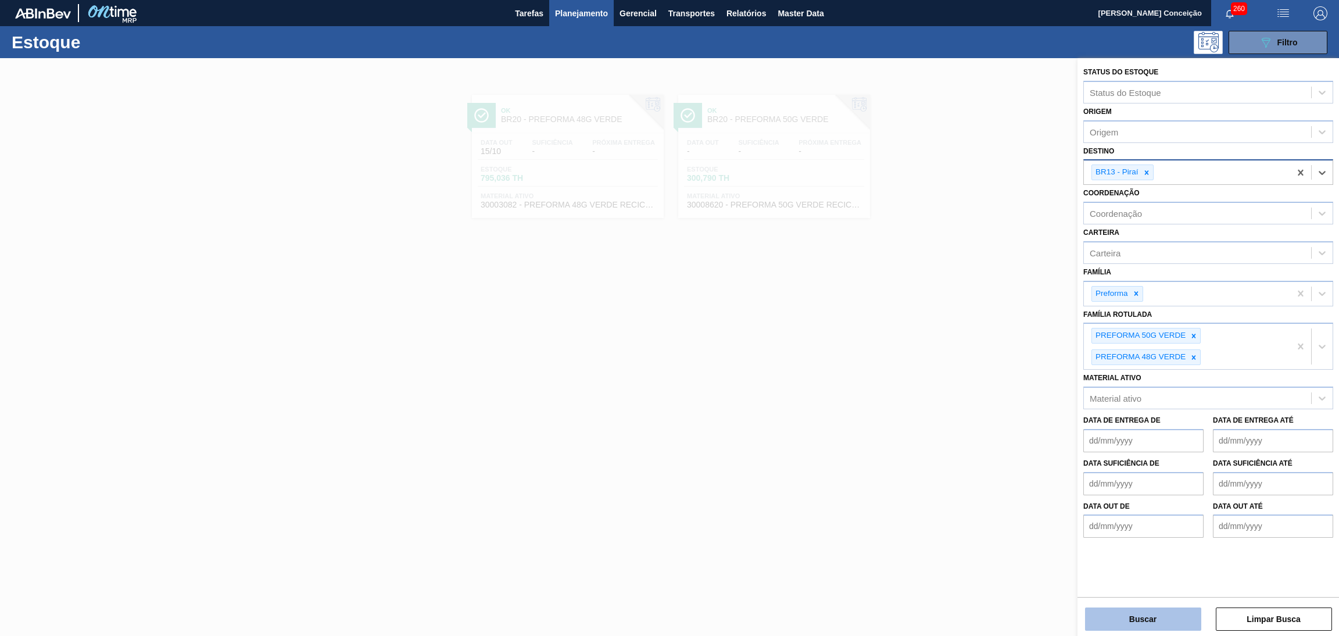
click at [1167, 619] on button "Buscar" at bounding box center [1143, 619] width 116 height 23
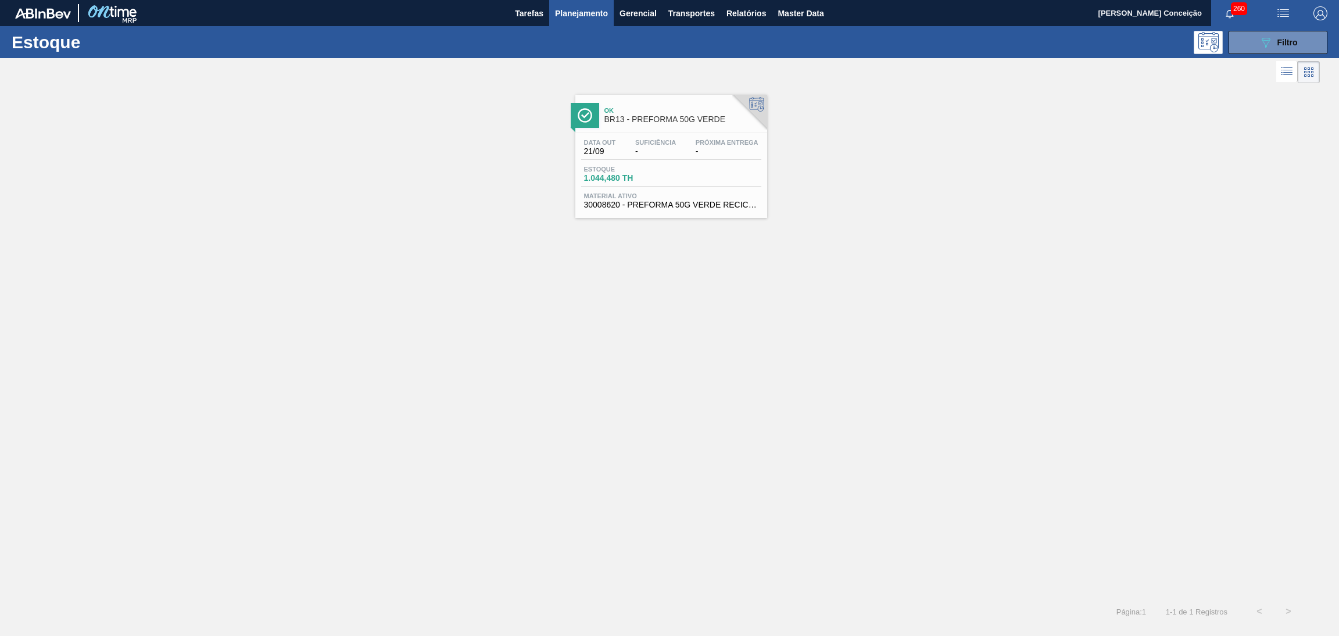
click at [660, 139] on span "Suficiência" at bounding box center [655, 142] width 41 height 7
click at [1302, 33] on button "089F7B8B-B2A5-4AFE-B5C0-19BA573D28AC Filtro" at bounding box center [1278, 42] width 99 height 23
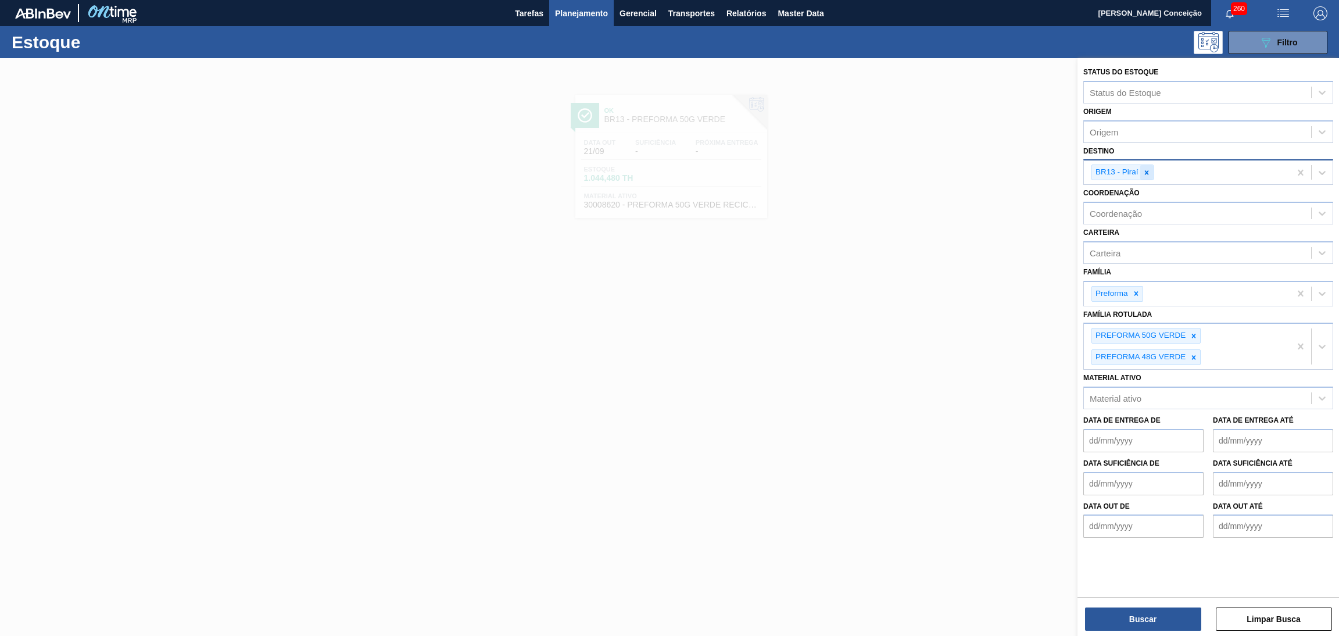
click at [1152, 167] on div at bounding box center [1147, 172] width 13 height 15
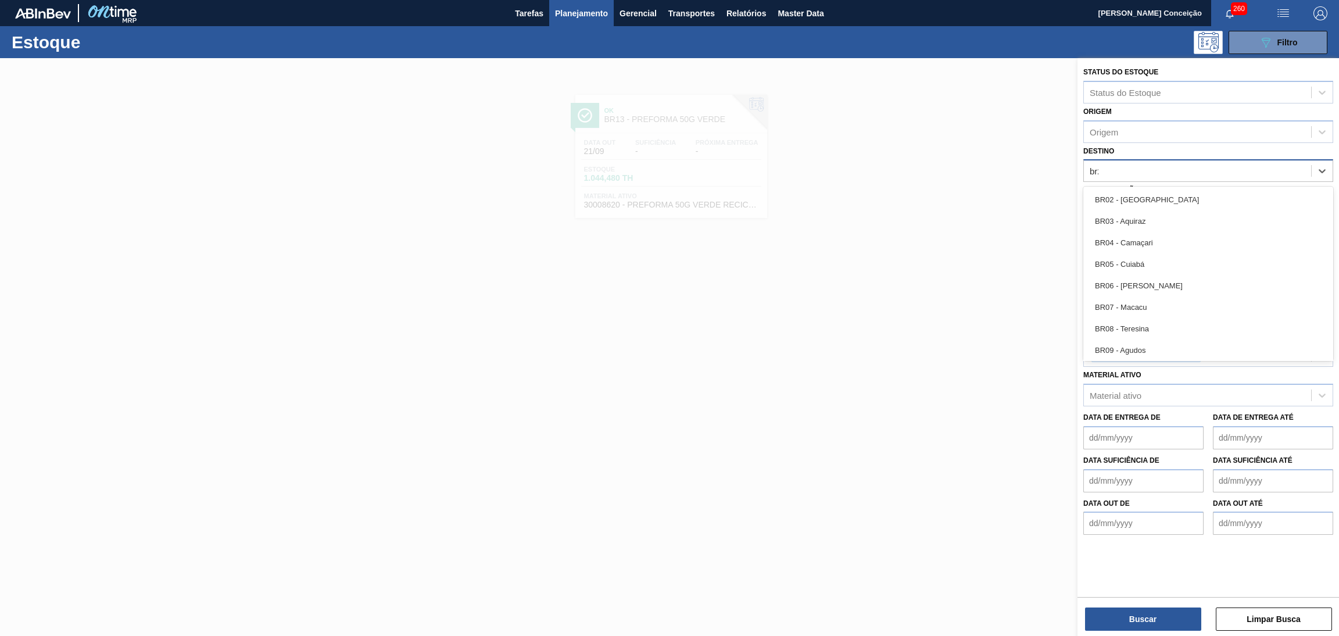
type input "br23"
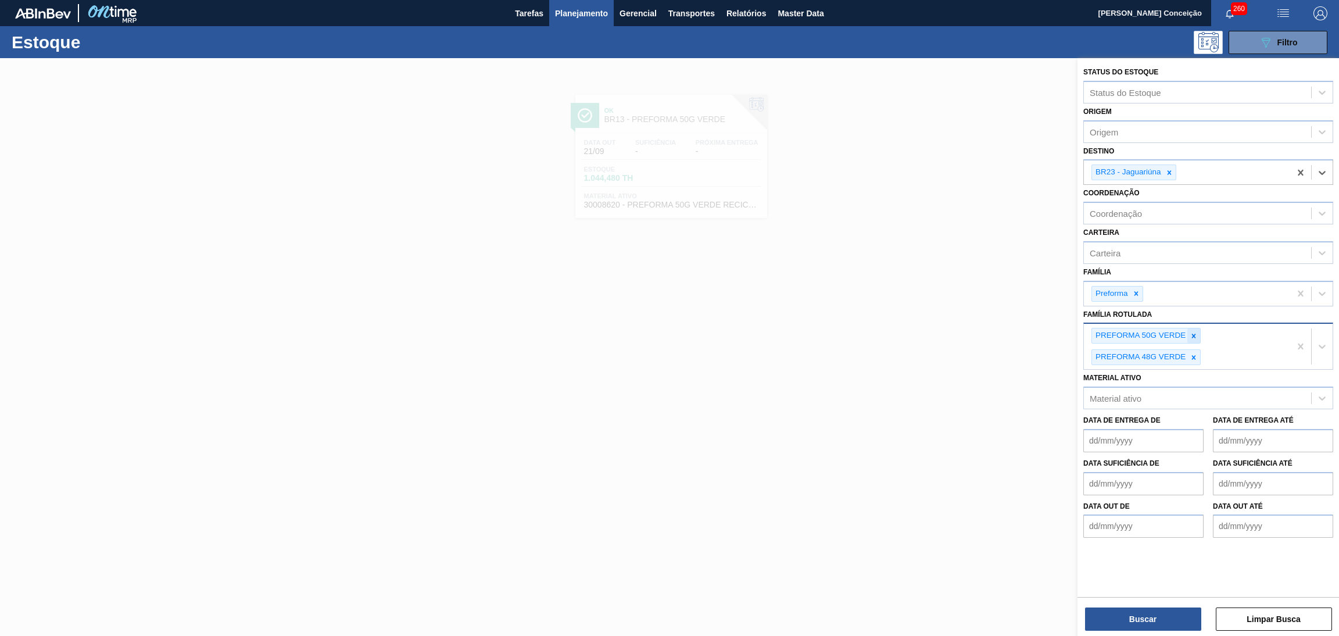
click at [1196, 336] on icon at bounding box center [1194, 336] width 8 height 8
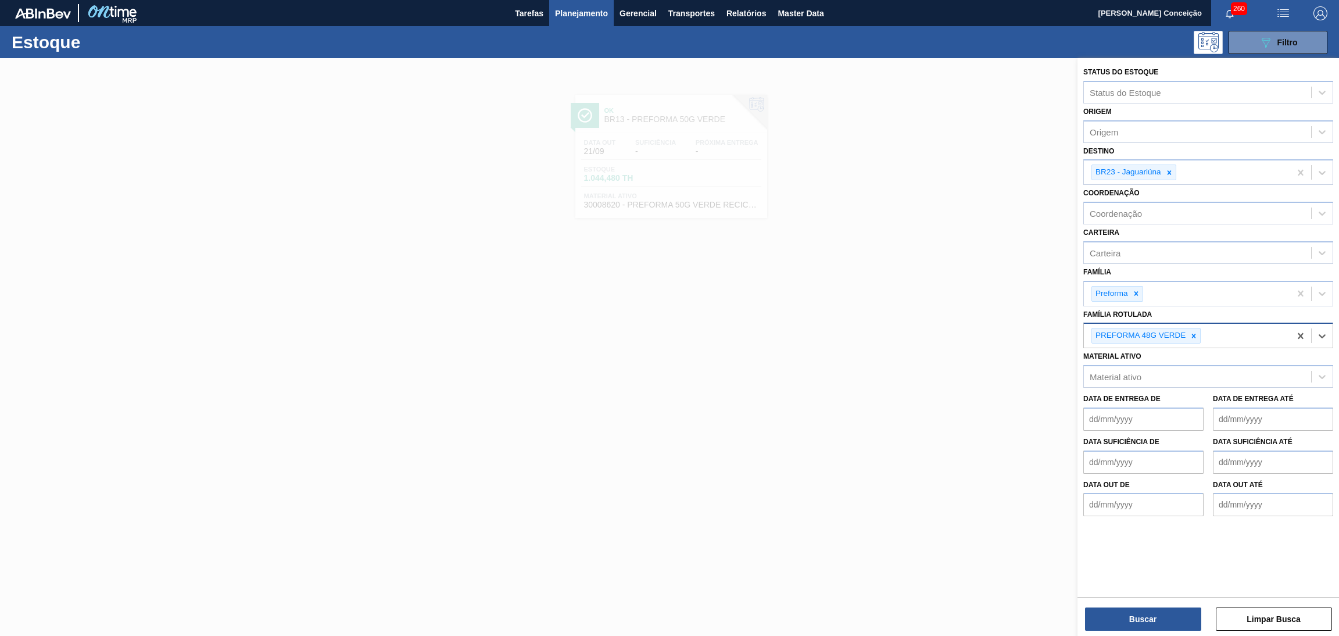
click at [1196, 350] on div "Material ativo Material ativo" at bounding box center [1209, 368] width 250 height 40
click at [1200, 334] on div at bounding box center [1194, 335] width 13 height 15
type Rotulada "28,7g c"
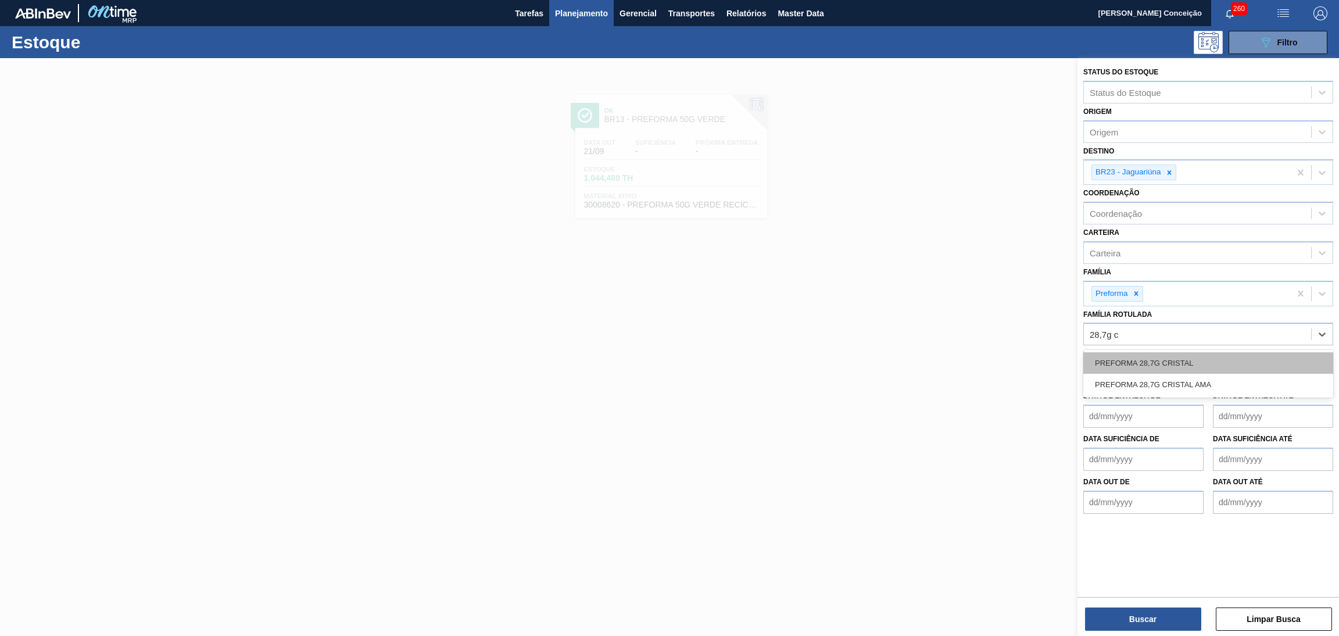
click at [1194, 363] on div "PREFORMA 28,7G CRISTAL" at bounding box center [1209, 363] width 250 height 22
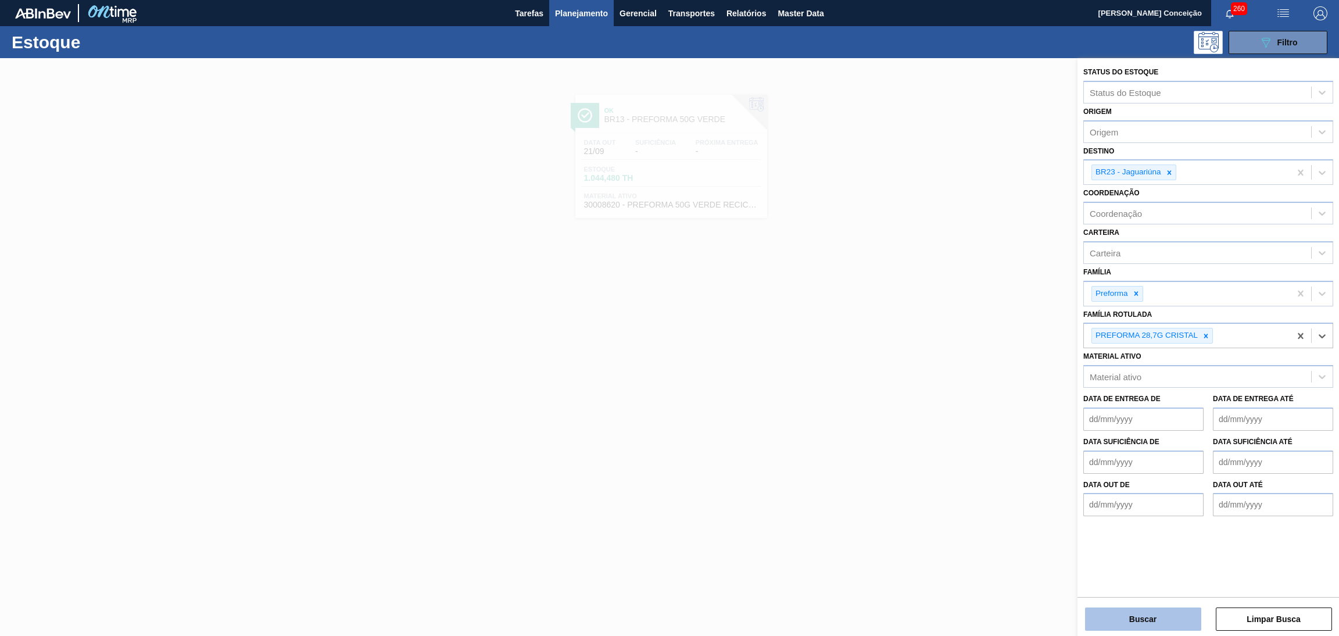
click at [1160, 617] on button "Buscar" at bounding box center [1143, 619] width 116 height 23
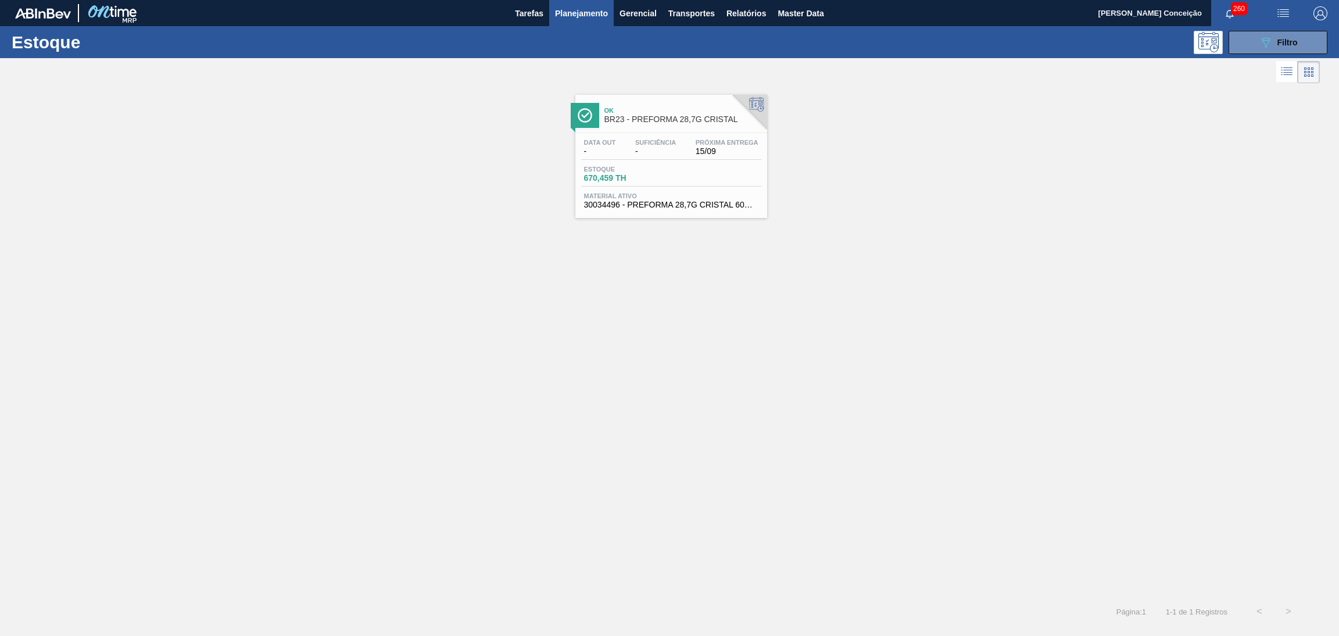
click at [684, 164] on div "Data out - Suficiência - Próxima Entrega 15/09 Estoque 670,459 TH Material ativ…" at bounding box center [672, 172] width 192 height 79
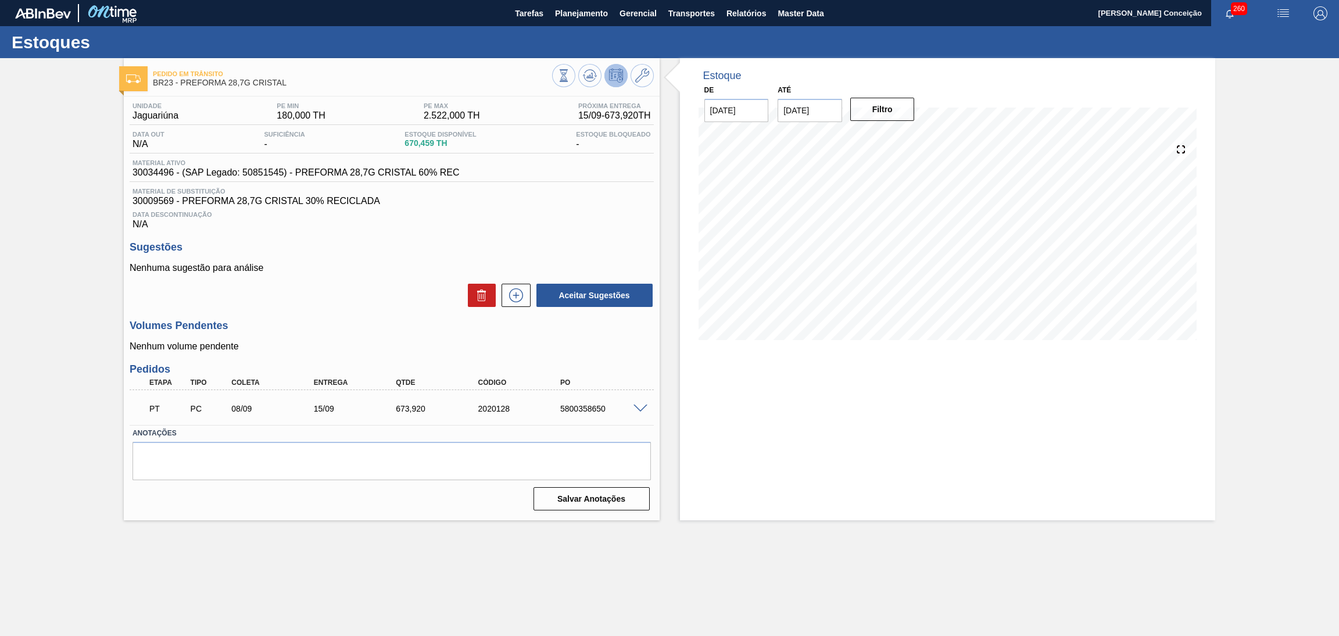
click at [403, 252] on h3 "Sugestões" at bounding box center [392, 247] width 524 height 12
click at [151, 169] on span "30034496 - (SAP Legado: 50851545) - PREFORMA 28,7G CRISTAL 60% REC" at bounding box center [296, 172] width 327 height 10
copy span "30034496"
click at [160, 207] on div "Data Descontinuação N/A" at bounding box center [392, 217] width 524 height 23
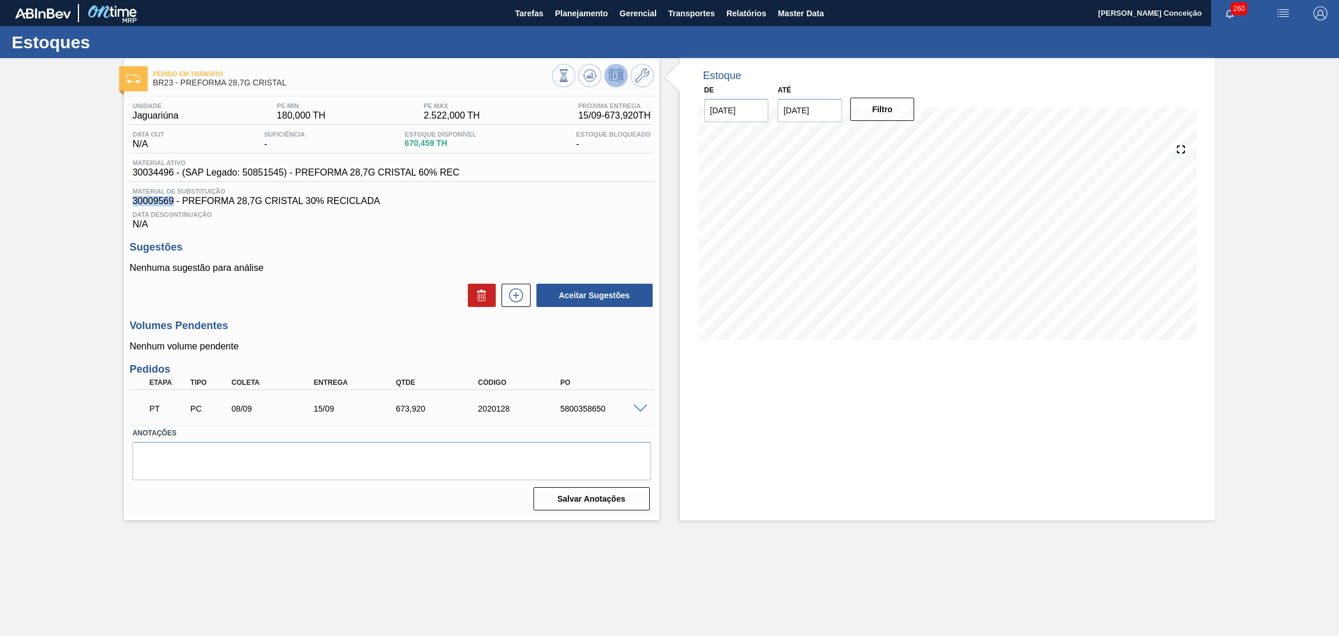
drag, startPoint x: 173, startPoint y: 201, endPoint x: 114, endPoint y: 199, distance: 58.7
click at [114, 199] on div "Pedido em Trânsito BR23 - PREFORMA 28,7G CRISTAL Unidade Jaguariúna PE MIN 180,…" at bounding box center [669, 289] width 1339 height 462
copy span "30009569"
drag, startPoint x: 170, startPoint y: 174, endPoint x: 134, endPoint y: 174, distance: 36.0
click at [134, 174] on span "30034496 - (SAP Legado: 50851545) - PREFORMA 28,7G CRISTAL 60% REC" at bounding box center [296, 172] width 327 height 10
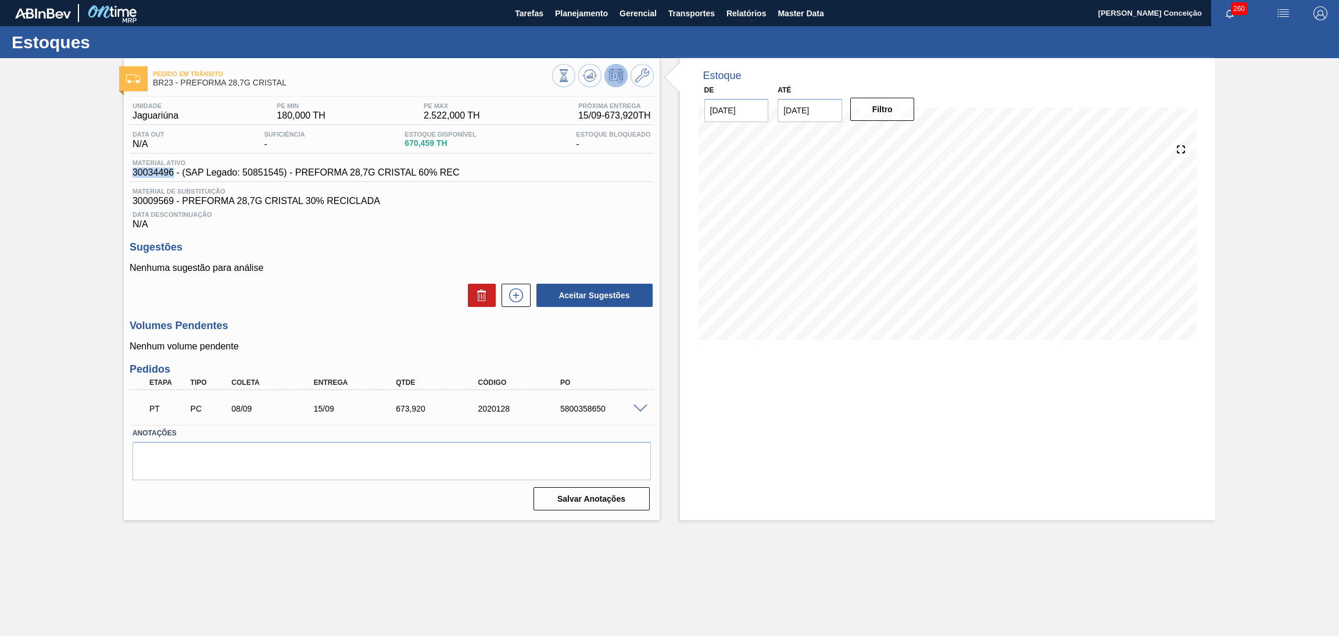
drag, startPoint x: 173, startPoint y: 174, endPoint x: 88, endPoint y: 171, distance: 84.9
click at [88, 171] on div "Pedido em Trânsito BR23 - PREFORMA 28,7G CRISTAL Unidade Jaguariúna PE MIN 180,…" at bounding box center [669, 289] width 1339 height 462
copy span "30034496"
click at [409, 224] on div "Data Descontinuação N/A" at bounding box center [392, 217] width 524 height 23
click at [646, 80] on icon at bounding box center [642, 76] width 14 height 14
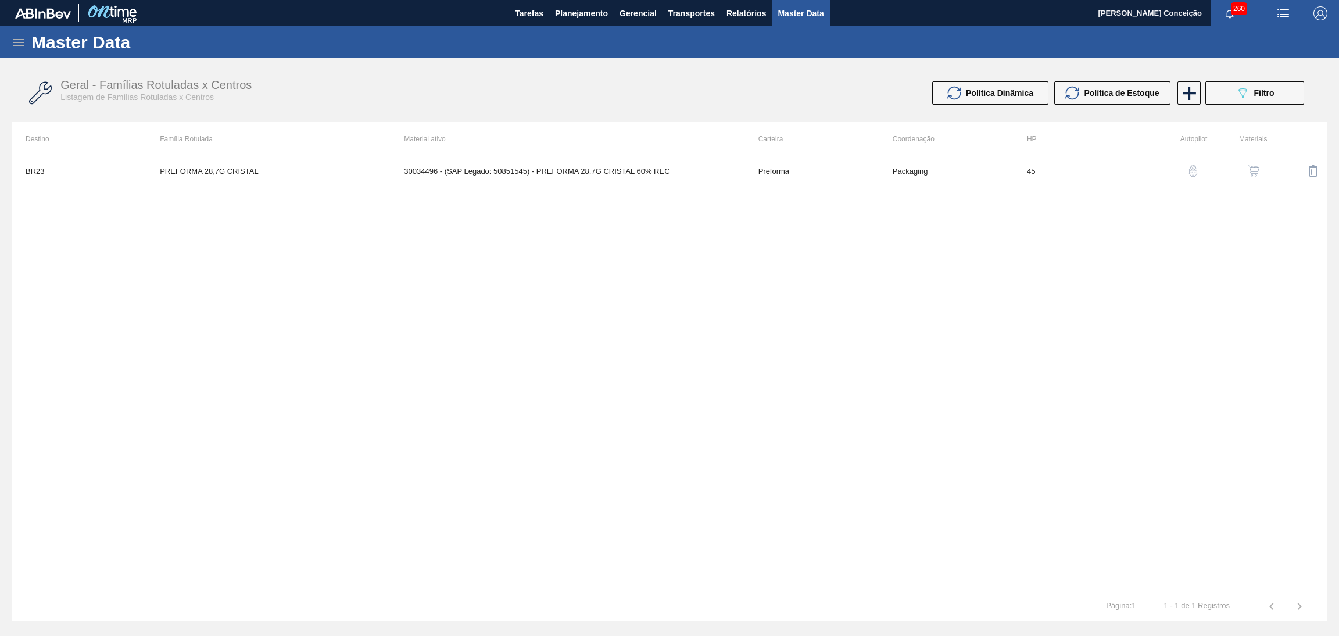
click at [1253, 168] on img "button" at bounding box center [1254, 171] width 12 height 12
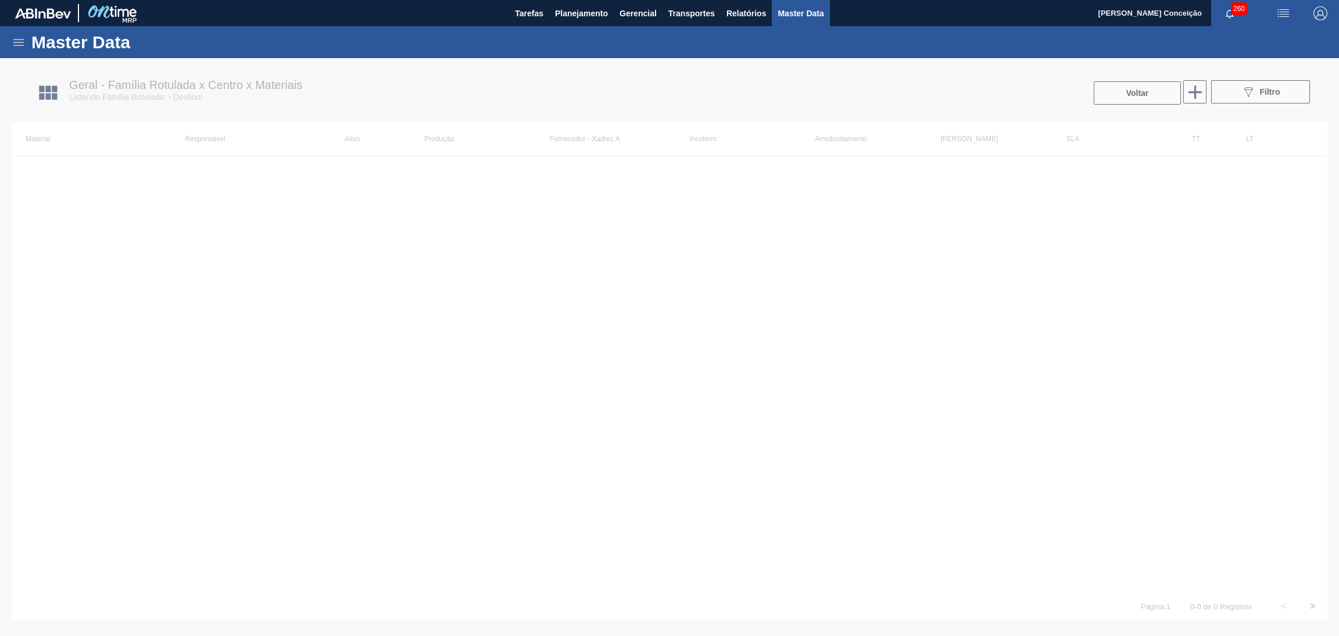
click at [171, 376] on div at bounding box center [669, 347] width 1339 height 578
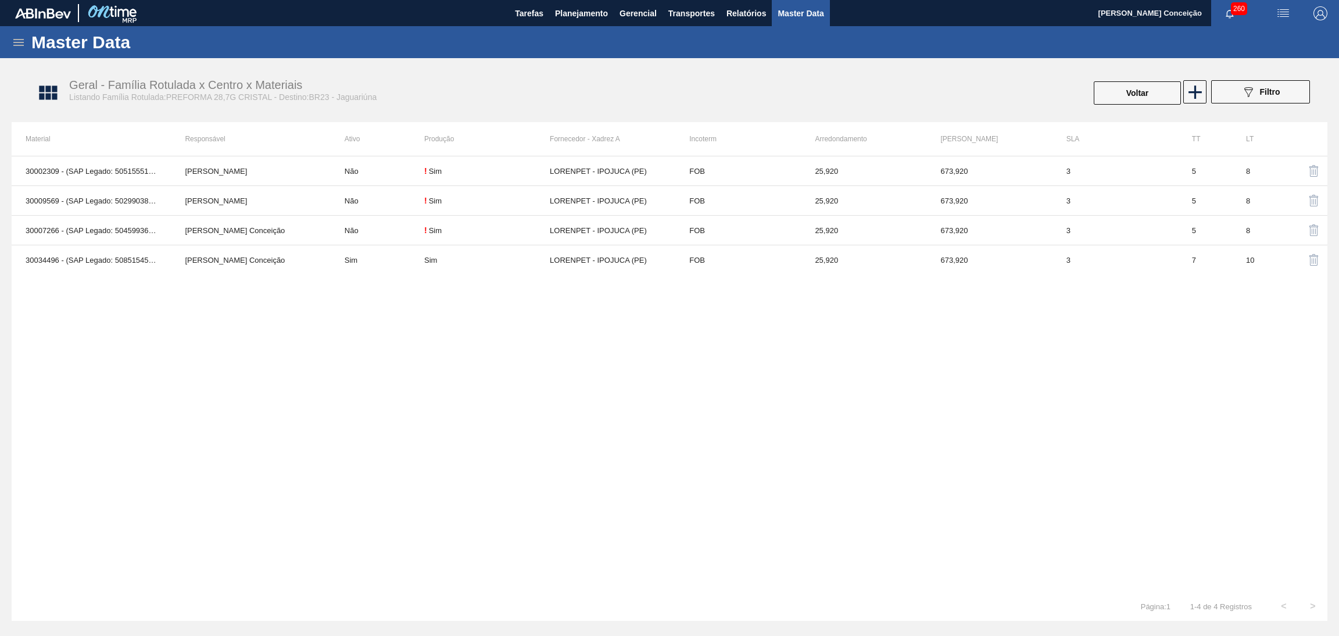
click at [346, 314] on div "30002309 - (SAP Legado: 50515551) - PREFORMA 28,7G CRISTAL Lucas Pondian Não ! …" at bounding box center [670, 374] width 1316 height 436
drag, startPoint x: 55, startPoint y: 202, endPoint x: 8, endPoint y: 202, distance: 47.1
click at [8, 202] on div "Master Data Geral Carteiras e Famílias Coordenações e Usuários Fornecedores Mat…" at bounding box center [669, 323] width 1339 height 595
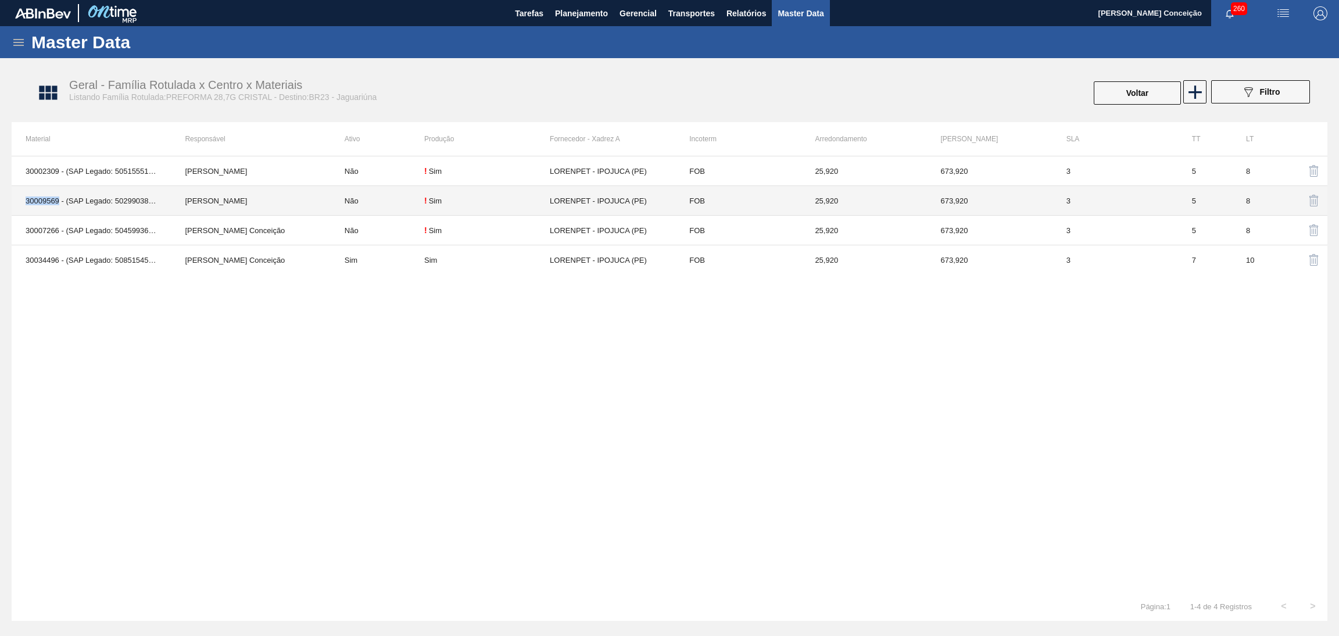
drag, startPoint x: 59, startPoint y: 205, endPoint x: 18, endPoint y: 201, distance: 41.0
click at [18, 201] on td "30009569 - (SAP Legado: 50299038) - PREFORMA 28,7G CRISTAL 30% RECICLADA" at bounding box center [91, 201] width 159 height 30
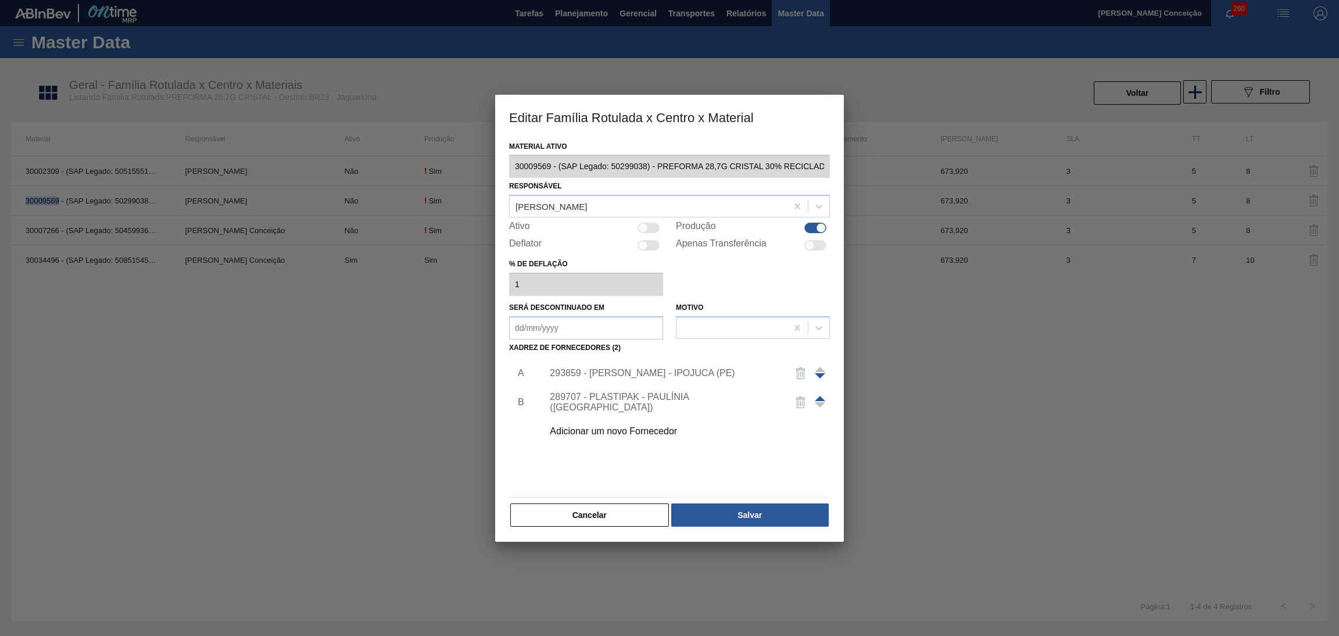
copy td "30009569"
click at [603, 511] on button "Cancelar" at bounding box center [589, 514] width 159 height 23
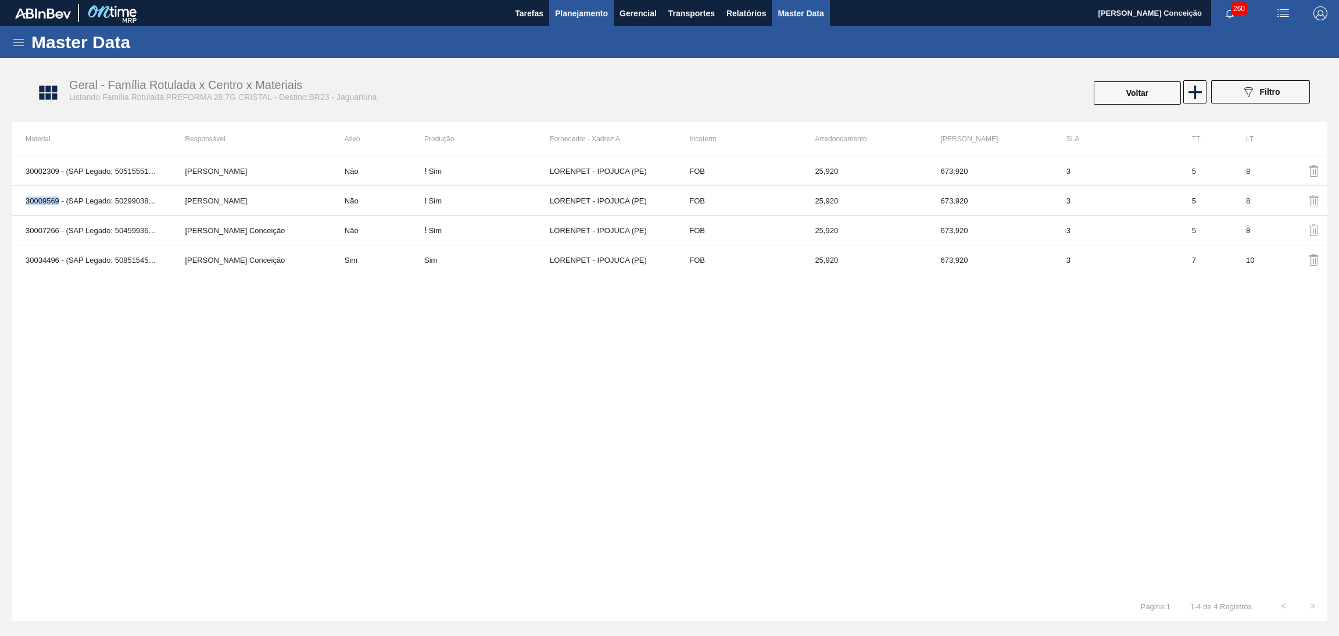
click at [581, 14] on span "Planejamento" at bounding box center [581, 13] width 53 height 14
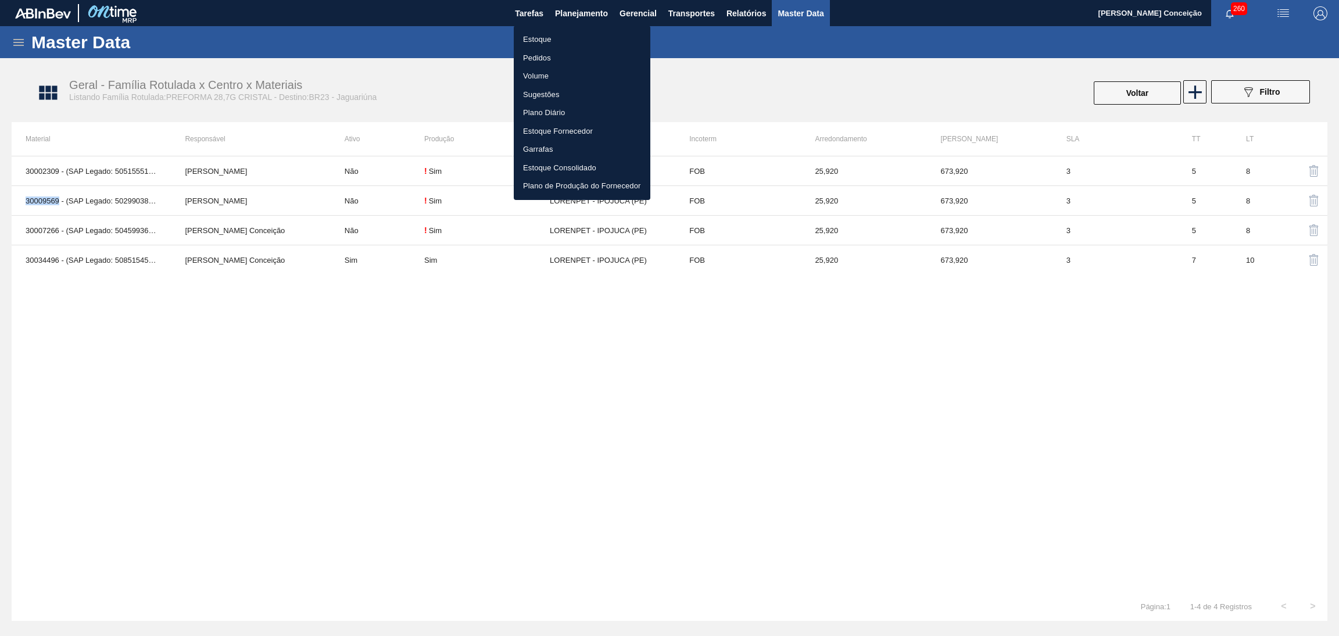
click at [555, 38] on li "Estoque" at bounding box center [582, 39] width 137 height 19
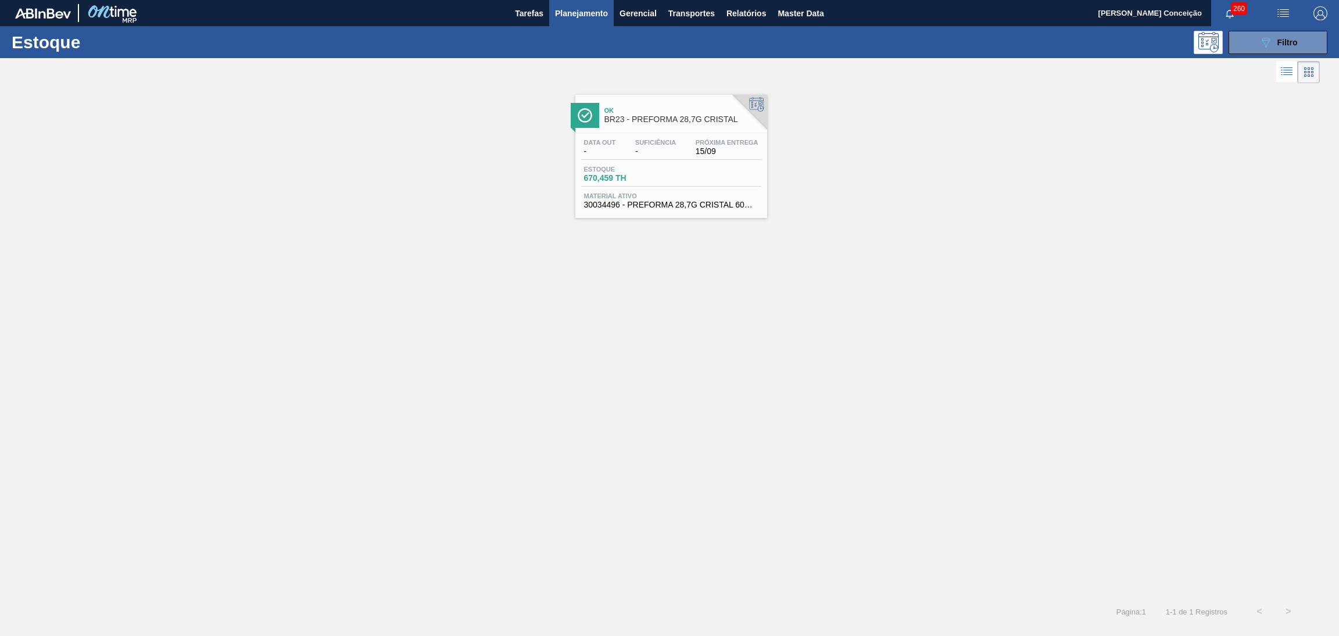
click at [645, 169] on span "Estoque" at bounding box center [624, 169] width 81 height 7
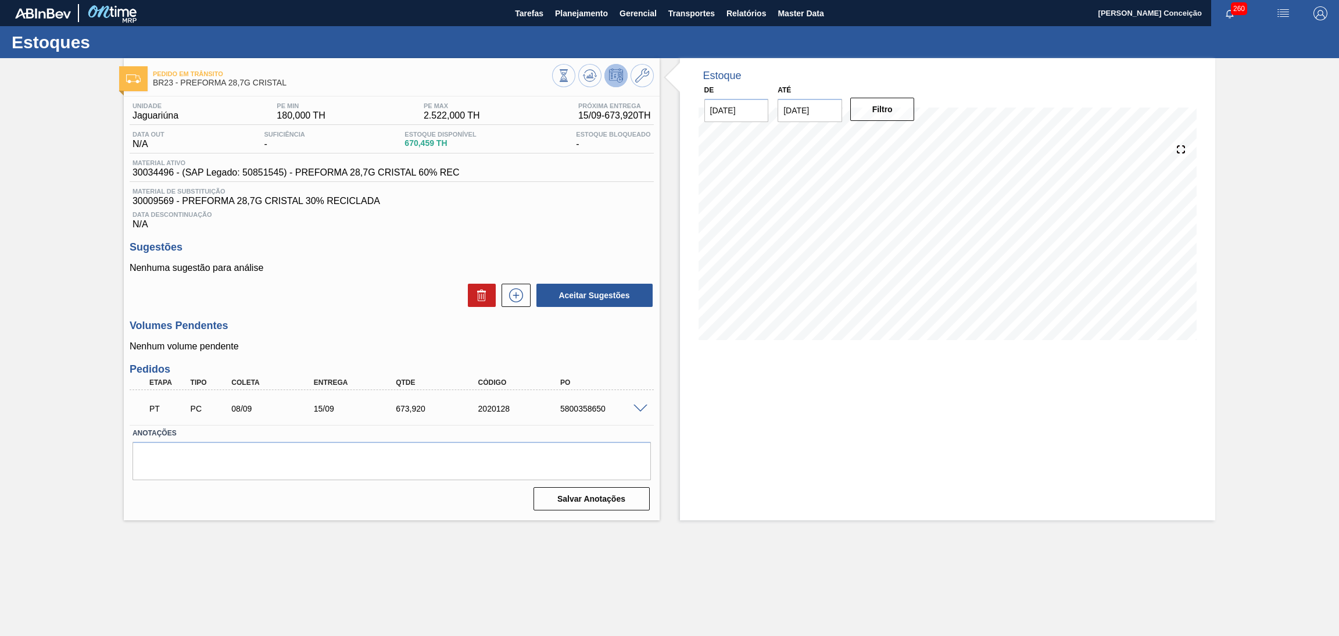
click at [639, 227] on div "Data Descontinuação N/A" at bounding box center [392, 217] width 524 height 23
click at [363, 245] on h3 "Sugestões" at bounding box center [392, 247] width 524 height 12
click at [591, 77] on icon at bounding box center [590, 76] width 14 height 14
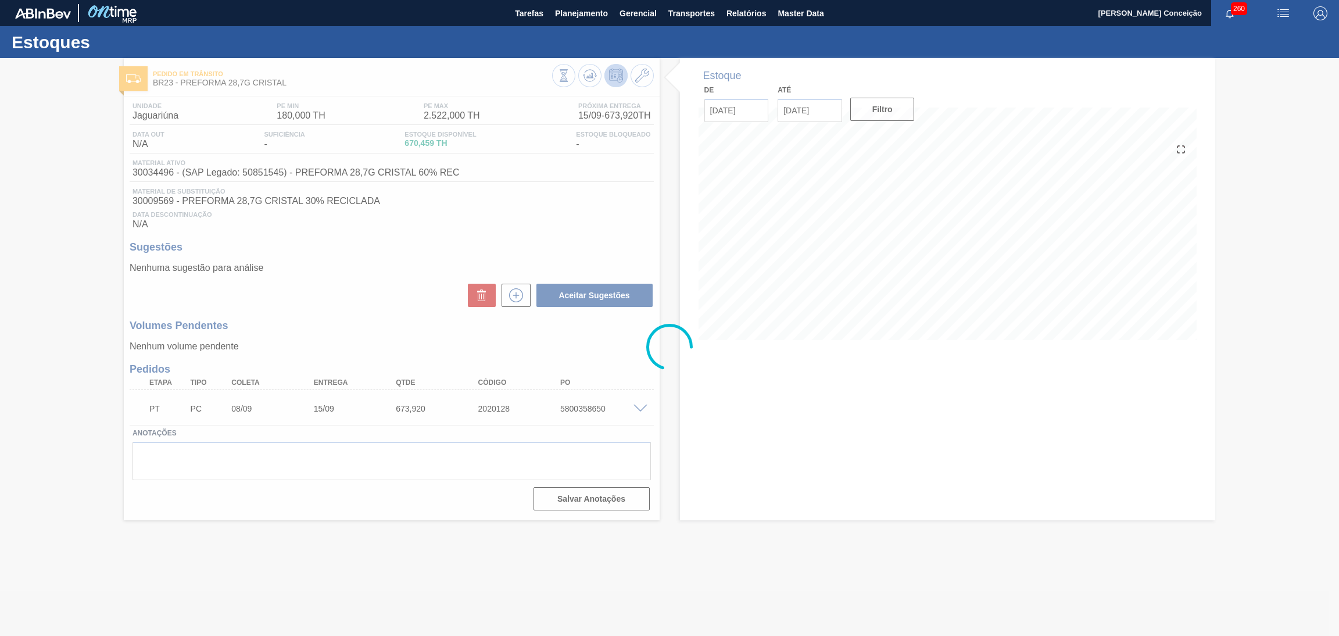
click at [513, 217] on div at bounding box center [669, 347] width 1339 height 578
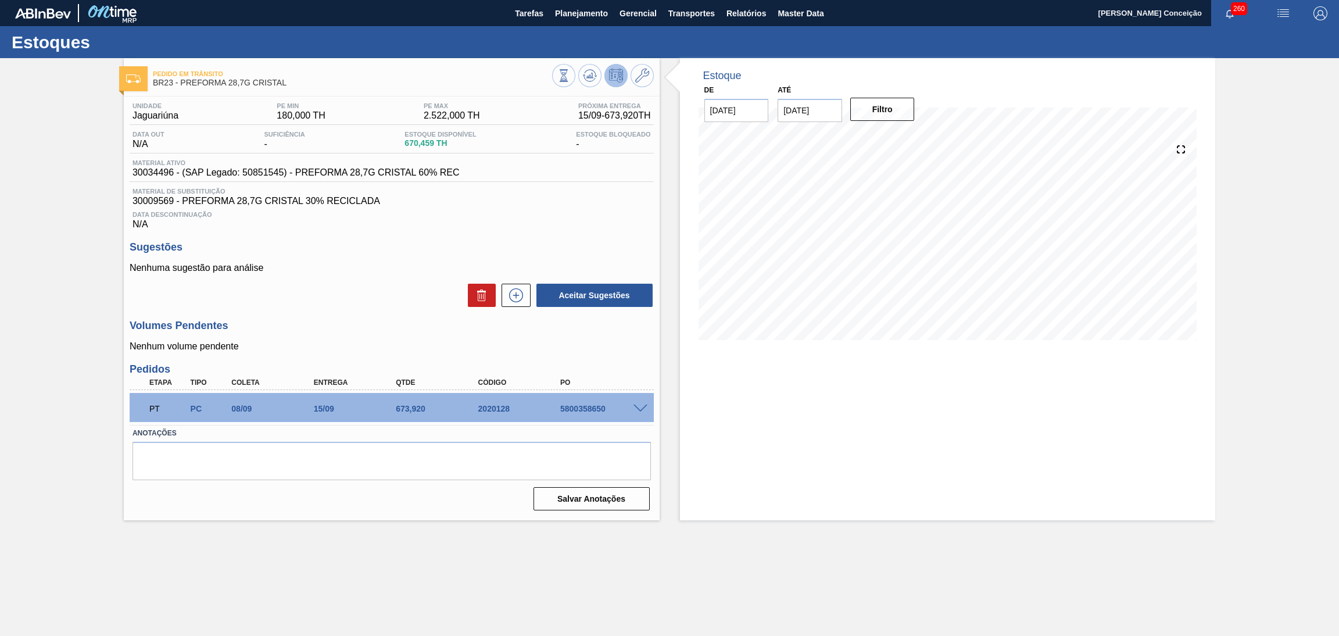
click at [301, 333] on div "Volumes Pendentes Nenhum volume pendente" at bounding box center [392, 336] width 524 height 32
click at [320, 318] on div "Unidade Jaguariúna PE MIN 180,000 TH PE MAX 2.522,000 TH Próxima Entrega 15/09 …" at bounding box center [392, 306] width 536 height 418
click at [591, 73] on icon at bounding box center [590, 76] width 14 height 14
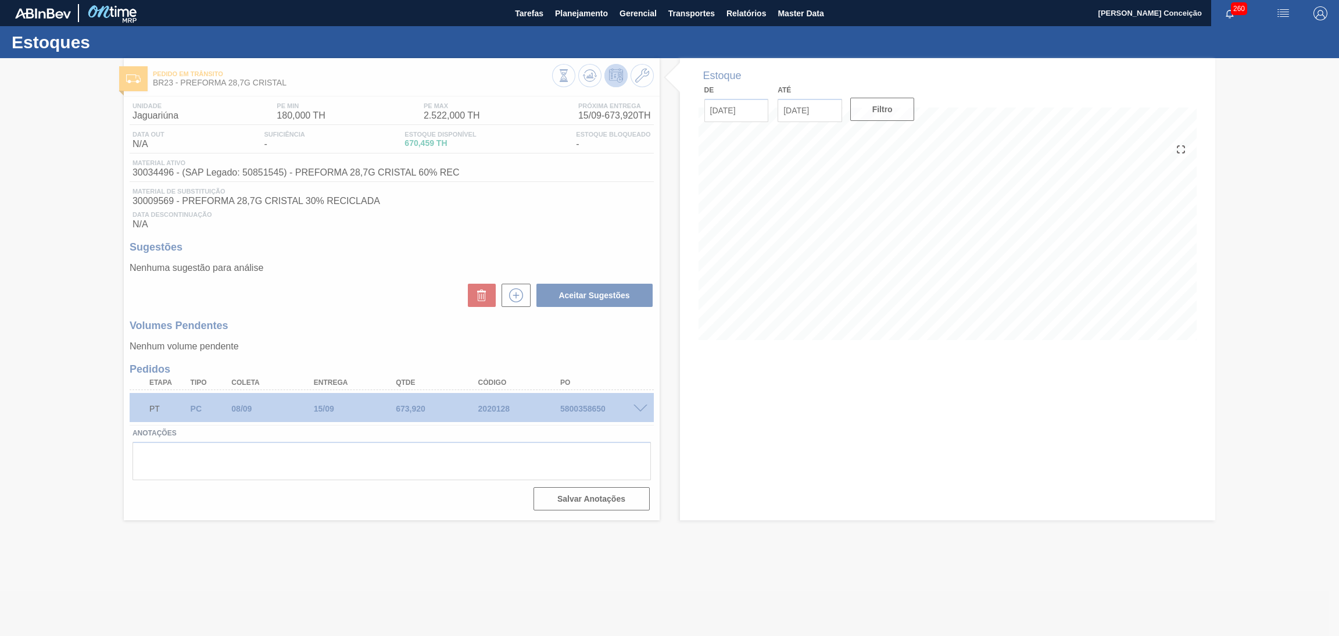
click at [888, 286] on div at bounding box center [669, 347] width 1339 height 578
click at [884, 273] on div at bounding box center [669, 347] width 1339 height 578
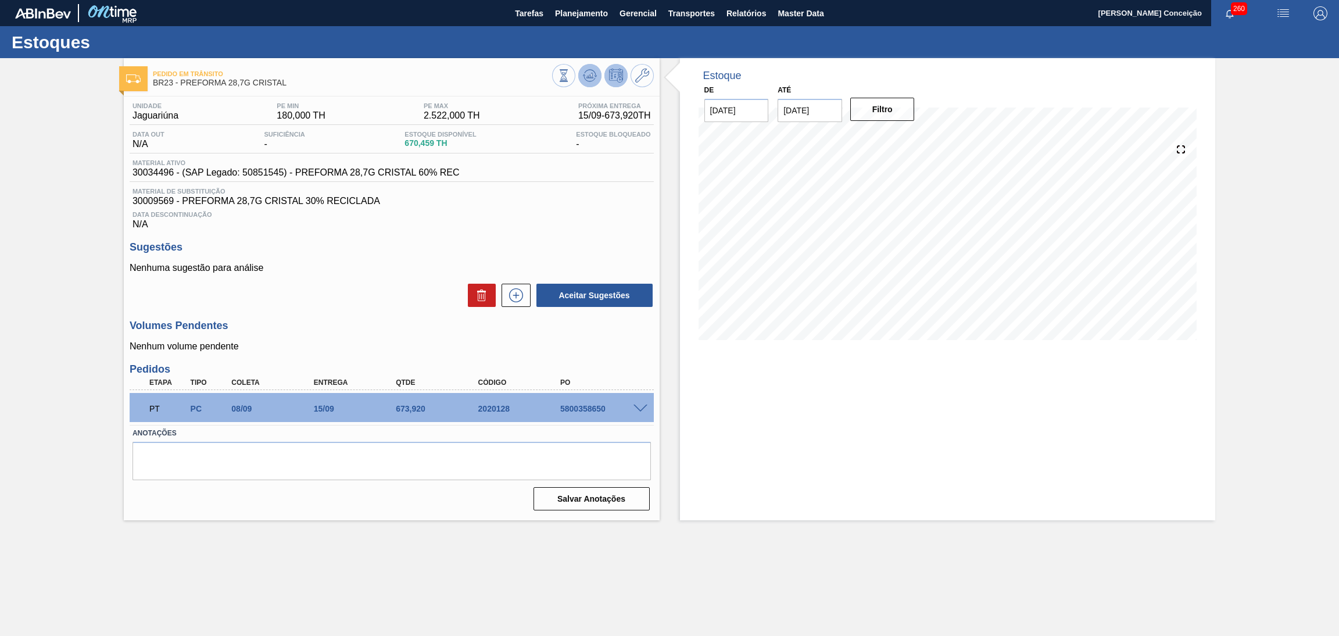
click at [592, 78] on icon at bounding box center [590, 76] width 14 height 14
click at [580, 14] on span "Planejamento" at bounding box center [581, 13] width 53 height 14
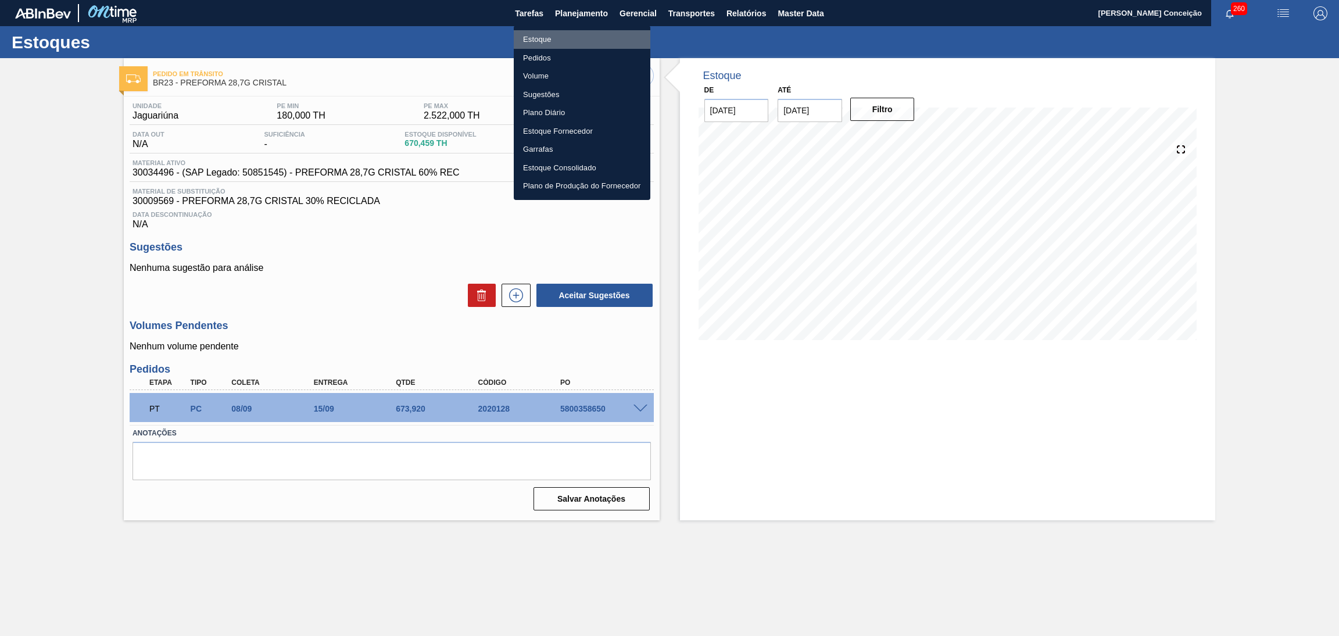
click at [553, 44] on li "Estoque" at bounding box center [582, 39] width 137 height 19
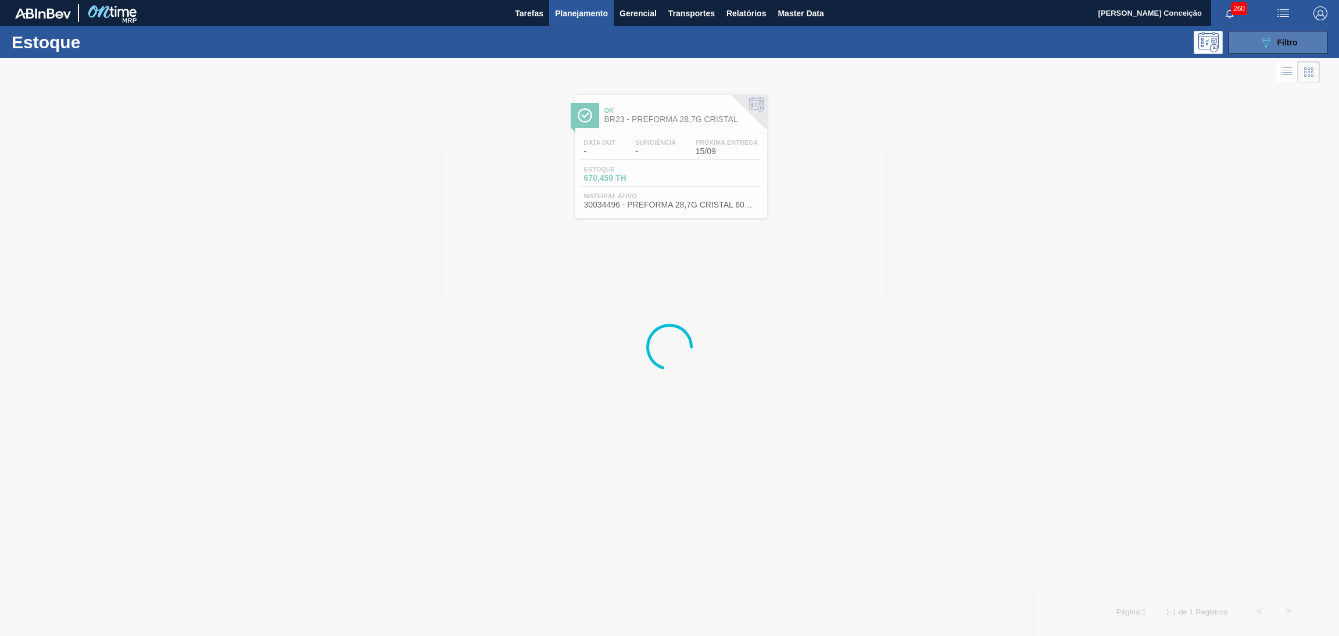
click at [1278, 41] on span "Filtro" at bounding box center [1288, 42] width 20 height 9
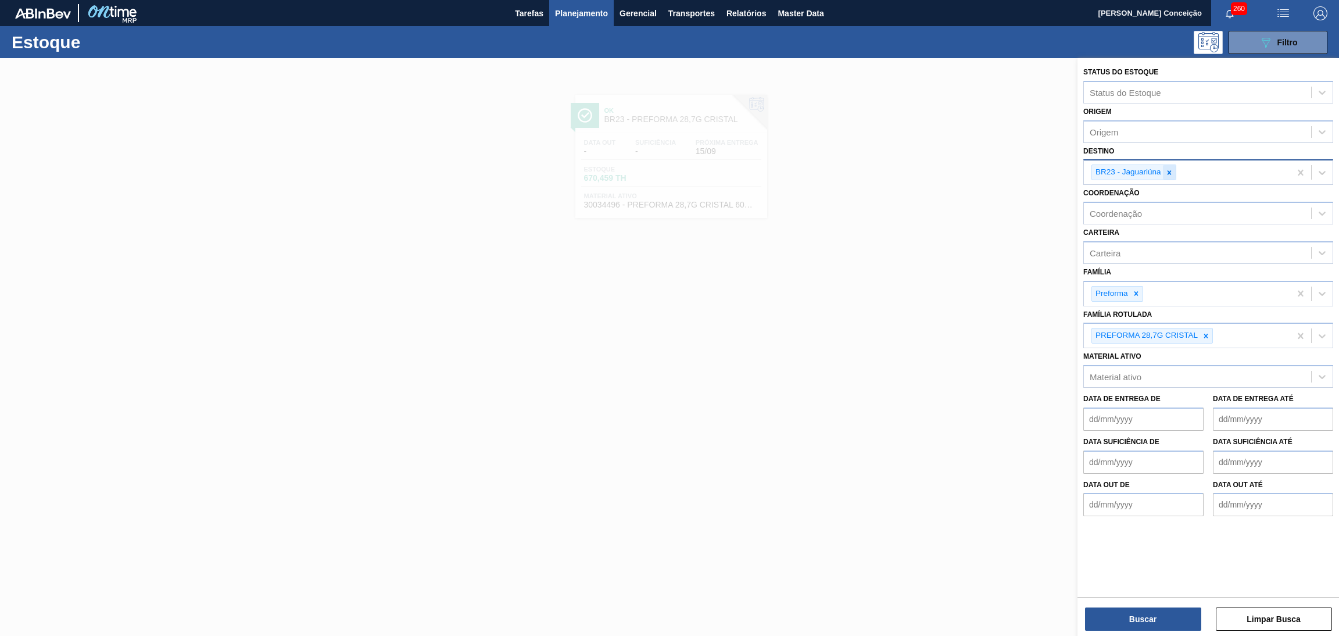
click at [1171, 173] on icon at bounding box center [1170, 173] width 8 height 8
type input "br12"
click at [1206, 338] on div at bounding box center [1206, 335] width 13 height 15
click at [1132, 619] on button "Buscar" at bounding box center [1143, 619] width 116 height 23
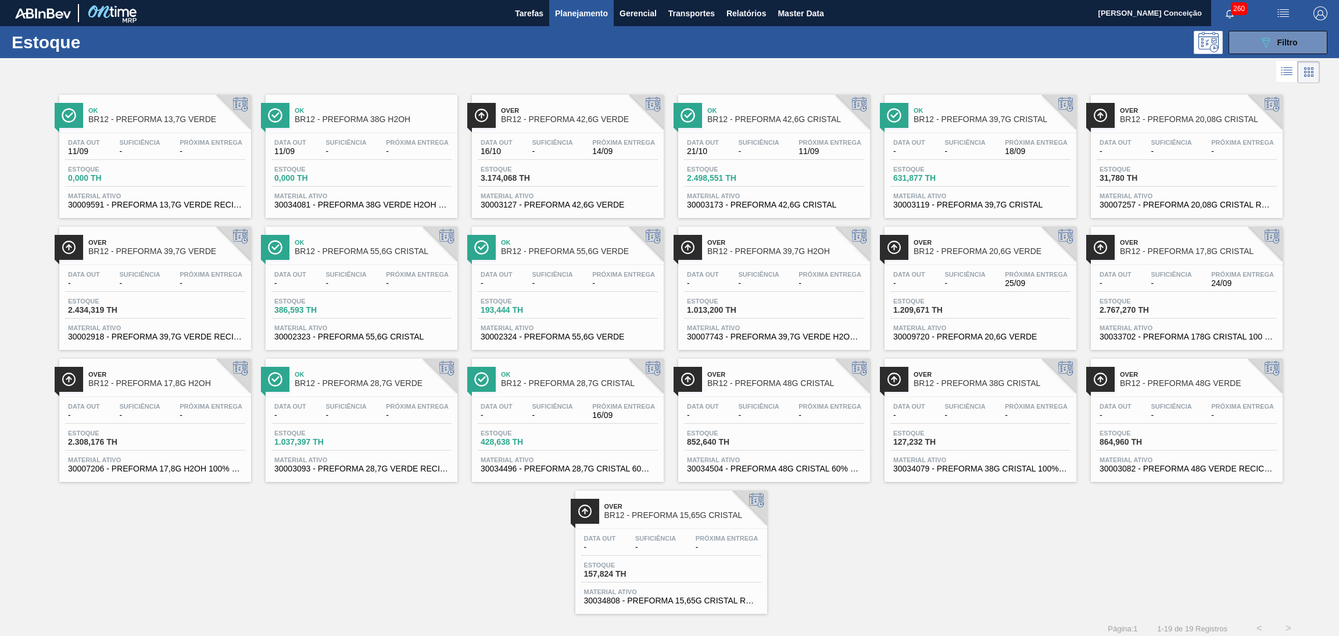
click at [867, 542] on div "Ok BR12 - PREFORMA 13,7G VERDE Data out 11/09 Suficiência - Próxima Entrega - E…" at bounding box center [669, 350] width 1339 height 528
click at [369, 143] on div "Data out 11/09 Suficiência - Próxima Entrega -" at bounding box center [361, 149] width 180 height 21
click at [984, 414] on span "-" at bounding box center [965, 415] width 41 height 9
click at [993, 141] on div "Data out - Suficiência - Próxima Entrega 18/09" at bounding box center [981, 149] width 180 height 21
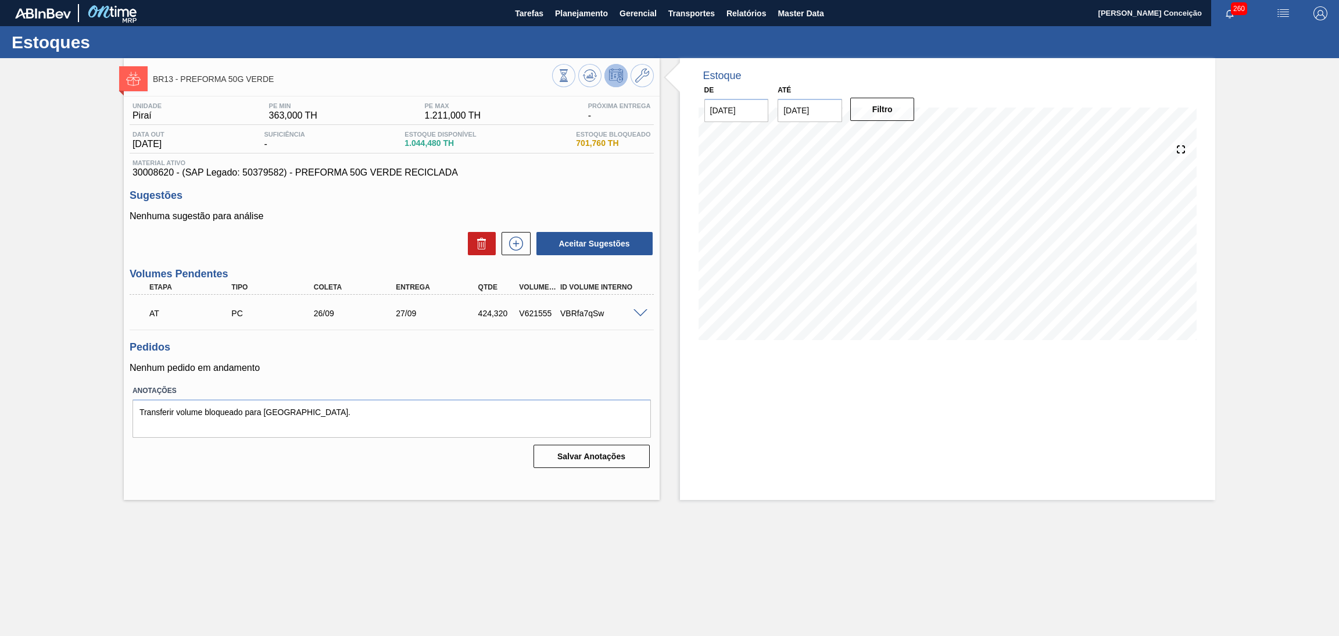
click at [367, 366] on p "Nenhum pedido em andamento" at bounding box center [392, 368] width 524 height 10
click at [589, 82] on icon at bounding box center [590, 76] width 14 height 14
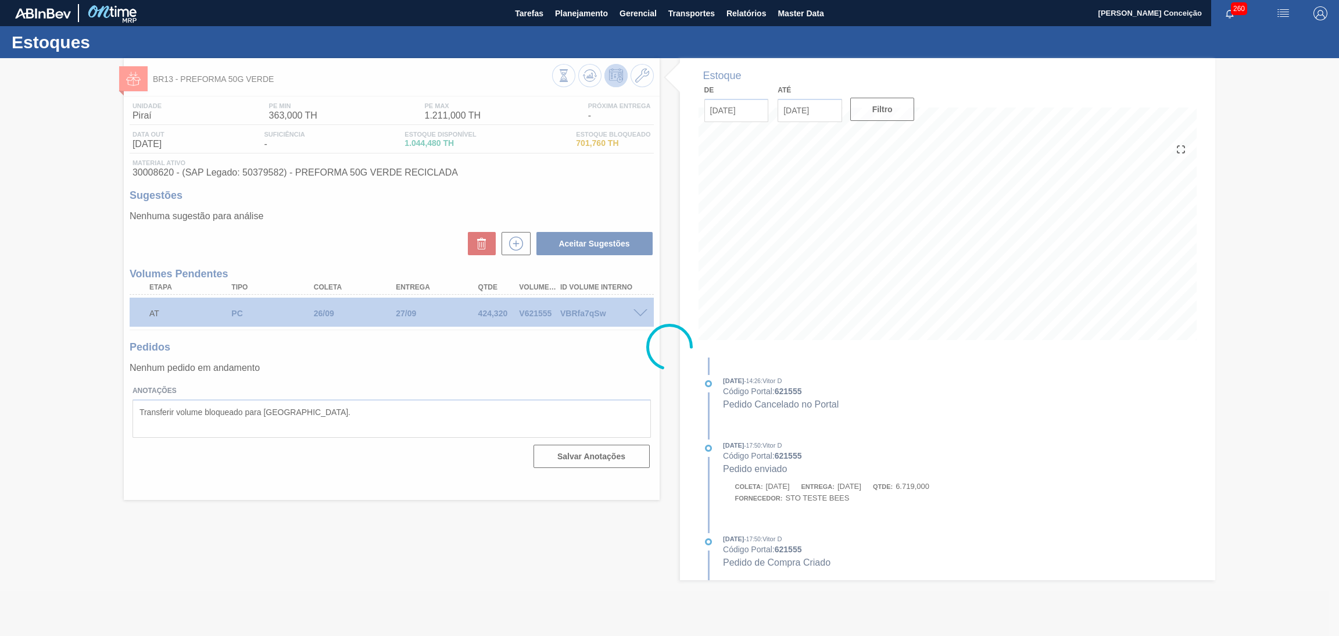
click at [746, 387] on div at bounding box center [669, 347] width 1339 height 578
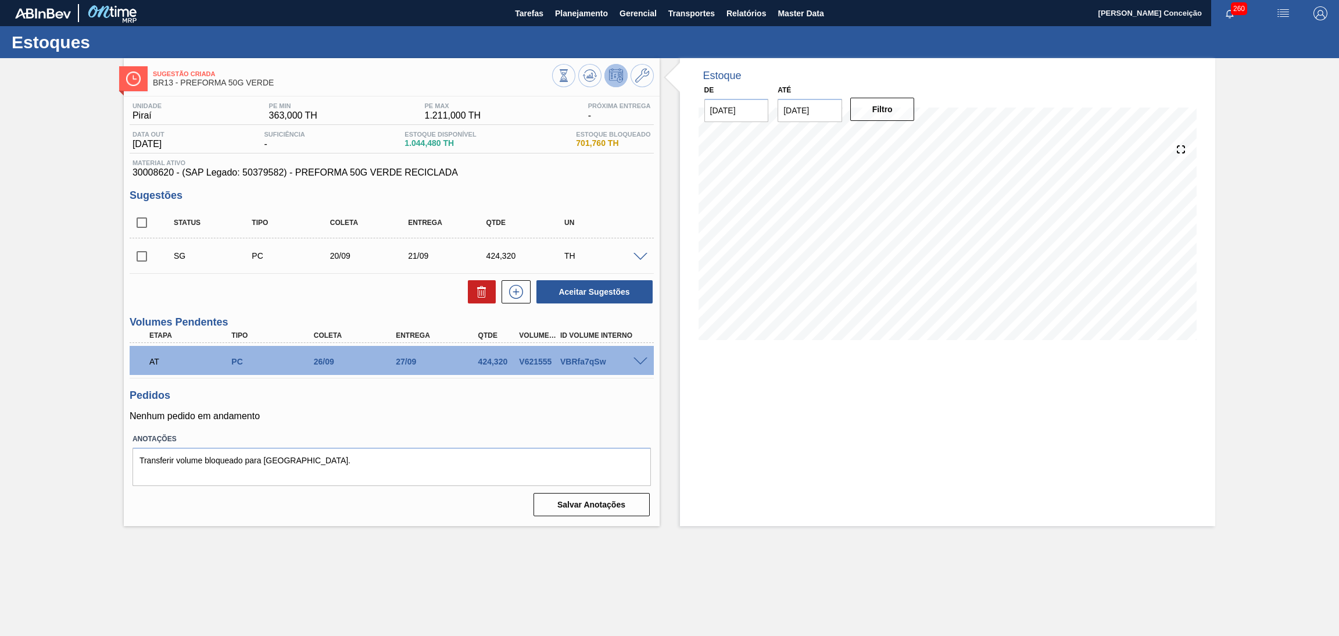
click at [148, 251] on input "checkbox" at bounding box center [142, 256] width 24 height 24
click at [480, 285] on icon at bounding box center [482, 292] width 14 height 14
checkbox input "false"
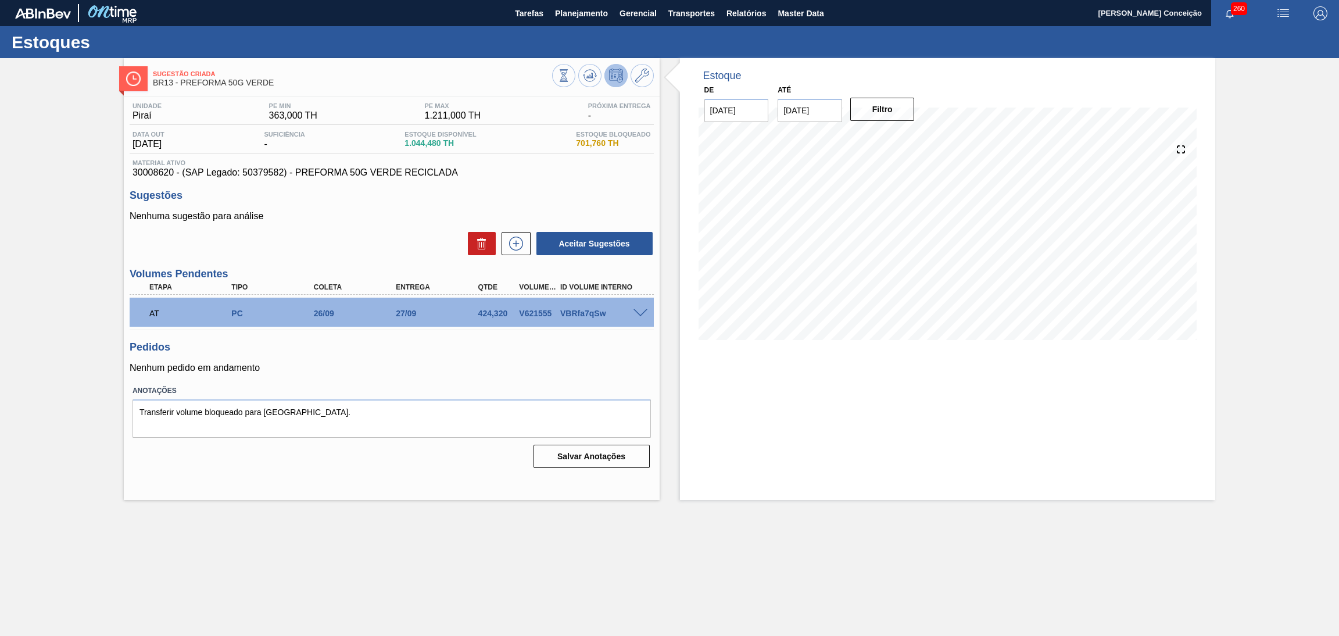
click at [380, 380] on div "Unidade Piraí PE MIN 363,000 TH PE MAX 1.211,000 TH Próxima Entrega - Data out …" at bounding box center [392, 285] width 536 height 376
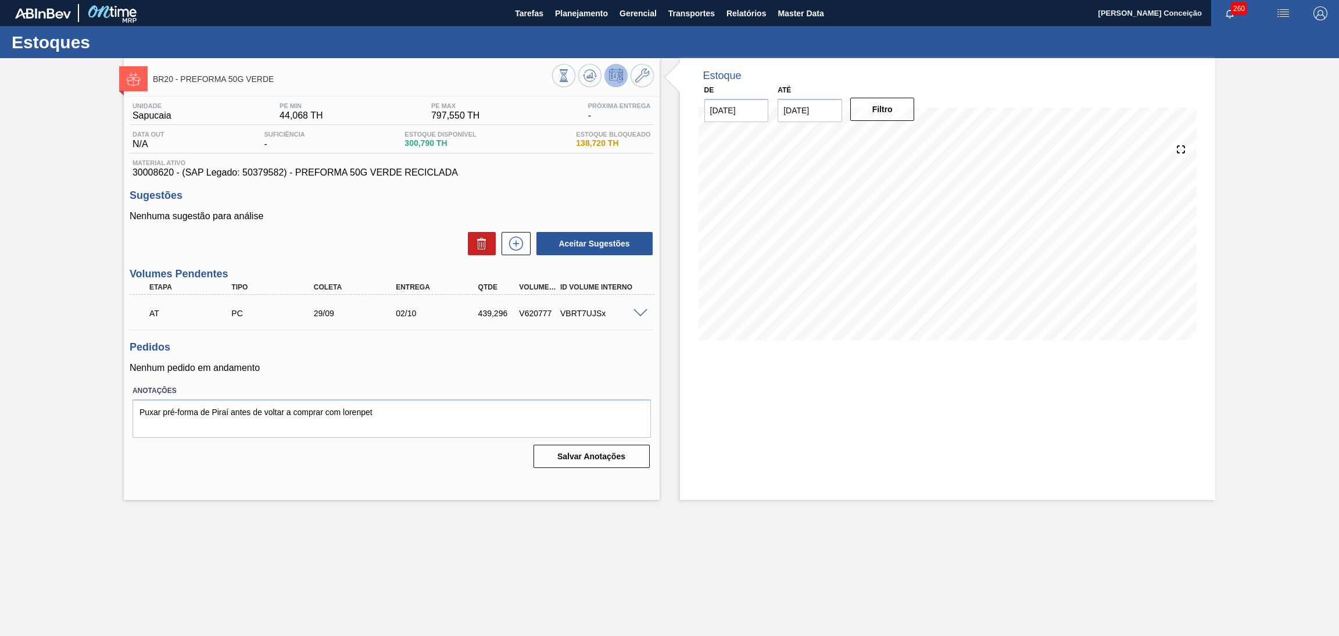
drag, startPoint x: 397, startPoint y: 235, endPoint x: 461, endPoint y: 191, distance: 77.7
click at [398, 235] on div "Aceitar Sugestões" at bounding box center [392, 244] width 524 height 26
click at [592, 76] on icon at bounding box center [590, 75] width 8 height 5
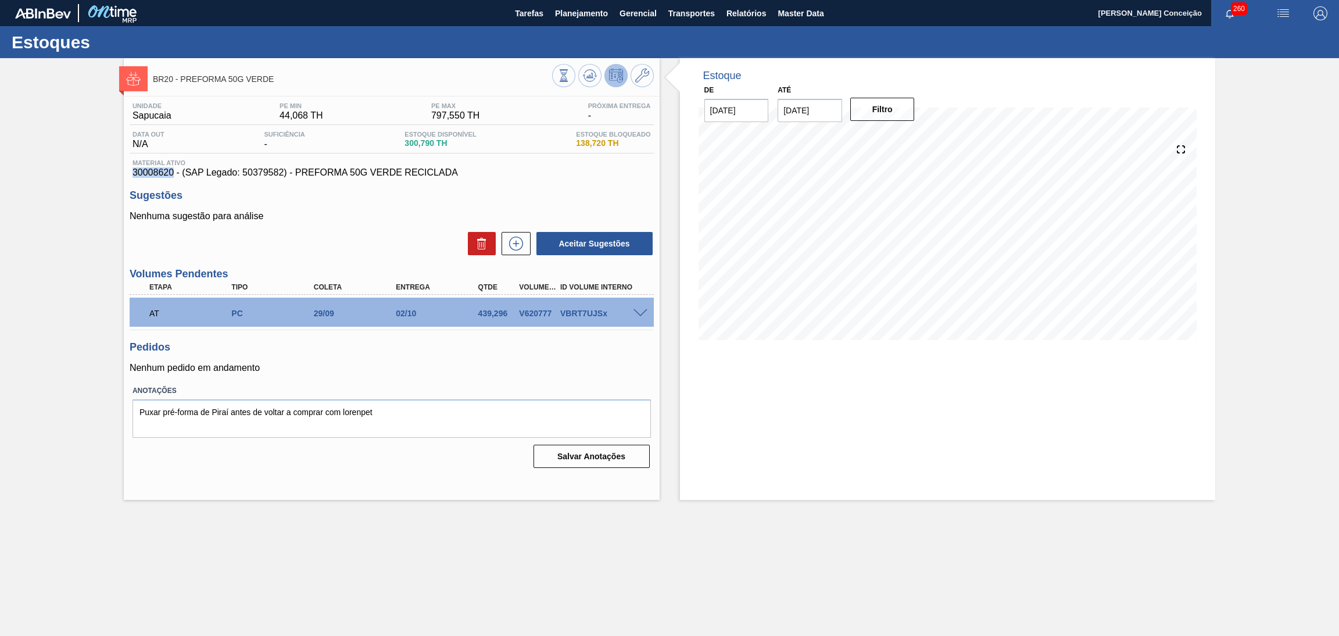
drag, startPoint x: 170, startPoint y: 175, endPoint x: 120, endPoint y: 172, distance: 50.1
click at [120, 172] on div "BR20 - PREFORMA 50G VERDE Unidade Sapucaia PE MIN 44,068 TH PE MAX 797,550 TH P…" at bounding box center [669, 279] width 1339 height 442
copy span "30008620"
click at [449, 359] on div "Pedidos Nenhum pedido em andamento" at bounding box center [392, 357] width 524 height 32
click at [398, 354] on div "Pedidos Nenhum pedido em andamento" at bounding box center [392, 357] width 524 height 32
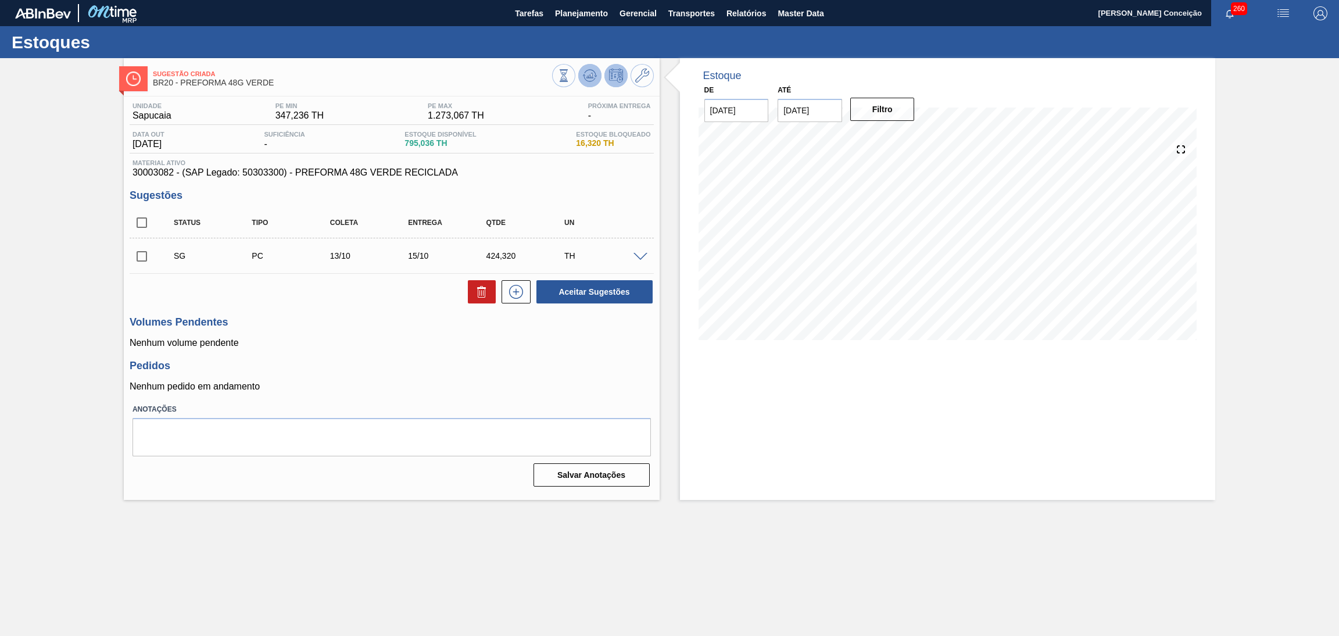
click at [581, 75] on button at bounding box center [589, 75] width 23 height 23
click at [425, 360] on h3 "Pedidos" at bounding box center [392, 366] width 524 height 12
drag, startPoint x: 173, startPoint y: 172, endPoint x: 127, endPoint y: 176, distance: 46.1
click at [127, 176] on div "Unidade Sapucaia PE MIN 347,236 TH PE MAX 1.273,067 TH Próxima Entrega - Data o…" at bounding box center [392, 294] width 536 height 394
copy span "30003082"
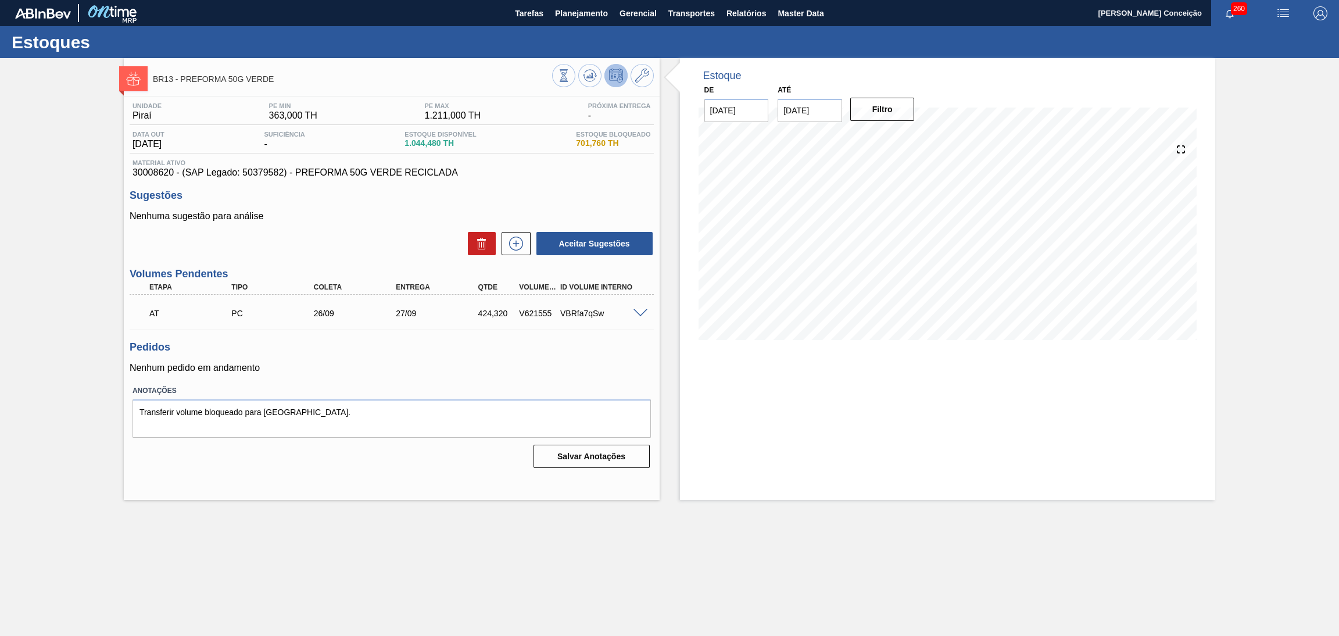
click at [484, 190] on h3 "Sugestões" at bounding box center [392, 196] width 524 height 12
click at [375, 185] on div "Unidade Piraí PE MIN 363,000 TH PE MAX 1.211,000 TH Próxima Entrega - Data out …" at bounding box center [392, 285] width 536 height 376
click at [591, 81] on icon at bounding box center [590, 79] width 12 height 6
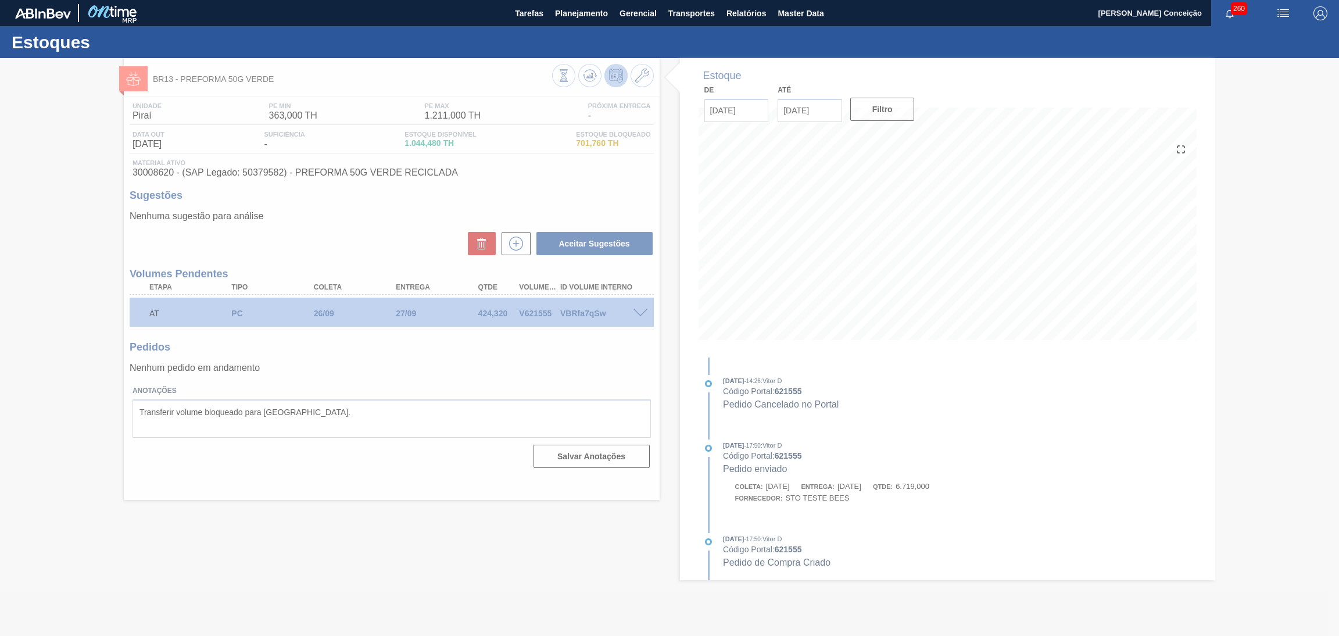
click at [471, 351] on div at bounding box center [669, 347] width 1339 height 578
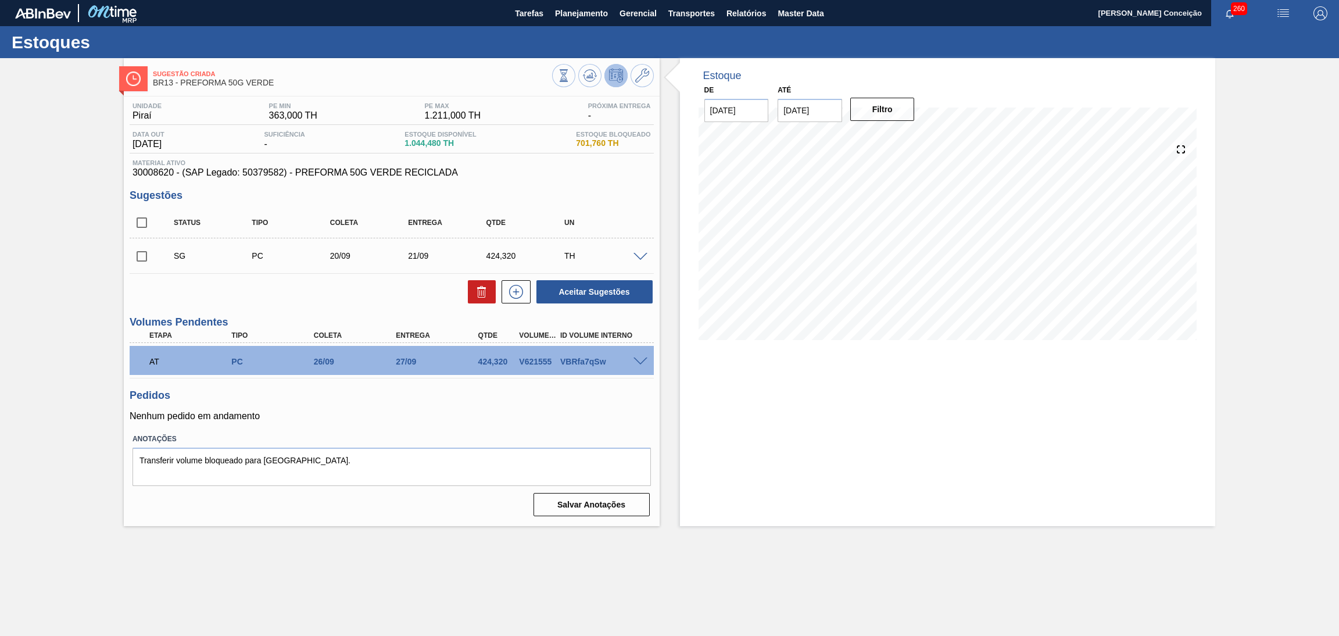
click at [448, 373] on div "AT PC 26/09 27/09 424,320 V621555 VBRfa7qSw" at bounding box center [392, 360] width 524 height 29
click at [644, 75] on icon at bounding box center [642, 76] width 14 height 14
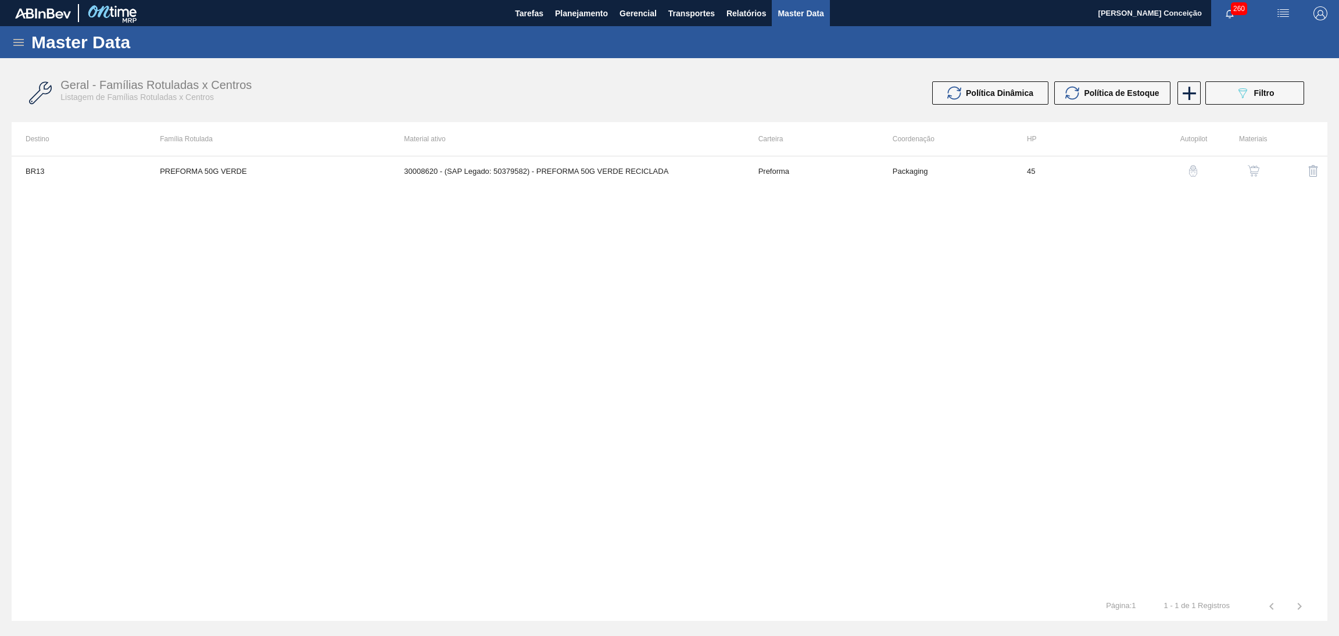
click at [1255, 178] on button "button" at bounding box center [1254, 171] width 28 height 28
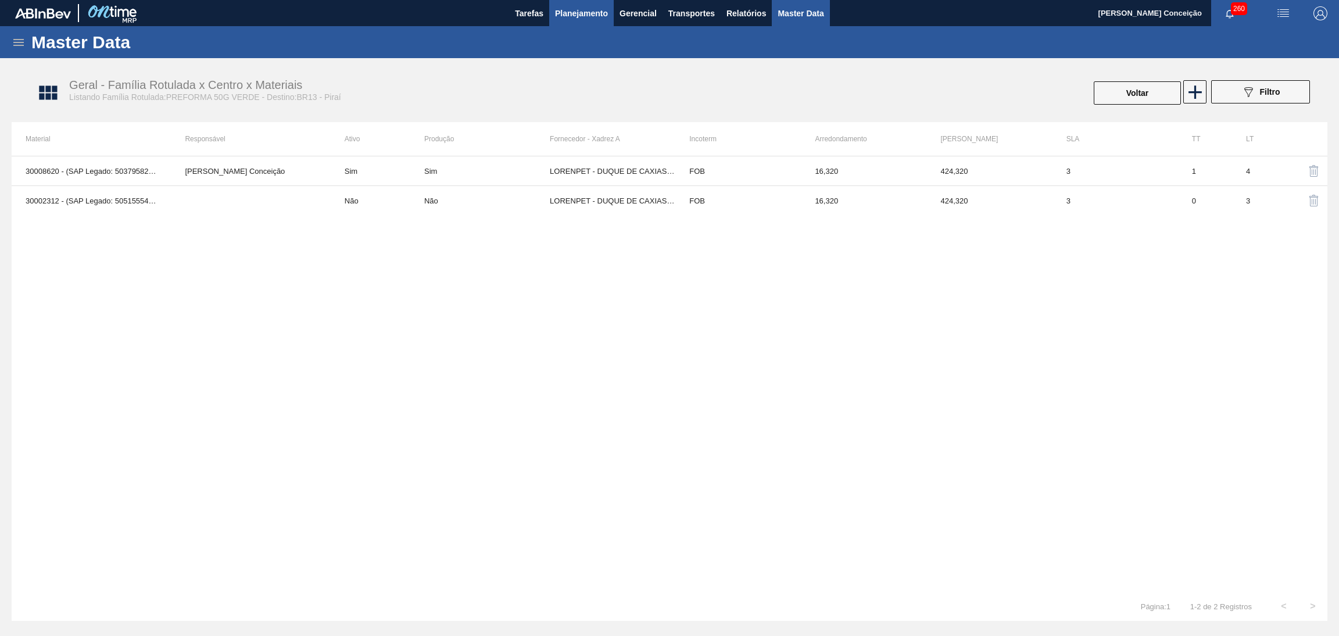
click at [571, 12] on span "Planejamento" at bounding box center [581, 13] width 53 height 14
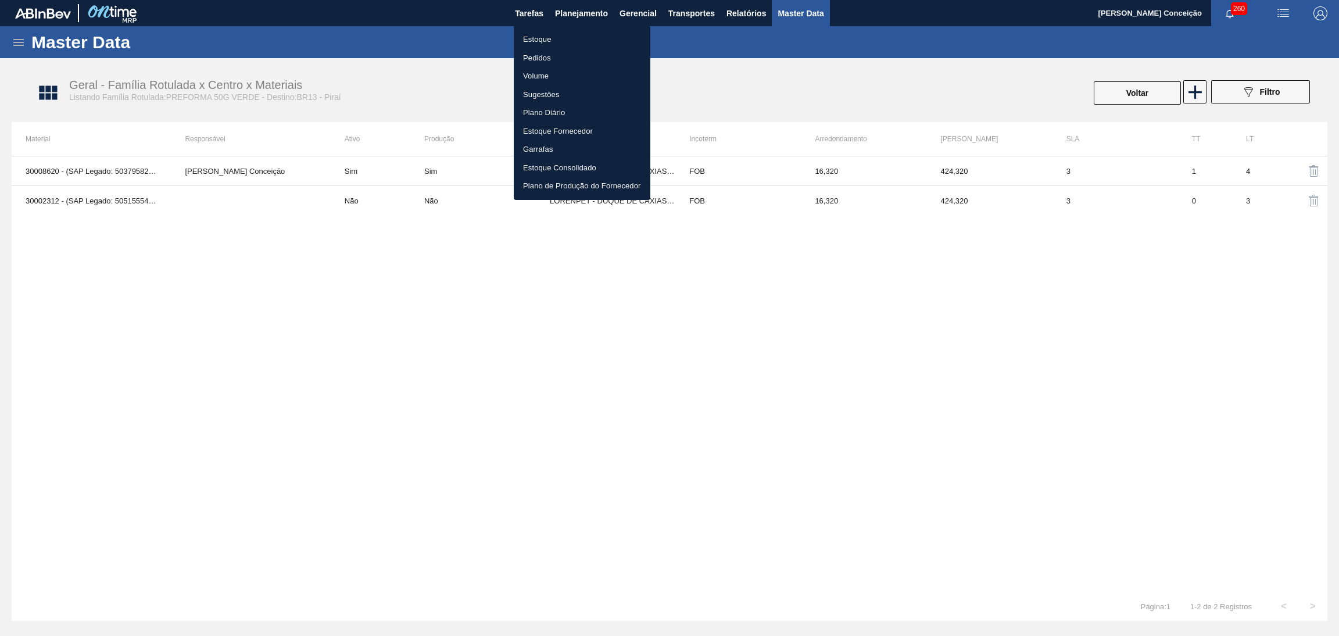
click at [553, 40] on li "Estoque" at bounding box center [582, 39] width 137 height 19
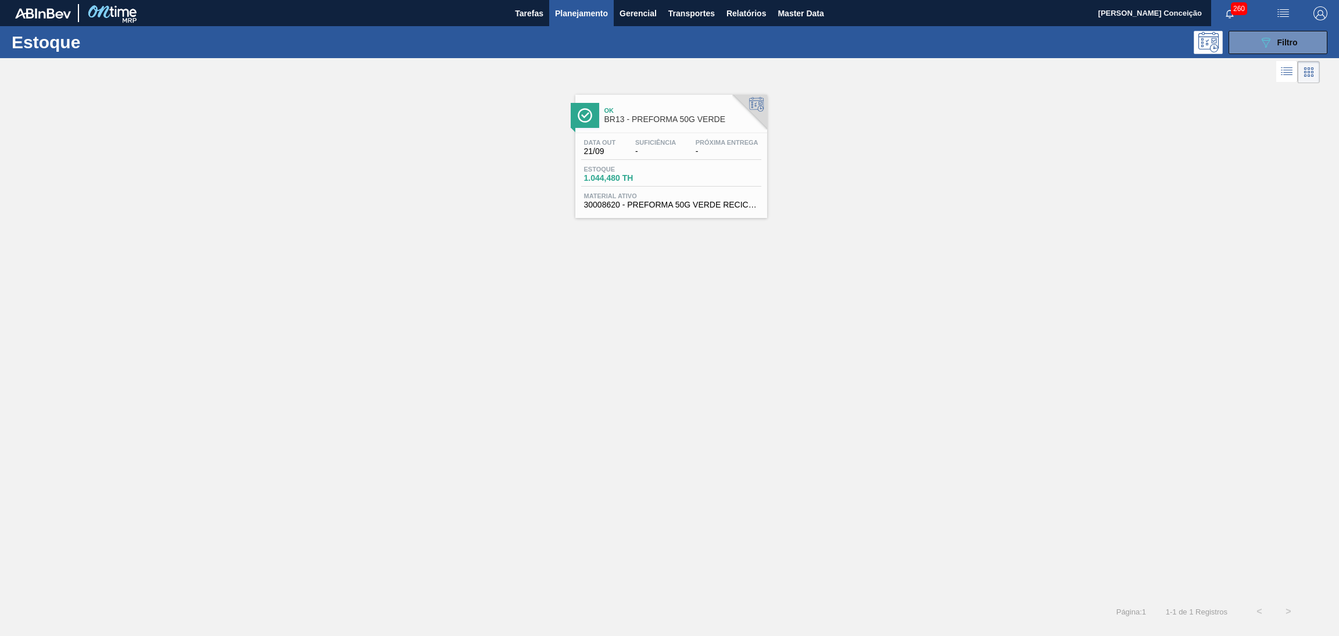
click at [691, 151] on div "Data out 21/09 Suficiência - Próxima Entrega -" at bounding box center [671, 149] width 180 height 21
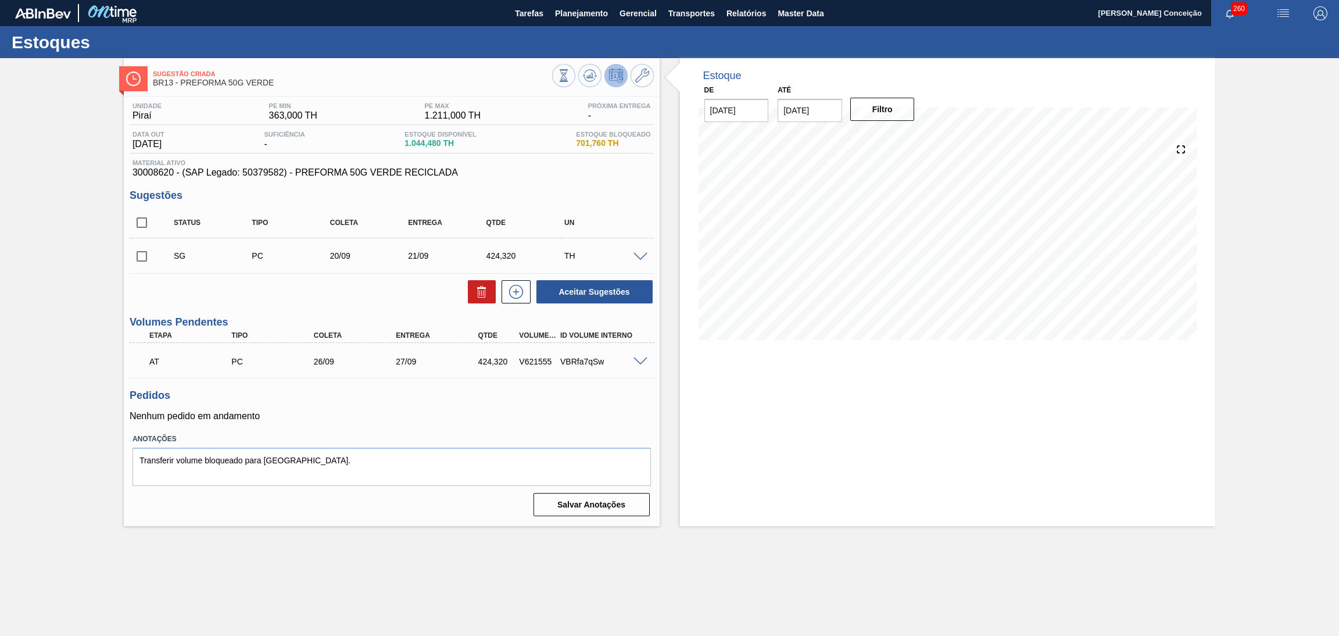
click at [365, 389] on h3 "Pedidos" at bounding box center [392, 395] width 524 height 12
click at [132, 255] on input "checkbox" at bounding box center [142, 256] width 24 height 24
click at [468, 296] on div at bounding box center [479, 291] width 34 height 23
click at [472, 298] on button at bounding box center [482, 291] width 28 height 23
checkbox input "false"
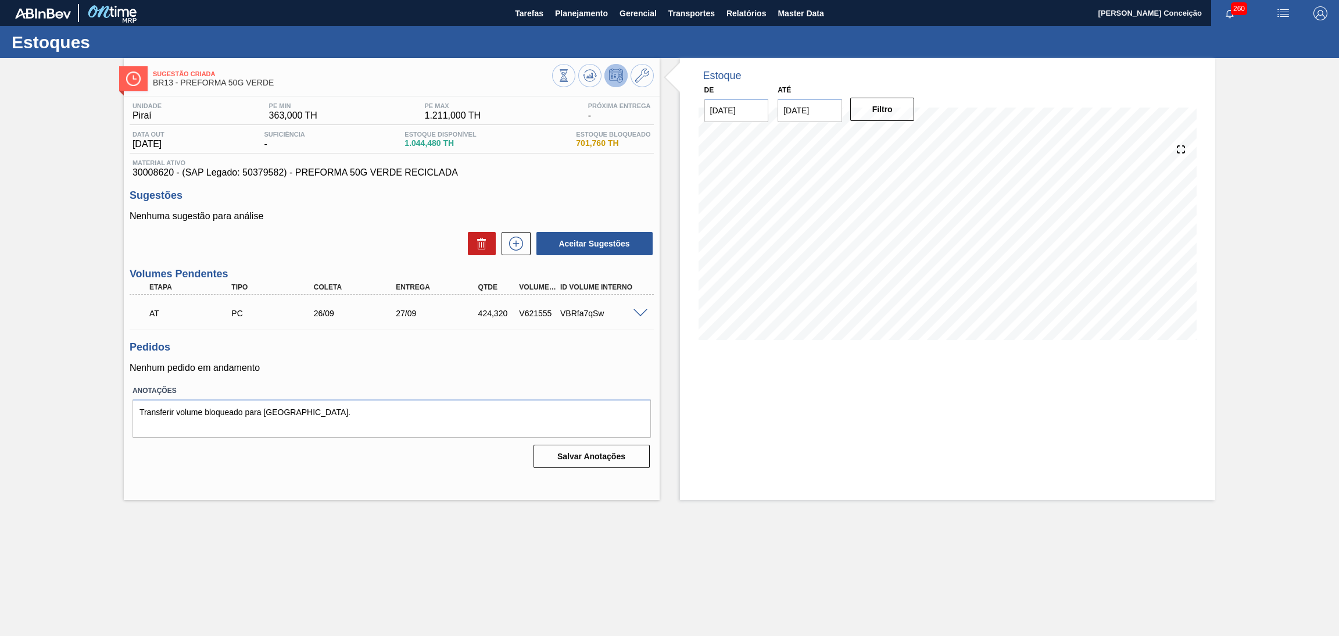
click at [464, 355] on div "Pedidos Nenhum pedido em andamento" at bounding box center [392, 357] width 524 height 32
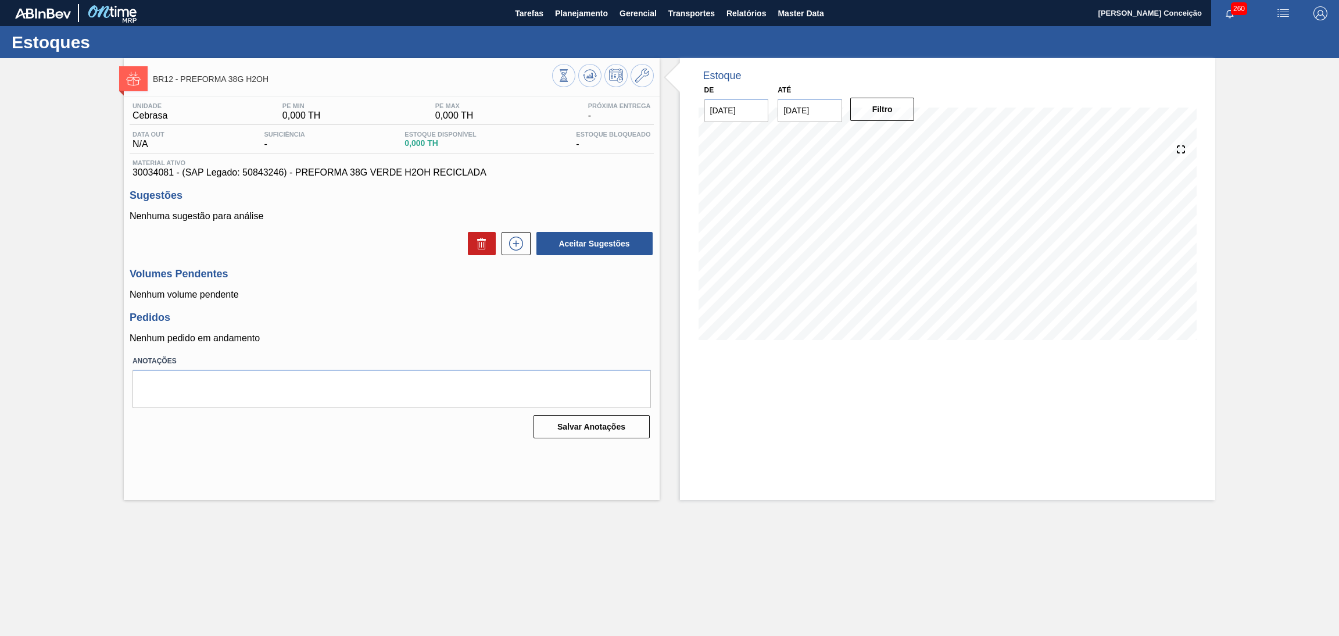
click at [399, 199] on h3 "Sugestões" at bounding box center [392, 196] width 524 height 12
click at [584, 74] on icon at bounding box center [590, 76] width 14 height 14
click at [379, 262] on div "Unidade Cebrasa PE MIN 0,000 TH PE MAX 0,000 TH Próxima Entrega - Data out N/A …" at bounding box center [392, 270] width 536 height 346
click at [588, 84] on button at bounding box center [589, 75] width 23 height 23
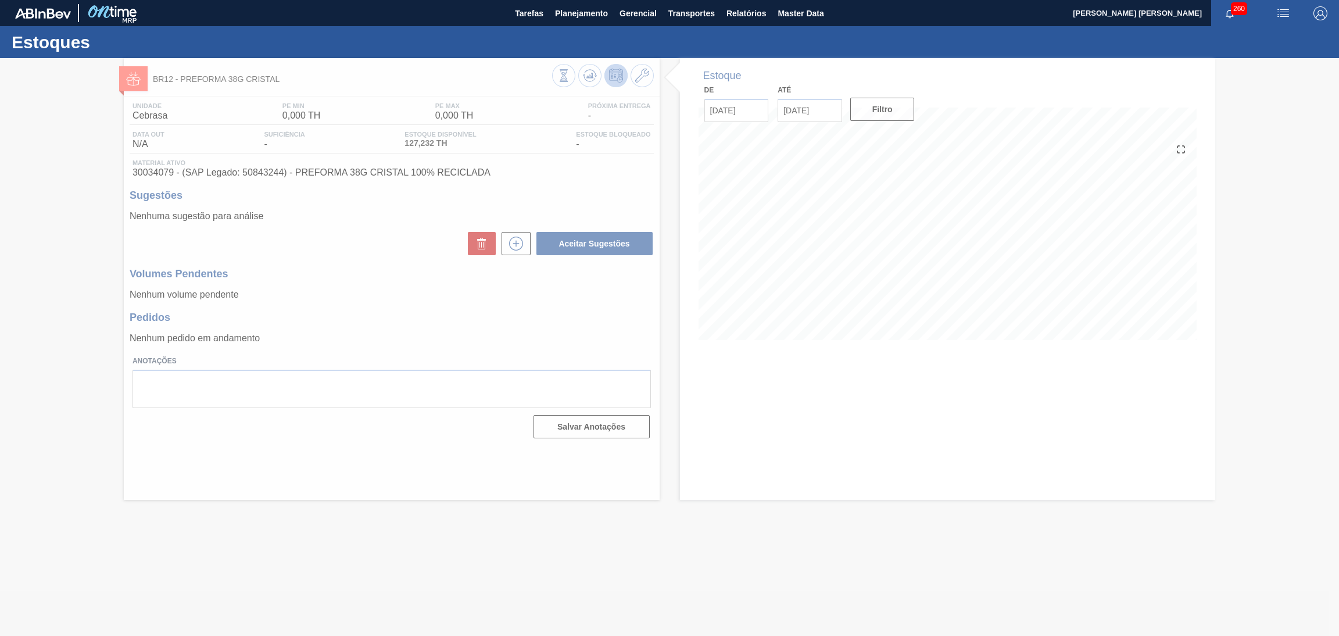
click at [397, 308] on div at bounding box center [669, 347] width 1339 height 578
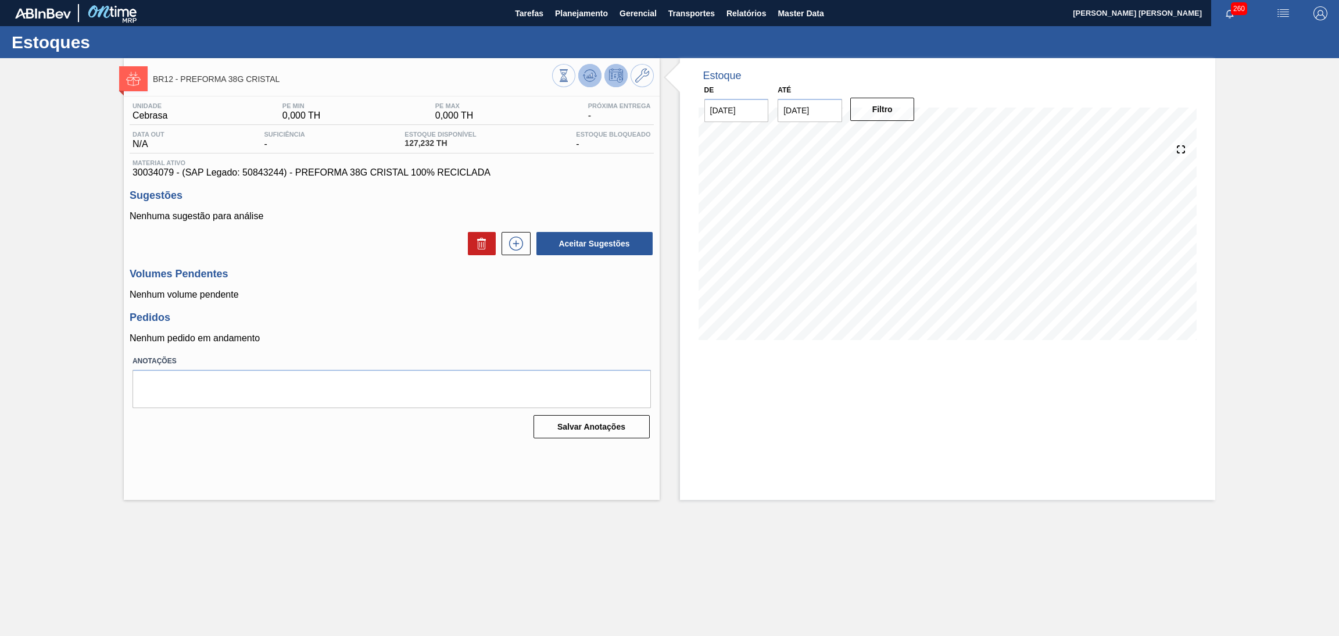
click at [580, 77] on button at bounding box center [589, 75] width 23 height 23
click at [322, 263] on div "Unidade Cebrasa PE MIN 0,000 TH PE MAX 0,000 TH Próxima Entrega - Data out N/A …" at bounding box center [392, 270] width 536 height 346
click at [353, 260] on div "Unidade Cebrasa PE MIN 0,000 TH PE MAX 0,000 TH Próxima Entrega - Data out N/A …" at bounding box center [392, 270] width 536 height 346
click at [333, 248] on div "Aceitar Sugestões" at bounding box center [392, 244] width 524 height 26
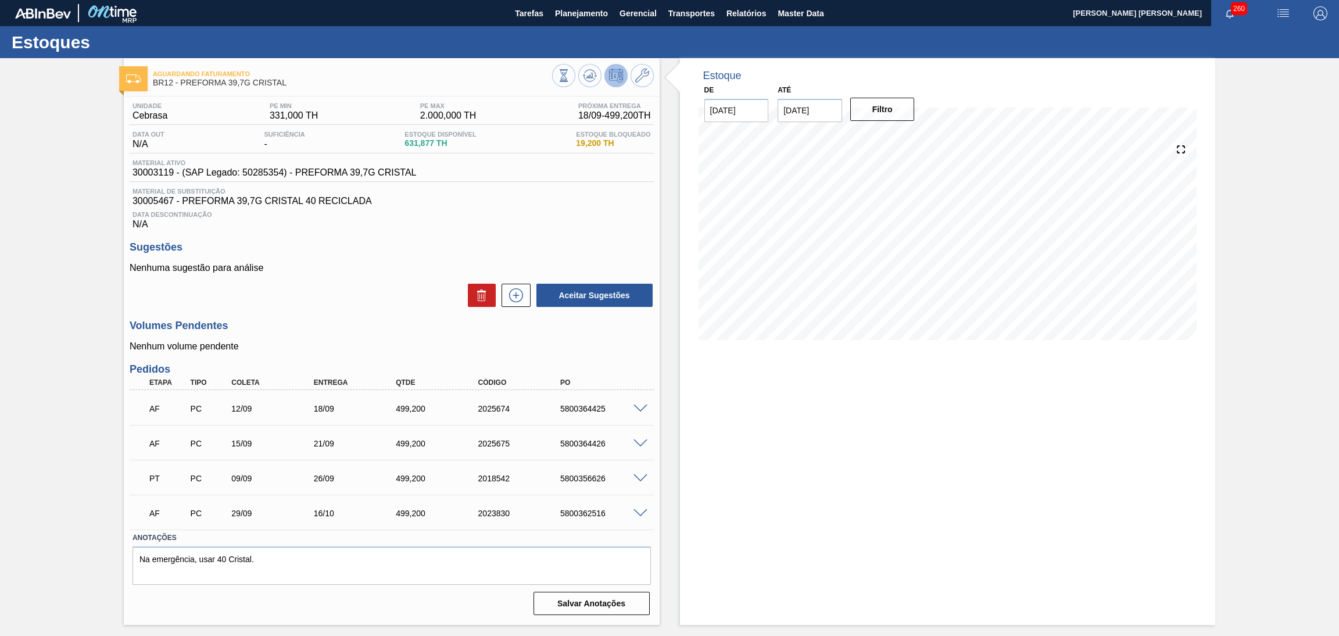
click at [532, 208] on div "Data Descontinuação N/A" at bounding box center [392, 217] width 524 height 23
click at [428, 266] on p "Nenhuma sugestão para análise" at bounding box center [392, 268] width 524 height 10
click at [637, 476] on span at bounding box center [641, 478] width 14 height 9
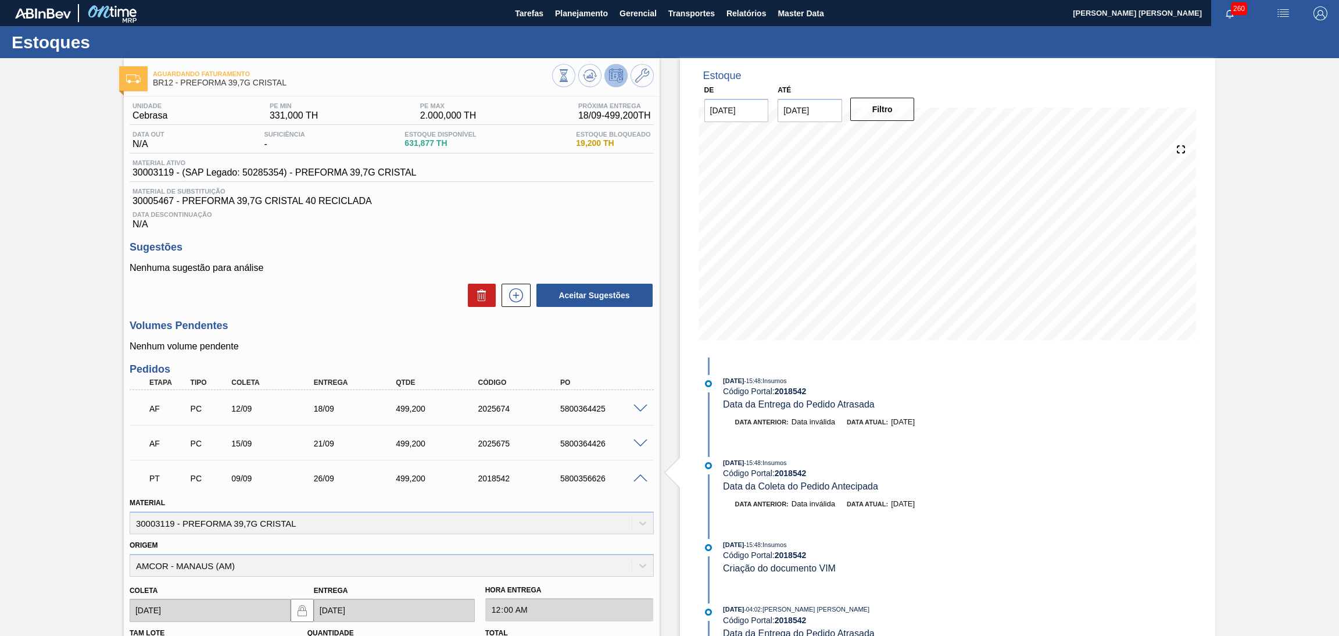
click at [637, 476] on span at bounding box center [641, 478] width 14 height 9
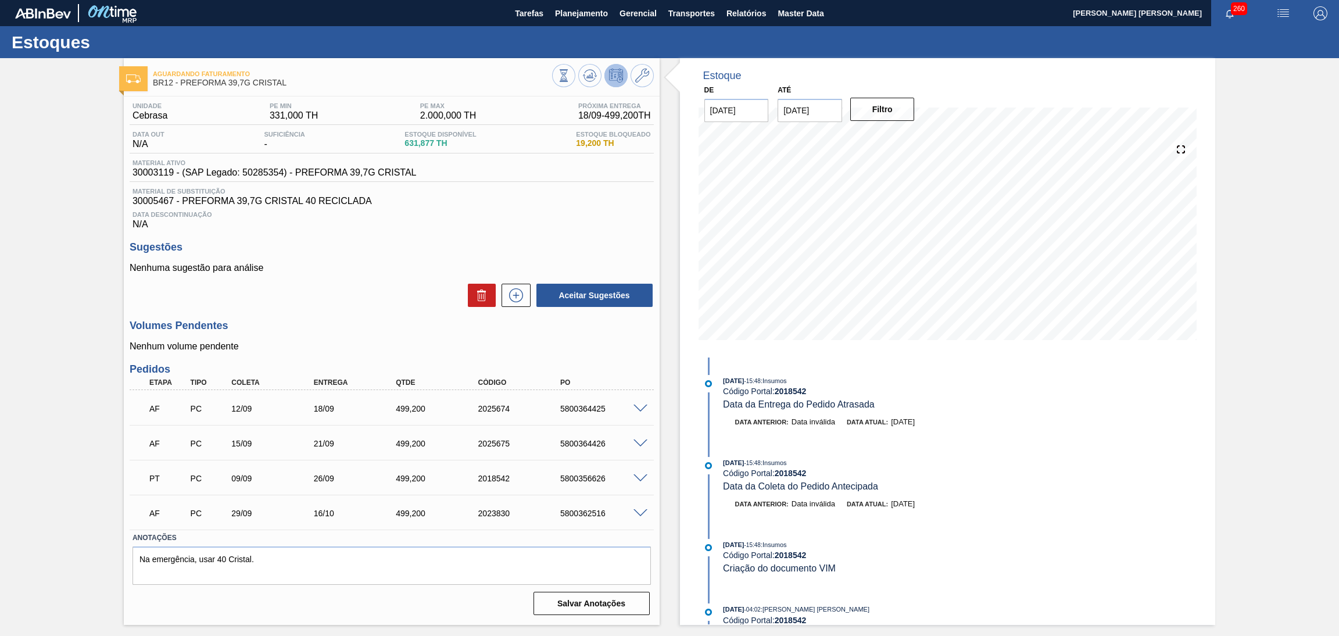
click at [636, 405] on span at bounding box center [641, 409] width 14 height 9
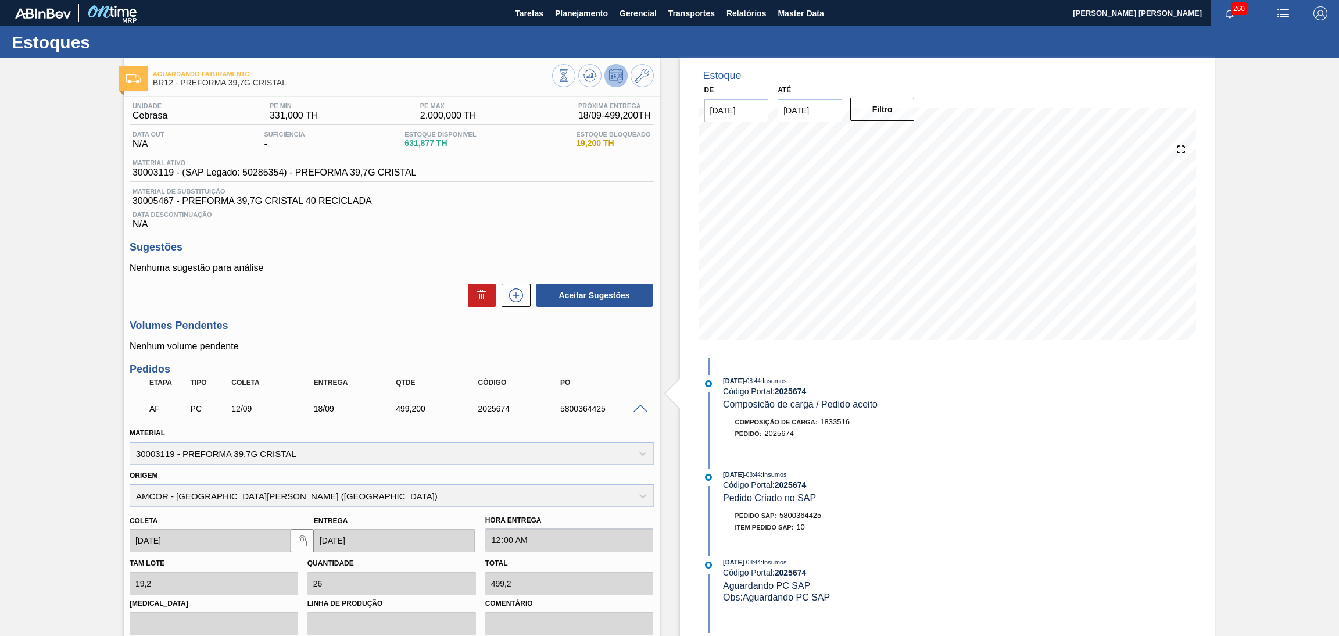
click at [636, 405] on span at bounding box center [641, 409] width 14 height 9
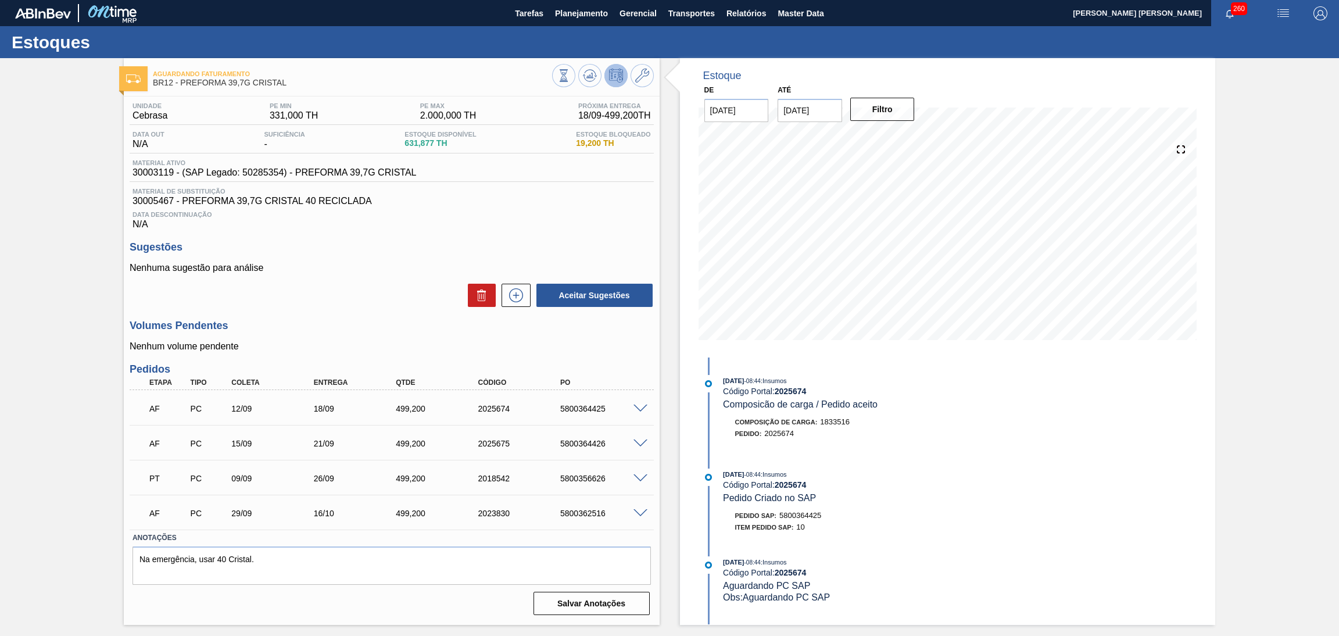
click at [640, 440] on span at bounding box center [641, 443] width 14 height 9
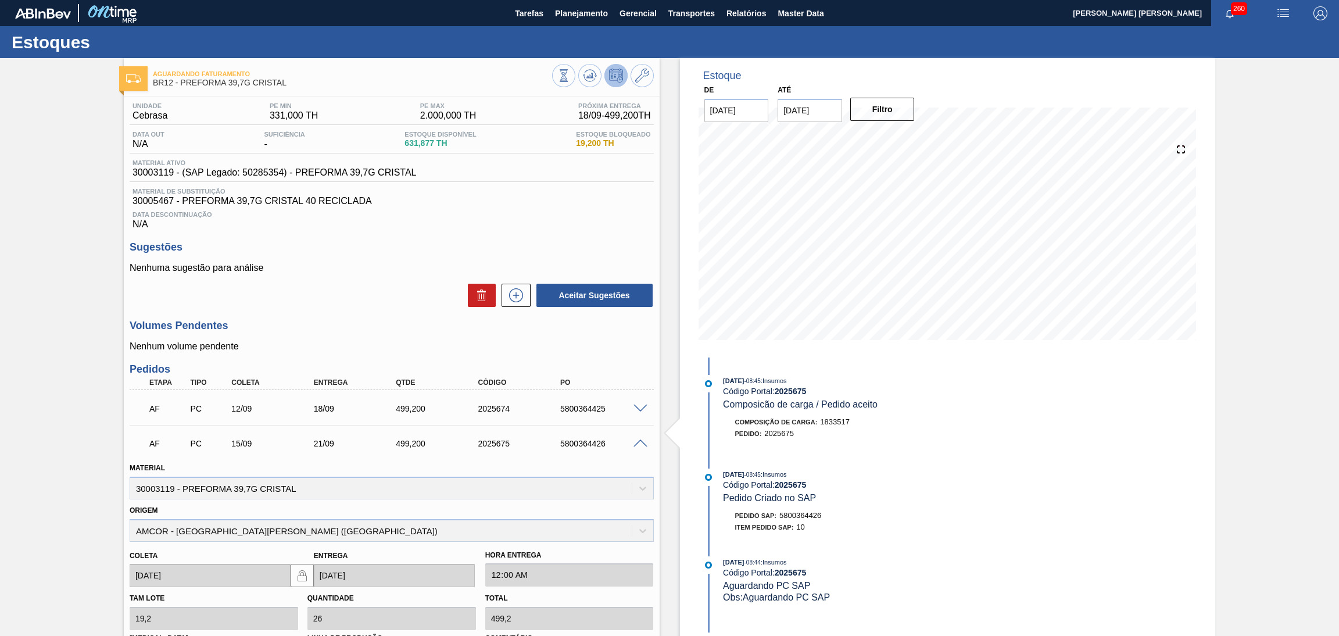
click at [642, 441] on span at bounding box center [641, 443] width 14 height 9
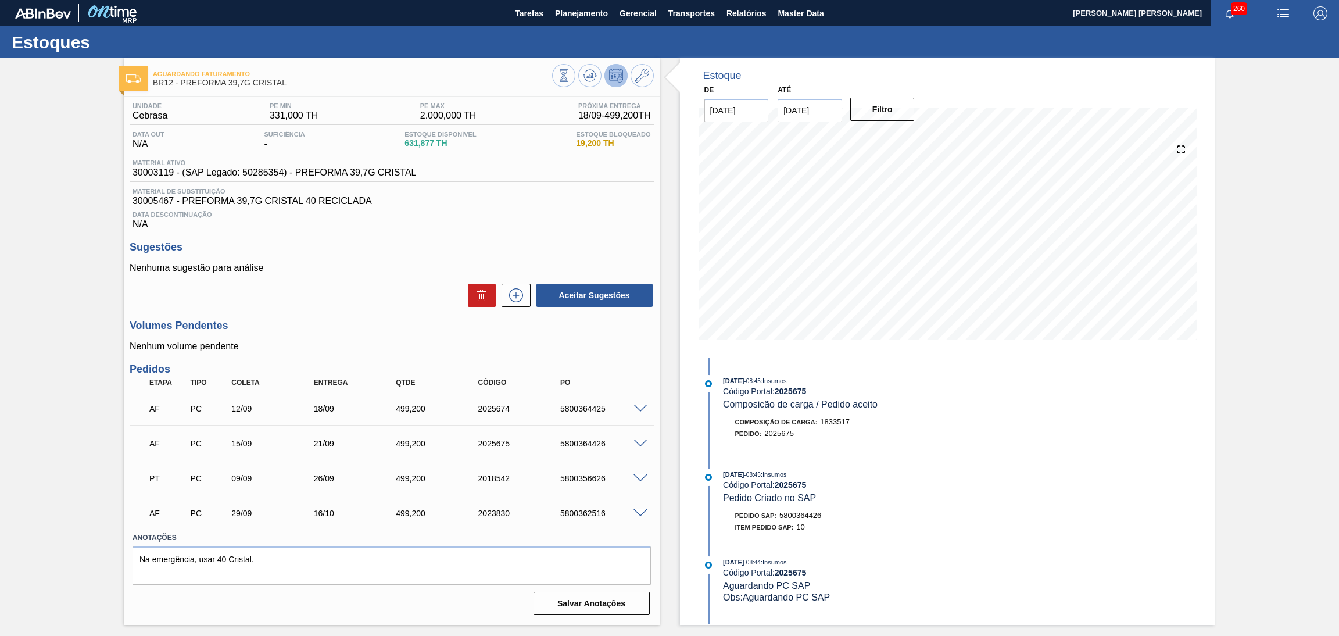
click at [377, 292] on div "Aceitar Sugestões" at bounding box center [392, 296] width 524 height 26
click at [154, 175] on span "30003119 - (SAP Legado: 50285354) - PREFORMA 39,7G CRISTAL" at bounding box center [275, 172] width 284 height 10
copy span "30003119"
click at [155, 203] on span "30005467 - PREFORMA 39,7G CRISTAL 40 RECICLADA" at bounding box center [392, 201] width 519 height 10
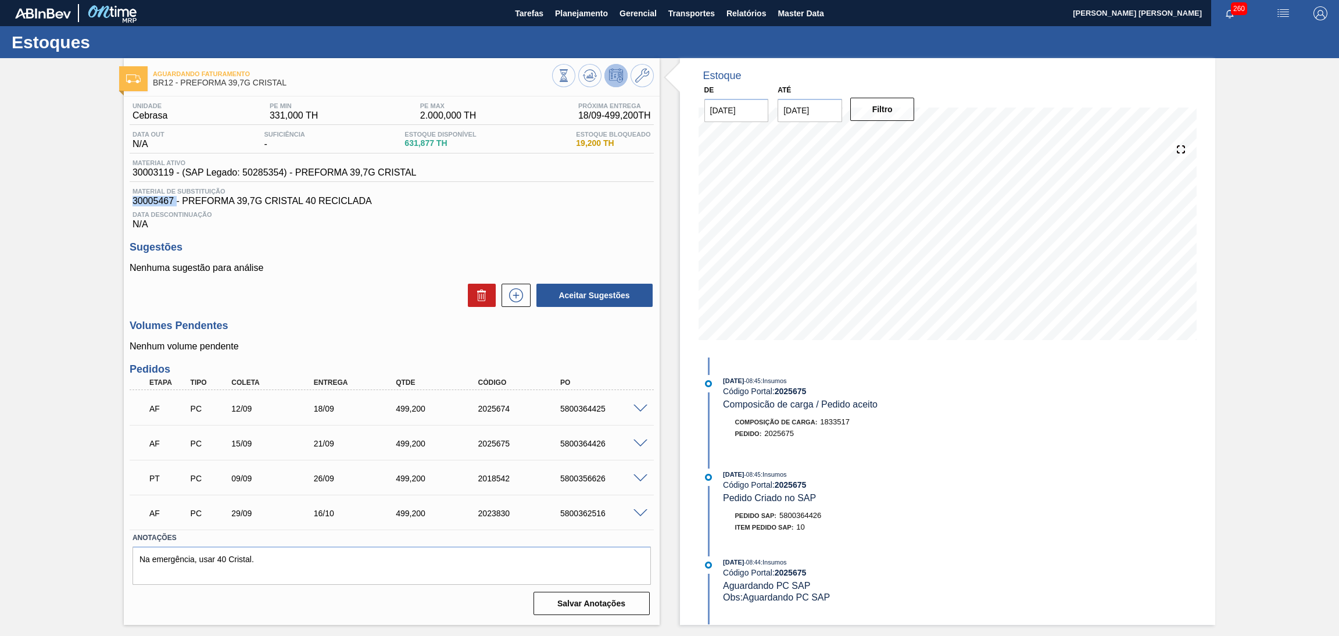
click at [155, 203] on span "30005467 - PREFORMA 39,7G CRISTAL 40 RECICLADA" at bounding box center [392, 201] width 519 height 10
copy span "30005467"
click at [454, 213] on span "Data Descontinuação" at bounding box center [392, 214] width 519 height 7
click at [391, 286] on div "Aceitar Sugestões" at bounding box center [392, 296] width 524 height 26
click at [524, 220] on div "Data Descontinuação N/A" at bounding box center [392, 217] width 524 height 23
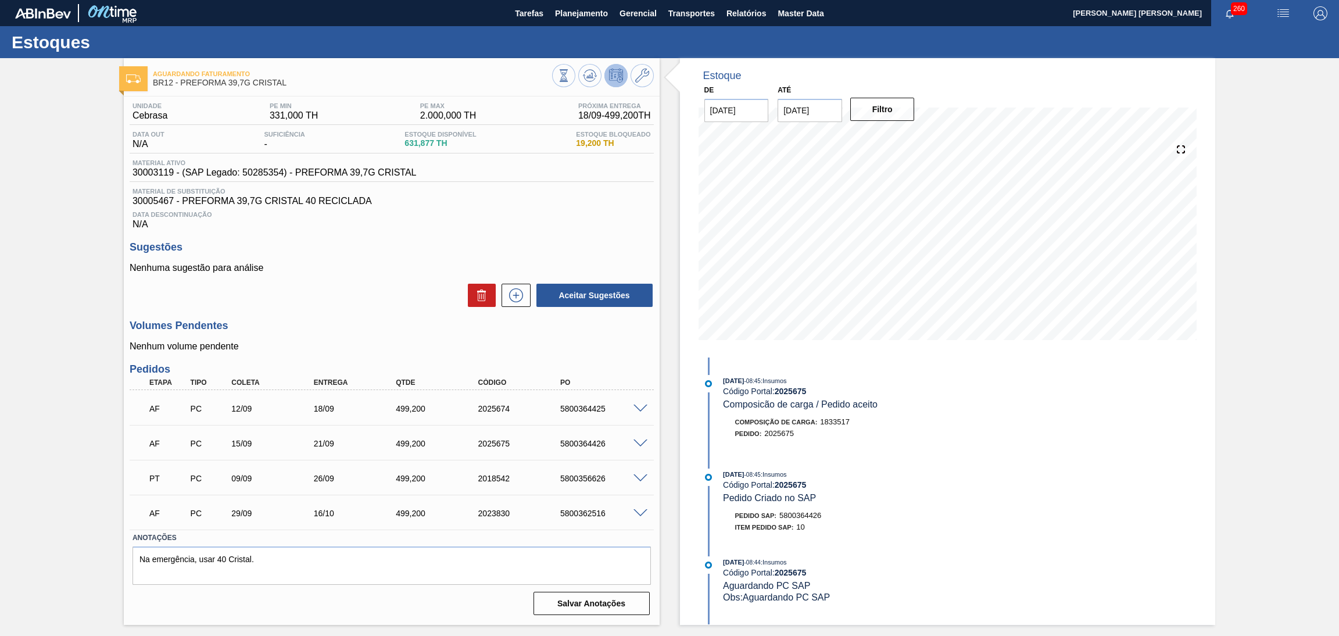
click at [337, 298] on div "Aceitar Sugestões" at bounding box center [392, 296] width 524 height 26
click at [280, 308] on div "Unidade Cebrasa PE MIN 331,000 TH PE MAX 2.000,000 TH Próxima Entrega 18/09 - 4…" at bounding box center [392, 358] width 536 height 523
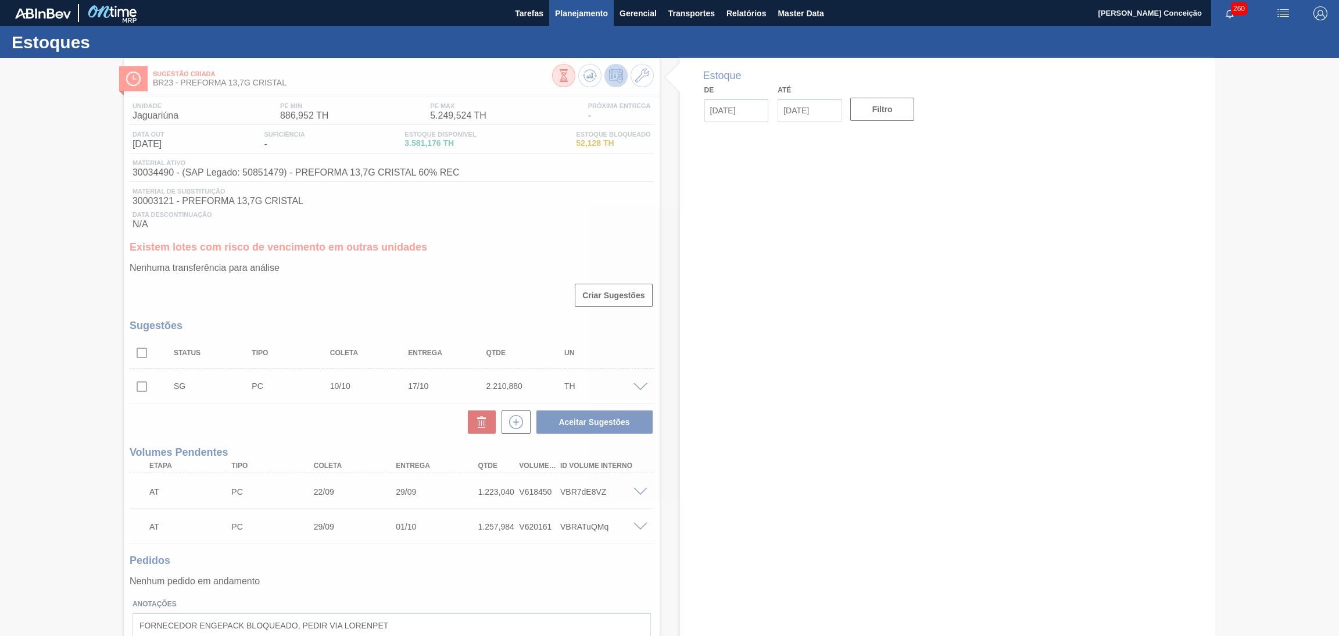
click at [588, 16] on span "Planejamento" at bounding box center [581, 13] width 53 height 14
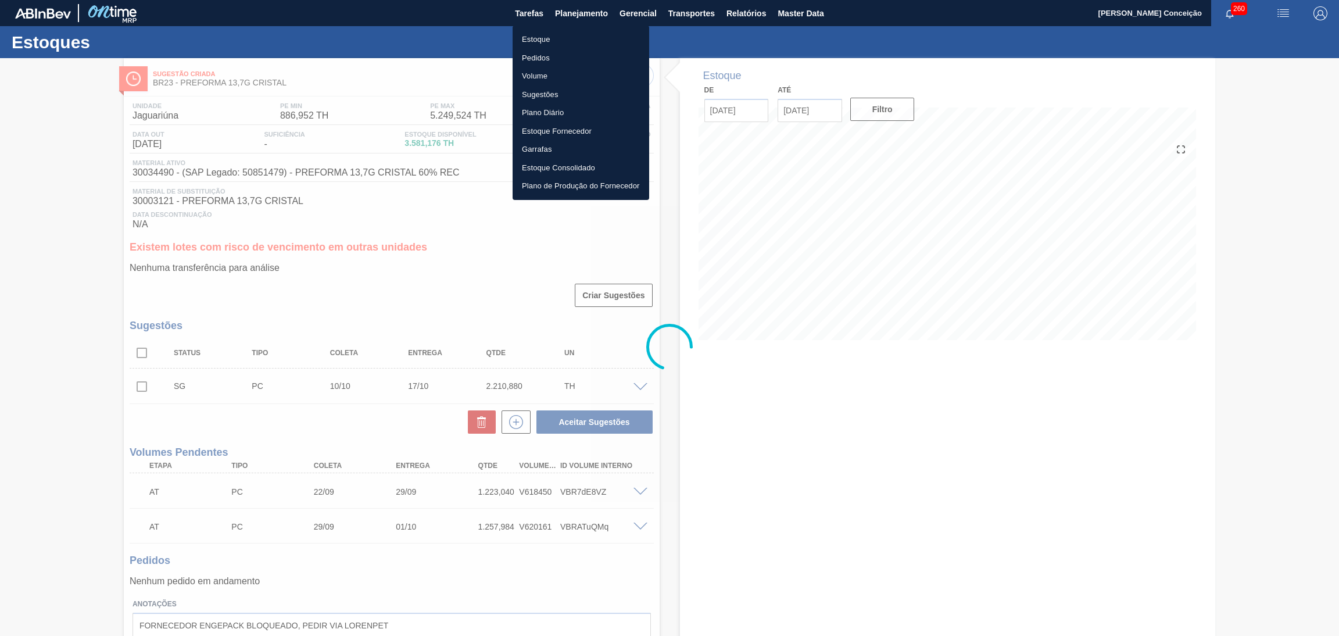
click at [545, 30] on li "Estoque" at bounding box center [581, 39] width 137 height 19
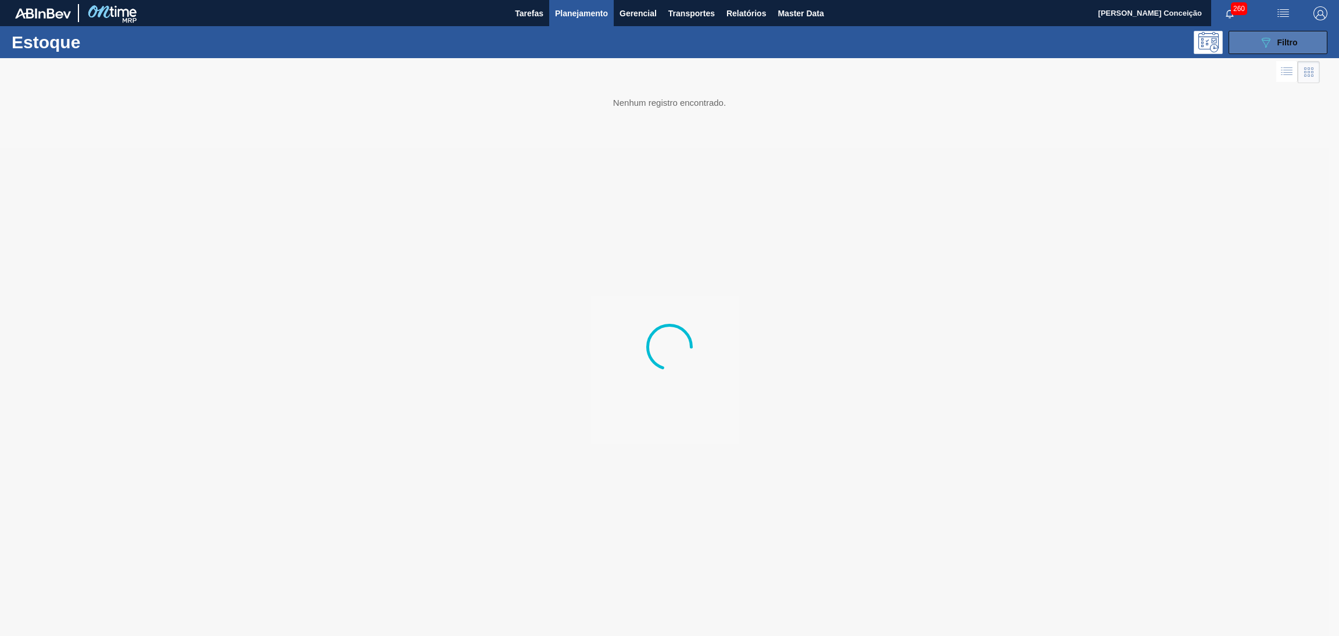
click at [1265, 36] on icon "089F7B8B-B2A5-4AFE-B5C0-19BA573D28AC" at bounding box center [1266, 42] width 14 height 14
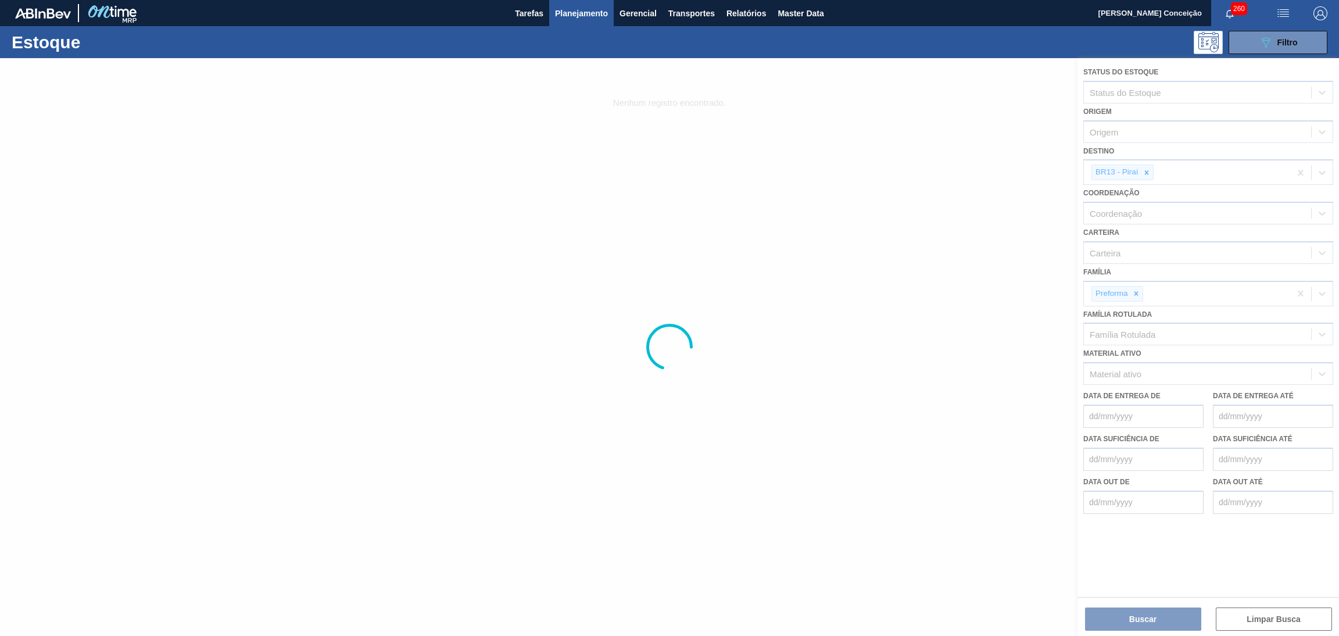
click at [1149, 171] on div at bounding box center [669, 347] width 1339 height 578
click at [1148, 171] on div at bounding box center [669, 347] width 1339 height 578
click at [1146, 171] on div at bounding box center [669, 347] width 1339 height 578
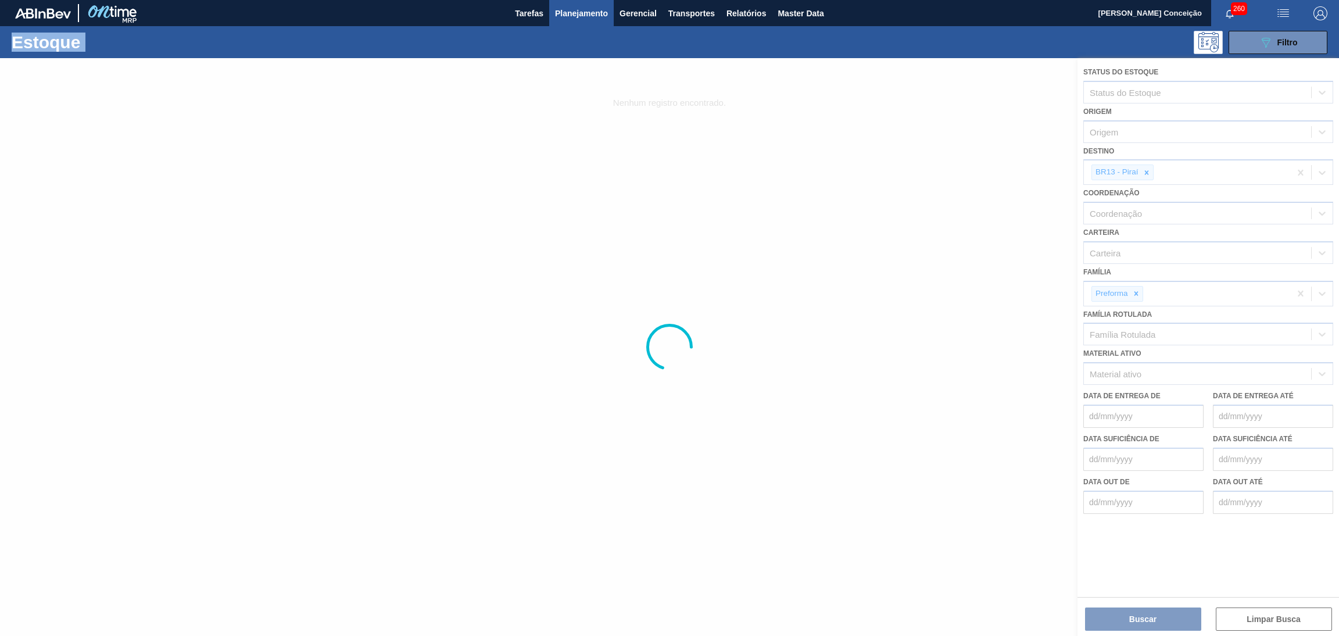
click at [1146, 170] on div at bounding box center [669, 347] width 1339 height 578
click at [1148, 172] on div at bounding box center [669, 347] width 1339 height 578
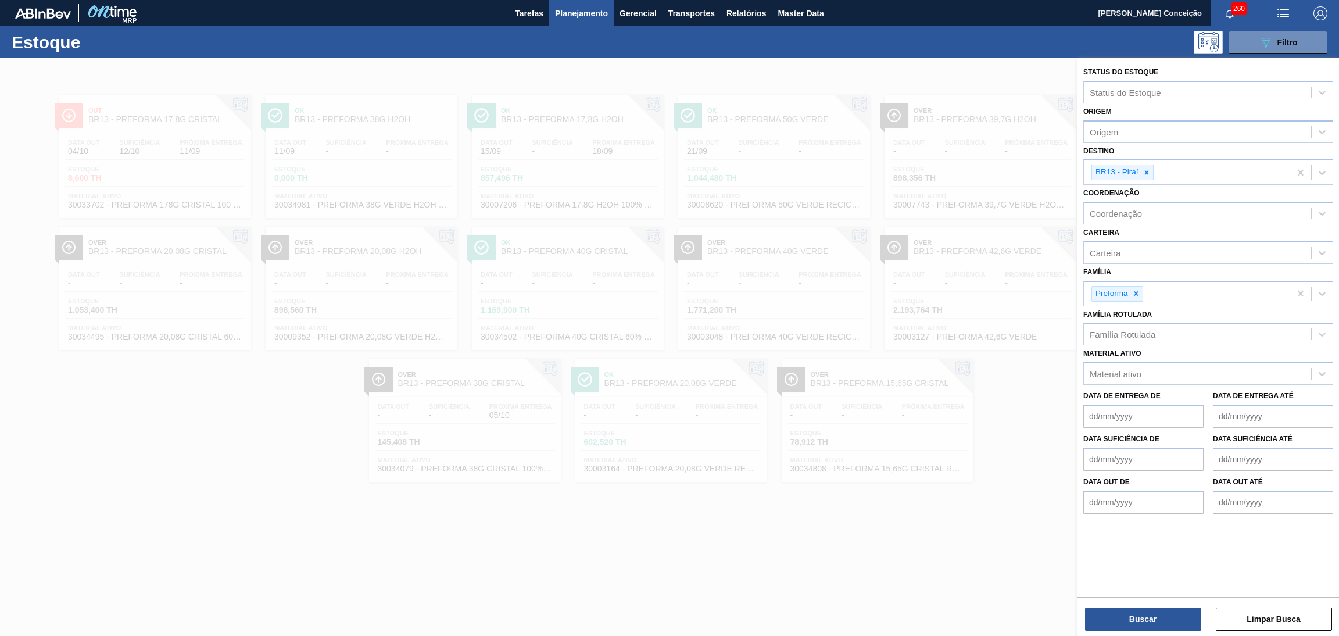
click at [1146, 170] on icon at bounding box center [1147, 172] width 4 height 4
type input "br04"
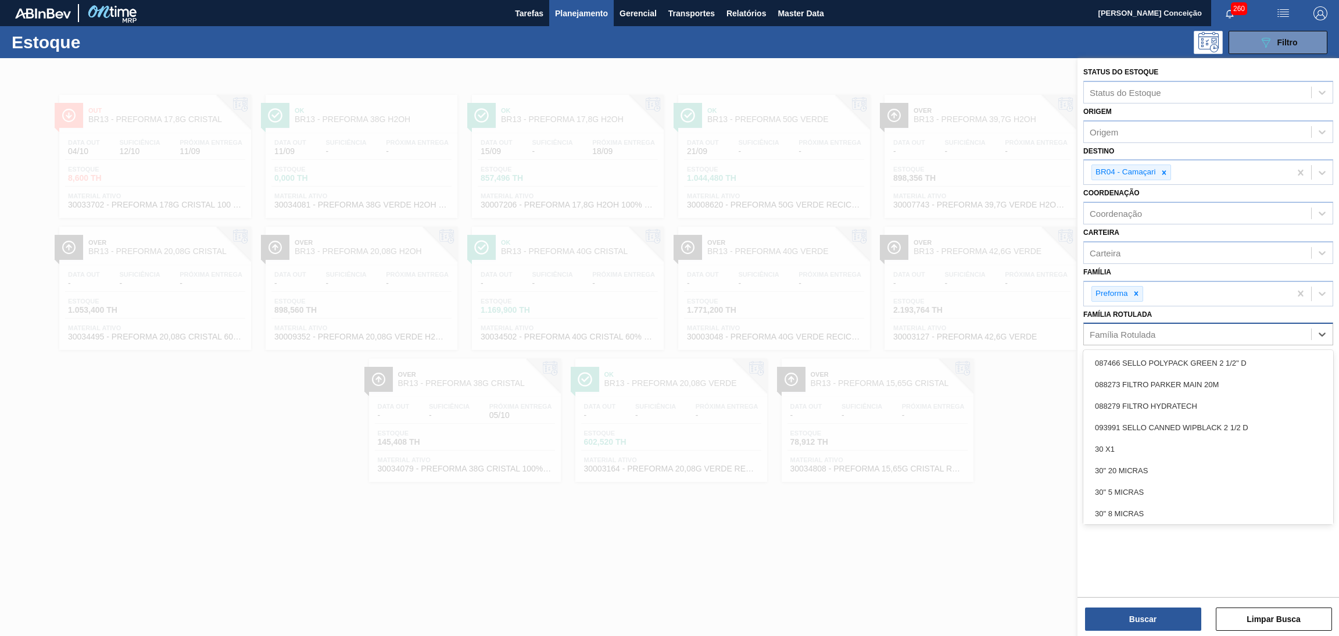
click at [1139, 335] on div "Família Rotulada" at bounding box center [1123, 335] width 66 height 10
type Rotulada "28,7g c"
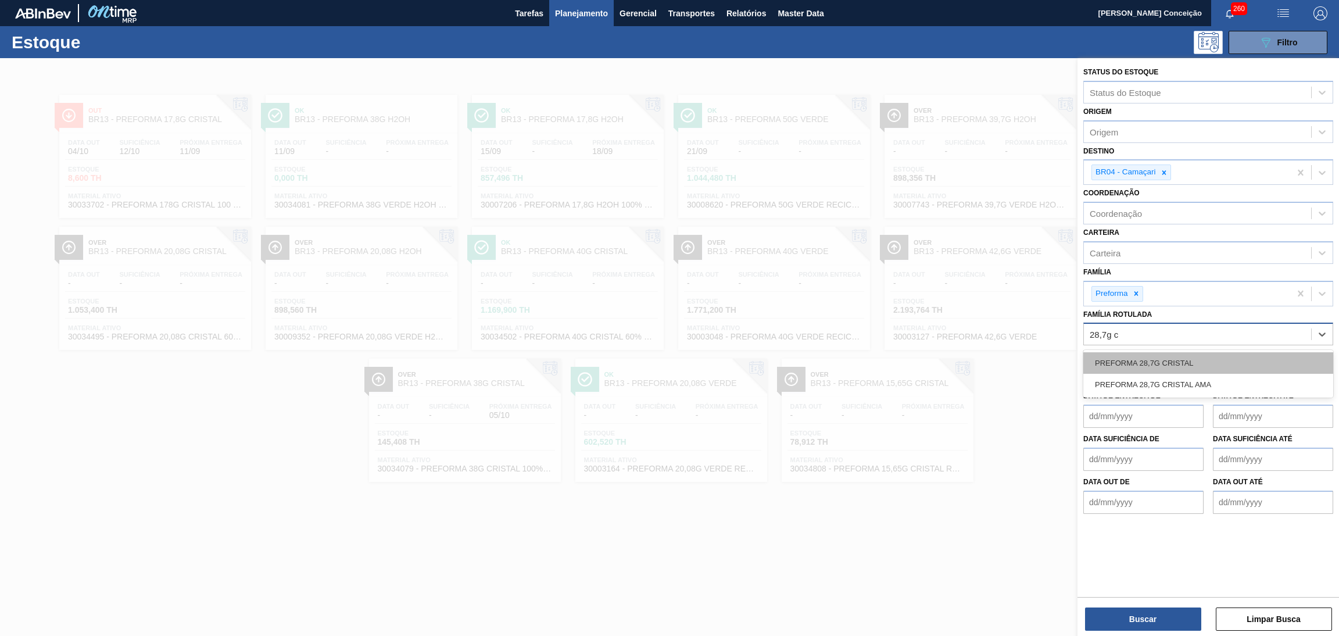
click at [1161, 363] on div "PREFORMA 28,7G CRISTAL" at bounding box center [1209, 363] width 250 height 22
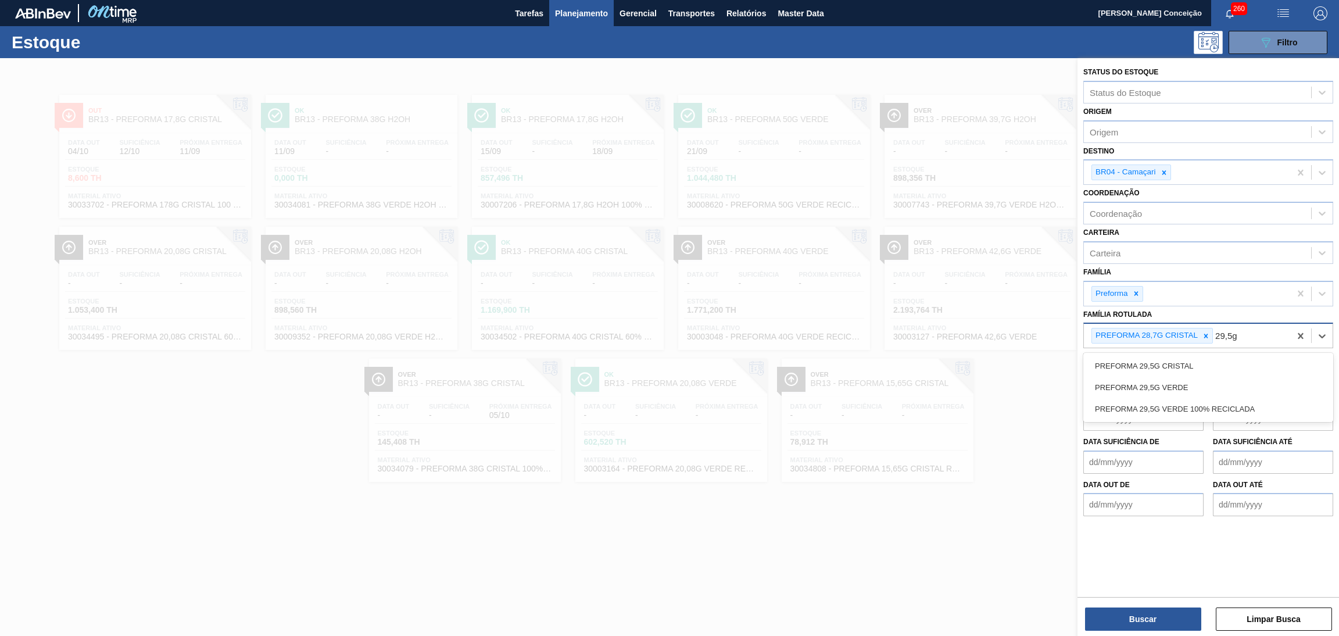
type Rotulada "29,5g c"
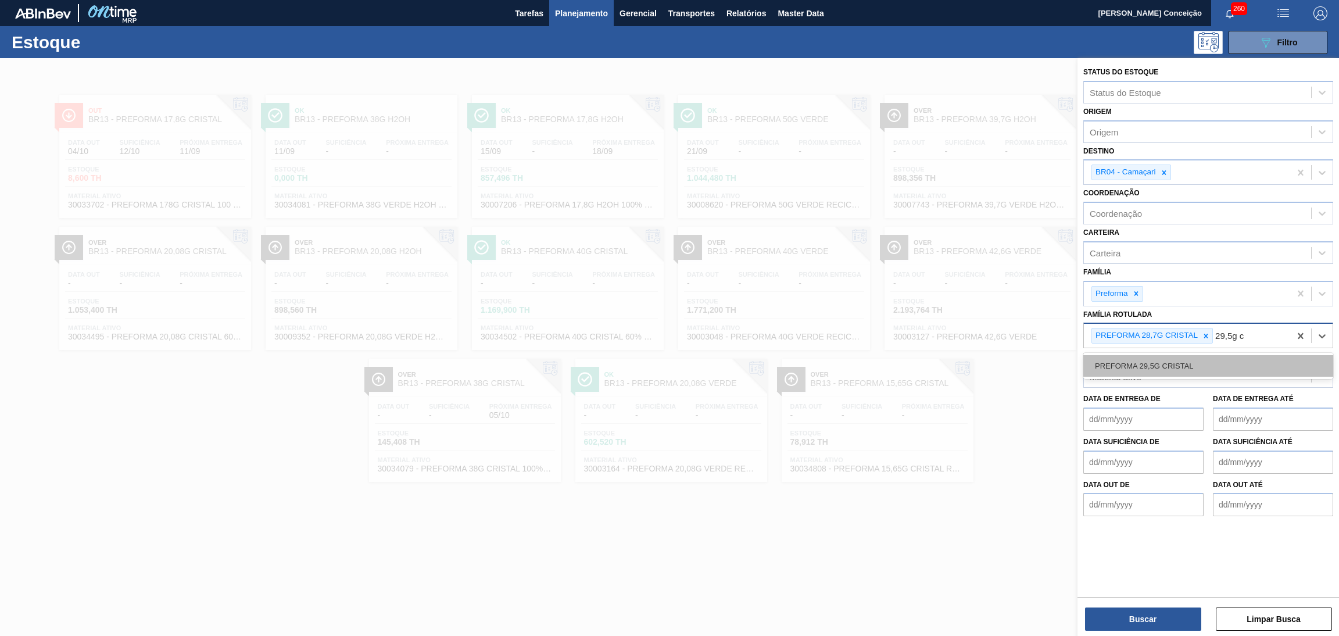
click at [1209, 362] on div "PREFORMA 29,5G CRISTAL" at bounding box center [1209, 366] width 250 height 22
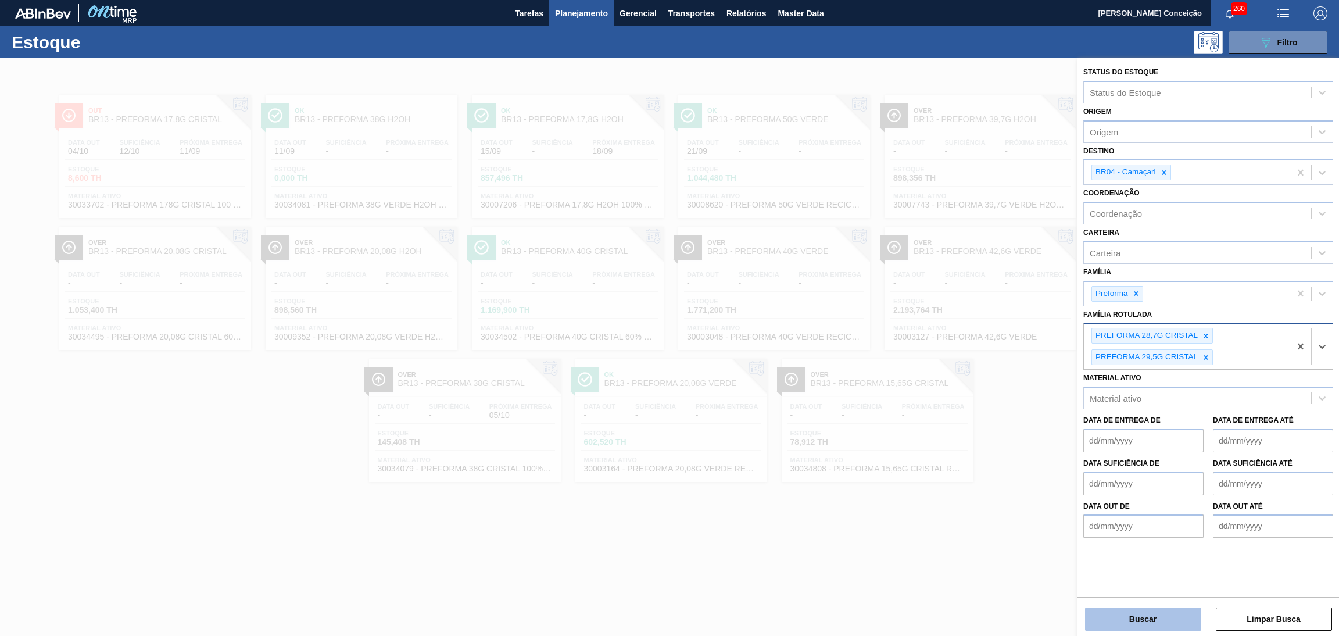
click at [1142, 610] on button "Buscar" at bounding box center [1143, 619] width 116 height 23
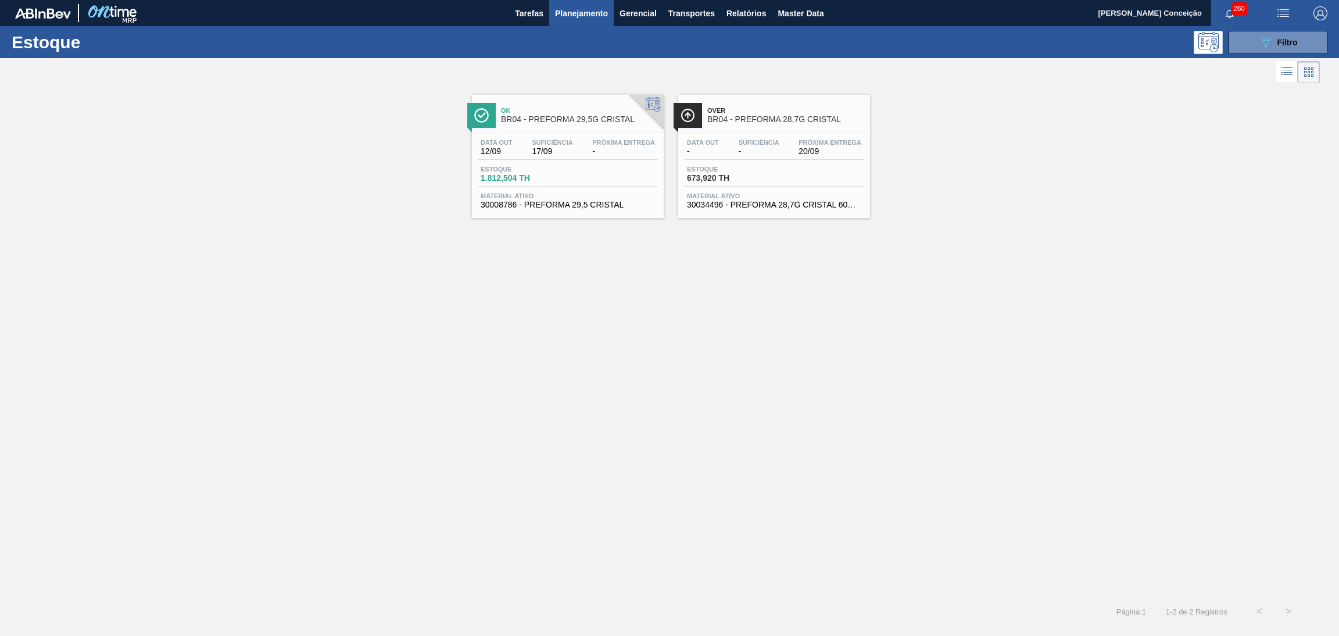
drag, startPoint x: 554, startPoint y: 160, endPoint x: 594, endPoint y: 176, distance: 43.3
click at [554, 160] on div "Data out 12/09 Suficiência 17/09 Próxima Entrega -" at bounding box center [568, 149] width 180 height 21
click at [783, 179] on div "Estoque 673,920 TH" at bounding box center [774, 176] width 180 height 21
click at [601, 137] on div "Data out 12/09 Suficiência 17/09 Próxima Entrega - Estoque 1.812,504 TH Materia…" at bounding box center [568, 172] width 192 height 79
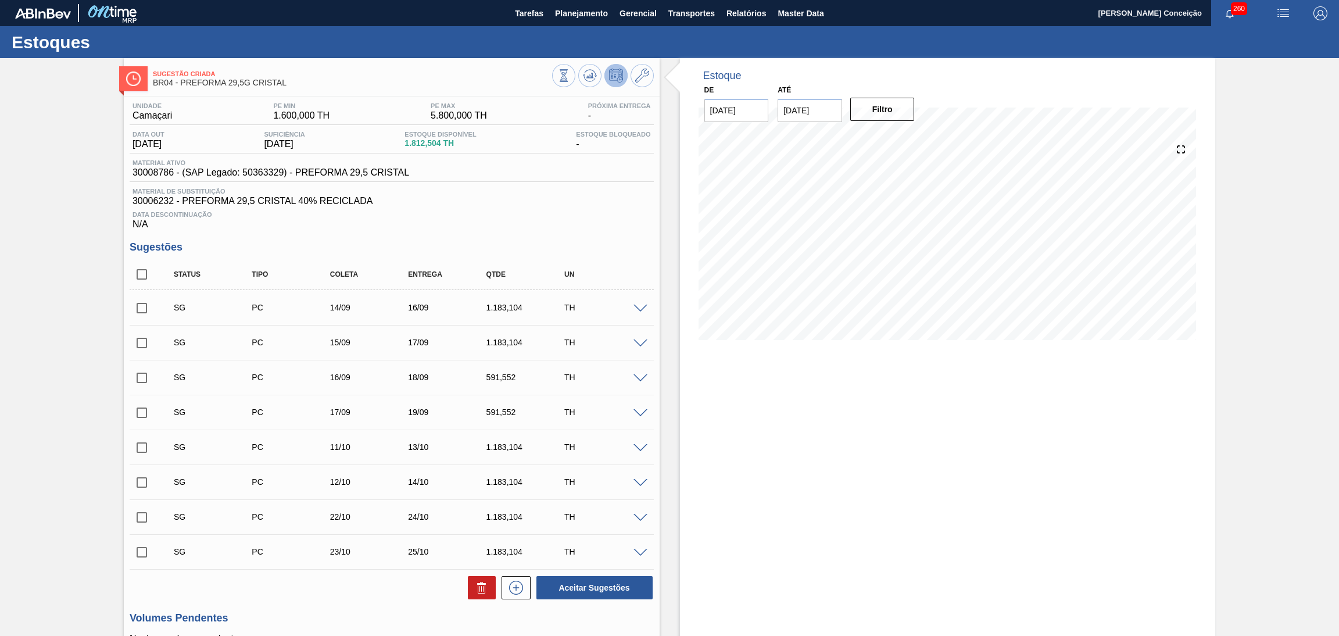
click at [671, 199] on div "Estoque De [DATE] Até [DATE] Filtro" at bounding box center [938, 425] width 556 height 734
click at [152, 279] on input "checkbox" at bounding box center [142, 274] width 24 height 24
checkbox input "true"
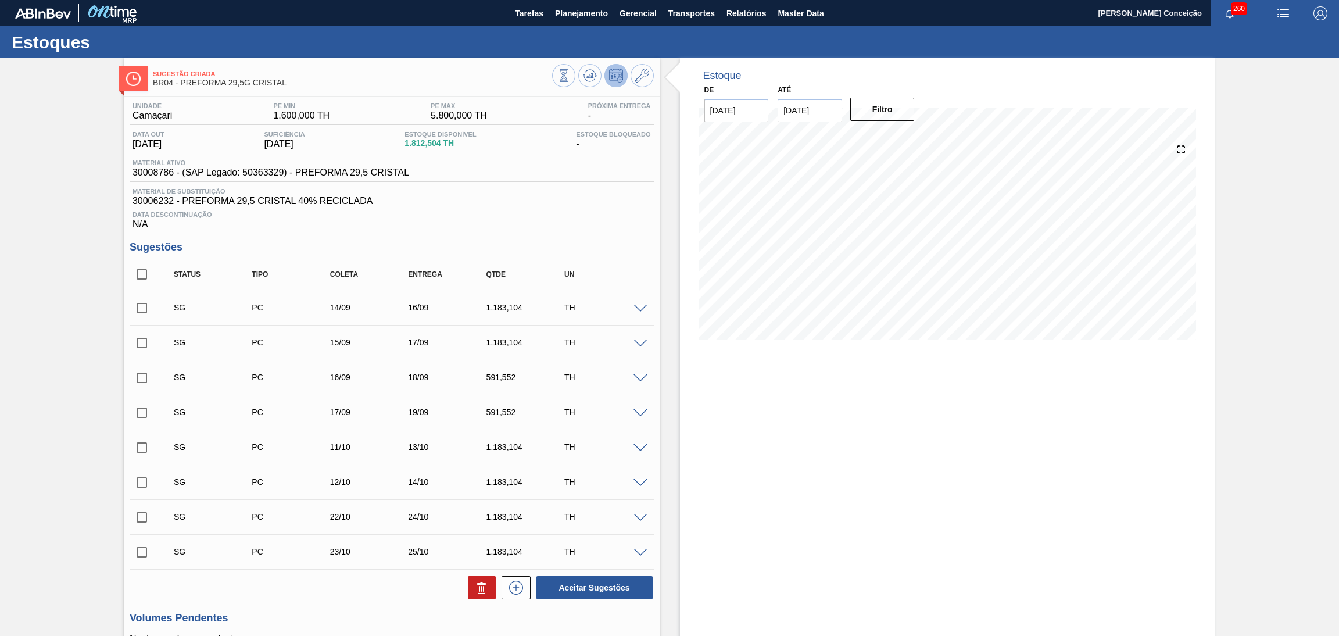
checkbox input "true"
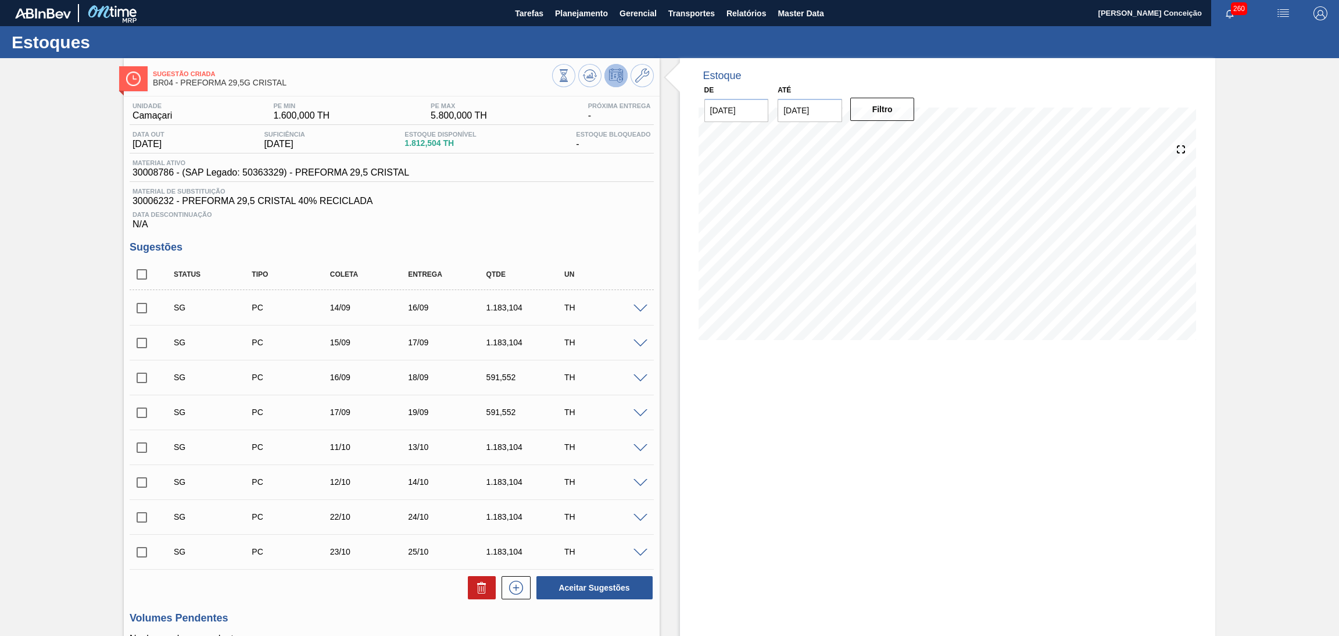
checkbox input "true"
click at [479, 592] on icon at bounding box center [482, 588] width 14 height 14
checkbox input "false"
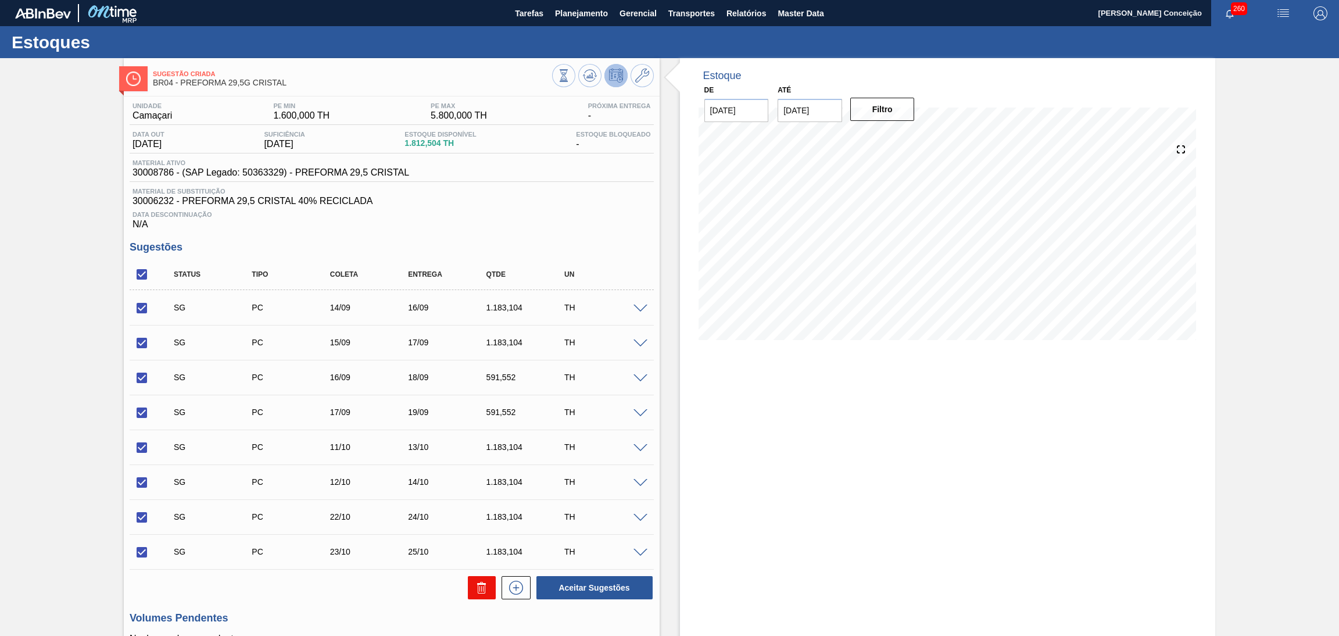
checkbox input "false"
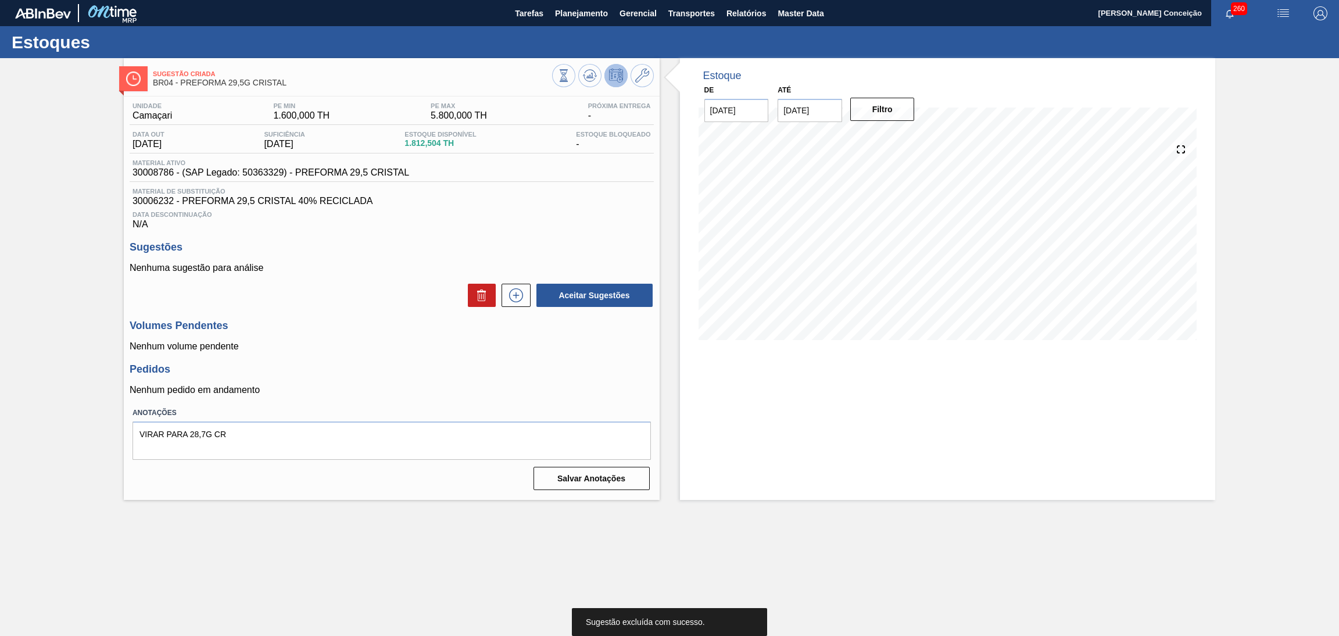
click at [570, 352] on div "Unidade Camaçari PE MIN 1.600,000 TH PE MAX 5.800,000 TH Próxima Entrega - Data…" at bounding box center [392, 296] width 536 height 398
click at [665, 217] on div "Estoque De 11/09/2025 Até 30/11/2025 Filtro" at bounding box center [938, 279] width 556 height 442
click at [335, 326] on h3 "Volumes Pendentes" at bounding box center [392, 326] width 524 height 12
click at [552, 260] on div "Sugestões Nenhuma sugestão para análise Aceitar Sugestões" at bounding box center [392, 274] width 524 height 67
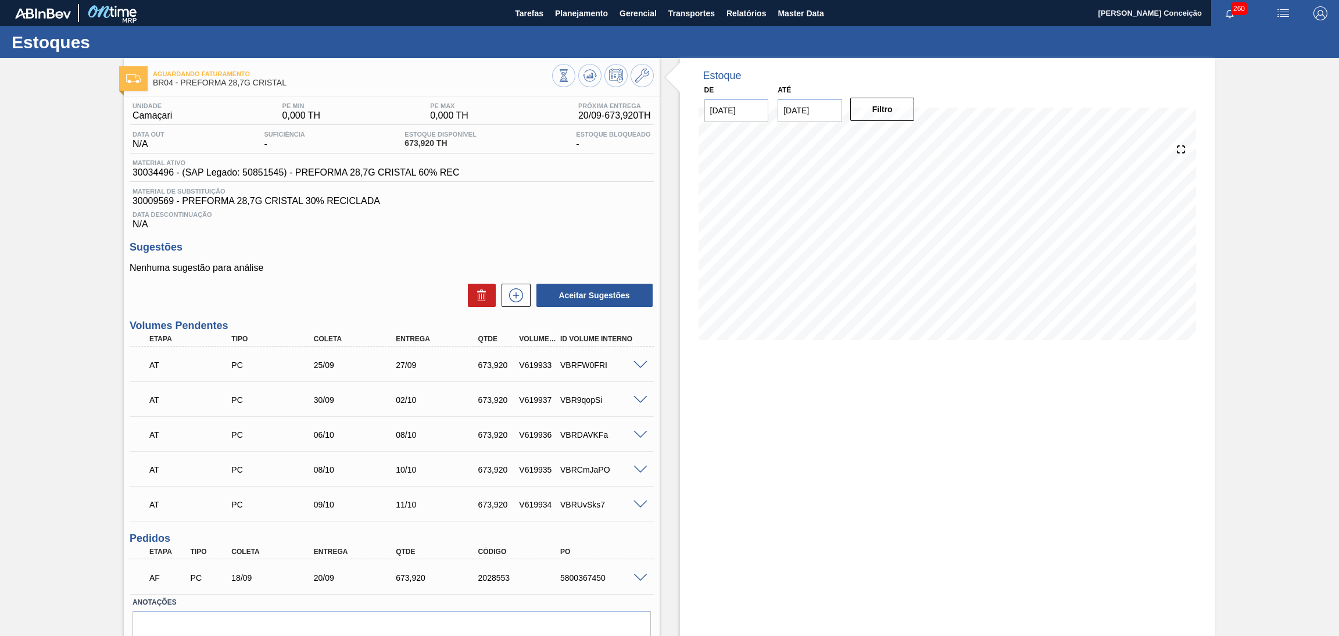
click at [787, 446] on div "Estoque De [DATE] Até [DATE] Filtro 20/09 Projeção de Estoque 1,347.84 [DOMAIN_…" at bounding box center [948, 373] width 536 height 631
click at [402, 266] on p "Nenhuma sugestão para análise" at bounding box center [392, 268] width 524 height 10
click at [507, 234] on div "Unidade Camaçari PE MIN 0,000 TH PE MAX 0,000 TH Próxima Entrega 20/09 - 673,92…" at bounding box center [392, 390] width 536 height 587
click at [392, 200] on span "30009569 - PREFORMA 28,7G CRISTAL 30% RECICLADA" at bounding box center [392, 201] width 519 height 10
click at [431, 248] on h3 "Sugestões" at bounding box center [392, 247] width 524 height 12
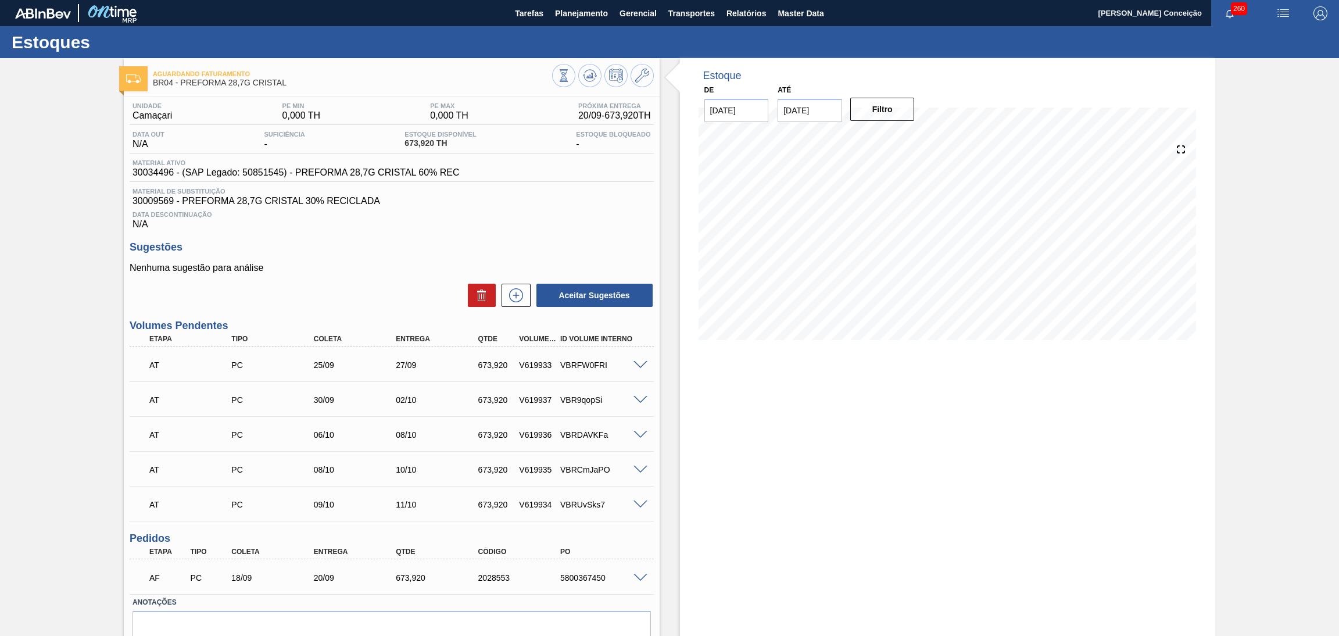
click at [566, 235] on div "Unidade Camaçari PE MIN 0,000 TH PE MAX 0,000 TH Próxima Entrega 20/09 - 673,92…" at bounding box center [392, 390] width 536 height 587
click at [327, 256] on div "Sugestões Nenhuma sugestão para análise Aceitar Sugestões" at bounding box center [392, 274] width 524 height 67
click at [582, 199] on span "30009569 - PREFORMA 28,7G CRISTAL 30% RECICLADA" at bounding box center [392, 201] width 519 height 10
click at [488, 218] on div "Data Descontinuação N/A" at bounding box center [392, 217] width 524 height 23
click at [365, 305] on div "Aceitar Sugestões" at bounding box center [392, 296] width 524 height 26
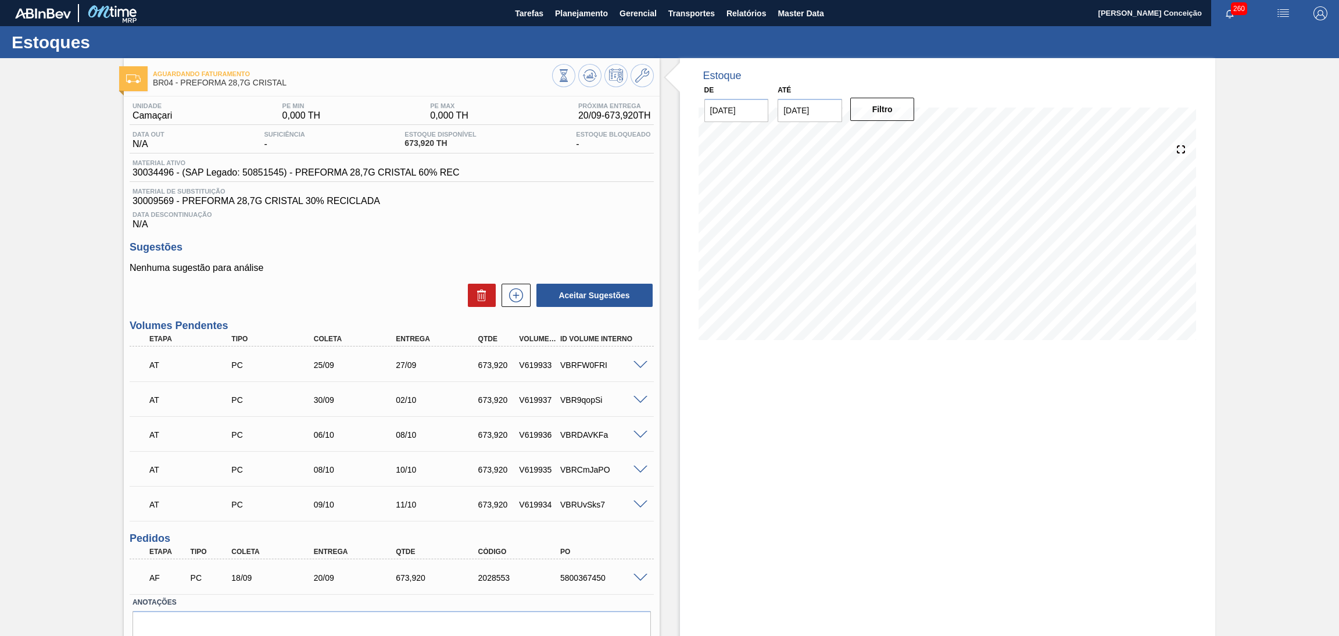
click at [423, 254] on div "Sugestões Nenhuma sugestão para análise Aceitar Sugestões" at bounding box center [392, 274] width 524 height 67
click at [392, 238] on div "Unidade Camaçari PE MIN 0,000 TH PE MAX 0,000 TH Próxima Entrega 20/09 - 673,92…" at bounding box center [392, 390] width 536 height 587
click at [745, 474] on div "Estoque De 11/09/2025 Até 30/11/2025 Filtro 06/10 Projeção de Estoque 2,695.68 …" at bounding box center [948, 373] width 536 height 631
click at [437, 291] on div "Aceitar Sugestões" at bounding box center [392, 296] width 524 height 26
click at [458, 249] on h3 "Sugestões" at bounding box center [392, 247] width 524 height 12
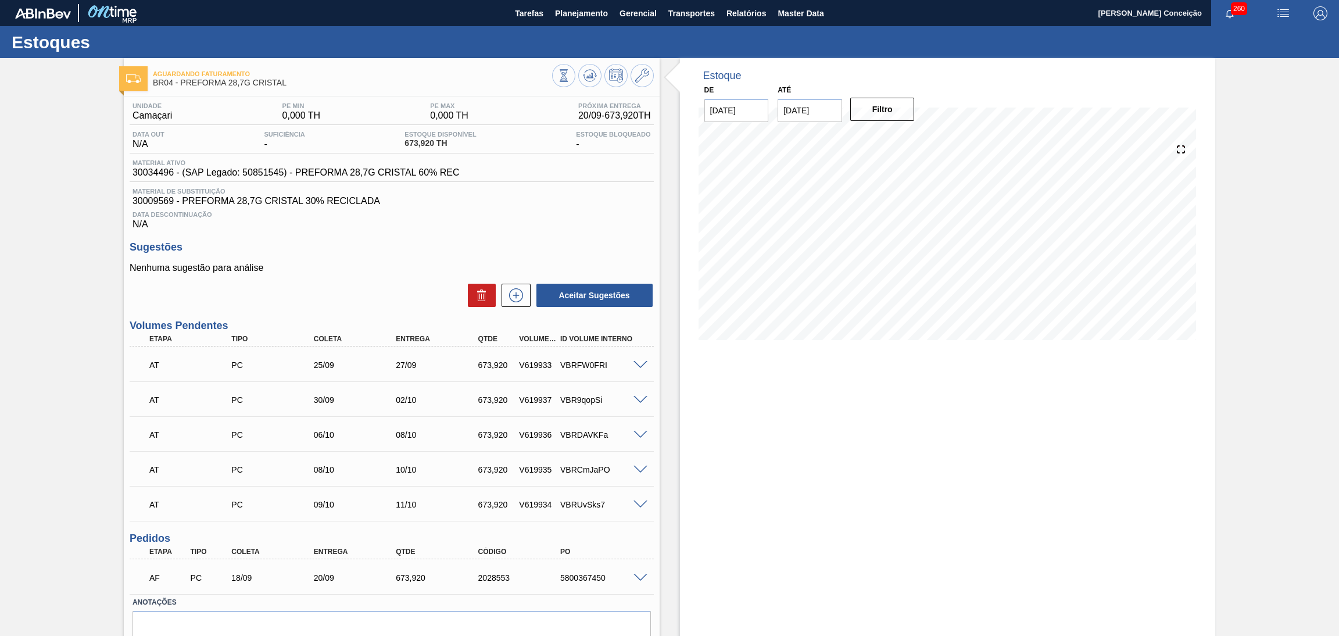
click at [723, 404] on div "Estoque De 11/09/2025 Até 30/11/2025 Filtro 27/09 Projeção de Estoque 2,021.76 …" at bounding box center [948, 373] width 536 height 631
click at [392, 270] on p "Nenhuma sugestão para análise" at bounding box center [392, 268] width 524 height 10
click at [666, 551] on div "Estoque De 11/09/2025 Até 30/11/2025 Filtro 13/09 Projeção de Estoque 673.92 Ne…" at bounding box center [938, 373] width 556 height 631
click at [585, 213] on span "Data Descontinuação" at bounding box center [392, 214] width 519 height 7
click at [588, 213] on span "Data Descontinuação" at bounding box center [392, 214] width 519 height 7
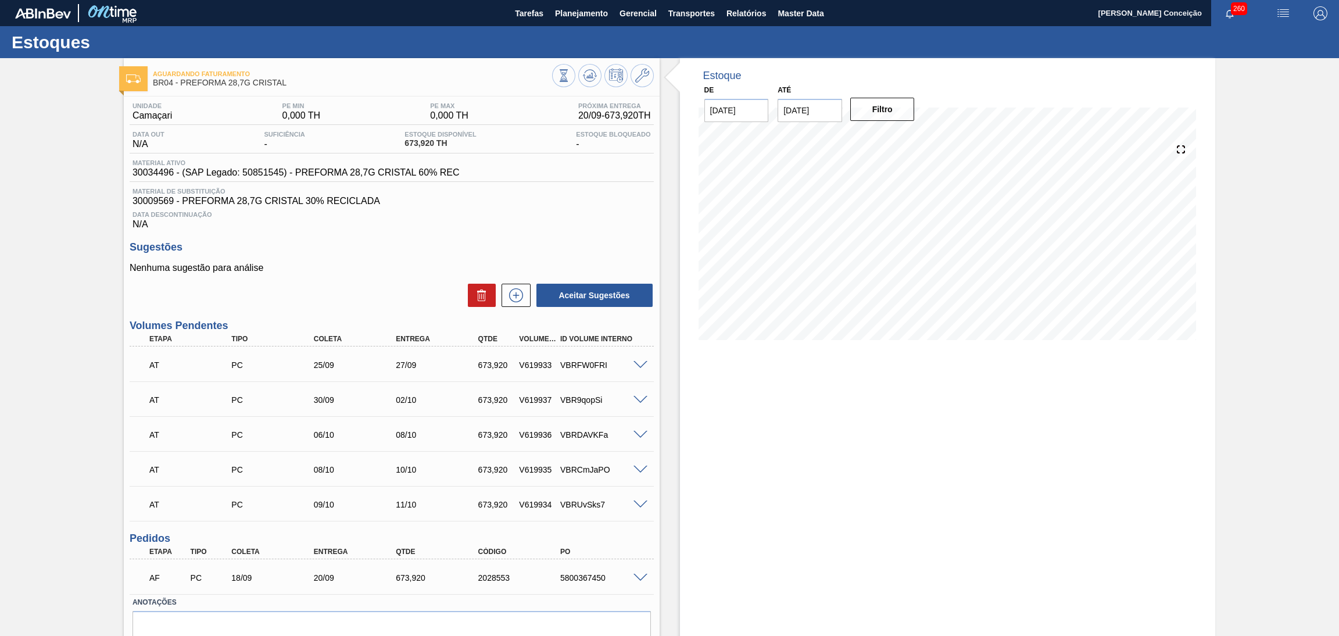
click at [434, 260] on div "Sugestões Nenhuma sugestão para análise Aceitar Sugestões" at bounding box center [392, 274] width 524 height 67
click at [995, 429] on div "Estoque De 11/09/2025 Até 30/11/2025 Filtro 13/10 Projeção de Estoque 4,717.44 …" at bounding box center [948, 373] width 536 height 631
click at [842, 437] on div "Estoque De 11/09/2025 Até 30/11/2025 Filtro 09/10 Projeção de Estoque 3,369.6 N…" at bounding box center [948, 373] width 536 height 631
click at [693, 537] on div "Estoque De 11/09/2025 Até 30/11/2025 Filtro 12/09 Projeção de Estoque 673.92 Ne…" at bounding box center [948, 373] width 536 height 631
click at [560, 203] on span "30009569 - PREFORMA 28,7G CRISTAL 30% RECICLADA" at bounding box center [392, 201] width 519 height 10
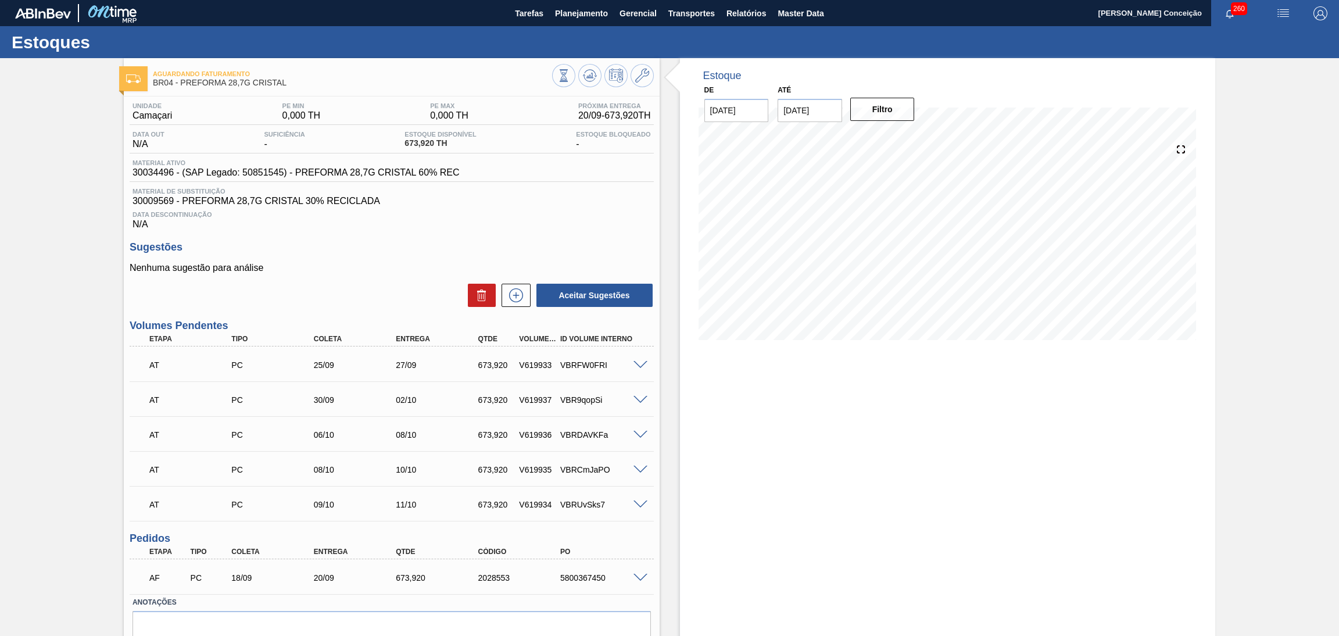
click at [741, 446] on div "Estoque De 11/09/2025 Até 30/11/2025 Filtro 18/09 Projeção de Estoque 673.92 Ne…" at bounding box center [948, 373] width 536 height 631
click at [680, 251] on div "Estoque De 11/09/2025 Até 30/11/2025 Filtro 18/09 Projeção de Estoque 673.92 Ne…" at bounding box center [948, 207] width 536 height 299
click at [357, 283] on div "Aceitar Sugestões" at bounding box center [392, 296] width 524 height 26
click at [400, 291] on div "Aceitar Sugestões" at bounding box center [392, 296] width 524 height 26
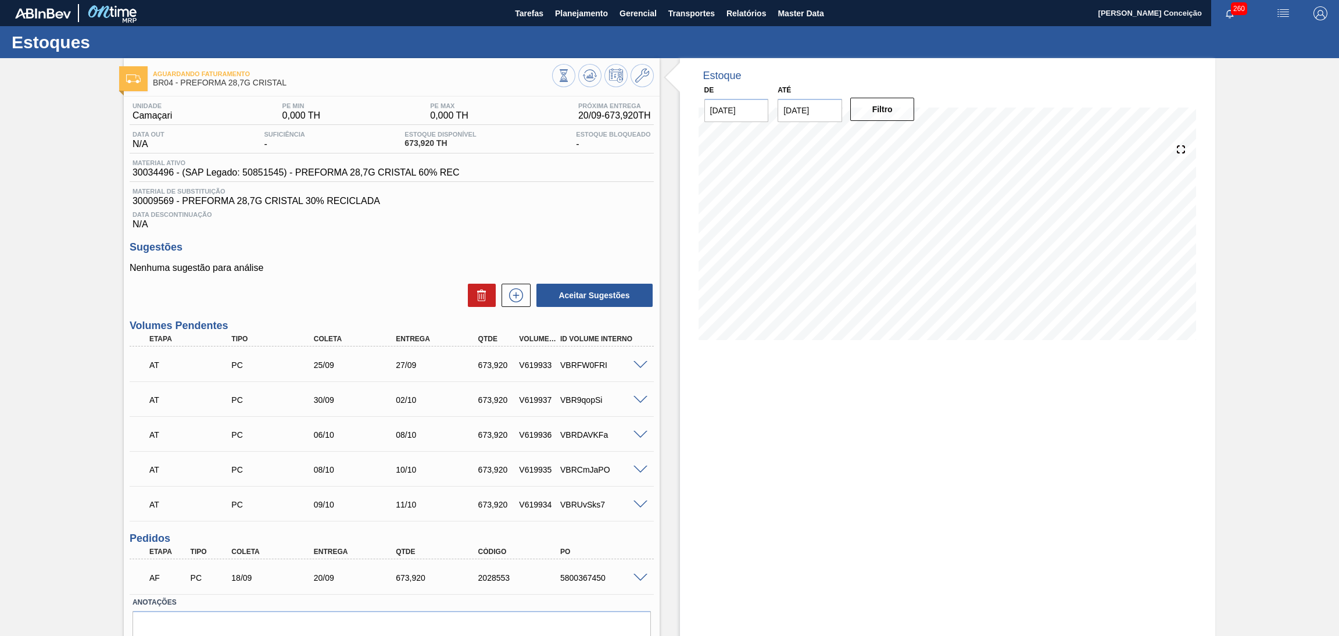
click at [261, 579] on div "18/09" at bounding box center [275, 577] width 94 height 9
click at [845, 568] on div "Estoque De 11/09/2025 Até 30/11/2025 Filtro 13/10 Projeção de Estoque 4,717.44 …" at bounding box center [948, 373] width 536 height 631
click at [348, 275] on div "Nenhuma sugestão para análise Aceitar Sugestões" at bounding box center [392, 285] width 524 height 45
click at [374, 296] on div "Aceitar Sugestões" at bounding box center [392, 296] width 524 height 26
click at [416, 366] on div "27/09" at bounding box center [440, 364] width 94 height 9
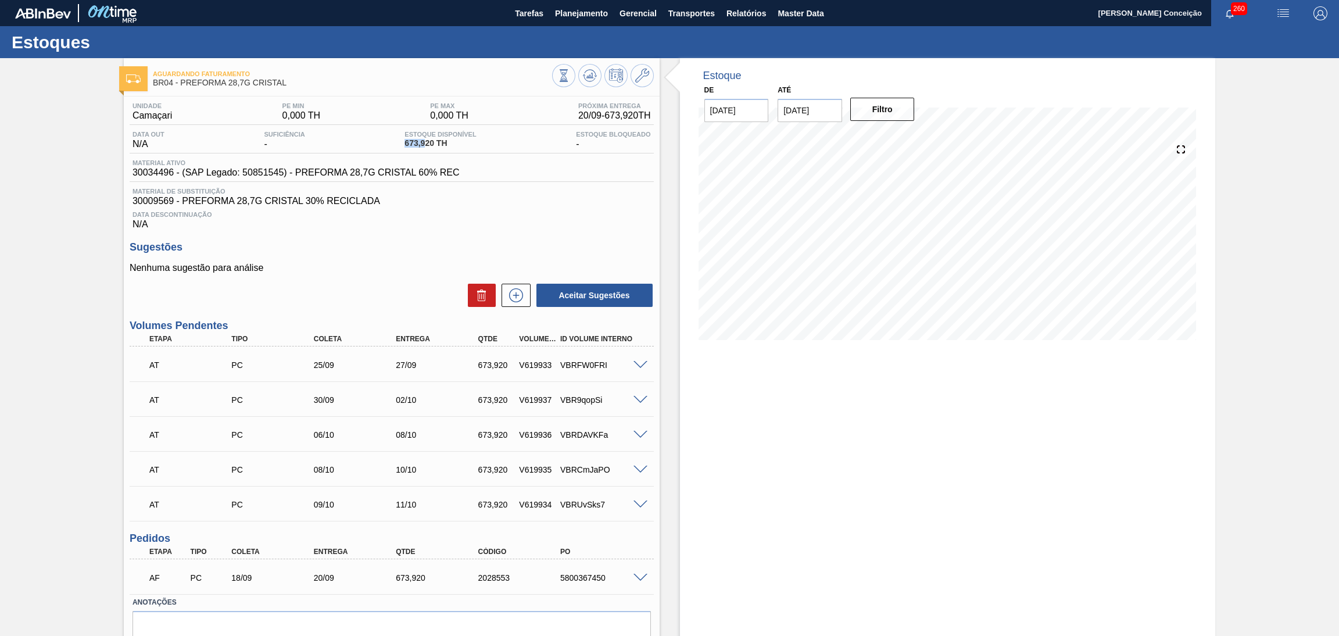
drag, startPoint x: 426, startPoint y: 141, endPoint x: 406, endPoint y: 142, distance: 20.4
click at [406, 142] on span "673,920 TH" at bounding box center [441, 143] width 72 height 9
click at [476, 208] on div "Data Descontinuação N/A" at bounding box center [392, 217] width 524 height 23
click at [788, 426] on div "Estoque De 11/09/2025 Até 30/11/2025 Filtro 13/10 Projeção de Estoque 4,717.44 …" at bounding box center [948, 373] width 536 height 631
click at [366, 284] on div "Aceitar Sugestões" at bounding box center [392, 296] width 524 height 26
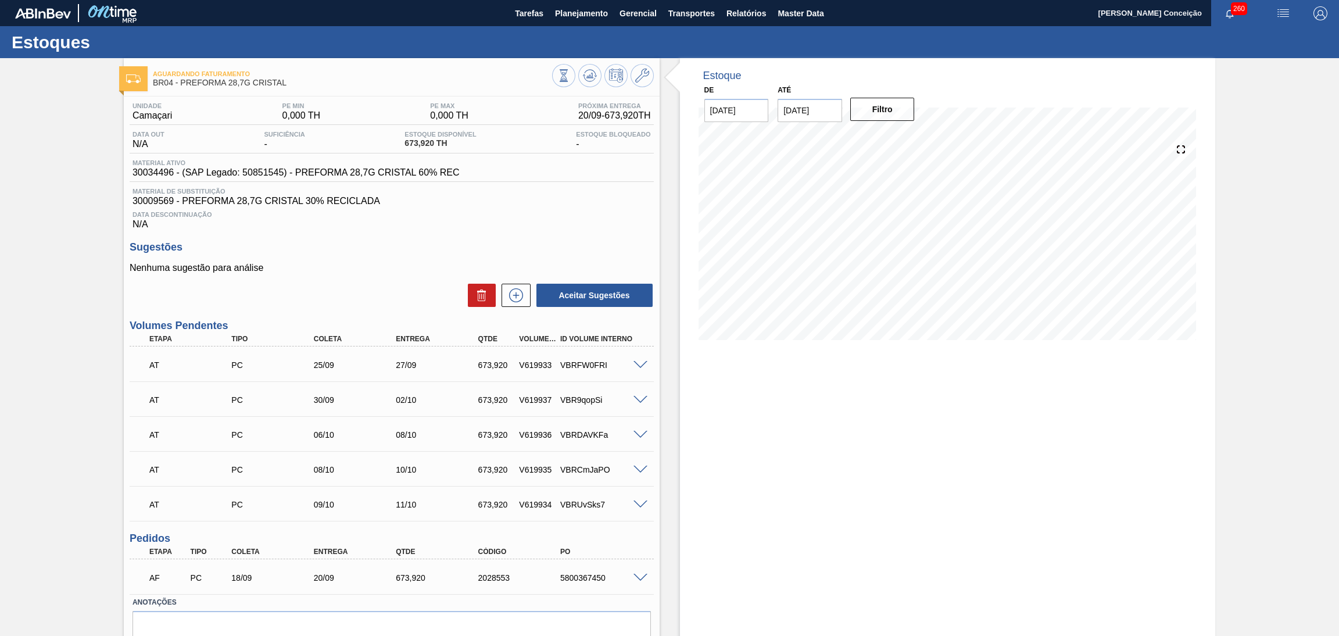
click at [377, 249] on h3 "Sugestões" at bounding box center [392, 247] width 524 height 12
click at [583, 220] on div "Data Descontinuação N/A" at bounding box center [392, 217] width 524 height 23
click at [462, 248] on h3 "Sugestões" at bounding box center [392, 247] width 524 height 12
click at [522, 290] on icon at bounding box center [516, 295] width 19 height 14
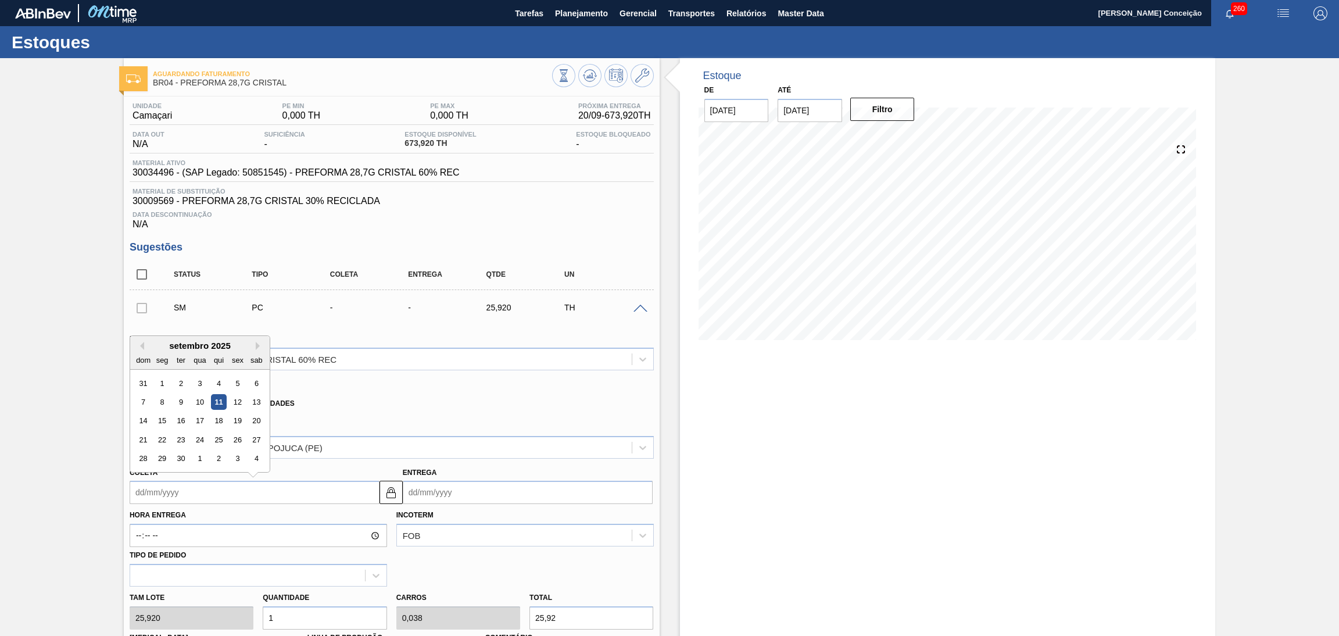
click at [179, 500] on input "Coleta" at bounding box center [255, 492] width 250 height 23
click at [166, 419] on div "15" at bounding box center [162, 421] width 16 height 16
type input "15/09/2025"
type input "17/09/2025"
click at [194, 613] on div "Tam lote 25,920 Quantidade 1 Carros 0,038 Total 25,92 Doca N/A Linha de Produçã…" at bounding box center [392, 628] width 534 height 83
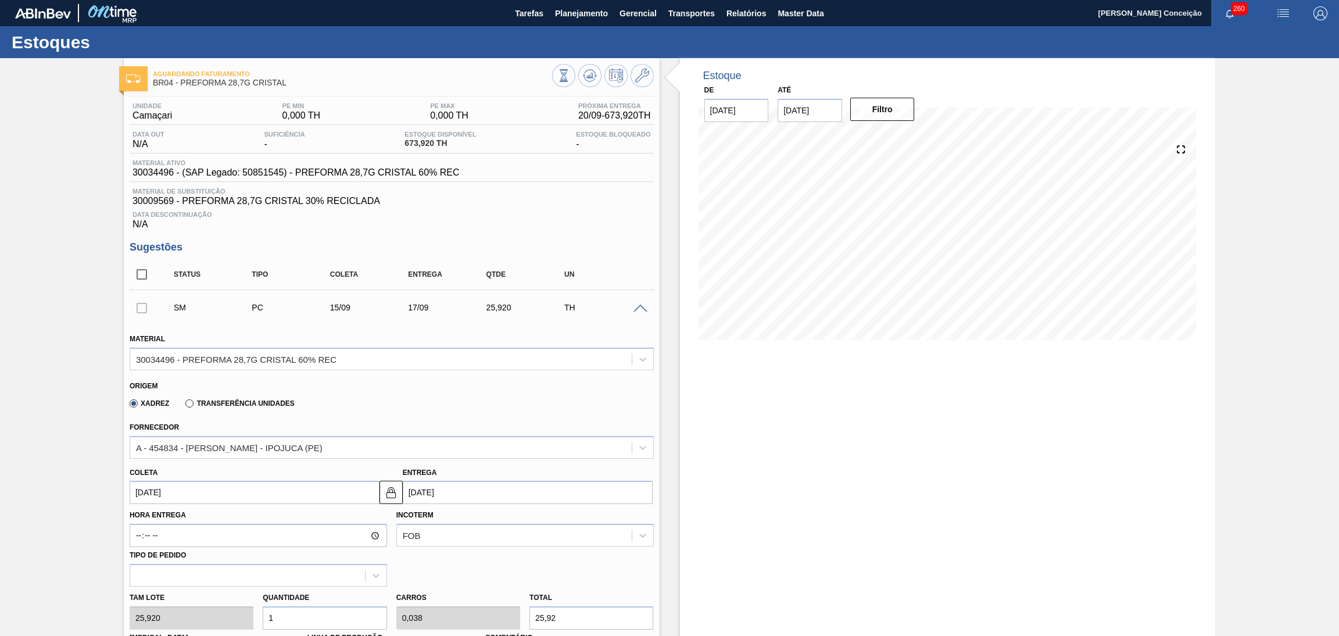
type input "2"
type input "0,077"
type input "51,84"
type input "26"
type input "1"
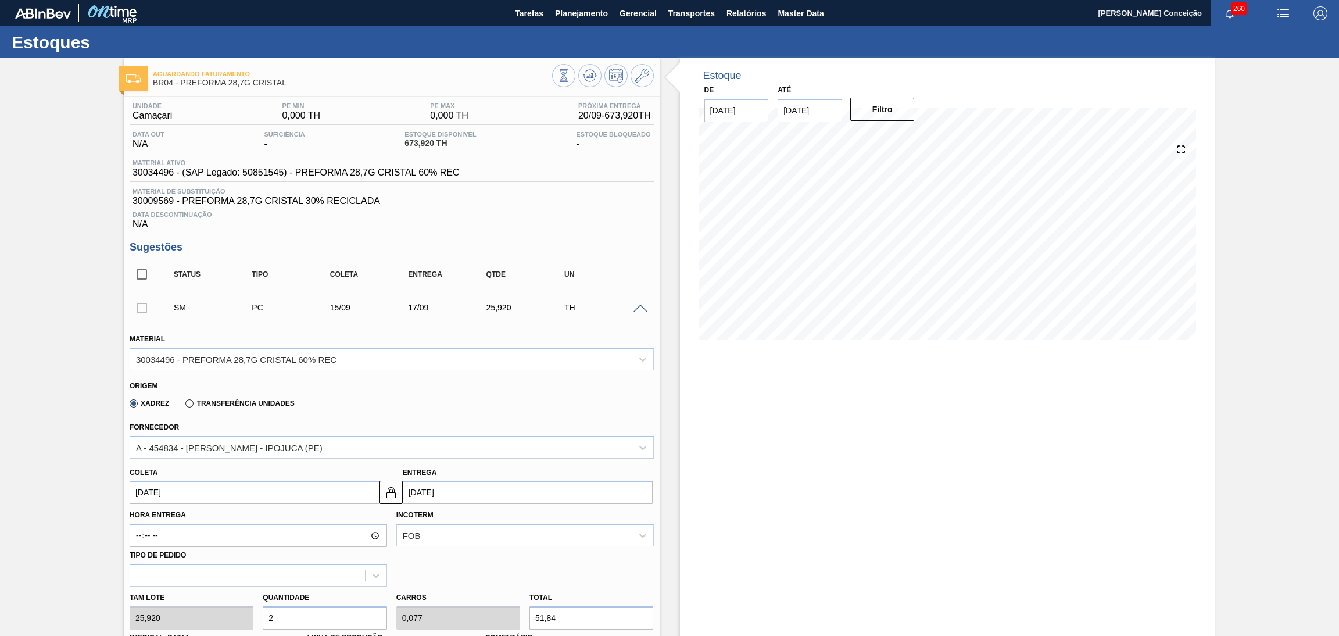
type input "673,92"
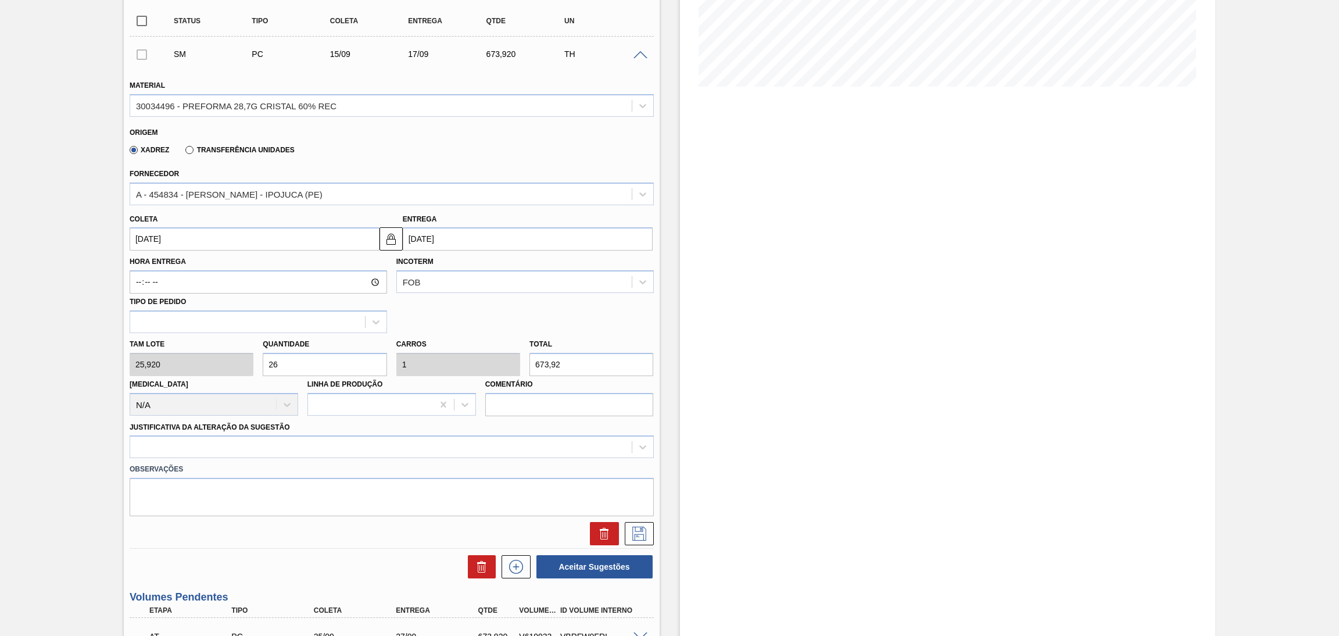
scroll to position [261, 0]
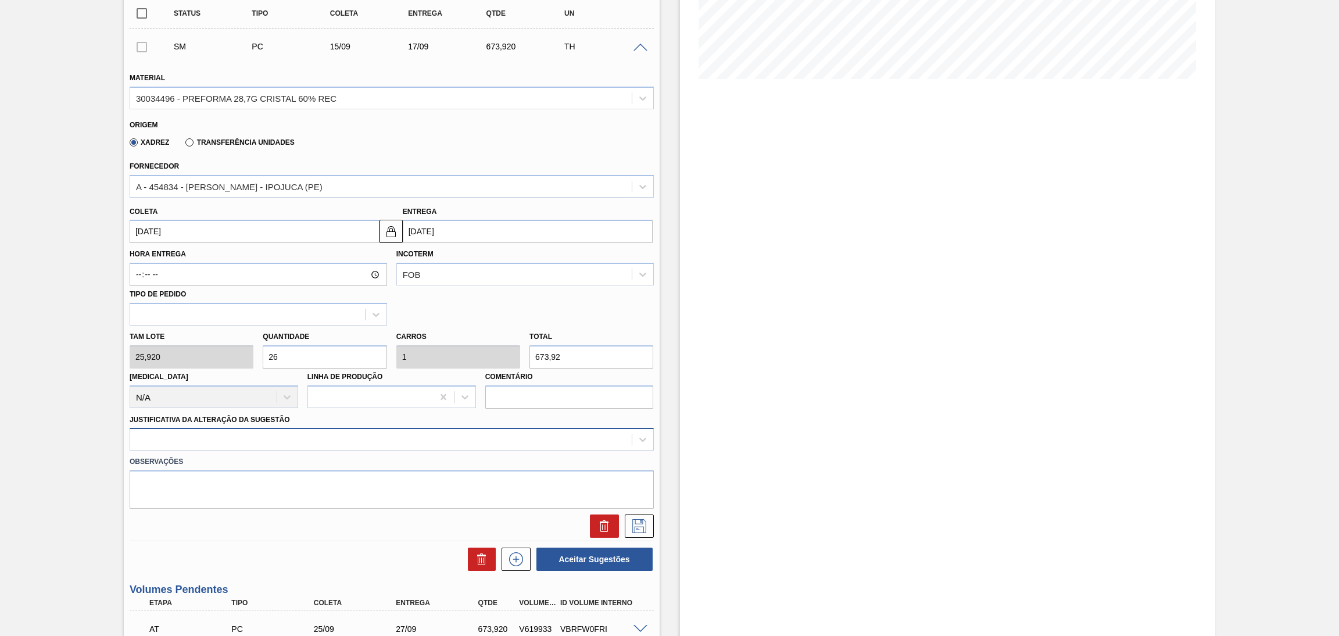
type input "26"
click at [337, 431] on div at bounding box center [381, 439] width 502 height 17
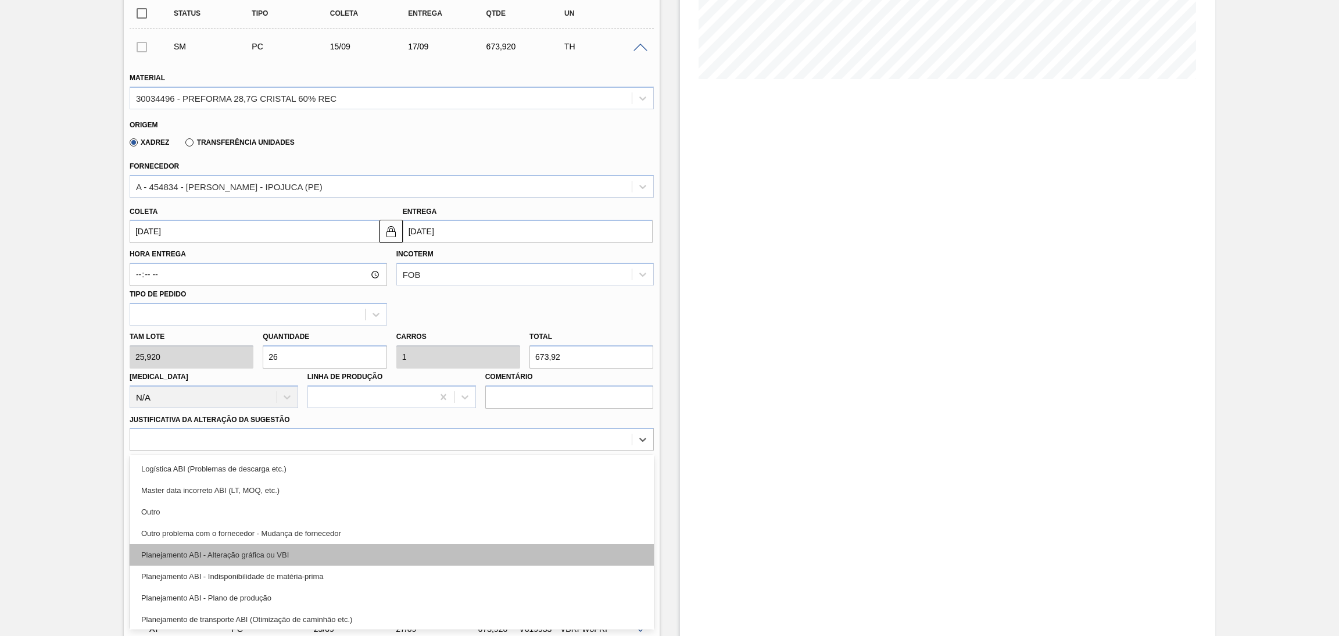
scroll to position [87, 0]
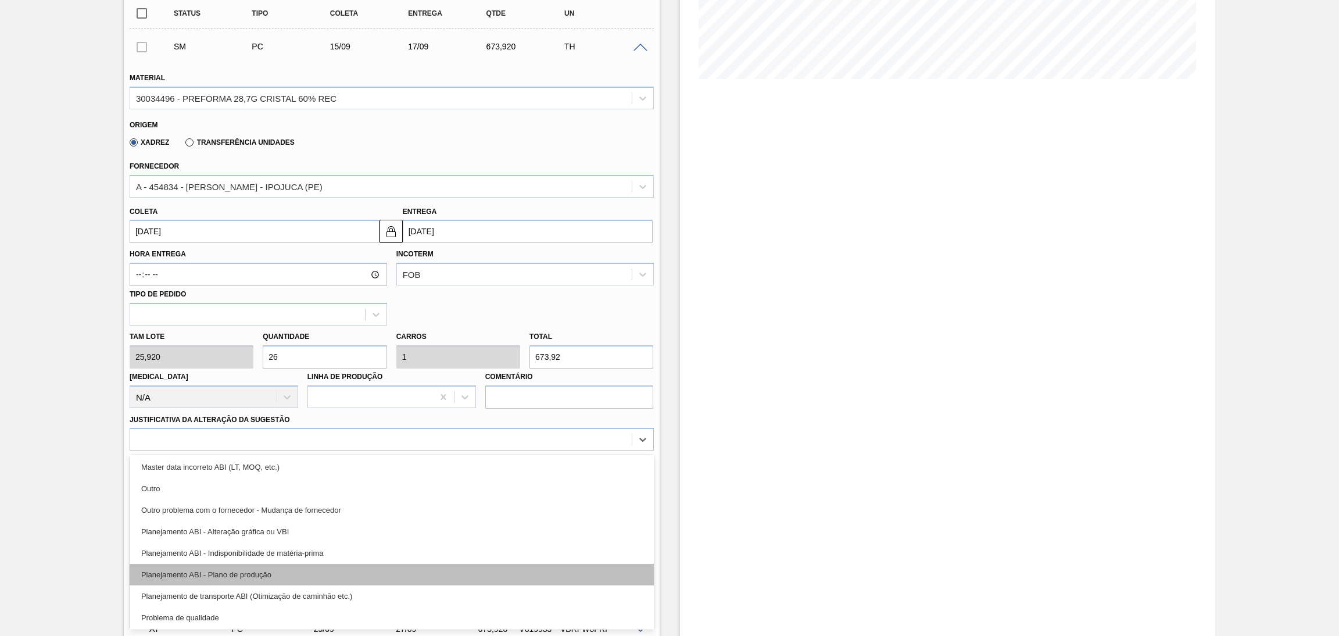
click at [284, 575] on div "Planejamento ABI - Plano de produção" at bounding box center [392, 575] width 524 height 22
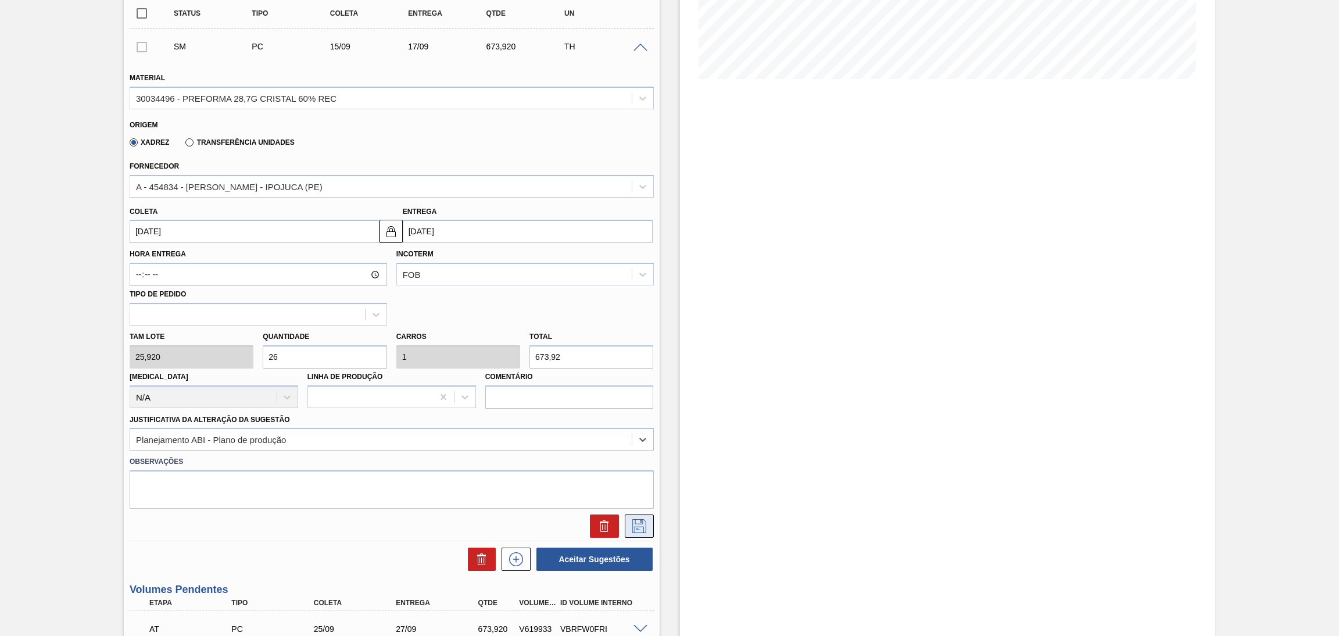
click at [638, 521] on icon at bounding box center [640, 526] width 14 height 14
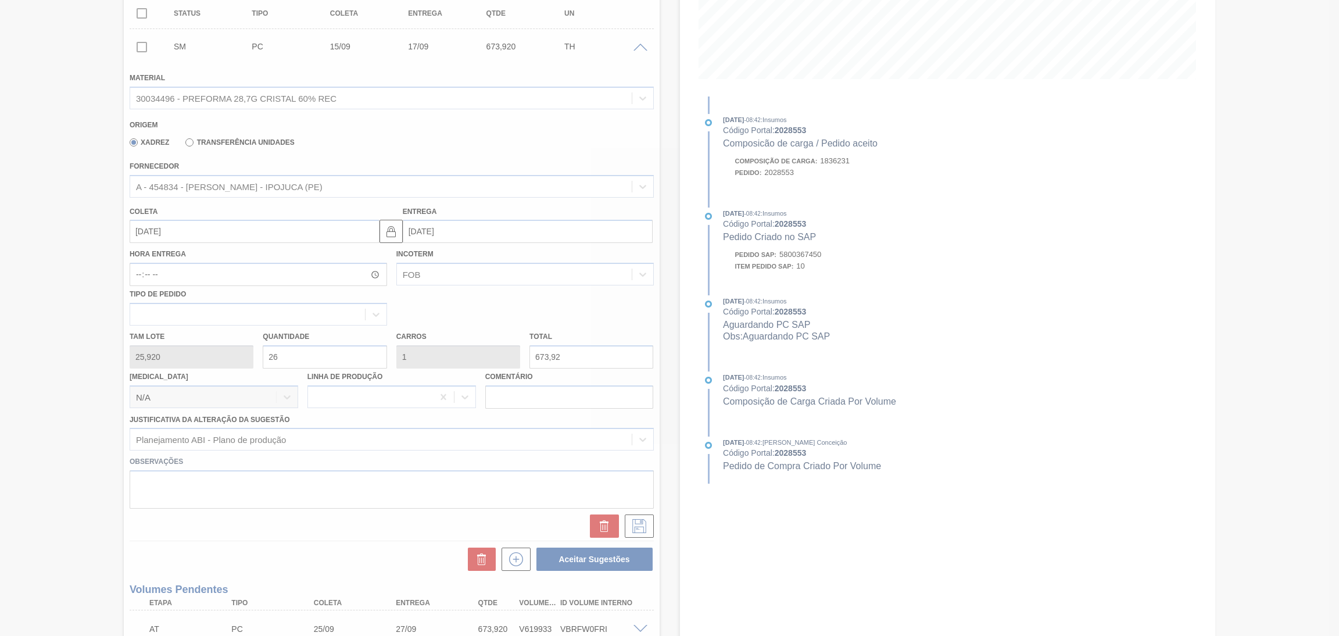
scroll to position [99, 0]
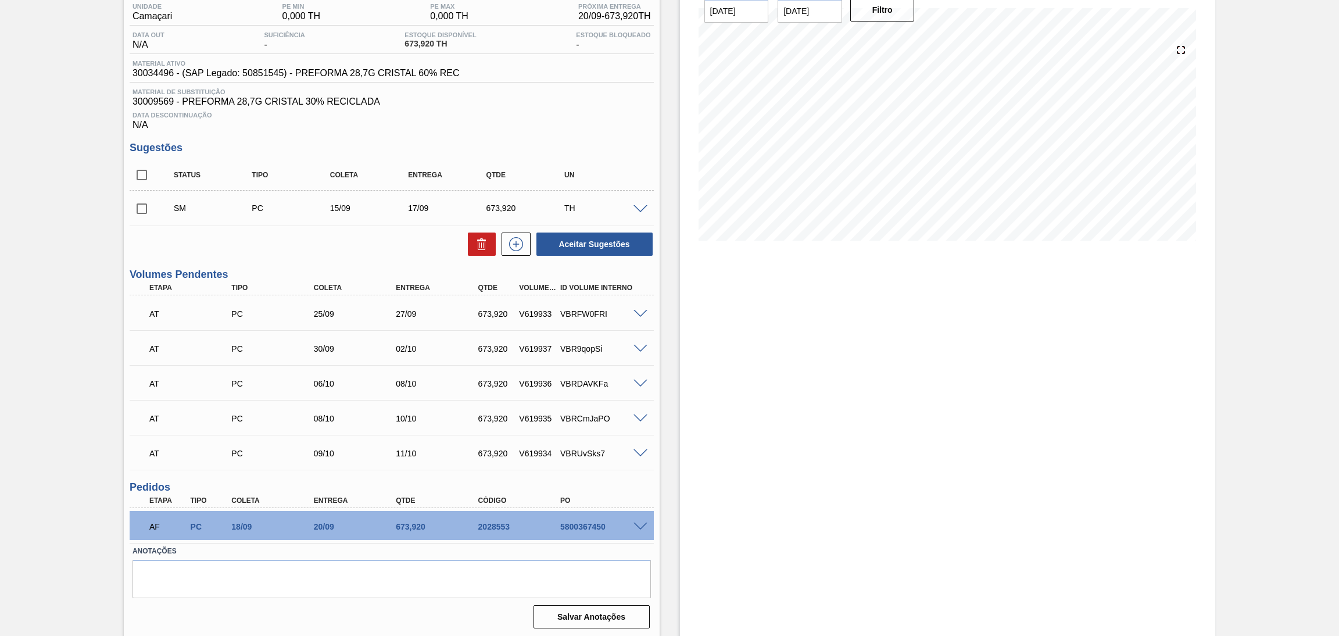
click at [146, 209] on input "checkbox" at bounding box center [142, 208] width 24 height 24
click at [365, 247] on div "Aceitar Sugestões" at bounding box center [392, 244] width 524 height 26
click at [605, 246] on button "Aceitar Sugestões" at bounding box center [595, 244] width 116 height 23
checkbox input "false"
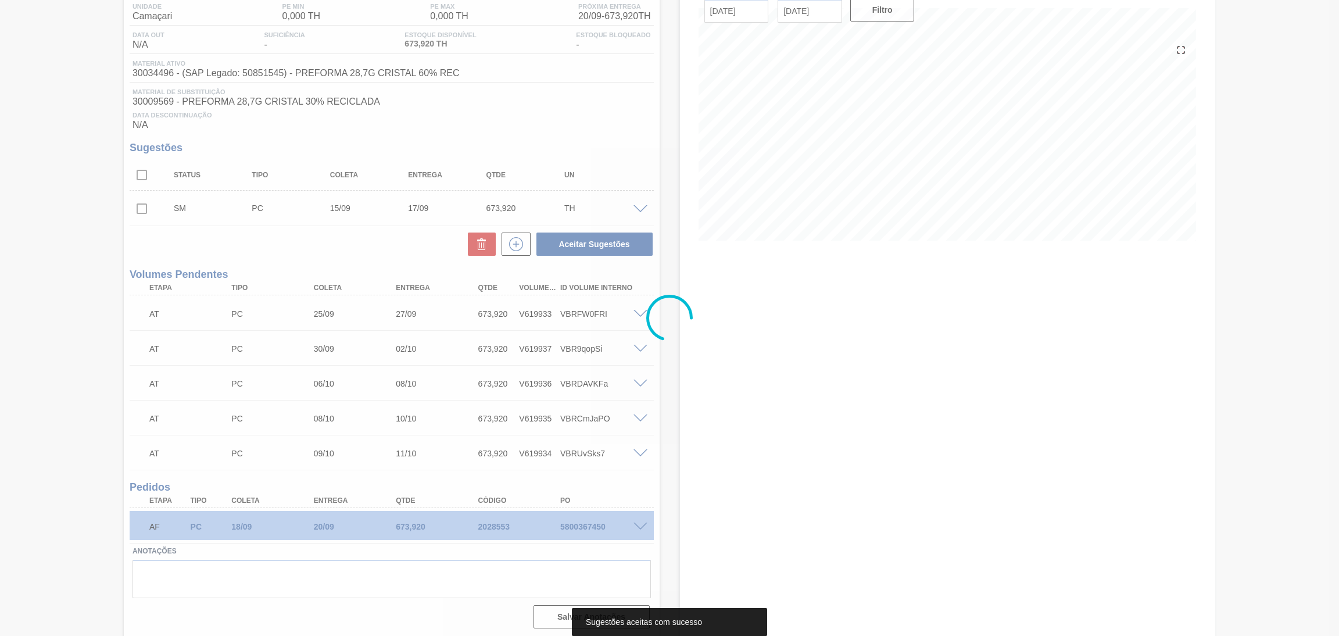
click at [319, 241] on div at bounding box center [669, 318] width 1339 height 636
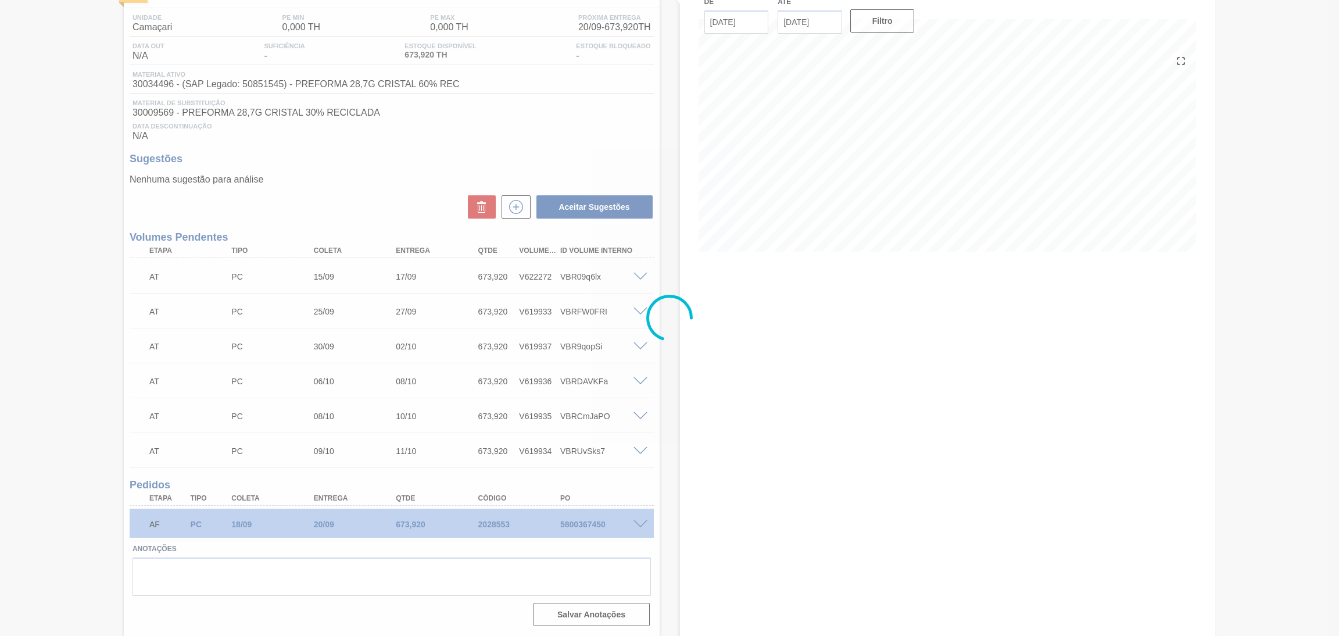
scroll to position [86, 0]
click at [333, 220] on div at bounding box center [669, 318] width 1339 height 636
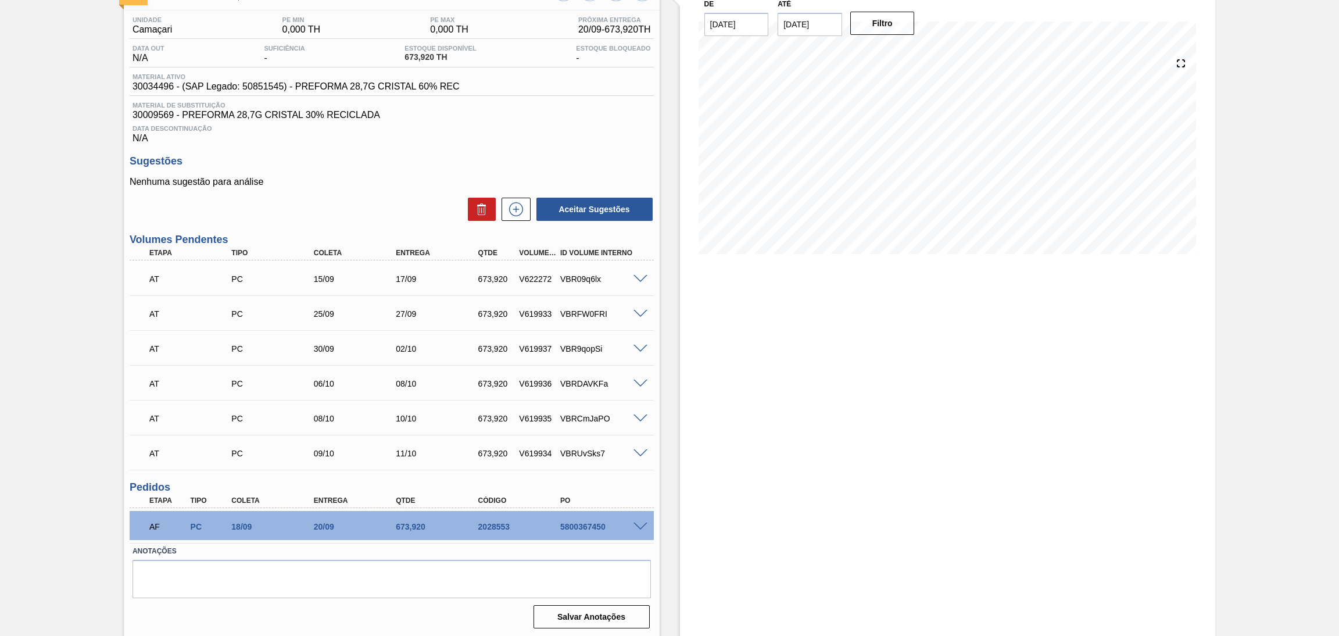
click at [332, 202] on div "Aceitar Sugestões" at bounding box center [392, 209] width 524 height 26
click at [508, 203] on icon at bounding box center [516, 209] width 19 height 14
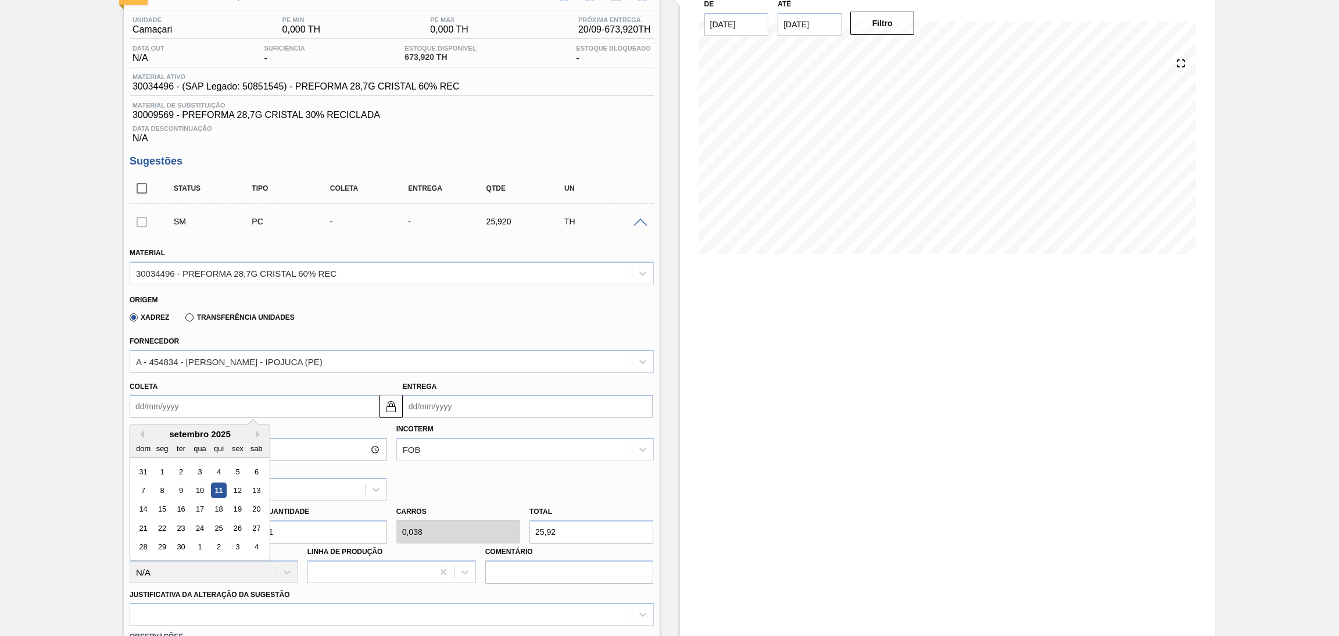
click at [176, 409] on input "Coleta" at bounding box center [255, 406] width 250 height 23
click at [162, 509] on div "15" at bounding box center [162, 510] width 16 height 16
type input "15/09/2025"
type input "17/09/2025"
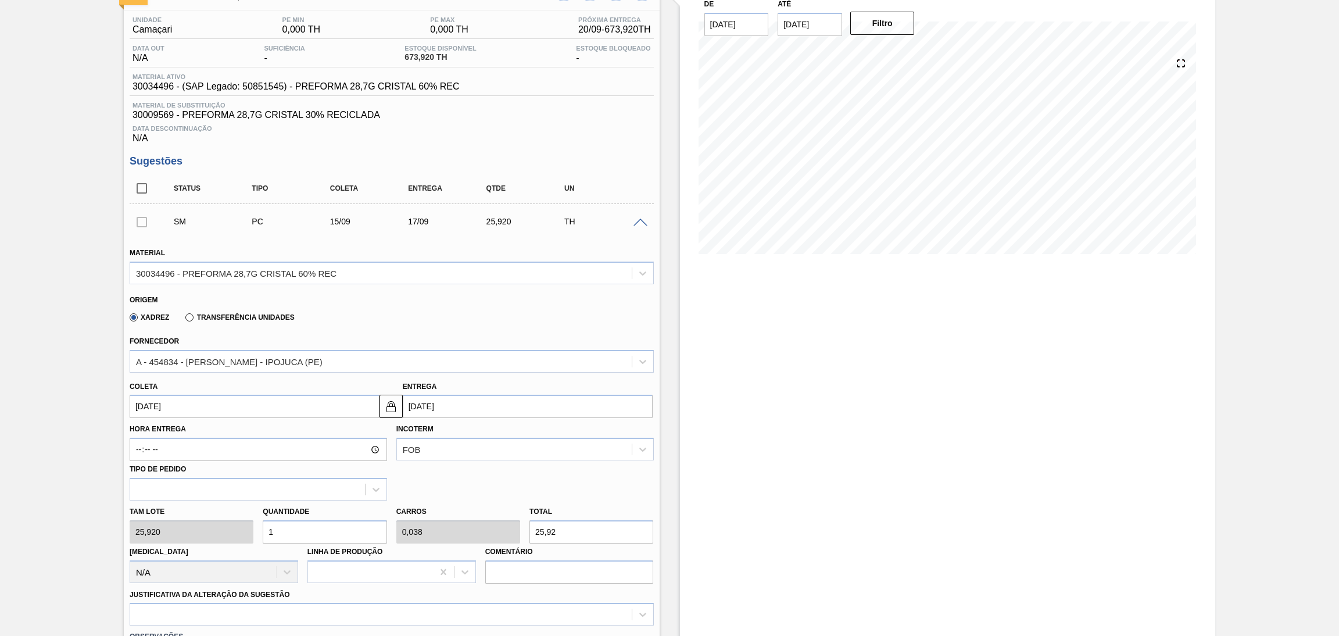
click at [198, 523] on div "Tam lote 25,920 Quantidade 1 Carros 0,038 Total 25,92 Doca N/A Linha de Produçã…" at bounding box center [392, 542] width 534 height 83
type input "2"
type input "0,077"
type input "51,84"
type input "26"
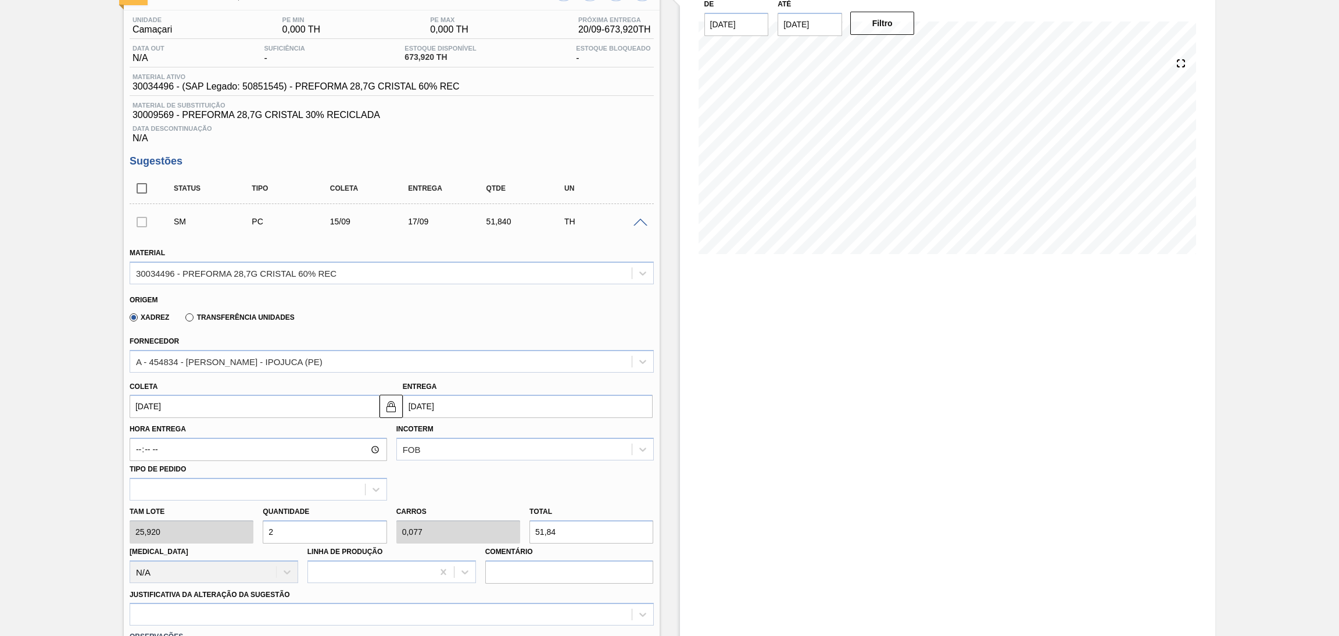
type input "1"
type input "673,92"
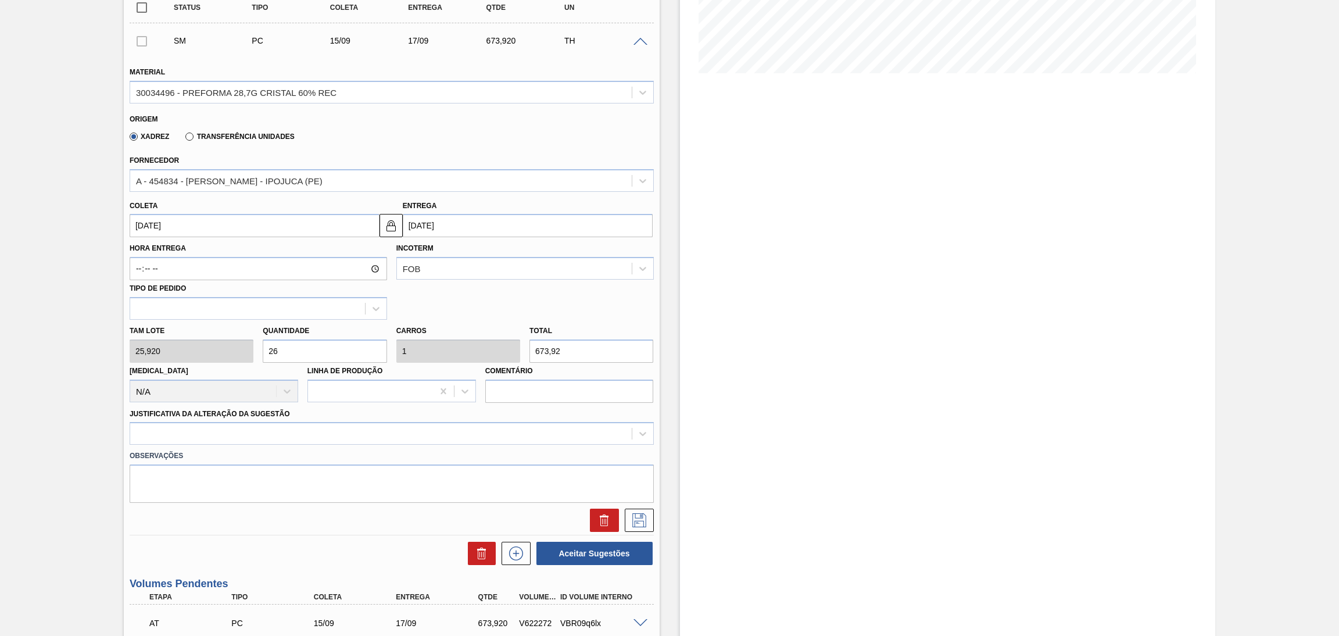
scroll to position [348, 0]
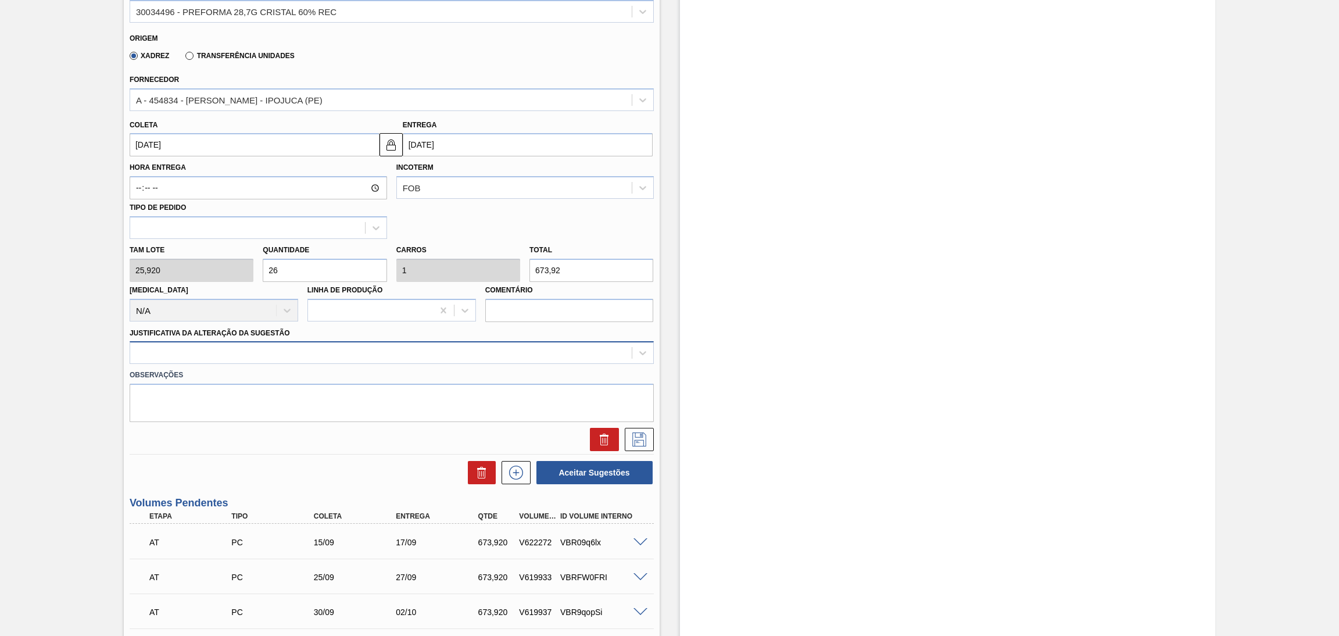
type input "26"
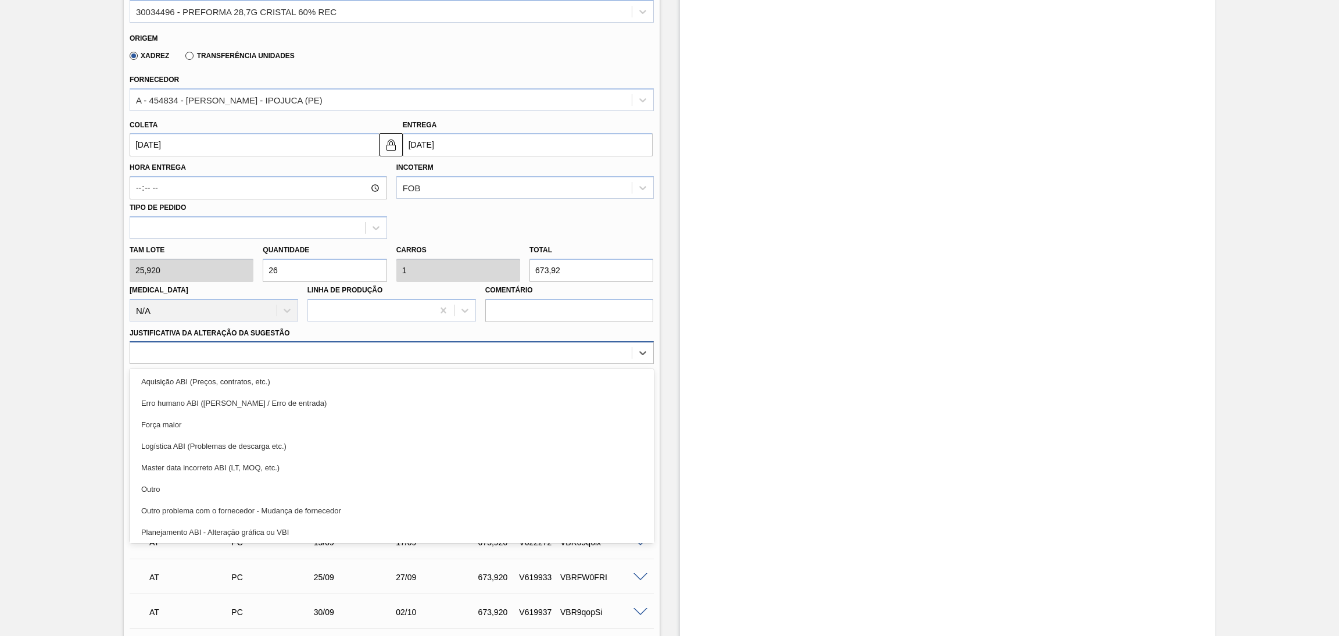
click at [242, 345] on div at bounding box center [381, 353] width 502 height 17
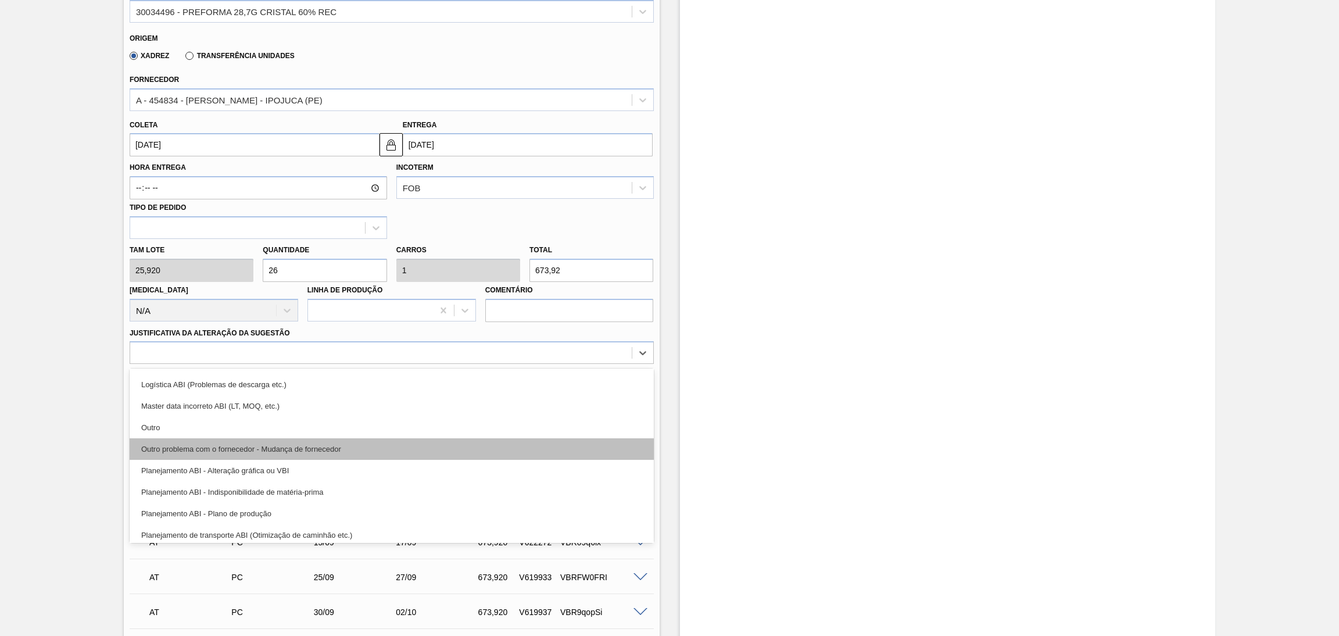
scroll to position [87, 0]
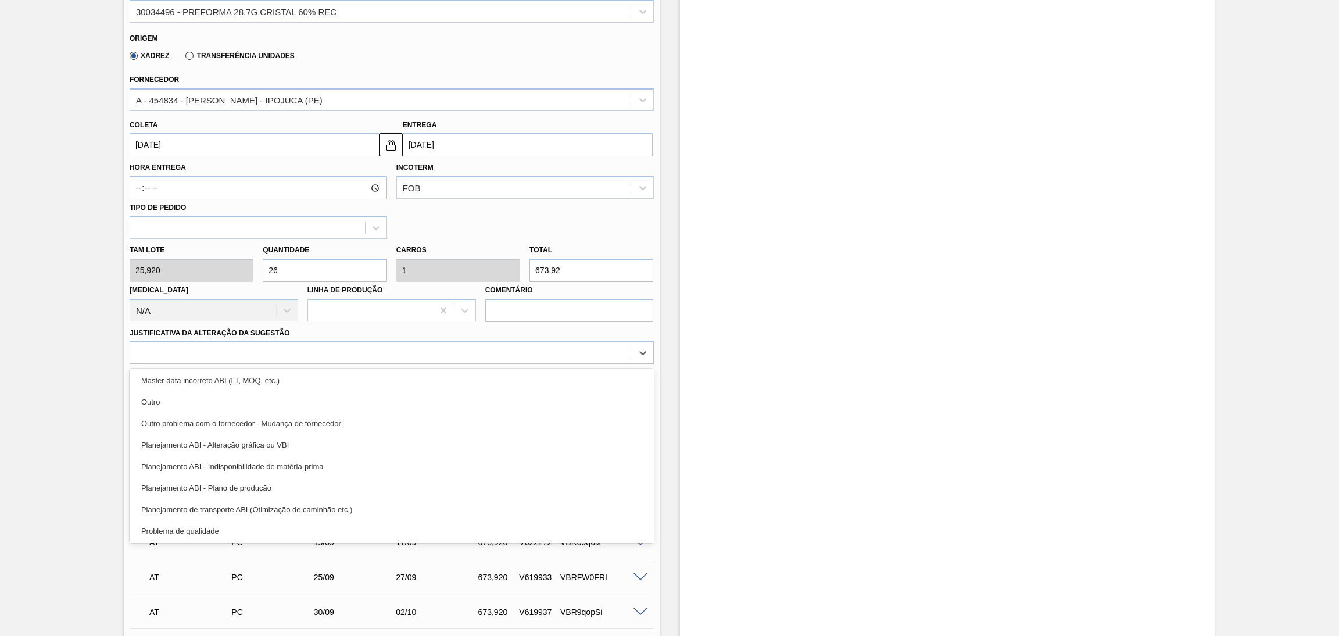
click at [264, 489] on div "Planejamento ABI - Plano de produção" at bounding box center [392, 488] width 524 height 22
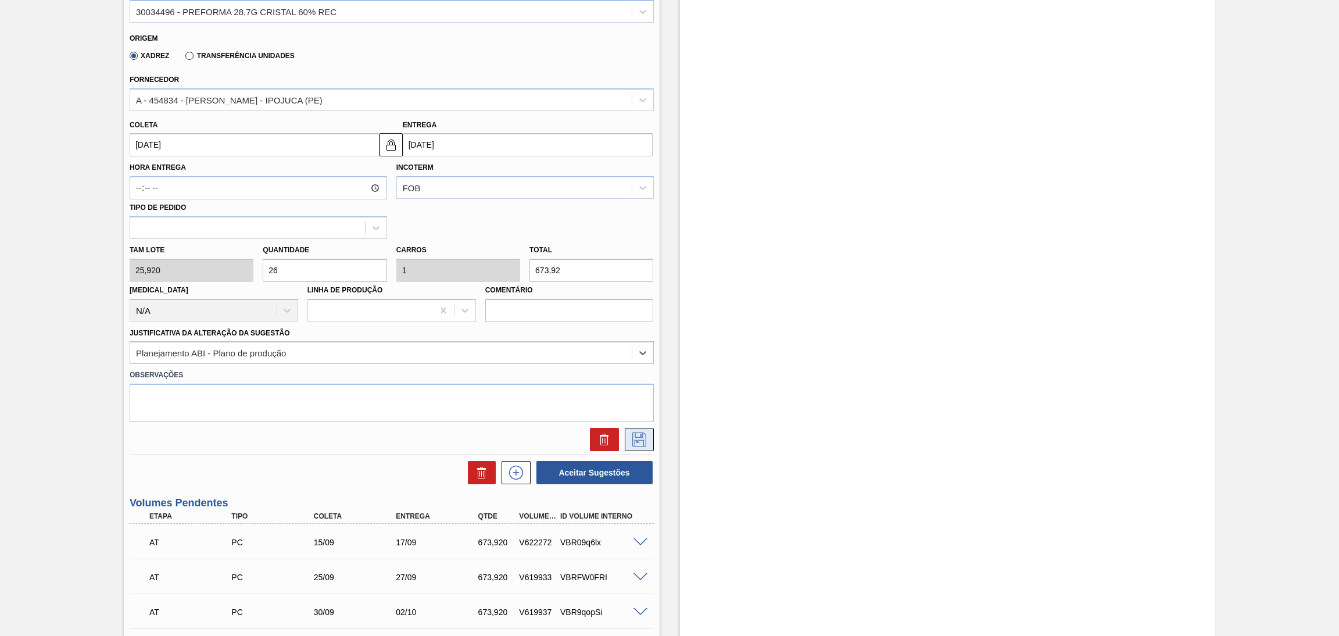
click at [644, 441] on icon at bounding box center [639, 440] width 19 height 14
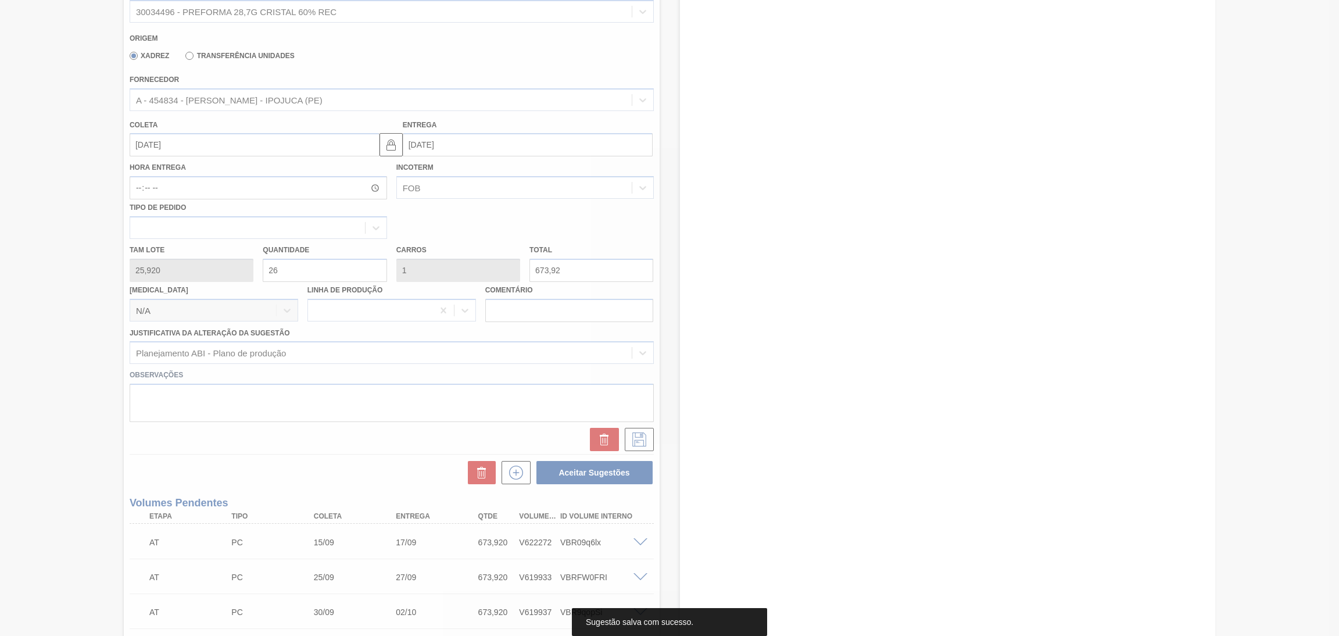
click at [110, 468] on div at bounding box center [669, 318] width 1339 height 636
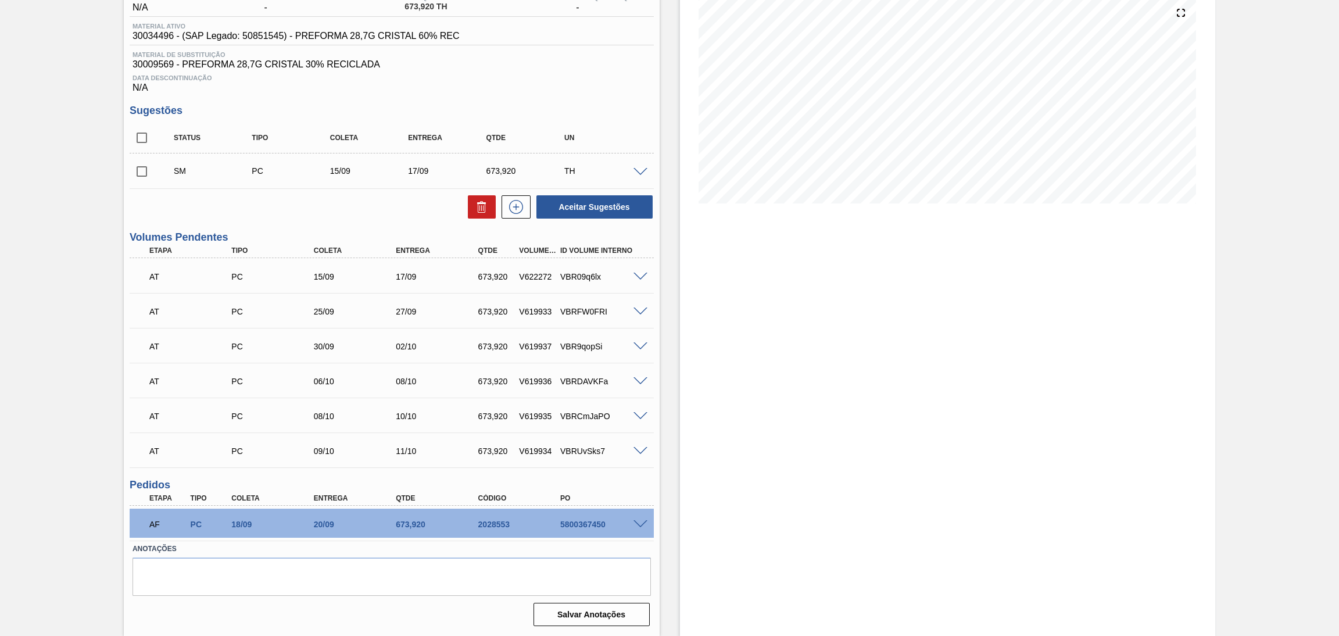
scroll to position [134, 0]
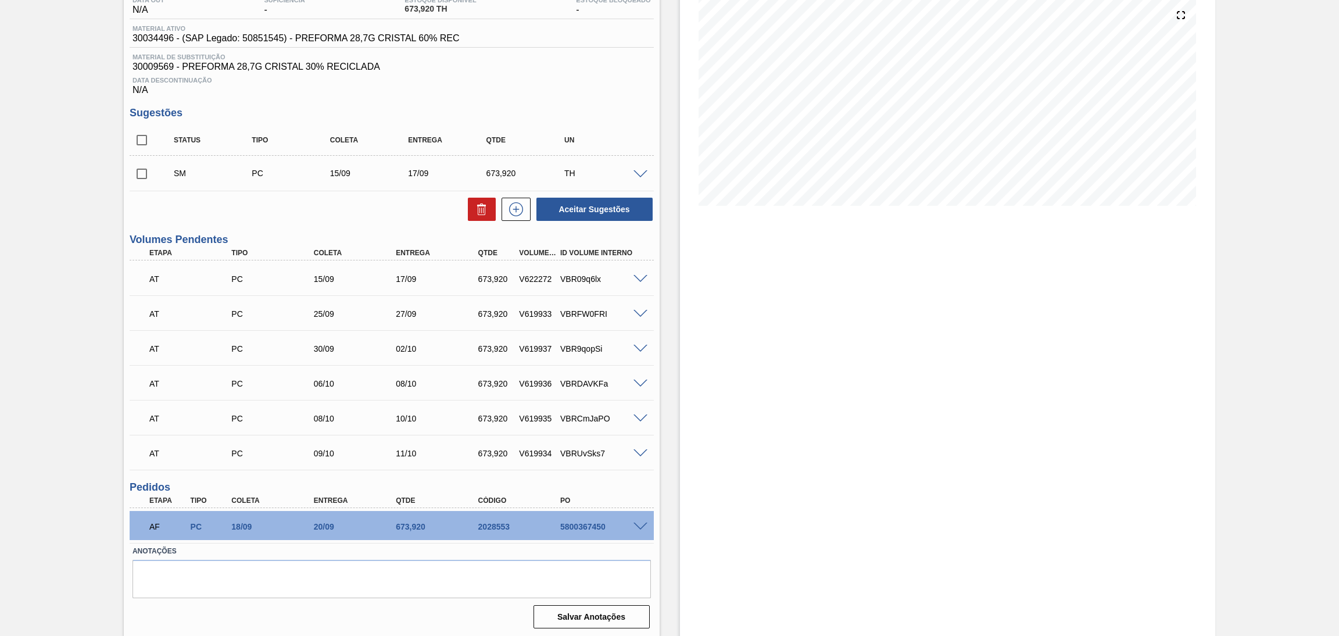
click at [141, 173] on input "checkbox" at bounding box center [142, 174] width 24 height 24
click at [623, 208] on button "Aceitar Sugestões" at bounding box center [595, 209] width 116 height 23
checkbox input "false"
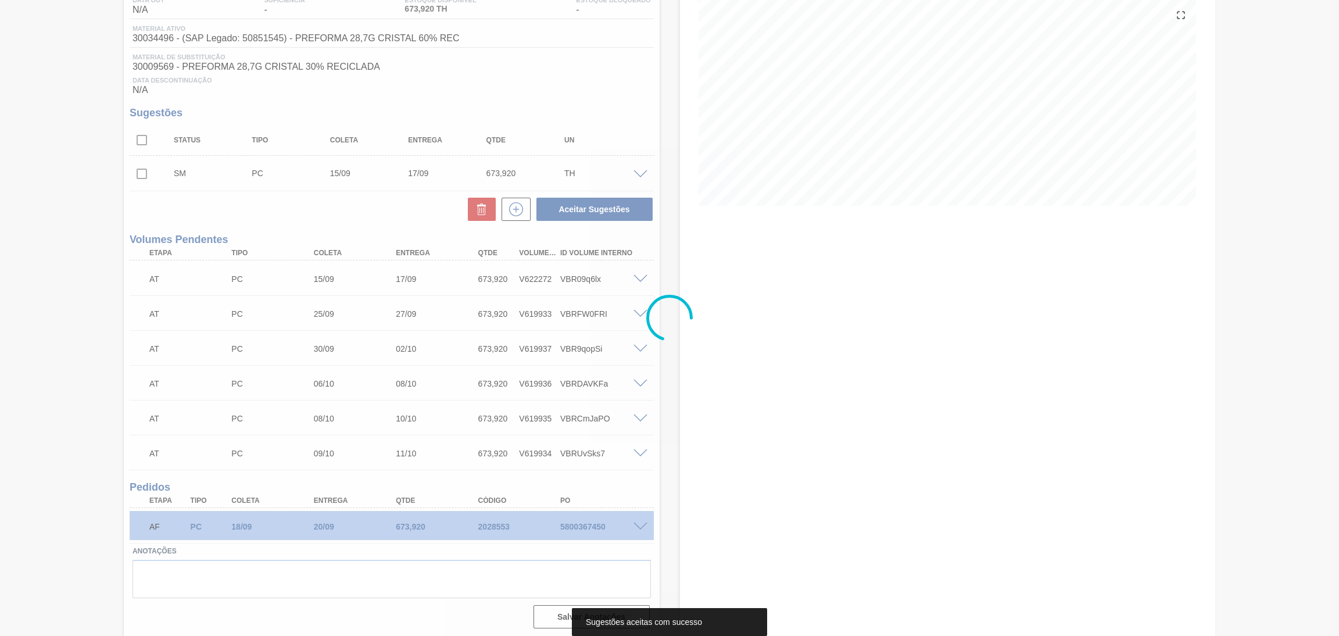
click at [730, 349] on div at bounding box center [669, 318] width 1339 height 636
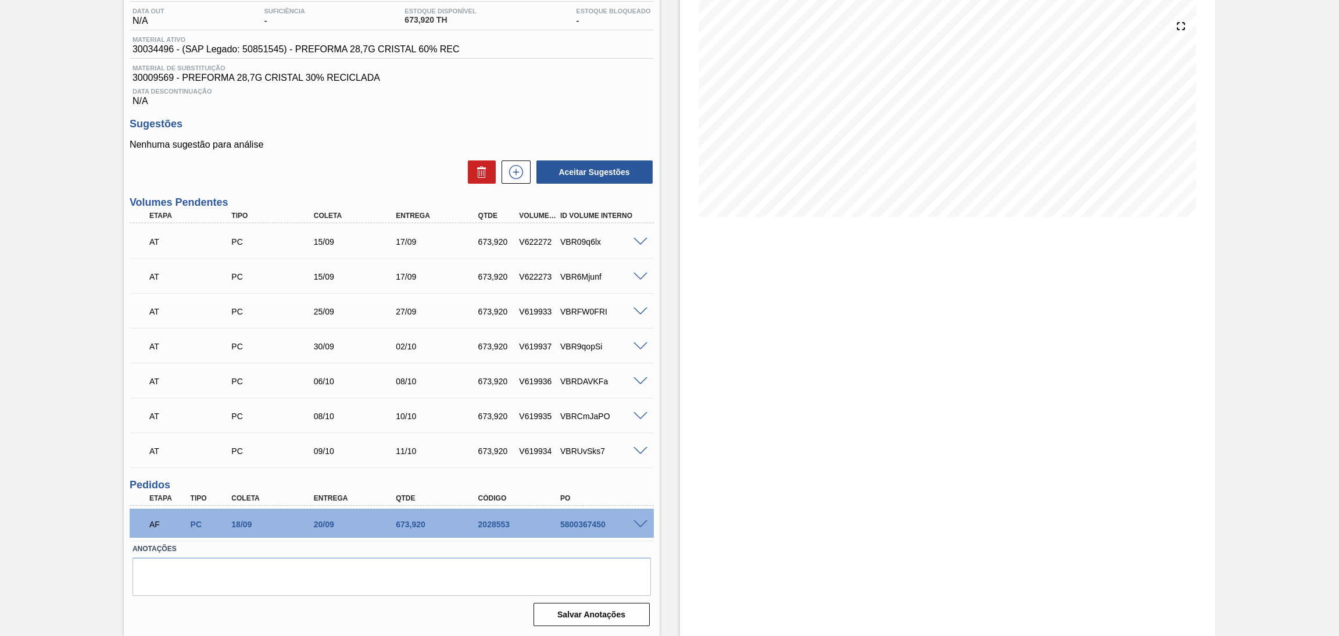
scroll to position [121, 0]
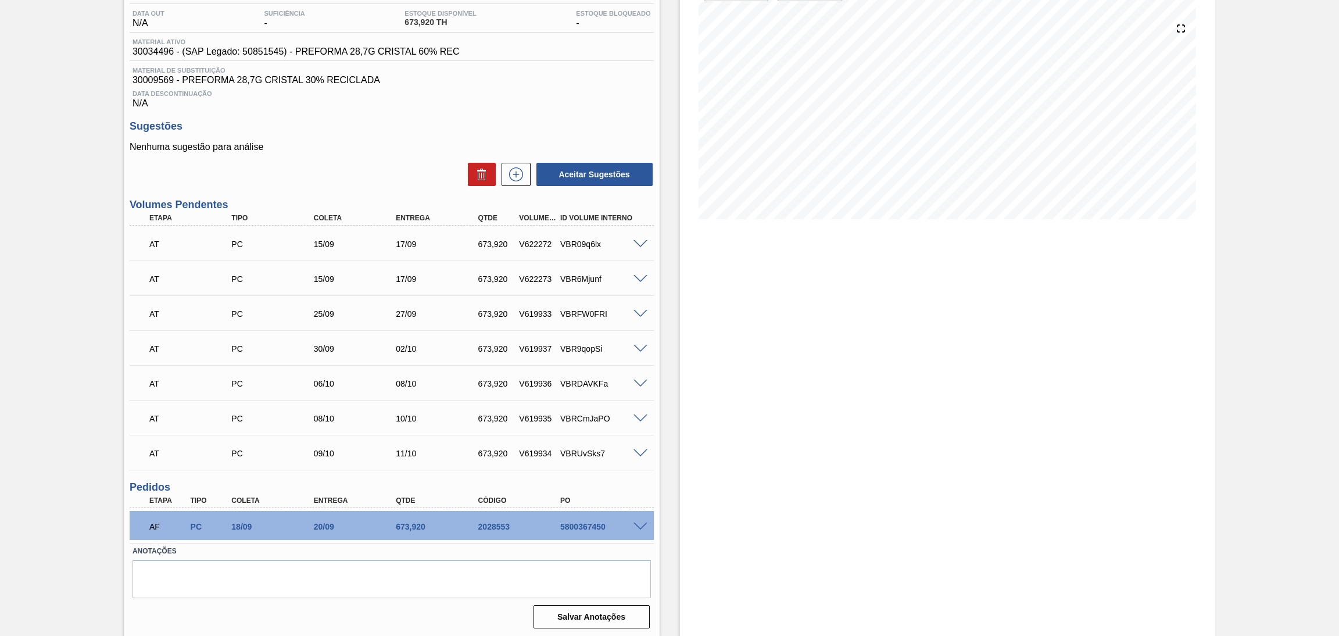
click at [529, 78] on span "30009569 - PREFORMA 28,7G CRISTAL 30% RECICLADA" at bounding box center [392, 80] width 519 height 10
click at [389, 134] on div "Sugestões Nenhuma sugestão para análise Aceitar Sugestões" at bounding box center [392, 153] width 524 height 67
click at [786, 384] on div "Estoque De 11/09/2025 Até 30/11/2025 Filtro 18/09 Projeção de Estoque 2,021.76 …" at bounding box center [948, 287] width 536 height 701
click at [519, 70] on span "Material de Substituição" at bounding box center [392, 70] width 519 height 7
click at [508, 142] on p "Nenhuma sugestão para análise" at bounding box center [392, 147] width 524 height 10
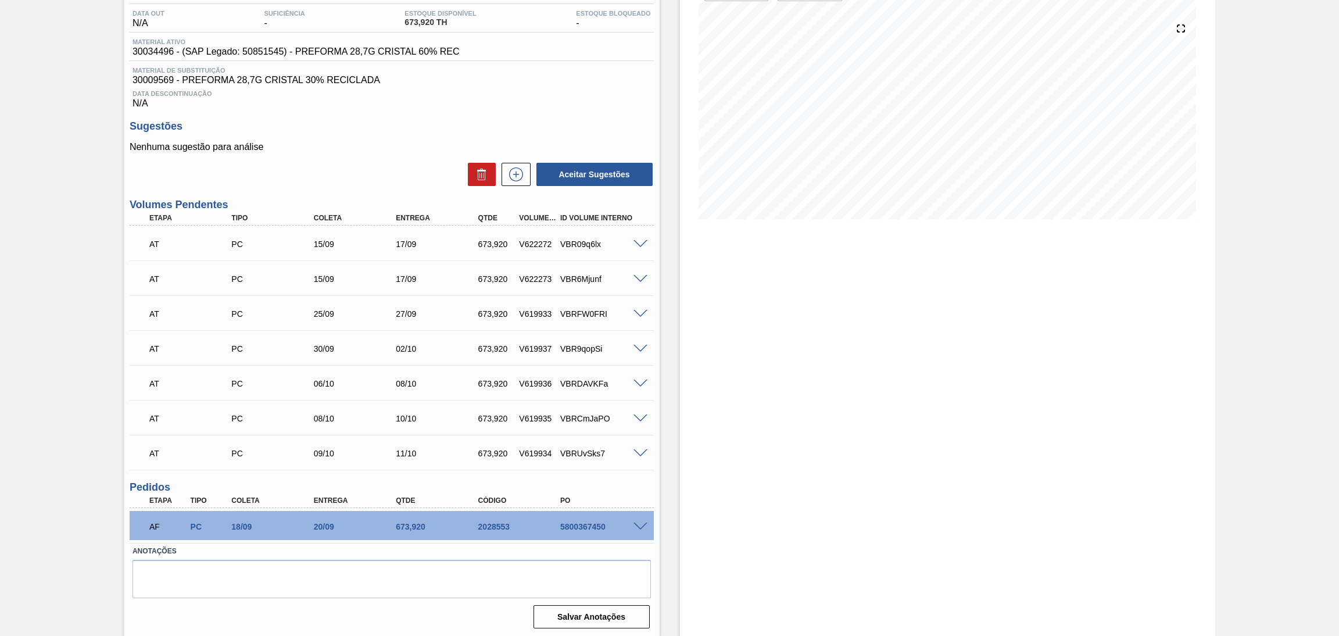
click at [499, 116] on div "Unidade Camaçari PE MIN 0,000 TH PE MAX 0,000 TH Próxima Entrega 20/09 - 673,92…" at bounding box center [392, 304] width 536 height 657
click at [396, 153] on div "Nenhuma sugestão para análise Aceitar Sugestões" at bounding box center [392, 164] width 524 height 45
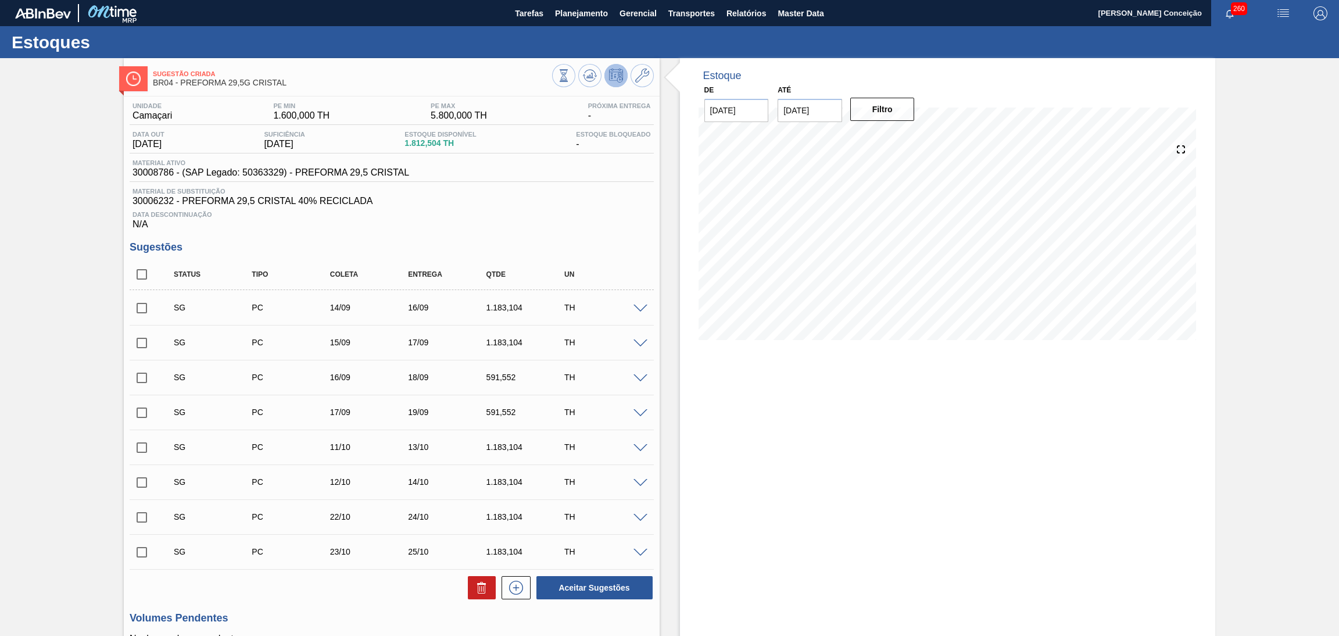
click at [608, 223] on div "Data Descontinuação N/A" at bounding box center [392, 217] width 524 height 23
click at [145, 273] on input "checkbox" at bounding box center [142, 274] width 24 height 24
checkbox input "true"
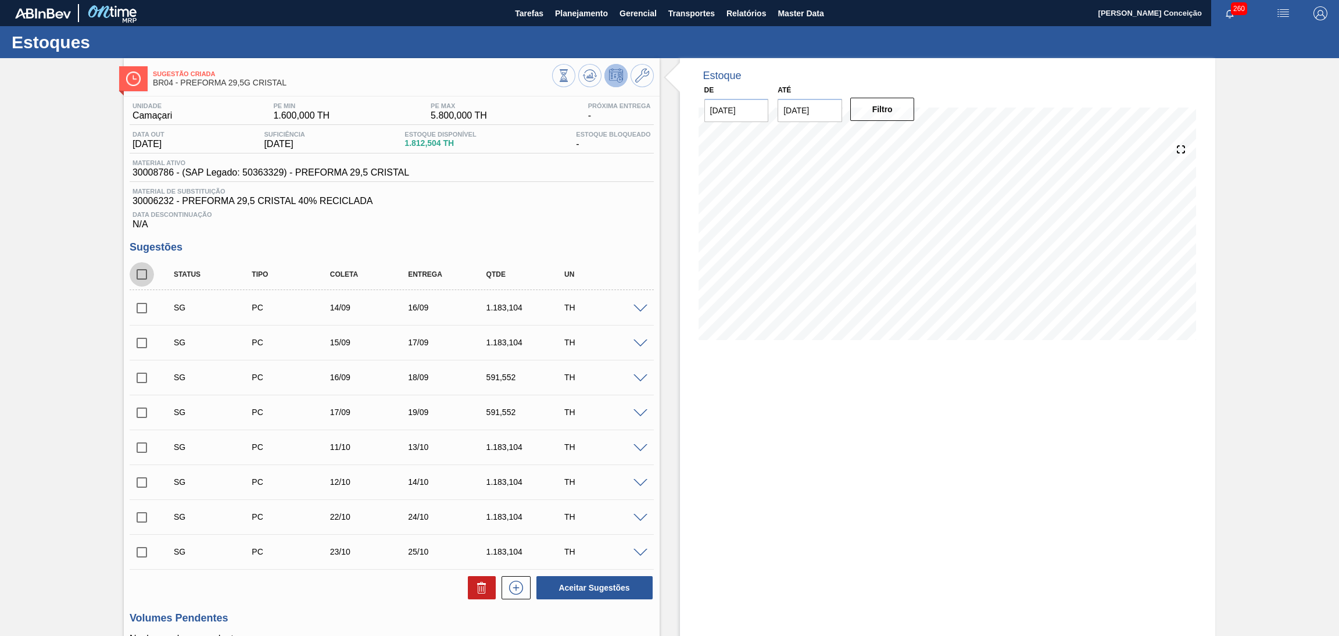
checkbox input "true"
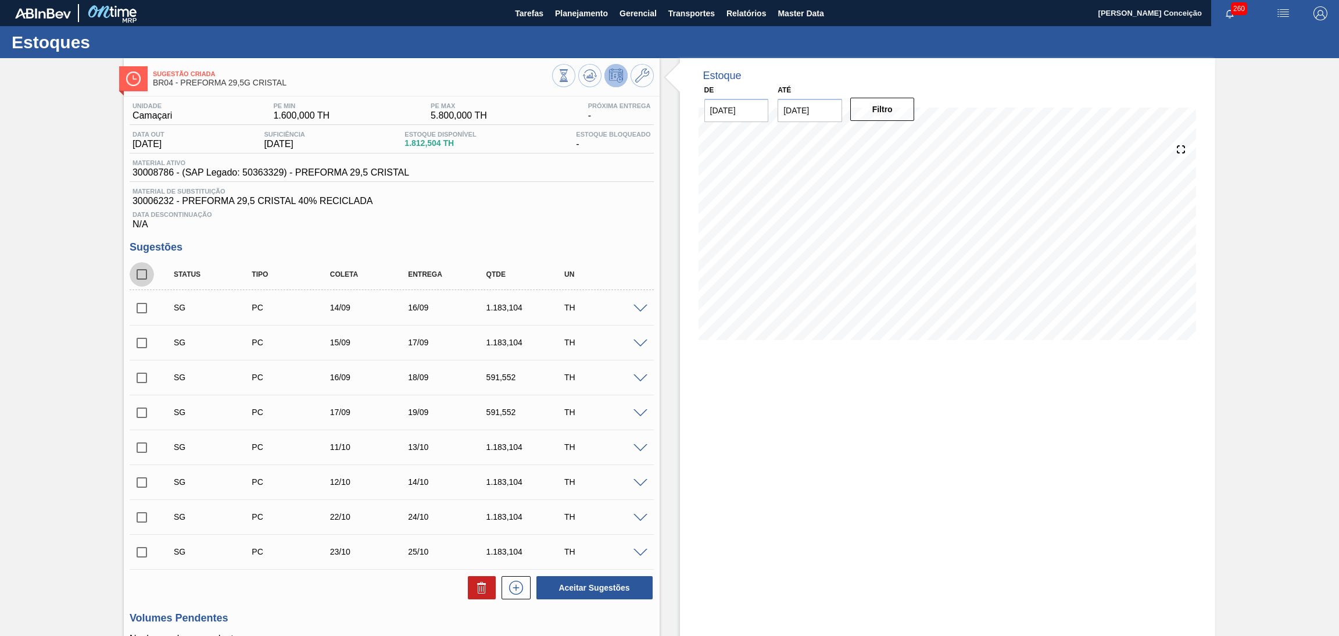
checkbox input "true"
click at [473, 588] on button at bounding box center [482, 587] width 28 height 23
checkbox input "false"
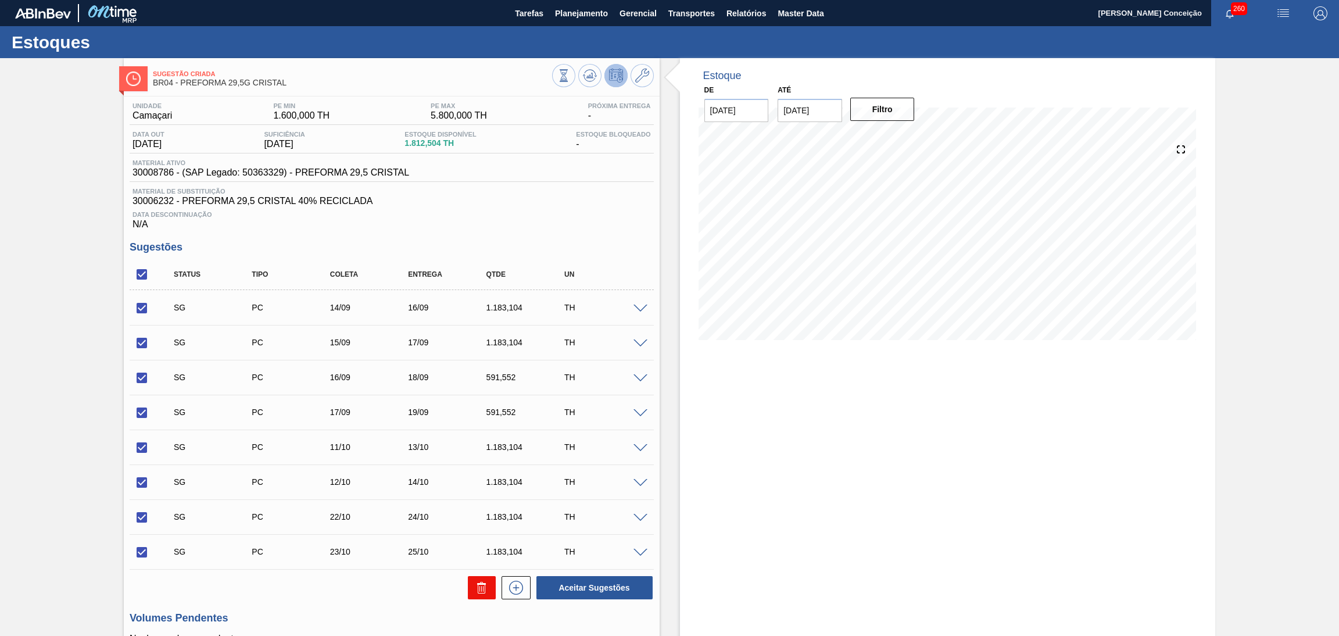
checkbox input "false"
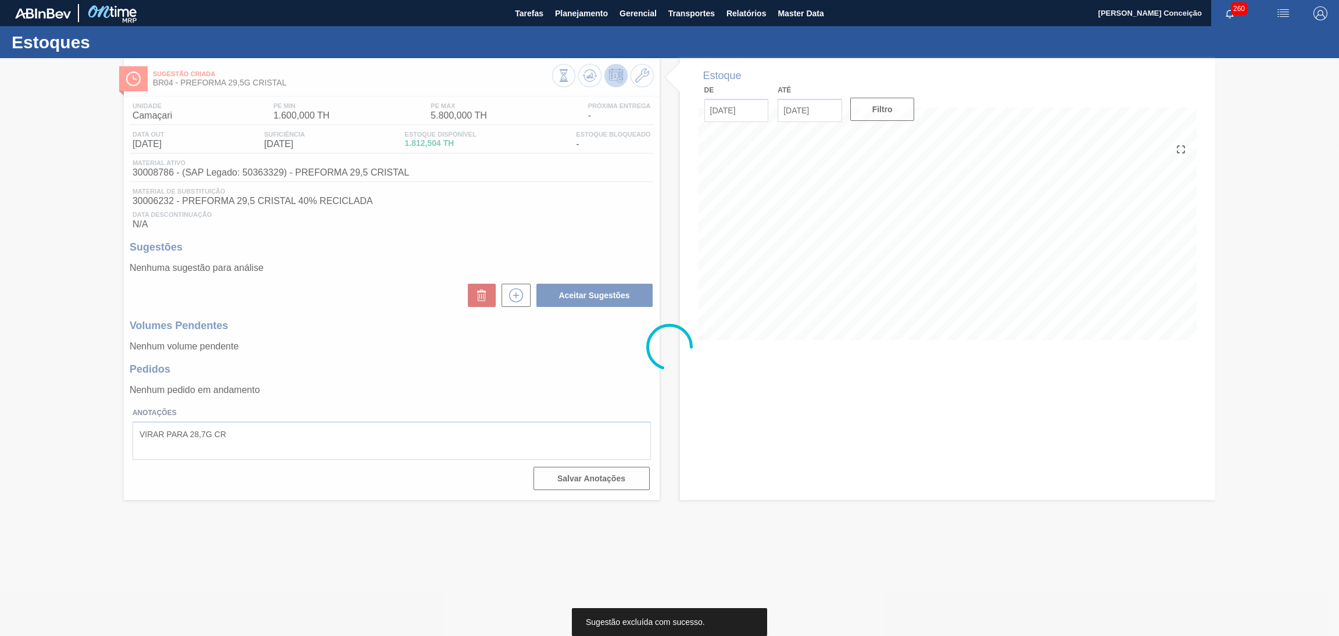
click at [828, 409] on div at bounding box center [669, 347] width 1339 height 578
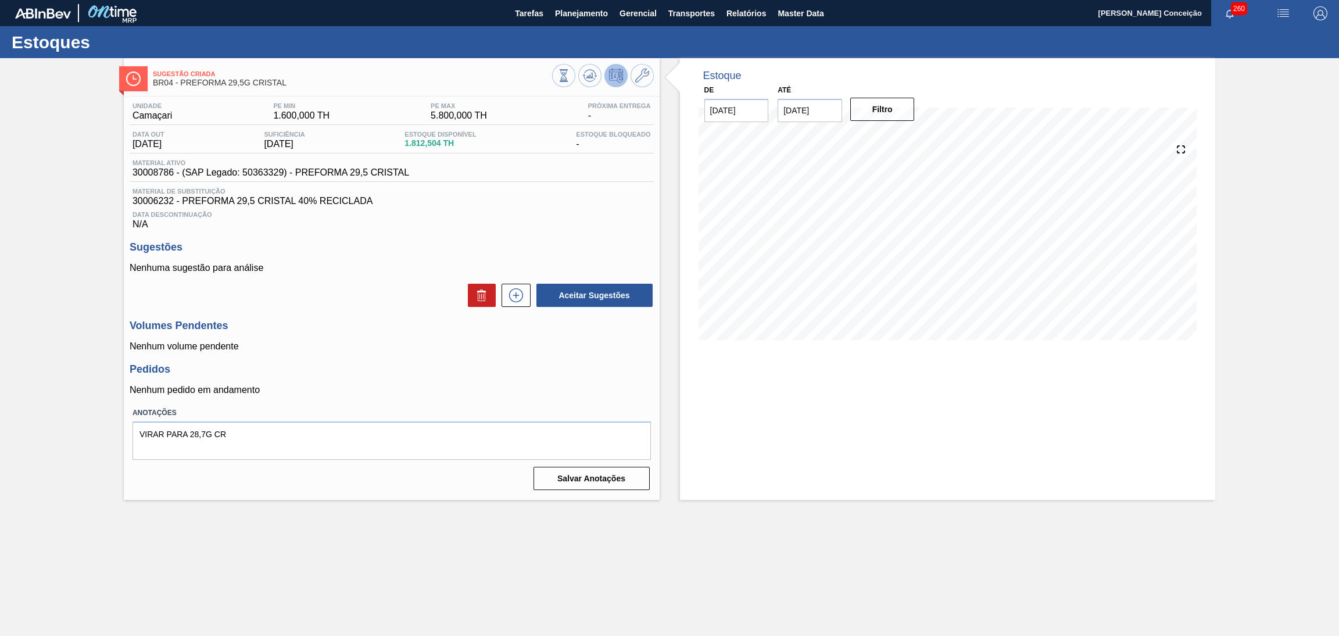
click at [666, 336] on div "Estoque De [DATE] Até [DATE] Filtro 16/09 Projeção de Estoque 162.492 [DOMAIN_N…" at bounding box center [938, 279] width 556 height 442
click at [591, 76] on icon at bounding box center [591, 75] width 1 height 5
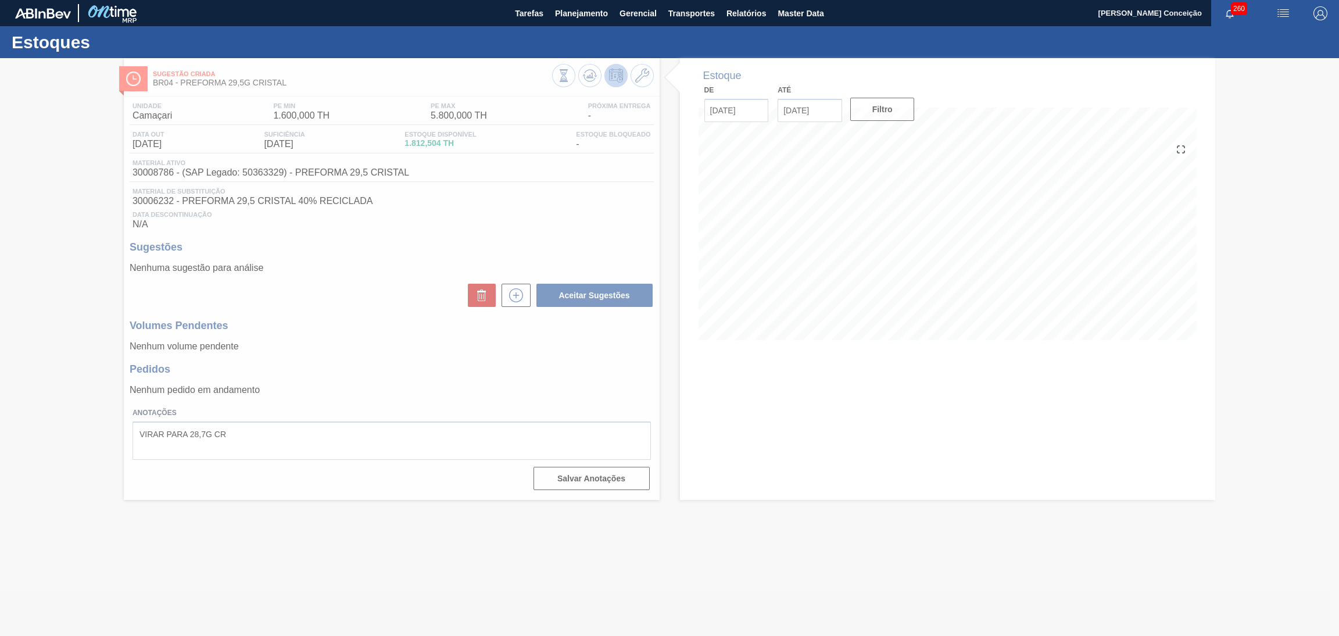
click at [571, 221] on div at bounding box center [669, 347] width 1339 height 578
click at [490, 209] on div at bounding box center [669, 347] width 1339 height 578
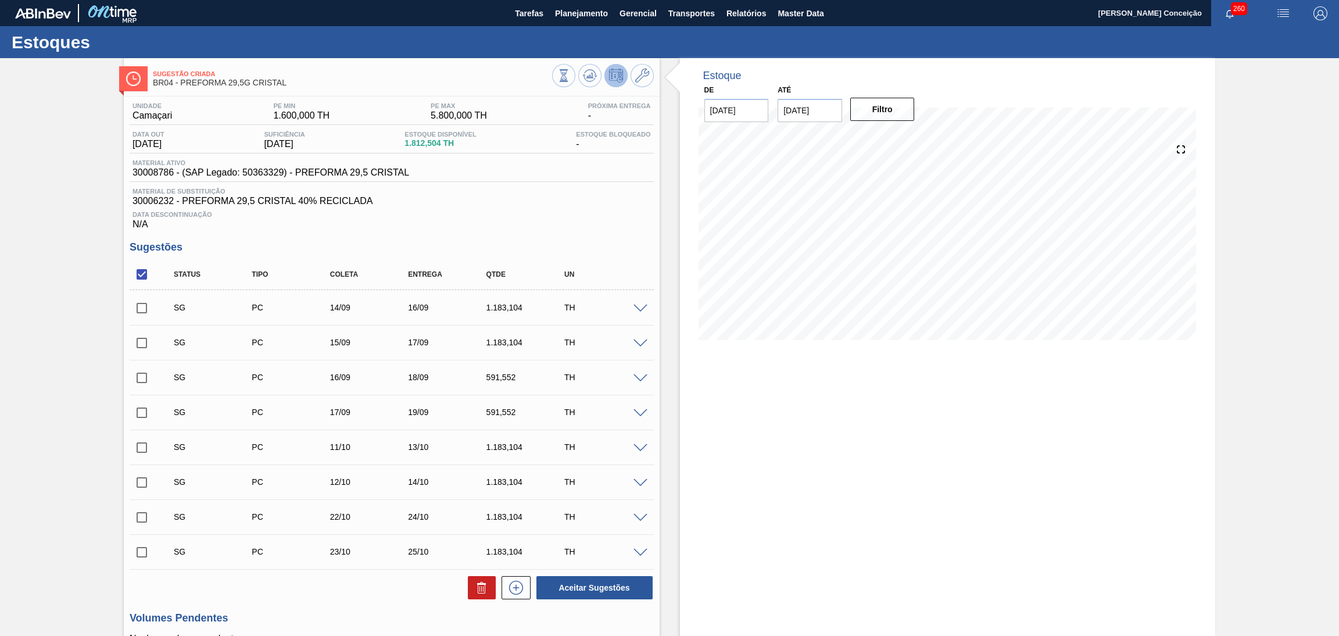
click at [735, 358] on div "Estoque De [DATE] Até [DATE] Filtro" at bounding box center [948, 425] width 536 height 734
click at [139, 280] on input "checkbox" at bounding box center [142, 274] width 24 height 24
click at [142, 279] on input "checkbox" at bounding box center [142, 274] width 24 height 24
checkbox input "true"
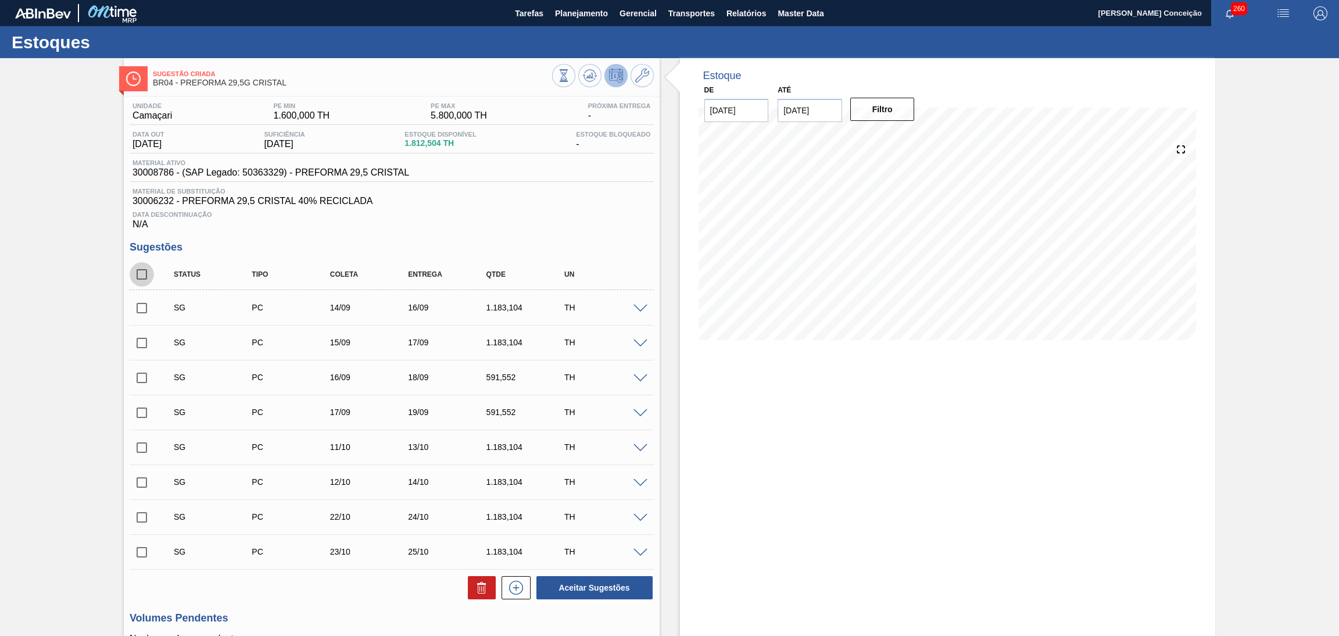
checkbox input "true"
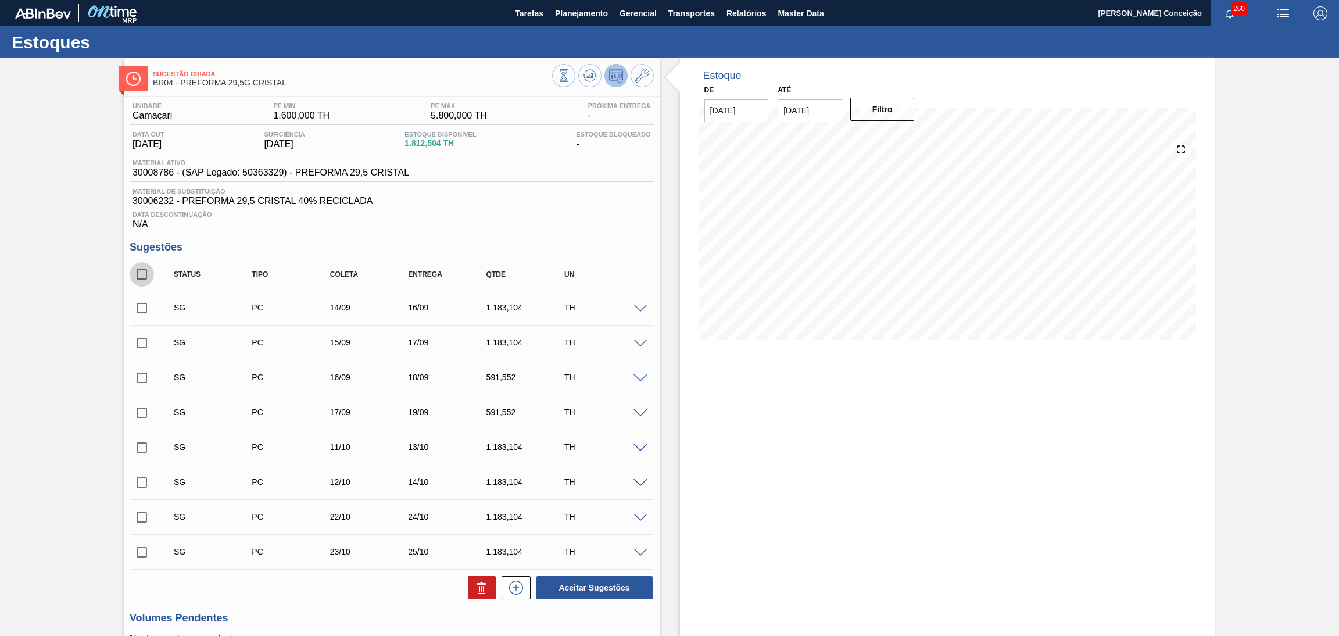
checkbox input "true"
click at [484, 591] on icon at bounding box center [482, 589] width 8 height 9
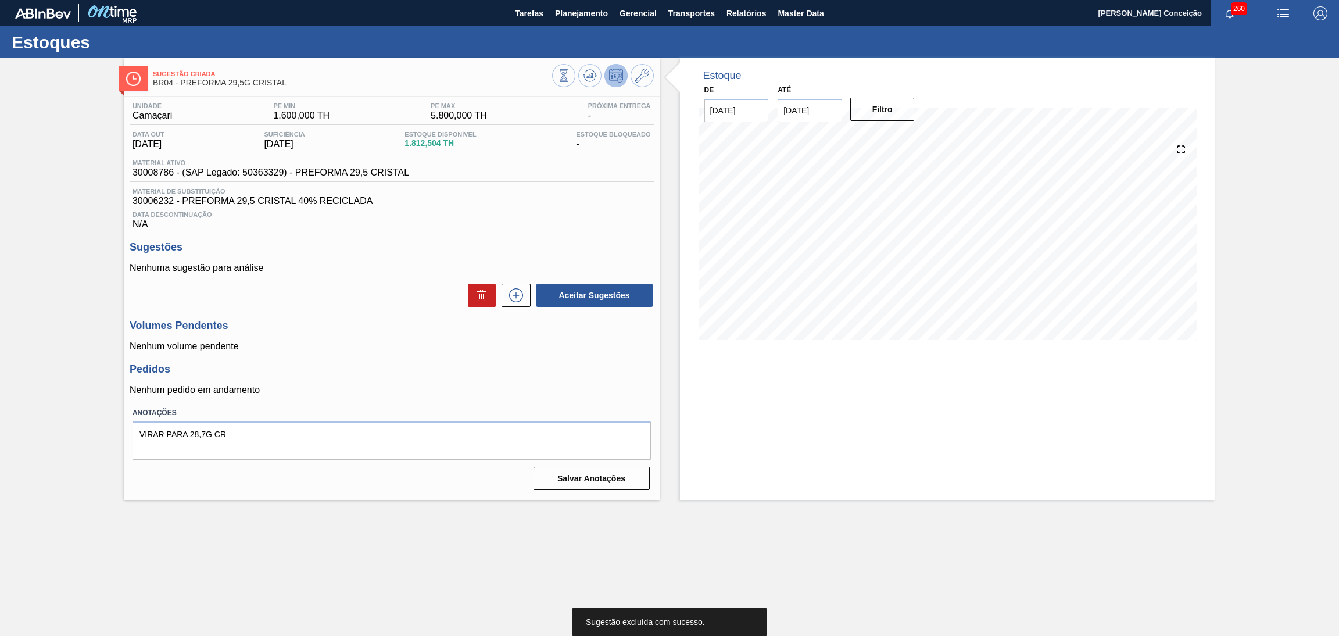
click at [517, 381] on div "Pedidos Nenhum pedido em andamento" at bounding box center [392, 379] width 524 height 32
click at [394, 310] on div "Unidade Camaçari PE MIN 1.600,000 TH PE MAX 5.800,000 TH Próxima Entrega - Data…" at bounding box center [392, 296] width 536 height 398
click at [294, 328] on h3 "Volumes Pendentes" at bounding box center [392, 326] width 524 height 12
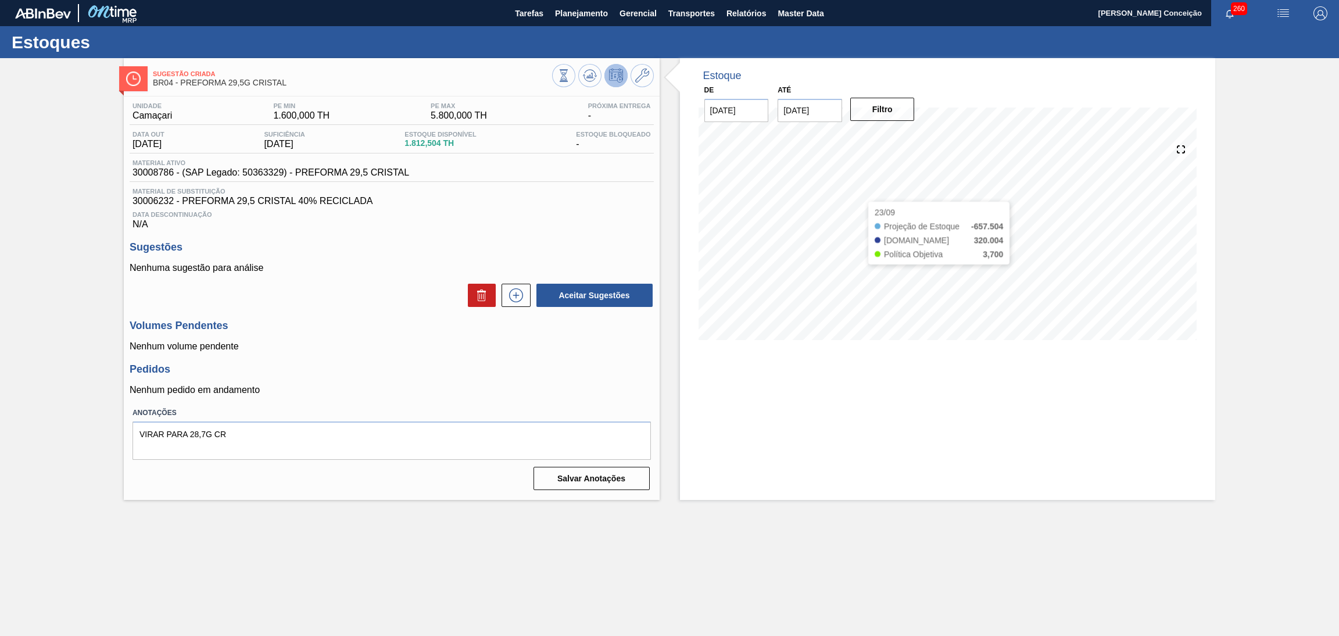
click at [820, 371] on div "Estoque De [DATE] Até [DATE] Filtro 23/09 Projeção de Estoque -657.504 [DOMAIN_…" at bounding box center [948, 279] width 536 height 442
click at [658, 371] on div "Unidade Camaçari PE MIN 1.600,000 TH PE MAX 5.800,000 TH Próxima Entrega - Data…" at bounding box center [392, 296] width 536 height 398
click at [387, 399] on div "Unidade Camaçari PE MIN 1.600,000 TH PE MAX 5.800,000 TH Próxima Entrega - Data…" at bounding box center [392, 296] width 536 height 398
click at [360, 339] on div "Volumes Pendentes Nenhum volume pendente" at bounding box center [392, 336] width 524 height 32
click at [367, 328] on h3 "Volumes Pendentes" at bounding box center [392, 326] width 524 height 12
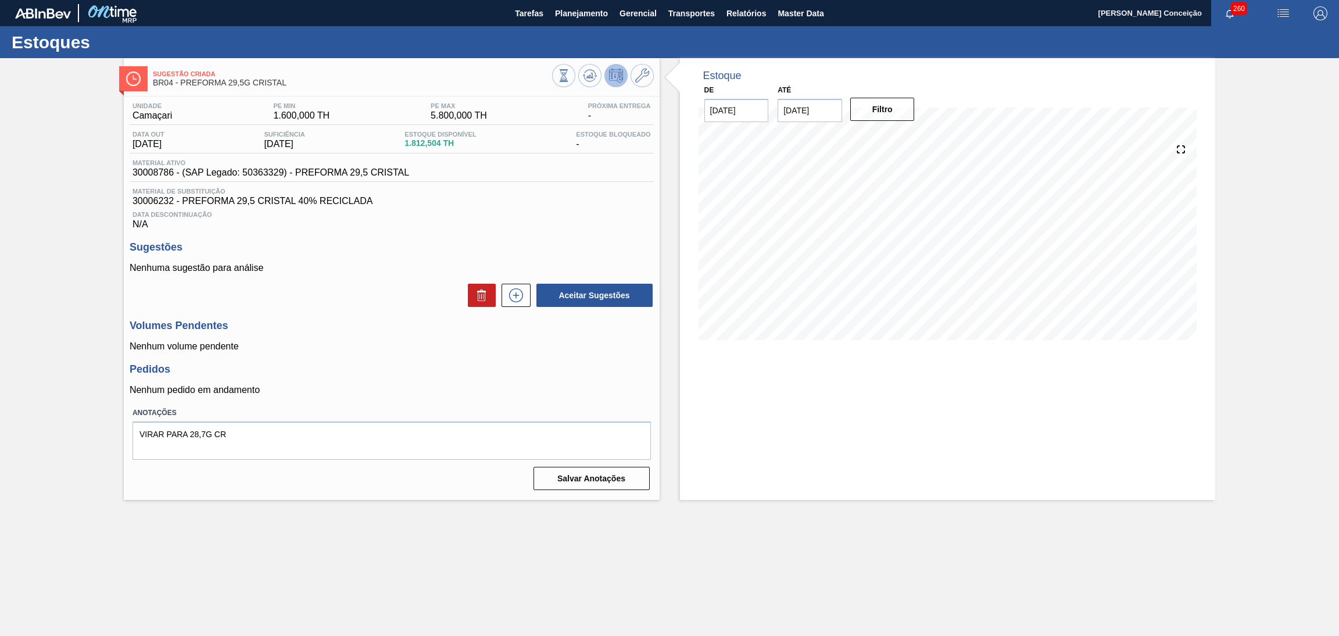
click at [501, 200] on span "30006232 - PREFORMA 29,5 CRISTAL 40% RECICLADA" at bounding box center [392, 201] width 519 height 10
click at [613, 215] on span "Data Descontinuação" at bounding box center [392, 214] width 519 height 7
click at [553, 375] on div "Pedidos Nenhum pedido em andamento" at bounding box center [392, 379] width 524 height 32
click at [859, 474] on div "Estoque De [DATE] Até [DATE] Filtro 17/10 Projeção de Estoque -3,235.164 [DOMAI…" at bounding box center [948, 279] width 536 height 442
click at [810, 404] on div "Estoque De [DATE] Até [DATE] Filtro 27/09 Projeção de Estoque -1,707.504 [DOMAI…" at bounding box center [948, 279] width 536 height 442
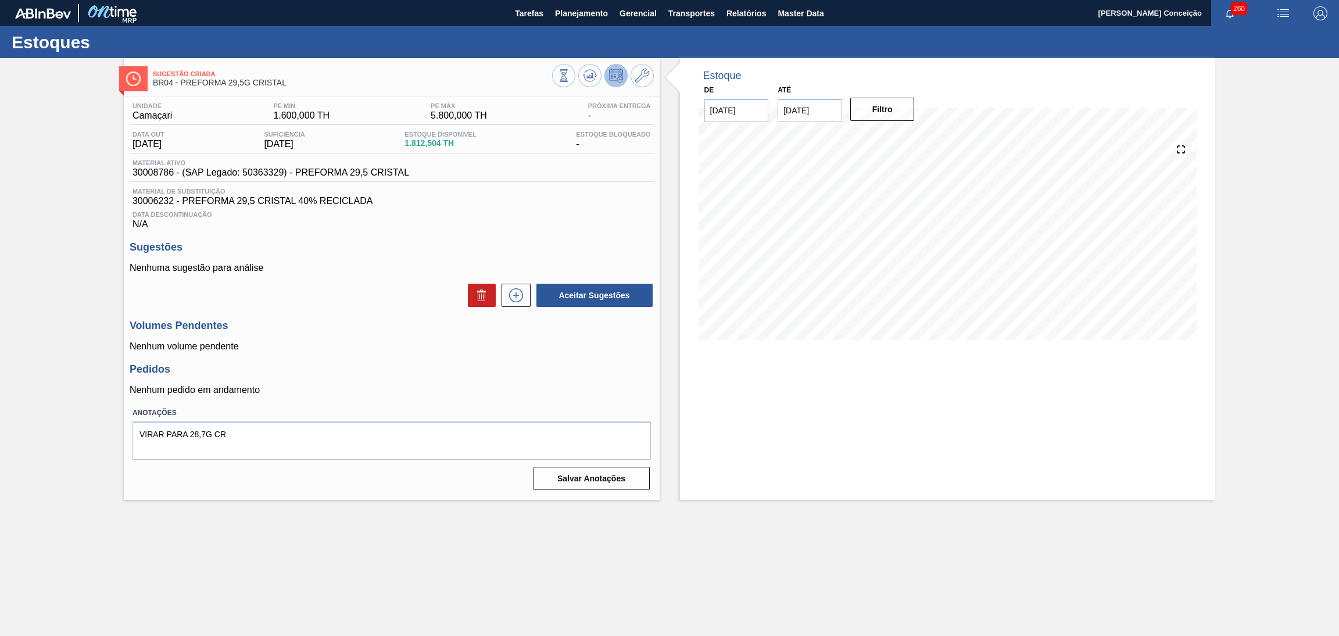
click at [437, 217] on span "Data Descontinuação" at bounding box center [392, 214] width 519 height 7
click at [130, 171] on div "Material ativo 30008786 - (SAP Legado: 50363329) - PREFORMA 29,5 CRISTAL" at bounding box center [271, 168] width 283 height 19
copy span "30008786"
click at [548, 200] on span "30006232 - PREFORMA 29,5 CRISTAL 40% RECICLADA" at bounding box center [392, 201] width 519 height 10
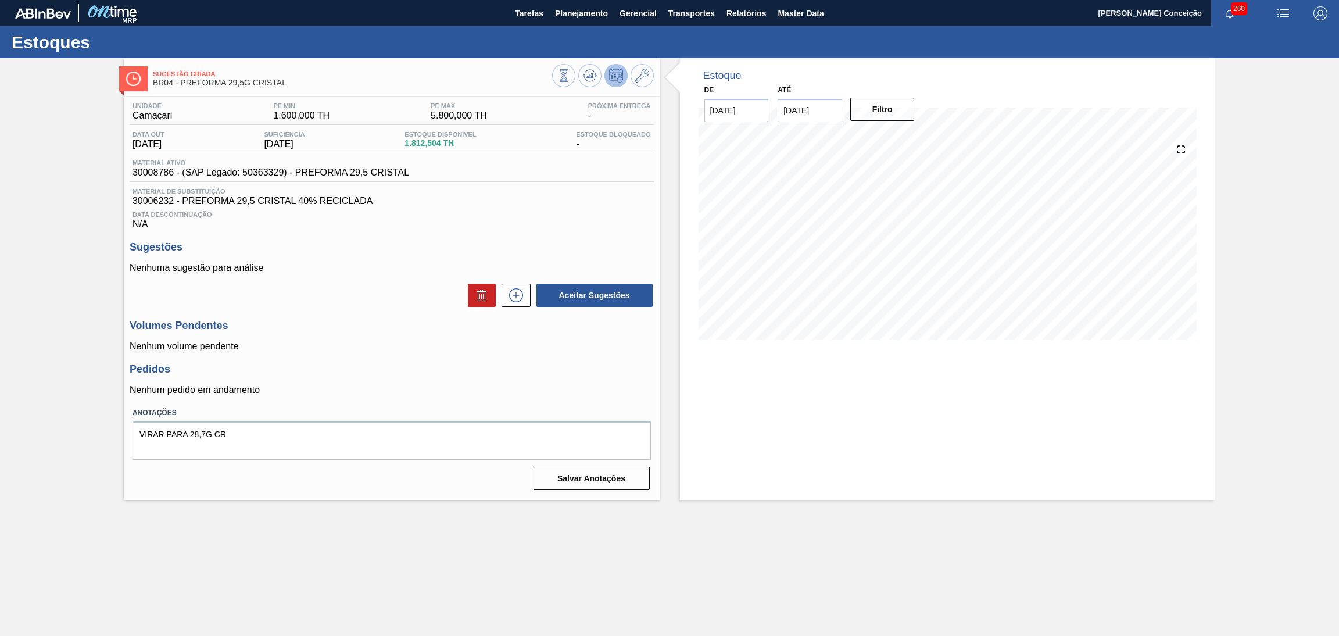
click at [374, 314] on div "Unidade Camaçari PE MIN 1.600,000 TH PE MAX 5.800,000 TH Próxima Entrega - Data…" at bounding box center [392, 296] width 536 height 398
click at [458, 315] on div "Unidade Camaçari PE MIN 1.600,000 TH PE MAX 5.800,000 TH Próxima Entrega - Data…" at bounding box center [392, 296] width 536 height 398
click at [416, 254] on div "Sugestões Nenhuma sugestão para análise Aceitar Sugestões" at bounding box center [392, 274] width 524 height 67
click at [874, 414] on div "Estoque De [DATE] Até [DATE] Filtro 11/10 Projeção de Estoque -1,893.504 [DOMAI…" at bounding box center [948, 279] width 536 height 442
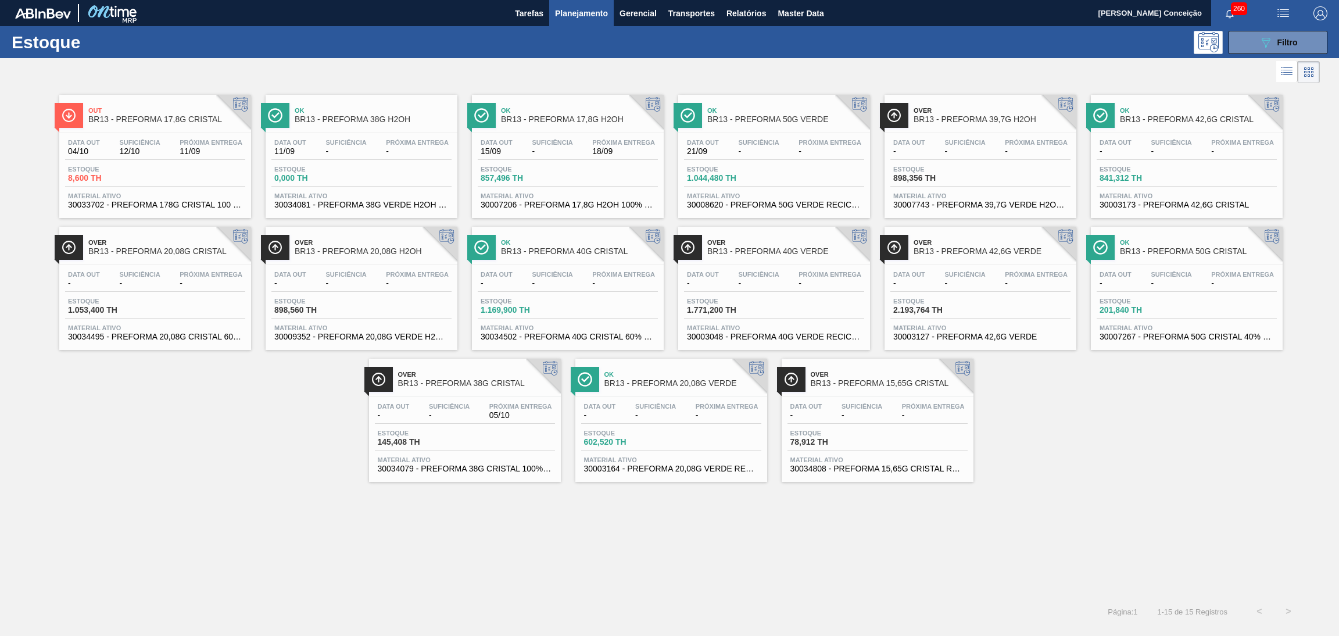
click at [318, 471] on div "Out BR13 - PREFORMA 17,8G CRISTAL Data out 04/10 Suficiência 12/10 Próxima Entr…" at bounding box center [669, 284] width 1339 height 396
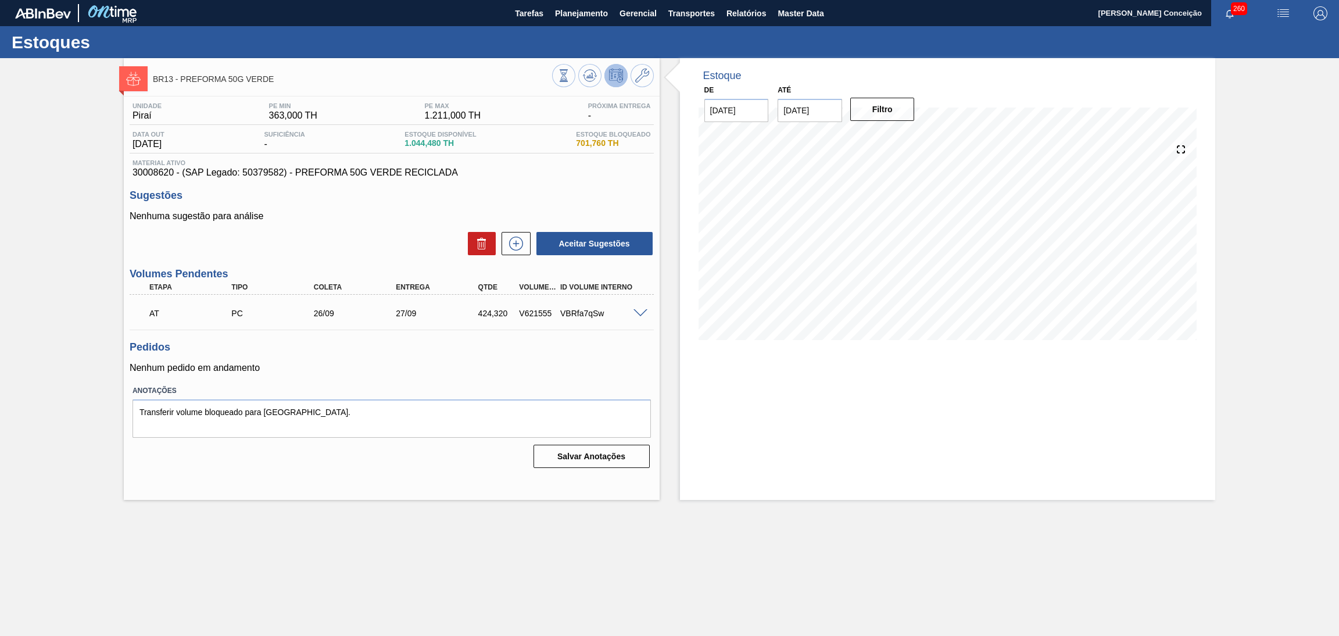
click at [771, 435] on div "Estoque De [DATE] Até [DATE] Filtro 12/09 Projeção de Estoque 1,044.48 [DOMAIN_…" at bounding box center [948, 279] width 536 height 442
click at [631, 357] on div "Pedidos Nenhum pedido em andamento" at bounding box center [392, 357] width 524 height 32
click at [353, 401] on textarea "Transferir volume bloqueado para [GEOGRAPHIC_DATA]." at bounding box center [392, 418] width 519 height 38
click at [445, 399] on textarea "Transferir volume bloqueado para [GEOGRAPHIC_DATA]." at bounding box center [392, 418] width 519 height 38
click at [482, 363] on p "Nenhum pedido em andamento" at bounding box center [392, 368] width 524 height 10
